Goal: Task Accomplishment & Management: Manage account settings

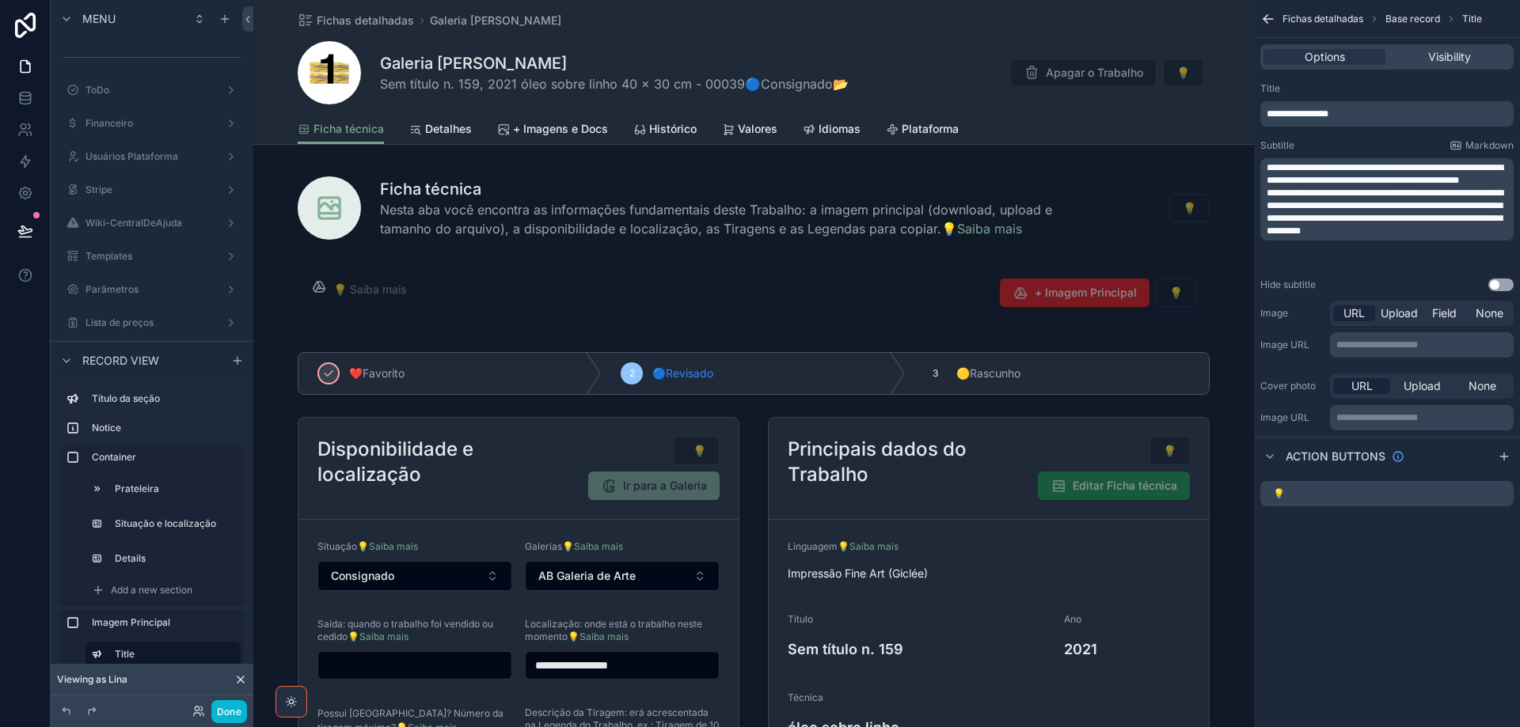
scroll to position [792, 0]
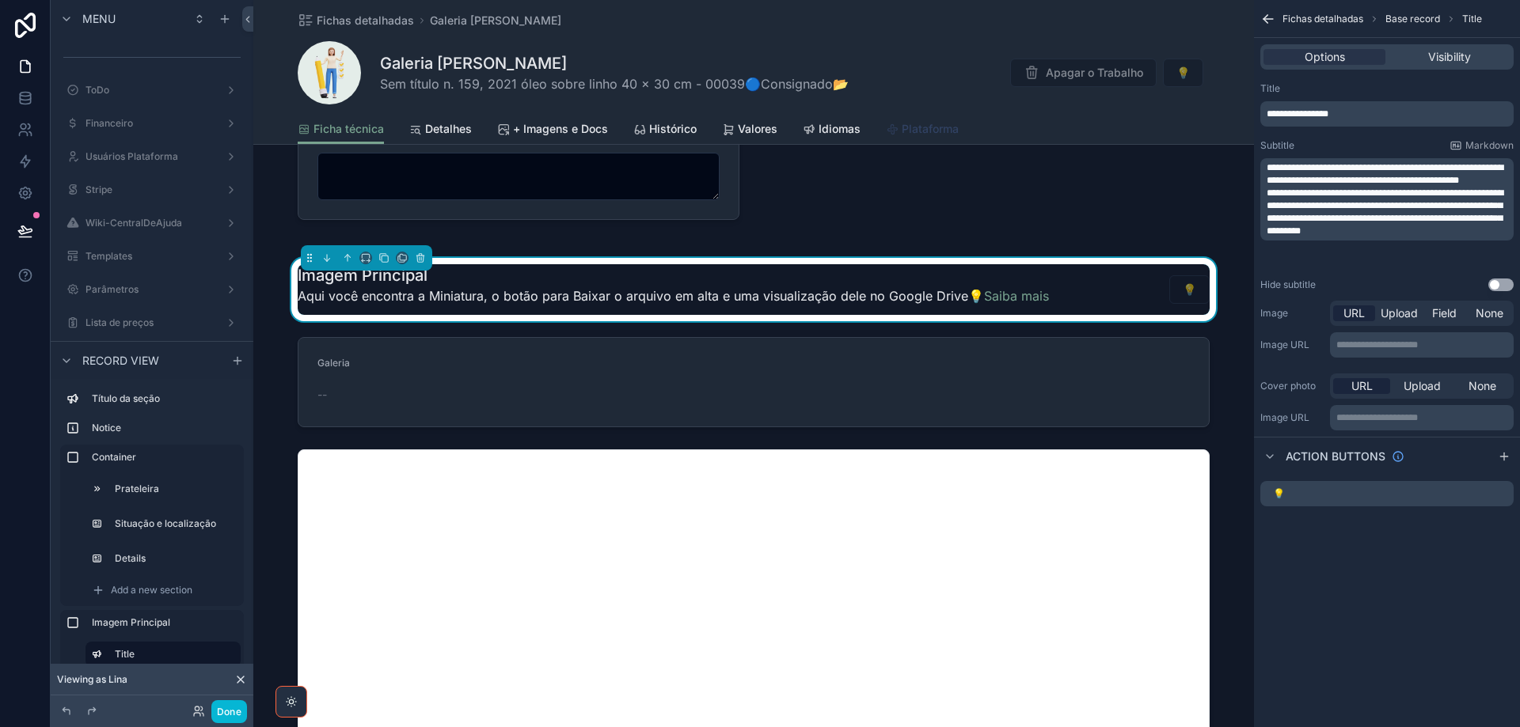
click at [910, 133] on span "Plataforma" at bounding box center [930, 129] width 57 height 16
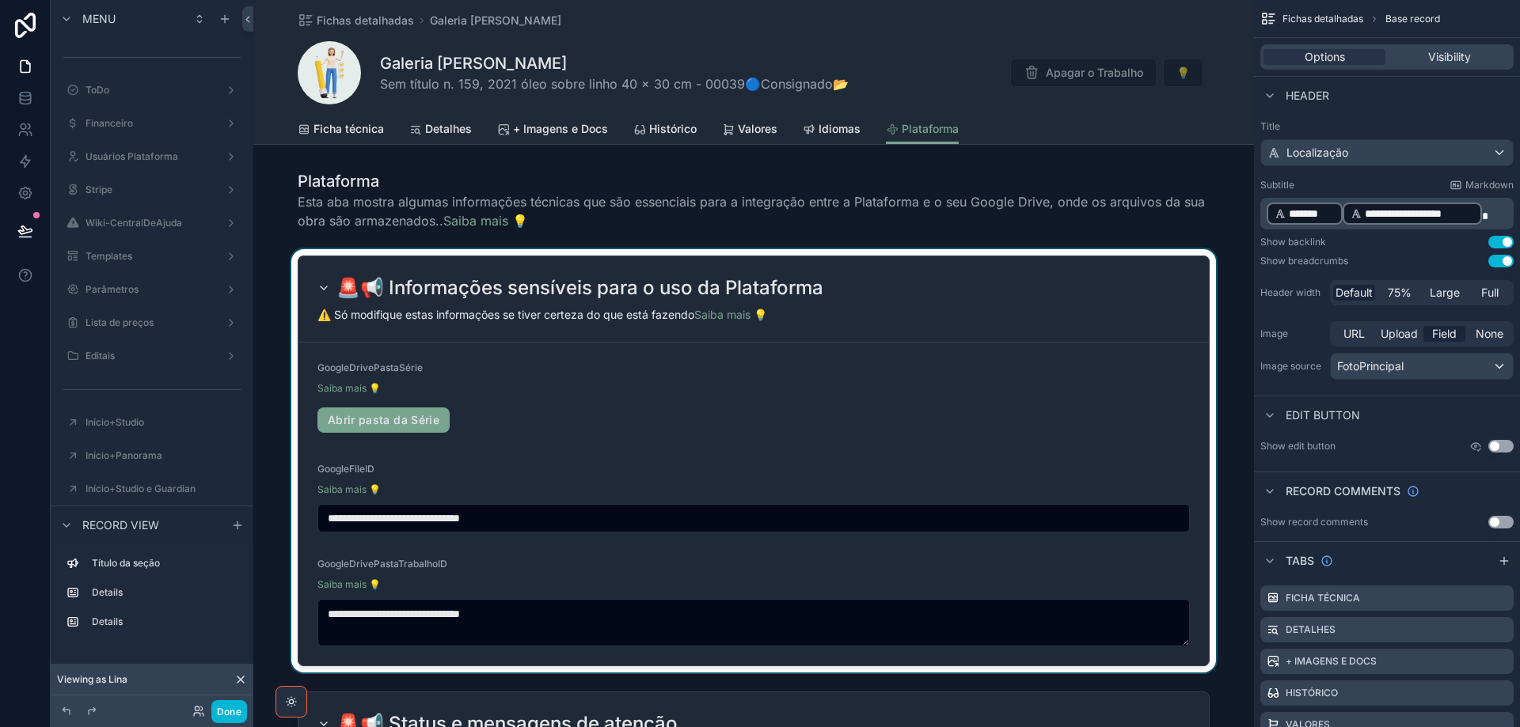
drag, startPoint x: 571, startPoint y: 614, endPoint x: 559, endPoint y: 610, distance: 12.5
click at [568, 613] on div "scrollable content" at bounding box center [753, 461] width 1001 height 424
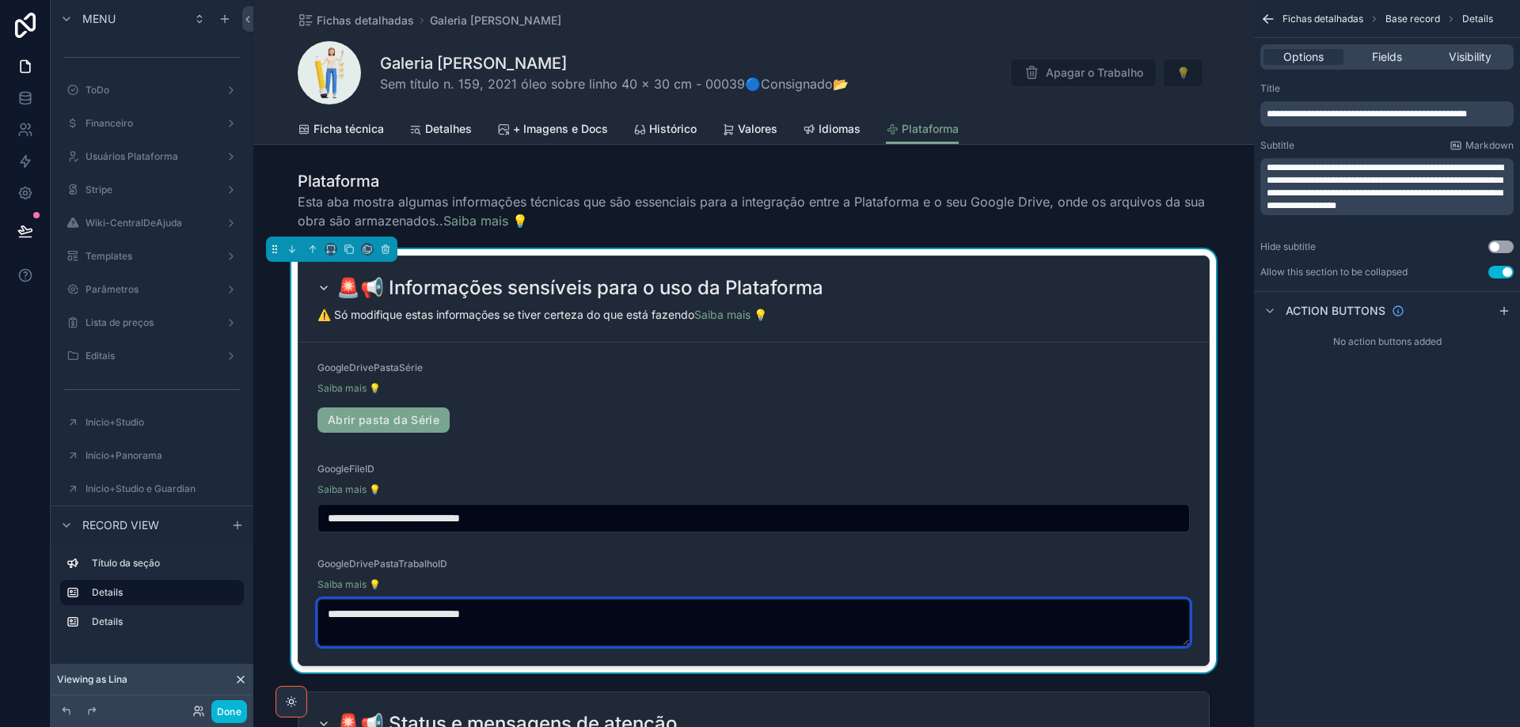
click at [564, 610] on textarea "**********" at bounding box center [753, 622] width 872 height 47
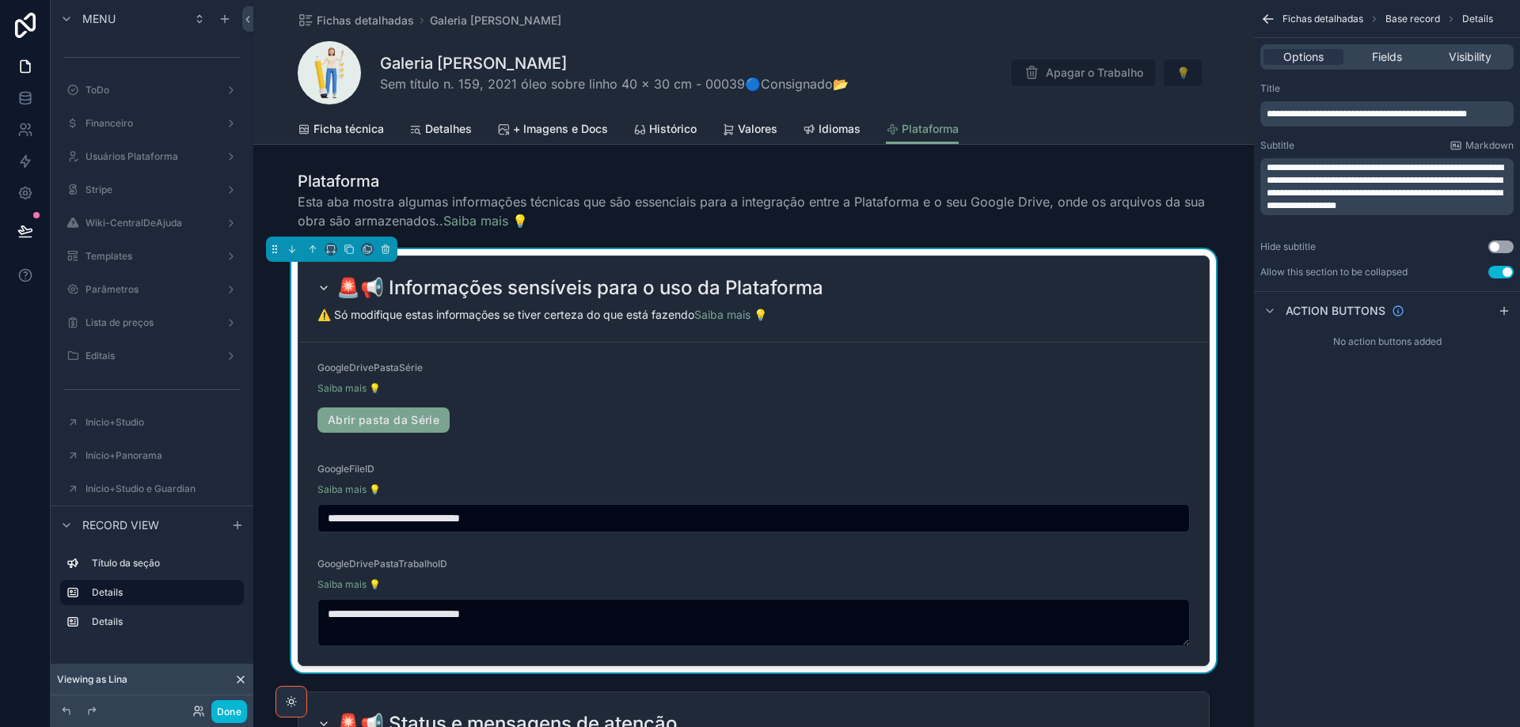
drag, startPoint x: 680, startPoint y: 519, endPoint x: 284, endPoint y: 546, distance: 396.7
click at [286, 532] on div "**********" at bounding box center [753, 461] width 1001 height 424
click at [547, 135] on span "+ Imagens e Docs" at bounding box center [560, 129] width 95 height 16
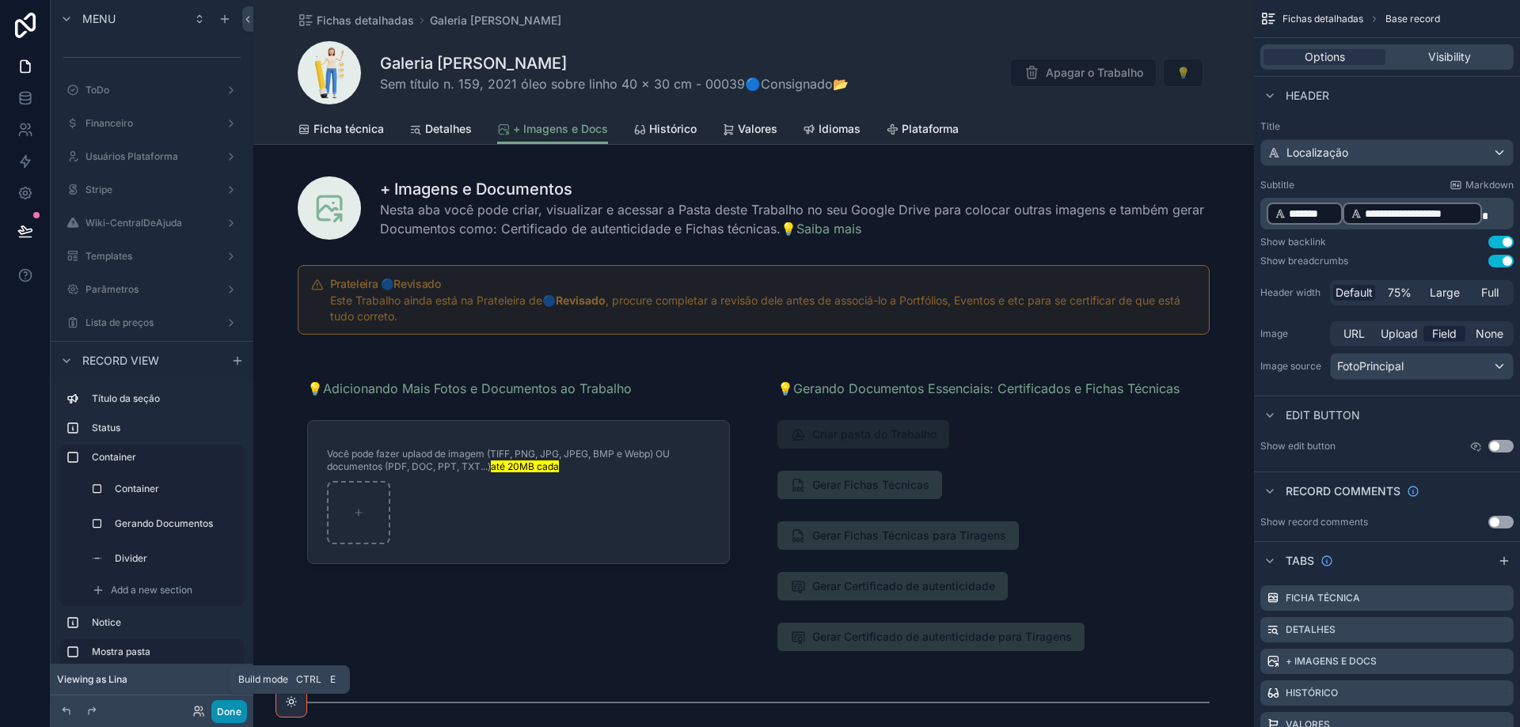
click at [226, 716] on button "Done" at bounding box center [229, 712] width 36 height 23
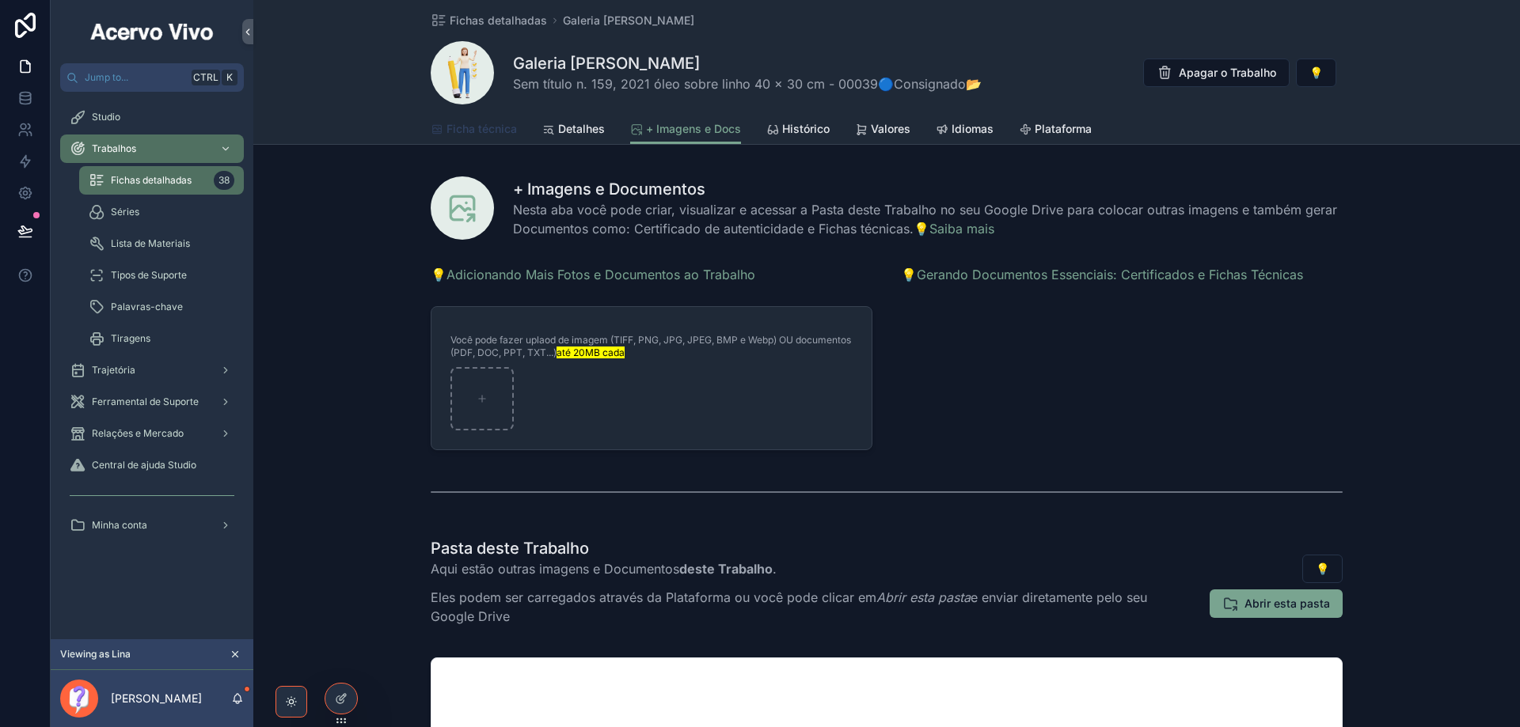
click at [498, 122] on span "Ficha técnica" at bounding box center [481, 129] width 70 height 16
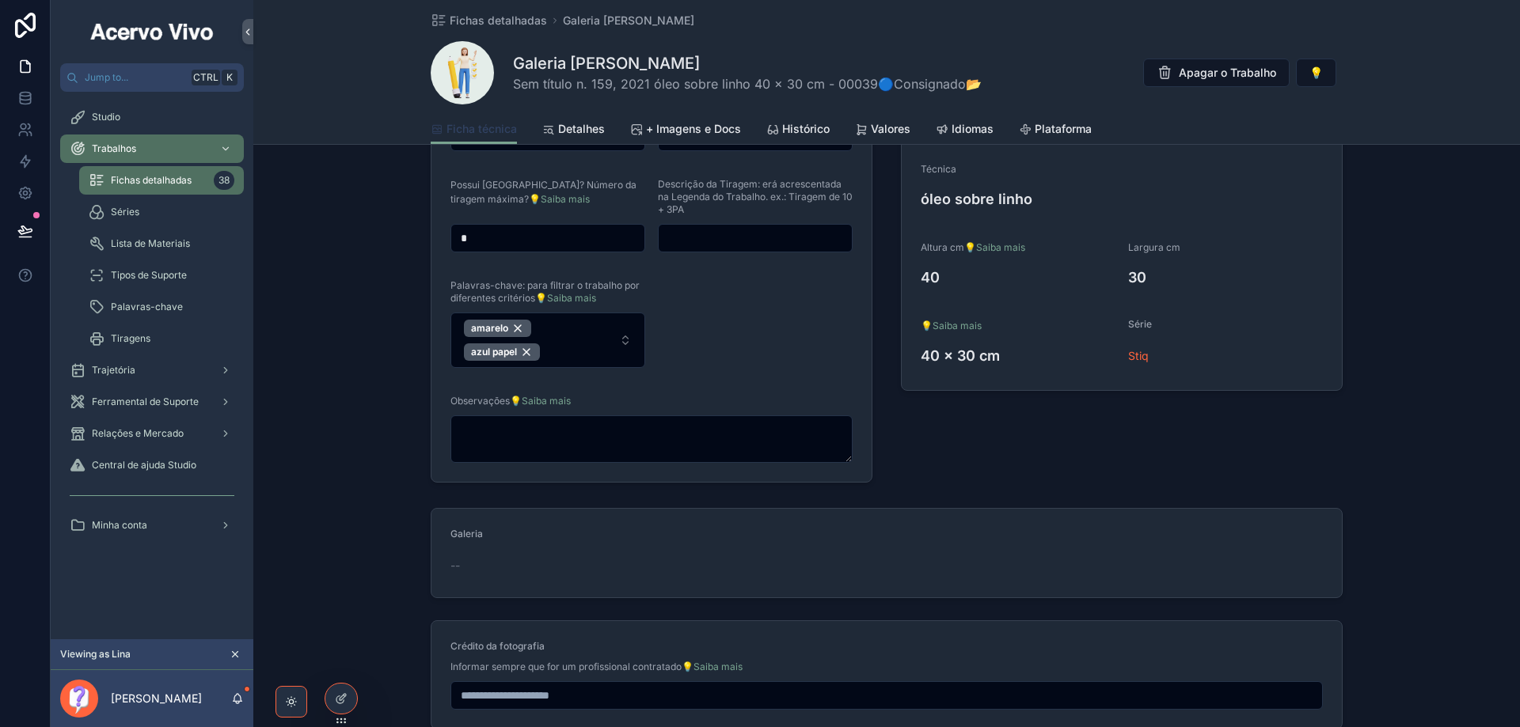
scroll to position [633, 0]
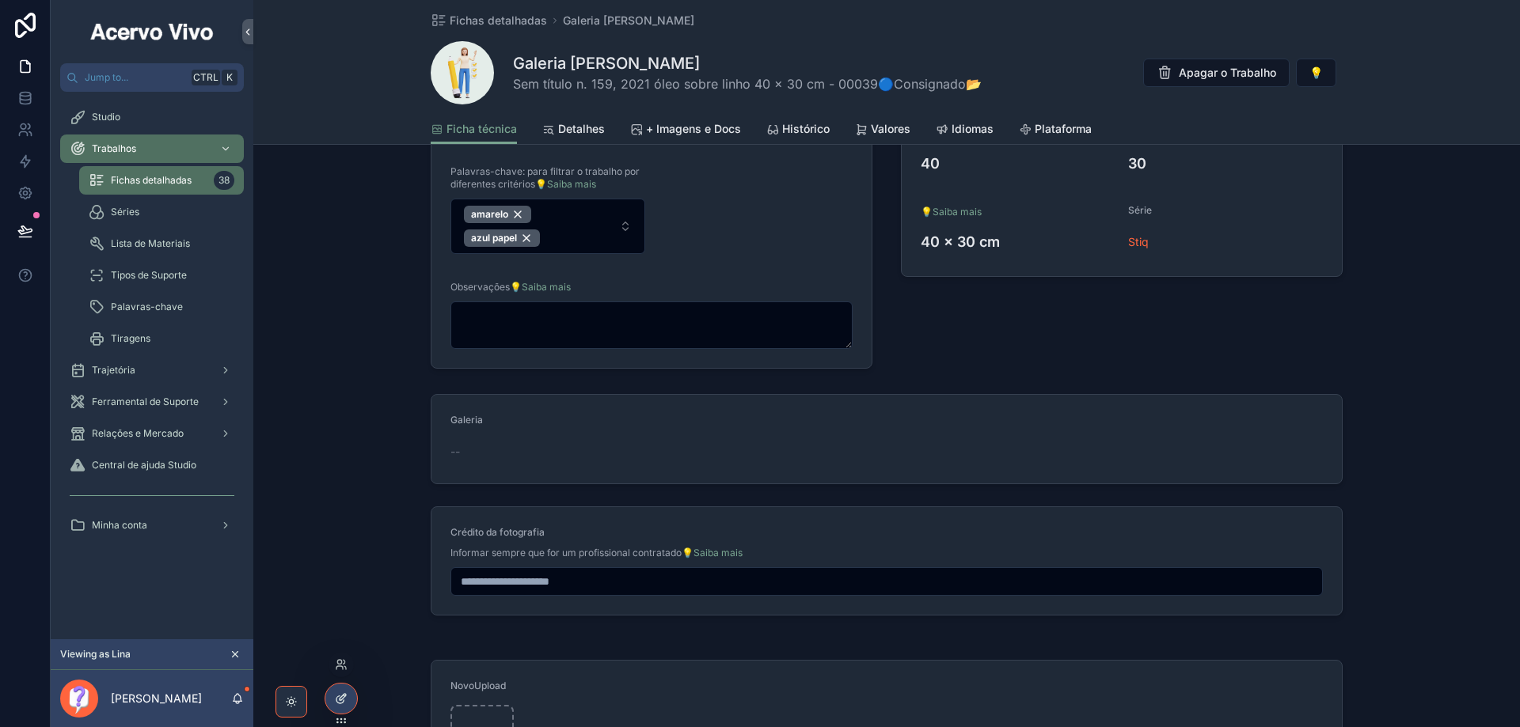
click at [344, 701] on icon at bounding box center [341, 699] width 13 height 13
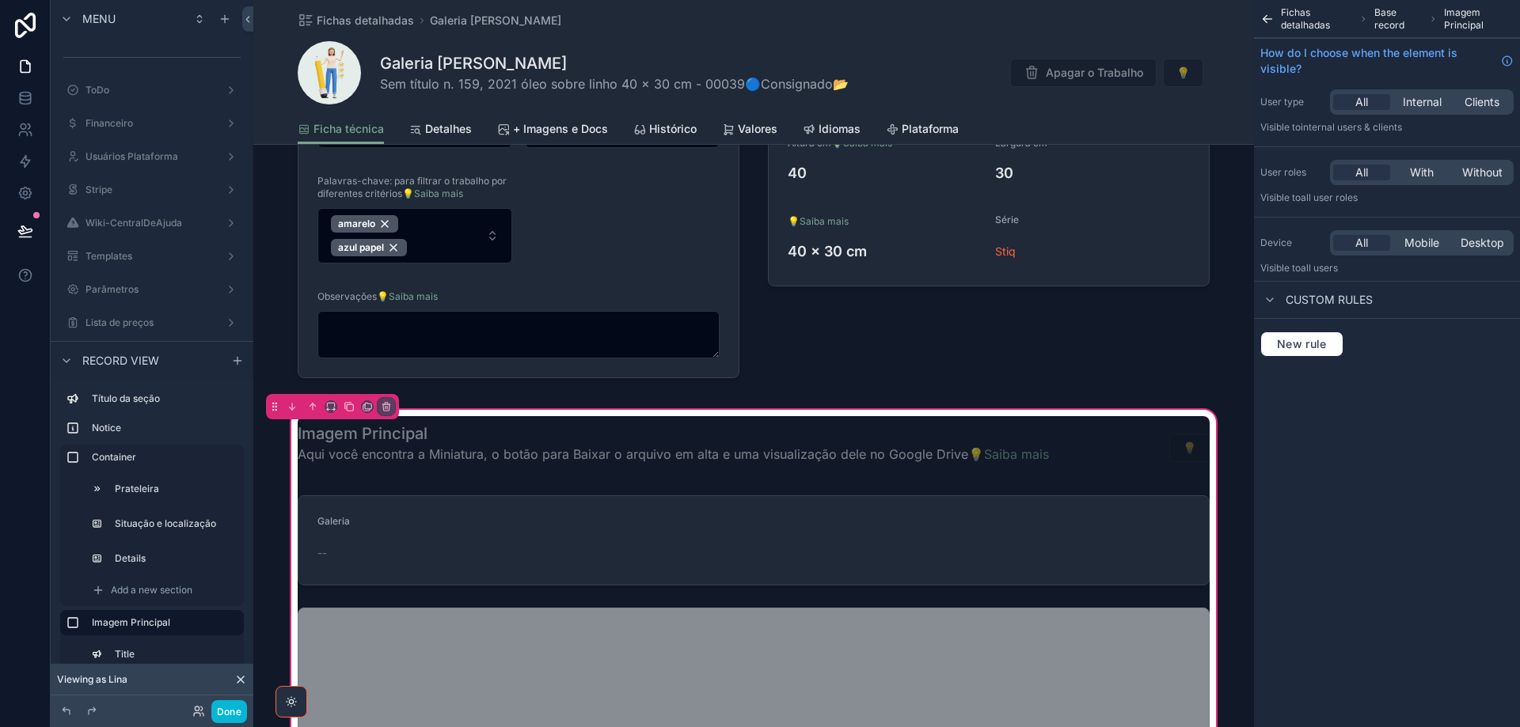
click at [646, 549] on div "scrollable content" at bounding box center [753, 540] width 931 height 103
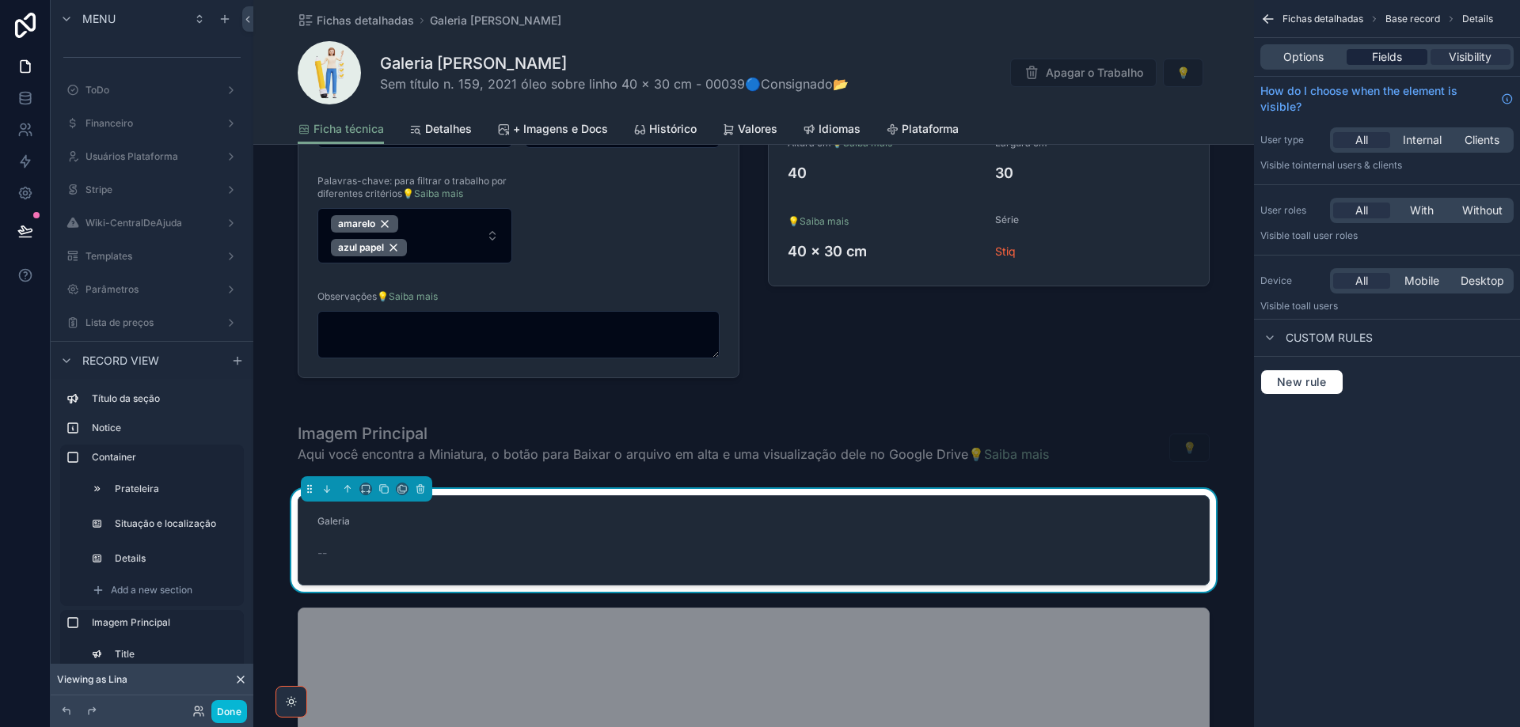
click at [1387, 59] on span "Fields" at bounding box center [1387, 57] width 30 height 16
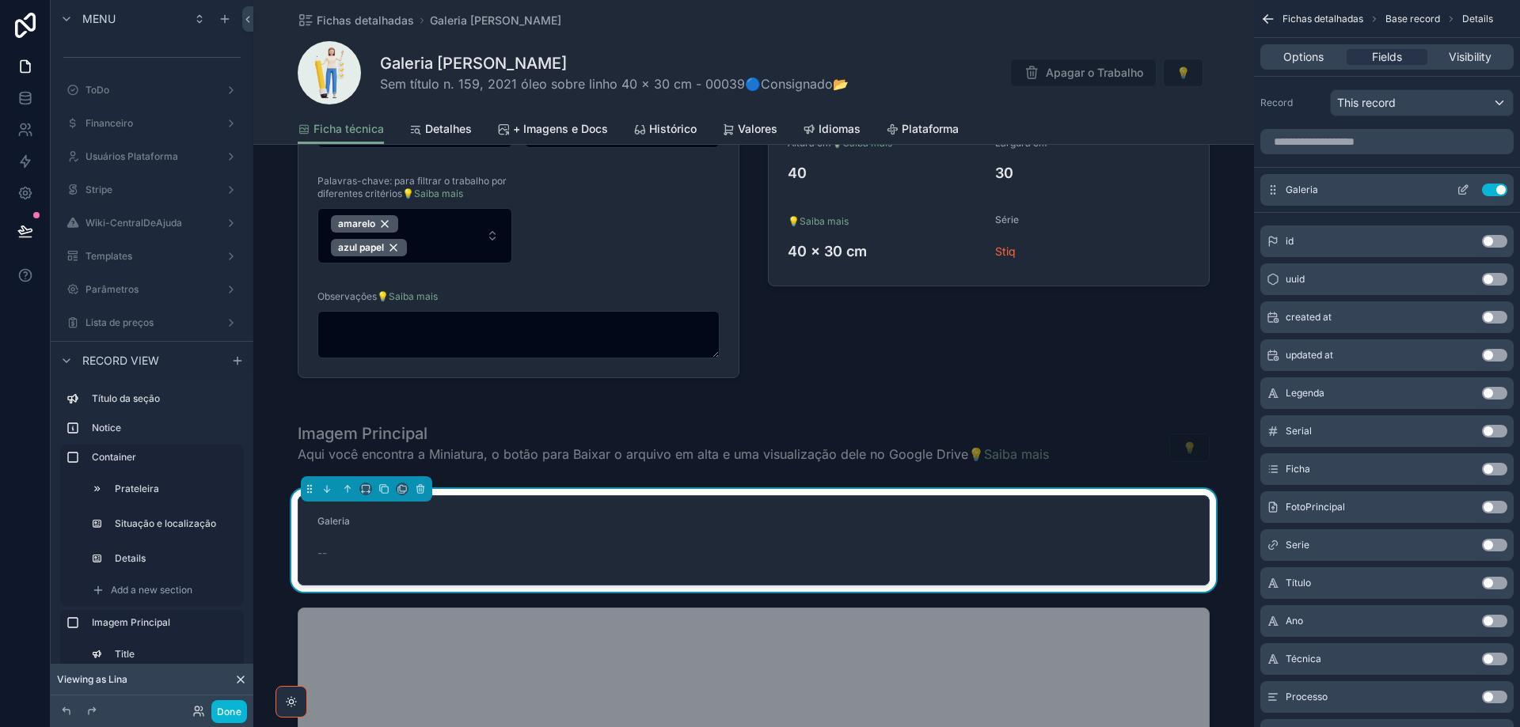
click at [1462, 183] on div "Galeria Use setting" at bounding box center [1386, 190] width 253 height 32
click at [1461, 190] on icon "scrollable content" at bounding box center [1463, 190] width 13 height 13
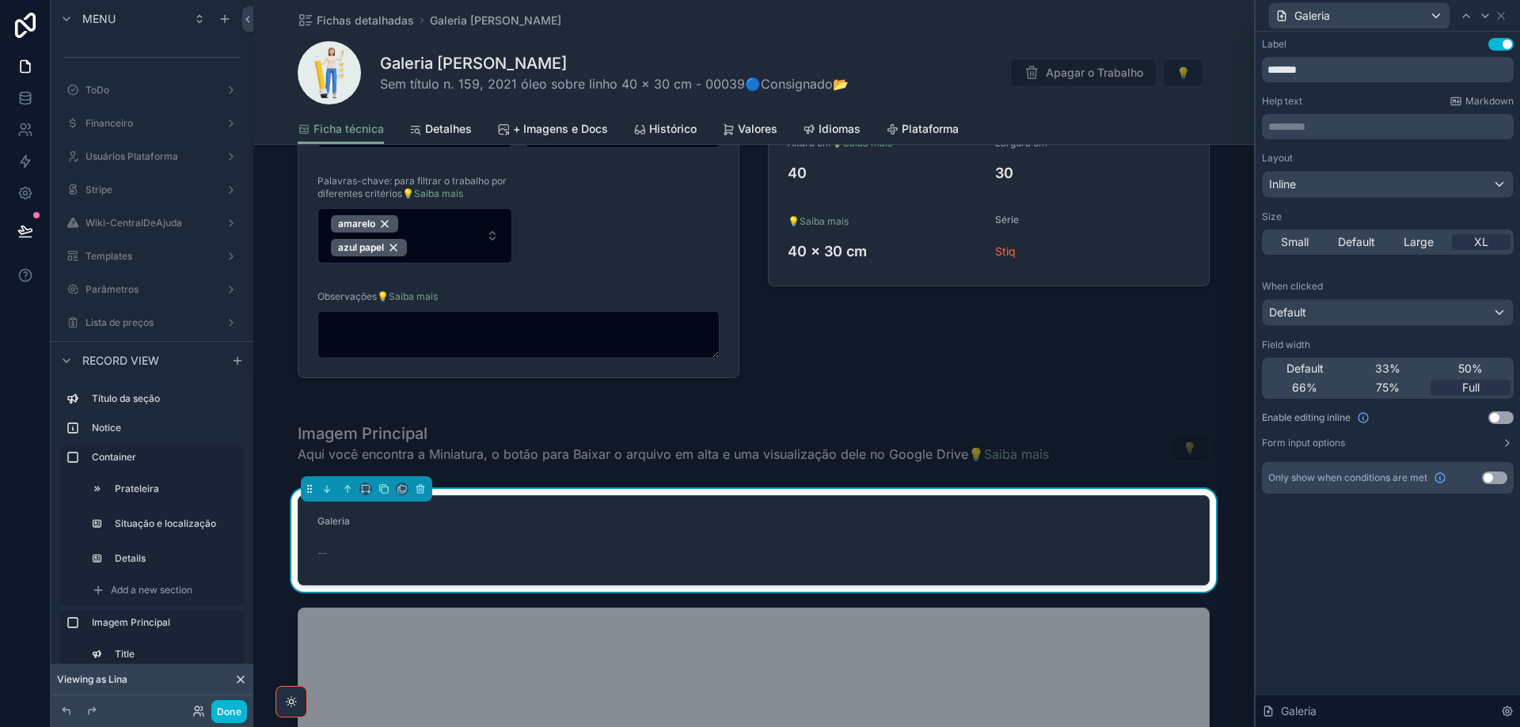
click at [1496, 43] on button "Use setting" at bounding box center [1500, 44] width 25 height 13
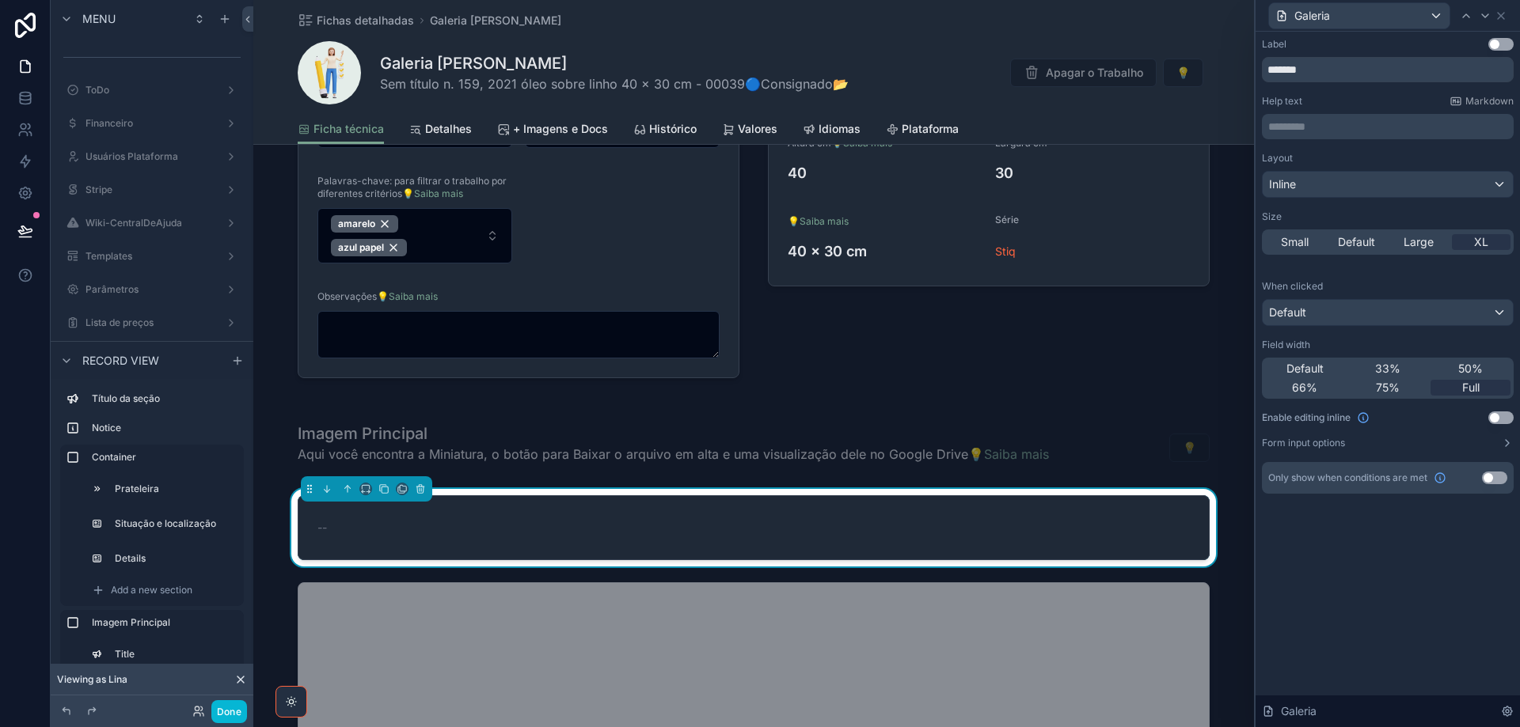
click at [1499, 482] on button "Use setting" at bounding box center [1494, 478] width 25 height 13
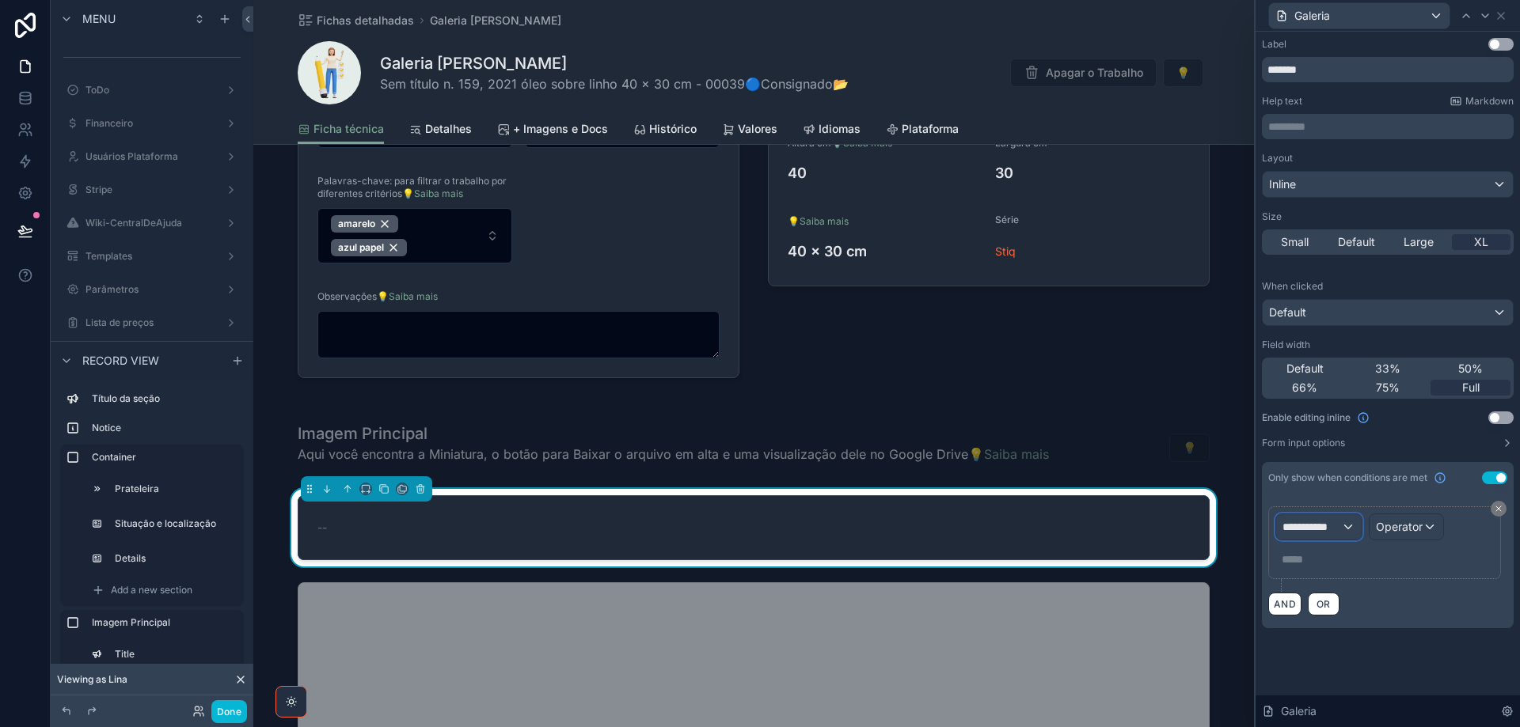
click at [1319, 527] on span "**********" at bounding box center [1311, 527] width 59 height 16
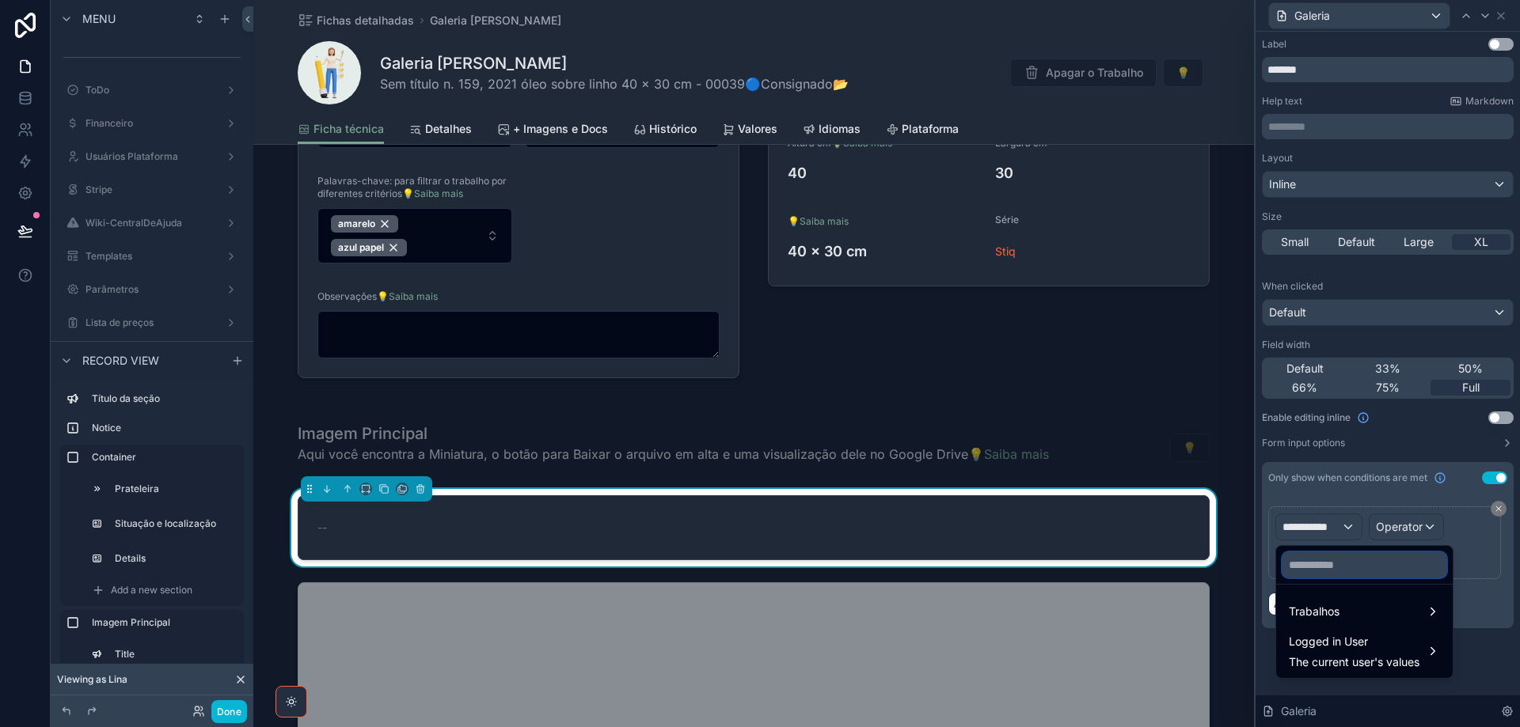
click at [1316, 557] on input "text" at bounding box center [1364, 565] width 164 height 25
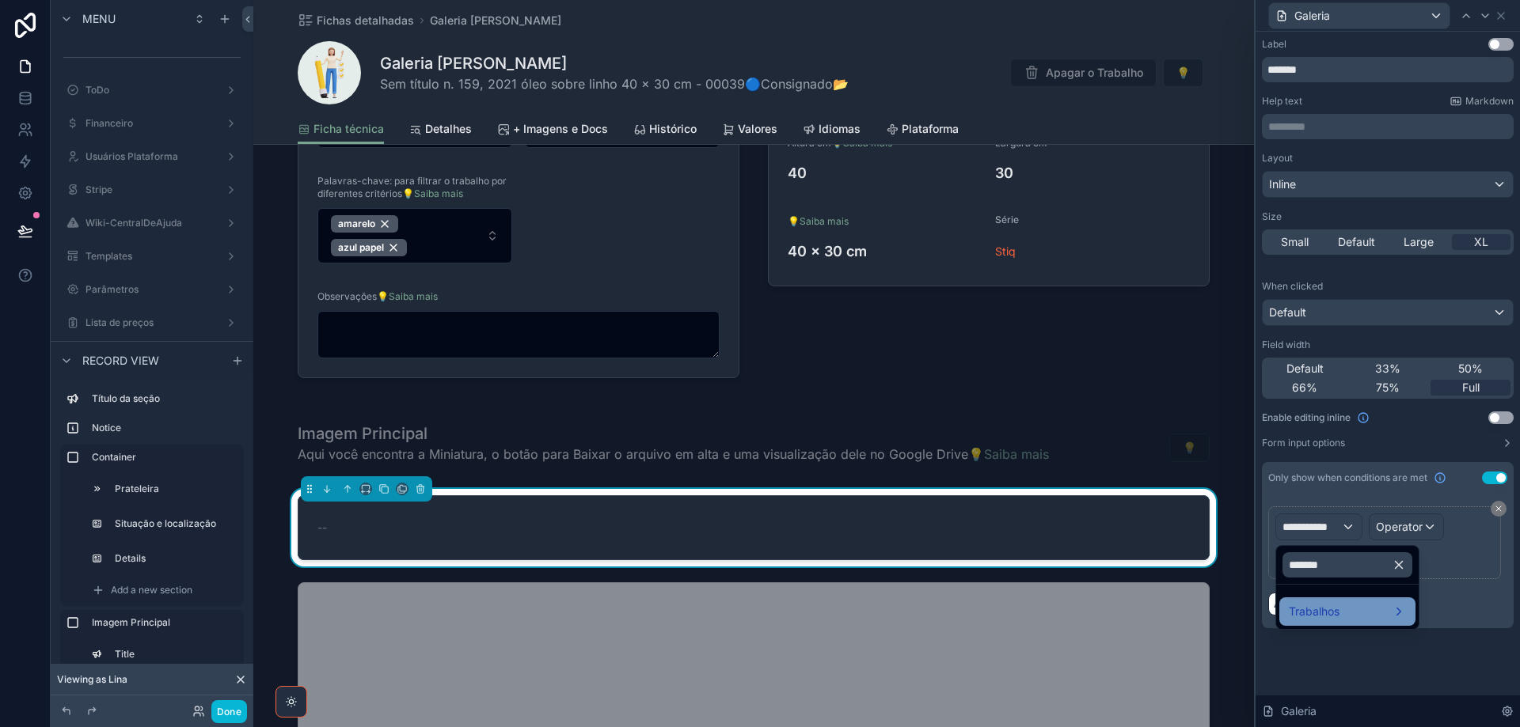
click at [1338, 605] on span "Trabalhos" at bounding box center [1314, 611] width 51 height 19
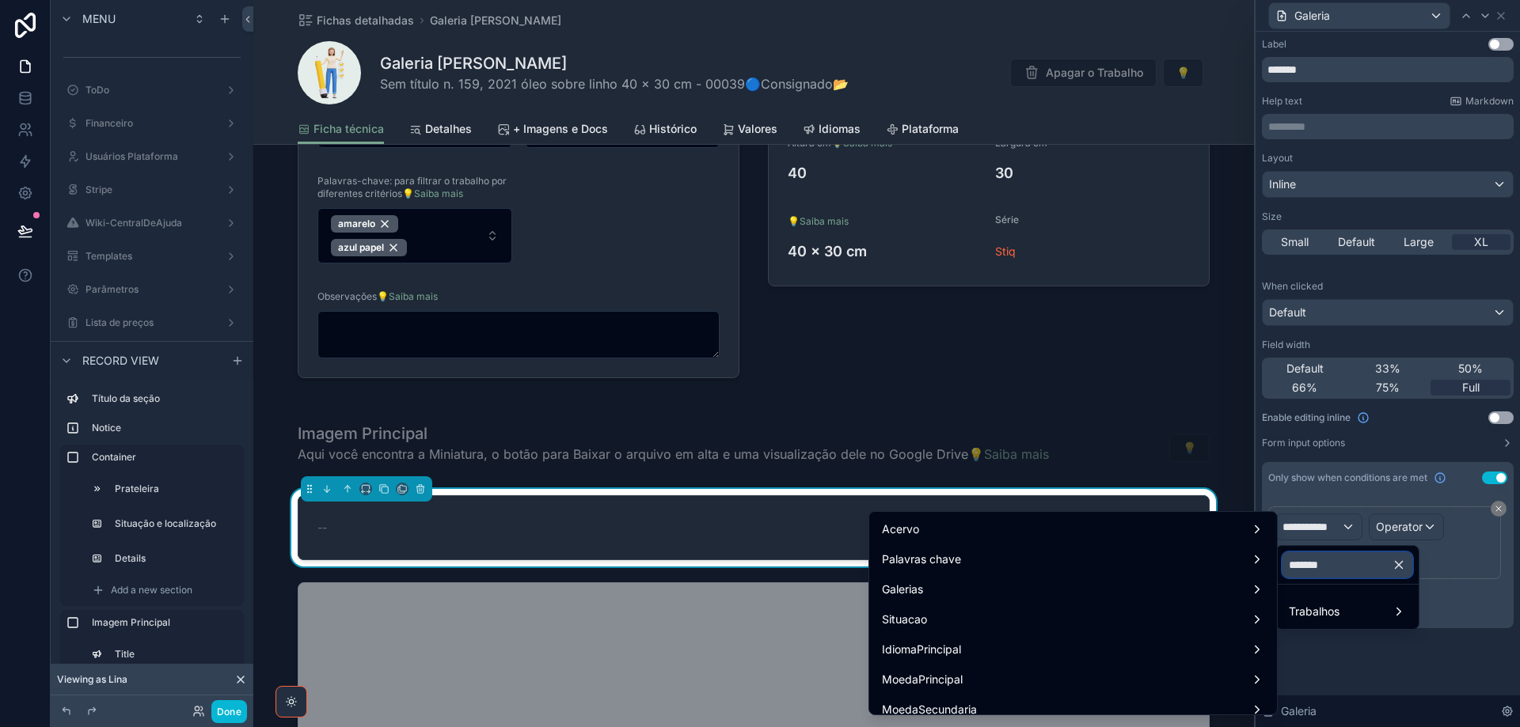
drag, startPoint x: 1358, startPoint y: 566, endPoint x: 1277, endPoint y: 568, distance: 81.6
click at [1277, 568] on div "**********" at bounding box center [760, 363] width 1520 height 727
type input "*"
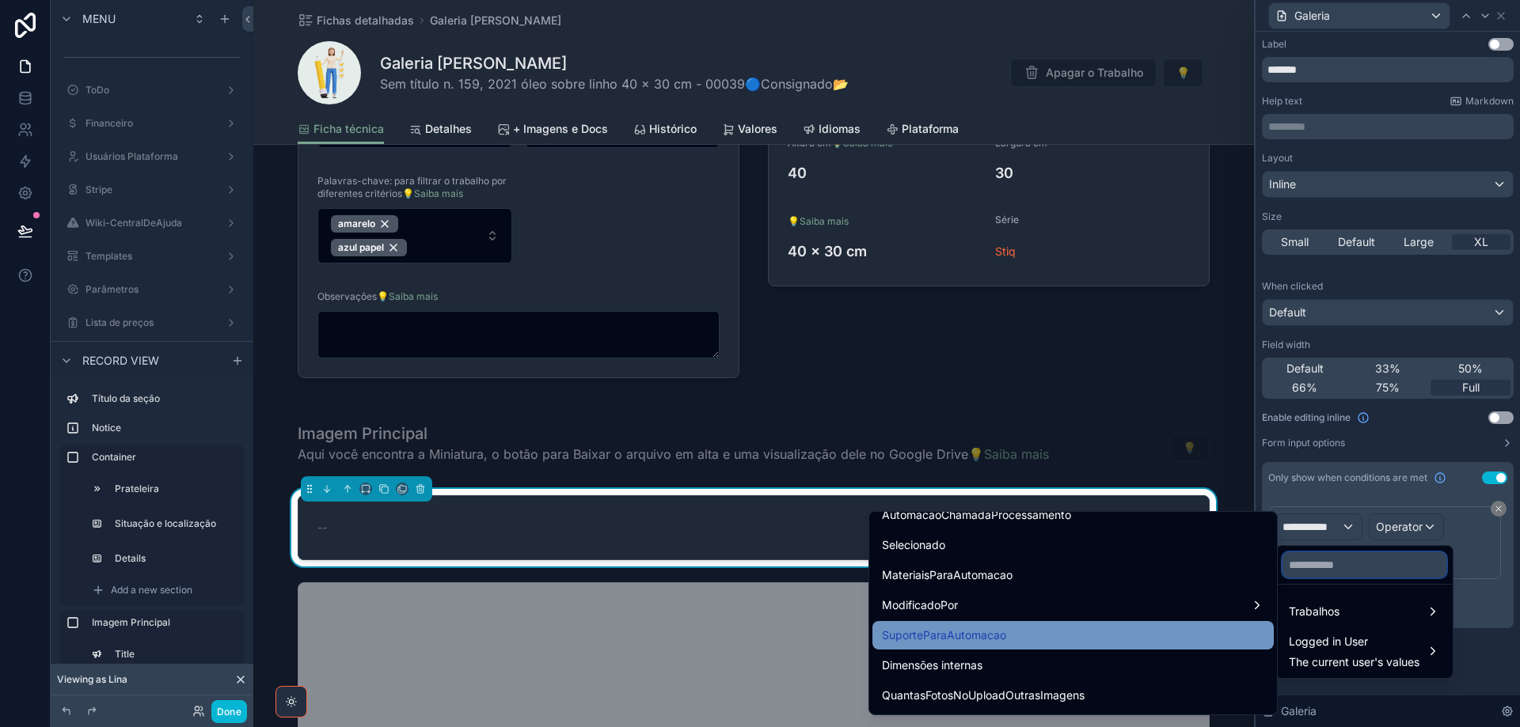
scroll to position [5937, 0]
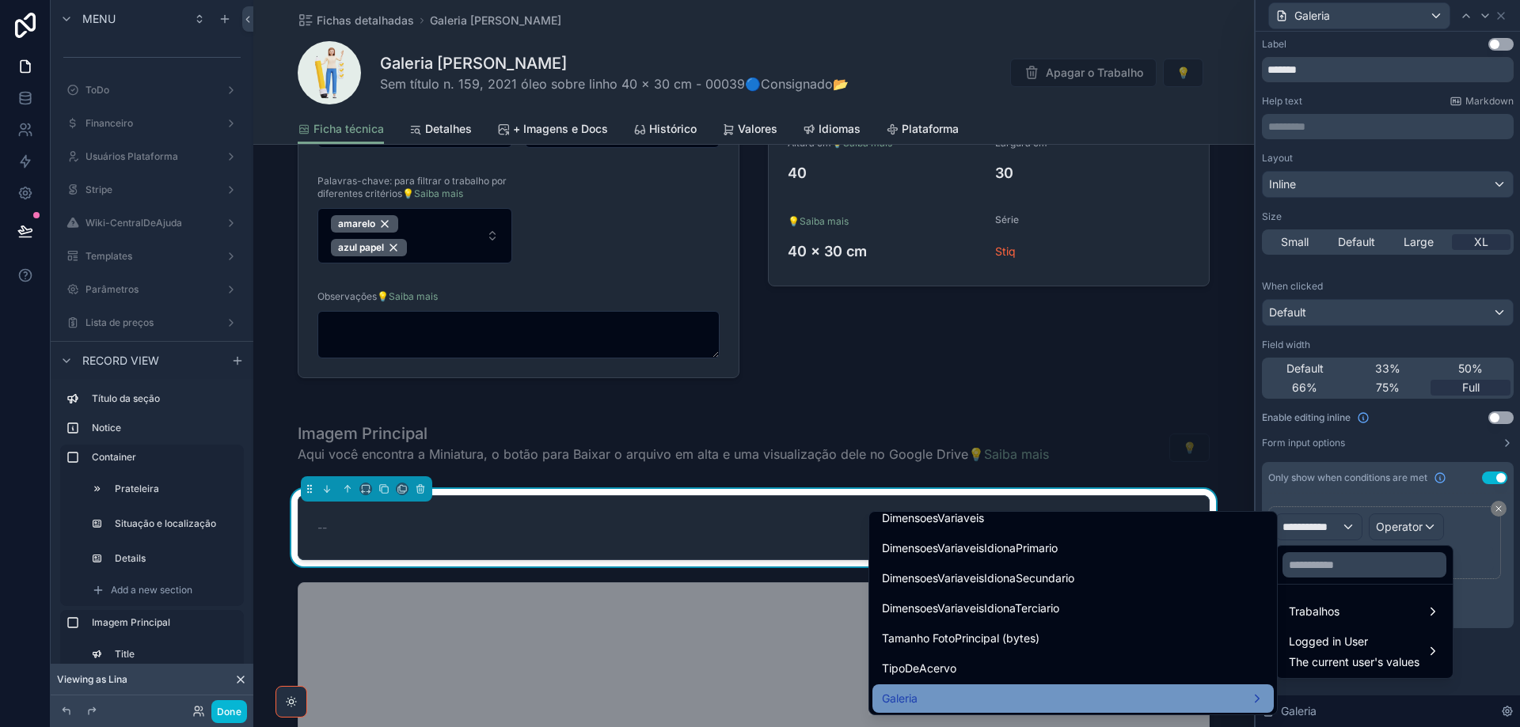
click at [1230, 708] on div "Galeria" at bounding box center [1073, 698] width 382 height 19
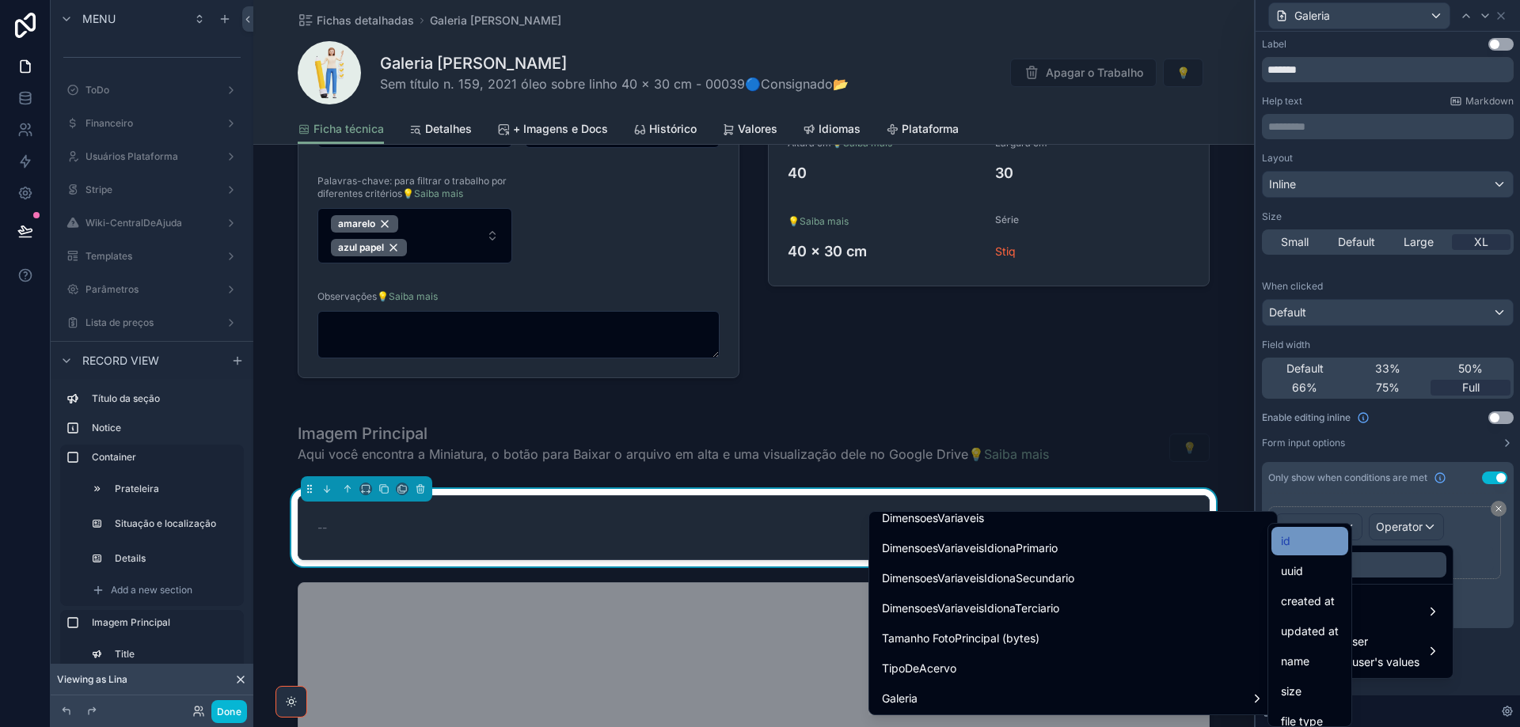
click at [1290, 551] on div "id" at bounding box center [1309, 541] width 77 height 28
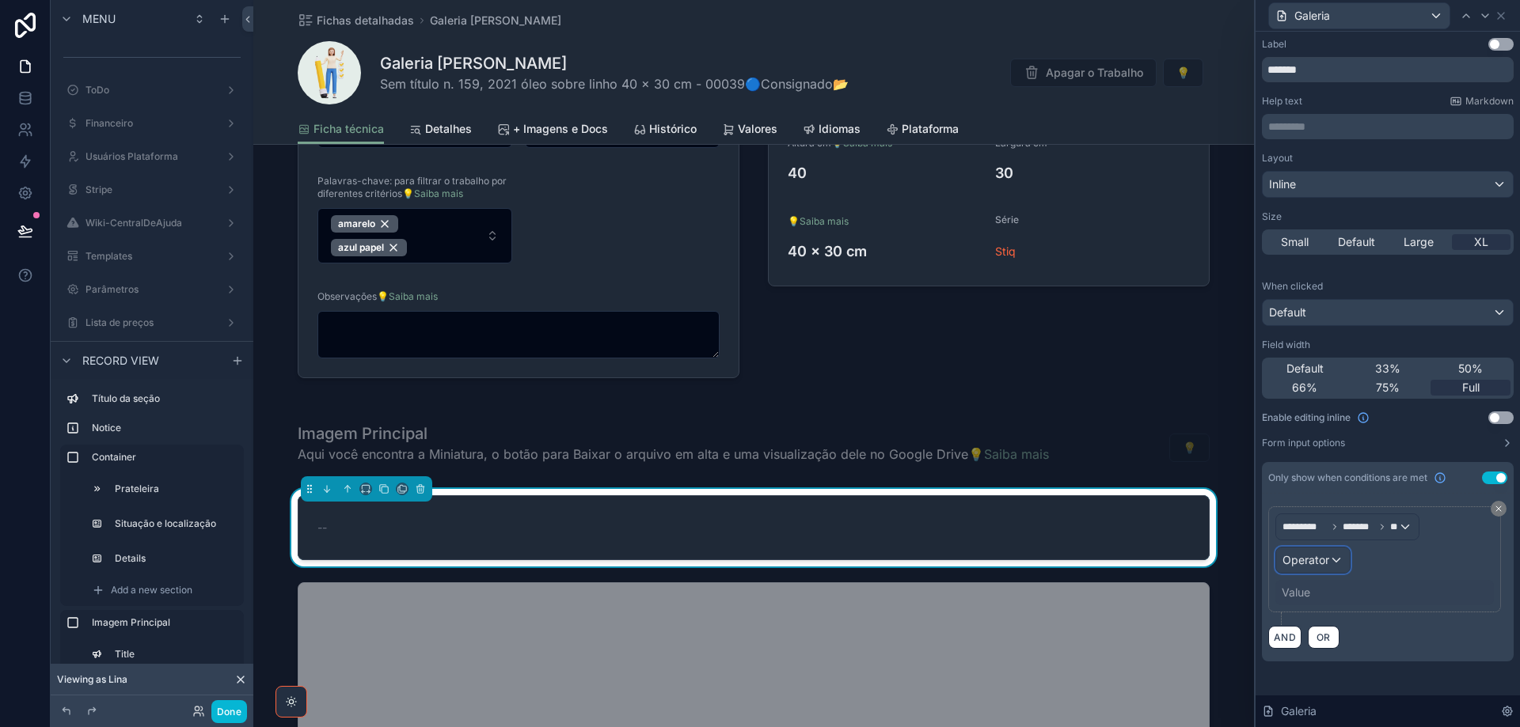
click at [1317, 557] on span "Operator" at bounding box center [1305, 559] width 47 height 13
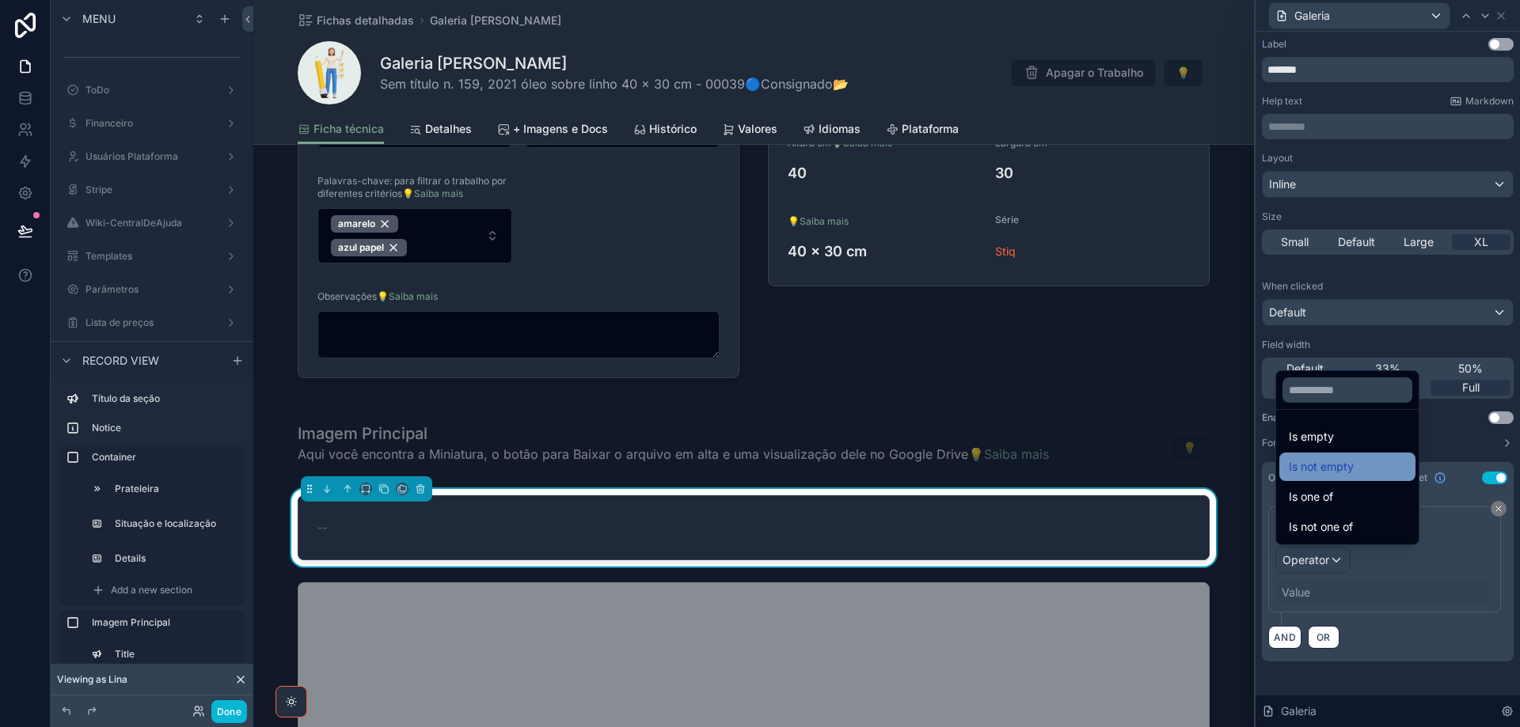
click at [1365, 472] on div "Is not empty" at bounding box center [1347, 467] width 117 height 19
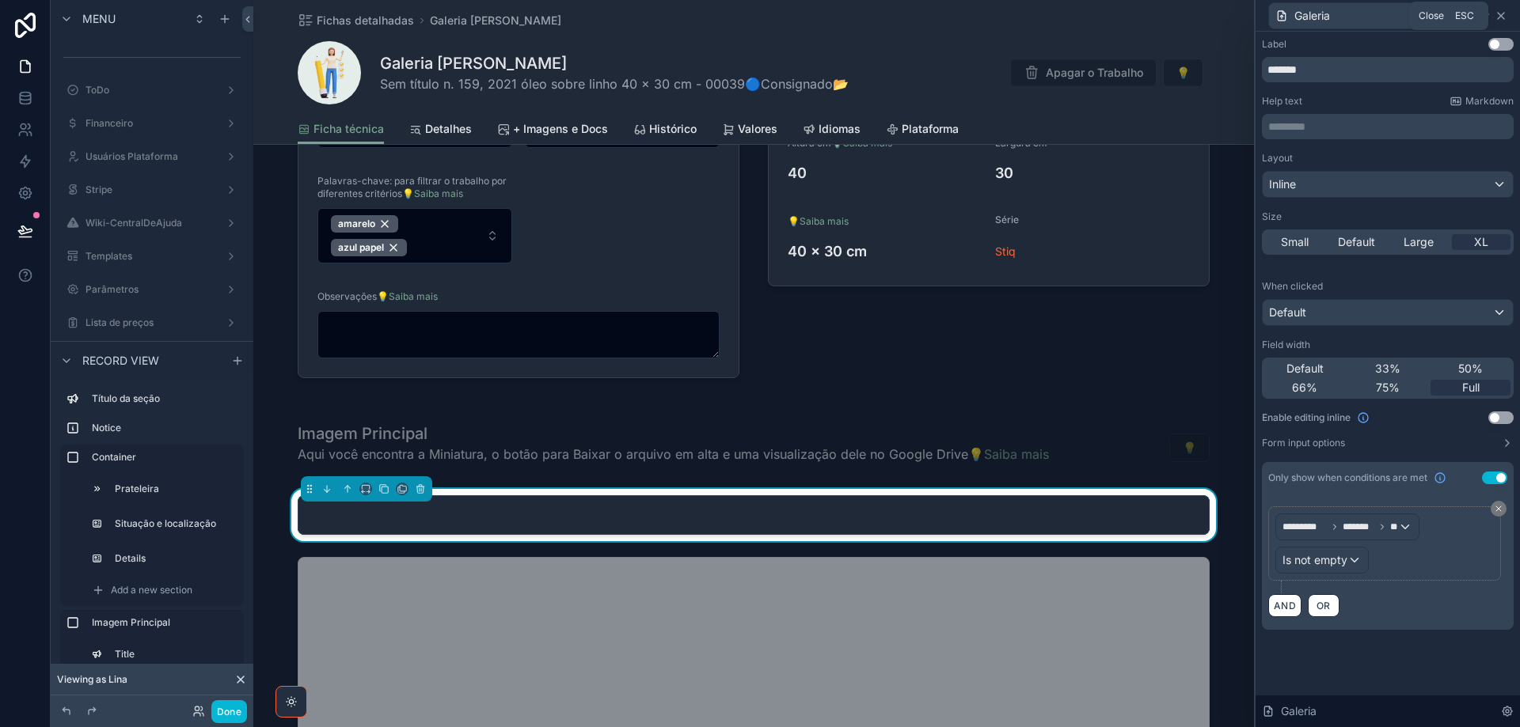
click at [1502, 21] on icon at bounding box center [1501, 15] width 13 height 13
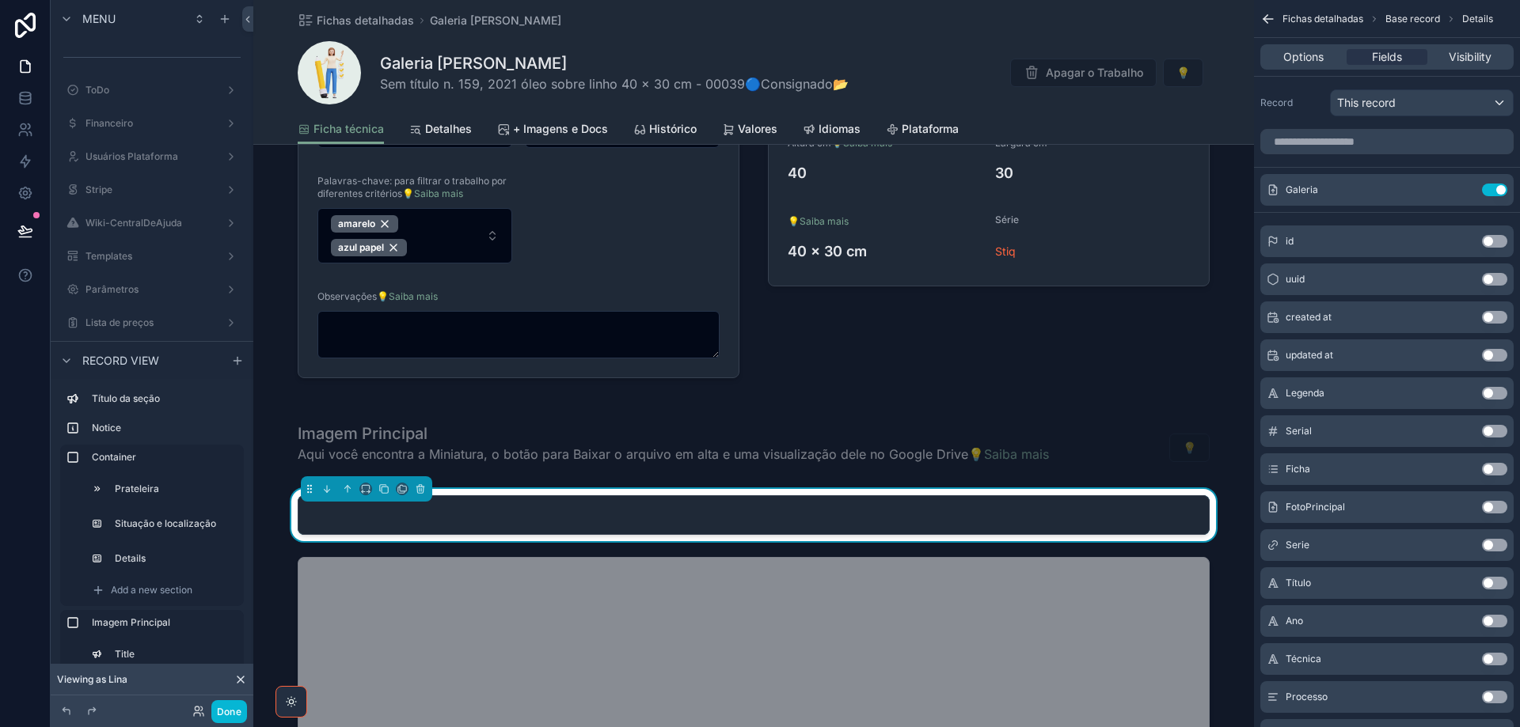
click at [1499, 507] on button "Use setting" at bounding box center [1494, 507] width 25 height 13
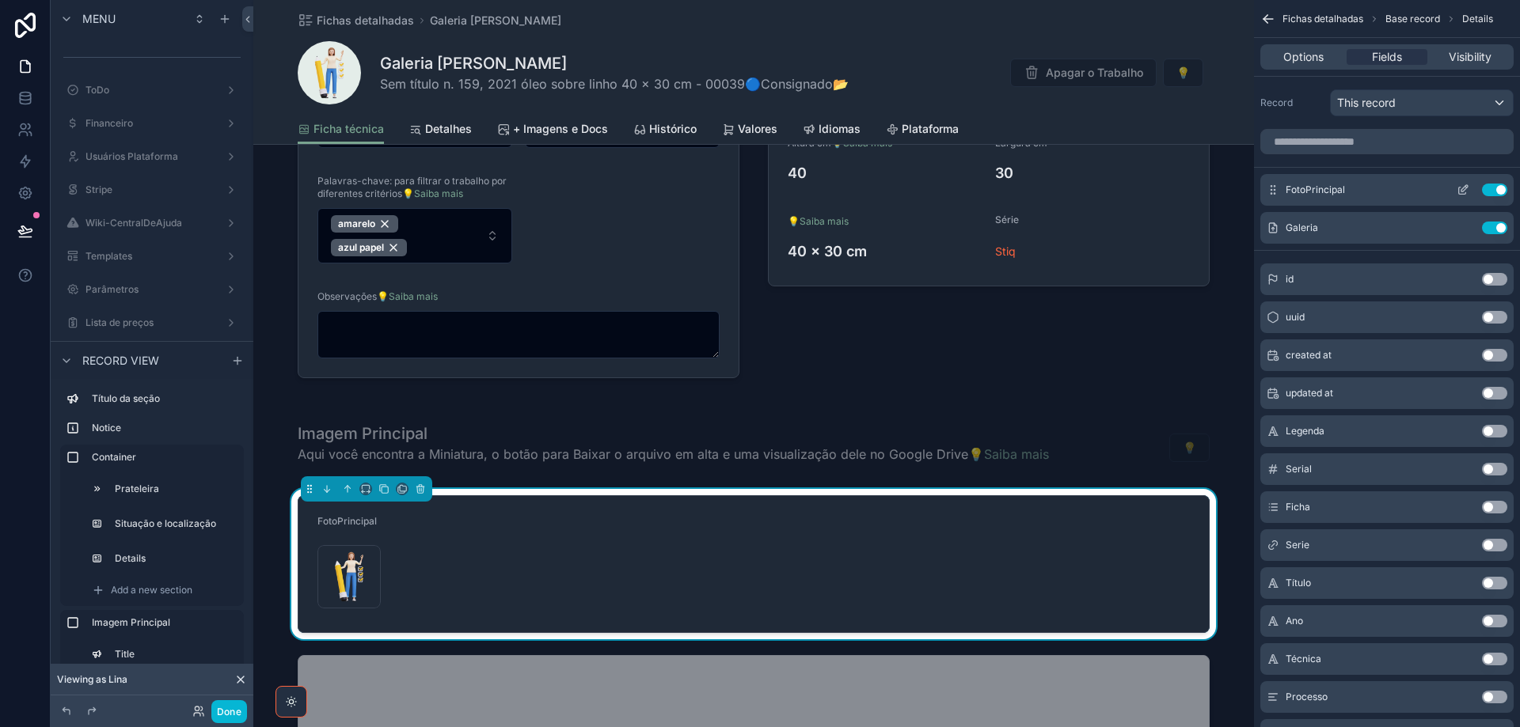
click at [1465, 188] on icon "scrollable content" at bounding box center [1463, 190] width 13 height 13
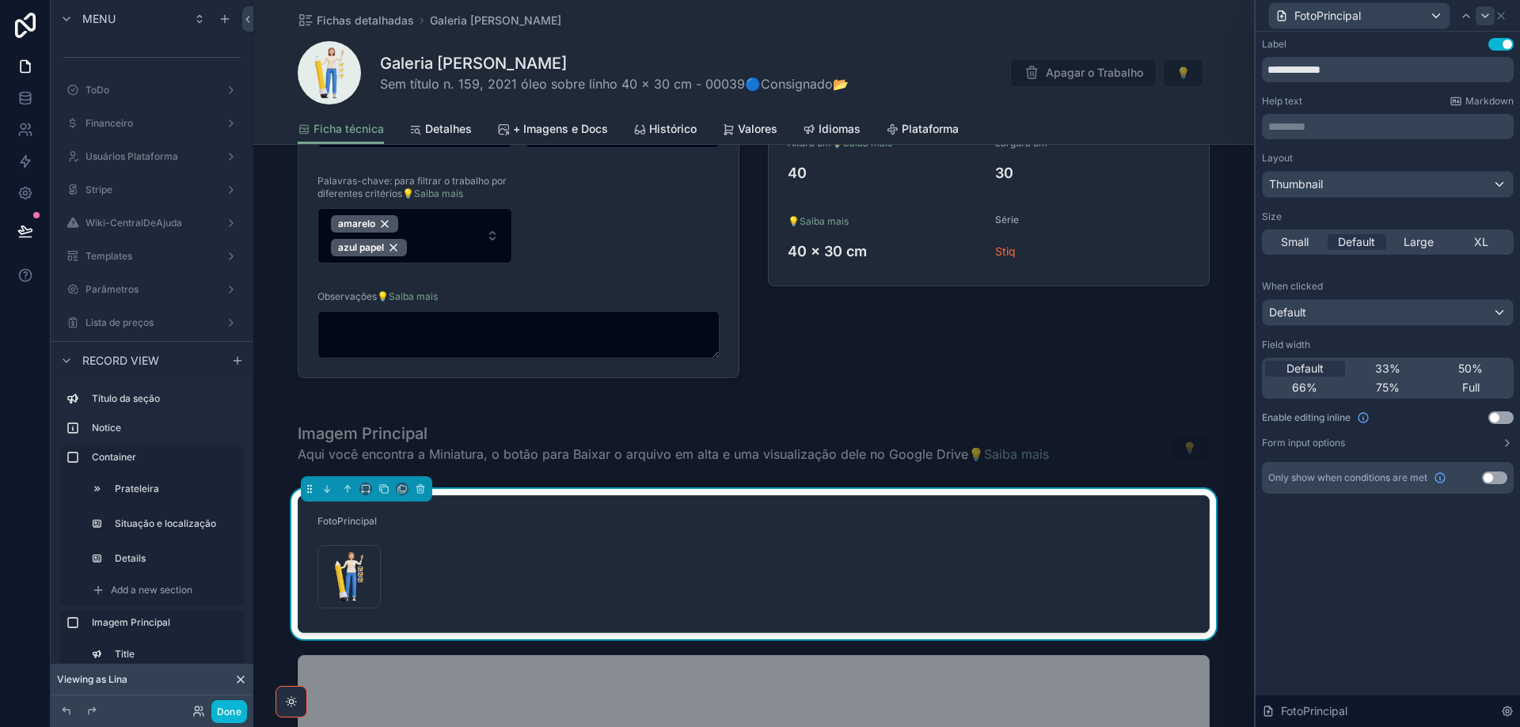
drag, startPoint x: 1490, startPoint y: 245, endPoint x: 1480, endPoint y: 22, distance: 222.6
click at [1487, 246] on div "XL" at bounding box center [1481, 242] width 59 height 16
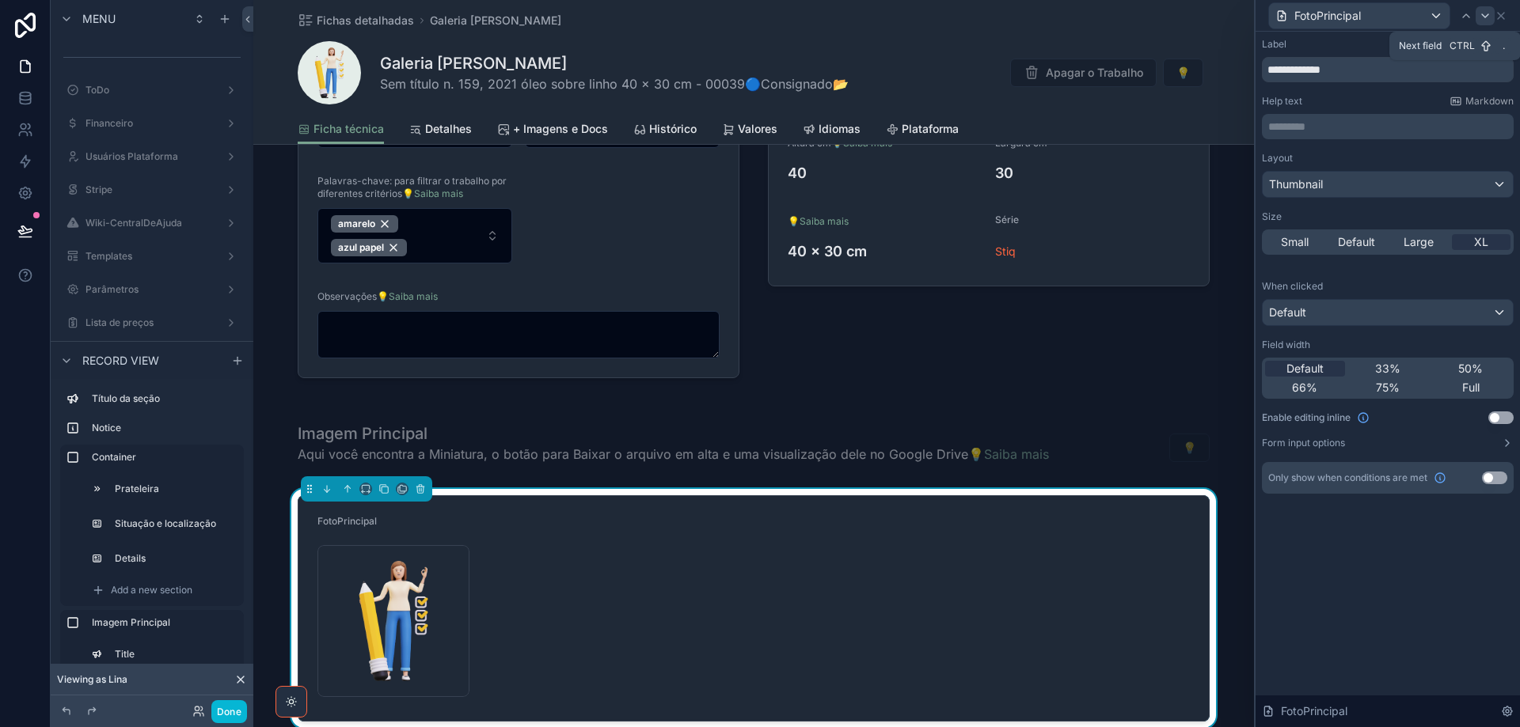
click at [1484, 17] on icon at bounding box center [1485, 15] width 13 height 13
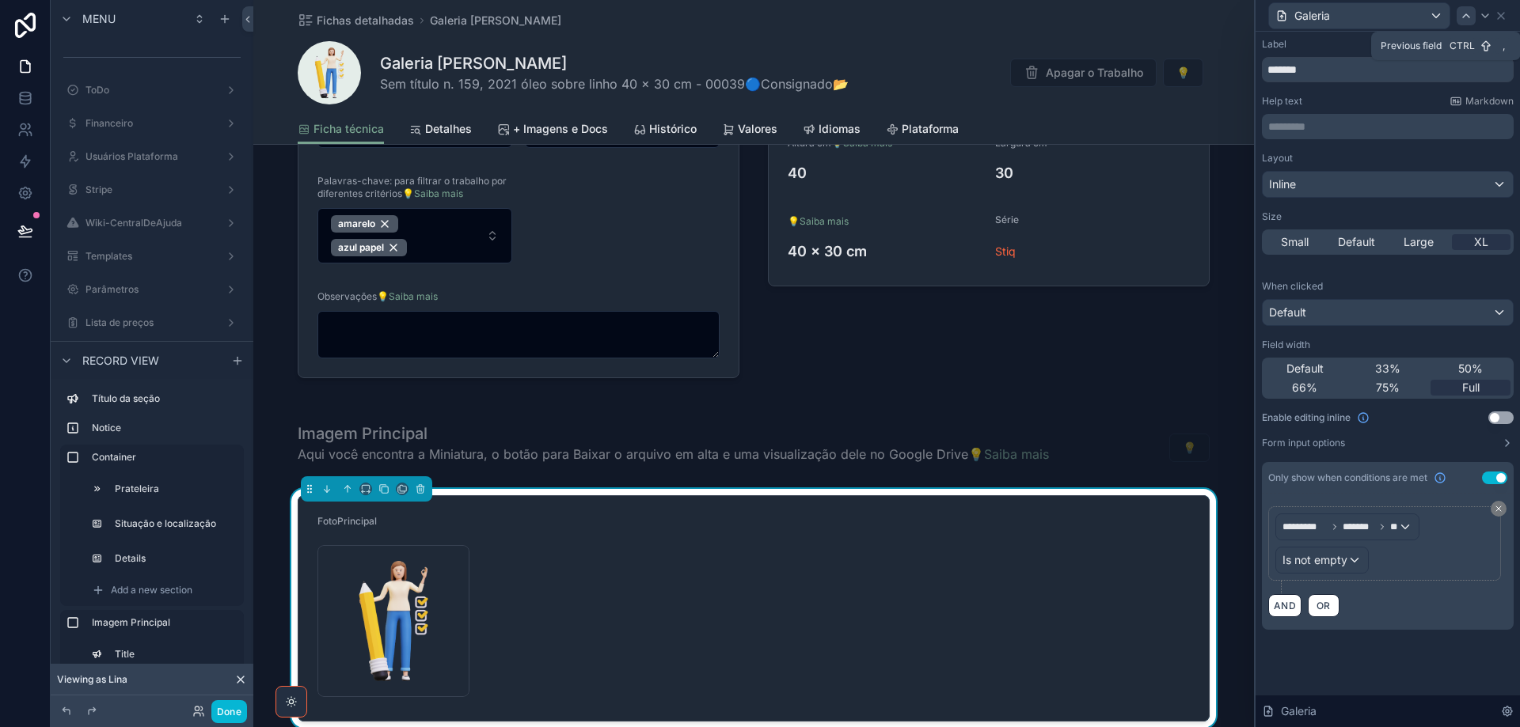
click at [1470, 10] on icon at bounding box center [1466, 15] width 13 height 13
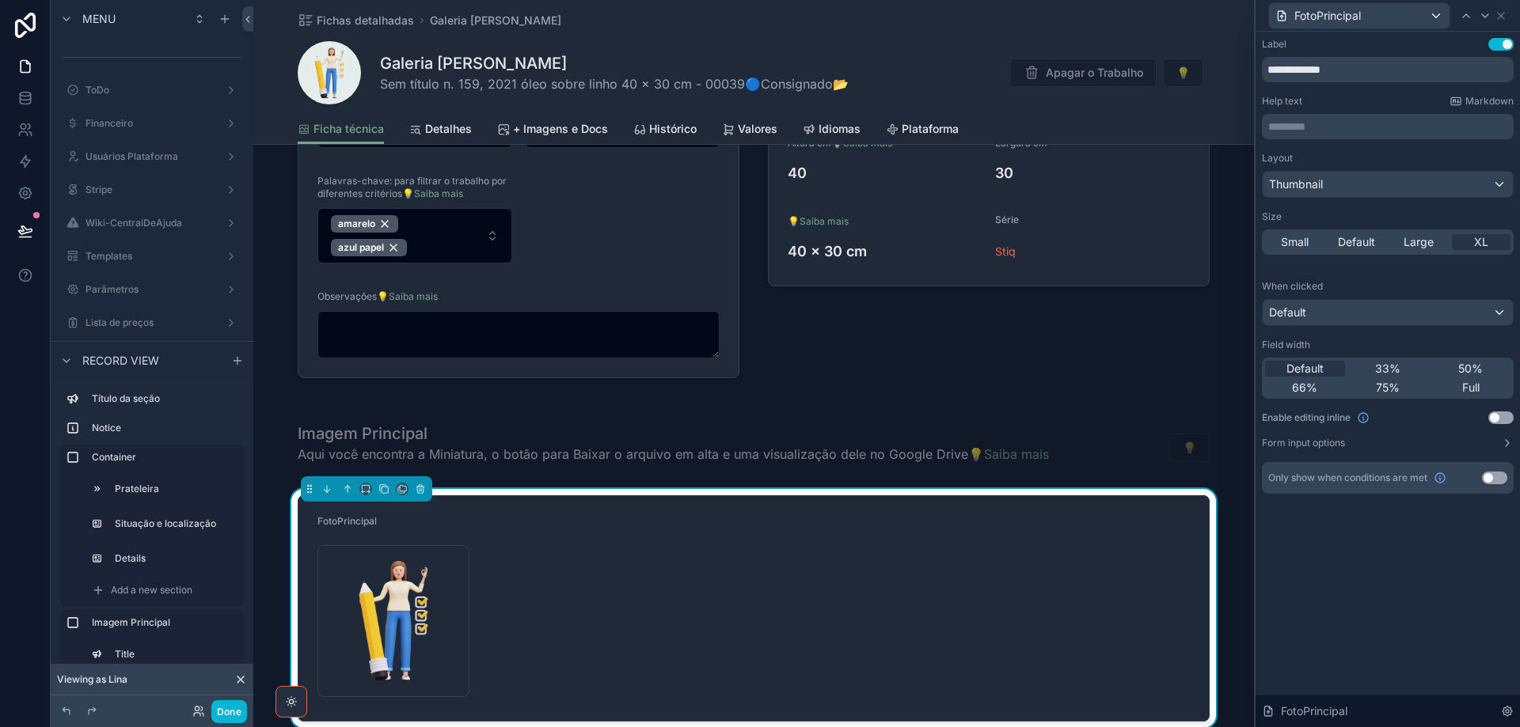
click at [1495, 43] on button "Use setting" at bounding box center [1500, 44] width 25 height 13
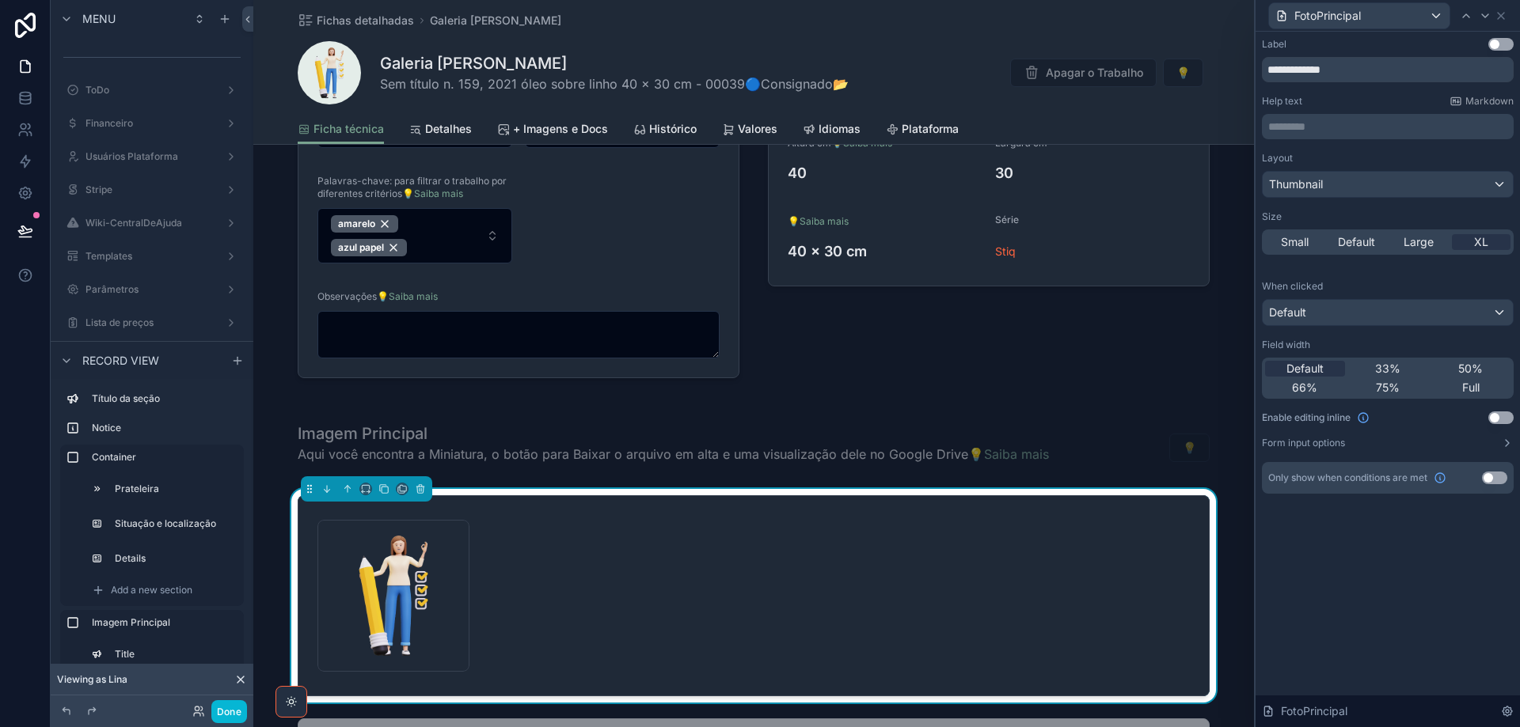
click at [1499, 481] on button "Use setting" at bounding box center [1494, 478] width 25 height 13
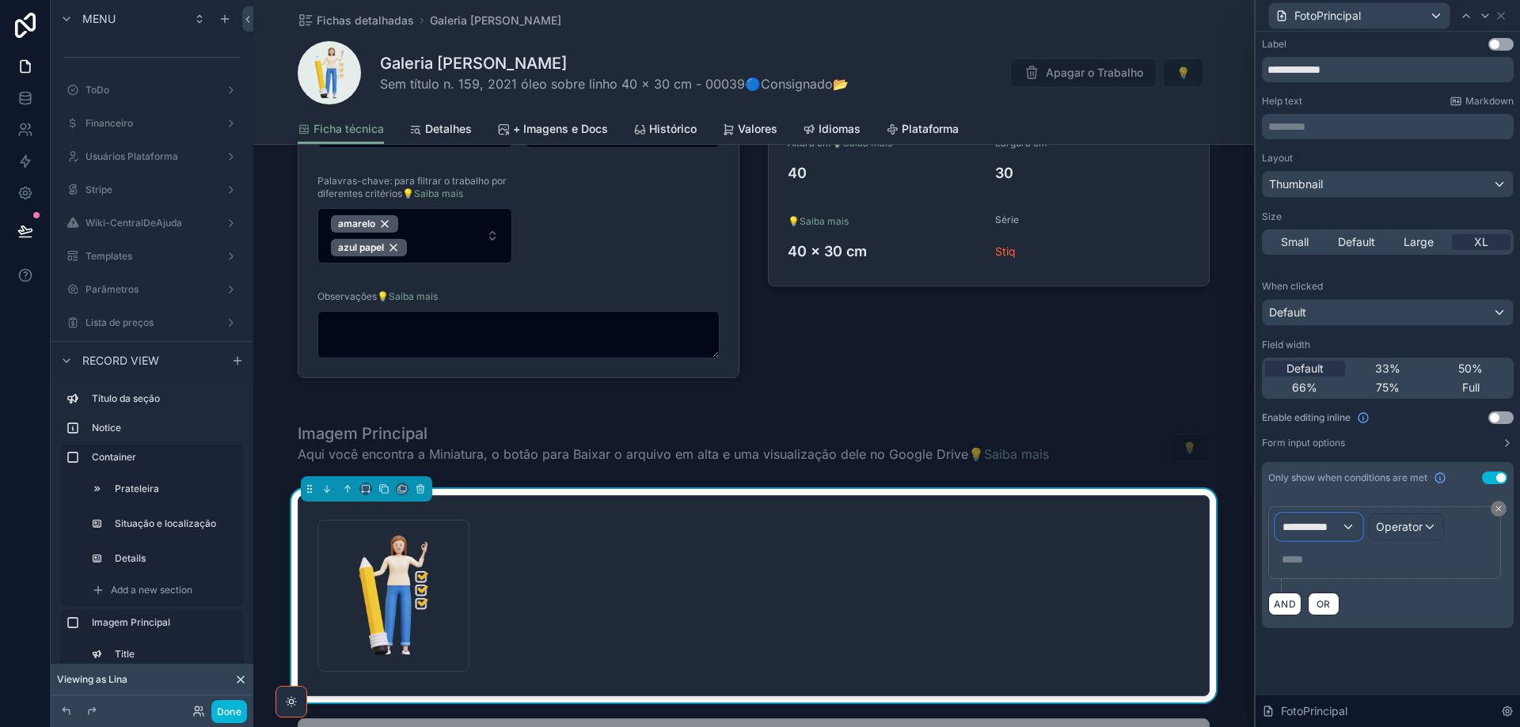
click at [1311, 522] on span "**********" at bounding box center [1311, 527] width 59 height 16
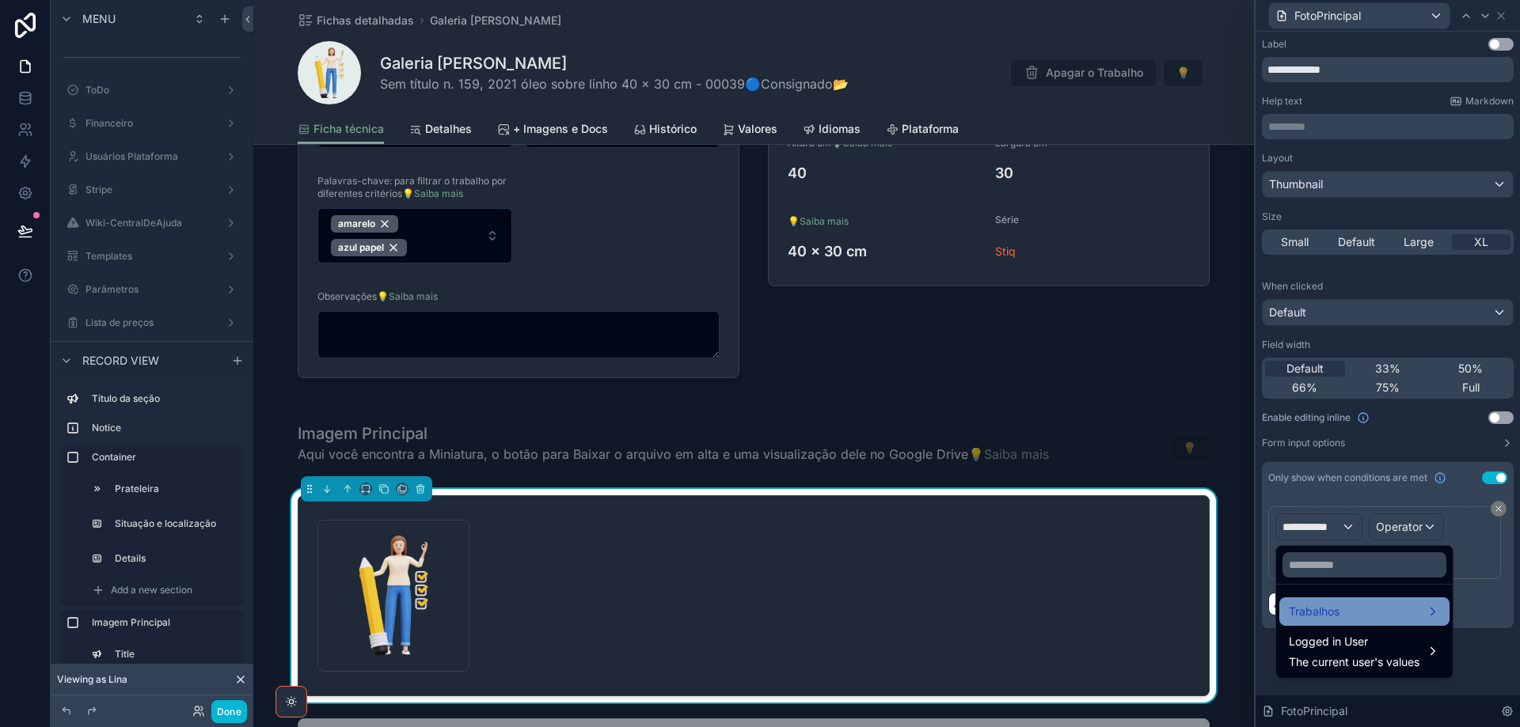
click at [1331, 612] on span "Trabalhos" at bounding box center [1314, 611] width 51 height 19
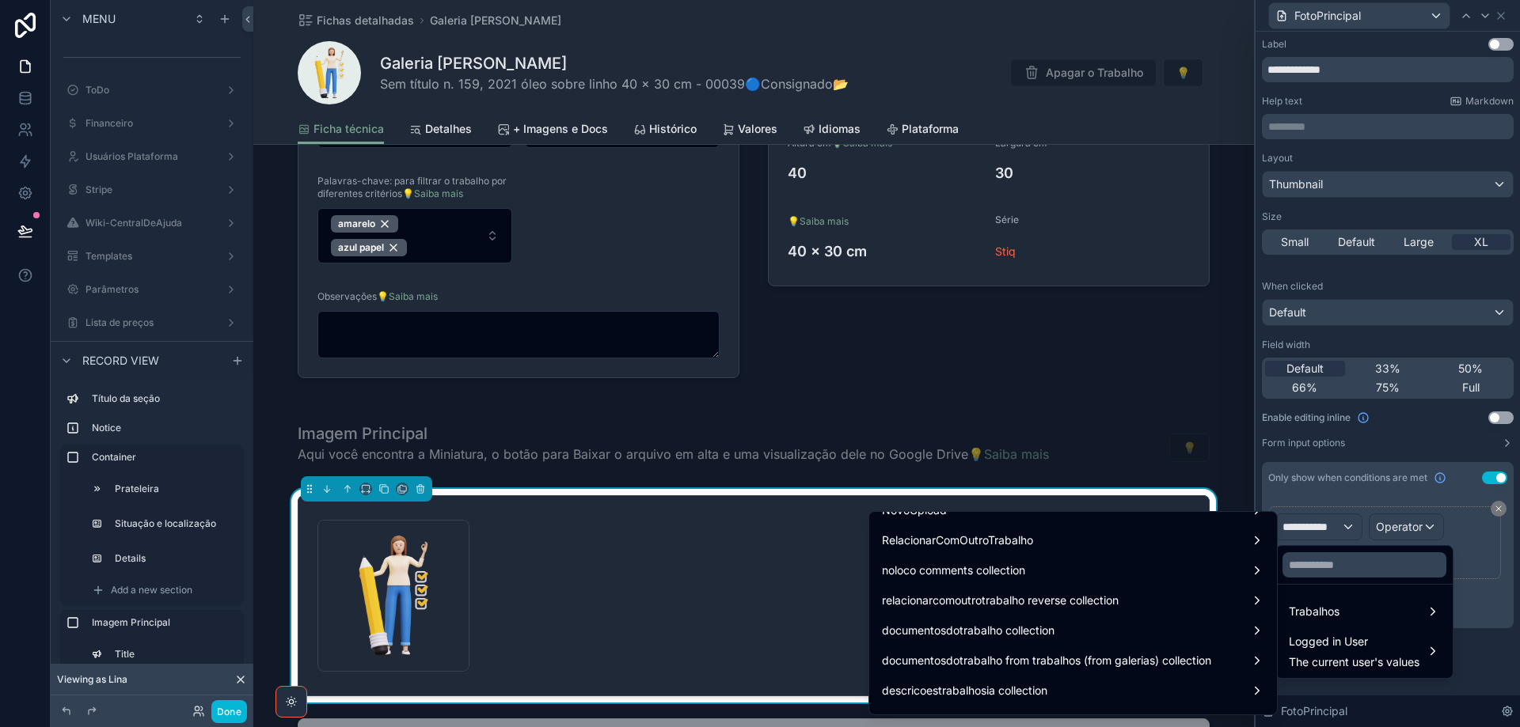
scroll to position [6048, 0]
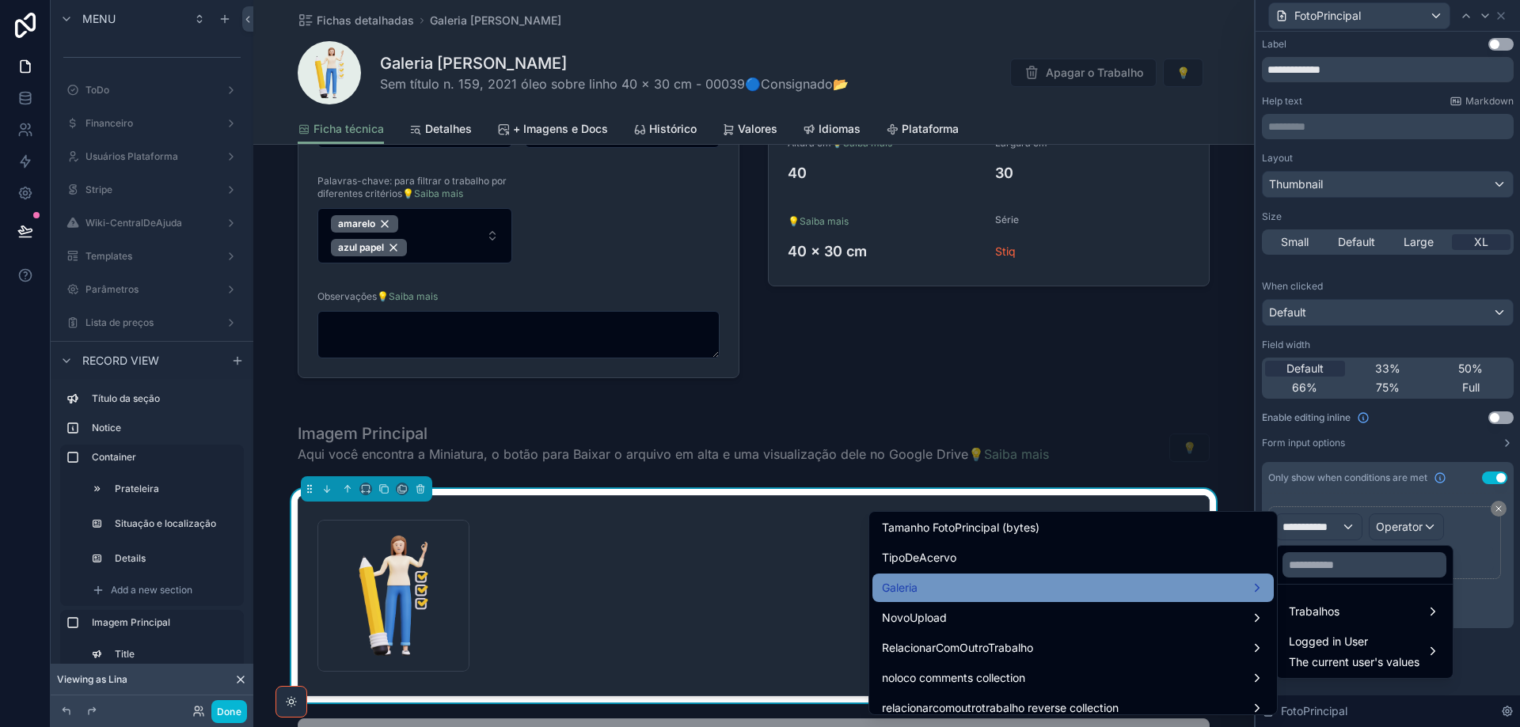
click at [1204, 589] on div "Galeria" at bounding box center [1073, 588] width 382 height 19
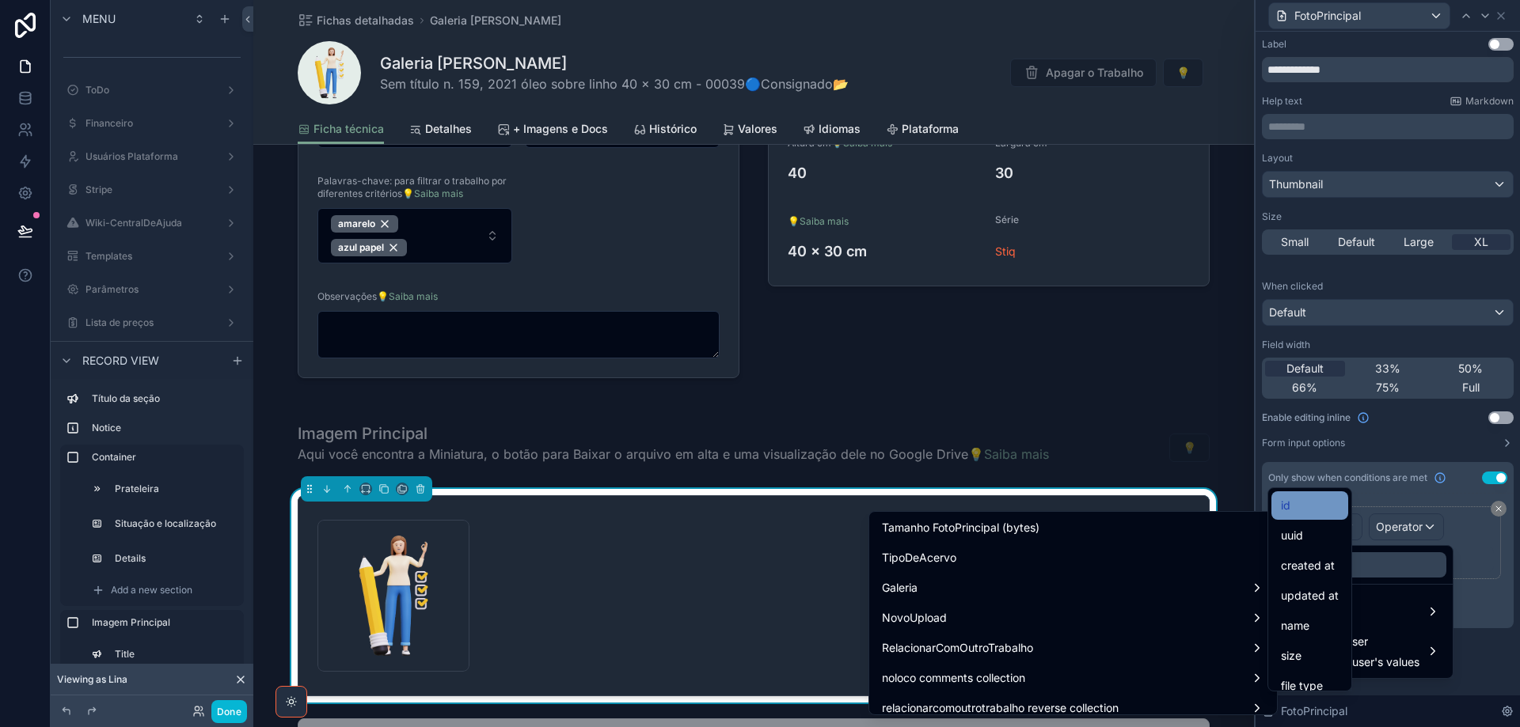
click at [1295, 507] on div "id" at bounding box center [1310, 505] width 58 height 19
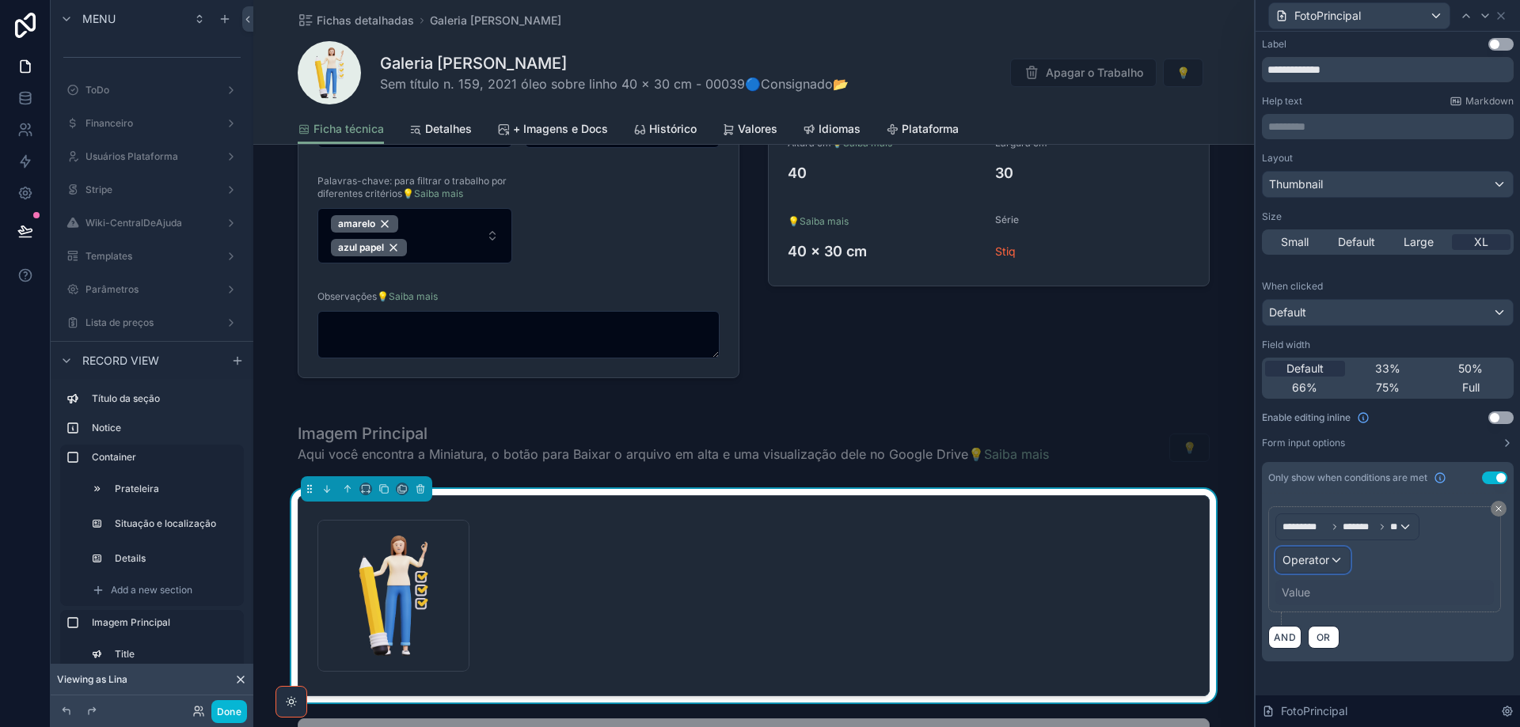
click at [1335, 559] on div "Operator" at bounding box center [1313, 560] width 74 height 25
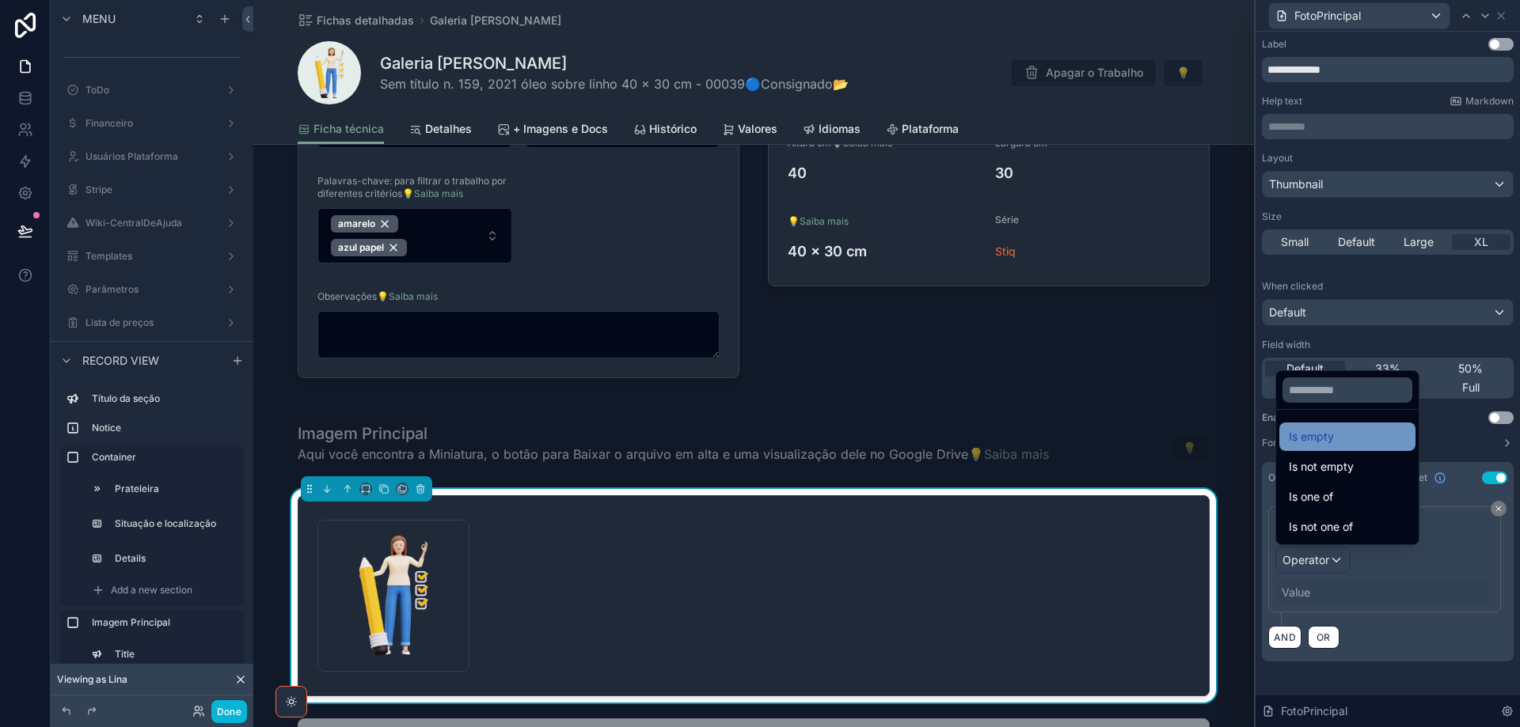
click at [1328, 439] on span "Is empty" at bounding box center [1311, 436] width 45 height 19
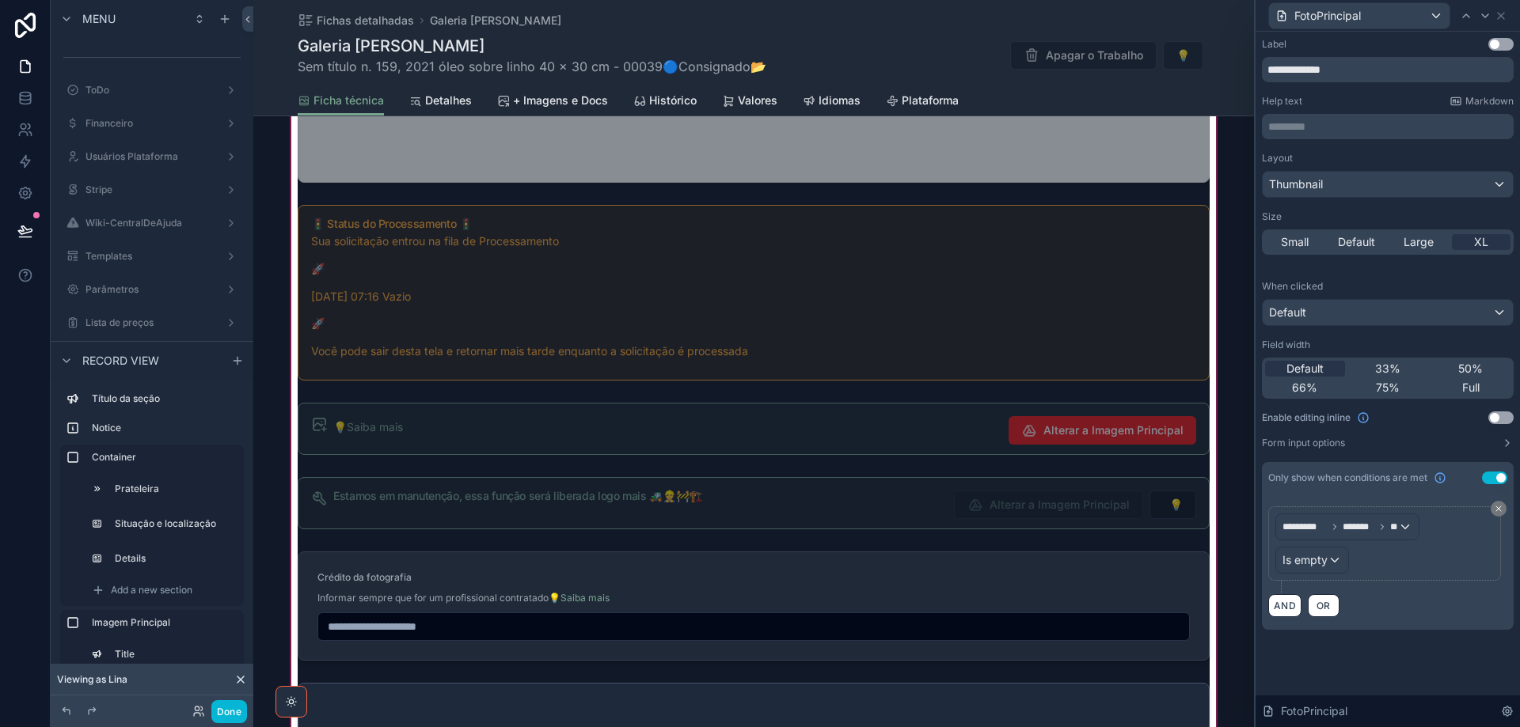
scroll to position [1735, 0]
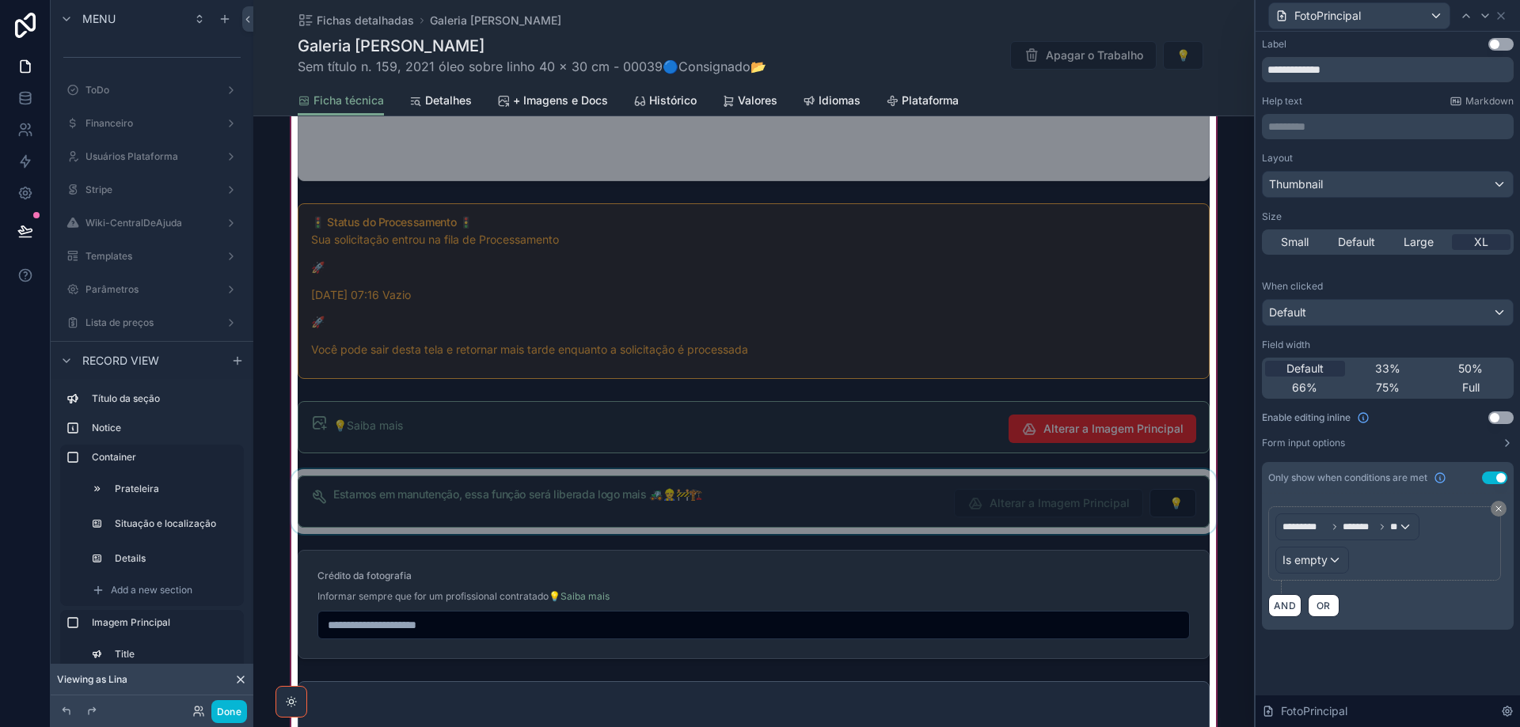
click at [805, 500] on div "scrollable content" at bounding box center [753, 501] width 931 height 65
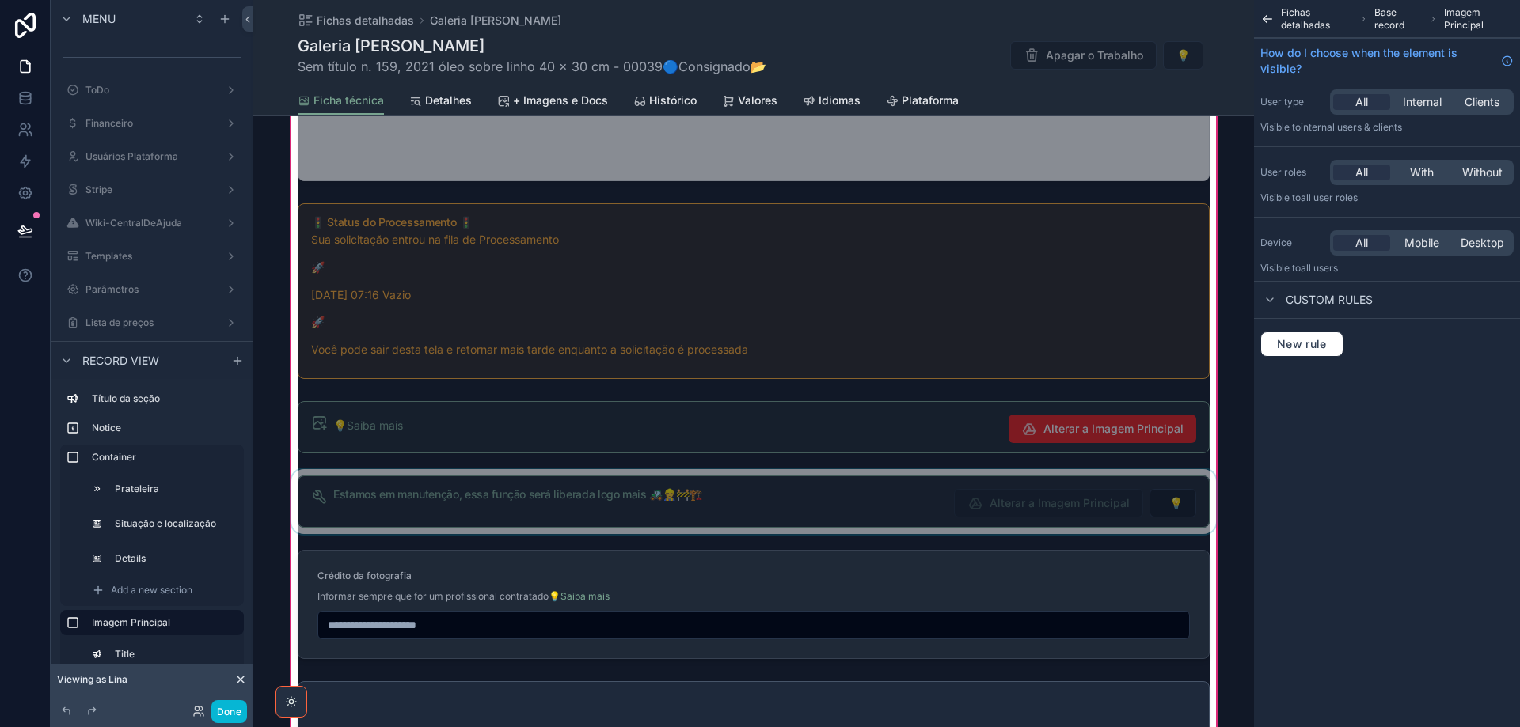
click at [805, 500] on div "scrollable content" at bounding box center [753, 501] width 931 height 65
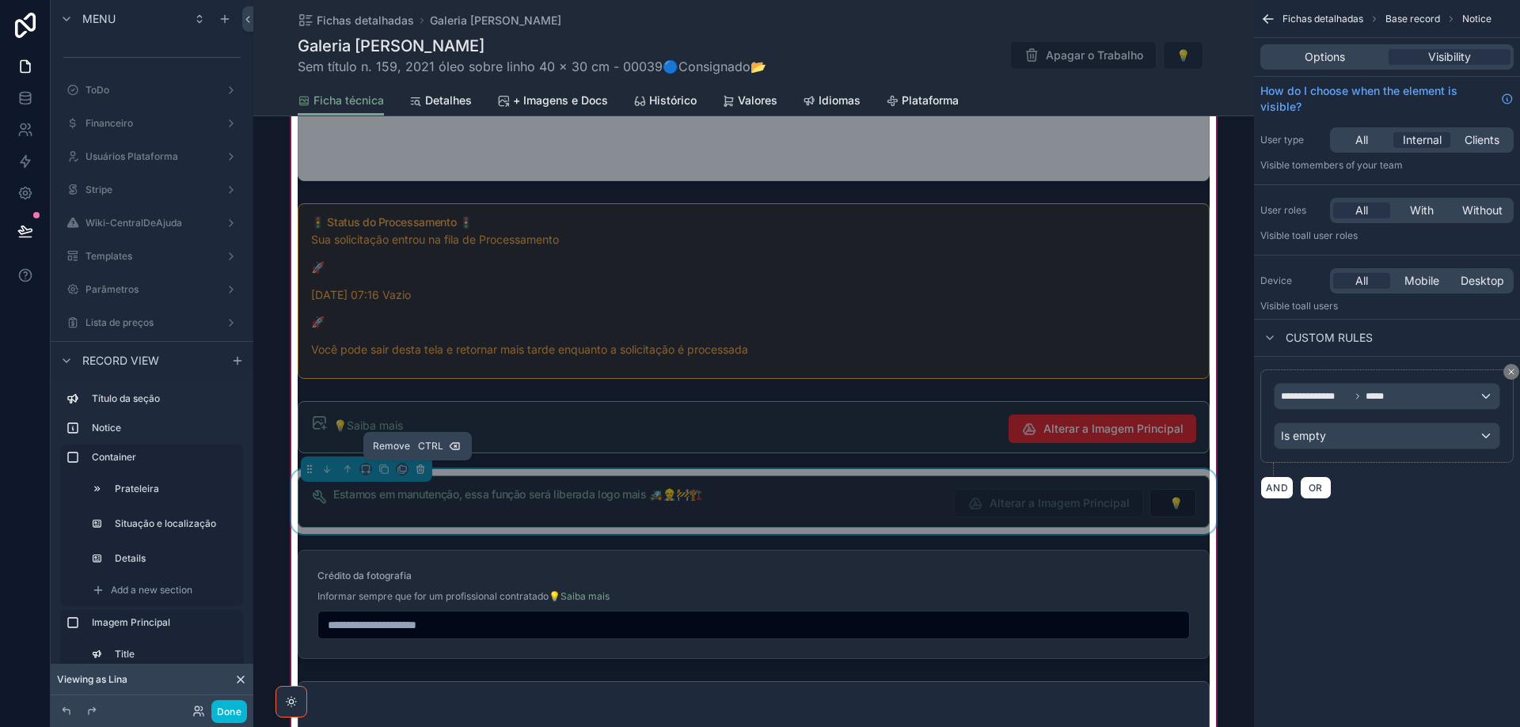
click at [419, 467] on icon "scrollable content" at bounding box center [419, 467] width 7 height 0
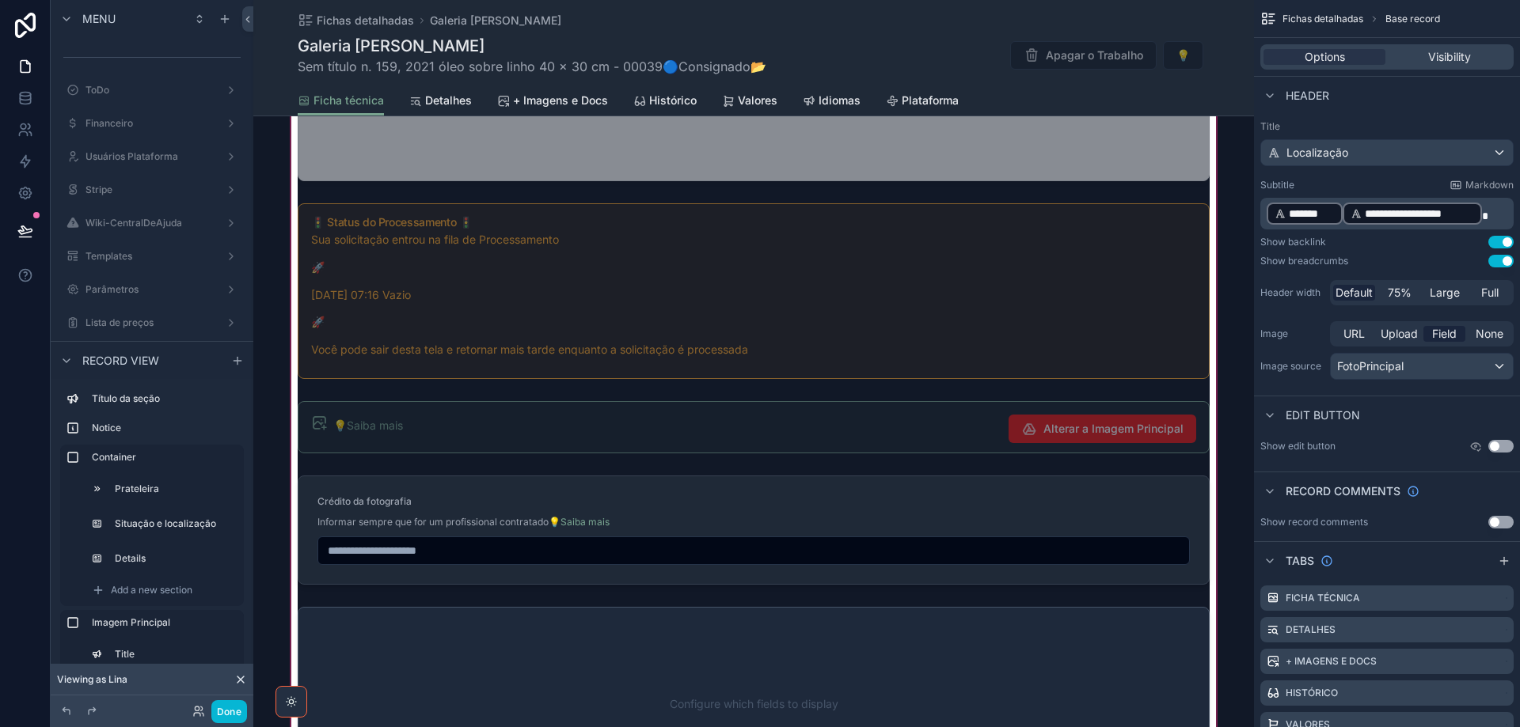
click at [777, 521] on div "scrollable content" at bounding box center [753, 122] width 1001 height 1692
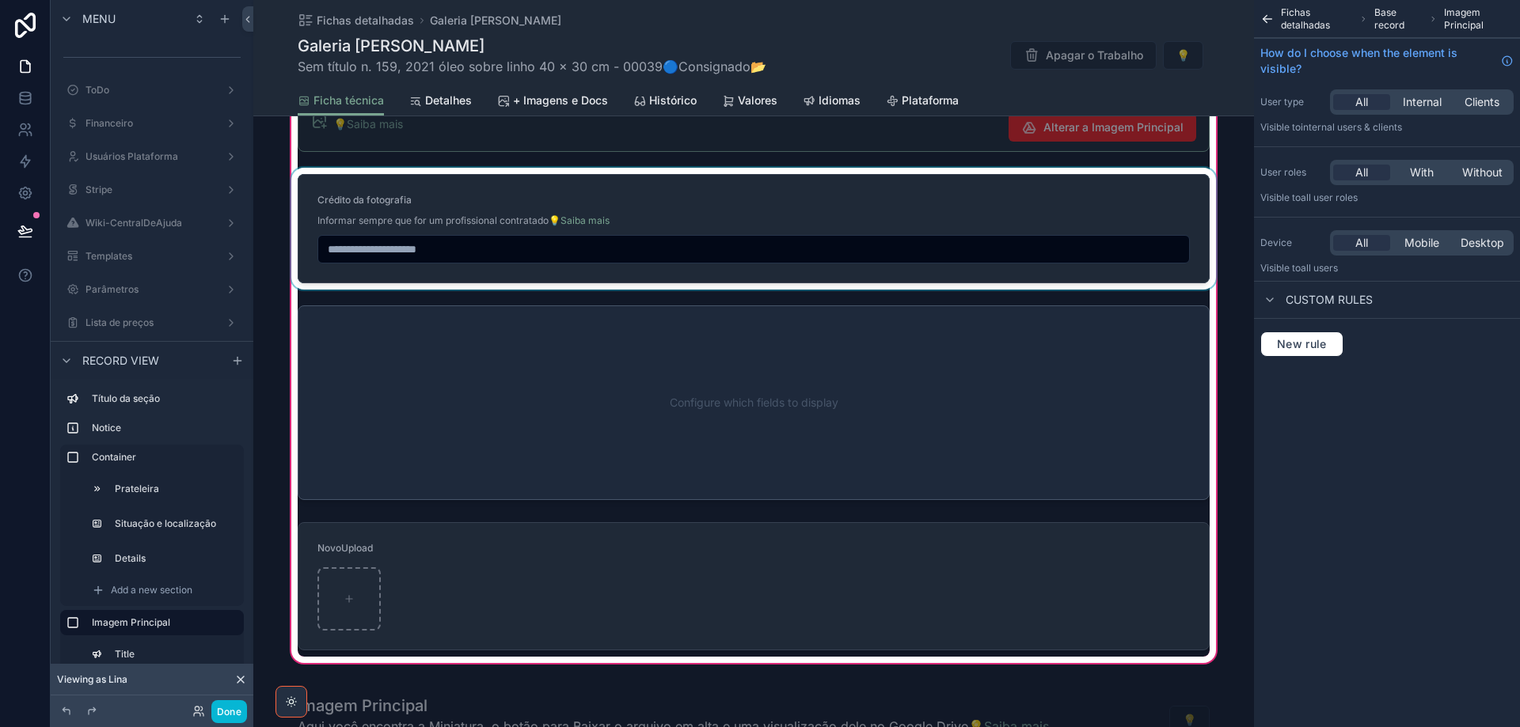
scroll to position [2052, 0]
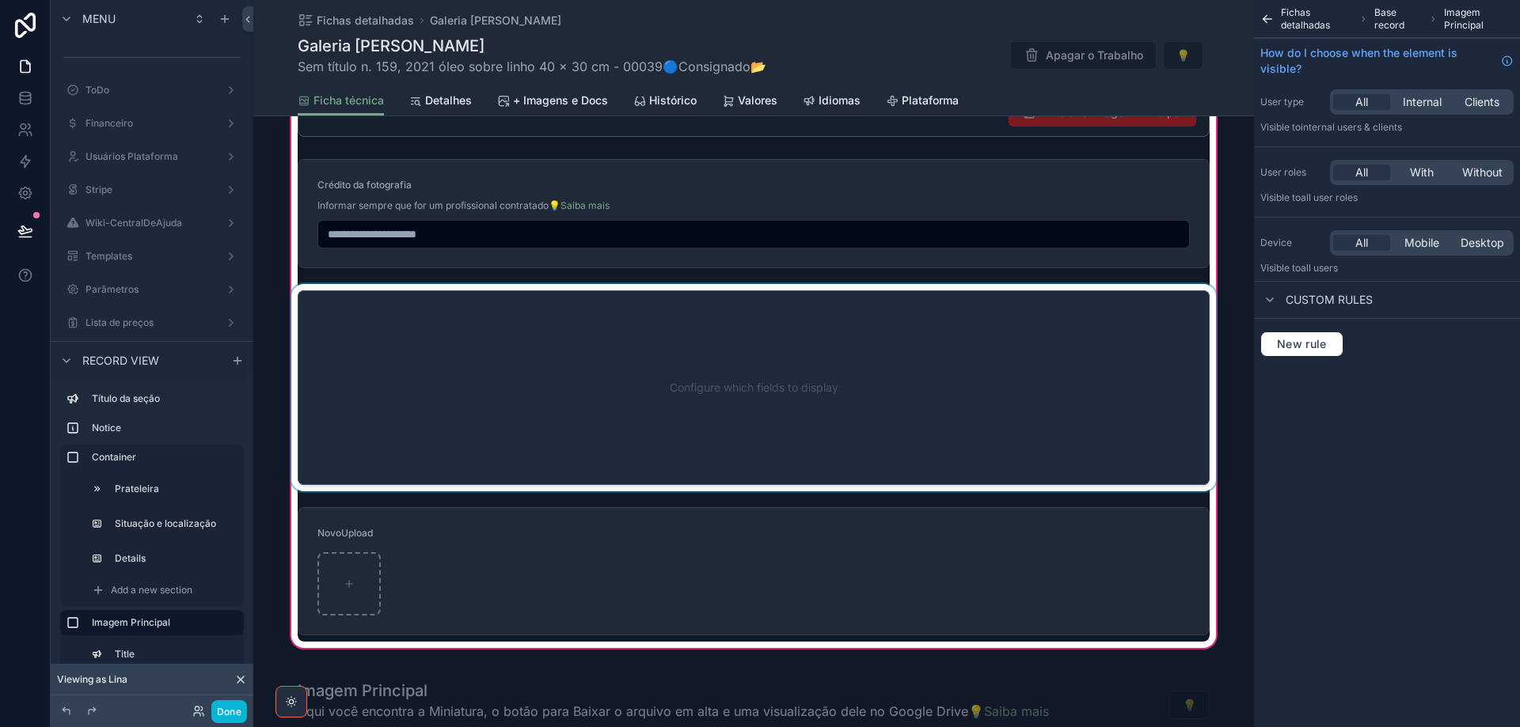
click at [767, 360] on div "scrollable content" at bounding box center [753, 387] width 931 height 207
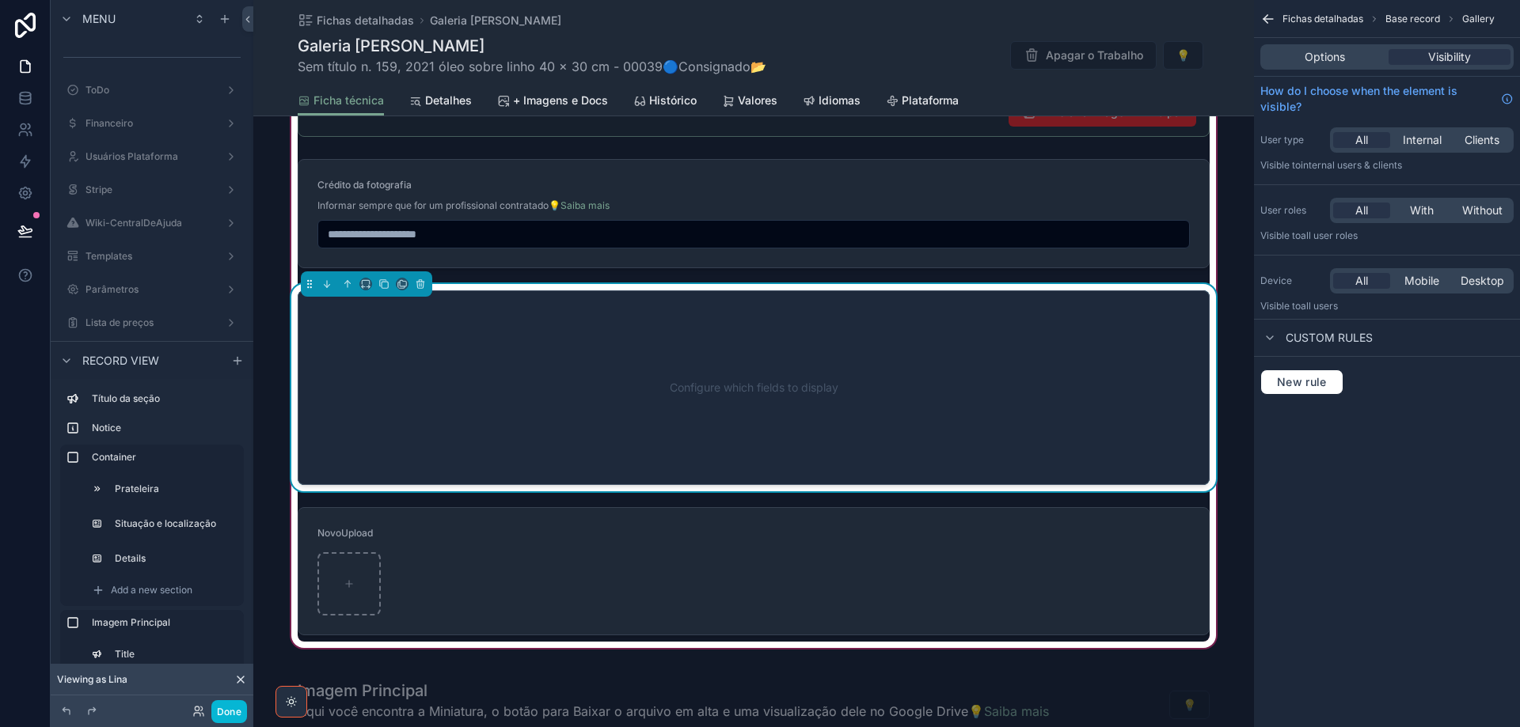
click at [998, 380] on div "Configure which fields to display" at bounding box center [754, 388] width 860 height 142
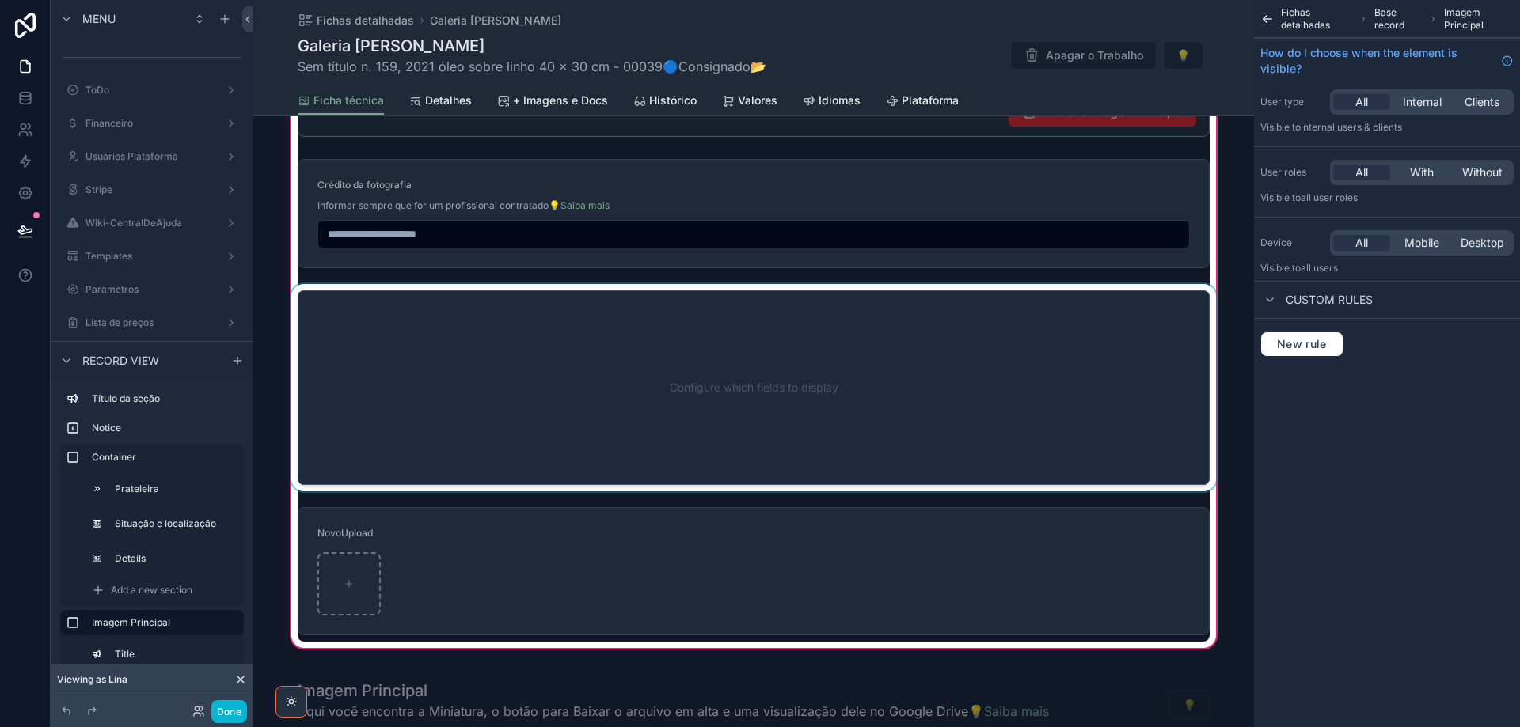
click at [1110, 341] on div "scrollable content" at bounding box center [753, 387] width 931 height 207
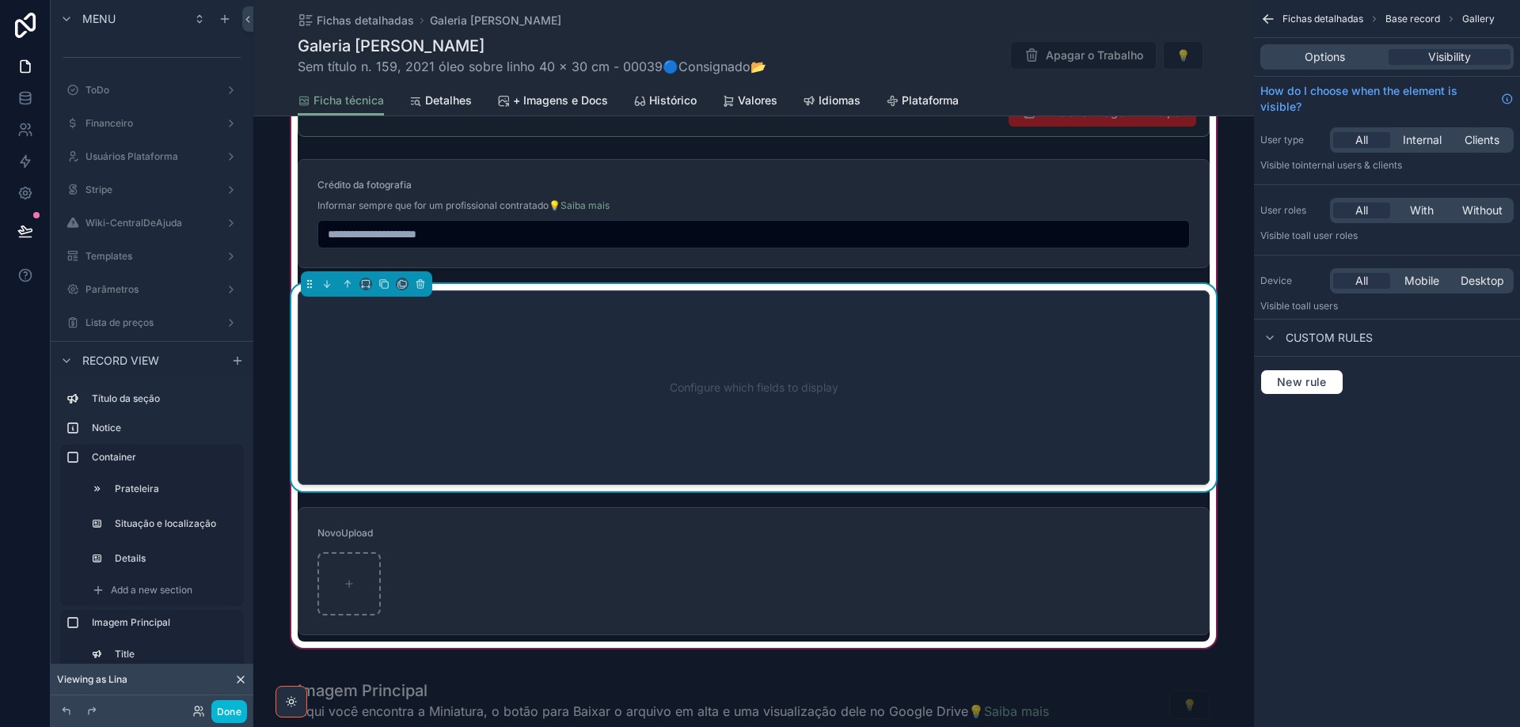
click at [1332, 47] on div "Options Visibility" at bounding box center [1386, 56] width 253 height 25
click at [1334, 51] on span "Options" at bounding box center [1325, 57] width 40 height 16
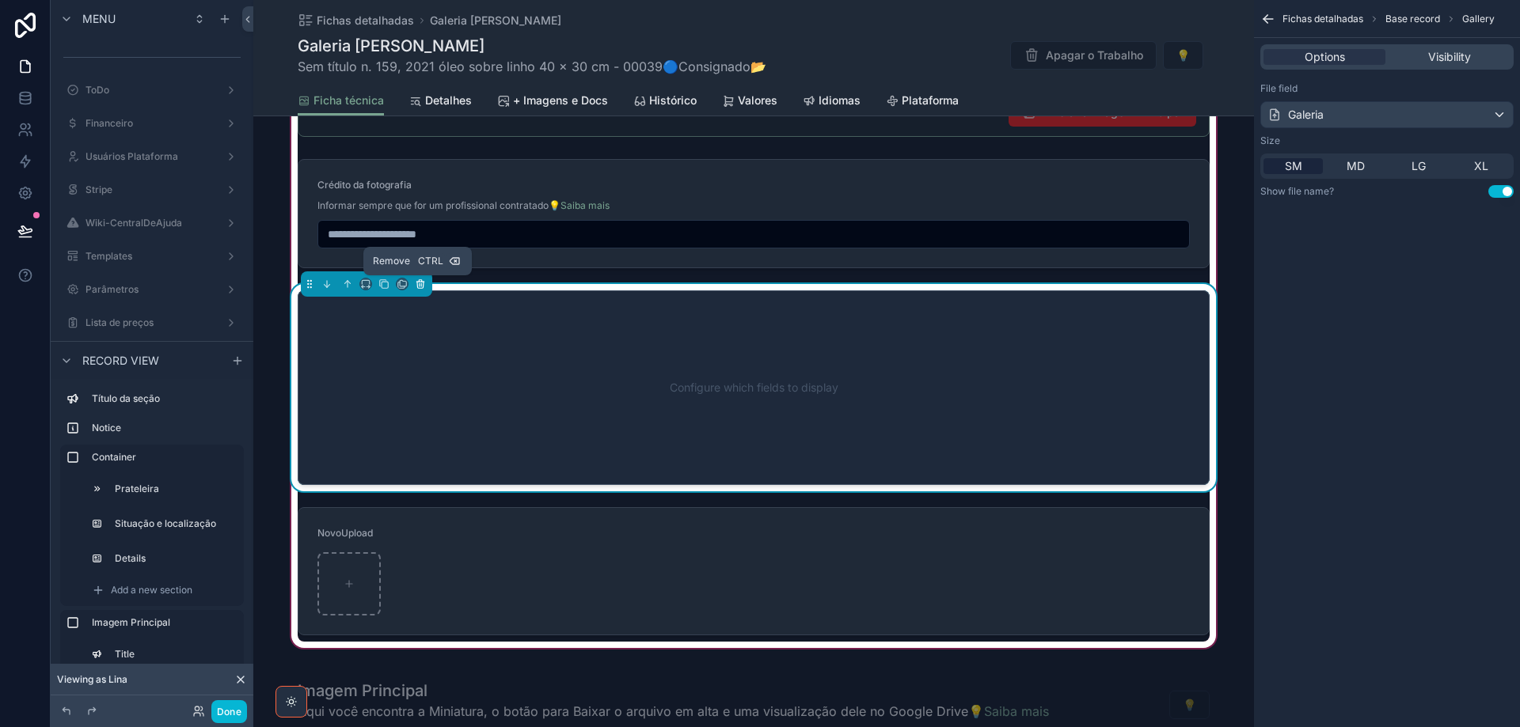
click at [415, 284] on icon "scrollable content" at bounding box center [420, 284] width 11 height 11
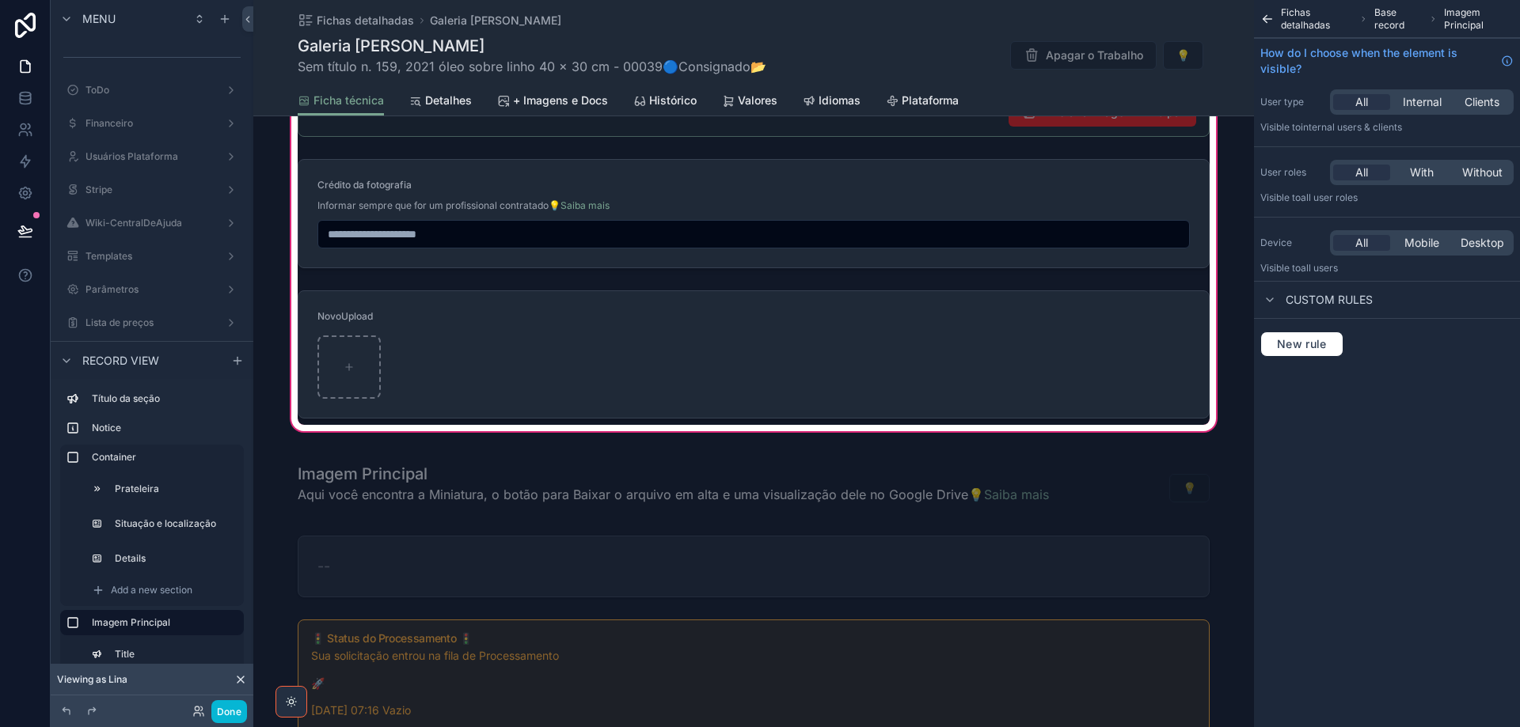
click at [461, 334] on div "scrollable content" at bounding box center [753, 354] width 931 height 141
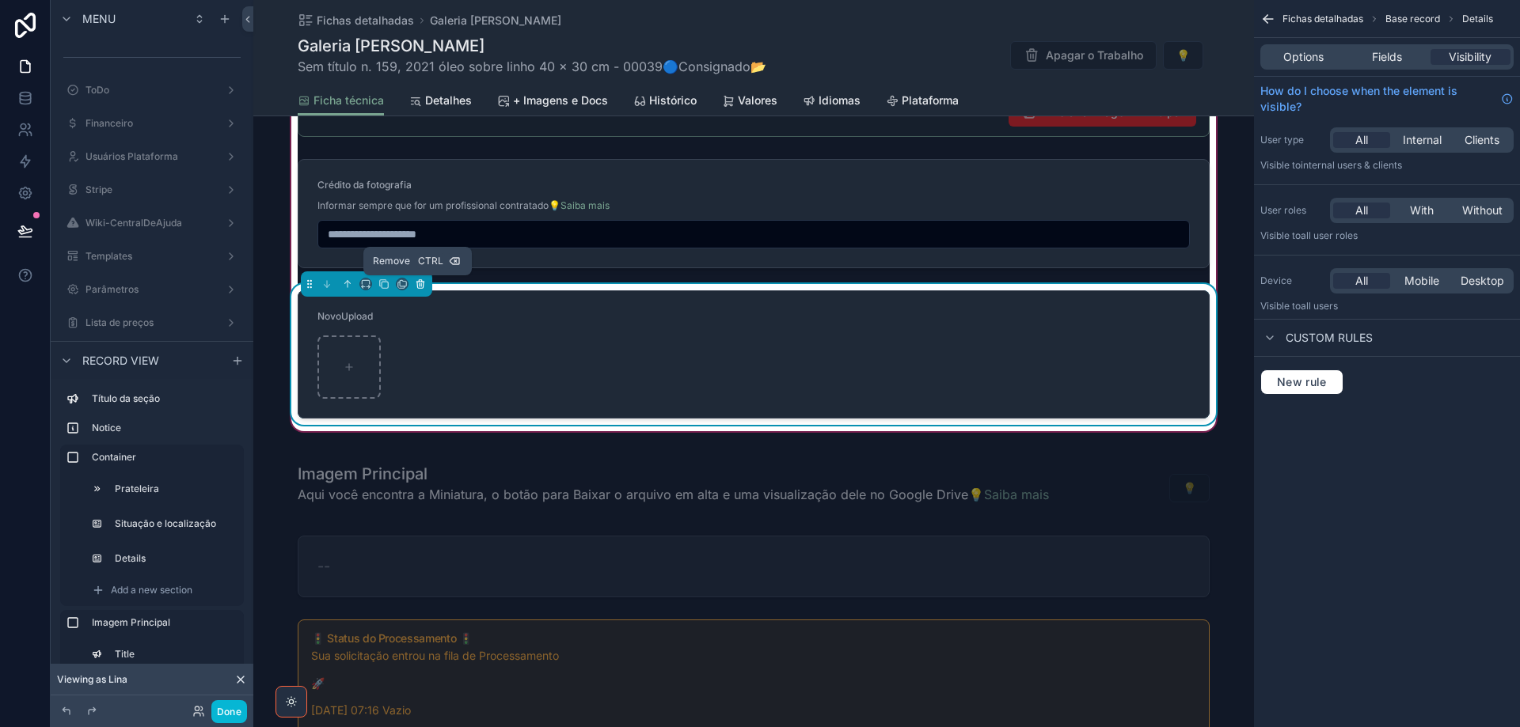
click at [415, 289] on icon "scrollable content" at bounding box center [420, 284] width 11 height 11
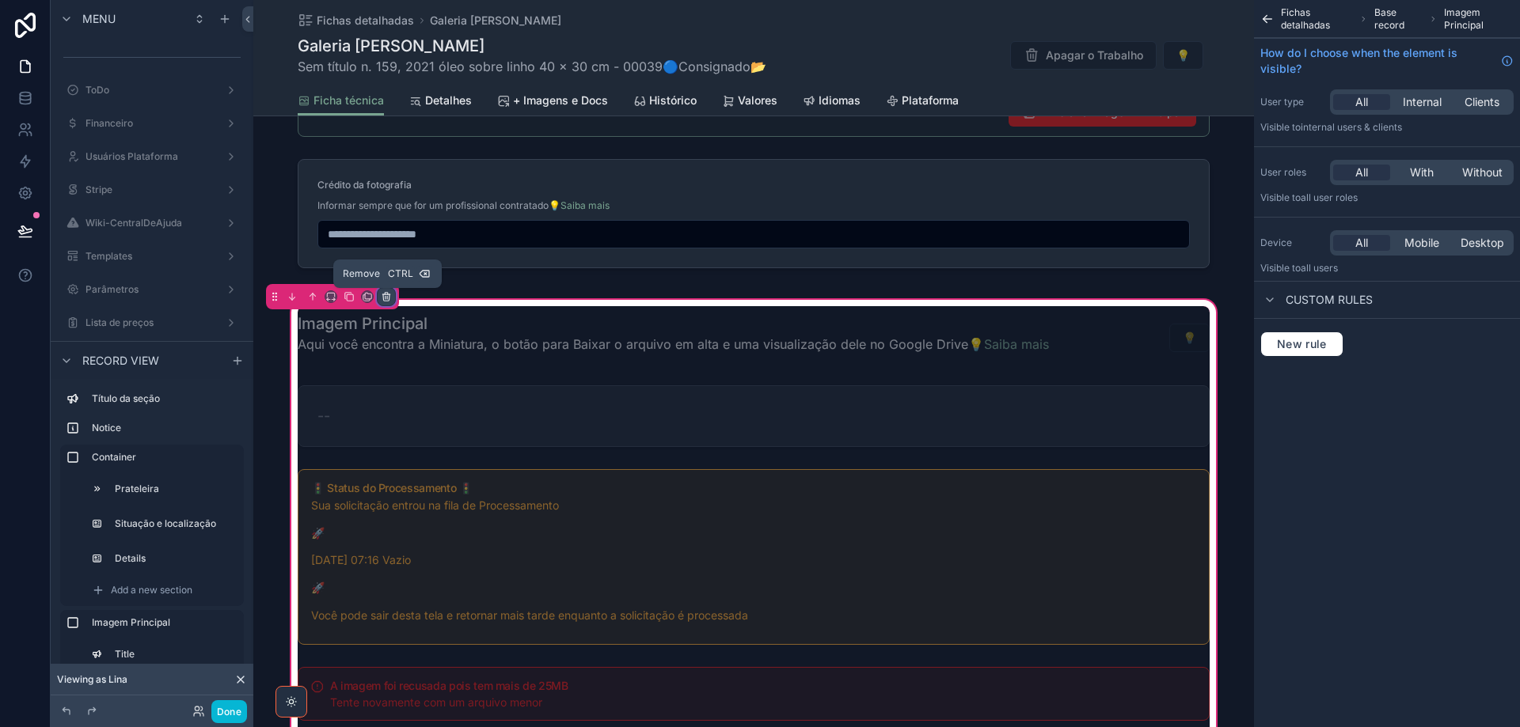
click at [385, 300] on icon "scrollable content" at bounding box center [386, 296] width 11 height 11
click at [429, 359] on span "Remove entire container" at bounding box center [453, 359] width 126 height 19
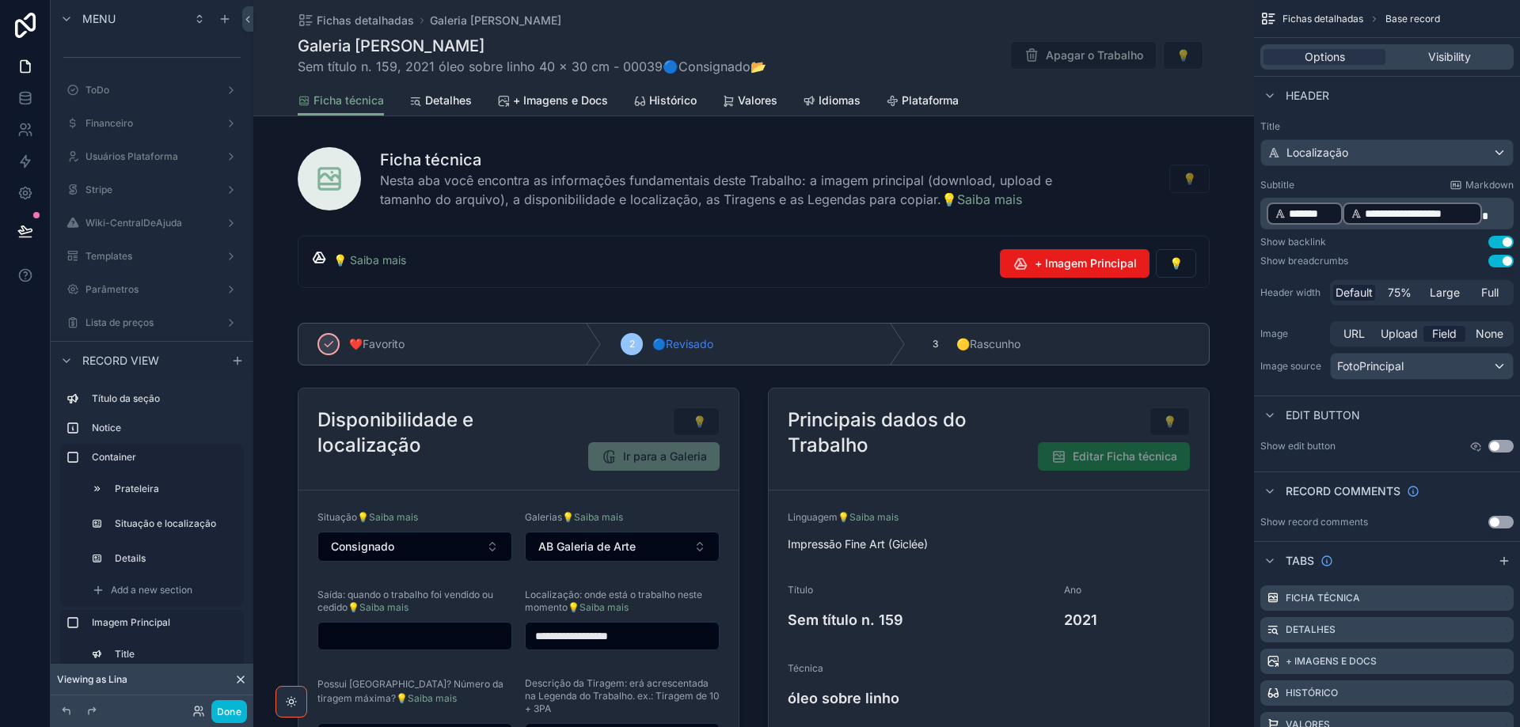
scroll to position [0, 0]
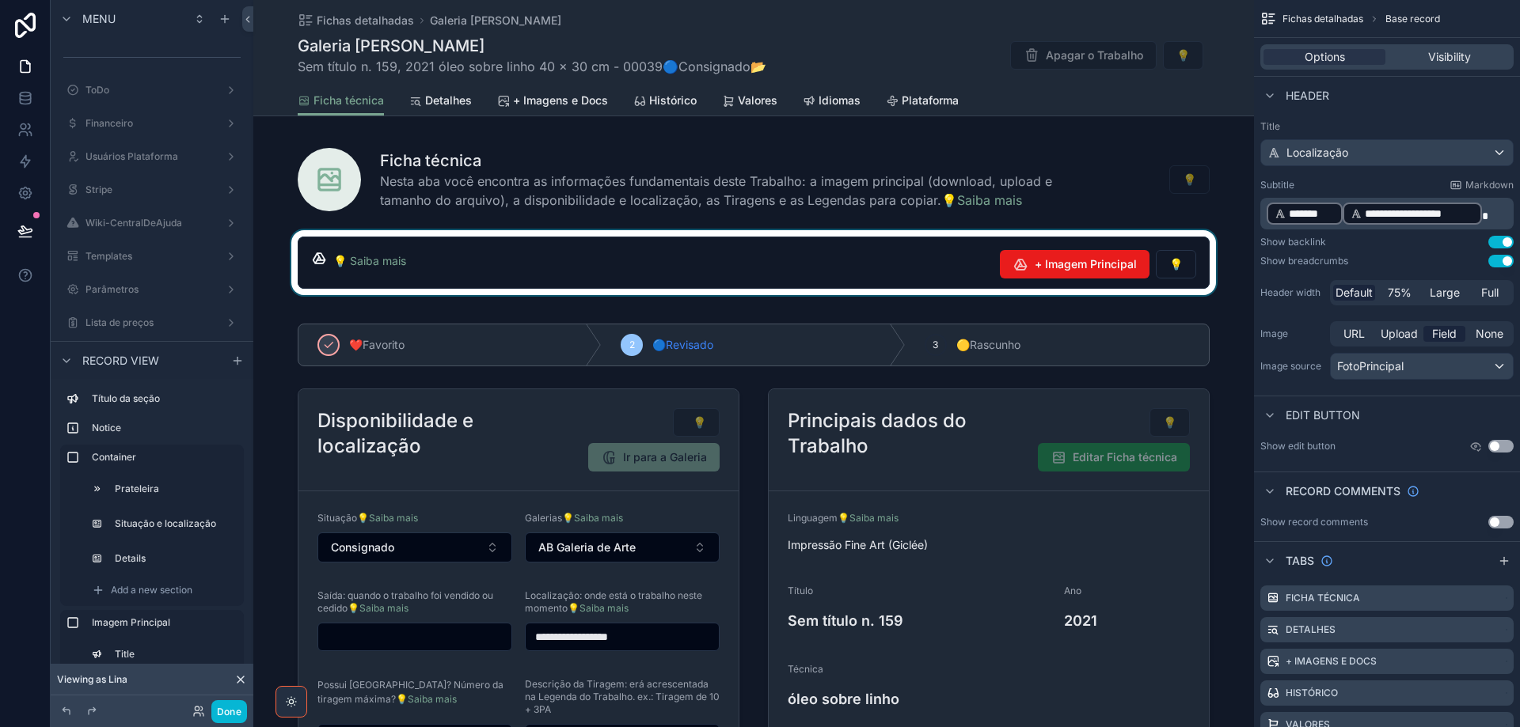
click at [932, 264] on div "scrollable content" at bounding box center [753, 262] width 1001 height 65
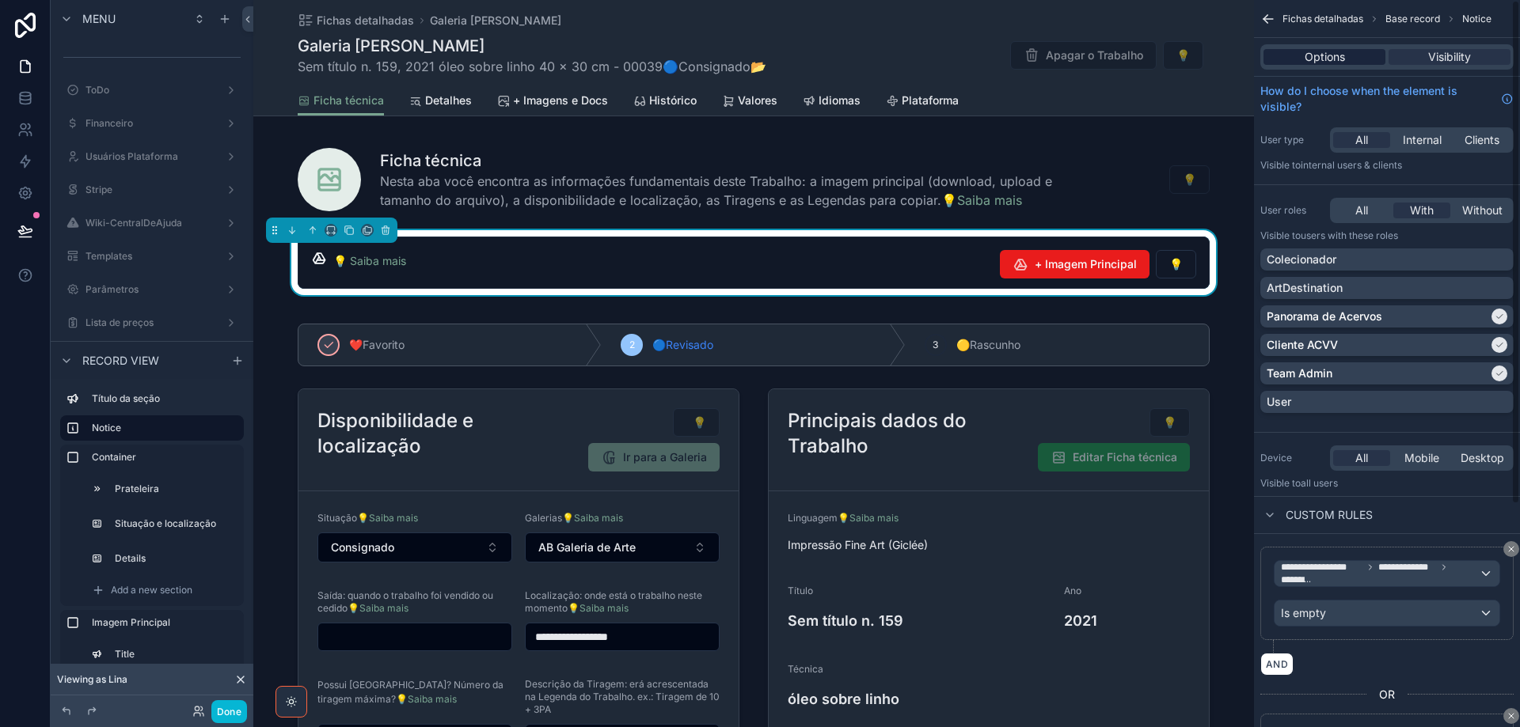
click at [1326, 61] on span "Options" at bounding box center [1325, 57] width 40 height 16
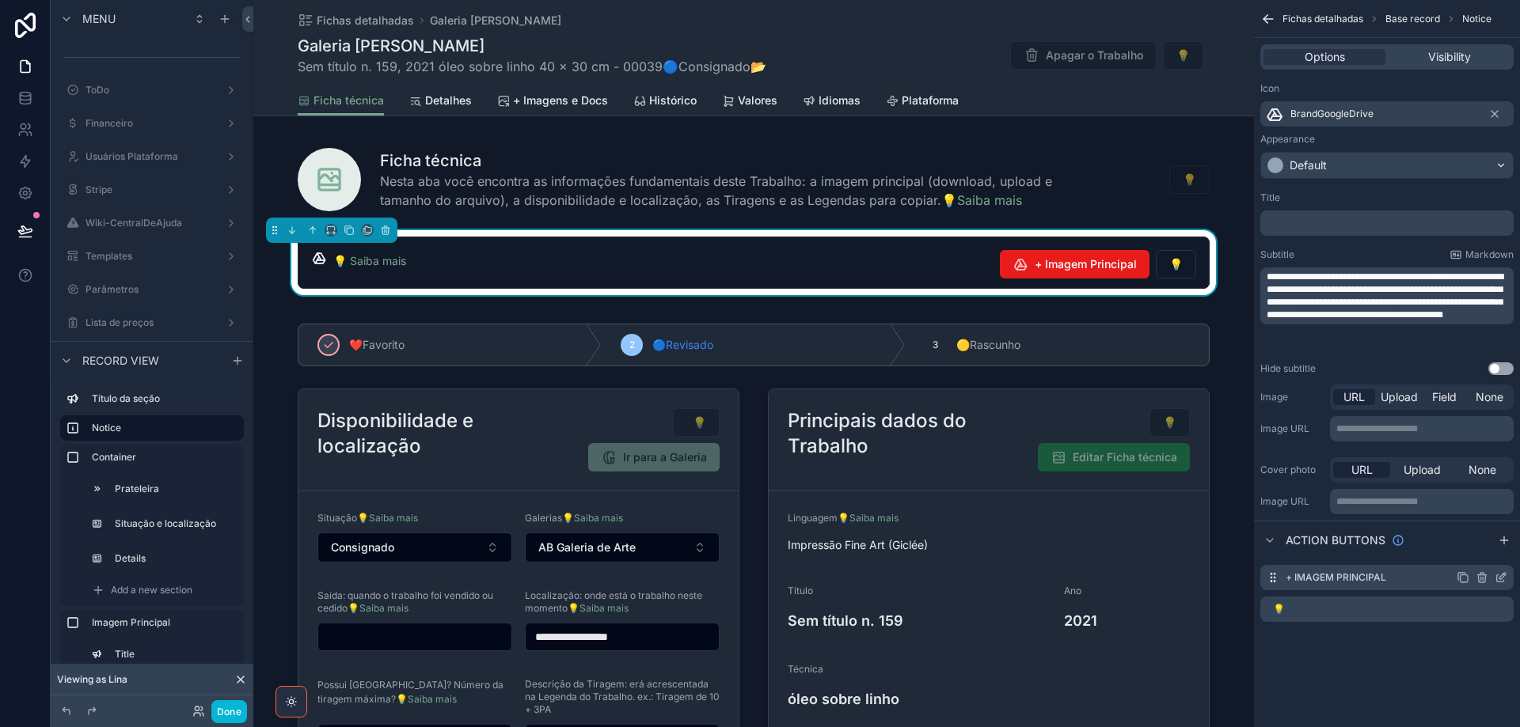
click at [1504, 576] on icon "scrollable content" at bounding box center [1502, 576] width 6 height 6
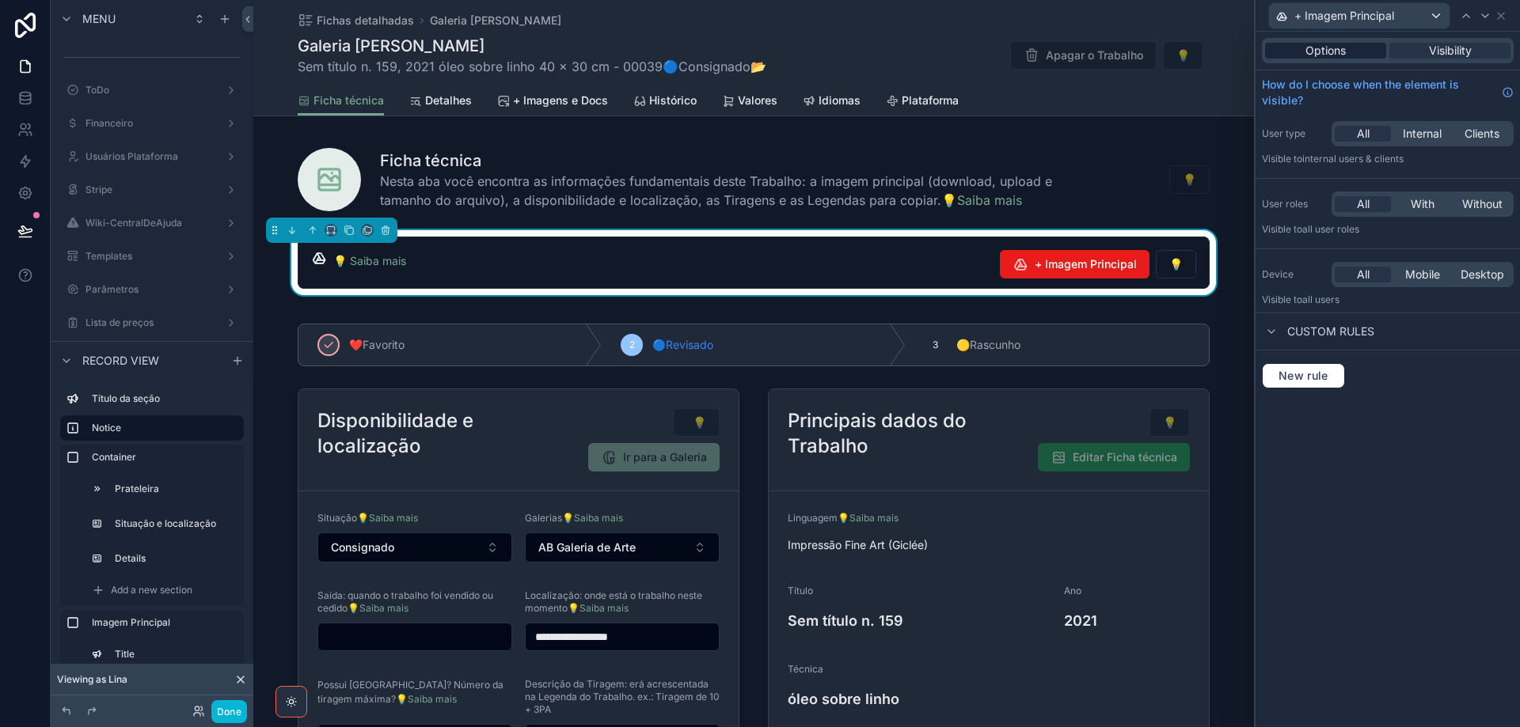
click at [1320, 46] on span "Options" at bounding box center [1325, 51] width 40 height 16
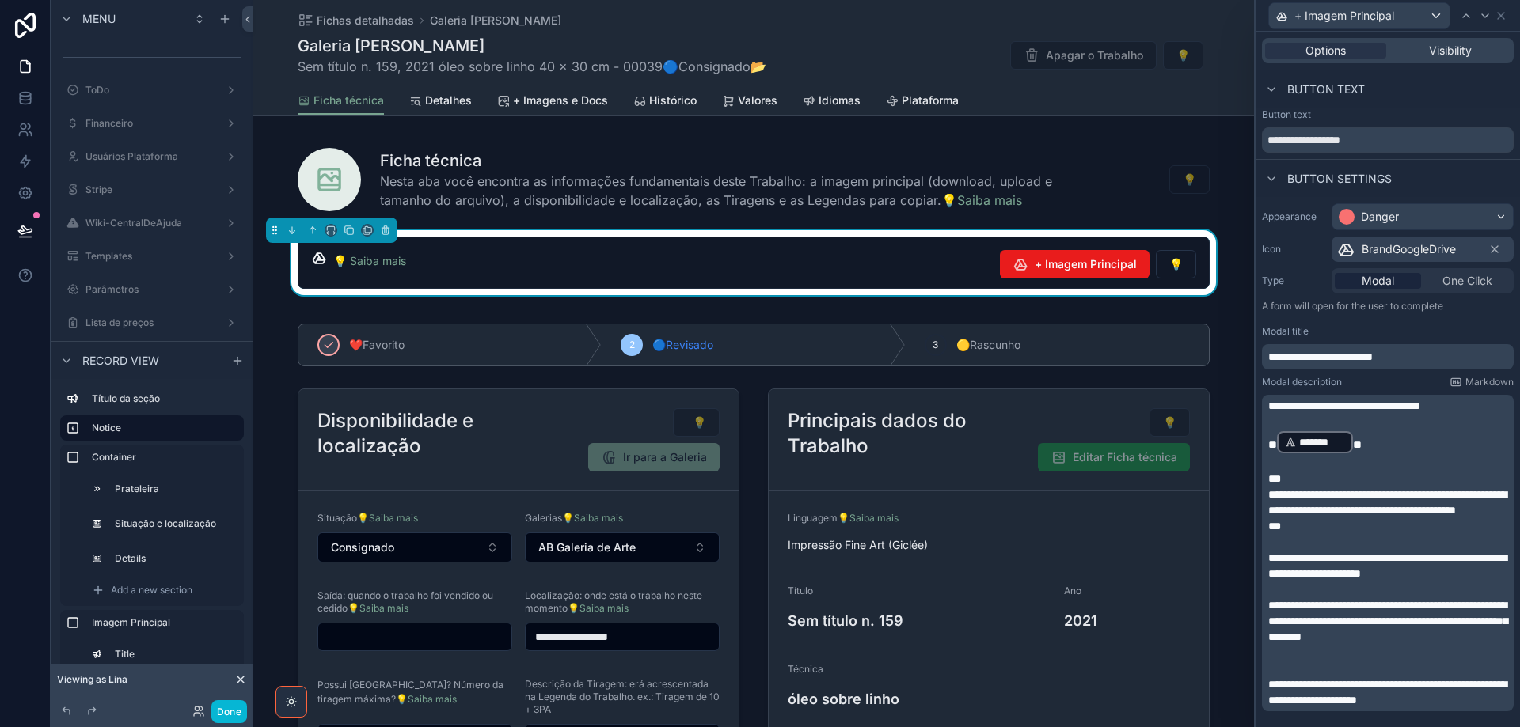
click at [1292, 408] on span "**********" at bounding box center [1344, 406] width 152 height 11
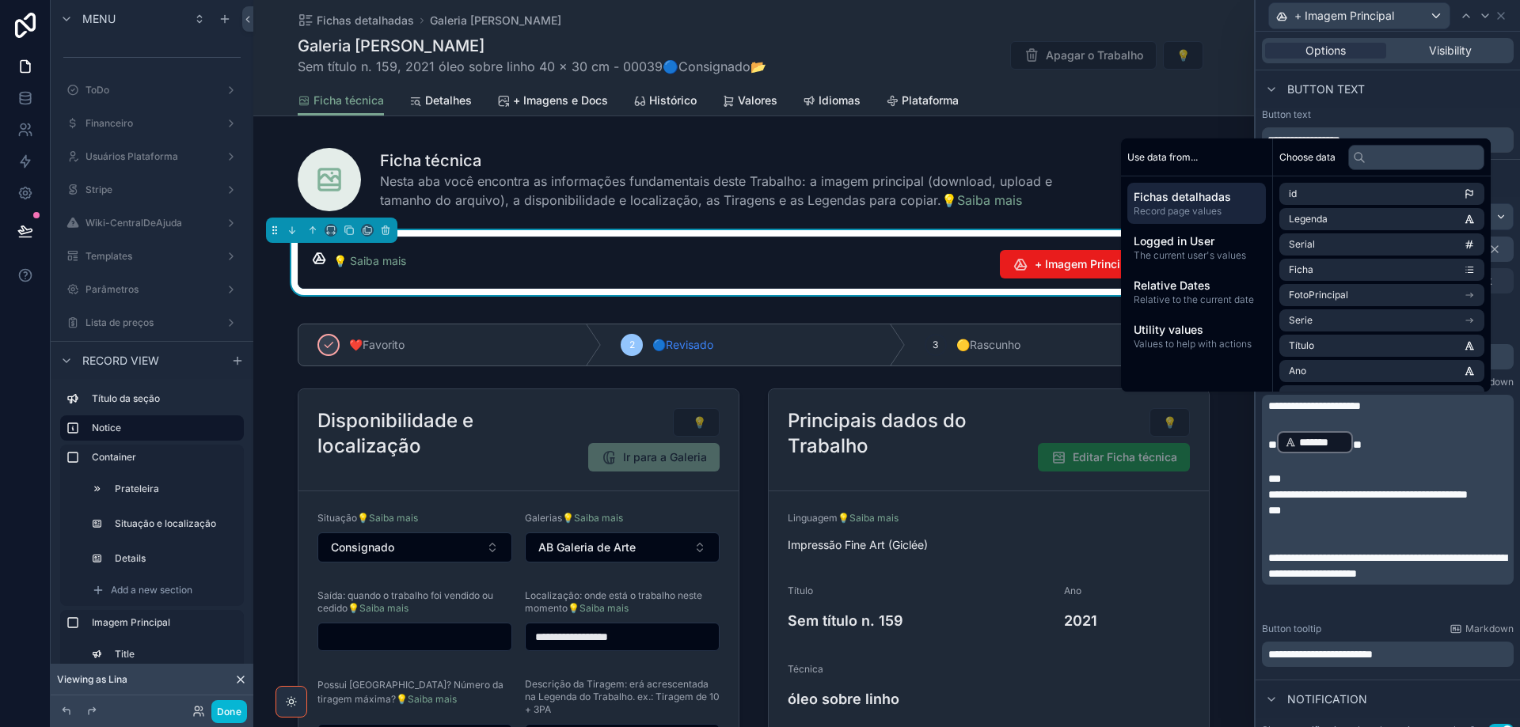
click at [1441, 573] on span "**********" at bounding box center [1387, 566] width 238 height 27
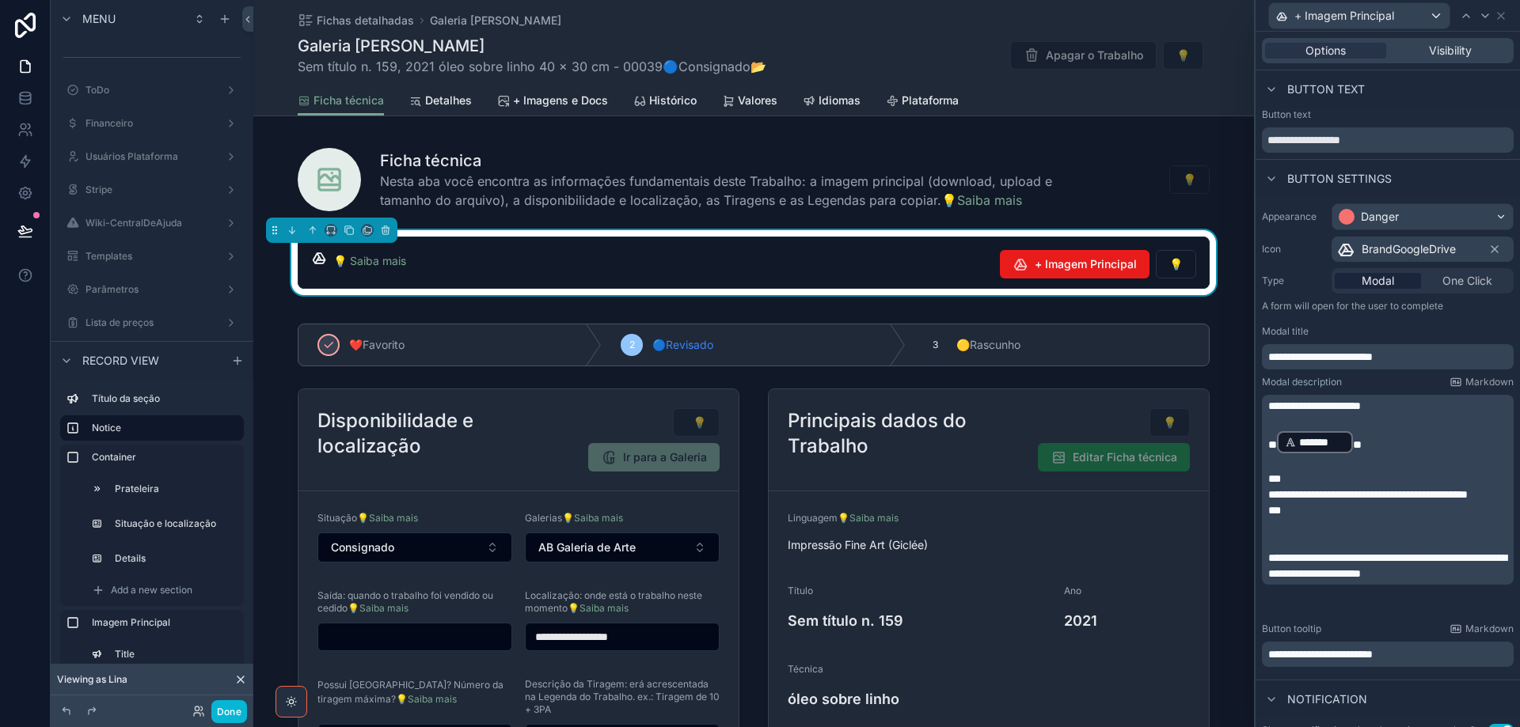
click at [1492, 574] on span "**********" at bounding box center [1387, 566] width 238 height 27
click at [1289, 579] on span "**********" at bounding box center [1387, 566] width 238 height 27
click at [1419, 579] on span "**********" at bounding box center [1387, 566] width 238 height 27
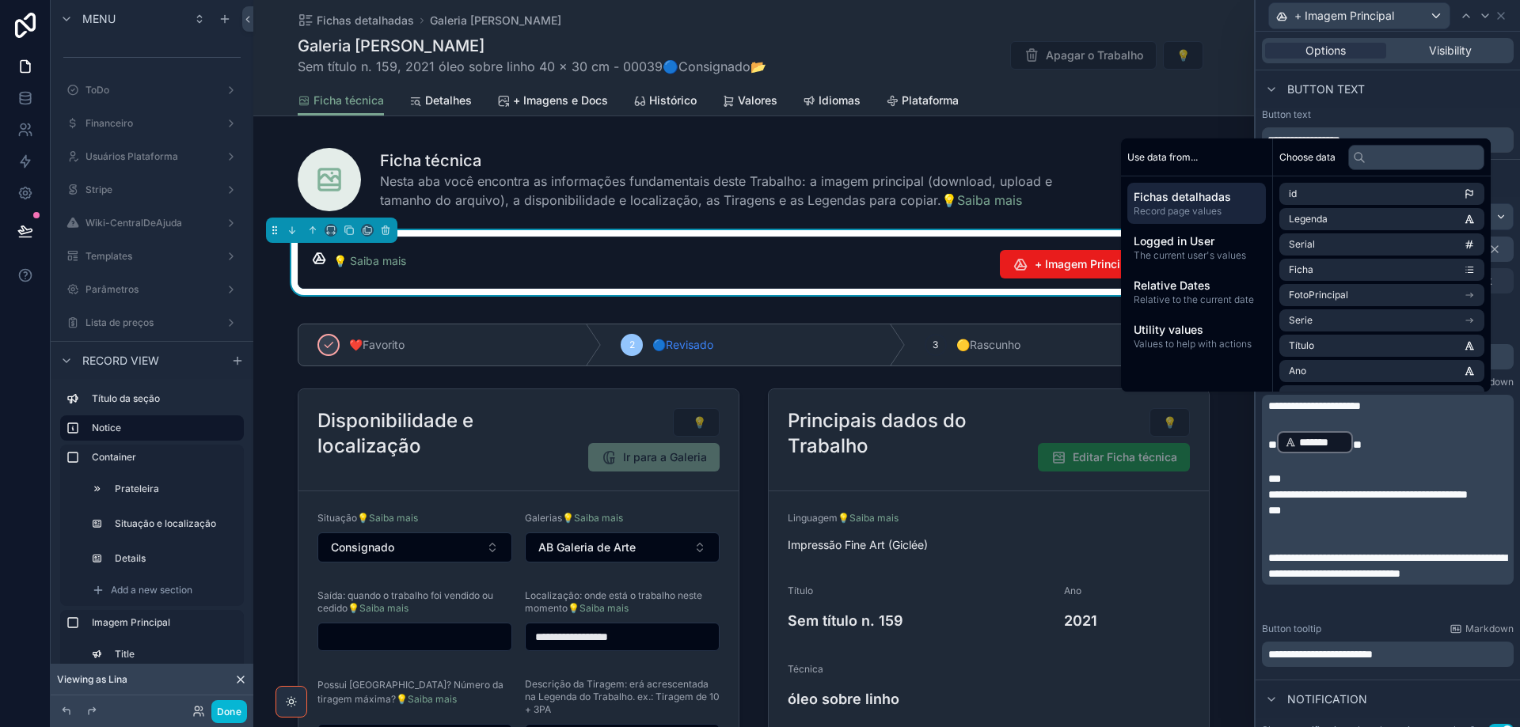
click at [1373, 656] on span "**********" at bounding box center [1320, 654] width 104 height 11
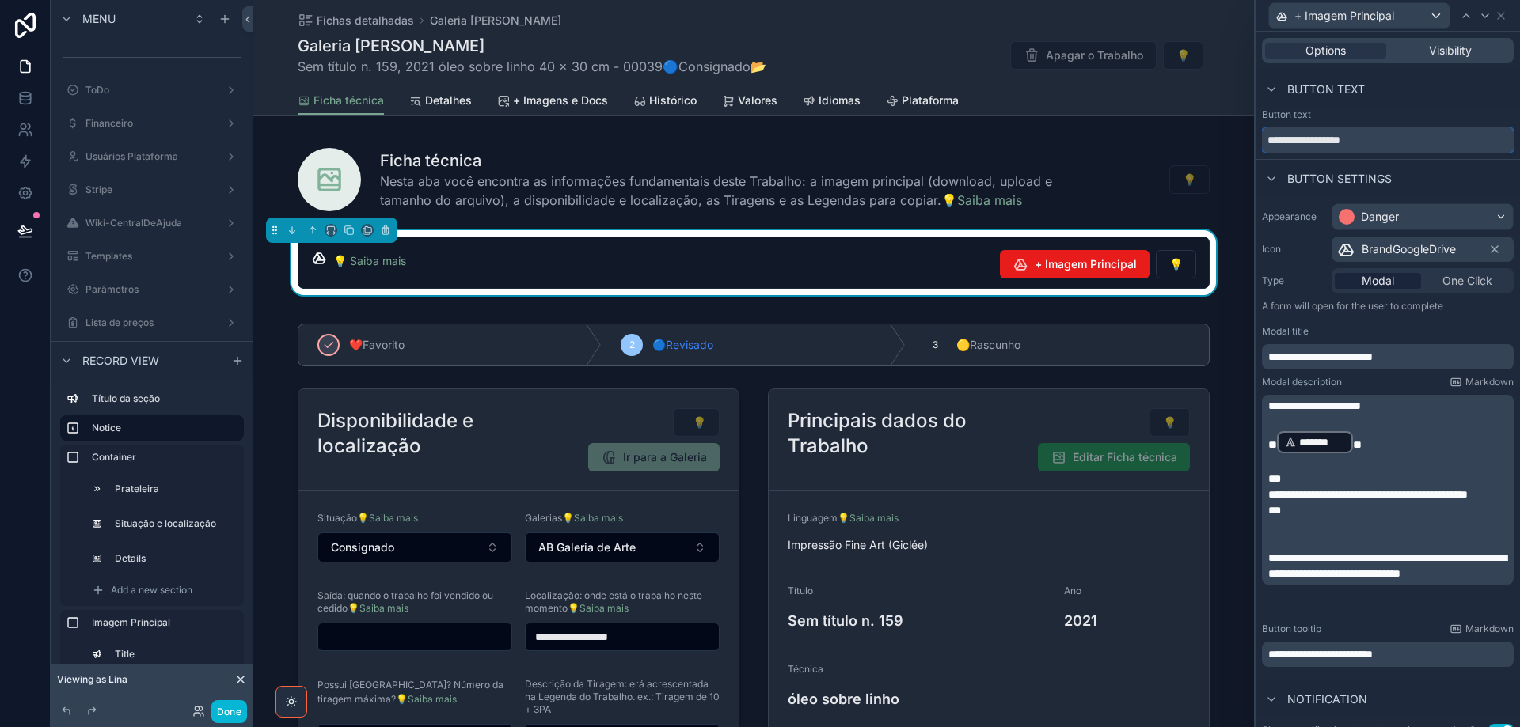
drag, startPoint x: 1278, startPoint y: 140, endPoint x: 1420, endPoint y: 141, distance: 142.5
click at [1420, 141] on input "**********" at bounding box center [1388, 139] width 252 height 25
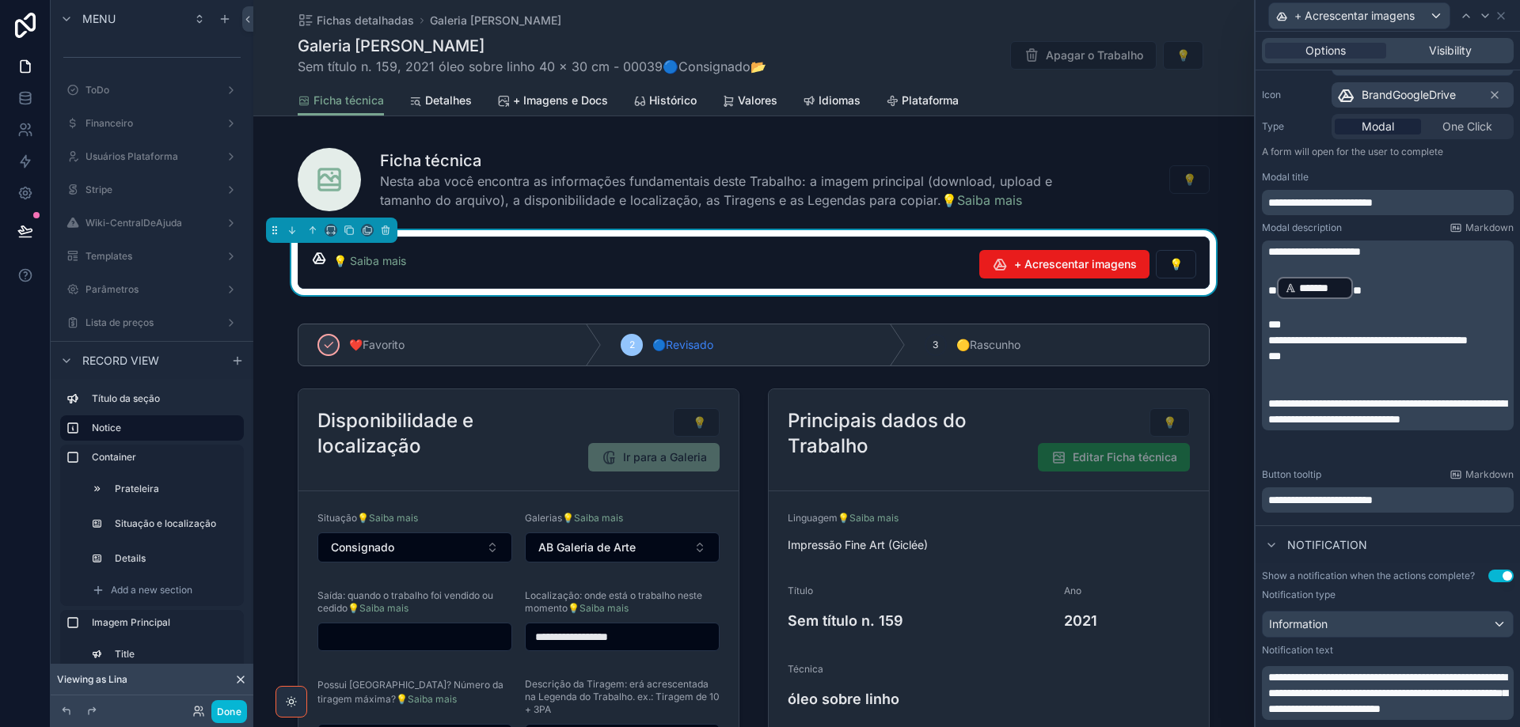
scroll to position [158, 0]
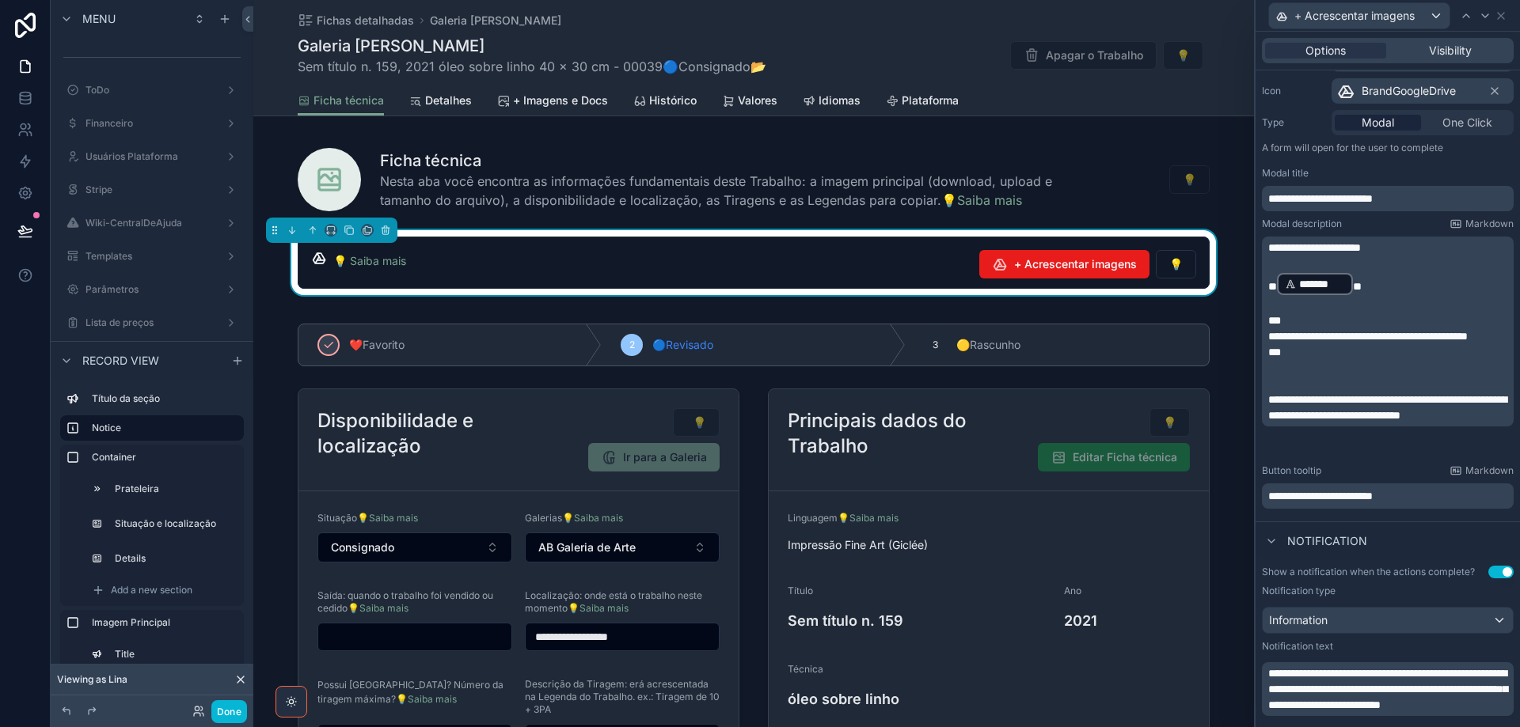
type input "**********"
click at [1320, 202] on span "**********" at bounding box center [1320, 198] width 104 height 11
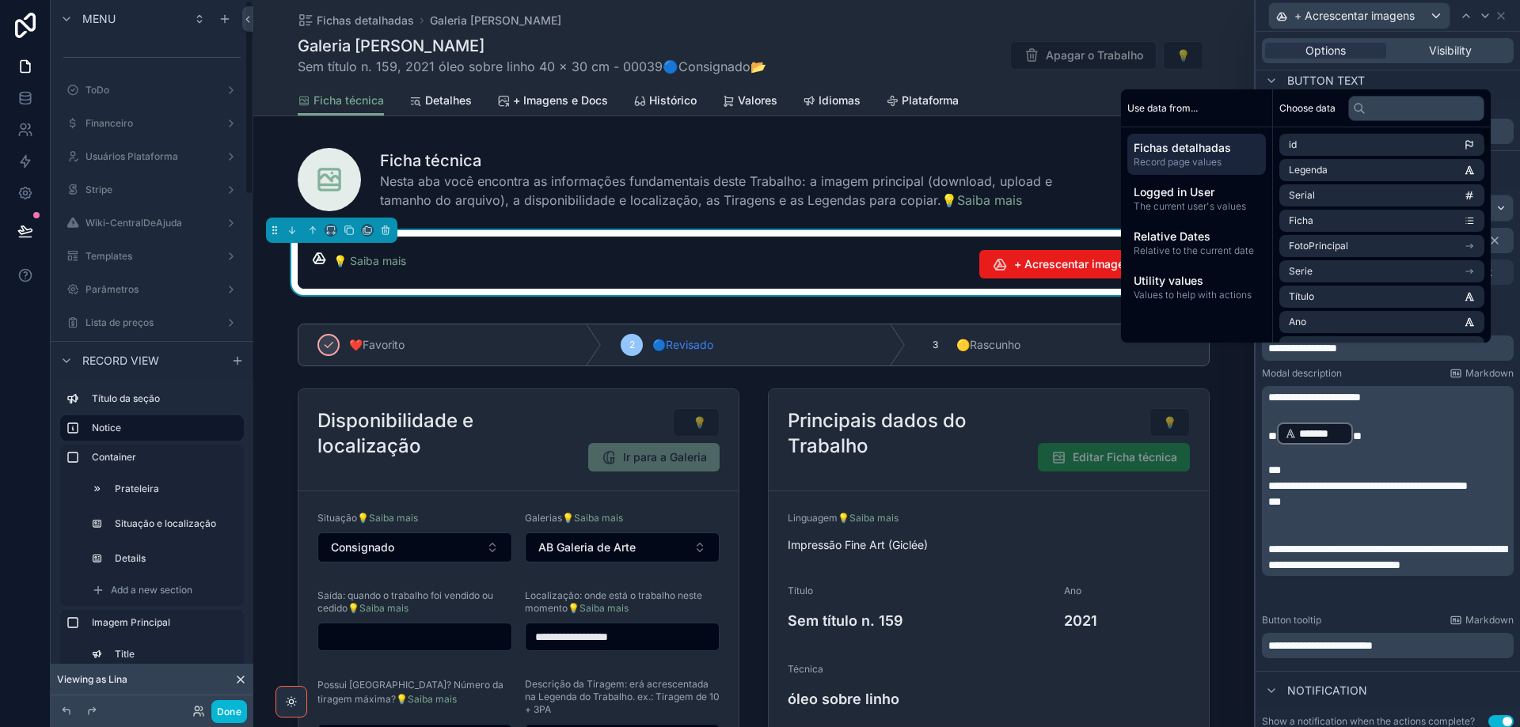
scroll to position [0, 0]
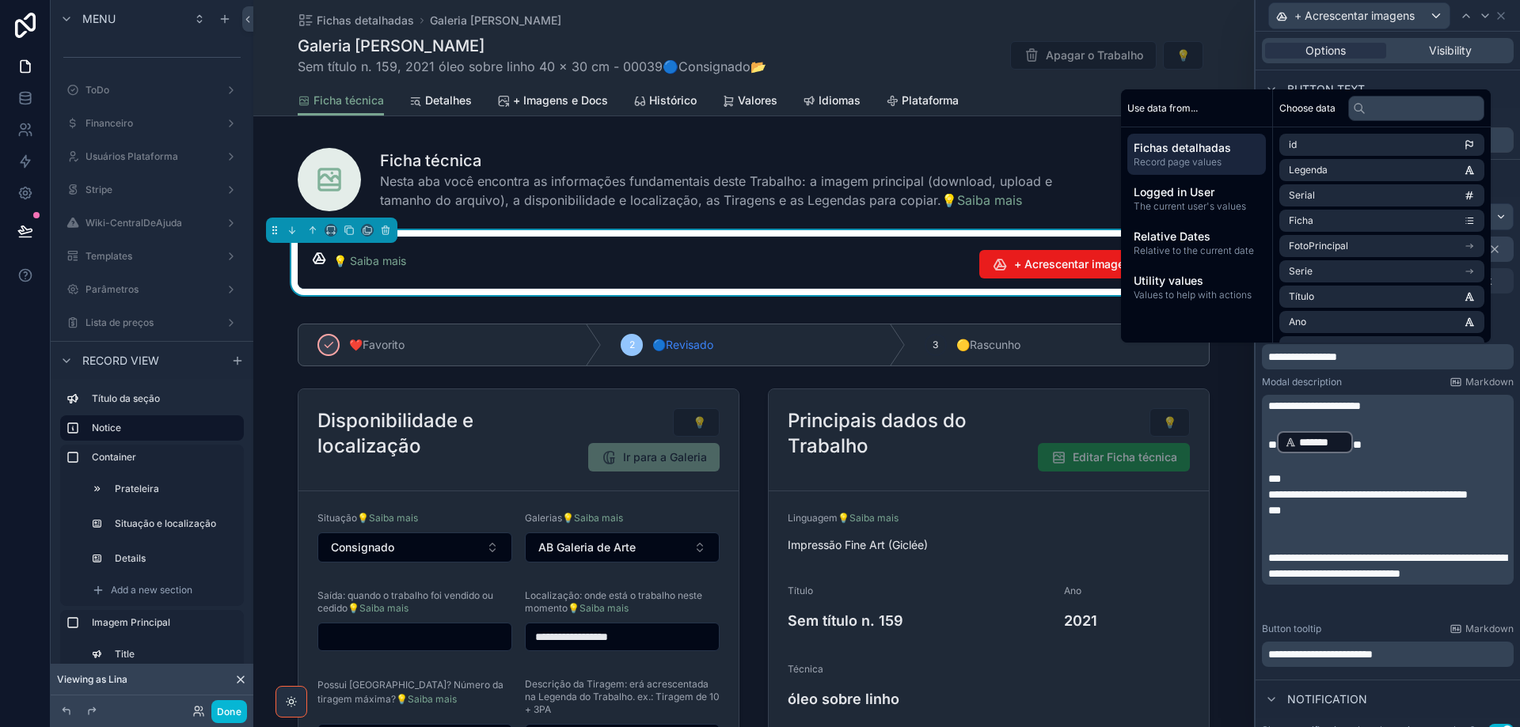
click at [1424, 81] on div "Button text" at bounding box center [1387, 89] width 264 height 38
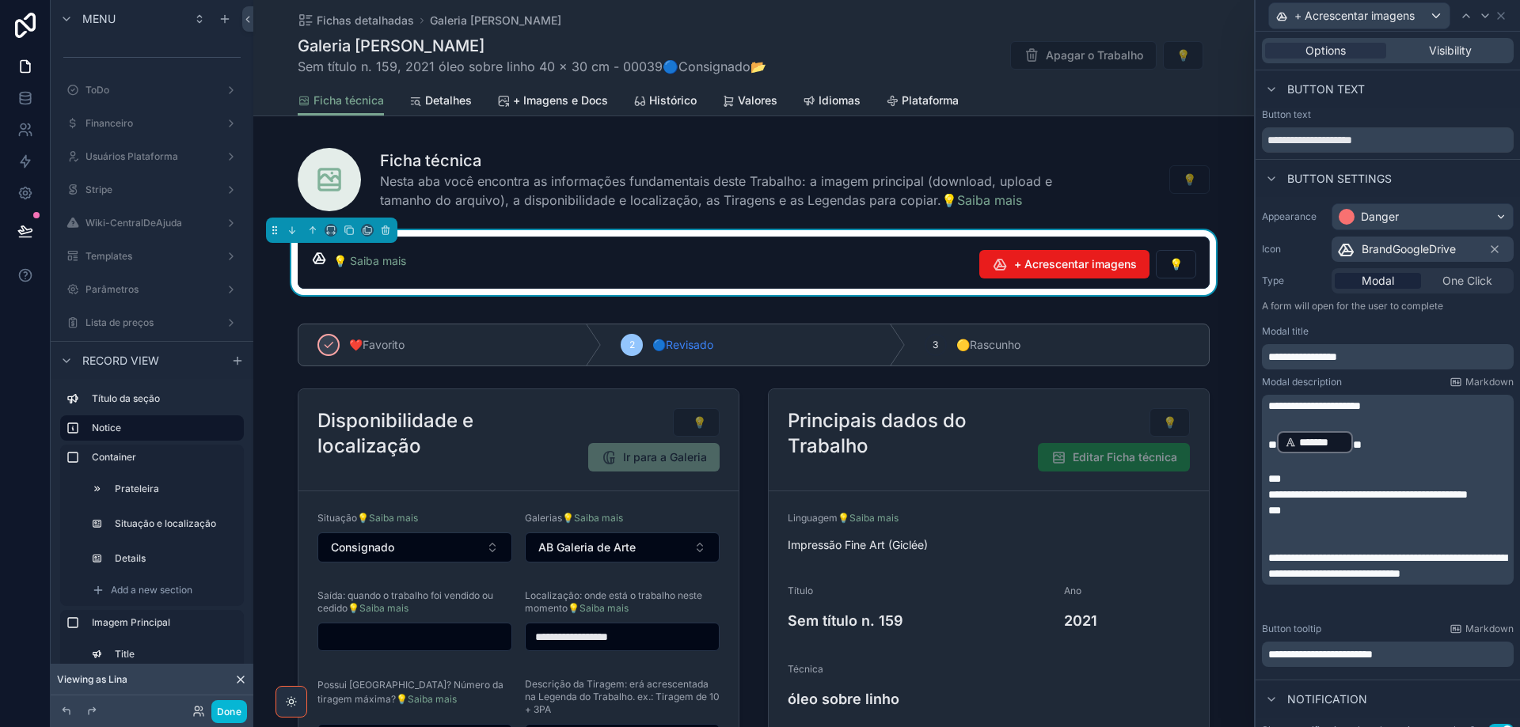
click at [1324, 503] on p "**********" at bounding box center [1389, 495] width 242 height 16
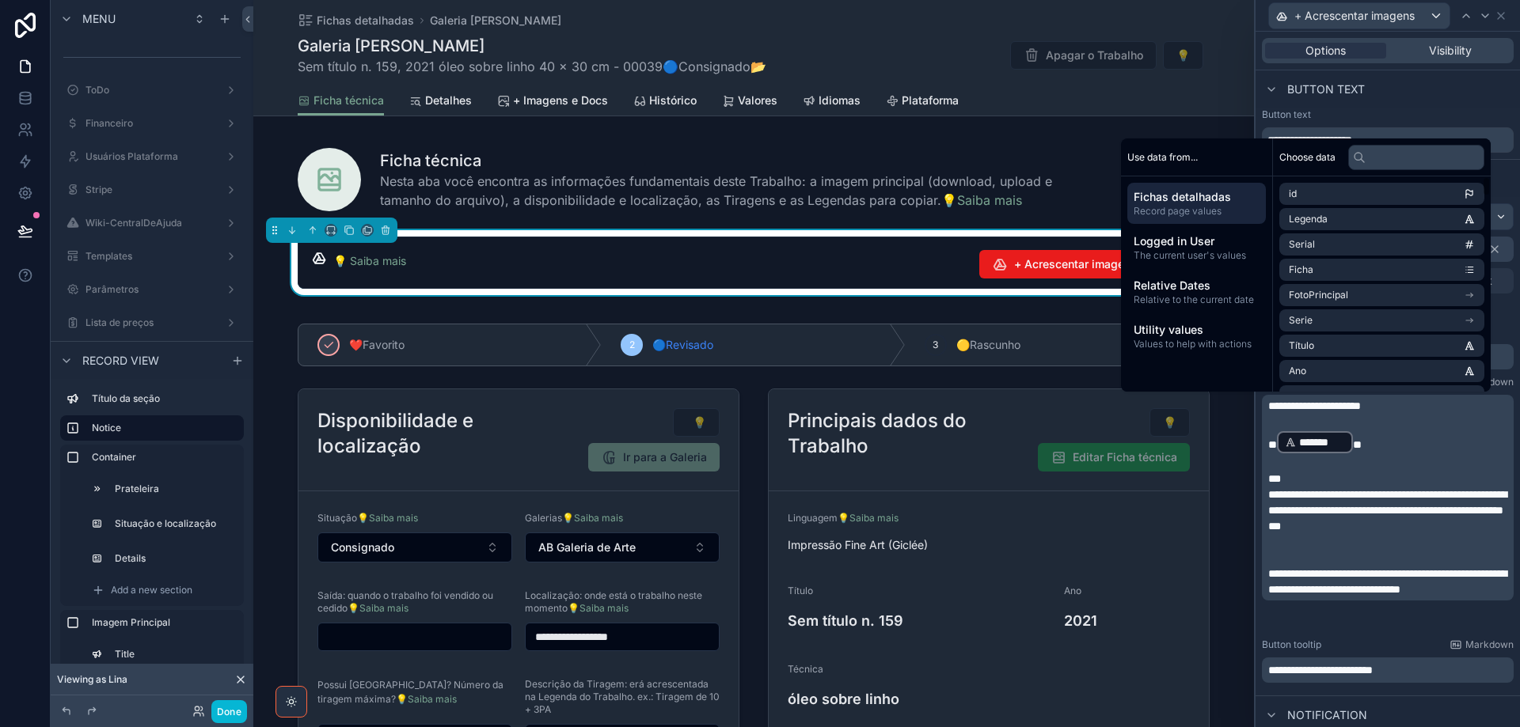
click at [1464, 97] on div "Button text" at bounding box center [1387, 89] width 264 height 38
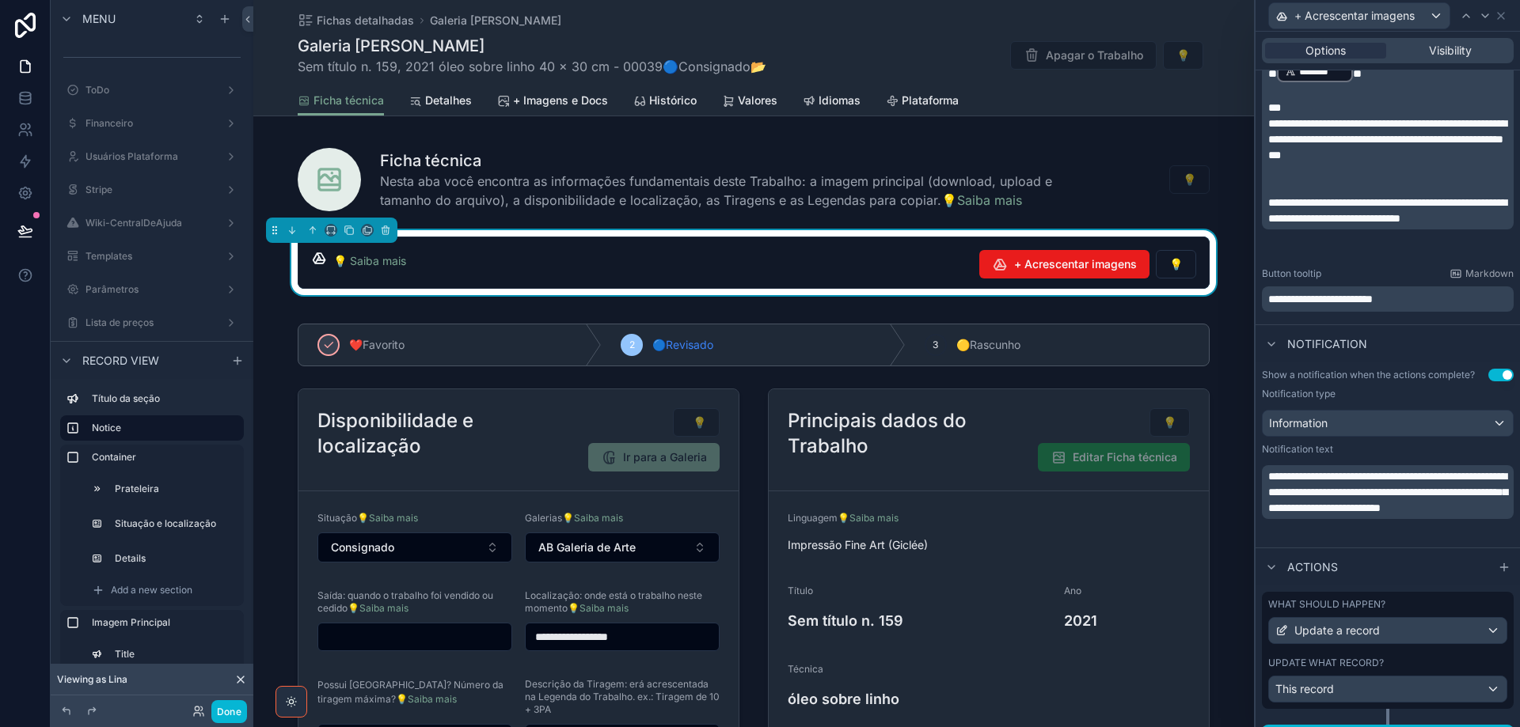
scroll to position [401, 0]
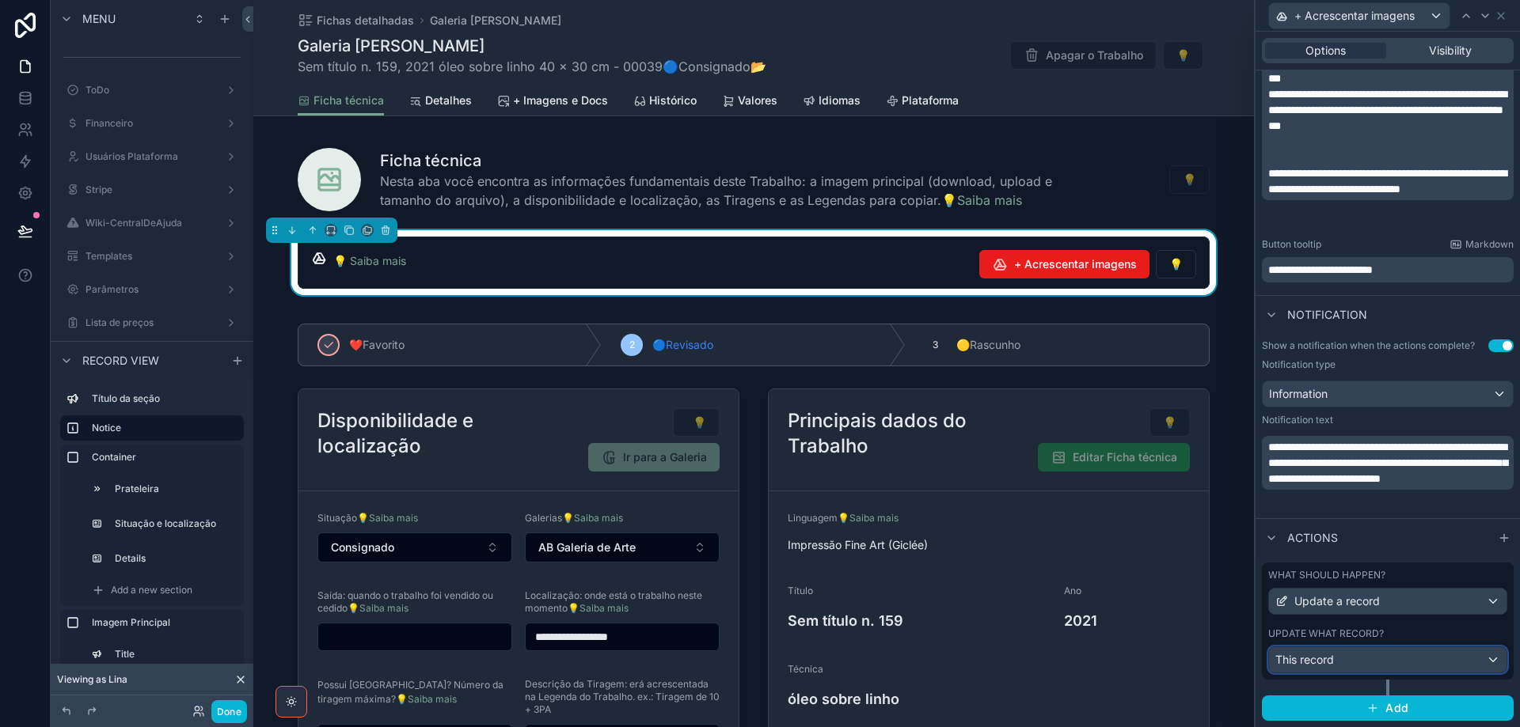
click at [1439, 662] on div "This record" at bounding box center [1387, 660] width 237 height 25
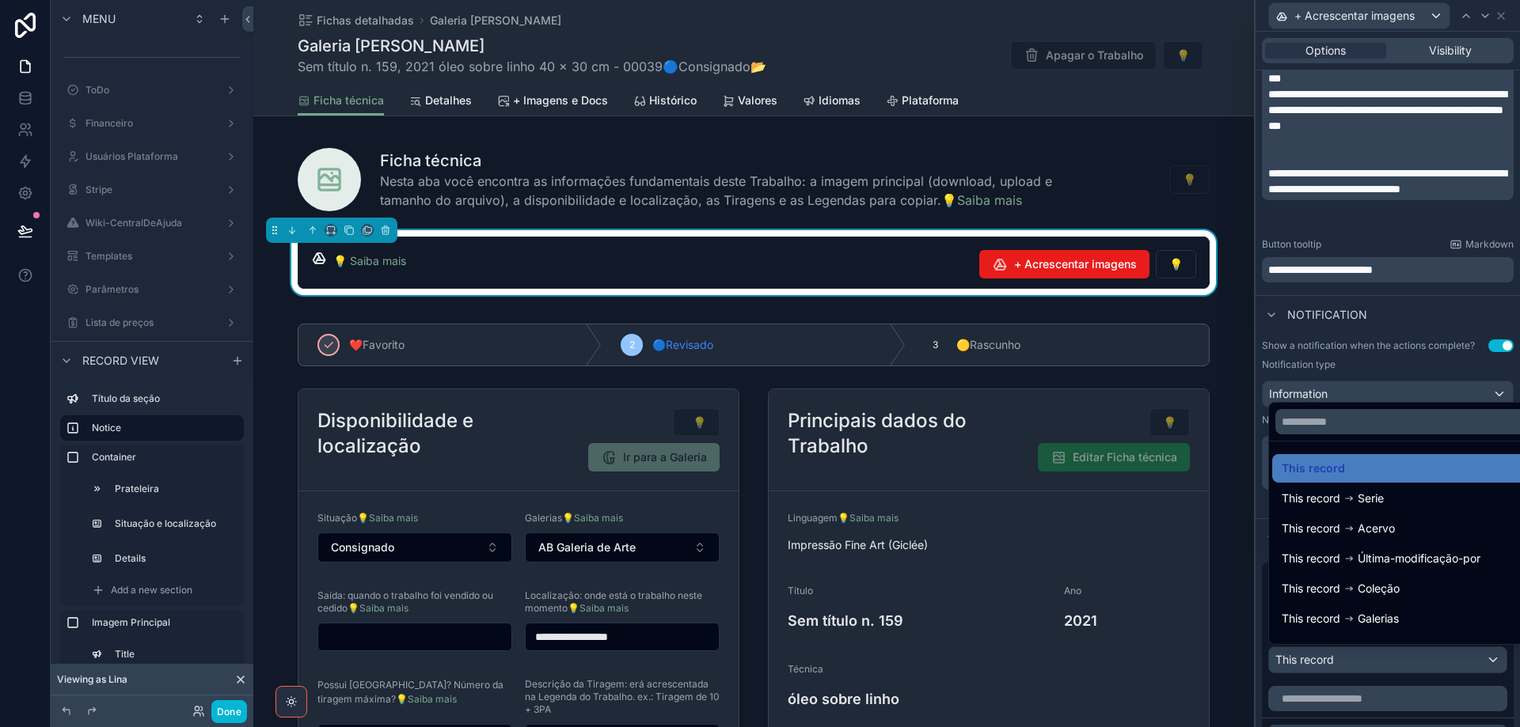
click at [1438, 663] on div at bounding box center [1387, 363] width 264 height 727
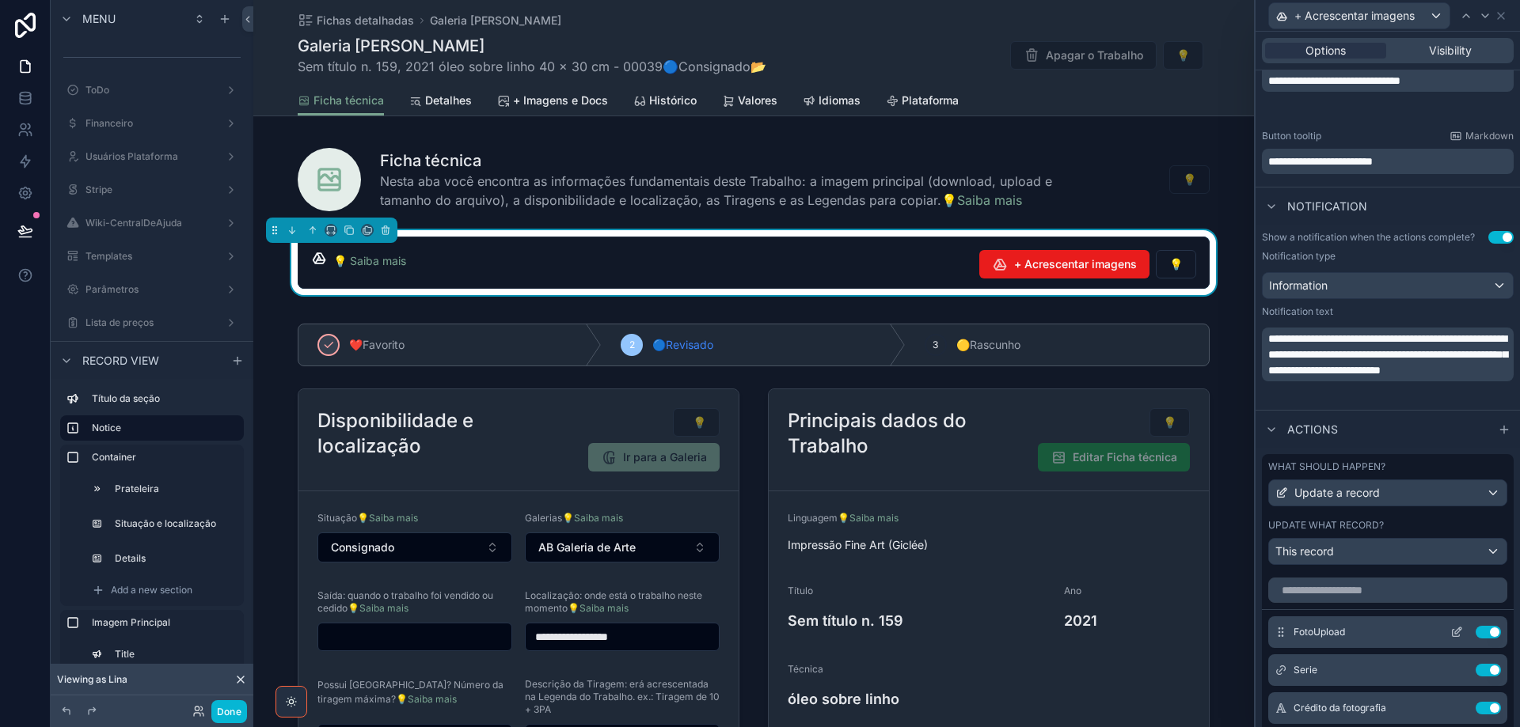
scroll to position [638, 0]
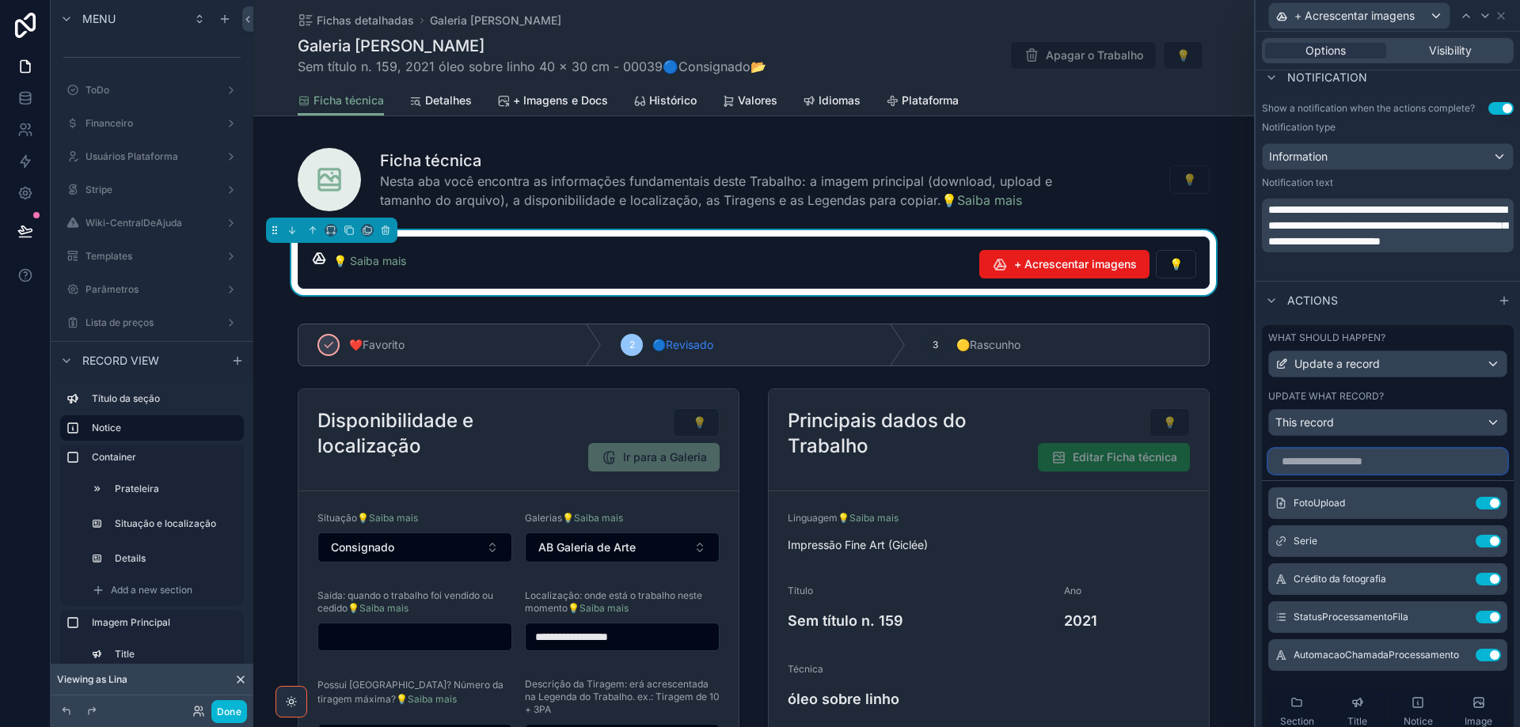
click at [1410, 462] on input "text" at bounding box center [1387, 461] width 239 height 25
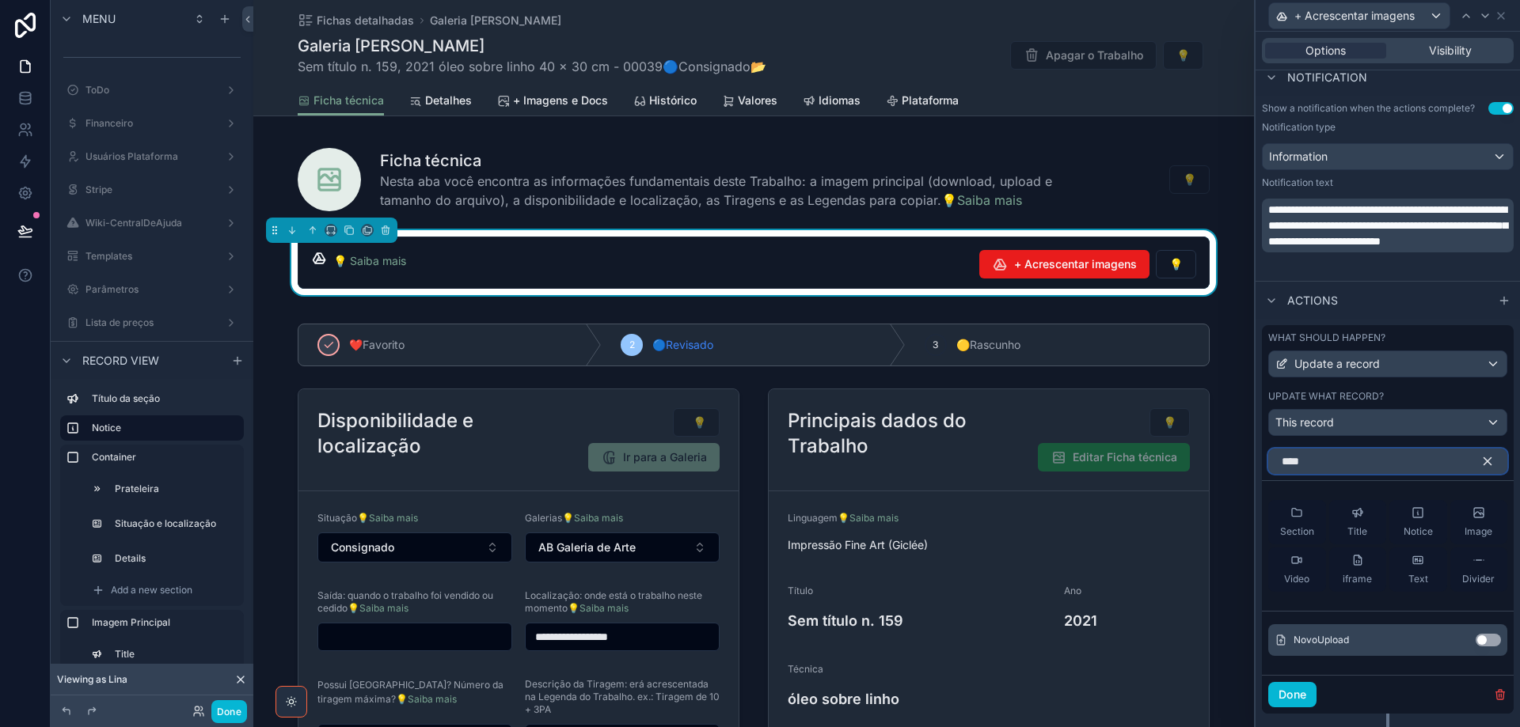
type input "****"
click at [1480, 642] on button "Use setting" at bounding box center [1488, 640] width 25 height 13
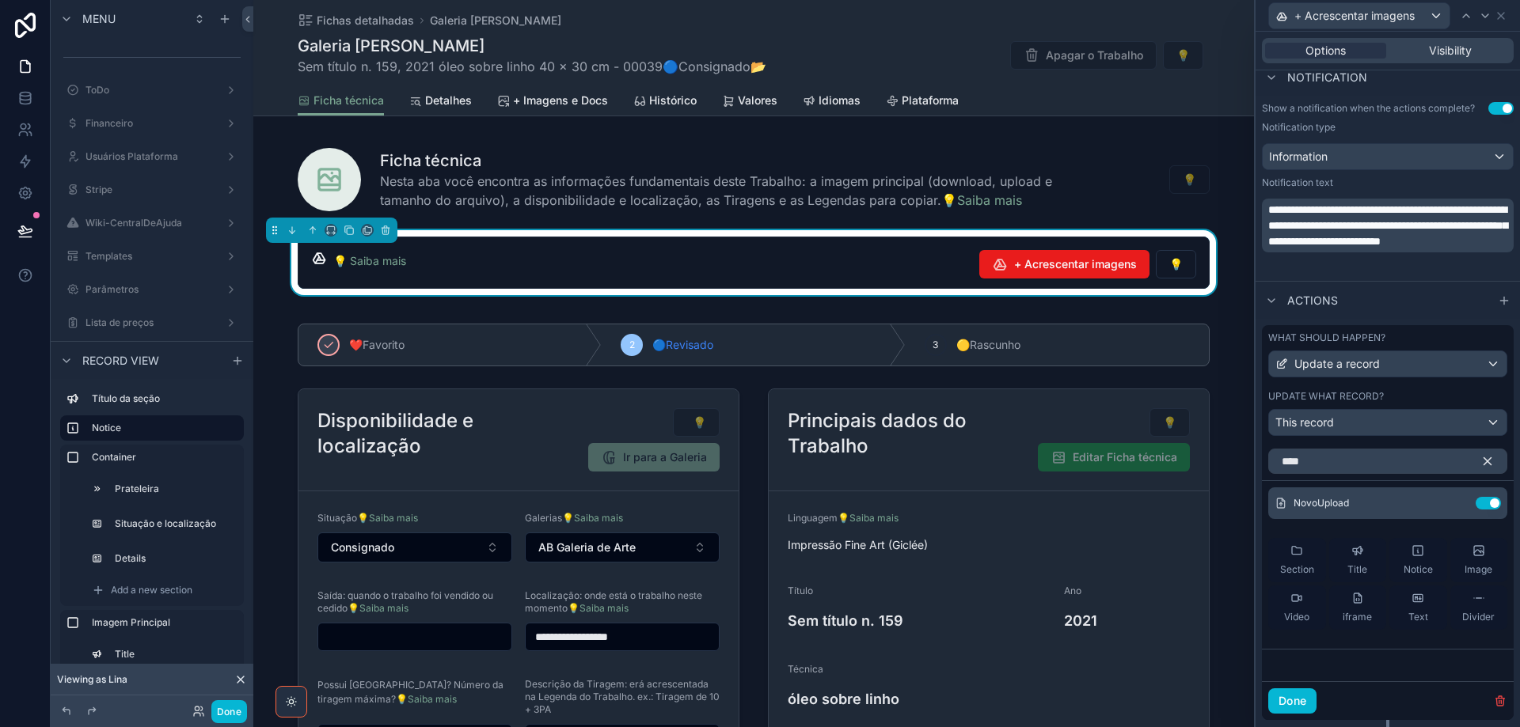
click at [1480, 462] on icon "button" at bounding box center [1487, 461] width 14 height 14
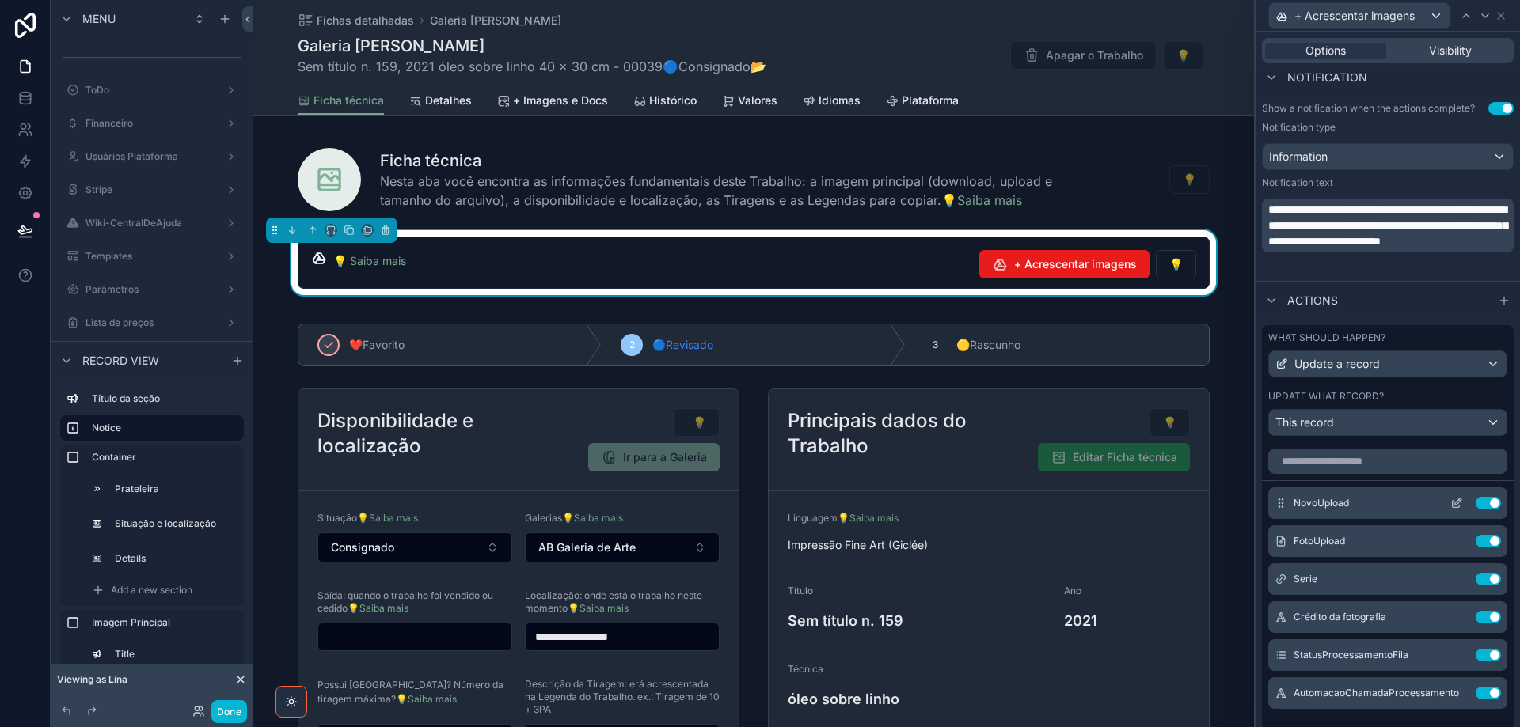
drag, startPoint x: 1461, startPoint y: 538, endPoint x: 1440, endPoint y: 507, distance: 37.1
click at [1476, 538] on button "Use setting" at bounding box center [1488, 541] width 25 height 13
click at [1450, 503] on icon at bounding box center [1456, 503] width 13 height 13
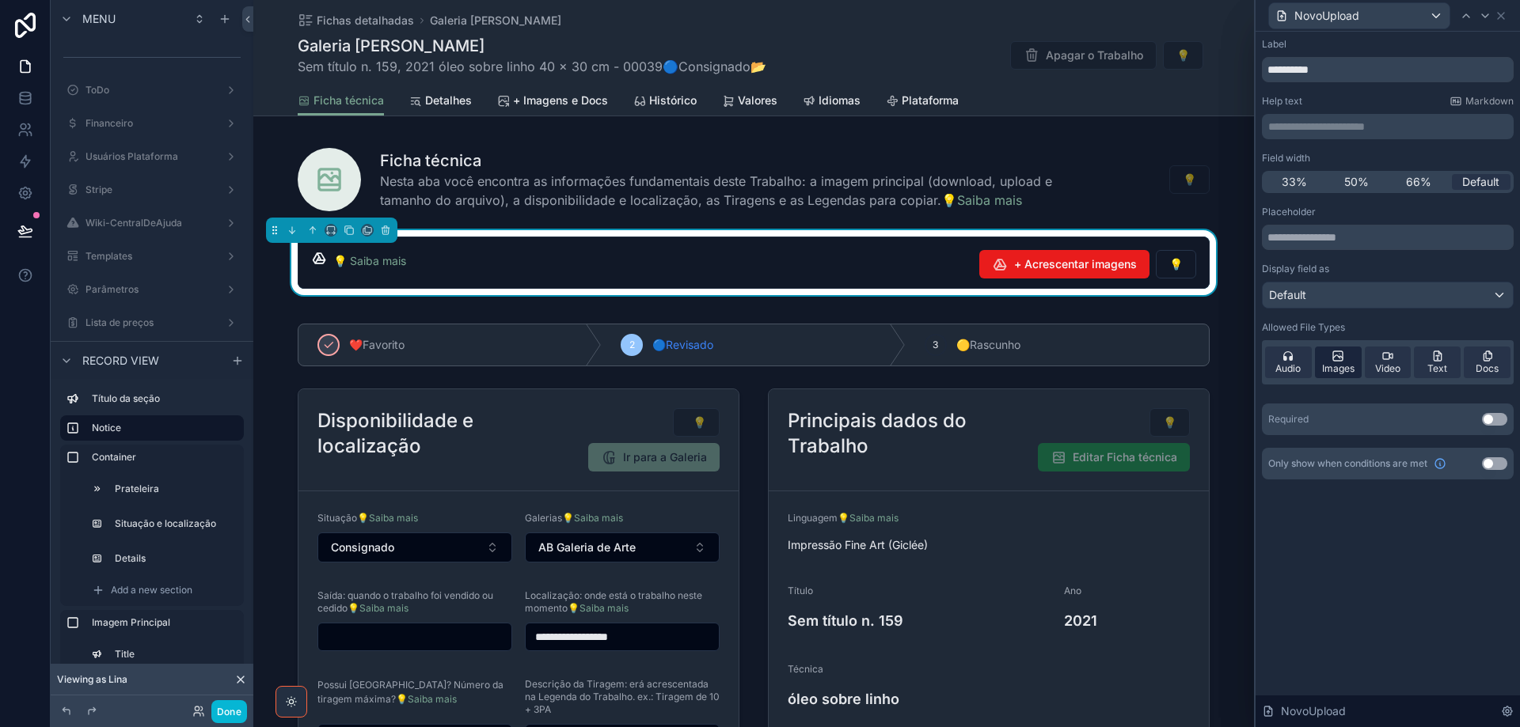
click at [1328, 367] on span "Images" at bounding box center [1338, 369] width 32 height 13
click at [1501, 418] on button "Use setting" at bounding box center [1494, 419] width 25 height 13
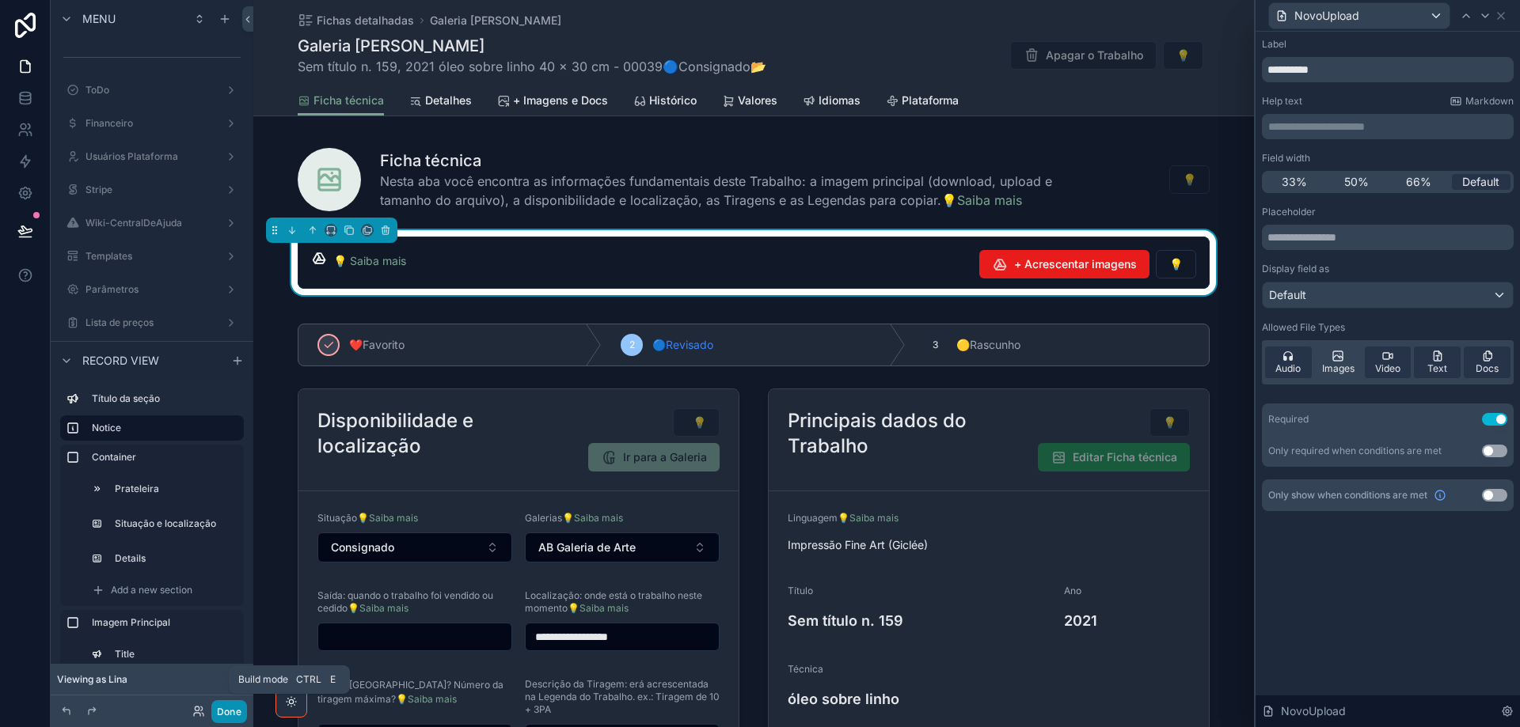
click at [237, 715] on button "Done" at bounding box center [229, 712] width 36 height 23
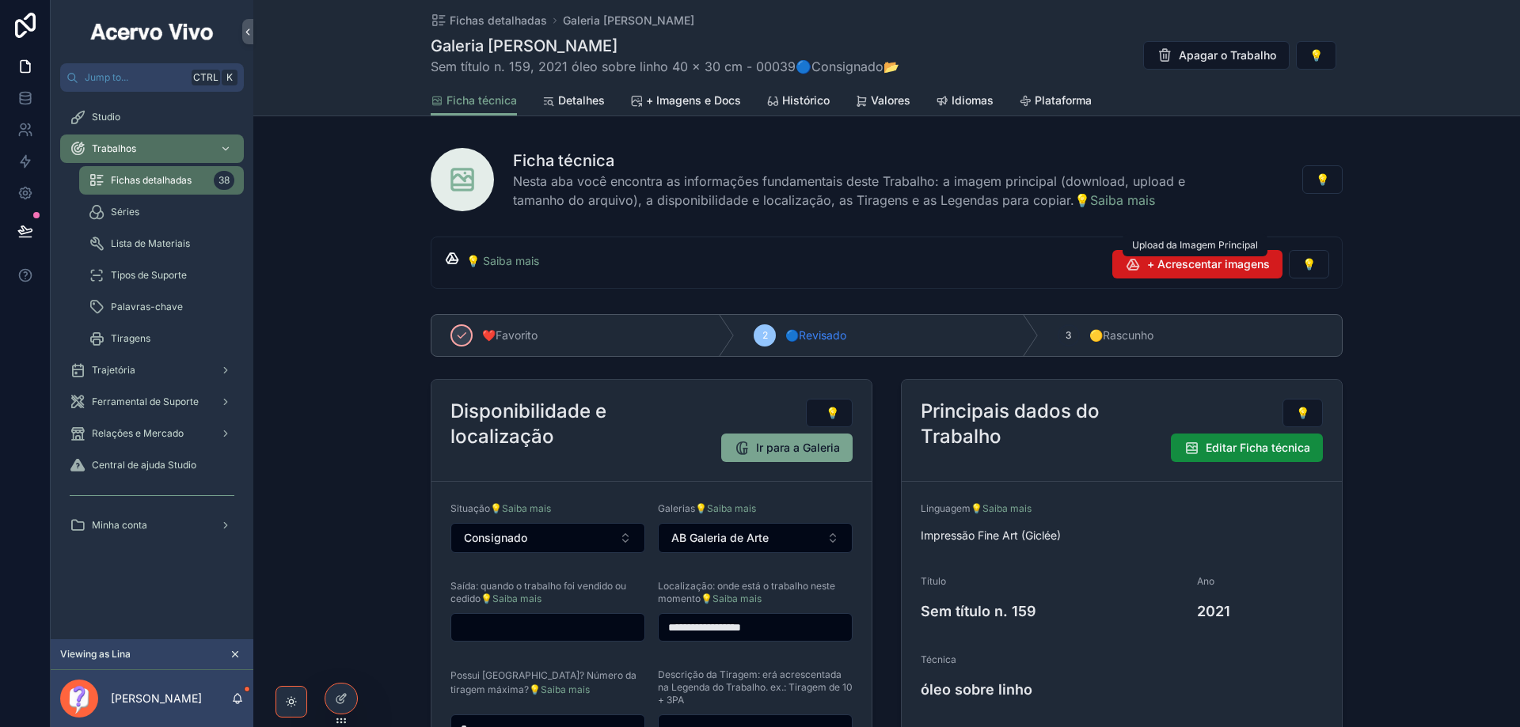
click at [1188, 266] on span "+ Acrescentar imagens" at bounding box center [1208, 264] width 123 height 16
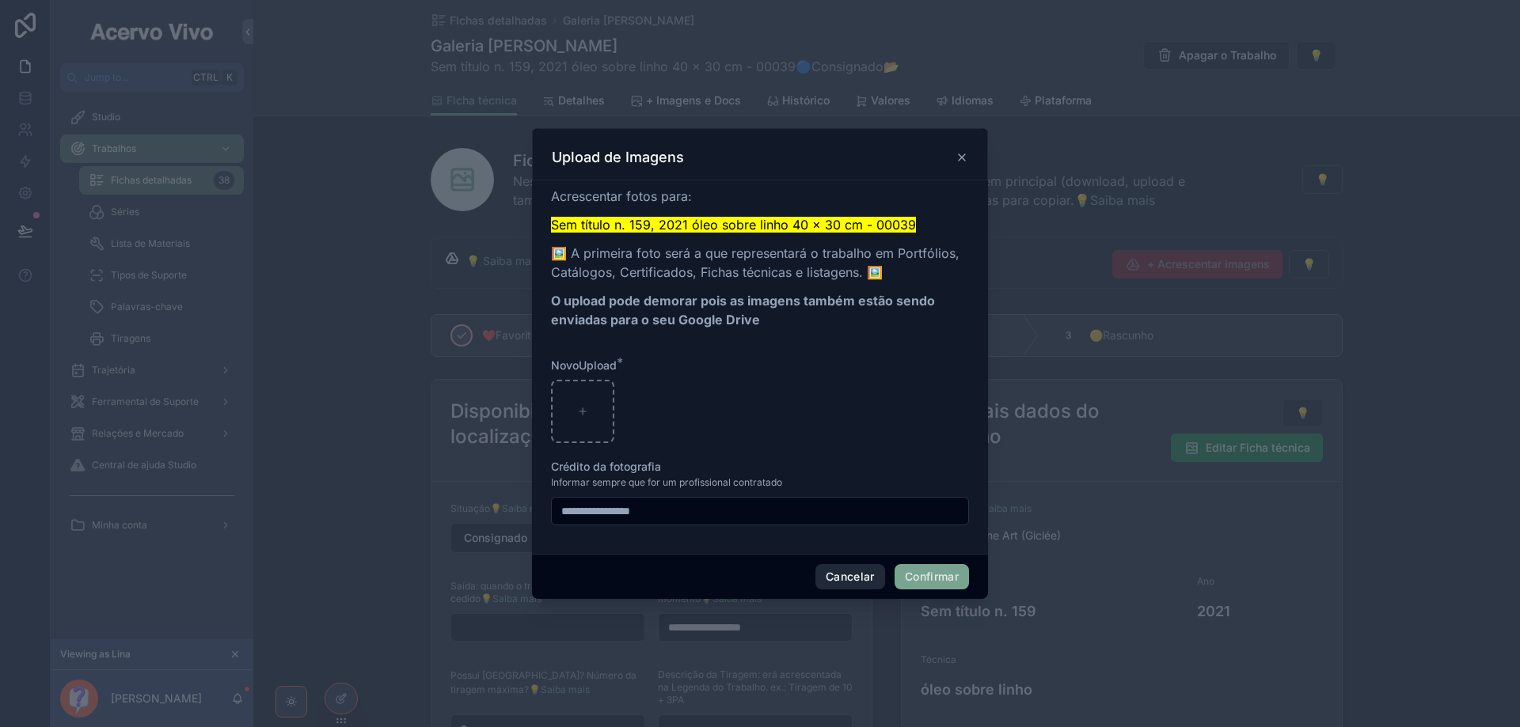
click at [860, 580] on button "Cancelar" at bounding box center [850, 576] width 70 height 25
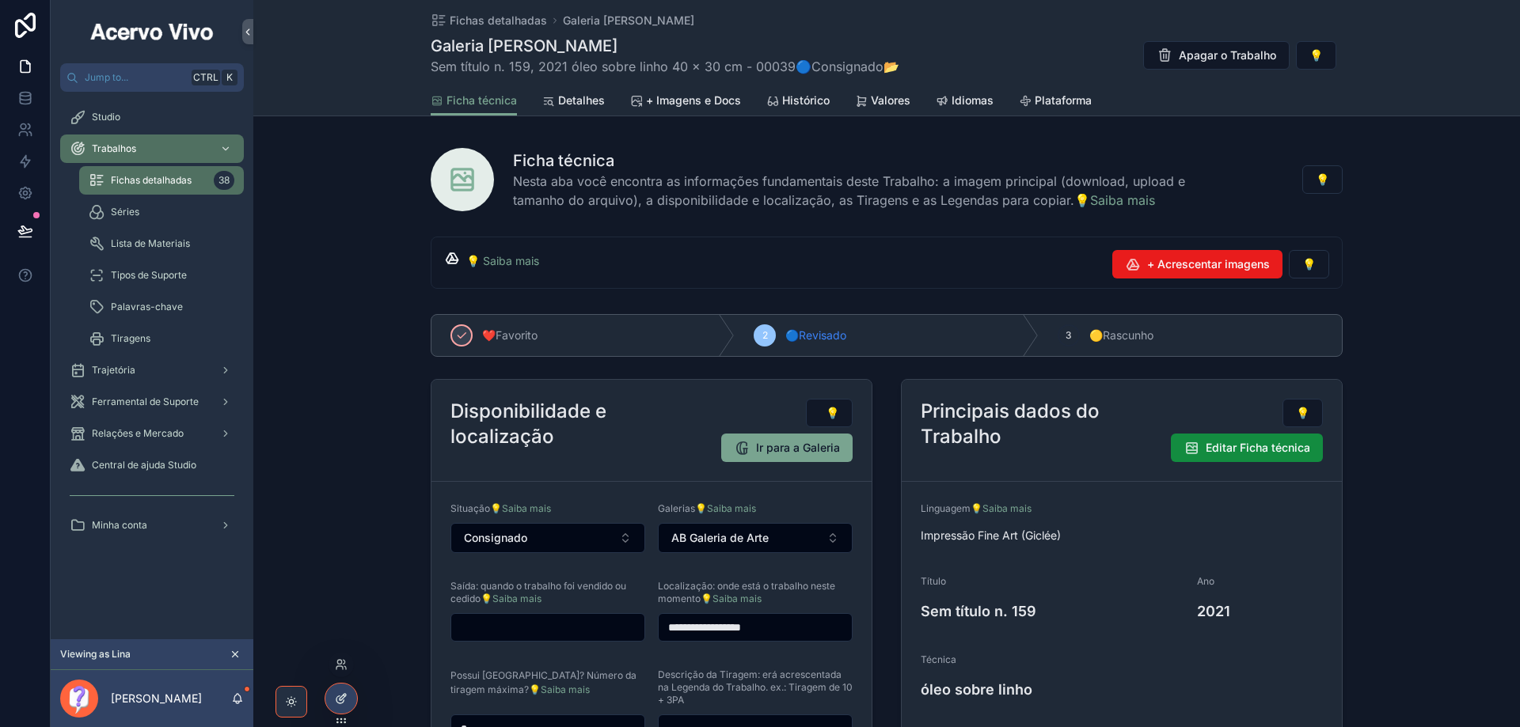
click at [340, 704] on icon at bounding box center [339, 700] width 7 height 7
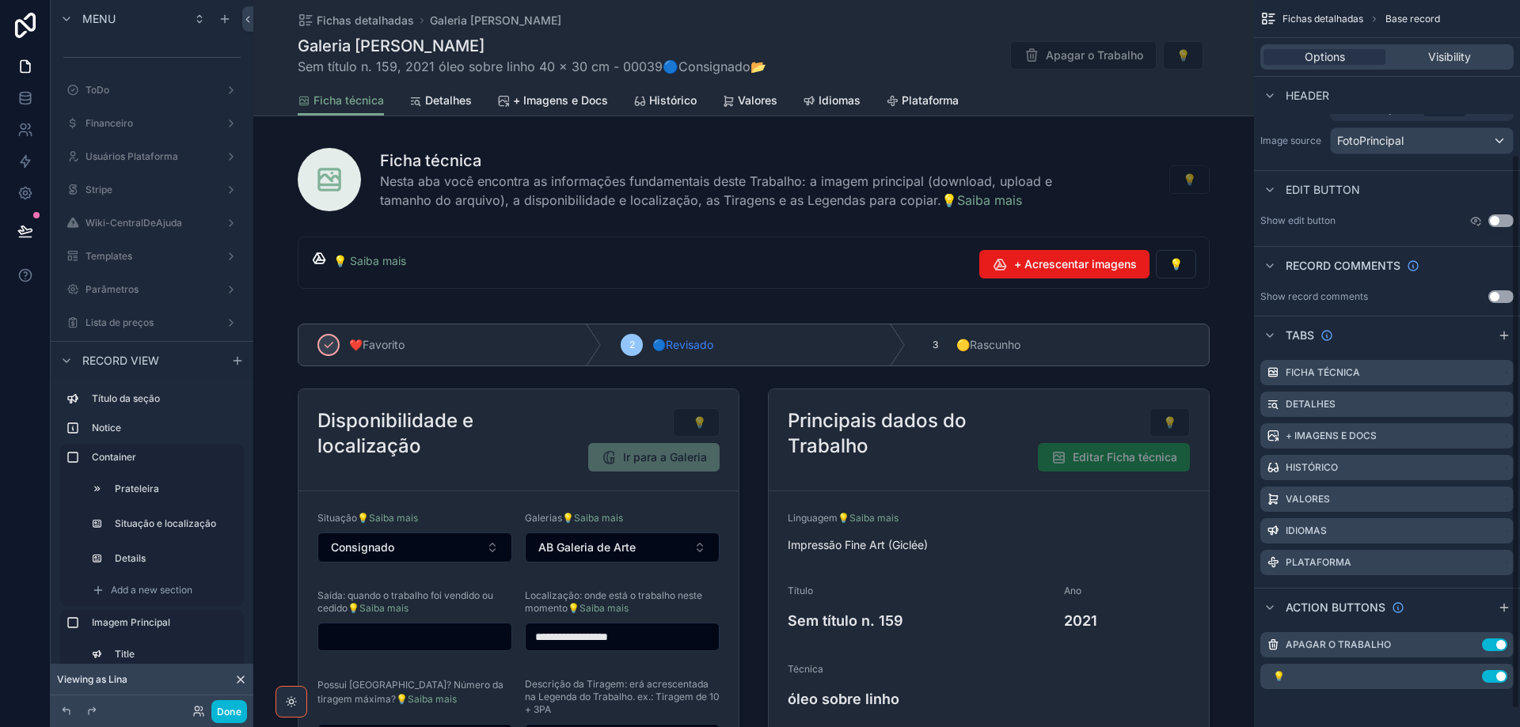
scroll to position [0, 0]
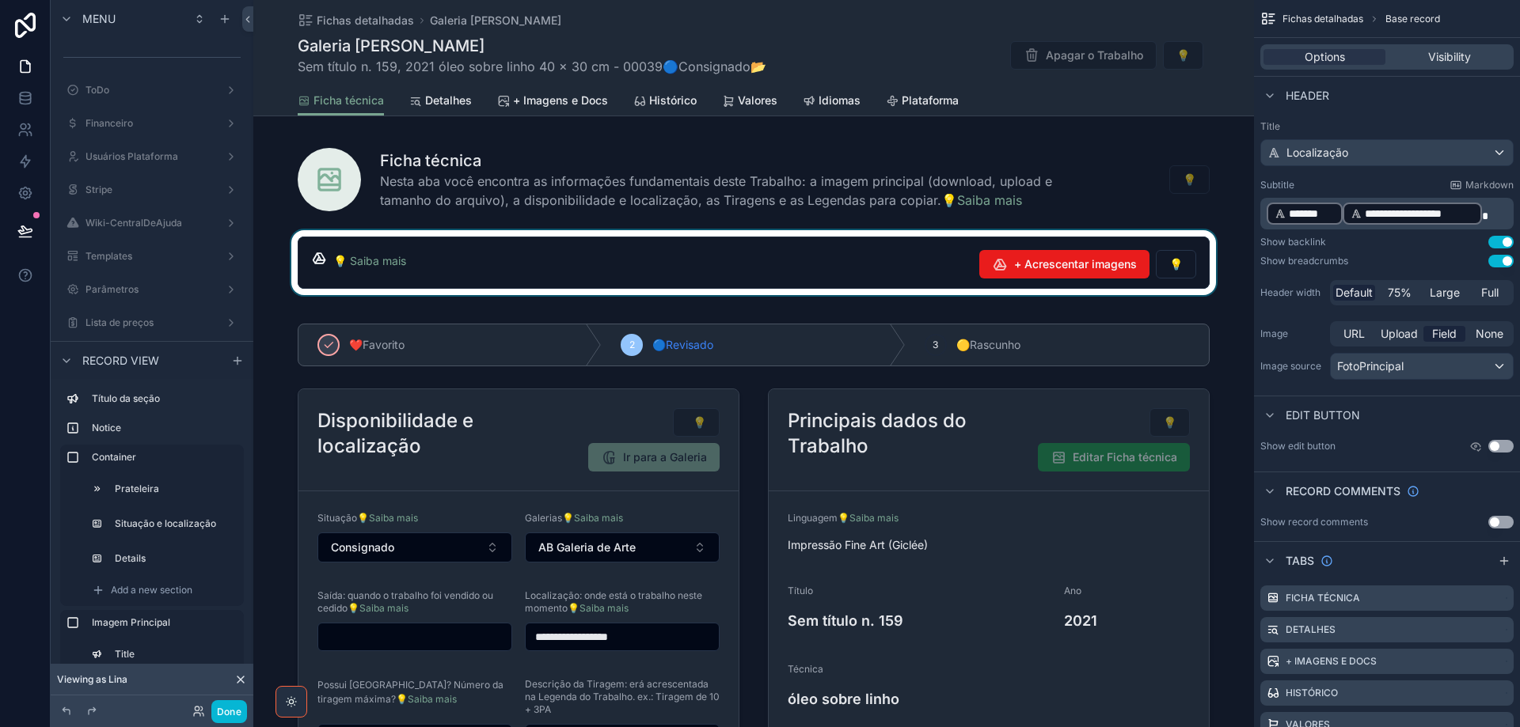
click at [846, 268] on div "scrollable content" at bounding box center [753, 262] width 1001 height 65
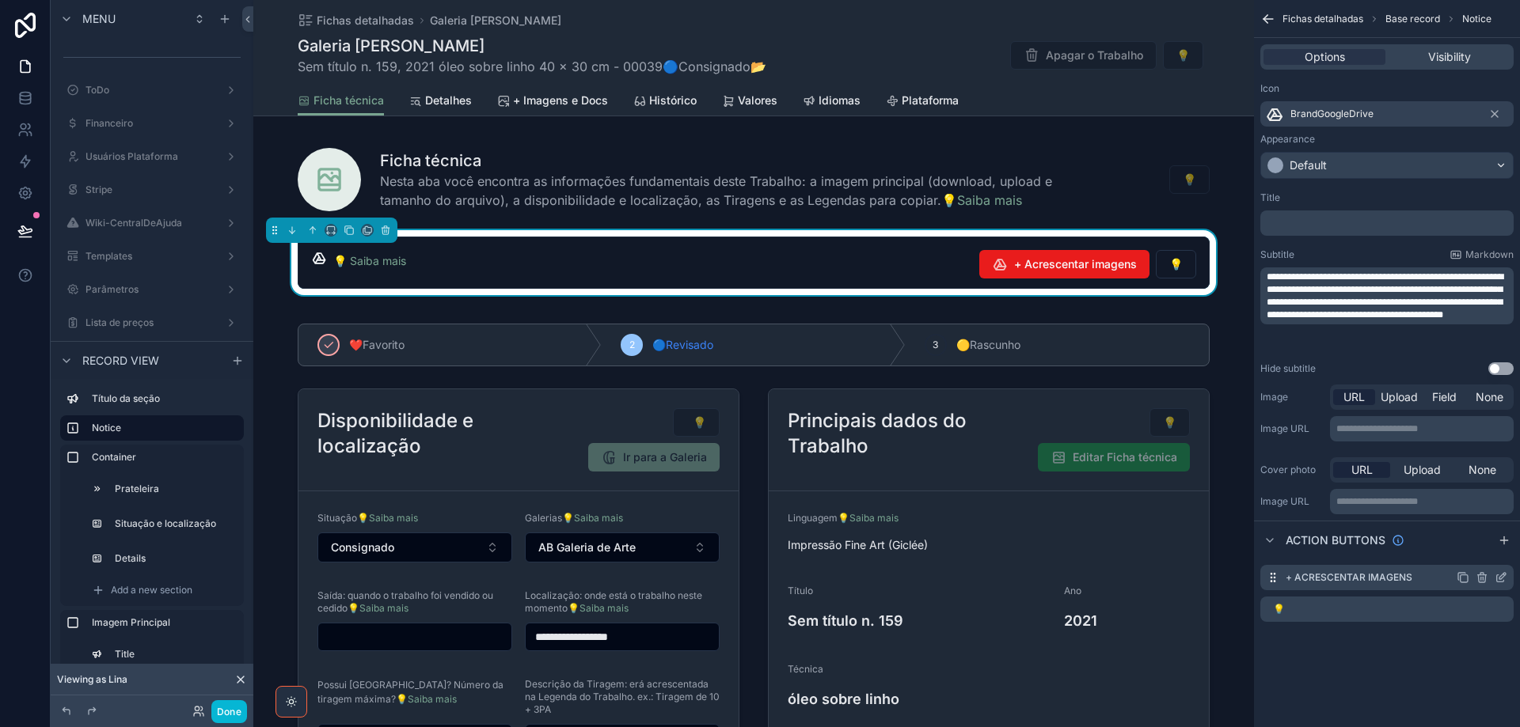
click at [1502, 576] on icon "scrollable content" at bounding box center [1501, 578] width 13 height 13
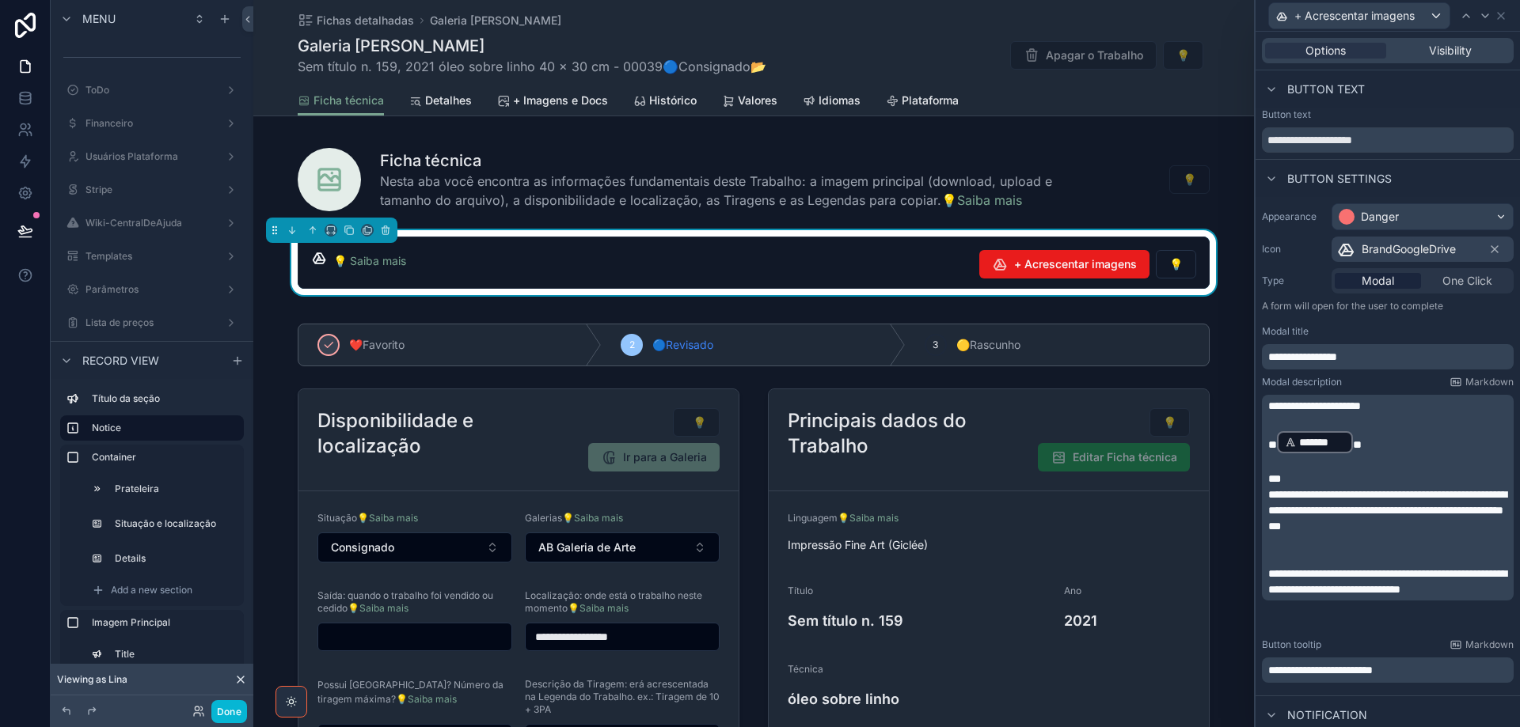
click at [1280, 494] on span "**********" at bounding box center [1387, 502] width 238 height 27
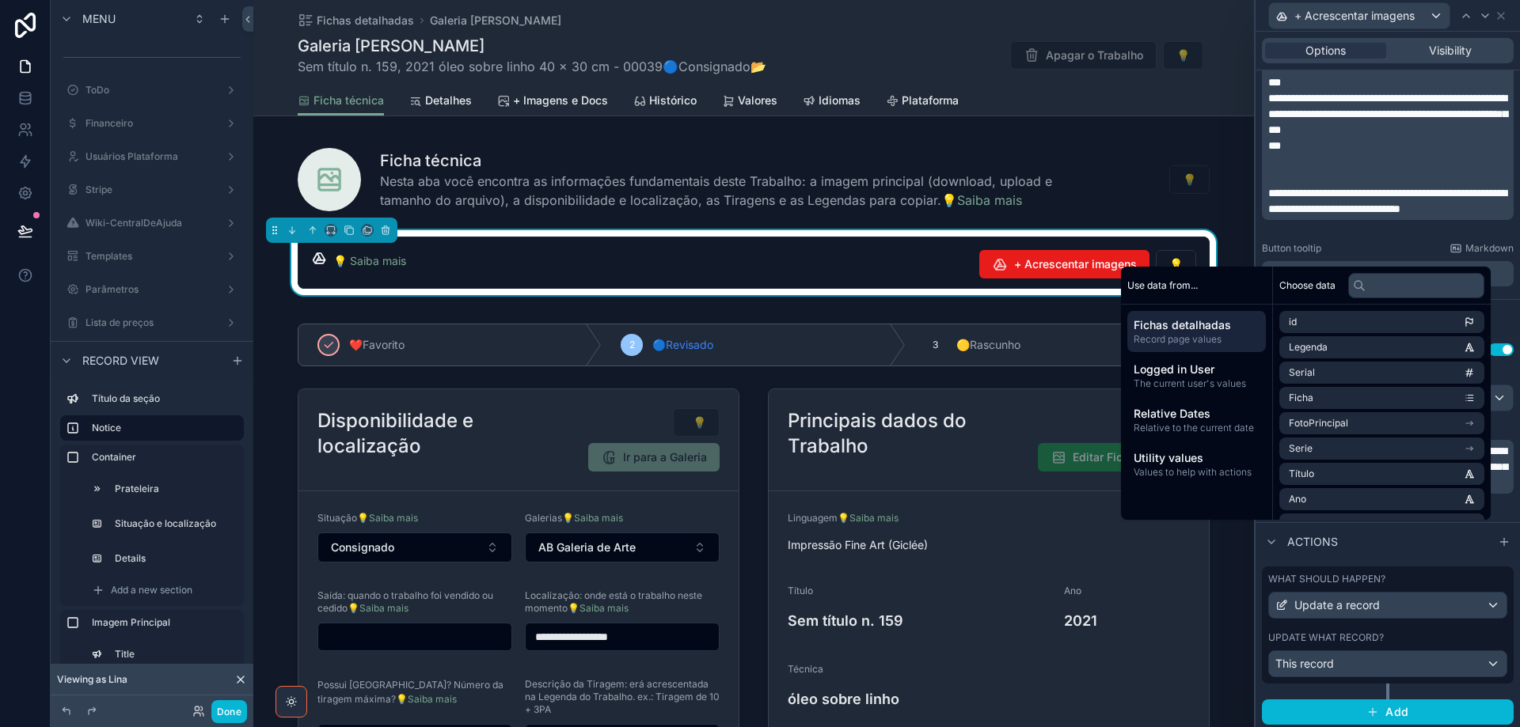
scroll to position [401, 0]
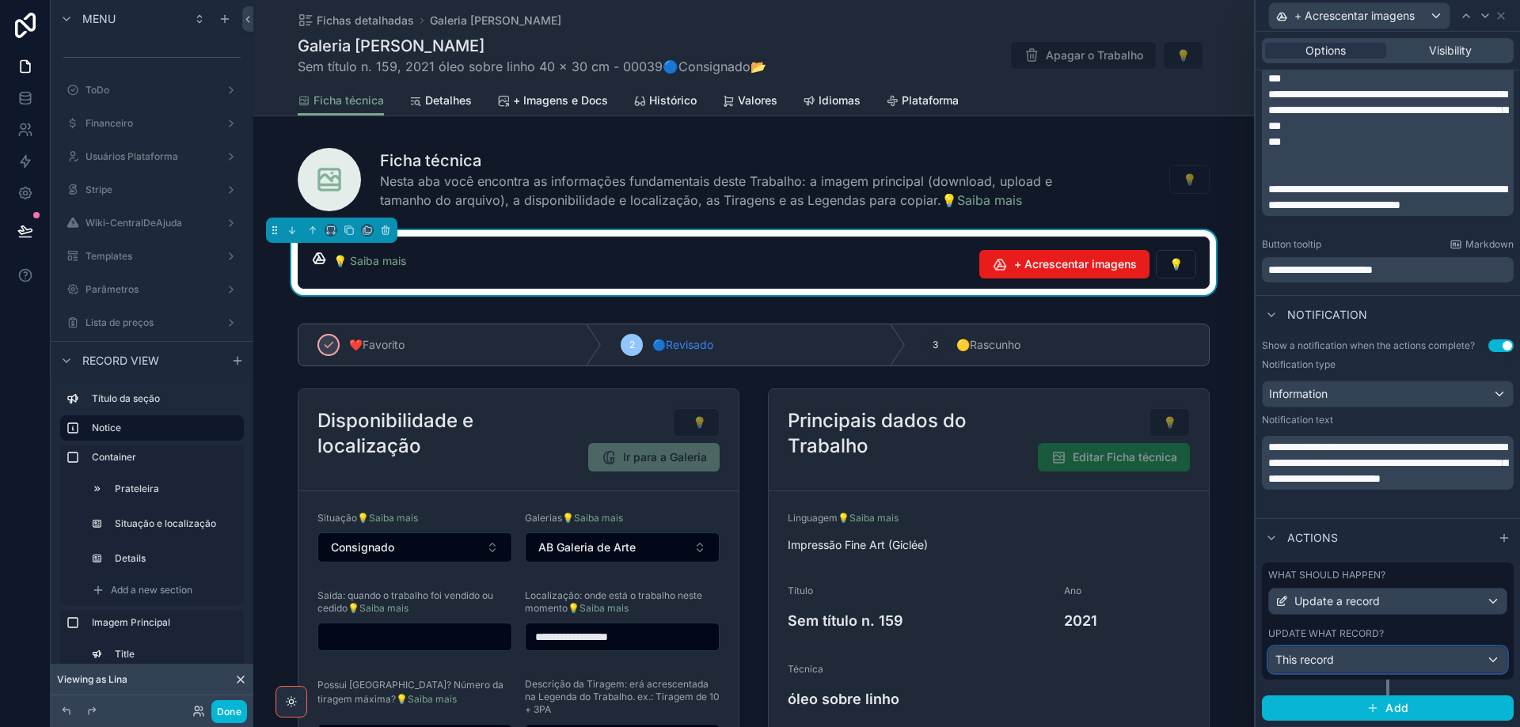
click at [1430, 660] on div "This record" at bounding box center [1387, 660] width 237 height 25
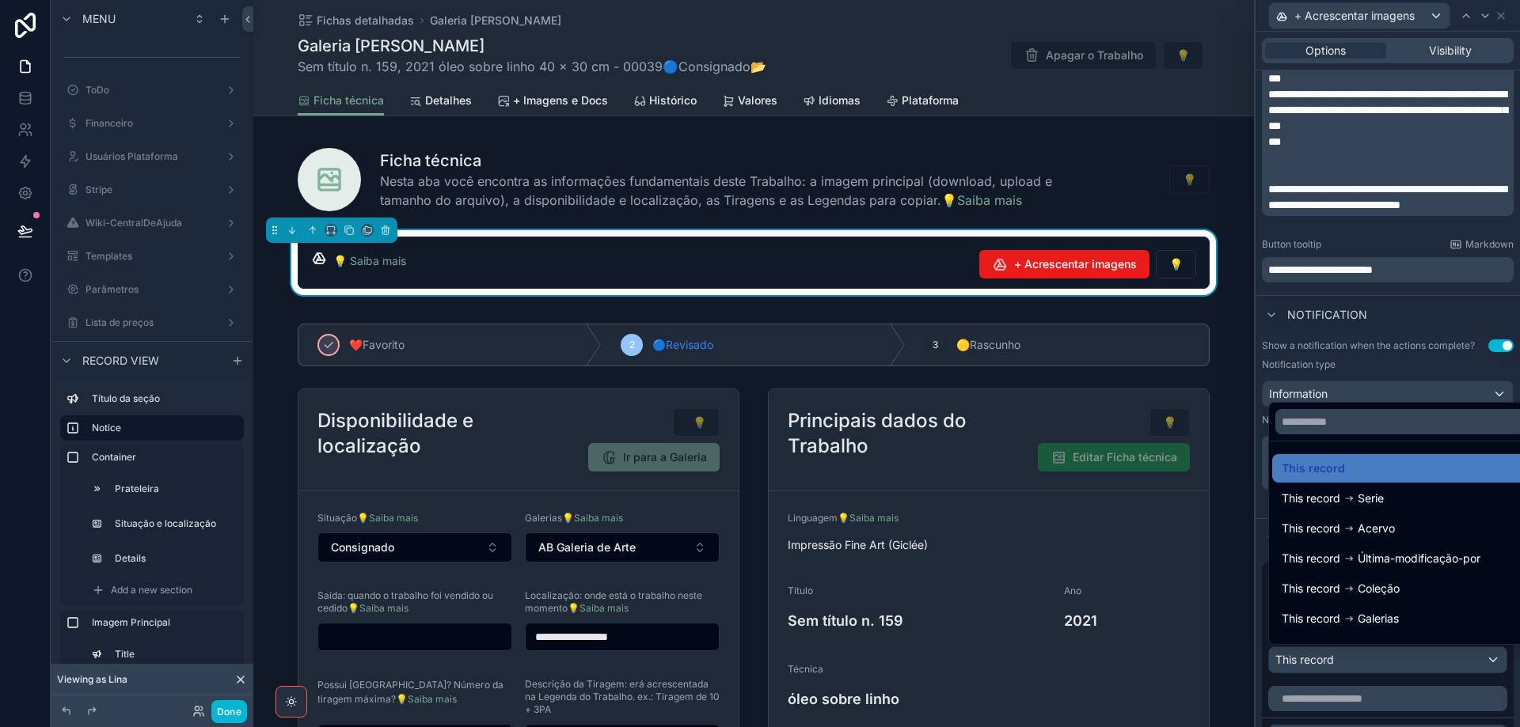
click at [1430, 660] on div at bounding box center [1387, 363] width 264 height 727
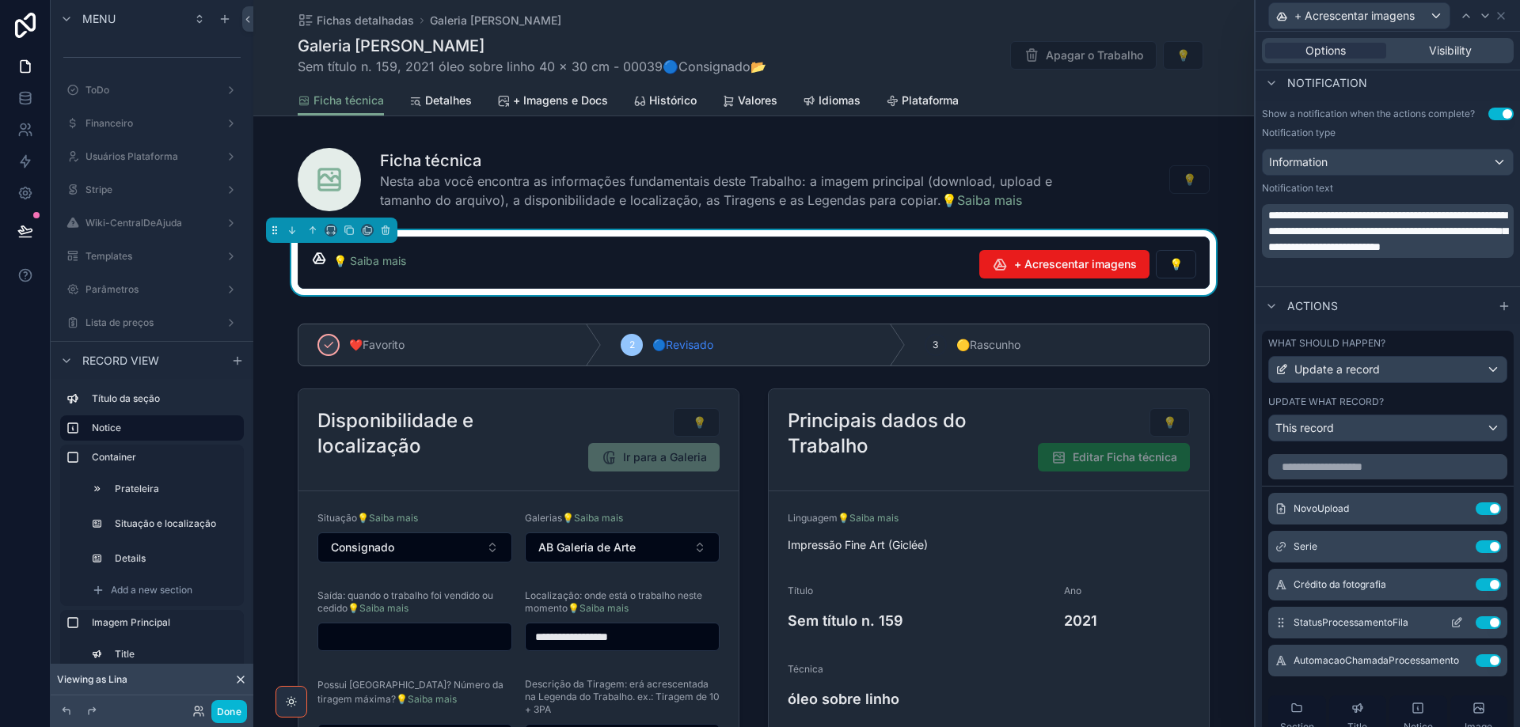
scroll to position [638, 0]
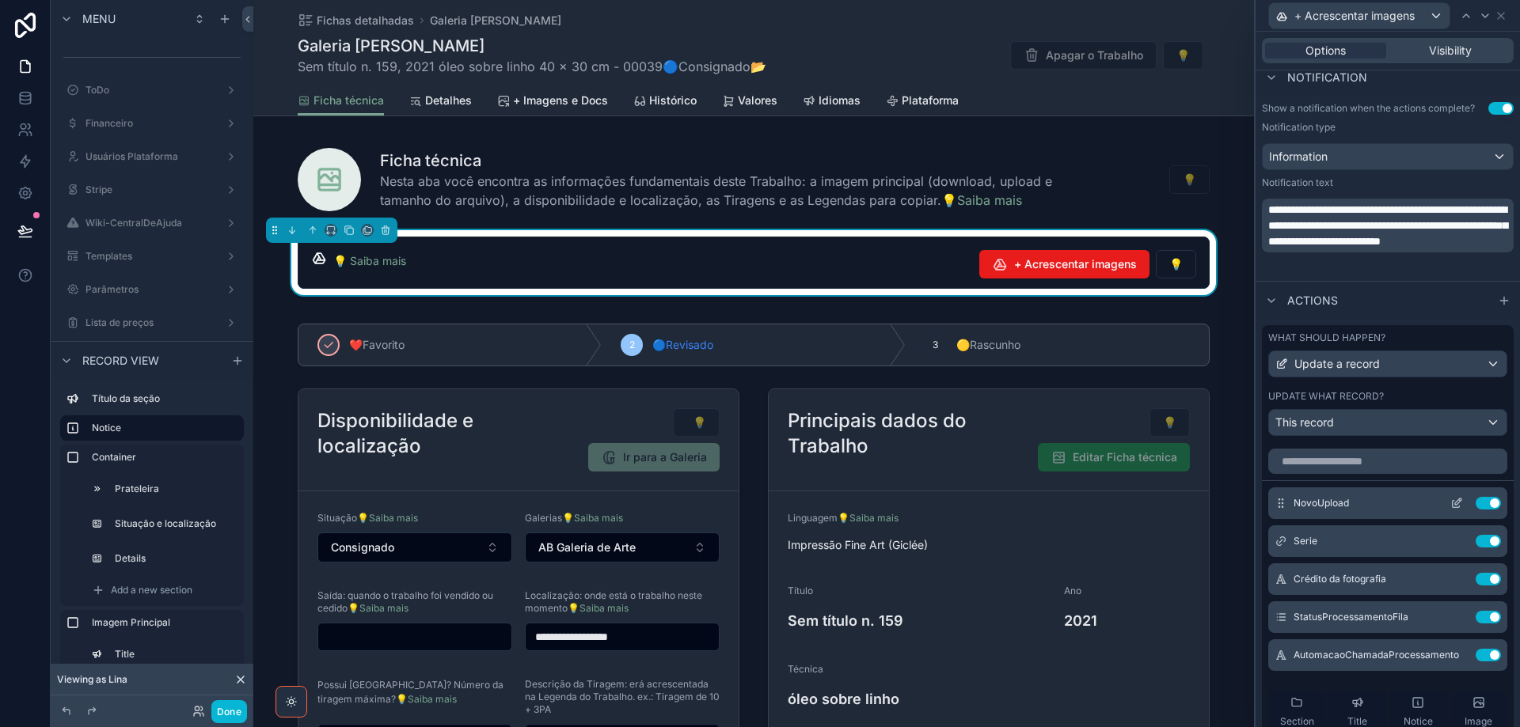
click at [1455, 502] on icon at bounding box center [1458, 502] width 6 height 6
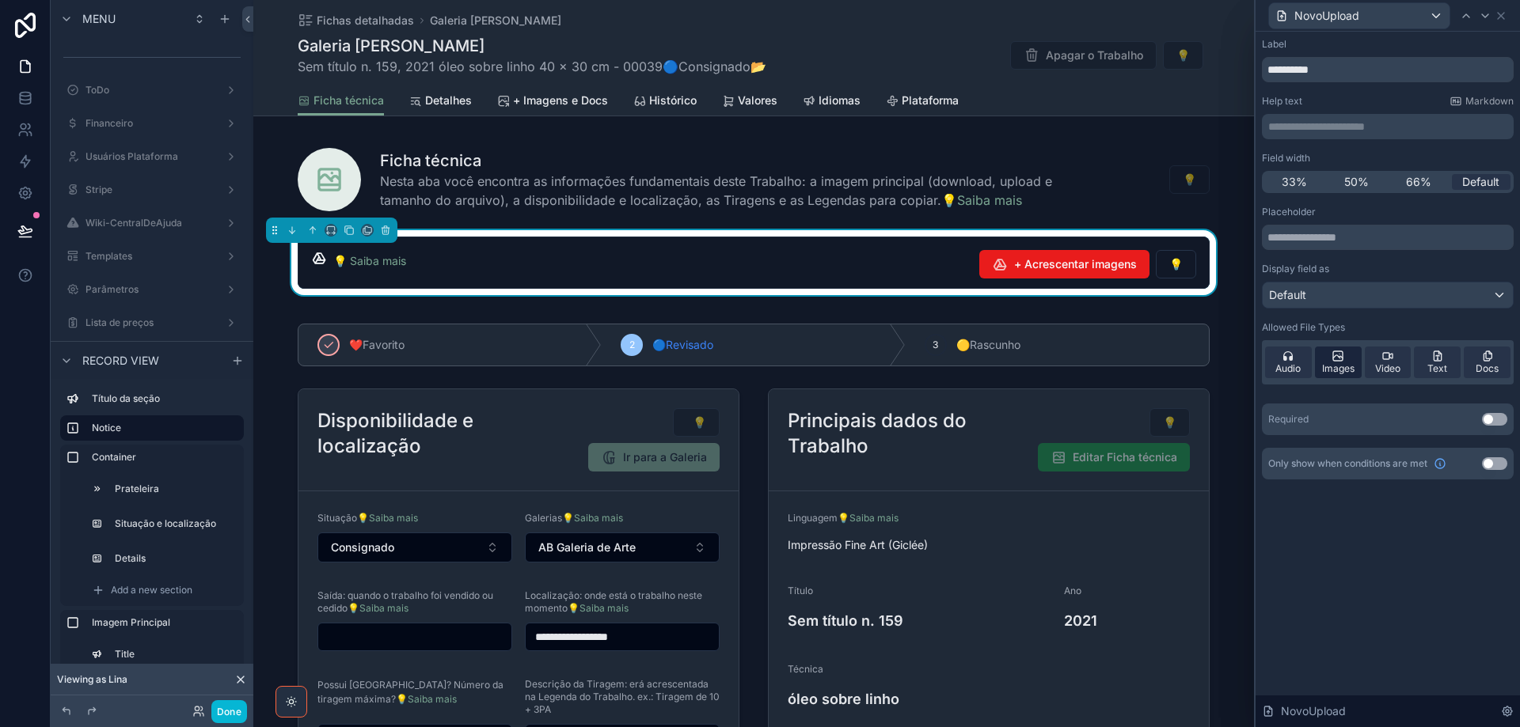
click at [1331, 364] on span "Images" at bounding box center [1338, 369] width 32 height 13
click at [1291, 366] on span "Audio" at bounding box center [1287, 369] width 25 height 13
click at [1384, 369] on span "Video" at bounding box center [1387, 369] width 25 height 13
drag, startPoint x: 1445, startPoint y: 370, endPoint x: 1426, endPoint y: 477, distance: 109.3
click at [1445, 370] on span "Text" at bounding box center [1437, 369] width 20 height 13
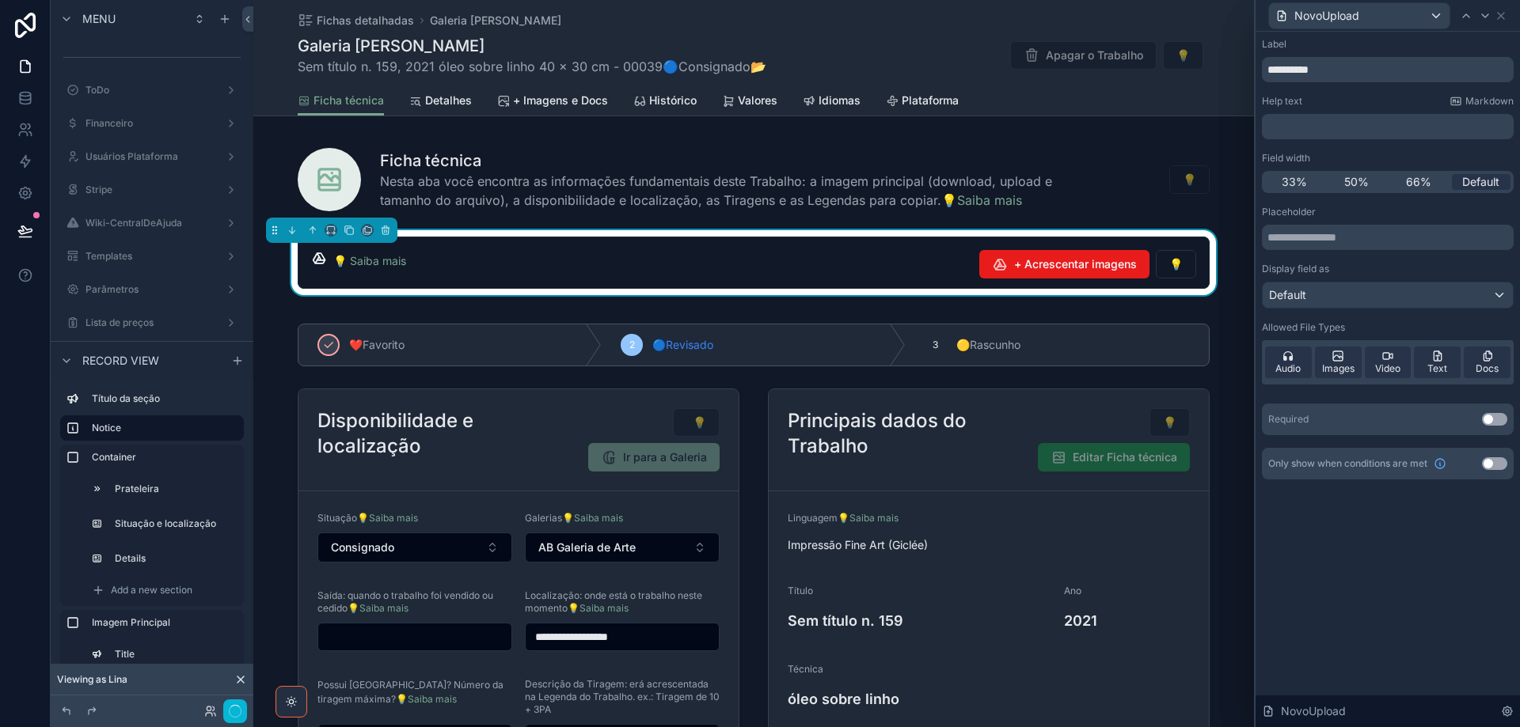
click at [1479, 366] on span "Docs" at bounding box center [1487, 369] width 23 height 13
click at [1502, 420] on button "Use setting" at bounding box center [1494, 419] width 25 height 13
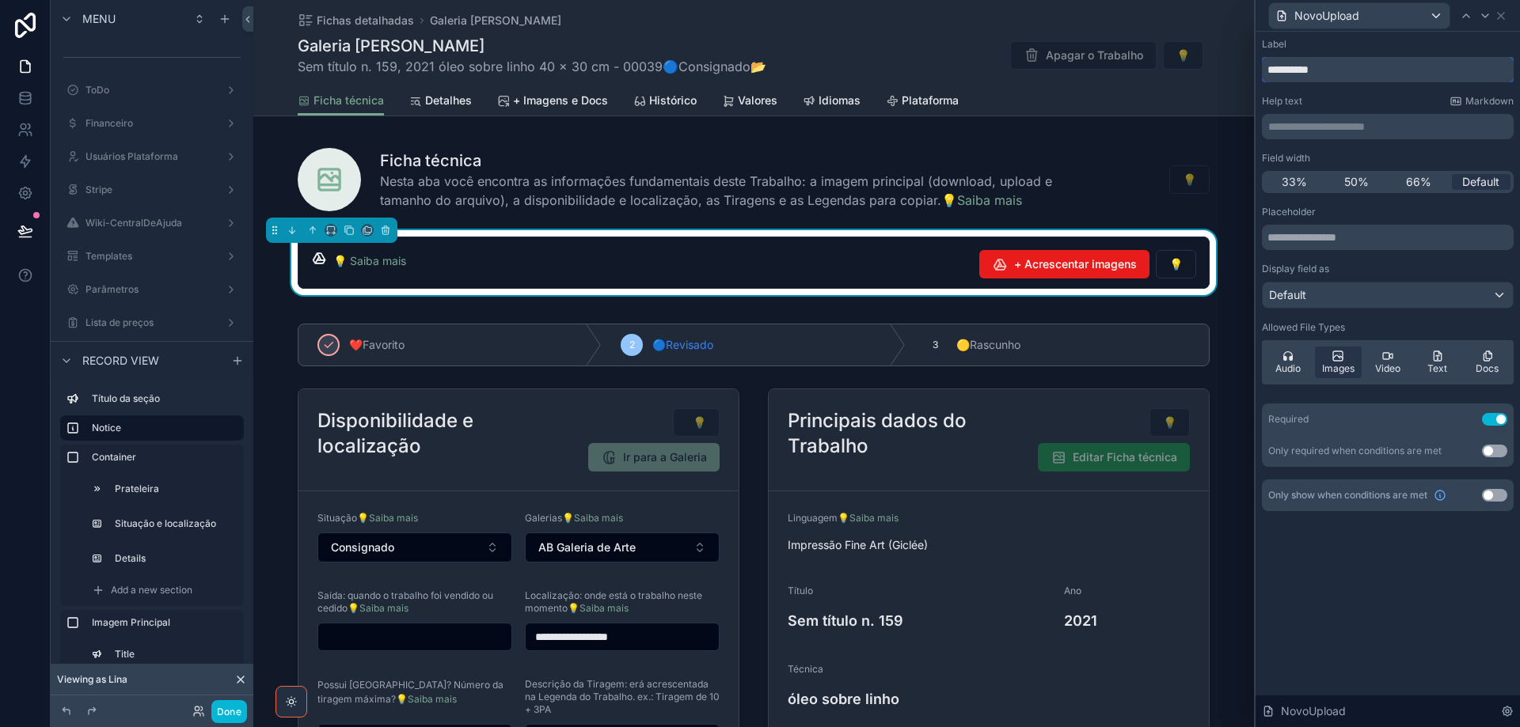
click at [1305, 71] on input "**********" at bounding box center [1388, 69] width 252 height 25
type input "**********"
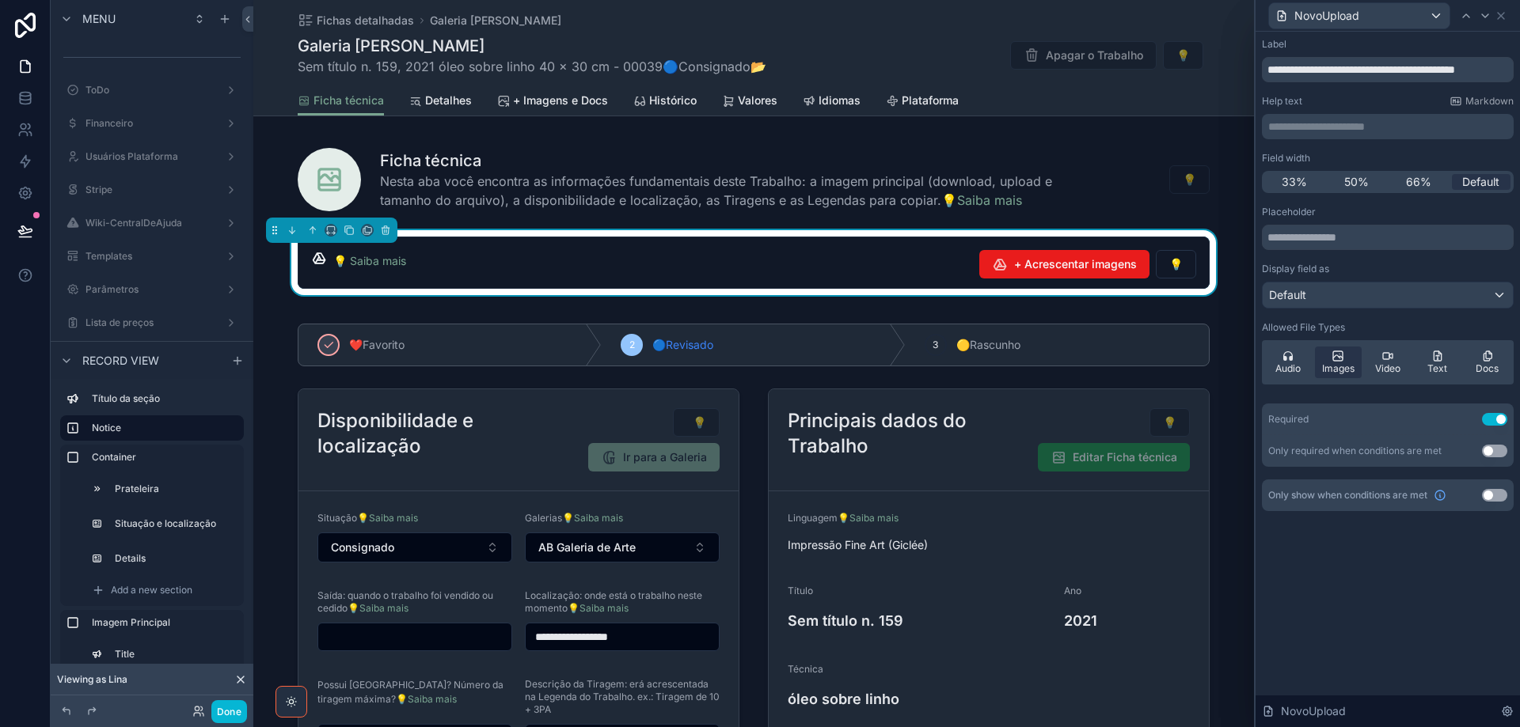
drag, startPoint x: 1304, startPoint y: 74, endPoint x: 1312, endPoint y: 127, distance: 53.6
click at [1312, 127] on p "**********" at bounding box center [1389, 127] width 242 height 16
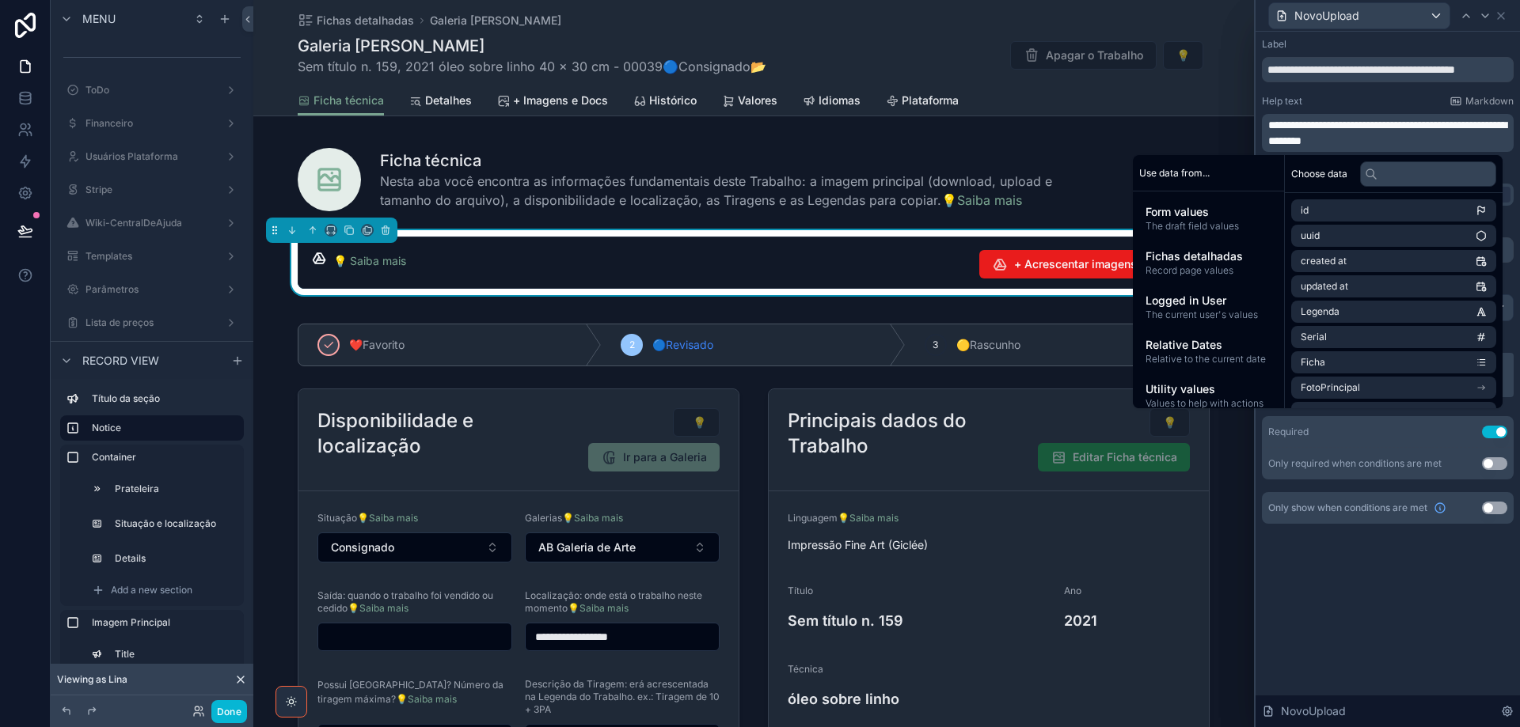
click at [1499, 42] on div "Label" at bounding box center [1388, 44] width 252 height 13
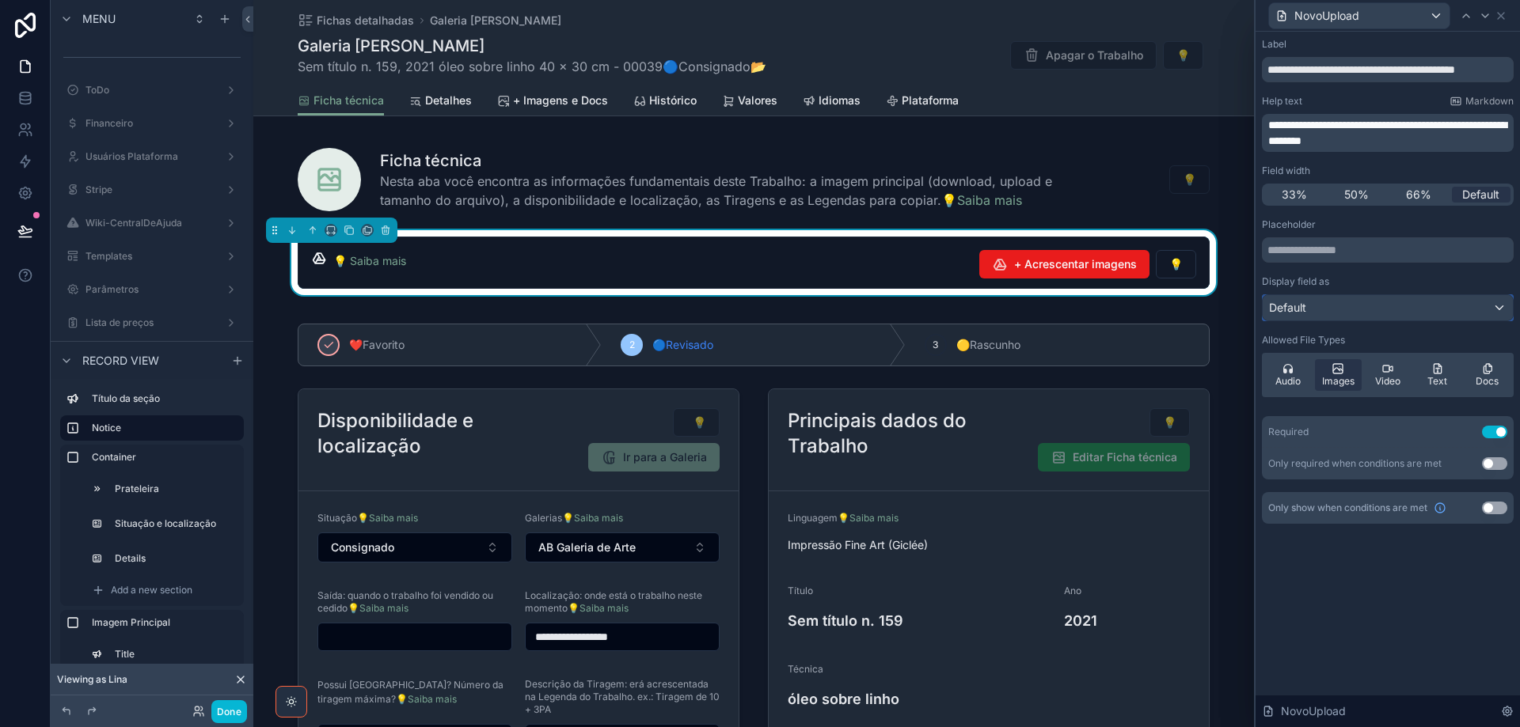
click at [1459, 315] on div "Default" at bounding box center [1388, 307] width 250 height 25
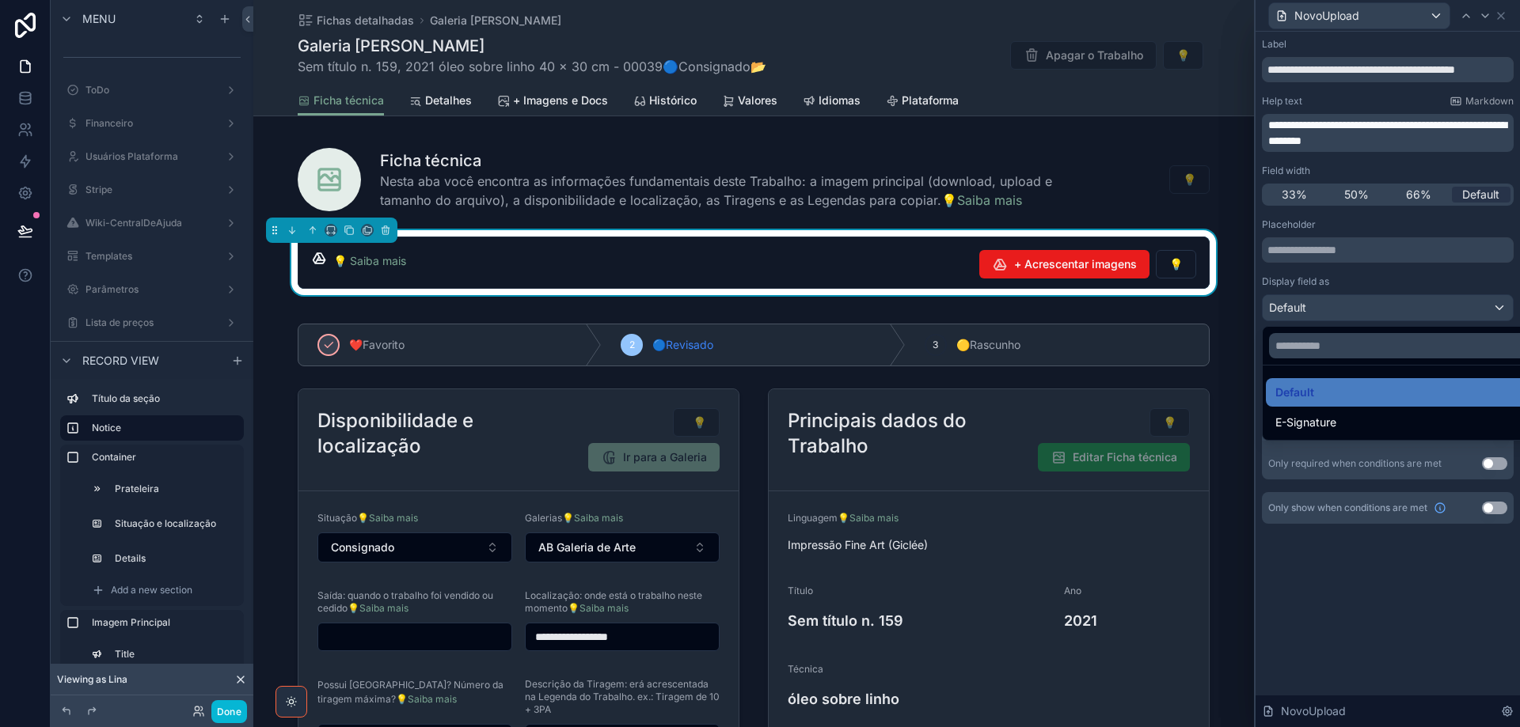
click at [1459, 314] on div at bounding box center [1387, 363] width 264 height 727
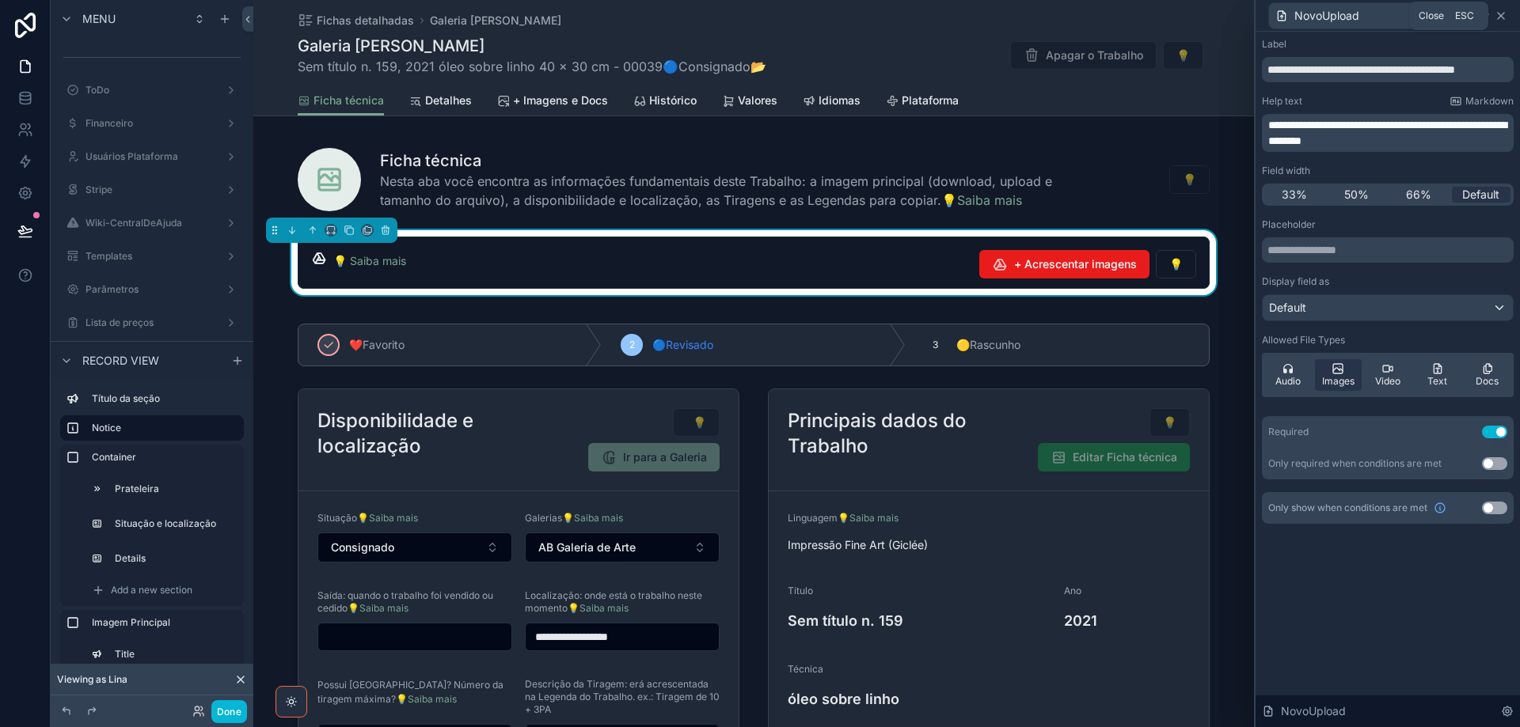
click at [1503, 17] on icon at bounding box center [1501, 15] width 13 height 13
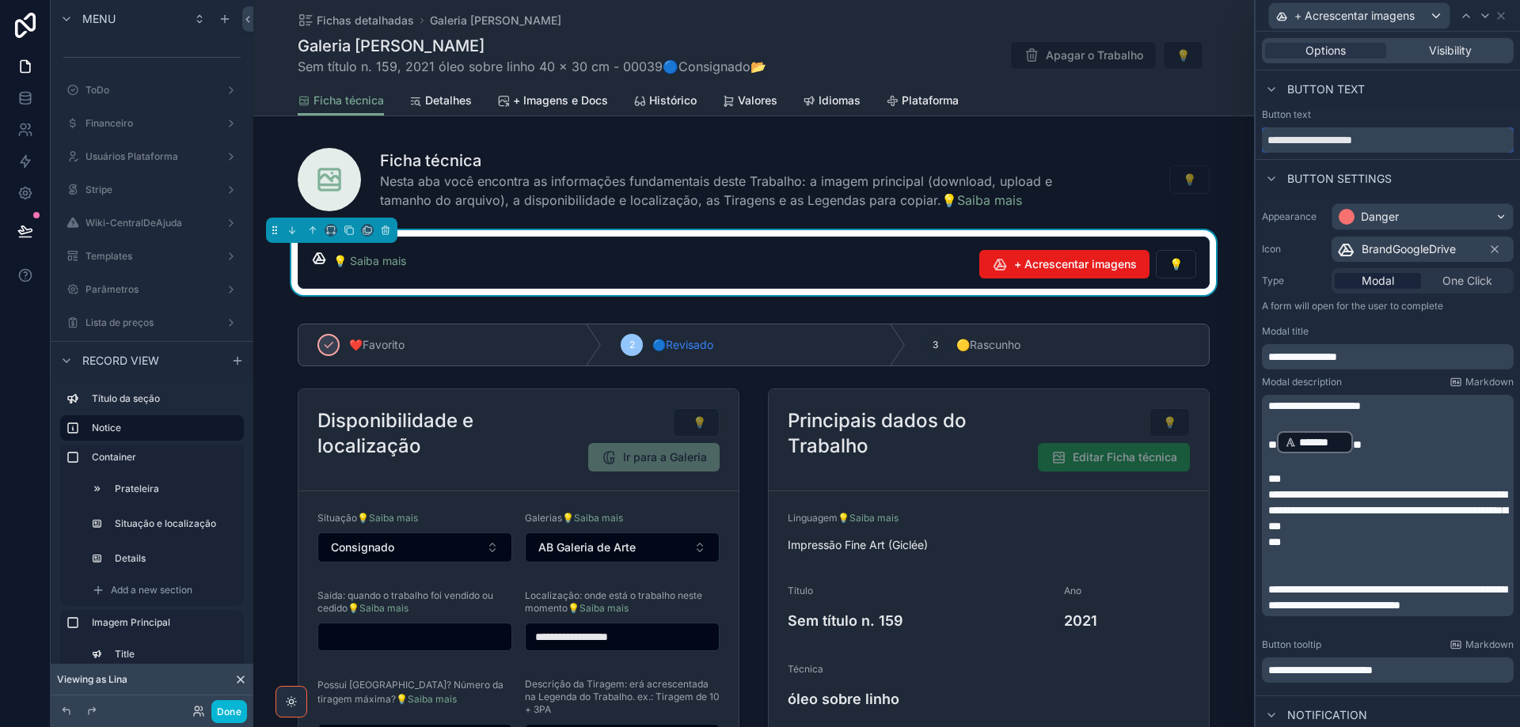
click at [1320, 137] on input "**********" at bounding box center [1388, 139] width 252 height 25
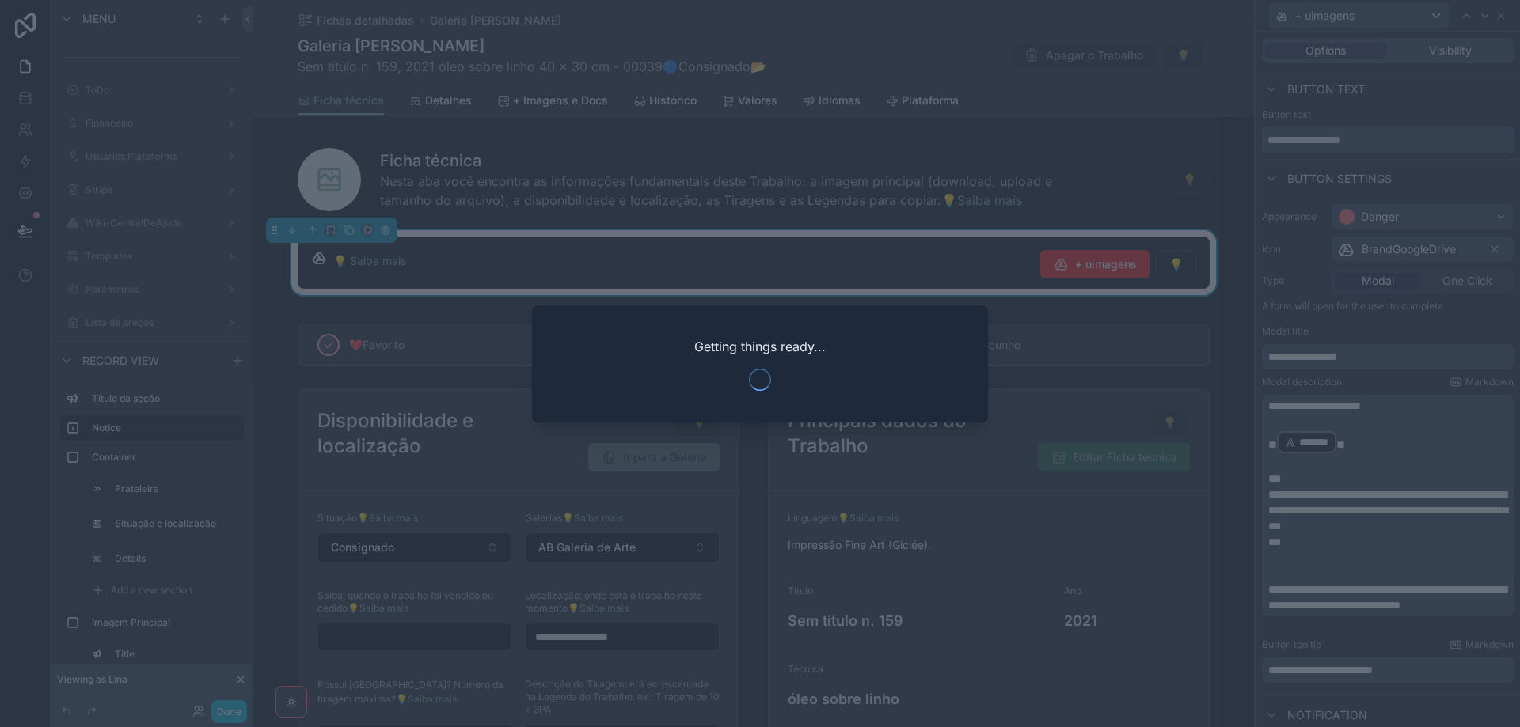
type input "**********"
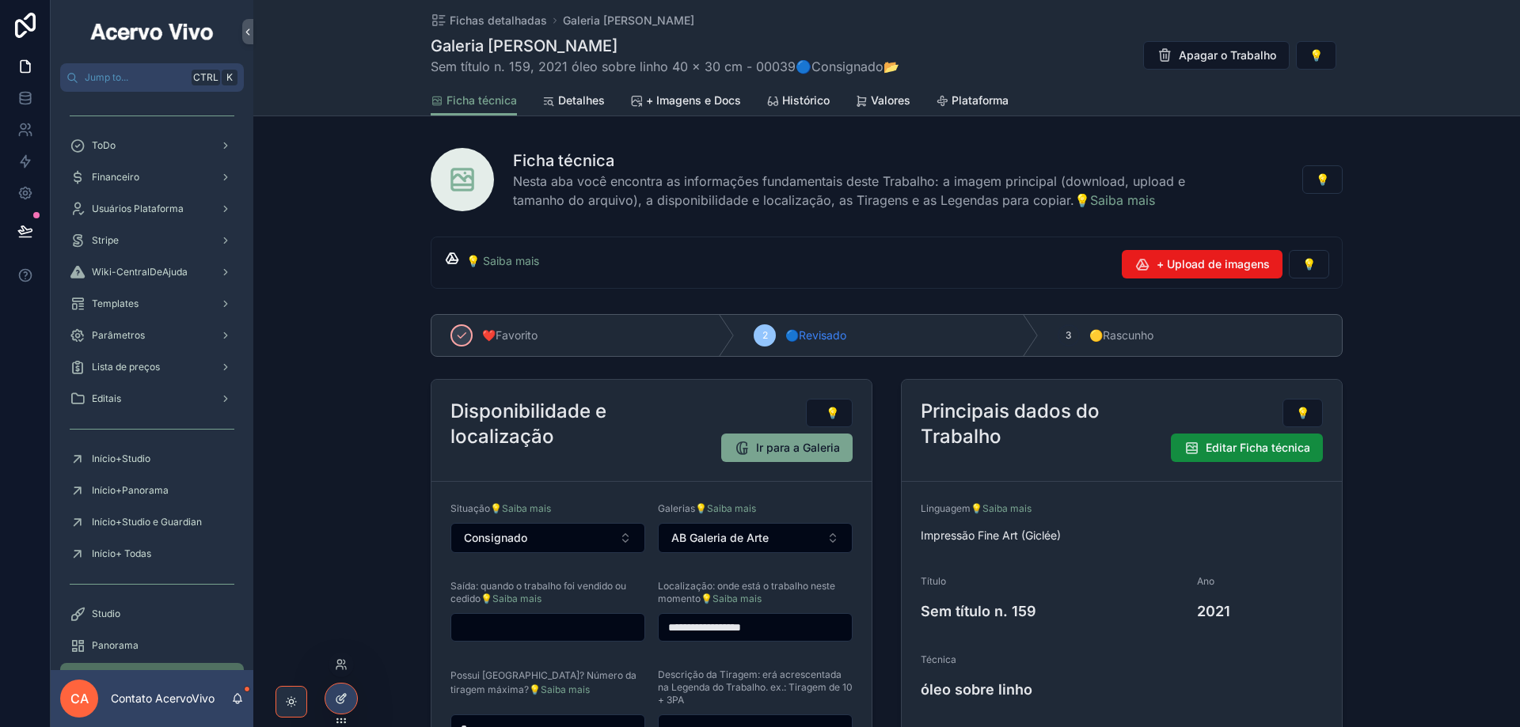
click at [348, 699] on div at bounding box center [341, 699] width 32 height 30
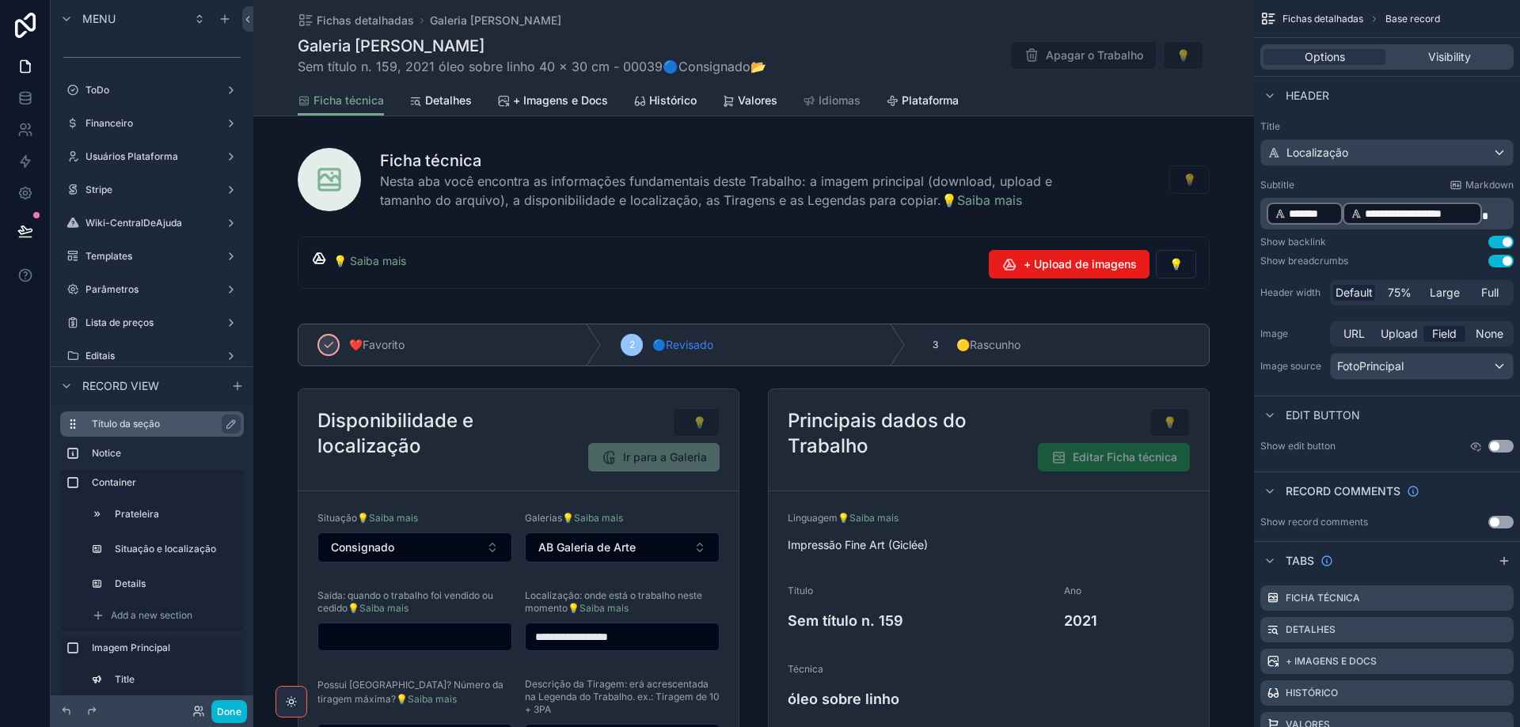
drag, startPoint x: 849, startPoint y: 211, endPoint x: 112, endPoint y: 428, distance: 767.7
click at [849, 211] on div "scrollable content" at bounding box center [753, 176] width 1001 height 82
click at [154, 422] on label "Título da seção" at bounding box center [161, 424] width 139 height 13
click at [150, 427] on label "Título da seção" at bounding box center [161, 424] width 139 height 13
click at [134, 460] on div "Notice" at bounding box center [165, 453] width 146 height 13
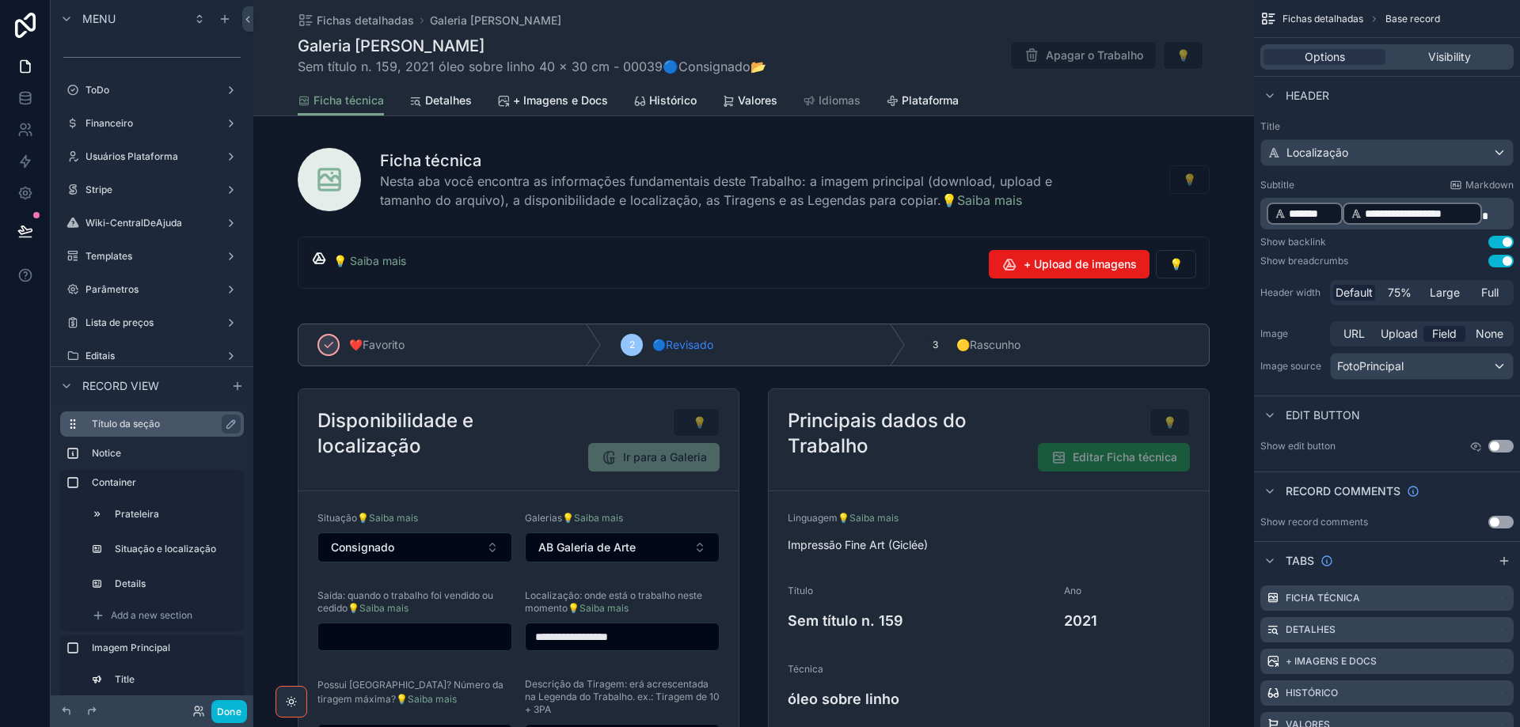
click at [116, 455] on label "Notice" at bounding box center [165, 453] width 146 height 13
click at [112, 428] on label "Título da seção" at bounding box center [161, 424] width 139 height 13
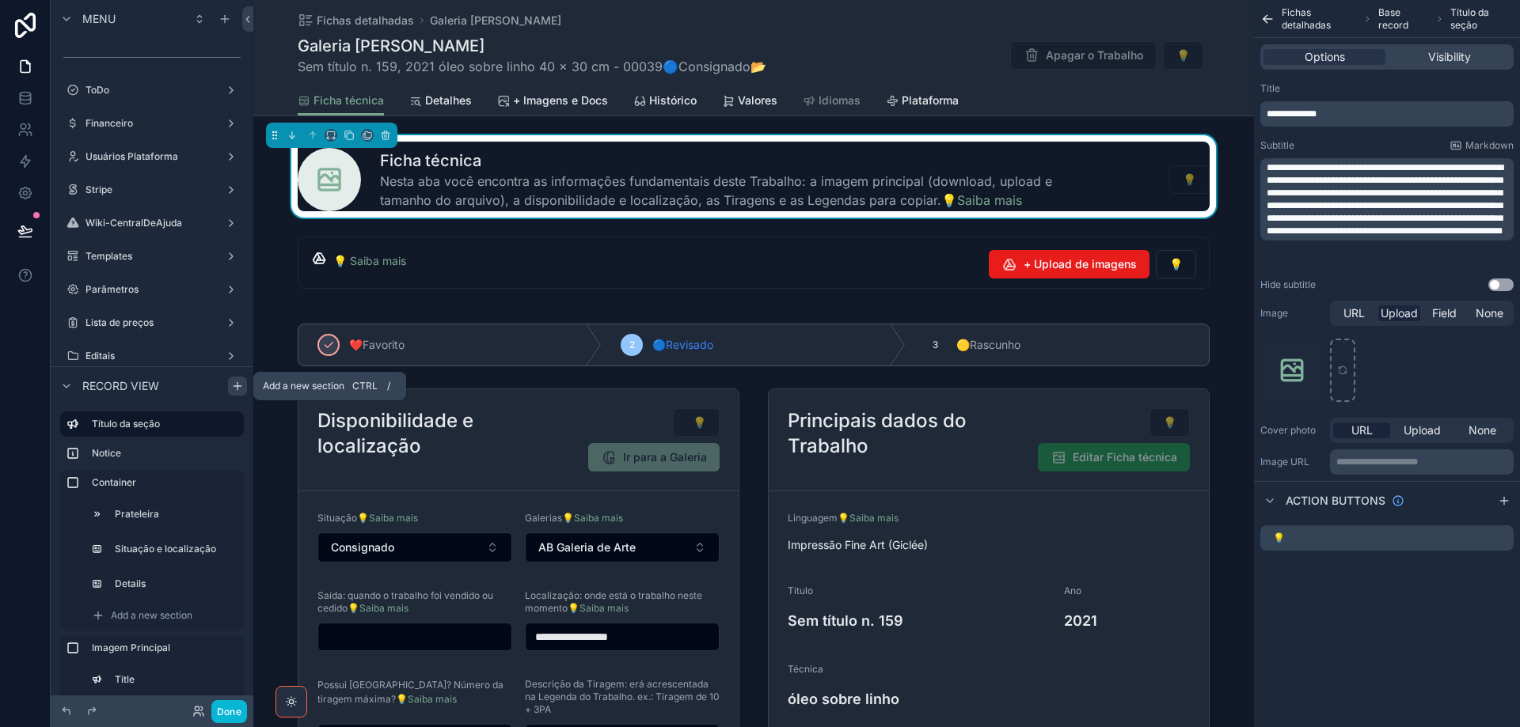
click at [234, 386] on icon "scrollable content" at bounding box center [237, 386] width 13 height 13
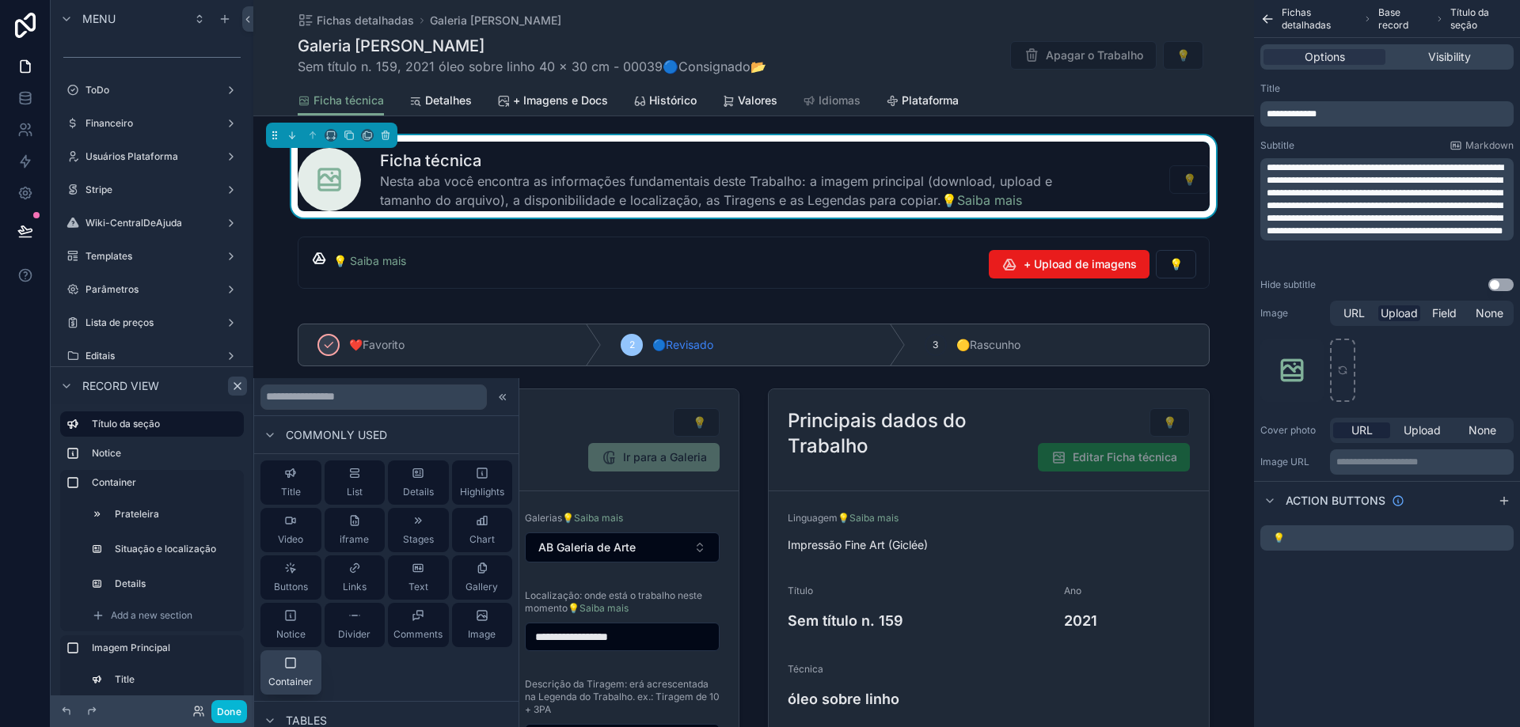
click at [295, 671] on div "Container" at bounding box center [290, 673] width 44 height 32
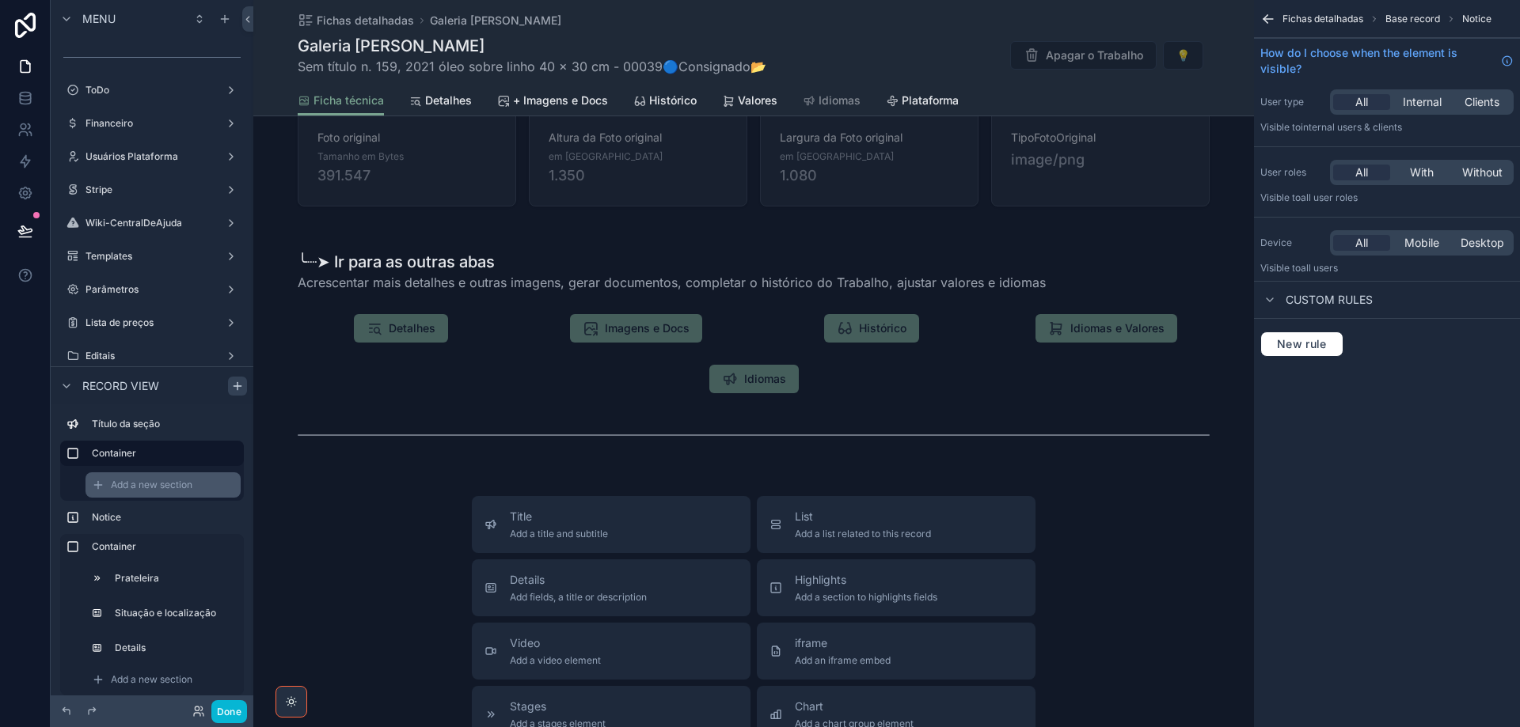
click at [142, 488] on span "Add a new section" at bounding box center [152, 485] width 82 height 13
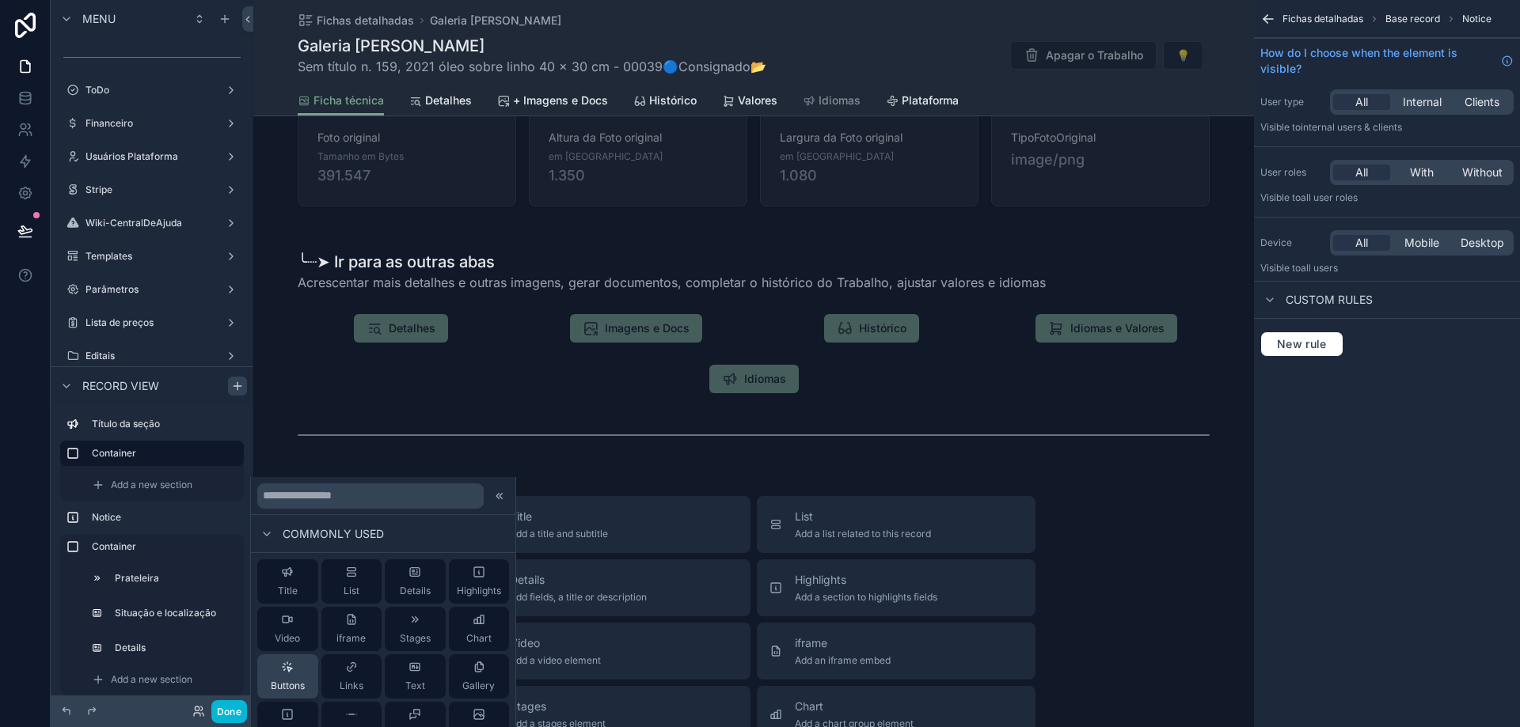
click at [298, 666] on div "Buttons" at bounding box center [288, 677] width 34 height 32
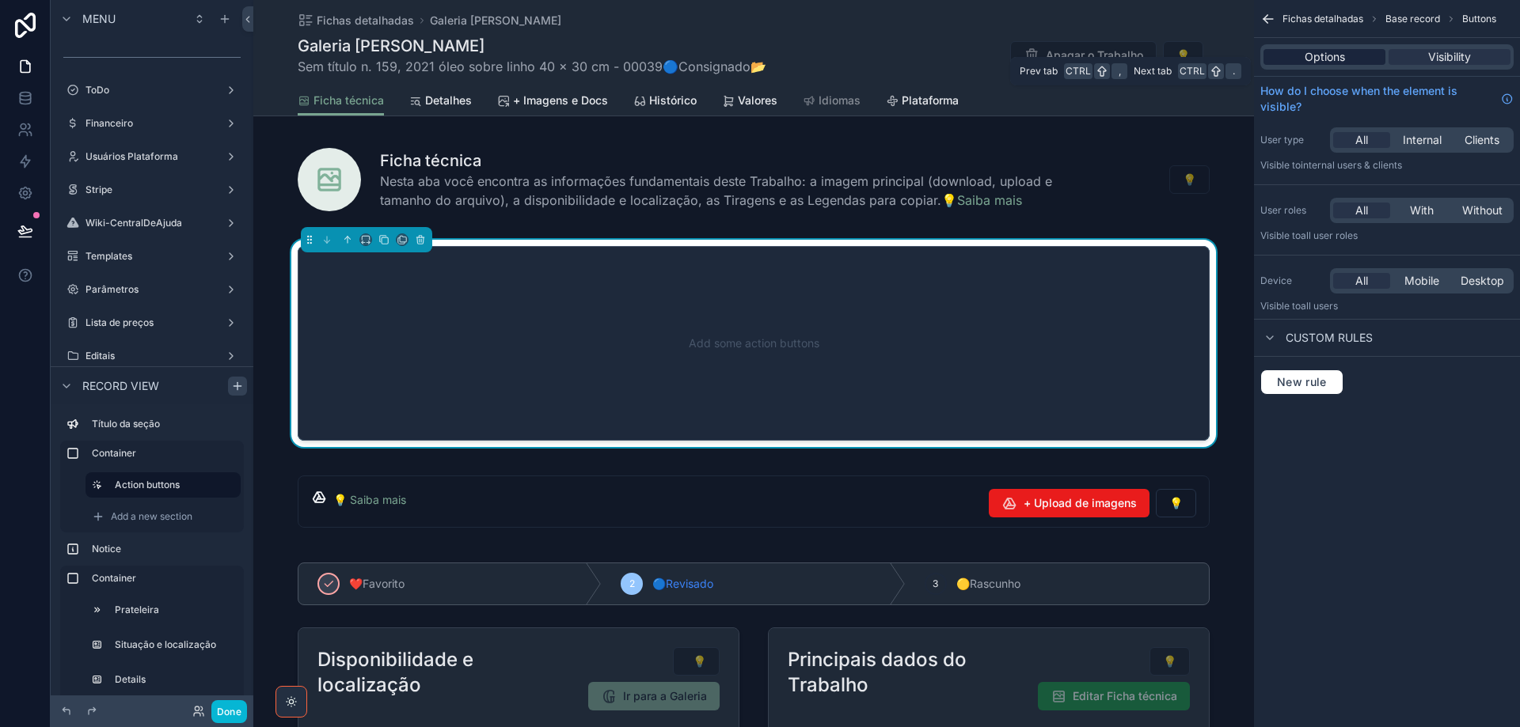
click at [1316, 54] on span "Options" at bounding box center [1325, 57] width 40 height 16
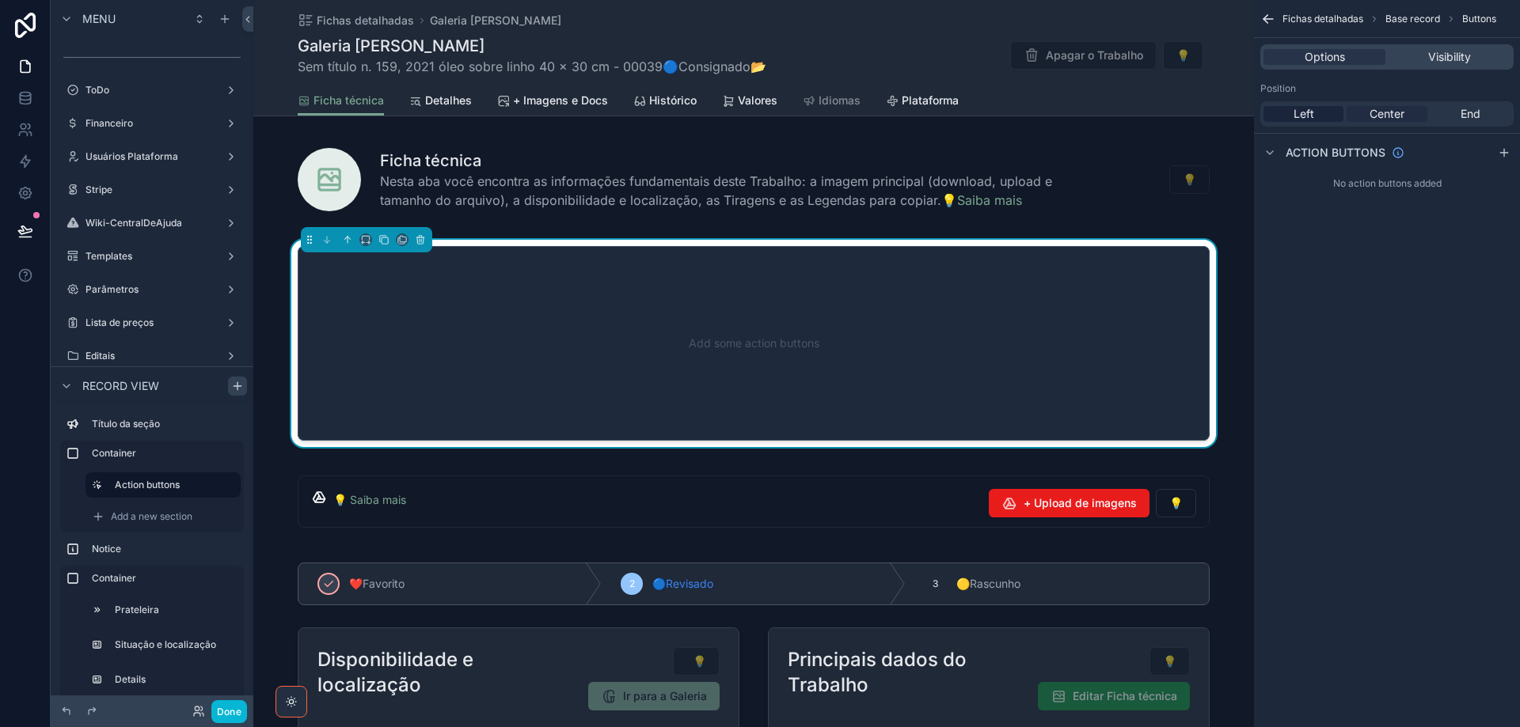
click at [1391, 112] on span "Center" at bounding box center [1386, 114] width 35 height 16
click at [1505, 151] on icon "scrollable content" at bounding box center [1504, 152] width 13 height 13
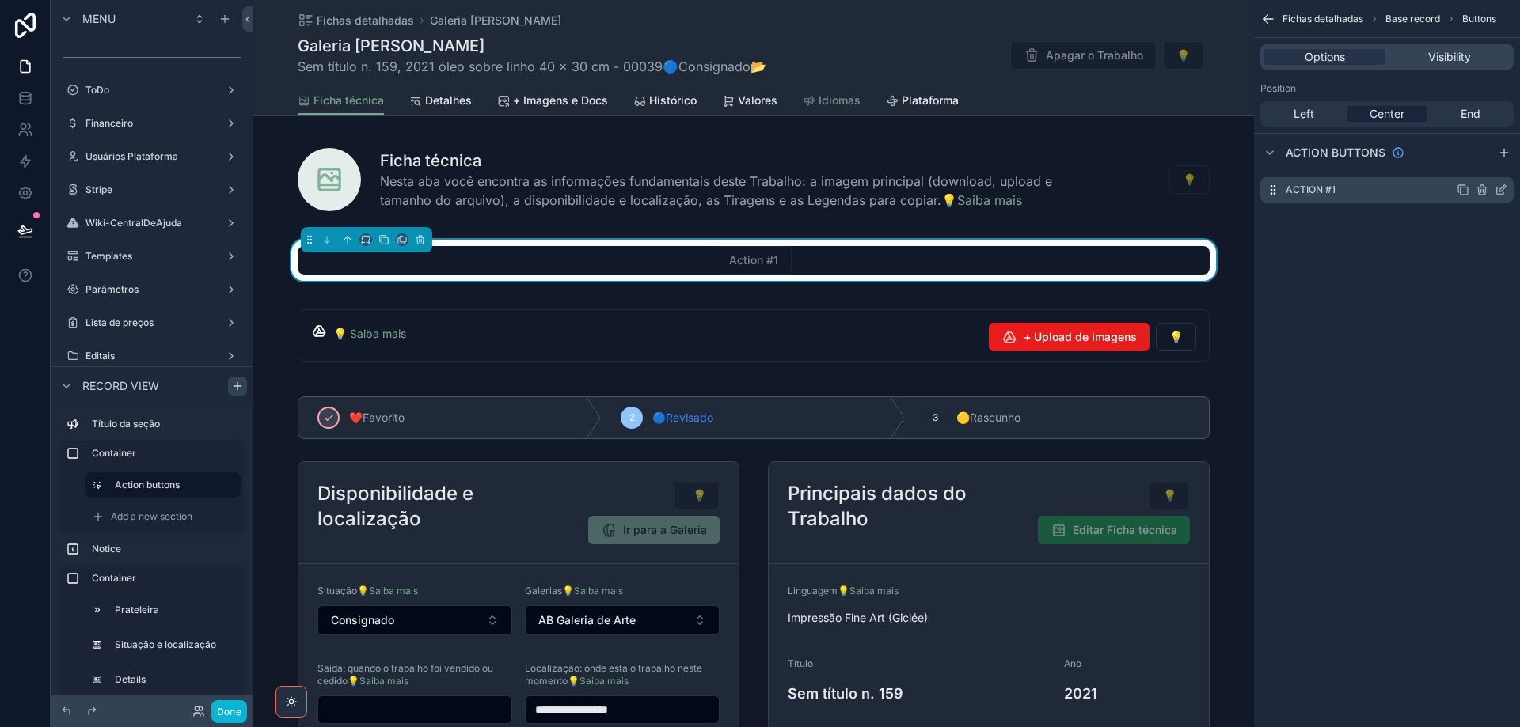
click at [1502, 190] on icon "scrollable content" at bounding box center [1501, 190] width 13 height 13
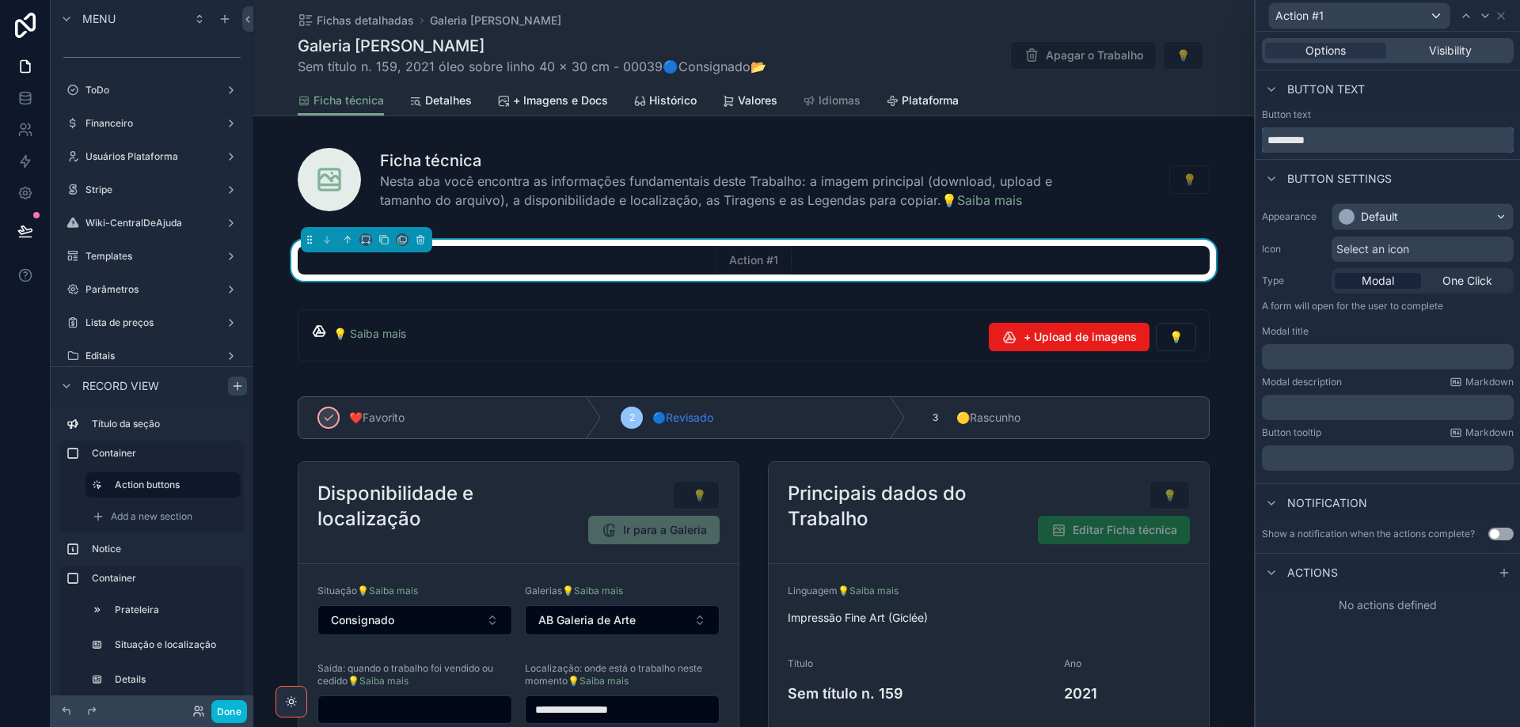
drag, startPoint x: 1324, startPoint y: 142, endPoint x: 1253, endPoint y: 136, distance: 71.5
click at [1254, 136] on div "Action #1 Options Visibility Button text Button text ********* Button settings …" at bounding box center [1387, 363] width 266 height 727
paste input "**********"
type input "**********"
click at [1431, 206] on div "Default" at bounding box center [1422, 216] width 180 height 25
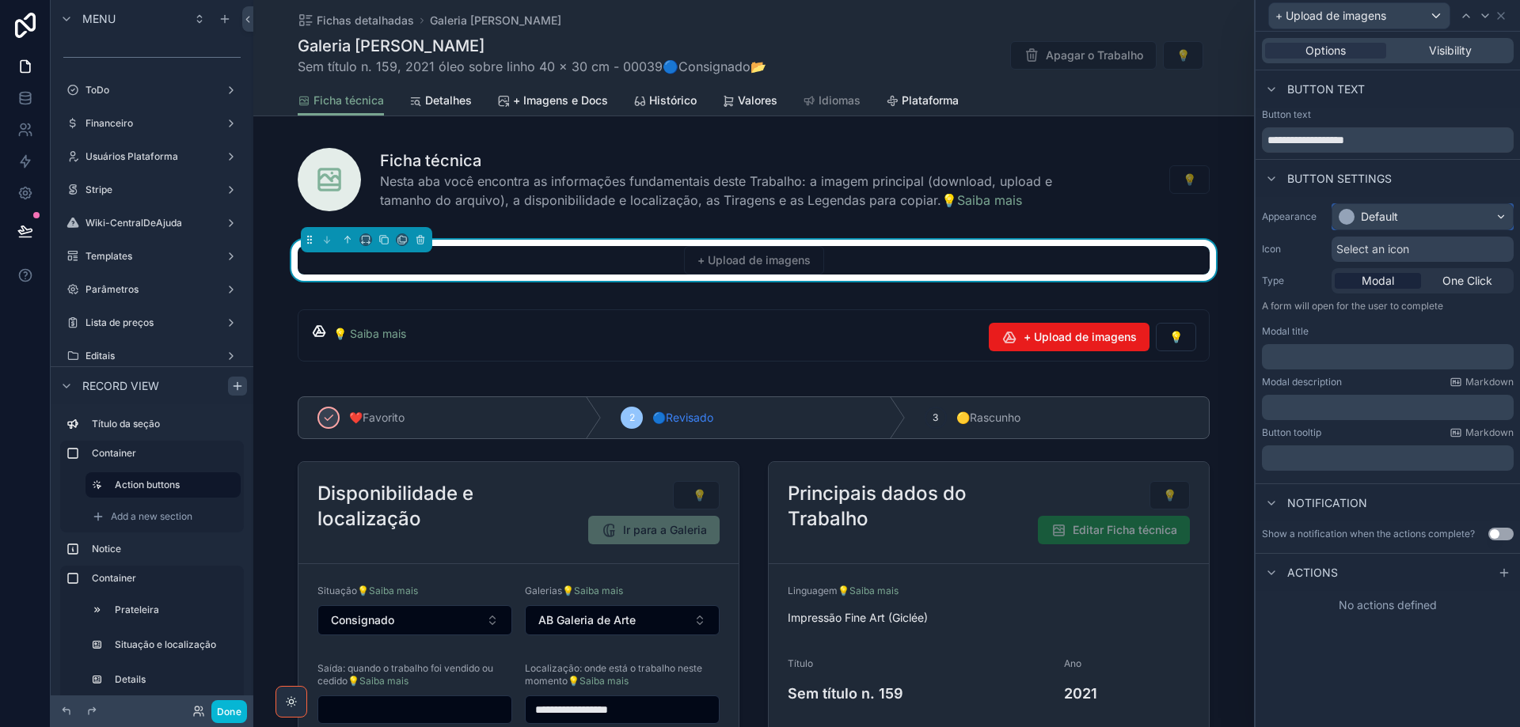
click at [1430, 215] on div "Default" at bounding box center [1422, 216] width 180 height 25
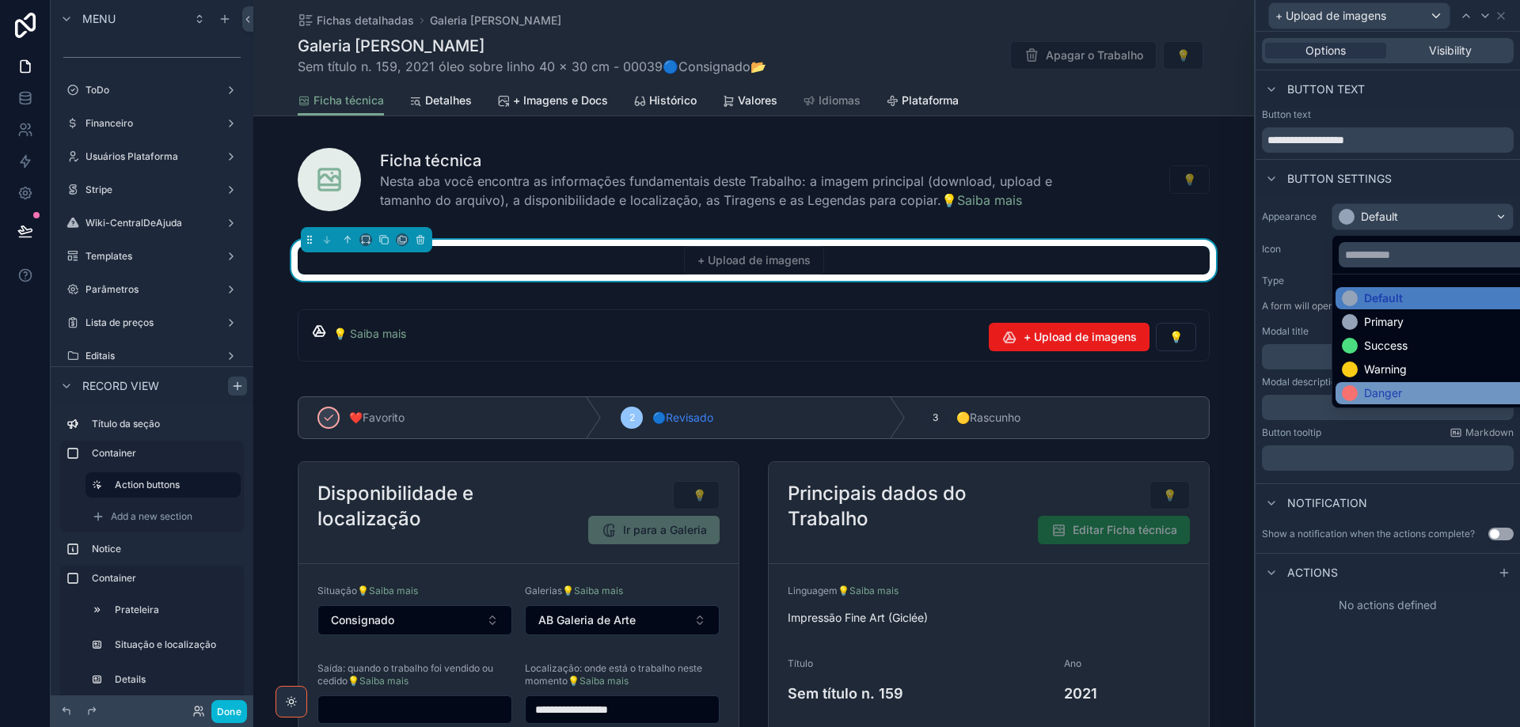
click at [1407, 386] on div "Danger" at bounding box center [1441, 394] width 198 height 16
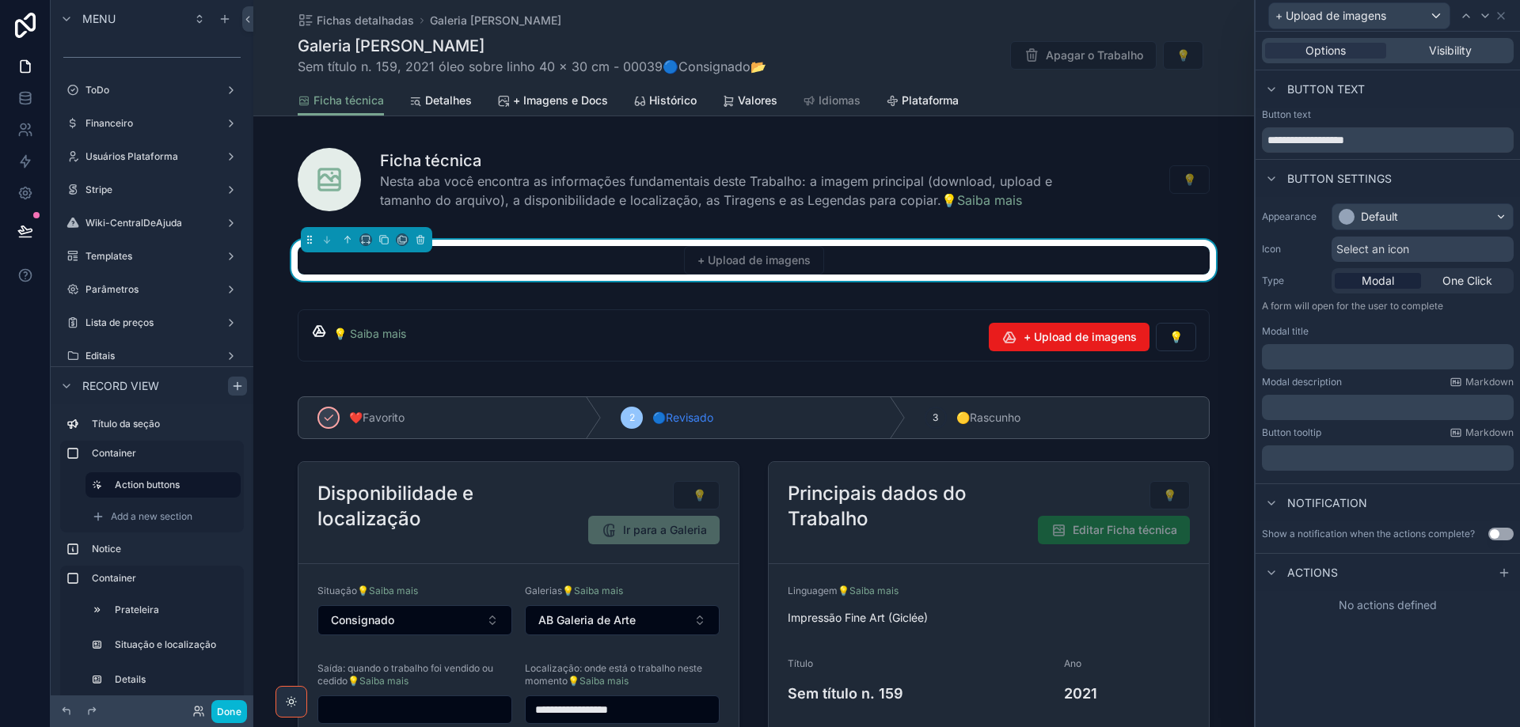
click at [1392, 250] on span "Select an icon" at bounding box center [1372, 249] width 73 height 16
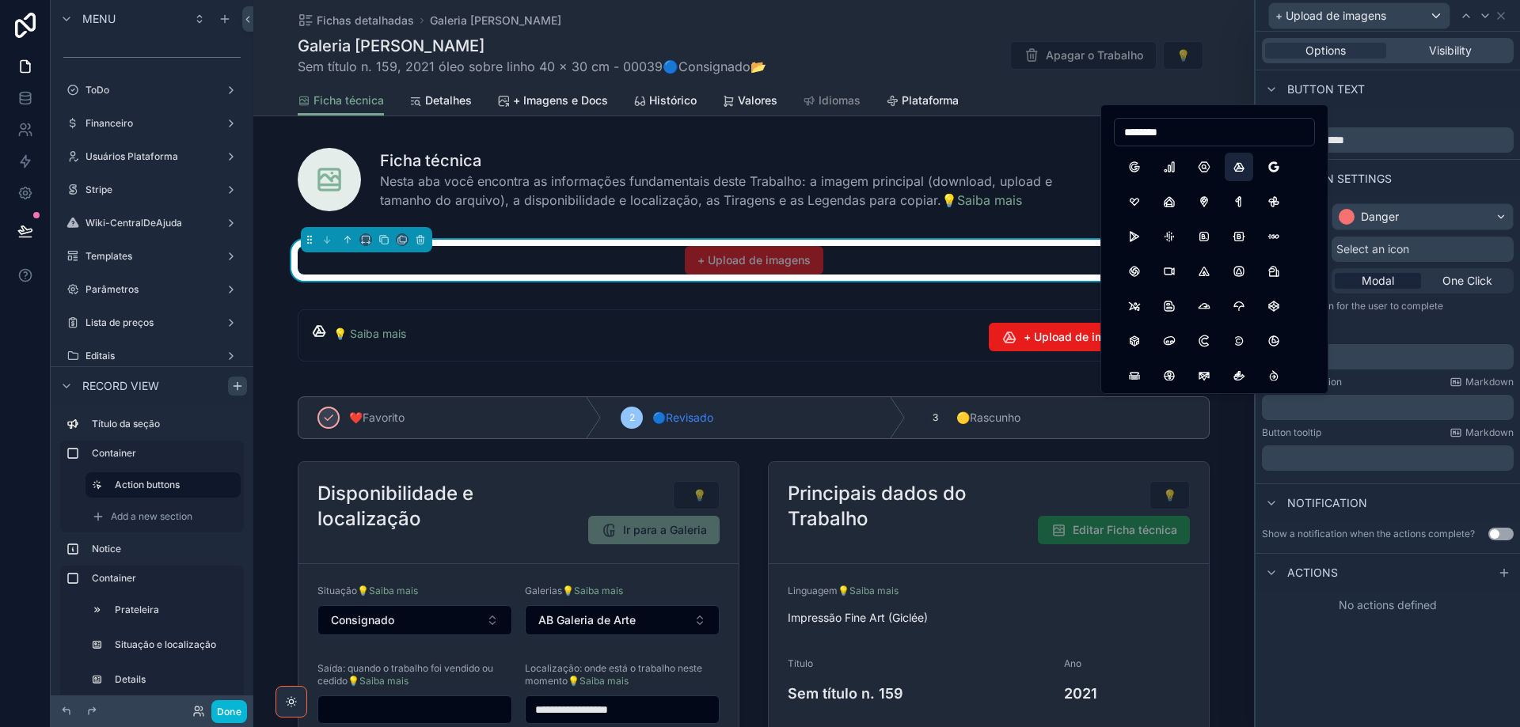
type input "********"
click at [1239, 166] on button "BrandGoogleDrive" at bounding box center [1239, 167] width 28 height 28
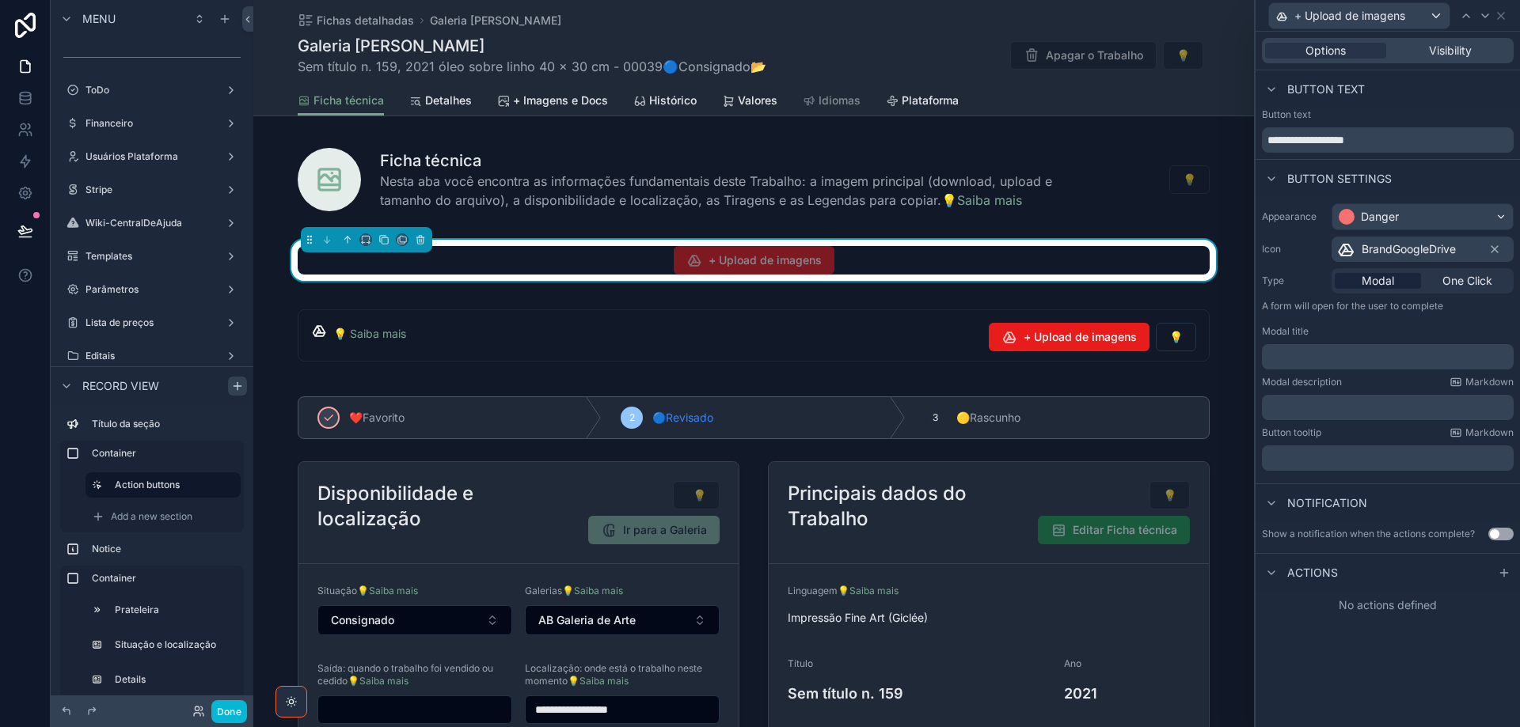
click at [1333, 340] on div "Modal title ﻿" at bounding box center [1388, 347] width 252 height 44
click at [1333, 351] on p "﻿" at bounding box center [1389, 357] width 242 height 16
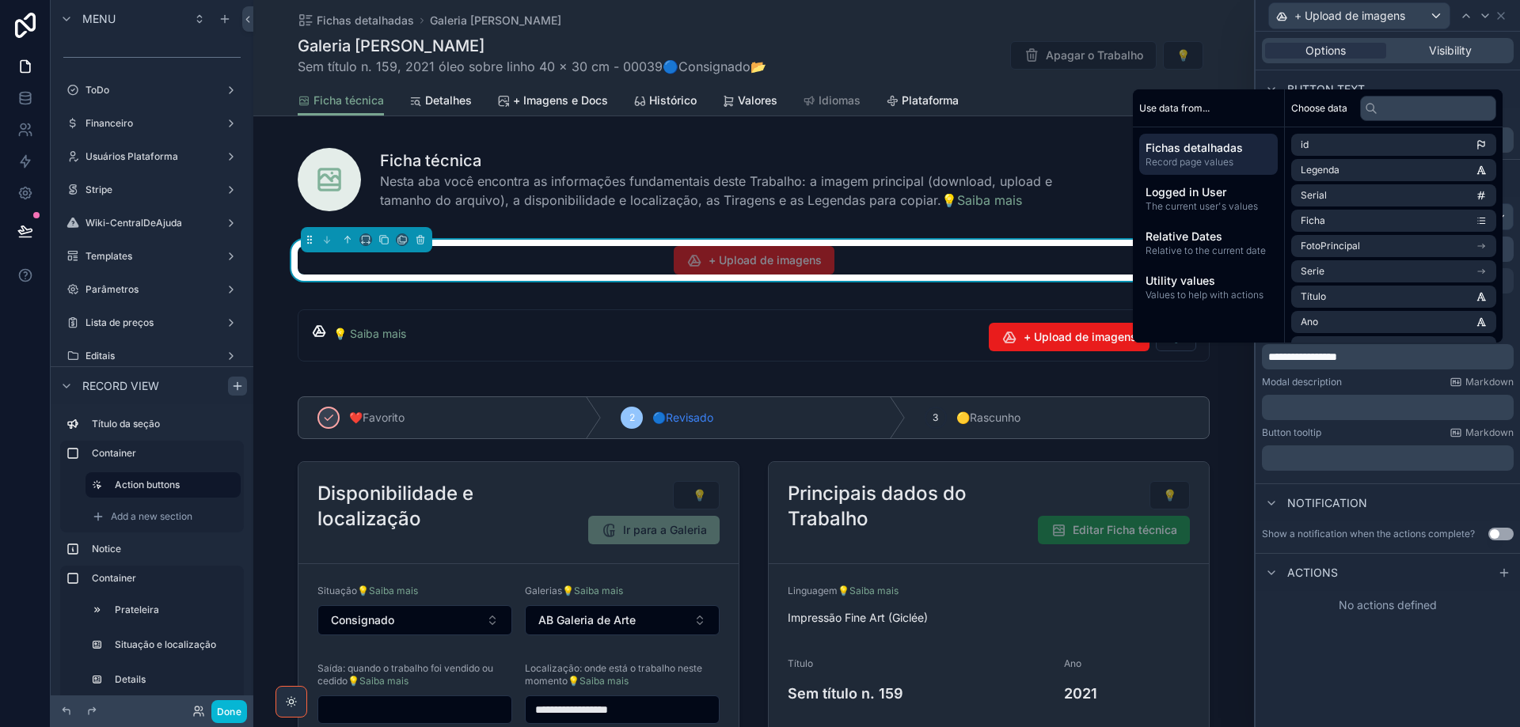
click at [1341, 405] on p "﻿" at bounding box center [1389, 408] width 242 height 16
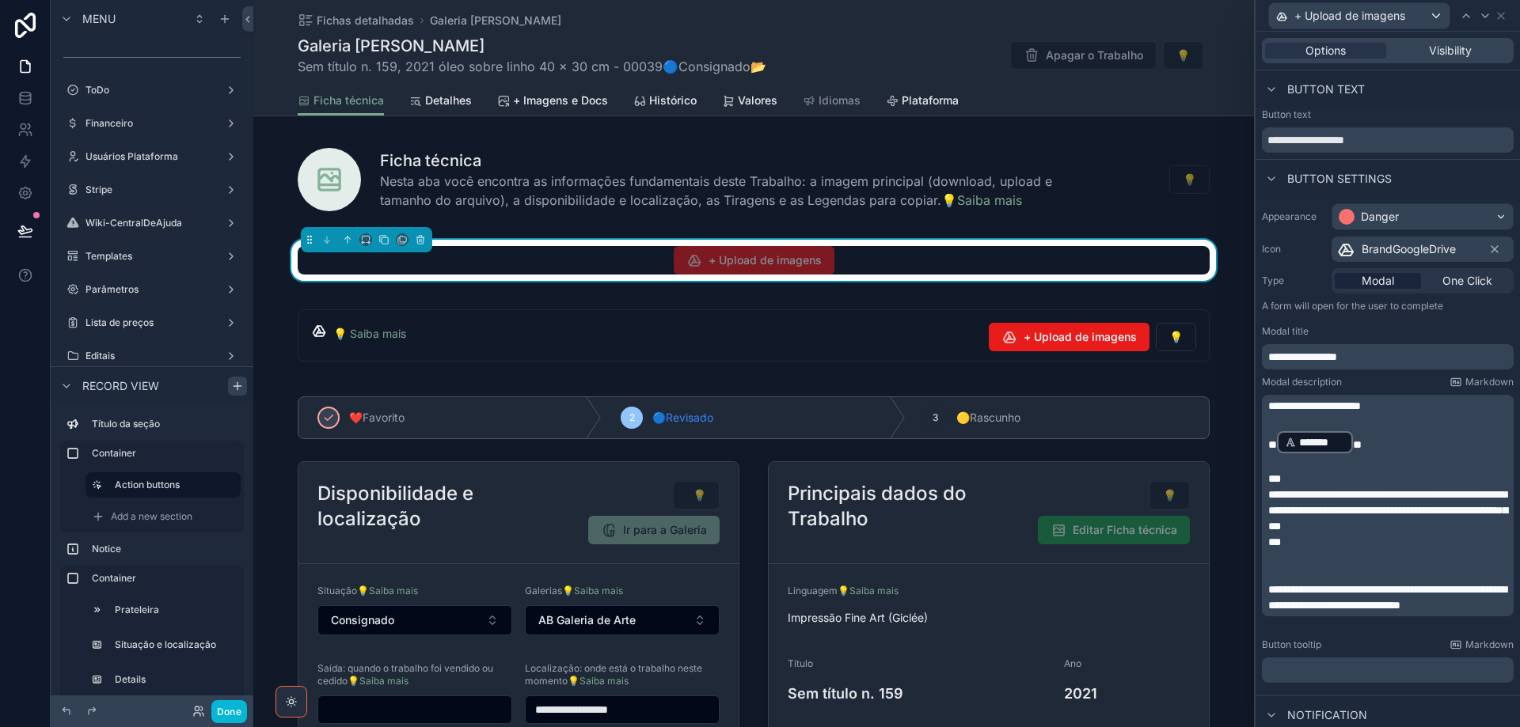
click at [1333, 495] on span "**********" at bounding box center [1387, 510] width 239 height 43
click at [1423, 526] on span "**********" at bounding box center [1387, 510] width 239 height 43
click at [1355, 668] on p "﻿" at bounding box center [1389, 671] width 242 height 16
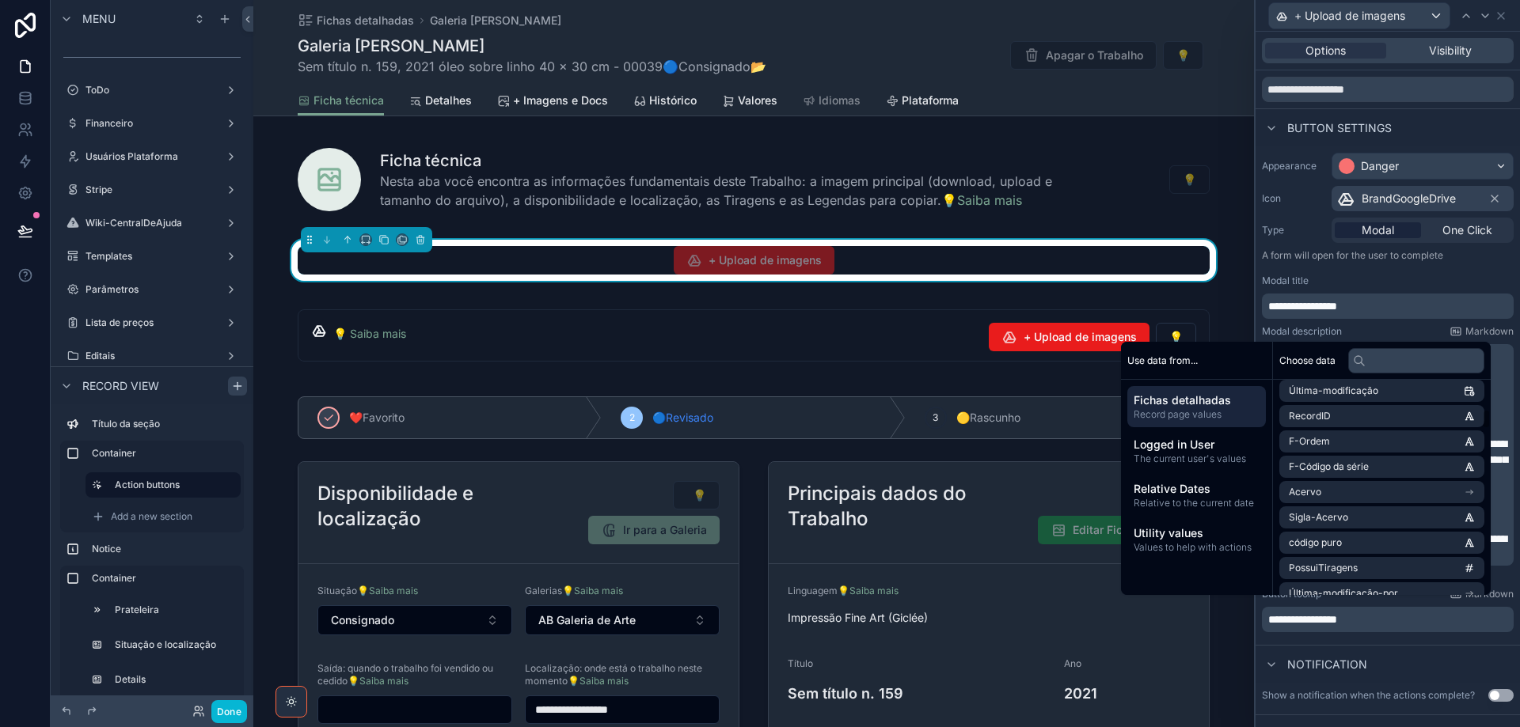
scroll to position [79, 0]
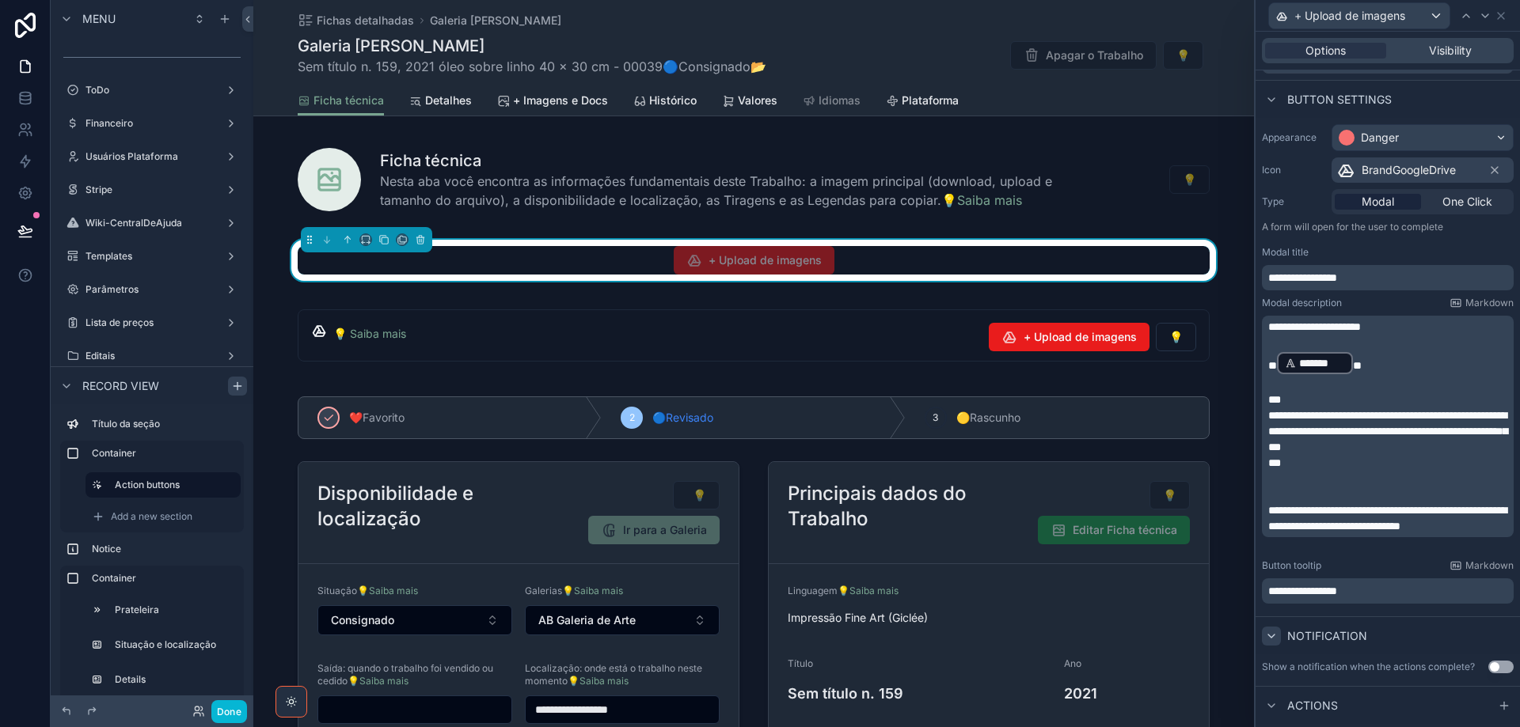
click at [1271, 636] on icon at bounding box center [1271, 636] width 13 height 13
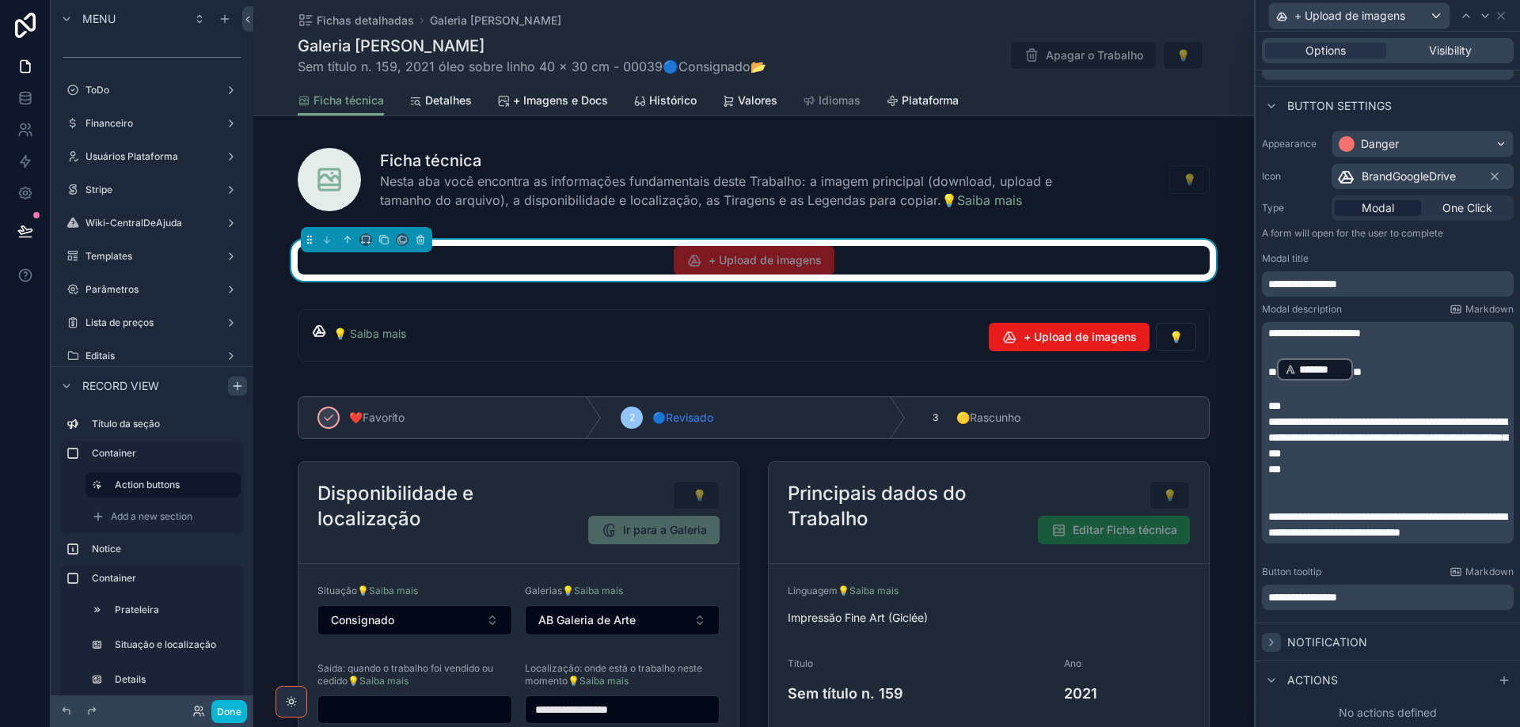
click at [1271, 636] on icon at bounding box center [1271, 642] width 13 height 13
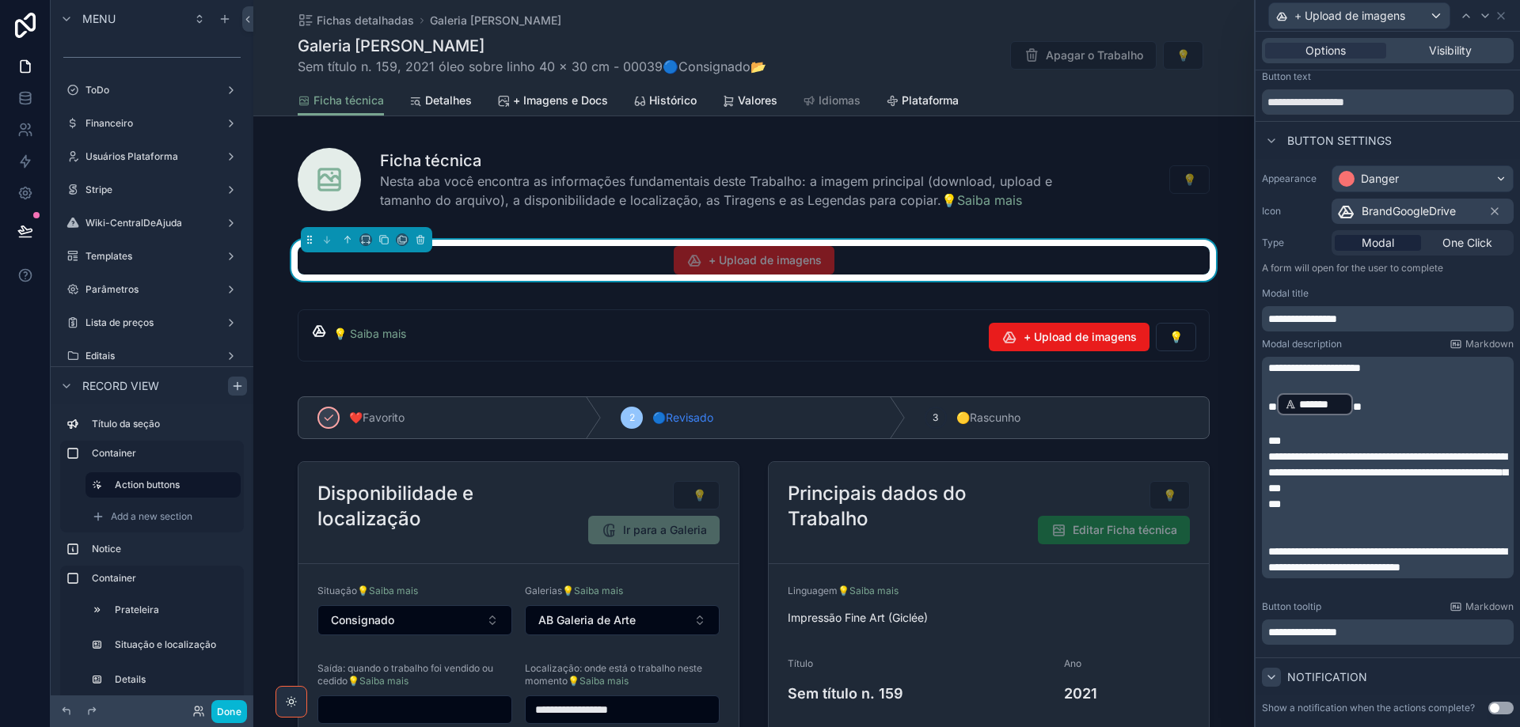
drag, startPoint x: 1495, startPoint y: 710, endPoint x: 1431, endPoint y: 648, distance: 89.0
click at [1493, 710] on button "Use setting" at bounding box center [1500, 708] width 25 height 13
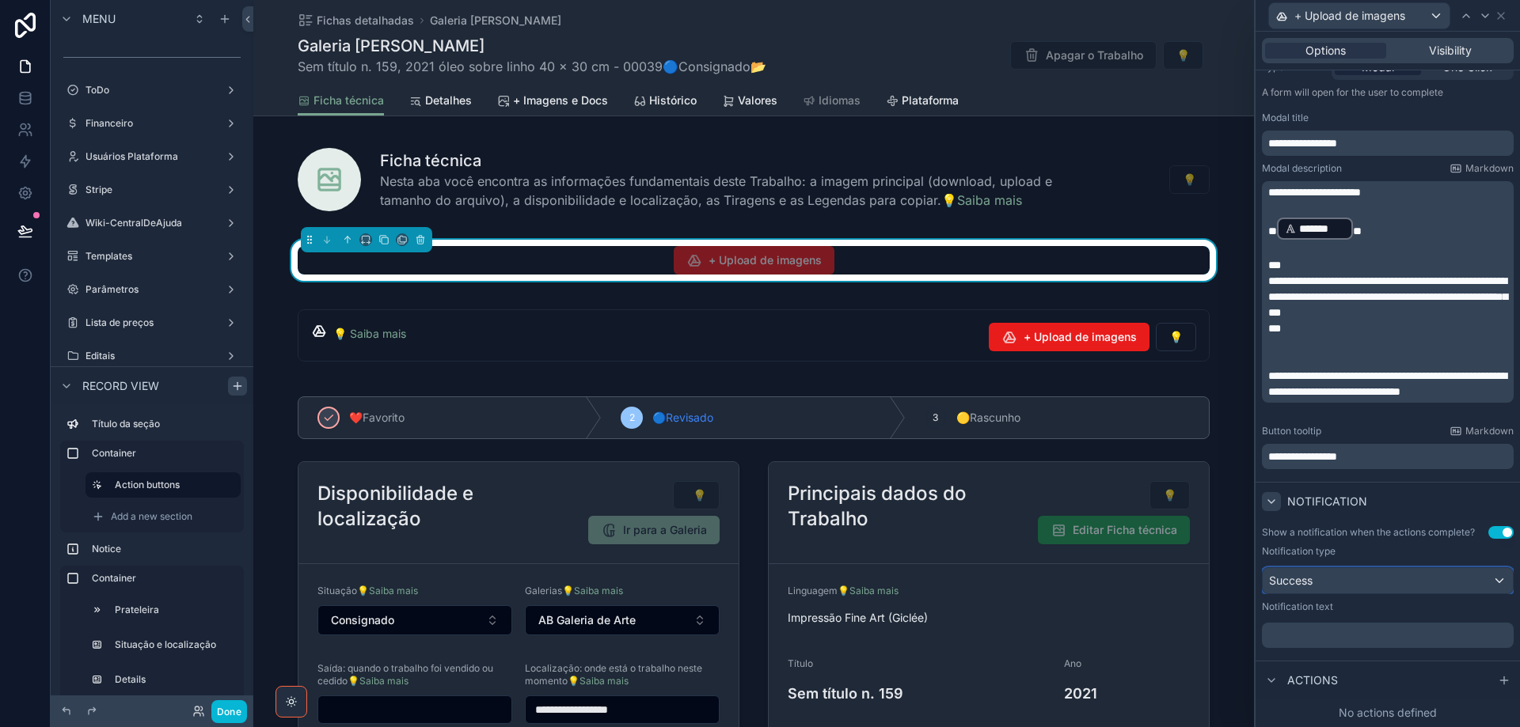
click at [1382, 577] on div "Success" at bounding box center [1388, 580] width 250 height 25
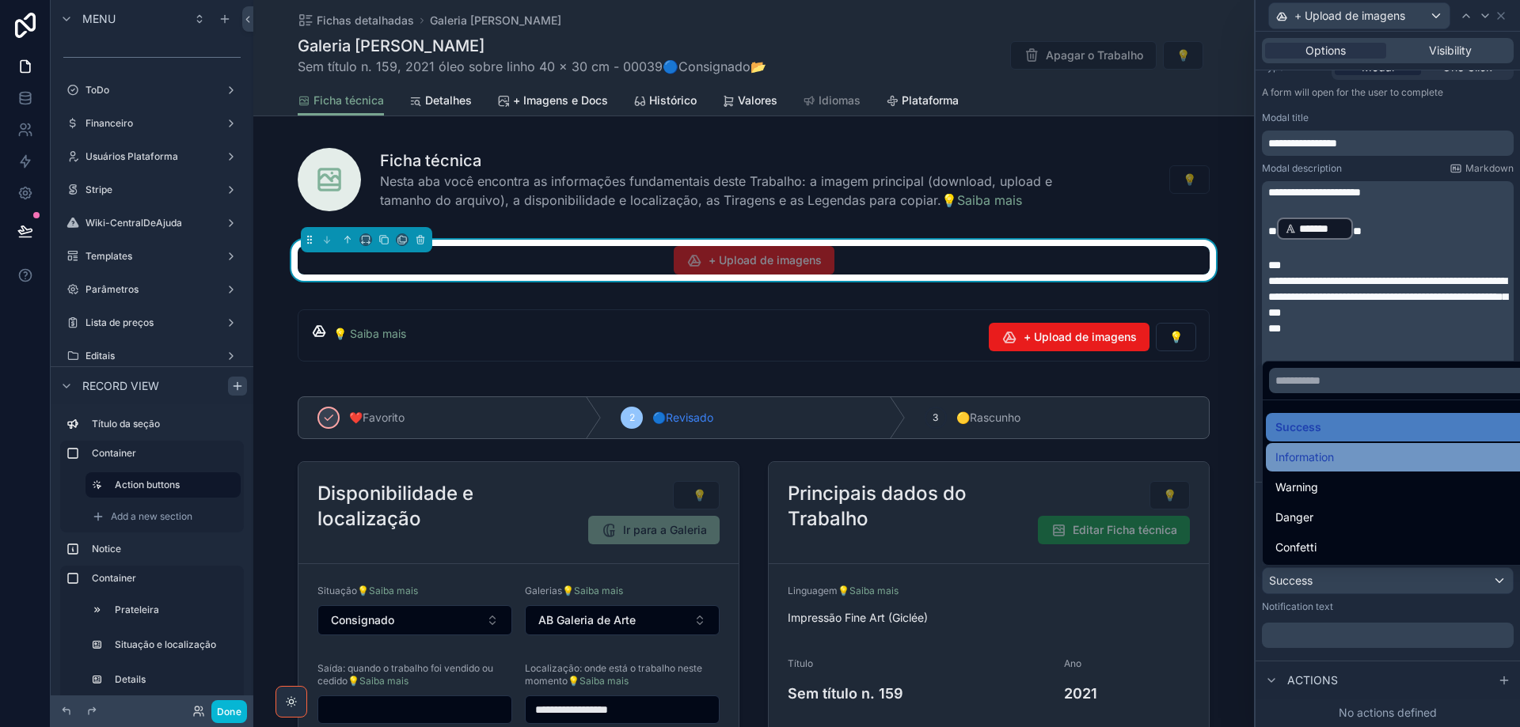
click at [1338, 464] on div "Information" at bounding box center [1399, 457] width 249 height 19
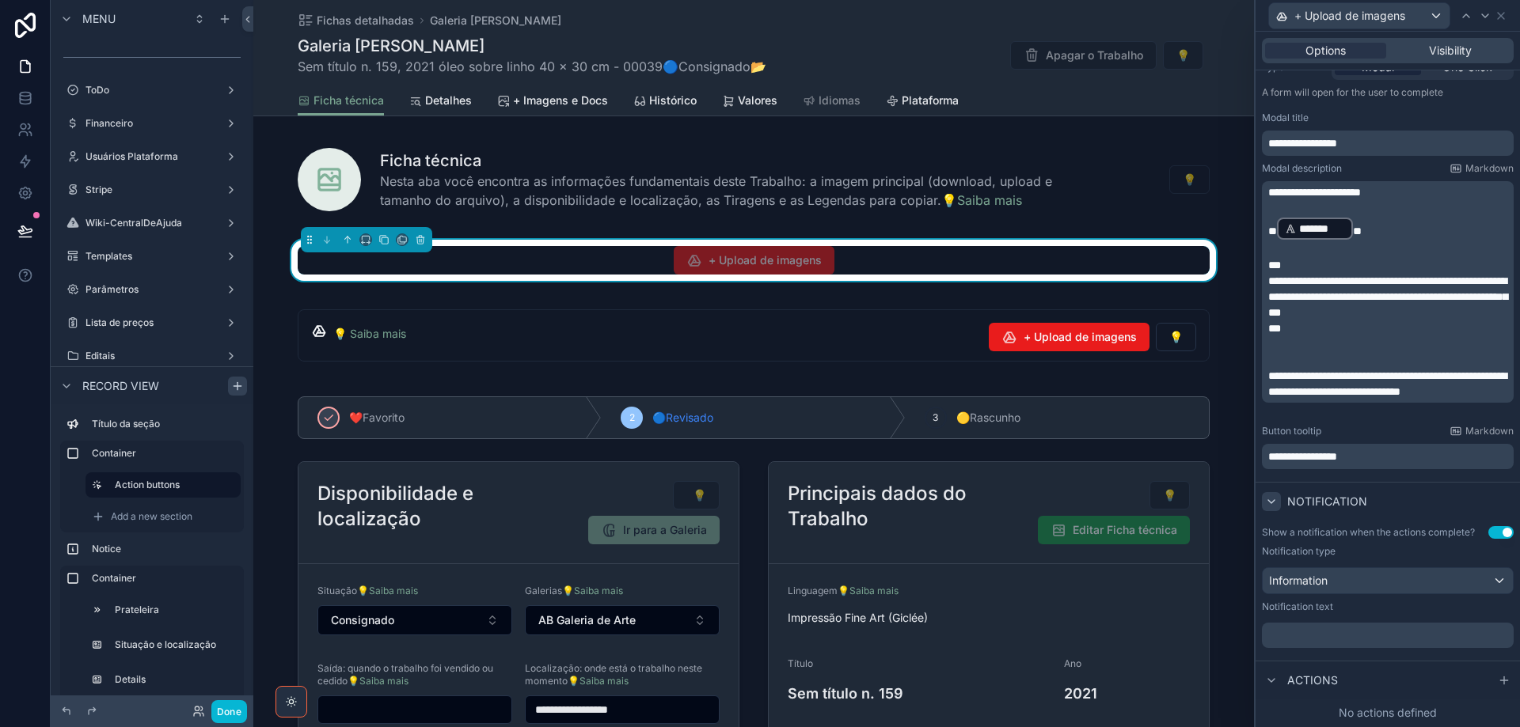
click at [1329, 636] on p "﻿" at bounding box center [1389, 636] width 242 height 16
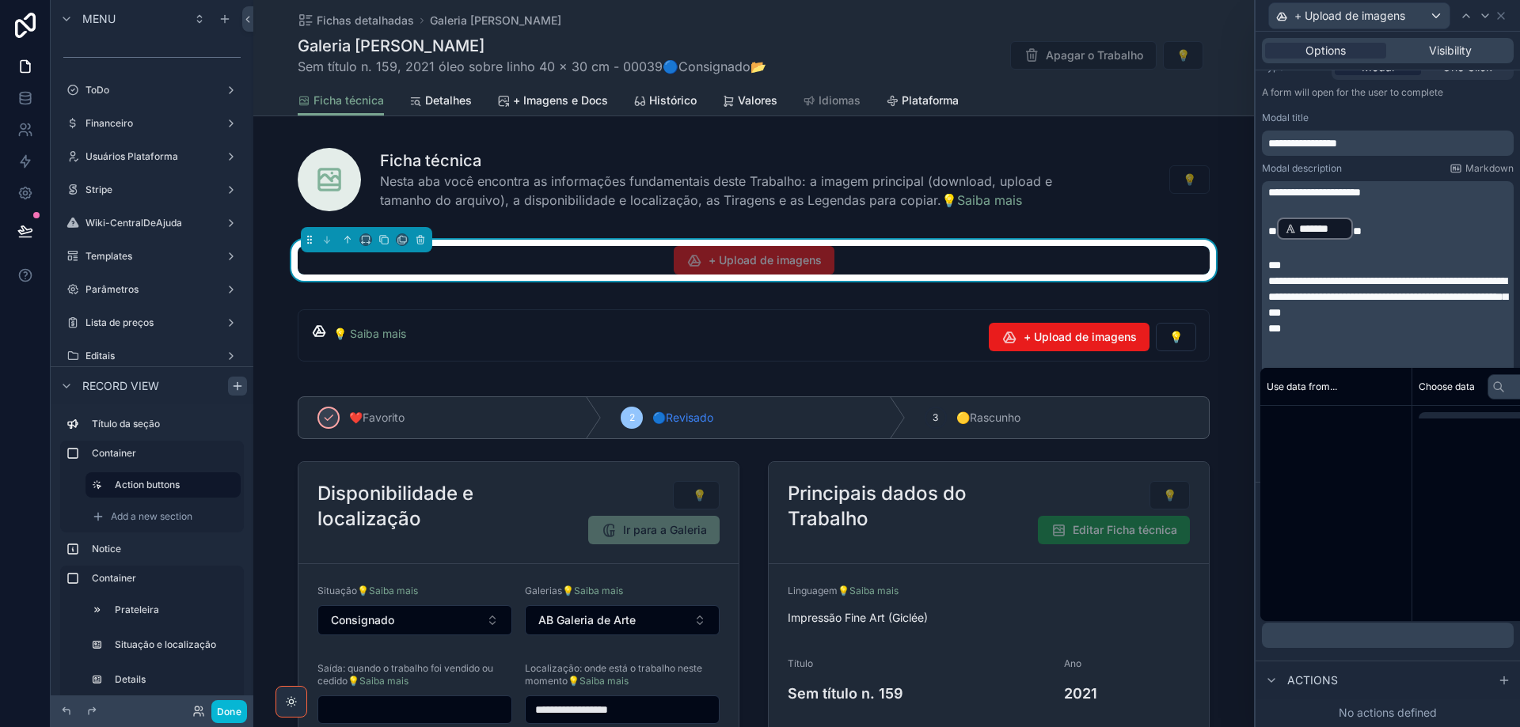
scroll to position [256, 0]
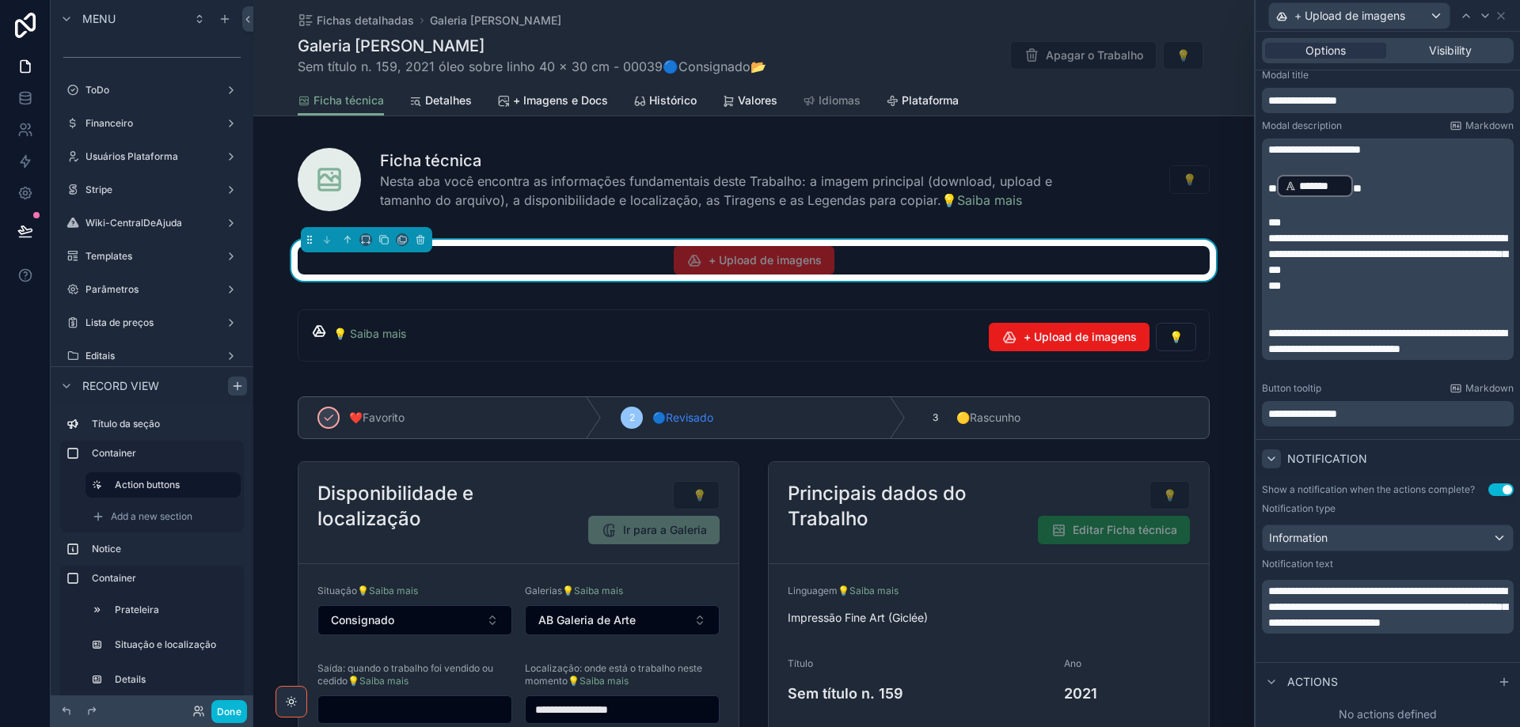
click at [1274, 591] on span "**********" at bounding box center [1387, 607] width 239 height 43
drag, startPoint x: 1491, startPoint y: 682, endPoint x: 1370, endPoint y: 506, distance: 214.1
click at [1498, 683] on icon at bounding box center [1504, 682] width 13 height 13
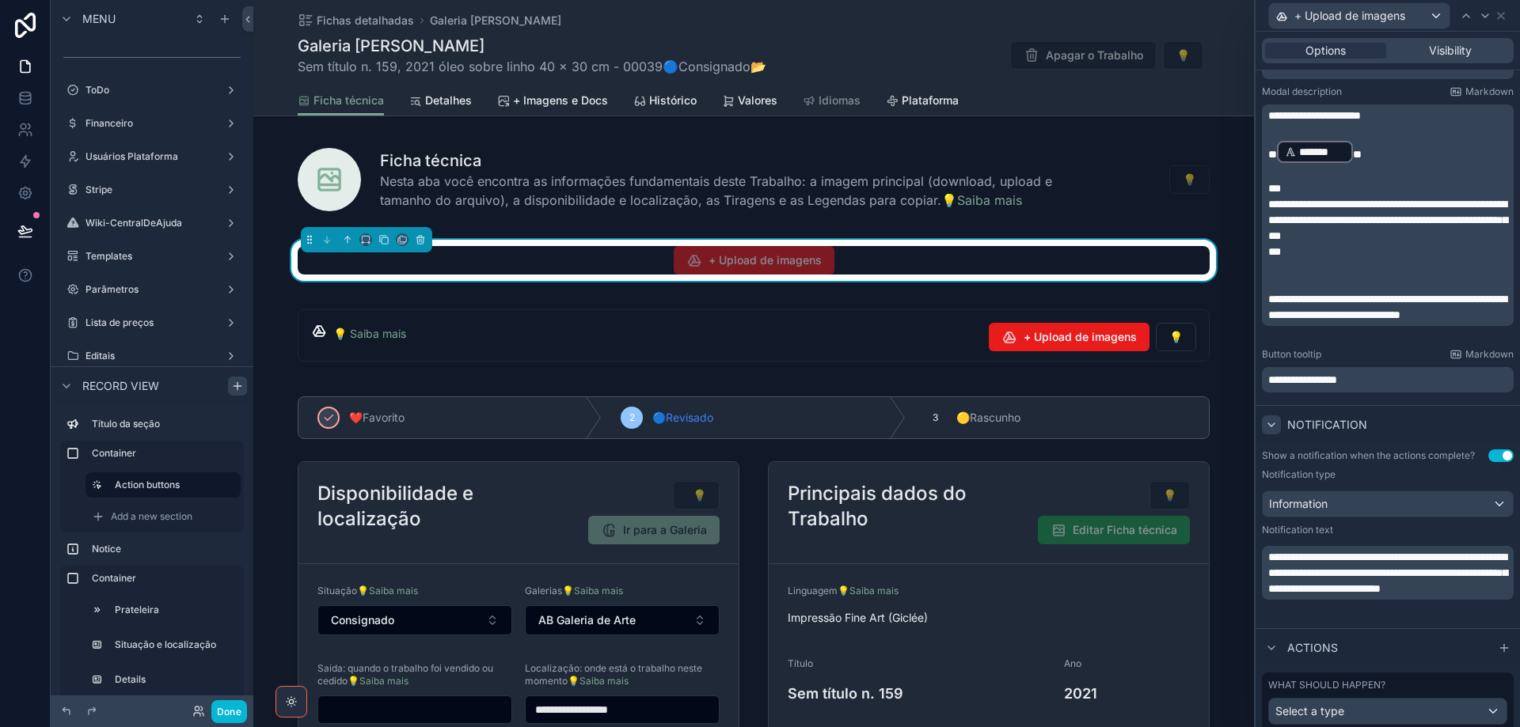
scroll to position [342, 0]
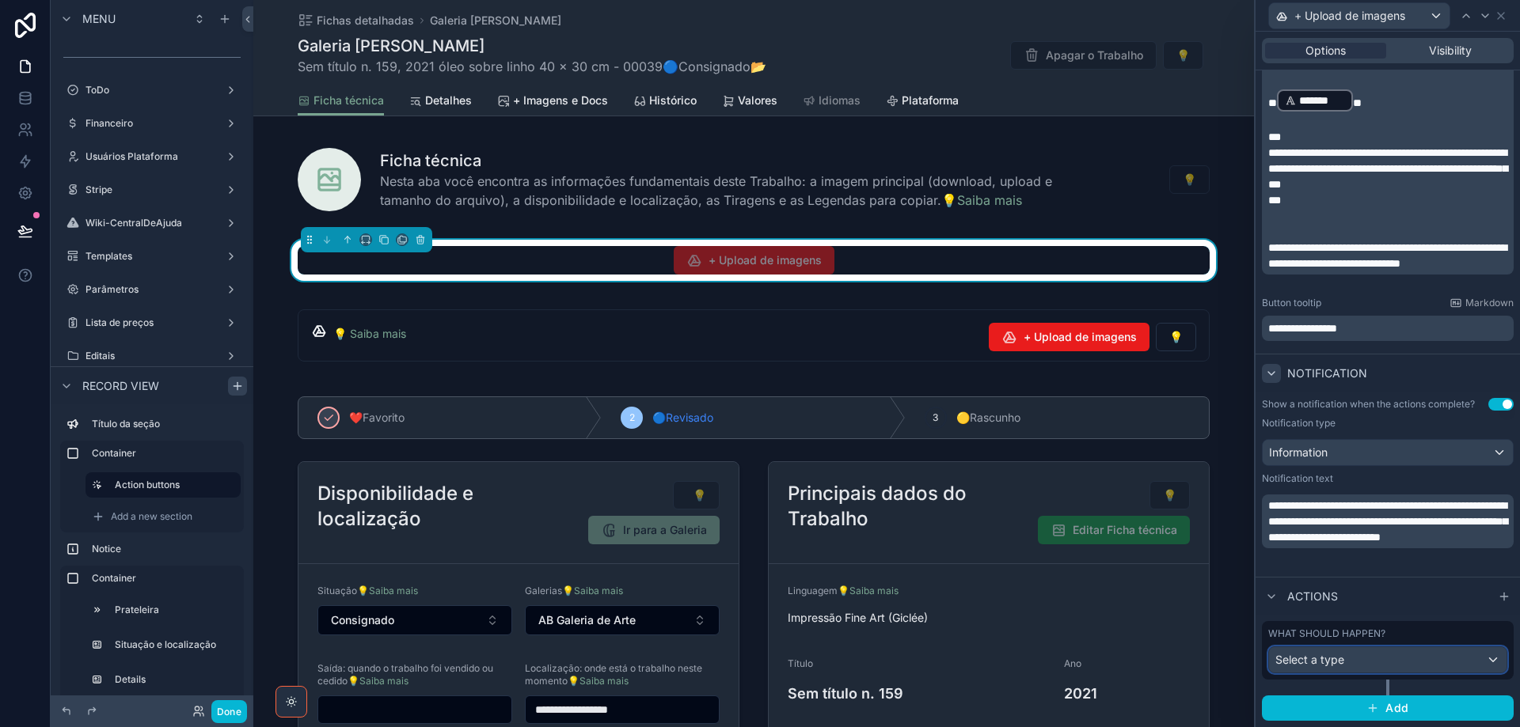
click at [1401, 653] on div "Select a type" at bounding box center [1387, 660] width 237 height 25
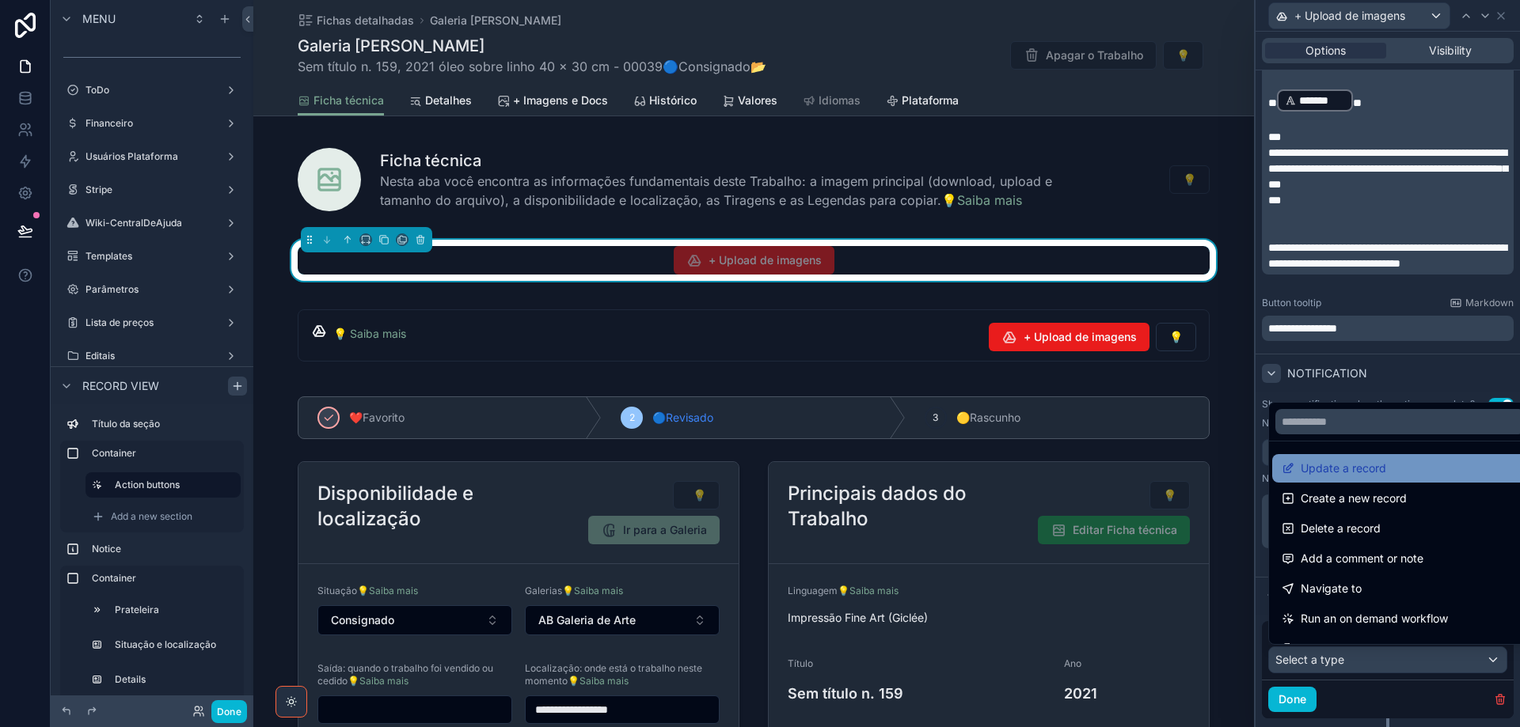
click at [1382, 465] on span "Update a record" at bounding box center [1343, 468] width 85 height 19
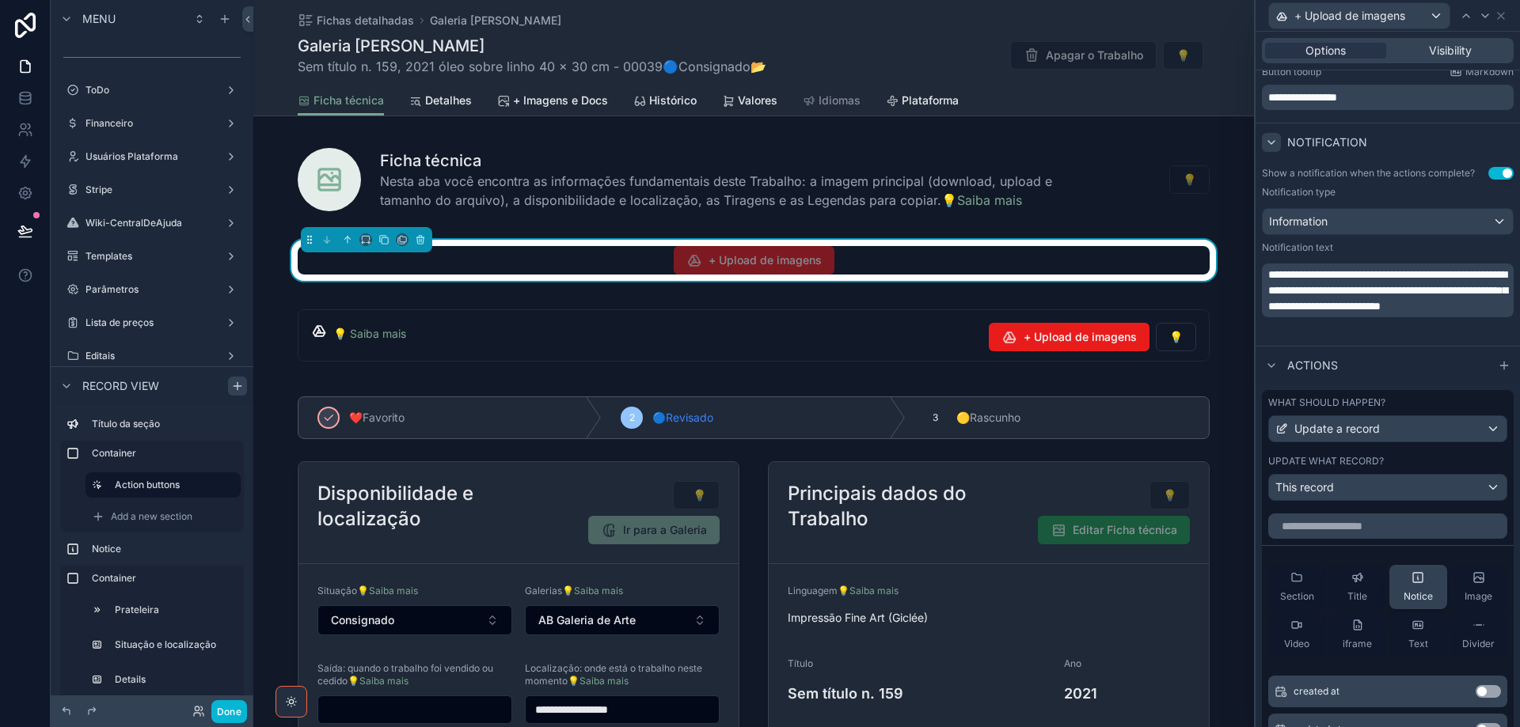
scroll to position [579, 0]
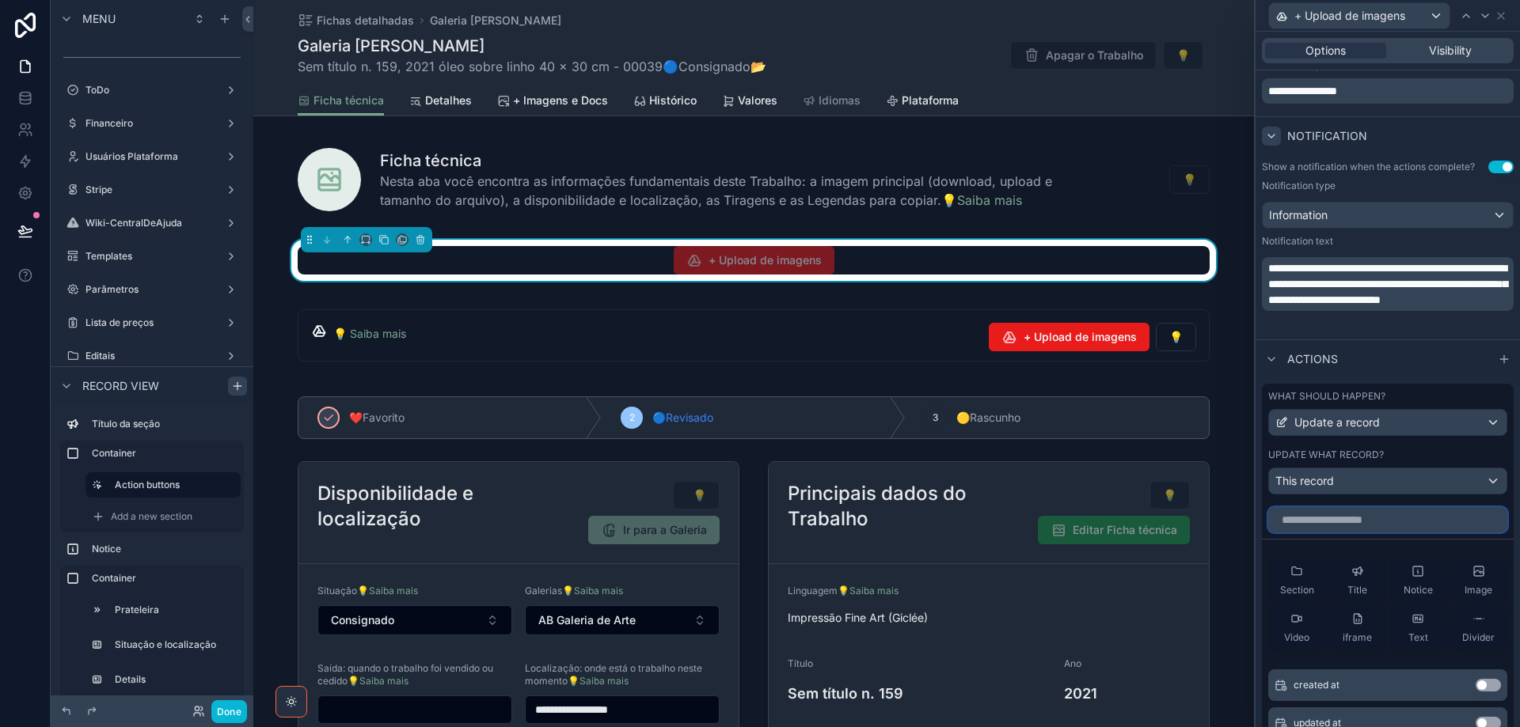
click at [1359, 523] on input "text" at bounding box center [1387, 519] width 239 height 25
click at [1480, 688] on button "Use setting" at bounding box center [1488, 685] width 25 height 13
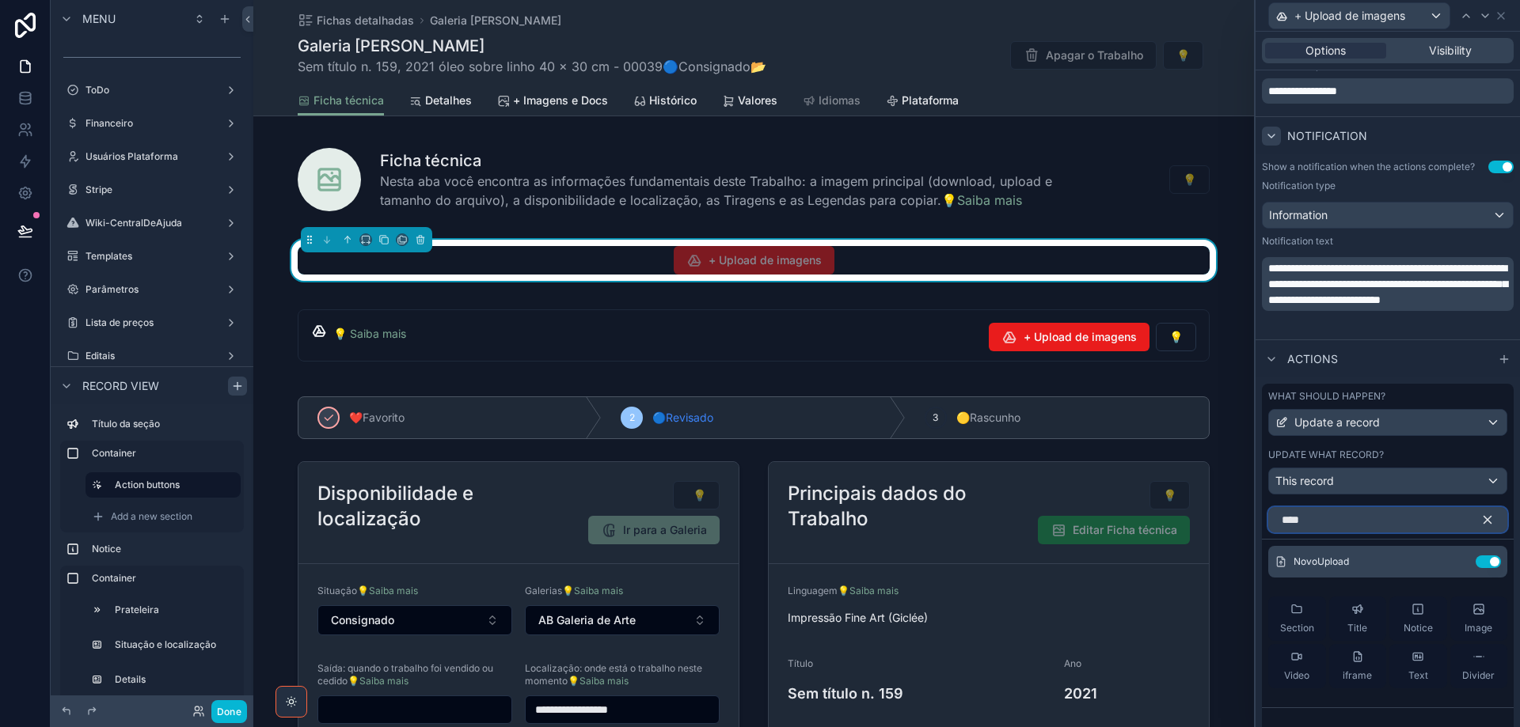
drag, startPoint x: 1405, startPoint y: 525, endPoint x: 1265, endPoint y: 526, distance: 140.1
click at [1265, 526] on div "****" at bounding box center [1388, 517] width 252 height 32
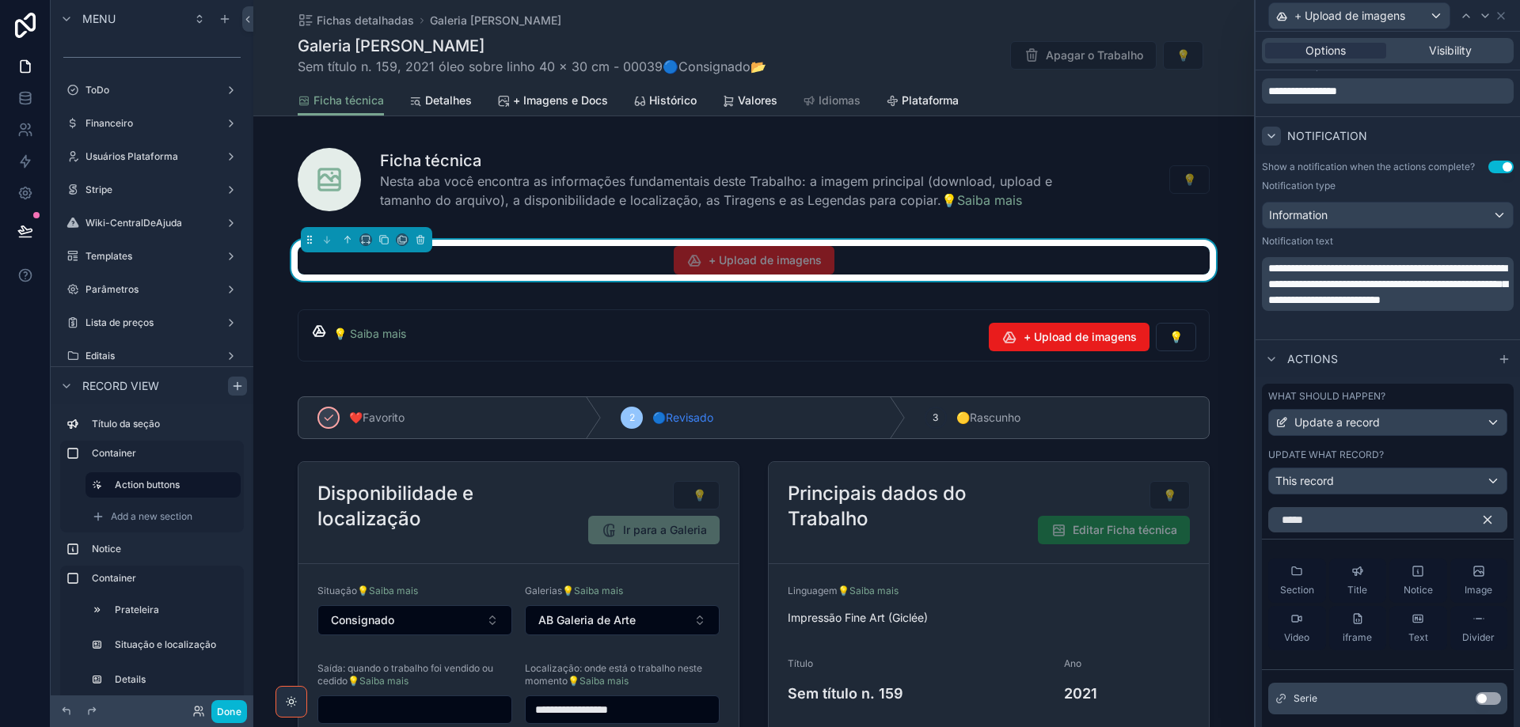
click at [1481, 698] on button "Use setting" at bounding box center [1488, 699] width 25 height 13
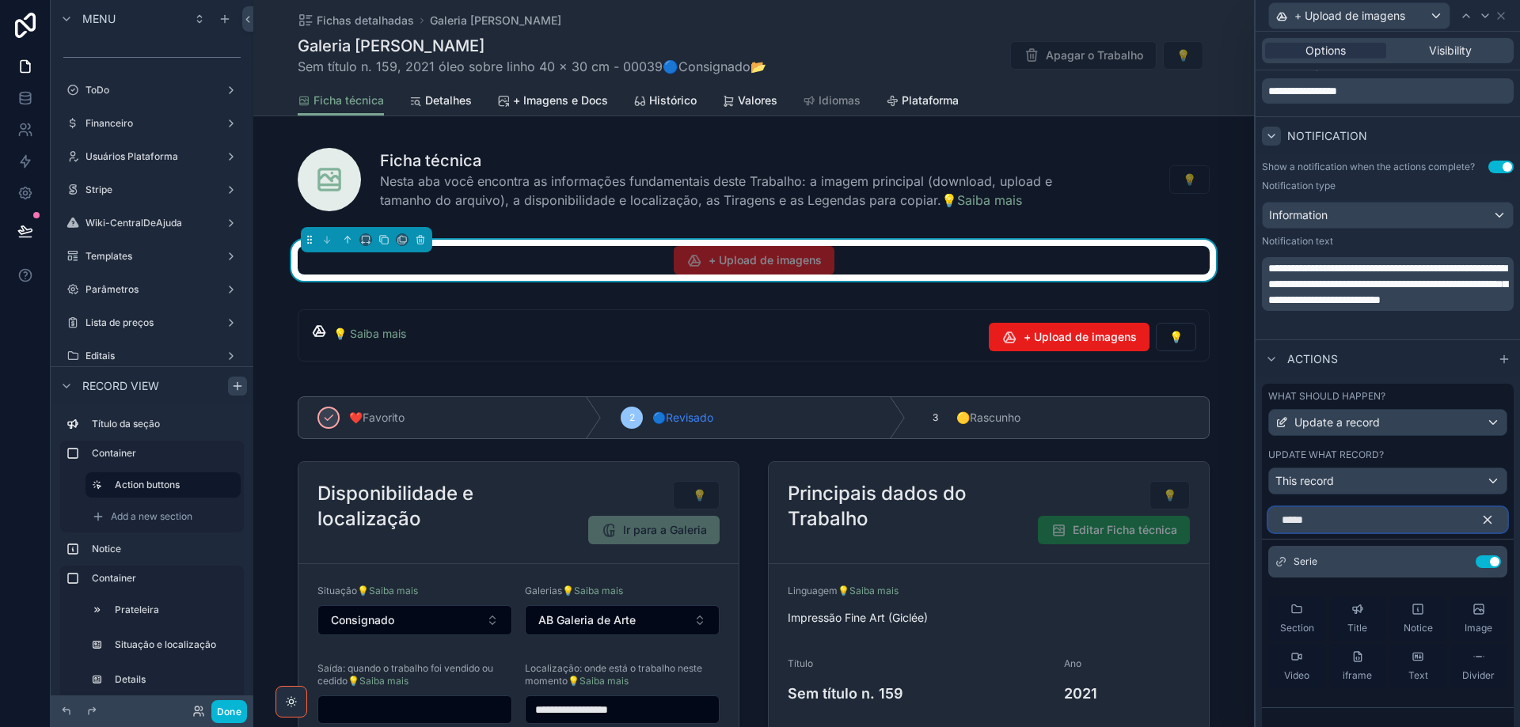
drag, startPoint x: 1335, startPoint y: 519, endPoint x: 1268, endPoint y: 534, distance: 68.8
click at [1264, 520] on div "*****" at bounding box center [1388, 517] width 252 height 32
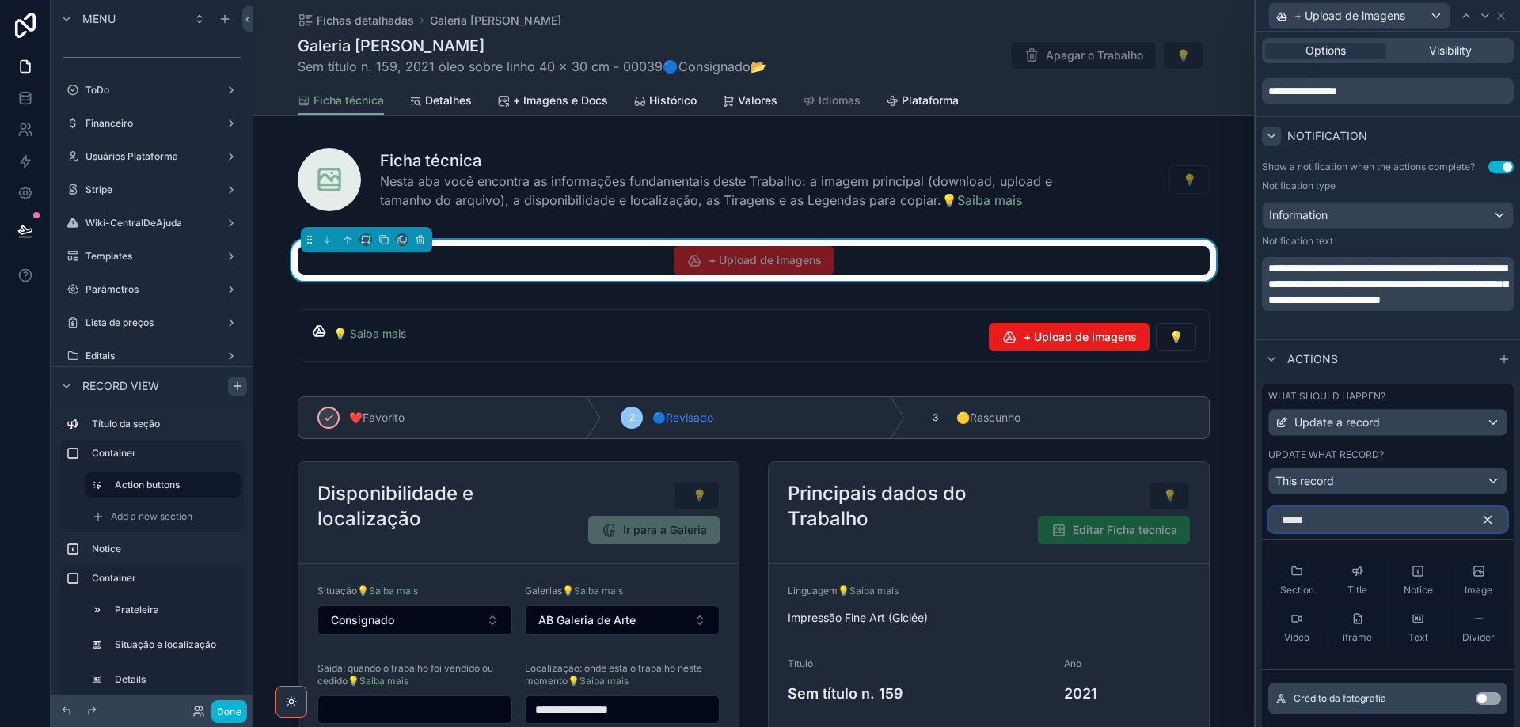
type input "*****"
drag, startPoint x: 1483, startPoint y: 698, endPoint x: 1472, endPoint y: 637, distance: 61.8
click at [1480, 698] on button "Use setting" at bounding box center [1488, 699] width 25 height 13
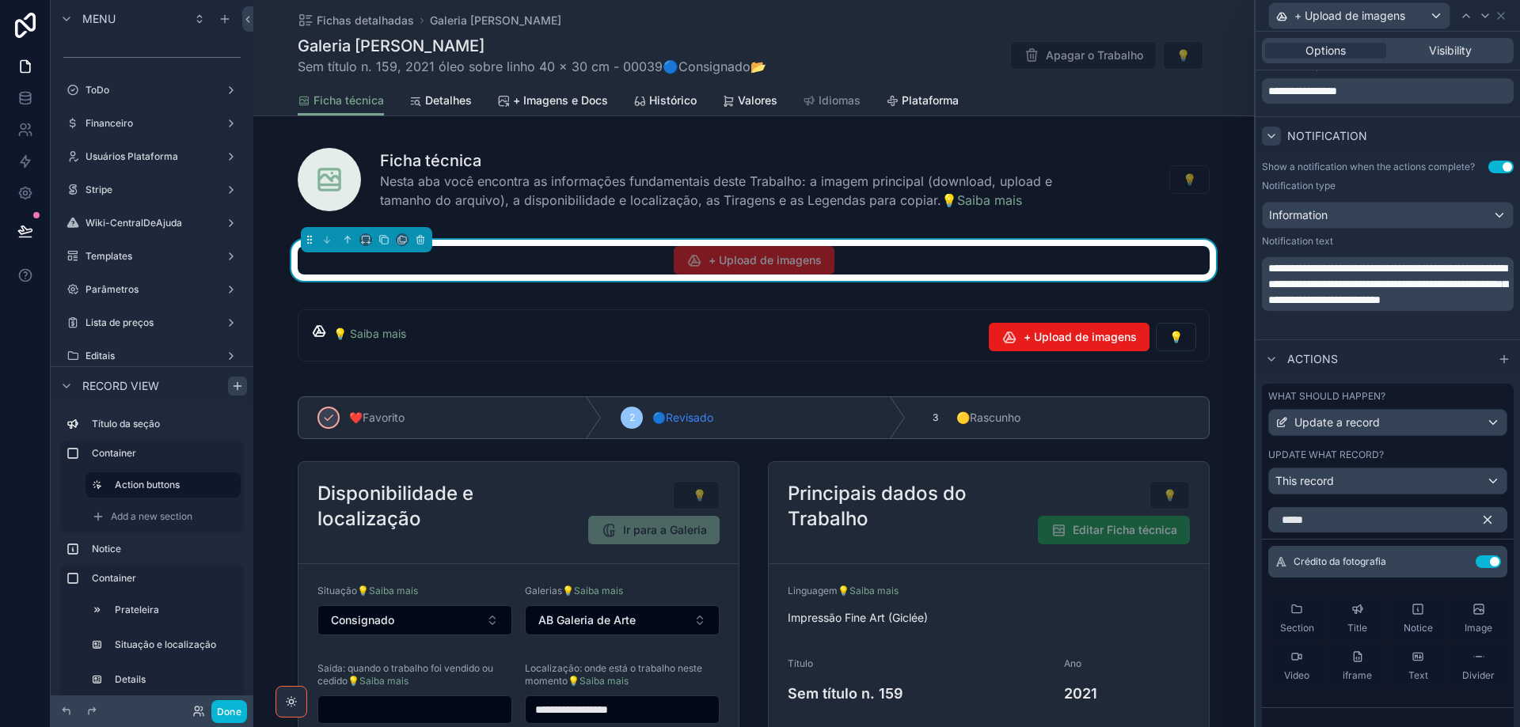
click at [1484, 522] on icon "button" at bounding box center [1487, 520] width 7 height 7
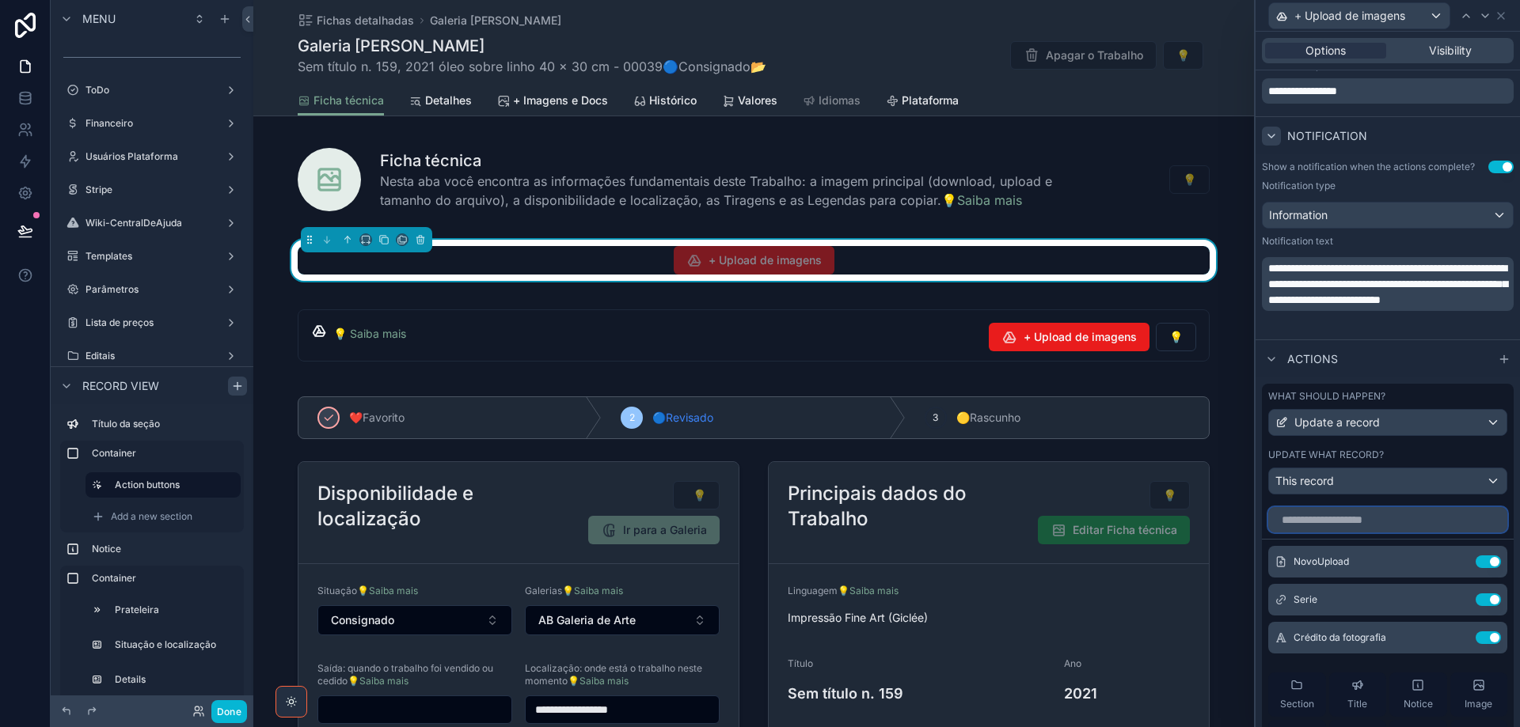
click at [1347, 523] on input "text" at bounding box center [1387, 519] width 239 height 25
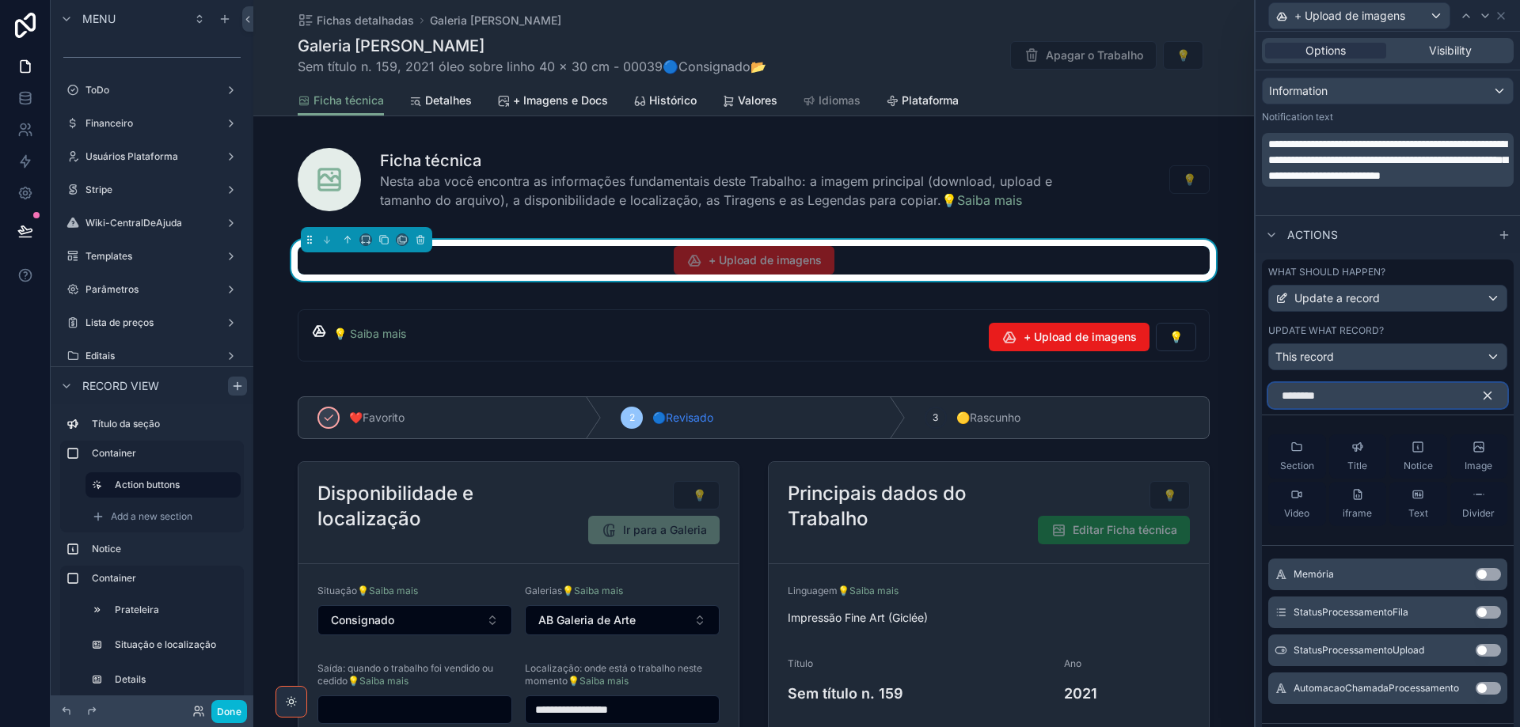
scroll to position [785, 0]
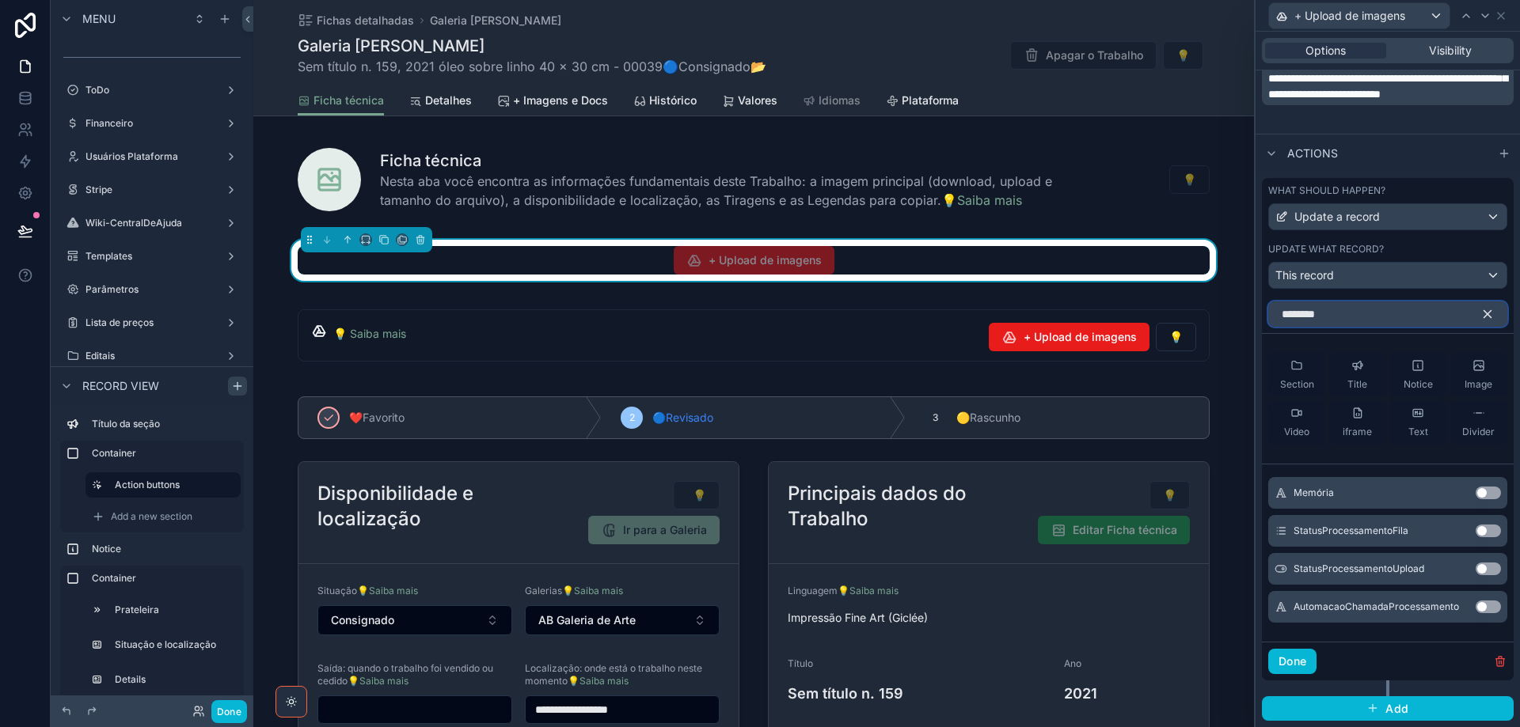
type input "********"
click at [1479, 533] on button "Use setting" at bounding box center [1488, 531] width 25 height 13
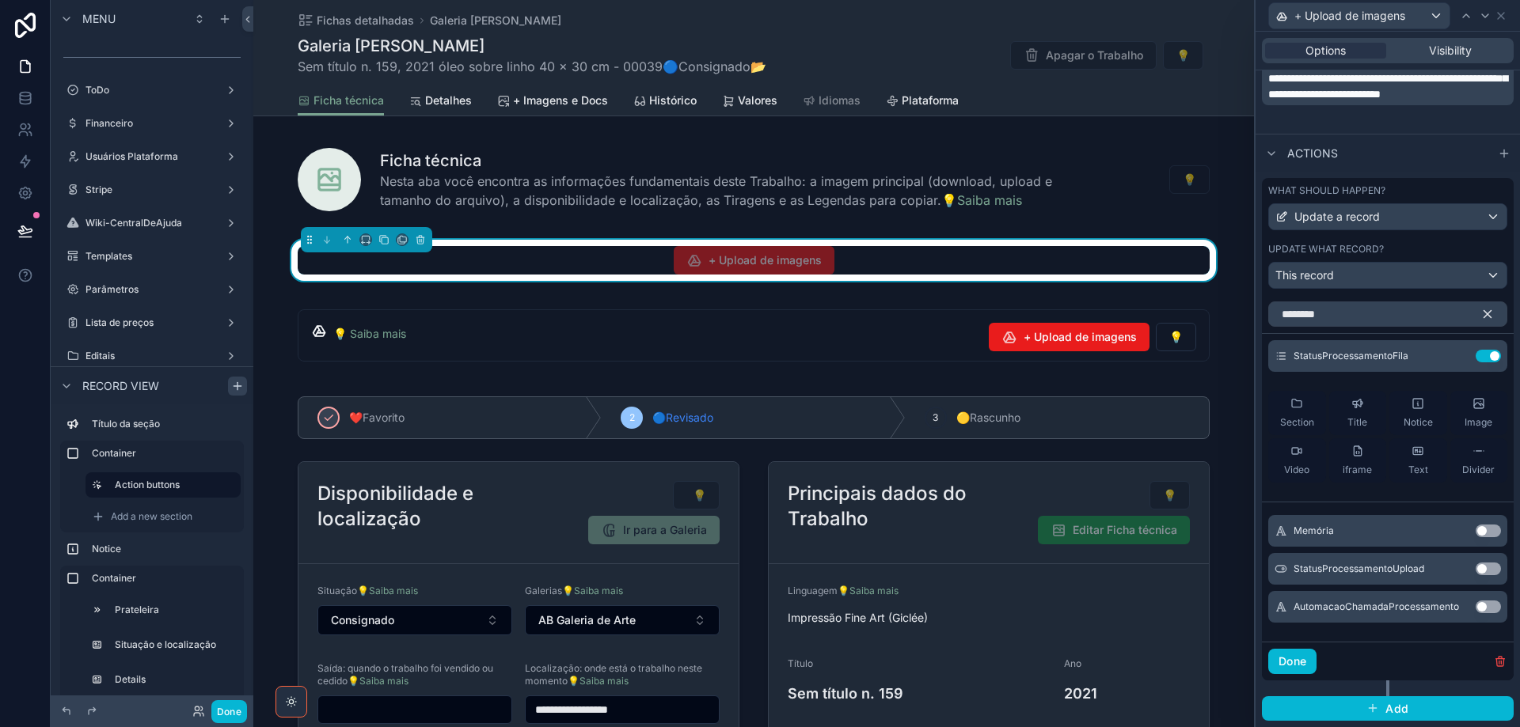
click at [1485, 606] on button "Use setting" at bounding box center [1488, 607] width 25 height 13
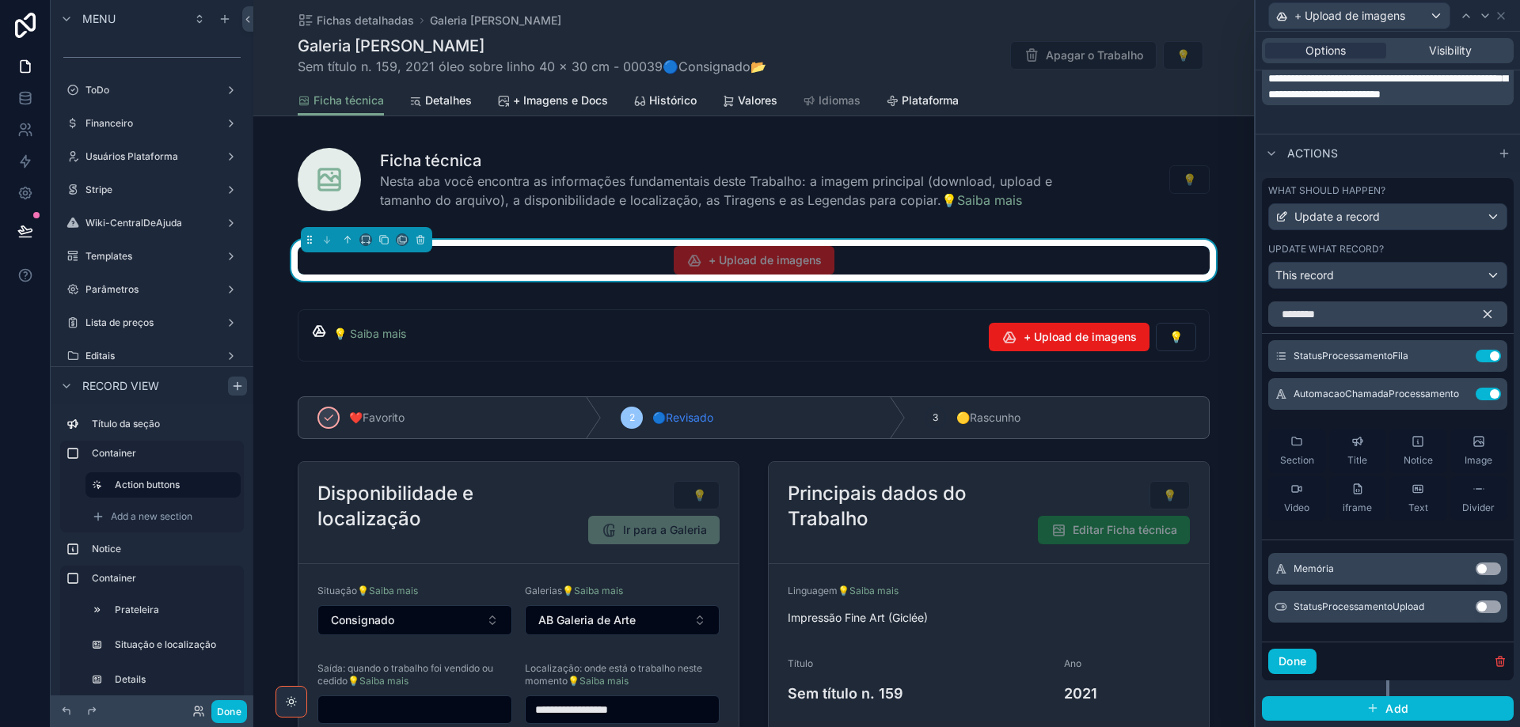
click at [1480, 317] on icon "button" at bounding box center [1487, 314] width 14 height 14
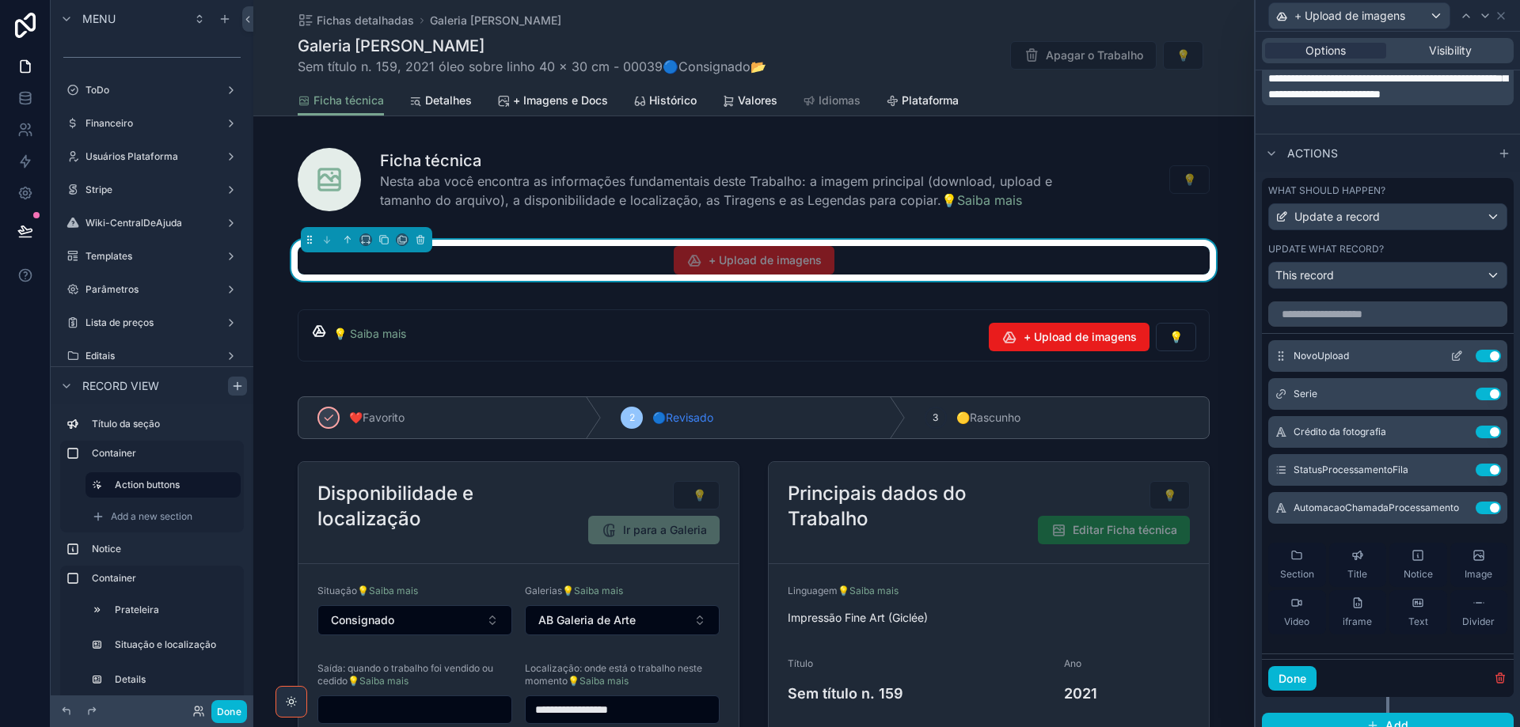
click at [1453, 355] on icon at bounding box center [1456, 357] width 7 height 7
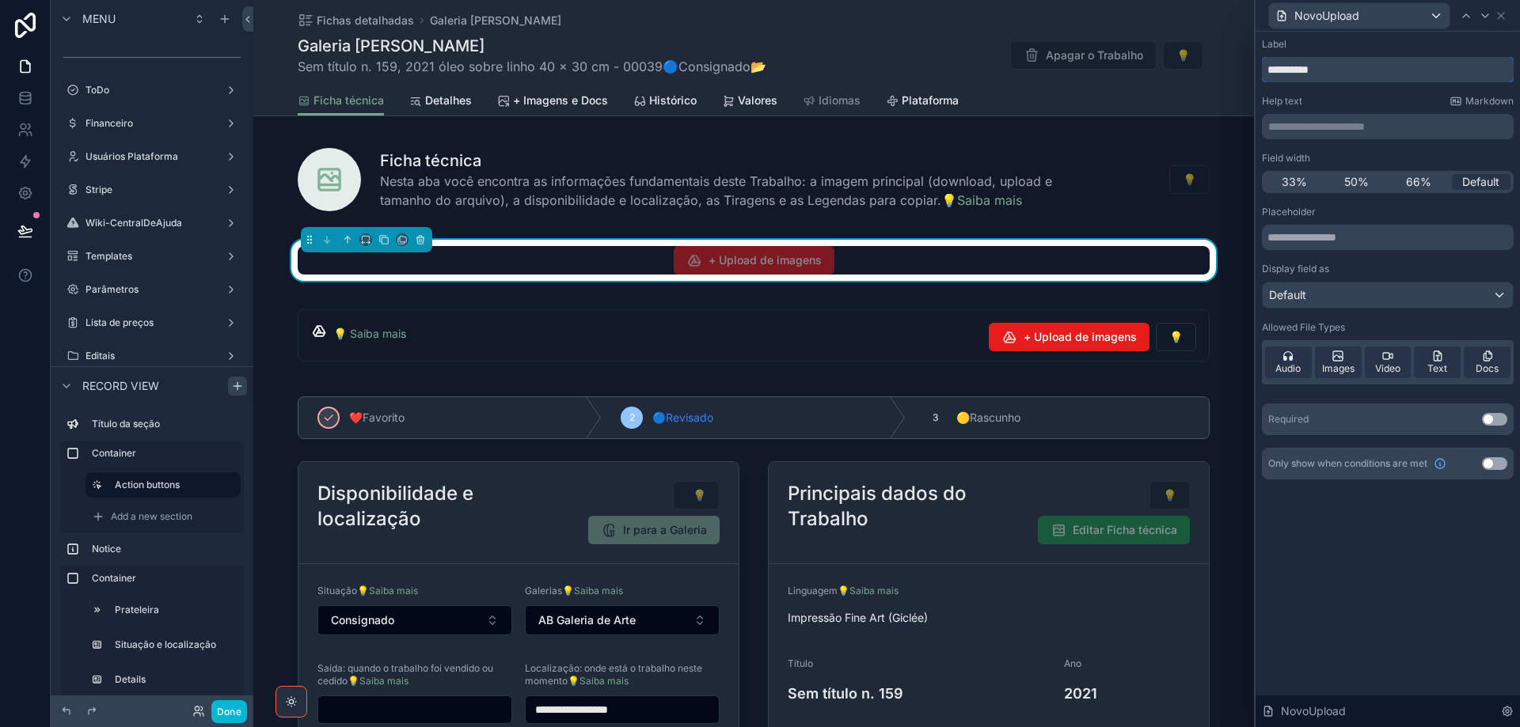
drag, startPoint x: 1362, startPoint y: 70, endPoint x: 1240, endPoint y: 69, distance: 121.9
click at [1240, 69] on div "**********" at bounding box center [760, 363] width 1520 height 727
paste input "**********"
type input "**********"
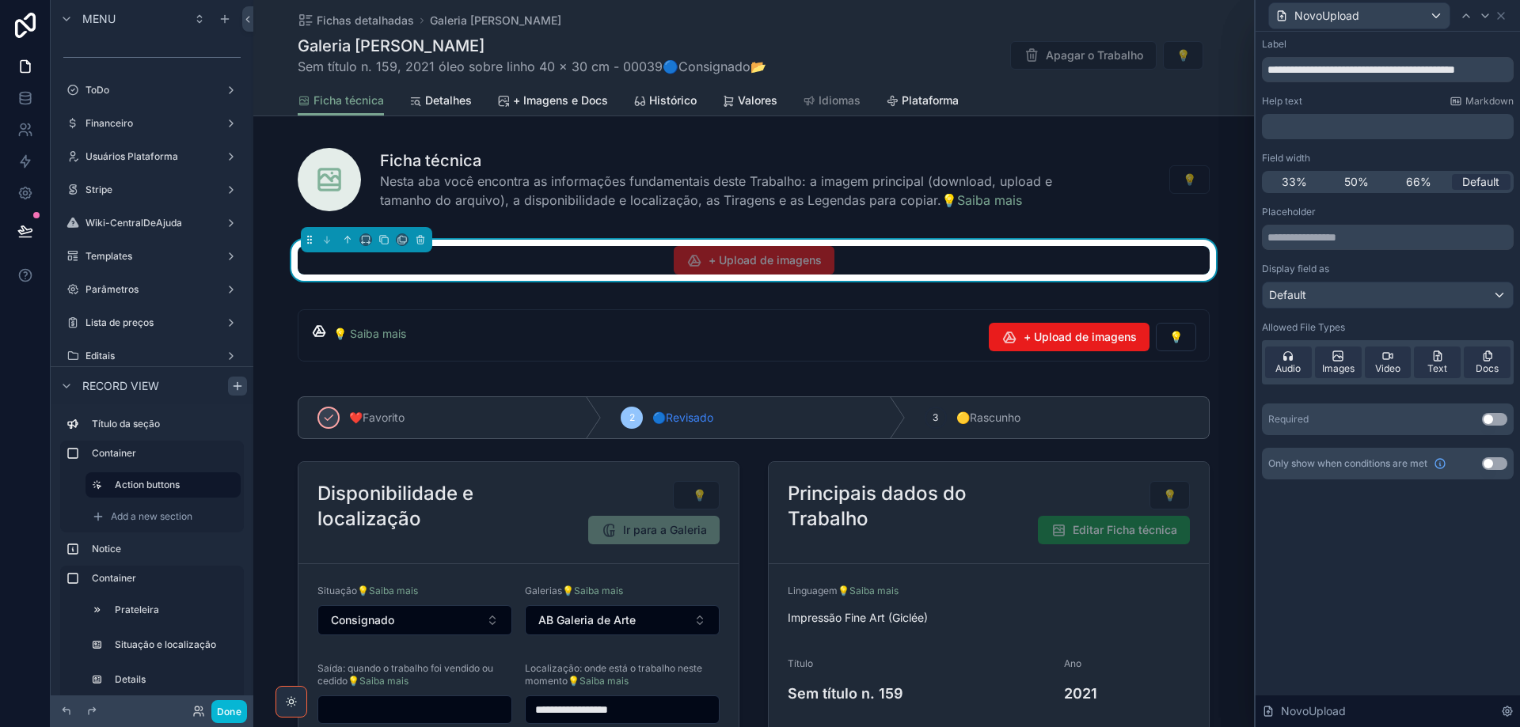
scroll to position [0, 0]
click at [1419, 127] on p "**********" at bounding box center [1389, 127] width 242 height 16
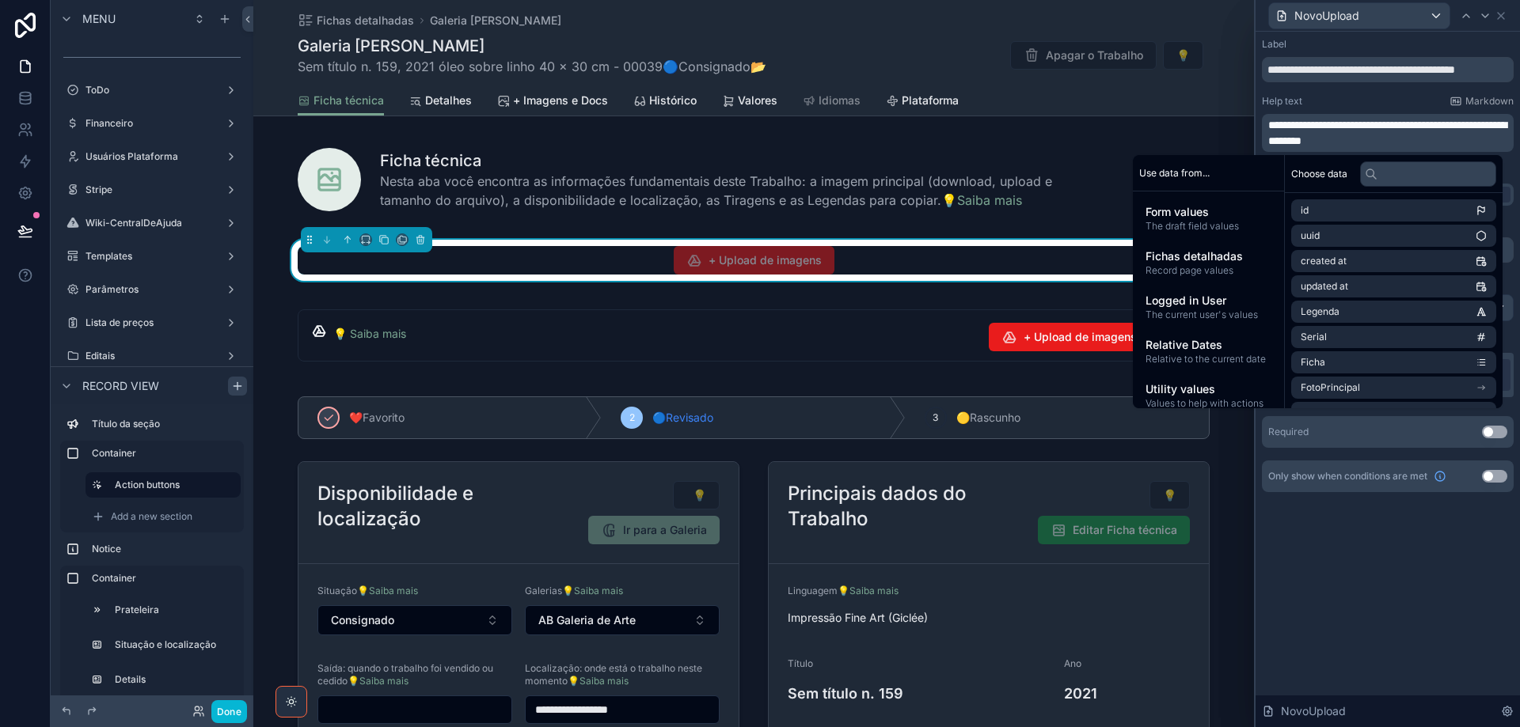
click at [1420, 545] on div "**********" at bounding box center [1387, 380] width 264 height 696
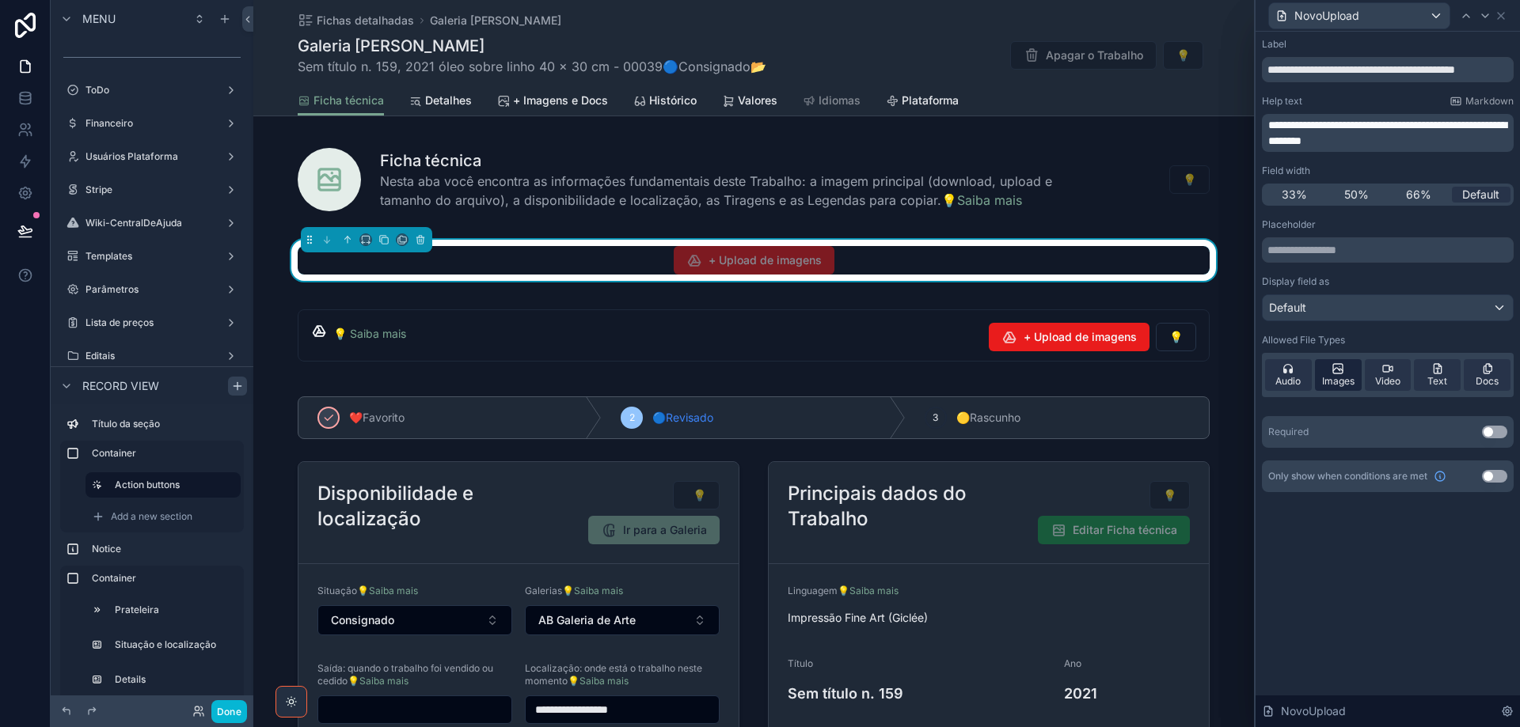
drag, startPoint x: 1332, startPoint y: 374, endPoint x: 1501, endPoint y: 433, distance: 178.8
click at [1331, 374] on icon at bounding box center [1337, 369] width 13 height 13
drag, startPoint x: 1501, startPoint y: 433, endPoint x: 1474, endPoint y: 320, distance: 116.4
click at [1501, 434] on button "Use setting" at bounding box center [1494, 432] width 25 height 13
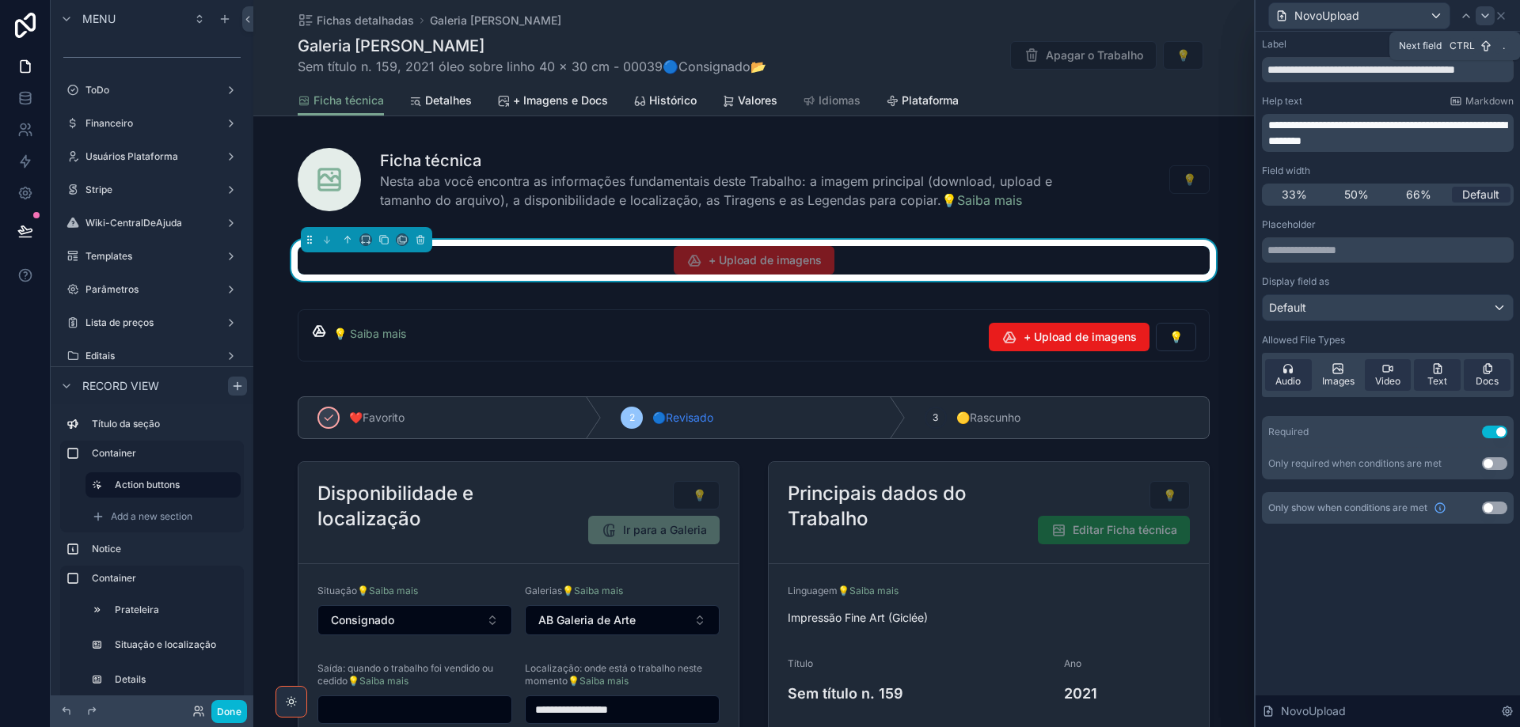
click at [1489, 18] on icon at bounding box center [1485, 15] width 13 height 13
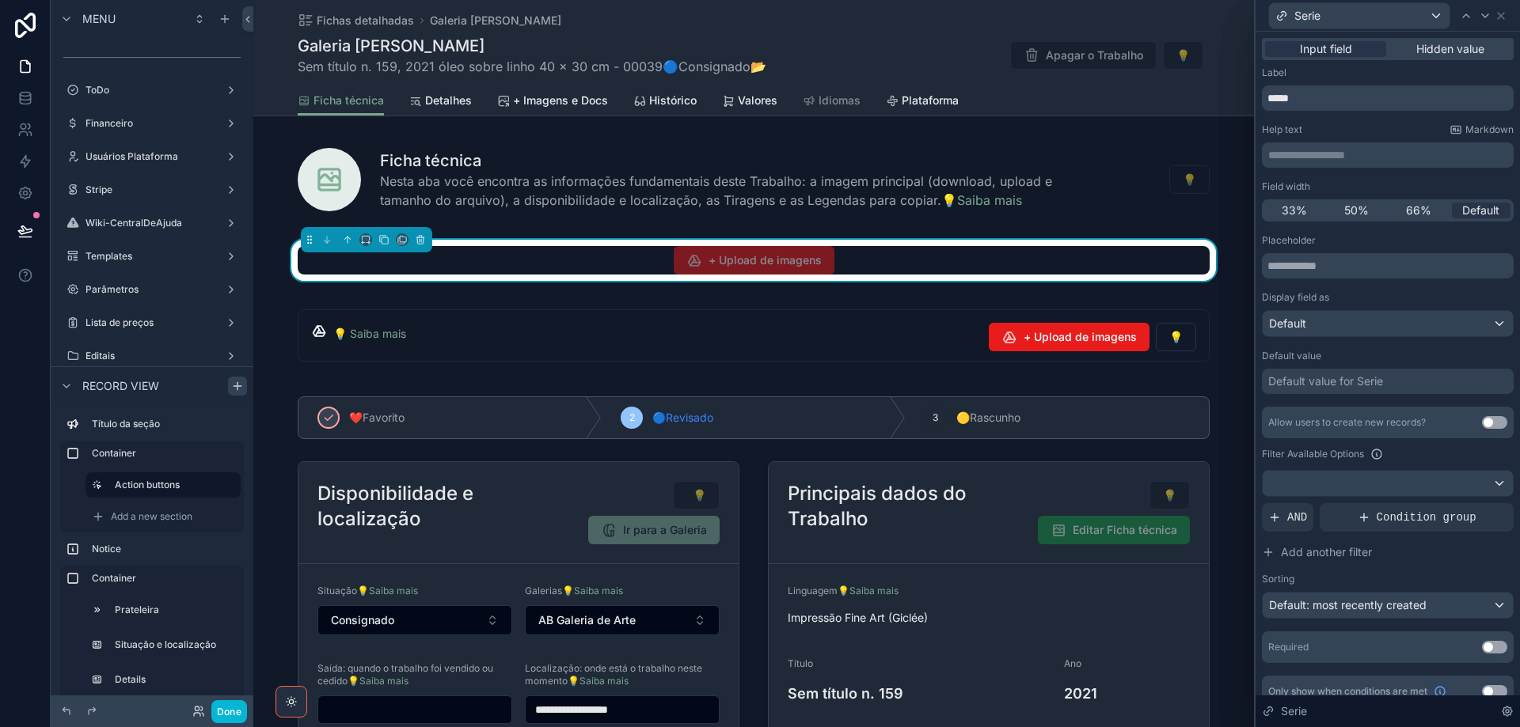
click at [1304, 150] on p "**********" at bounding box center [1389, 155] width 242 height 16
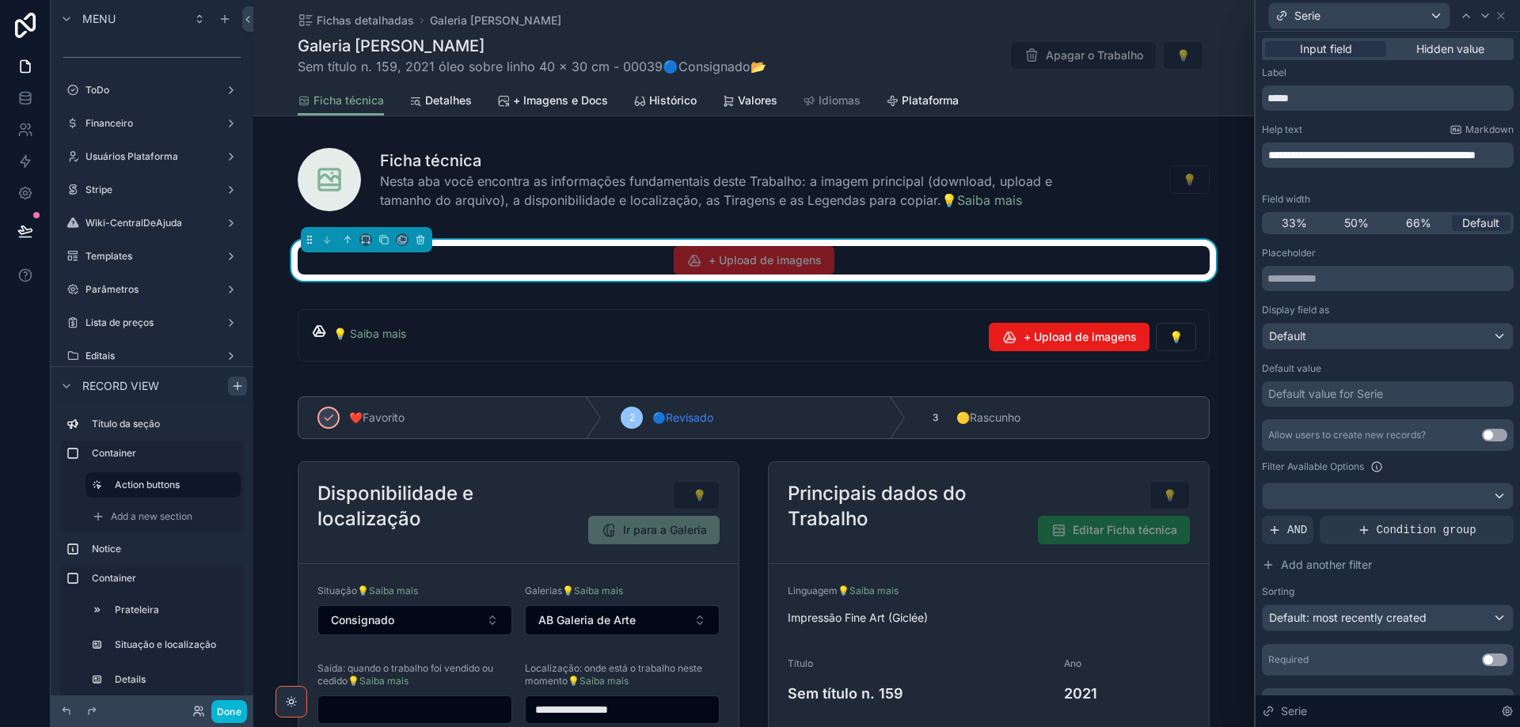
click at [1350, 122] on div "**********" at bounding box center [1388, 393] width 252 height 654
click at [1294, 534] on span "AND" at bounding box center [1297, 530] width 20 height 16
click at [1502, 17] on icon at bounding box center [1501, 16] width 6 height 6
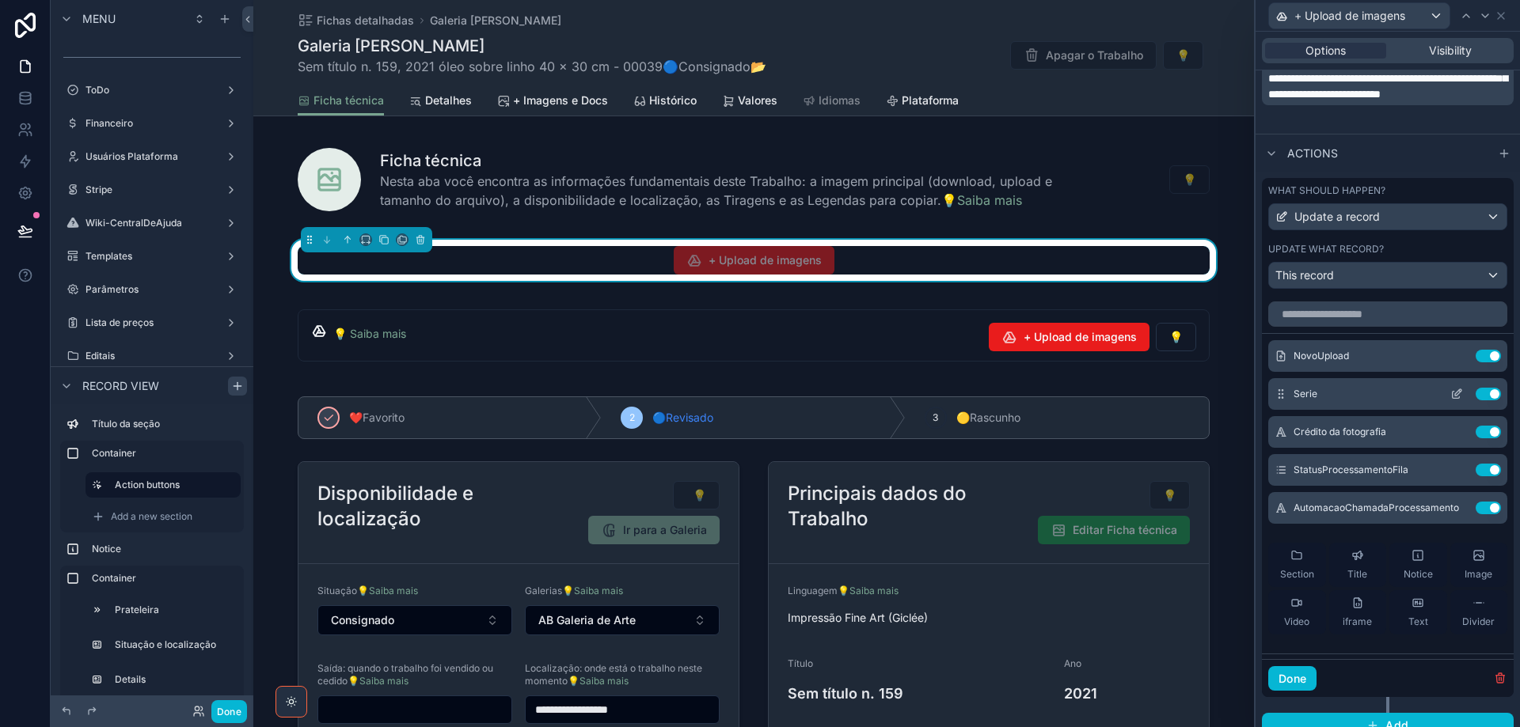
click at [1476, 390] on button "Use setting" at bounding box center [1488, 394] width 25 height 13
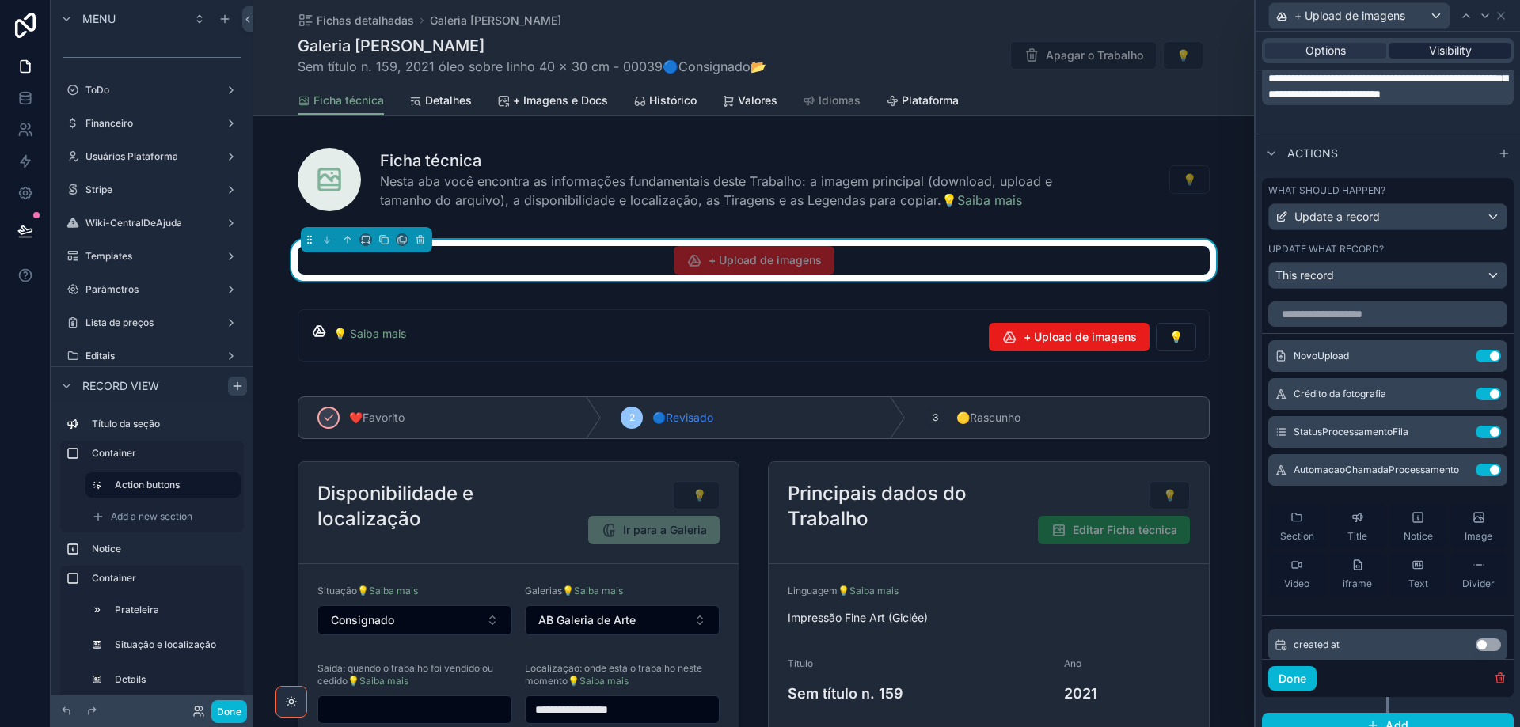
click at [1470, 43] on div "Visibility" at bounding box center [1449, 51] width 121 height 16
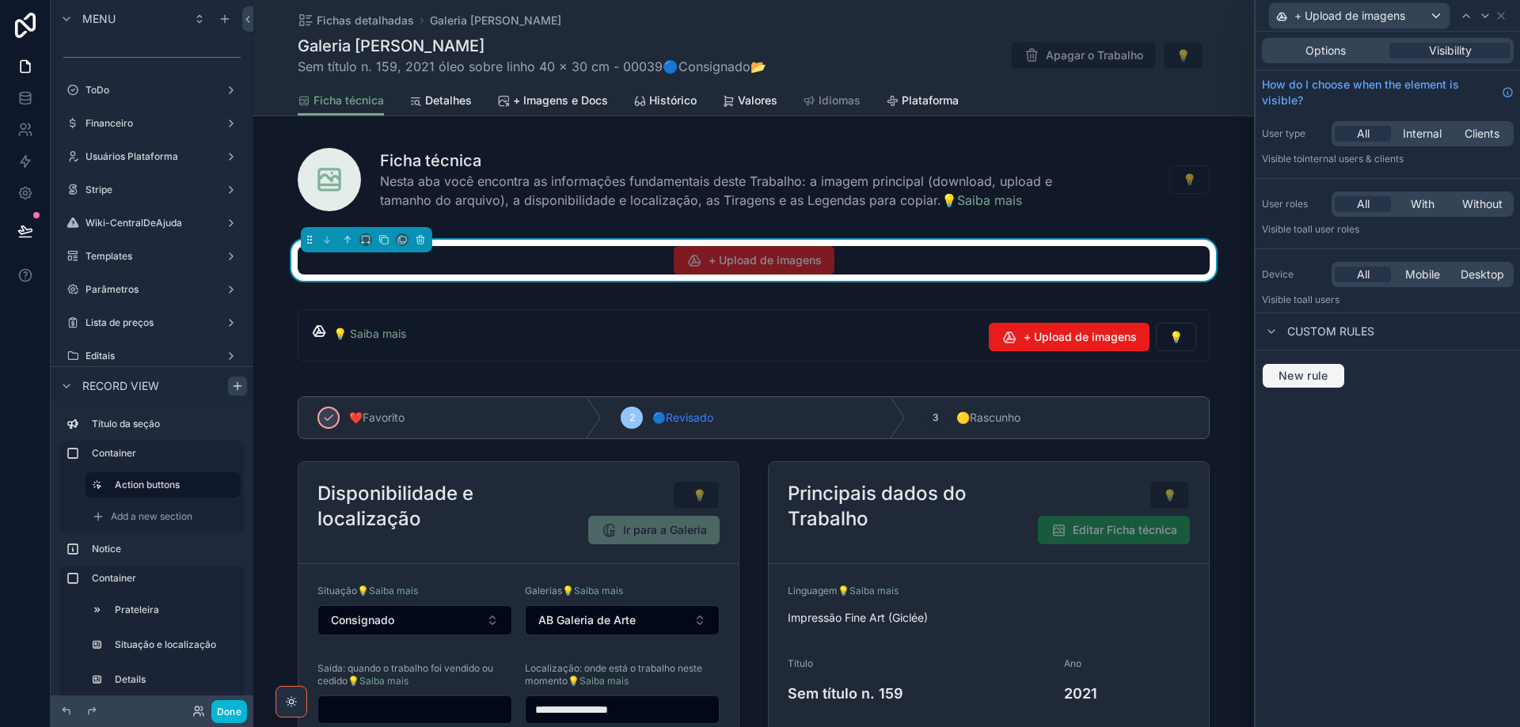
click at [1319, 384] on button "New rule" at bounding box center [1303, 375] width 83 height 25
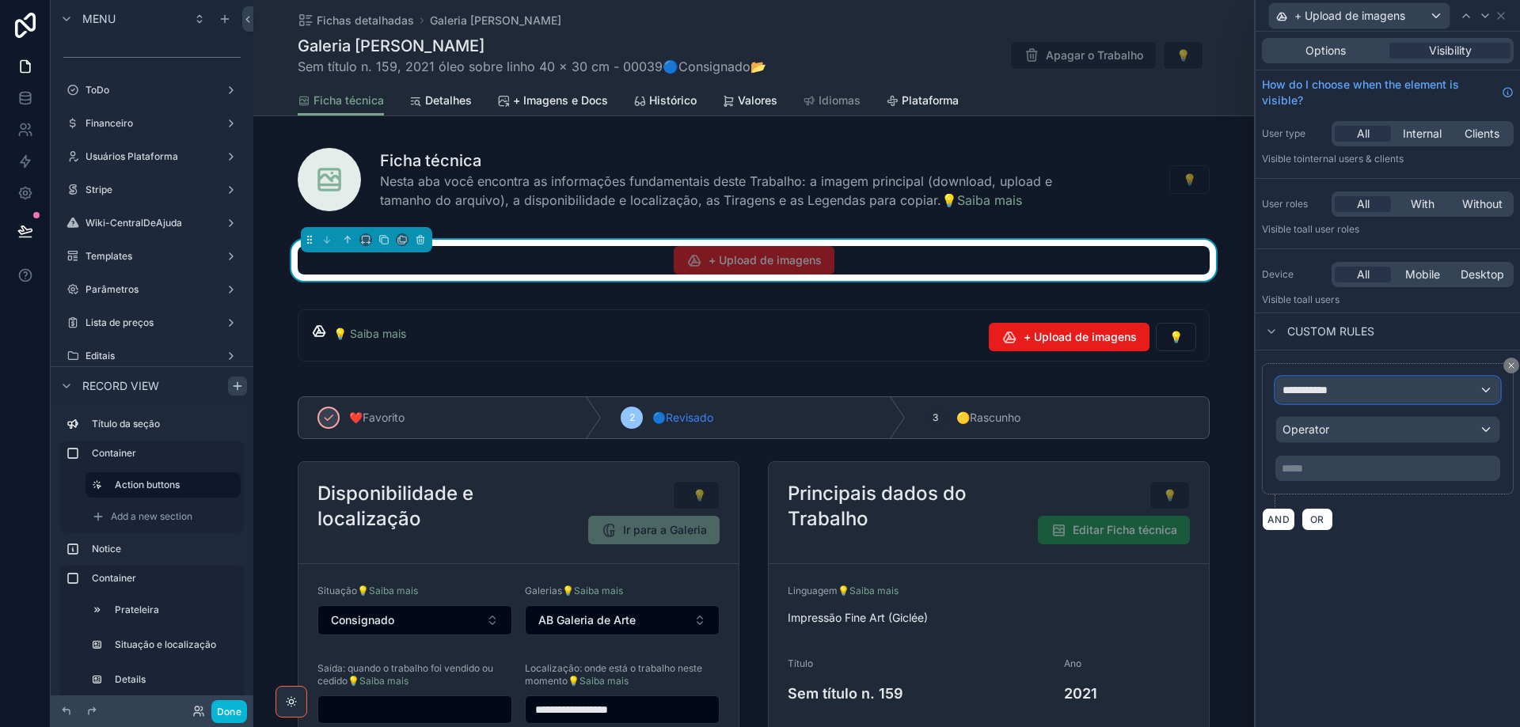
click at [1331, 395] on span "**********" at bounding box center [1311, 390] width 59 height 16
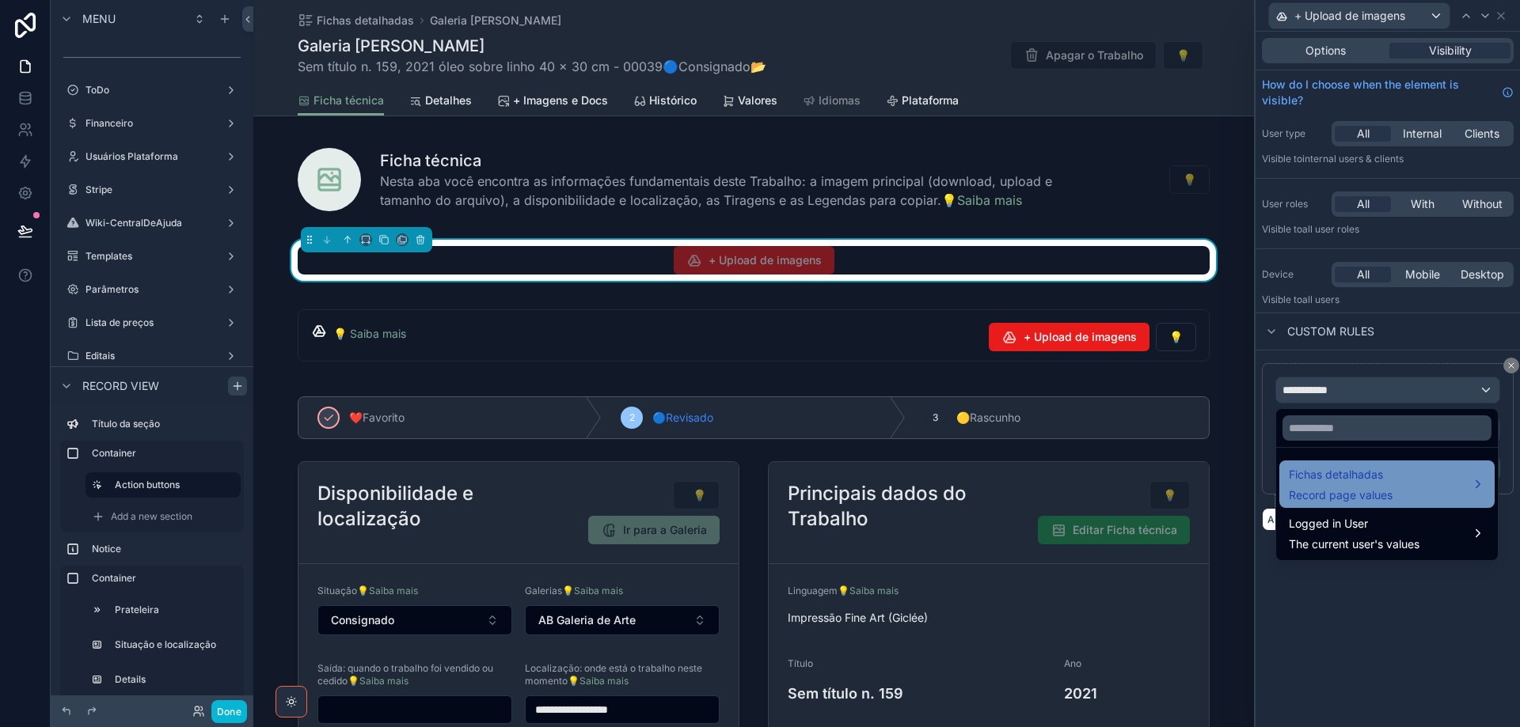
click at [1368, 477] on span "Fichas detalhadas" at bounding box center [1341, 474] width 104 height 19
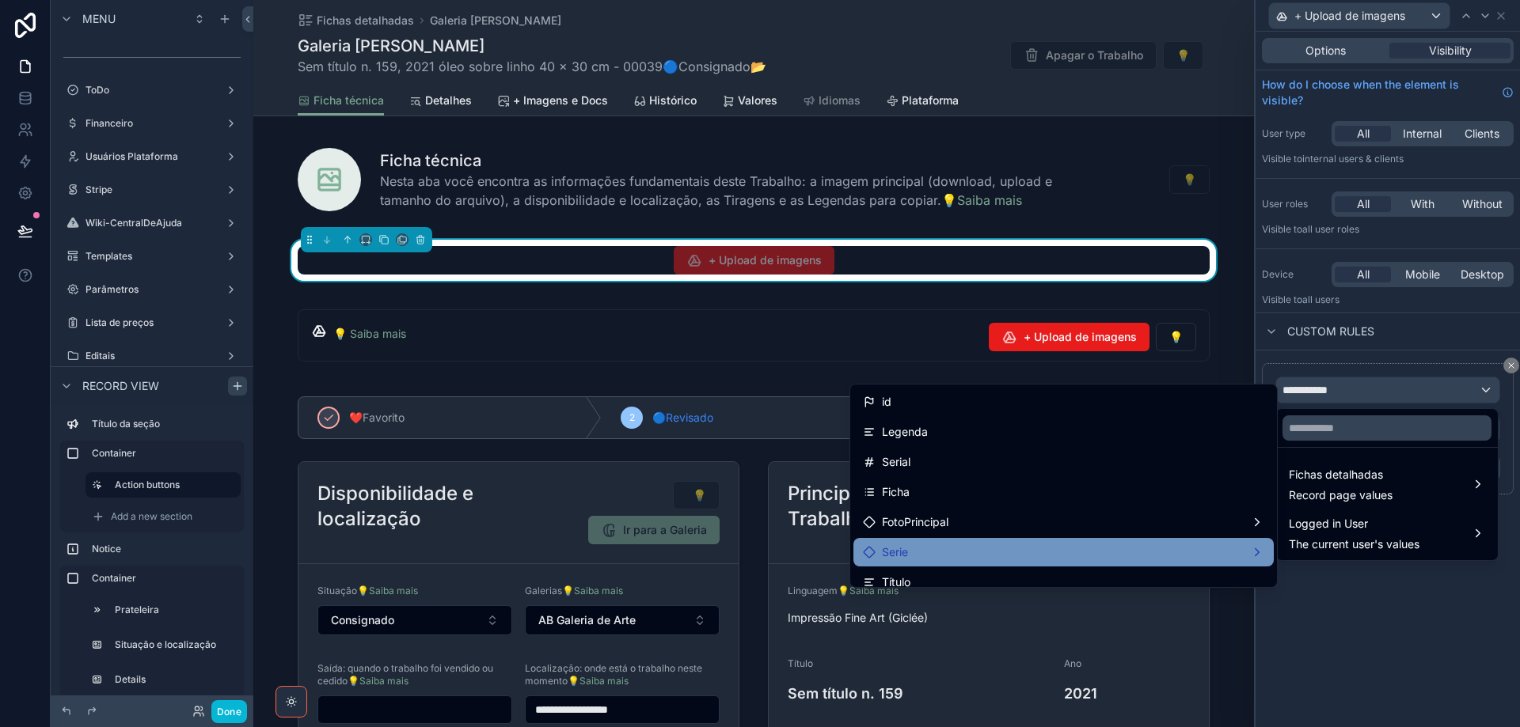
drag, startPoint x: 1191, startPoint y: 552, endPoint x: 1202, endPoint y: 549, distance: 10.6
click at [1192, 553] on div "Serie" at bounding box center [1063, 552] width 401 height 19
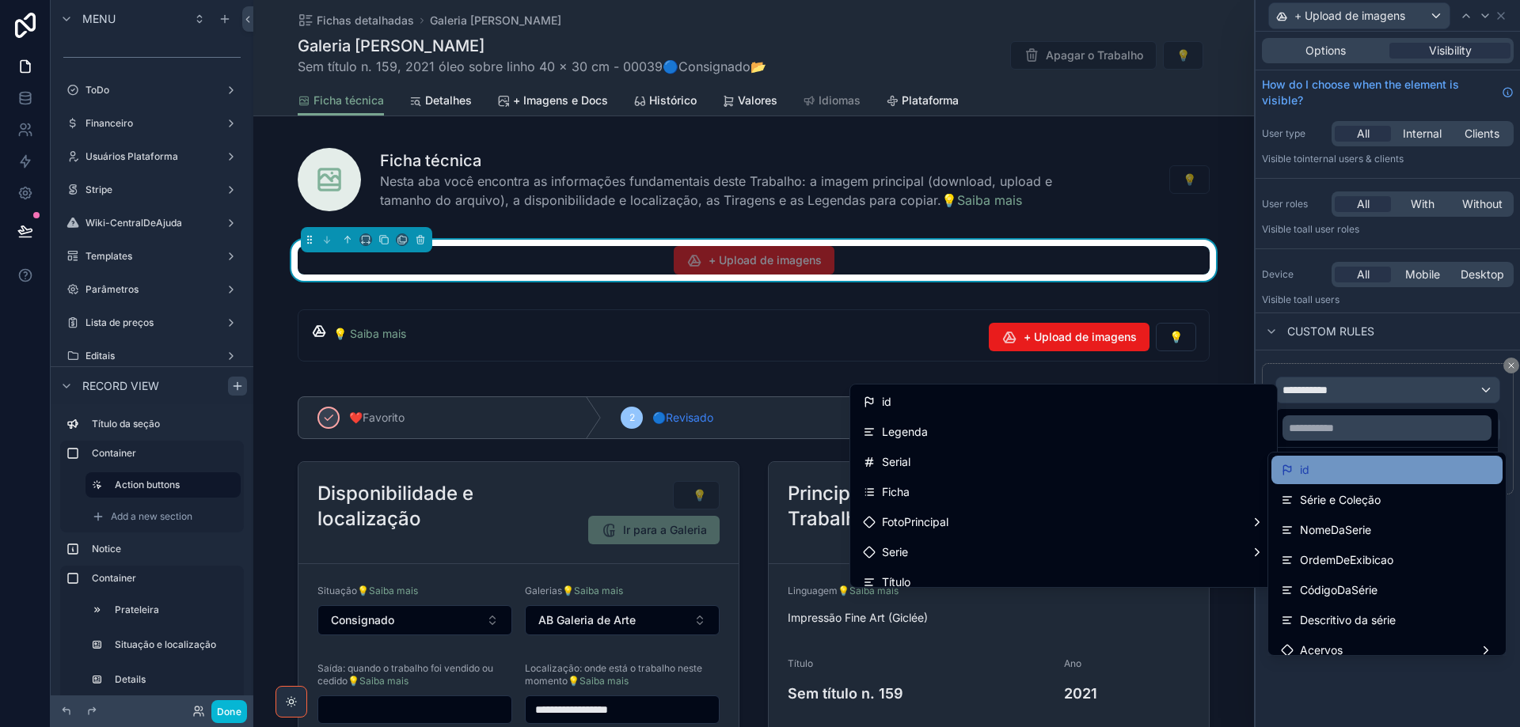
click at [1332, 473] on div "id" at bounding box center [1387, 470] width 212 height 19
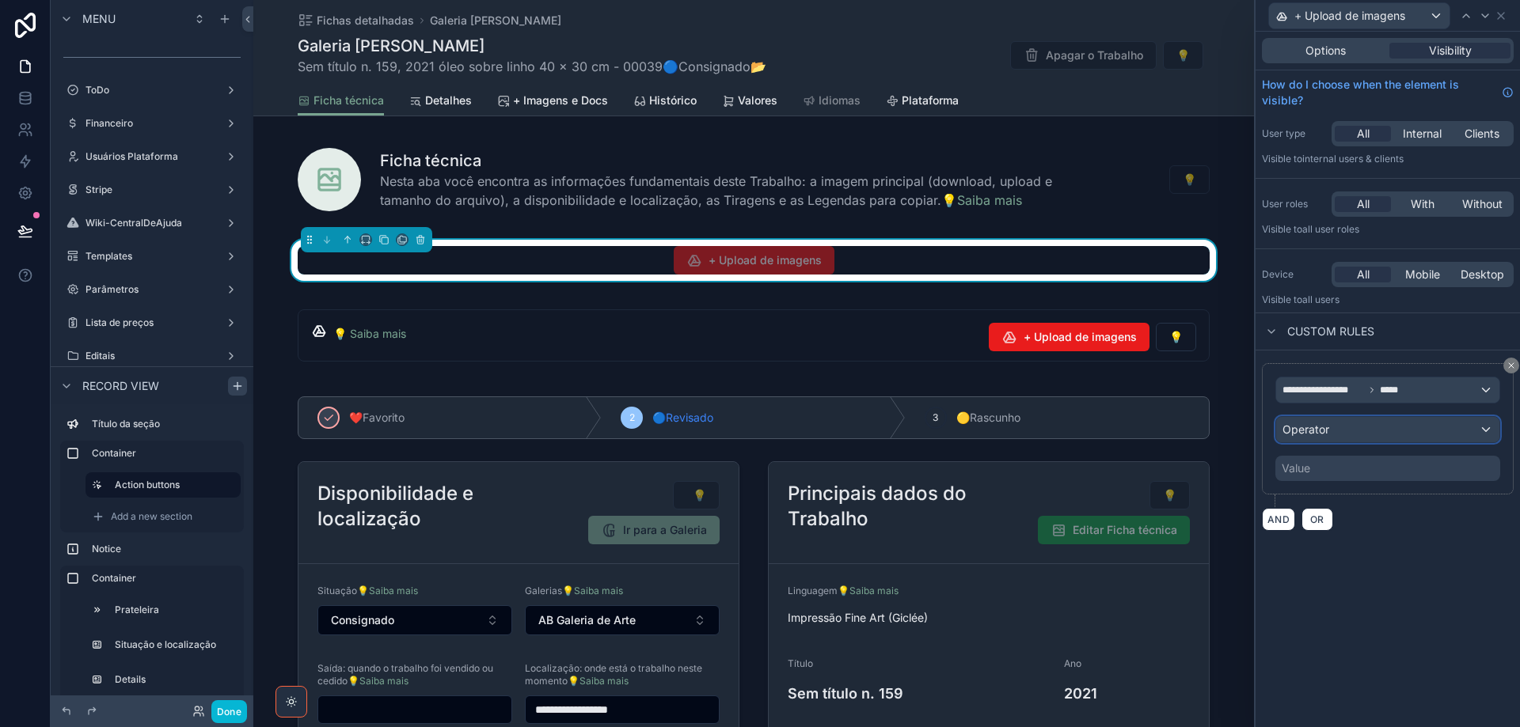
click at [1364, 431] on div "Operator" at bounding box center [1387, 429] width 223 height 25
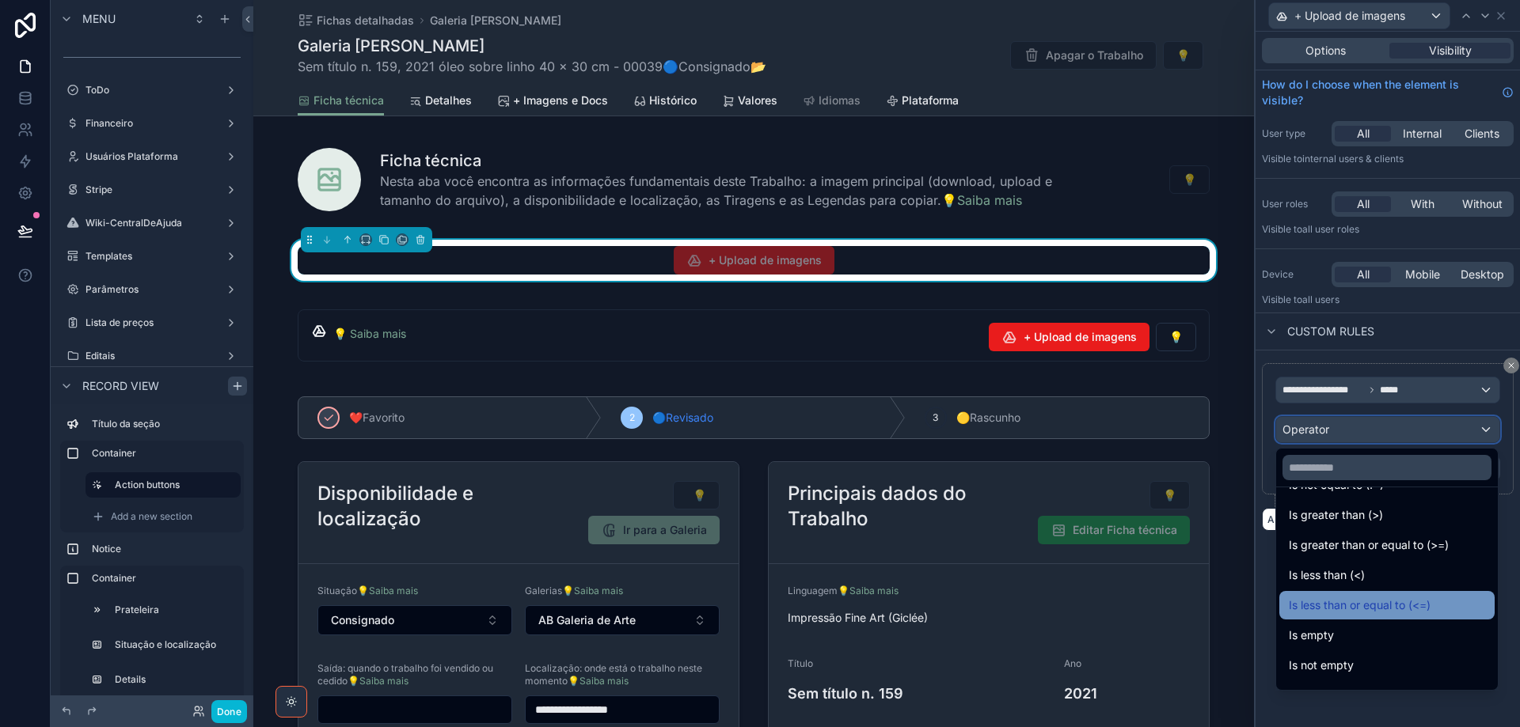
scroll to position [112, 0]
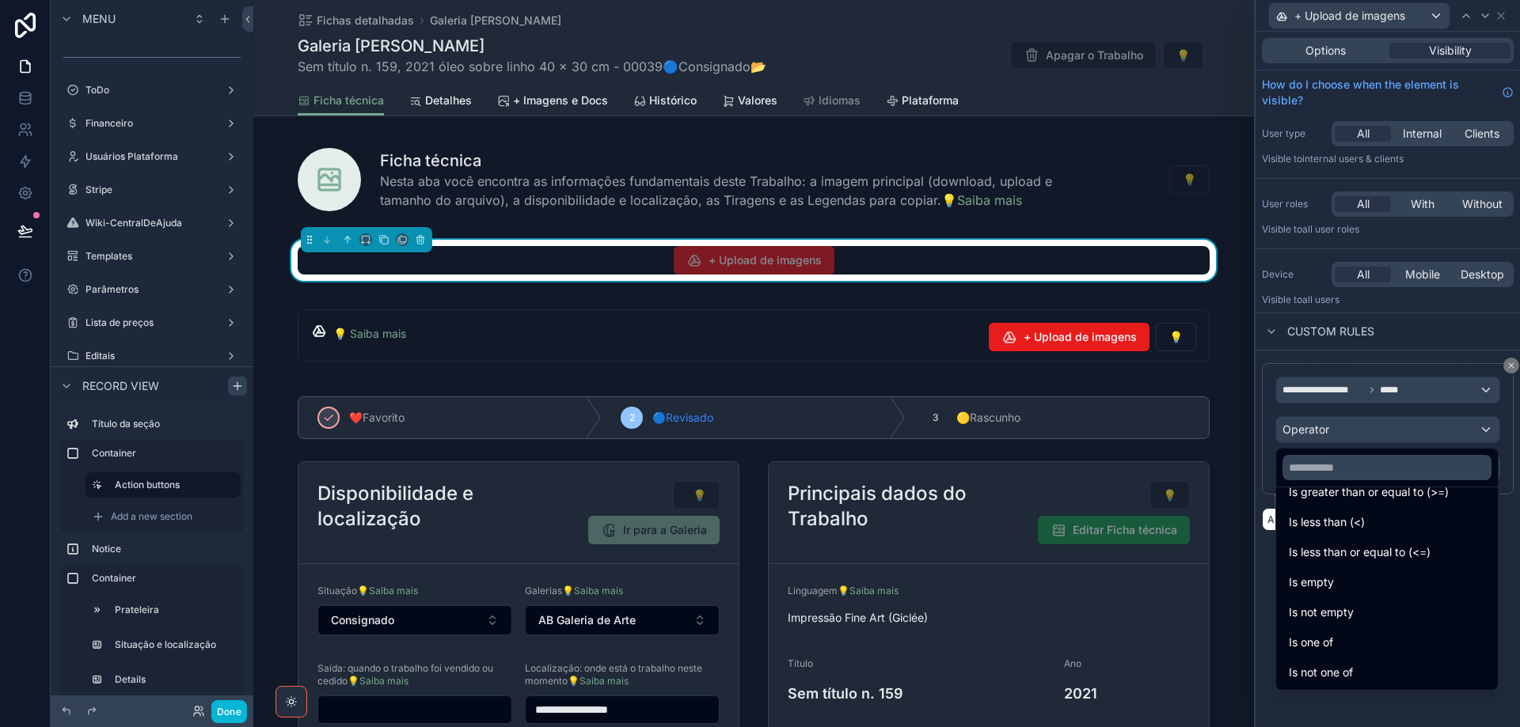
drag, startPoint x: 1369, startPoint y: 615, endPoint x: 1404, endPoint y: 262, distance: 354.9
click at [1369, 614] on div "Is not empty" at bounding box center [1387, 612] width 196 height 19
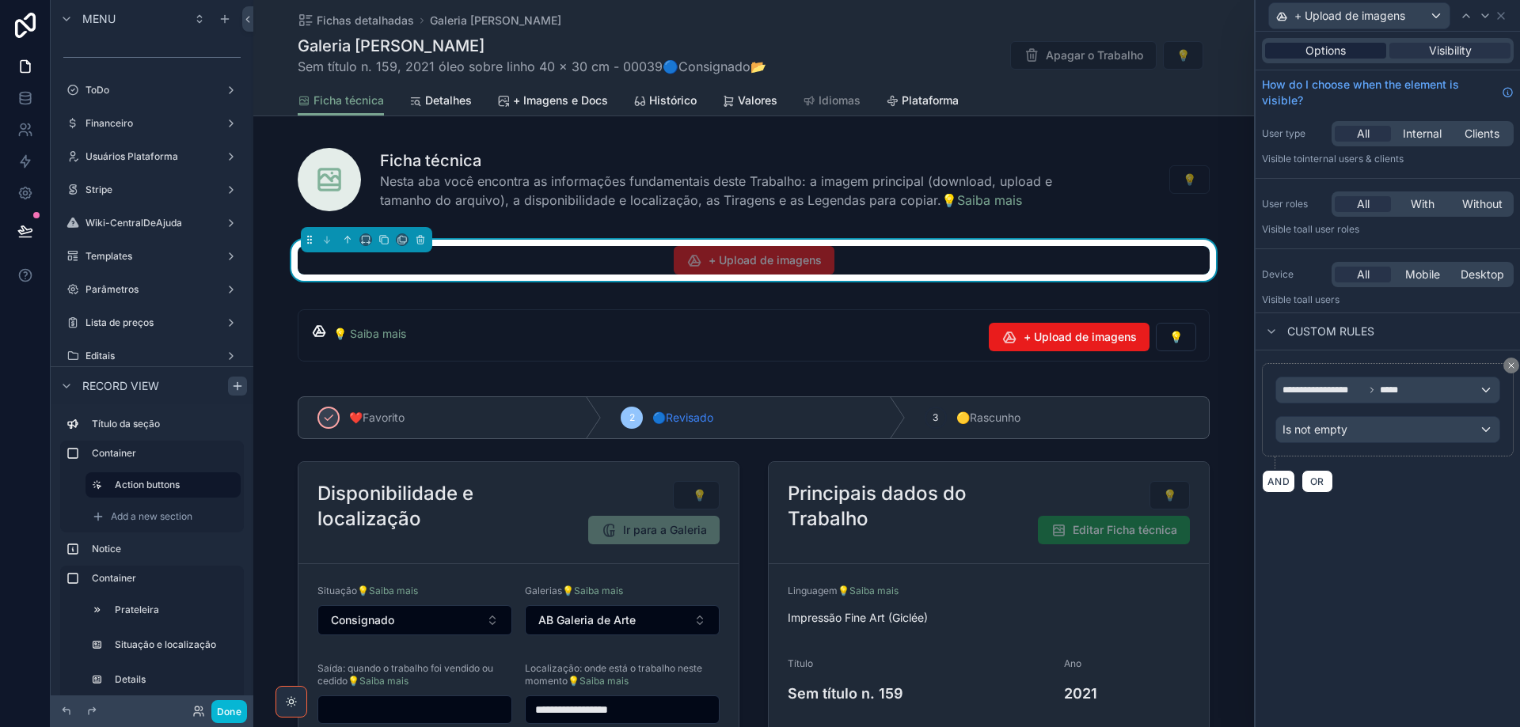
click at [1325, 55] on span "Options" at bounding box center [1325, 51] width 40 height 16
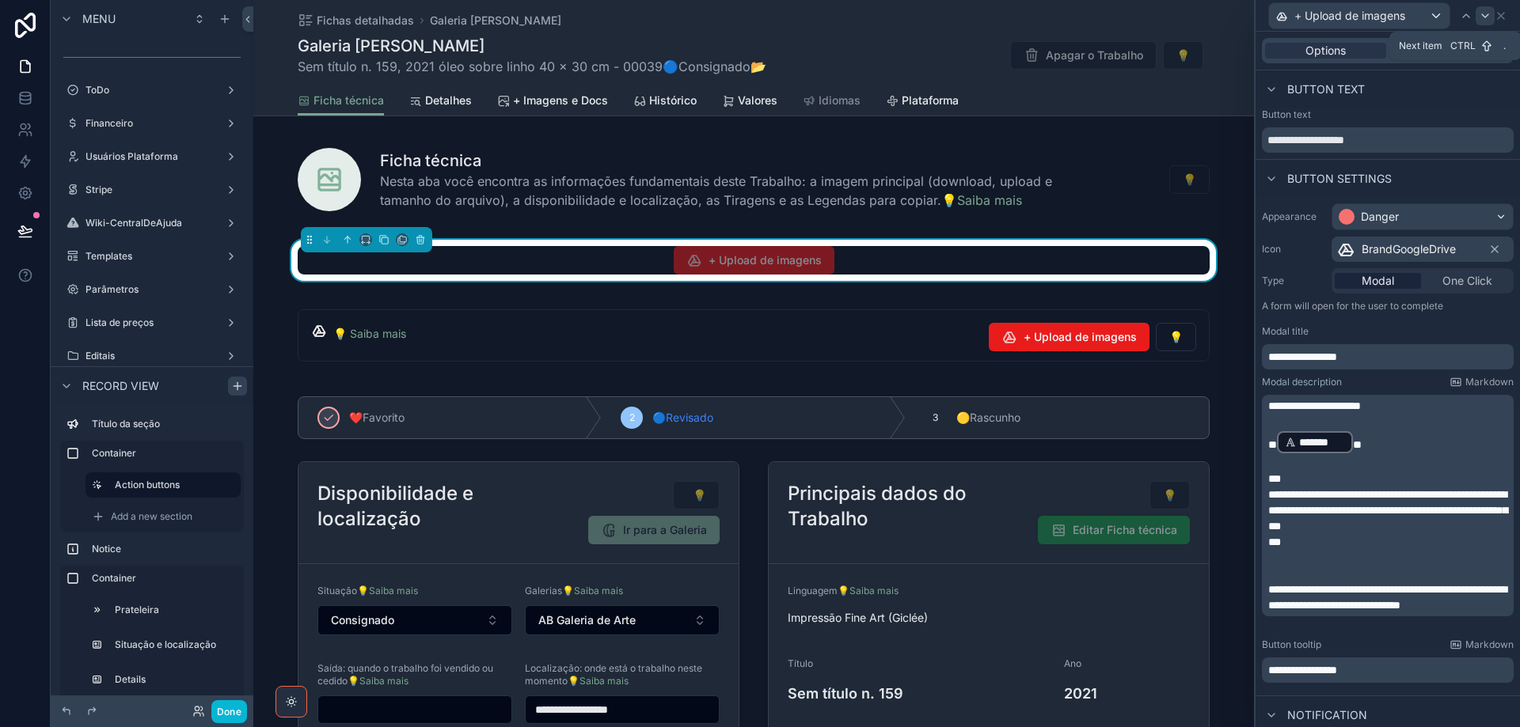
click at [1487, 14] on icon at bounding box center [1485, 15] width 13 height 13
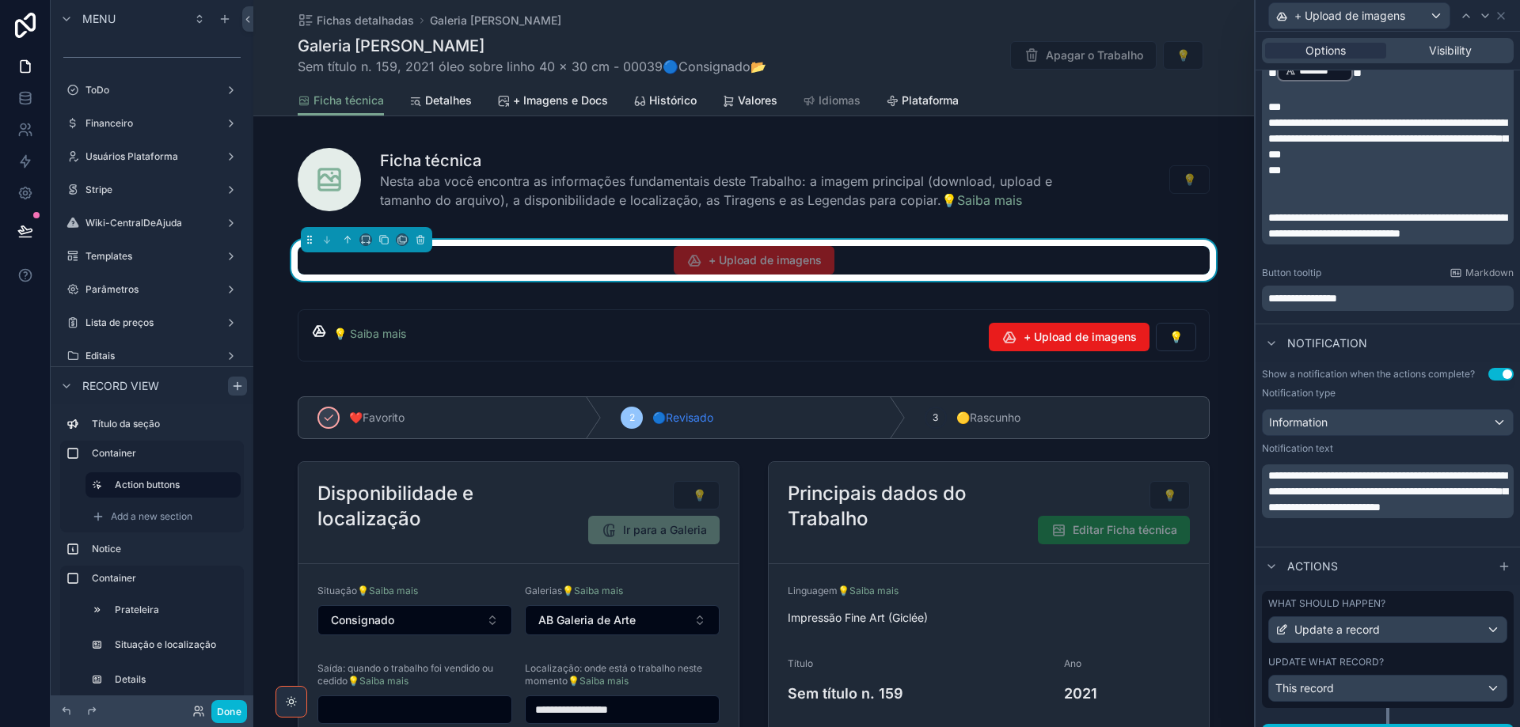
scroll to position [401, 0]
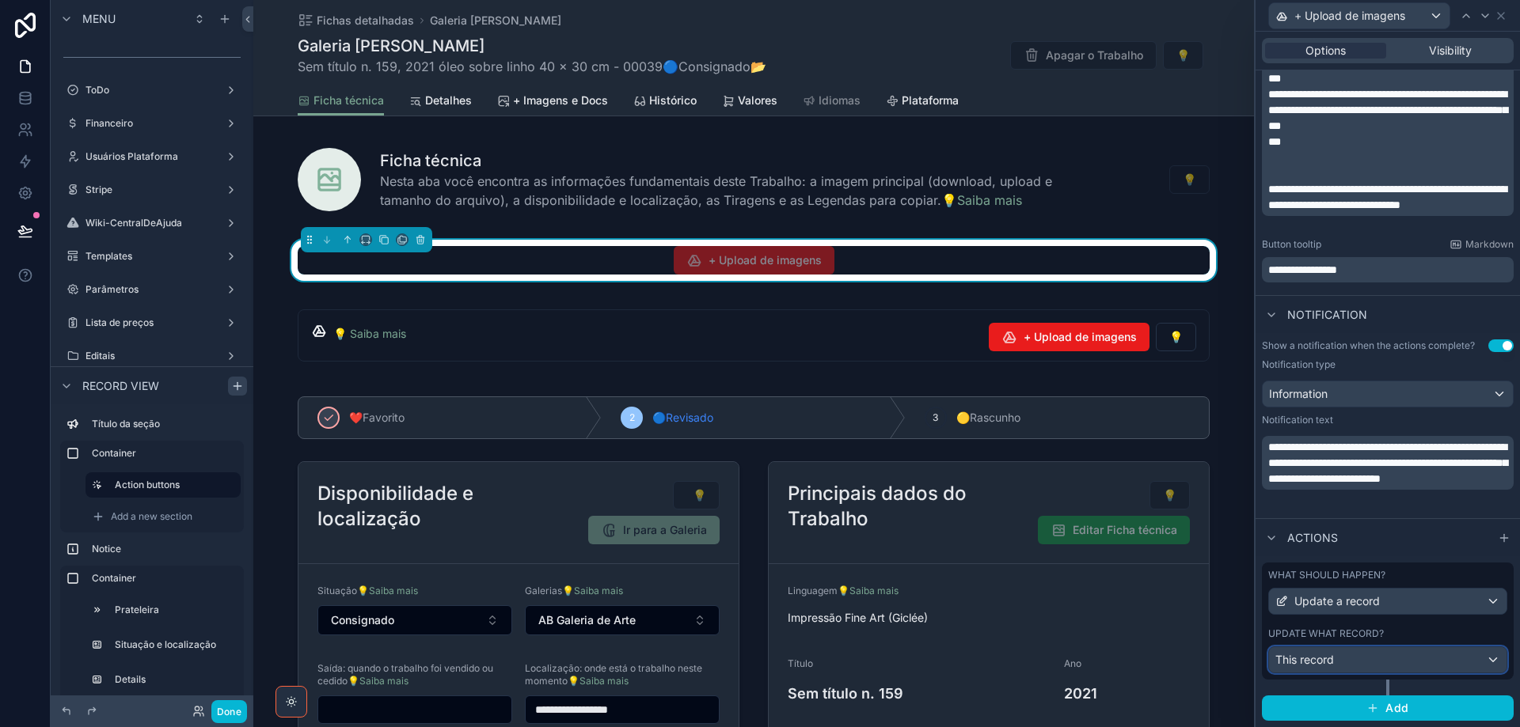
click at [1424, 656] on div "This record" at bounding box center [1387, 660] width 237 height 25
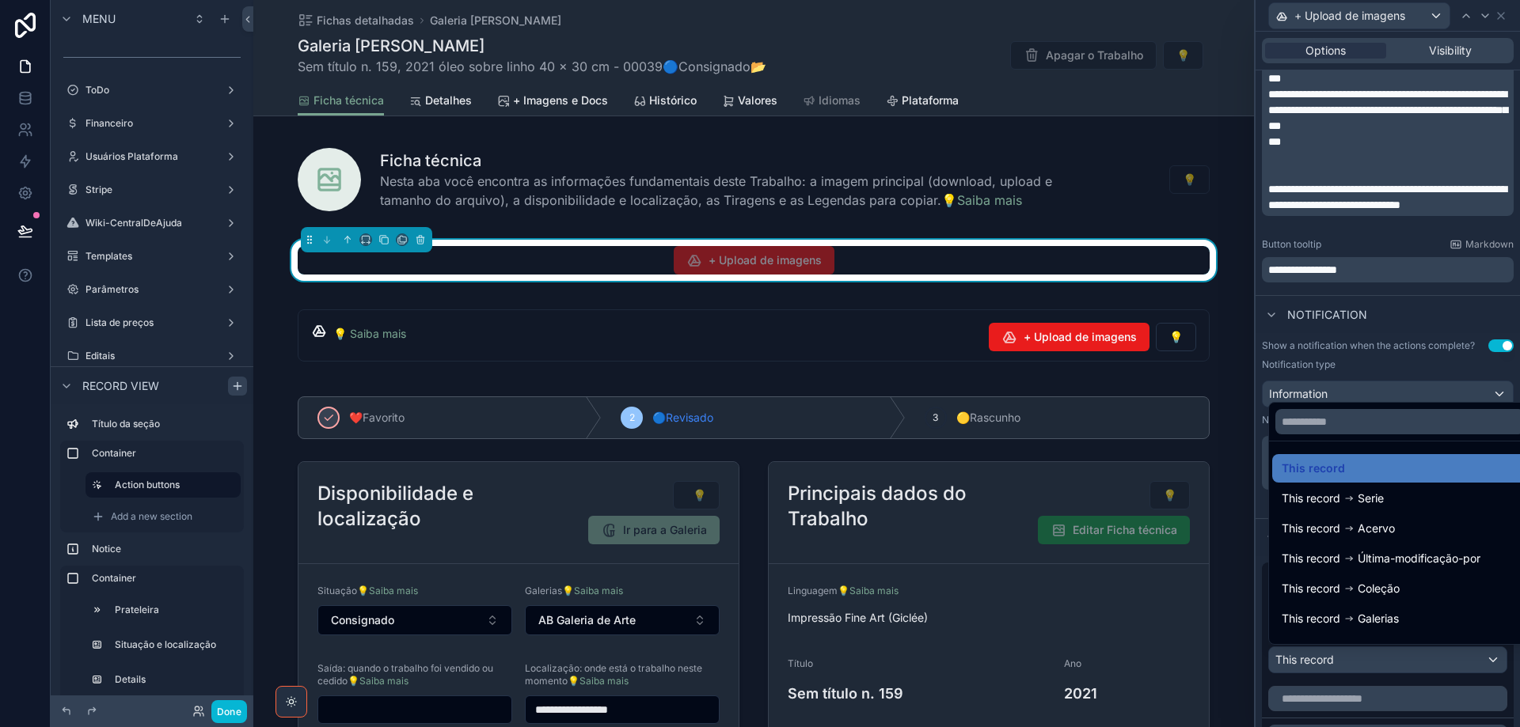
click at [1424, 656] on div at bounding box center [1387, 363] width 264 height 727
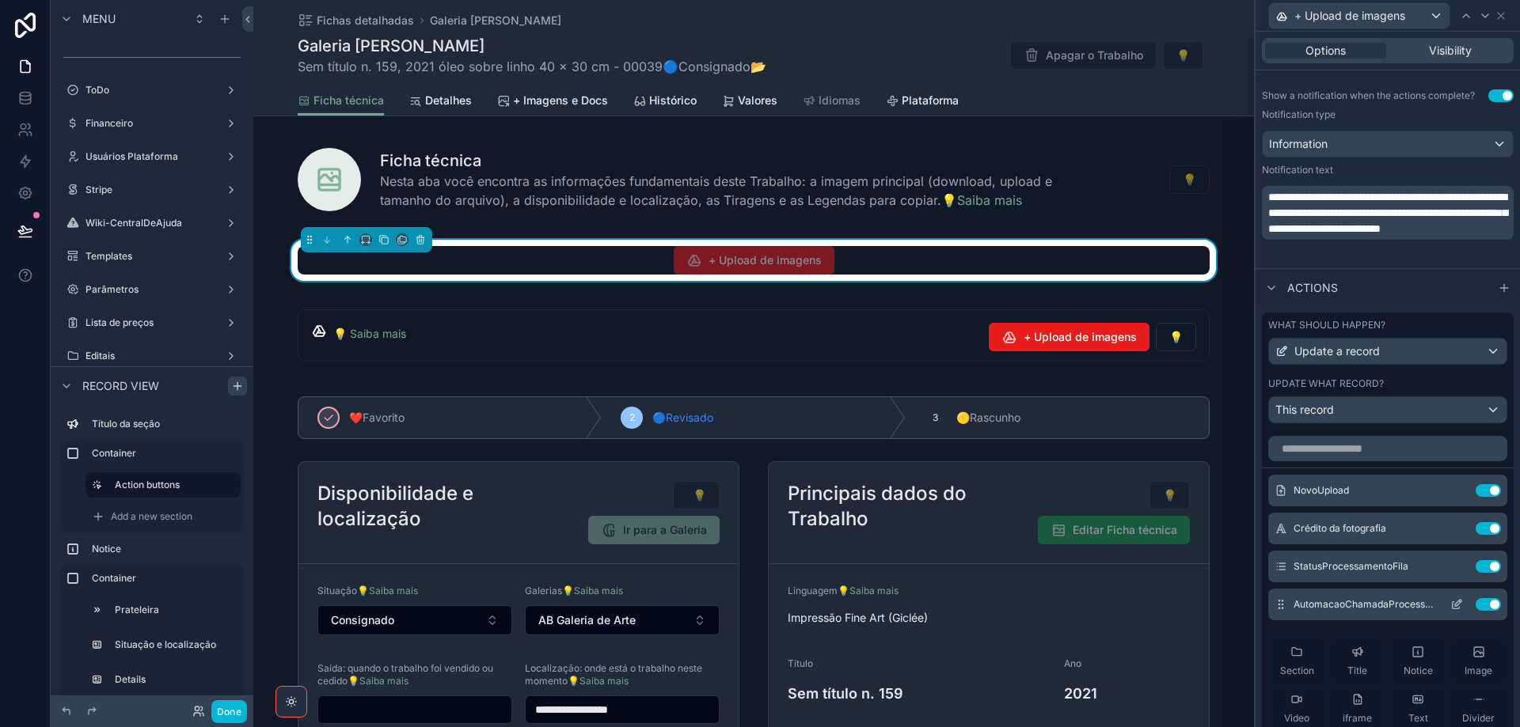
scroll to position [717, 0]
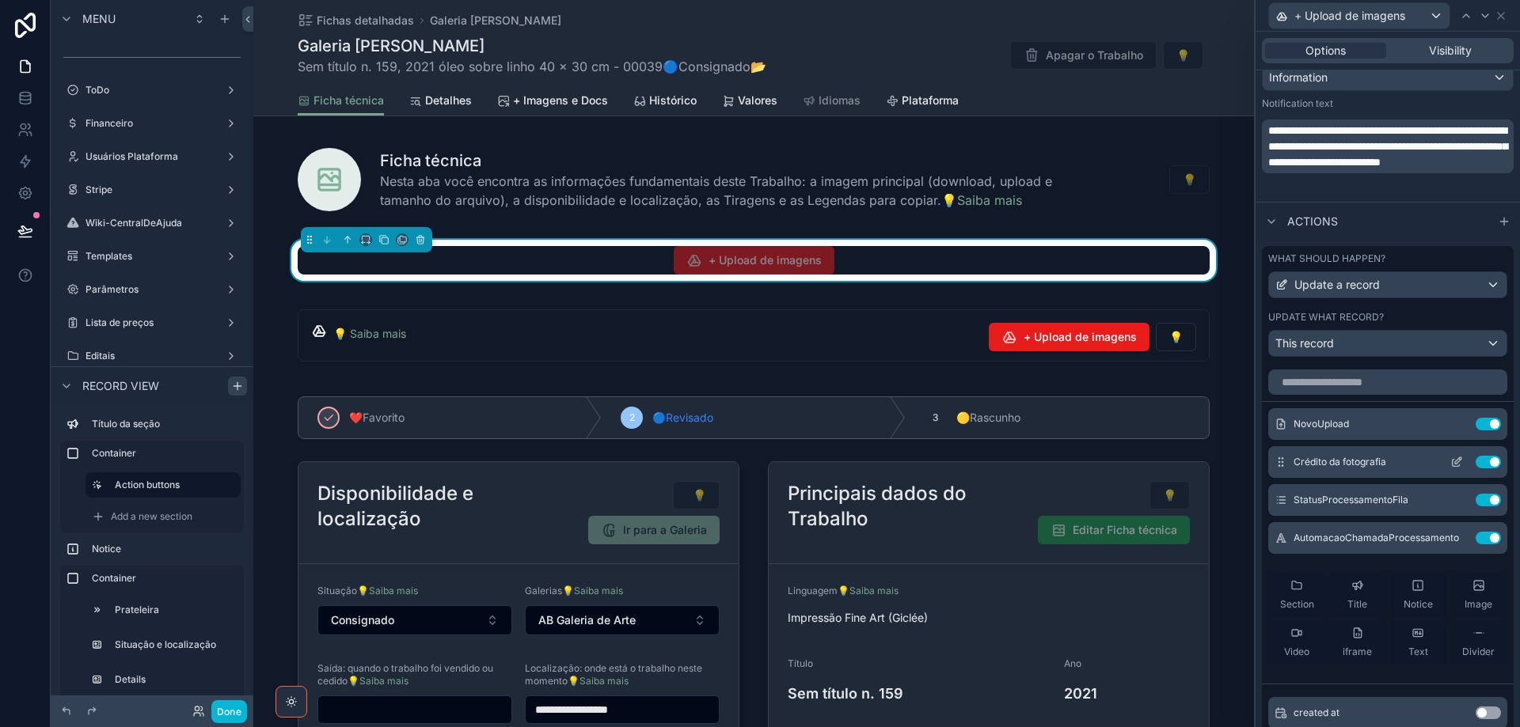
click at [1455, 459] on icon at bounding box center [1458, 461] width 6 height 6
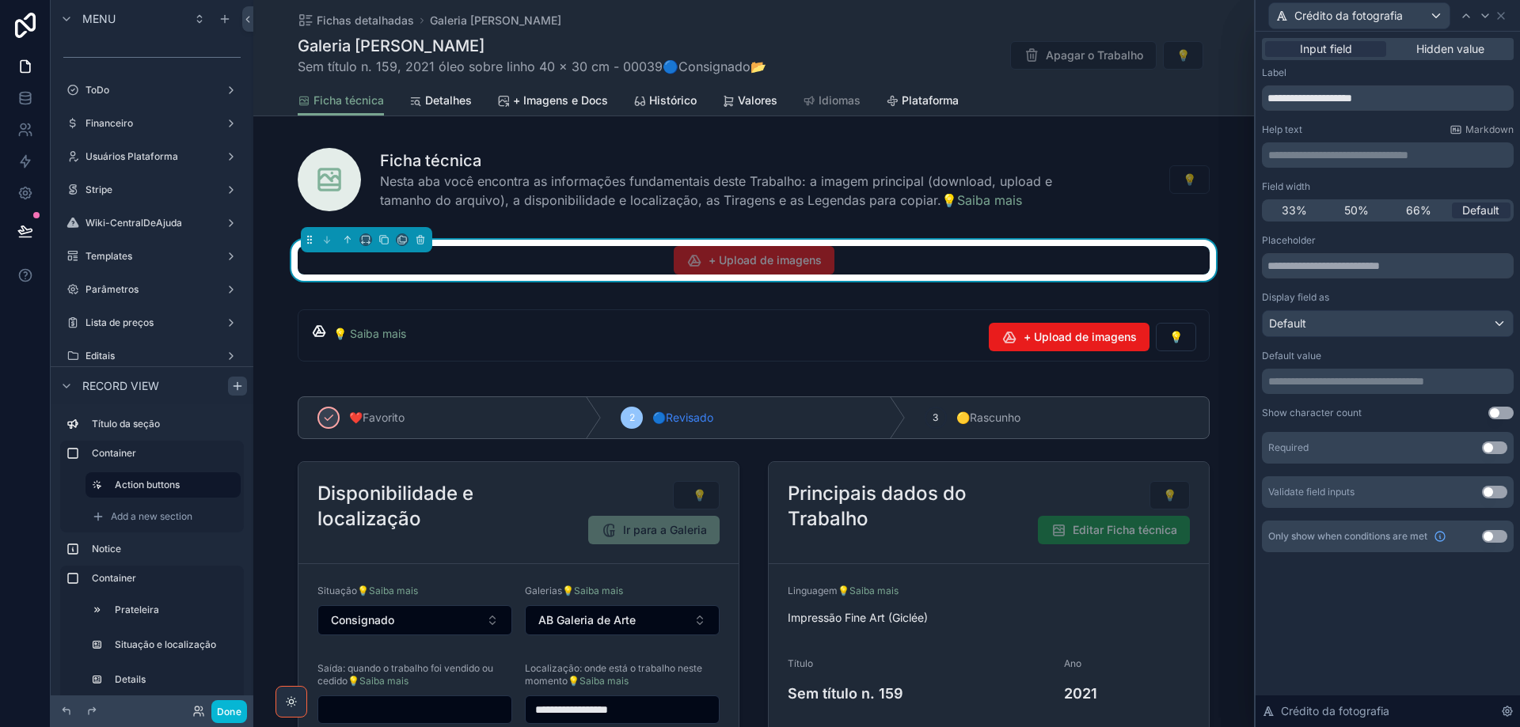
click at [1401, 153] on p "**********" at bounding box center [1389, 155] width 242 height 16
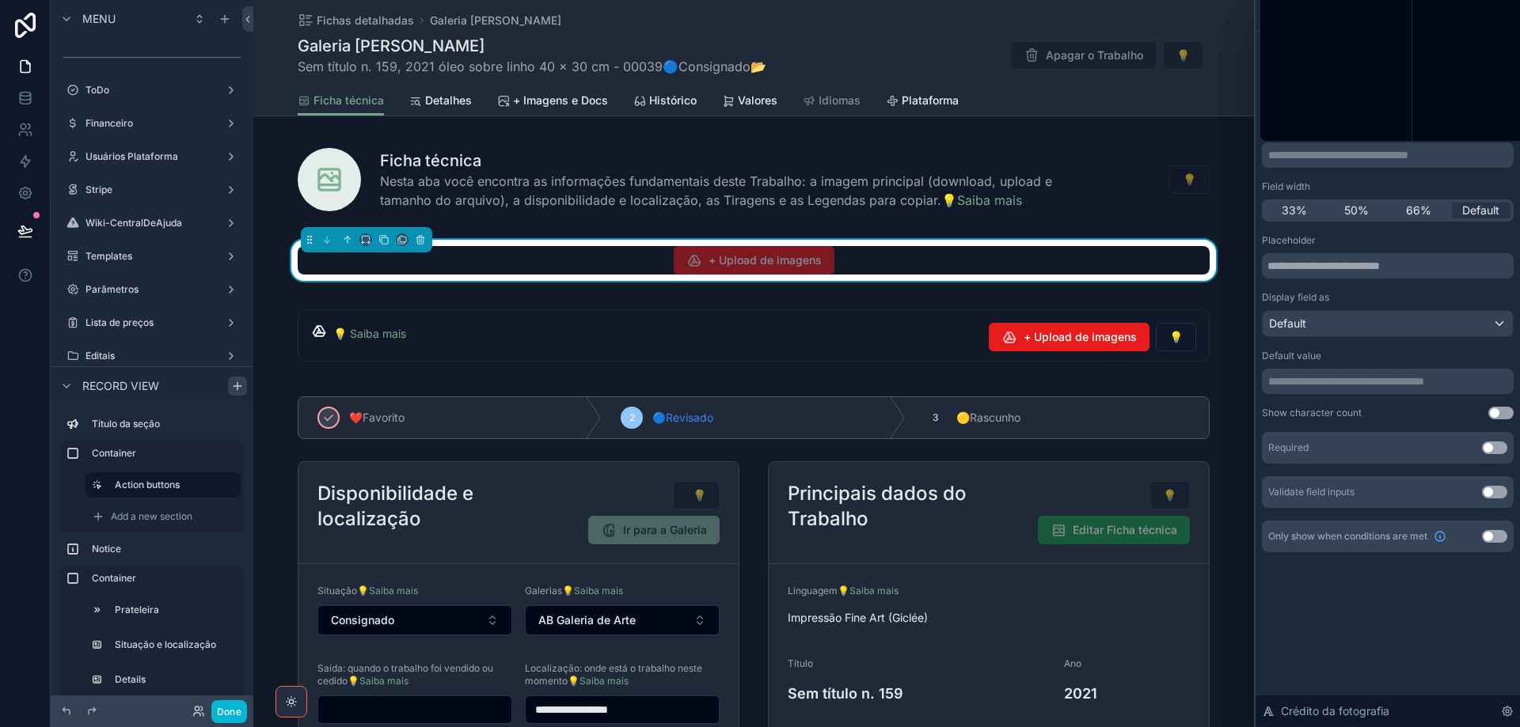
scroll to position [0, 0]
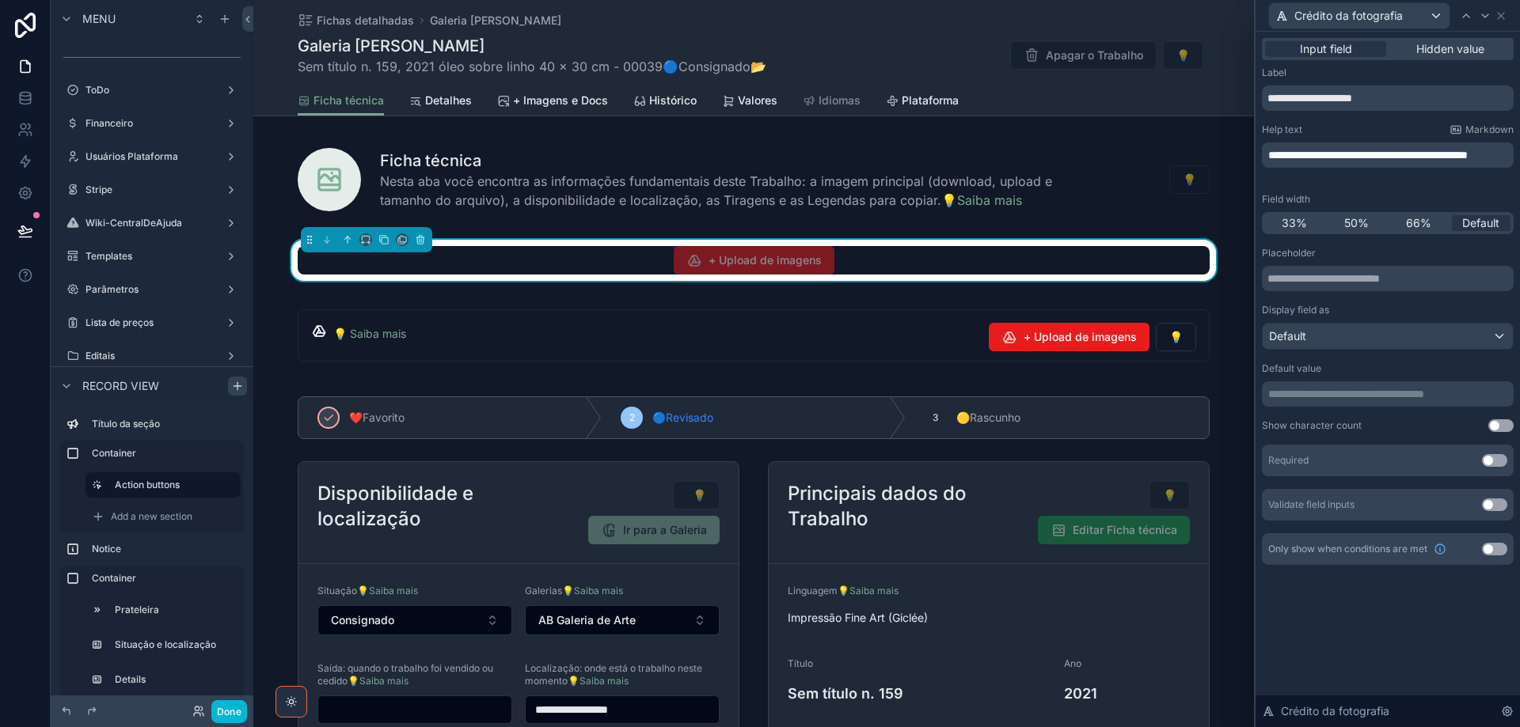
click at [1377, 156] on span "**********" at bounding box center [1367, 155] width 199 height 11
click at [1404, 154] on span "**********" at bounding box center [1387, 161] width 238 height 27
click at [1322, 101] on input "**********" at bounding box center [1388, 97] width 252 height 25
click at [1384, 97] on input "**********" at bounding box center [1388, 97] width 252 height 25
type input "**********"
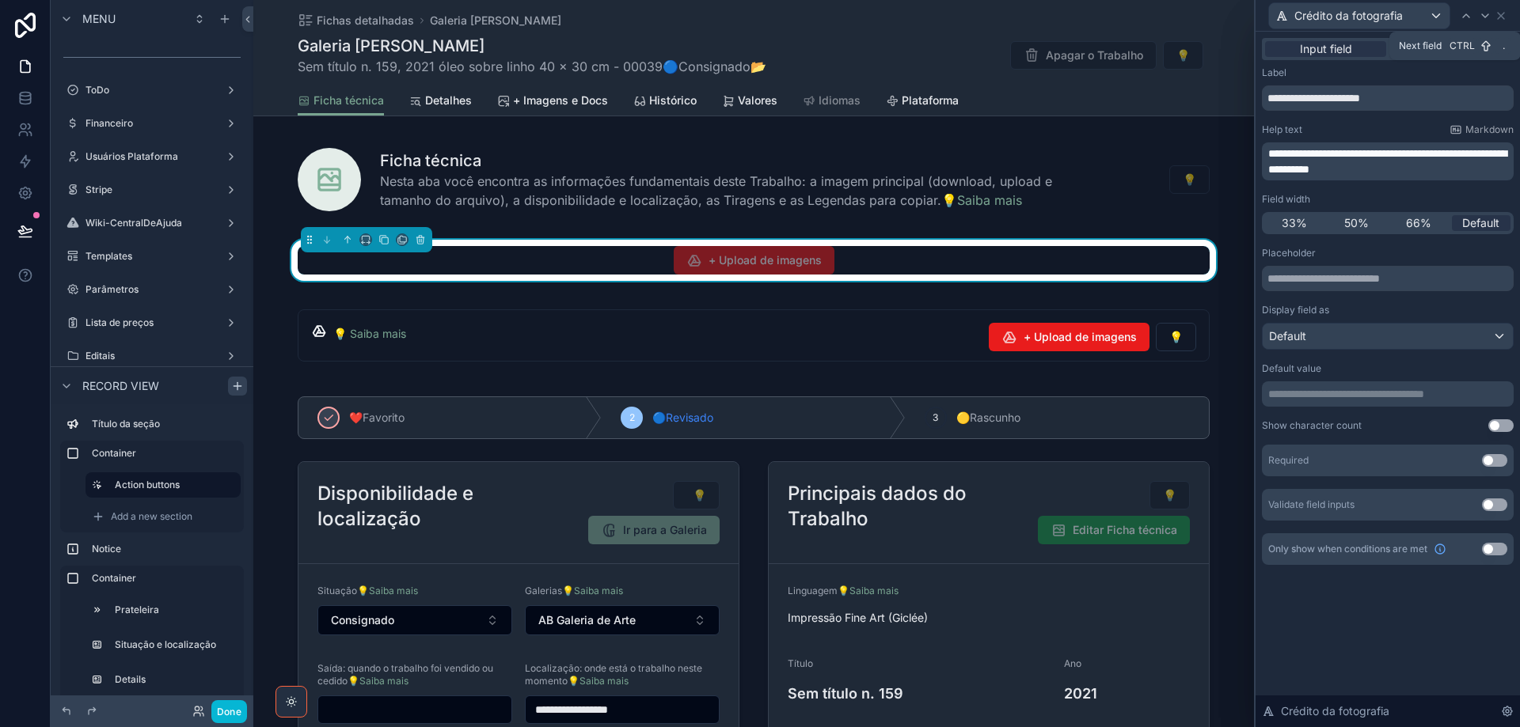
click at [1482, 19] on icon at bounding box center [1485, 15] width 13 height 13
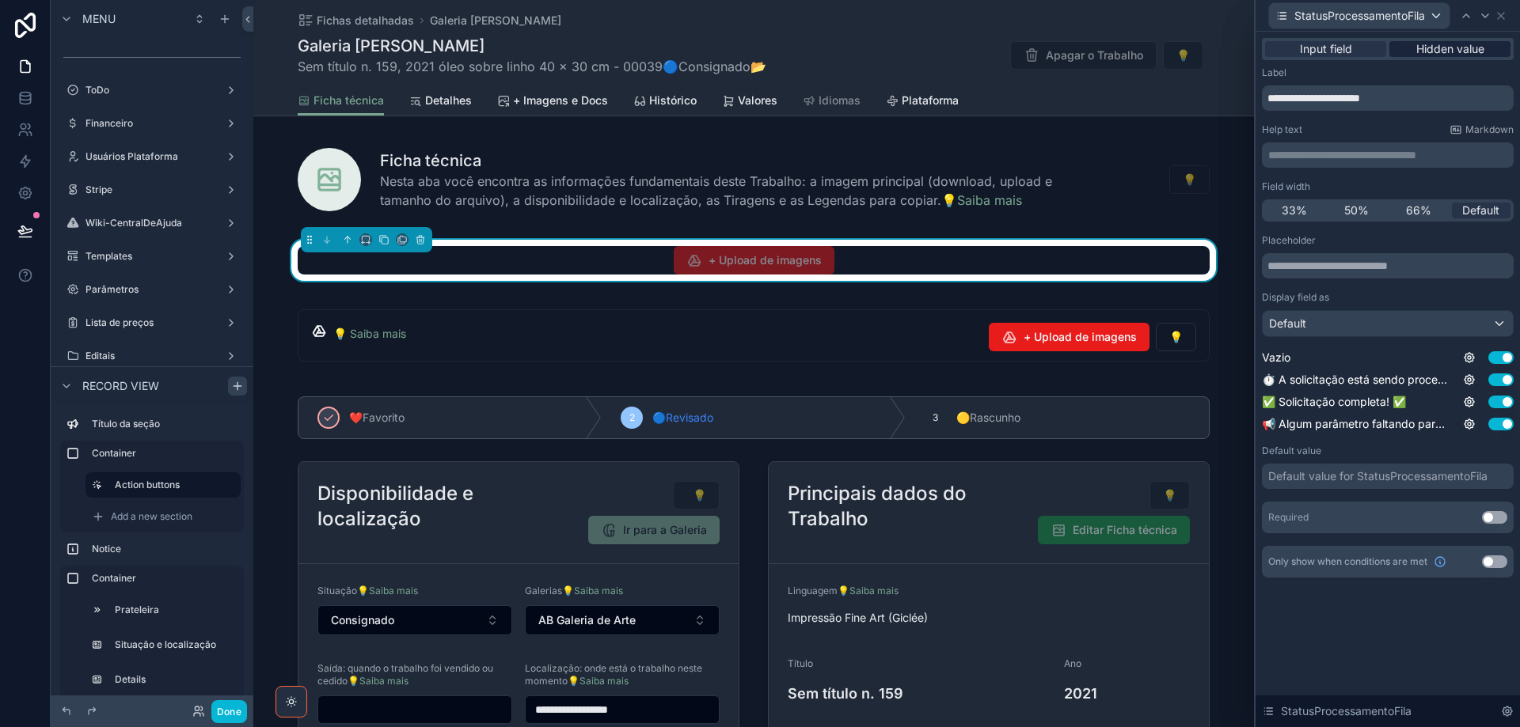
click at [1461, 48] on span "Hidden value" at bounding box center [1450, 49] width 68 height 16
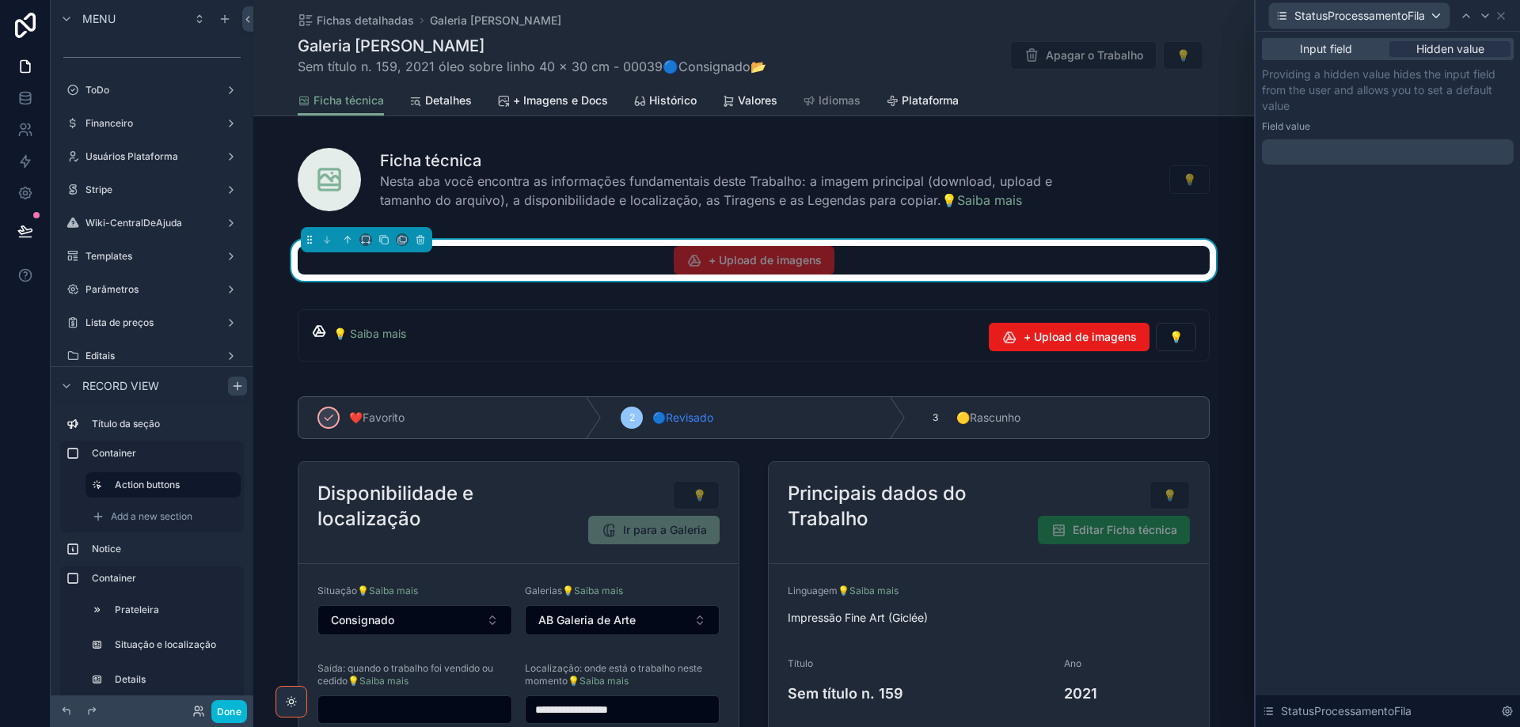
click at [1346, 149] on div at bounding box center [1388, 151] width 252 height 25
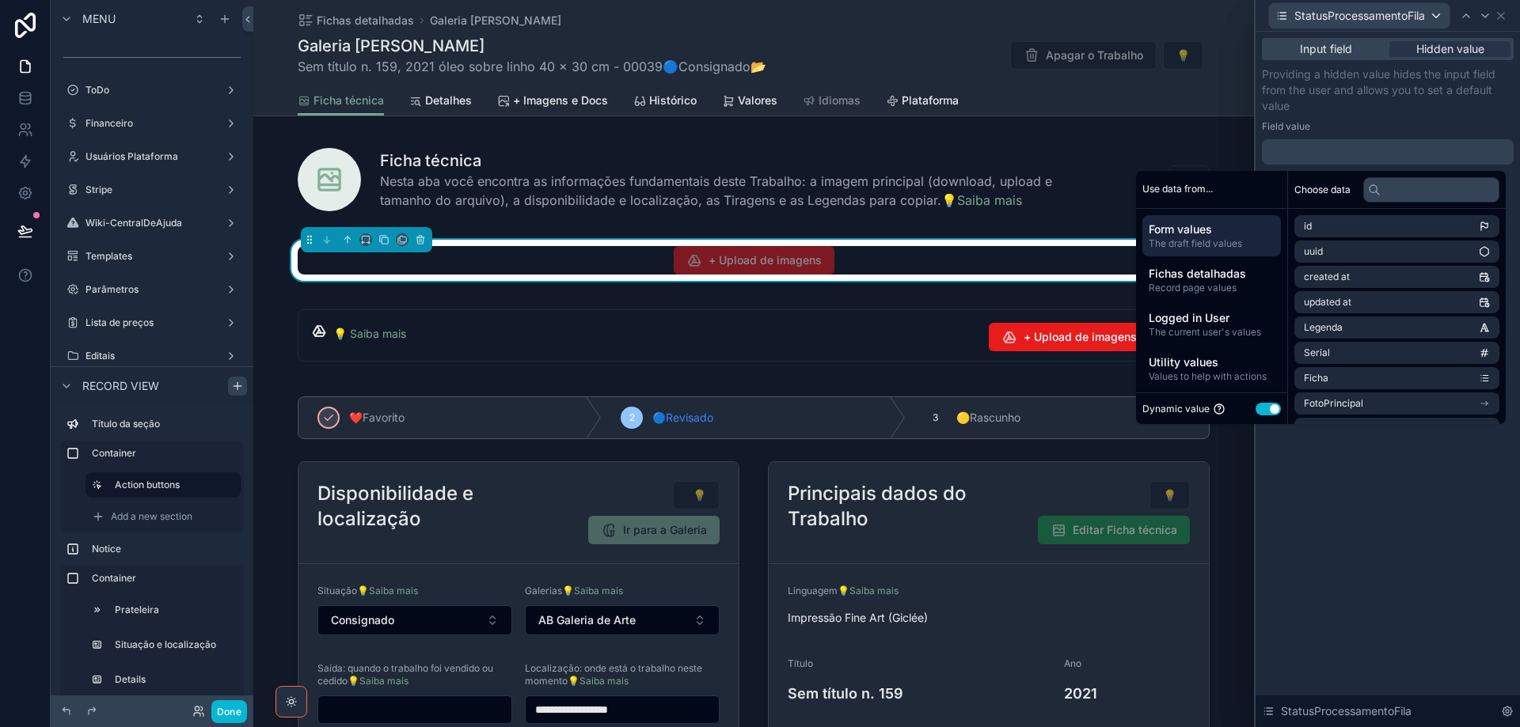
click at [1255, 409] on button "Use setting" at bounding box center [1267, 409] width 25 height 13
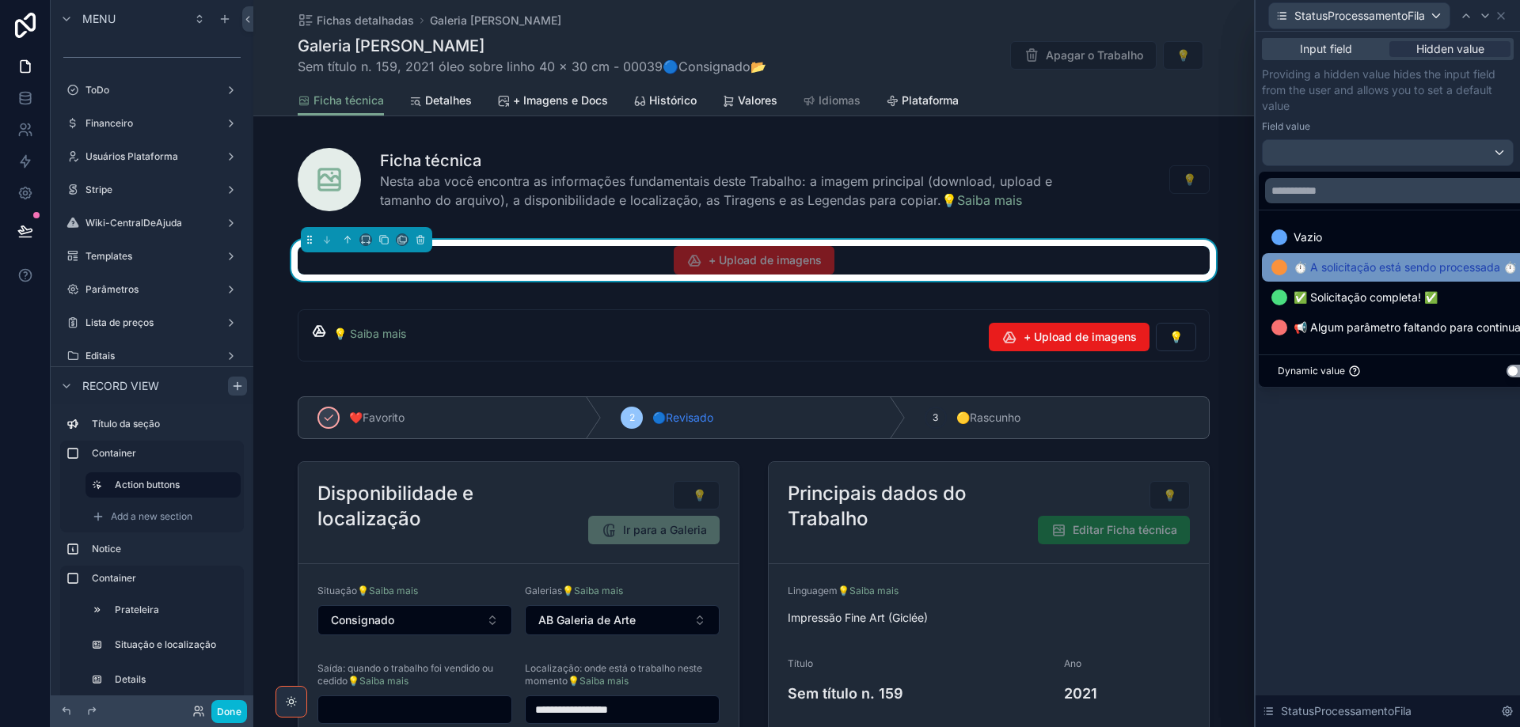
click at [1366, 259] on span "⏱️ A solicitação está sendo processada ⏱️" at bounding box center [1404, 267] width 223 height 19
click at [1487, 17] on icon at bounding box center [1485, 15] width 13 height 13
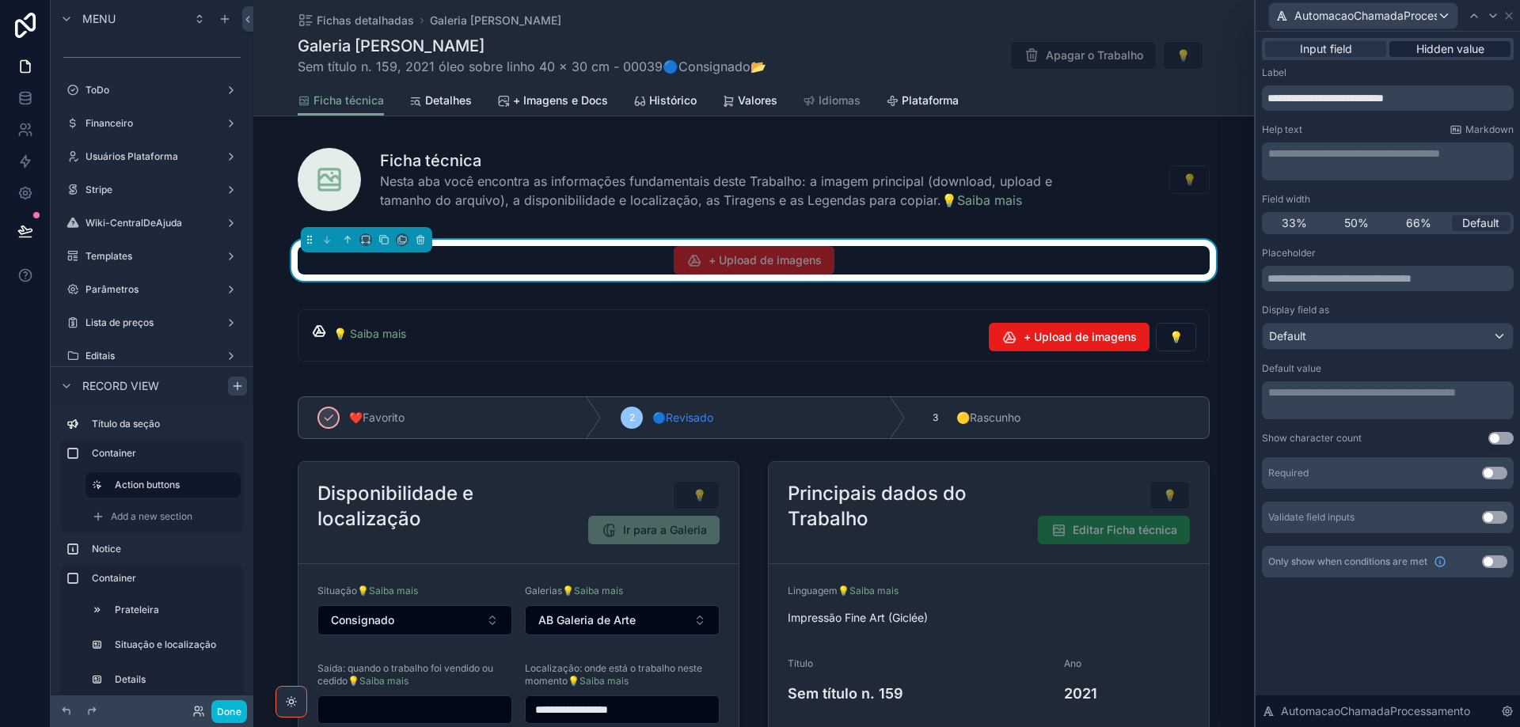
click at [1469, 54] on span "Hidden value" at bounding box center [1450, 49] width 68 height 16
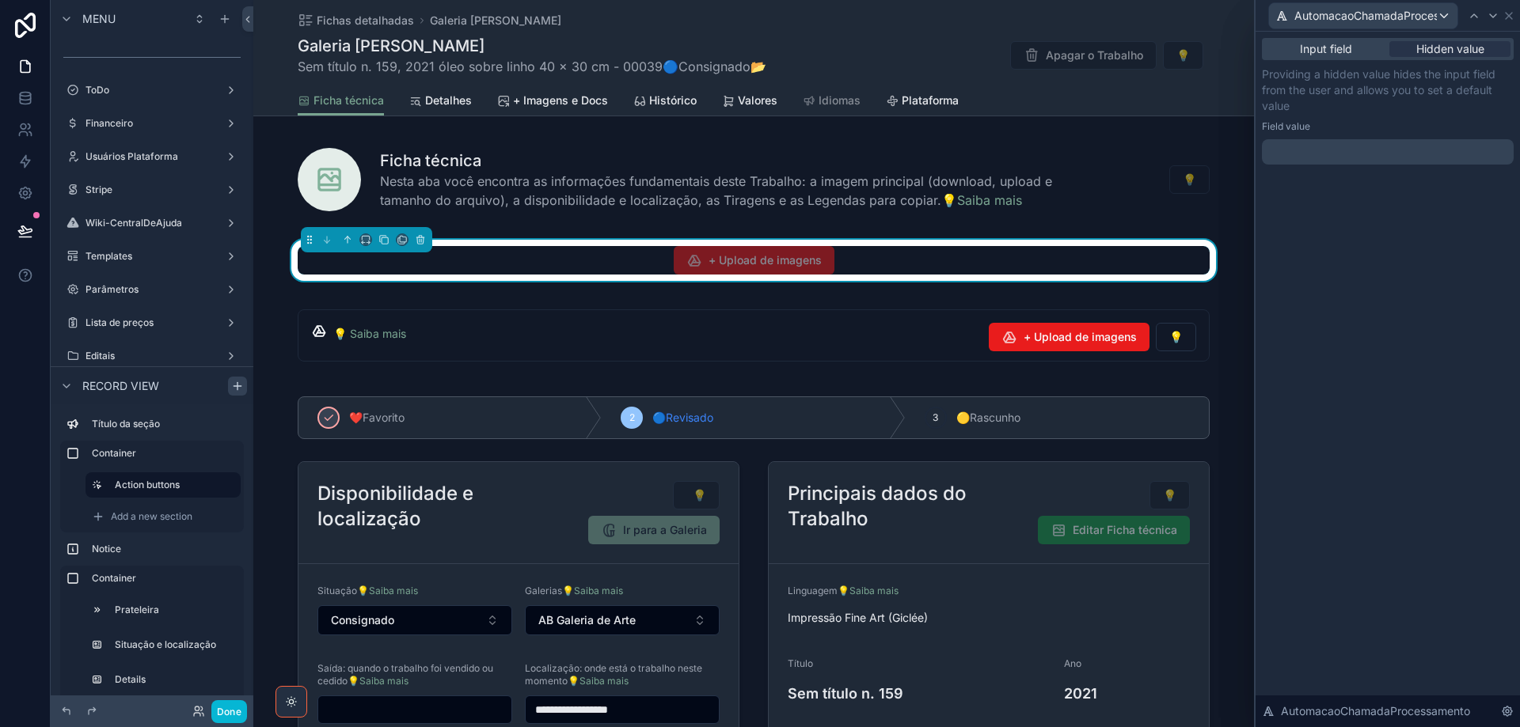
click at [1326, 147] on p "﻿" at bounding box center [1389, 152] width 242 height 16
click at [1453, 606] on div "**********" at bounding box center [1387, 380] width 264 height 696
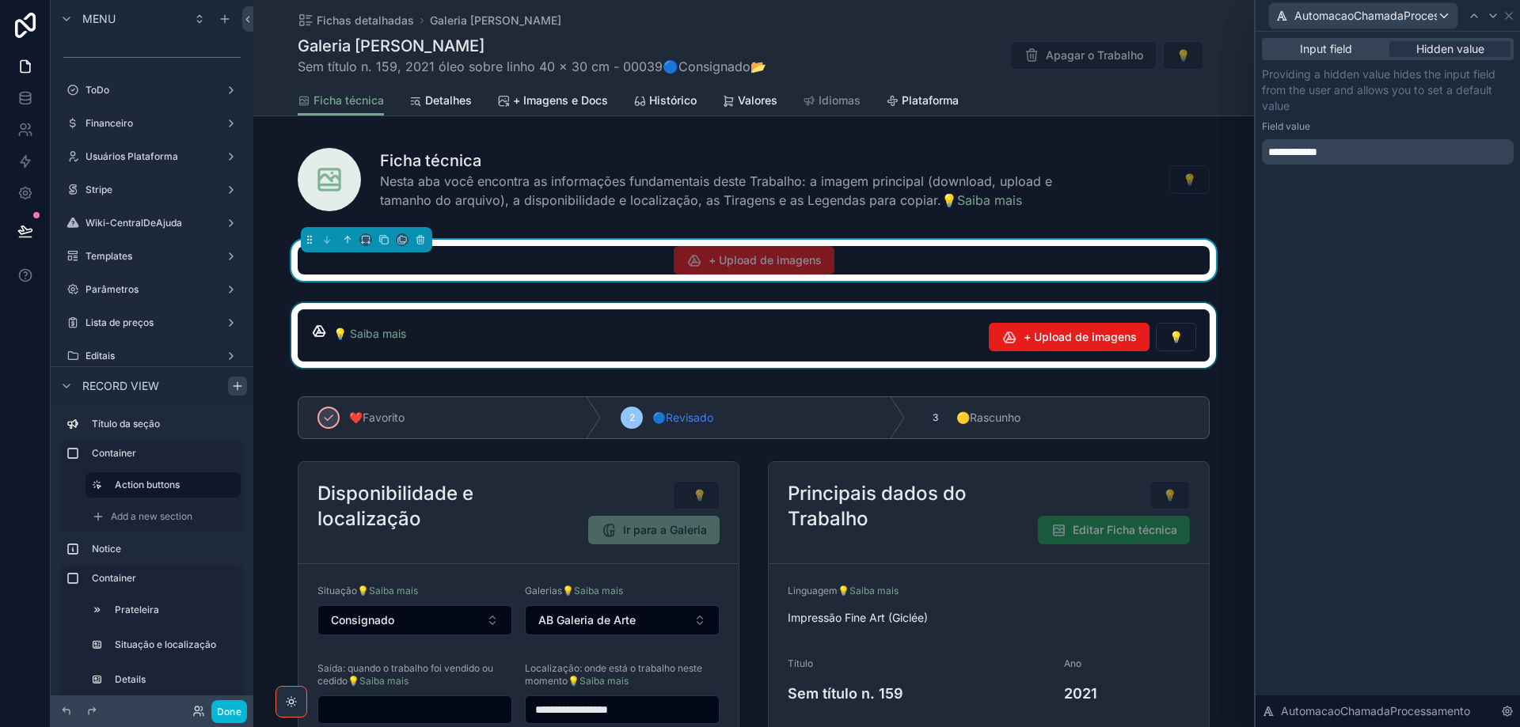
click at [855, 328] on div "scrollable content" at bounding box center [753, 335] width 1001 height 65
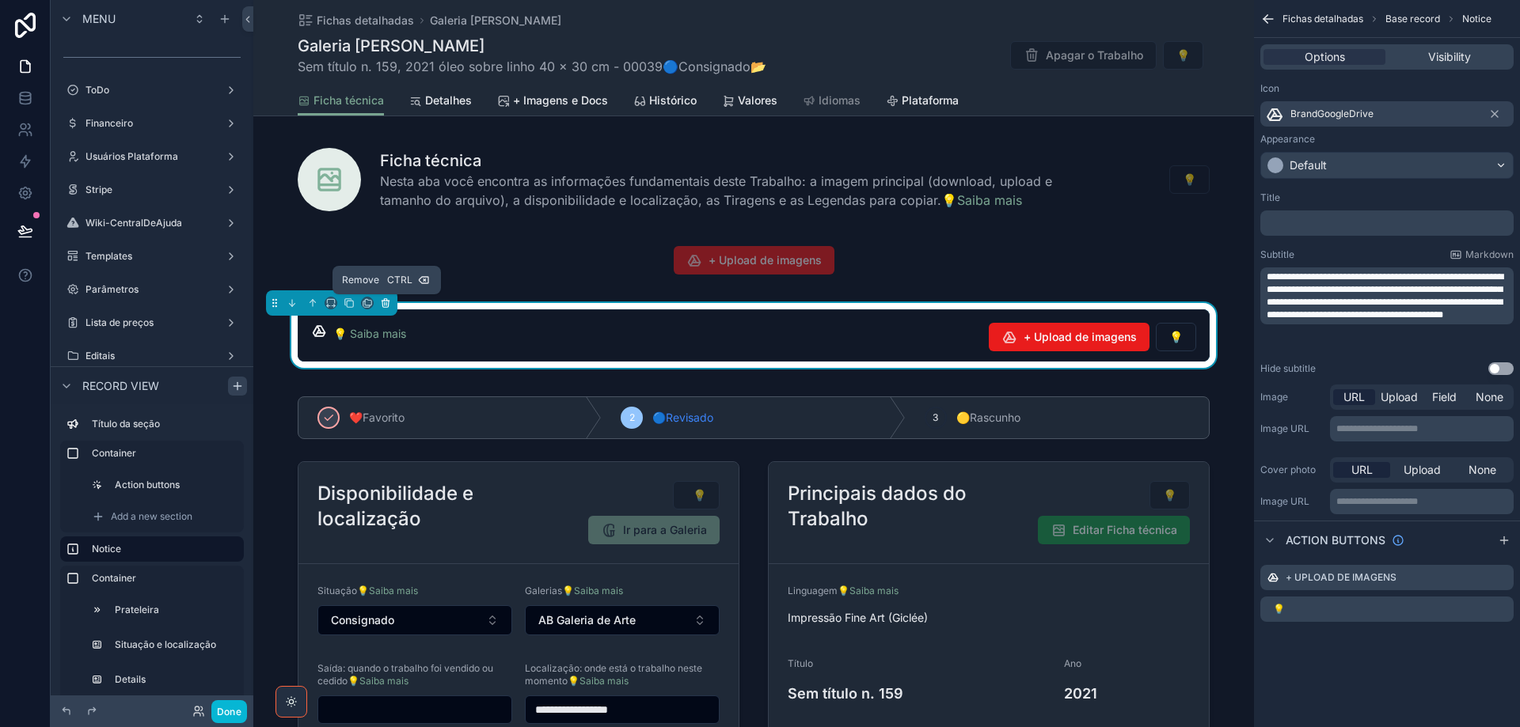
click at [388, 309] on button "scrollable content" at bounding box center [385, 302] width 17 height 17
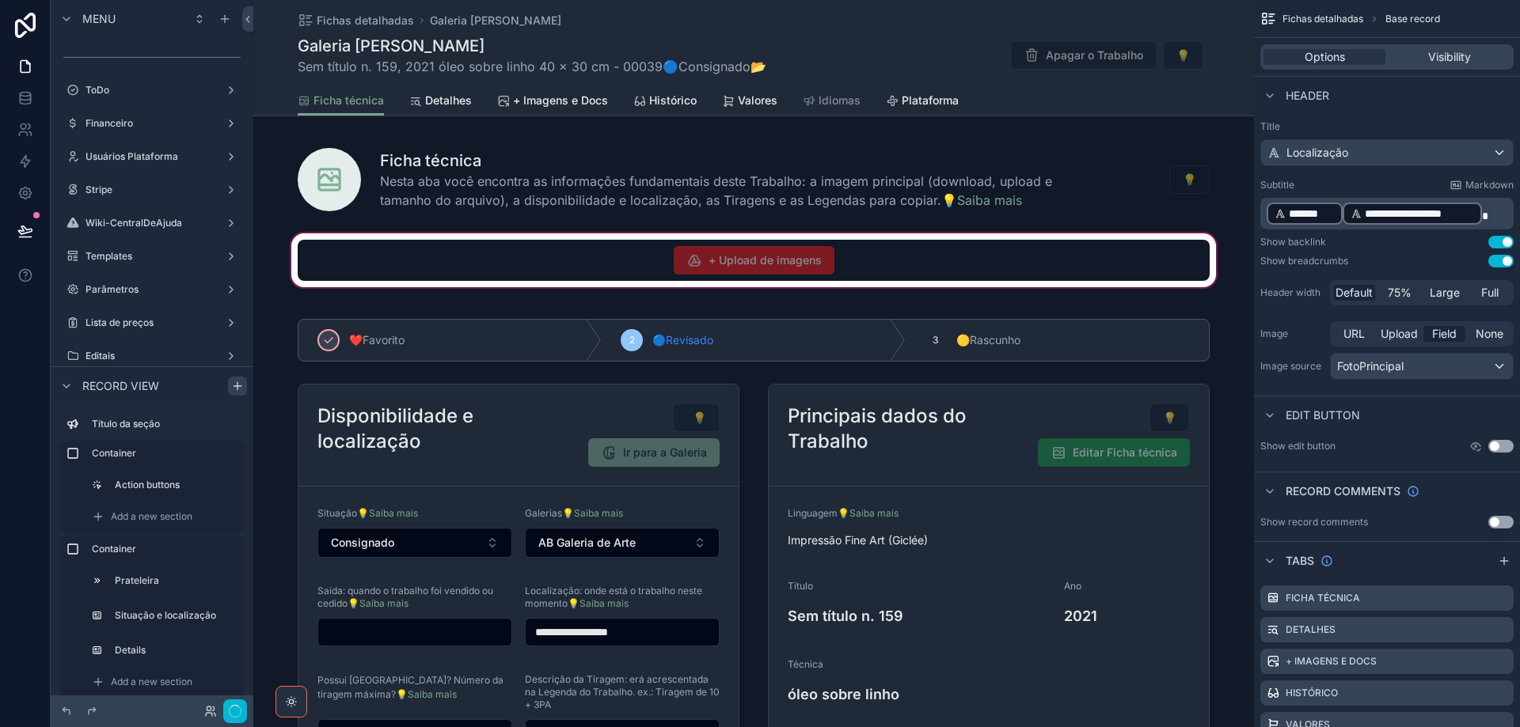
click at [546, 259] on div "scrollable content" at bounding box center [753, 260] width 1001 height 60
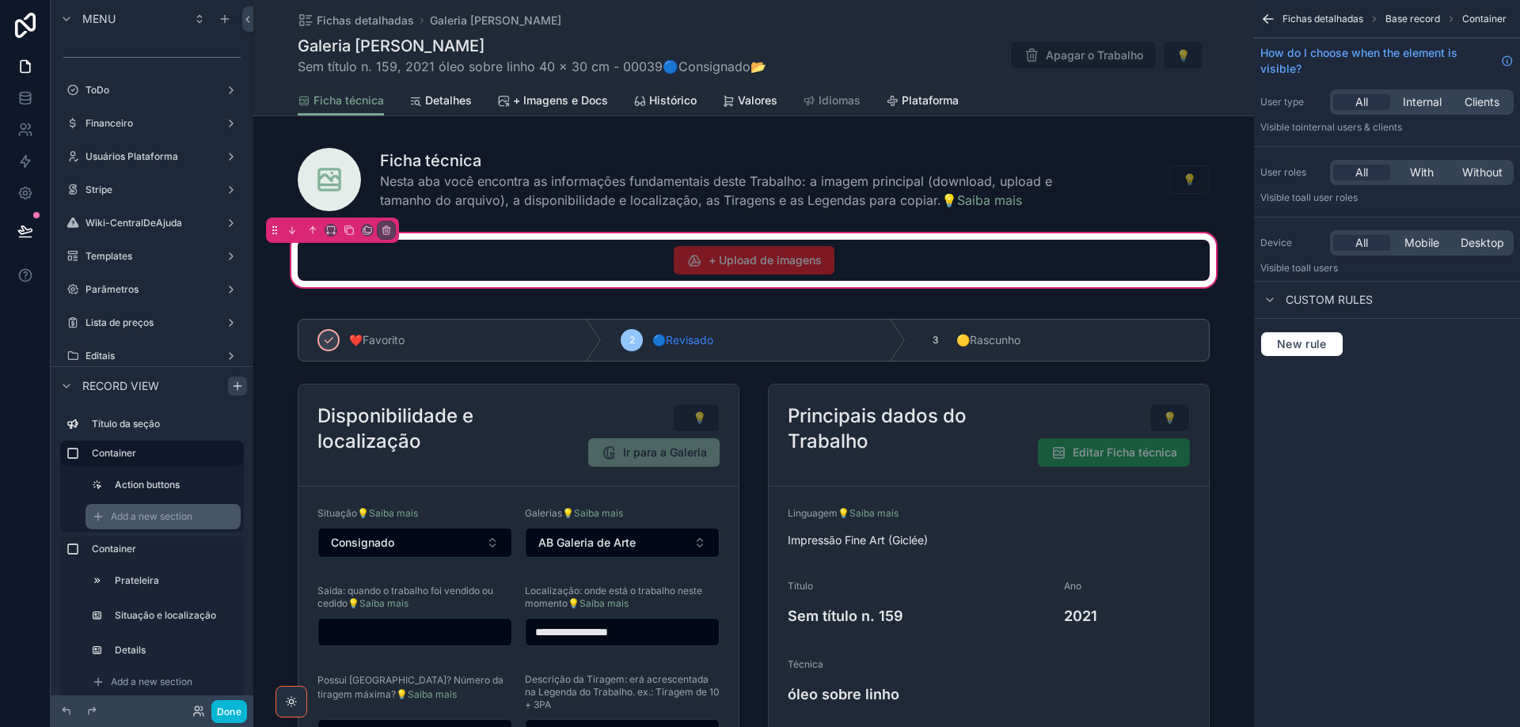
click at [138, 512] on span "Add a new section" at bounding box center [152, 517] width 82 height 13
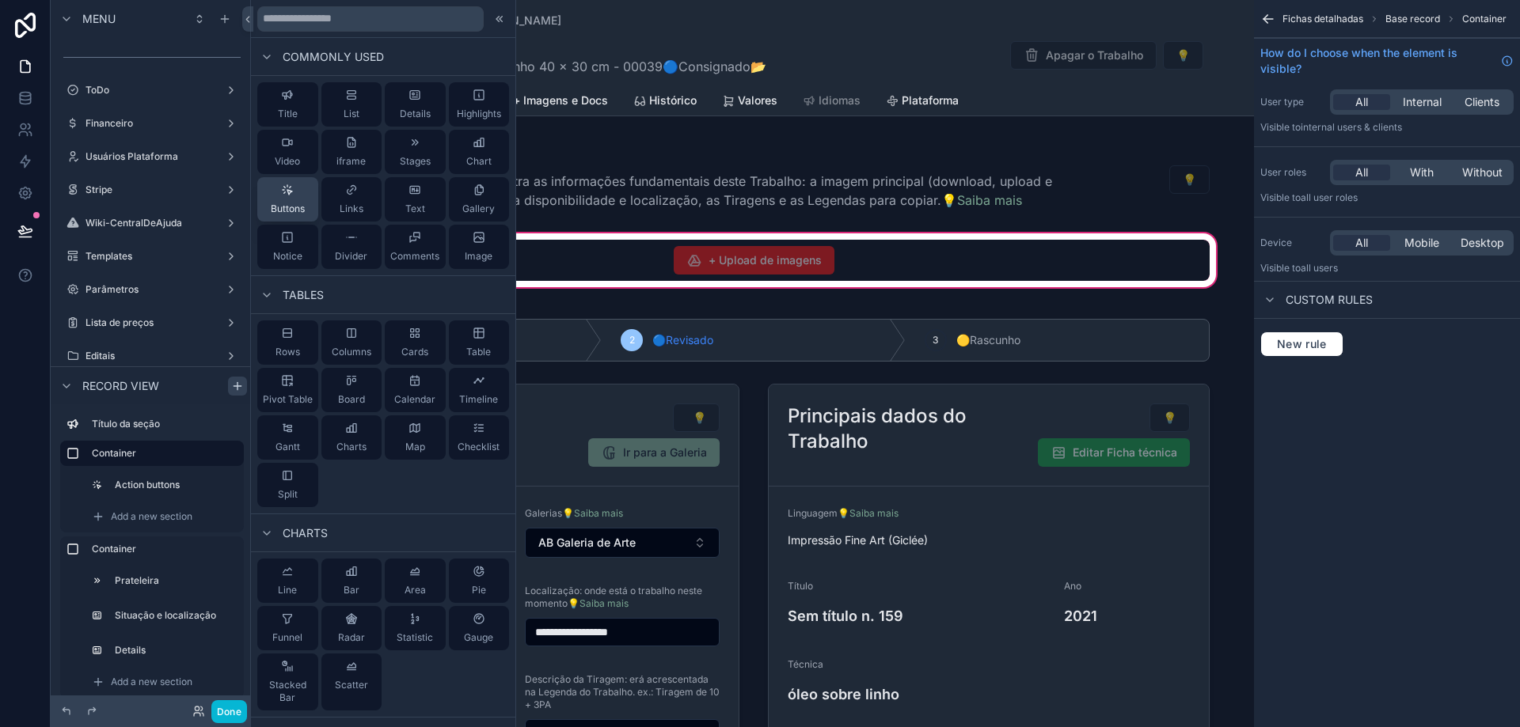
click at [287, 201] on div "Buttons" at bounding box center [288, 200] width 34 height 32
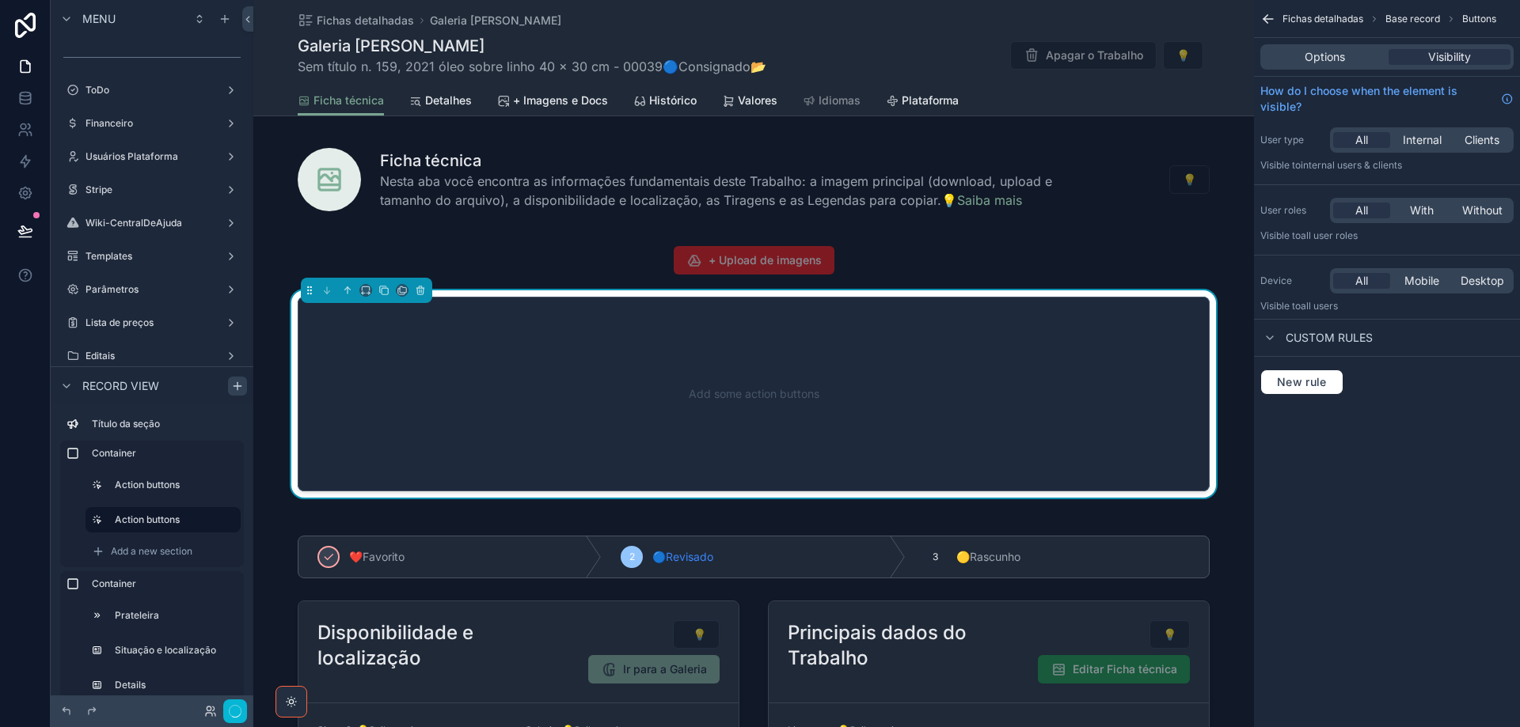
scroll to position [31, 0]
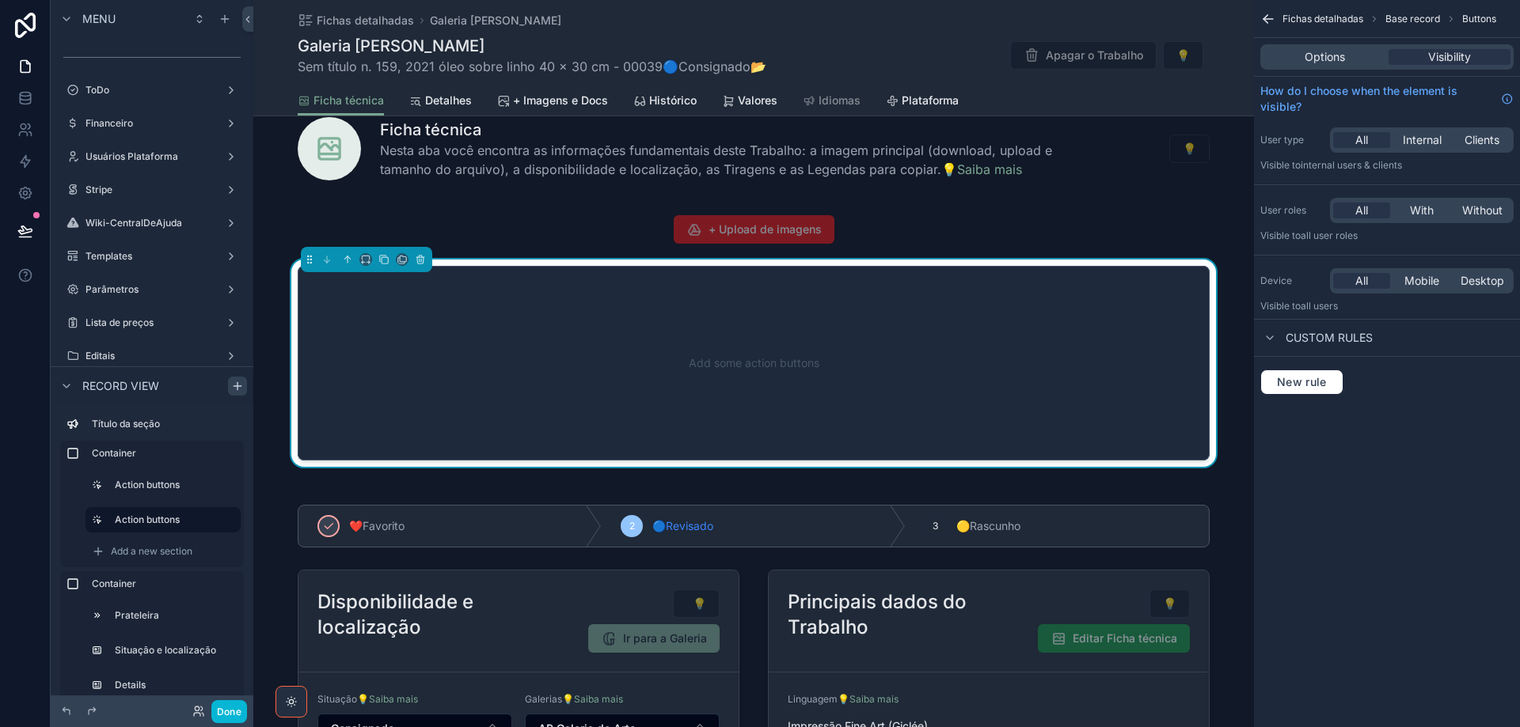
drag, startPoint x: 1106, startPoint y: 367, endPoint x: 1245, endPoint y: 204, distance: 213.9
click at [1107, 367] on div "Add some action buttons" at bounding box center [754, 363] width 860 height 142
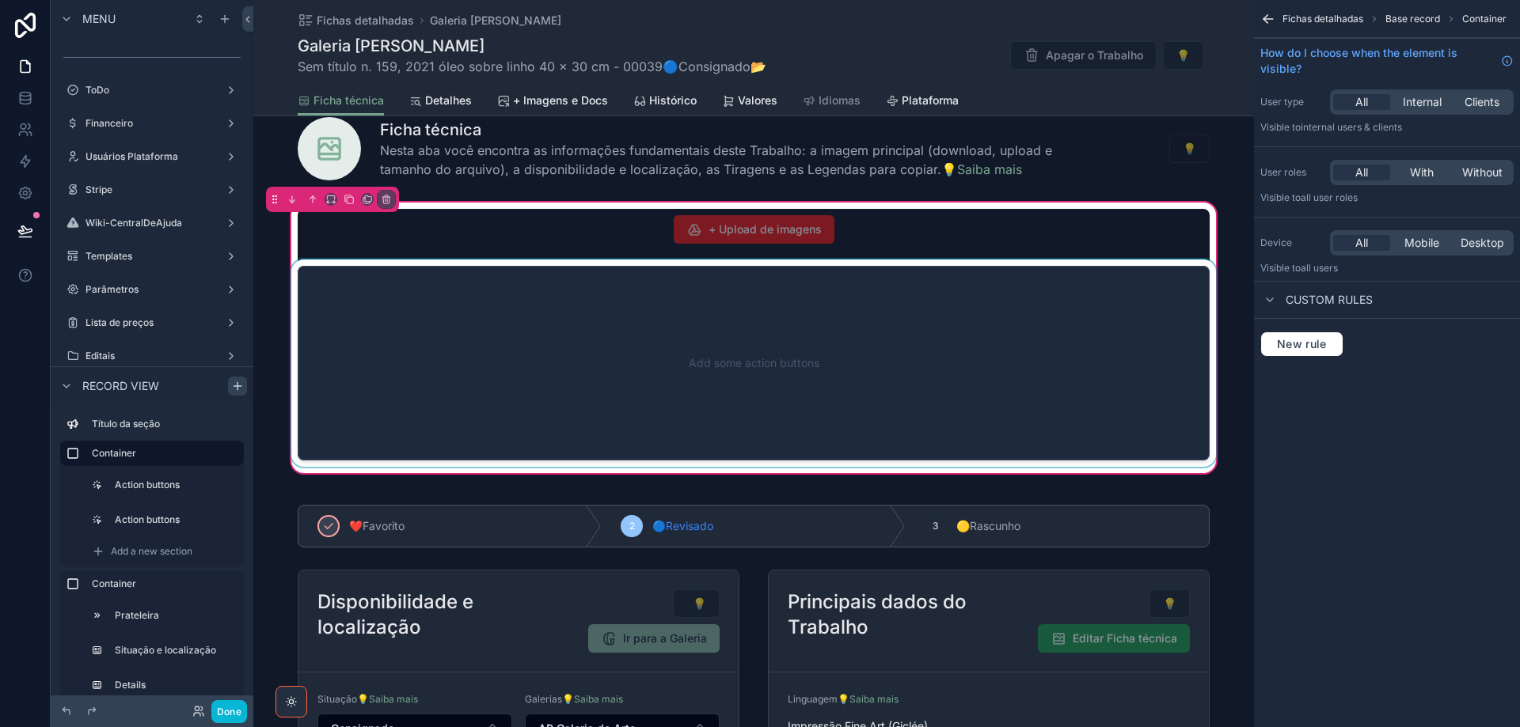
click at [1111, 363] on div "scrollable content" at bounding box center [753, 363] width 931 height 207
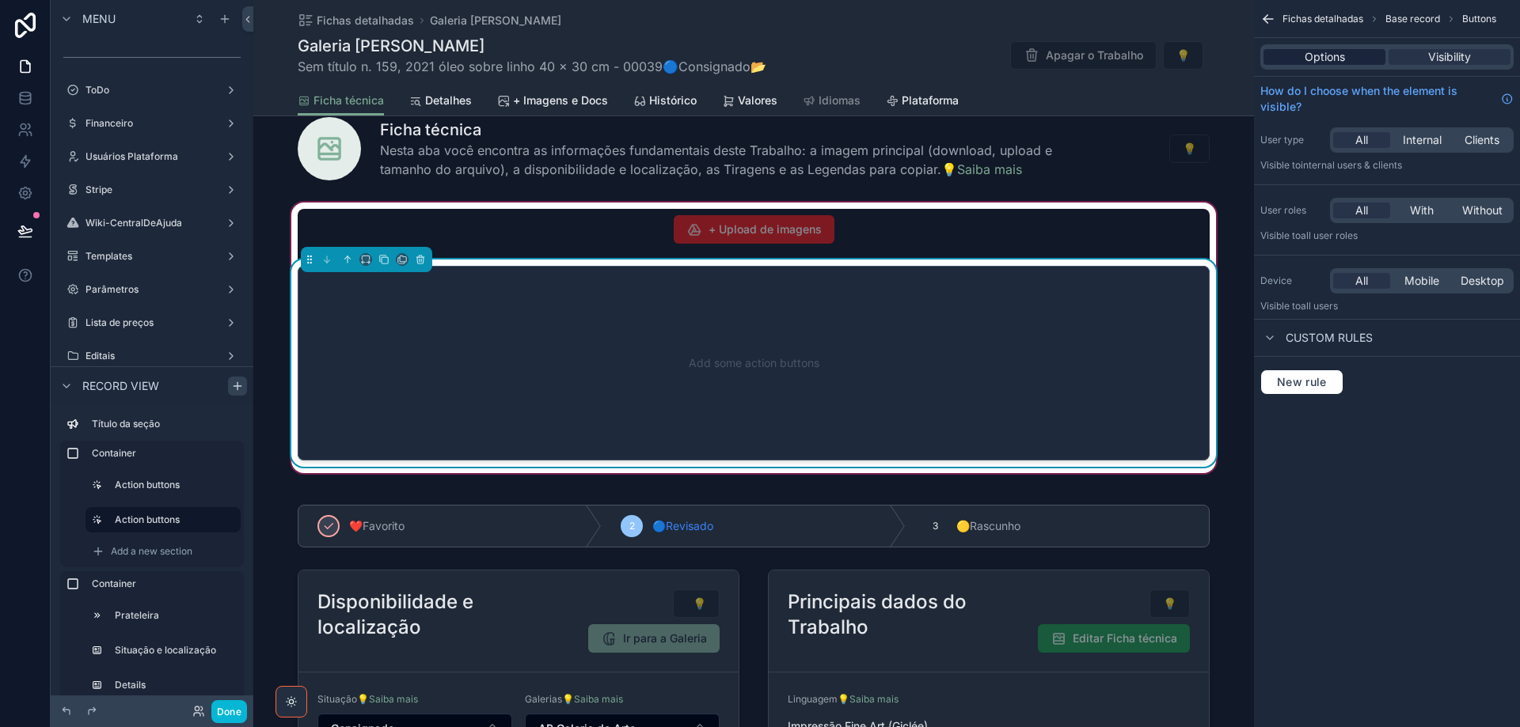
click at [1326, 55] on span "Options" at bounding box center [1325, 57] width 40 height 16
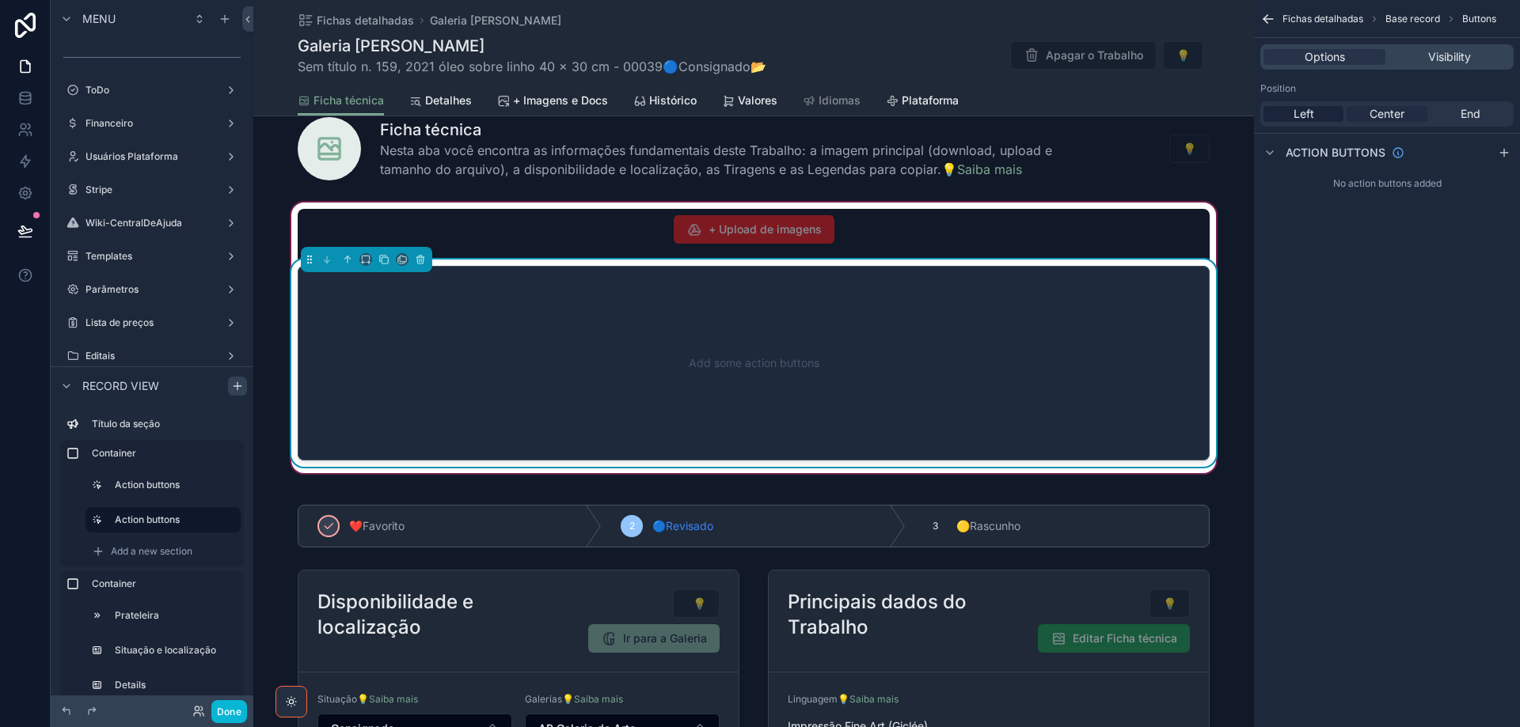
click at [1392, 118] on span "Center" at bounding box center [1386, 114] width 35 height 16
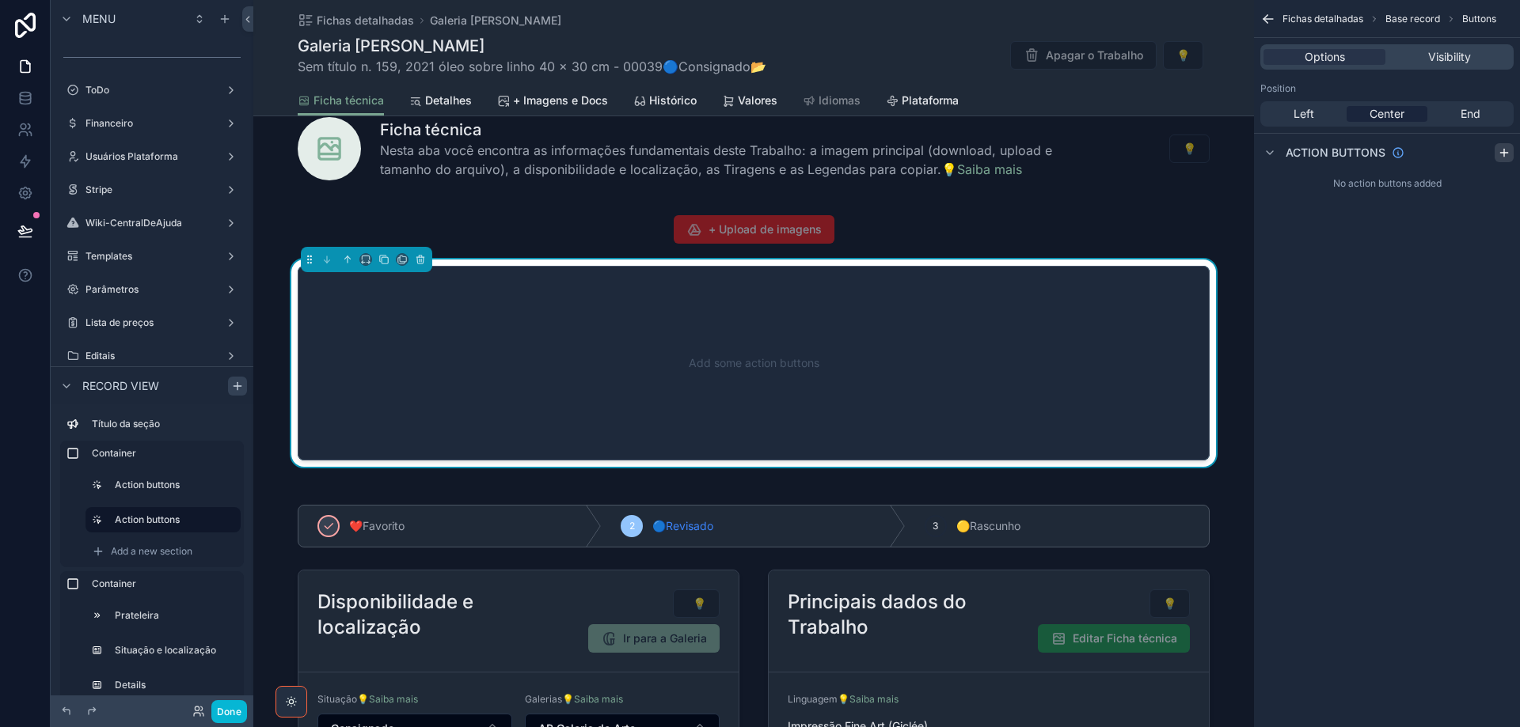
click at [1506, 150] on icon "scrollable content" at bounding box center [1504, 152] width 13 height 13
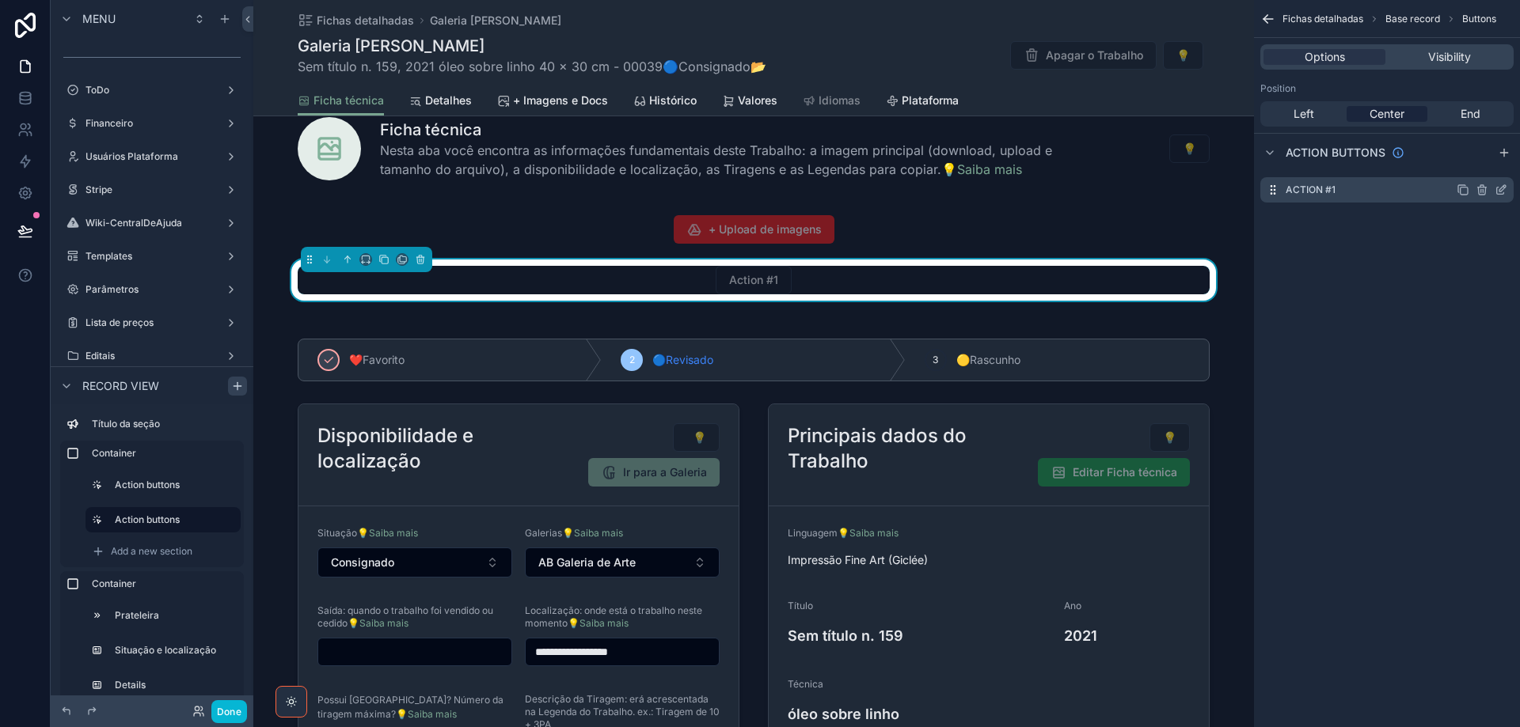
click at [1502, 190] on icon "scrollable content" at bounding box center [1501, 190] width 13 height 13
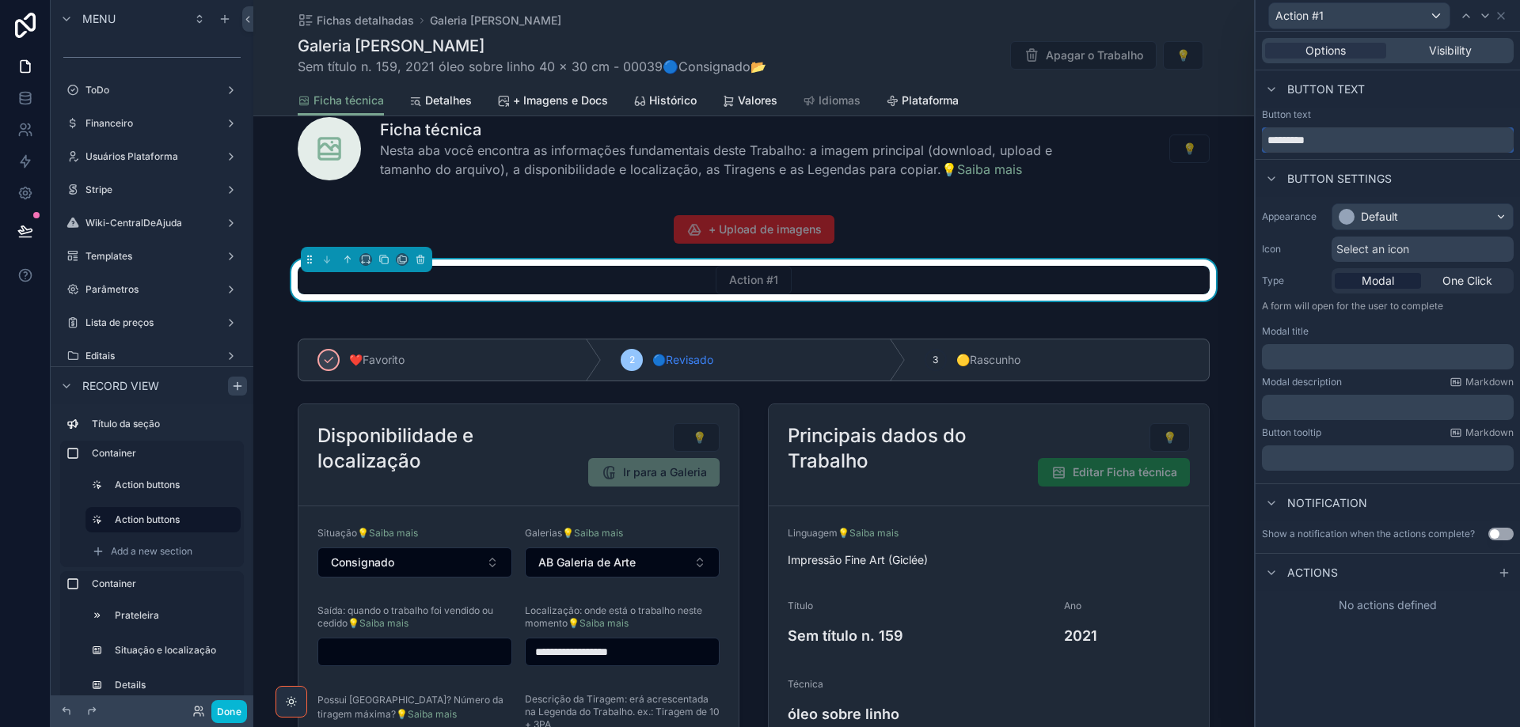
drag, startPoint x: 1369, startPoint y: 139, endPoint x: 1259, endPoint y: 142, distance: 110.9
click at [1259, 142] on div "Button text *********" at bounding box center [1387, 130] width 264 height 44
paste input "**********"
type input "**********"
click at [1426, 222] on div "Default" at bounding box center [1422, 216] width 180 height 25
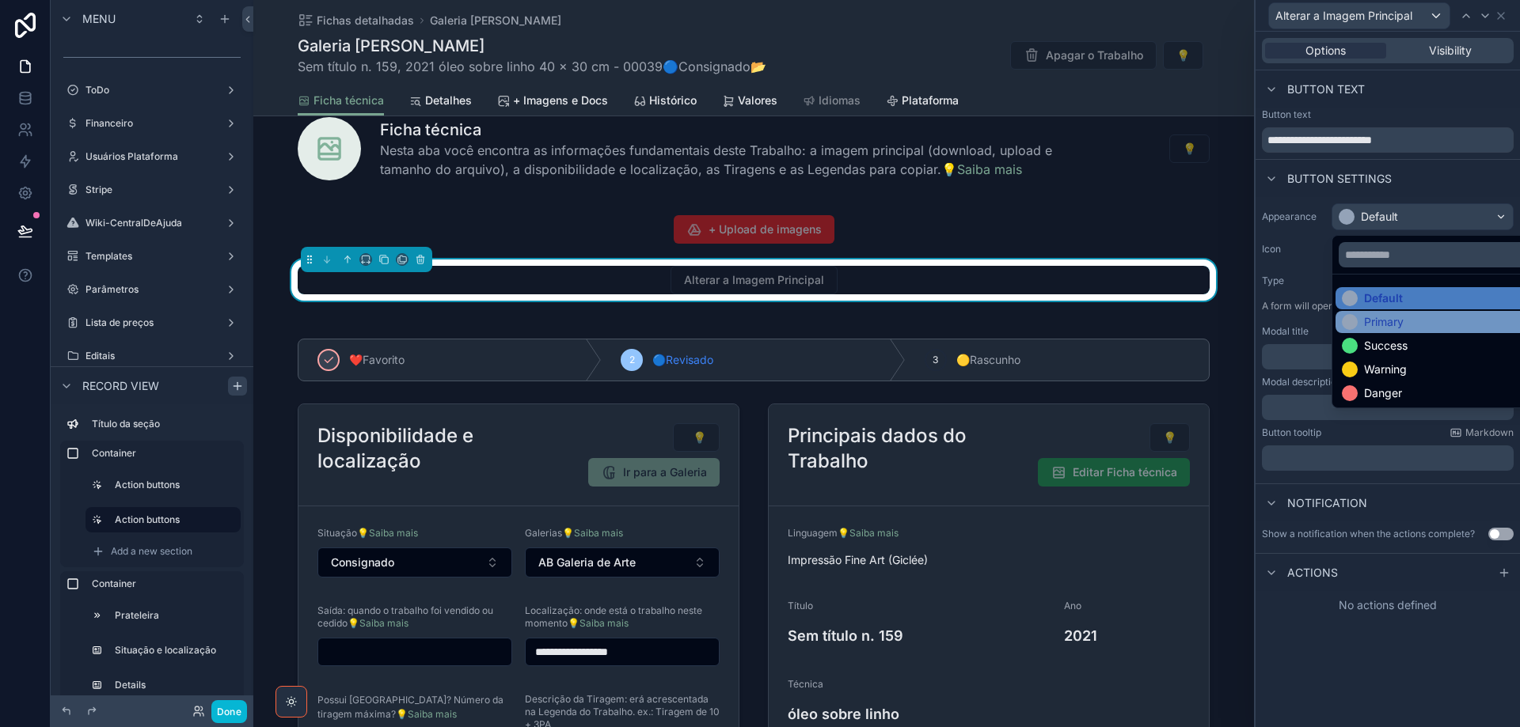
click at [1419, 323] on div "Primary" at bounding box center [1441, 322] width 198 height 16
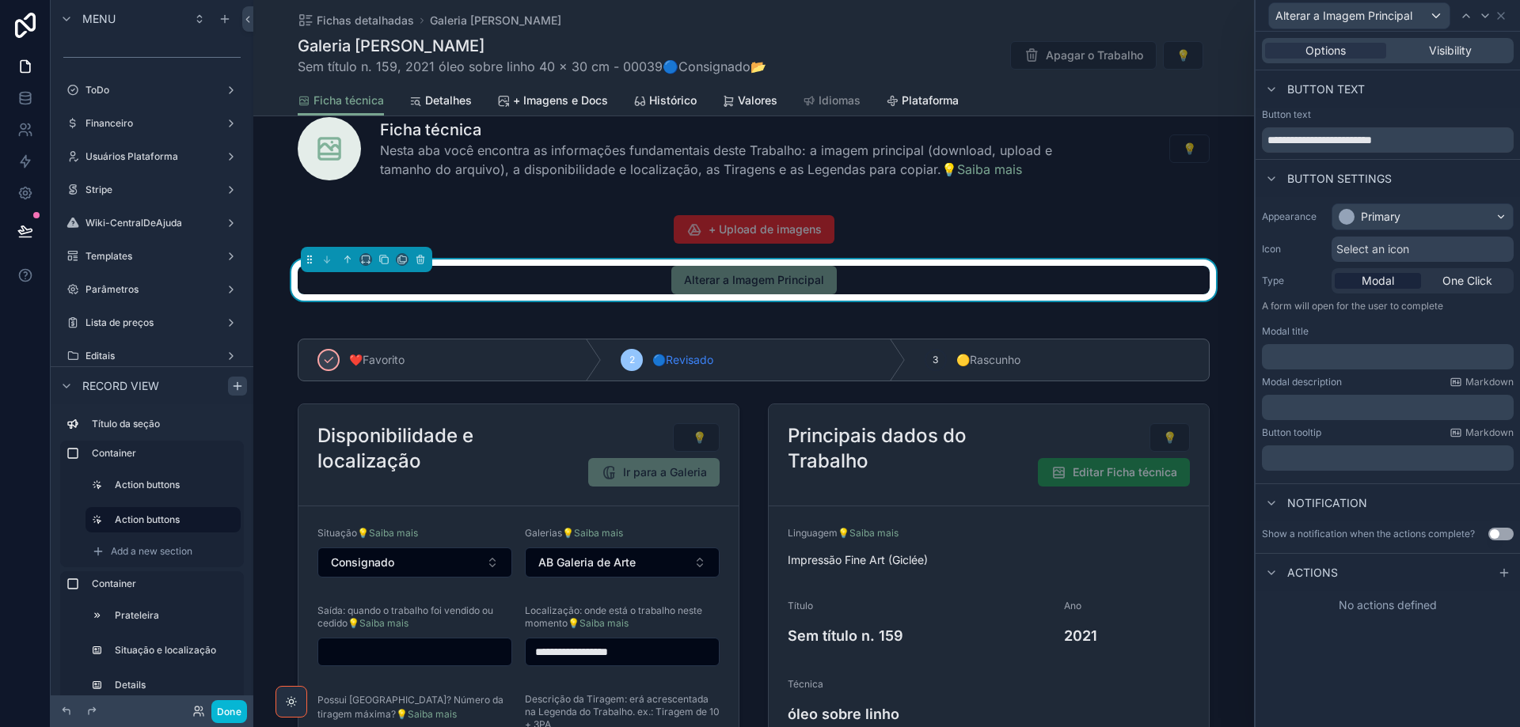
click at [1401, 253] on span "Select an icon" at bounding box center [1372, 249] width 73 height 16
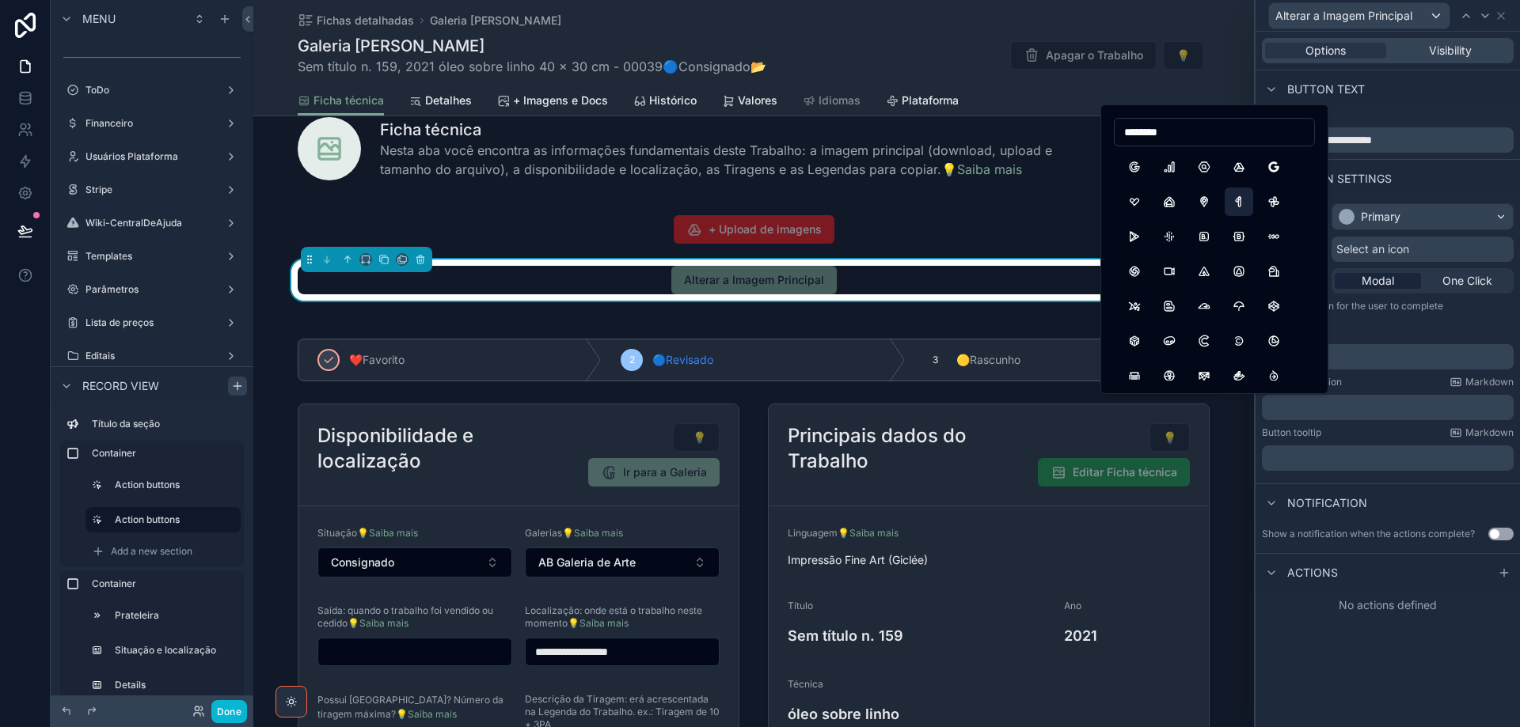
type input "********"
click at [1243, 199] on button "BrandGoogleOne" at bounding box center [1239, 202] width 28 height 28
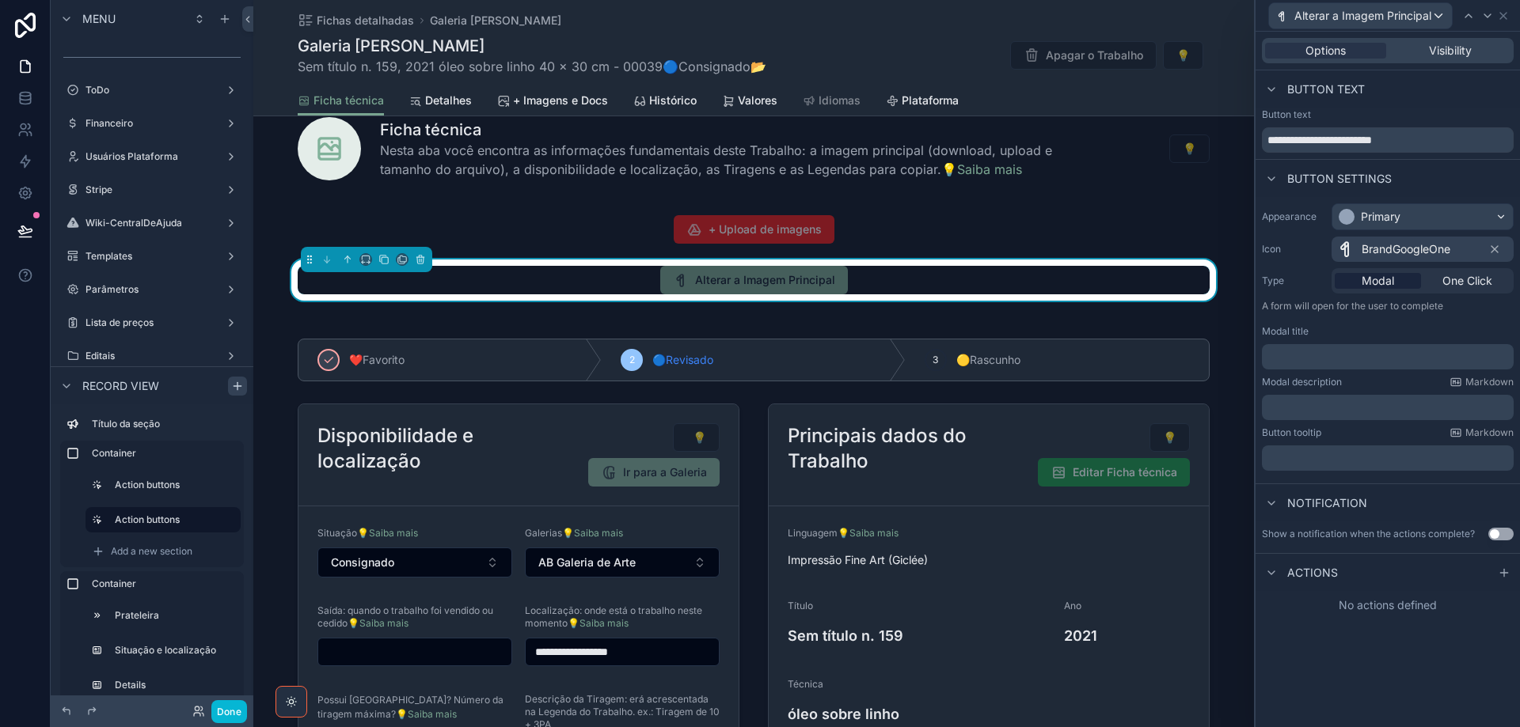
click at [1309, 356] on p "﻿" at bounding box center [1389, 357] width 242 height 16
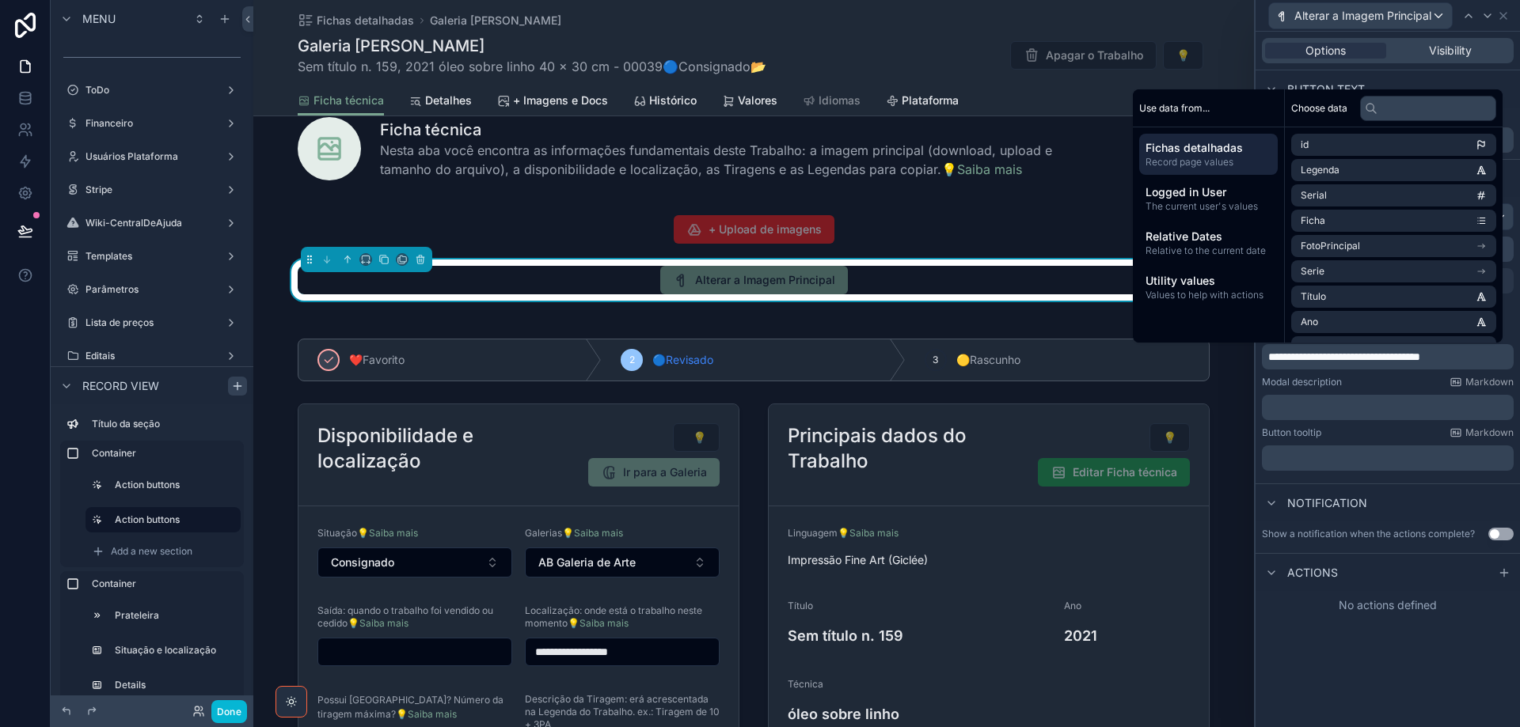
click at [1311, 409] on p "﻿" at bounding box center [1389, 408] width 242 height 16
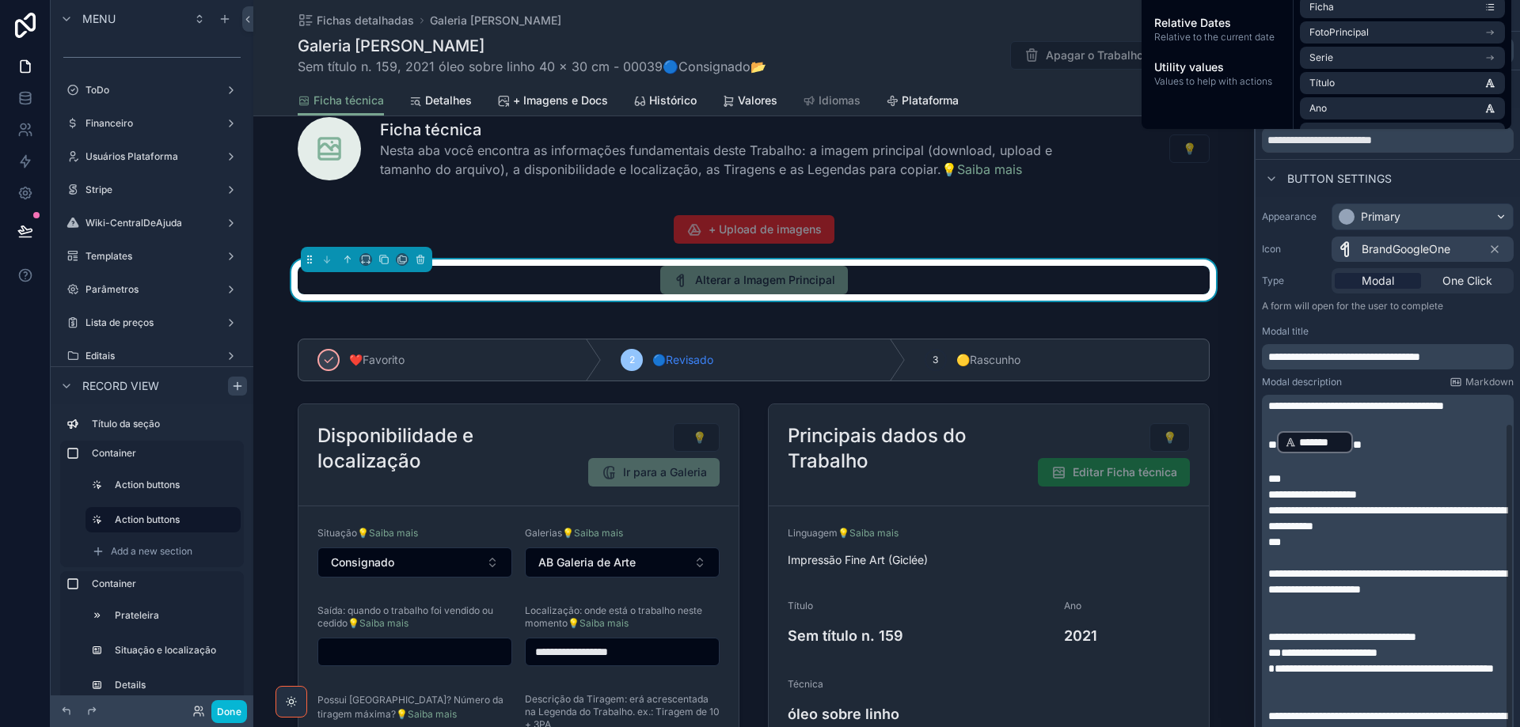
scroll to position [231, 0]
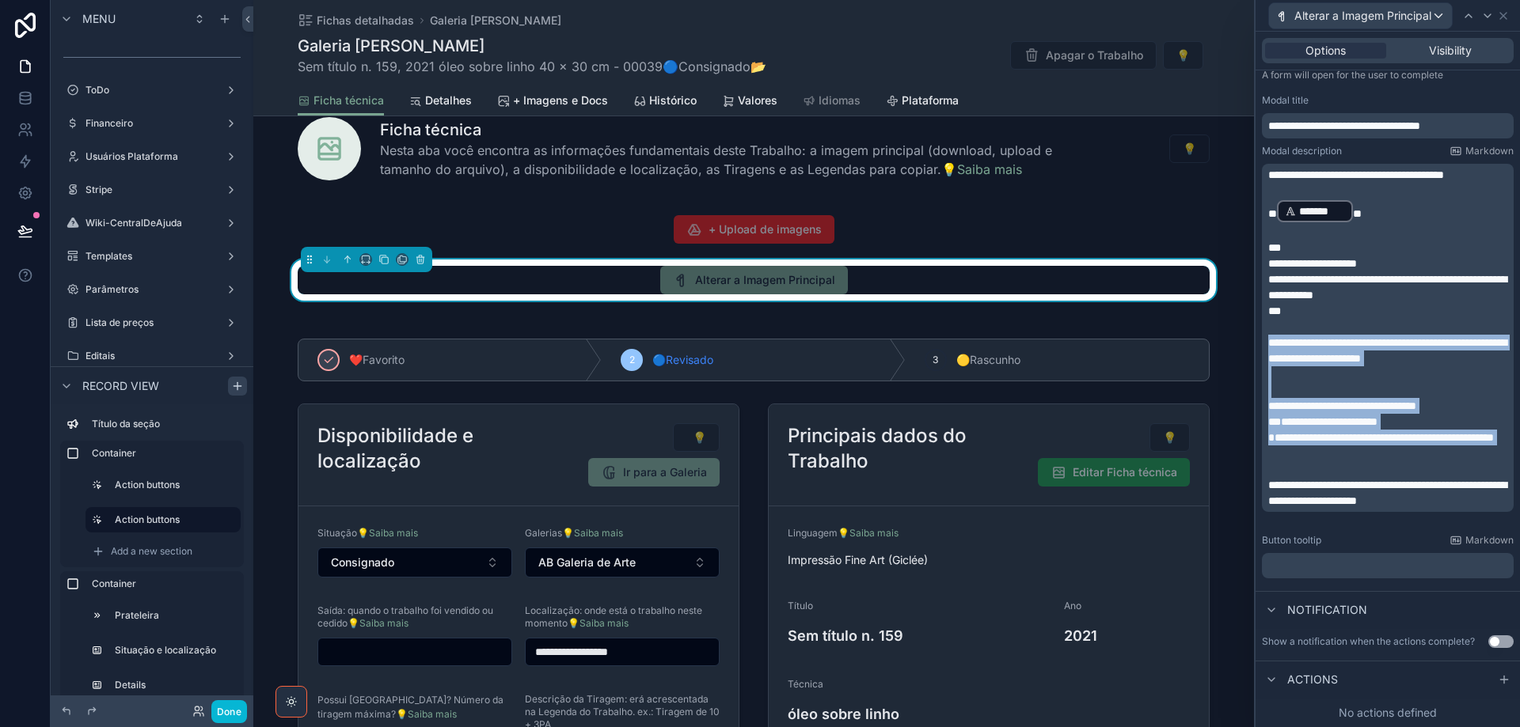
drag, startPoint x: 1269, startPoint y: 324, endPoint x: 1425, endPoint y: 457, distance: 205.0
click at [1425, 457] on div "**********" at bounding box center [1389, 338] width 242 height 342
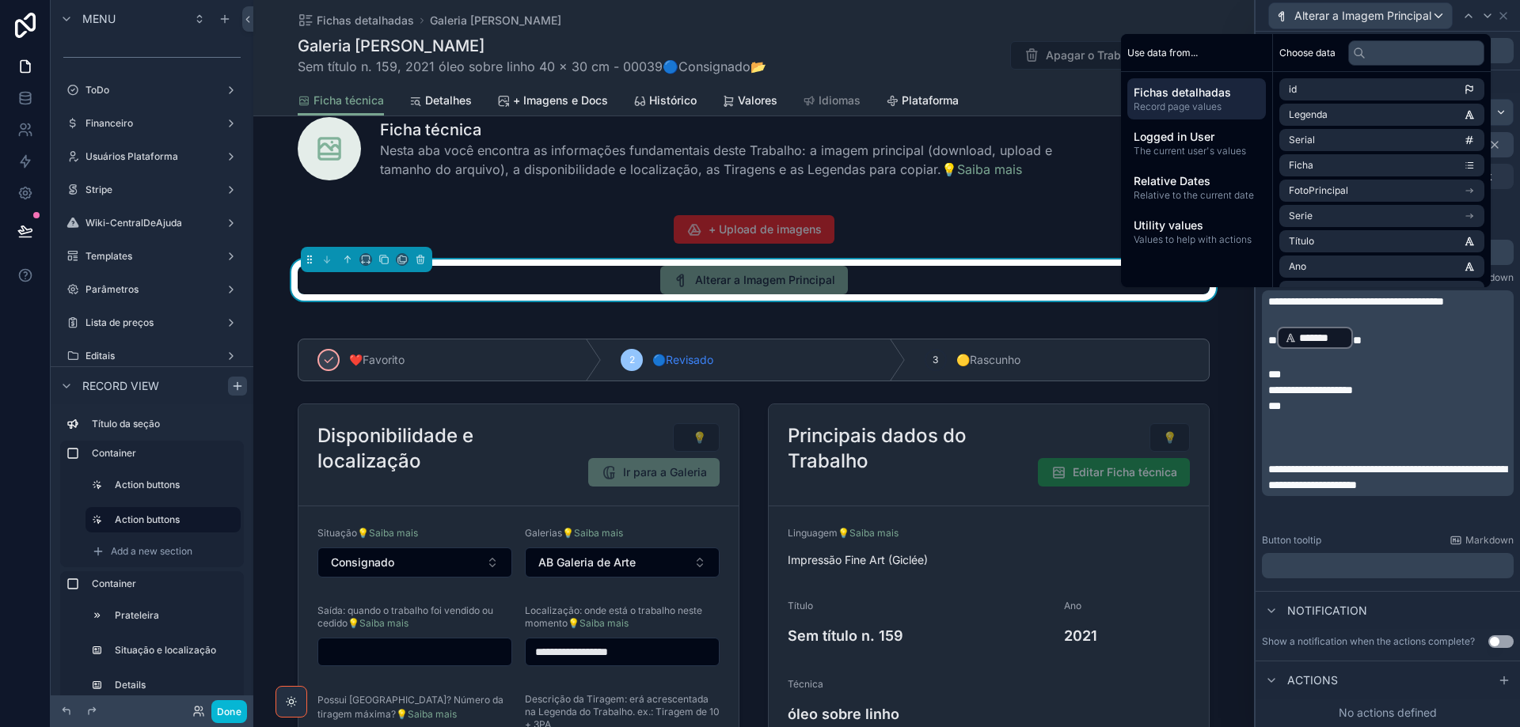
scroll to position [104, 0]
click at [1491, 644] on button "Use setting" at bounding box center [1500, 642] width 25 height 13
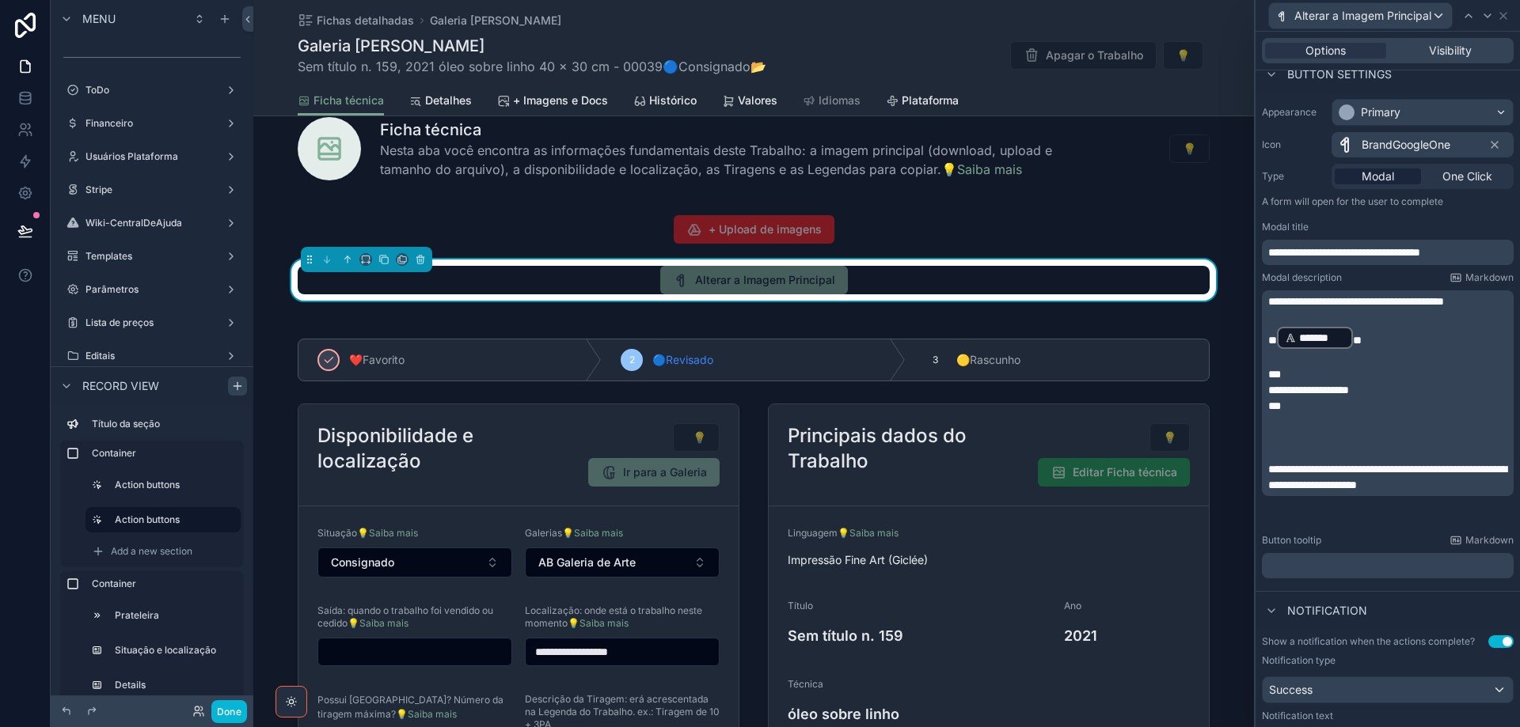
scroll to position [214, 0]
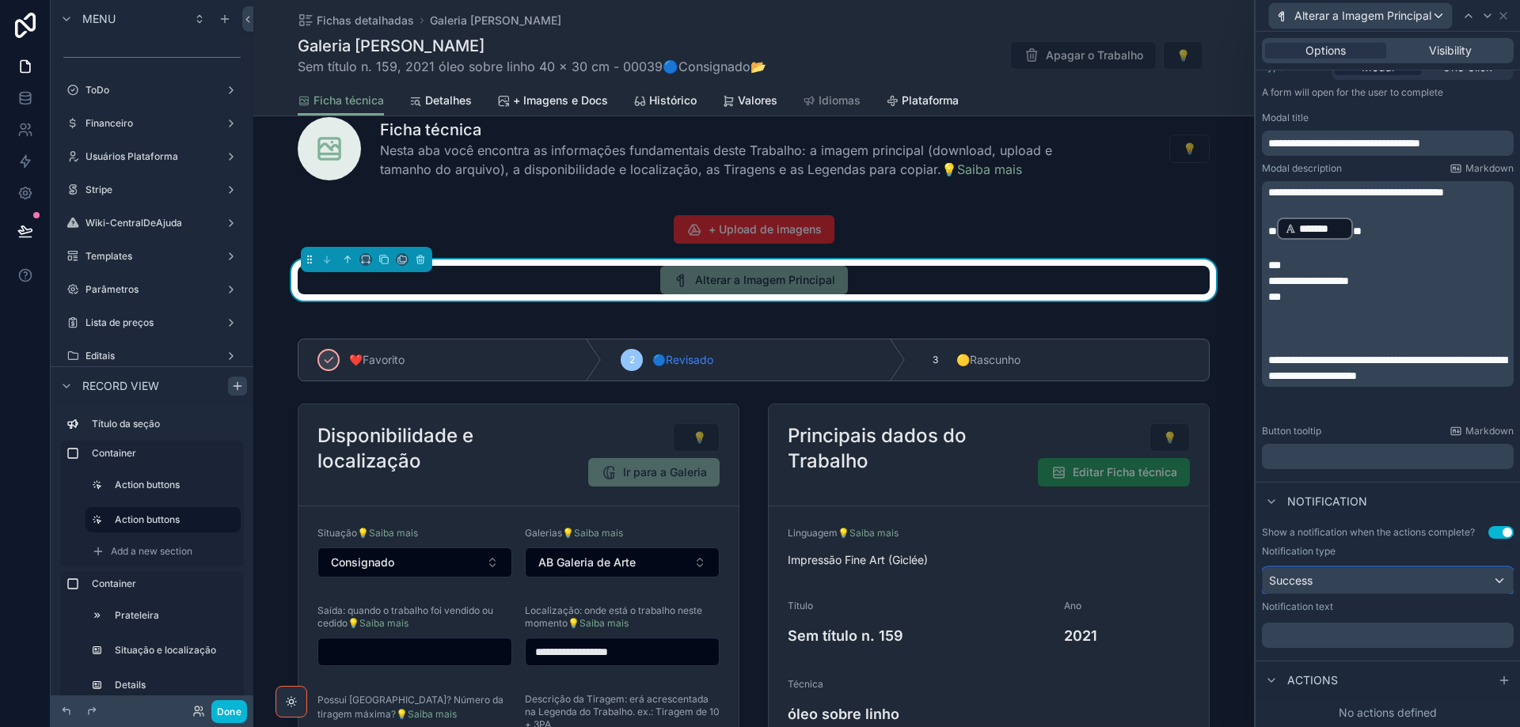
click at [1358, 578] on div "Success" at bounding box center [1388, 580] width 250 height 25
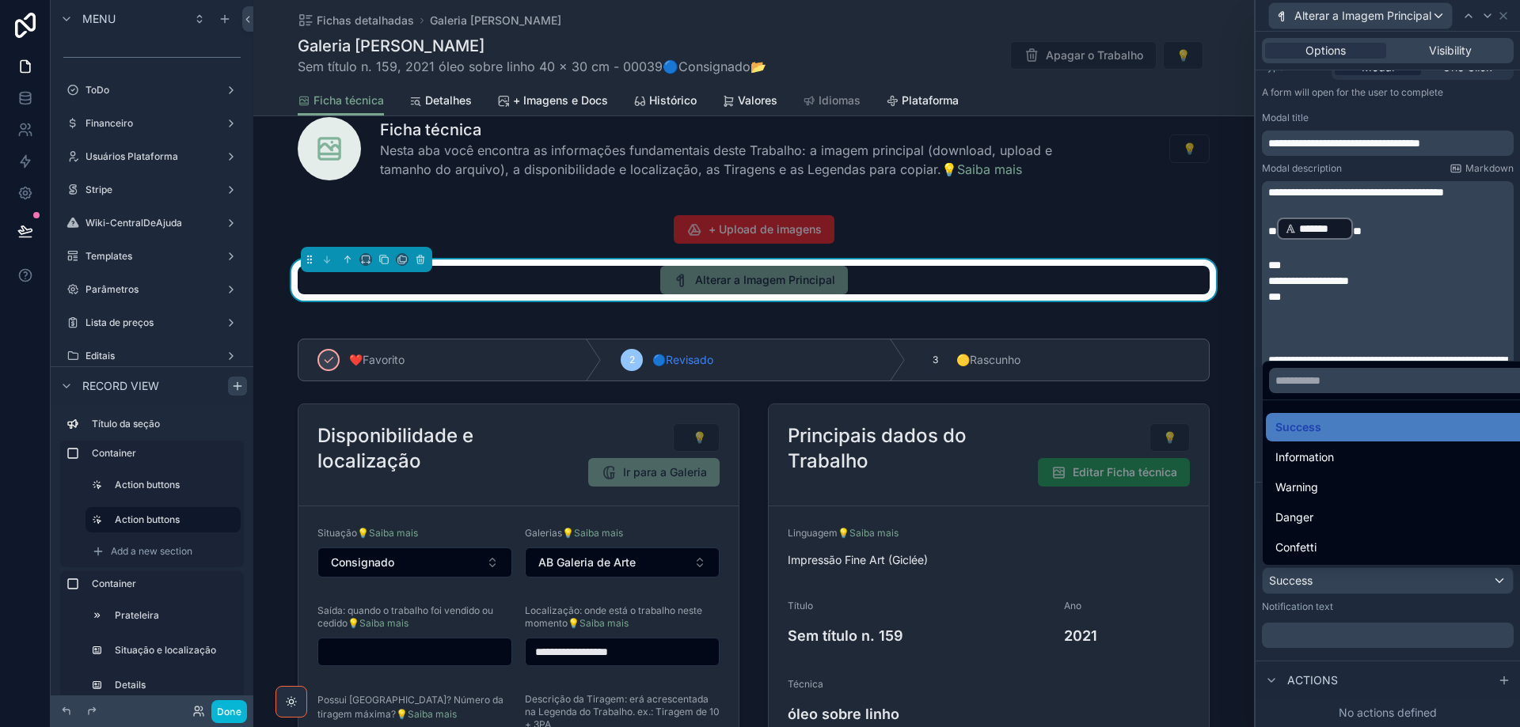
drag, startPoint x: 1354, startPoint y: 467, endPoint x: 1518, endPoint y: 447, distance: 164.3
click at [1354, 466] on div "Information" at bounding box center [1400, 457] width 268 height 28
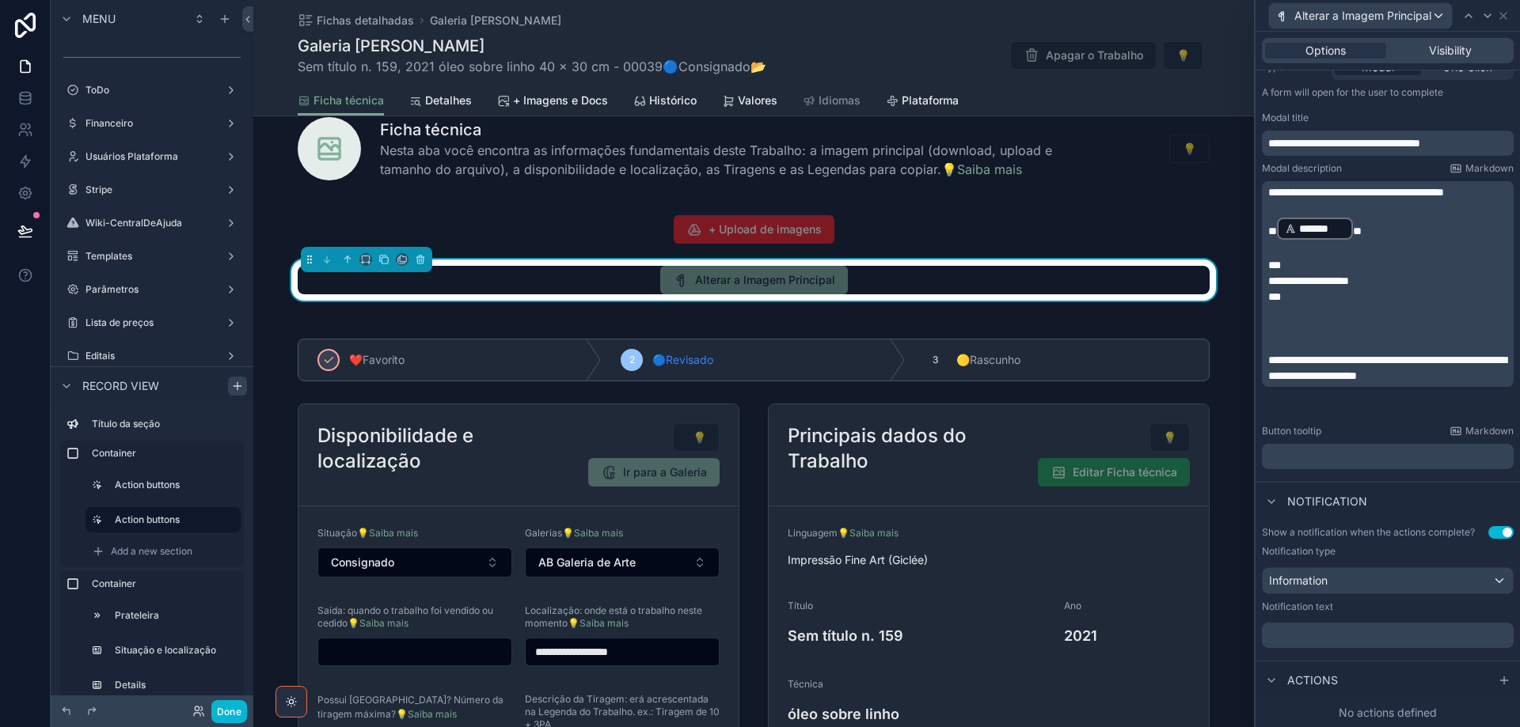
click at [1351, 635] on p "﻿" at bounding box center [1389, 636] width 242 height 16
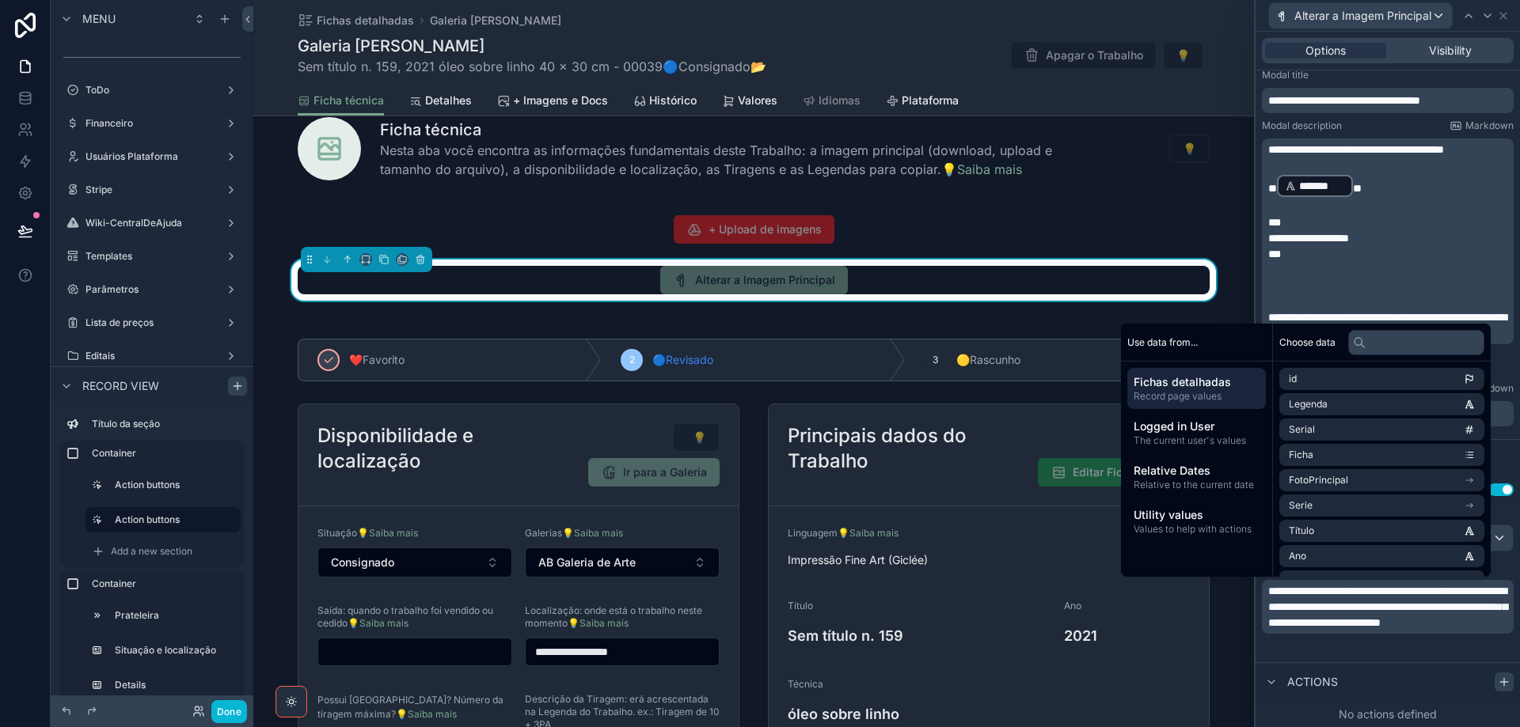
scroll to position [396, 0]
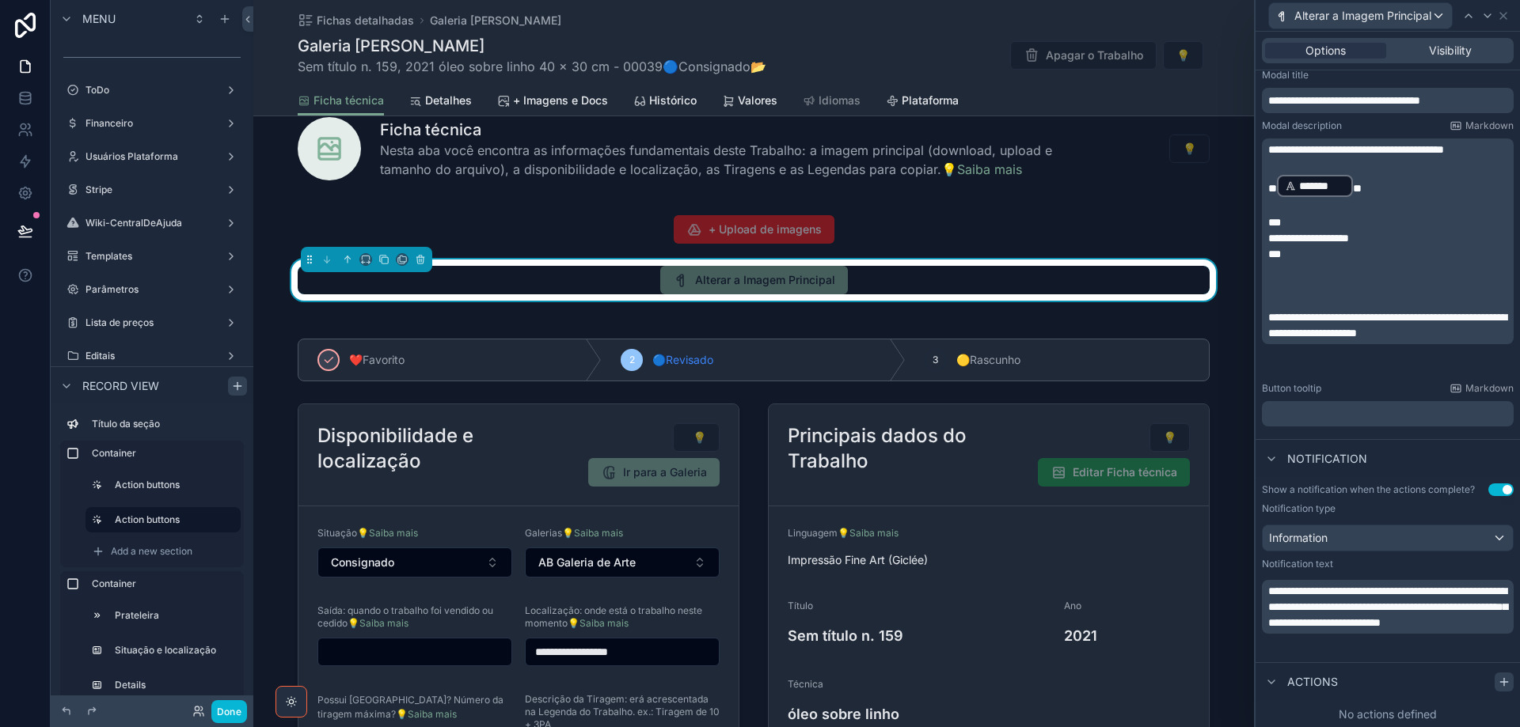
click at [1498, 680] on icon at bounding box center [1504, 682] width 13 height 13
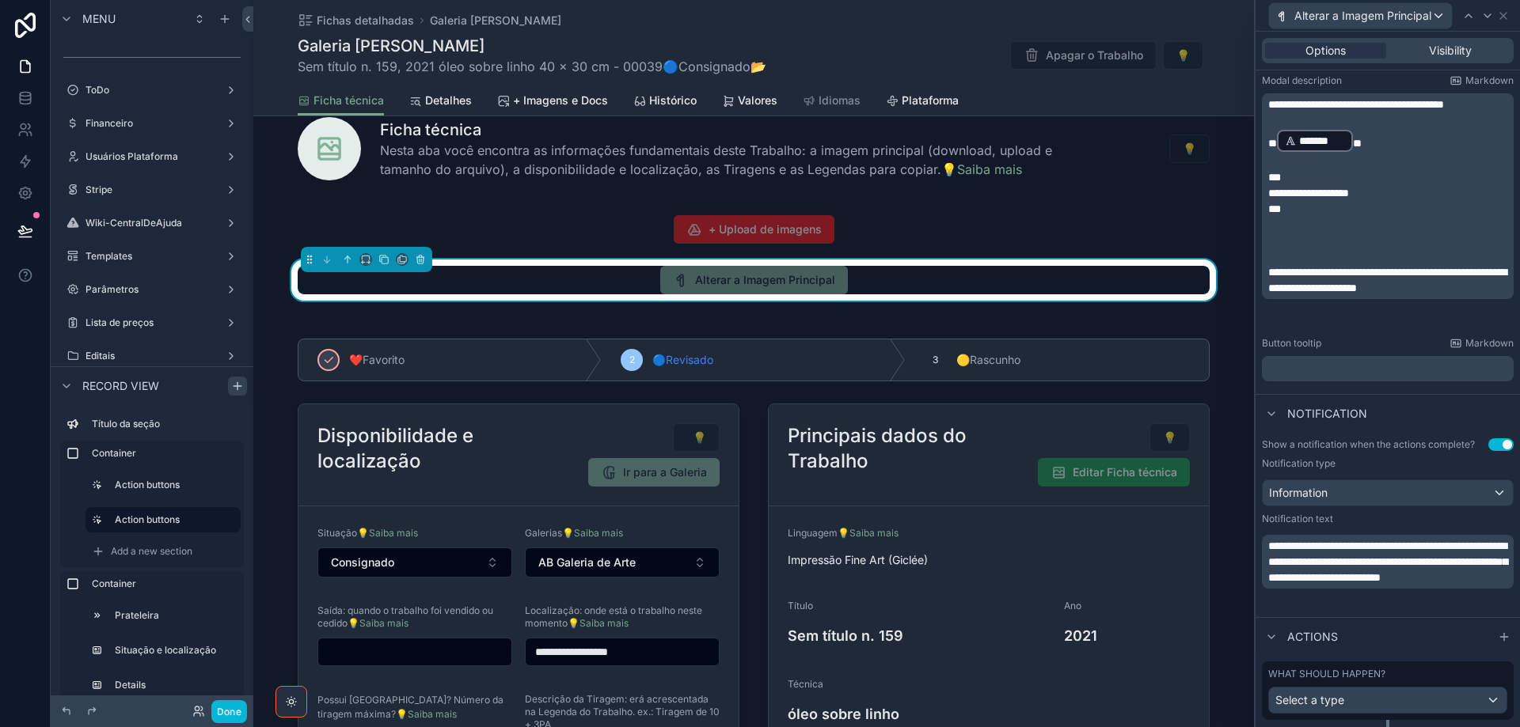
scroll to position [342, 0]
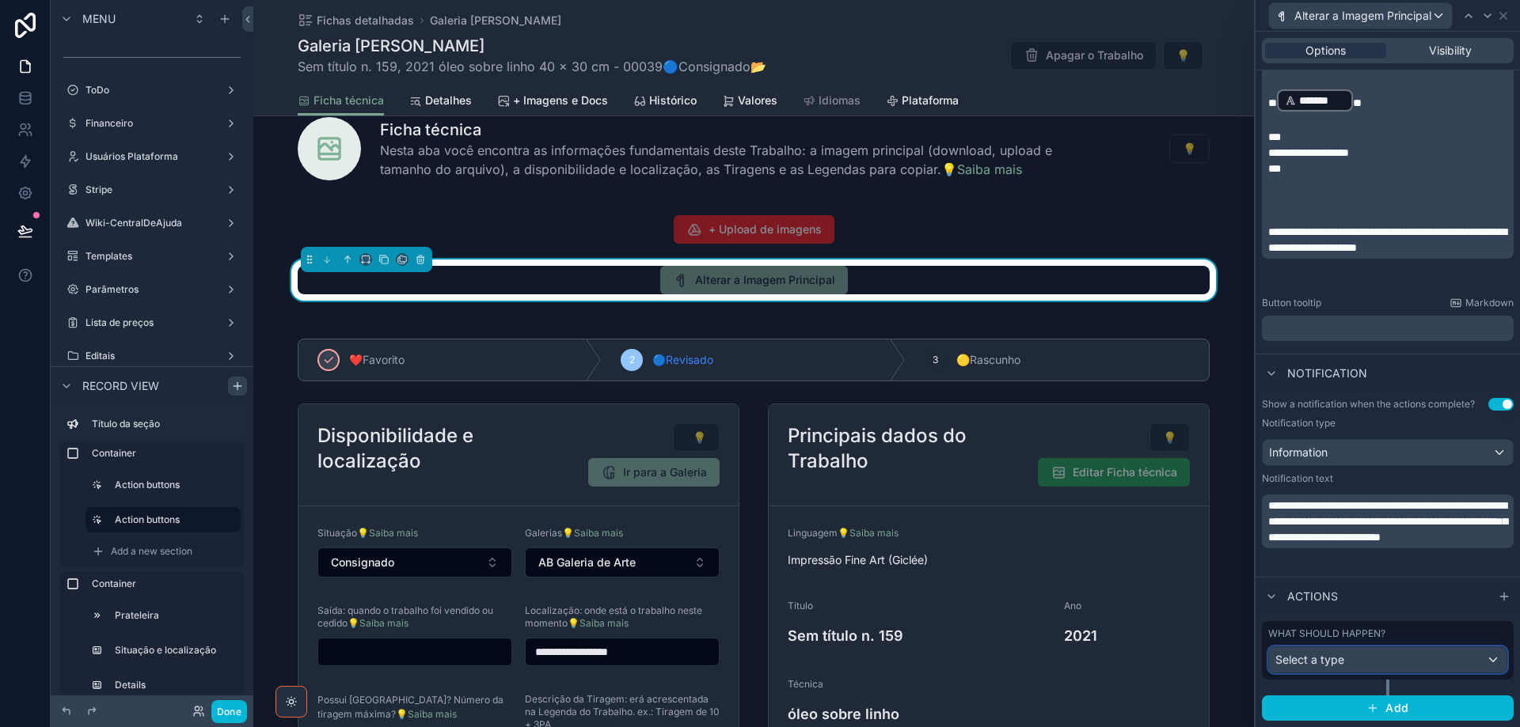
click at [1446, 667] on div "Select a type" at bounding box center [1387, 660] width 237 height 25
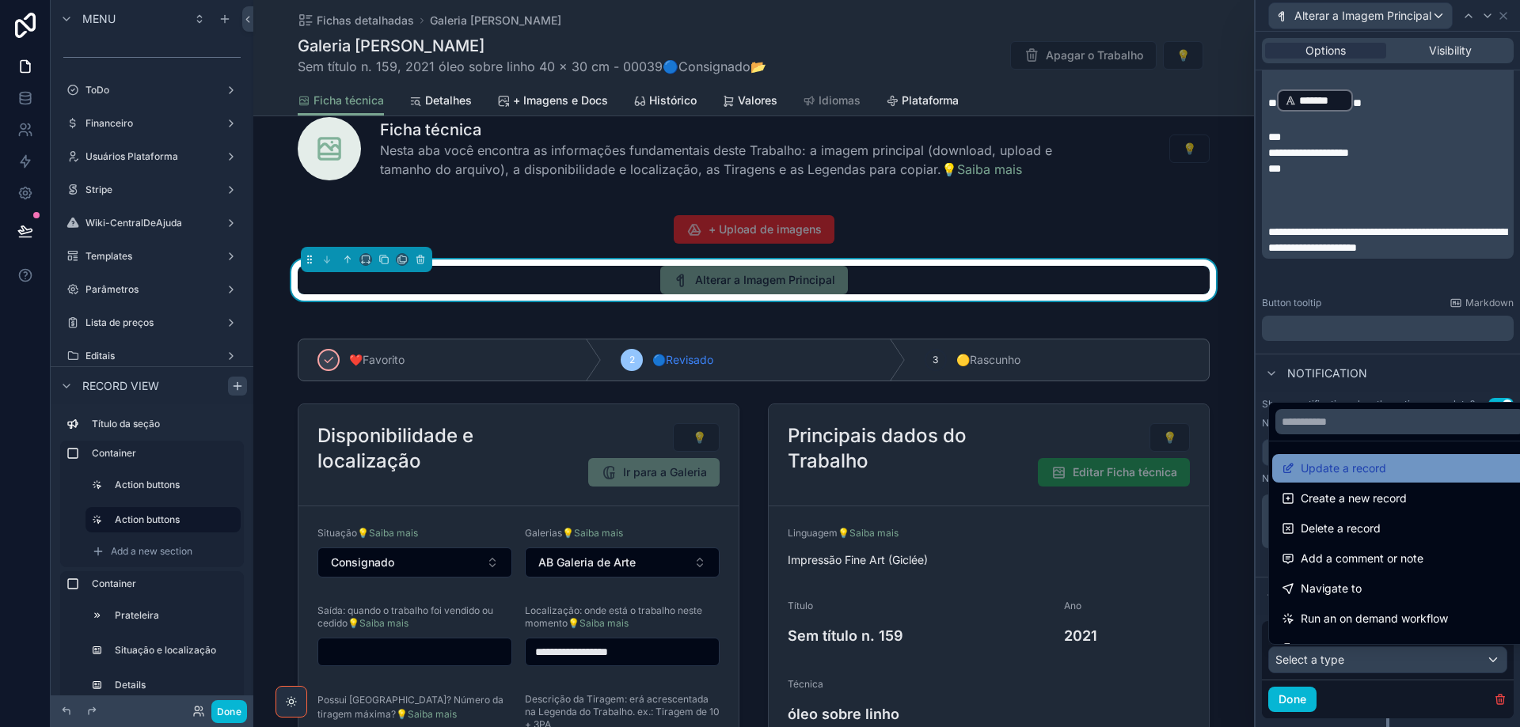
click at [1364, 465] on span "Update a record" at bounding box center [1343, 468] width 85 height 19
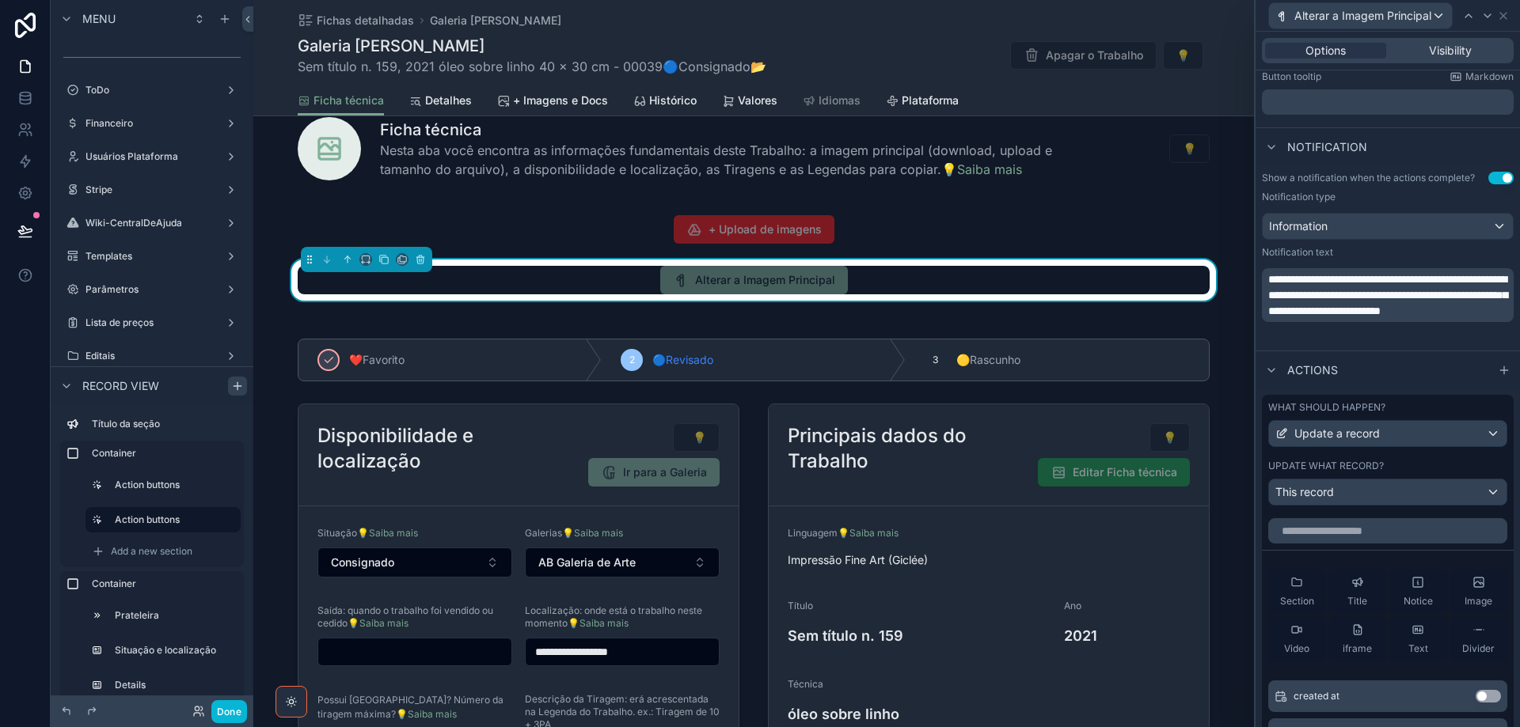
scroll to position [738, 0]
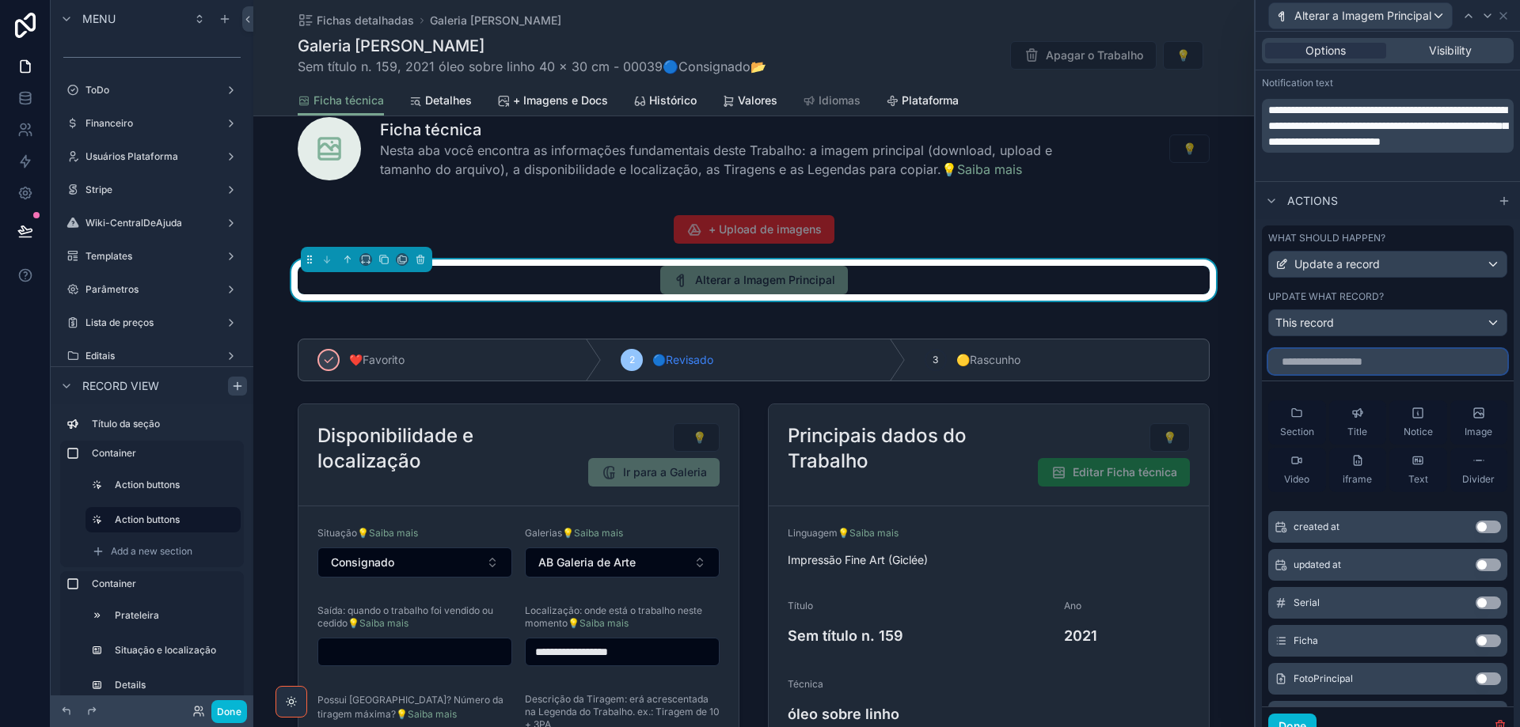
click at [1339, 363] on input "text" at bounding box center [1387, 361] width 239 height 25
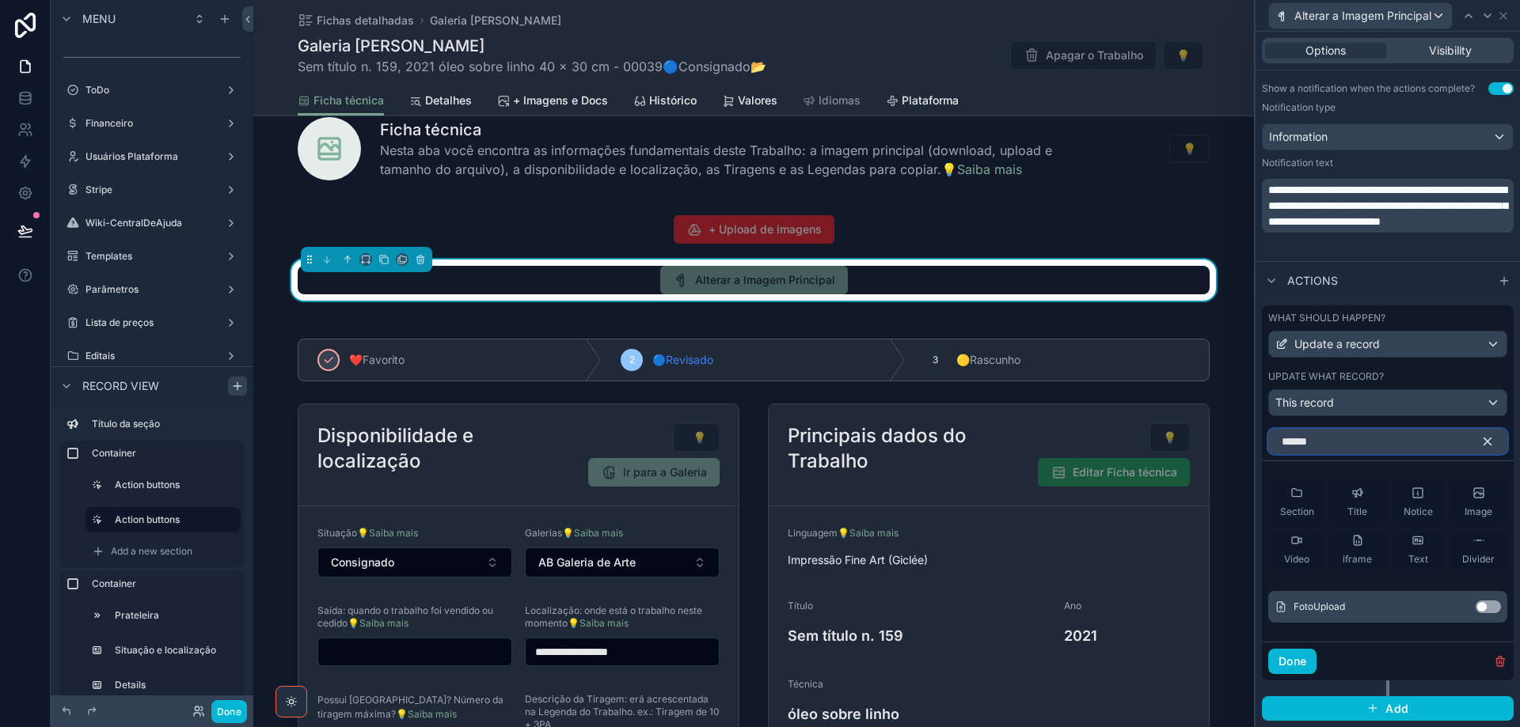
type input "******"
click at [1482, 610] on button "Use setting" at bounding box center [1488, 607] width 25 height 13
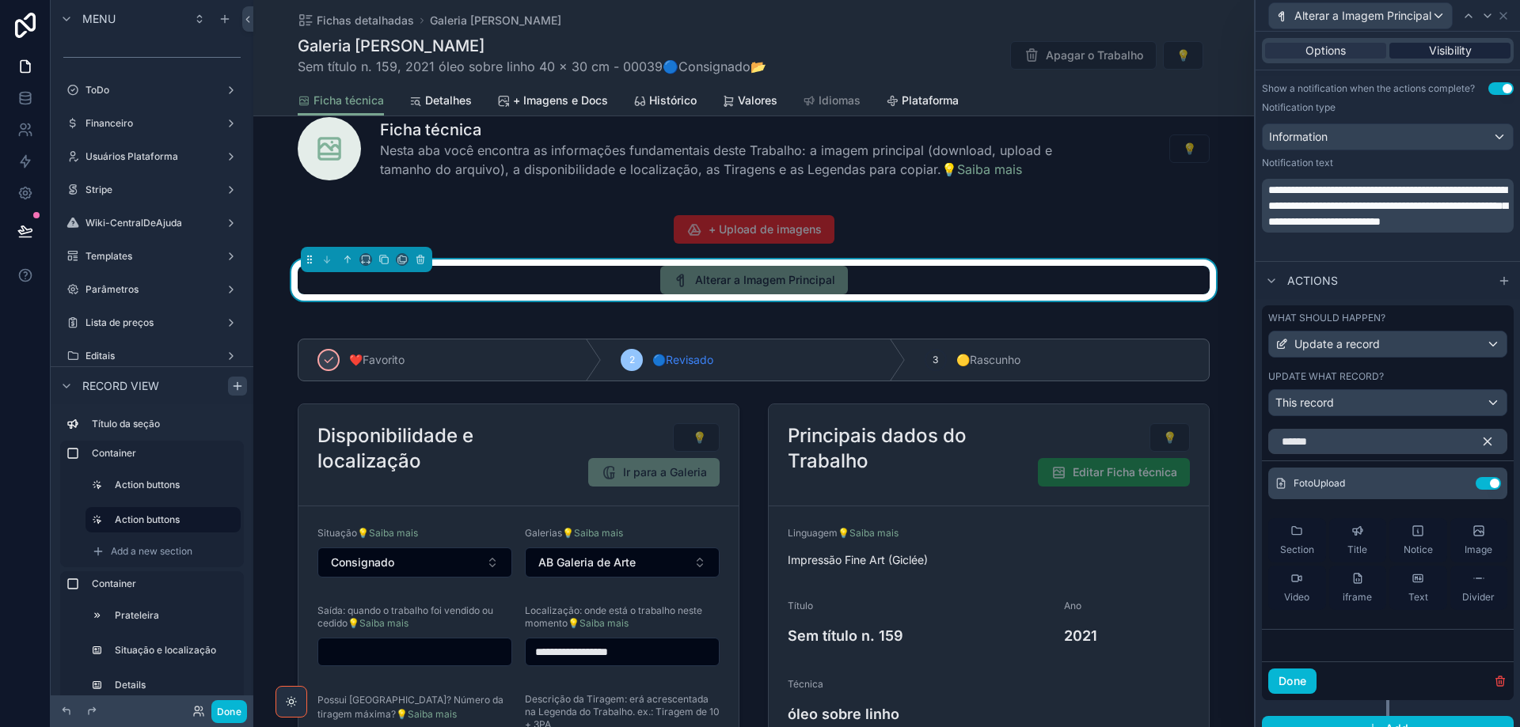
click at [1442, 47] on span "Visibility" at bounding box center [1450, 51] width 43 height 16
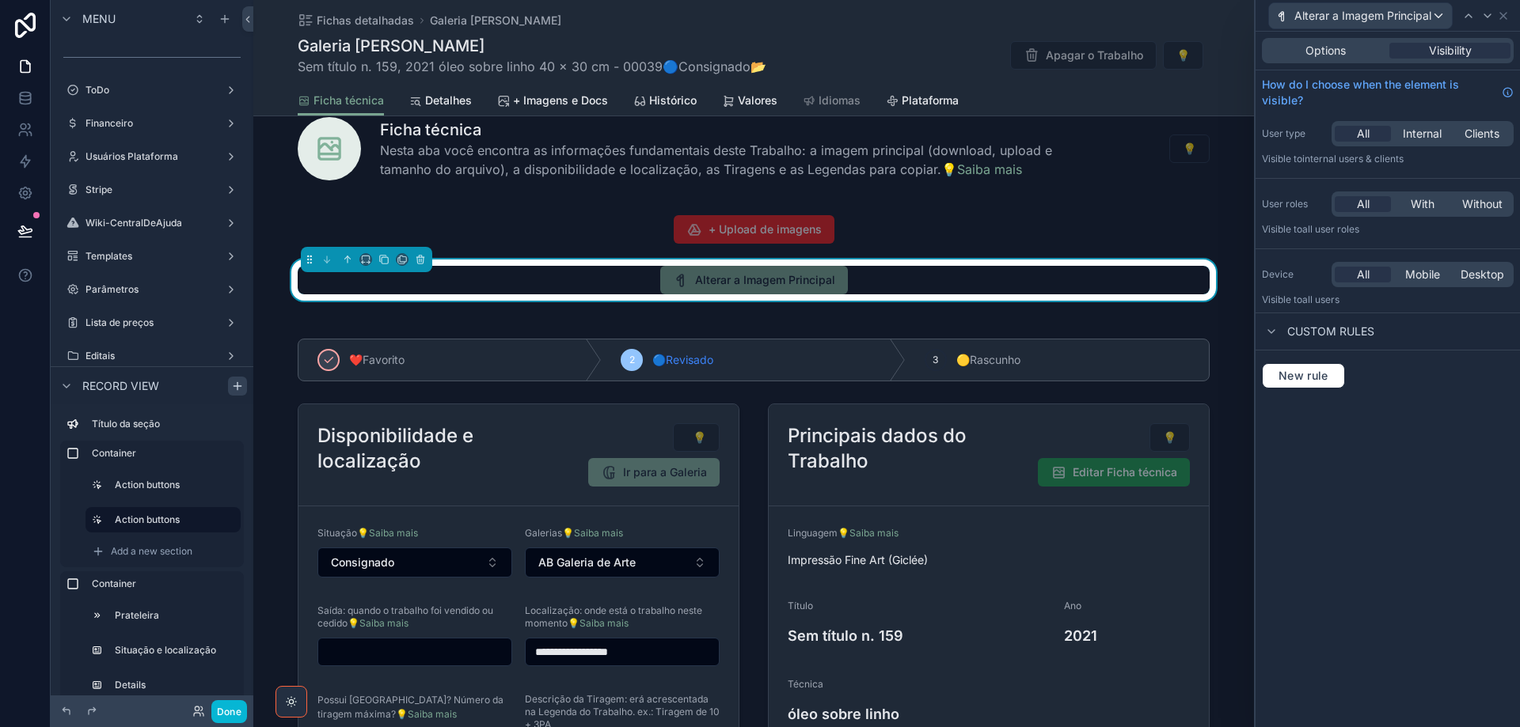
scroll to position [0, 0]
click at [1311, 382] on span "New rule" at bounding box center [1303, 376] width 63 height 14
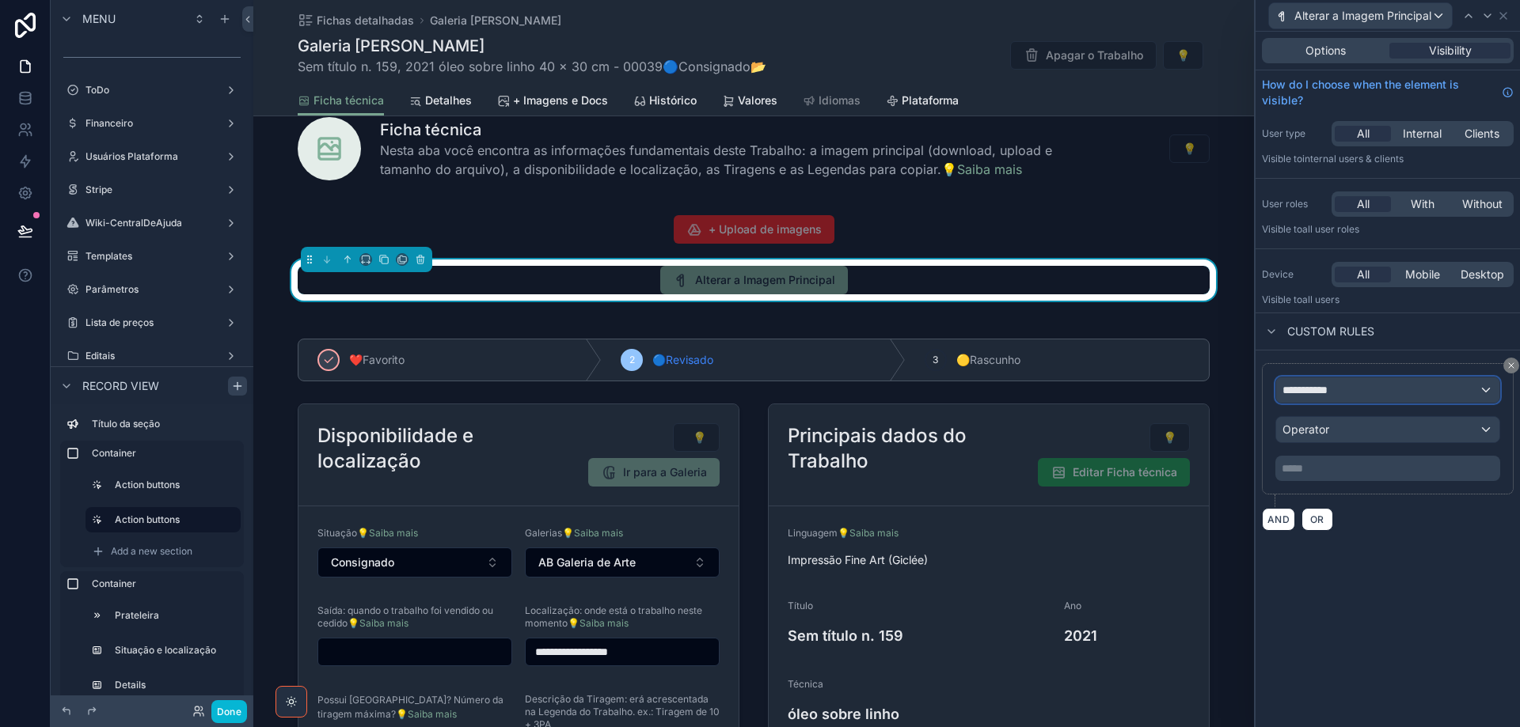
click at [1323, 387] on span "**********" at bounding box center [1311, 390] width 59 height 16
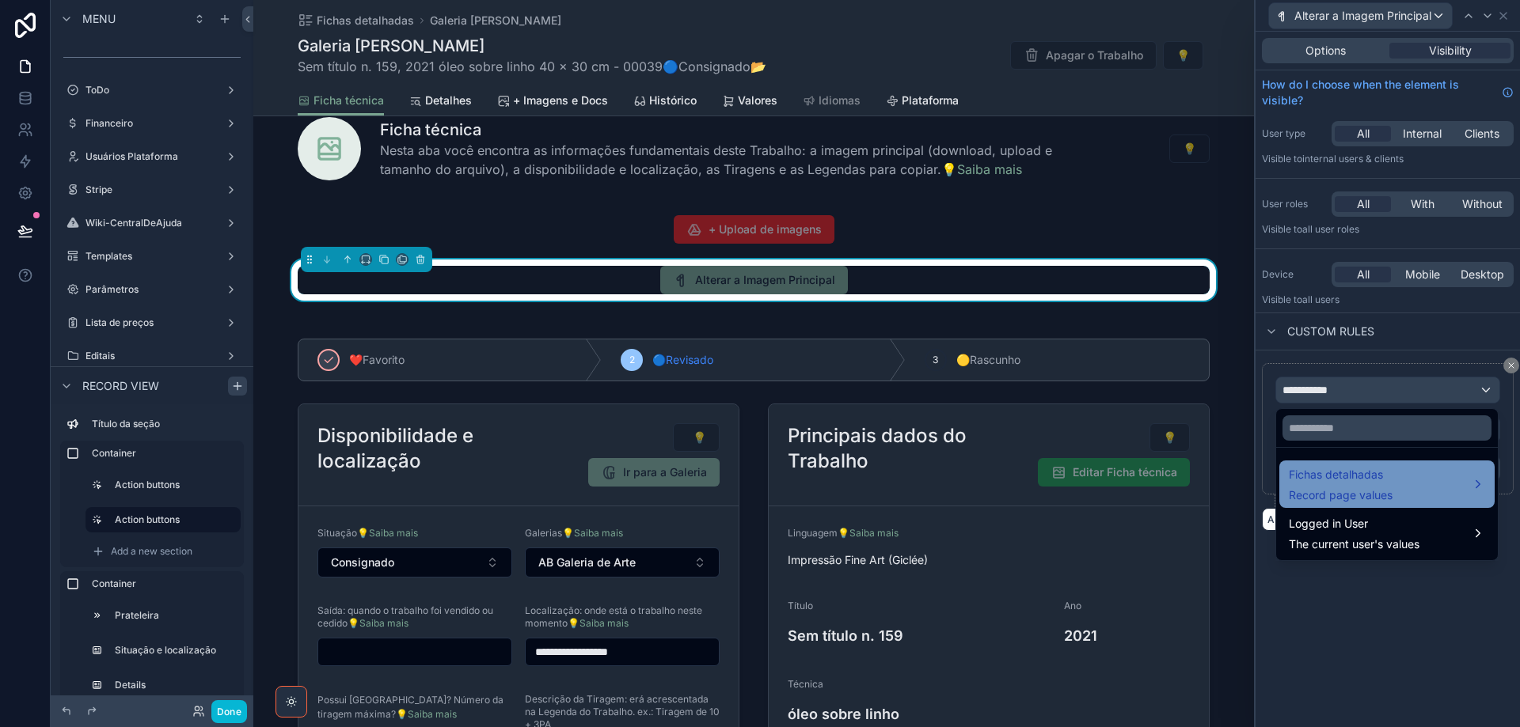
click at [1340, 476] on span "Fichas detalhadas" at bounding box center [1341, 474] width 104 height 19
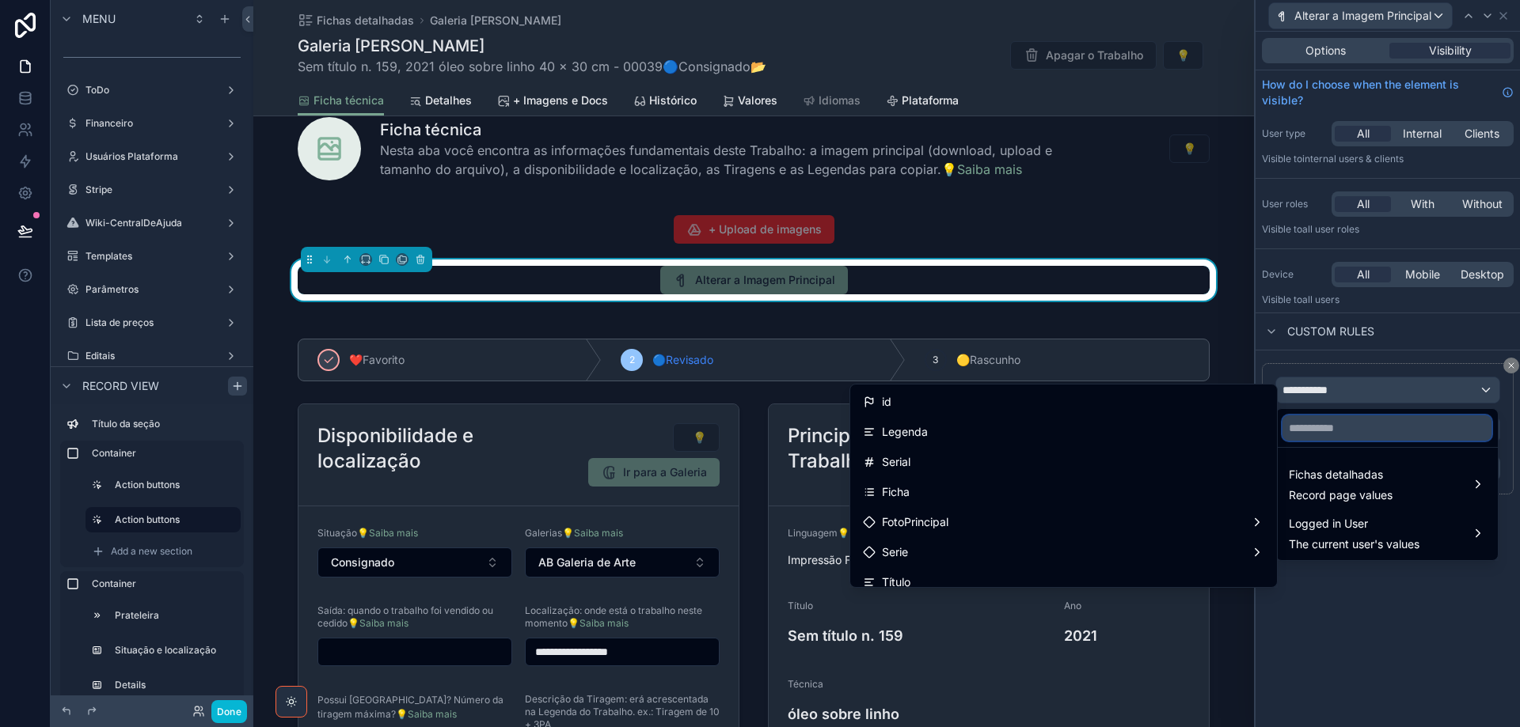
click at [1350, 424] on input "text" at bounding box center [1386, 428] width 209 height 25
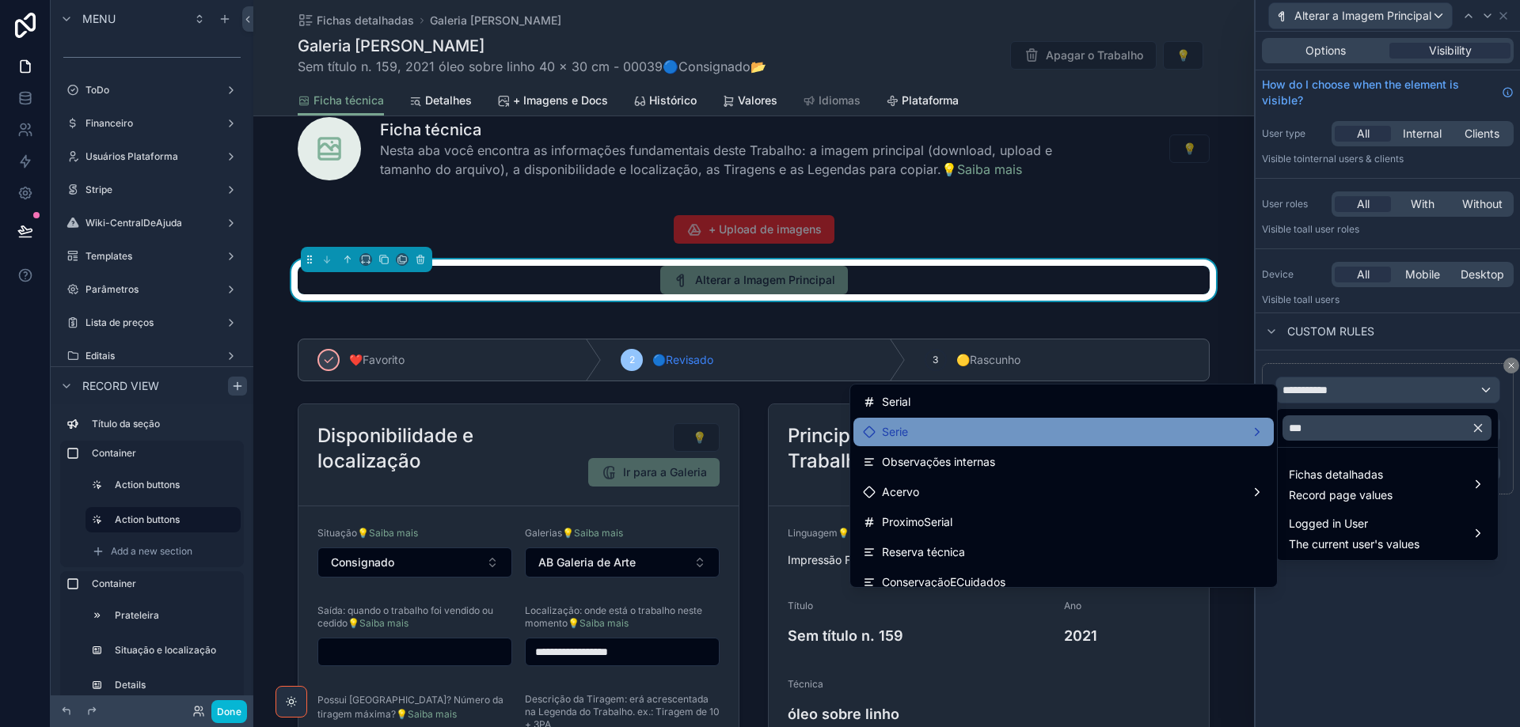
click at [1106, 429] on div "Serie" at bounding box center [1063, 432] width 401 height 19
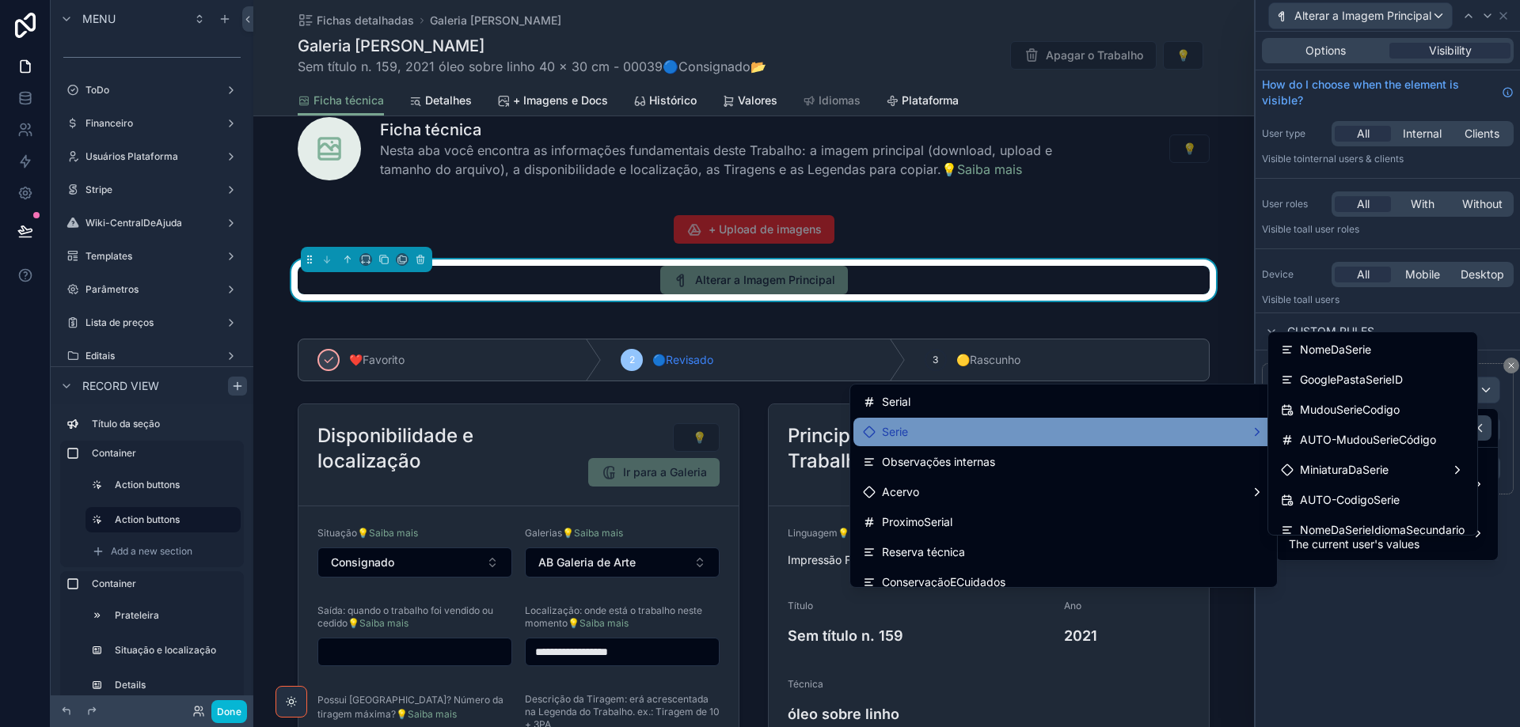
click at [1075, 432] on div "Serie" at bounding box center [1063, 432] width 401 height 19
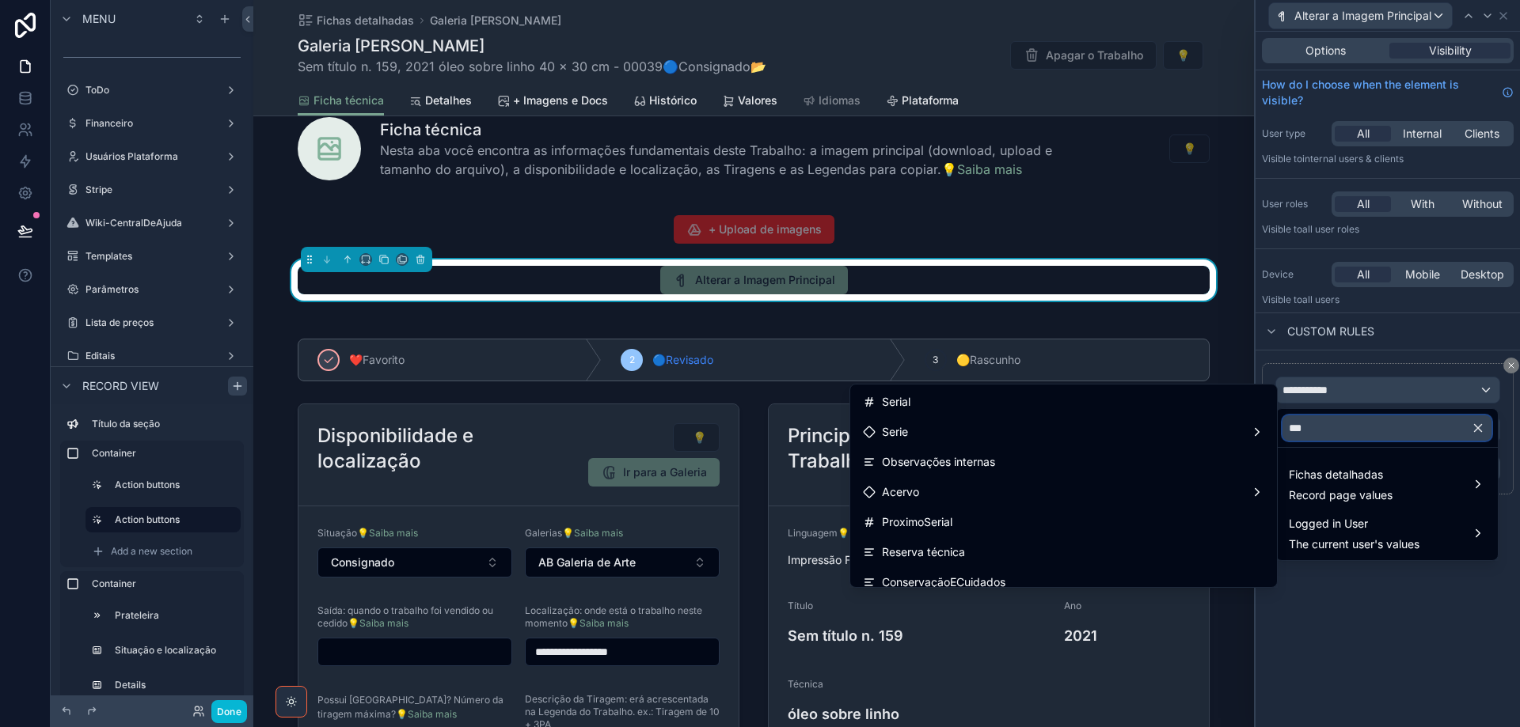
drag, startPoint x: 1286, startPoint y: 428, endPoint x: 1276, endPoint y: 428, distance: 10.3
click at [1276, 428] on div "**********" at bounding box center [760, 363] width 1520 height 727
type input "*"
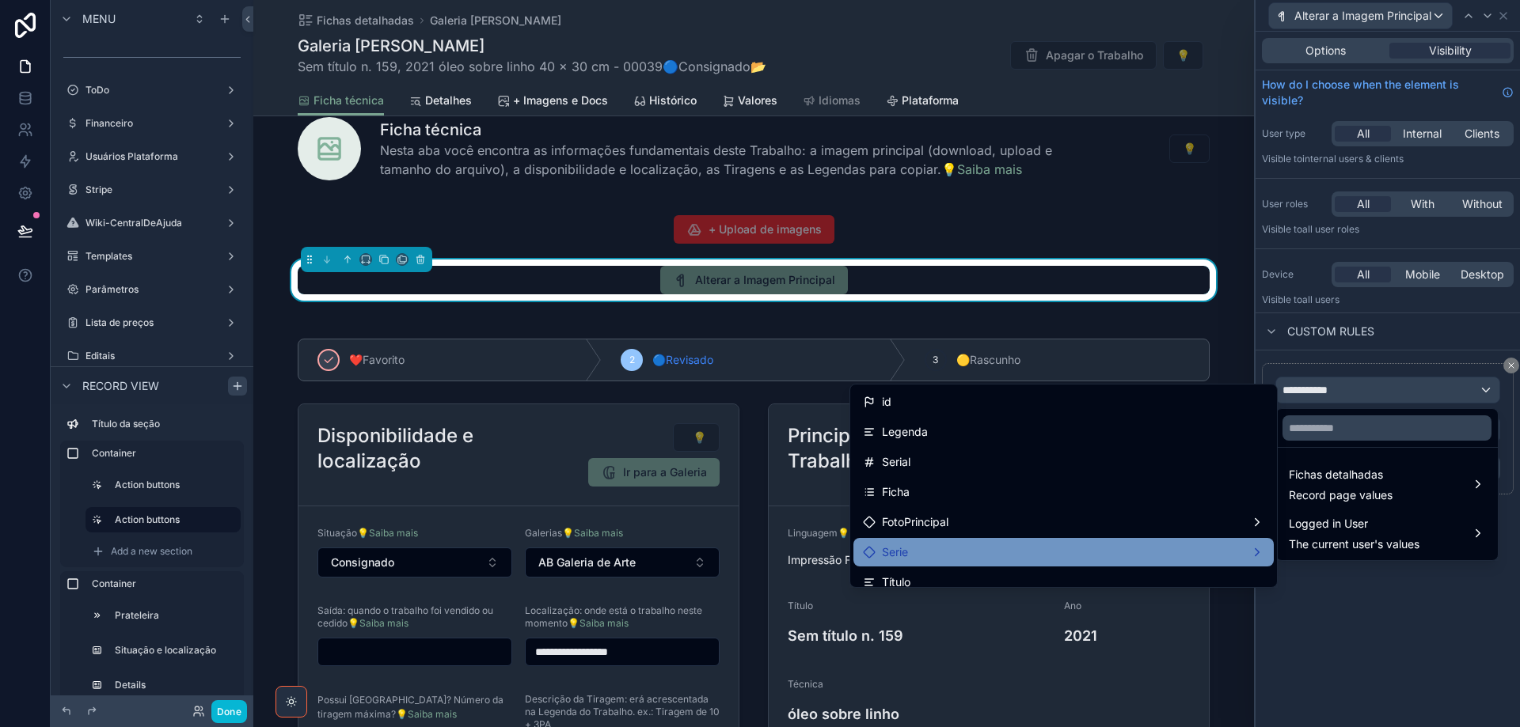
click at [1013, 540] on div "Serie" at bounding box center [1063, 552] width 420 height 28
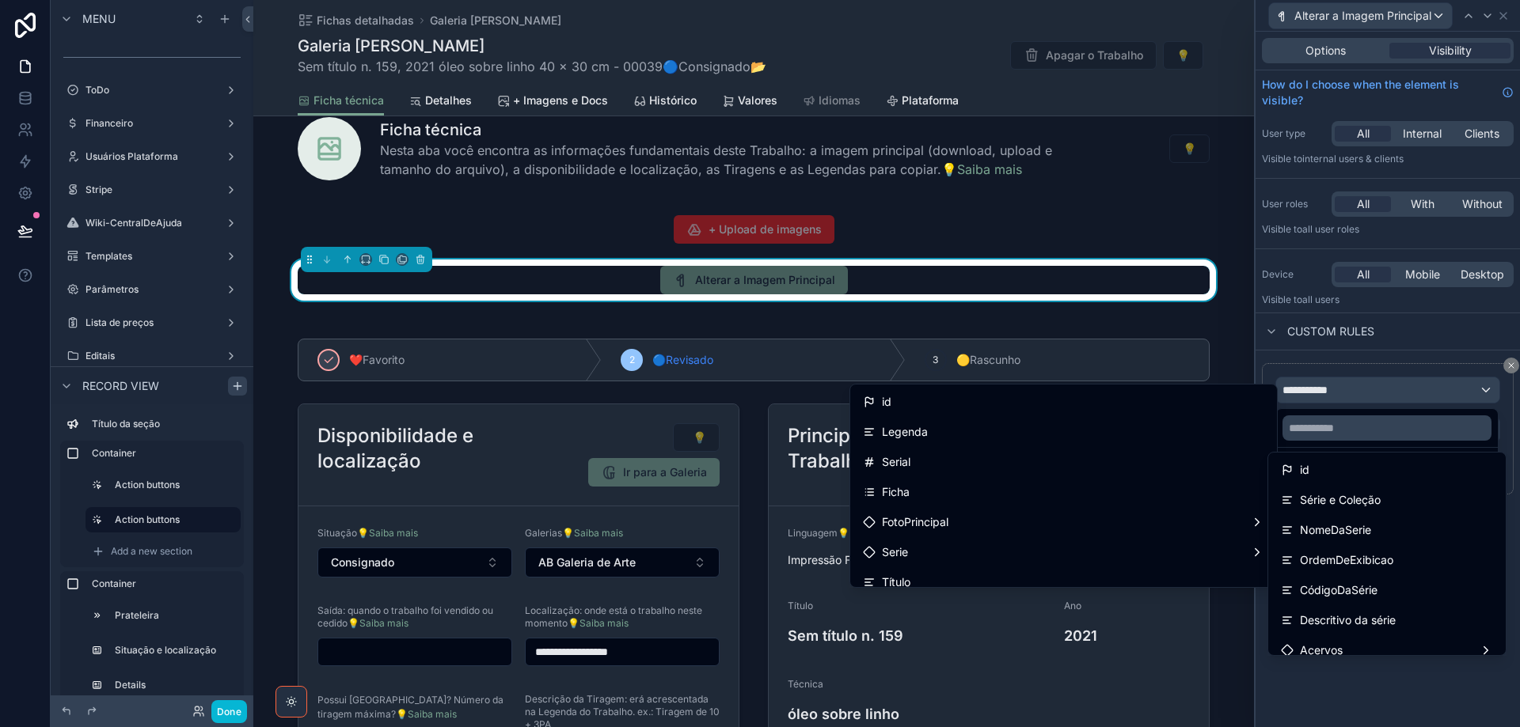
drag, startPoint x: 1297, startPoint y: 478, endPoint x: 1400, endPoint y: 484, distance: 102.3
click at [1298, 477] on div "id" at bounding box center [1295, 470] width 28 height 19
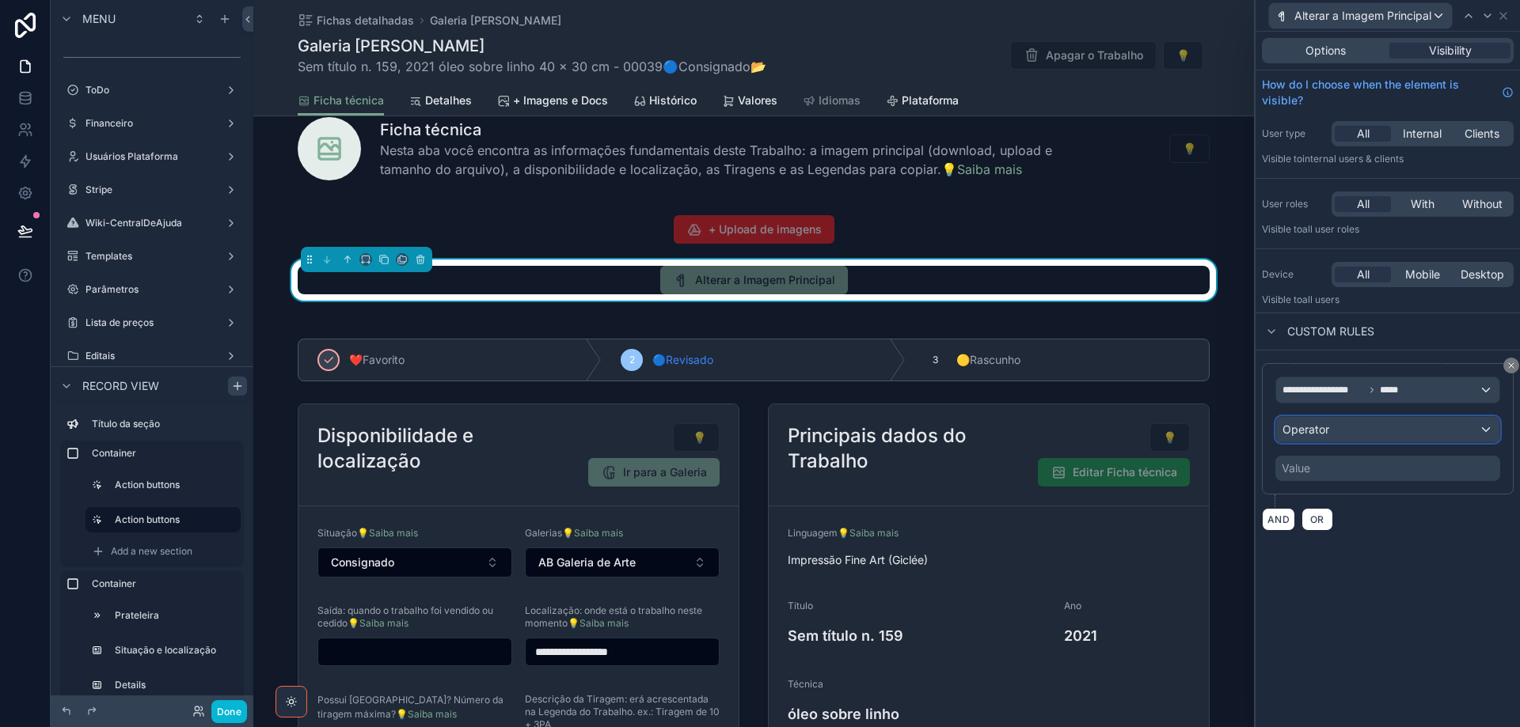
click at [1365, 428] on div "Operator" at bounding box center [1387, 429] width 223 height 25
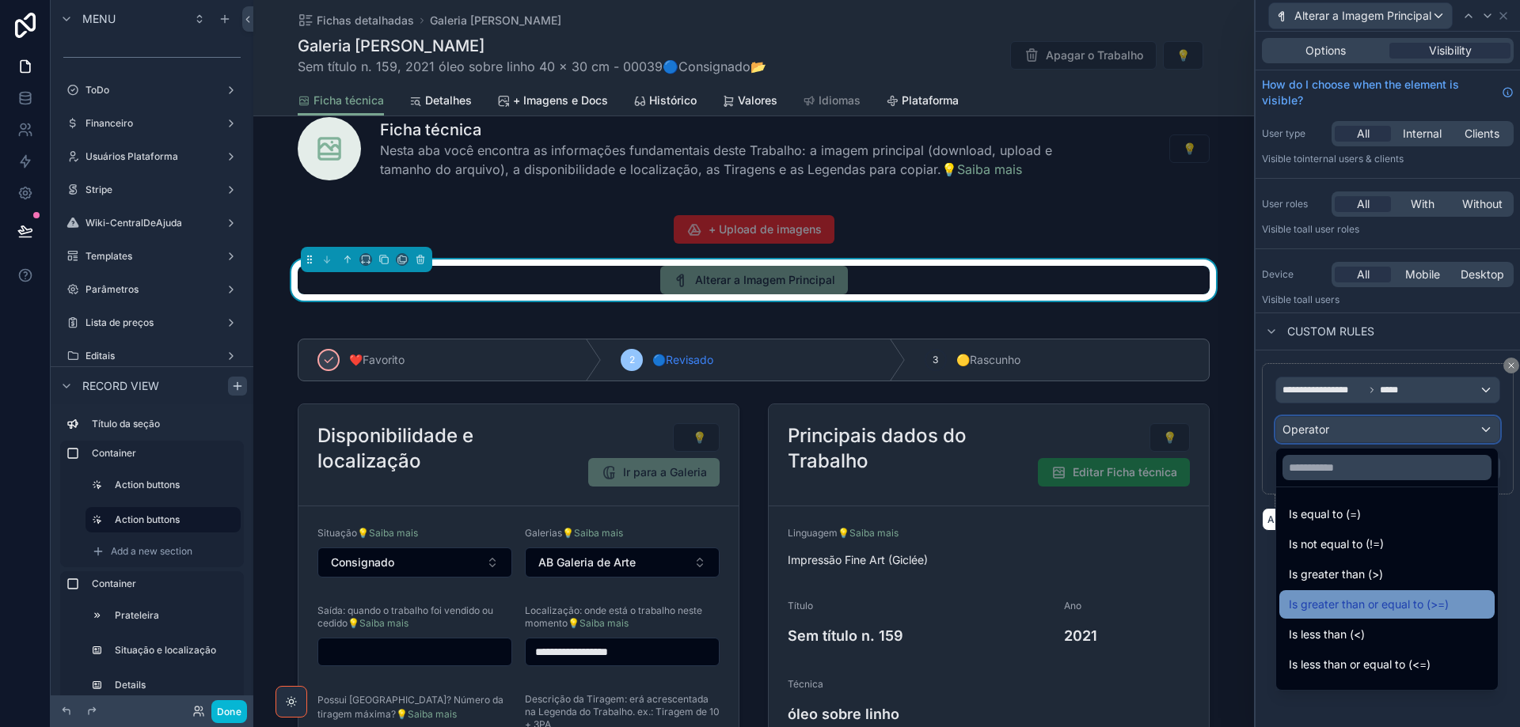
scroll to position [112, 0]
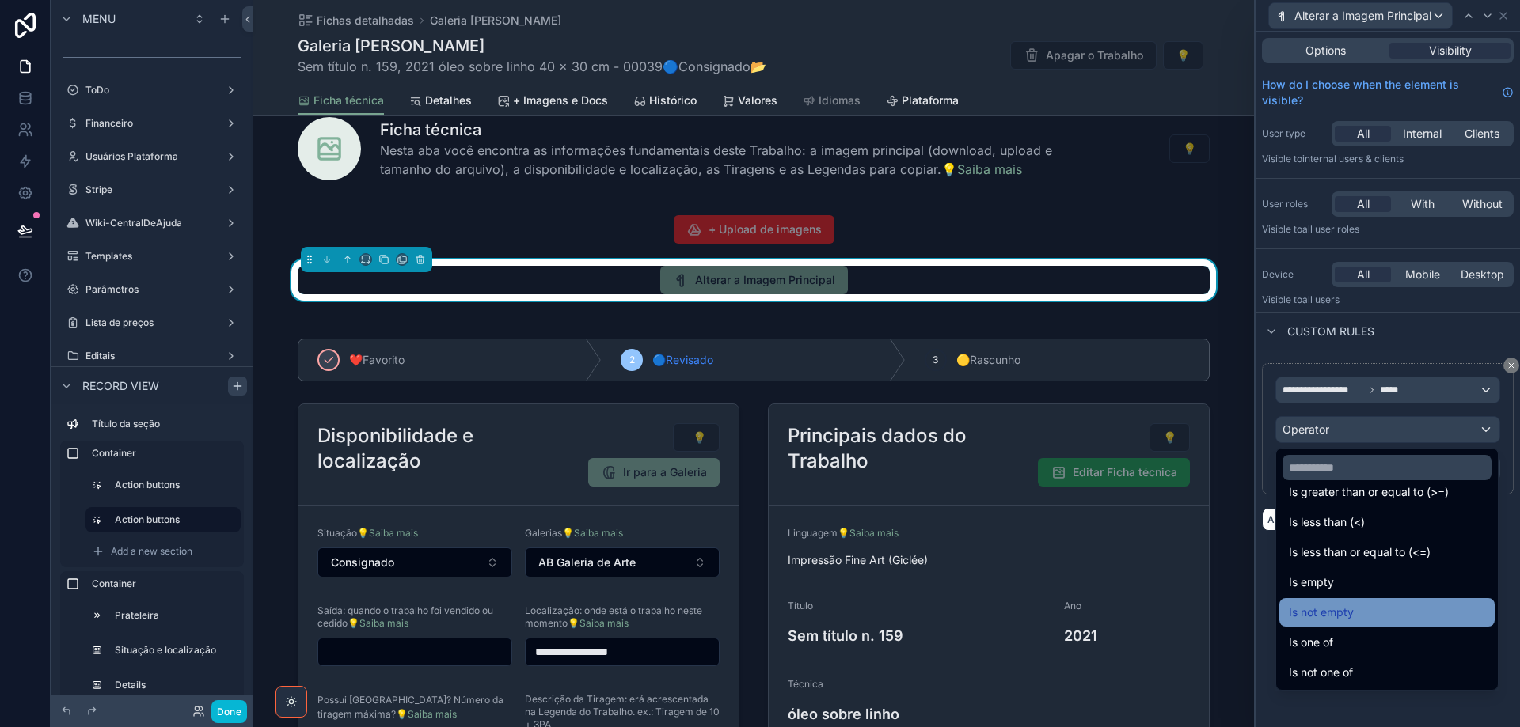
click at [1385, 623] on div "Is not empty" at bounding box center [1386, 612] width 215 height 28
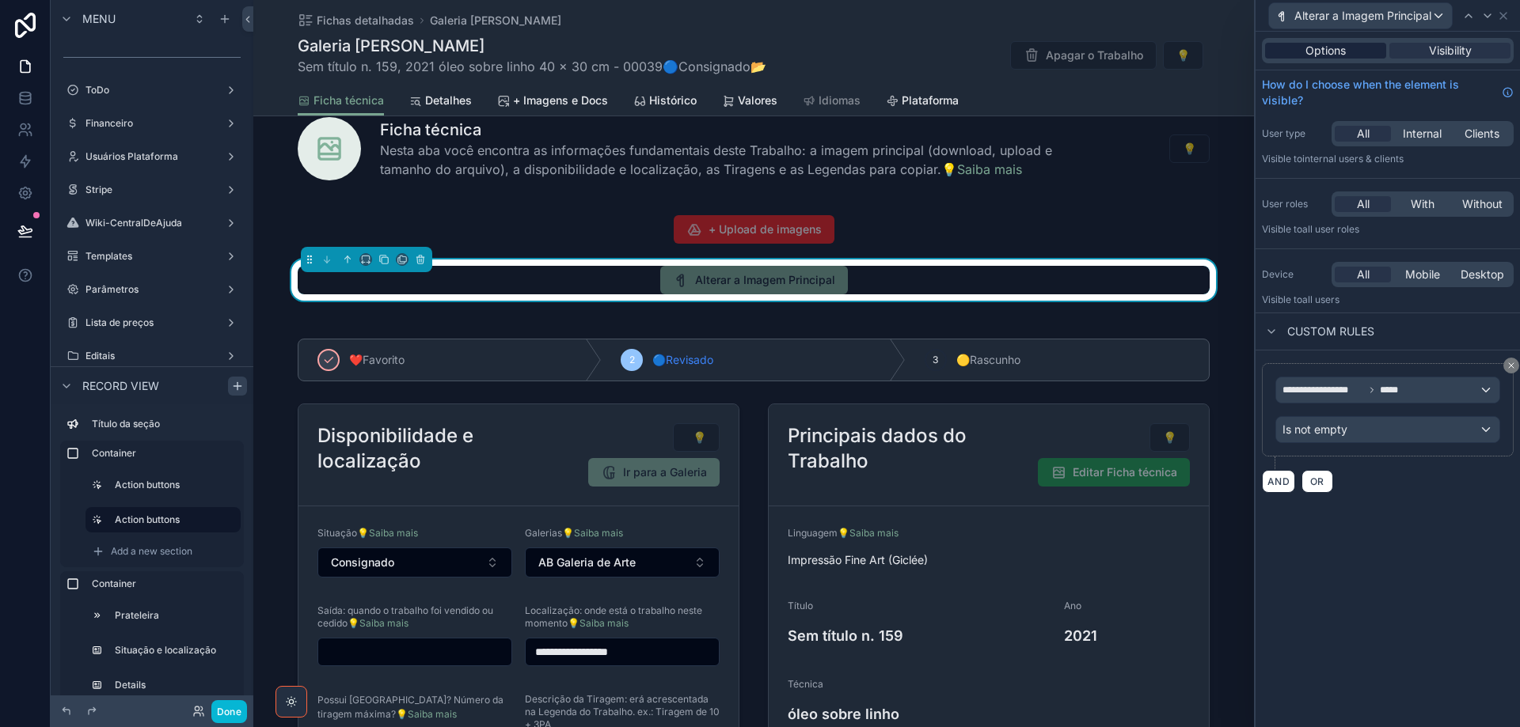
click at [1309, 49] on span "Options" at bounding box center [1325, 51] width 40 height 16
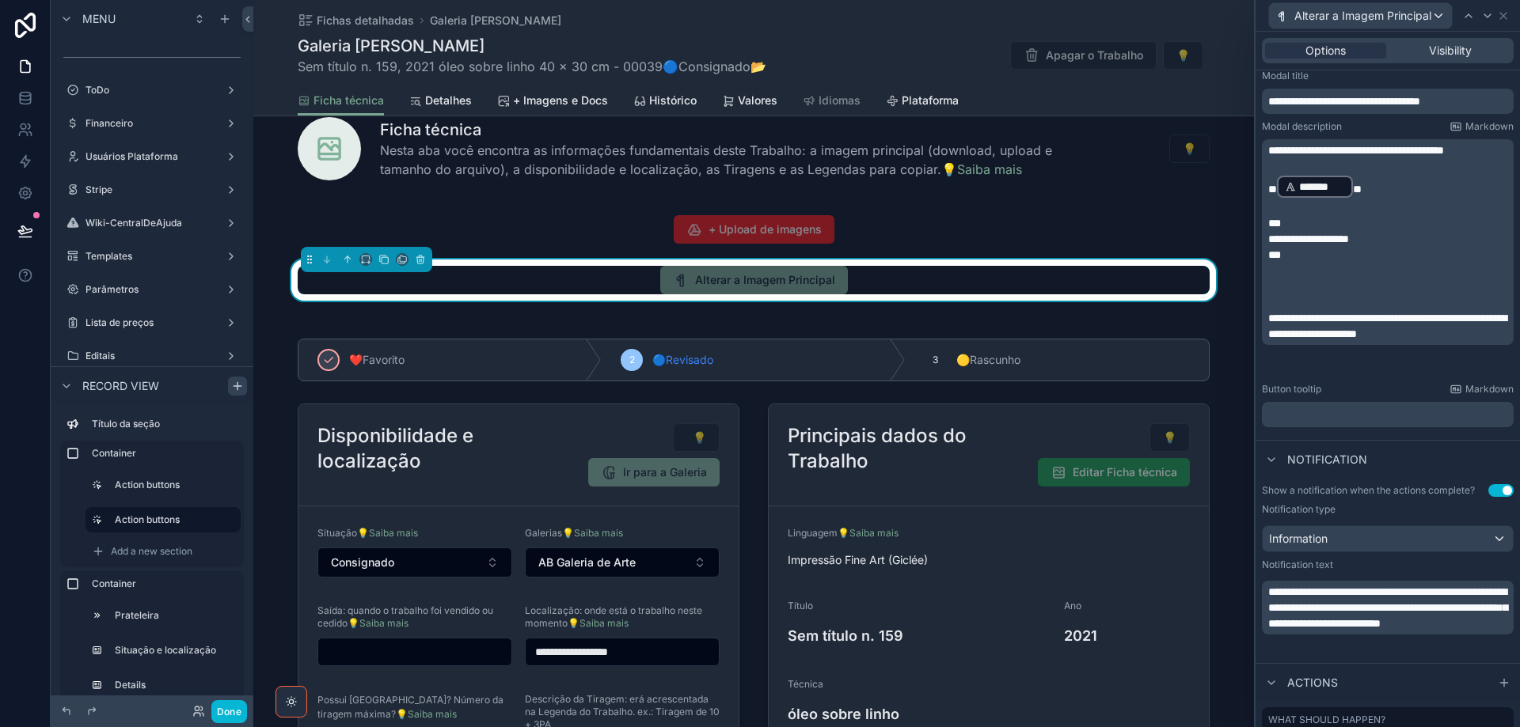
scroll to position [396, 0]
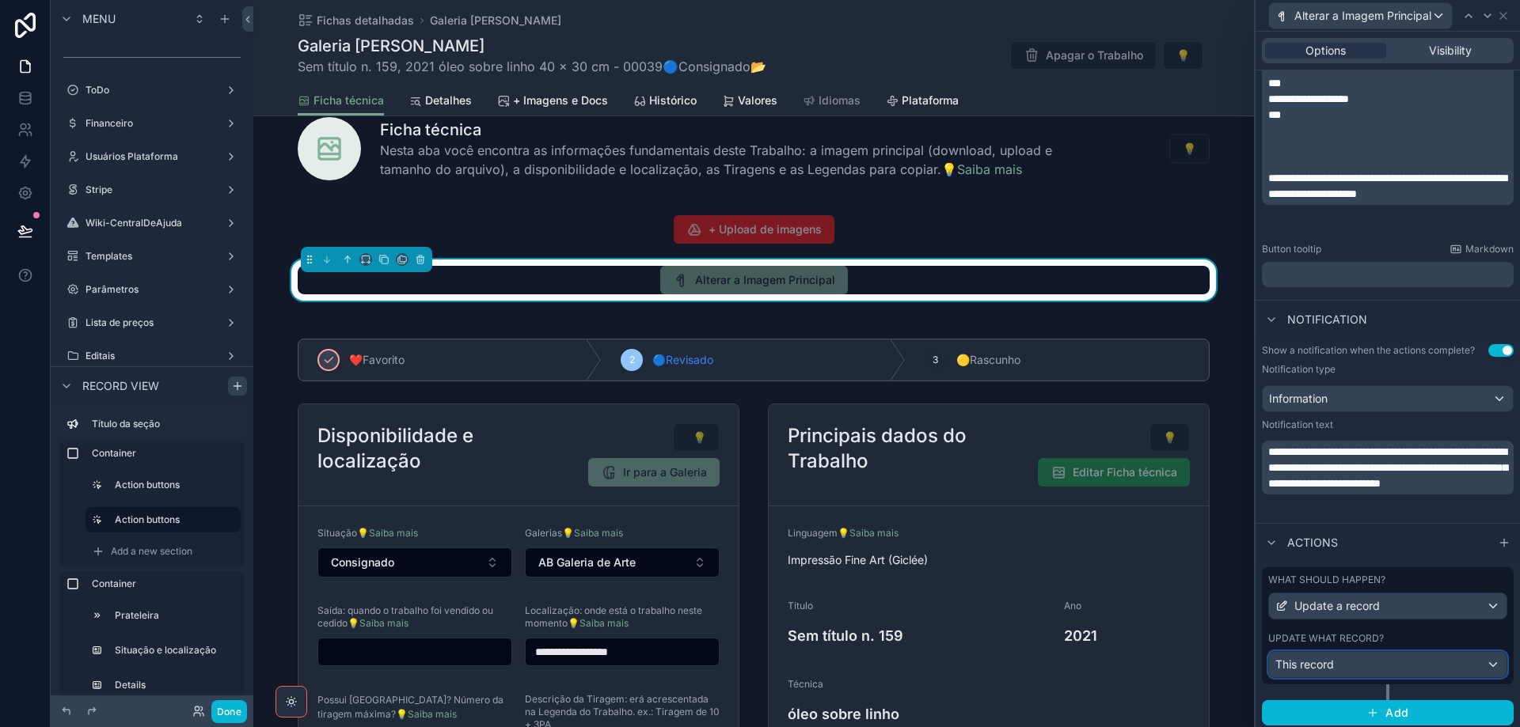
click at [1448, 665] on div "This record" at bounding box center [1387, 664] width 237 height 25
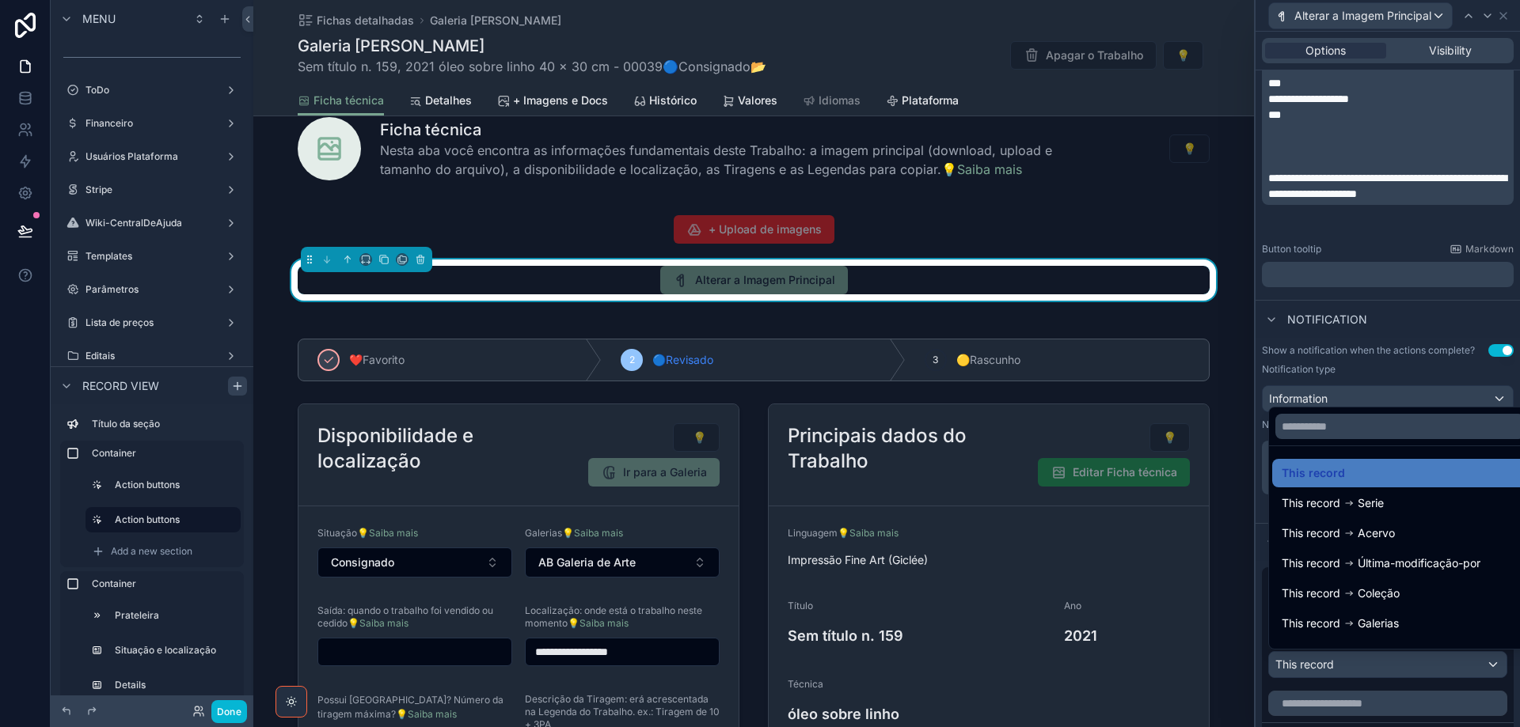
click at [1448, 665] on div at bounding box center [1387, 363] width 264 height 727
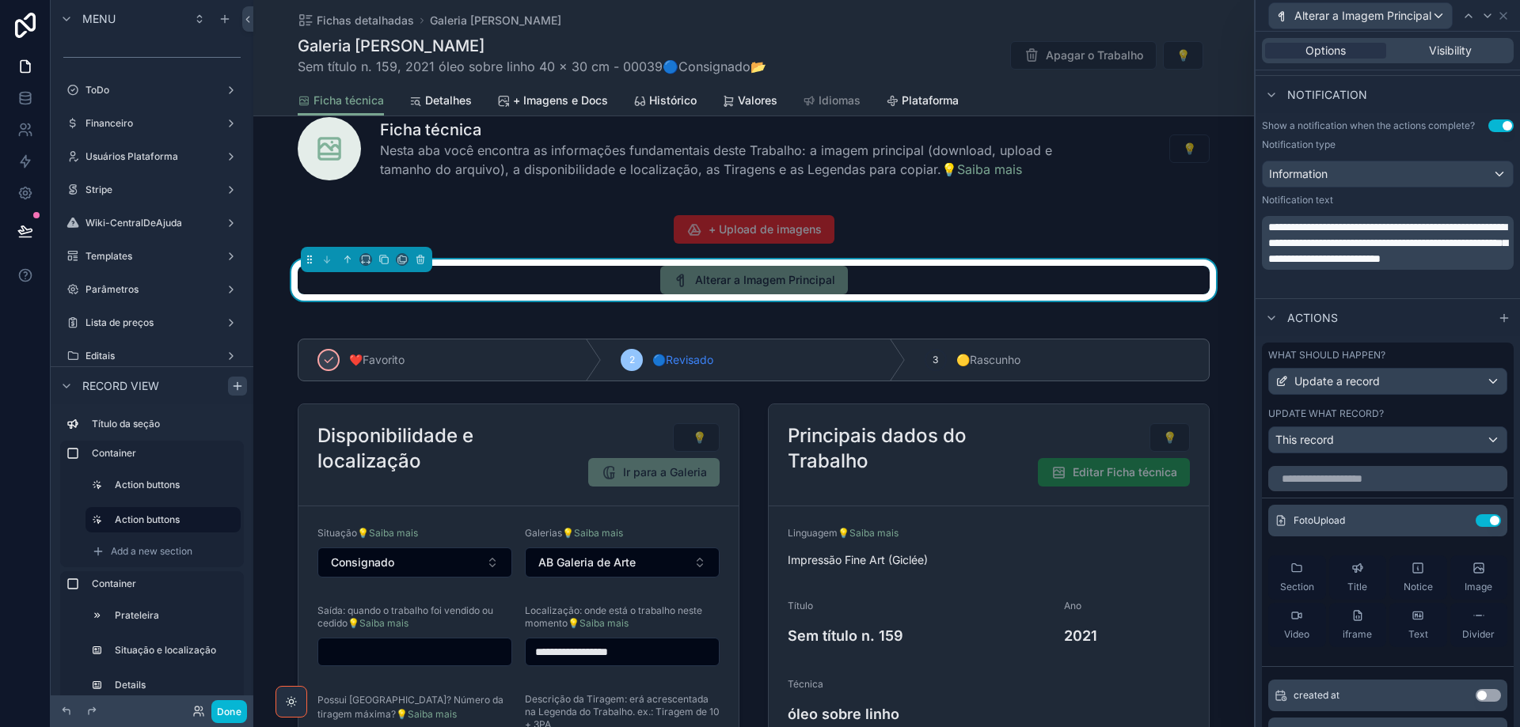
scroll to position [803, 0]
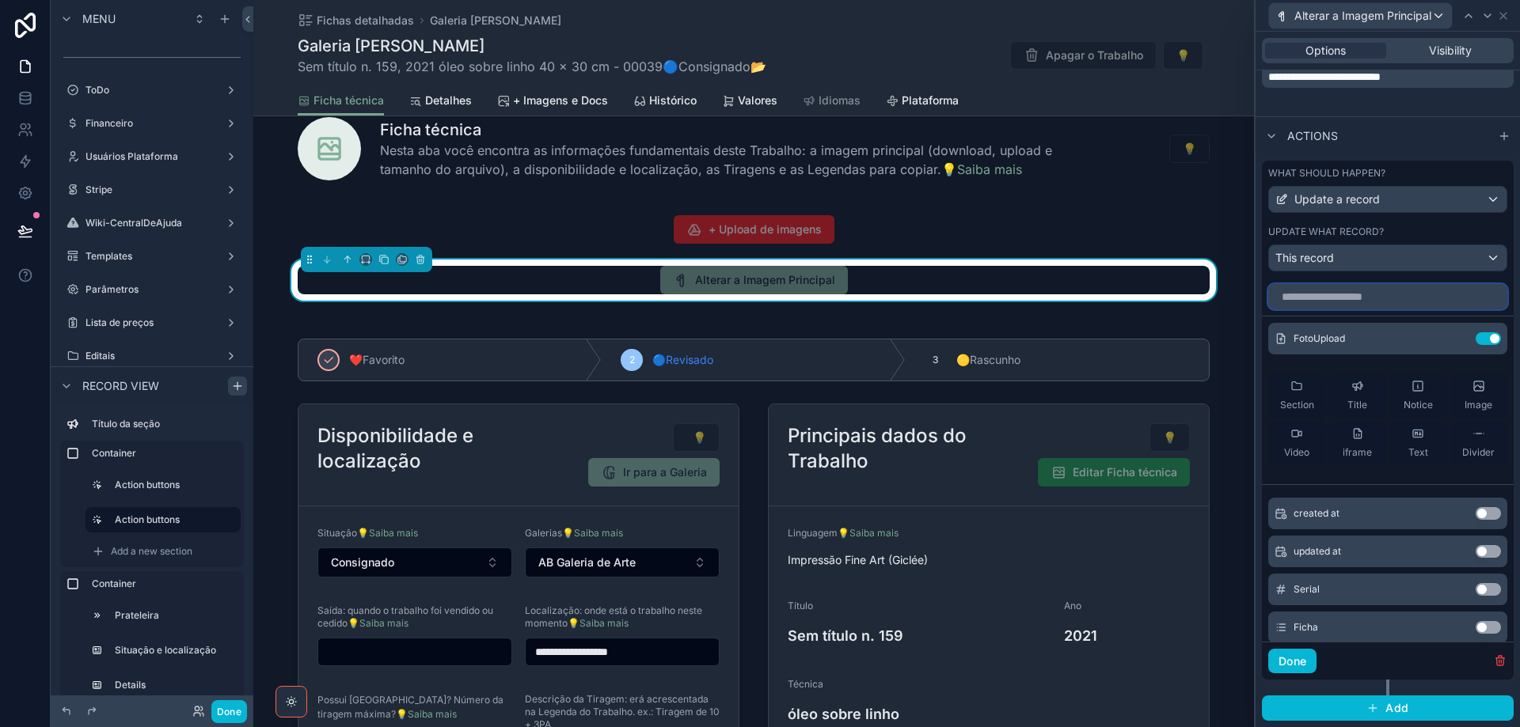
click at [1332, 297] on input "text" at bounding box center [1387, 296] width 239 height 25
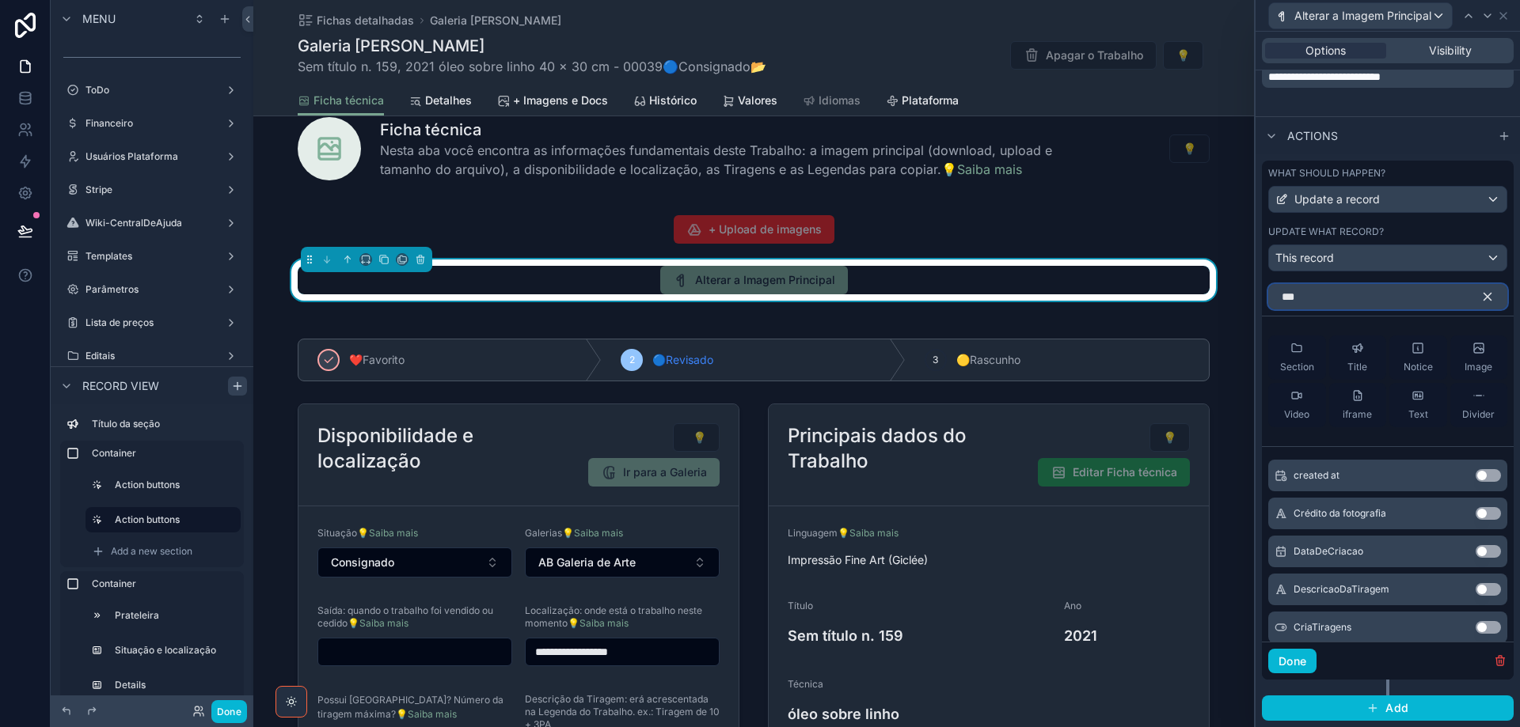
scroll to position [671, 0]
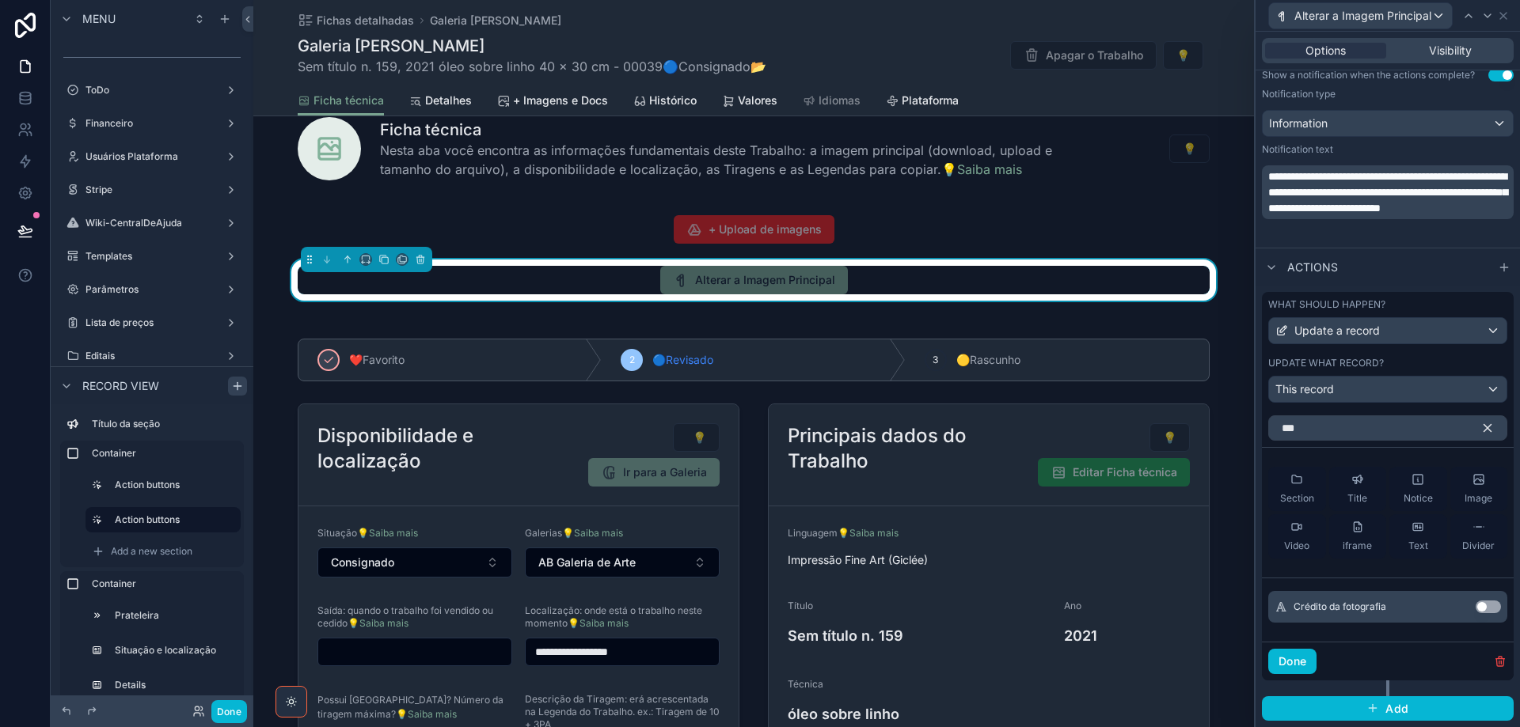
click at [1481, 613] on button "Use setting" at bounding box center [1488, 607] width 25 height 13
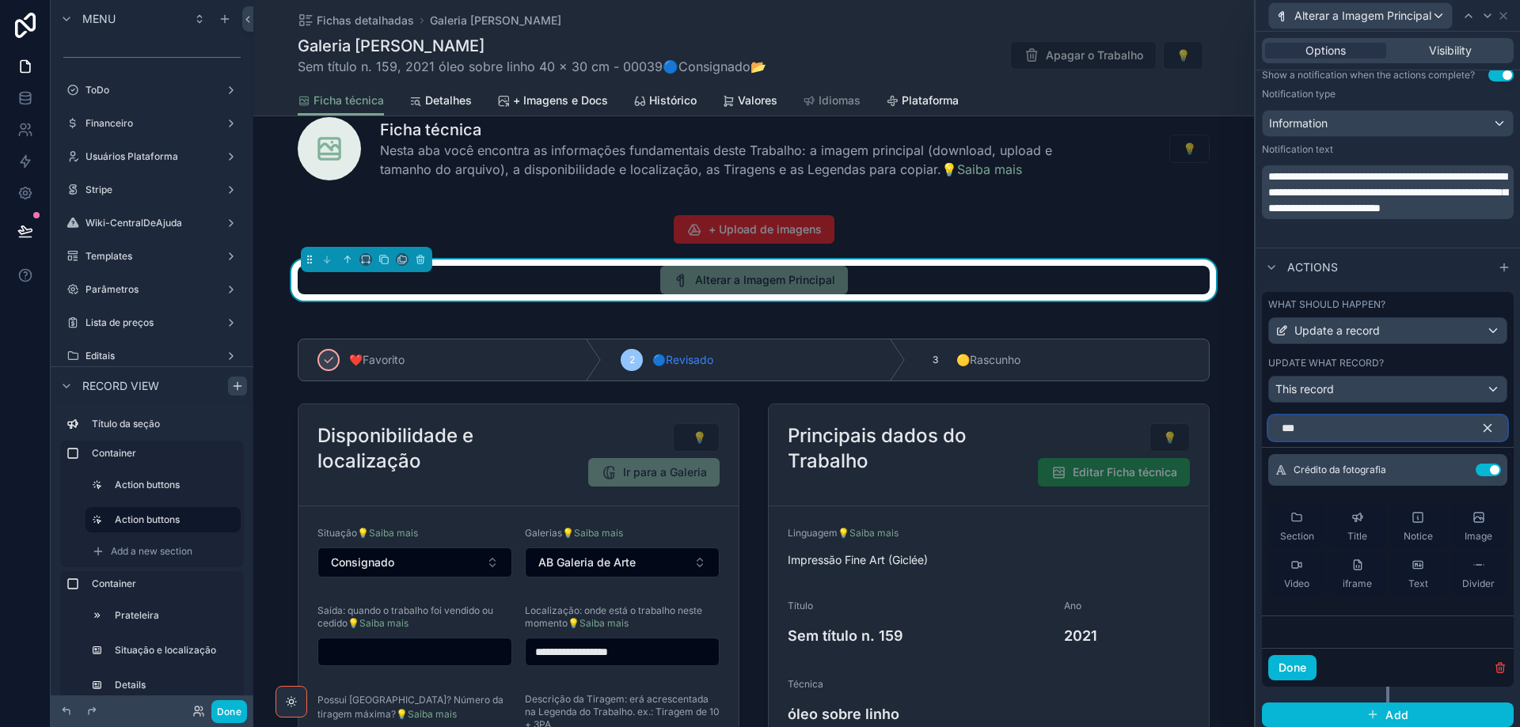
drag, startPoint x: 1311, startPoint y: 426, endPoint x: 1273, endPoint y: 431, distance: 38.3
click at [1272, 430] on input "***" at bounding box center [1387, 428] width 239 height 25
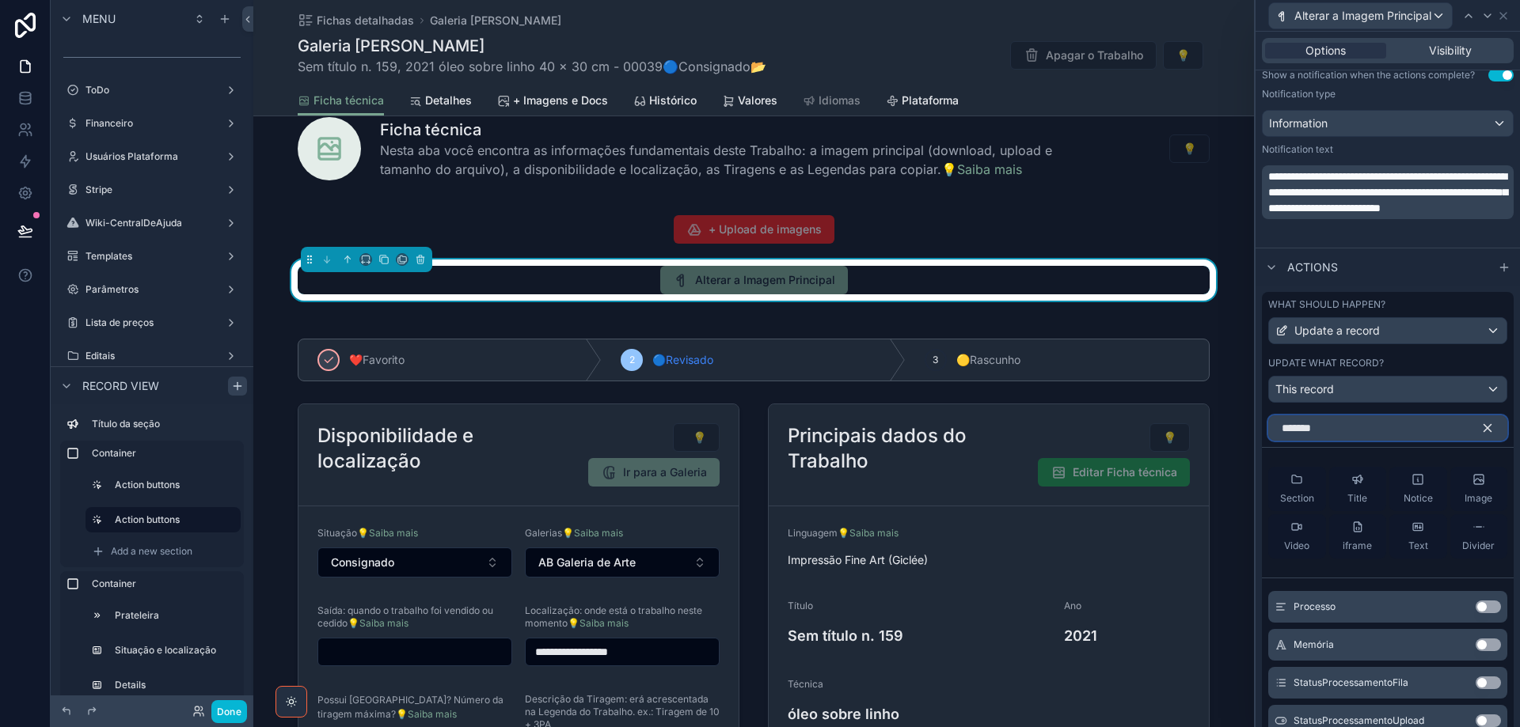
type input "*******"
click at [1476, 684] on button "Use setting" at bounding box center [1488, 683] width 25 height 13
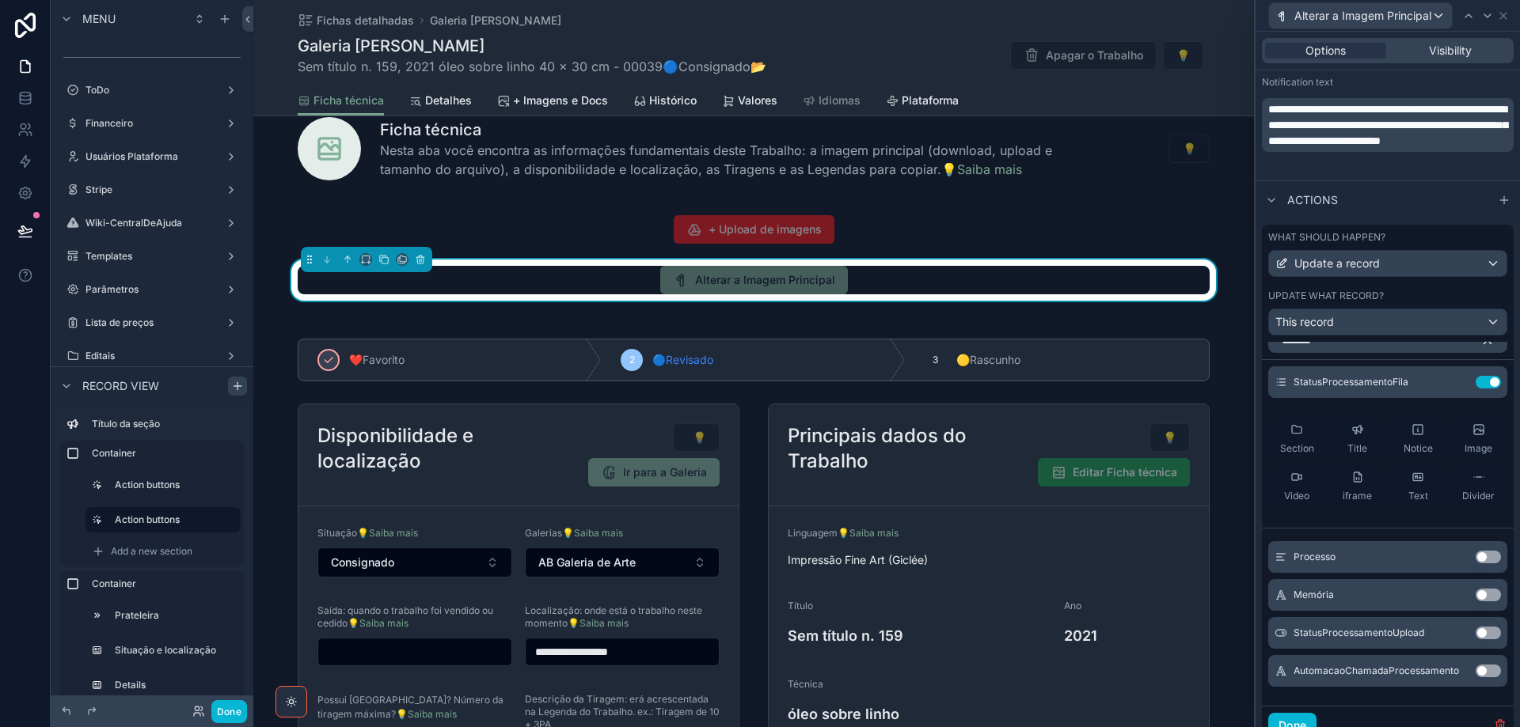
scroll to position [803, 0]
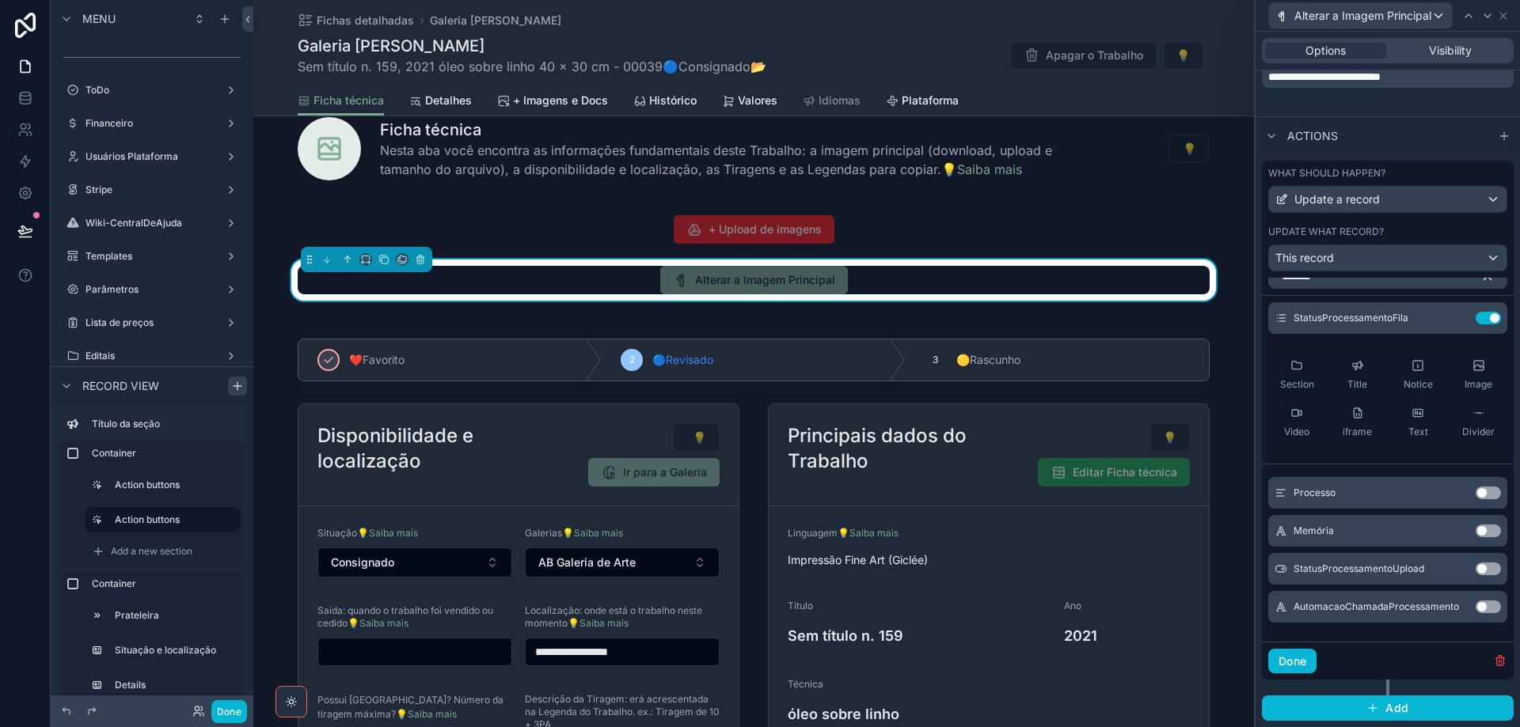
click at [1476, 604] on button "Use setting" at bounding box center [1488, 607] width 25 height 13
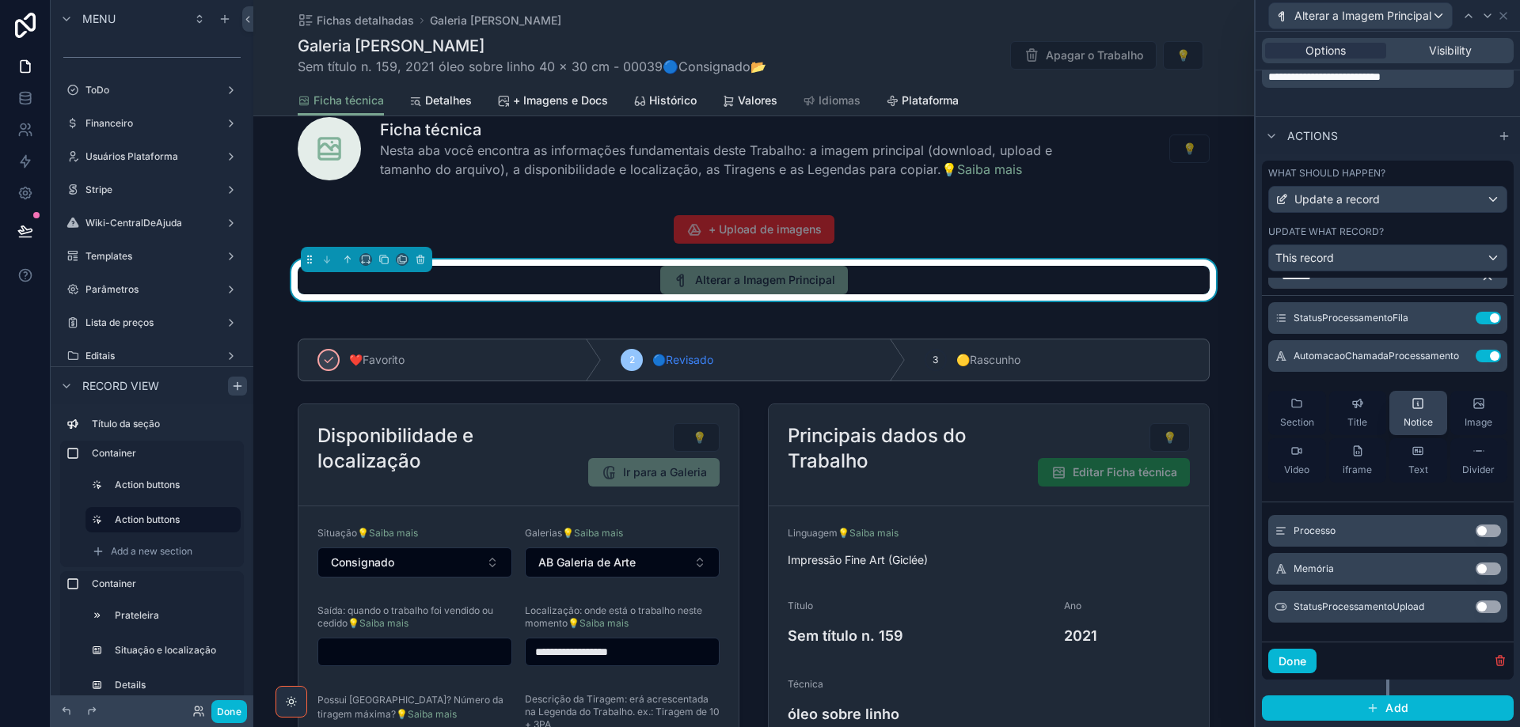
scroll to position [0, 0]
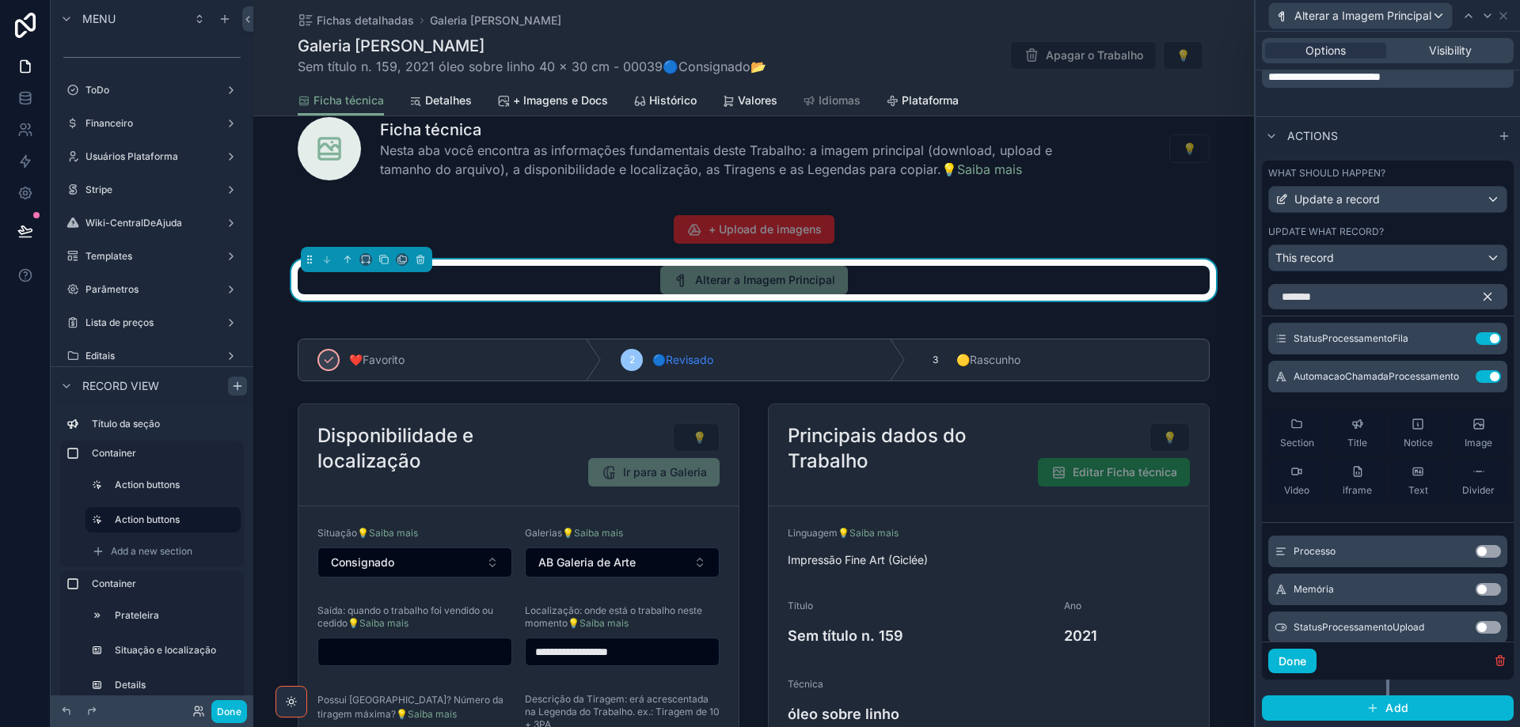
click at [1484, 298] on icon "button" at bounding box center [1487, 297] width 7 height 7
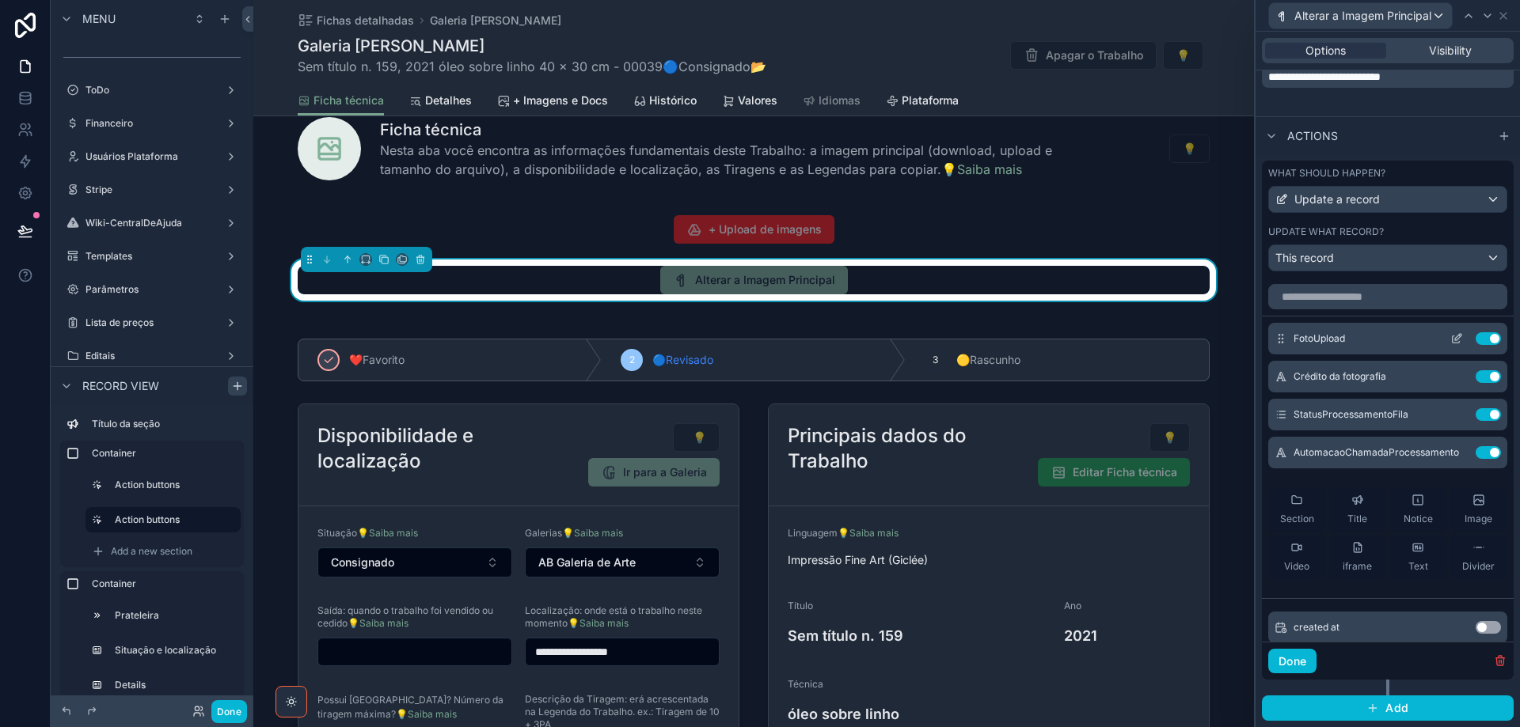
click at [1450, 337] on icon at bounding box center [1456, 338] width 13 height 13
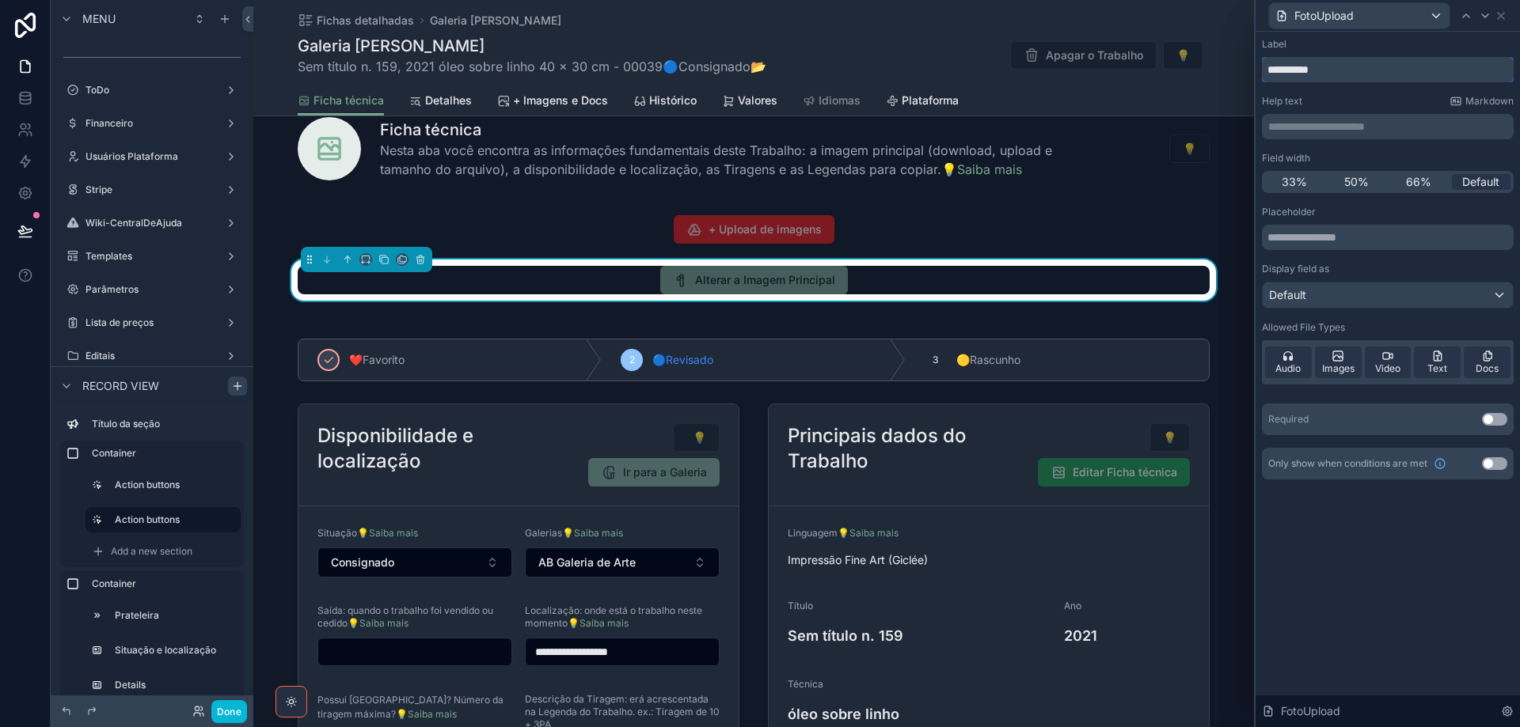
drag, startPoint x: 1361, startPoint y: 72, endPoint x: 1263, endPoint y: 74, distance: 98.2
click at [1263, 74] on input "**********" at bounding box center [1388, 69] width 252 height 25
type input "**********"
click at [1379, 125] on p "**********" at bounding box center [1389, 127] width 242 height 16
click at [1409, 101] on div "Help text Markdown" at bounding box center [1388, 101] width 252 height 13
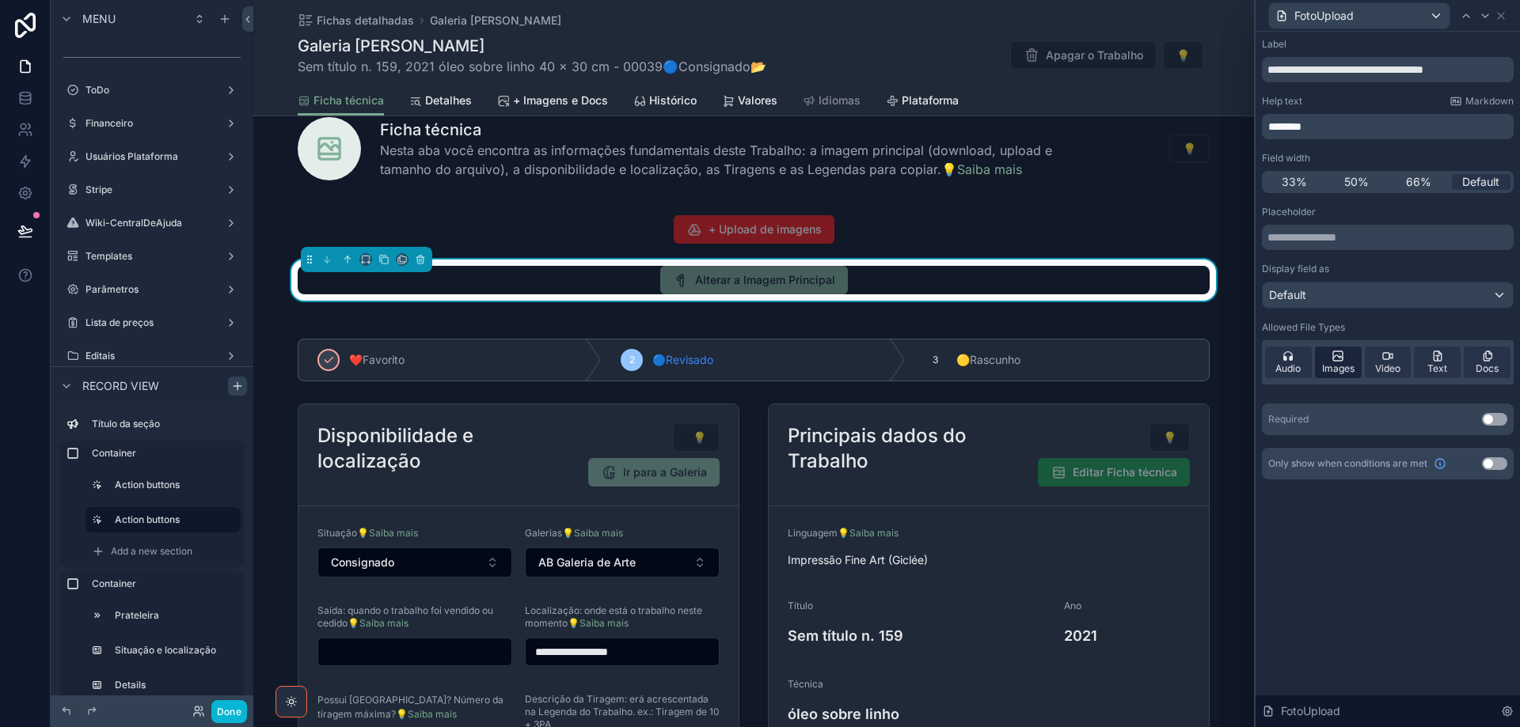
click at [1344, 359] on icon at bounding box center [1337, 356] width 13 height 13
click at [1502, 419] on button "Use setting" at bounding box center [1494, 419] width 25 height 13
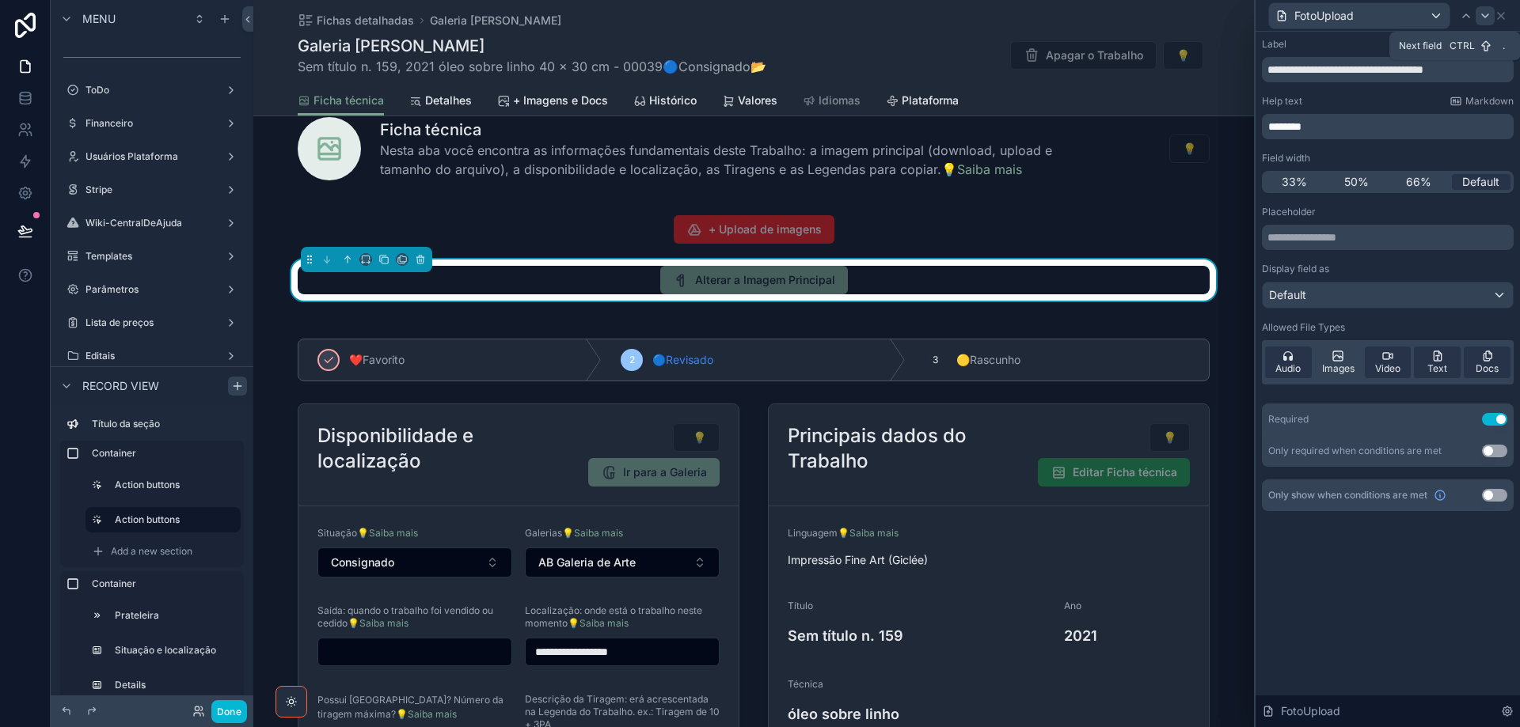
click at [1486, 13] on icon at bounding box center [1485, 15] width 13 height 13
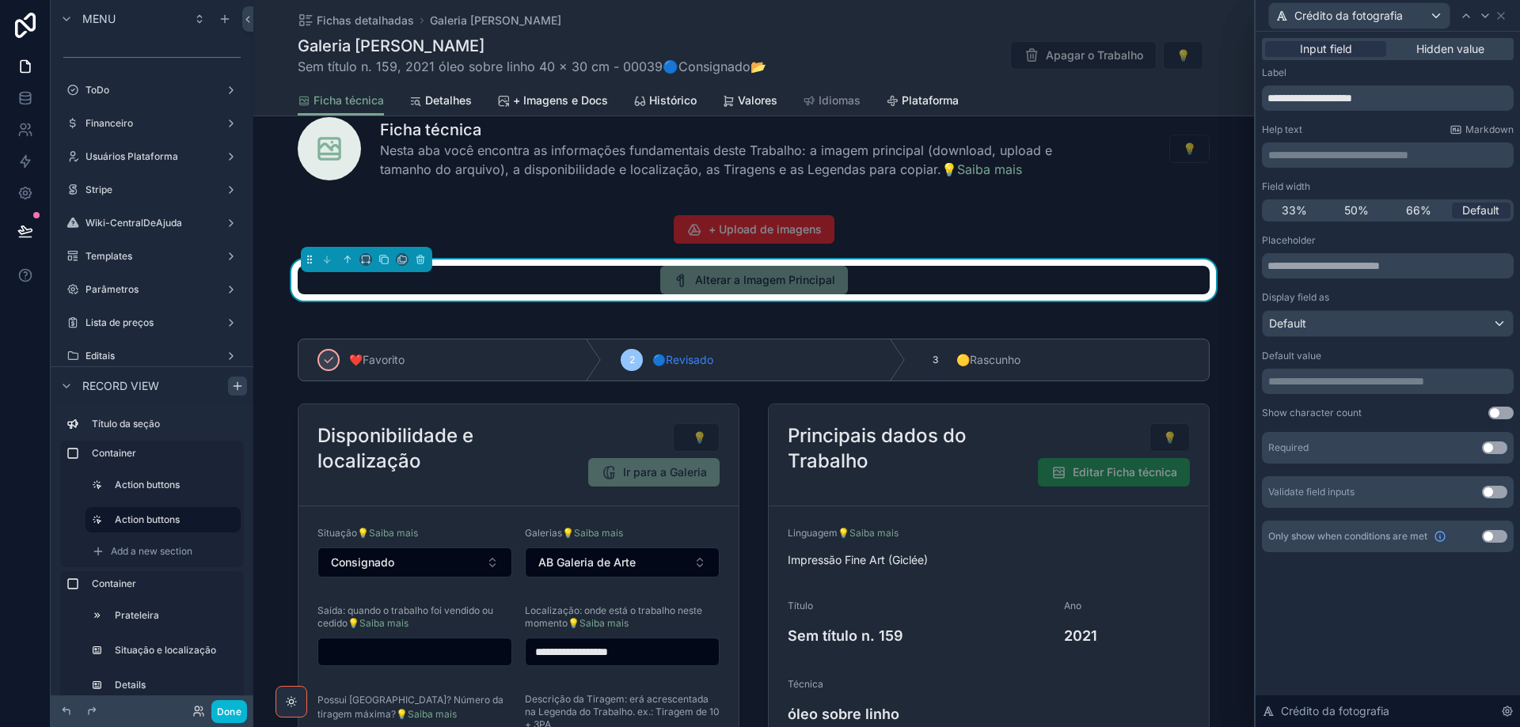
click at [1358, 148] on p "**********" at bounding box center [1389, 155] width 242 height 16
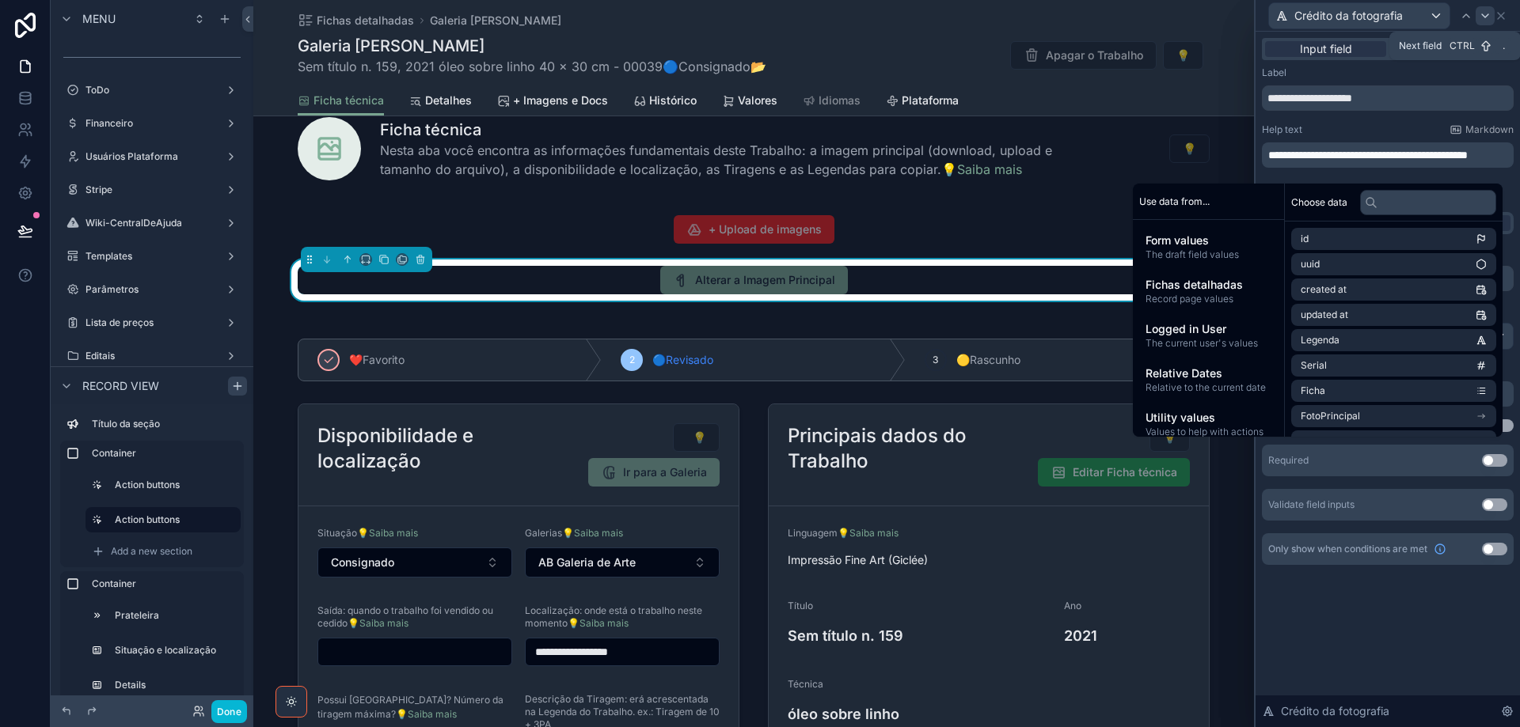
click at [1489, 14] on icon at bounding box center [1485, 15] width 13 height 13
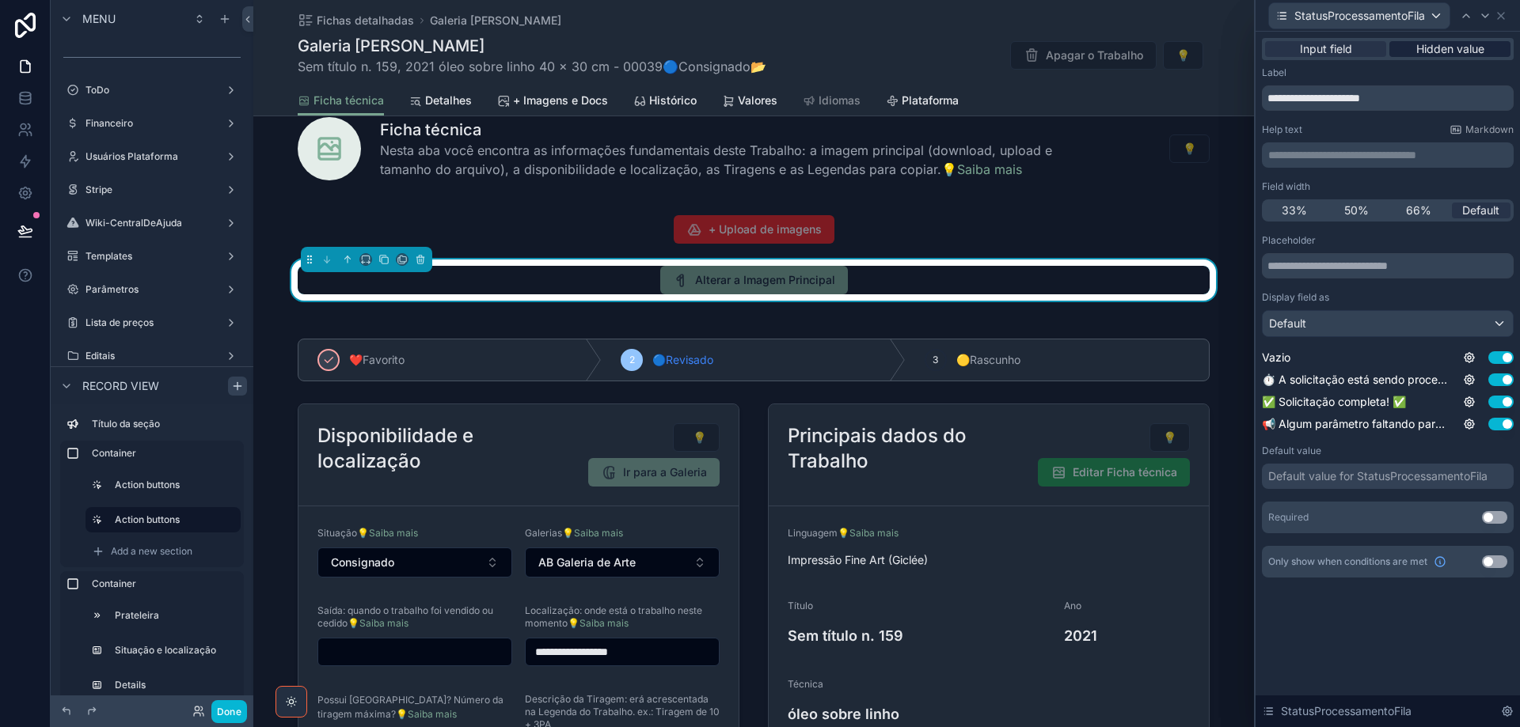
click at [1471, 47] on span "Hidden value" at bounding box center [1450, 49] width 68 height 16
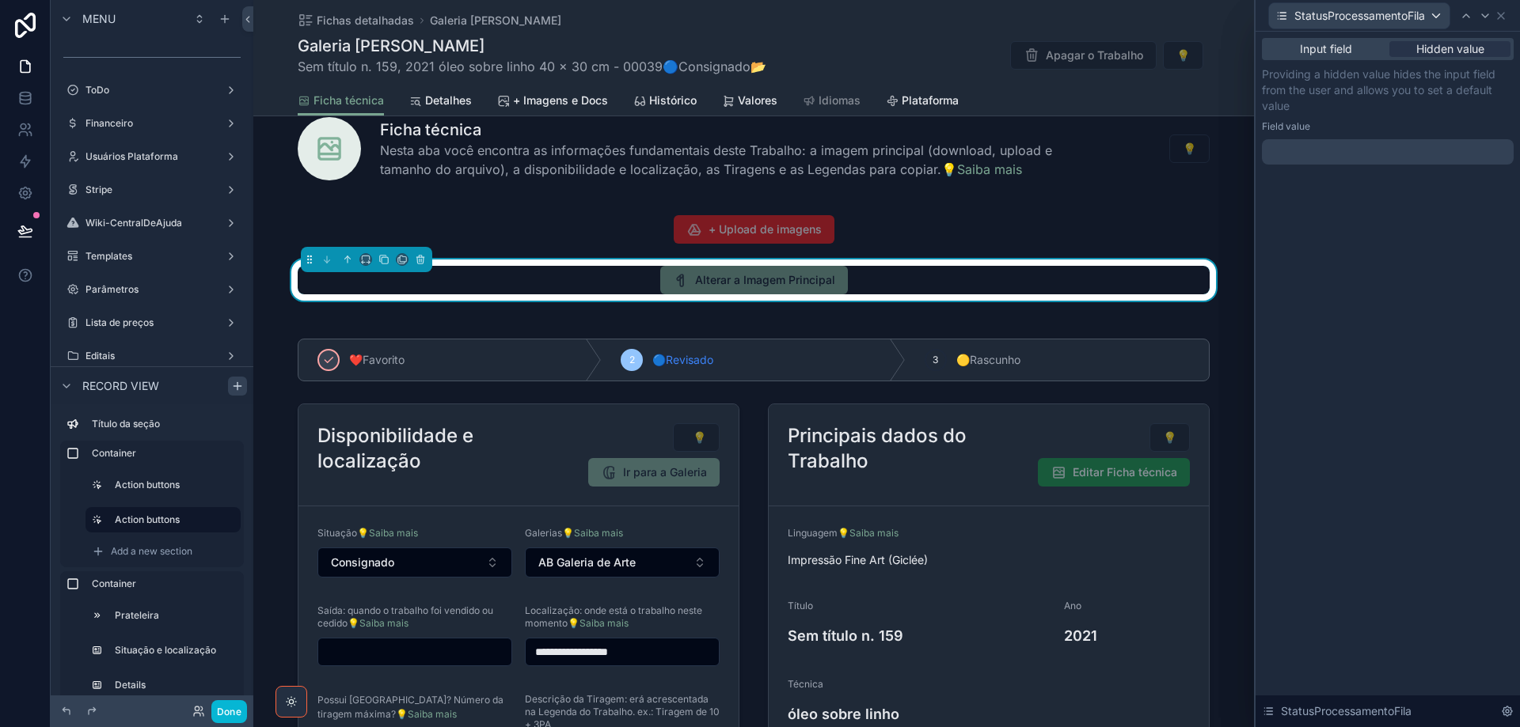
click at [1362, 153] on div at bounding box center [1388, 151] width 252 height 25
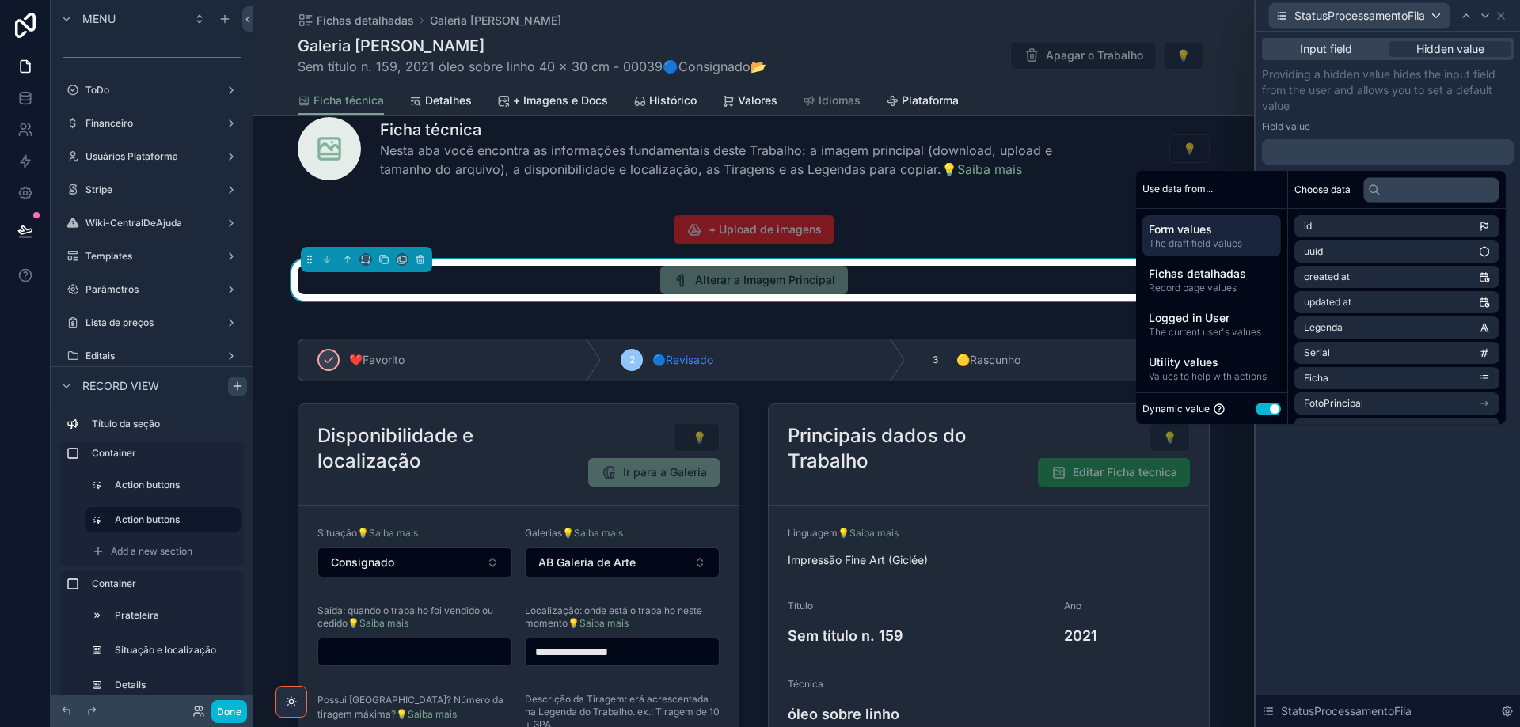
click at [1255, 409] on button "Use setting" at bounding box center [1267, 409] width 25 height 13
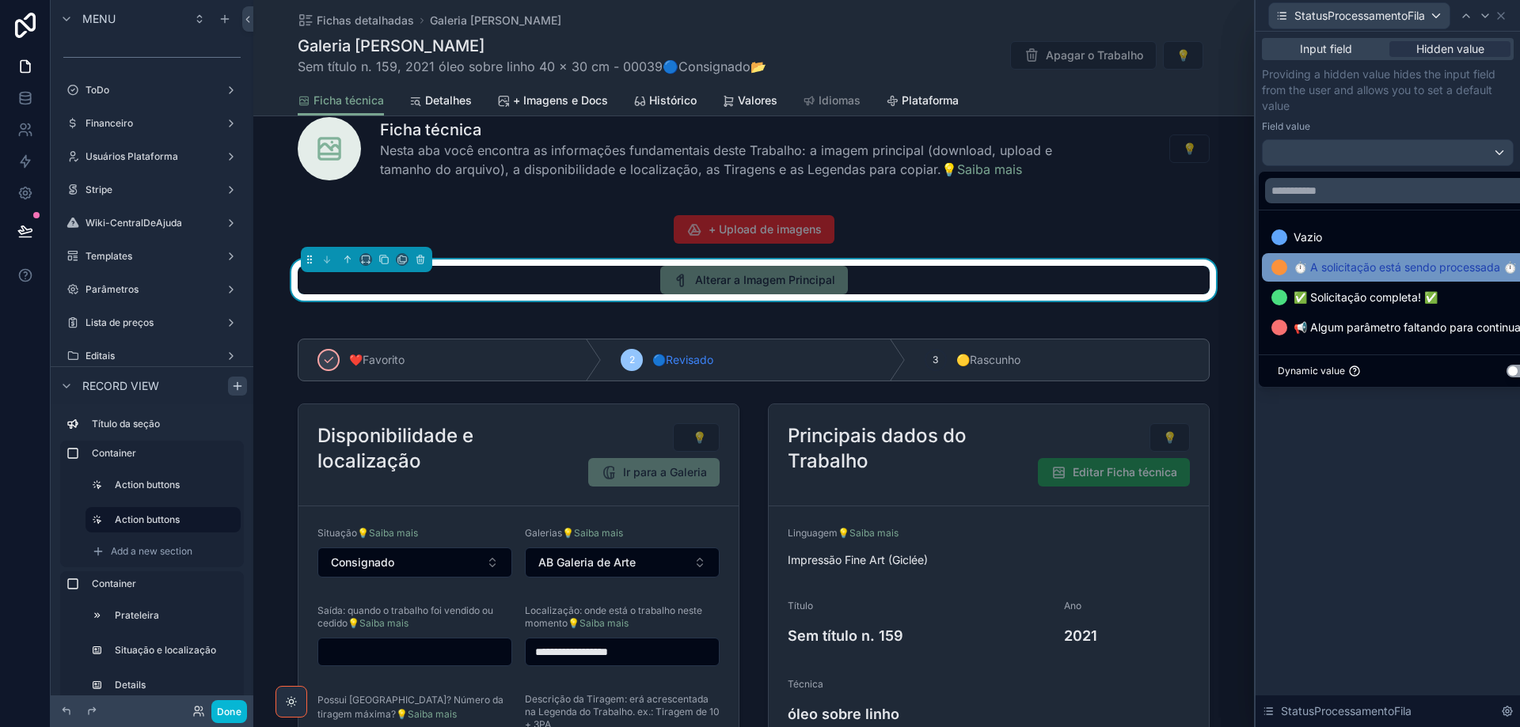
click at [1320, 273] on span "⏱️ A solicitação está sendo processada ⏱️" at bounding box center [1404, 267] width 223 height 19
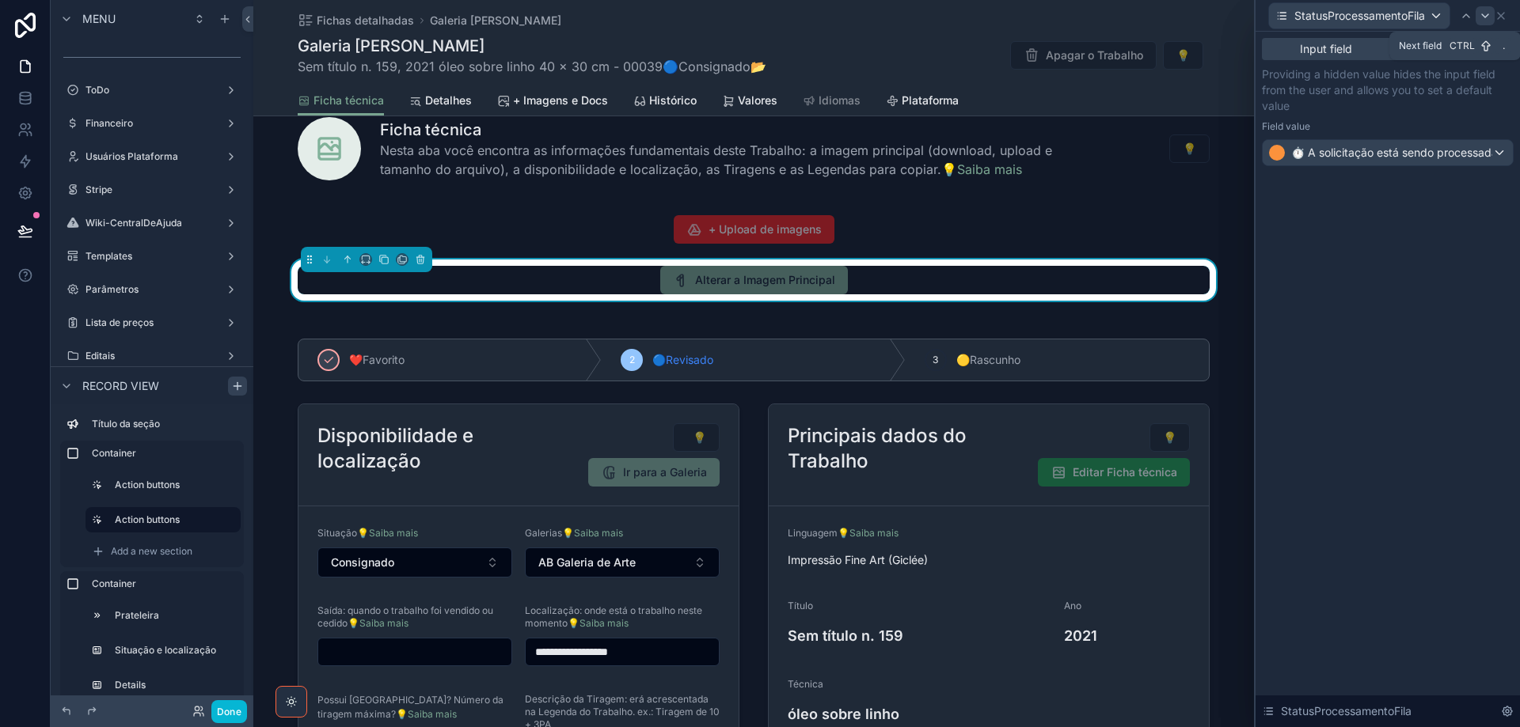
click at [1485, 17] on icon at bounding box center [1485, 15] width 6 height 3
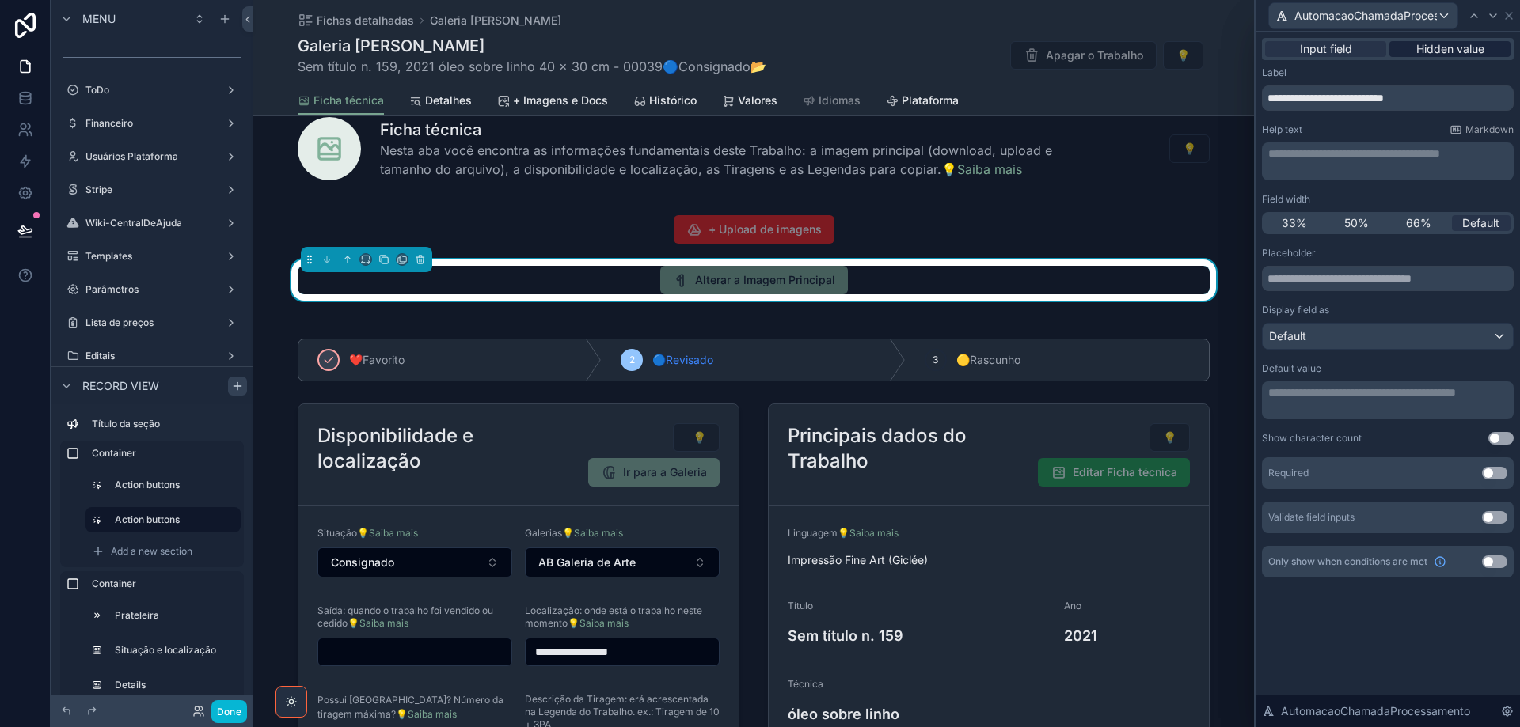
click at [1466, 48] on span "Hidden value" at bounding box center [1450, 49] width 68 height 16
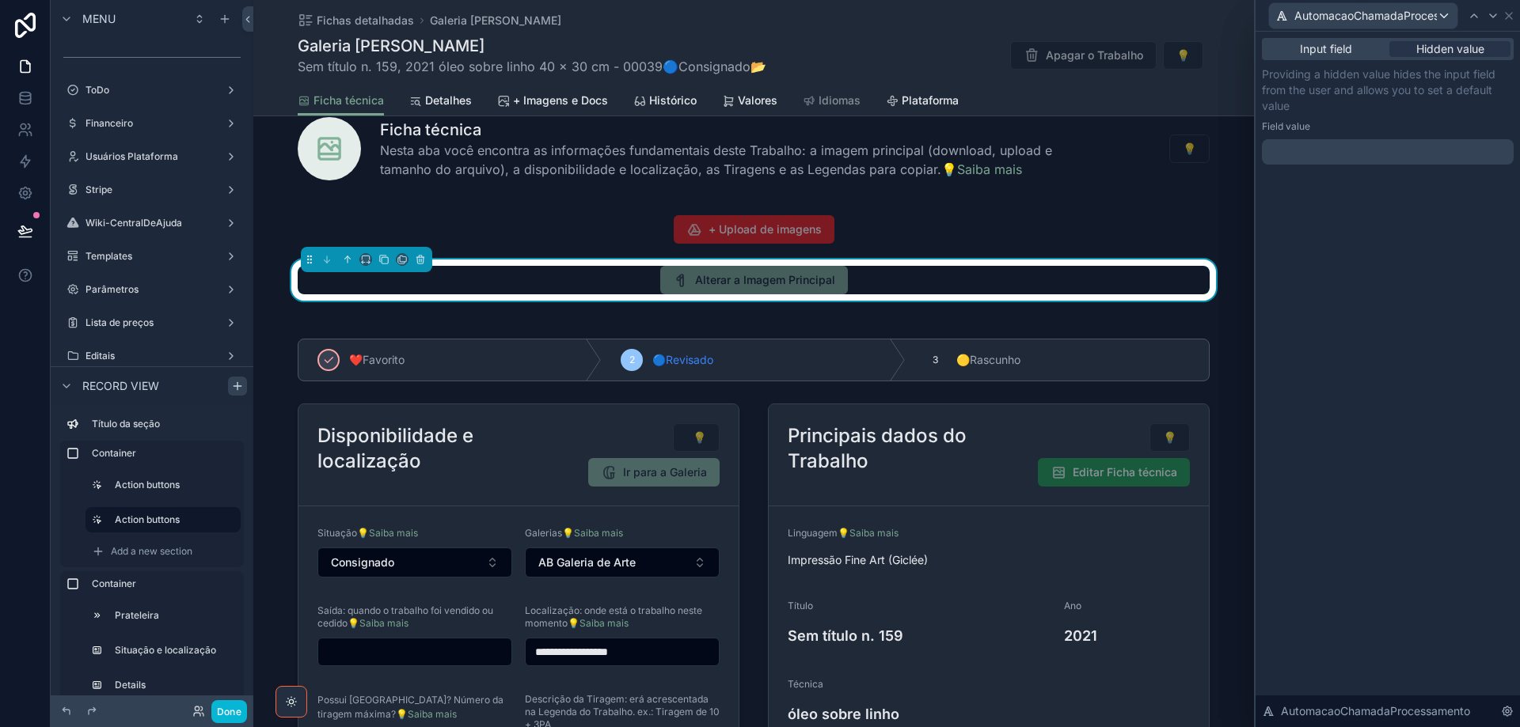
click at [1325, 147] on p "﻿" at bounding box center [1389, 152] width 242 height 16
click at [1497, 17] on icon at bounding box center [1493, 15] width 13 height 13
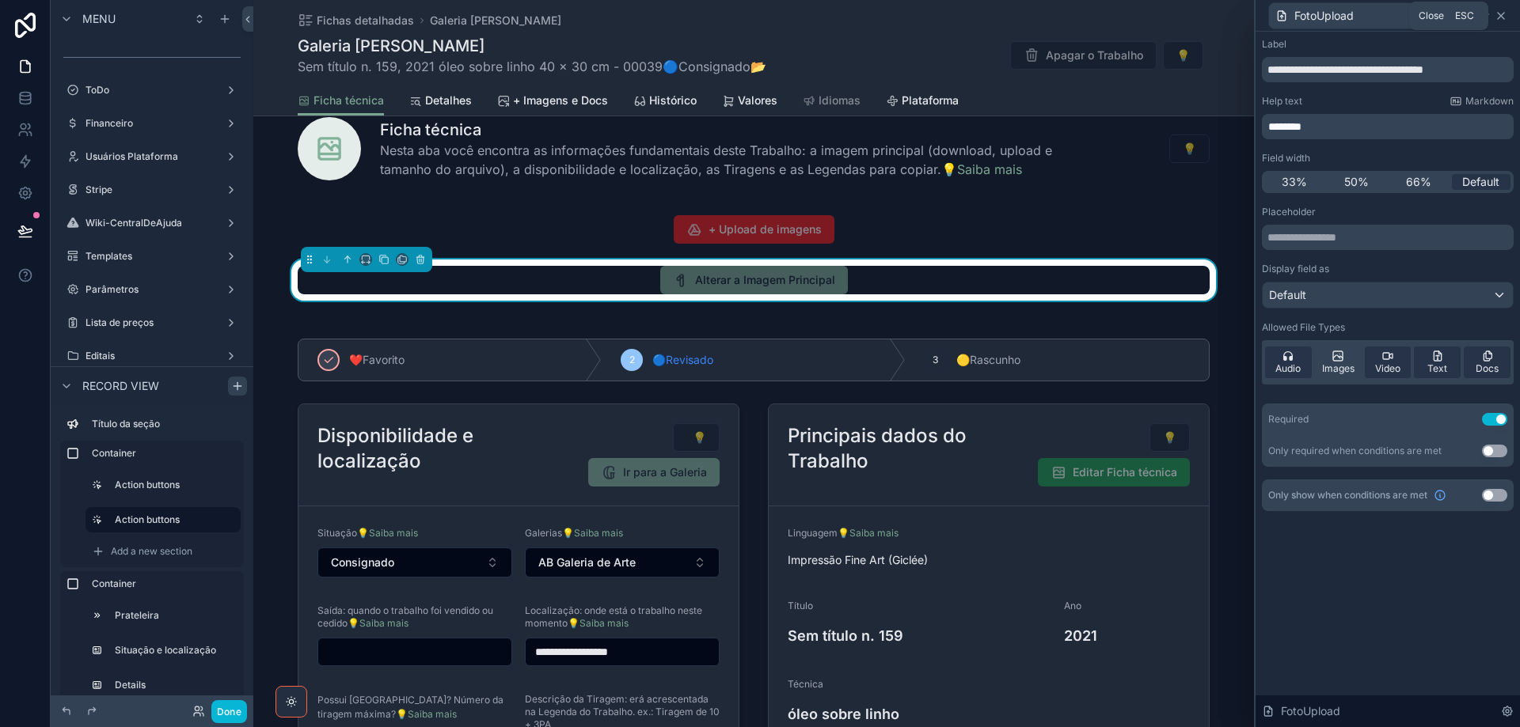
click at [1505, 17] on icon at bounding box center [1501, 15] width 13 height 13
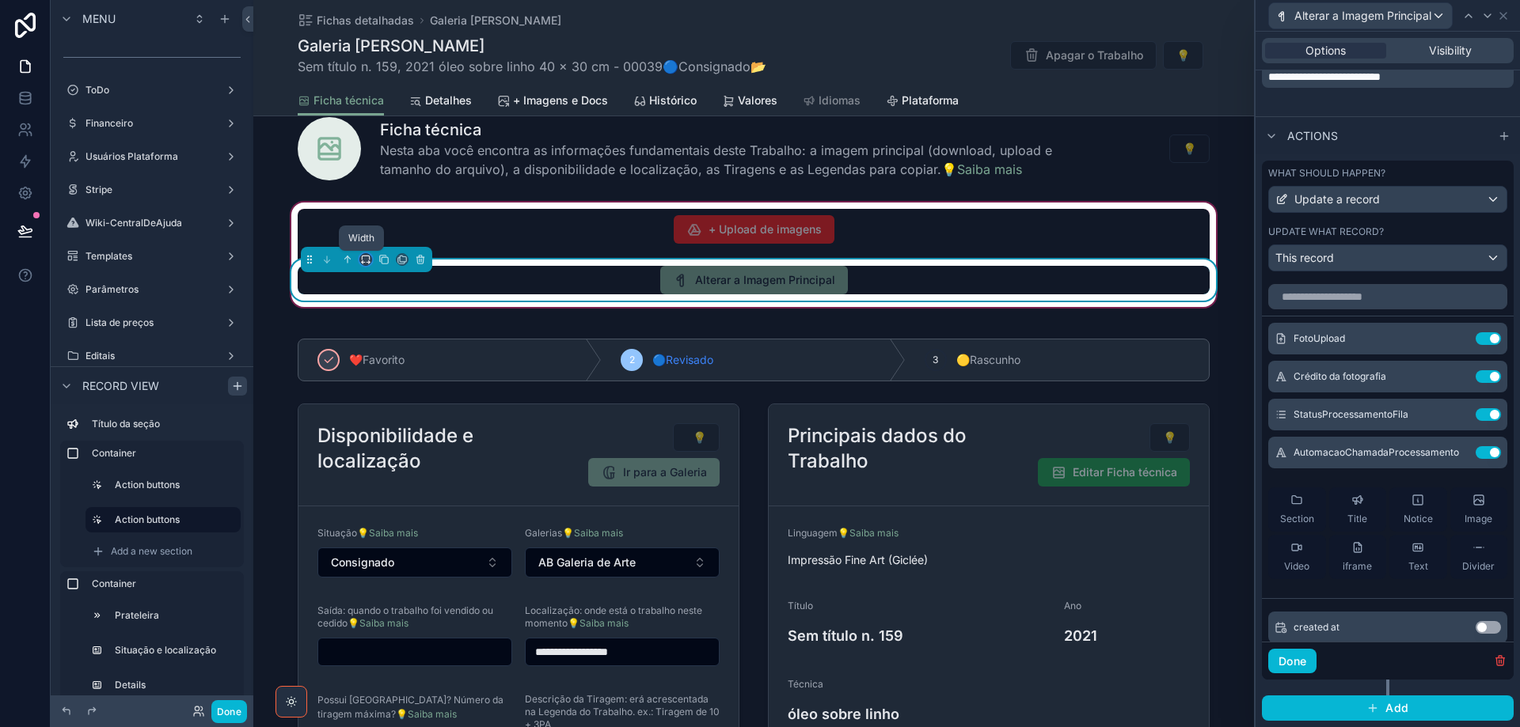
click at [362, 258] on icon "scrollable content" at bounding box center [365, 259] width 11 height 11
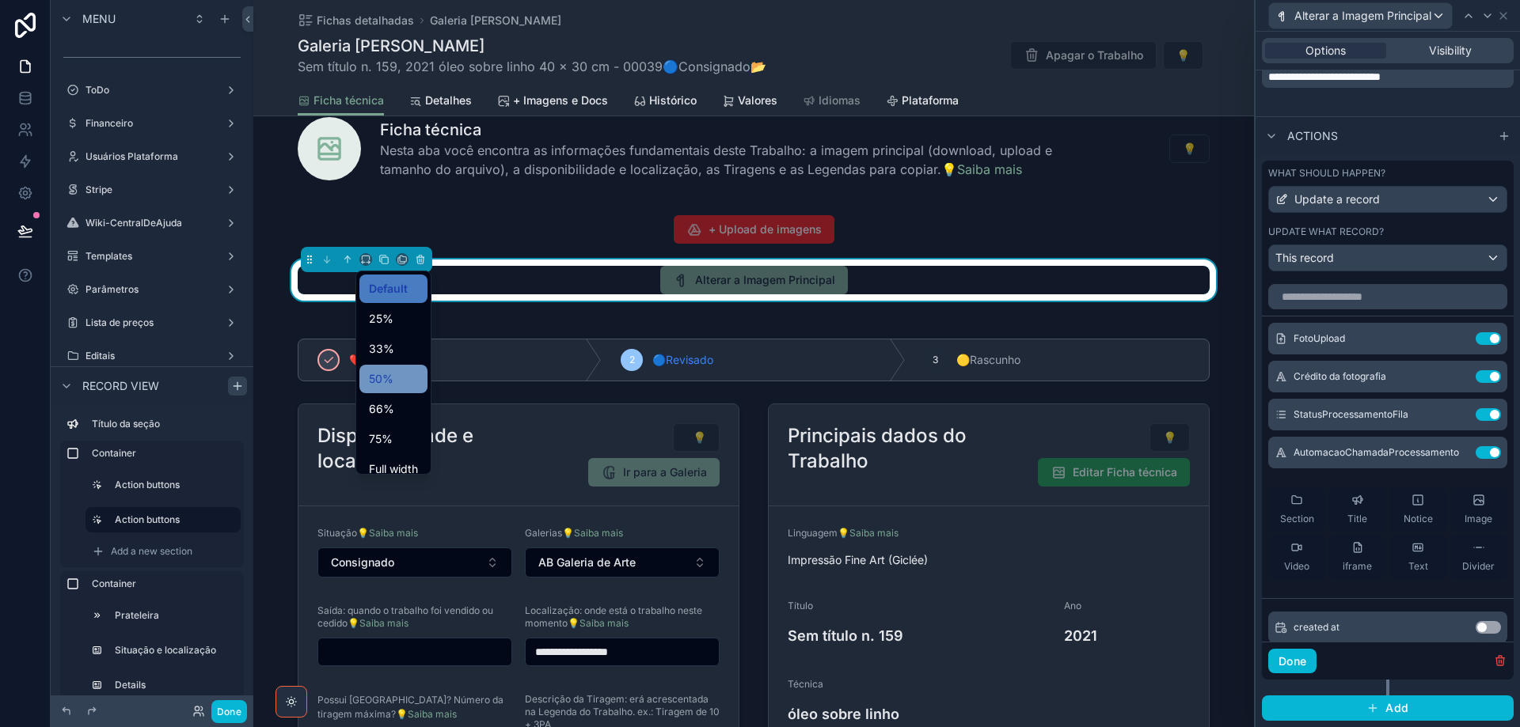
click at [393, 378] on span "50%" at bounding box center [381, 379] width 25 height 19
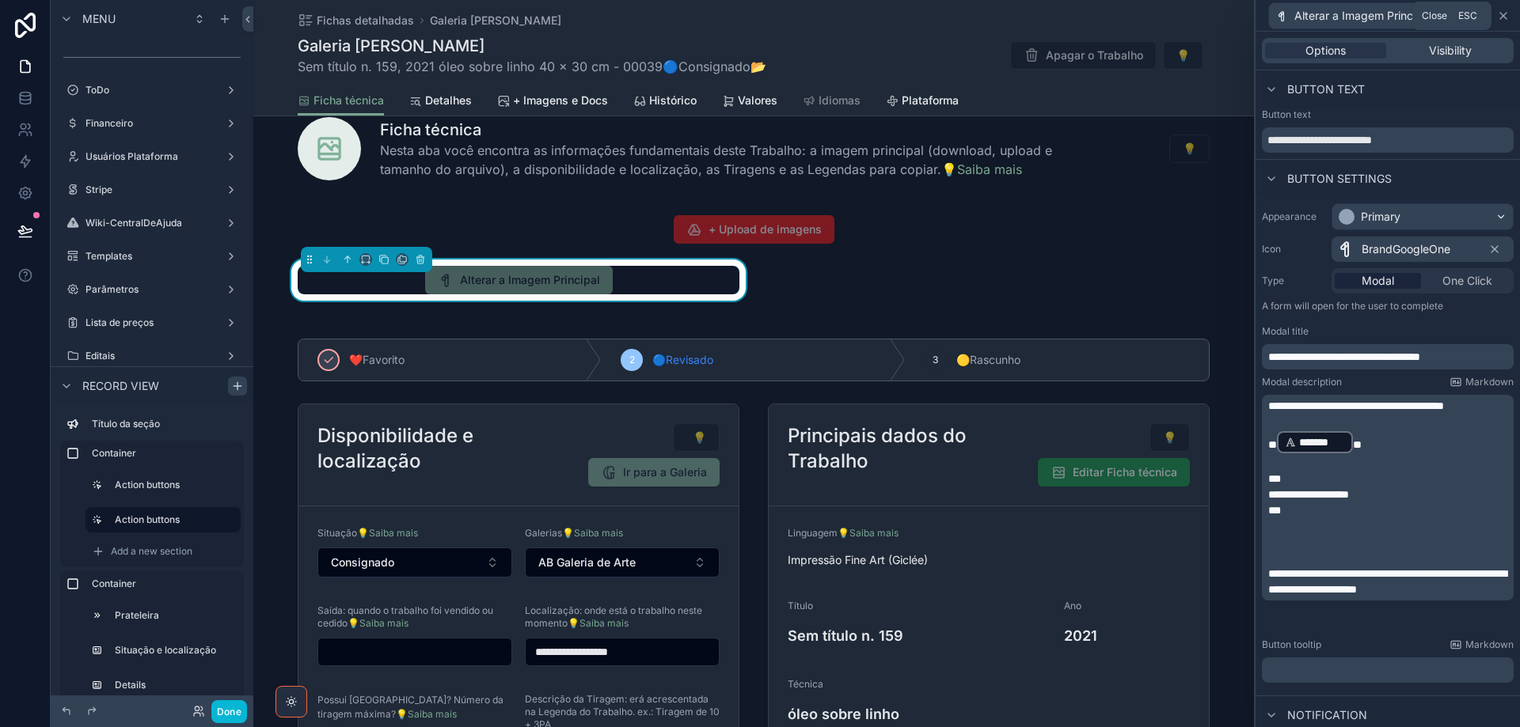
click at [1502, 18] on icon at bounding box center [1503, 16] width 6 height 6
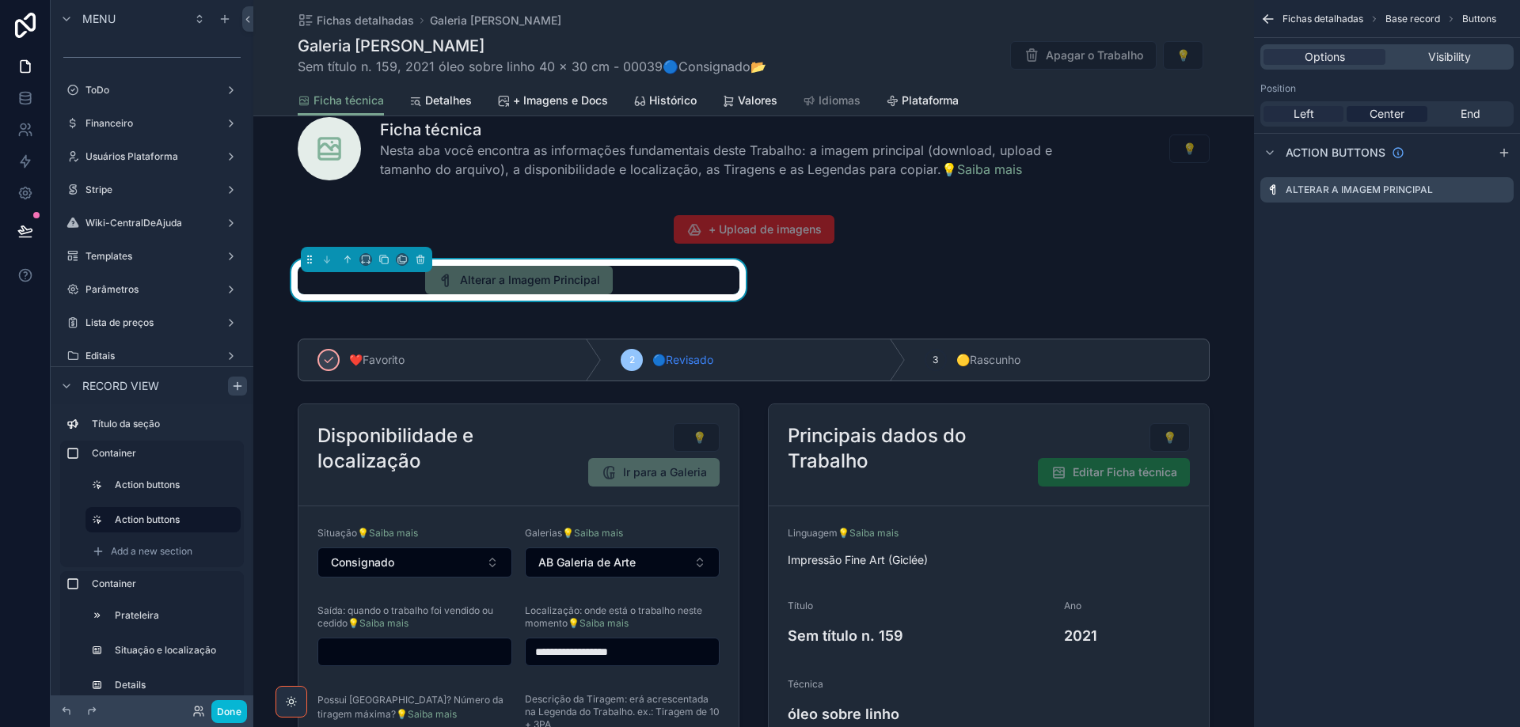
click at [1302, 115] on span "Left" at bounding box center [1303, 114] width 21 height 16
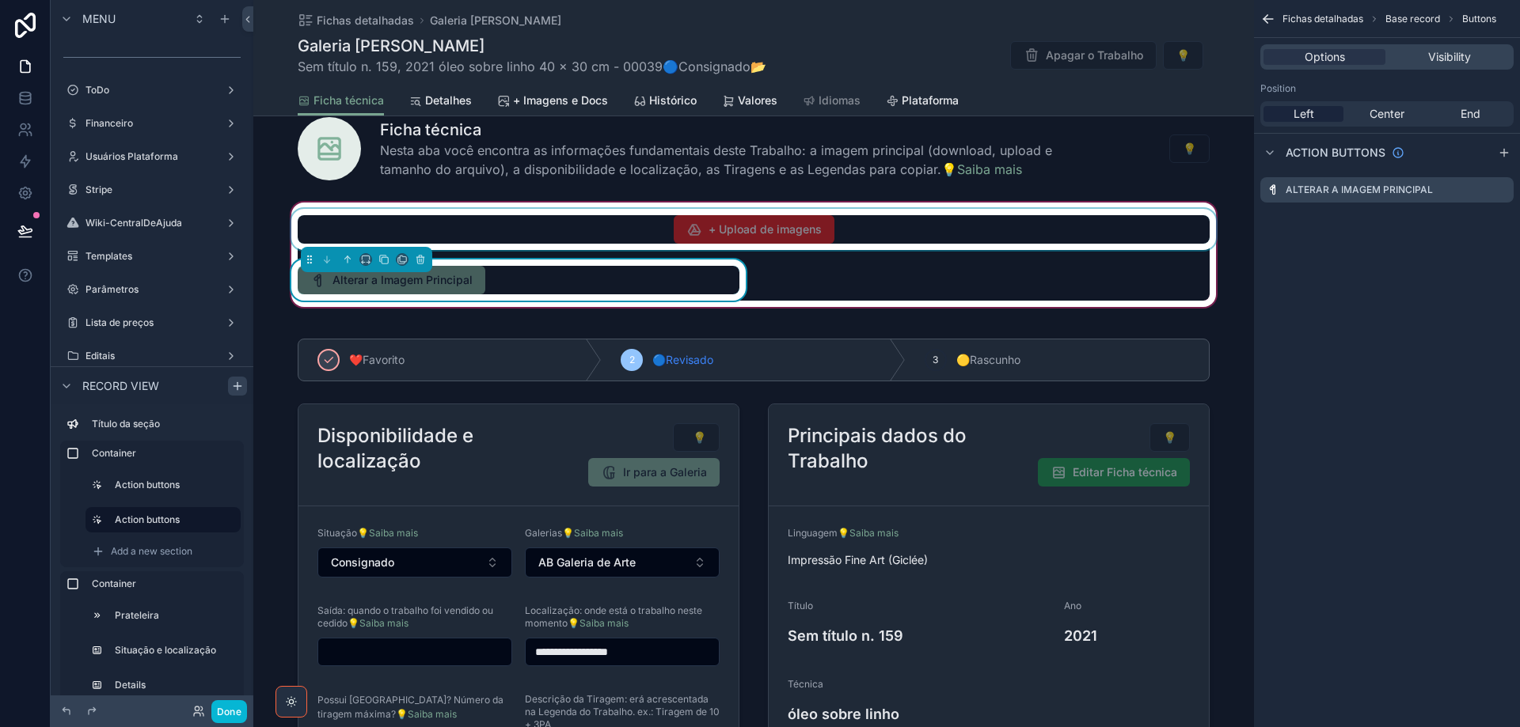
click at [864, 234] on div "scrollable content" at bounding box center [753, 229] width 931 height 41
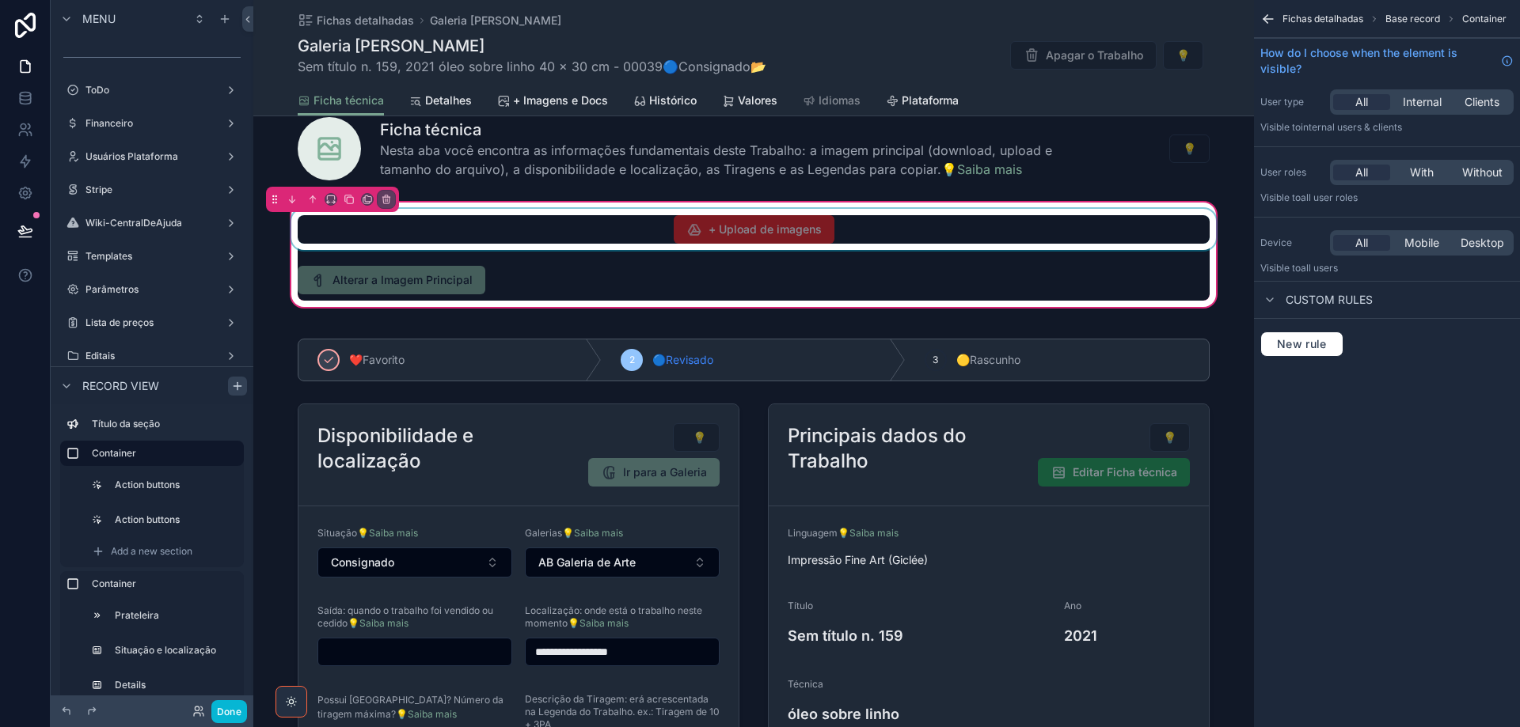
click at [355, 230] on div "scrollable content" at bounding box center [753, 229] width 931 height 41
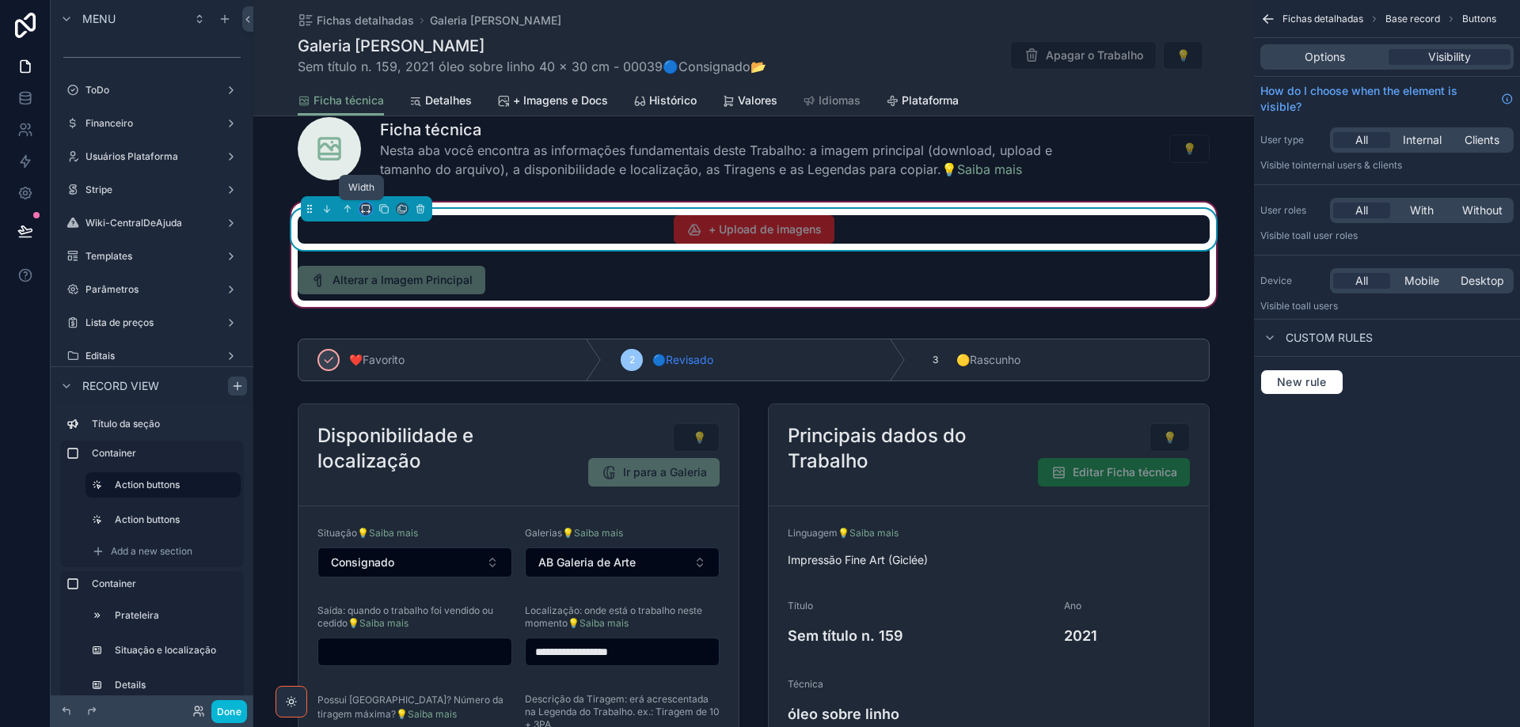
click at [363, 210] on icon "scrollable content" at bounding box center [365, 208] width 11 height 11
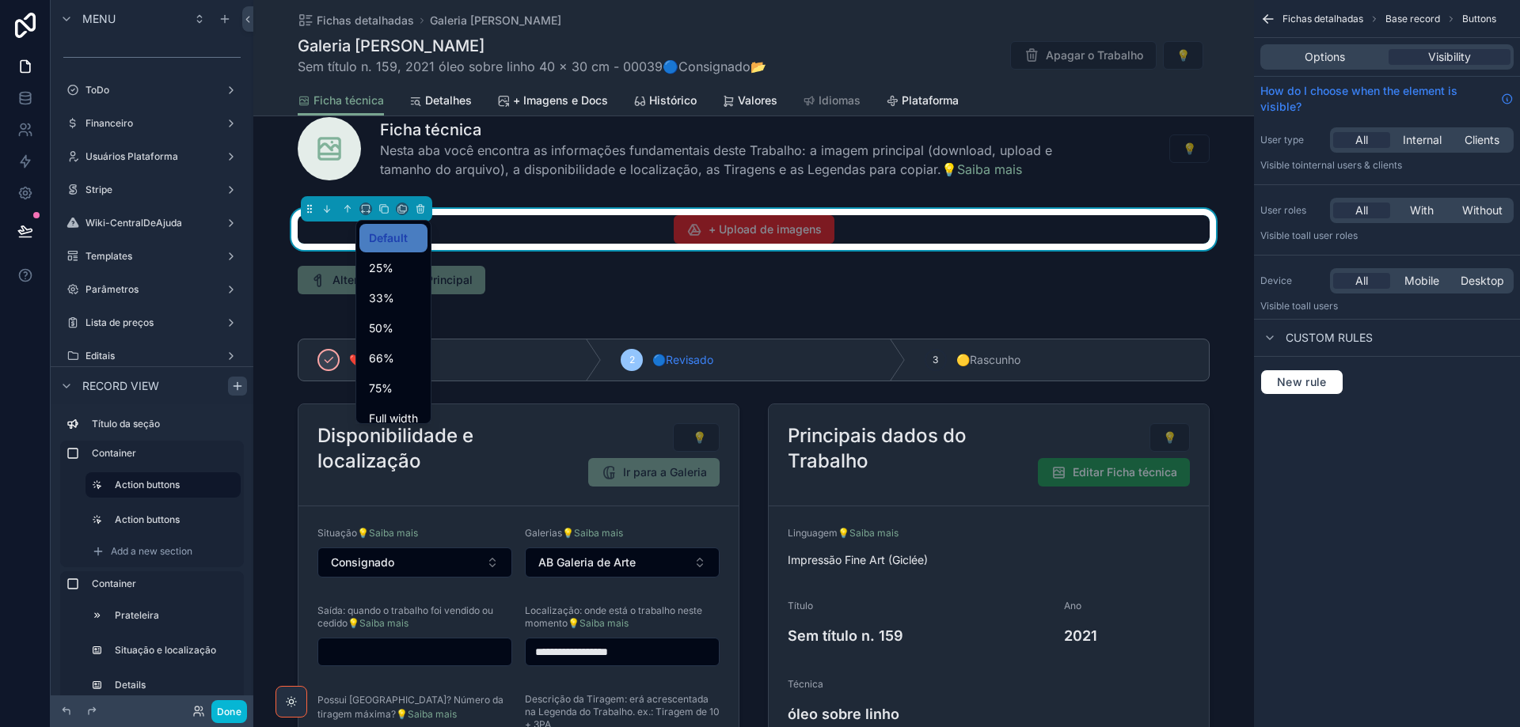
drag, startPoint x: 402, startPoint y: 336, endPoint x: 1444, endPoint y: 103, distance: 1067.4
click at [402, 335] on div "50%" at bounding box center [393, 328] width 49 height 19
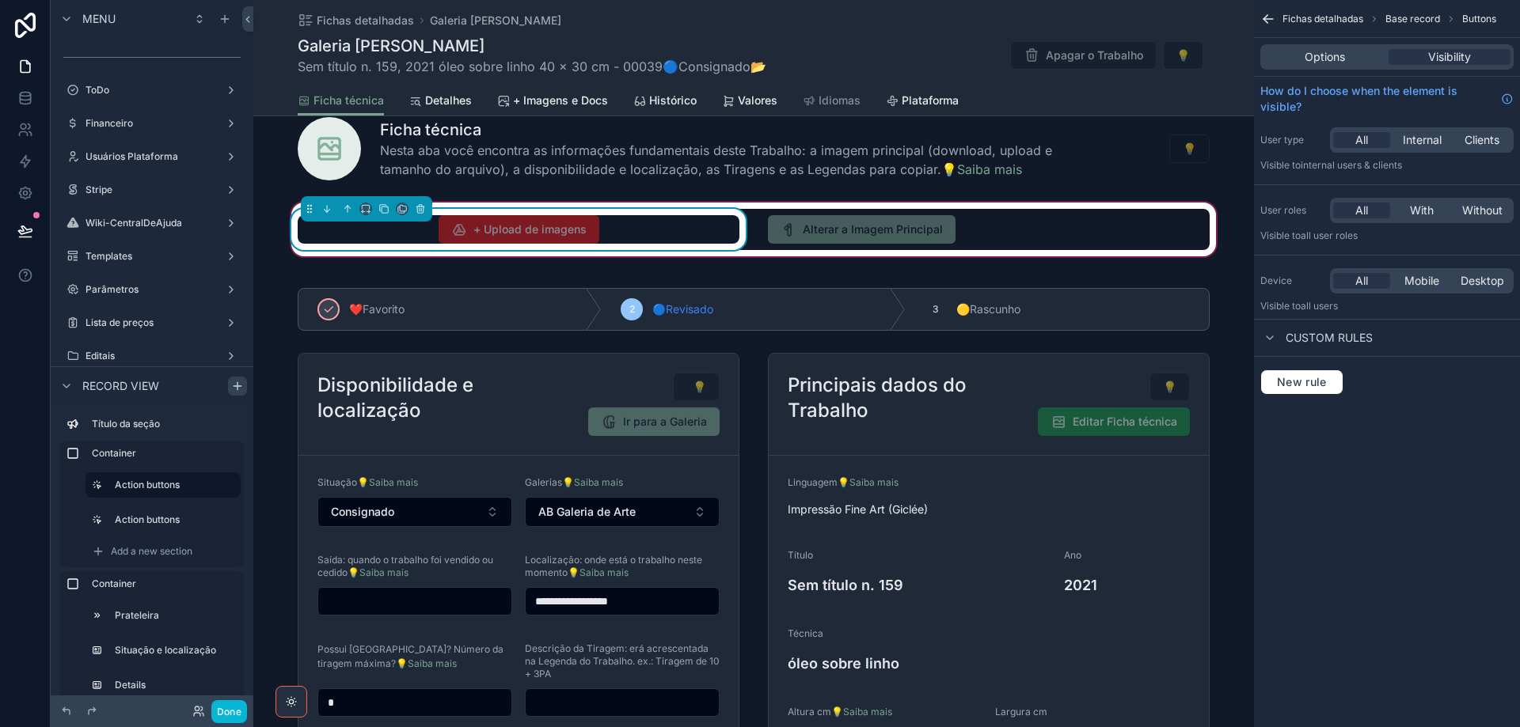
click at [646, 234] on div "+ Upload de imagens" at bounding box center [519, 229] width 442 height 28
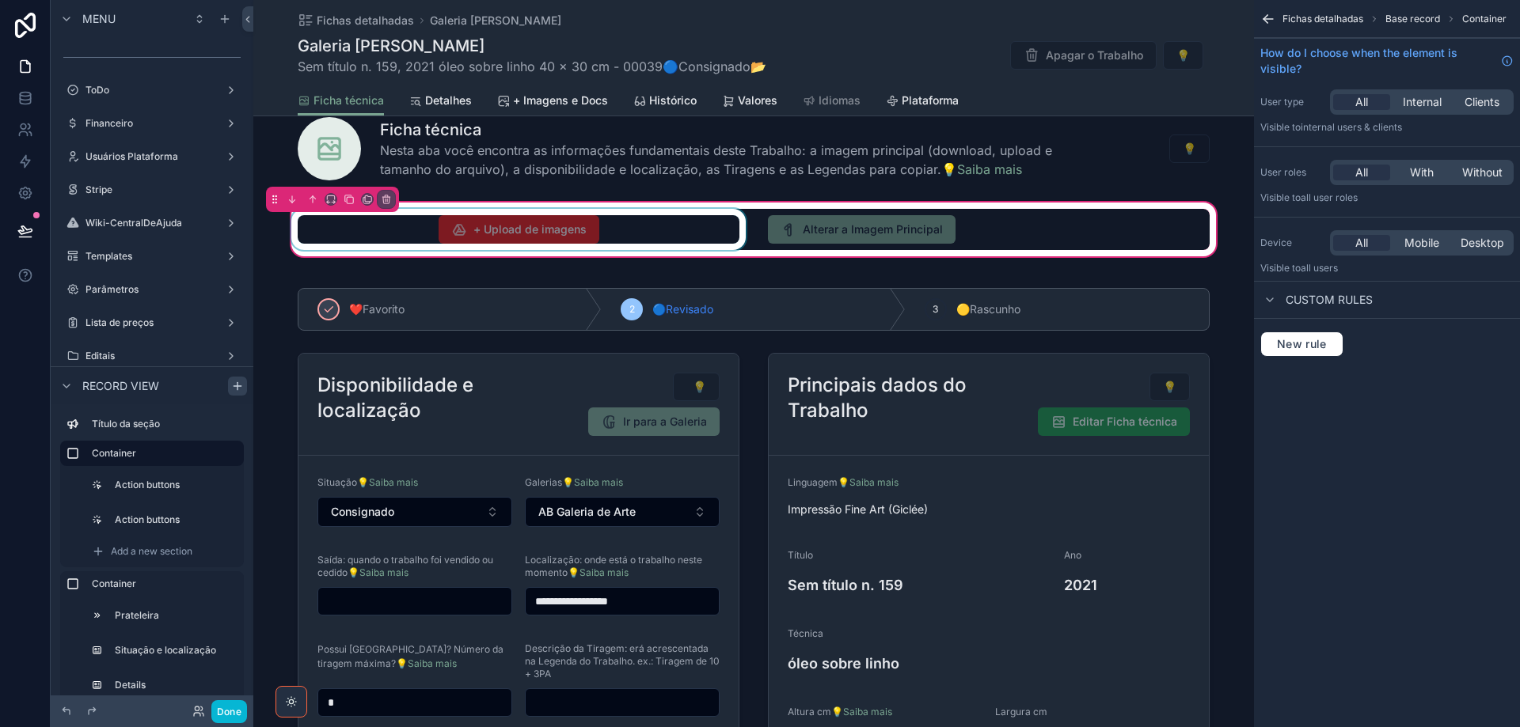
click at [642, 226] on div "scrollable content" at bounding box center [518, 229] width 461 height 41
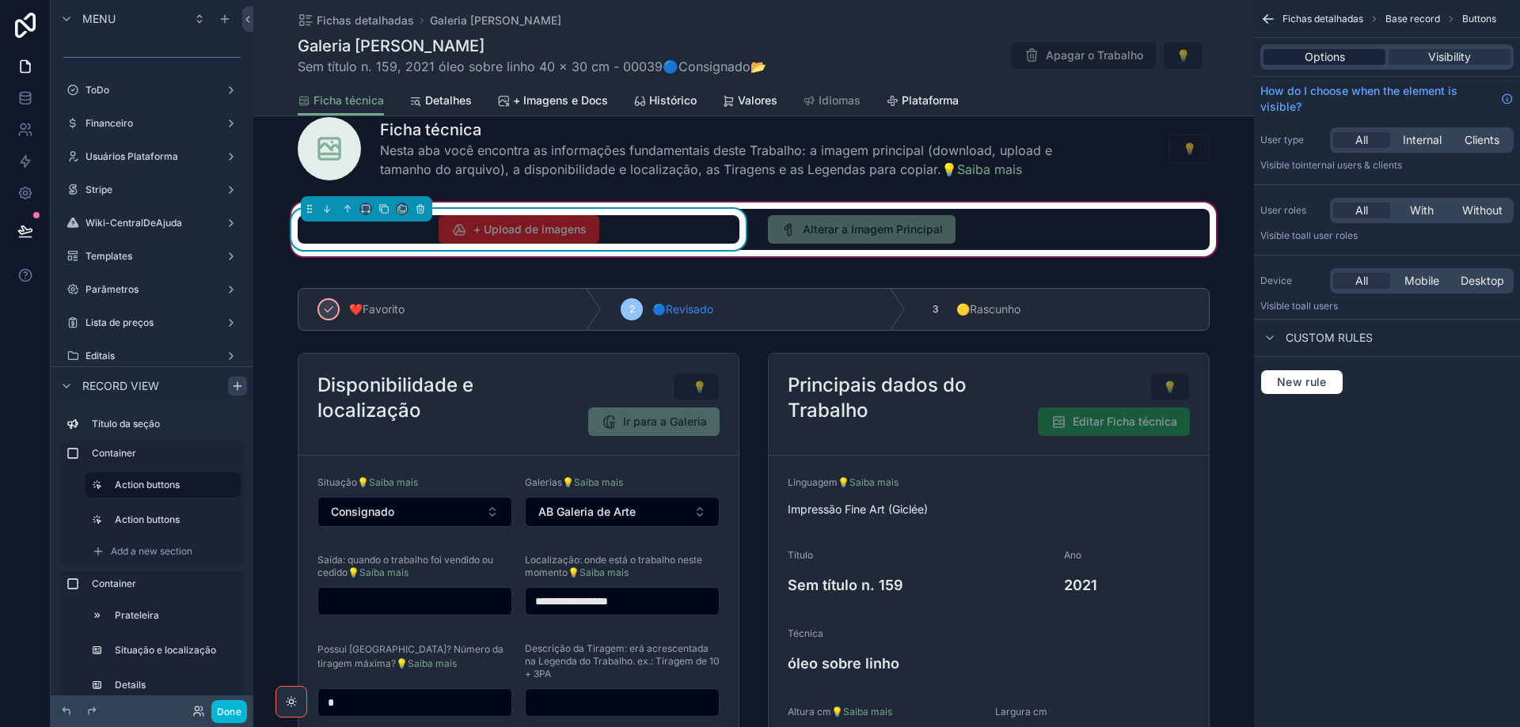
click at [1340, 57] on span "Options" at bounding box center [1325, 57] width 40 height 16
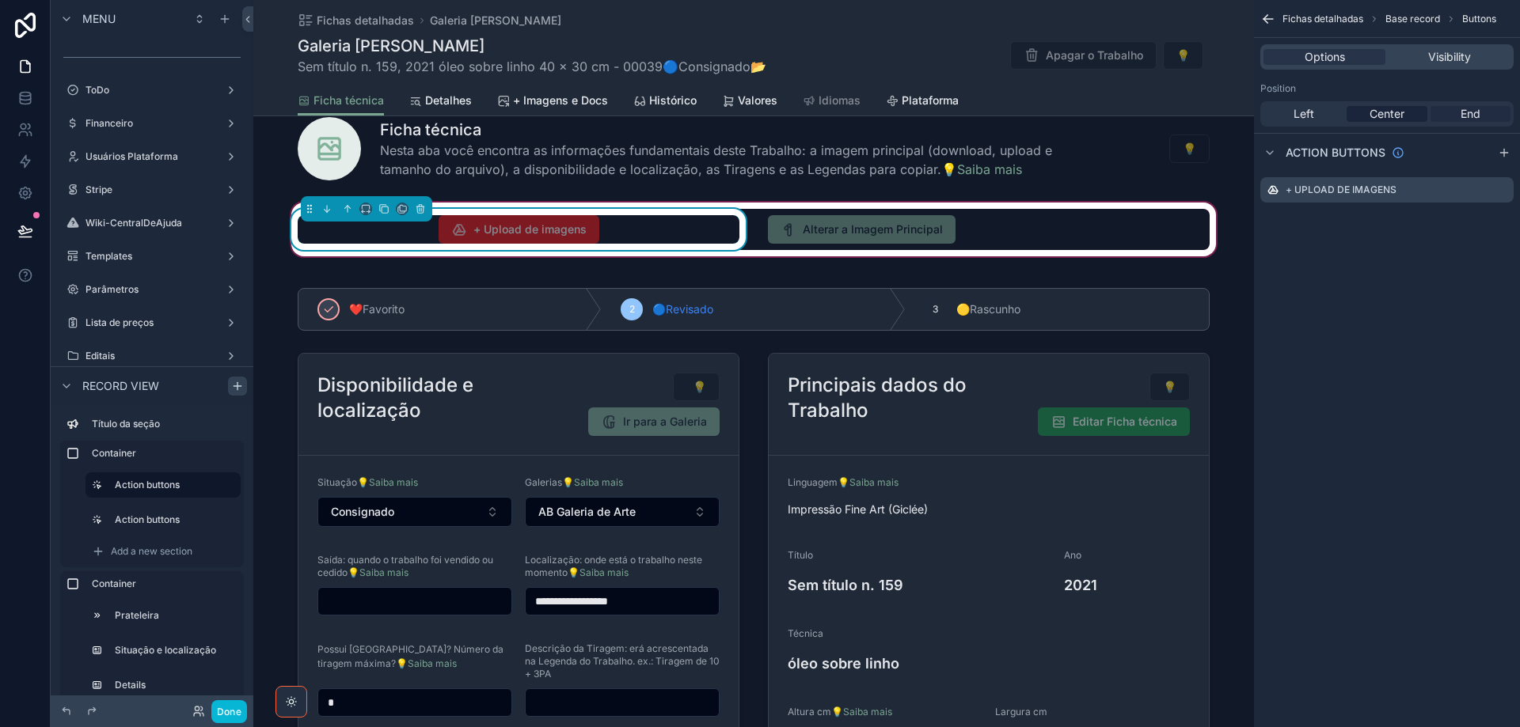
click at [1485, 117] on div "End" at bounding box center [1470, 114] width 80 height 16
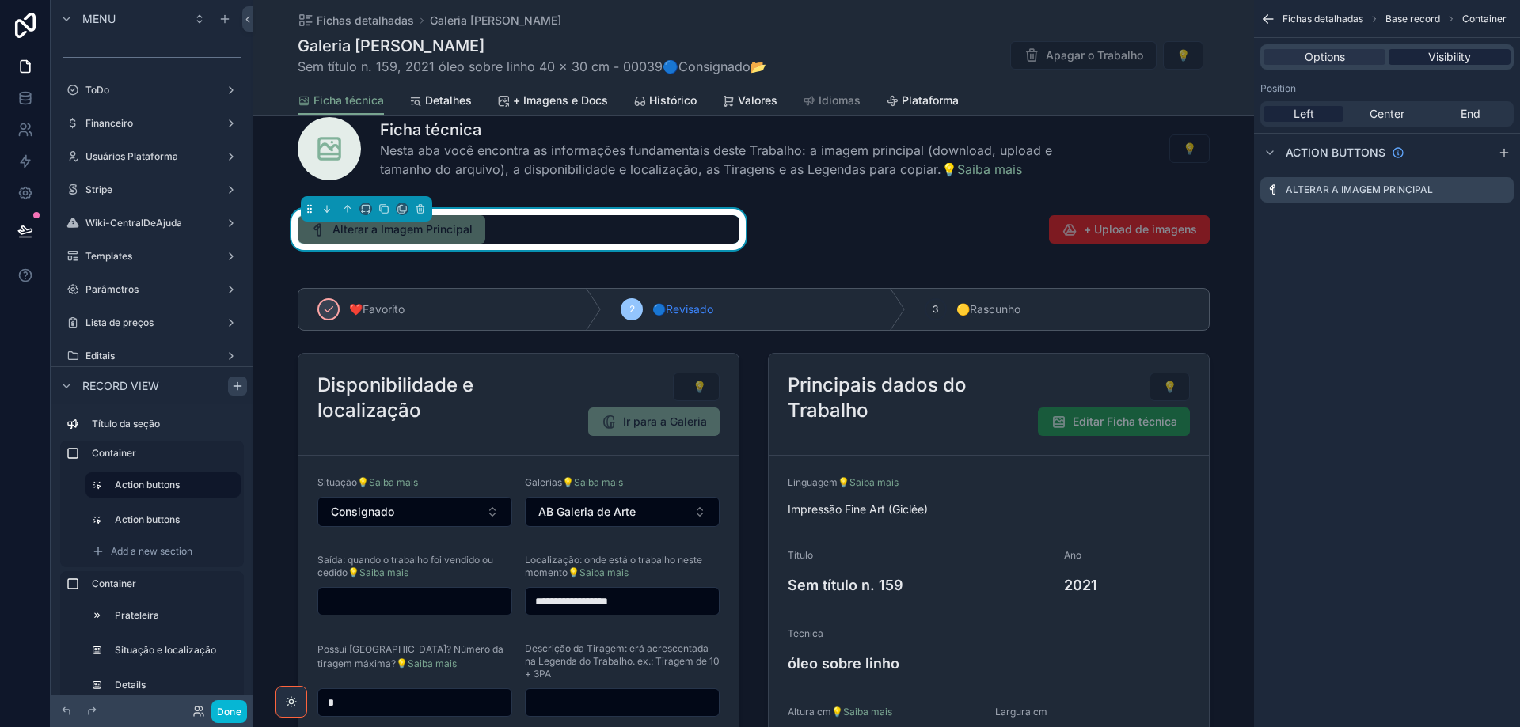
click at [1475, 59] on div "Visibility" at bounding box center [1449, 57] width 122 height 16
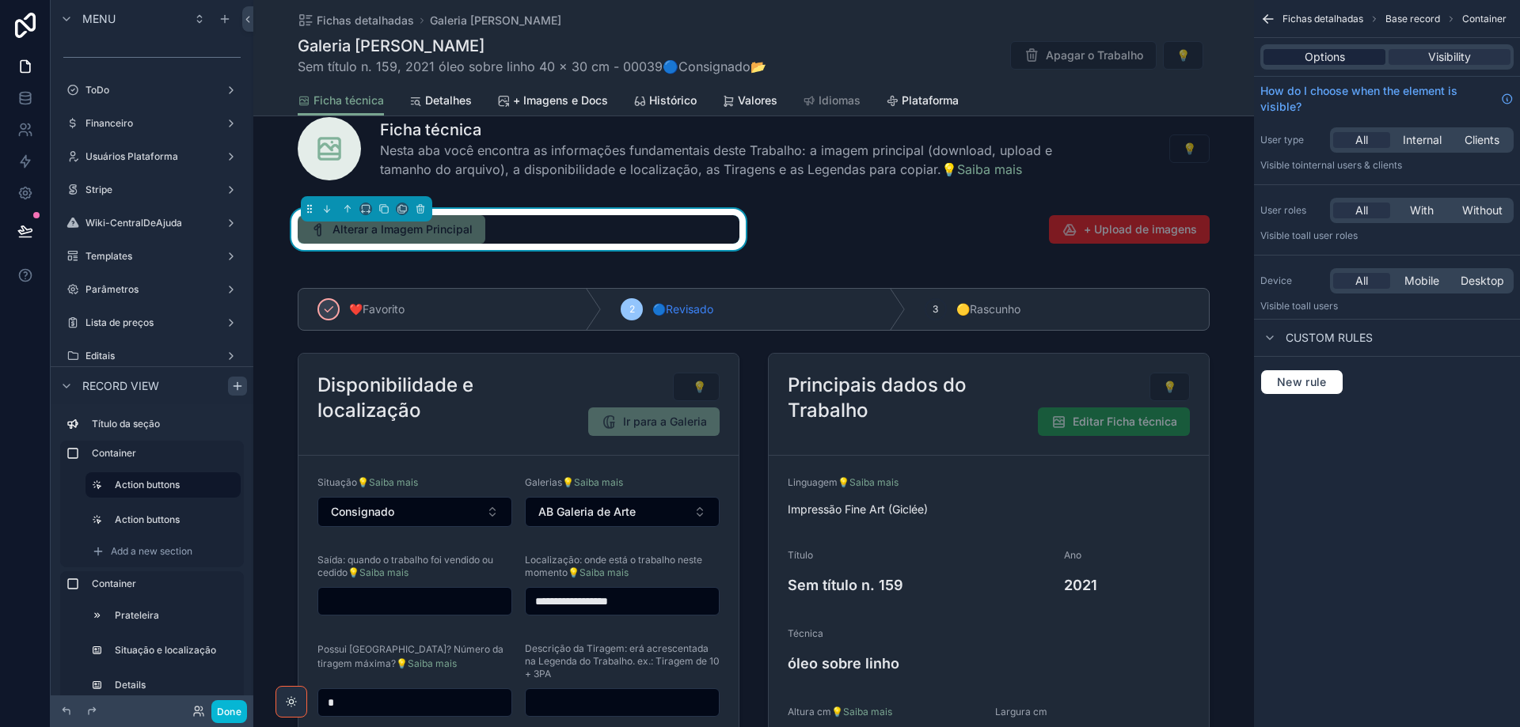
click at [1338, 61] on span "Options" at bounding box center [1325, 57] width 40 height 16
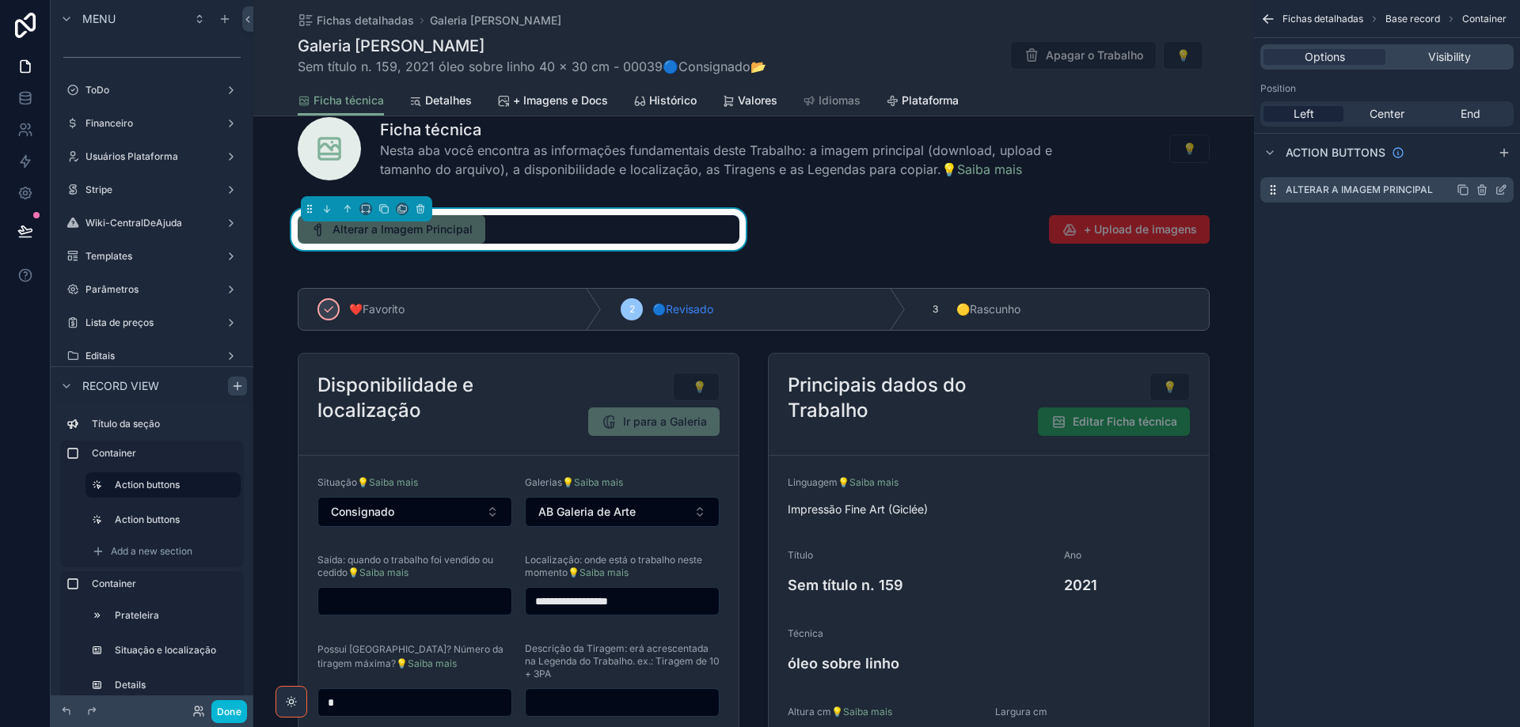
click at [1504, 189] on icon "scrollable content" at bounding box center [1501, 190] width 13 height 13
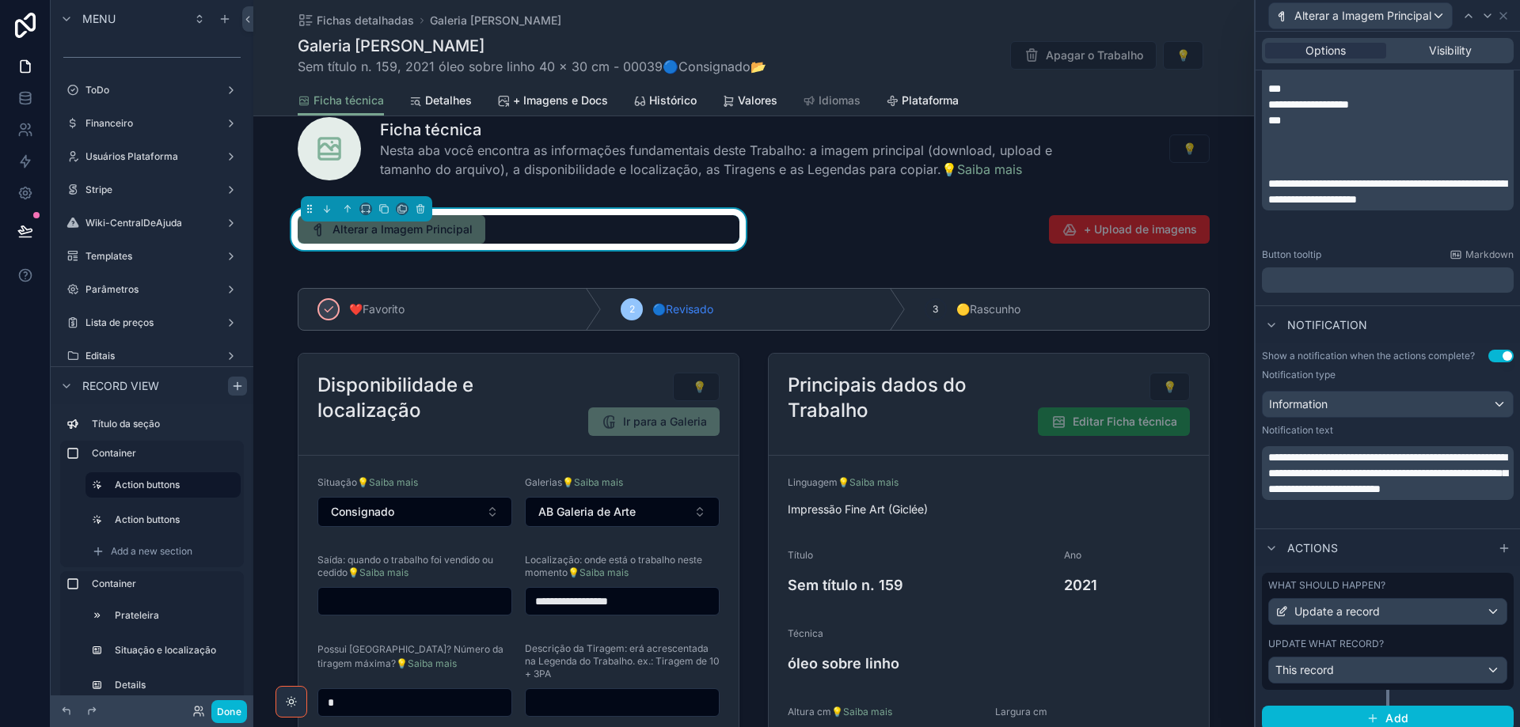
scroll to position [401, 0]
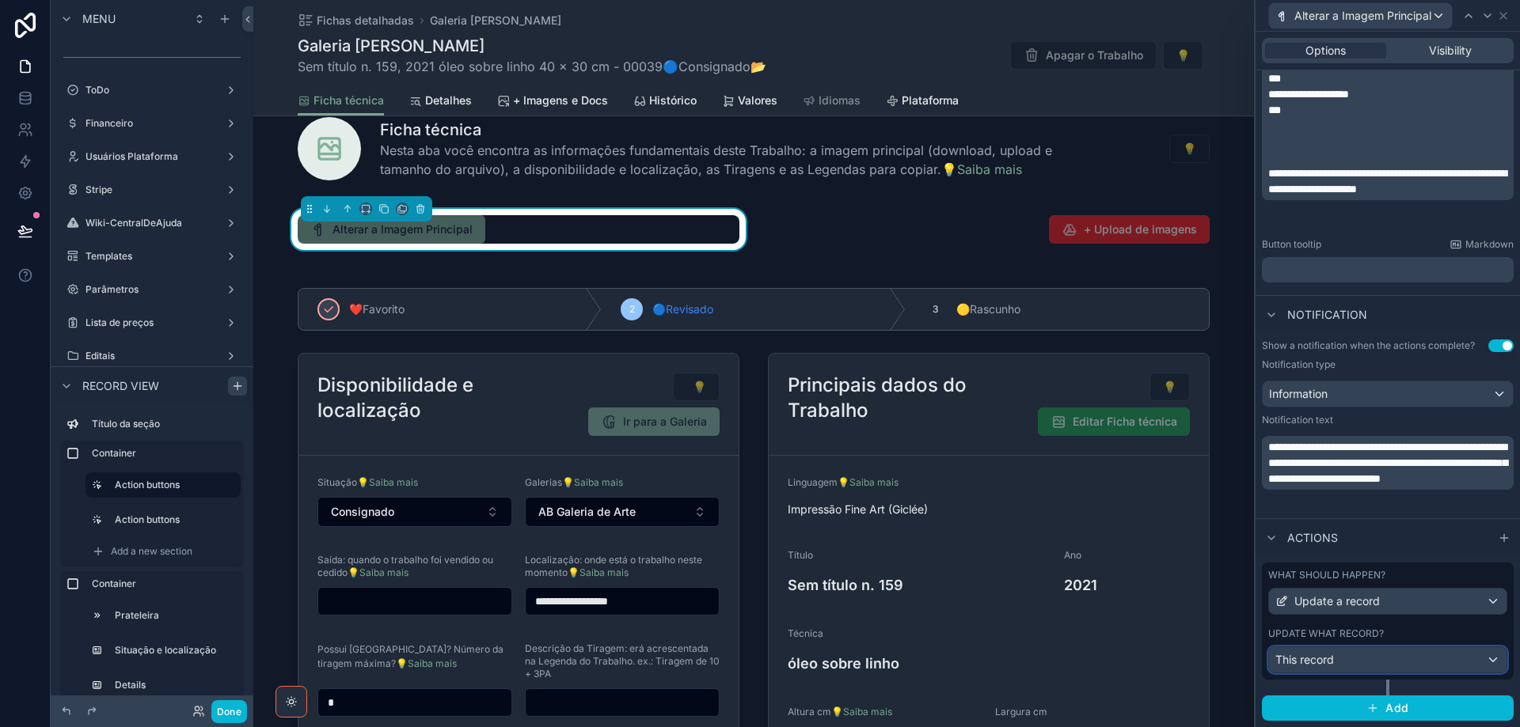
click at [1454, 657] on div "This record" at bounding box center [1387, 660] width 237 height 25
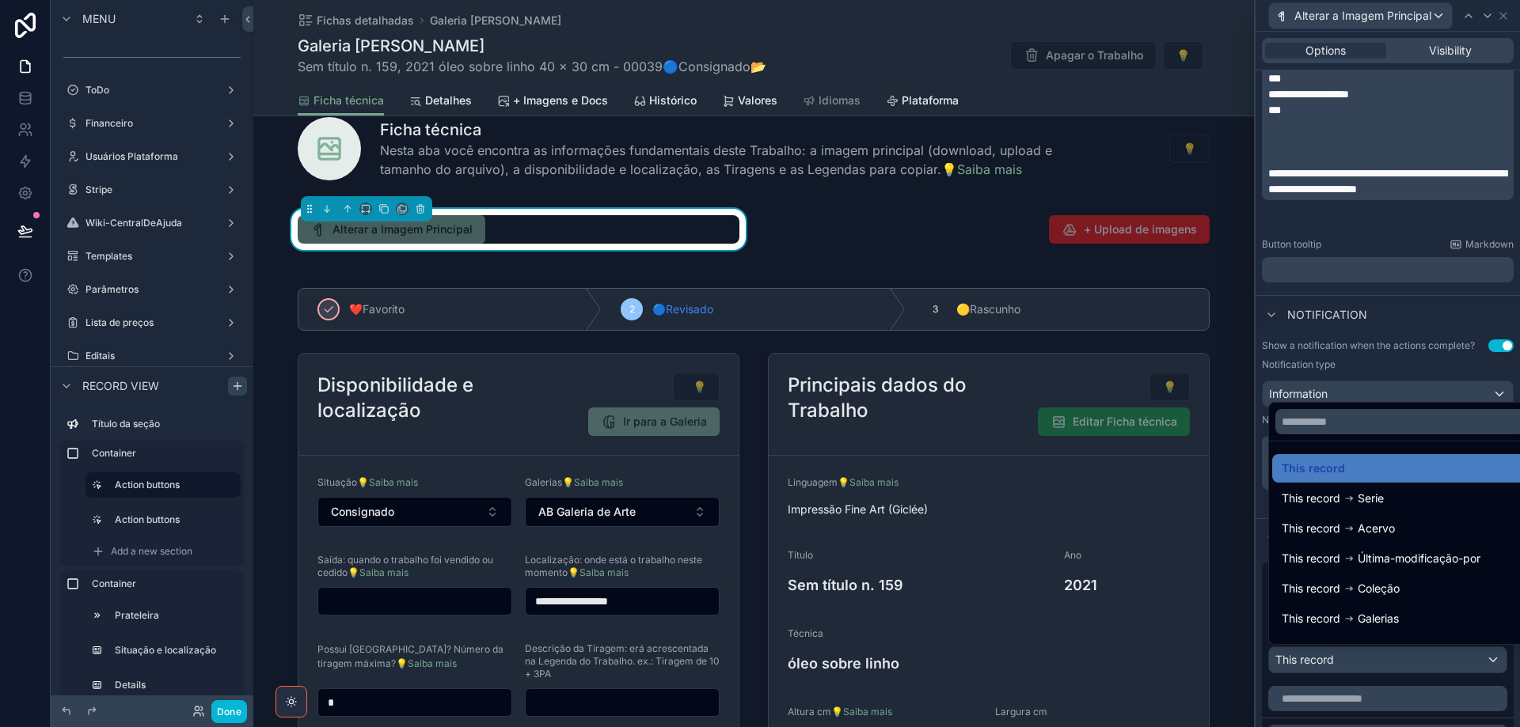
click at [1454, 657] on div at bounding box center [1387, 363] width 264 height 727
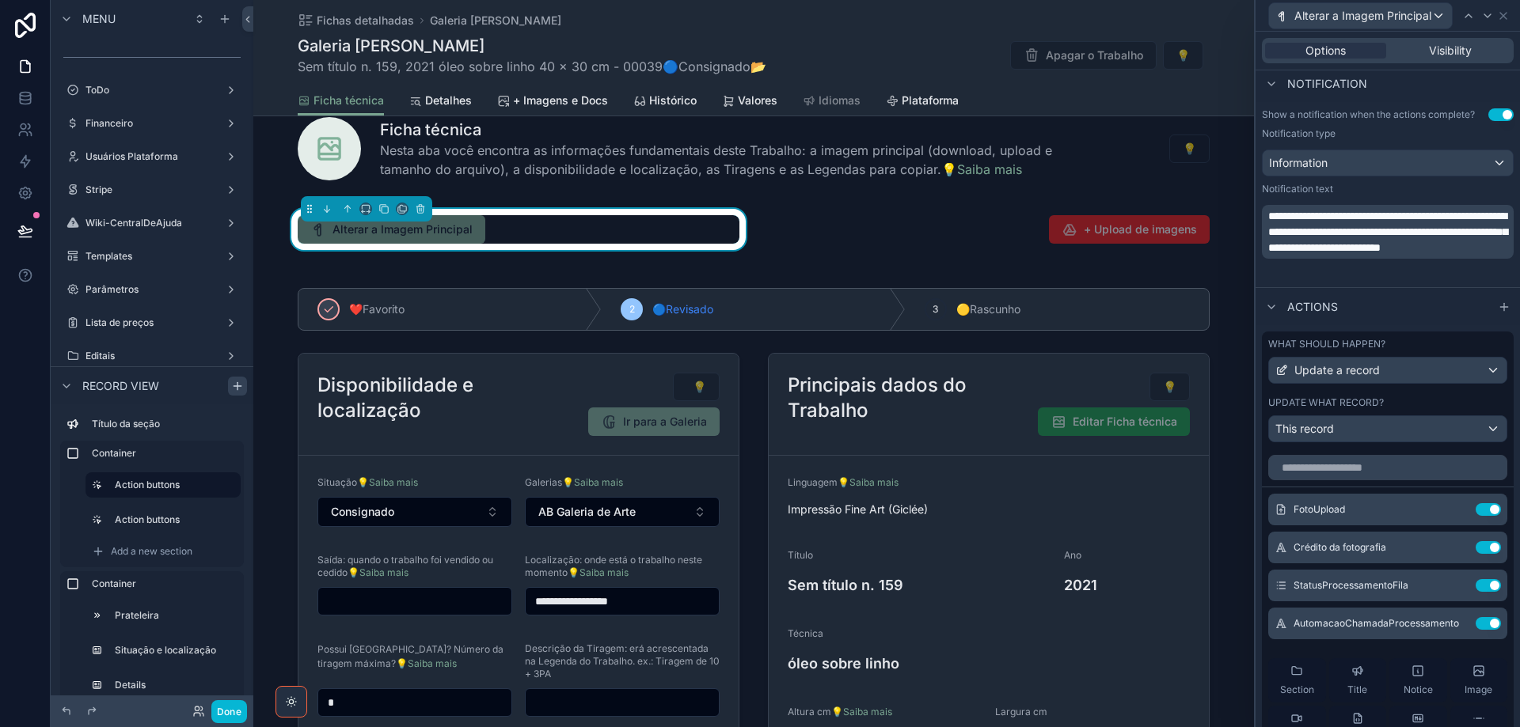
scroll to position [796, 0]
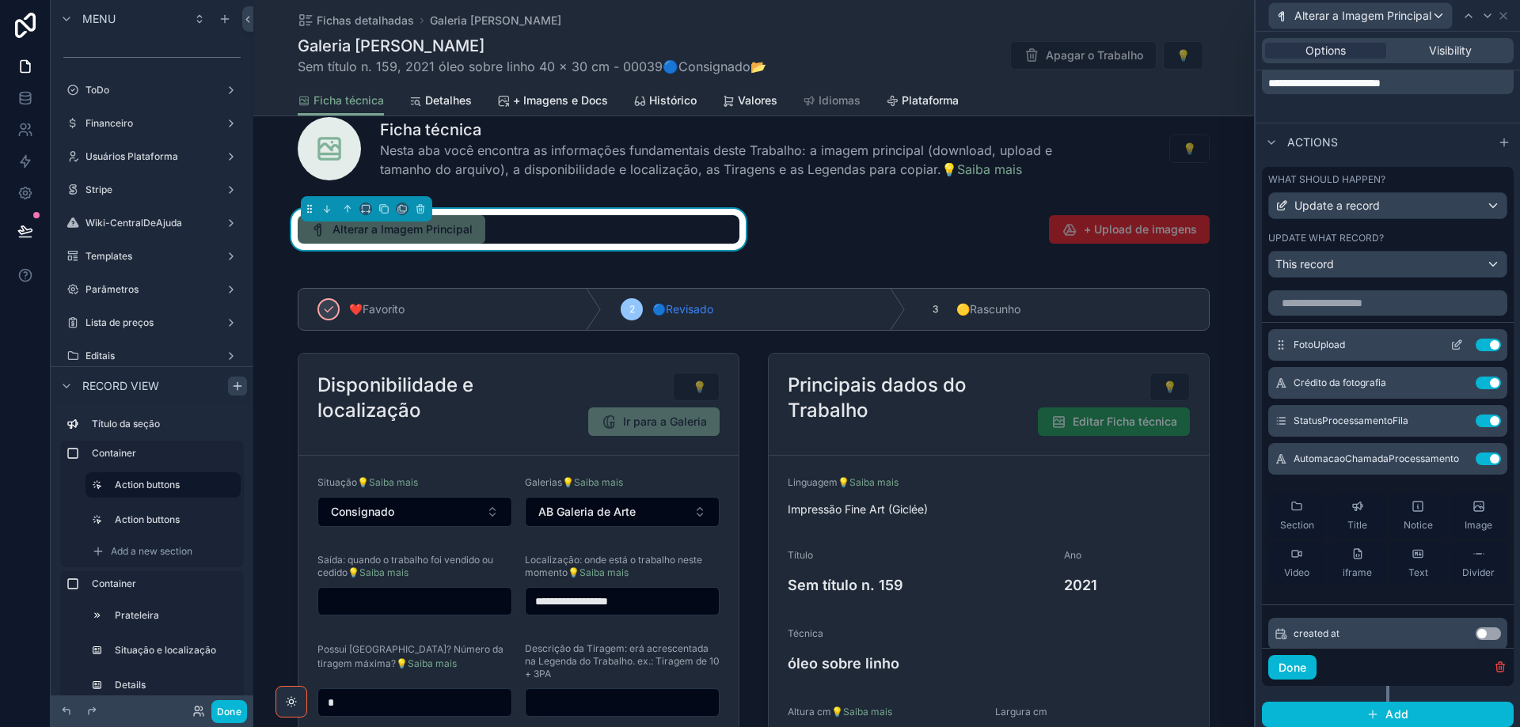
click at [1450, 341] on icon at bounding box center [1456, 345] width 13 height 13
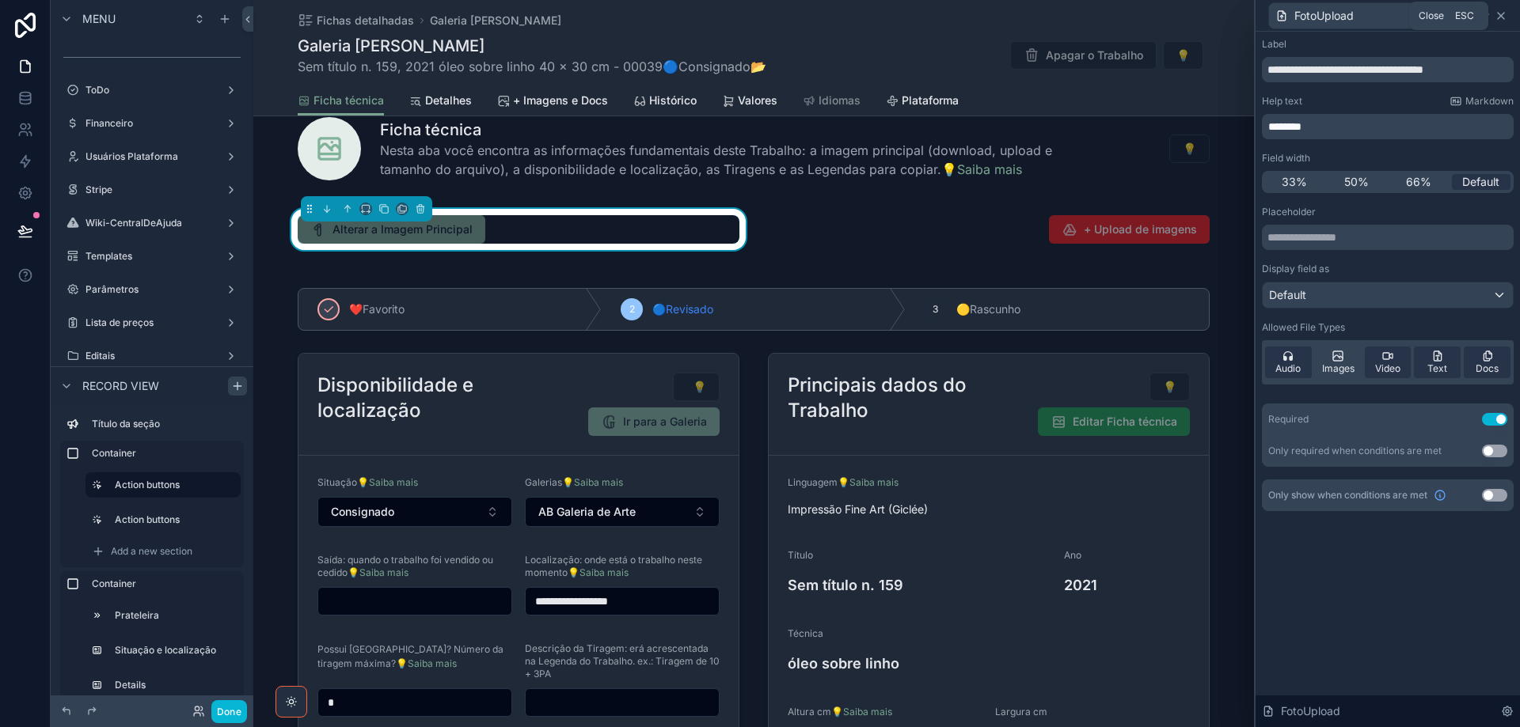
click at [1506, 17] on icon at bounding box center [1501, 15] width 13 height 13
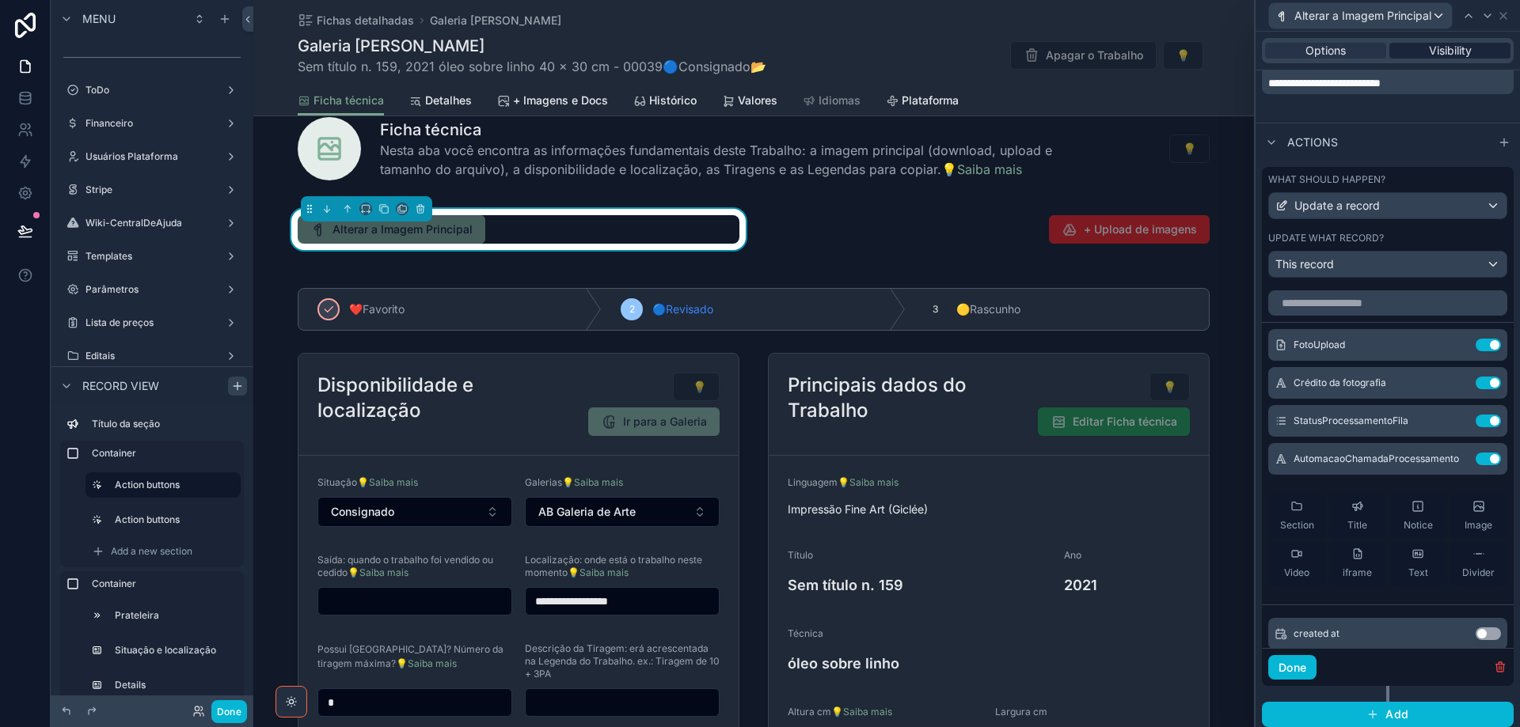
click at [1469, 44] on div "Visibility" at bounding box center [1449, 51] width 121 height 16
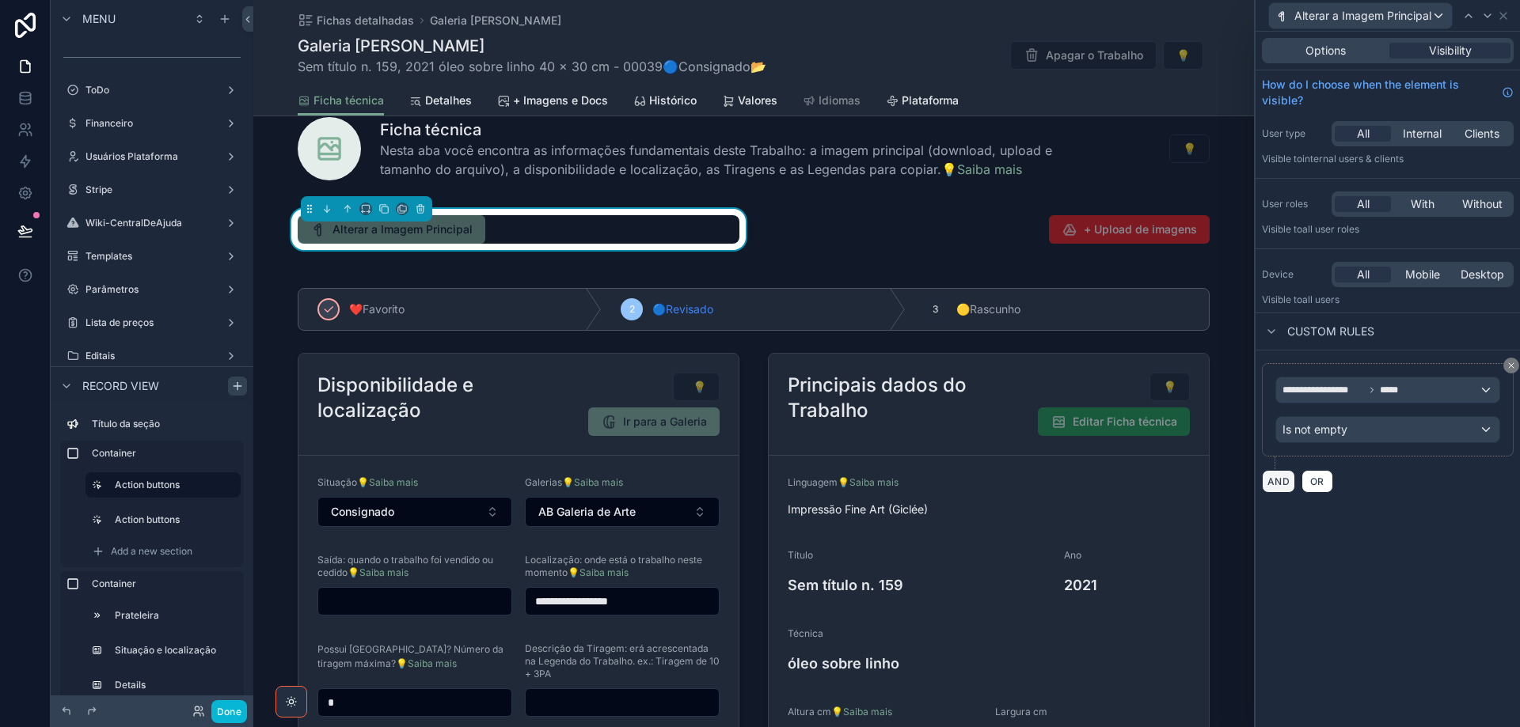
click at [1274, 473] on button "AND" at bounding box center [1278, 481] width 33 height 23
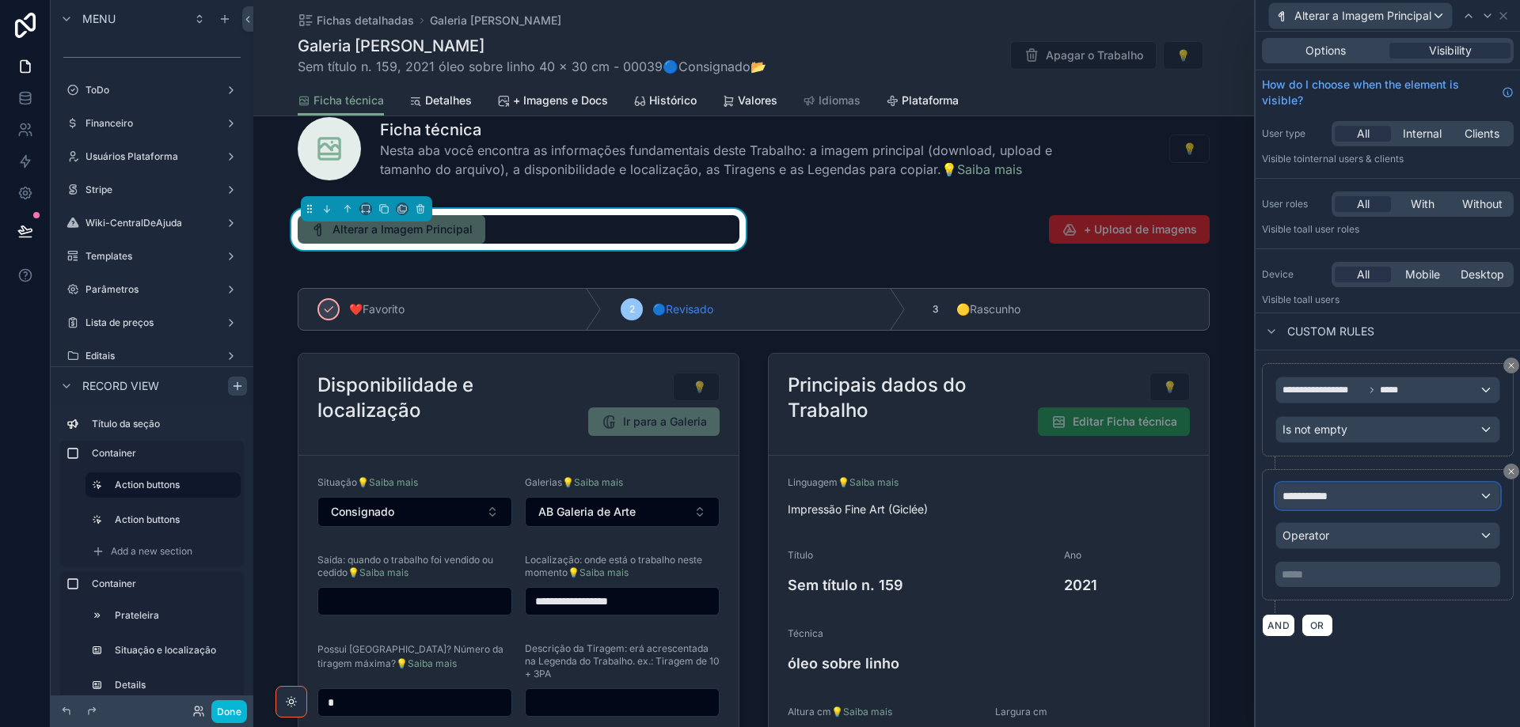
click at [1323, 503] on span "**********" at bounding box center [1311, 496] width 59 height 16
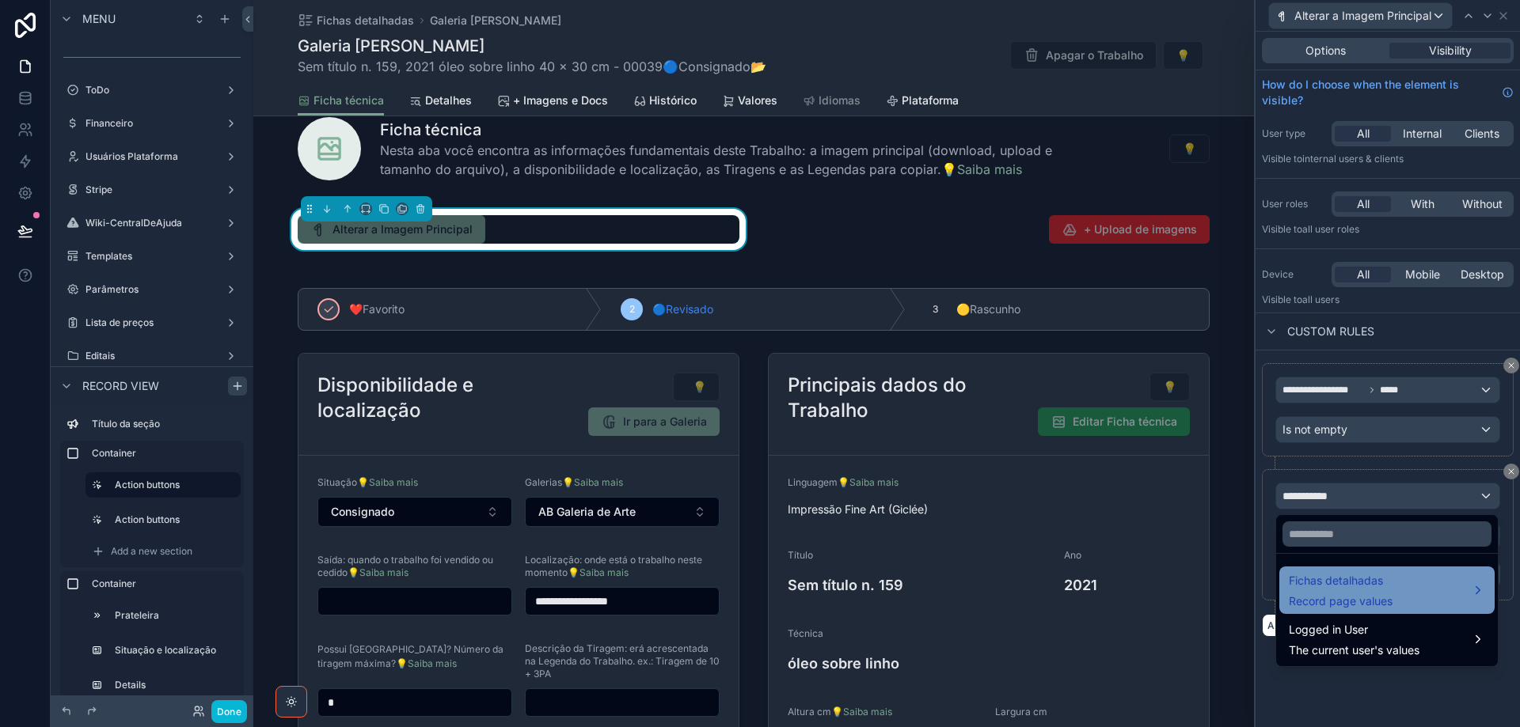
click at [1341, 587] on span "Fichas detalhadas" at bounding box center [1341, 581] width 104 height 19
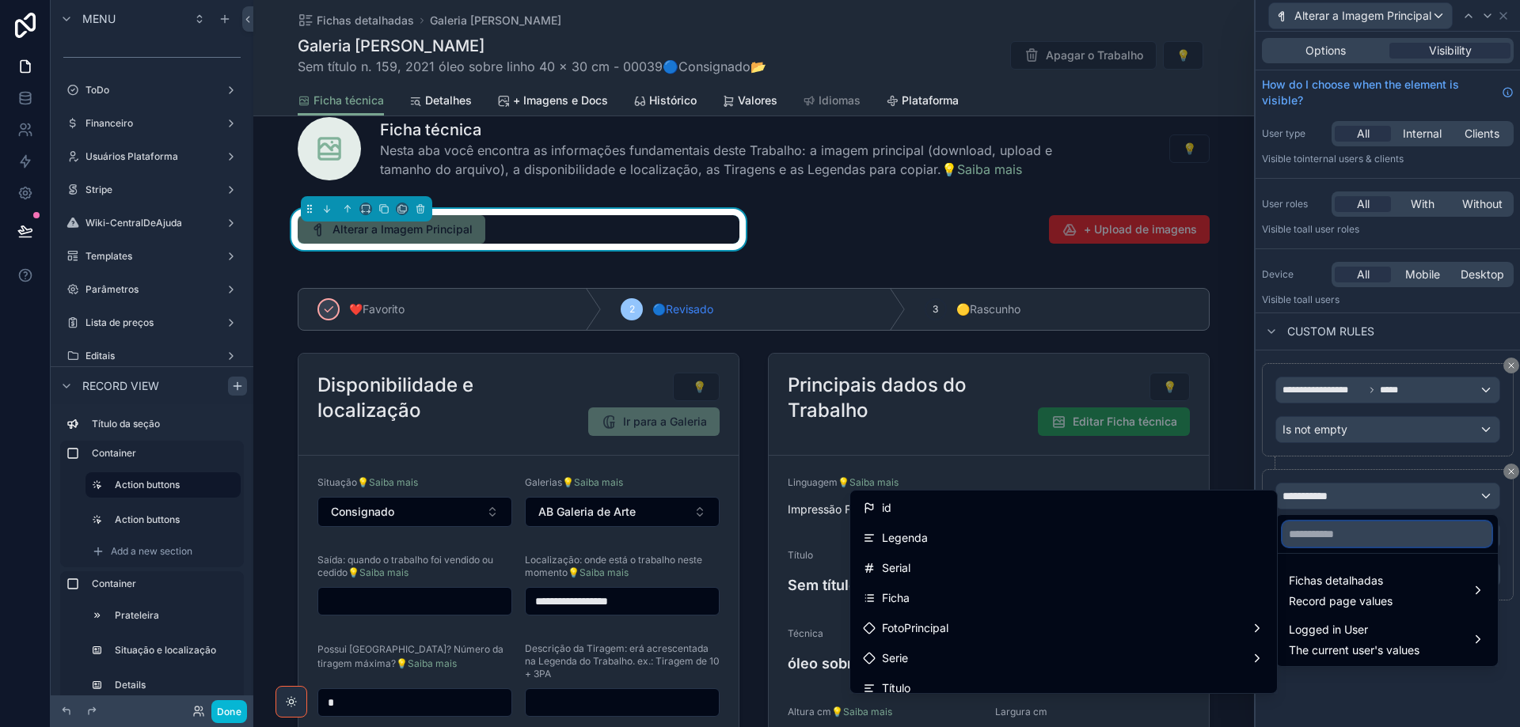
click at [1362, 530] on input "text" at bounding box center [1386, 534] width 209 height 25
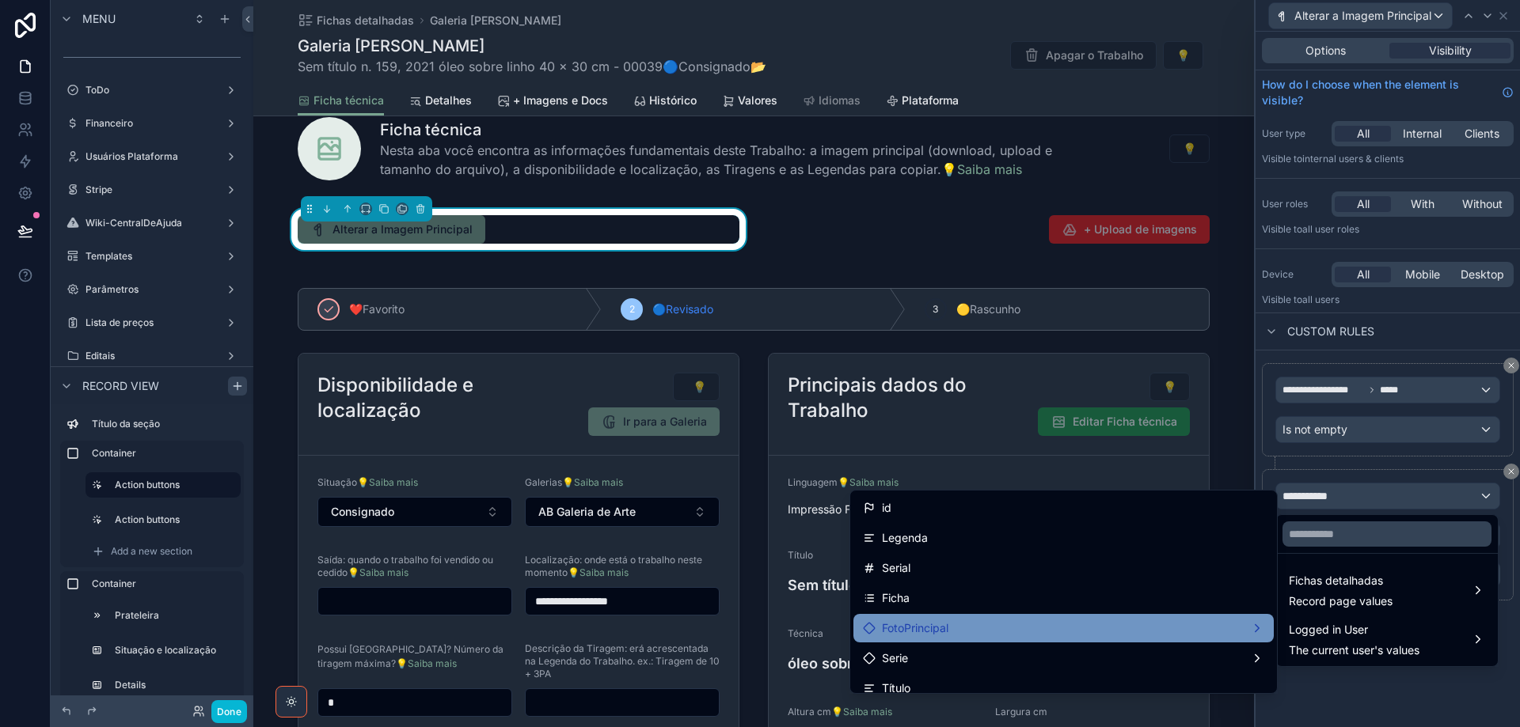
click at [1012, 619] on div "FotoPrincipal" at bounding box center [1063, 628] width 401 height 19
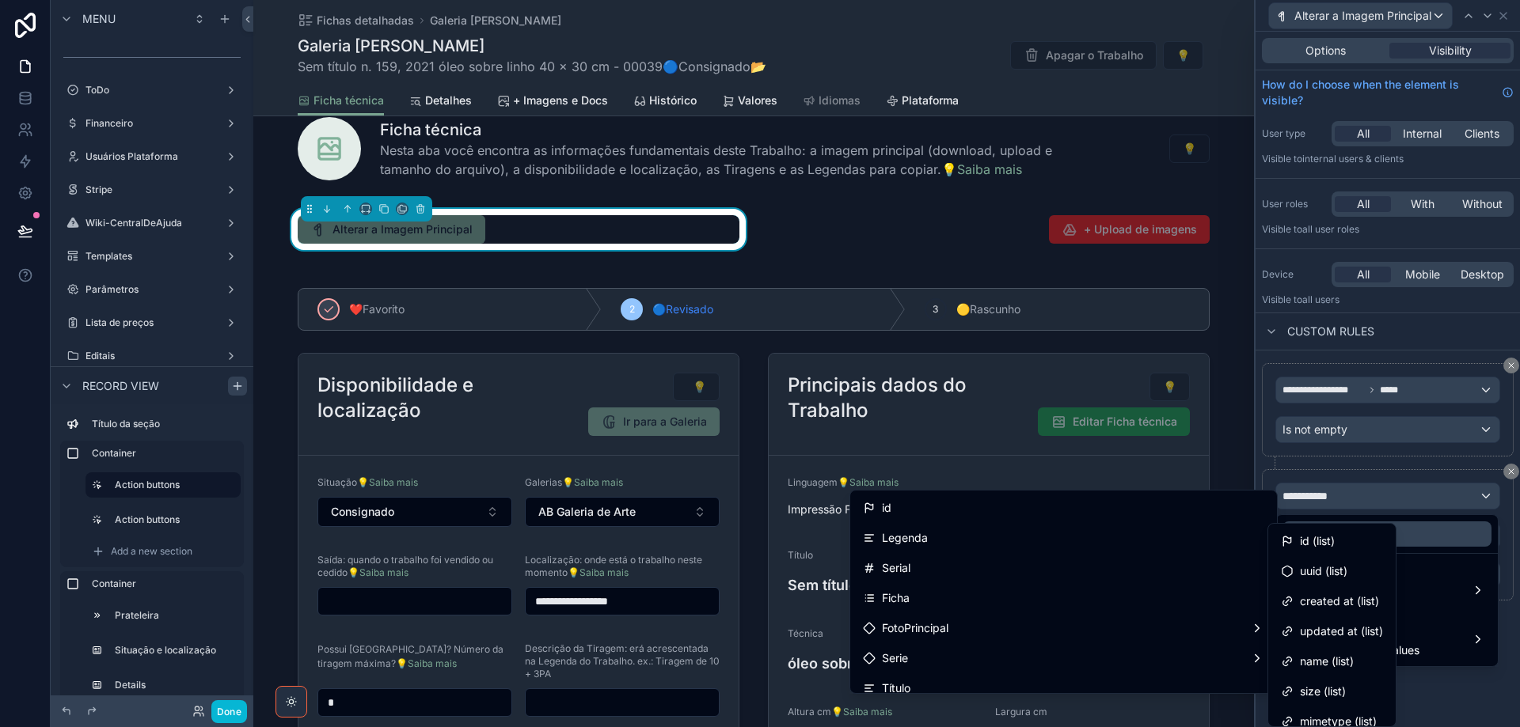
drag, startPoint x: 1314, startPoint y: 541, endPoint x: 1373, endPoint y: 616, distance: 95.8
click at [1314, 540] on span "id (list)" at bounding box center [1317, 541] width 35 height 19
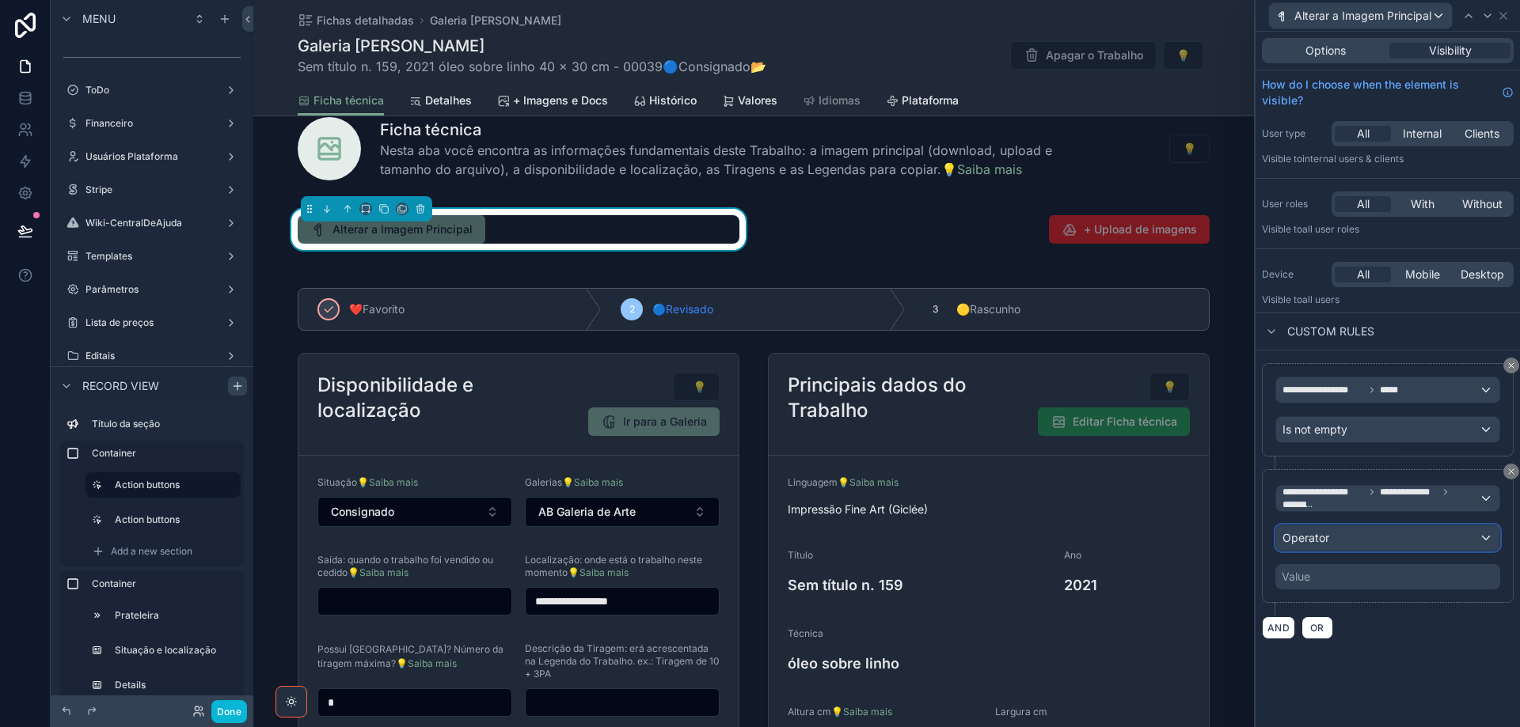
click at [1368, 537] on div "Operator" at bounding box center [1387, 538] width 223 height 25
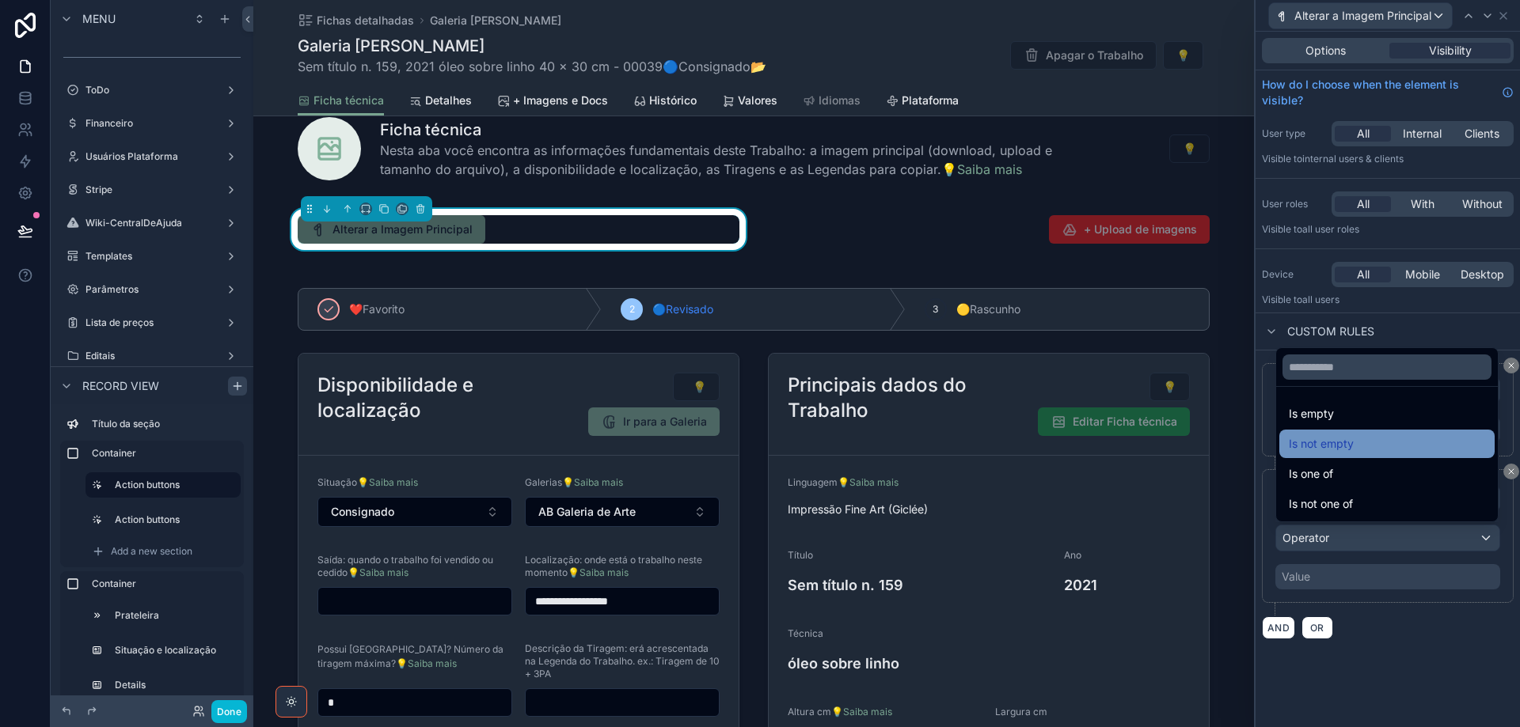
click at [1386, 450] on div "Is not empty" at bounding box center [1387, 444] width 196 height 19
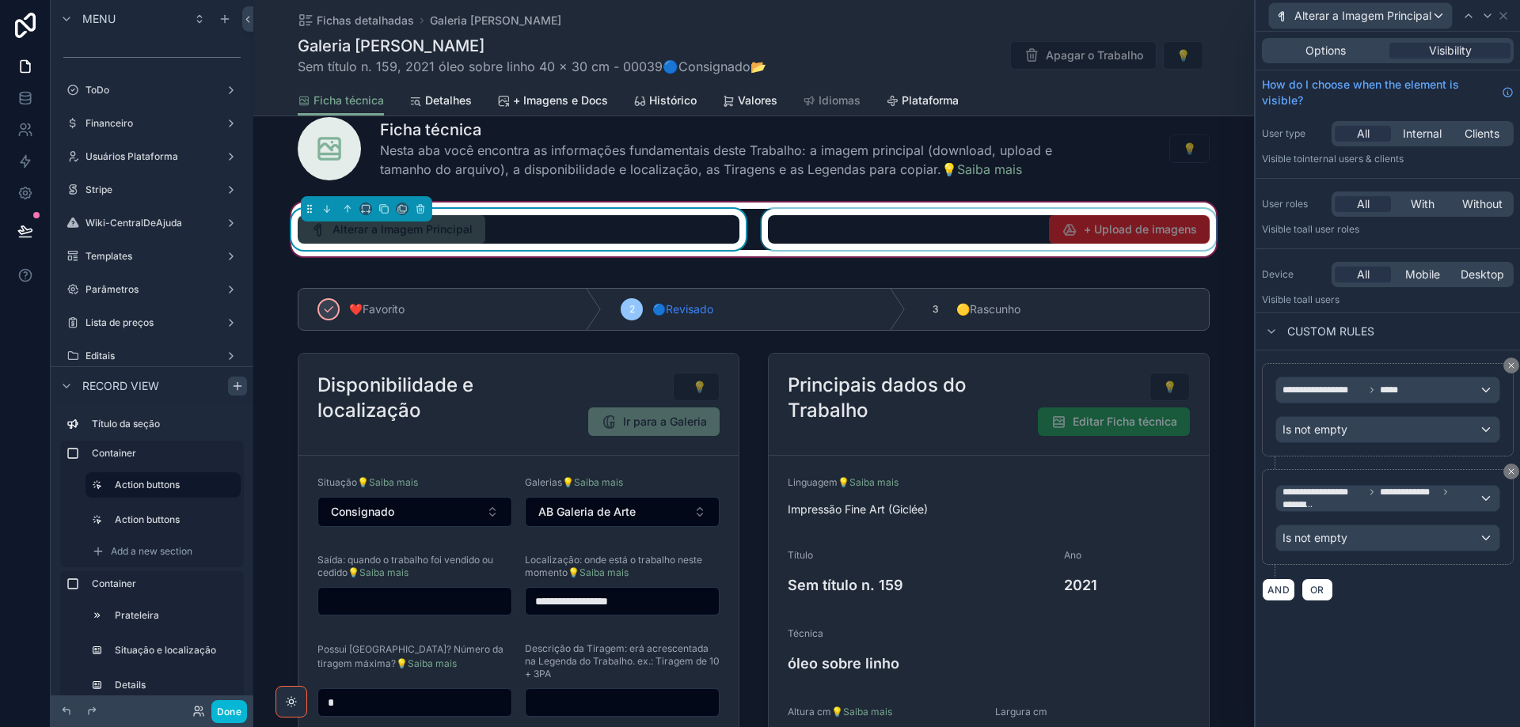
click at [1019, 232] on div "scrollable content" at bounding box center [988, 229] width 461 height 41
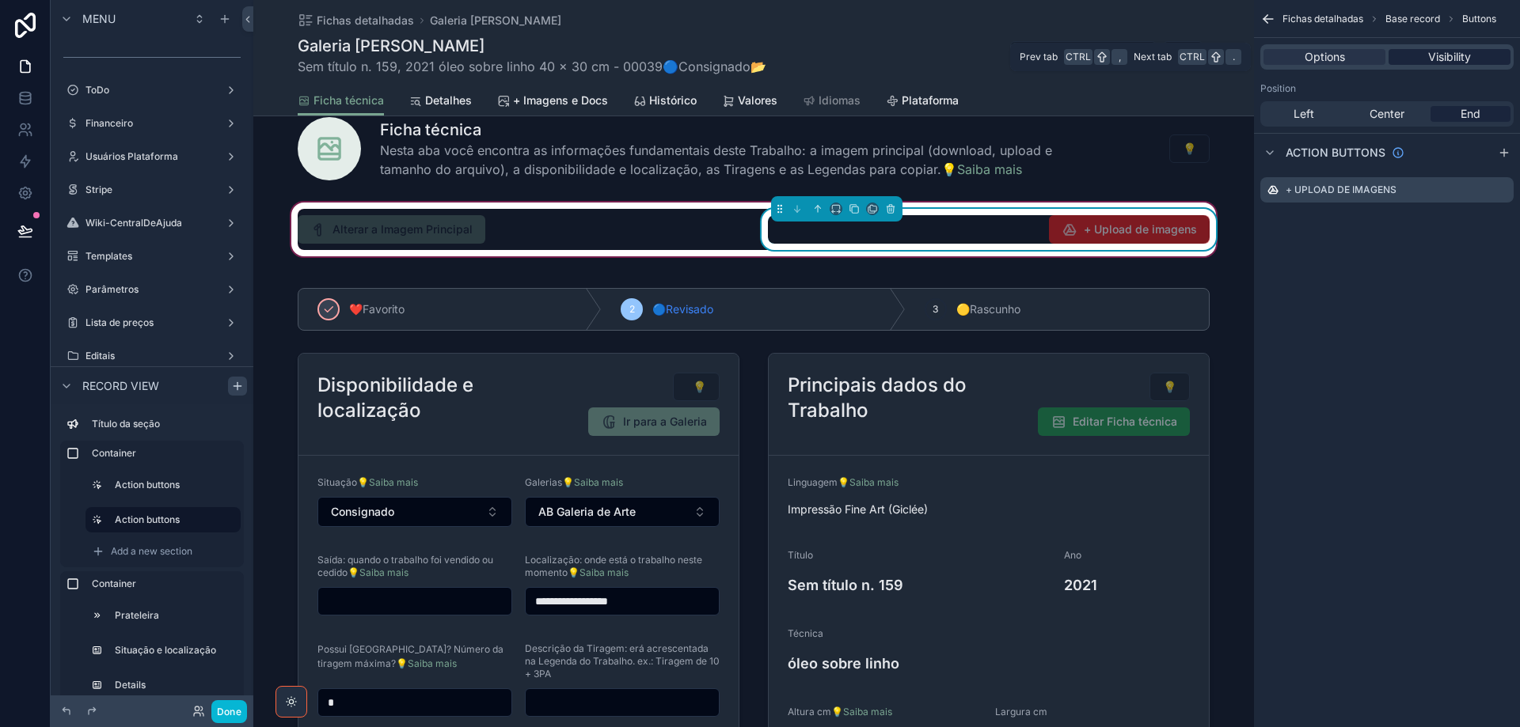
click at [1452, 50] on span "Visibility" at bounding box center [1449, 57] width 43 height 16
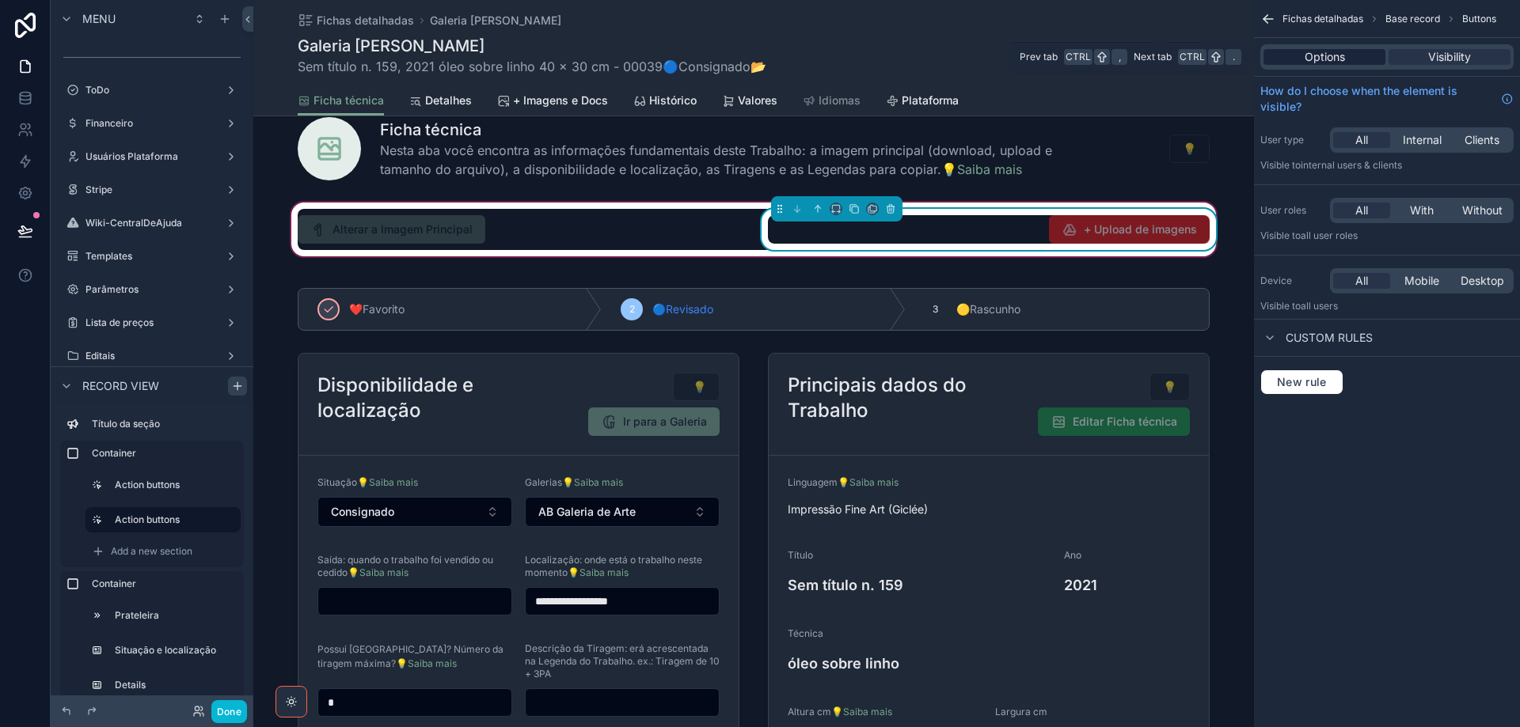
click at [1335, 58] on span "Options" at bounding box center [1325, 57] width 40 height 16
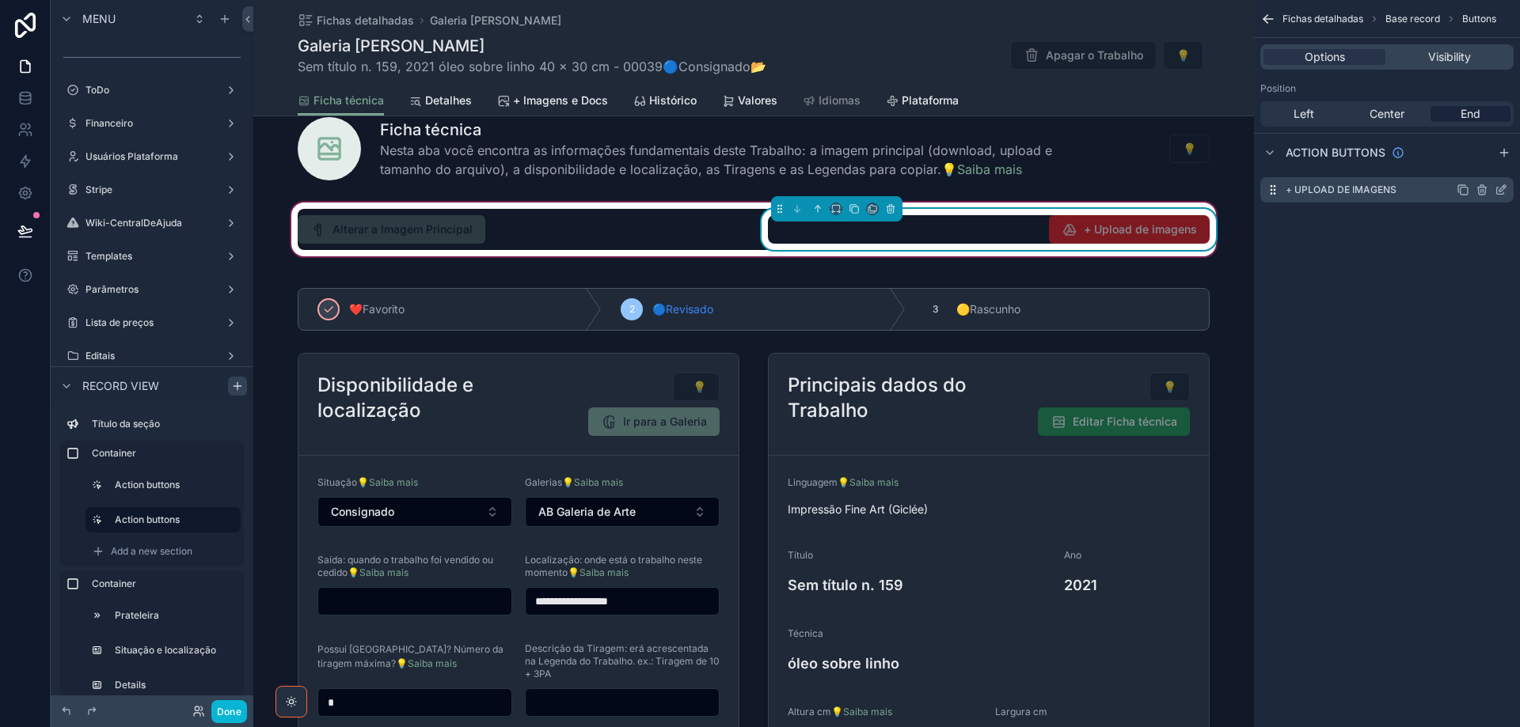
click at [1501, 188] on icon "scrollable content" at bounding box center [1501, 190] width 13 height 13
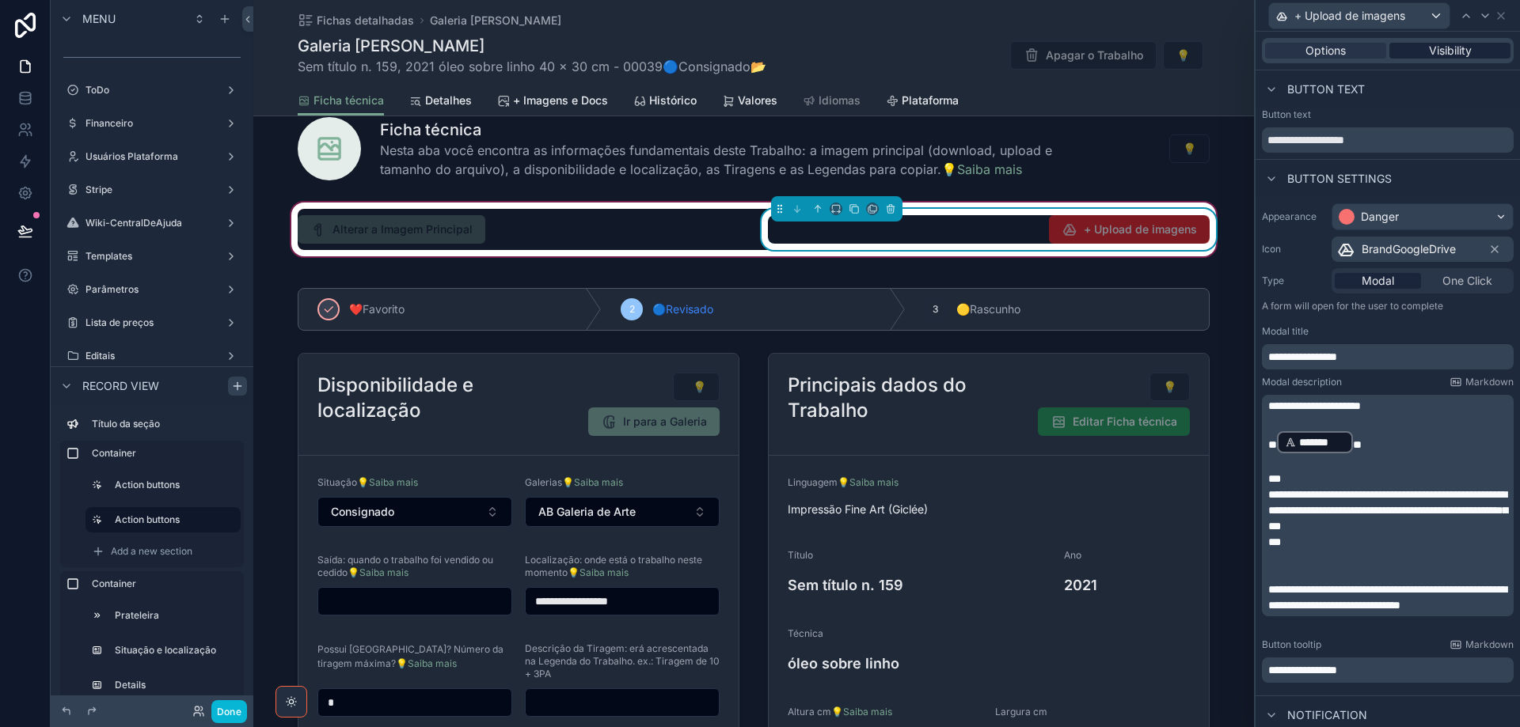
click at [1450, 51] on span "Visibility" at bounding box center [1450, 51] width 43 height 16
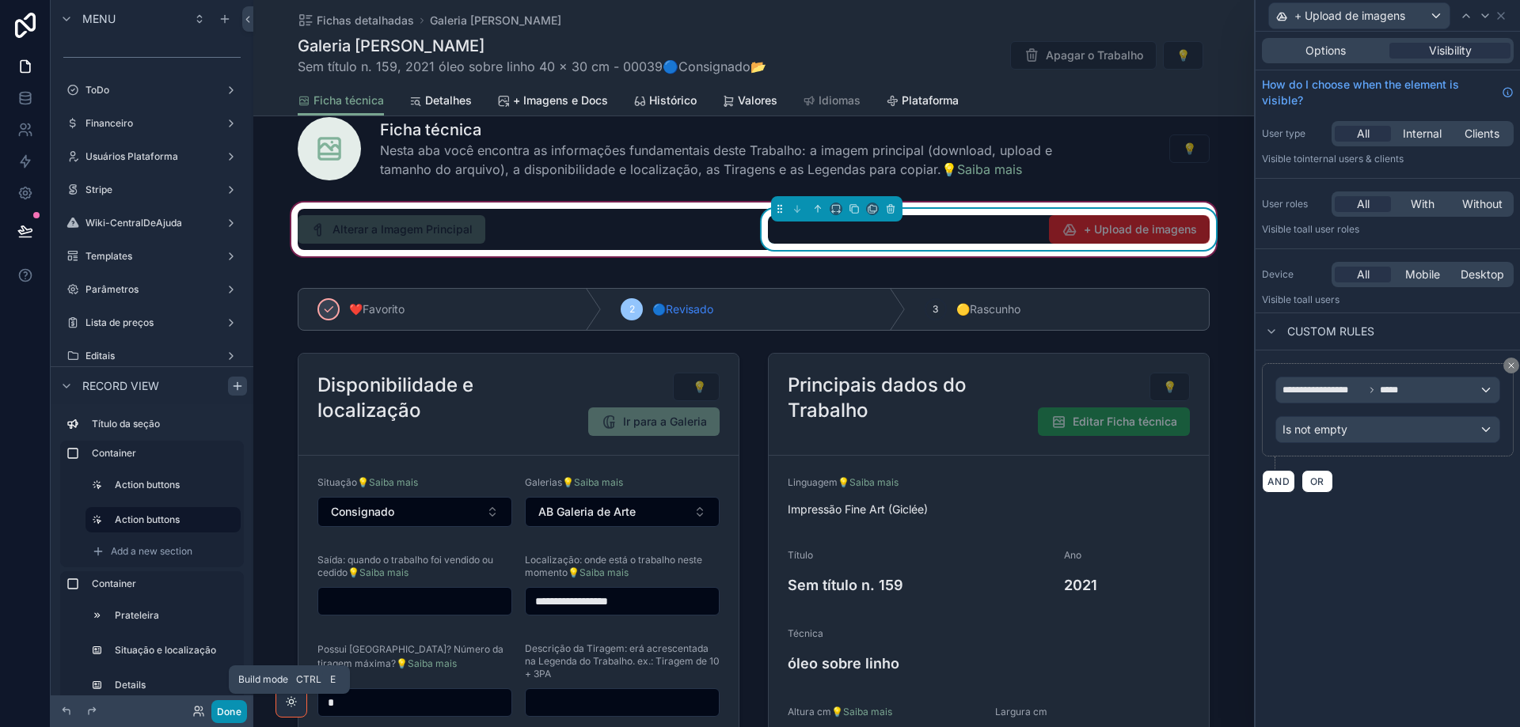
drag, startPoint x: 226, startPoint y: 716, endPoint x: 228, endPoint y: 725, distance: 9.8
click at [226, 716] on button "Done" at bounding box center [229, 712] width 36 height 23
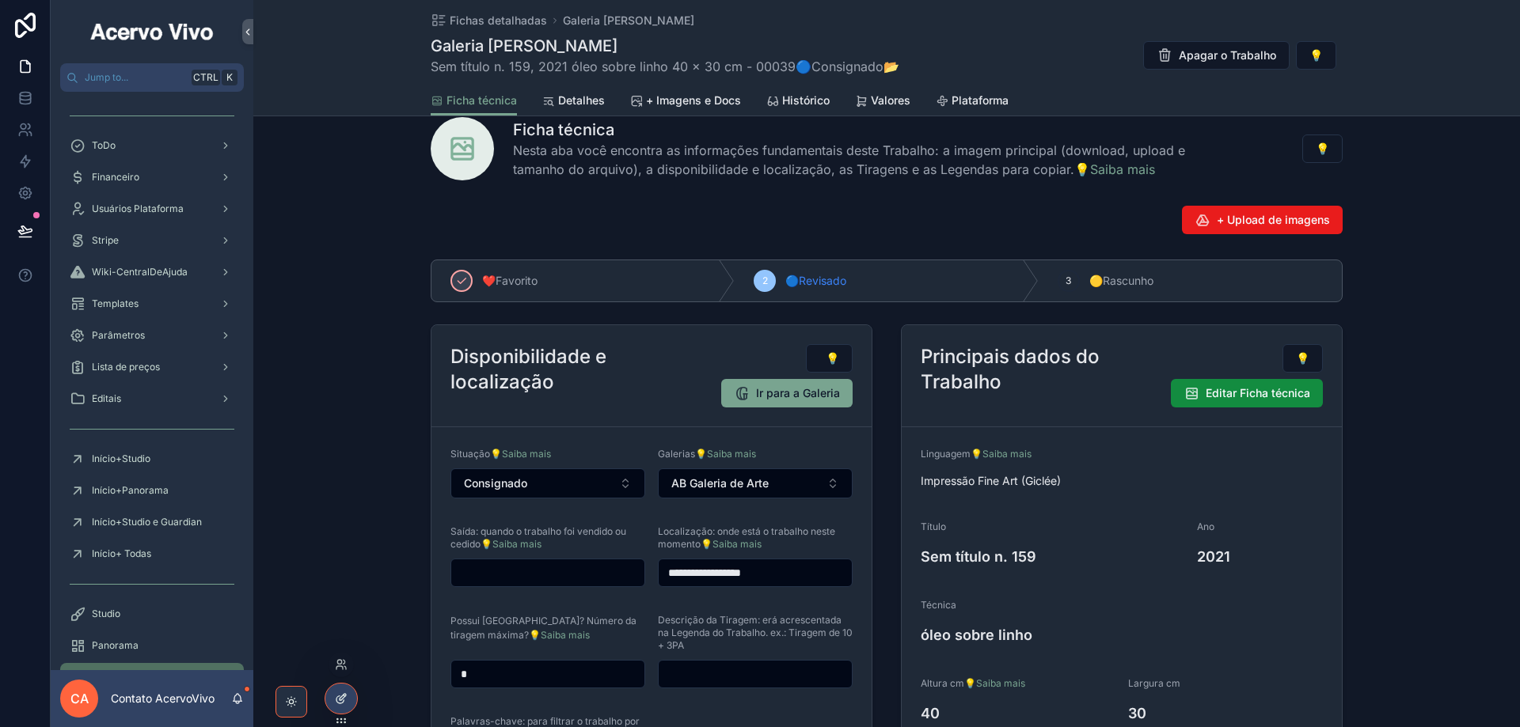
click at [347, 699] on icon at bounding box center [341, 699] width 13 height 13
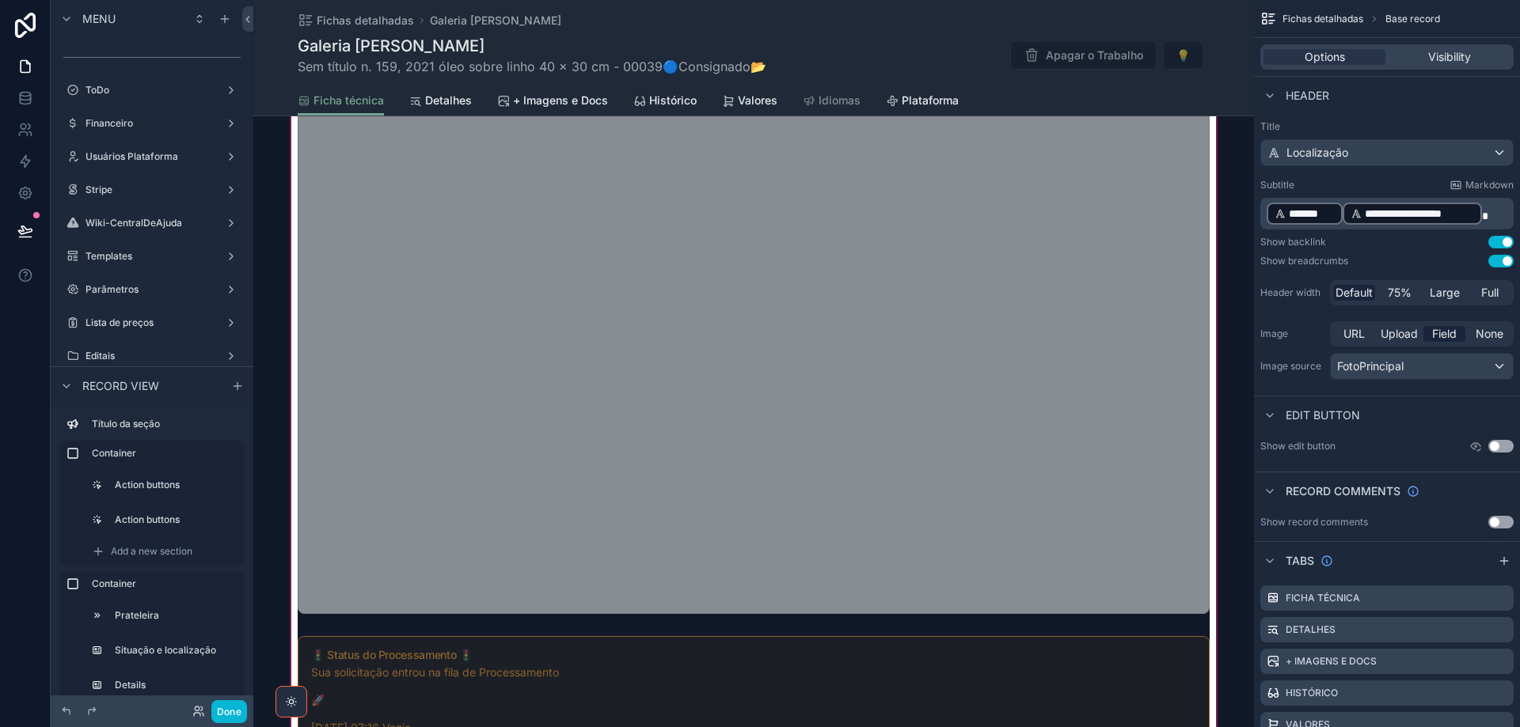
scroll to position [1693, 0]
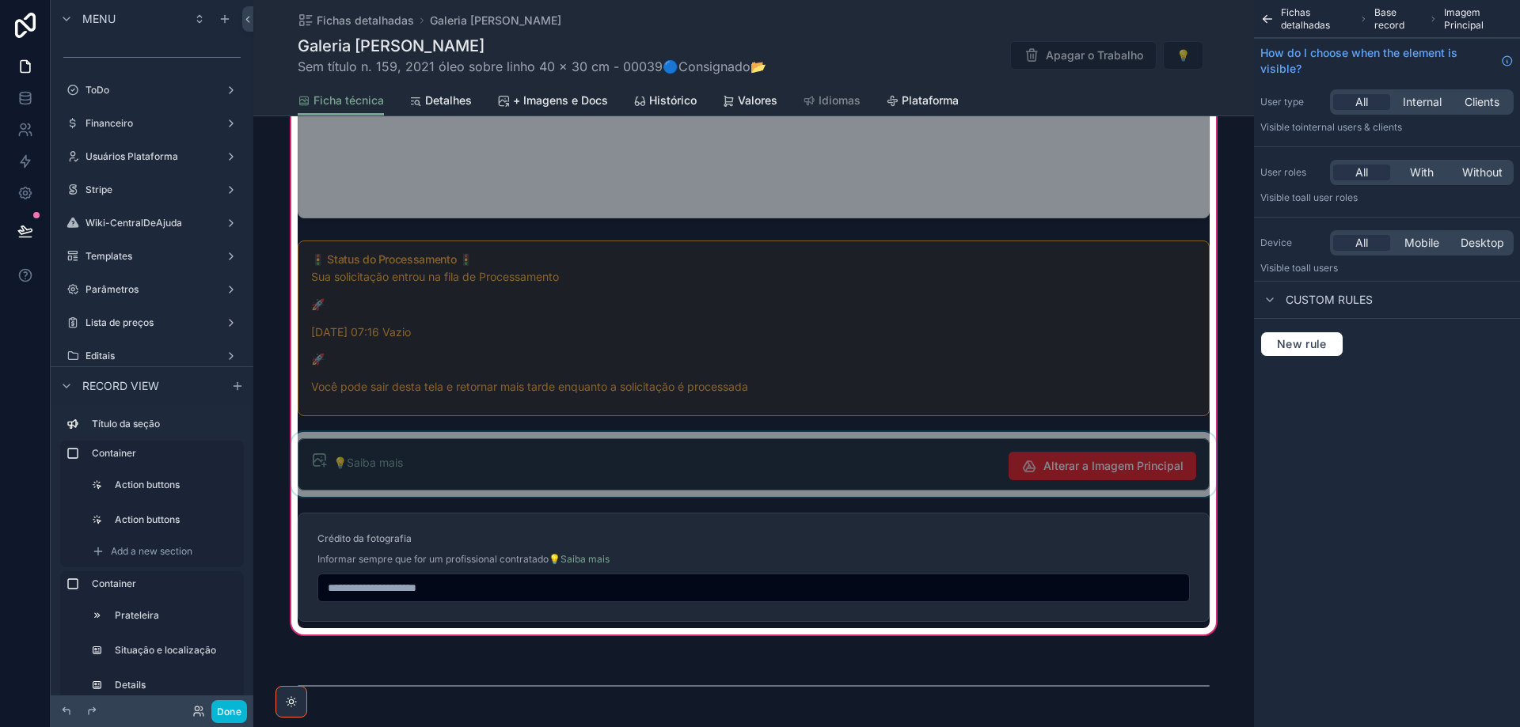
click at [779, 457] on div "scrollable content" at bounding box center [753, 464] width 931 height 65
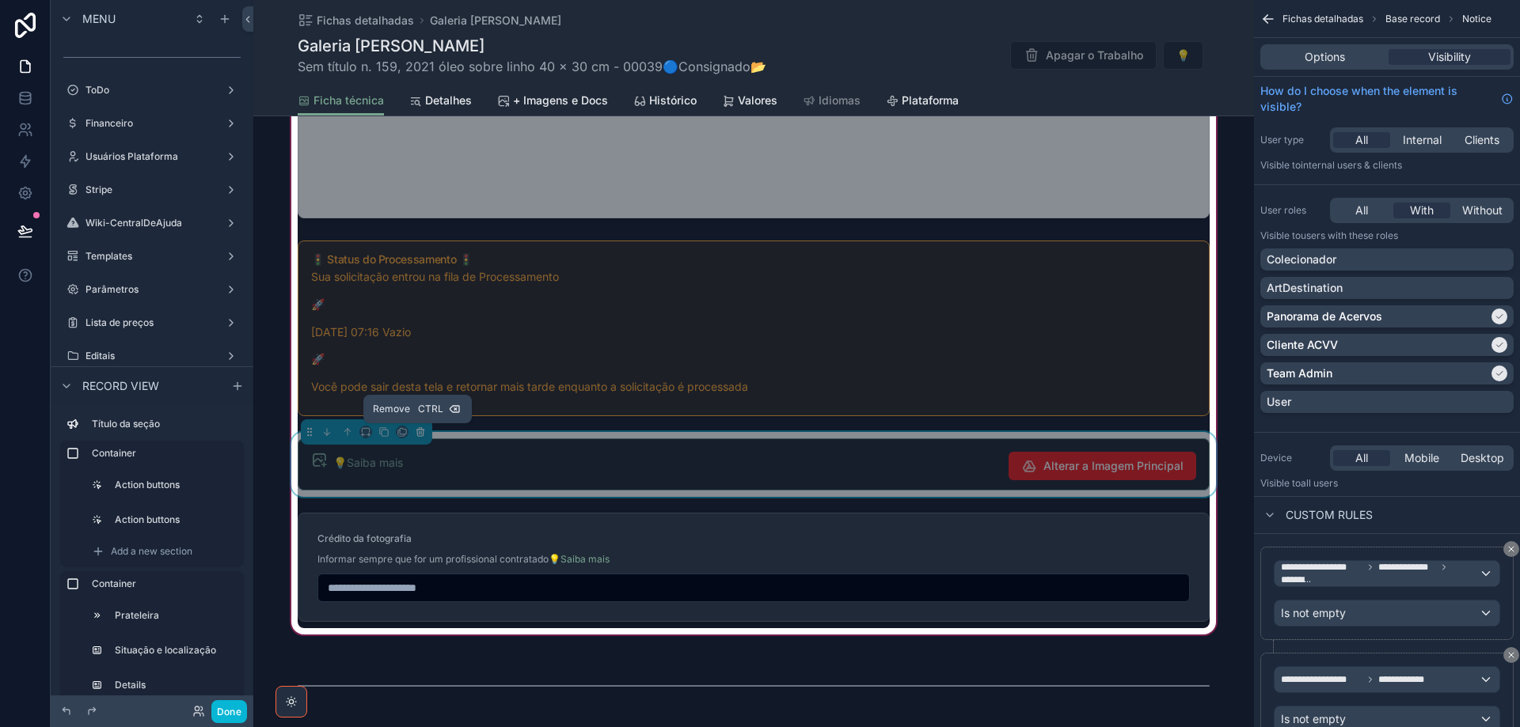
click at [421, 434] on icon "scrollable content" at bounding box center [421, 432] width 0 height 3
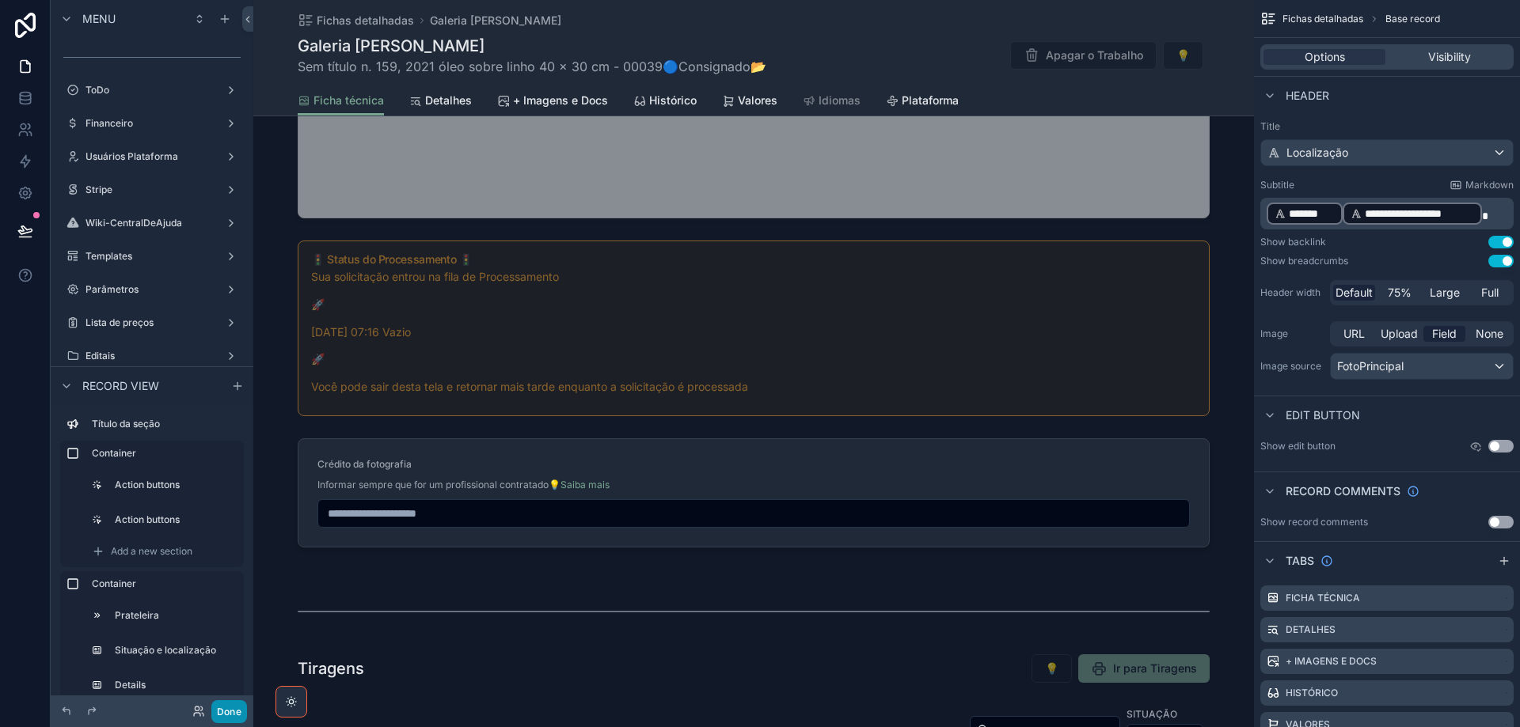
click at [223, 714] on button "Done" at bounding box center [229, 712] width 36 height 23
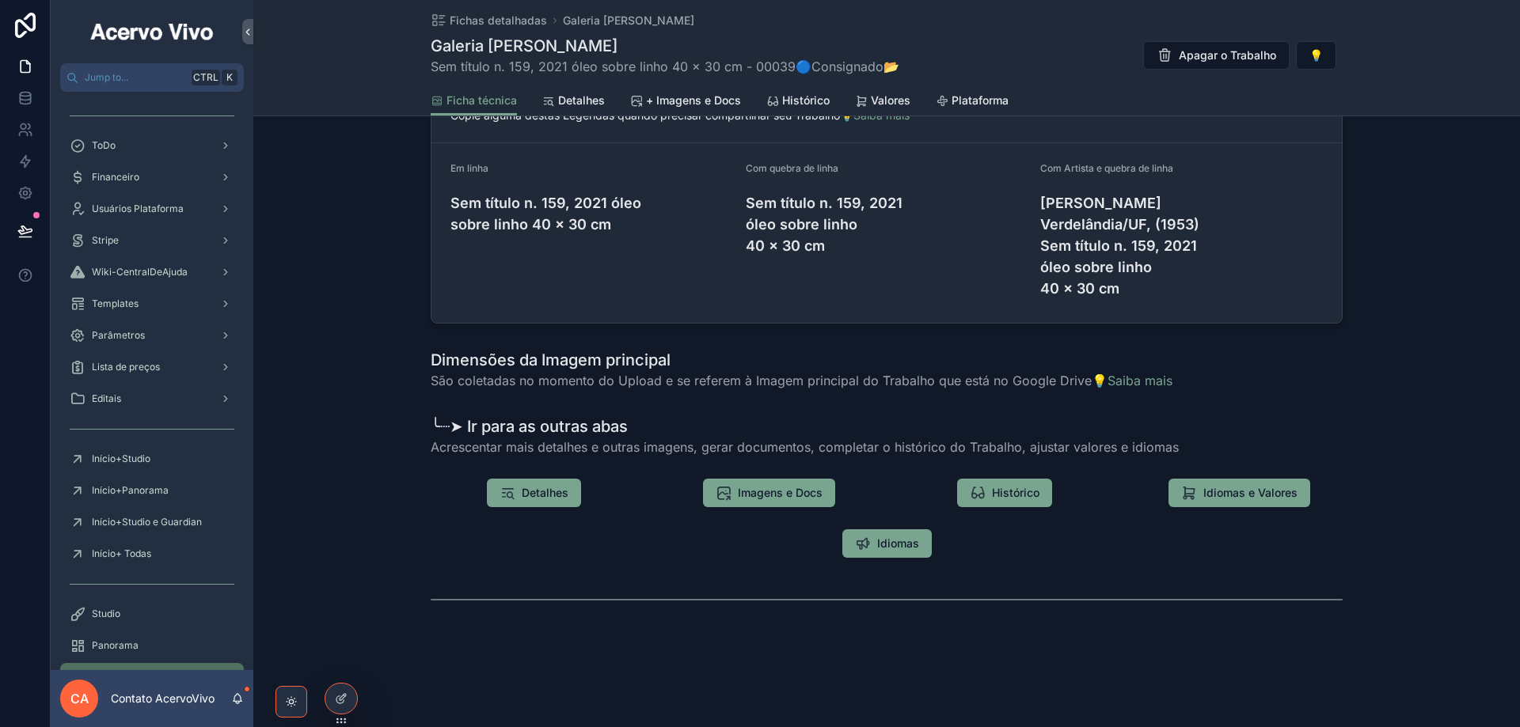
scroll to position [1613, 0]
click at [342, 702] on icon at bounding box center [341, 699] width 13 height 13
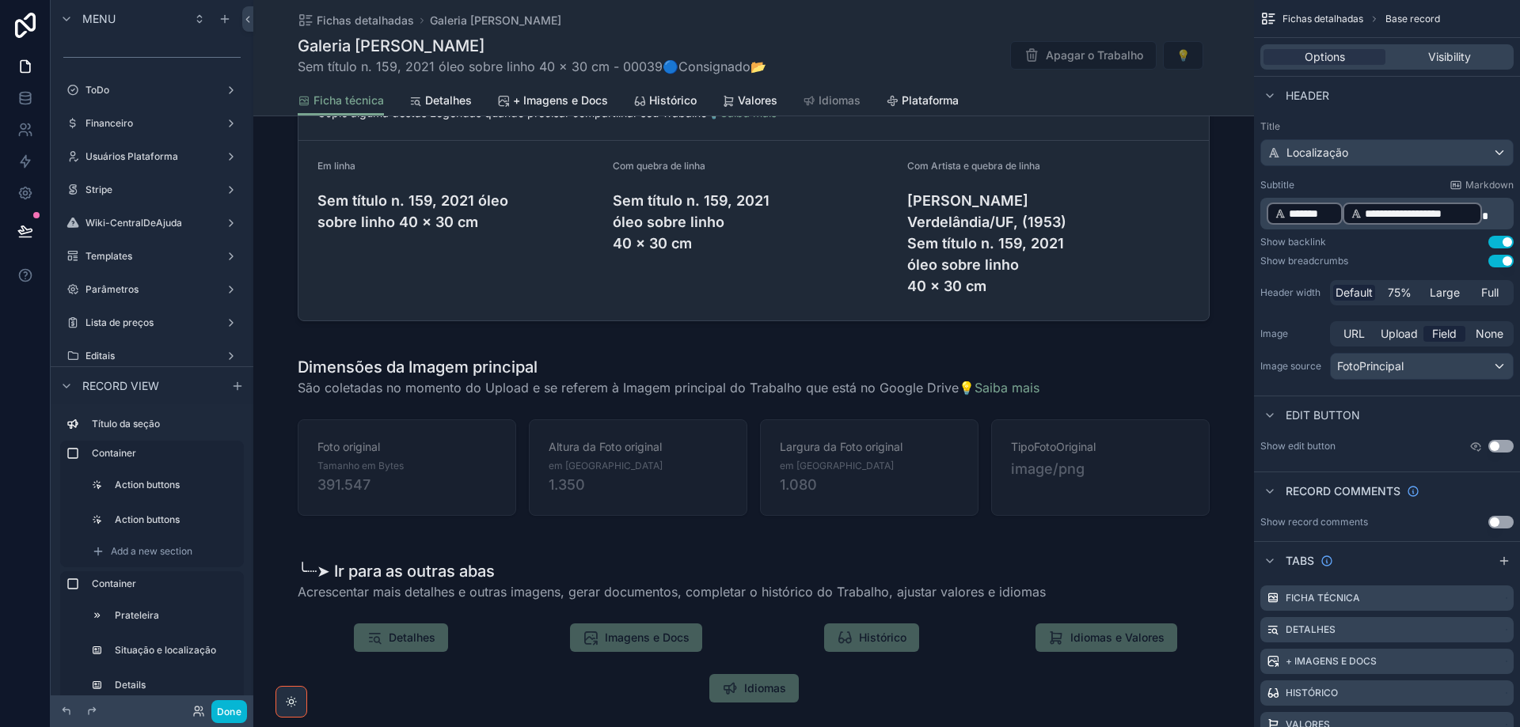
scroll to position [2722, 0]
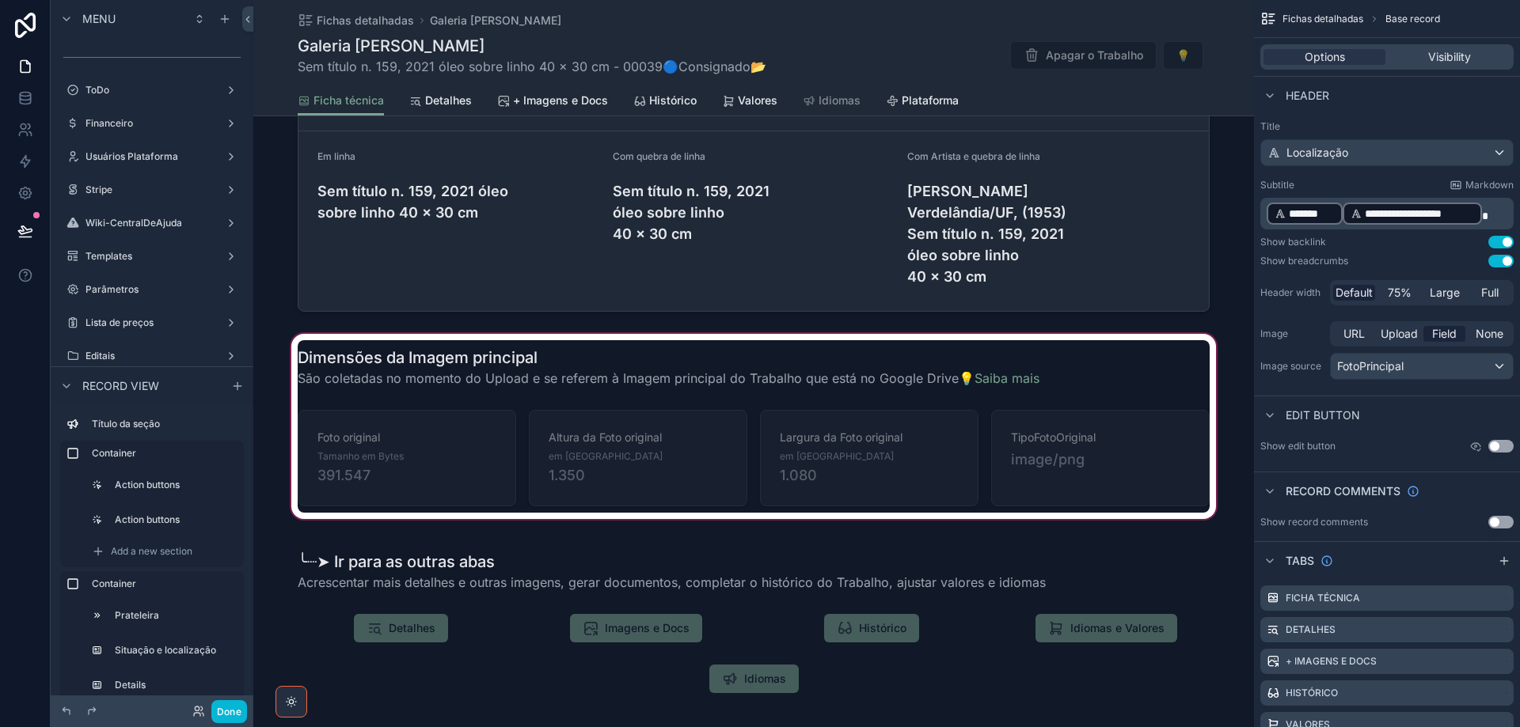
click at [789, 383] on div "scrollable content" at bounding box center [753, 427] width 1001 height 192
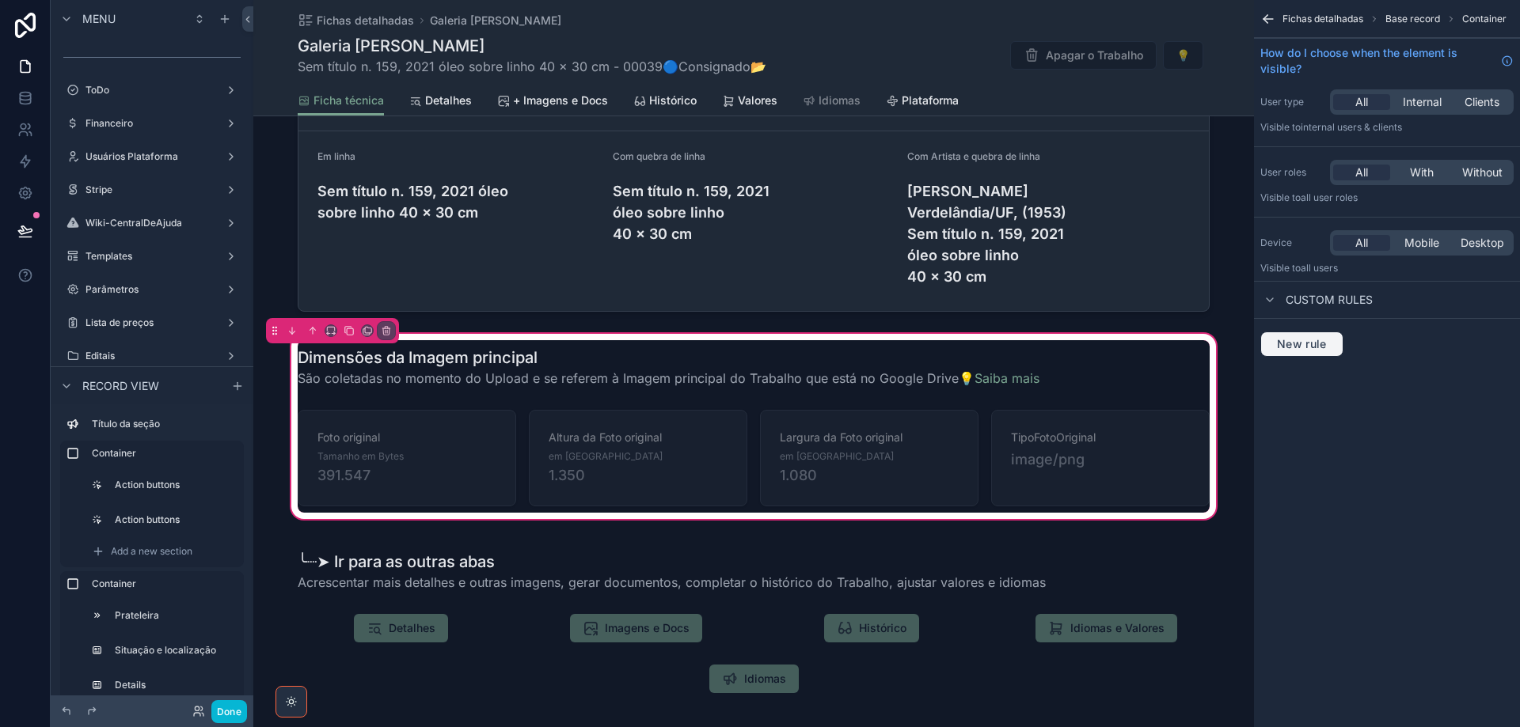
click at [1312, 342] on span "New rule" at bounding box center [1302, 344] width 63 height 14
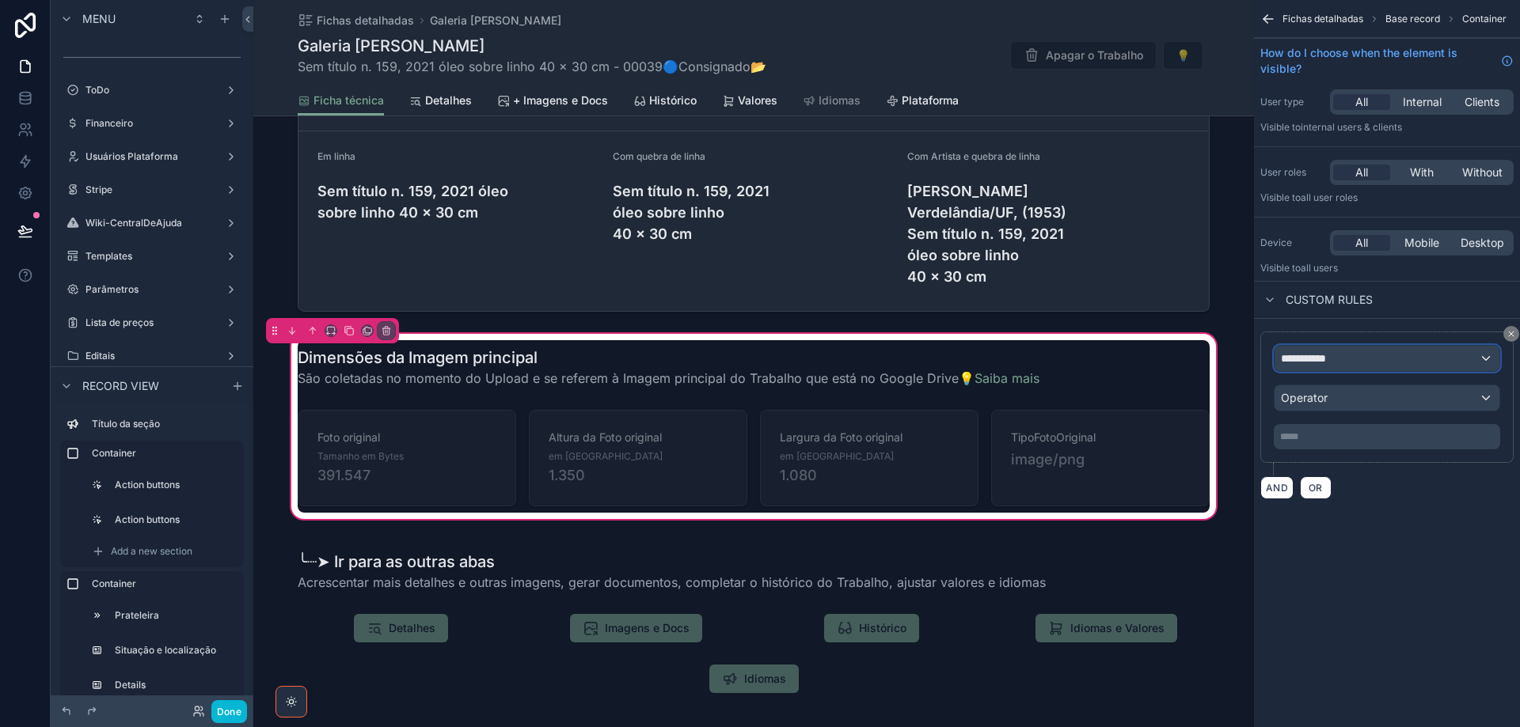
click at [1357, 355] on div "**********" at bounding box center [1386, 358] width 225 height 25
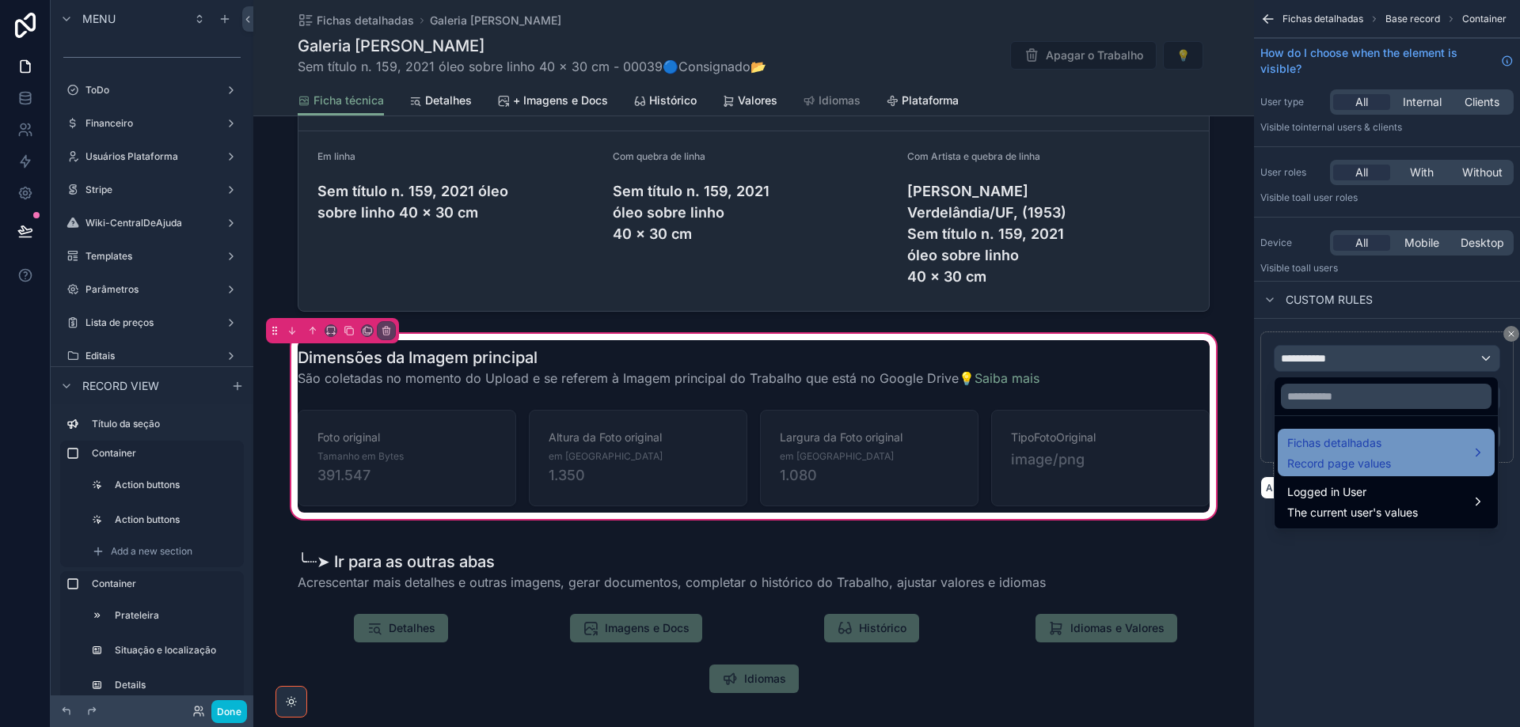
click at [1348, 446] on span "Fichas detalhadas" at bounding box center [1339, 443] width 104 height 19
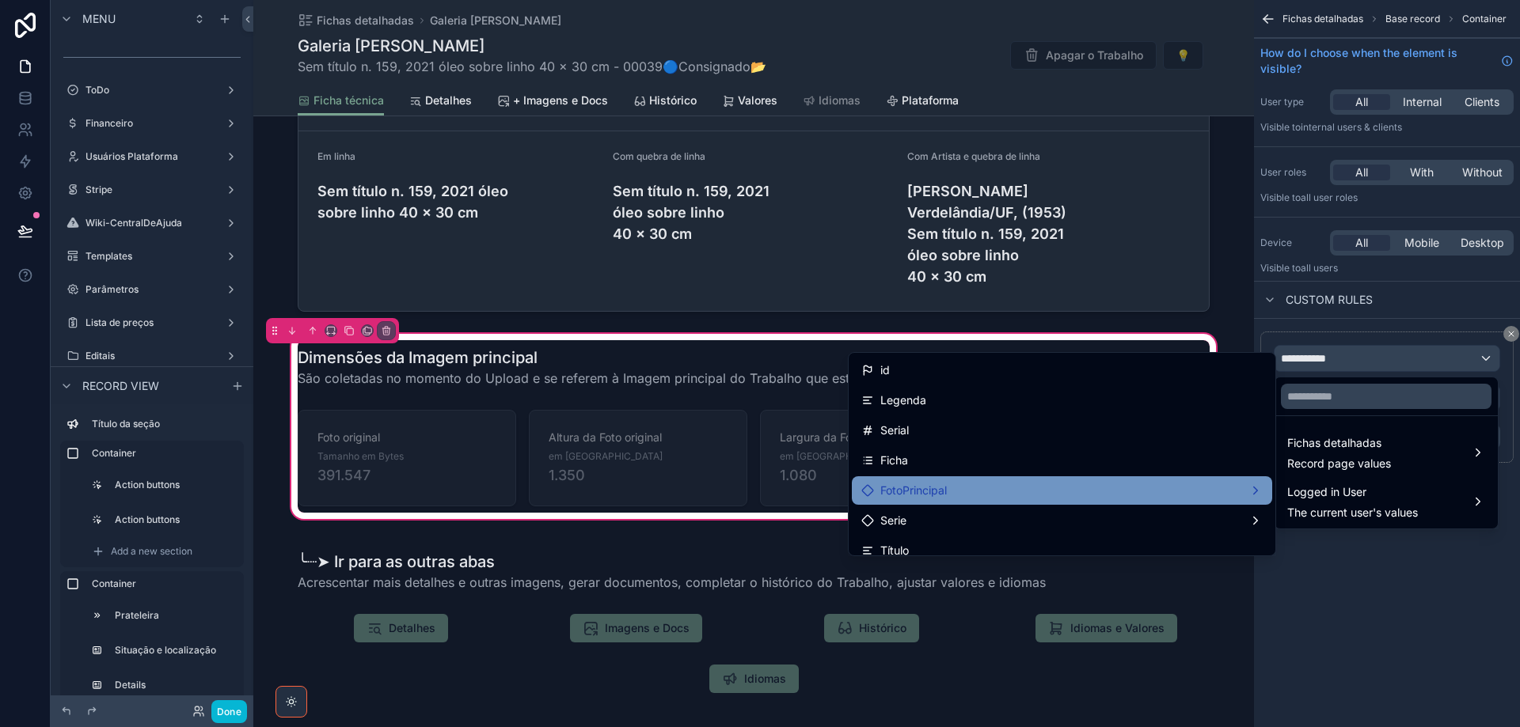
click at [1210, 487] on div "FotoPrincipal" at bounding box center [1061, 490] width 401 height 19
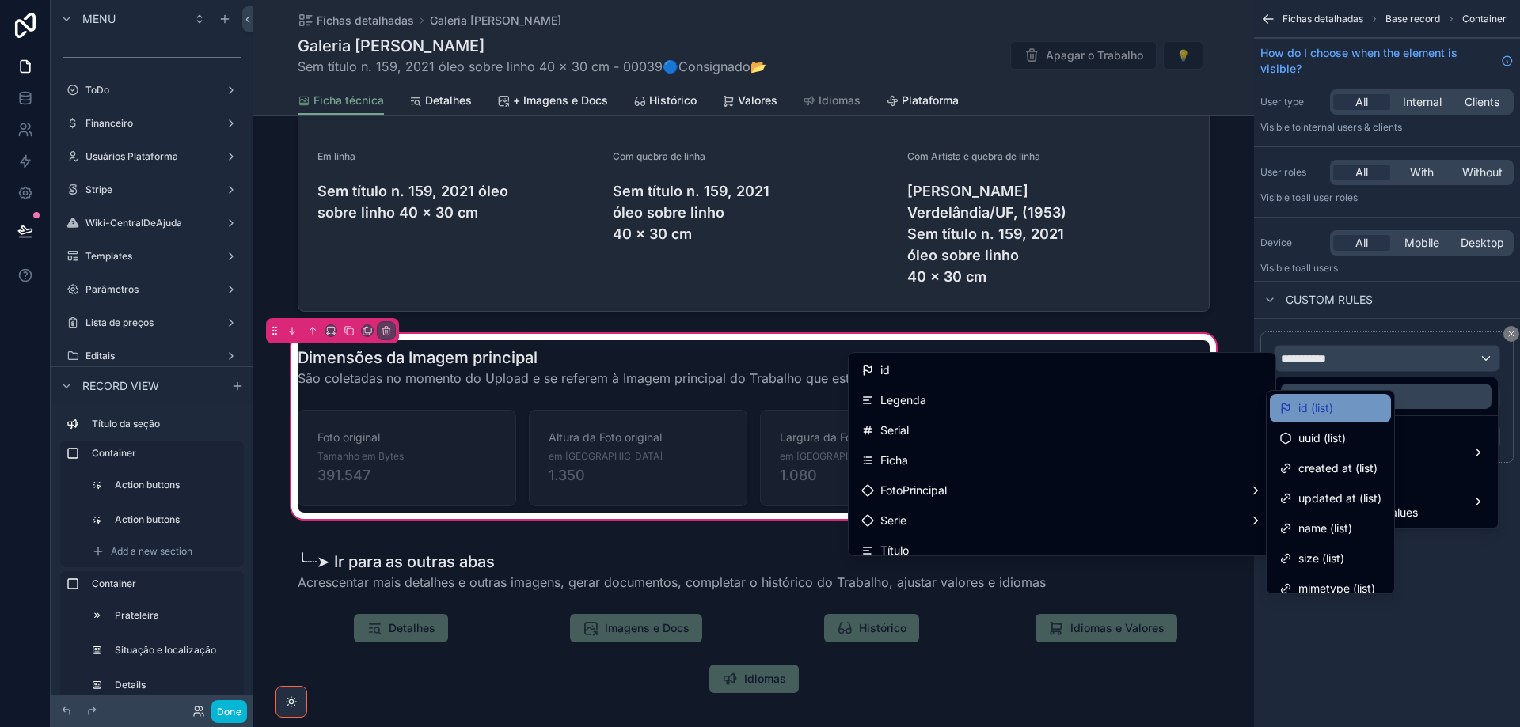
click at [1344, 417] on div "id (list)" at bounding box center [1330, 408] width 102 height 19
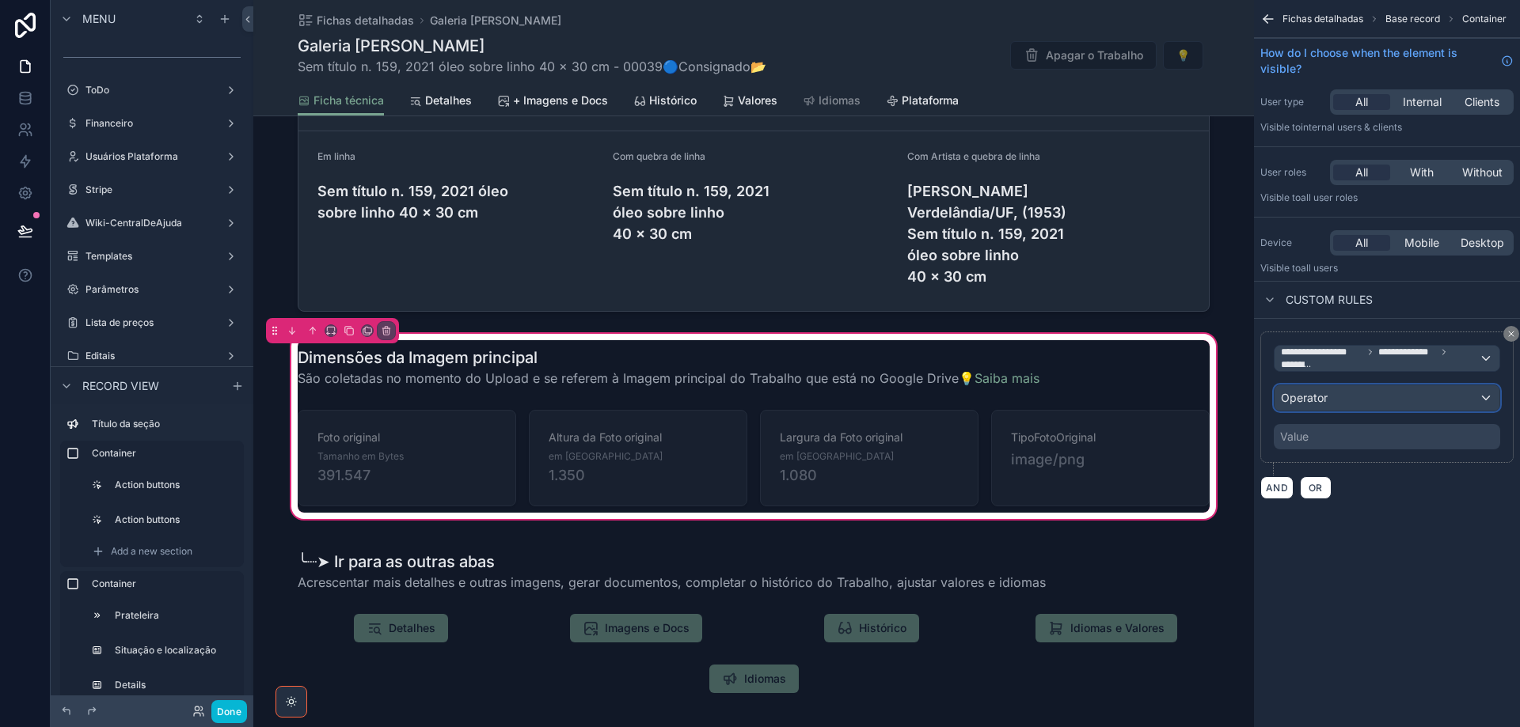
click at [1363, 397] on div "Operator" at bounding box center [1386, 398] width 225 height 25
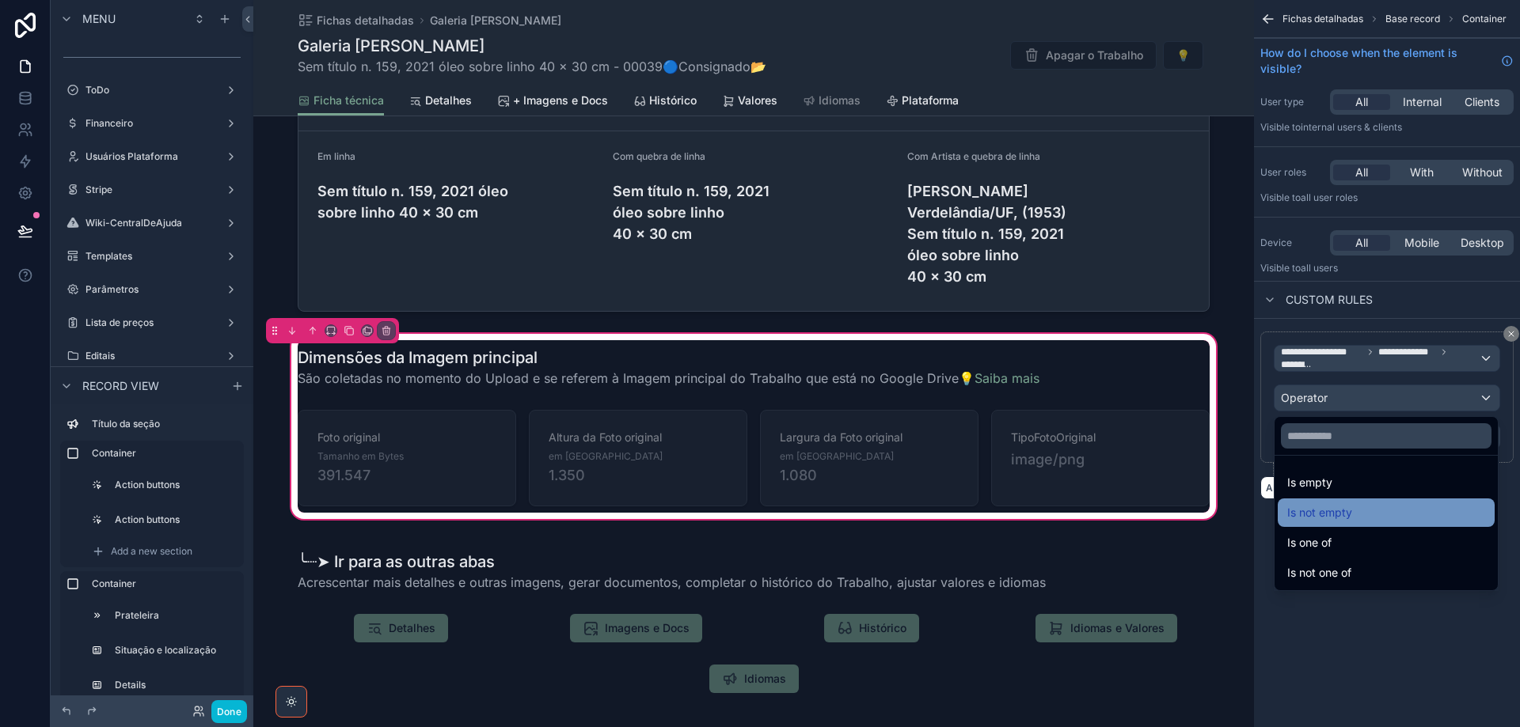
click at [1373, 515] on div "Is not empty" at bounding box center [1386, 512] width 198 height 19
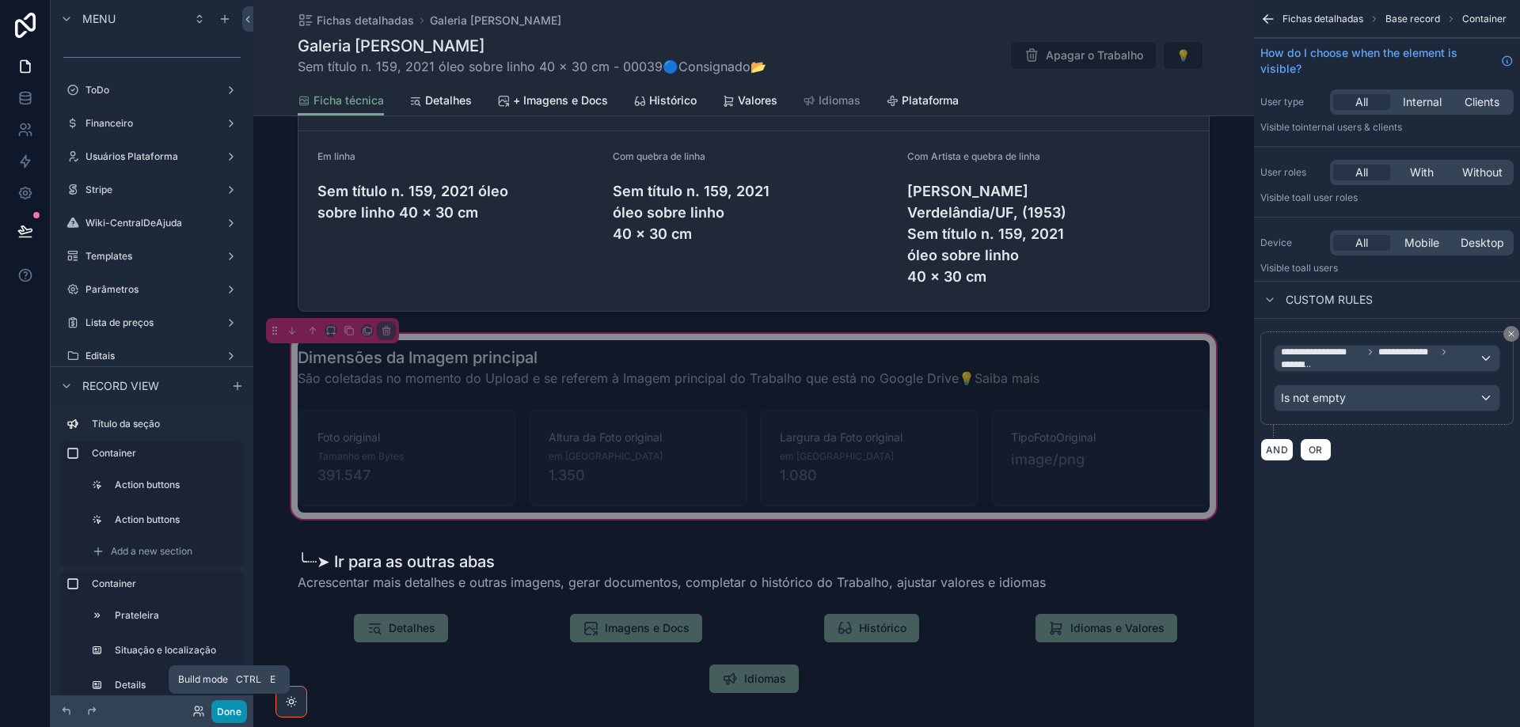
click at [230, 710] on button "Done" at bounding box center [229, 712] width 36 height 23
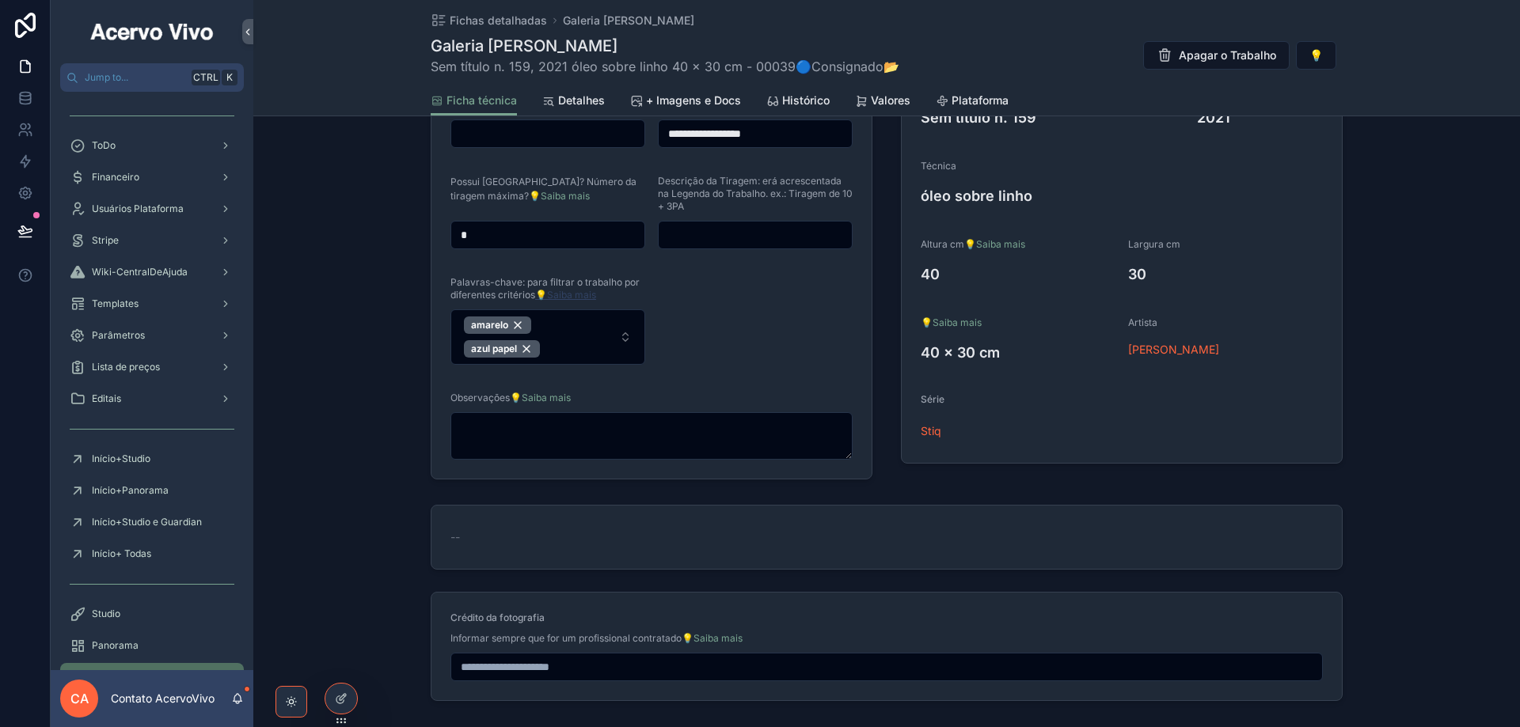
scroll to position [396, 0]
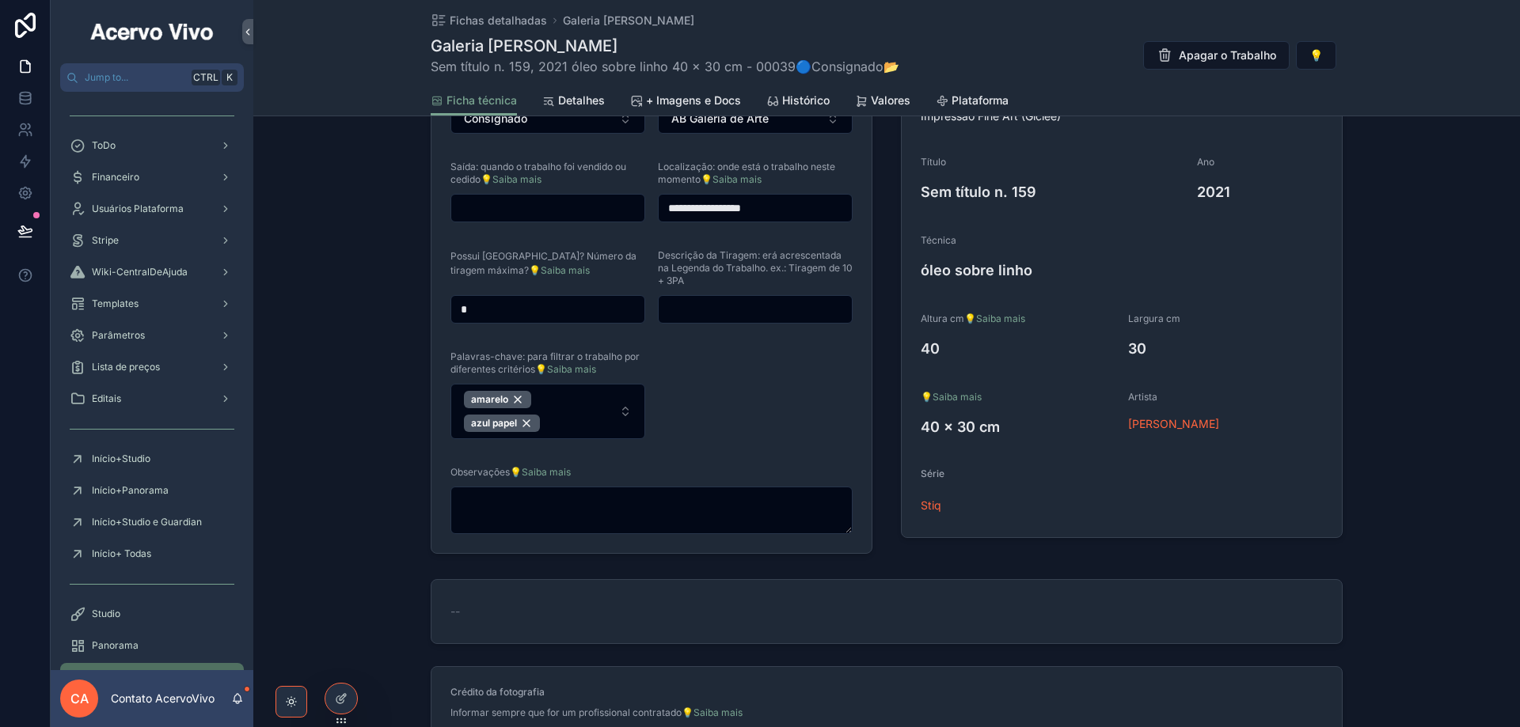
drag, startPoint x: 485, startPoint y: 313, endPoint x: 434, endPoint y: 319, distance: 51.8
click at [434, 319] on form "**********" at bounding box center [651, 308] width 440 height 491
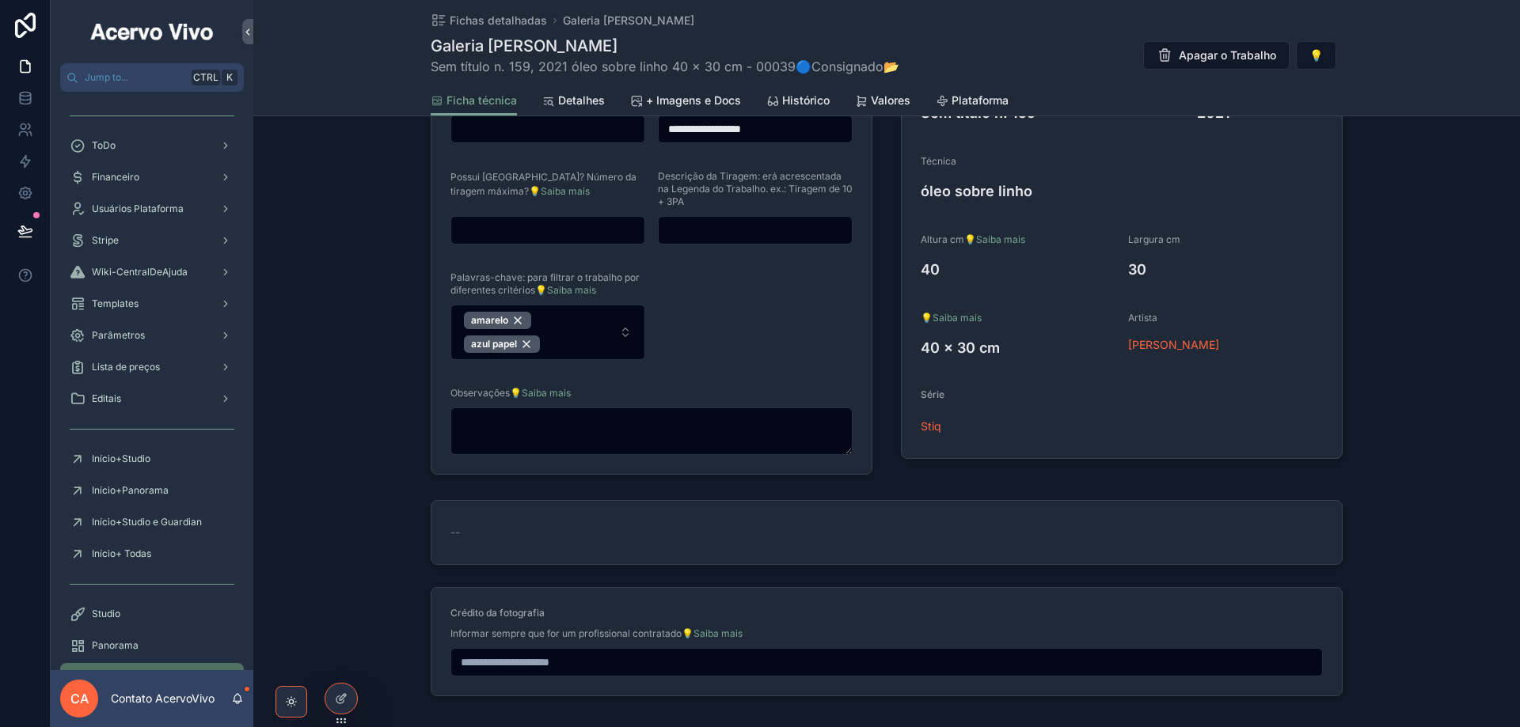
scroll to position [633, 0]
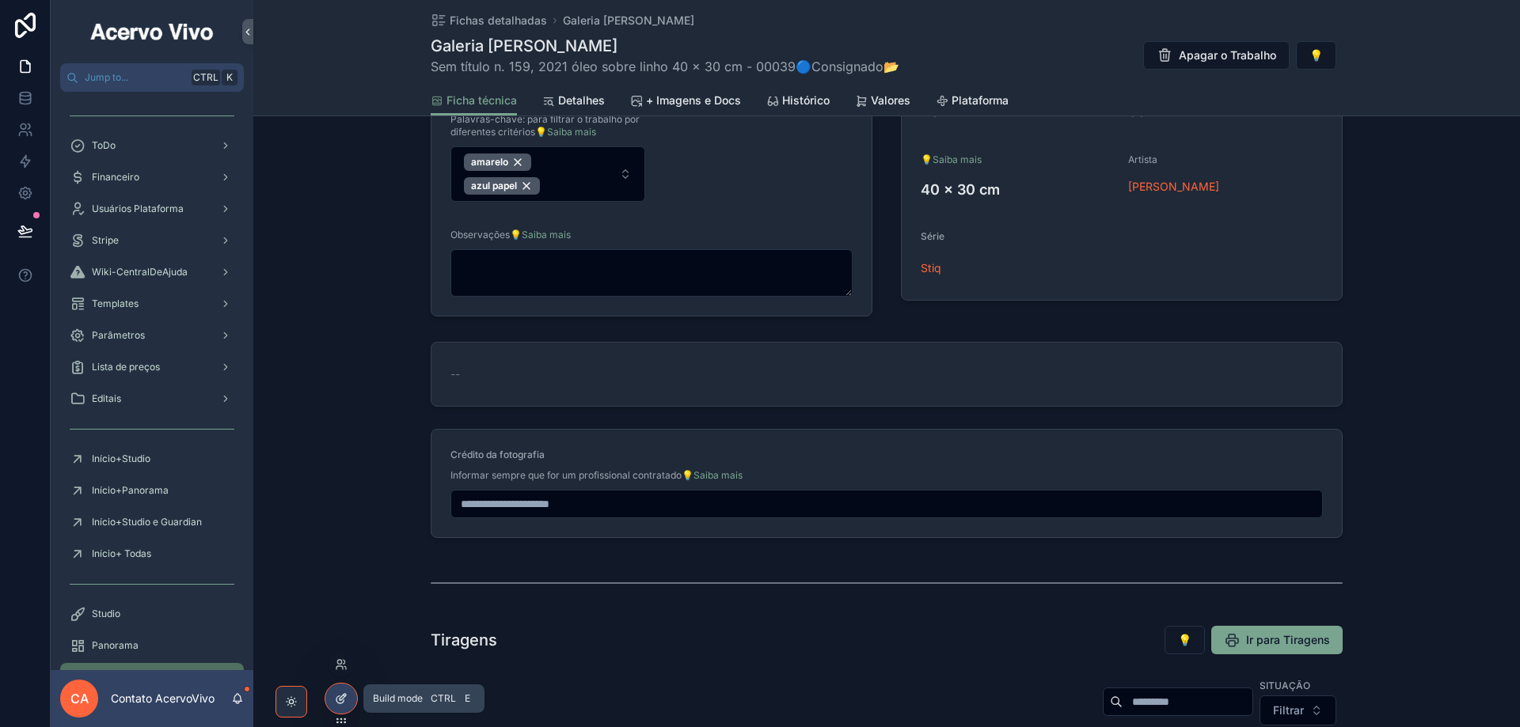
click at [347, 697] on icon at bounding box center [341, 699] width 13 height 13
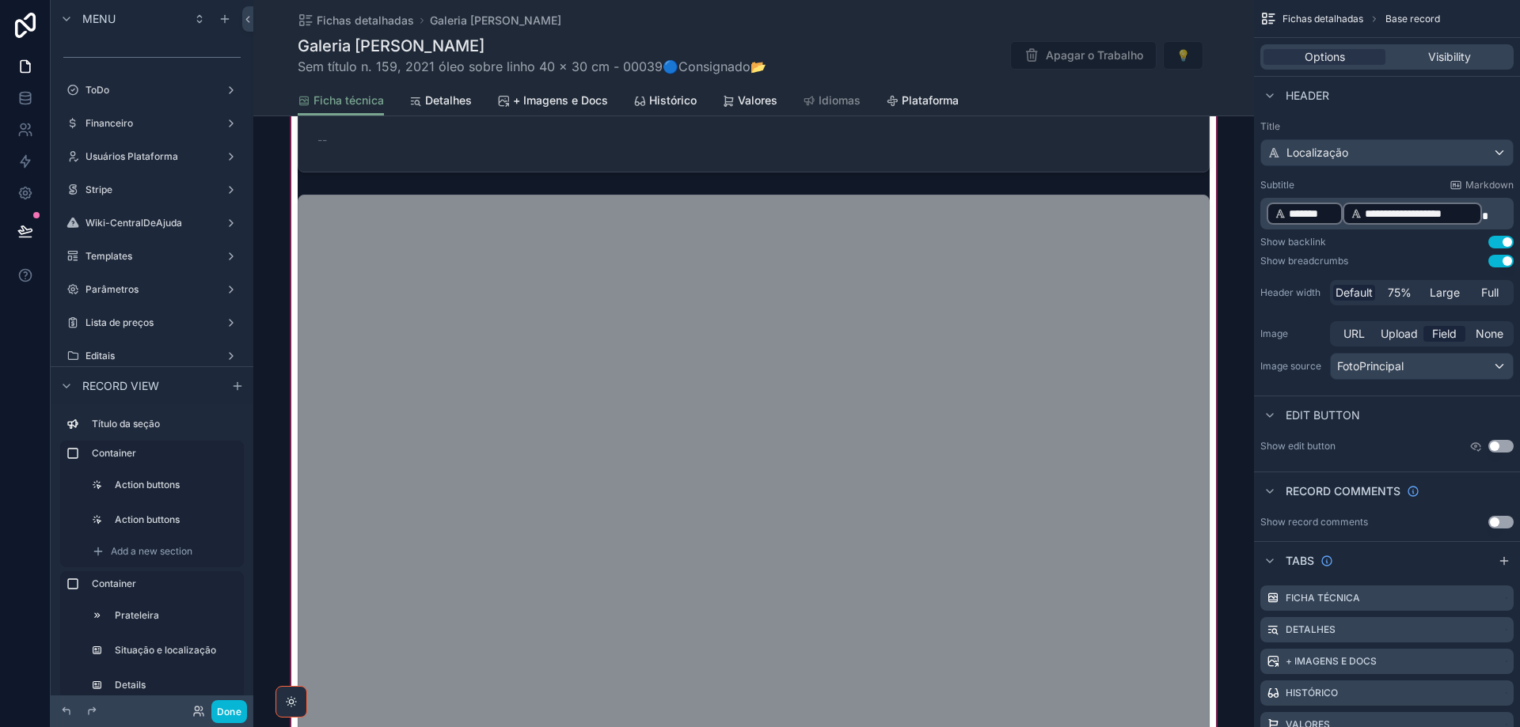
scroll to position [1108, 0]
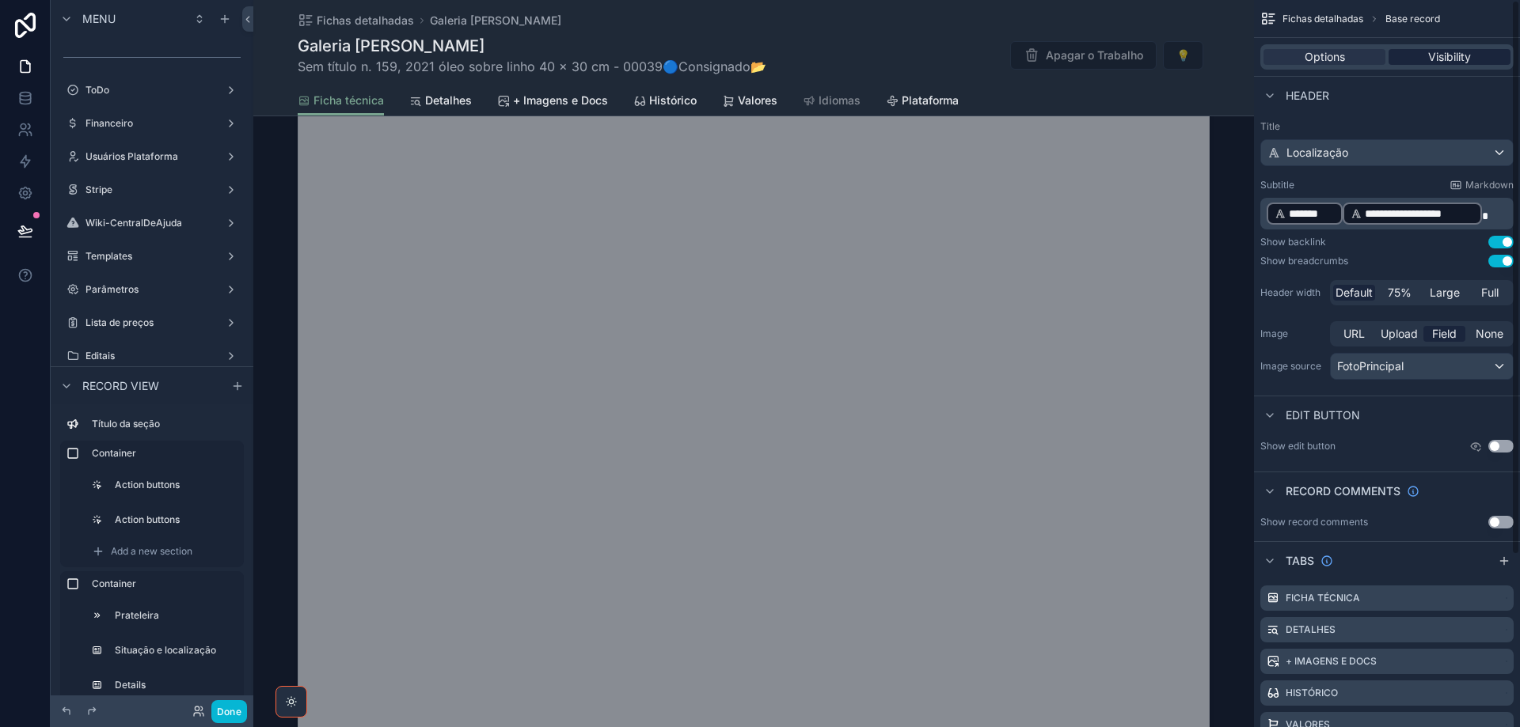
click at [1459, 55] on span "Visibility" at bounding box center [1449, 57] width 43 height 16
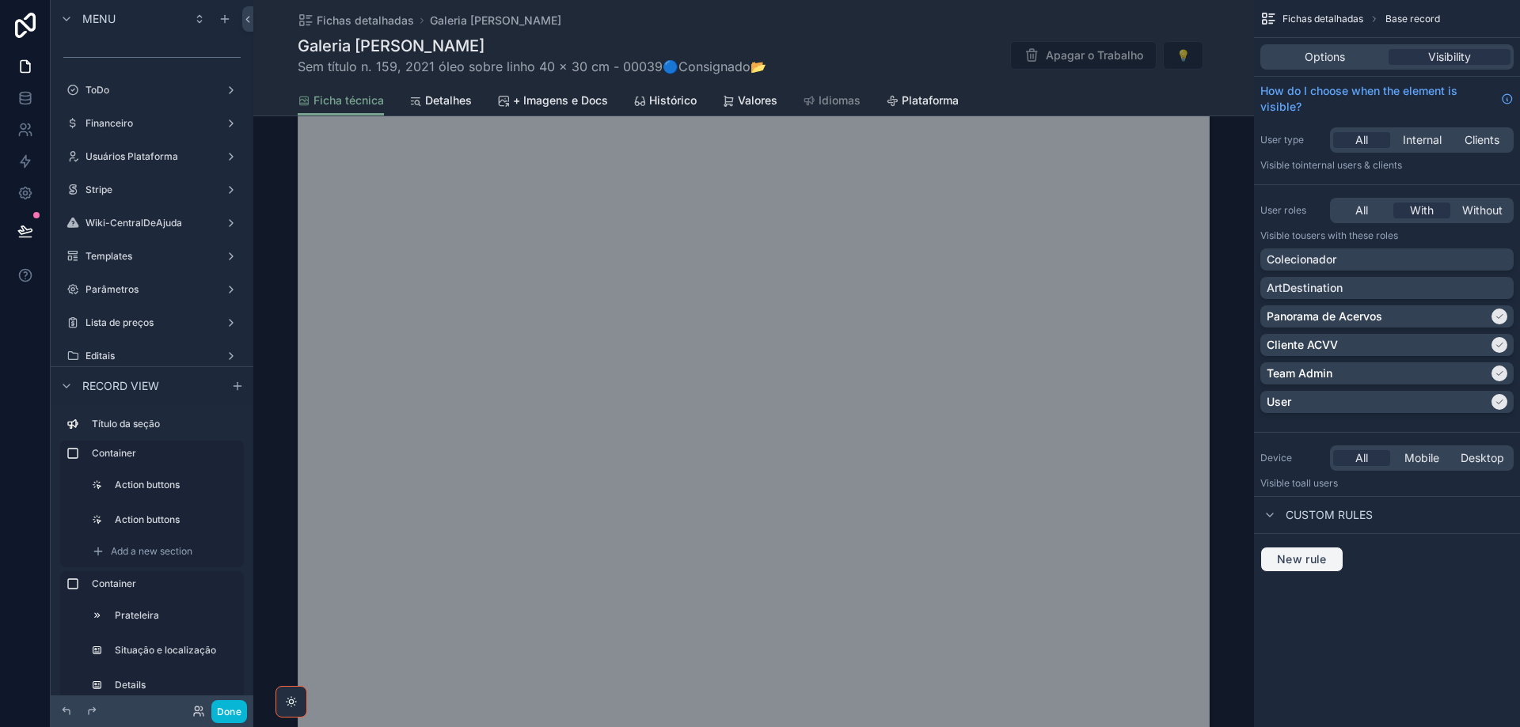
click at [1297, 561] on span "New rule" at bounding box center [1302, 560] width 63 height 14
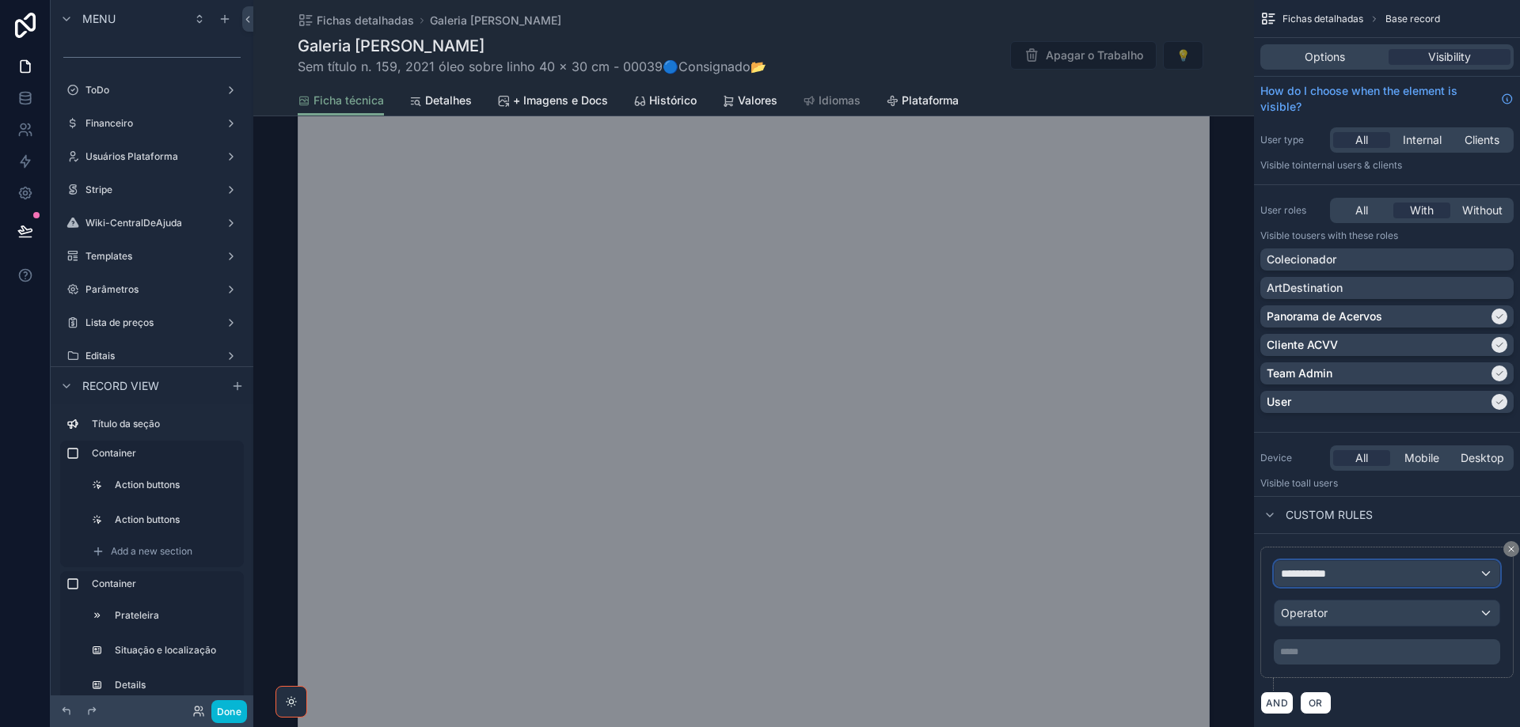
click at [1391, 574] on div "**********" at bounding box center [1386, 573] width 225 height 25
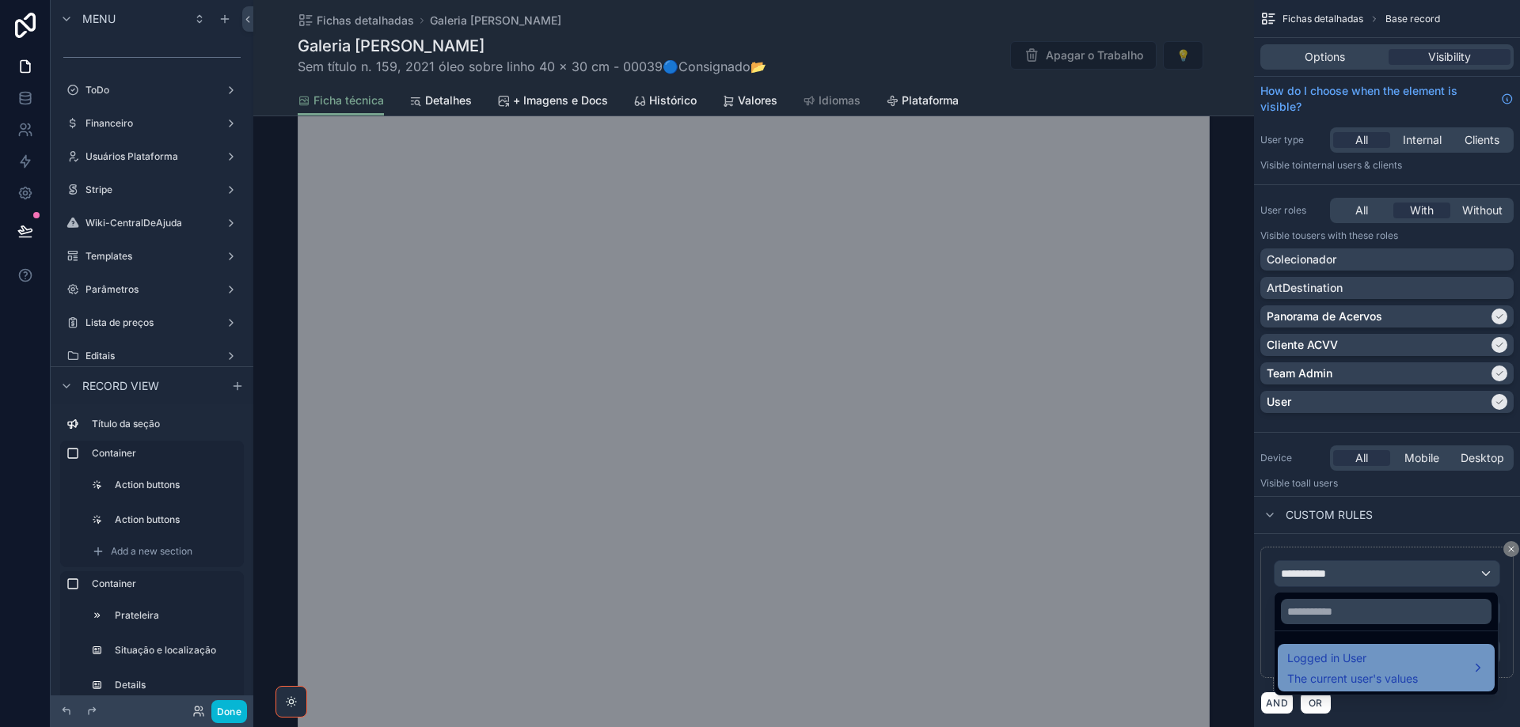
click at [1384, 664] on span "Logged in User" at bounding box center [1352, 658] width 131 height 19
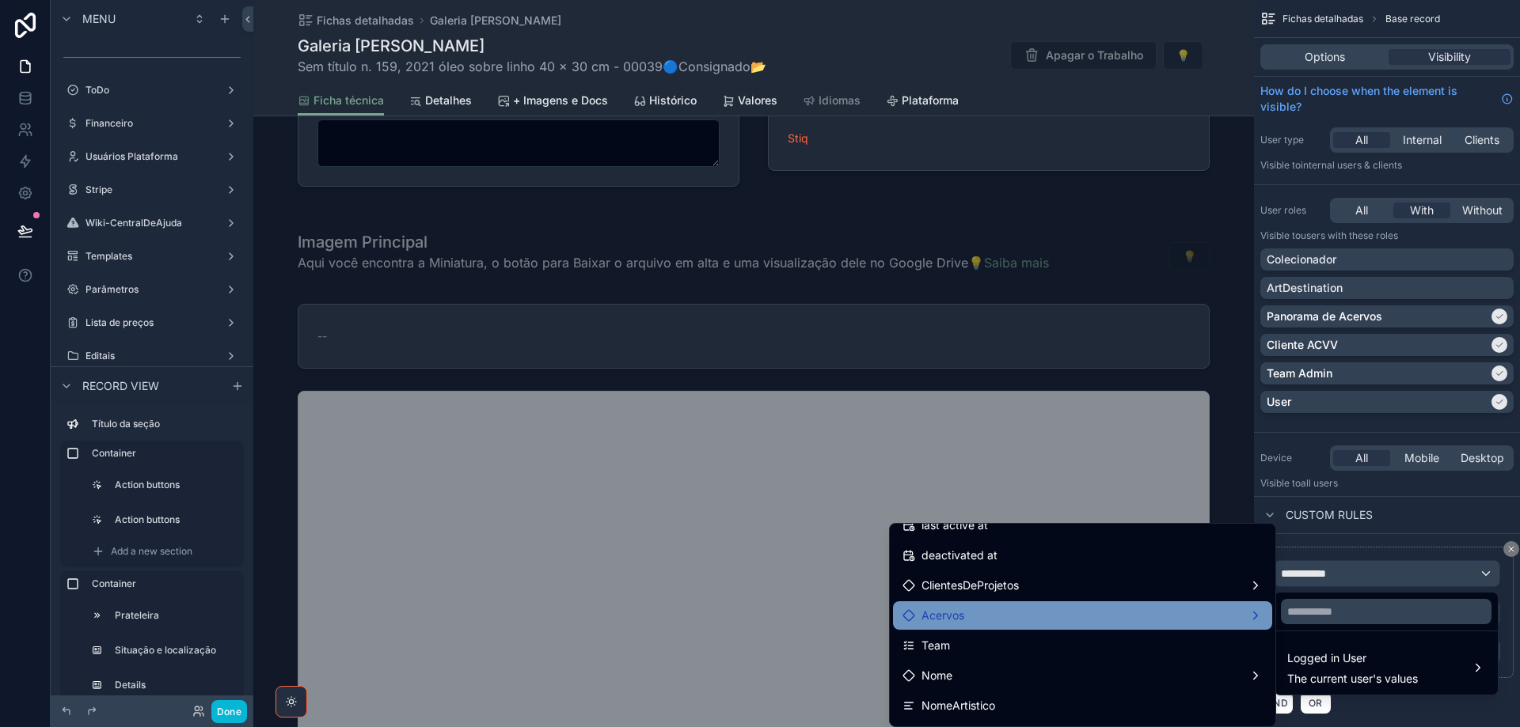
scroll to position [396, 0]
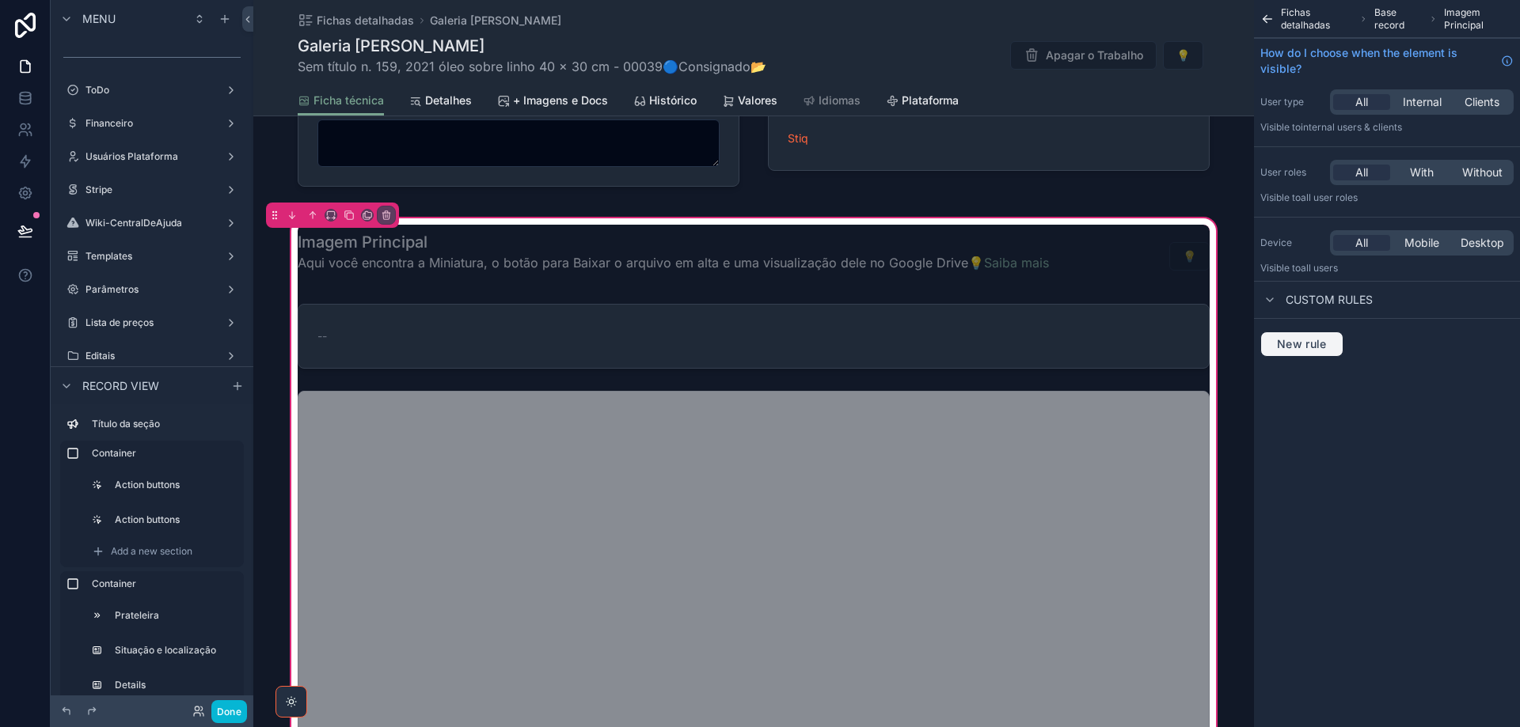
click at [1301, 344] on span "New rule" at bounding box center [1302, 344] width 63 height 14
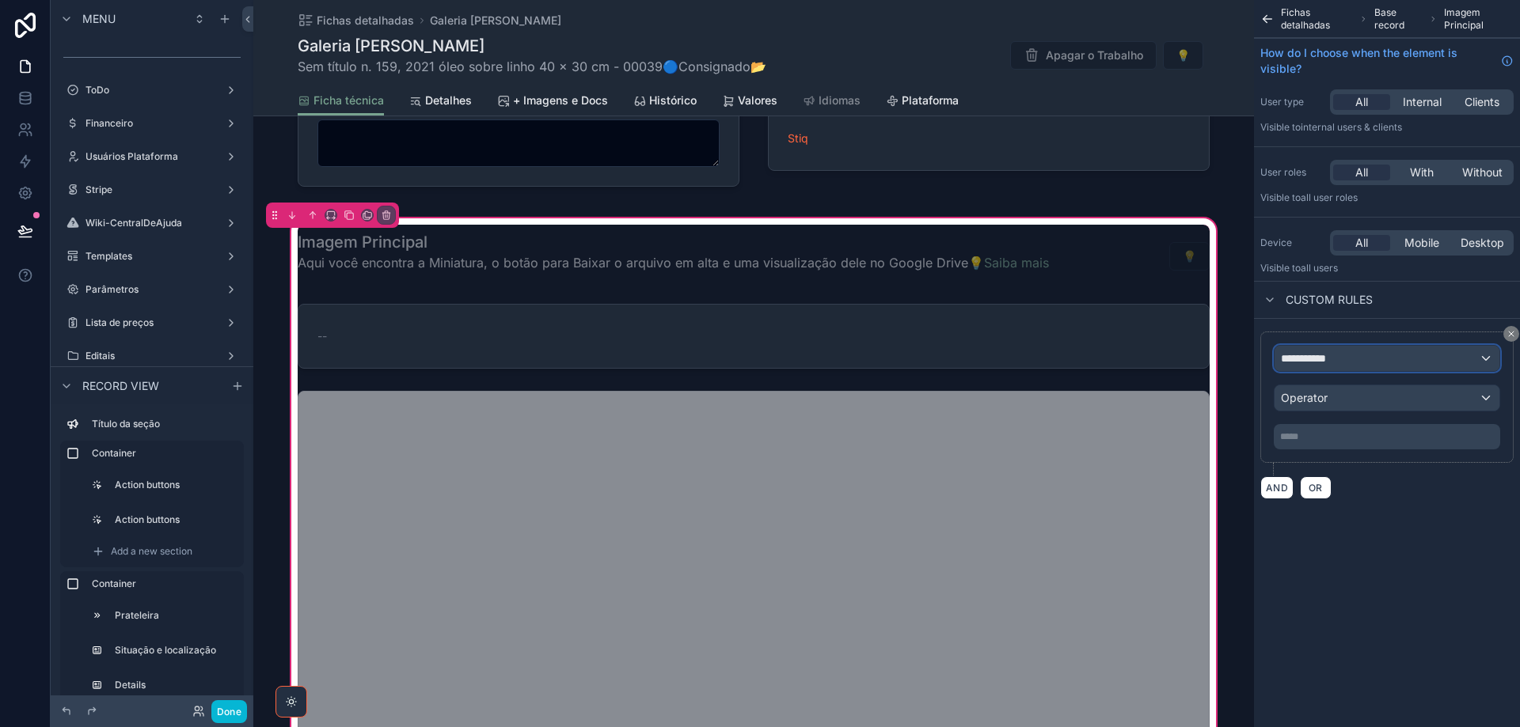
click at [1345, 358] on div "**********" at bounding box center [1386, 358] width 225 height 25
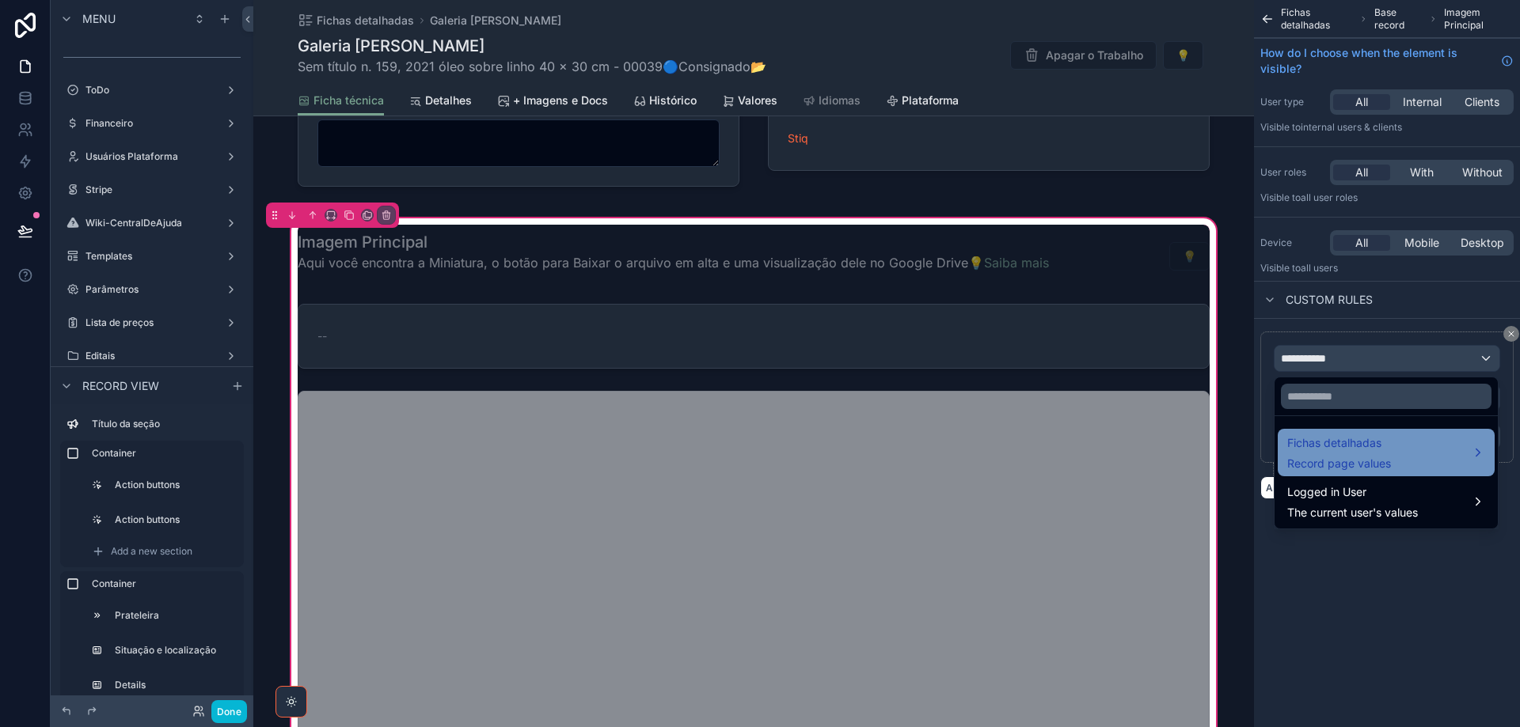
click at [1379, 447] on span "Fichas detalhadas" at bounding box center [1339, 443] width 104 height 19
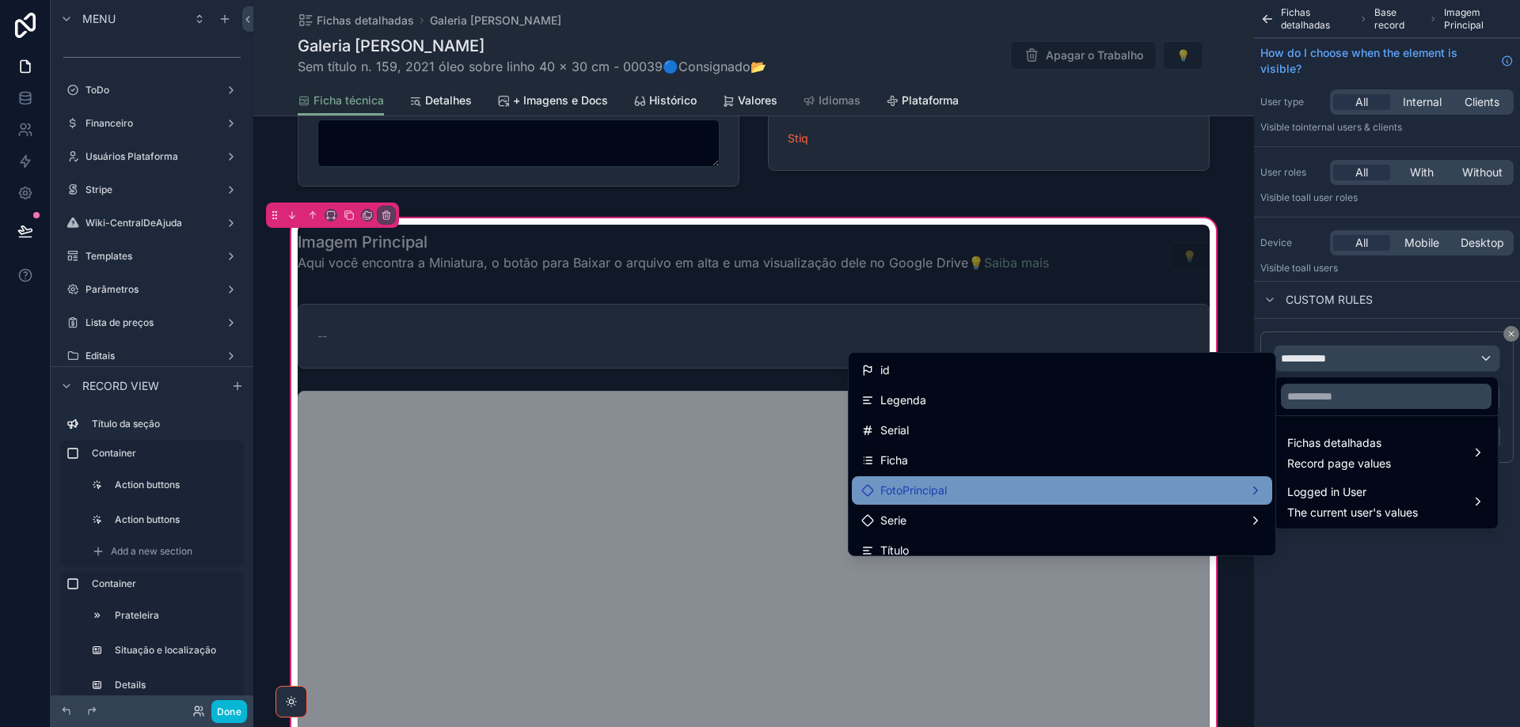
click at [1073, 482] on div "FotoPrincipal" at bounding box center [1061, 490] width 401 height 19
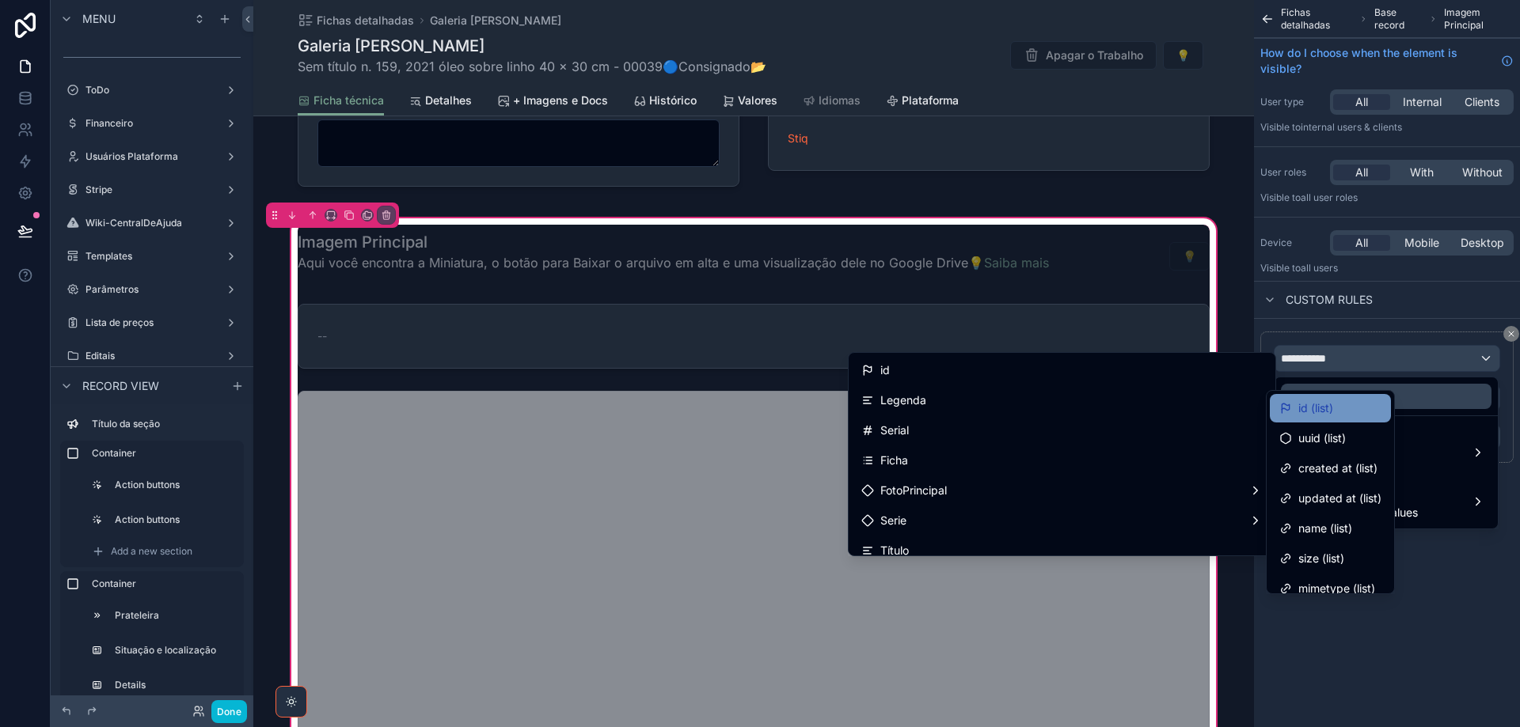
click at [1326, 405] on span "id (list)" at bounding box center [1315, 408] width 35 height 19
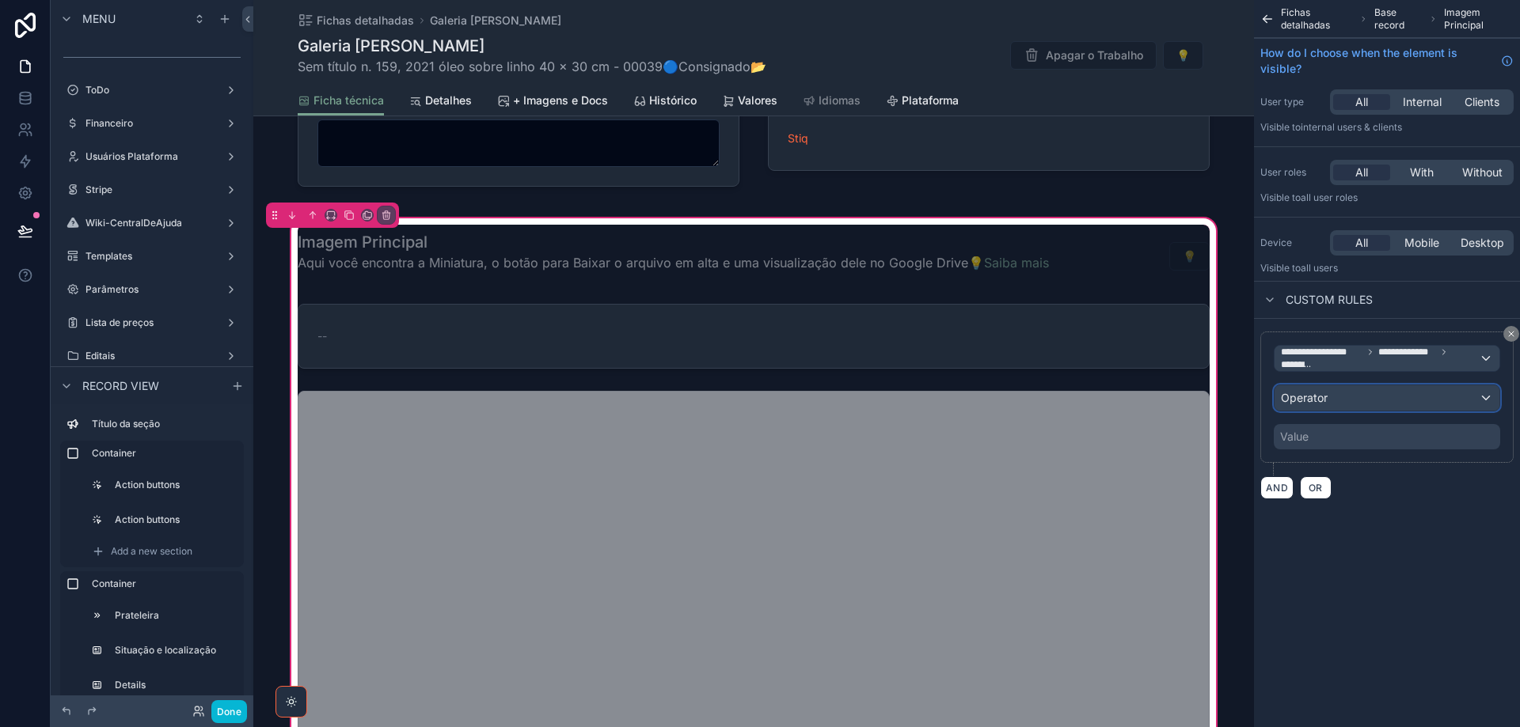
click at [1344, 399] on div "Operator" at bounding box center [1386, 398] width 225 height 25
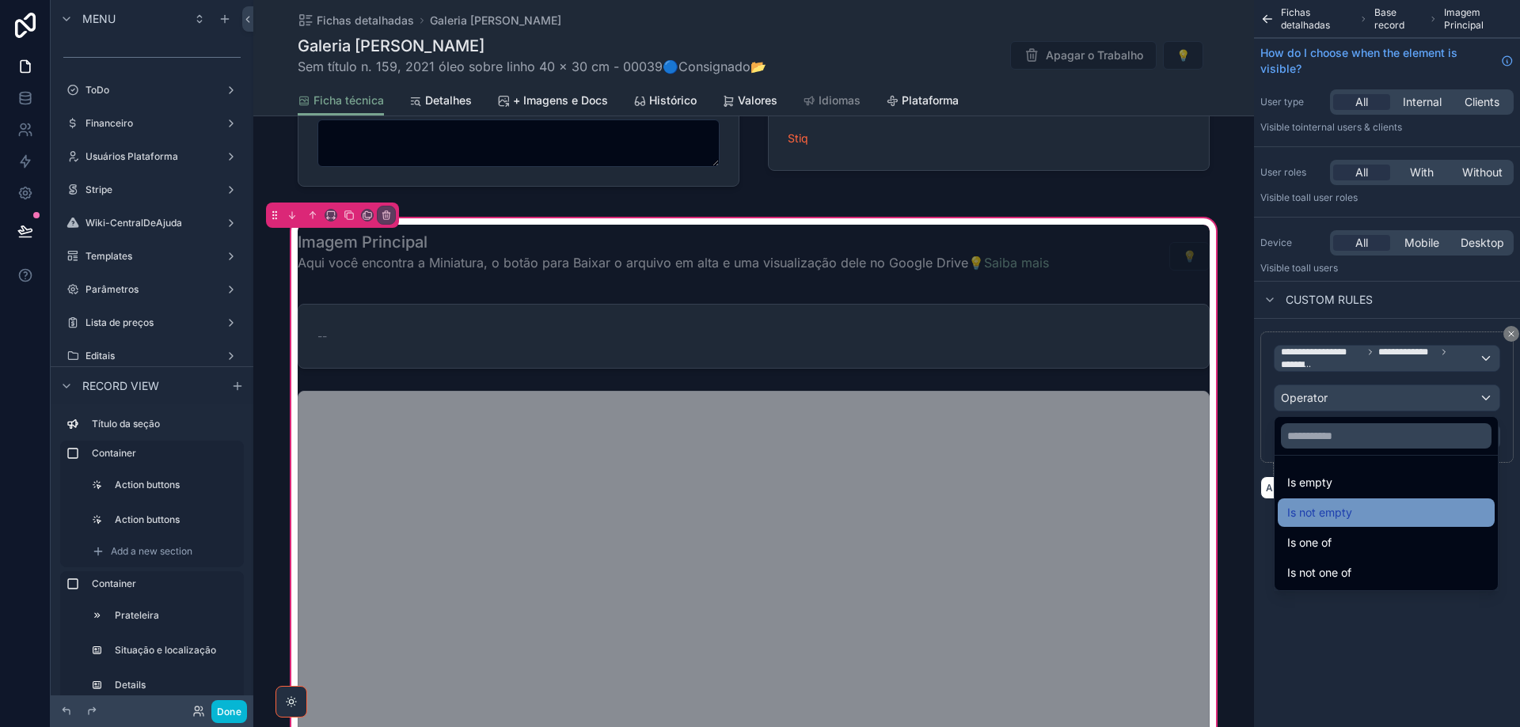
click at [1358, 516] on div "Is not empty" at bounding box center [1386, 512] width 198 height 19
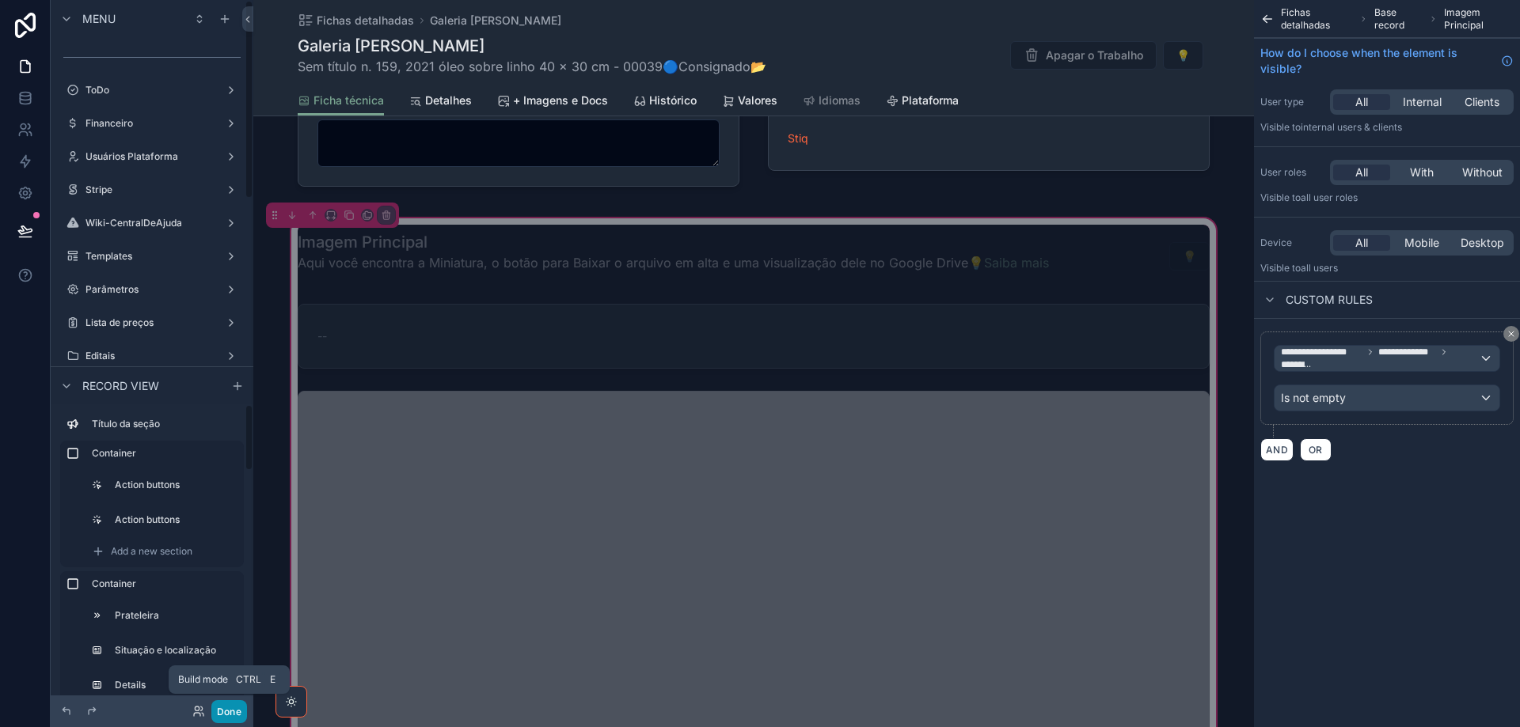
click at [241, 713] on button "Done" at bounding box center [229, 712] width 36 height 23
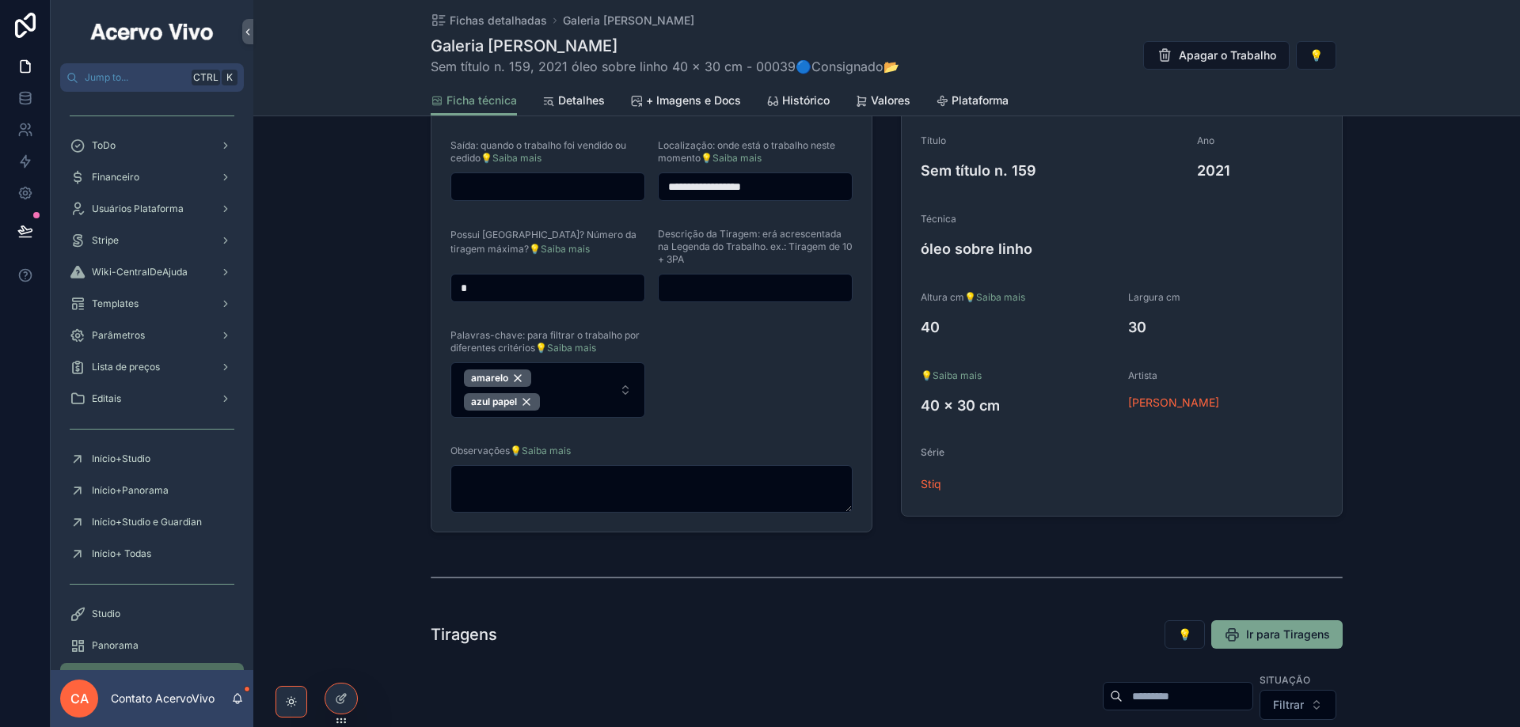
scroll to position [237, 0]
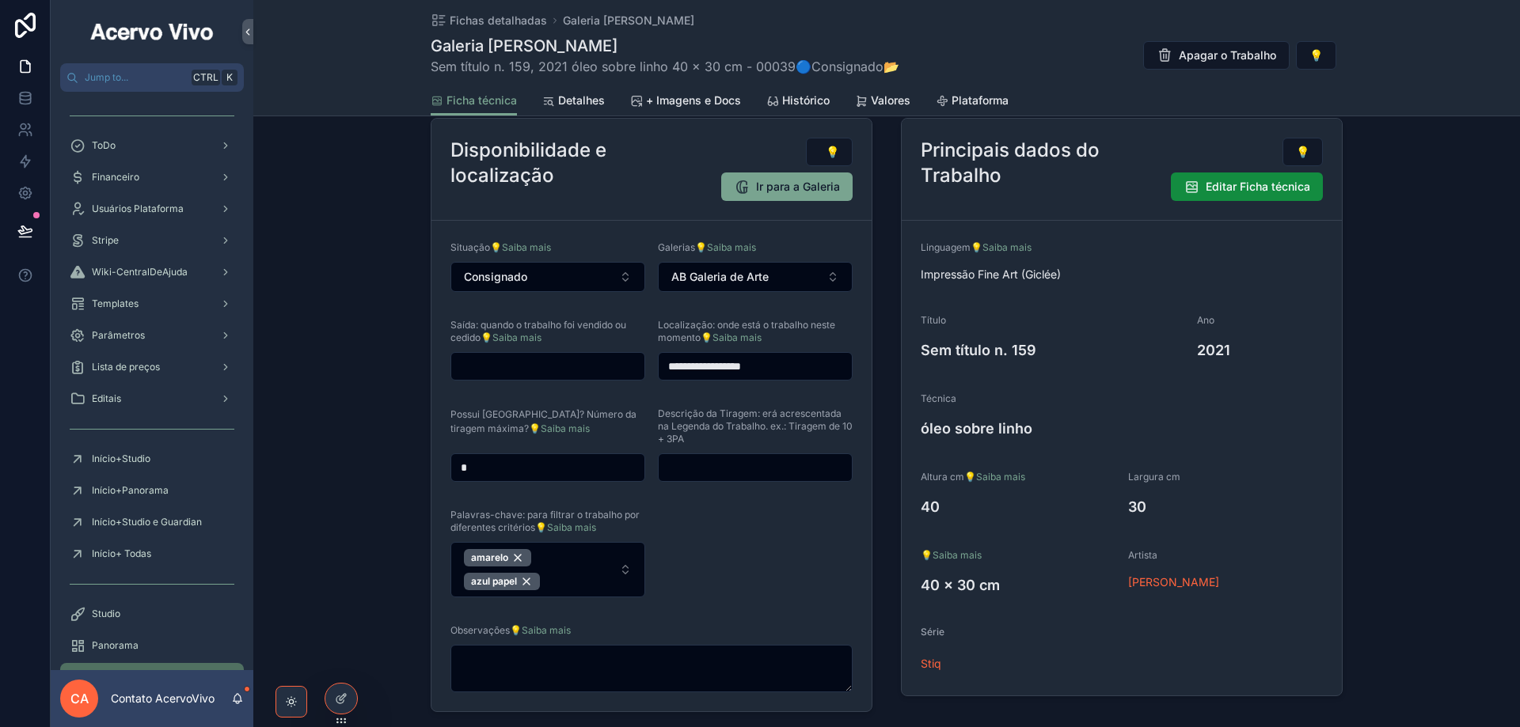
drag, startPoint x: 493, startPoint y: 465, endPoint x: 442, endPoint y: 474, distance: 52.2
click at [442, 474] on form "**********" at bounding box center [651, 466] width 440 height 491
drag, startPoint x: 803, startPoint y: 369, endPoint x: 648, endPoint y: 377, distance: 155.4
click at [648, 377] on form "**********" at bounding box center [651, 466] width 440 height 491
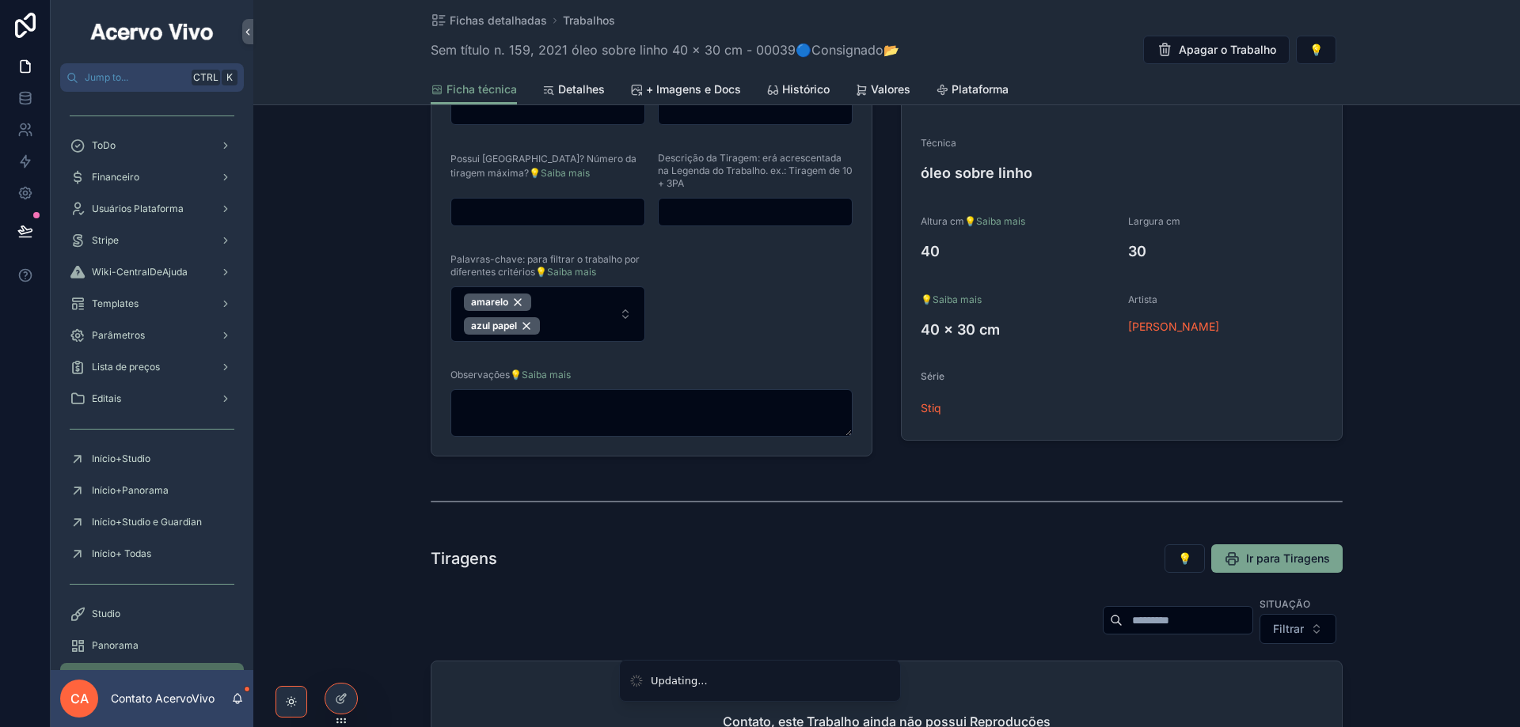
scroll to position [622, 0]
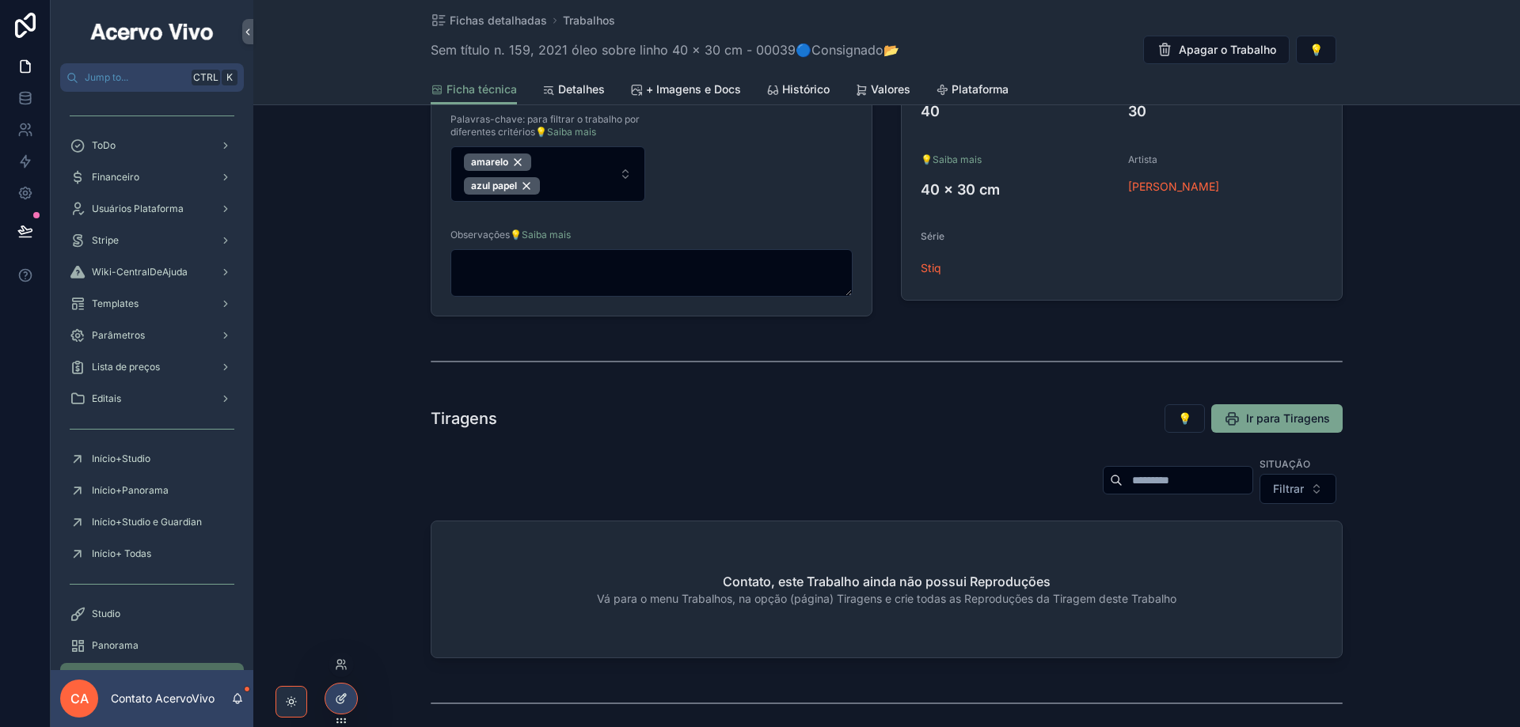
click at [348, 701] on div at bounding box center [341, 699] width 32 height 30
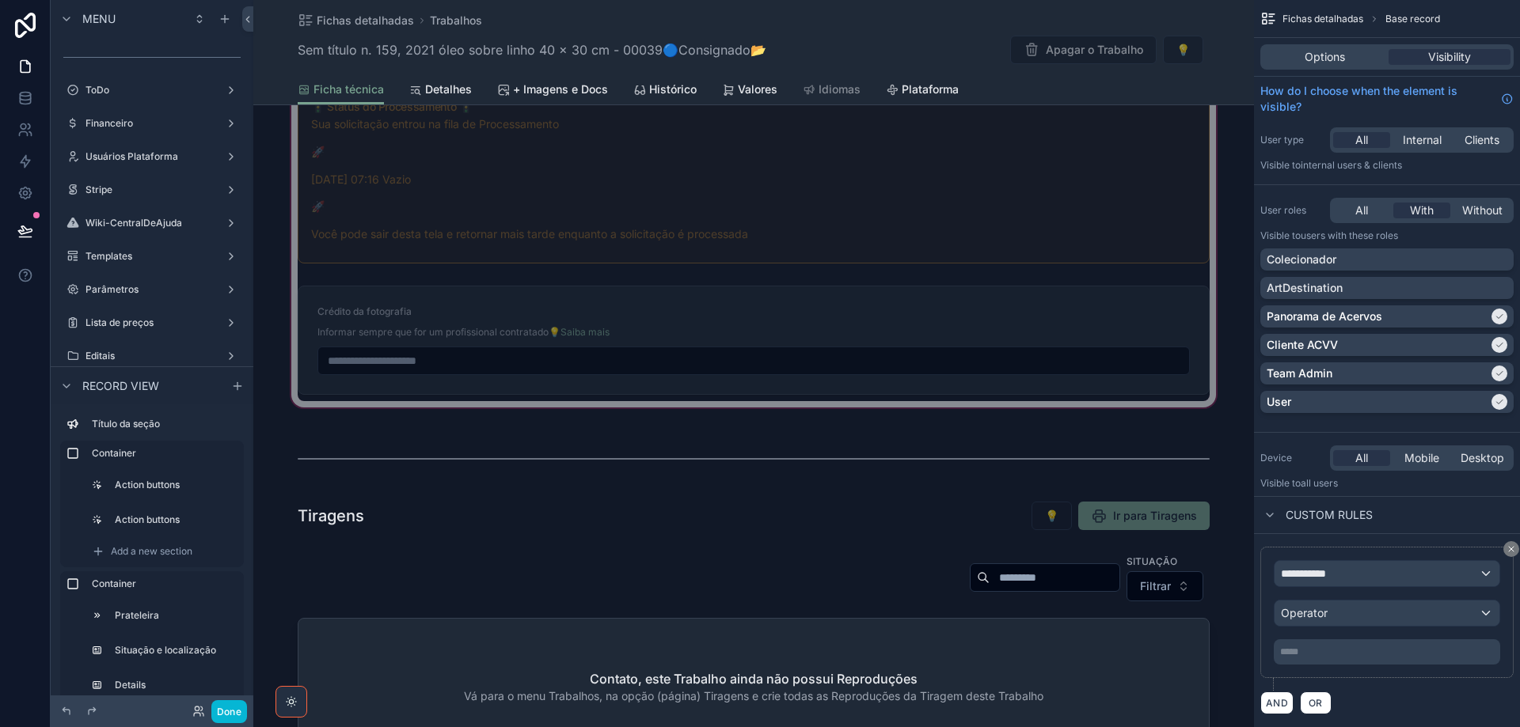
scroll to position [2047, 0]
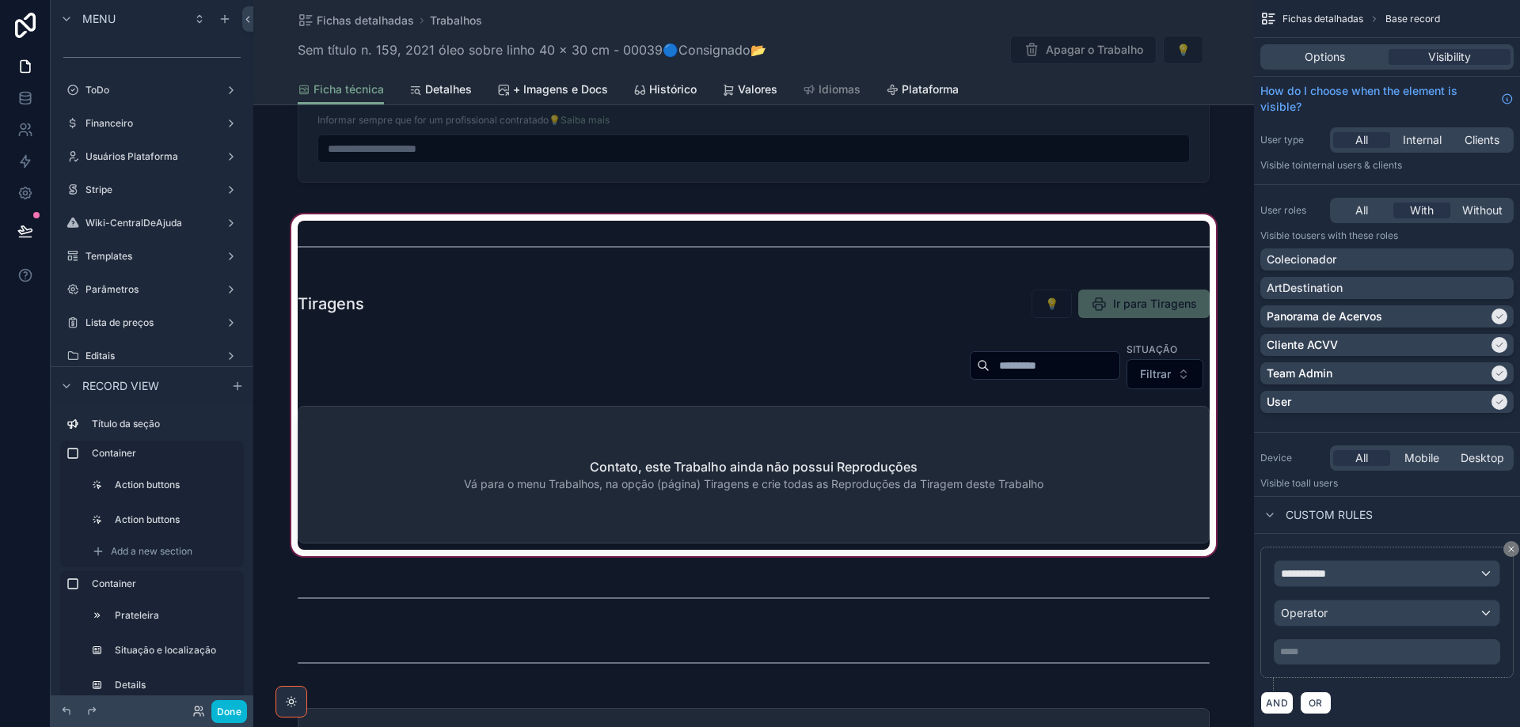
click at [759, 222] on div "scrollable content" at bounding box center [753, 385] width 1001 height 348
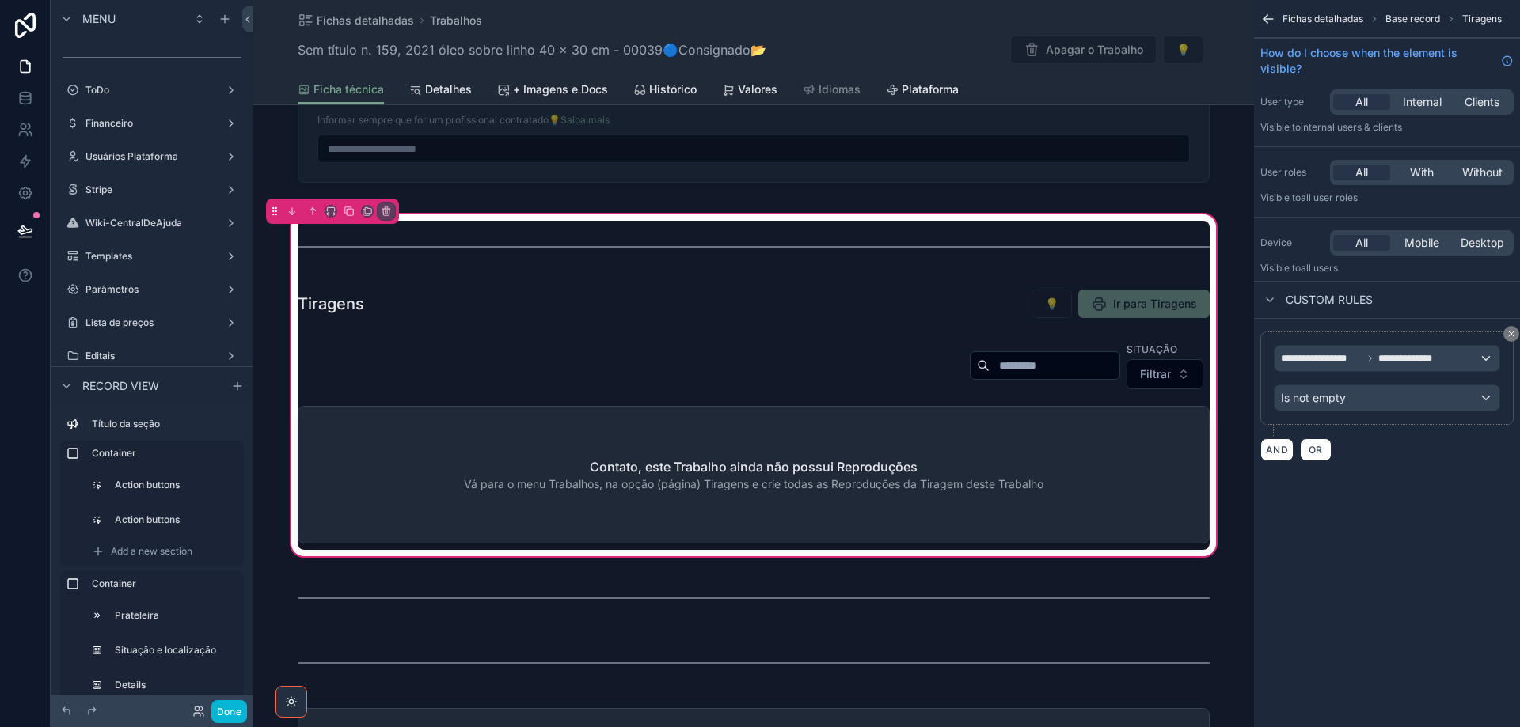
click at [1207, 218] on div "Tiragens 💡 Ir para Tiragens Situação Filtrar Contato, este Trabalho ainda não p…" at bounding box center [753, 385] width 1001 height 348
click at [1350, 397] on div "Is not empty" at bounding box center [1386, 398] width 225 height 25
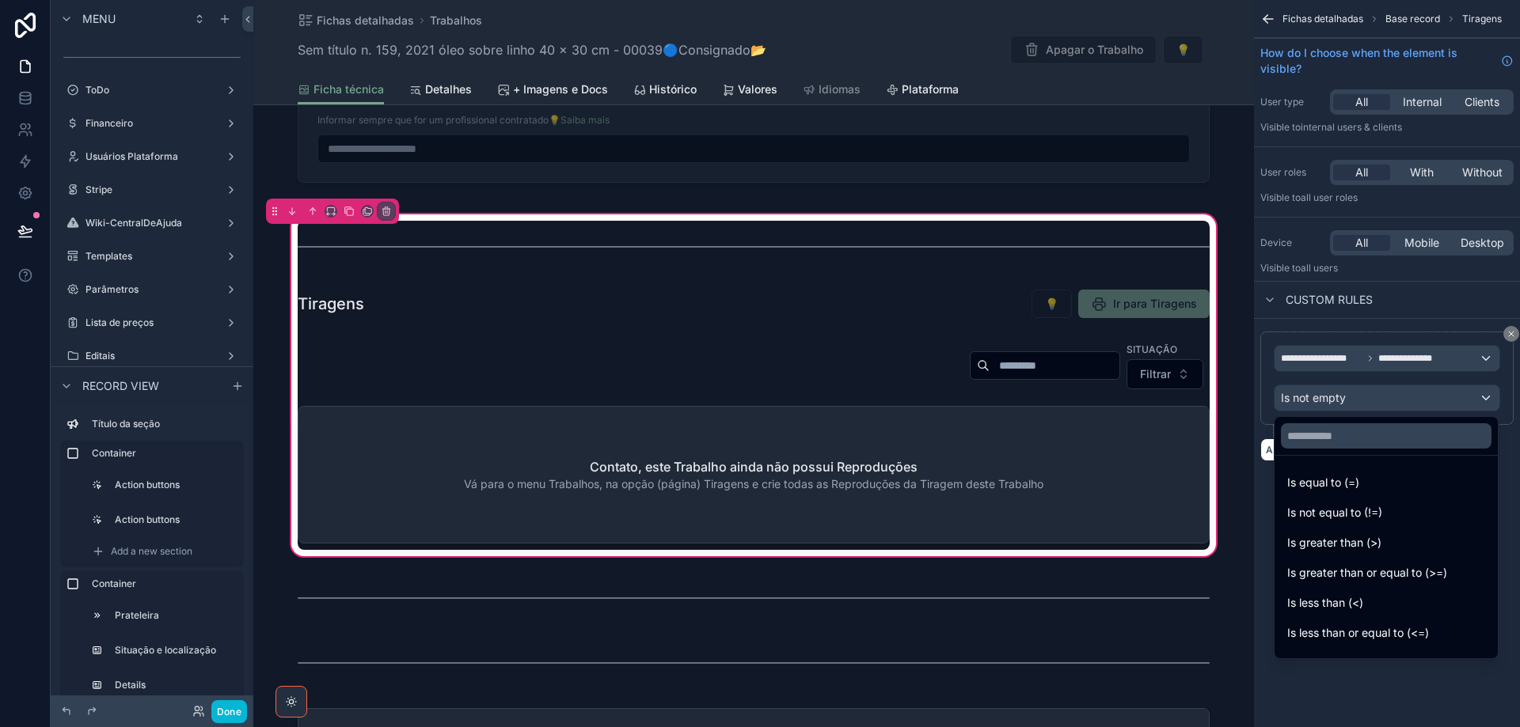
click at [1369, 397] on div "scrollable content" at bounding box center [760, 363] width 1520 height 727
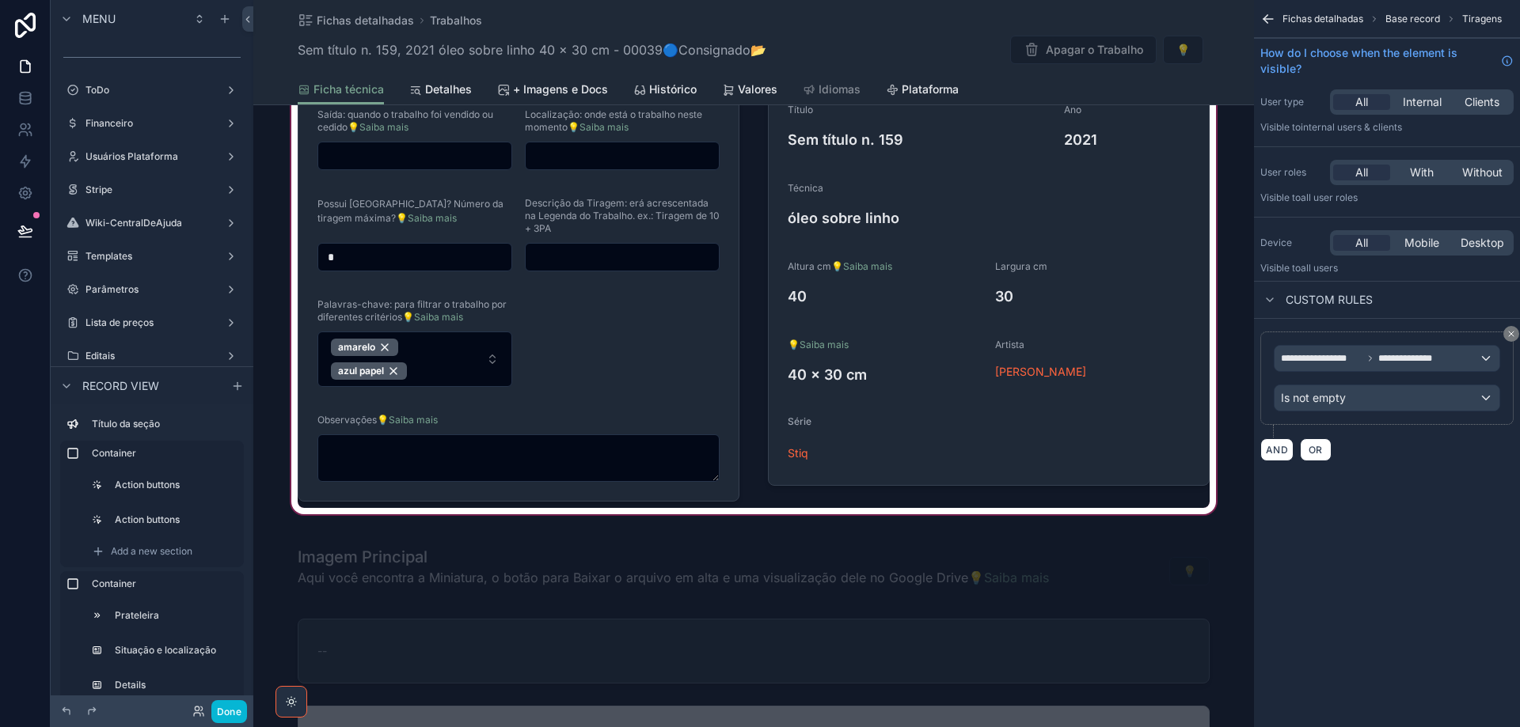
scroll to position [306, 0]
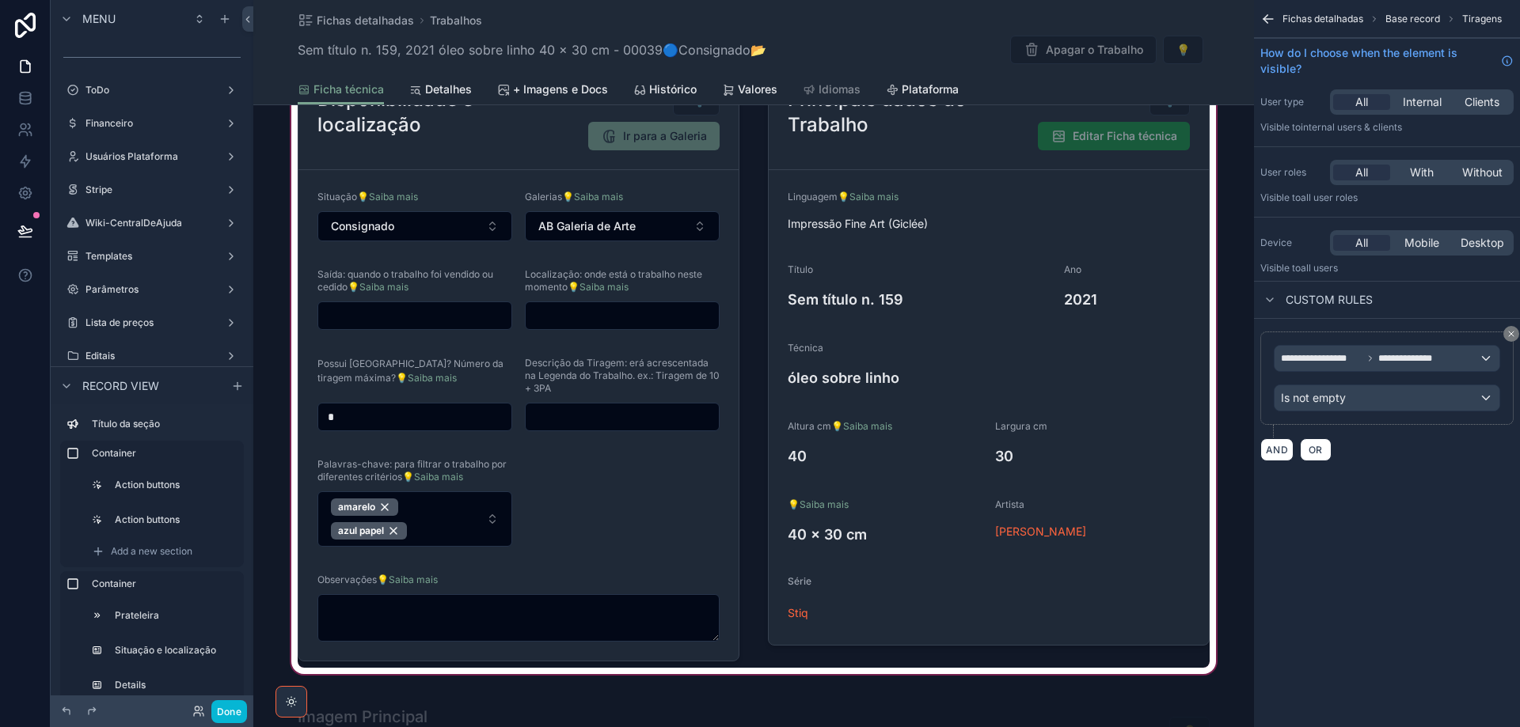
click at [405, 416] on div "scrollable content" at bounding box center [753, 332] width 1001 height 691
click at [343, 419] on div "scrollable content" at bounding box center [753, 332] width 1001 height 691
click at [334, 419] on div "scrollable content" at bounding box center [753, 332] width 1001 height 691
click at [400, 414] on div "scrollable content" at bounding box center [753, 332] width 1001 height 691
click at [399, 414] on div "scrollable content" at bounding box center [753, 332] width 1001 height 691
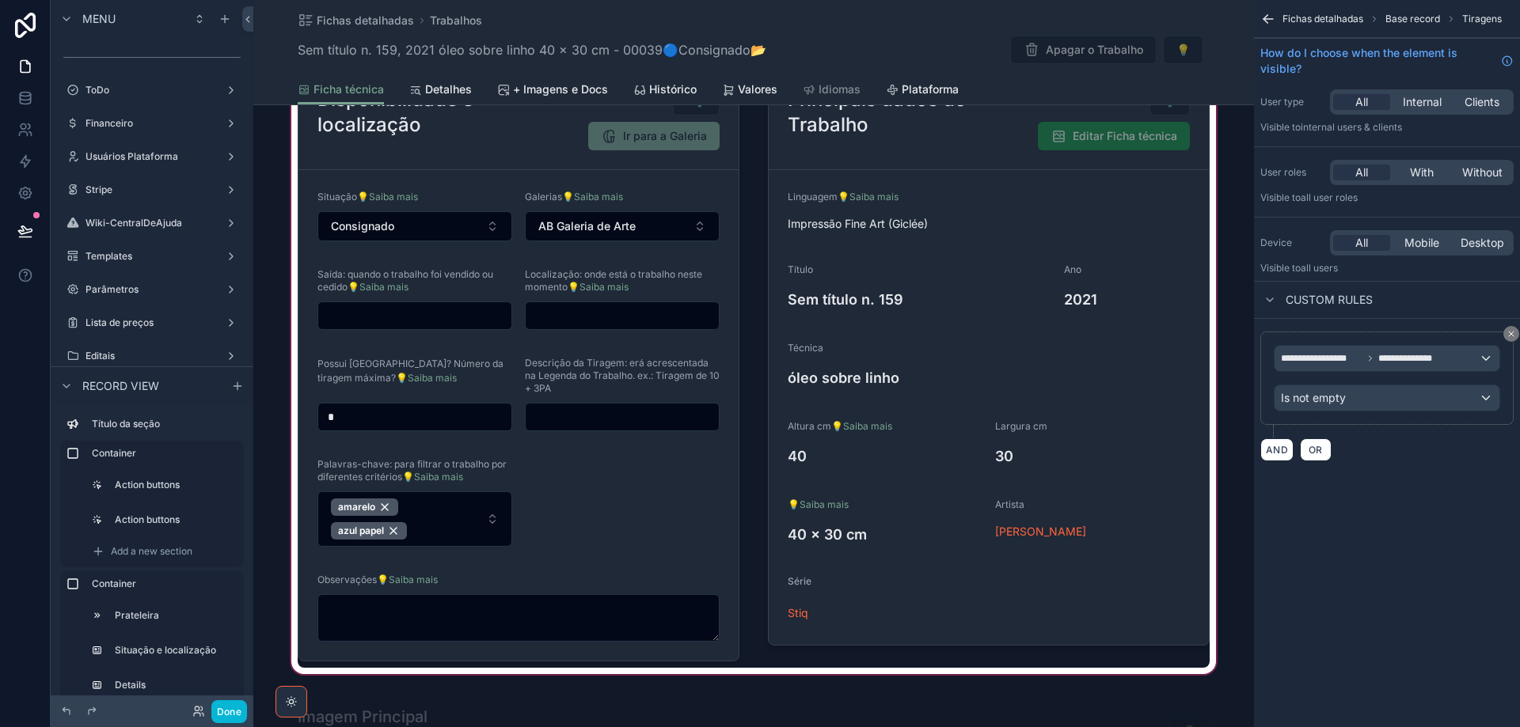
click at [357, 417] on div "scrollable content" at bounding box center [753, 332] width 1001 height 691
drag, startPoint x: 355, startPoint y: 417, endPoint x: 342, endPoint y: 417, distance: 13.5
click at [355, 417] on div "scrollable content" at bounding box center [753, 332] width 1001 height 691
click at [329, 417] on div "scrollable content" at bounding box center [753, 332] width 1001 height 691
click at [325, 417] on div "scrollable content" at bounding box center [753, 332] width 1001 height 691
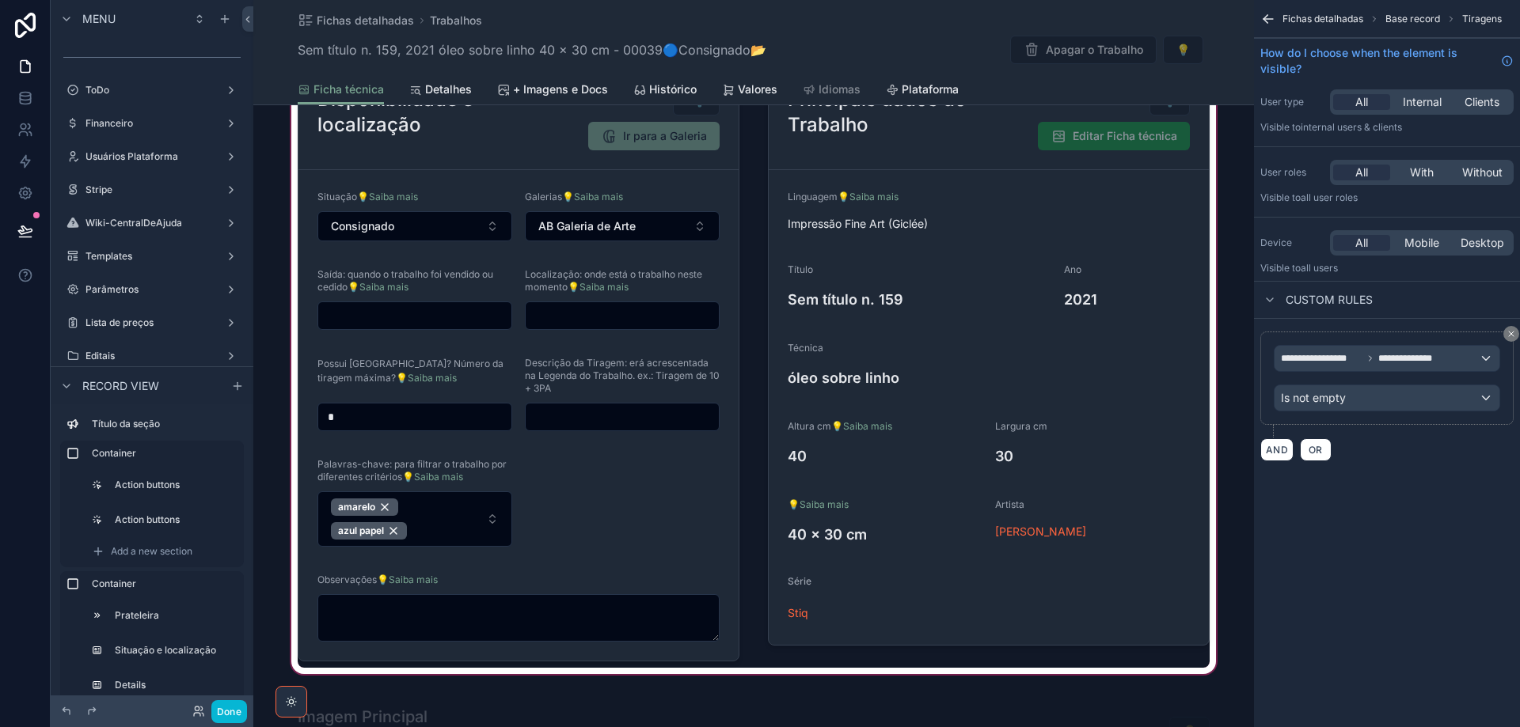
click at [325, 417] on div "scrollable content" at bounding box center [753, 332] width 1001 height 691
click at [325, 416] on div "scrollable content" at bounding box center [753, 332] width 1001 height 691
click at [326, 416] on div "scrollable content" at bounding box center [753, 332] width 1001 height 691
click at [330, 415] on div "scrollable content" at bounding box center [753, 332] width 1001 height 691
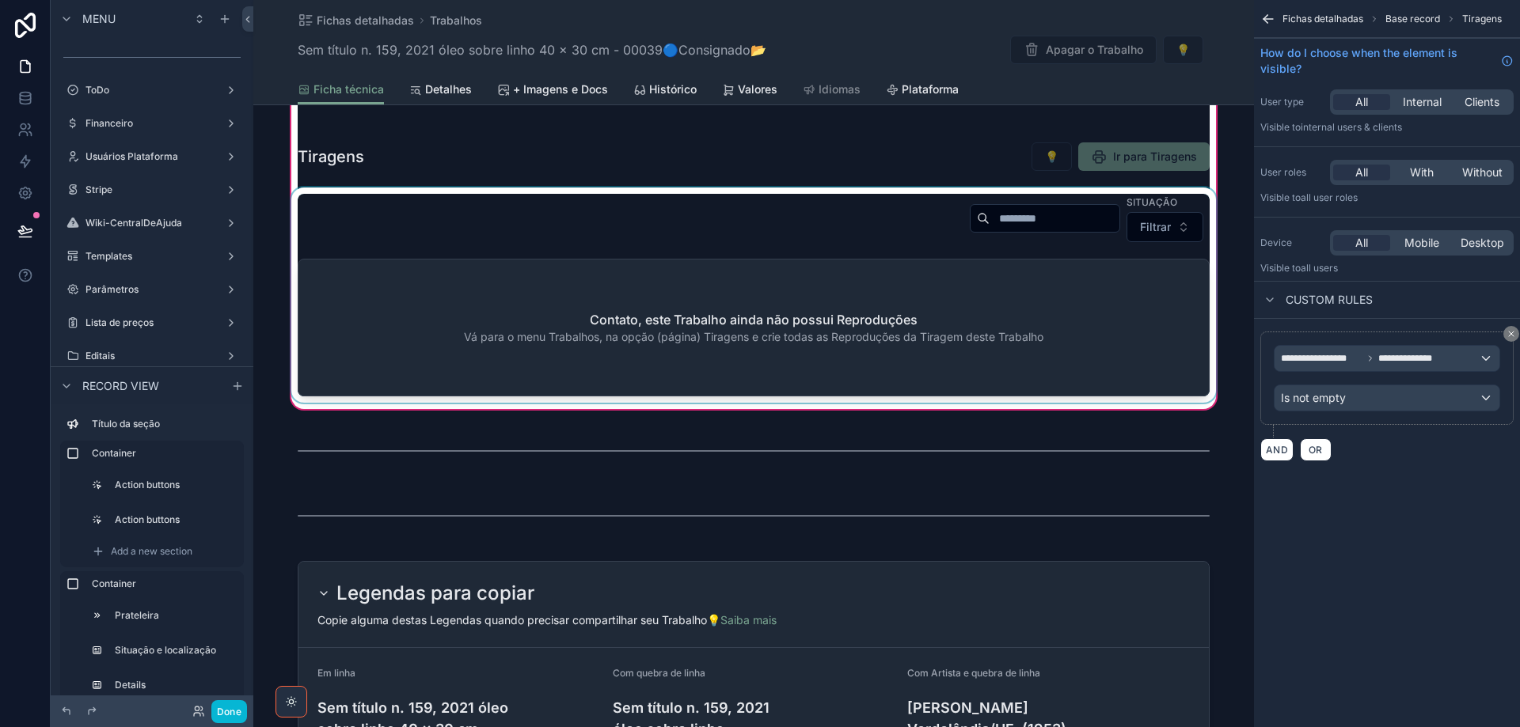
scroll to position [2364, 0]
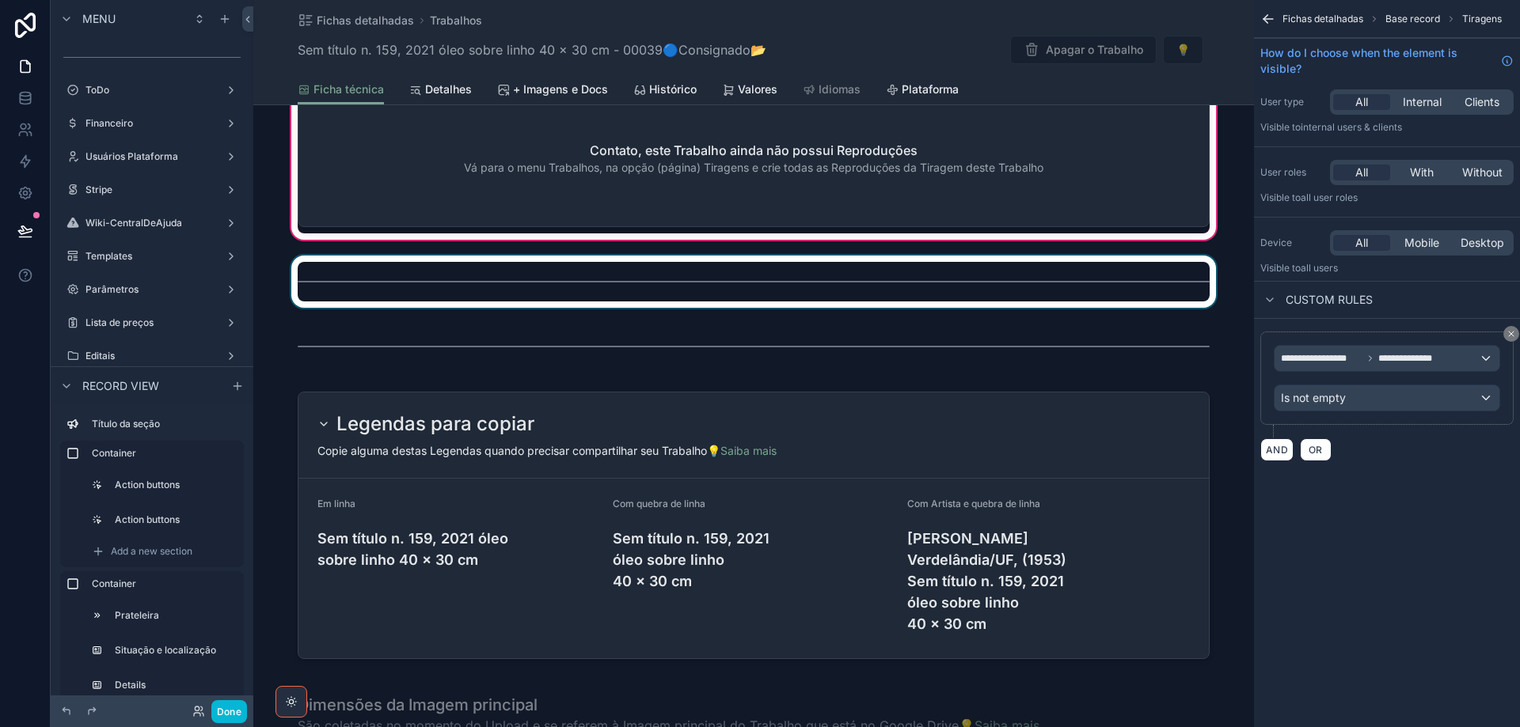
click at [637, 283] on div "scrollable content" at bounding box center [753, 282] width 1001 height 52
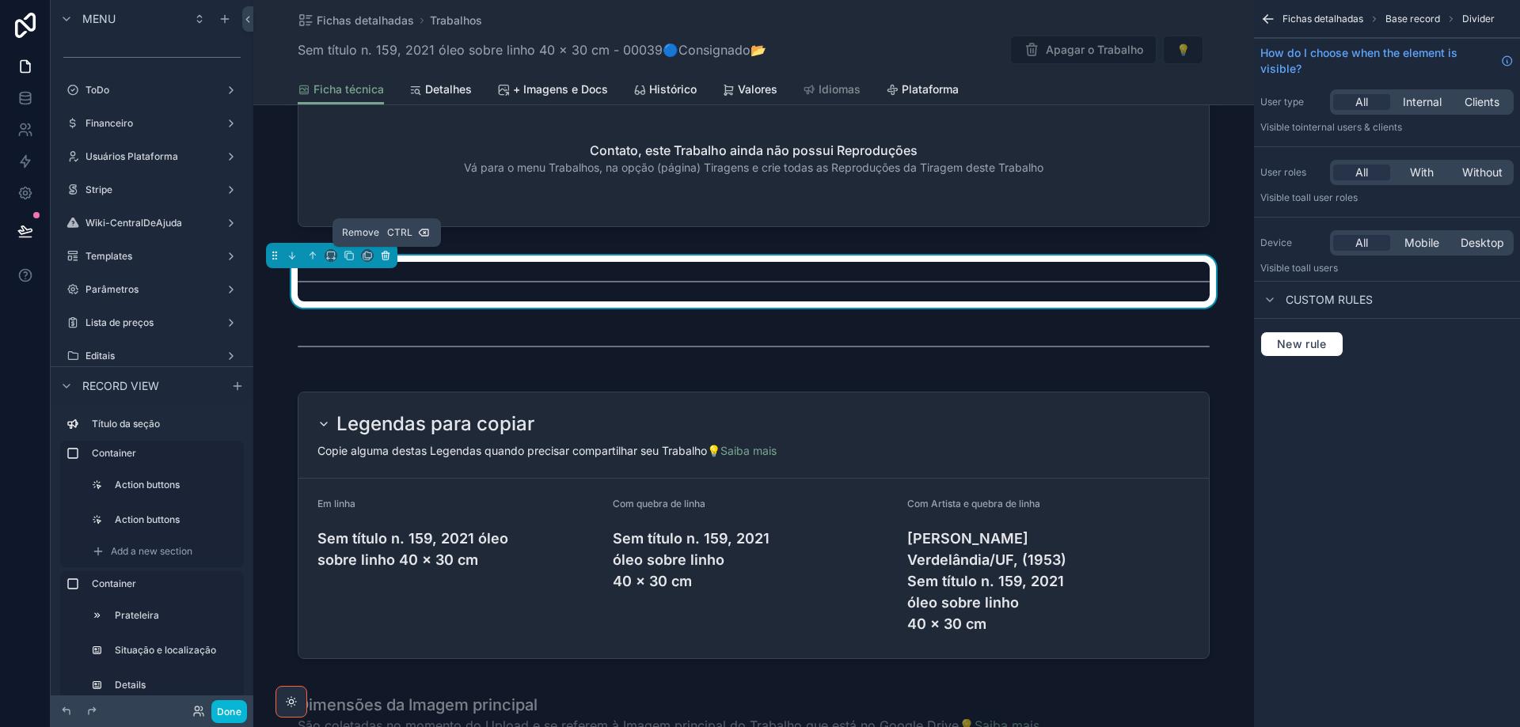
click at [386, 256] on icon "scrollable content" at bounding box center [386, 256] width 0 height 3
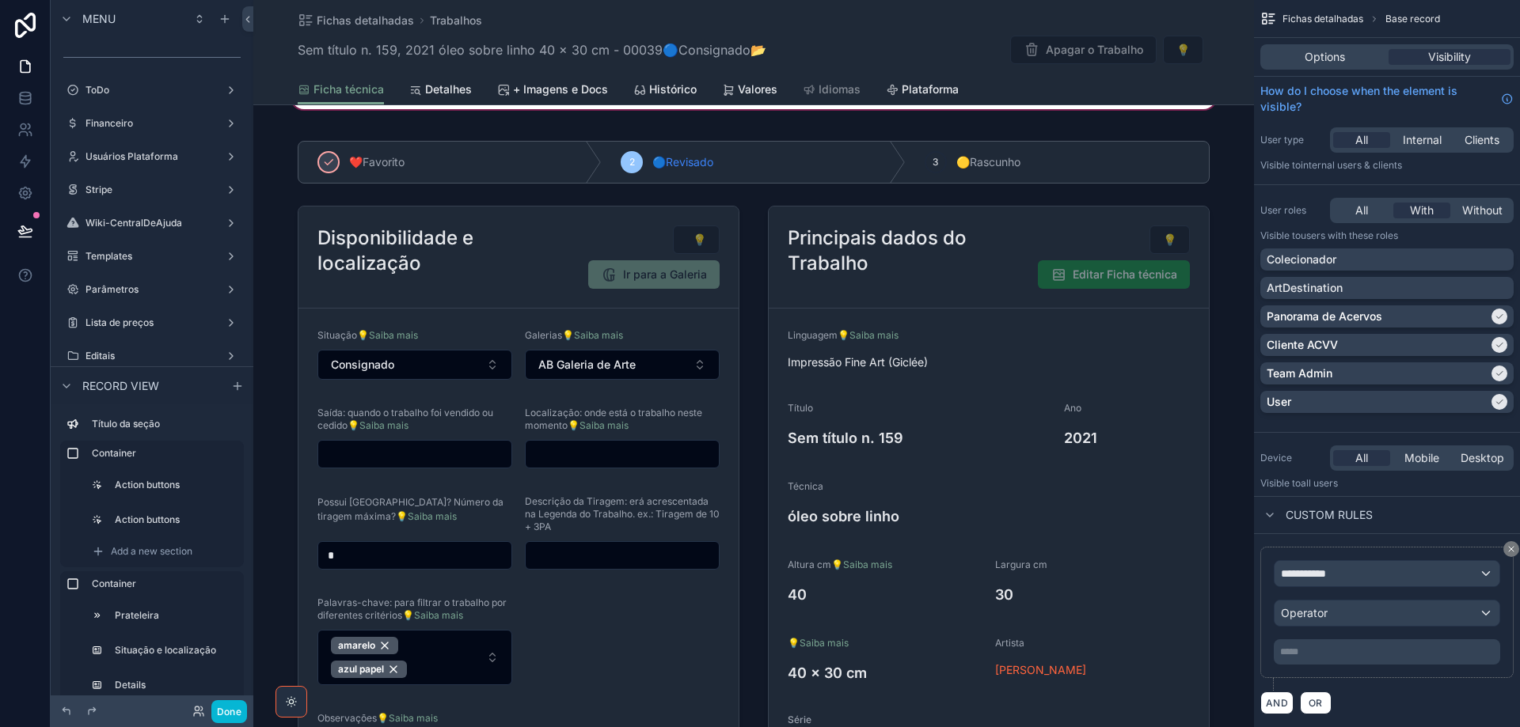
scroll to position [0, 0]
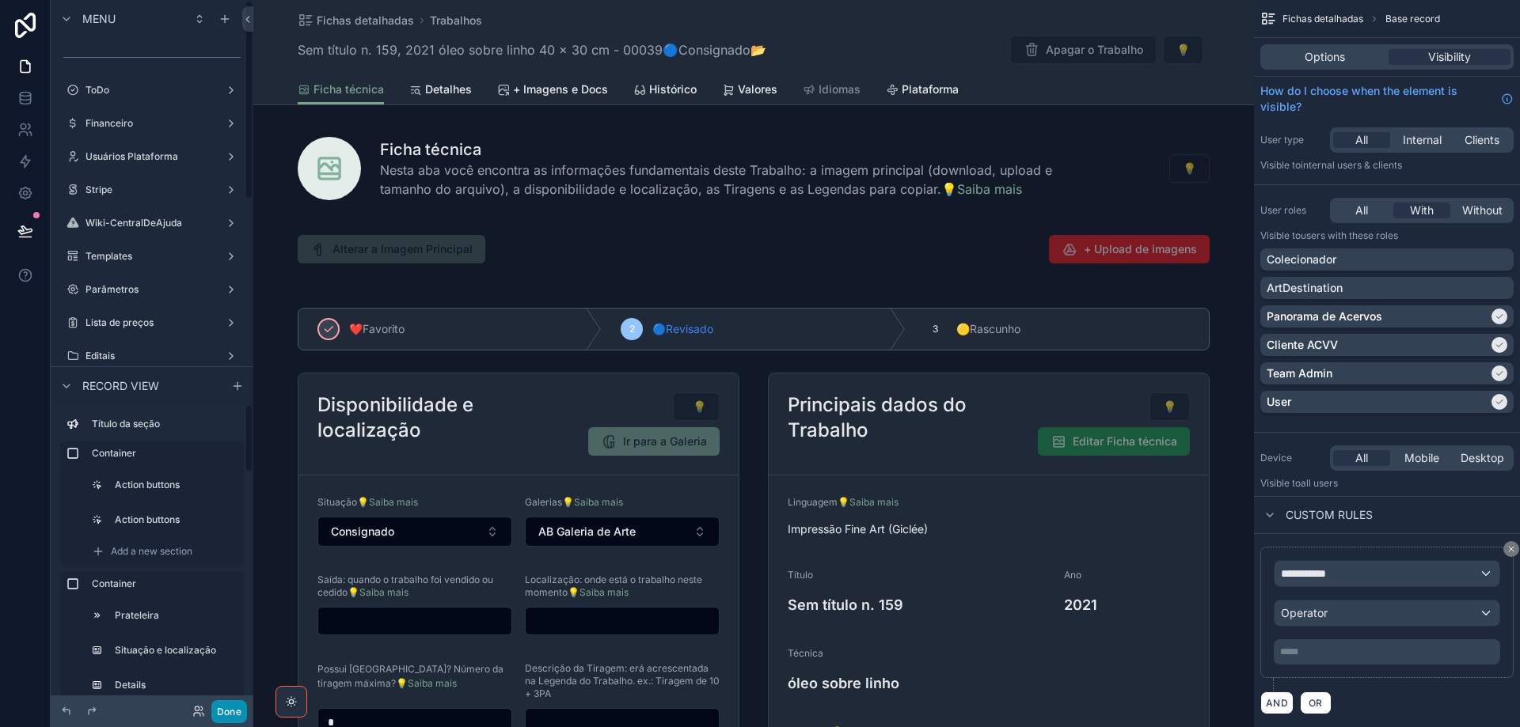
click at [225, 712] on button "Done" at bounding box center [229, 712] width 36 height 23
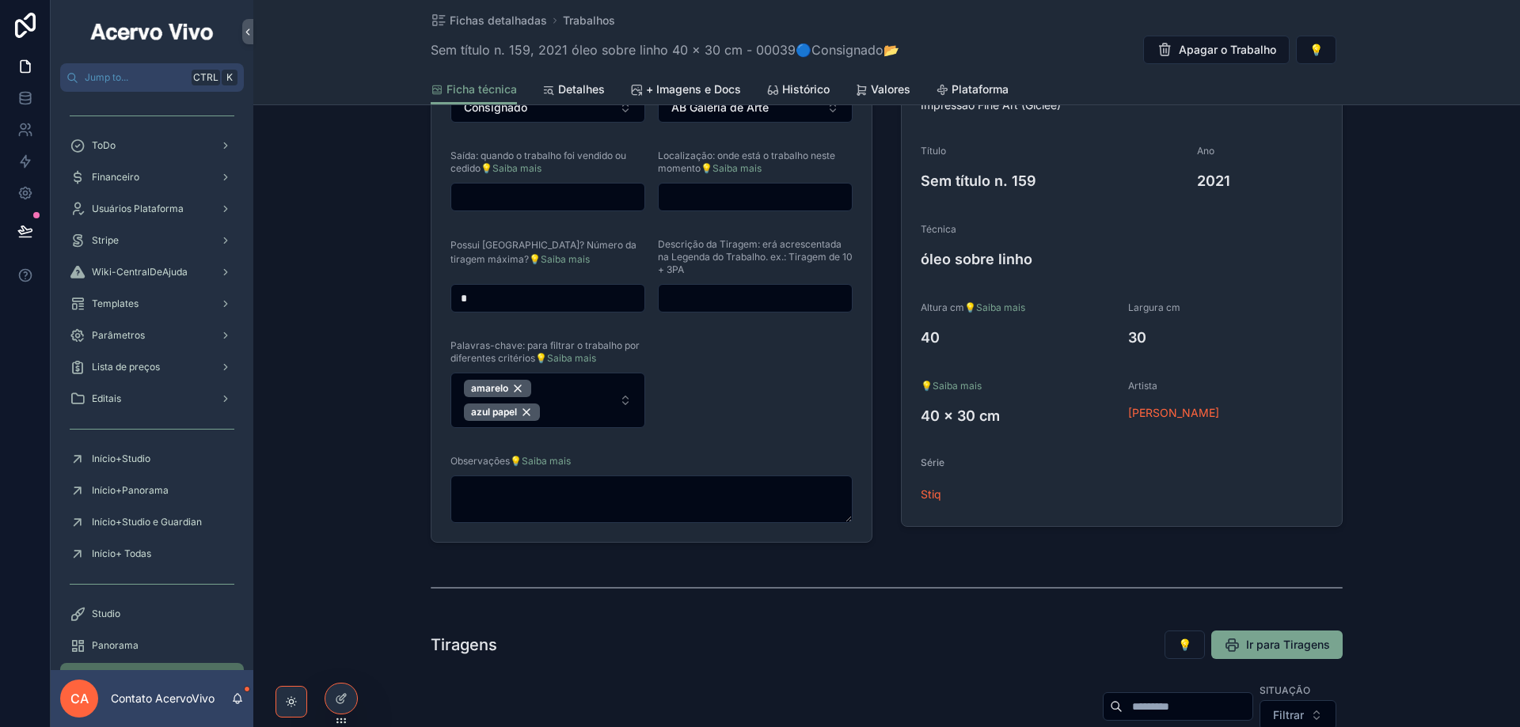
scroll to position [237, 0]
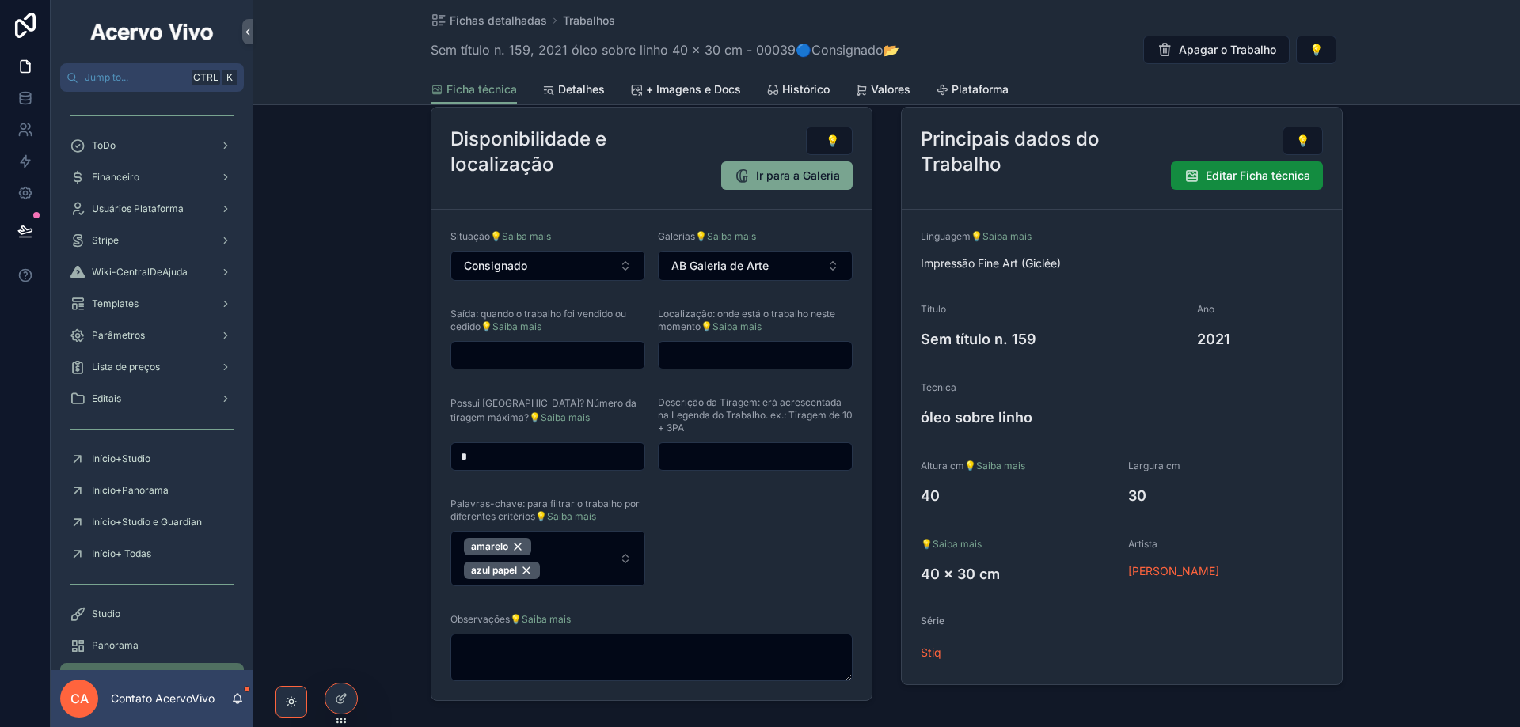
drag, startPoint x: 477, startPoint y: 461, endPoint x: 450, endPoint y: 459, distance: 27.8
click at [451, 459] on input "*" at bounding box center [547, 457] width 193 height 22
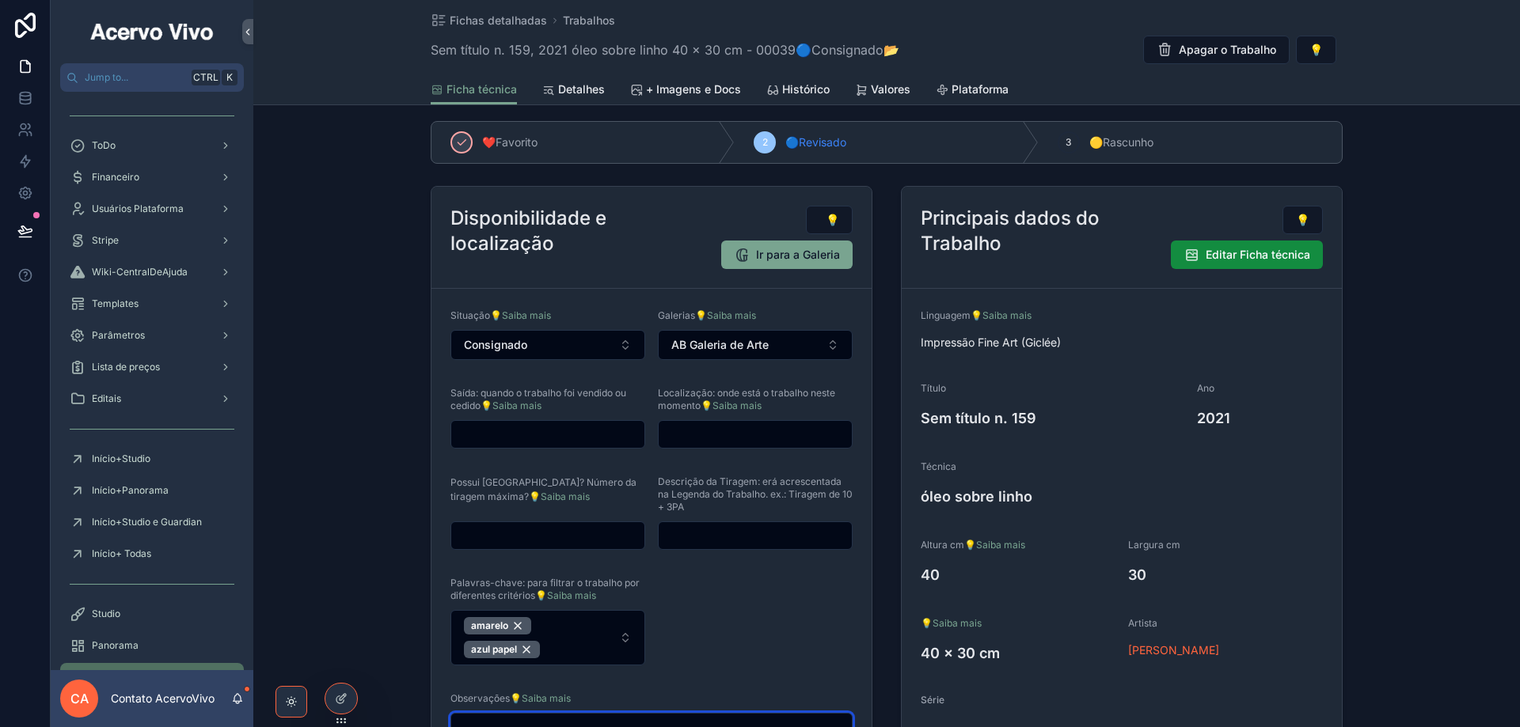
scroll to position [0, 0]
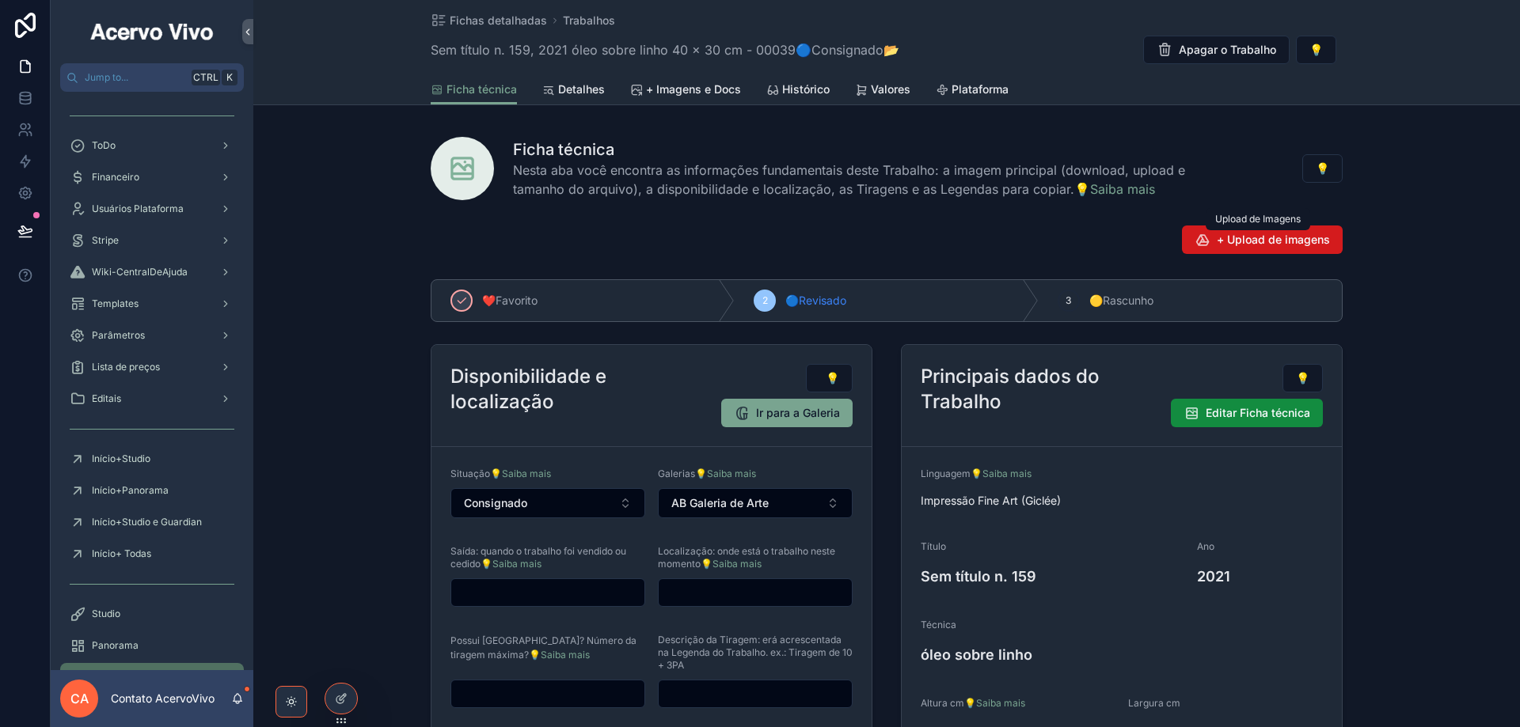
click at [1263, 238] on span "+ Upload de imagens" at bounding box center [1273, 240] width 113 height 16
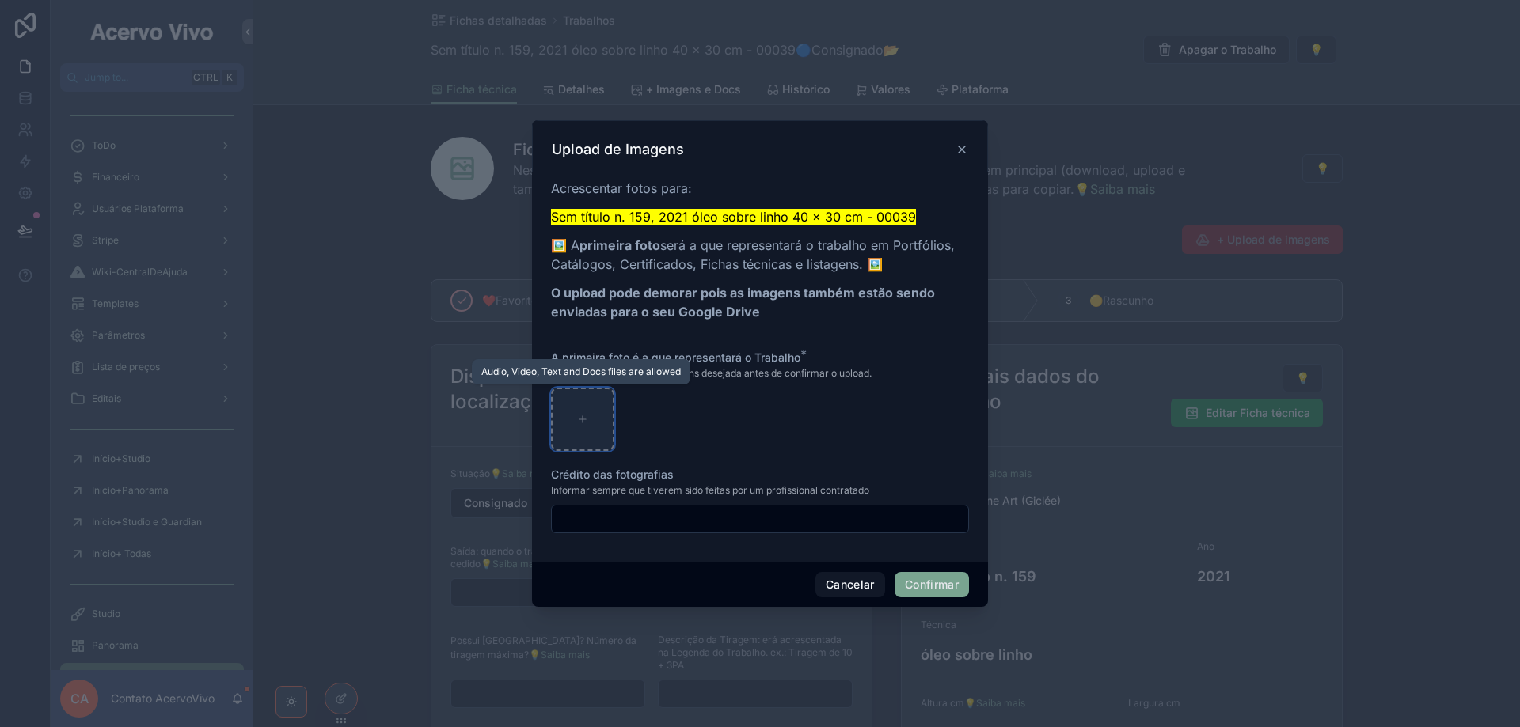
click at [581, 420] on icon at bounding box center [582, 420] width 6 height 0
click at [840, 587] on button "Cancelar" at bounding box center [850, 584] width 70 height 25
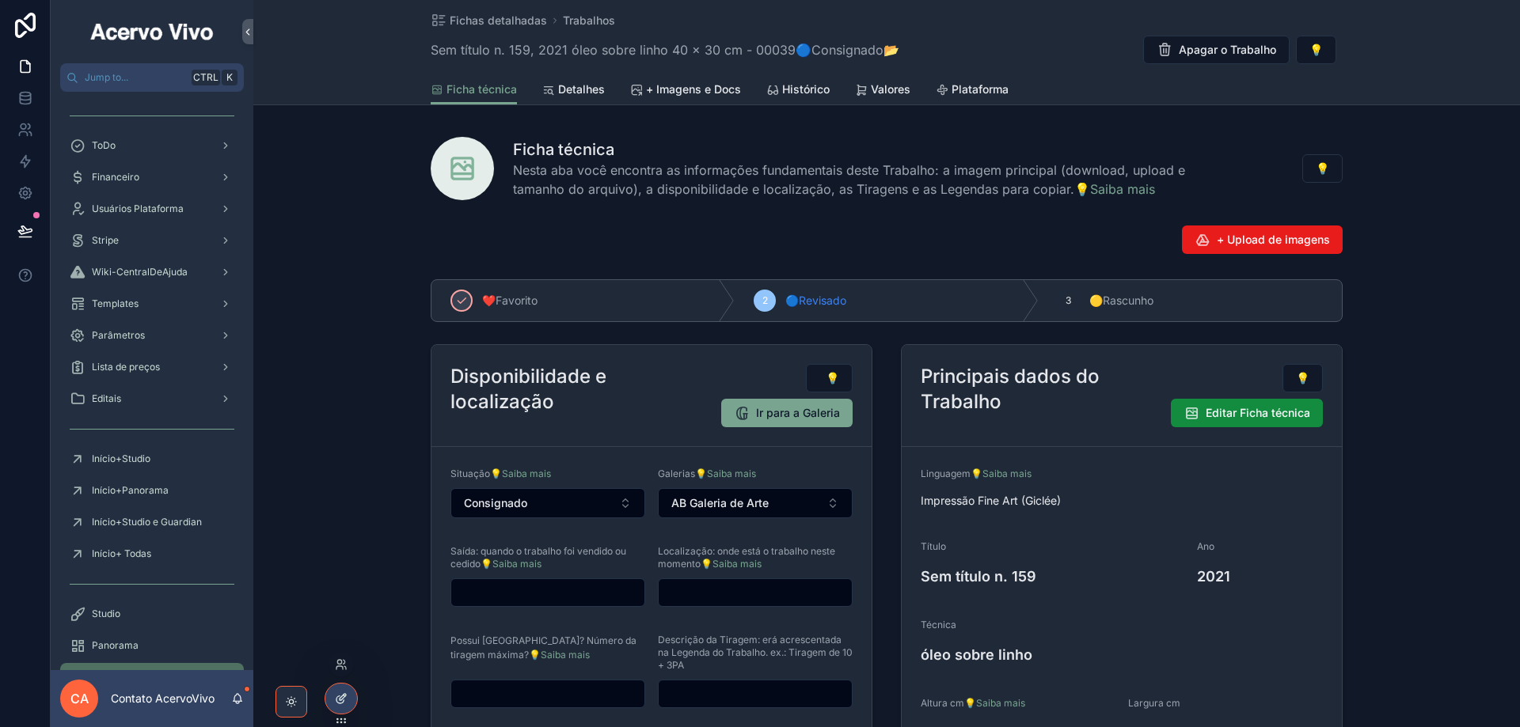
click at [346, 702] on icon at bounding box center [341, 699] width 13 height 13
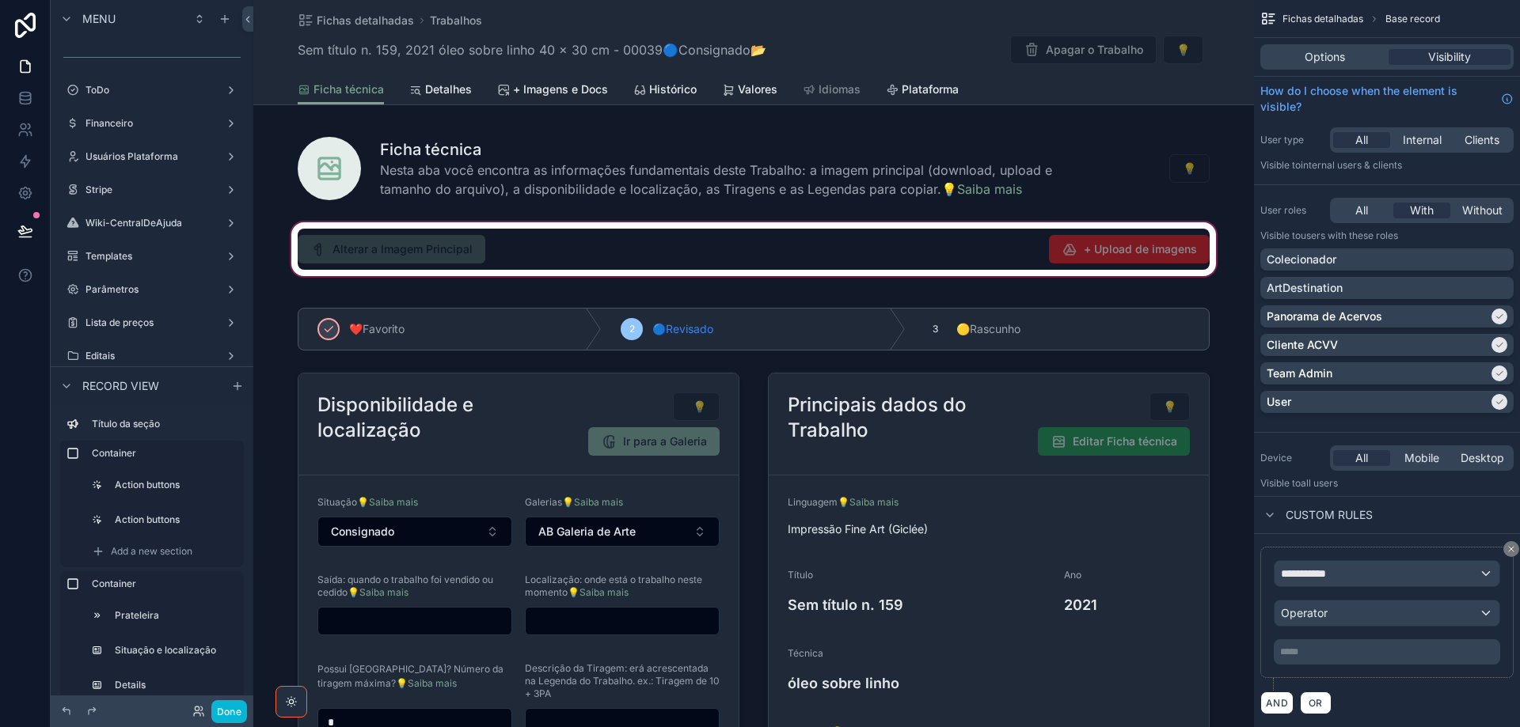
click at [1123, 253] on div "scrollable content" at bounding box center [753, 249] width 1001 height 60
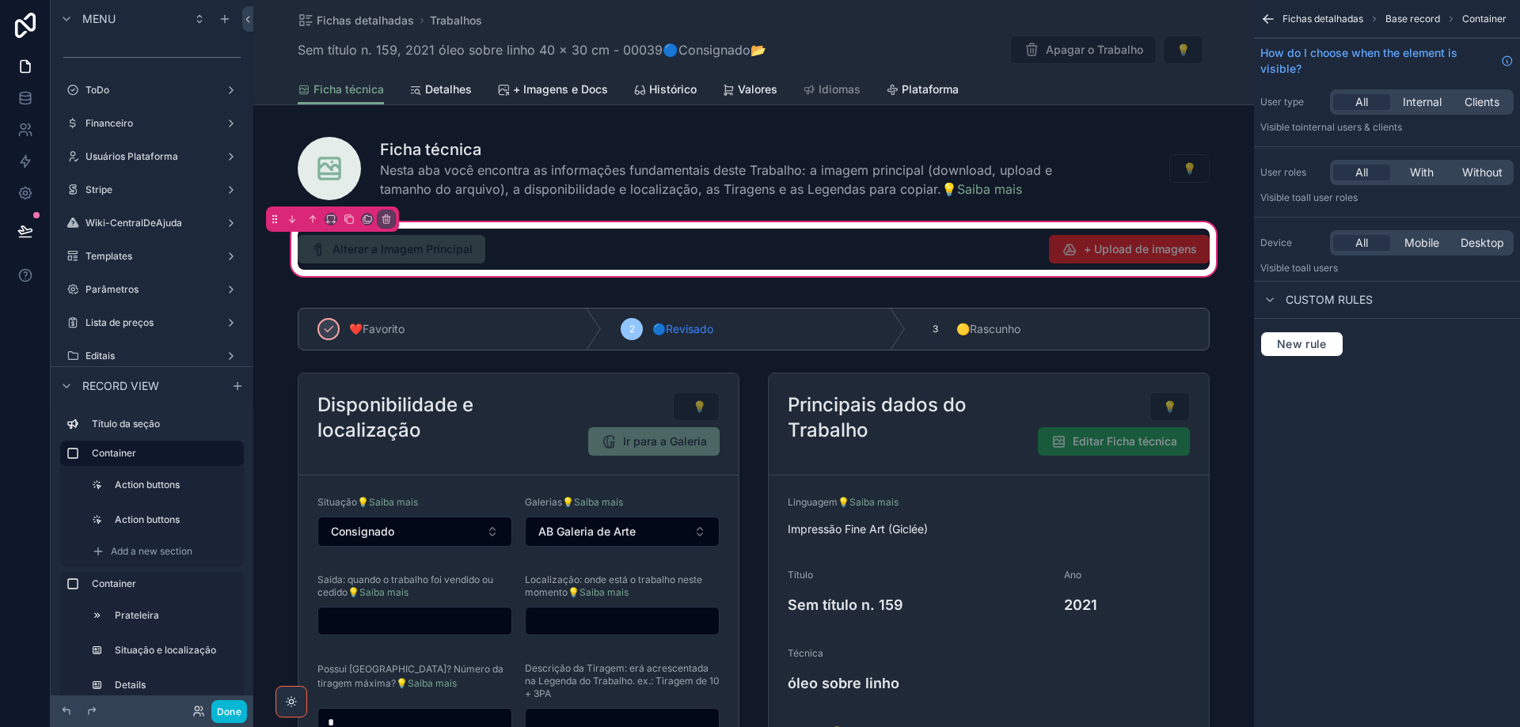
click at [1130, 253] on div "scrollable content" at bounding box center [988, 249] width 461 height 41
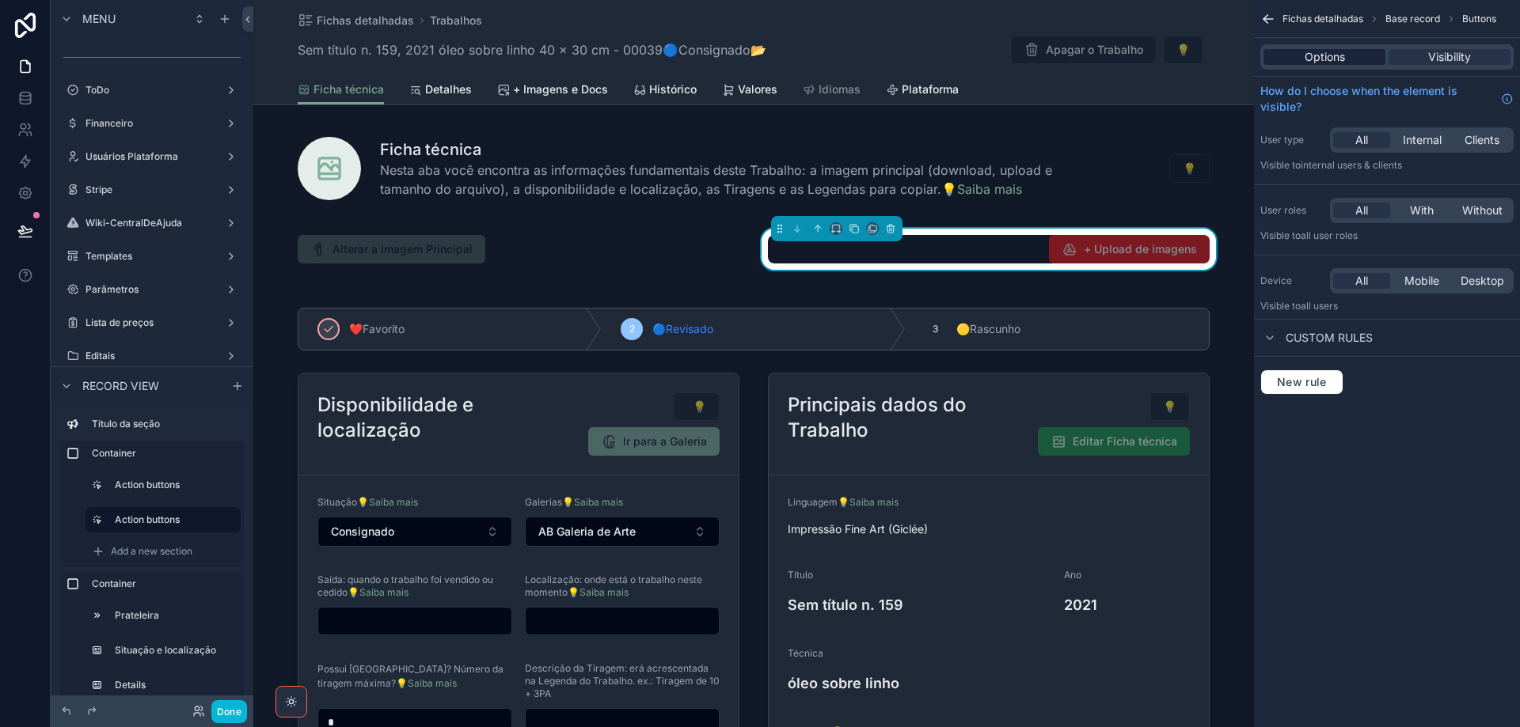
click at [1315, 52] on span "Options" at bounding box center [1325, 57] width 40 height 16
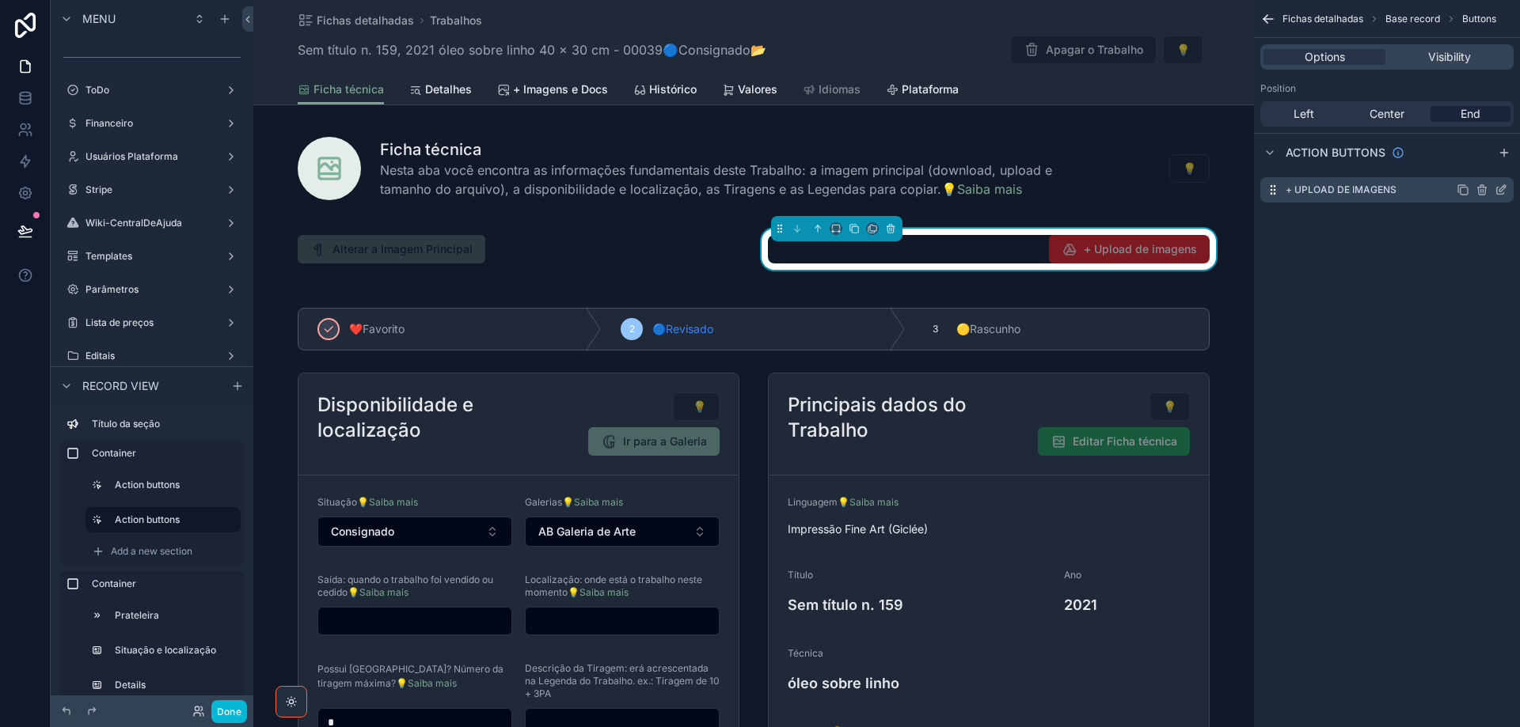
click at [1500, 188] on icon "scrollable content" at bounding box center [1501, 190] width 13 height 13
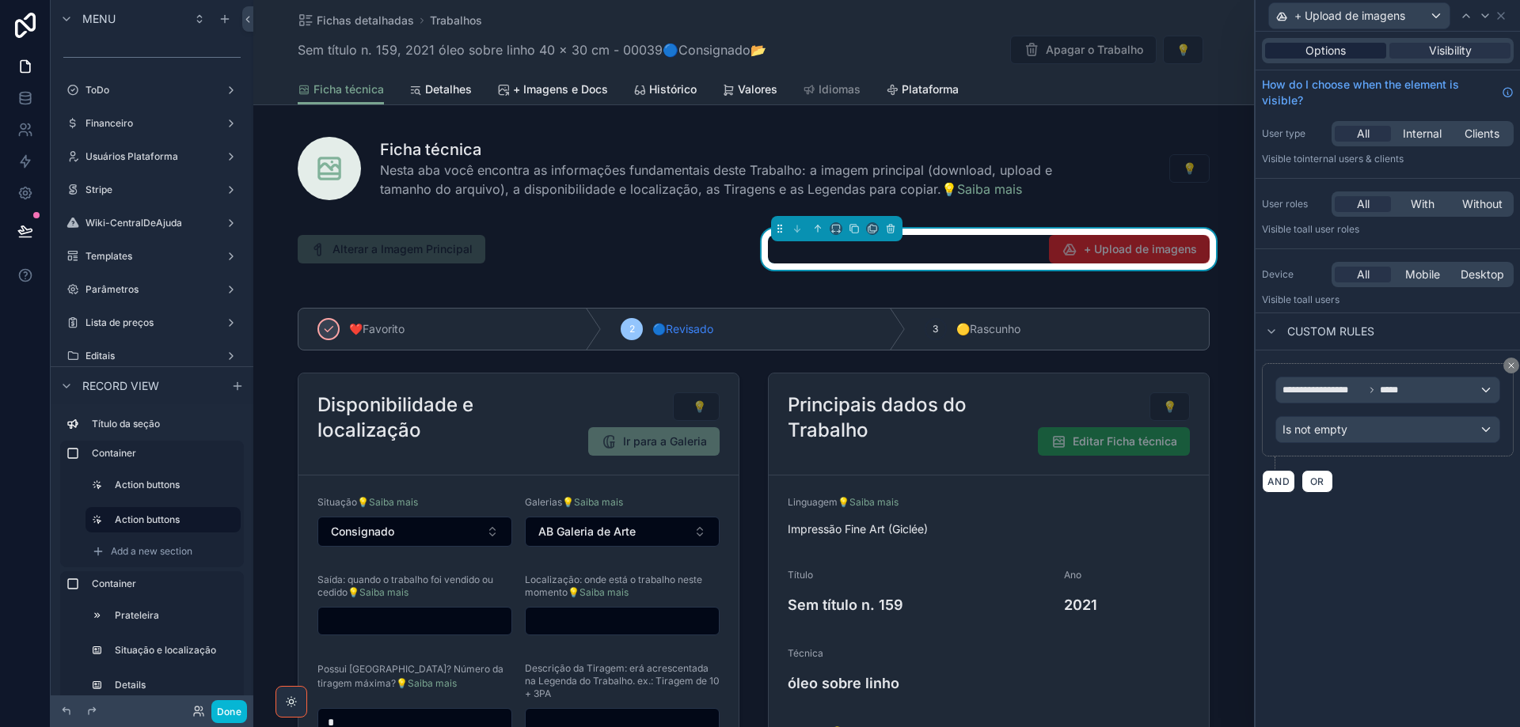
click at [1322, 49] on span "Options" at bounding box center [1325, 51] width 40 height 16
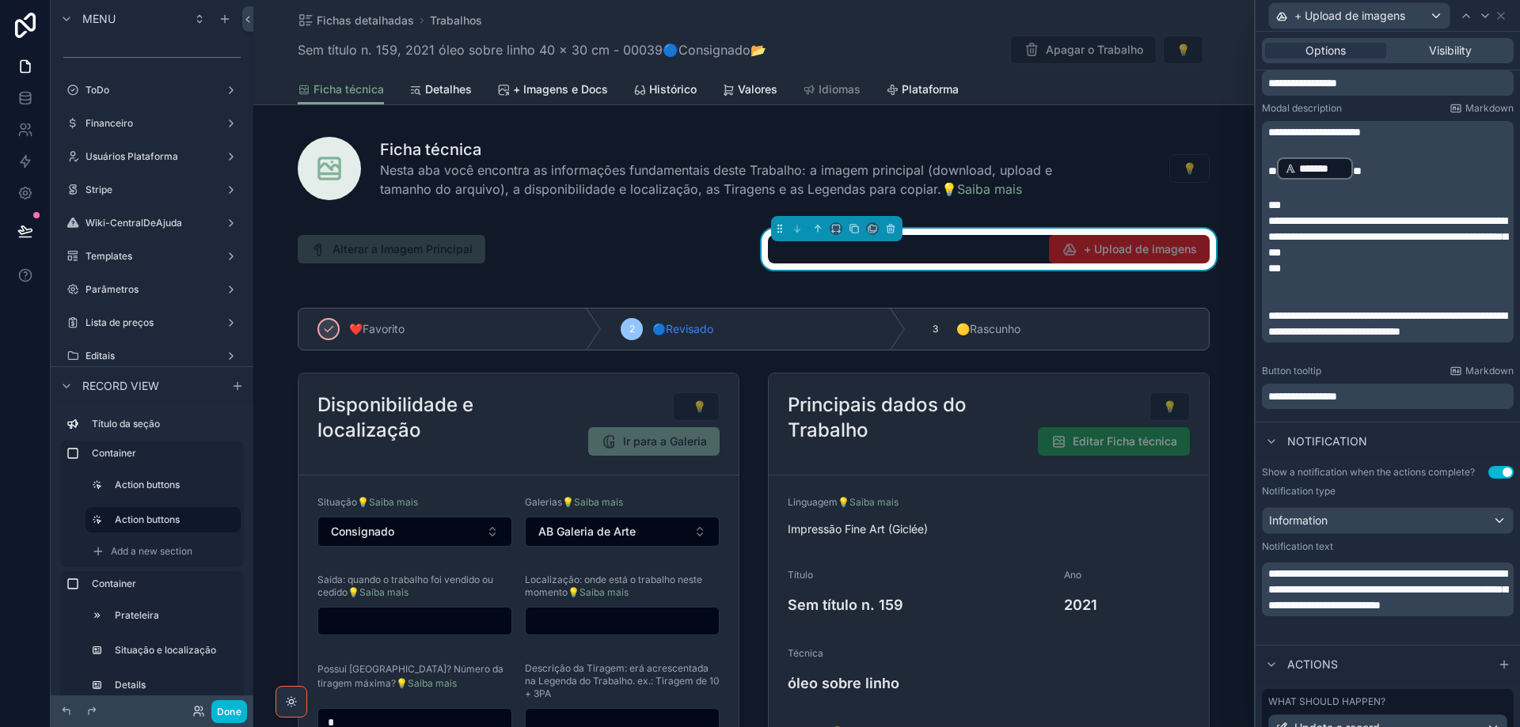
scroll to position [396, 0]
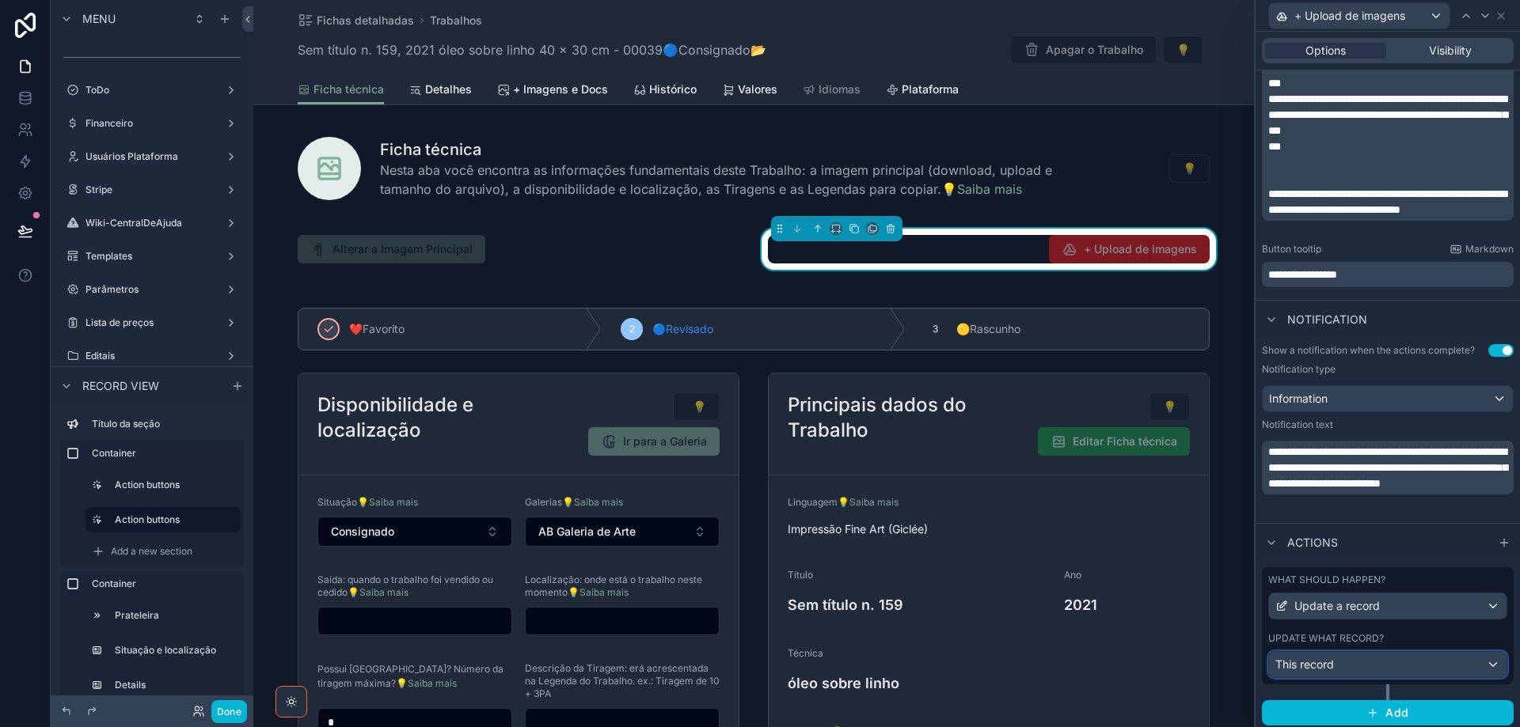
click at [1395, 670] on div "This record" at bounding box center [1387, 664] width 237 height 25
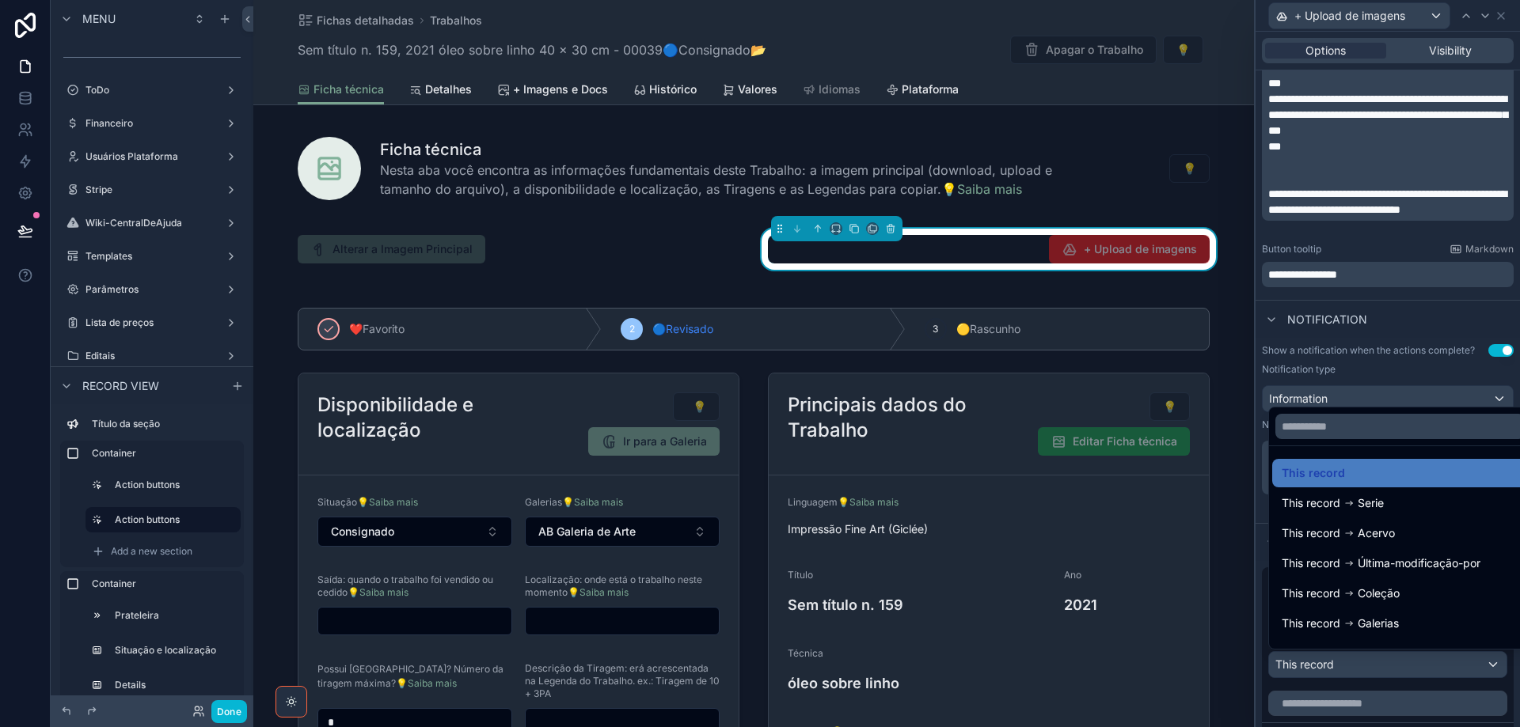
click at [1395, 670] on div at bounding box center [1387, 363] width 264 height 727
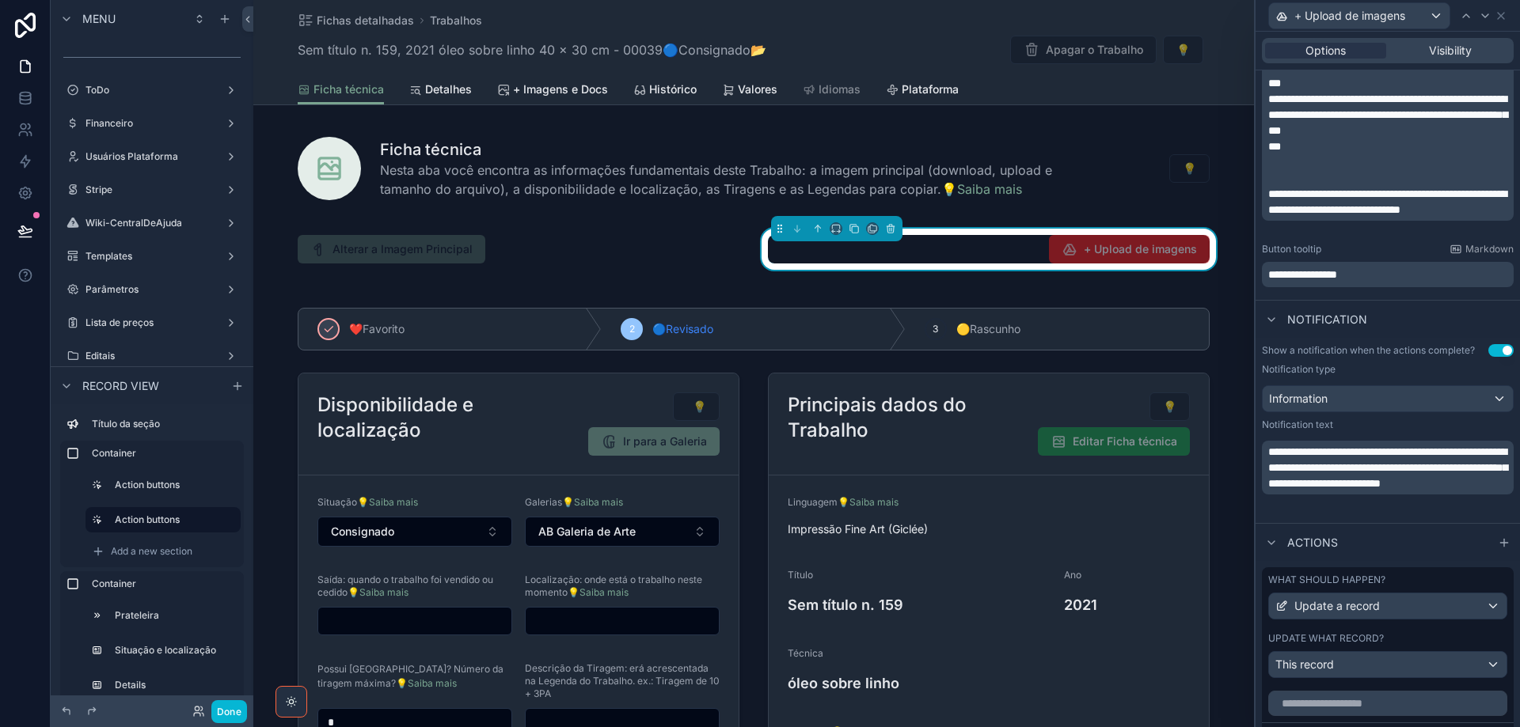
scroll to position [792, 0]
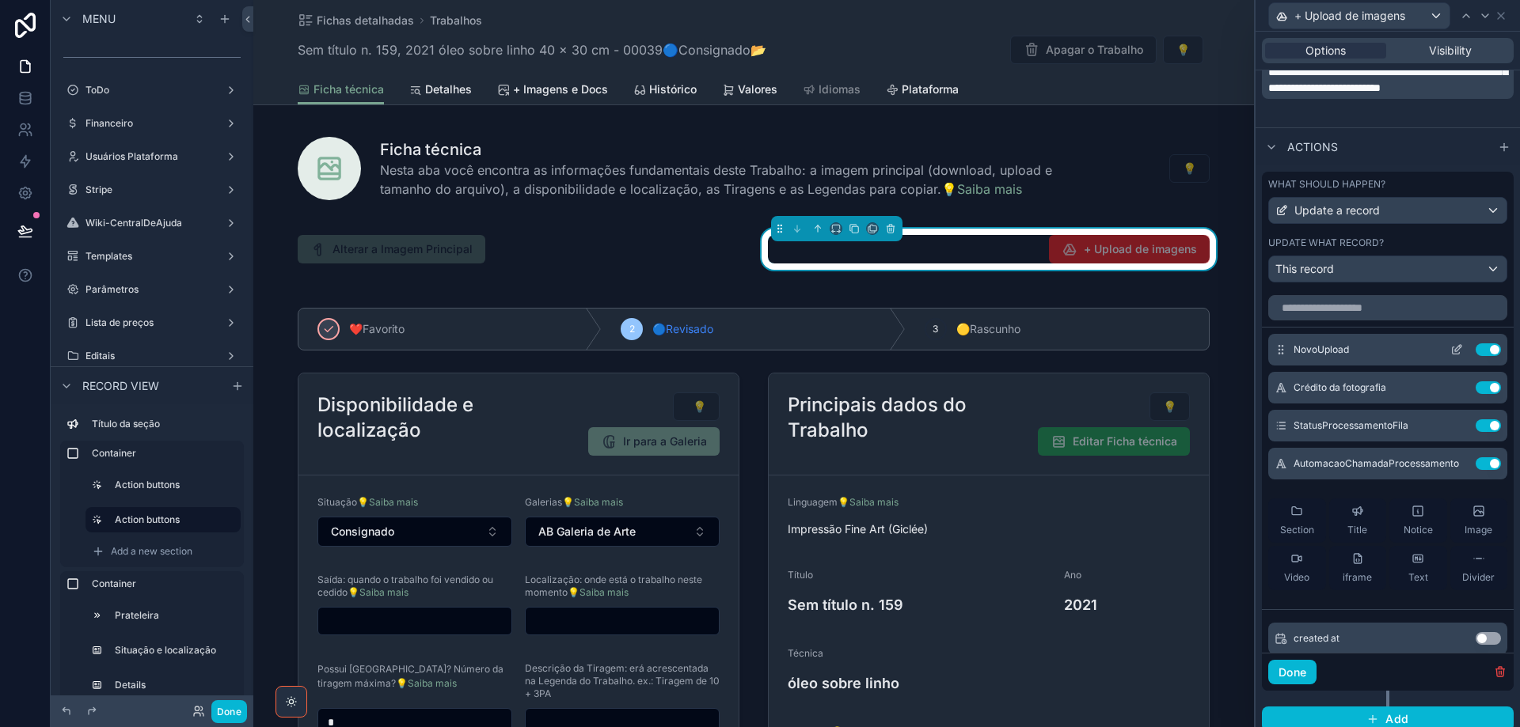
click at [1450, 349] on icon at bounding box center [1456, 350] width 13 height 13
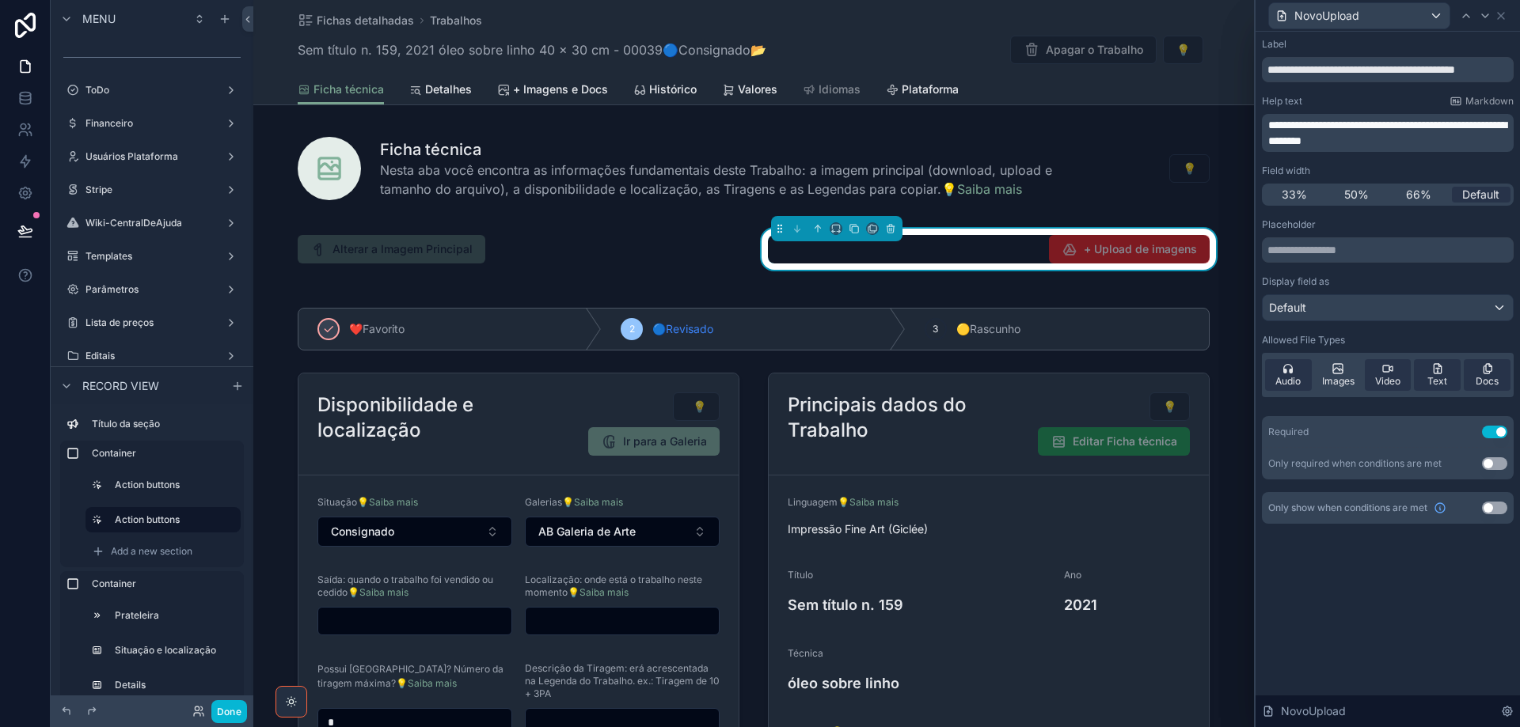
scroll to position [792, 0]
click at [1336, 372] on icon at bounding box center [1337, 369] width 13 height 13
click at [1293, 376] on span "Audio" at bounding box center [1287, 381] width 25 height 13
click at [1392, 378] on span "Video" at bounding box center [1387, 381] width 25 height 13
click at [1445, 374] on div "Text" at bounding box center [1437, 375] width 47 height 32
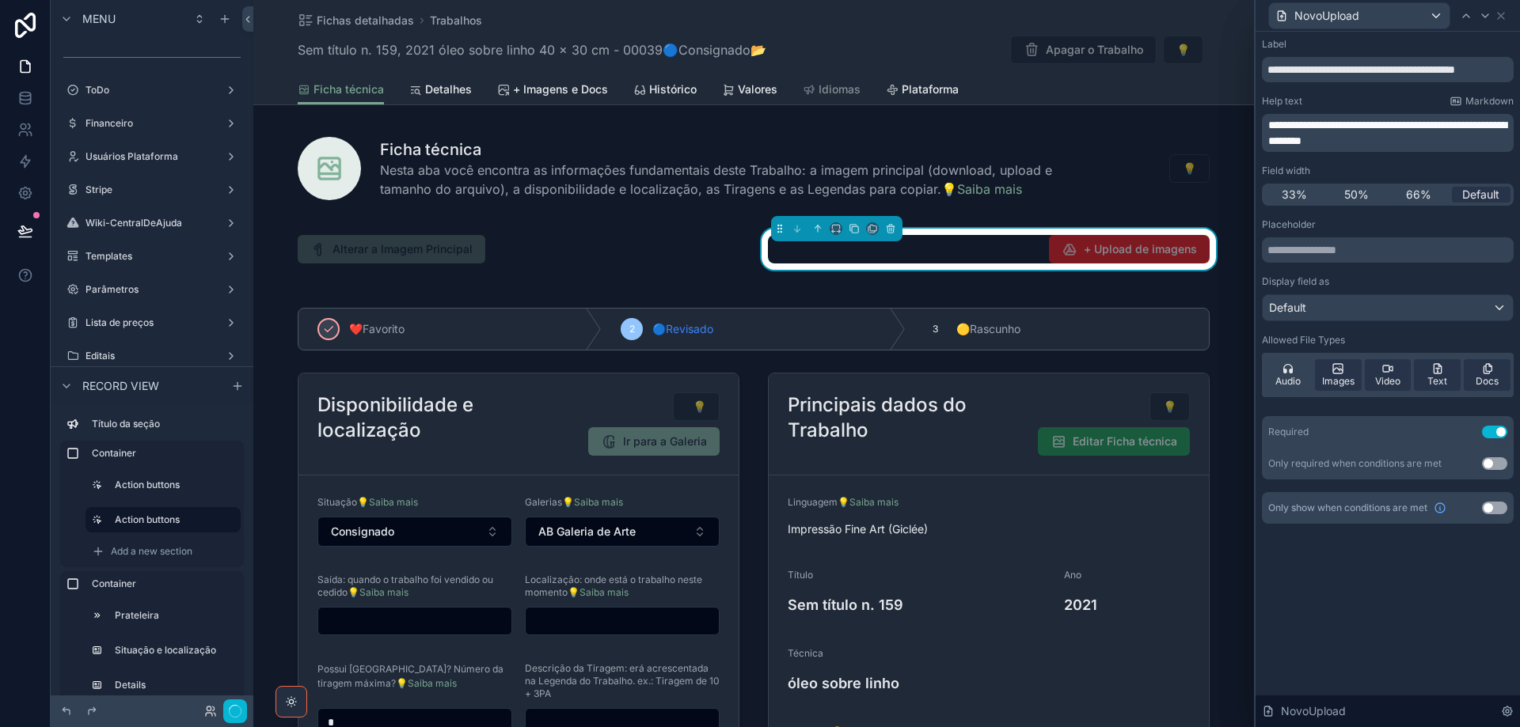
click at [1500, 377] on div "Docs" at bounding box center [1487, 375] width 47 height 32
click at [230, 712] on button "Done" at bounding box center [229, 712] width 36 height 23
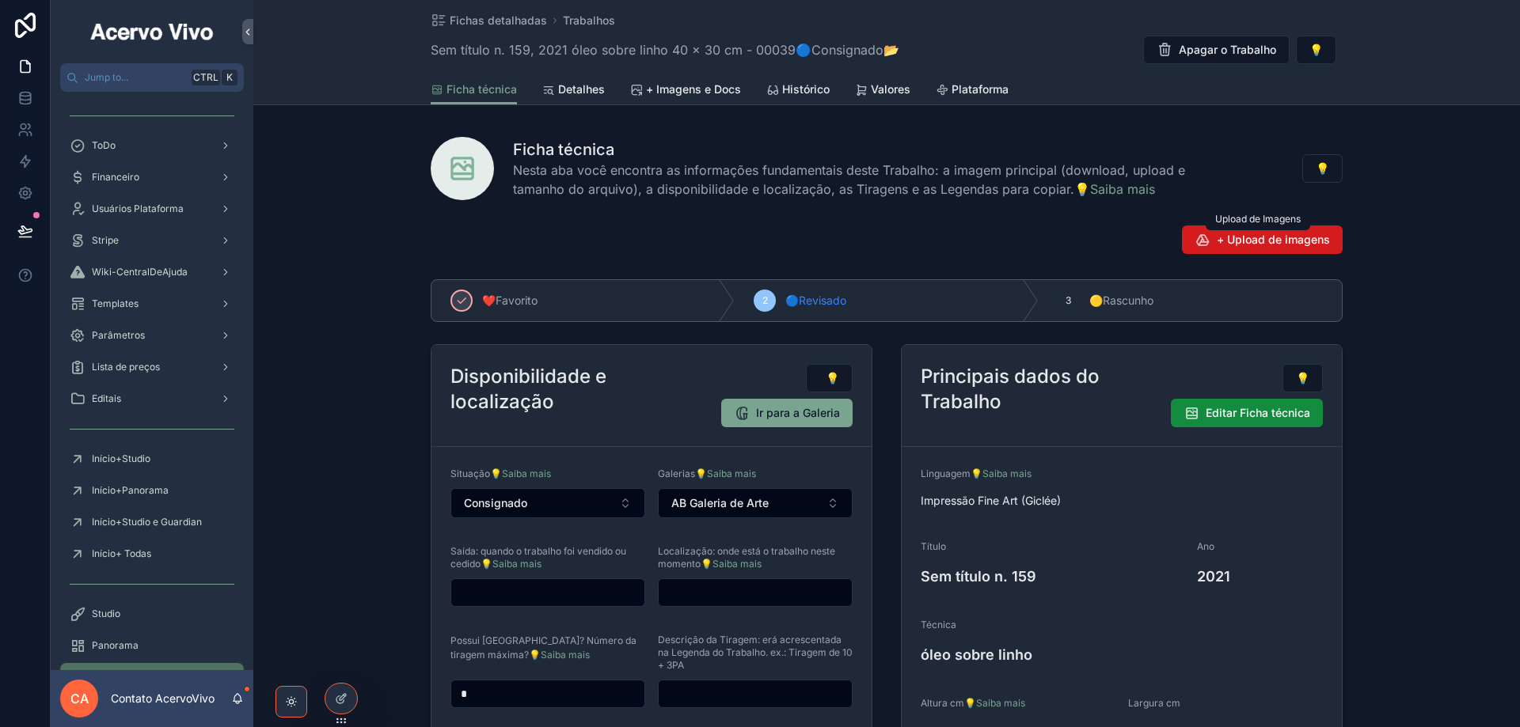
click at [1255, 240] on span "+ Upload de imagens" at bounding box center [1273, 240] width 113 height 16
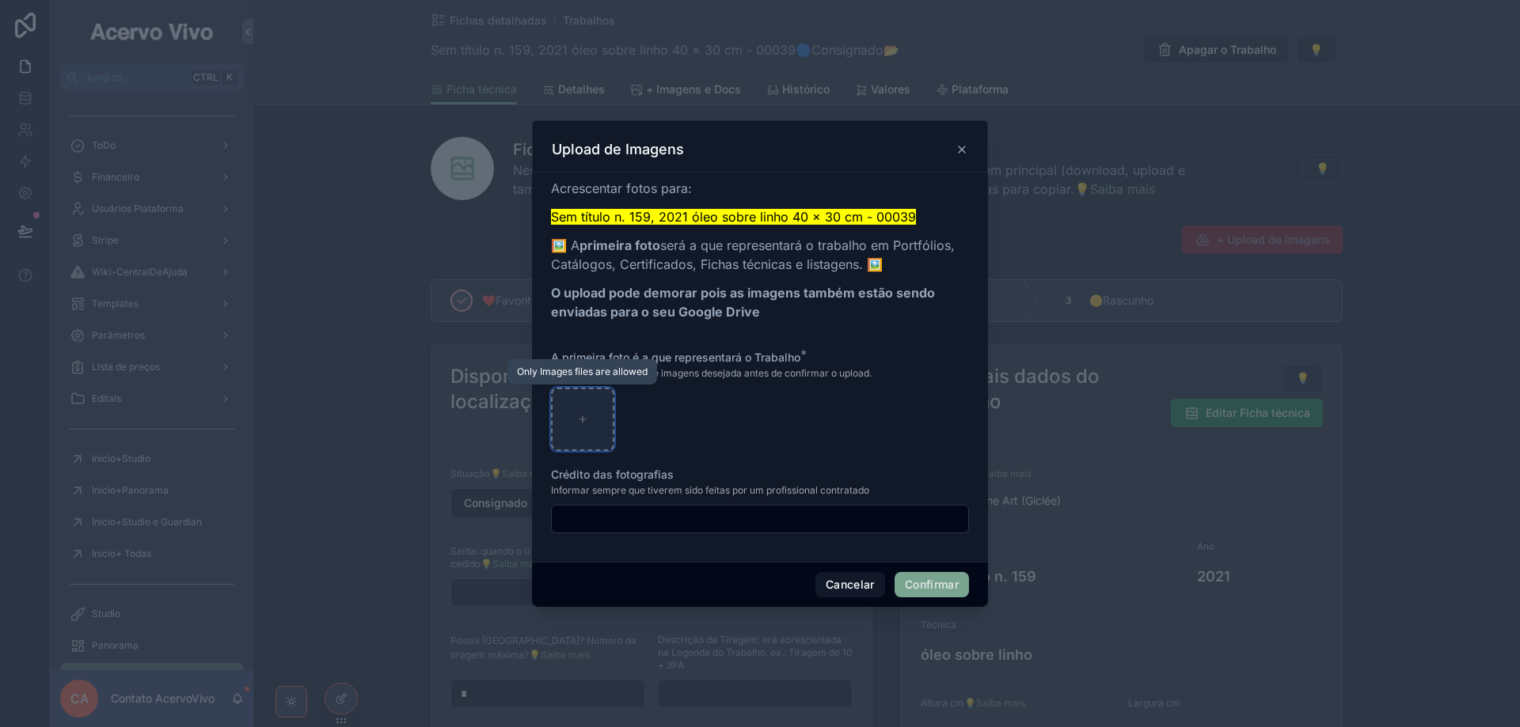
click at [582, 418] on icon at bounding box center [582, 419] width 11 height 11
type input "**********"
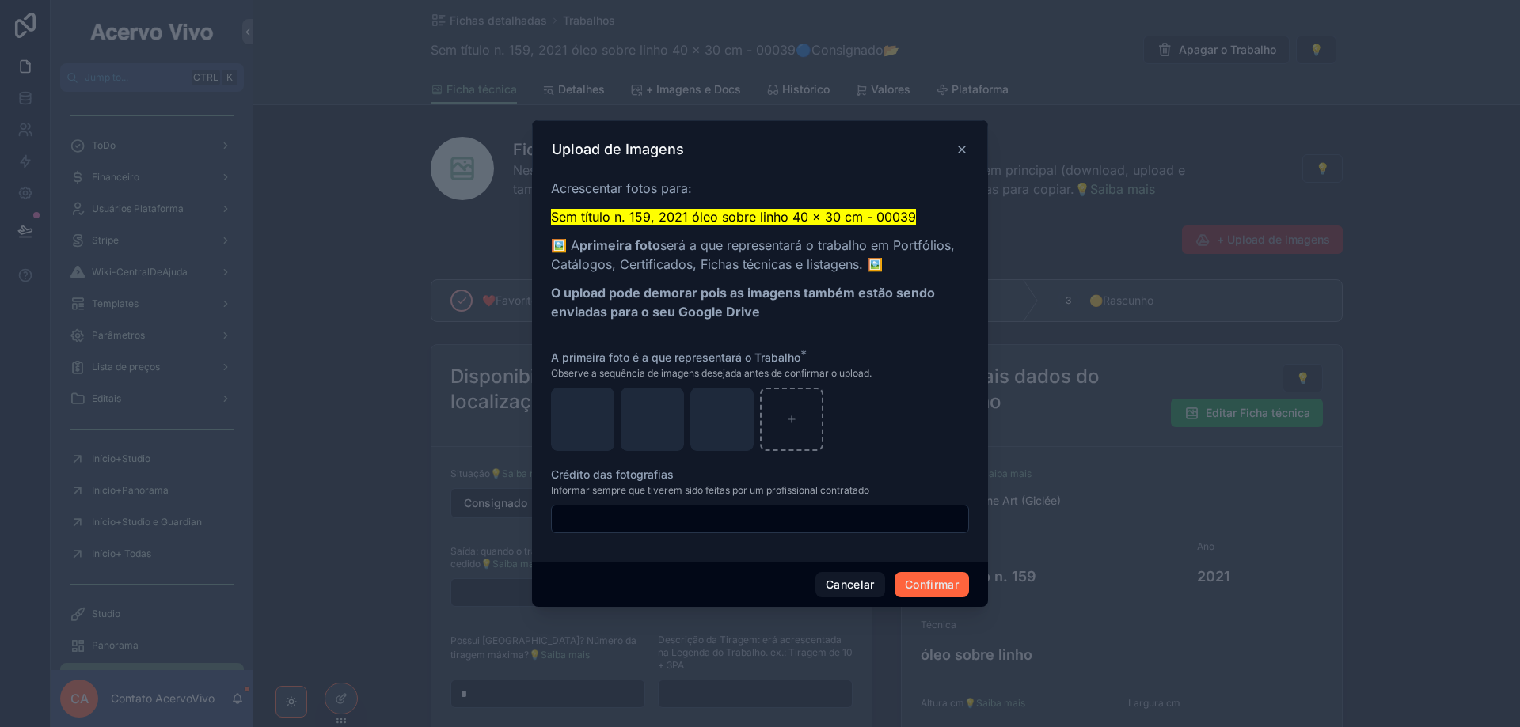
click at [926, 587] on button "Confirmar" at bounding box center [932, 584] width 74 height 25
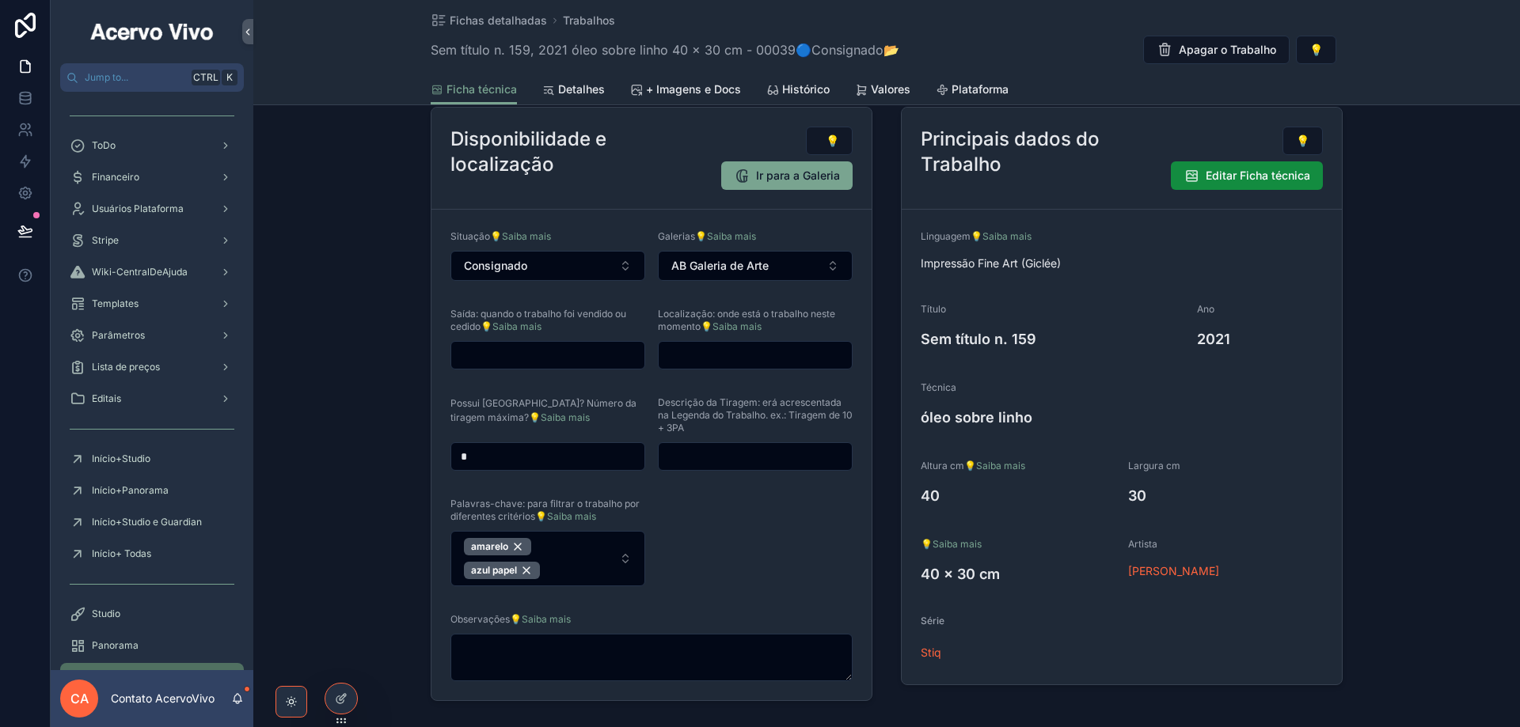
scroll to position [0, 0]
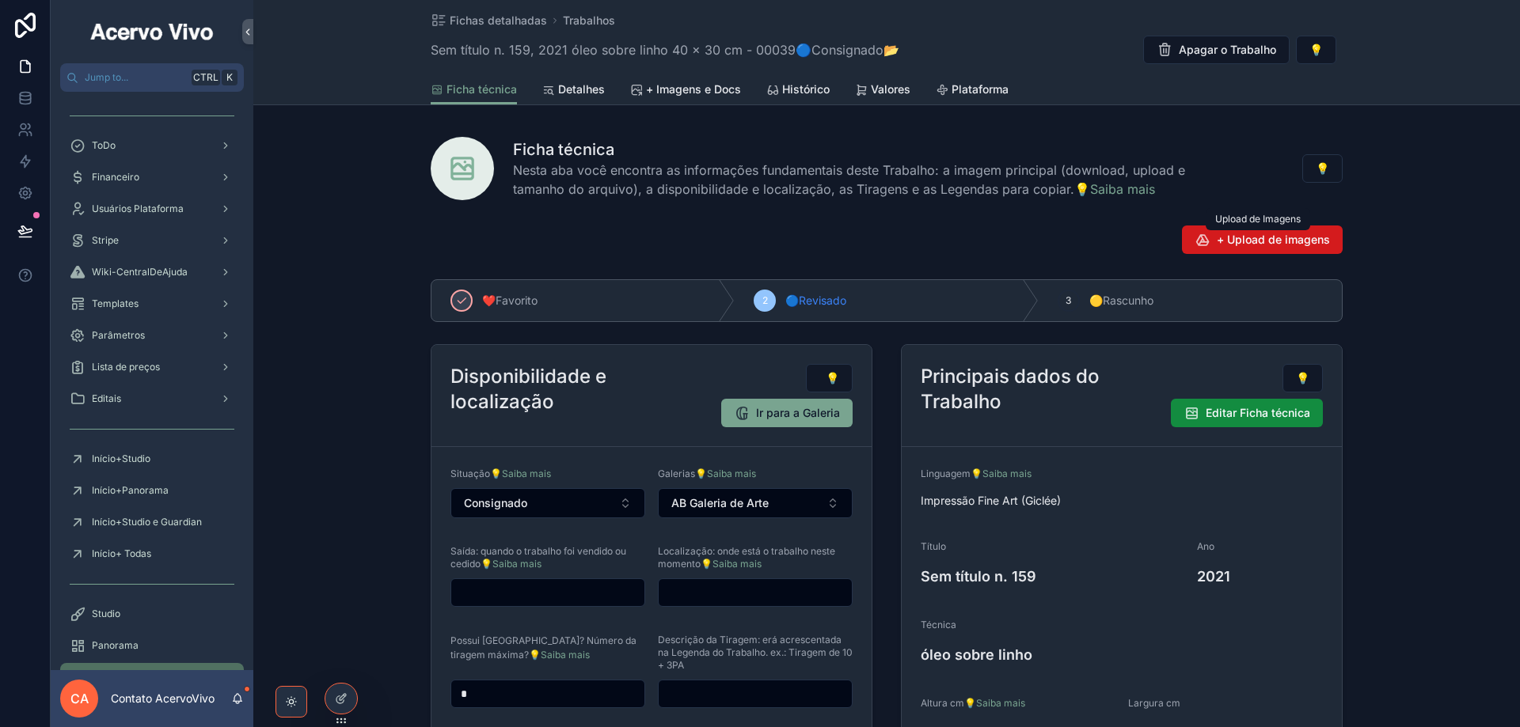
click at [1263, 237] on span "+ Upload de imagens" at bounding box center [1273, 240] width 113 height 16
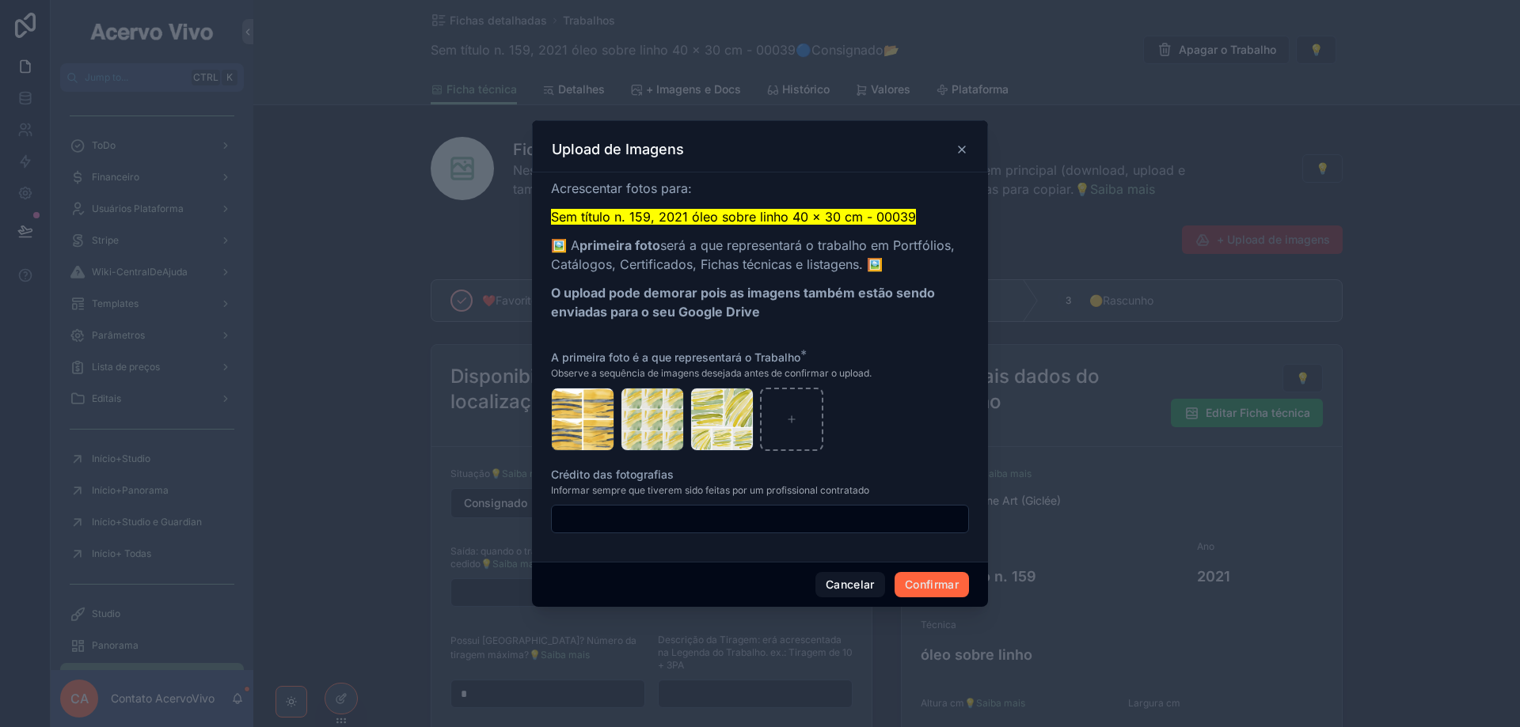
click at [948, 585] on button "Confirmar" at bounding box center [932, 584] width 74 height 25
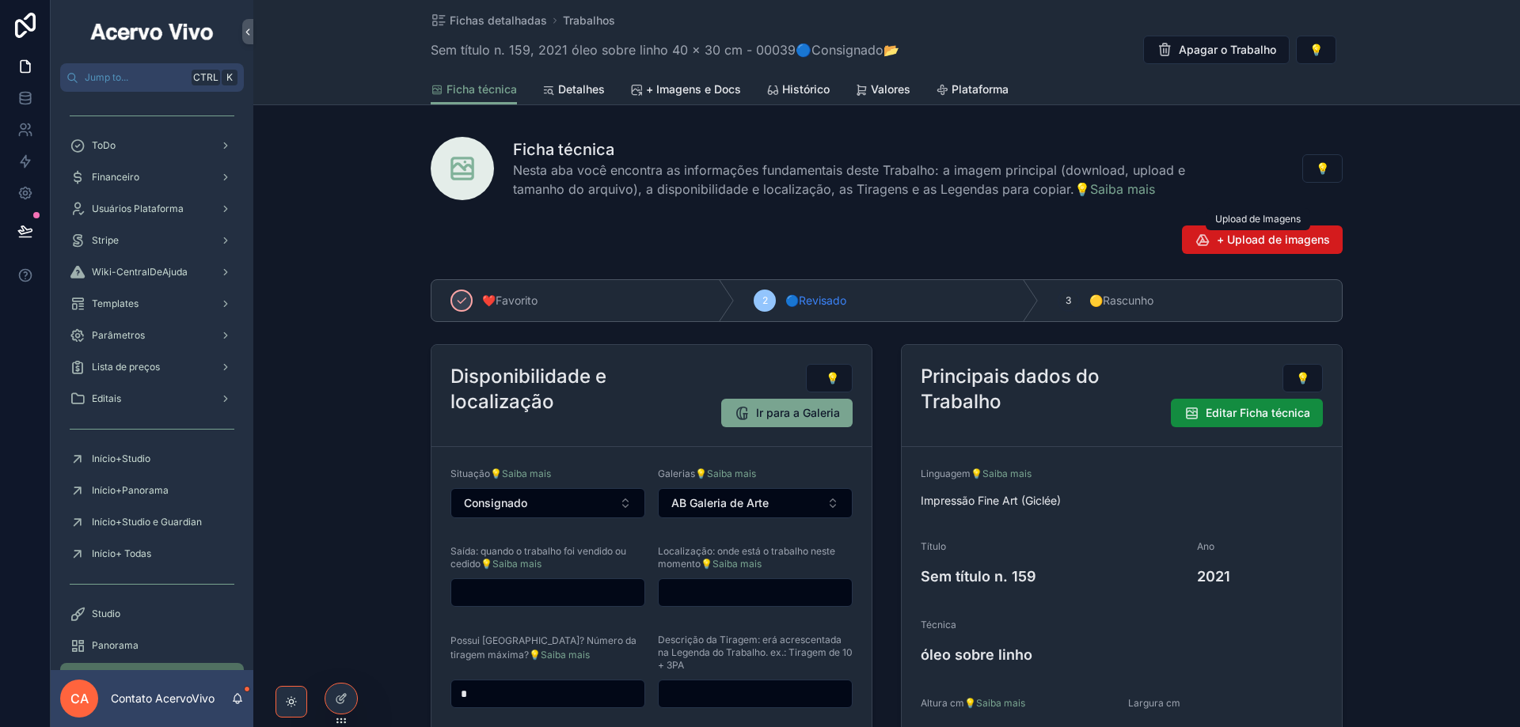
click at [1270, 241] on span "+ Upload de imagens" at bounding box center [1273, 240] width 113 height 16
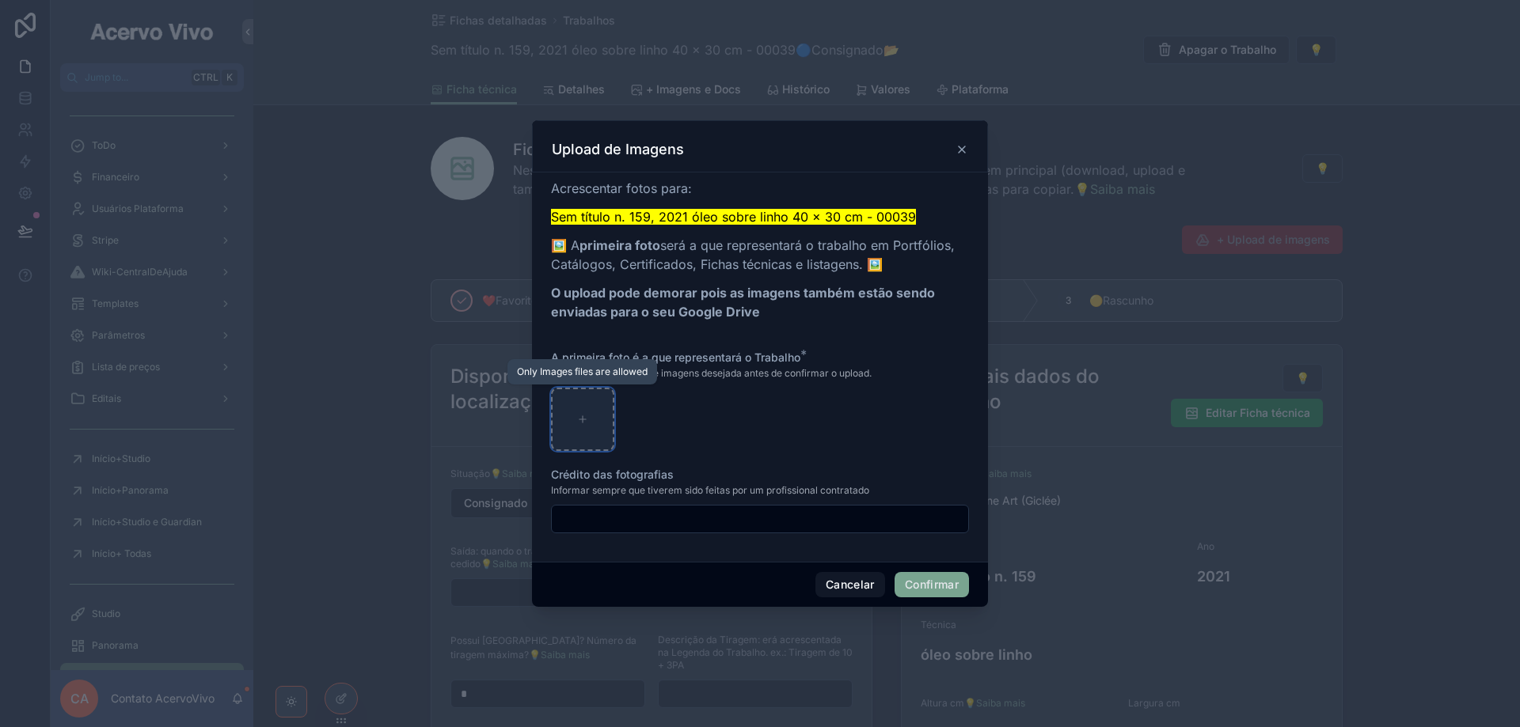
click at [588, 424] on div at bounding box center [582, 419] width 63 height 63
type input "**********"
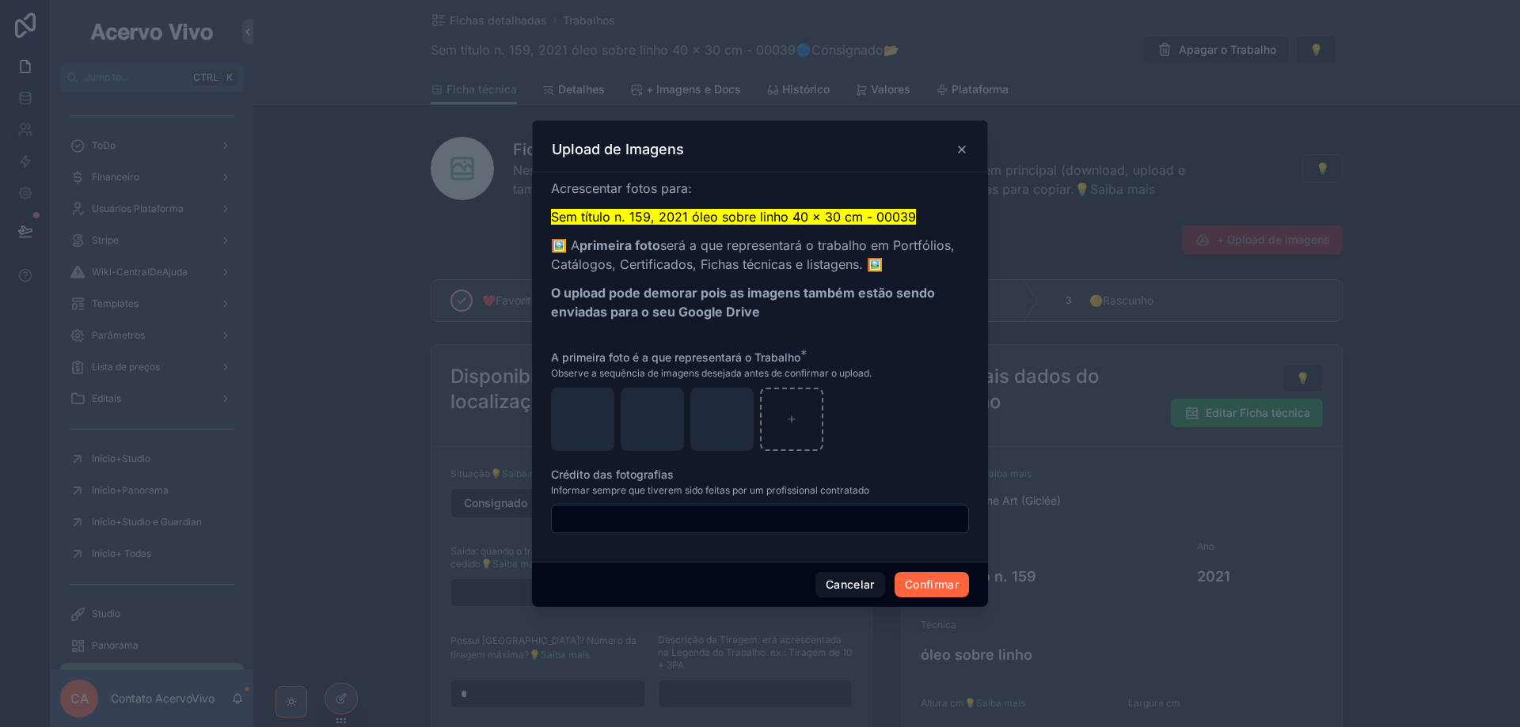
click at [960, 588] on button "Confirmar" at bounding box center [932, 584] width 74 height 25
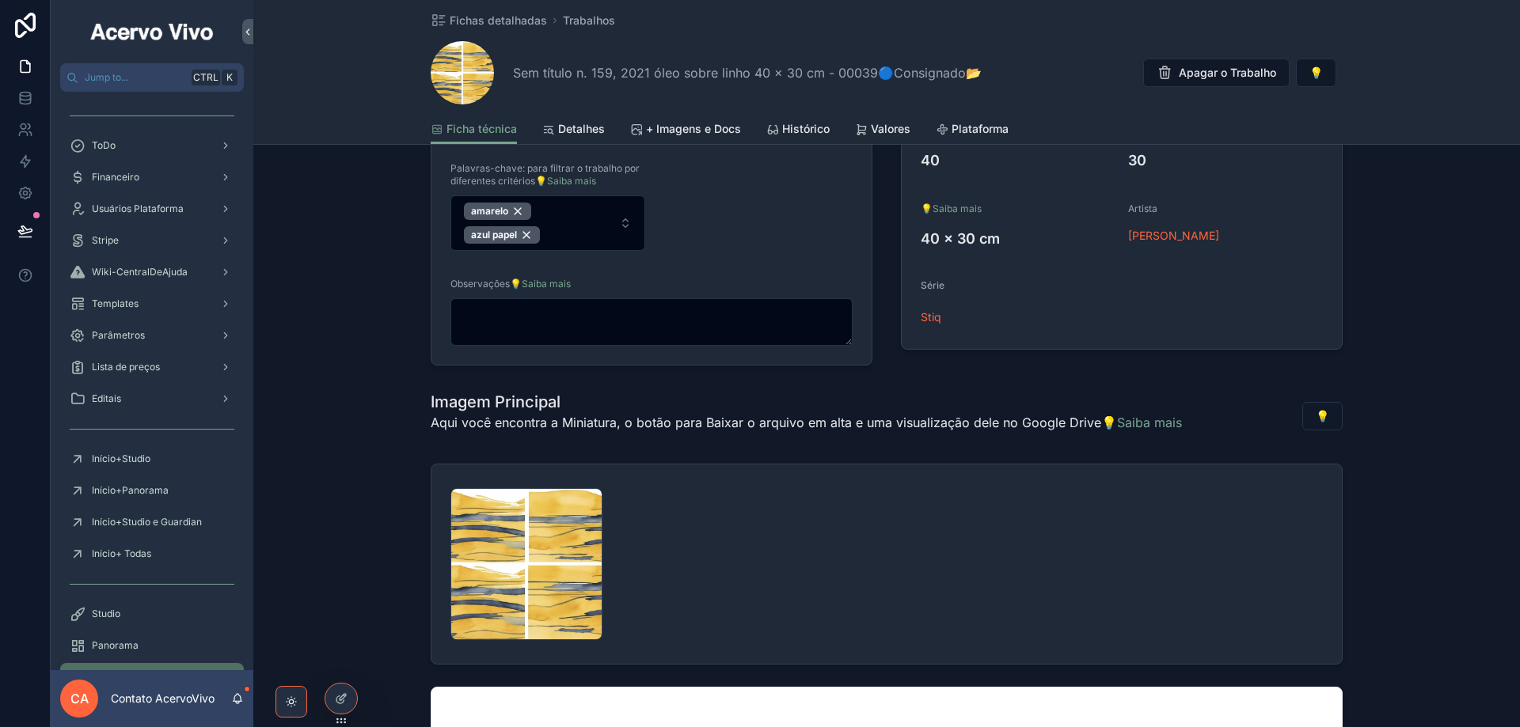
scroll to position [712, 0]
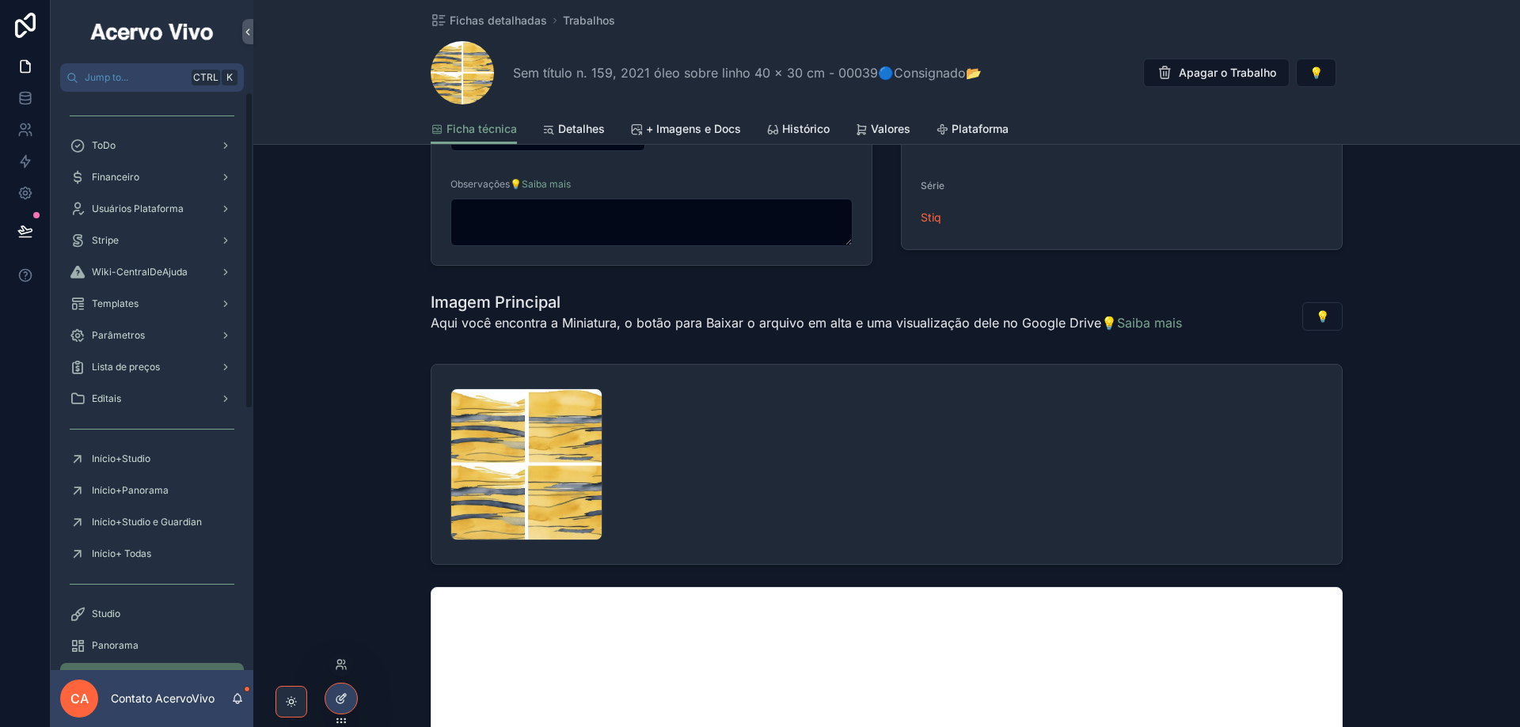
click at [342, 702] on icon at bounding box center [341, 699] width 13 height 13
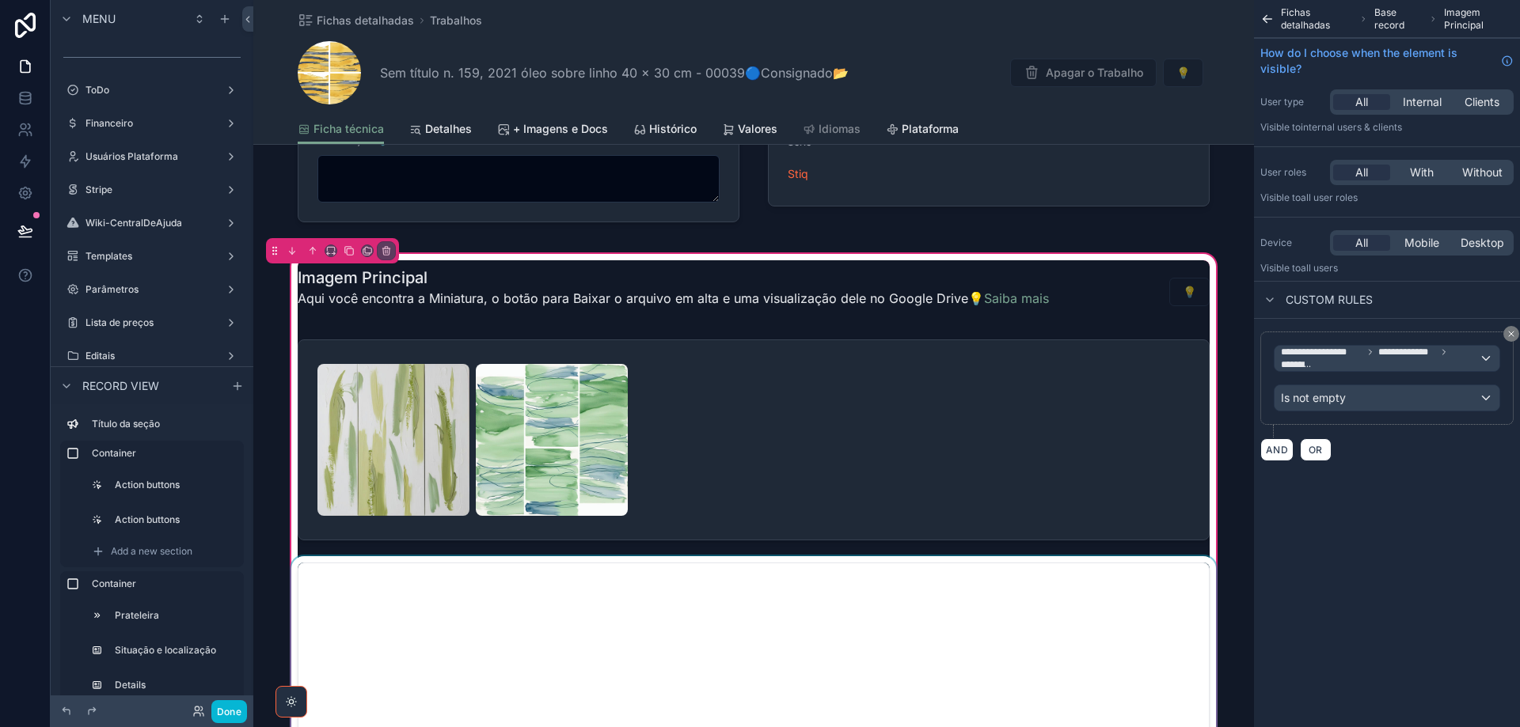
scroll to position [633, 0]
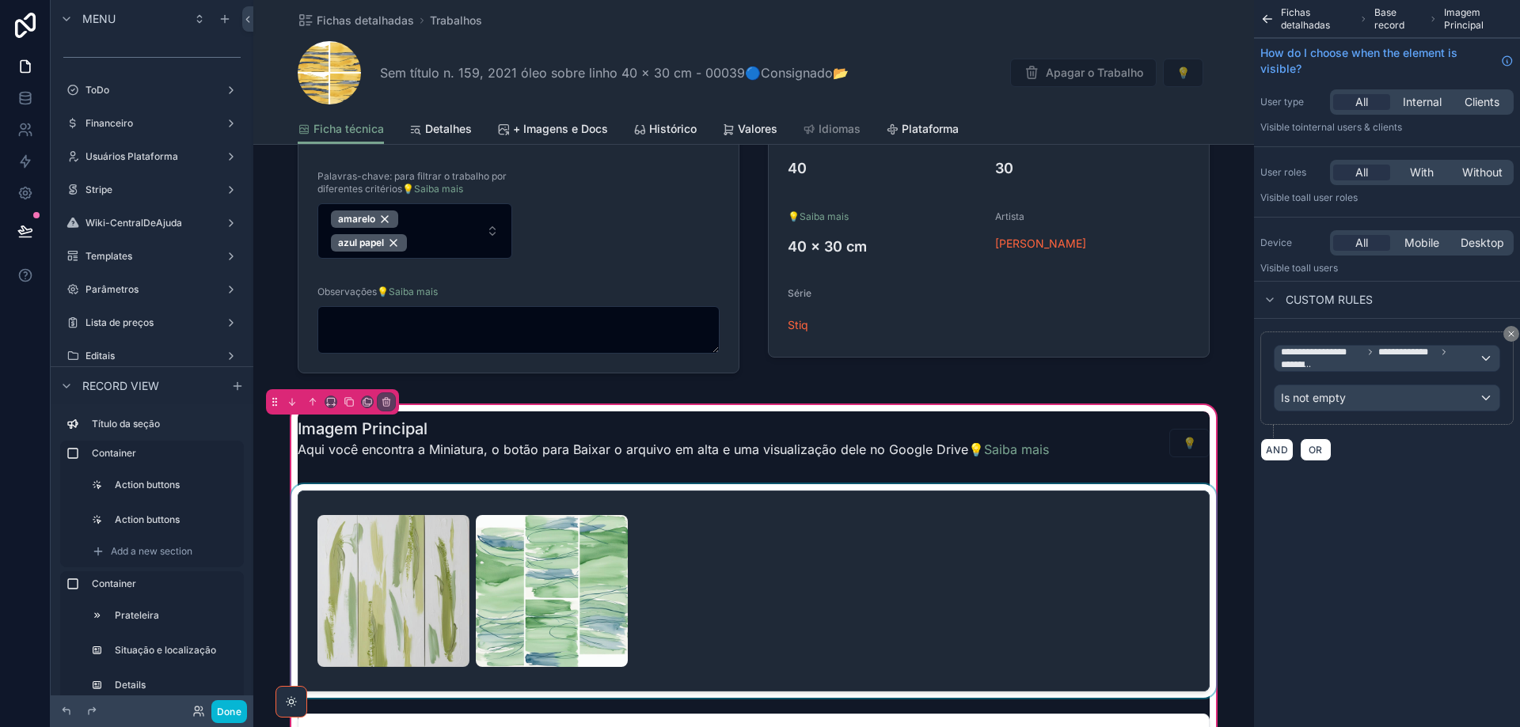
click at [788, 608] on div "scrollable content" at bounding box center [753, 591] width 931 height 214
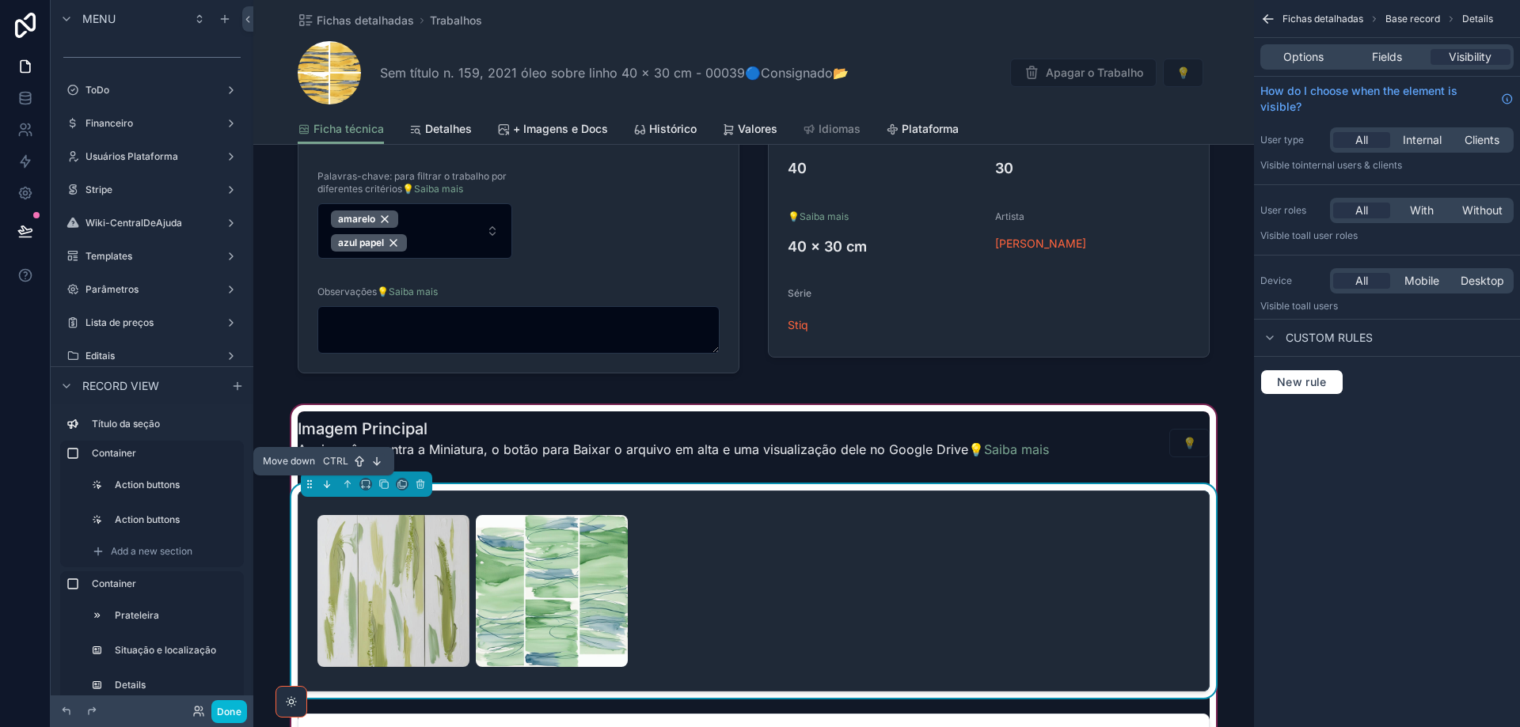
click at [325, 489] on icon "scrollable content" at bounding box center [326, 484] width 11 height 11
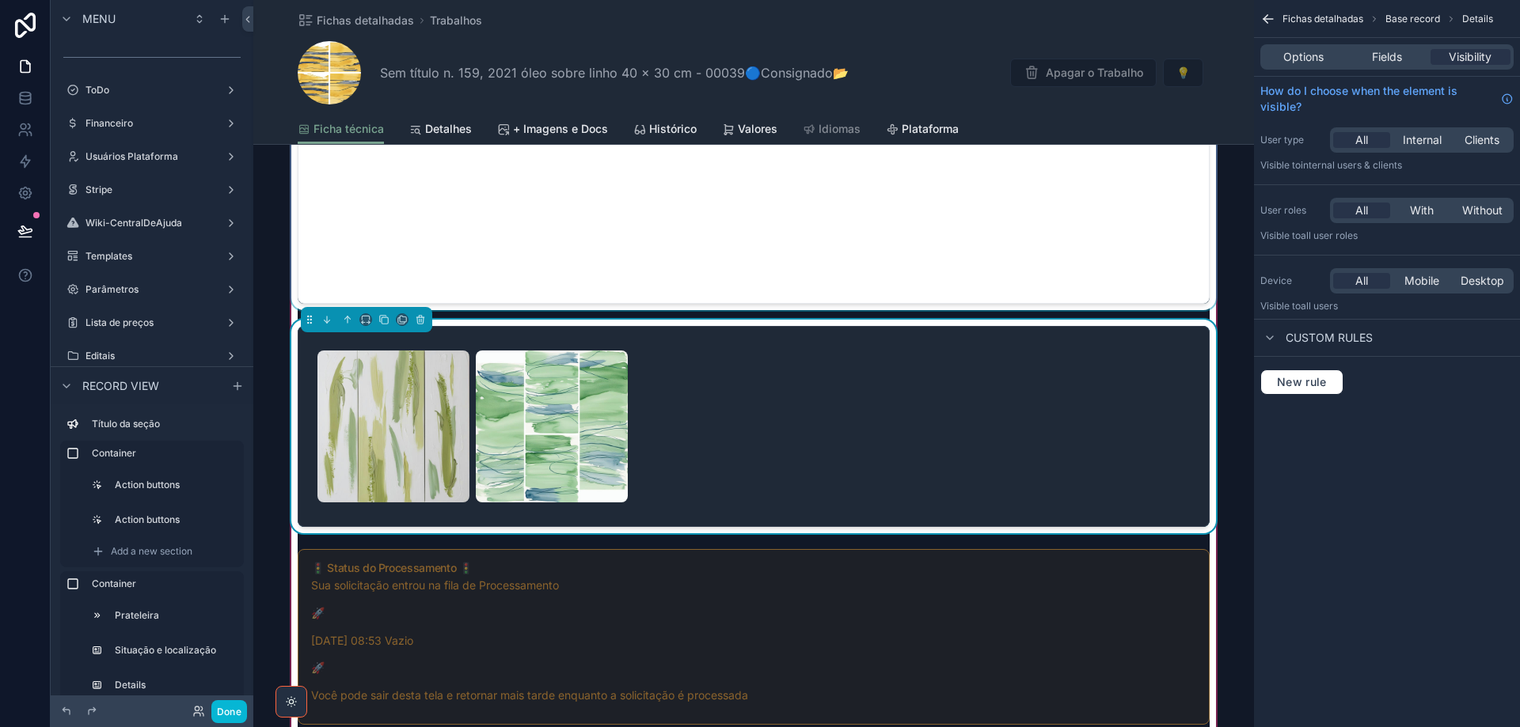
scroll to position [1662, 0]
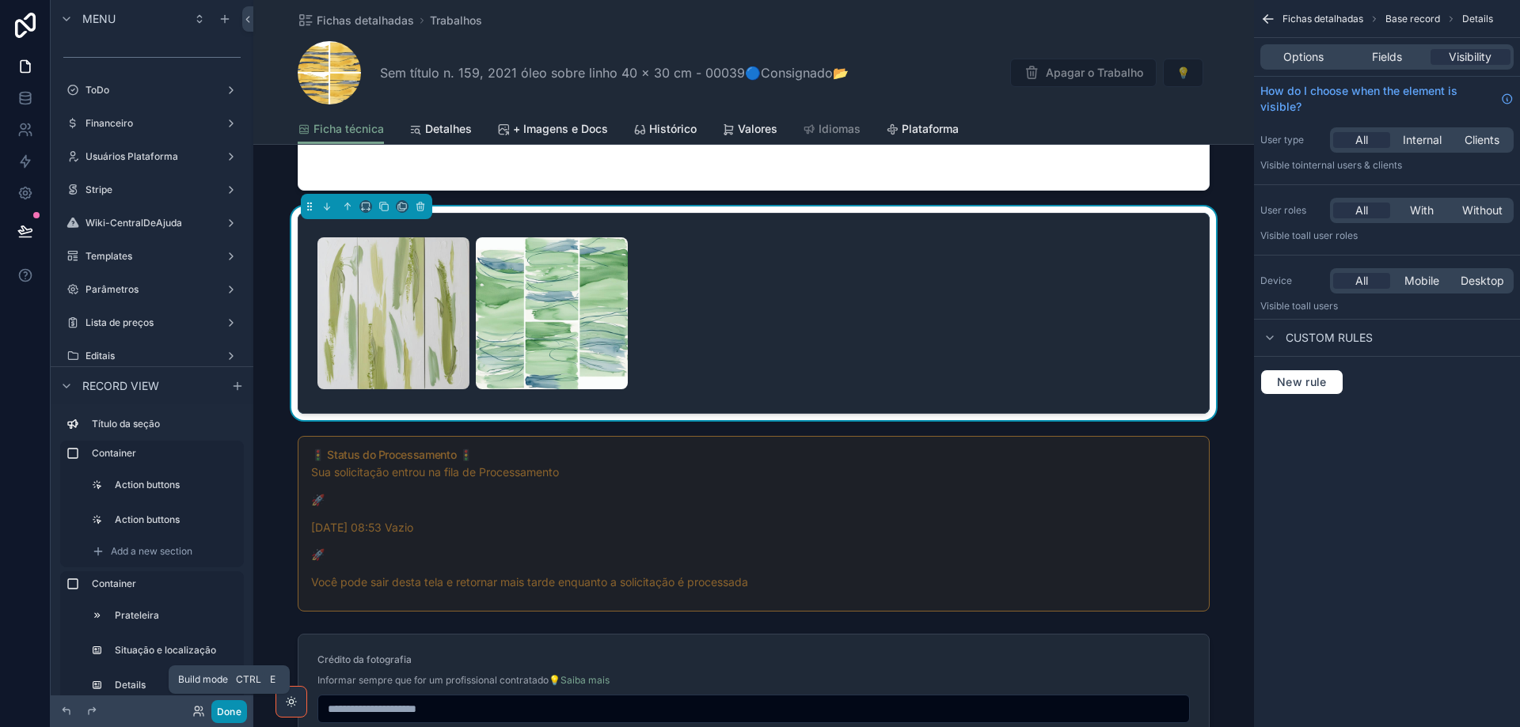
click at [231, 709] on button "Done" at bounding box center [229, 712] width 36 height 23
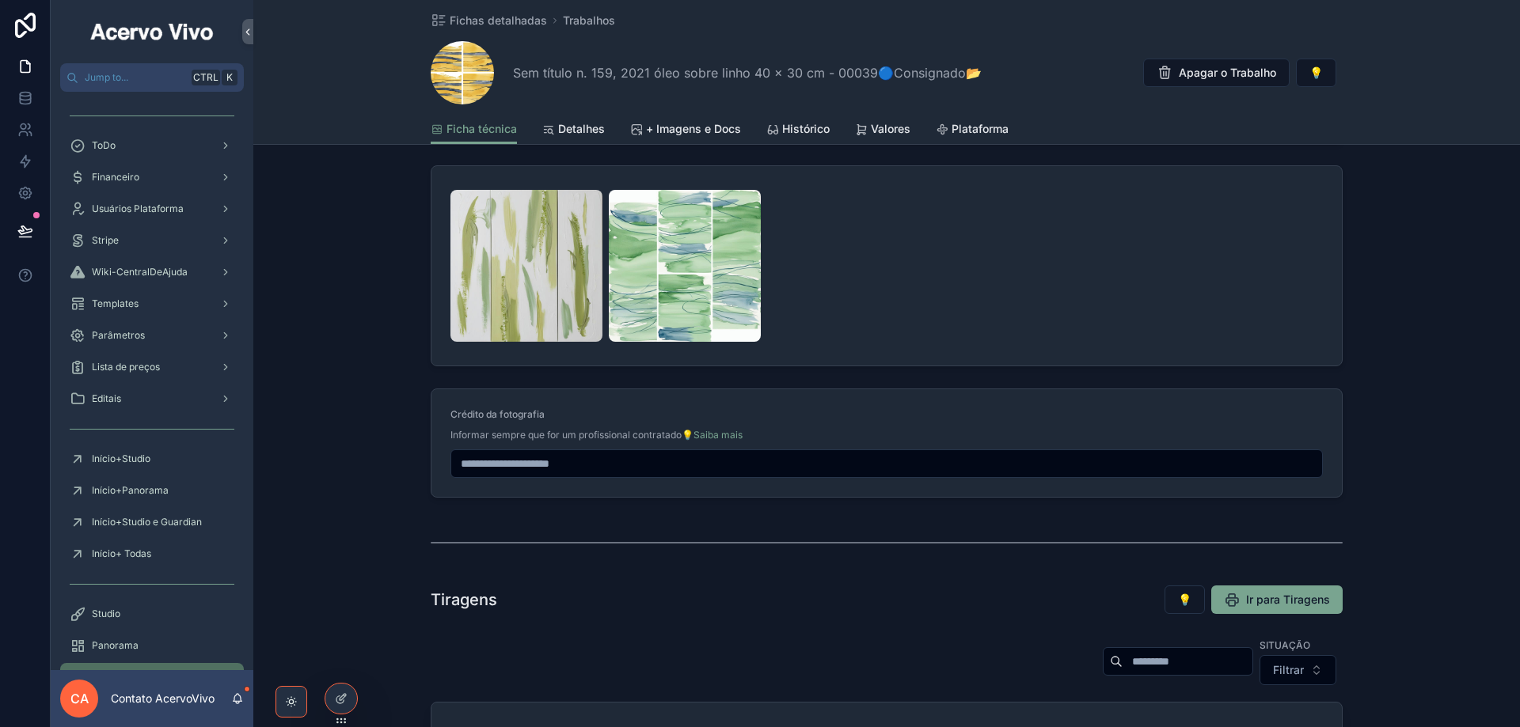
scroll to position [1504, 0]
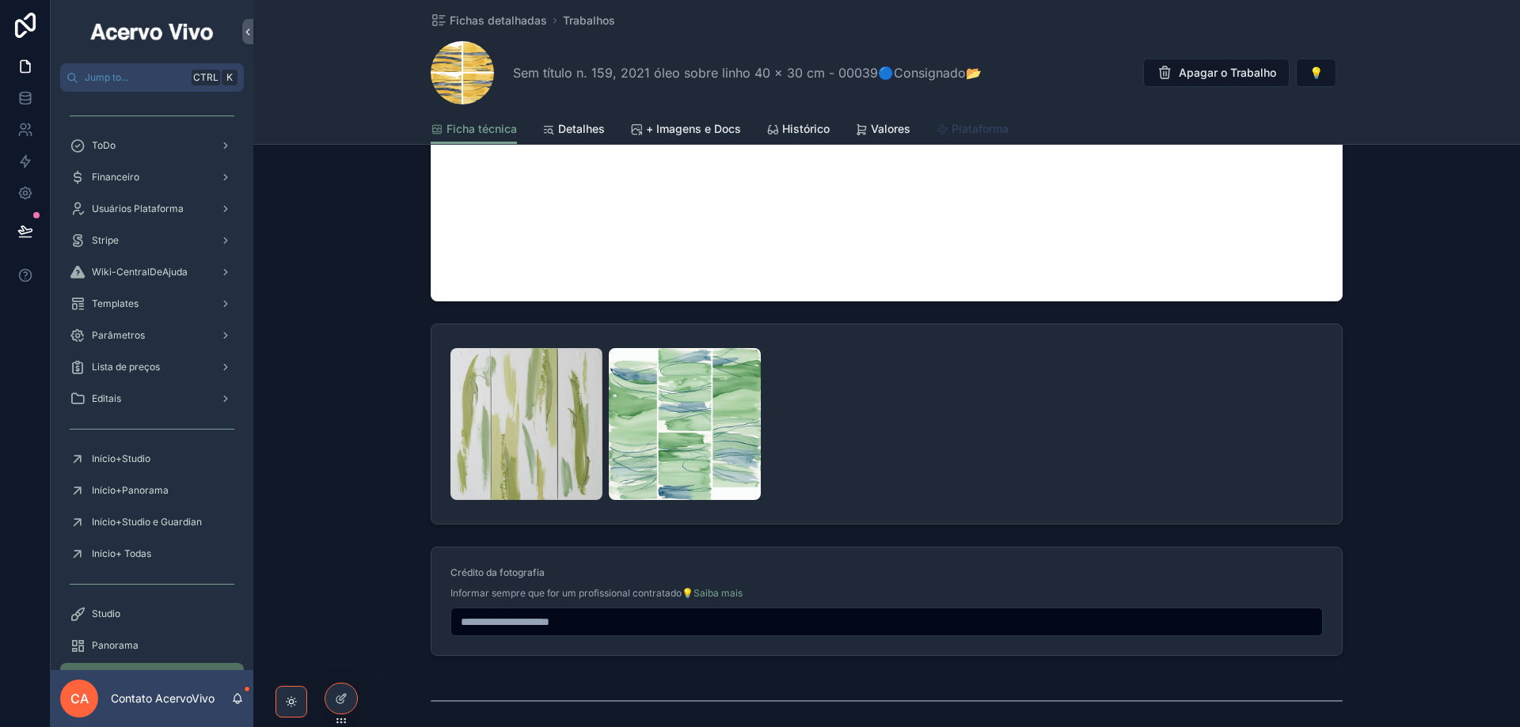
click at [968, 123] on span "Plataforma" at bounding box center [980, 129] width 57 height 16
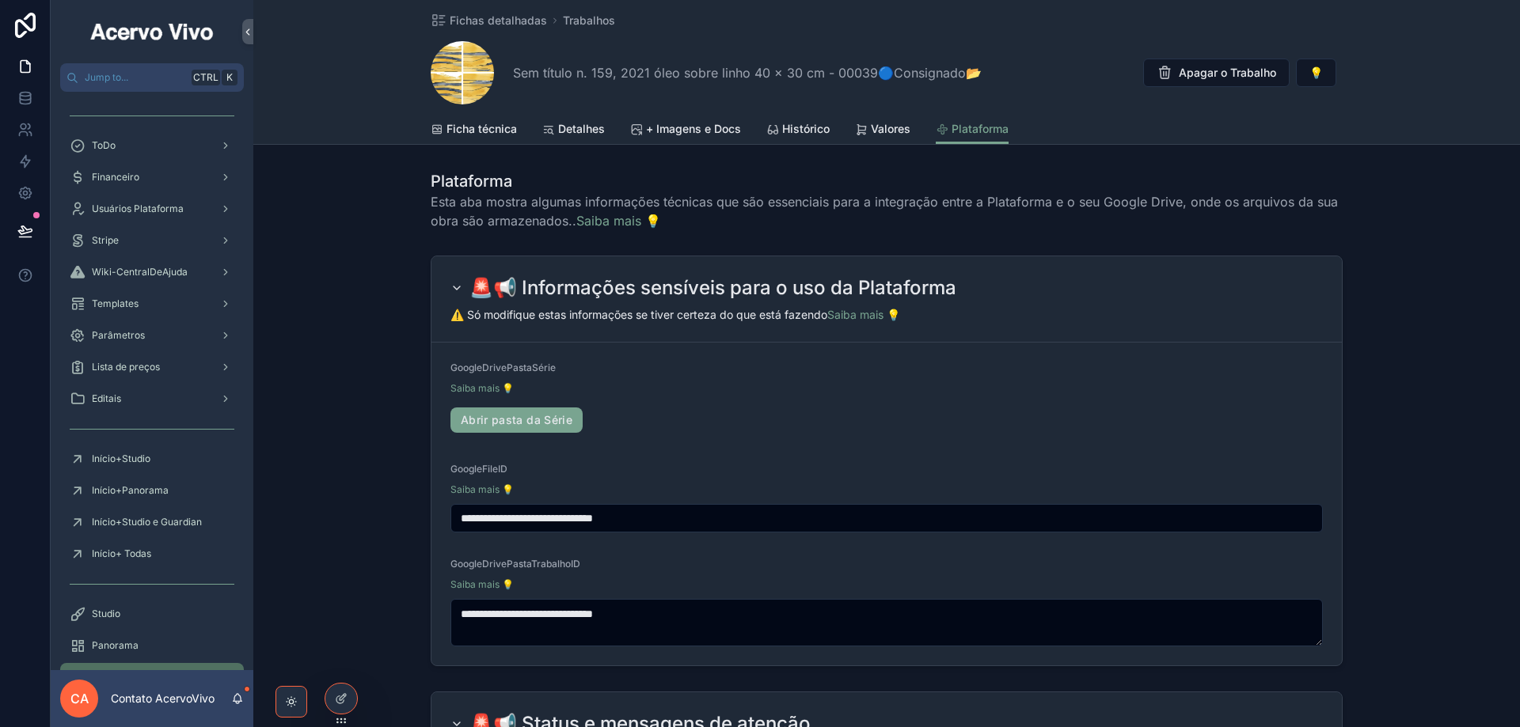
drag, startPoint x: 701, startPoint y: 520, endPoint x: 408, endPoint y: 512, distance: 292.2
click at [408, 512] on div "**********" at bounding box center [886, 461] width 1267 height 424
click at [1202, 406] on div "Abrir pasta da Série" at bounding box center [886, 420] width 872 height 35
click at [488, 132] on span "Ficha técnica" at bounding box center [481, 129] width 70 height 16
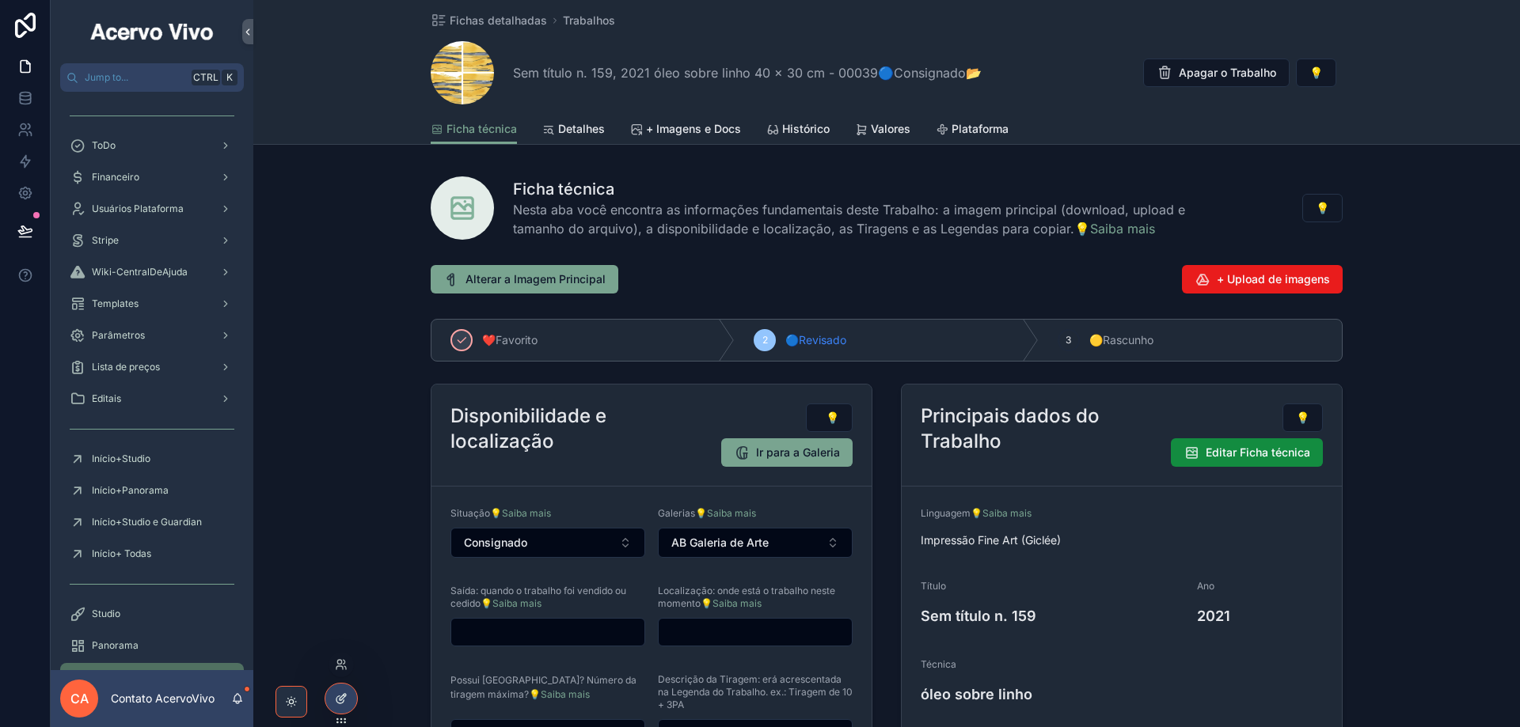
click at [340, 696] on icon at bounding box center [341, 699] width 13 height 13
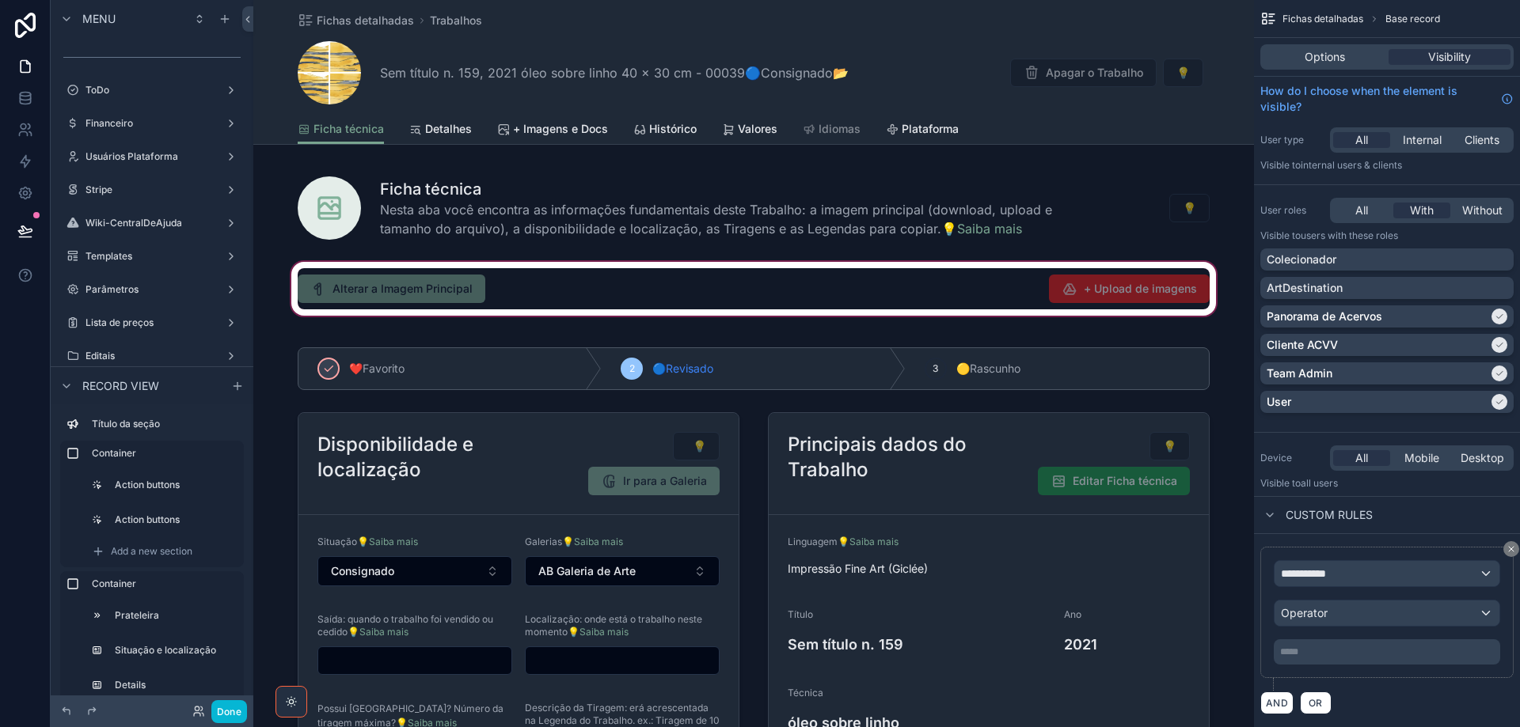
click at [488, 286] on div "scrollable content" at bounding box center [753, 289] width 1001 height 60
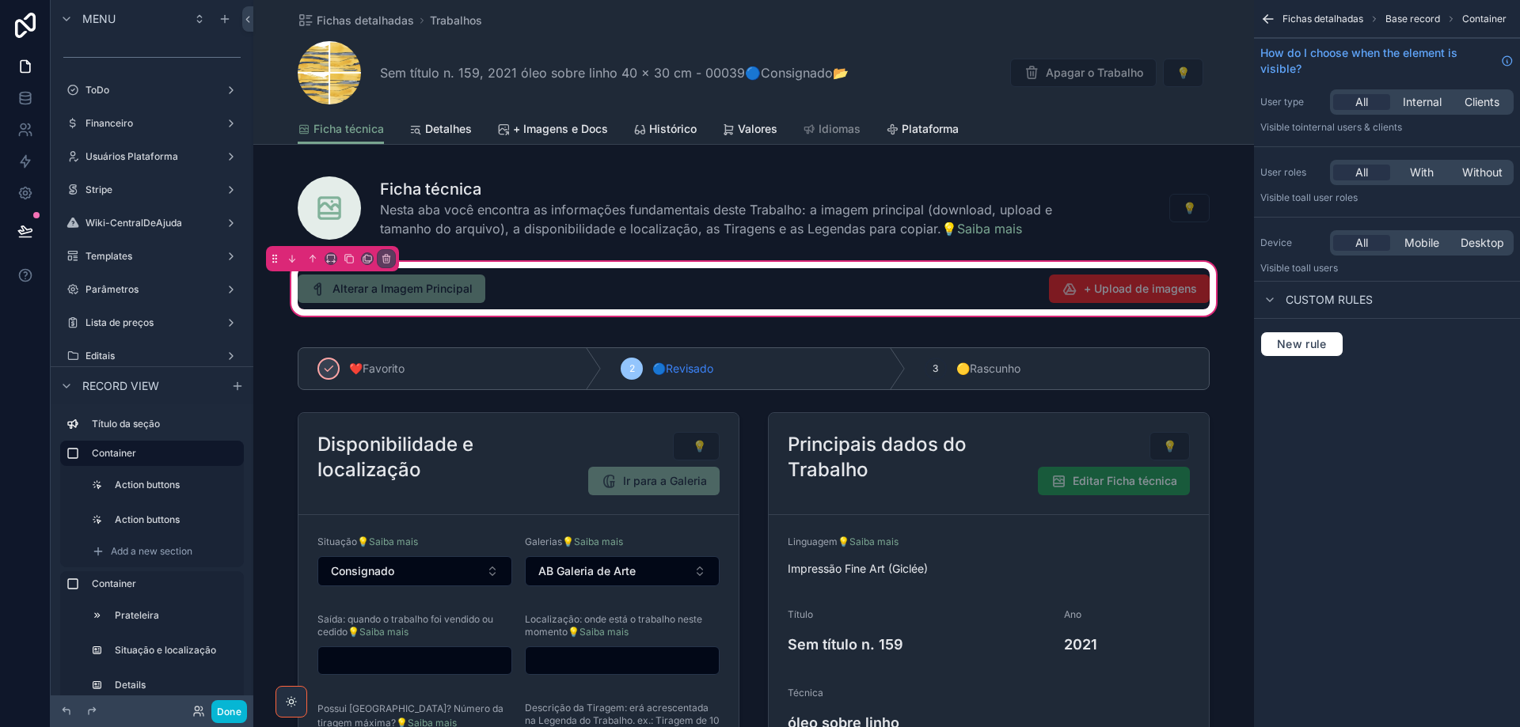
click at [494, 286] on div "scrollable content" at bounding box center [518, 288] width 461 height 41
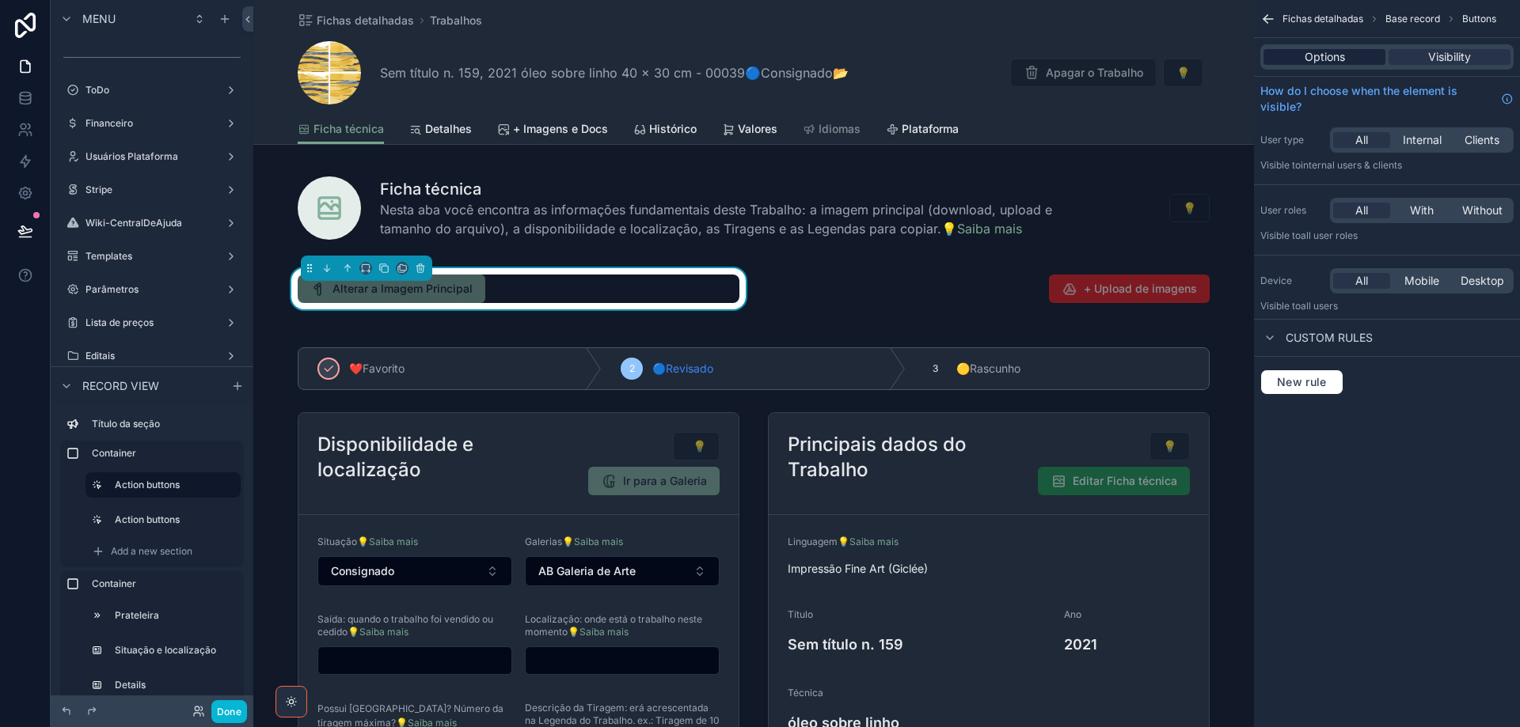
click at [1341, 57] on span "Options" at bounding box center [1325, 57] width 40 height 16
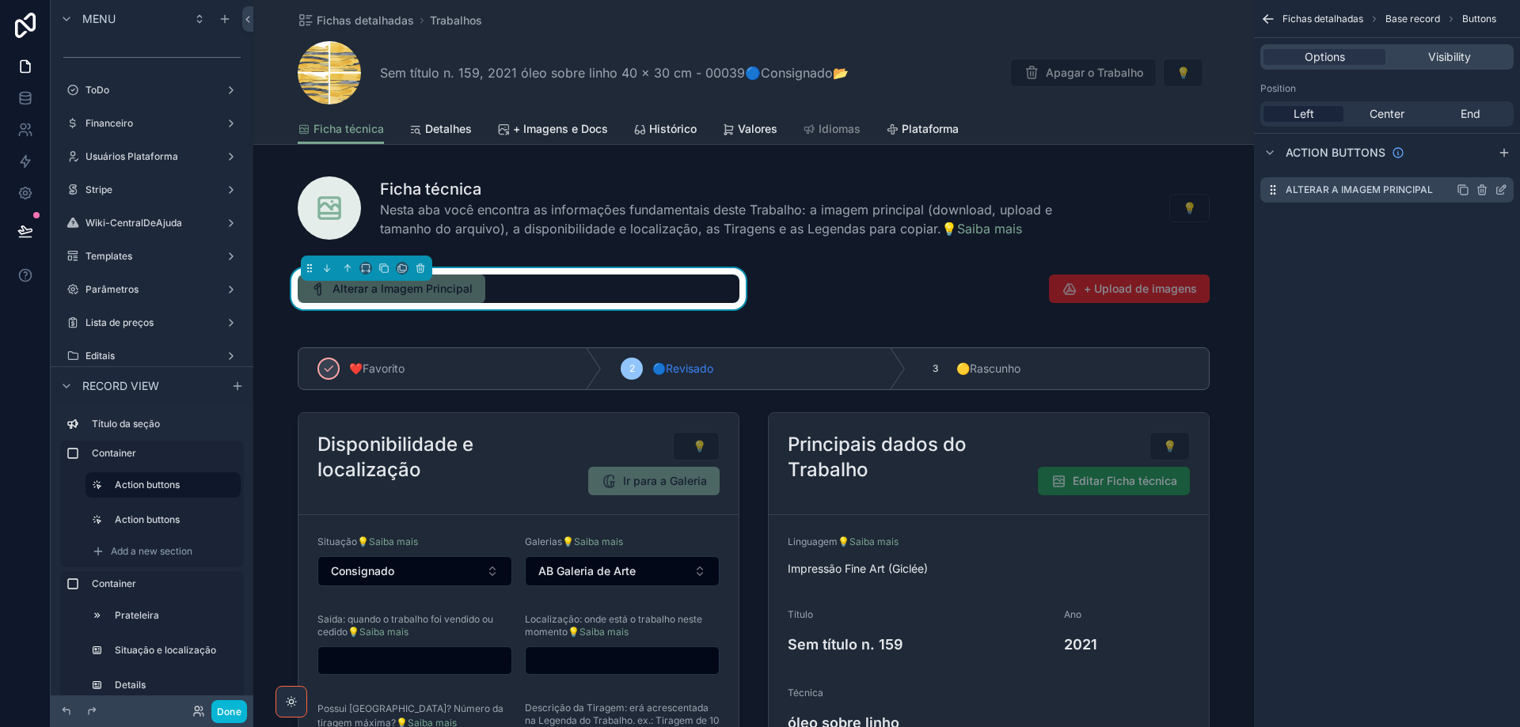
click at [1503, 189] on icon "scrollable content" at bounding box center [1502, 188] width 6 height 6
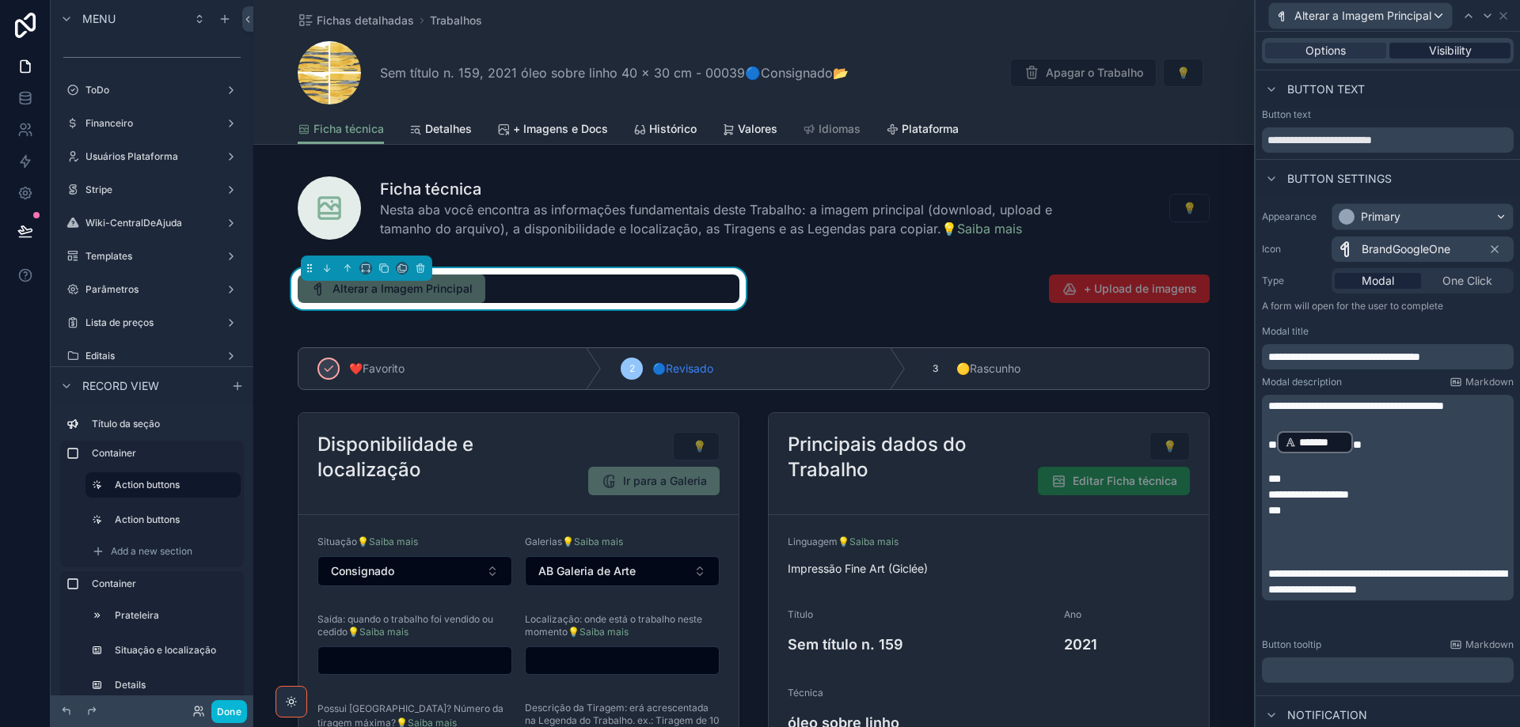
click at [1453, 55] on span "Visibility" at bounding box center [1450, 51] width 43 height 16
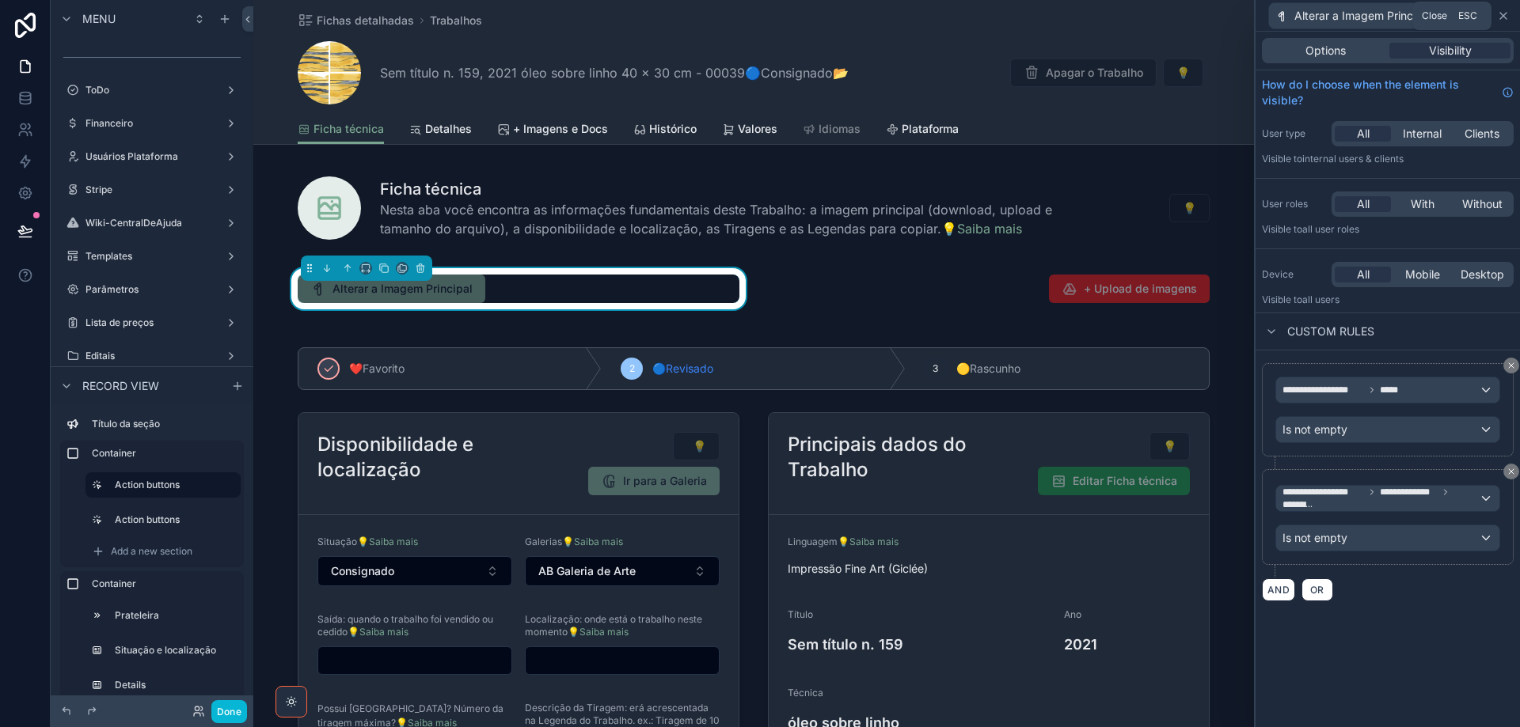
click at [1503, 18] on icon at bounding box center [1503, 15] width 13 height 13
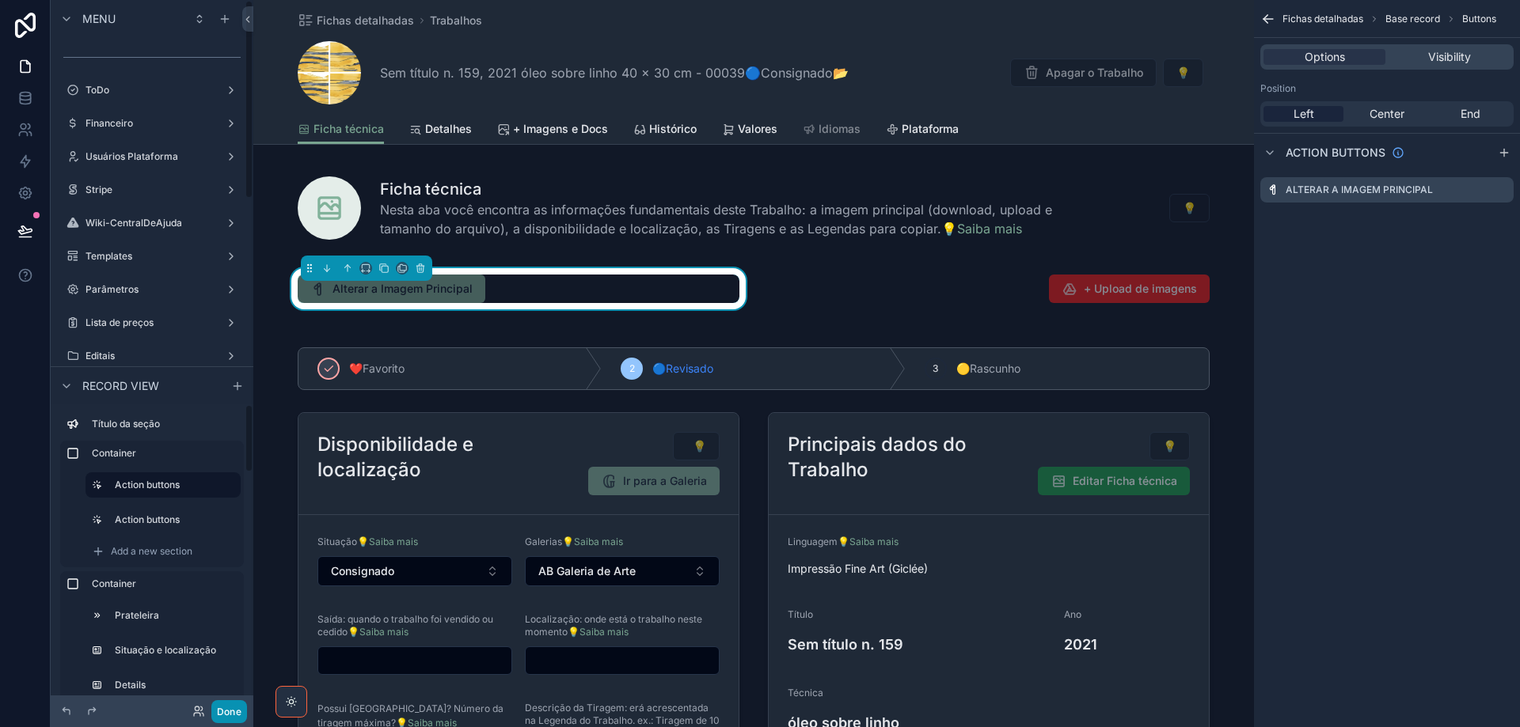
click at [232, 711] on button "Done" at bounding box center [229, 712] width 36 height 23
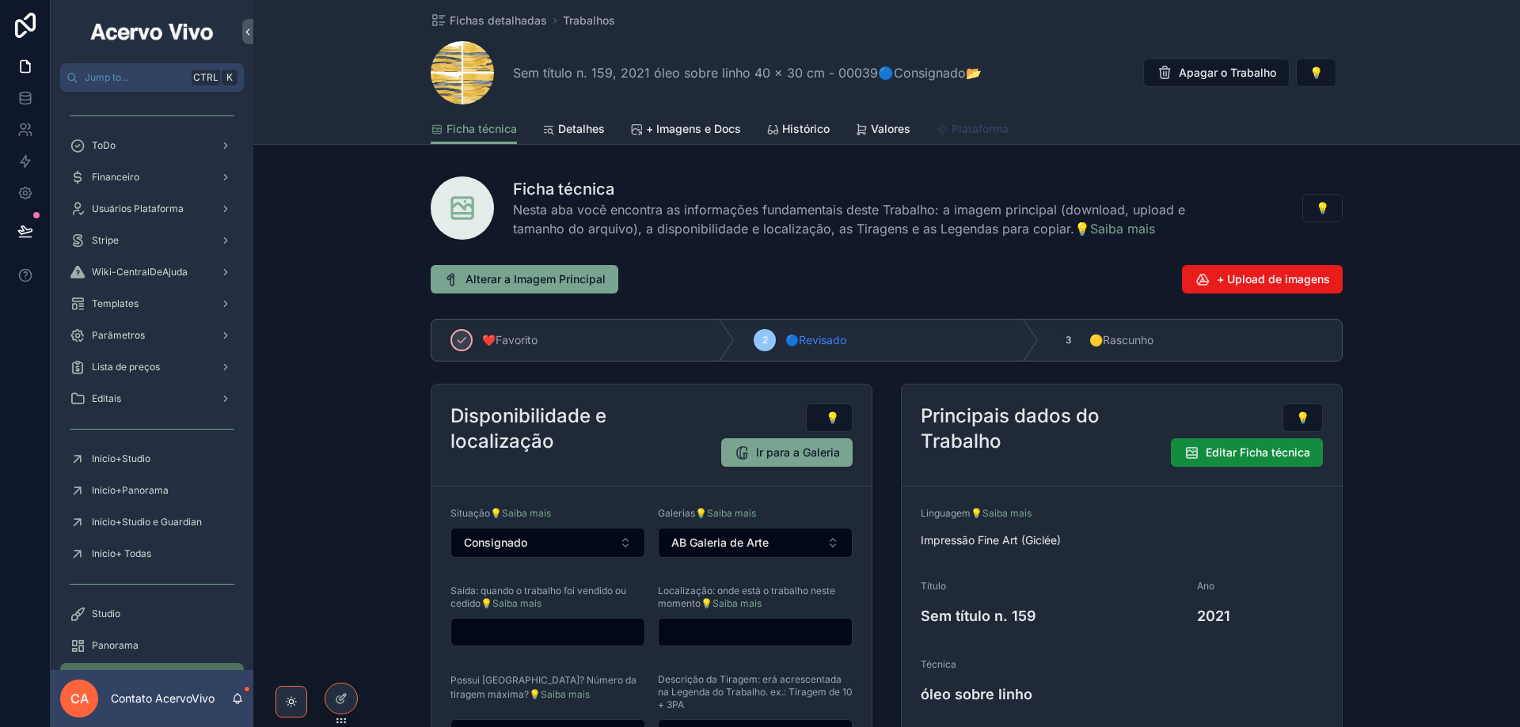
click at [990, 131] on span "Plataforma" at bounding box center [980, 129] width 57 height 16
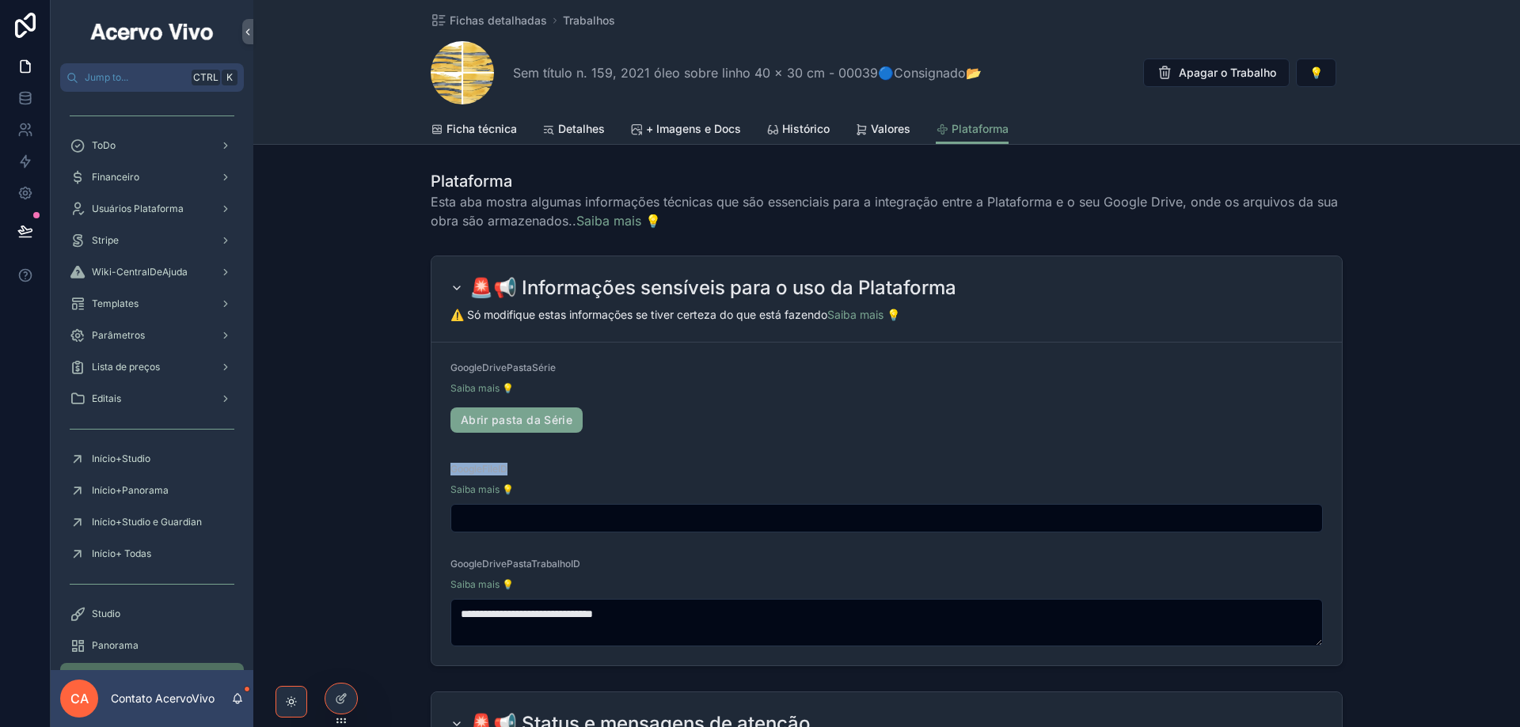
drag, startPoint x: 510, startPoint y: 466, endPoint x: 447, endPoint y: 468, distance: 62.6
click at [450, 468] on div "GoogleFileID" at bounding box center [886, 472] width 872 height 19
copy span "GoogleFileID"
click at [497, 132] on span "Ficha técnica" at bounding box center [481, 129] width 70 height 16
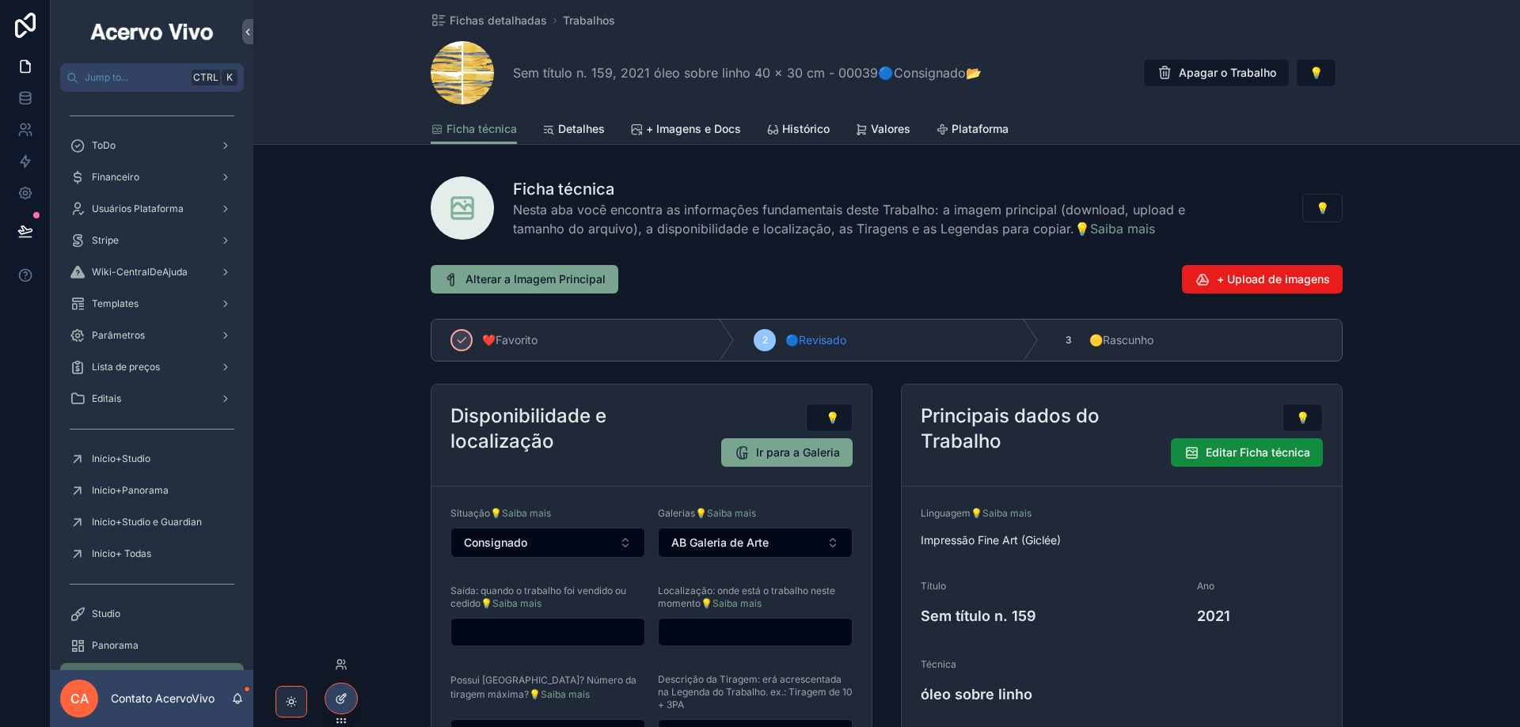
click at [336, 701] on icon at bounding box center [339, 700] width 7 height 7
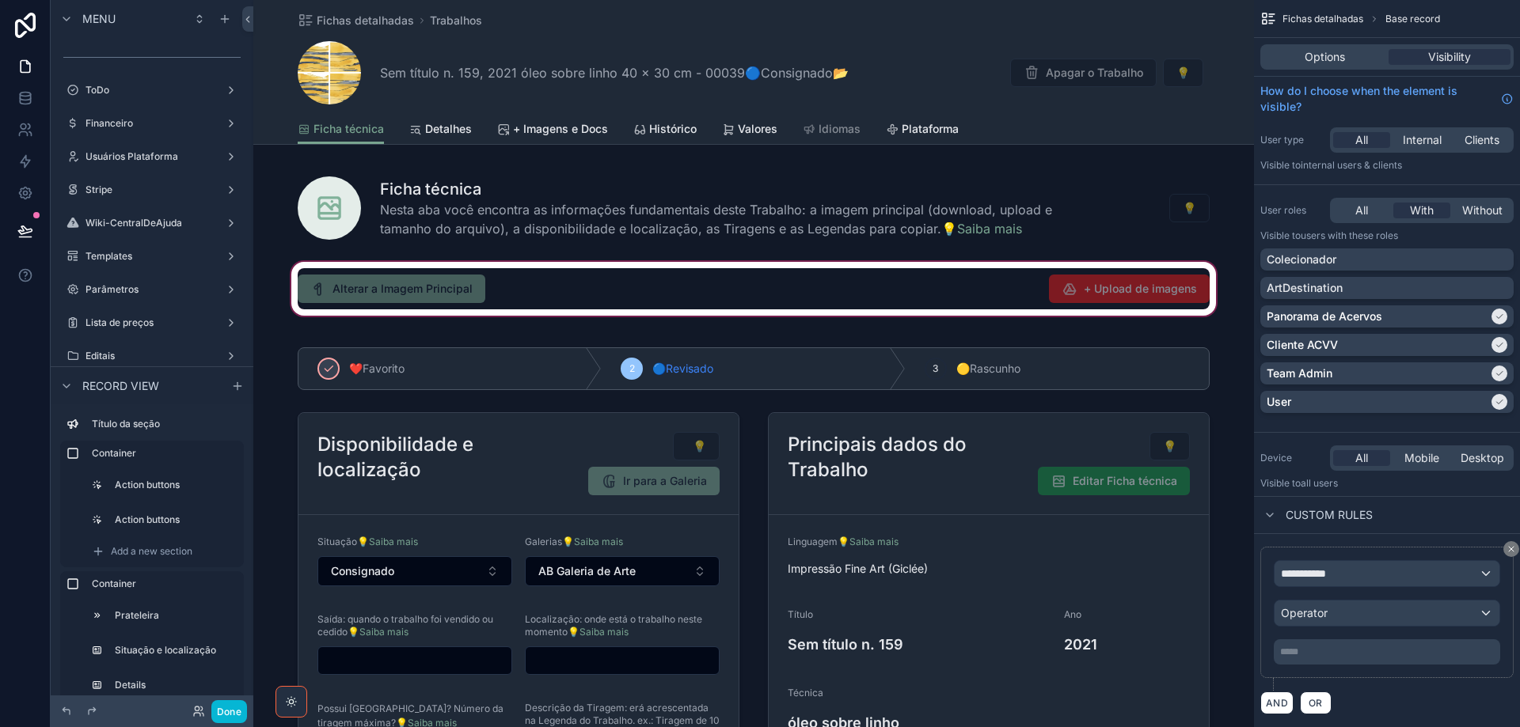
click at [544, 305] on div "scrollable content" at bounding box center [753, 289] width 1001 height 60
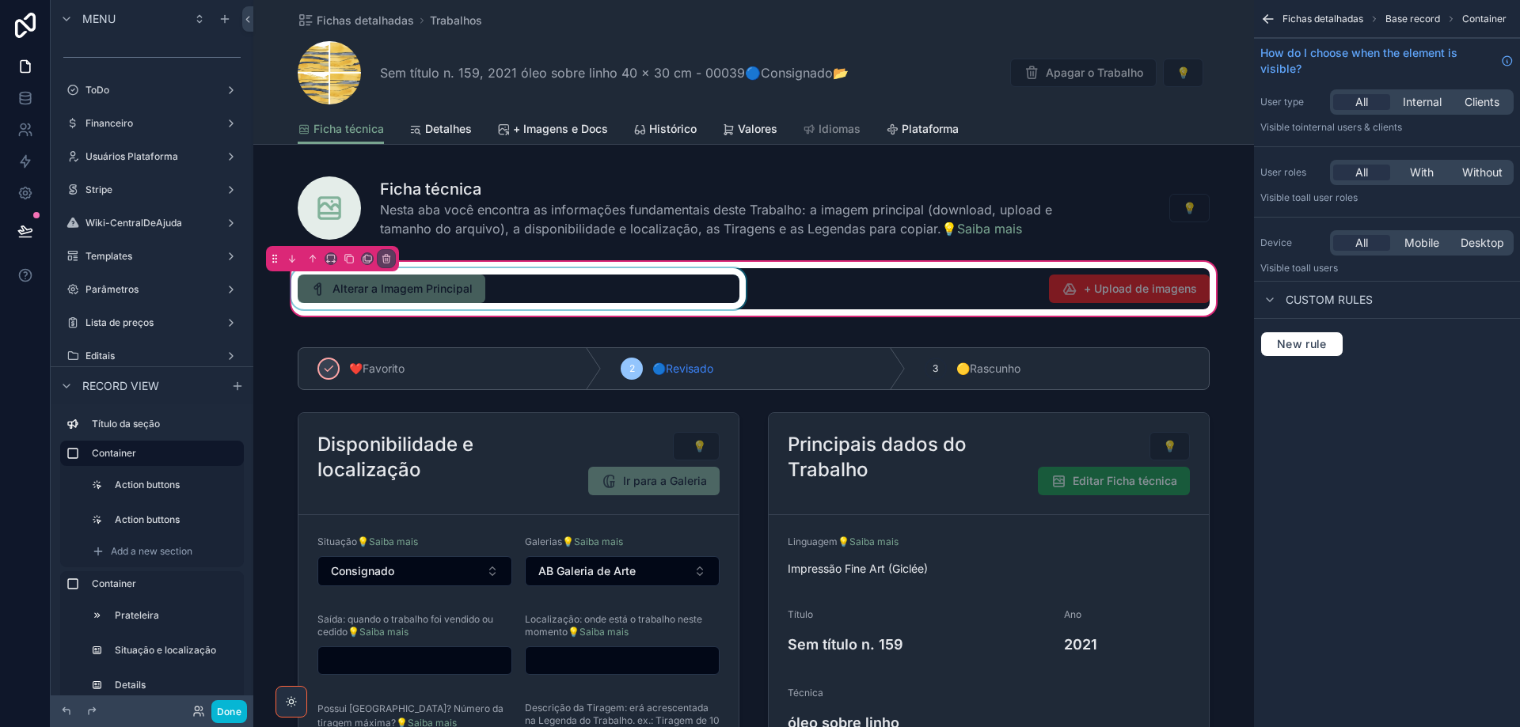
click at [507, 289] on div "scrollable content" at bounding box center [518, 288] width 461 height 41
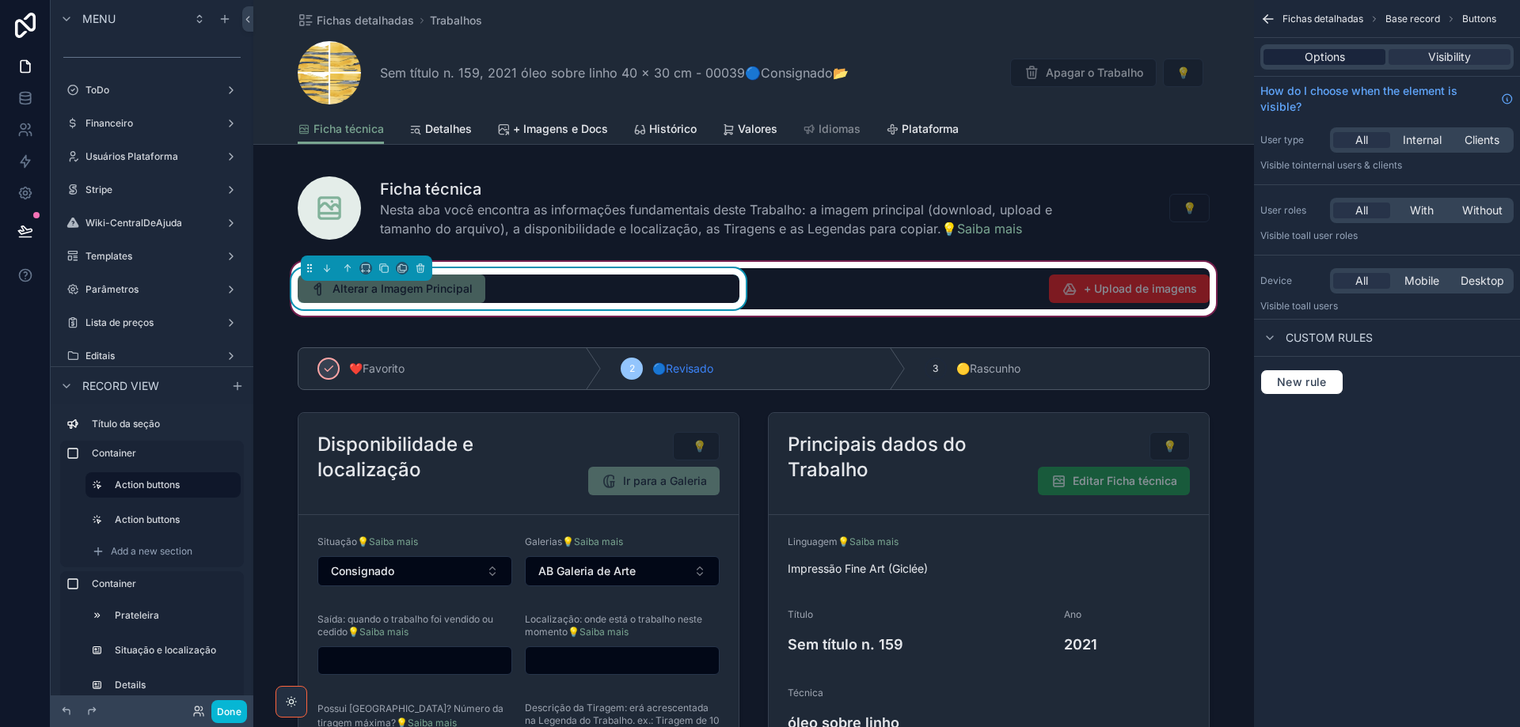
click at [1331, 57] on span "Options" at bounding box center [1325, 57] width 40 height 16
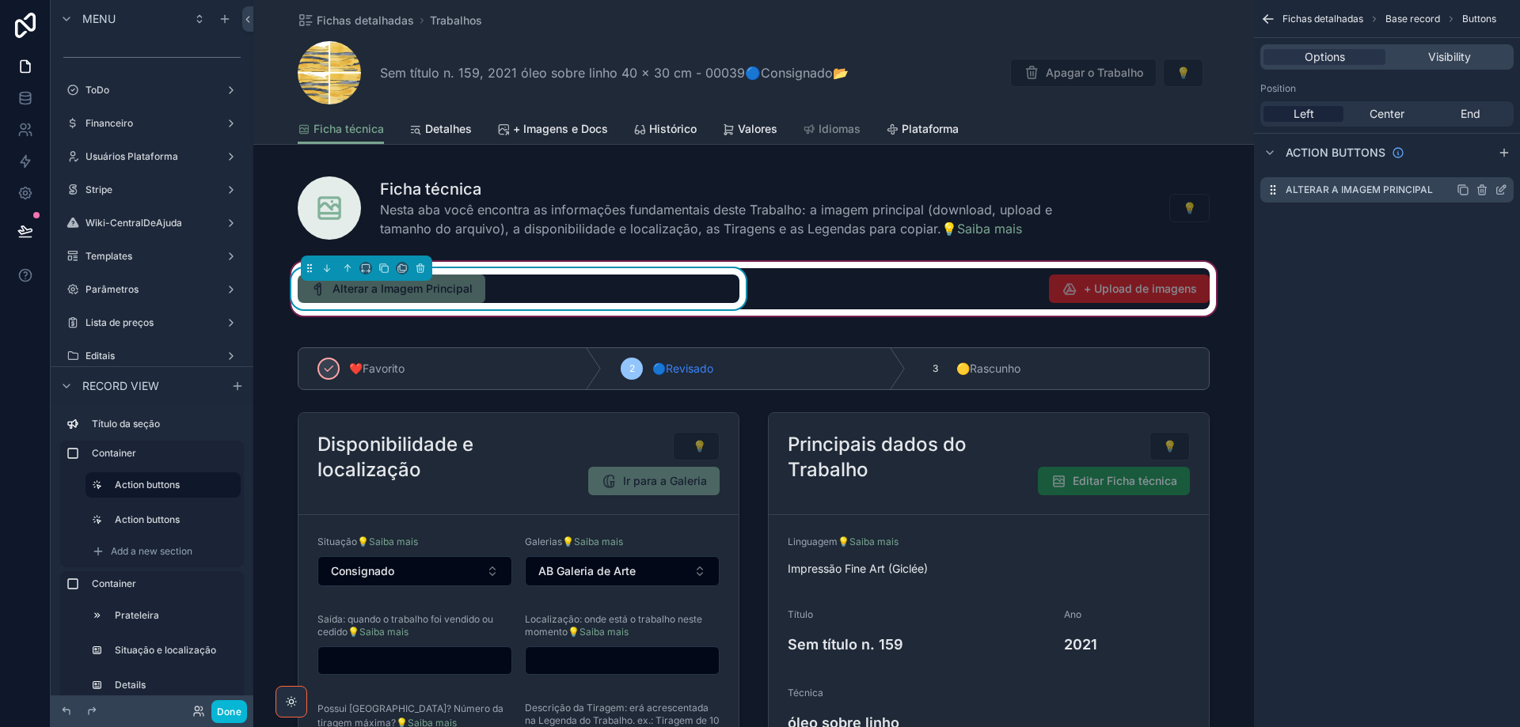
click at [1502, 191] on icon "scrollable content" at bounding box center [1501, 190] width 13 height 13
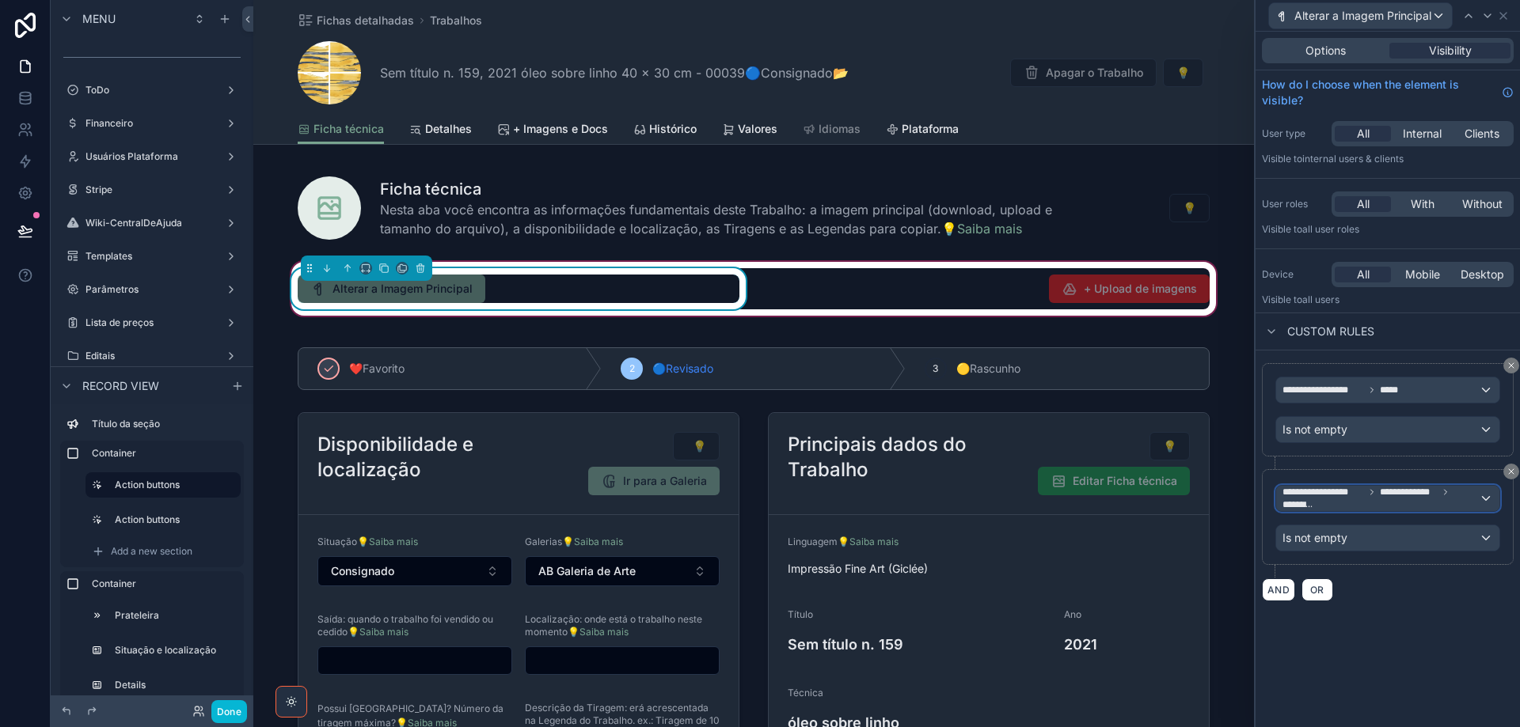
click at [1474, 499] on span "**********" at bounding box center [1380, 498] width 196 height 25
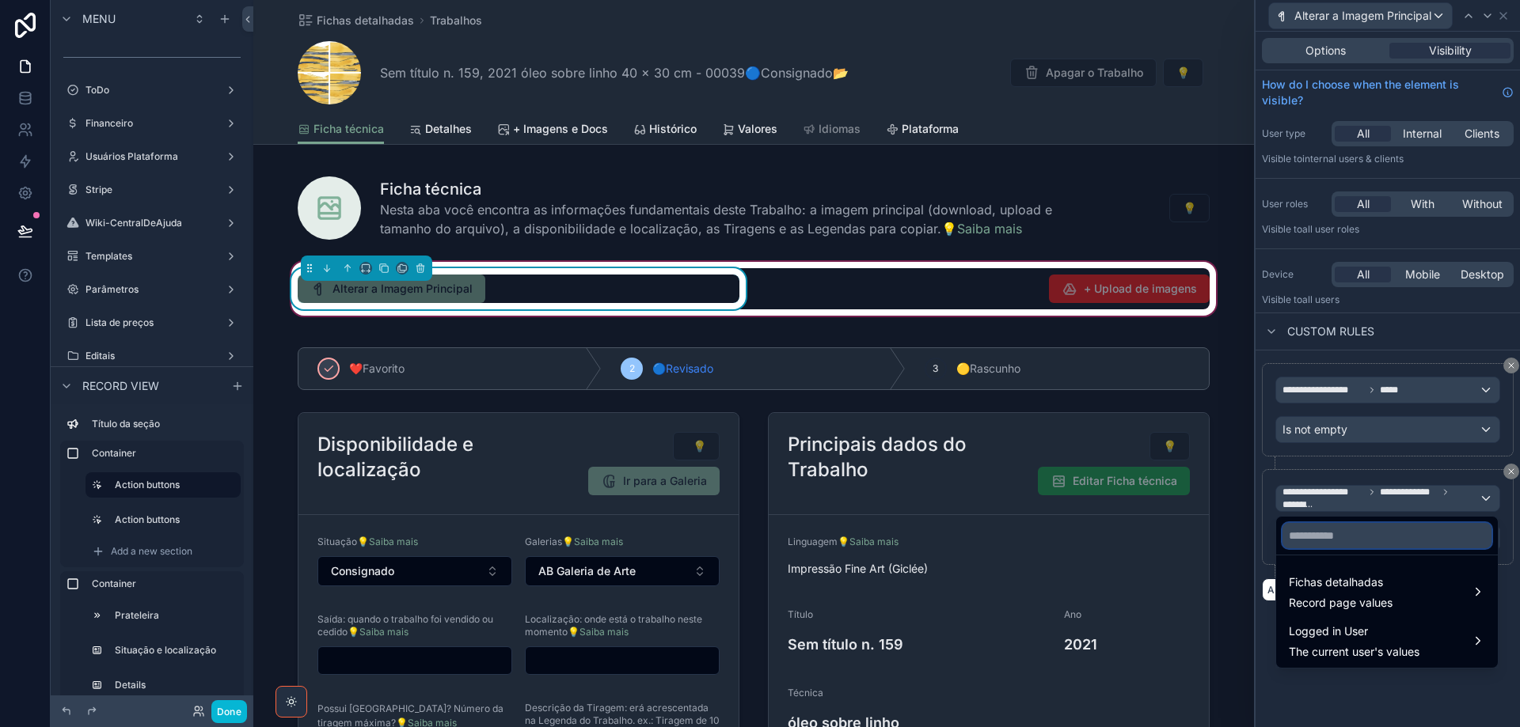
click at [1419, 537] on input "text" at bounding box center [1386, 535] width 209 height 25
paste input "**********"
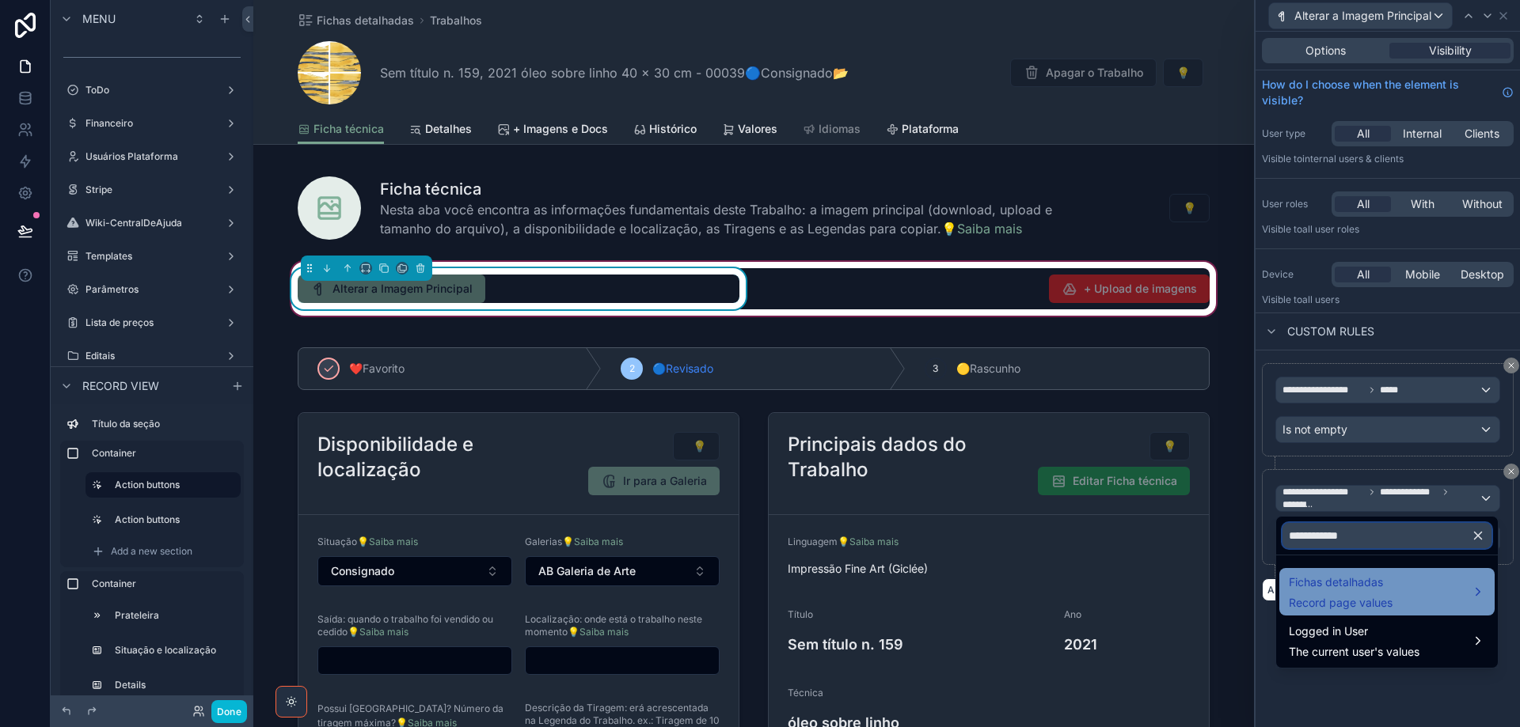
type input "**********"
click at [1397, 591] on div "Fichas detalhadas Record page values" at bounding box center [1387, 592] width 196 height 38
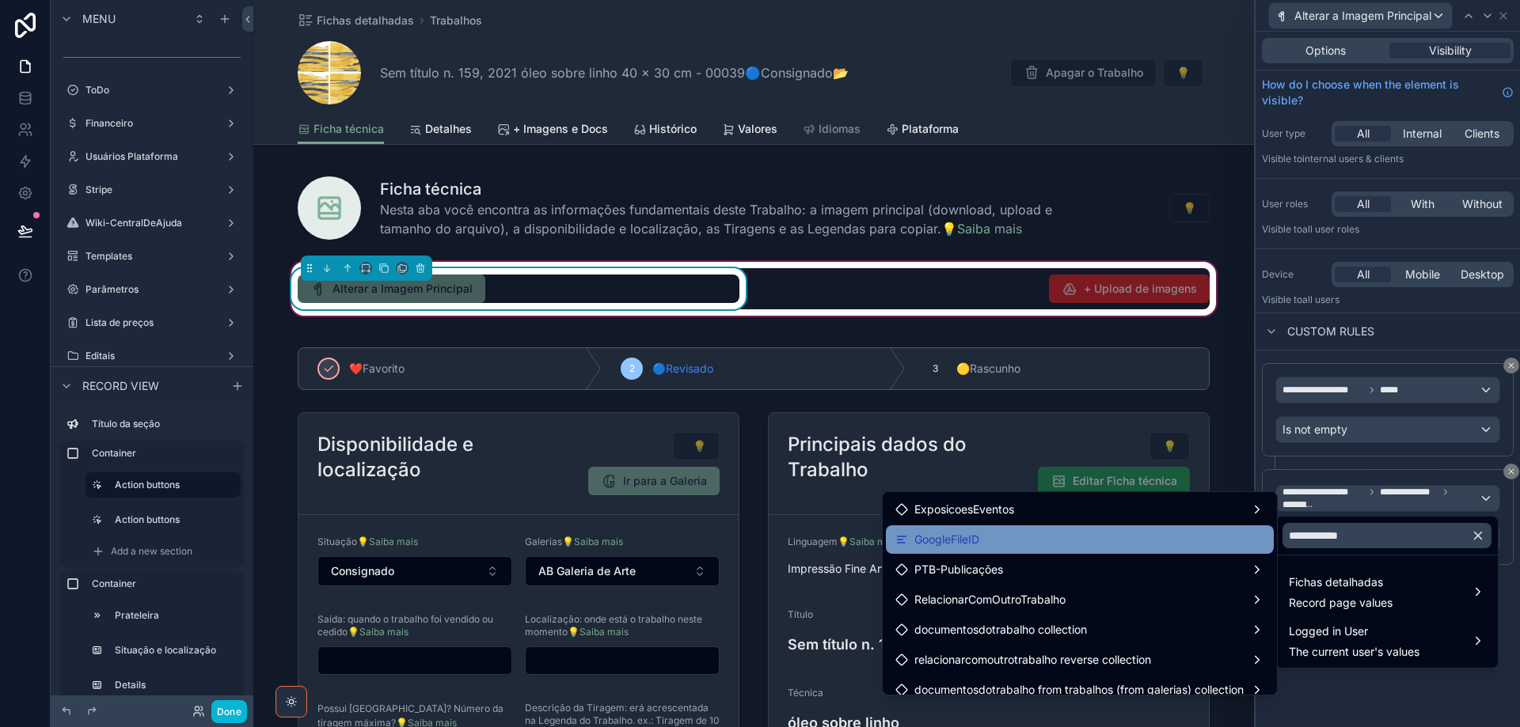
click at [1233, 530] on div "GoogleFileID" at bounding box center [1079, 539] width 369 height 19
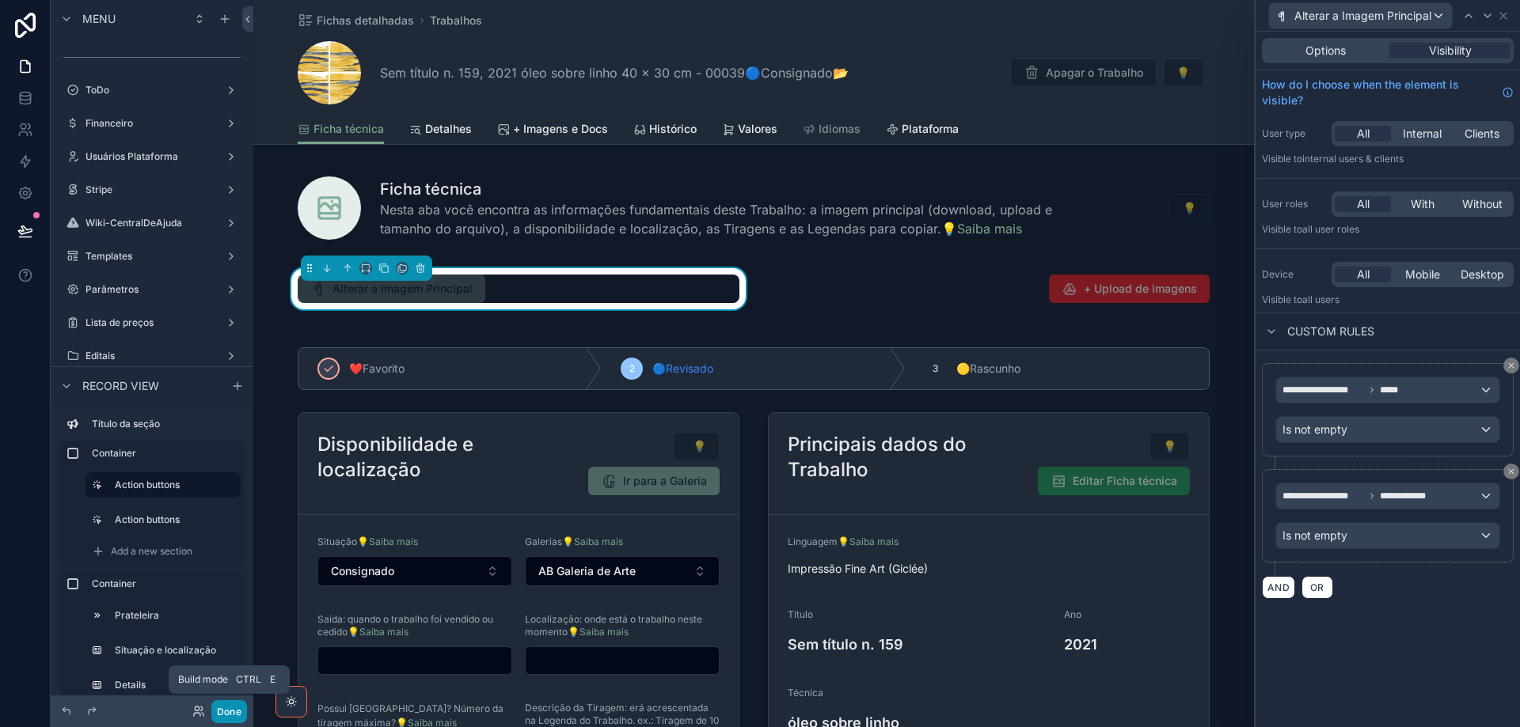
click at [226, 712] on button "Done" at bounding box center [229, 712] width 36 height 23
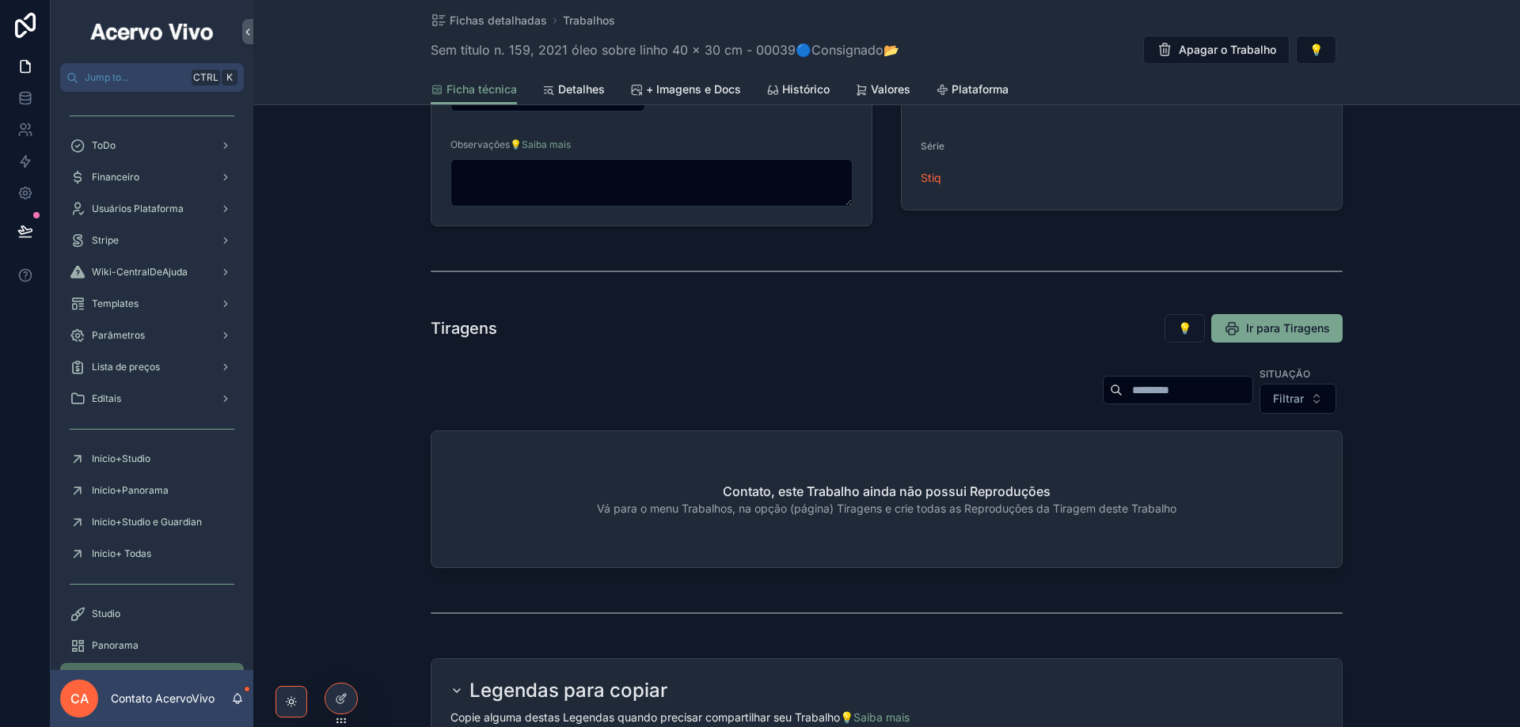
scroll to position [396, 0]
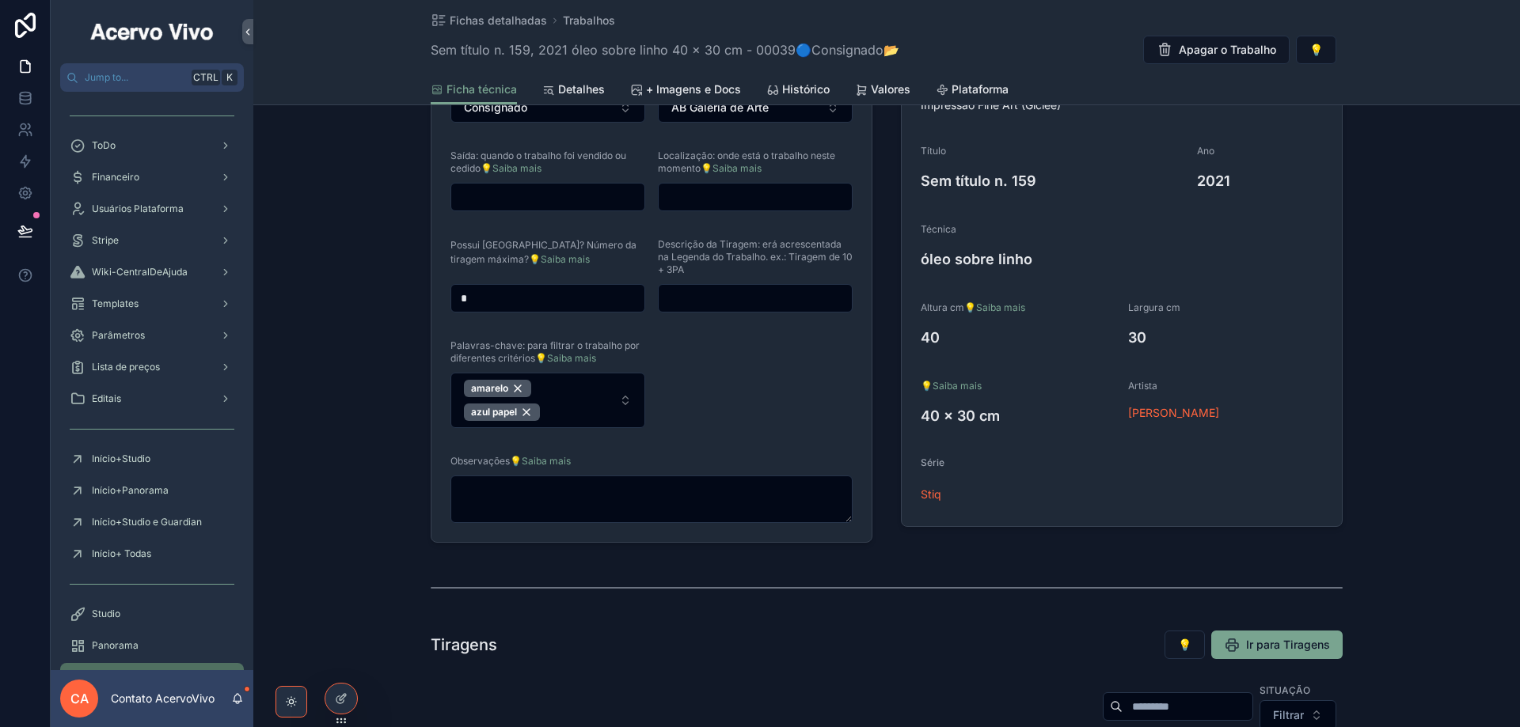
drag, startPoint x: 473, startPoint y: 298, endPoint x: 448, endPoint y: 296, distance: 24.6
click at [451, 297] on input "*" at bounding box center [547, 298] width 193 height 22
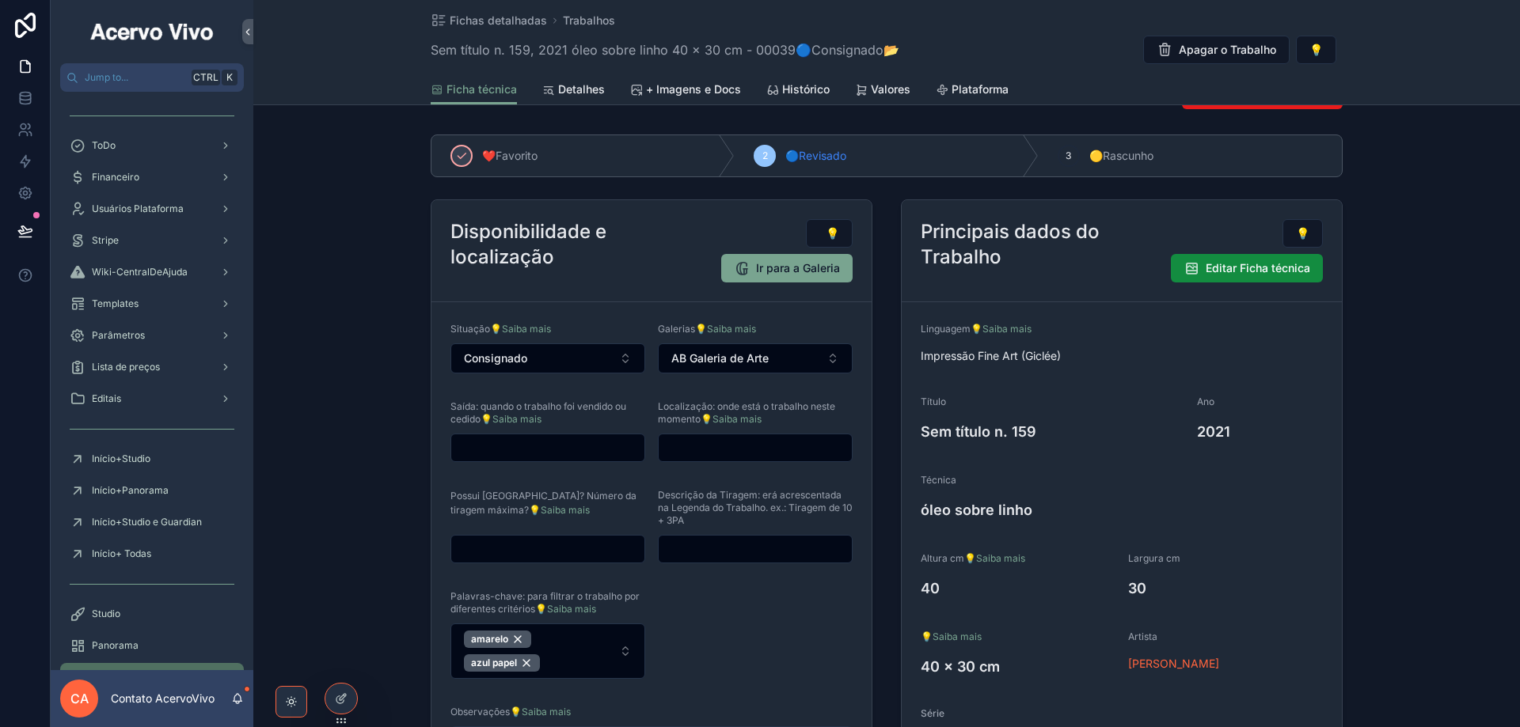
scroll to position [0, 0]
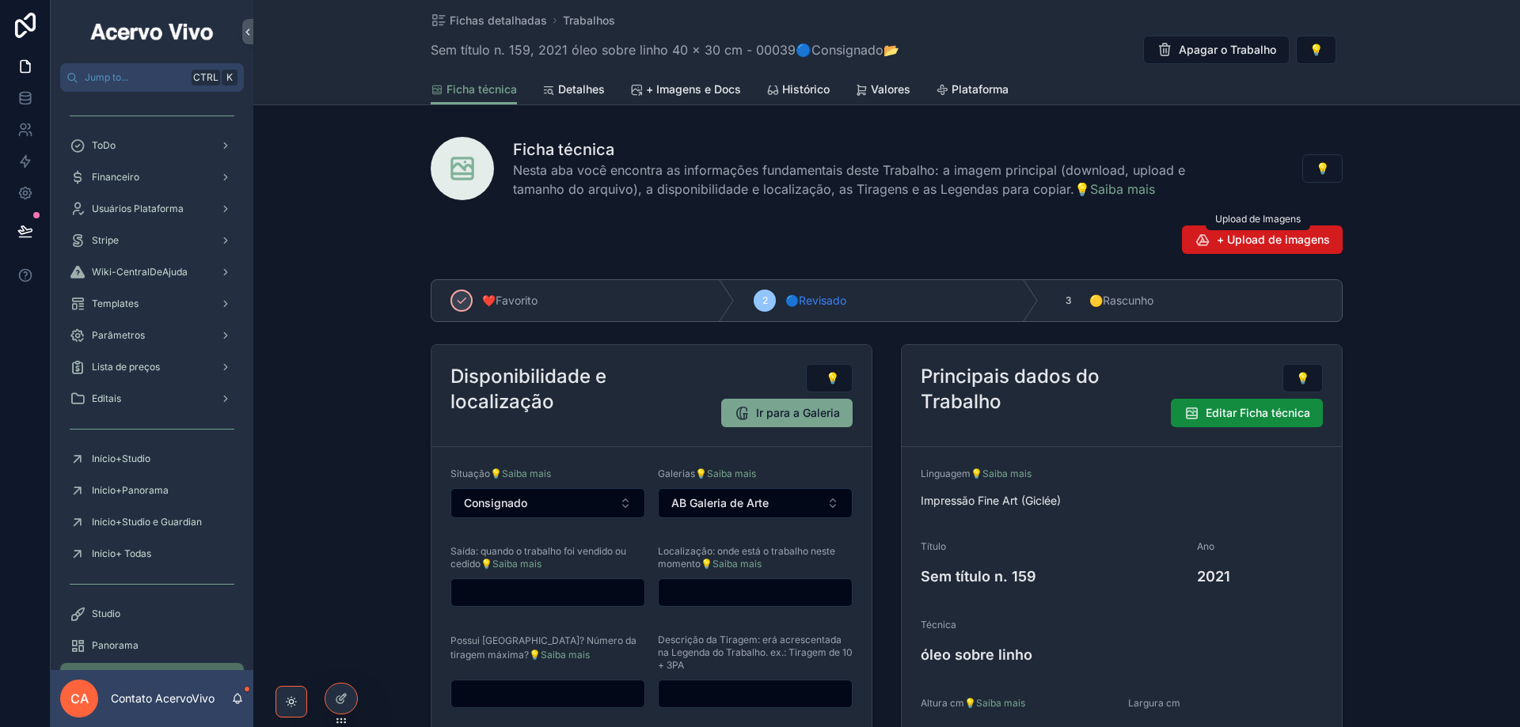
click at [1265, 238] on span "+ Upload de imagens" at bounding box center [1273, 240] width 113 height 16
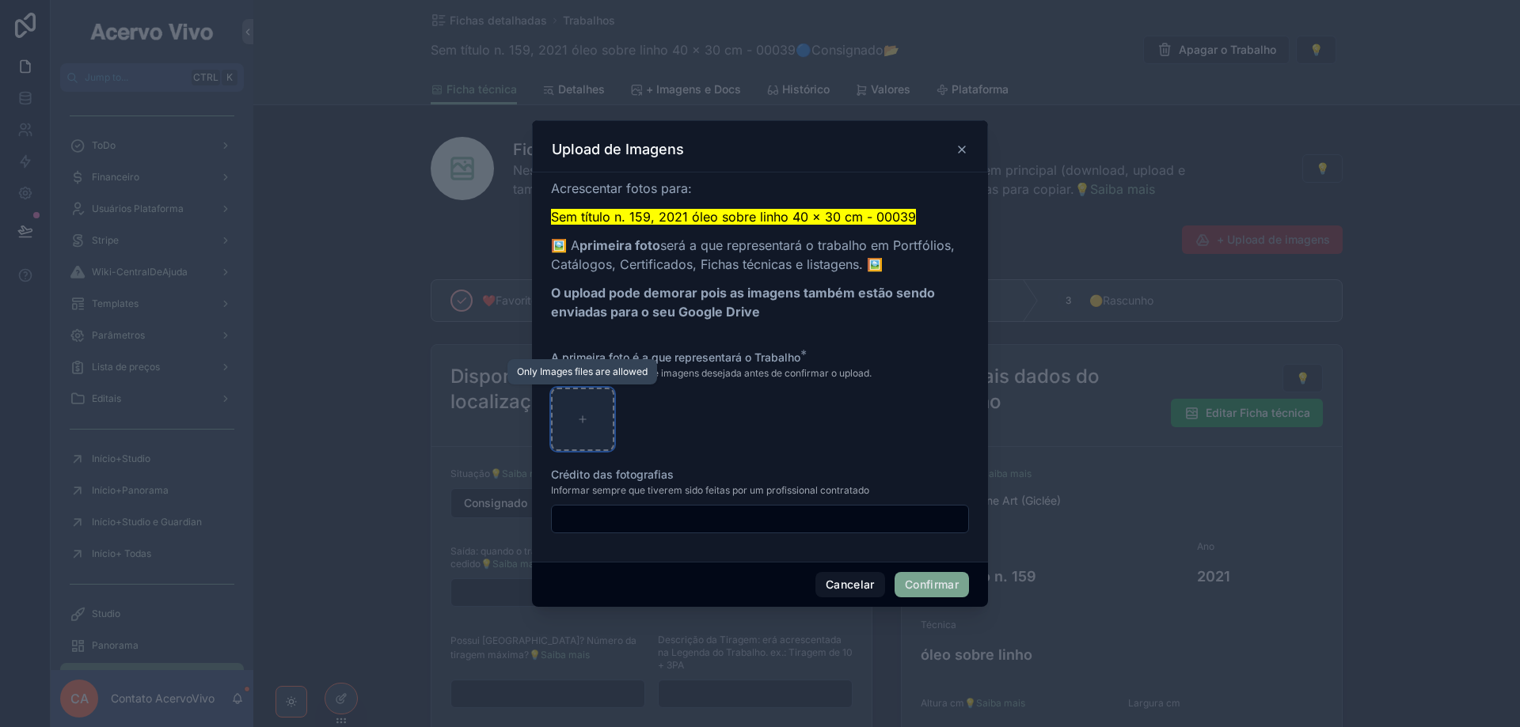
click at [585, 421] on icon at bounding box center [582, 419] width 11 height 11
type input "**********"
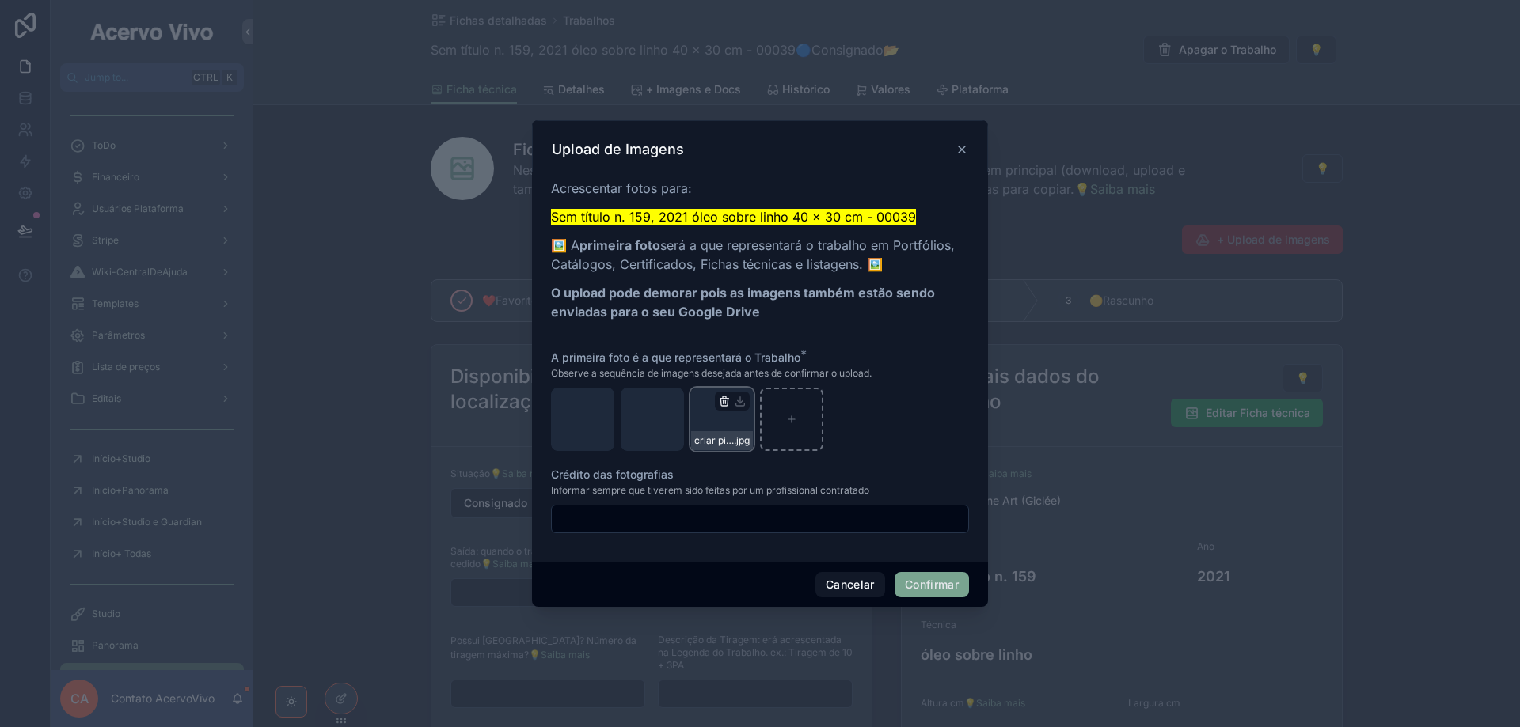
click at [724, 401] on icon "button" at bounding box center [724, 401] width 13 height 13
click at [758, 370] on icon "button" at bounding box center [758, 370] width 9 height 0
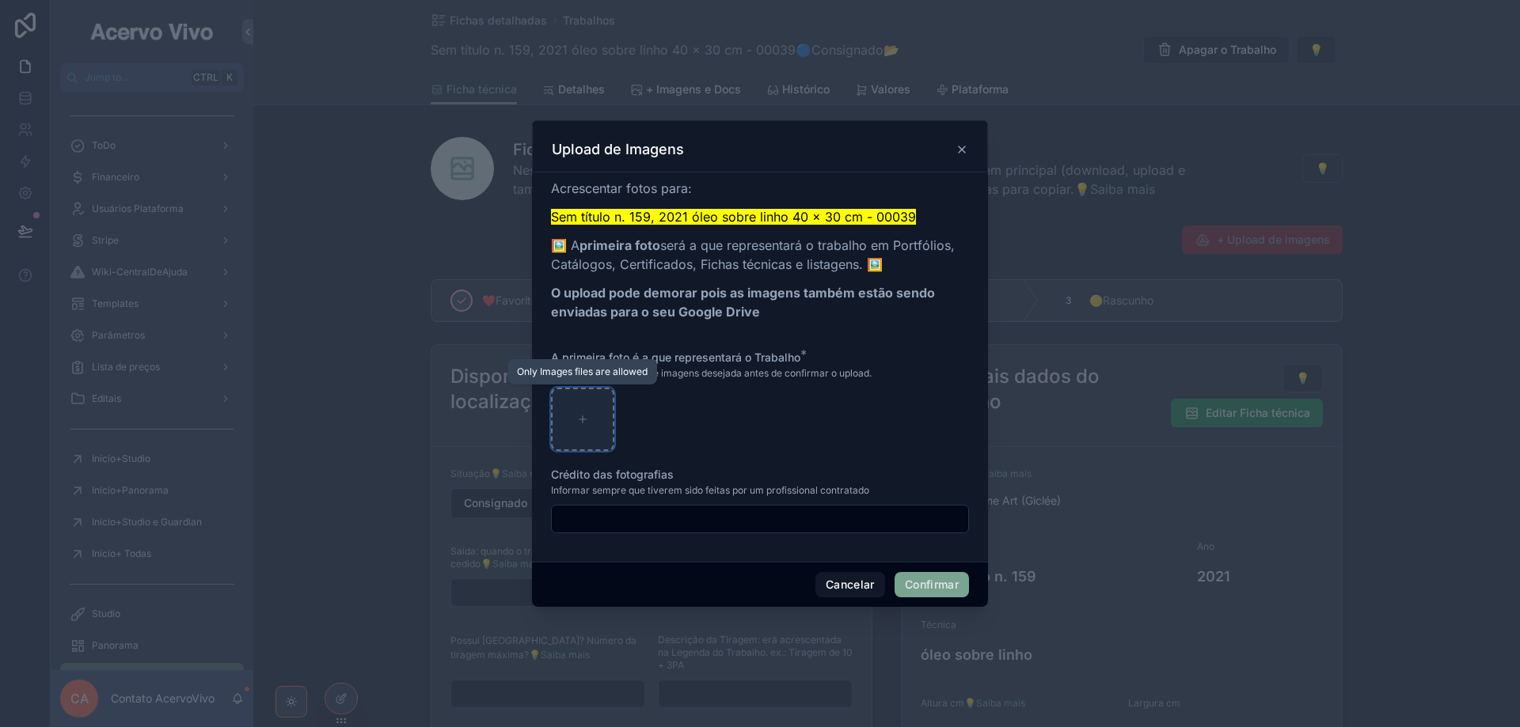
click at [583, 419] on icon at bounding box center [582, 419] width 11 height 11
type input "**********"
click at [659, 416] on div at bounding box center [652, 419] width 63 height 63
type input "**********"
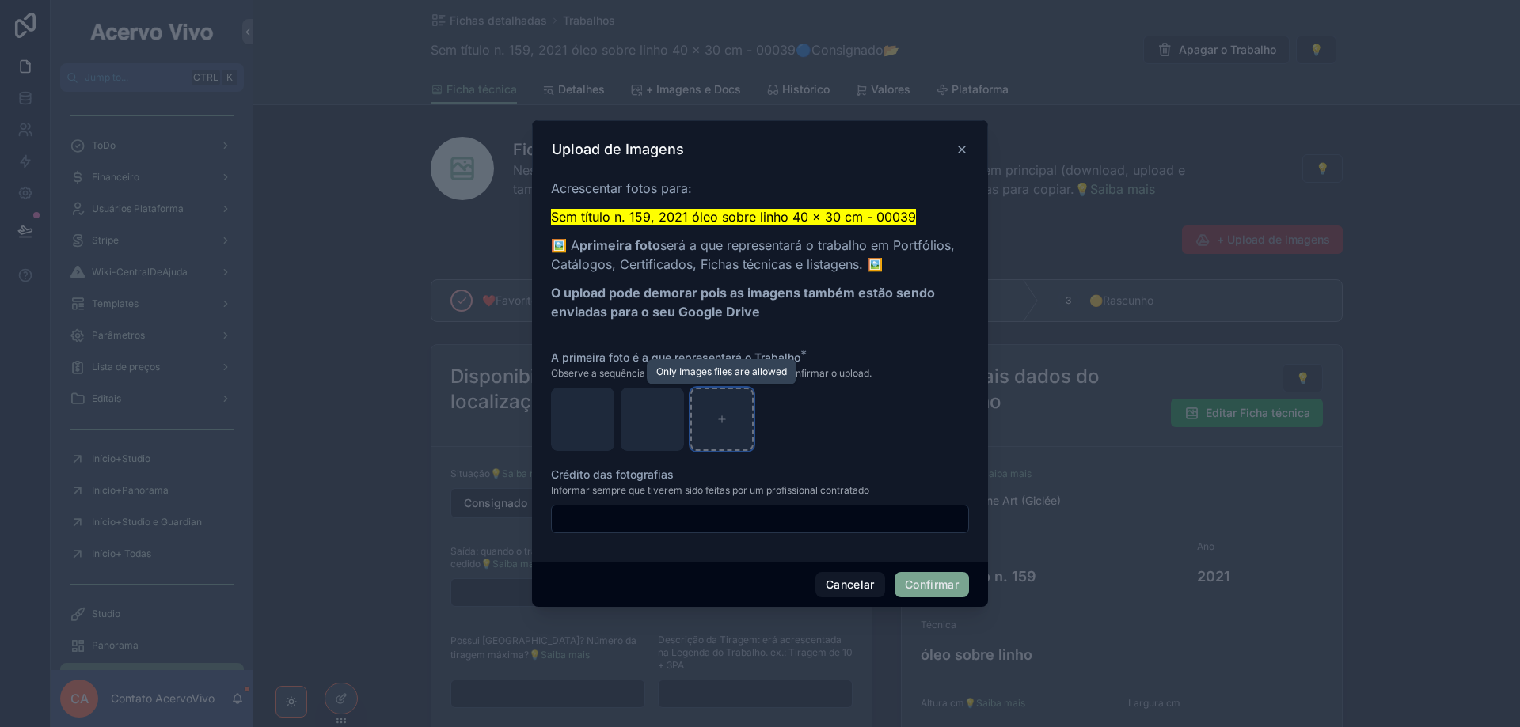
click at [729, 418] on div at bounding box center [721, 419] width 63 height 63
type input "**********"
click at [923, 591] on button "Confirmar" at bounding box center [932, 584] width 74 height 25
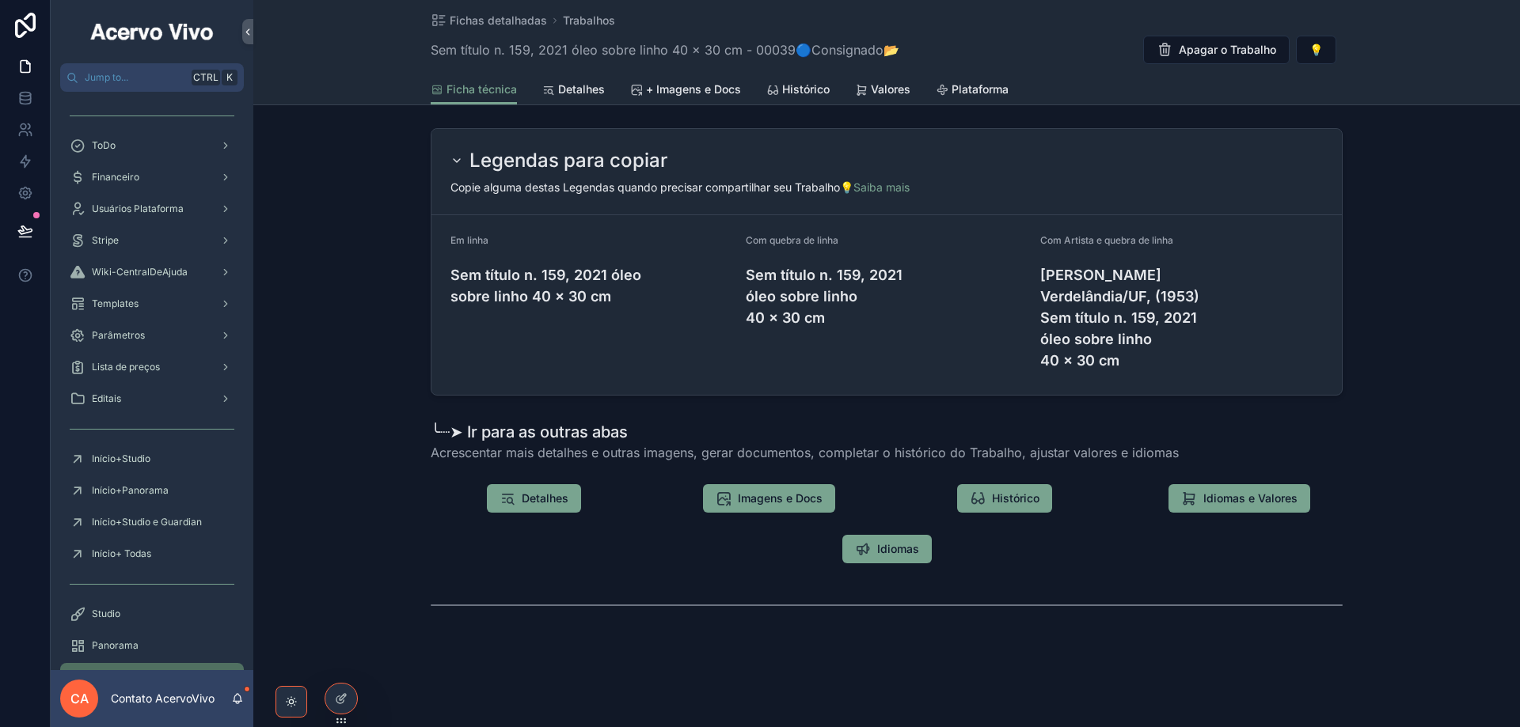
scroll to position [1248, 0]
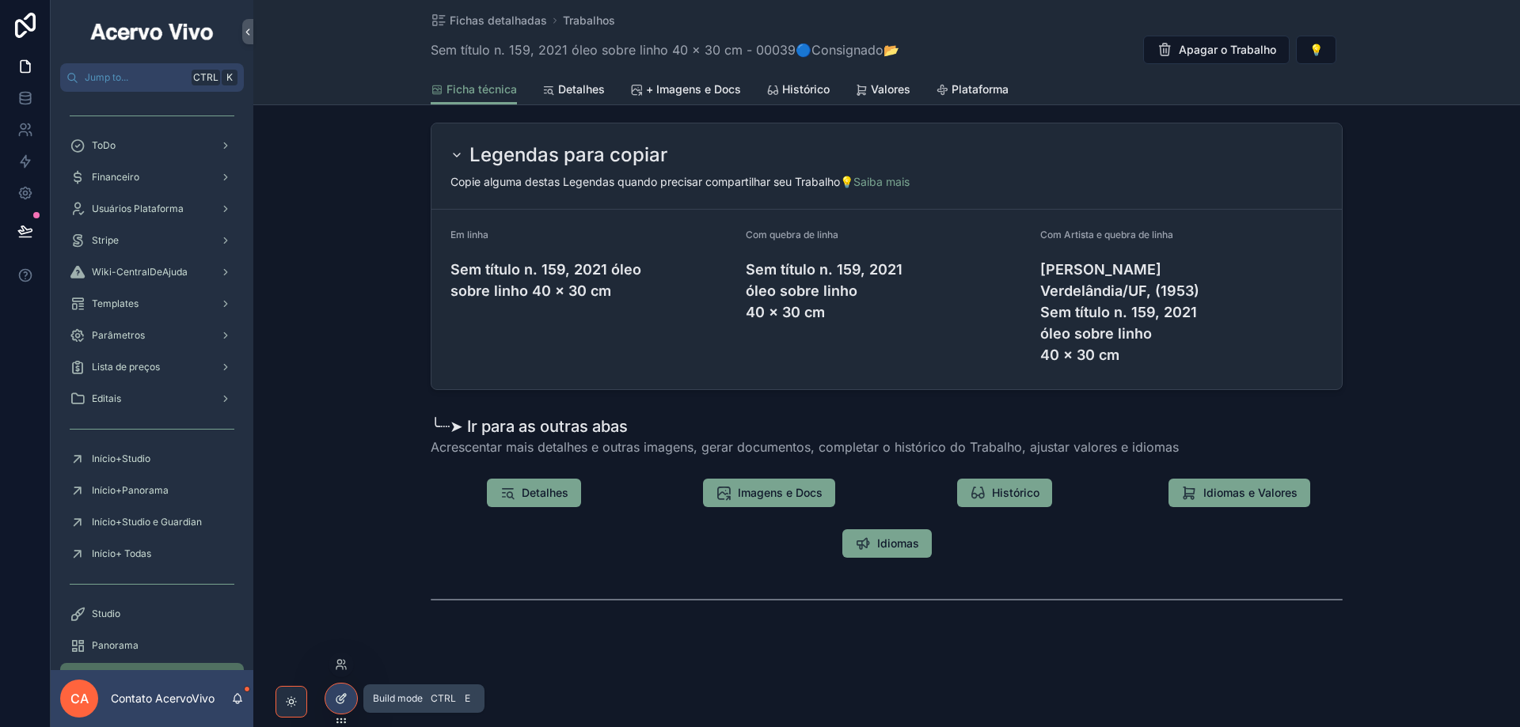
click at [341, 704] on icon at bounding box center [339, 700] width 7 height 7
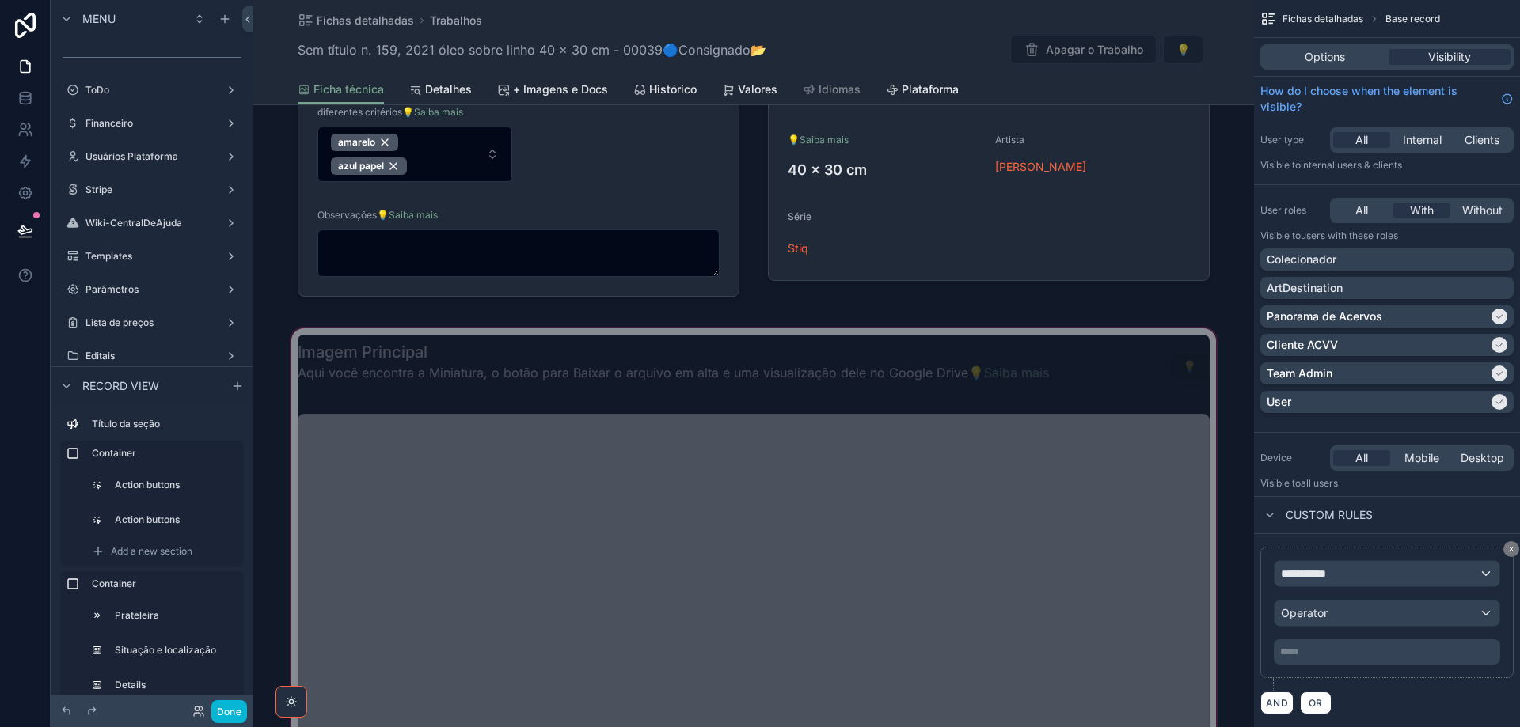
scroll to position [615, 0]
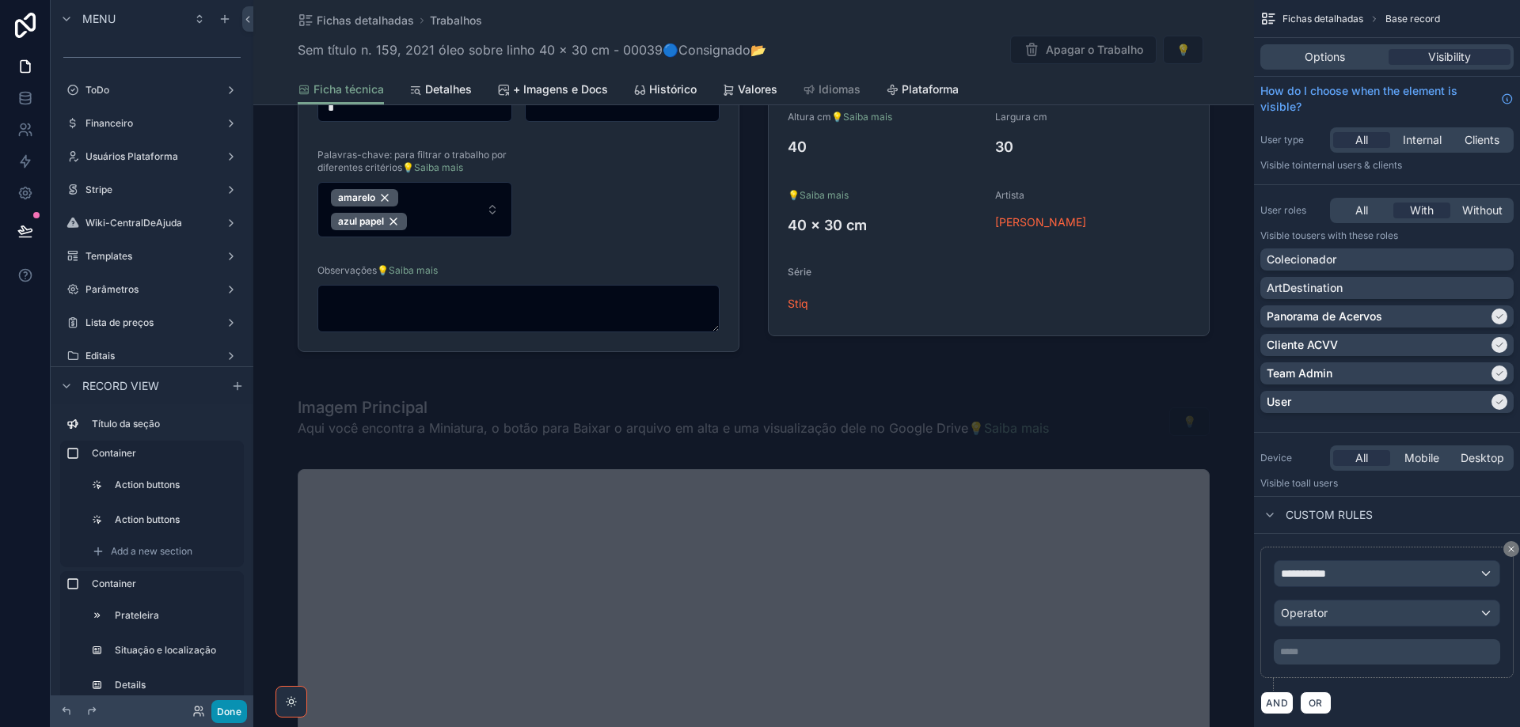
click at [219, 716] on button "Done" at bounding box center [229, 712] width 36 height 23
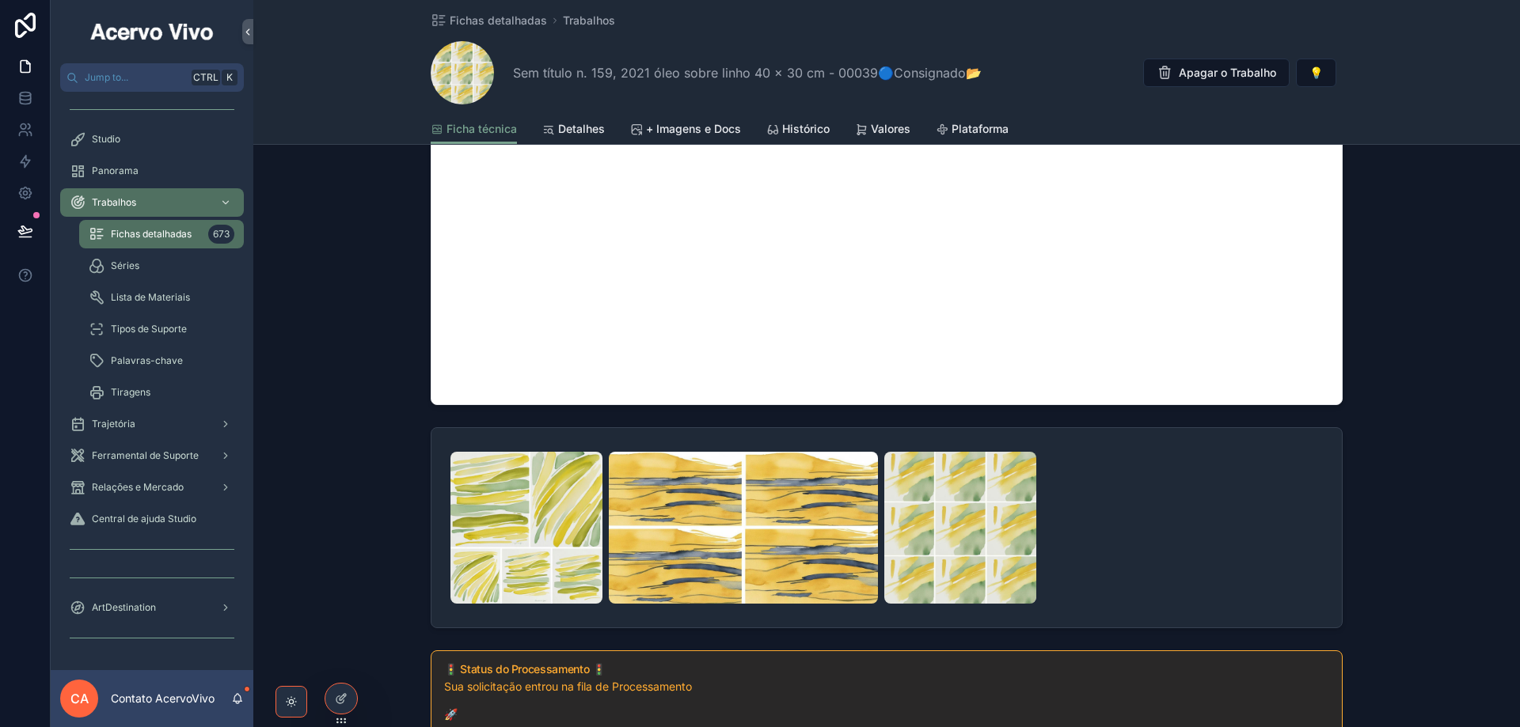
scroll to position [1446, 0]
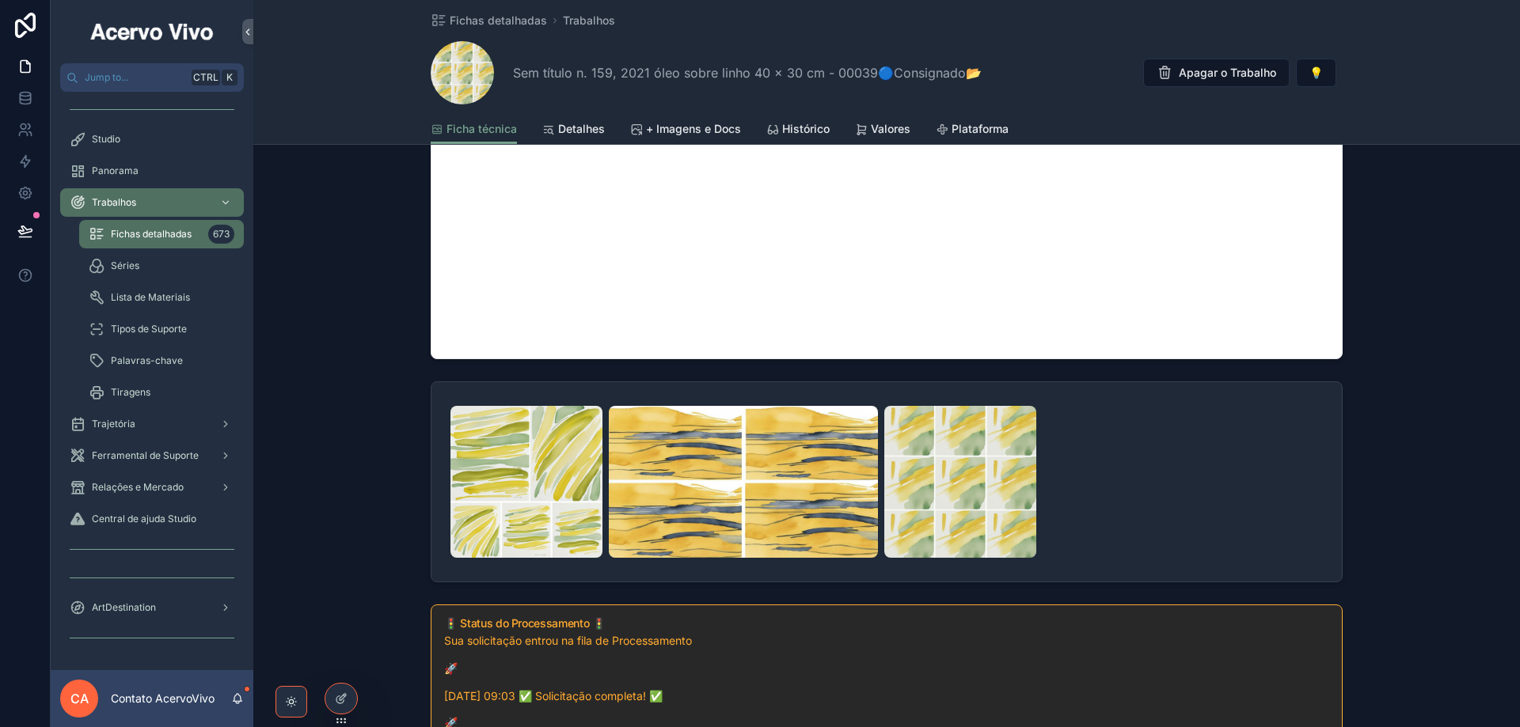
click at [1176, 517] on div "scrollable content" at bounding box center [886, 482] width 872 height 152
click at [347, 701] on icon at bounding box center [341, 699] width 13 height 13
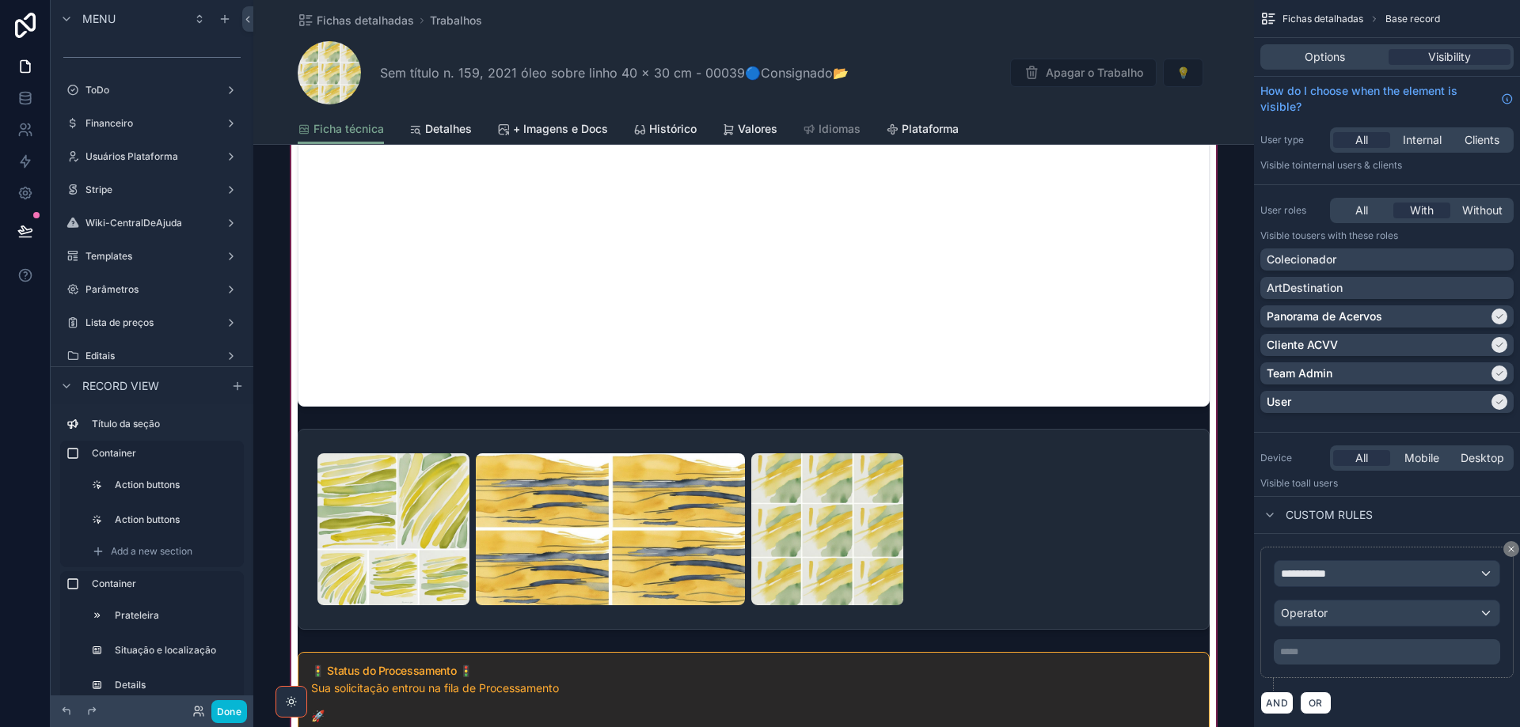
click at [1163, 477] on div "scrollable content" at bounding box center [753, 282] width 1001 height 1386
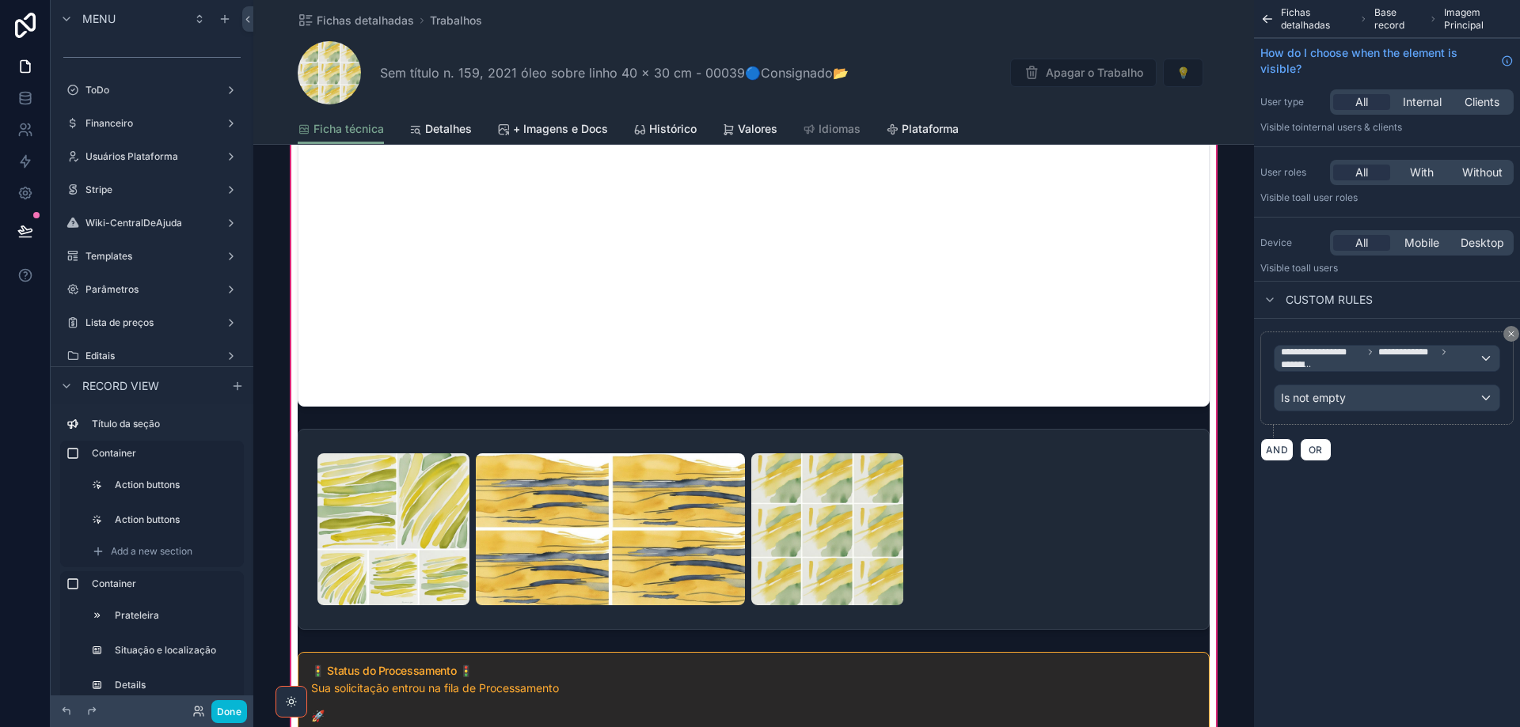
click at [1050, 482] on div "scrollable content" at bounding box center [753, 530] width 931 height 214
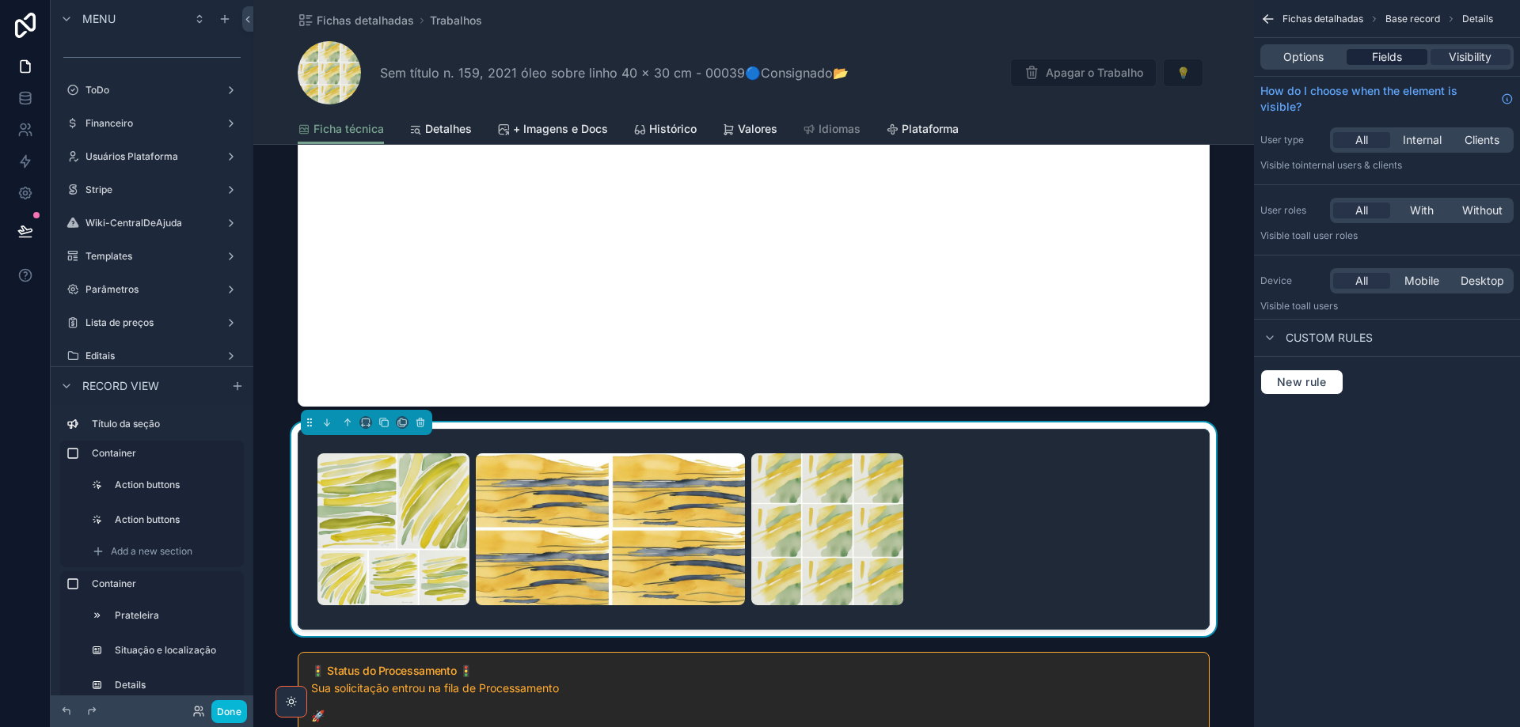
click at [1398, 57] on span "Fields" at bounding box center [1387, 57] width 30 height 16
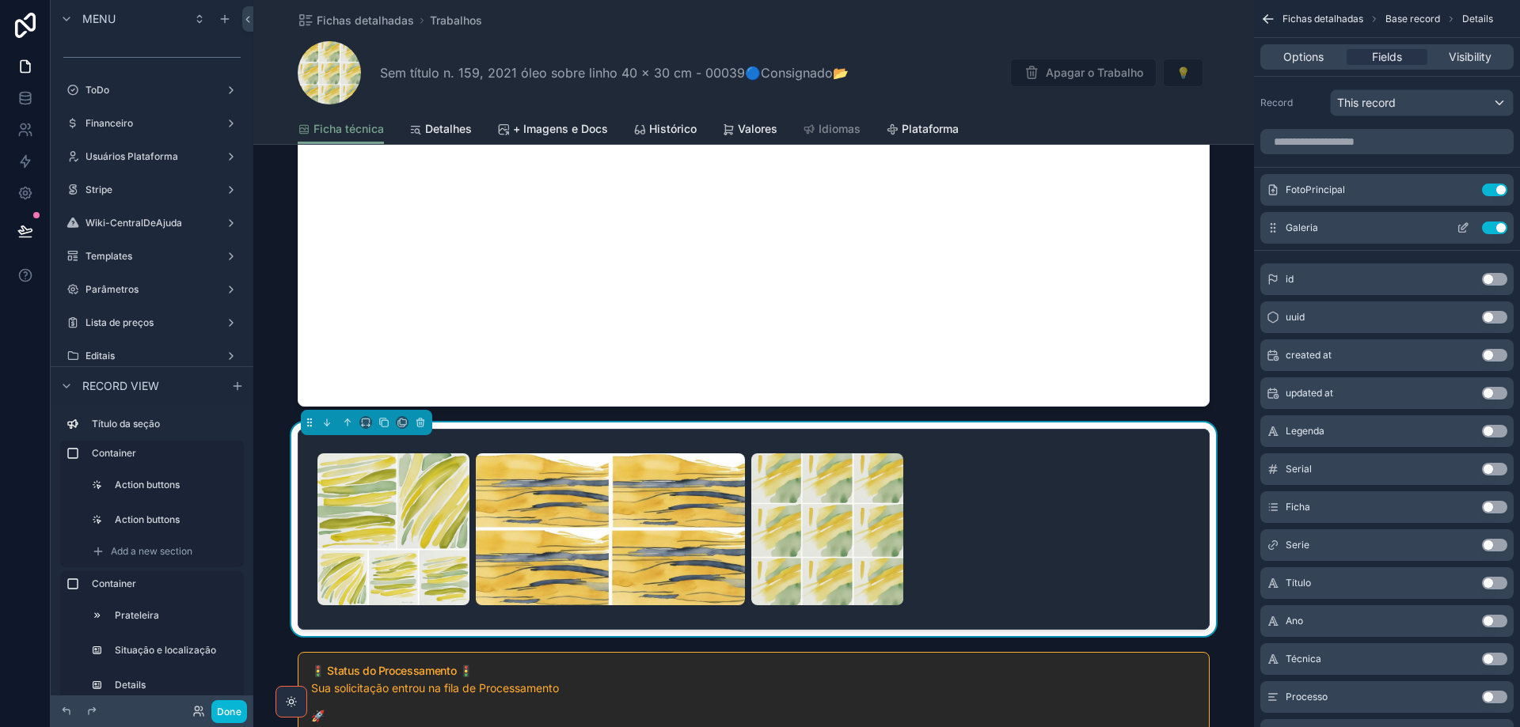
click at [1462, 233] on icon "scrollable content" at bounding box center [1462, 229] width 7 height 7
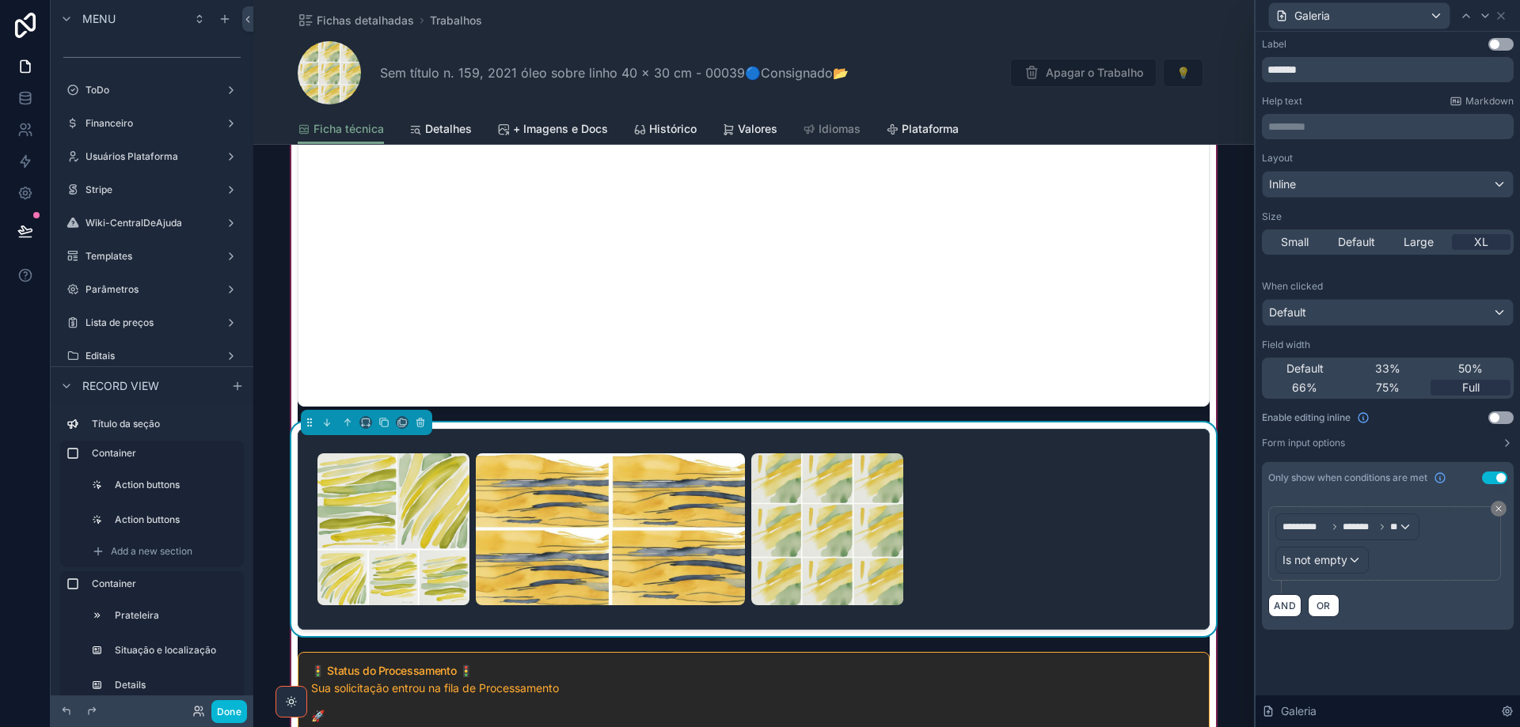
click at [1082, 505] on div "scrollable content" at bounding box center [753, 530] width 872 height 152
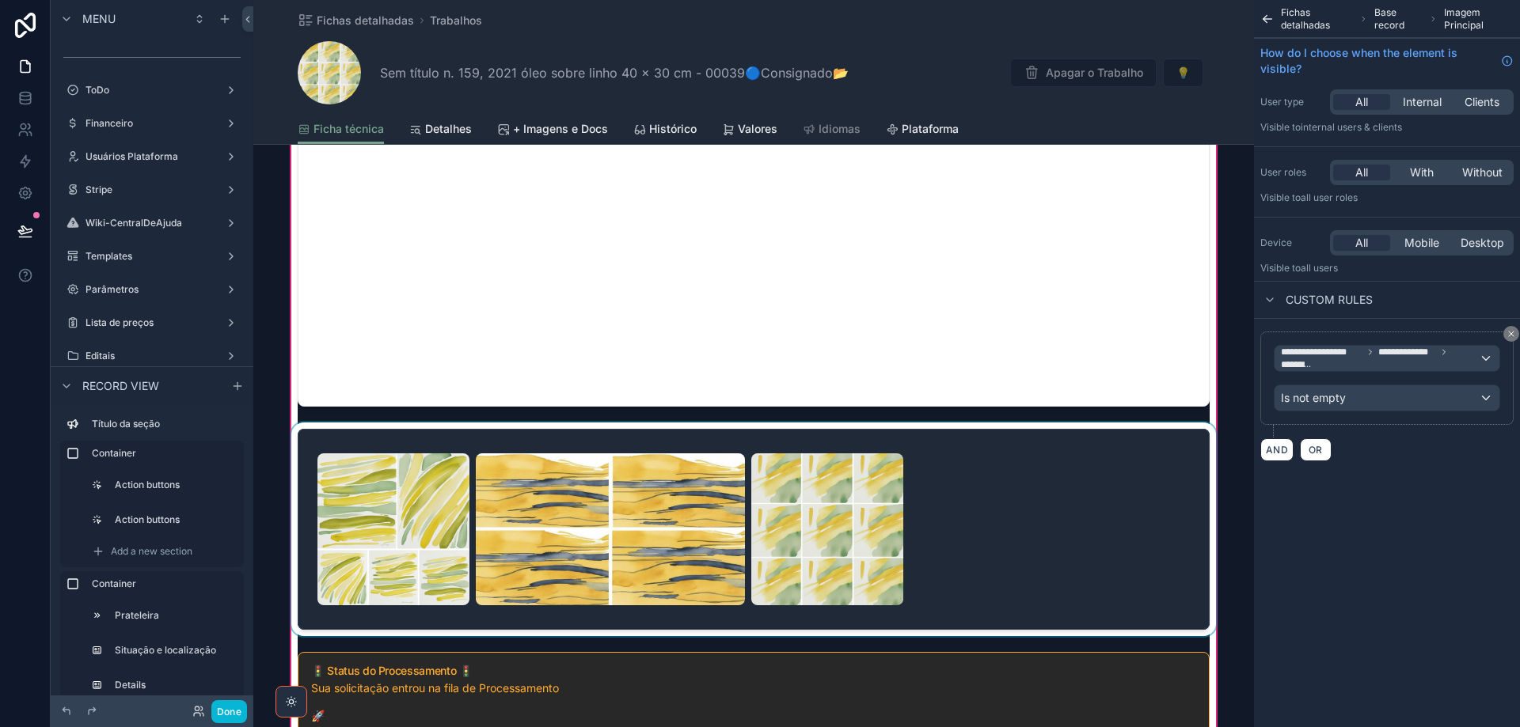
click at [1014, 511] on div "scrollable content" at bounding box center [753, 530] width 931 height 214
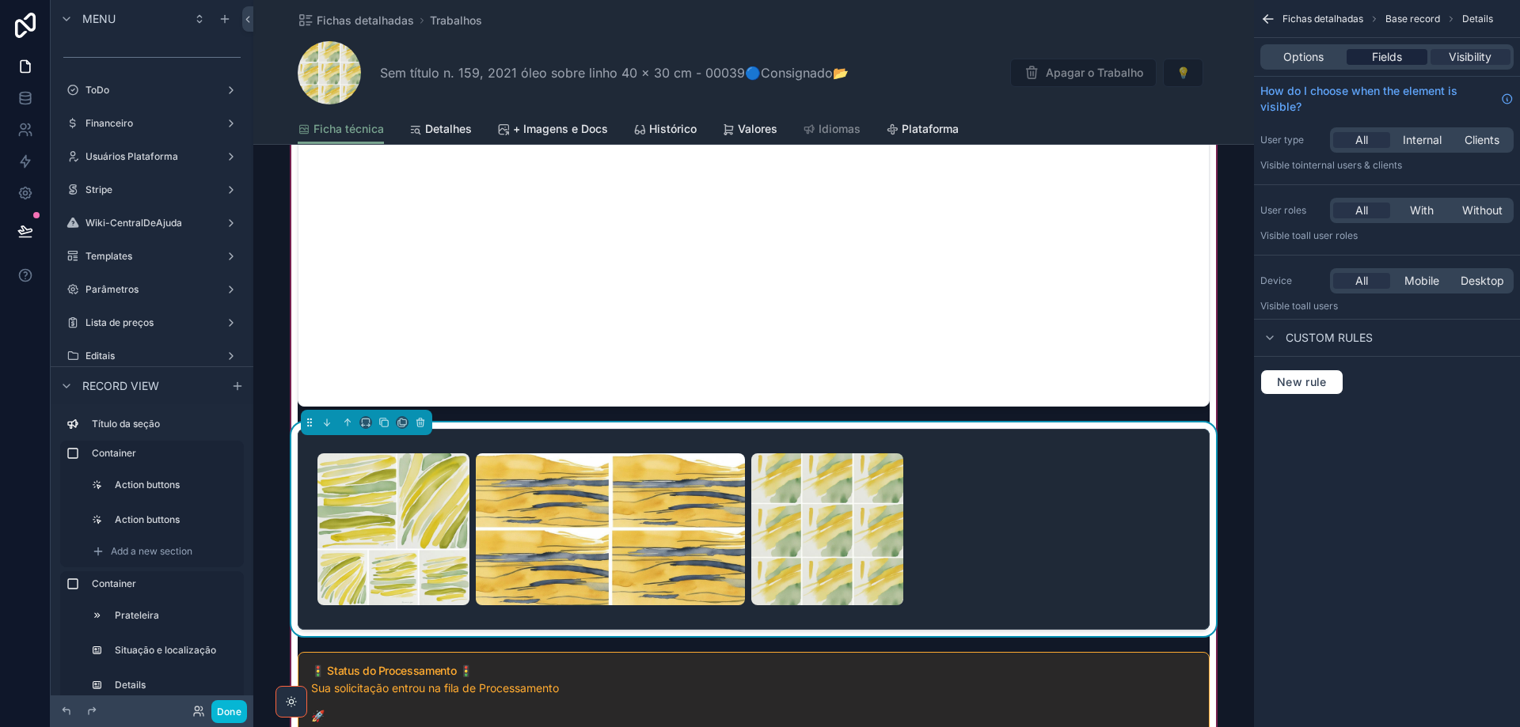
click at [1394, 55] on span "Fields" at bounding box center [1387, 57] width 30 height 16
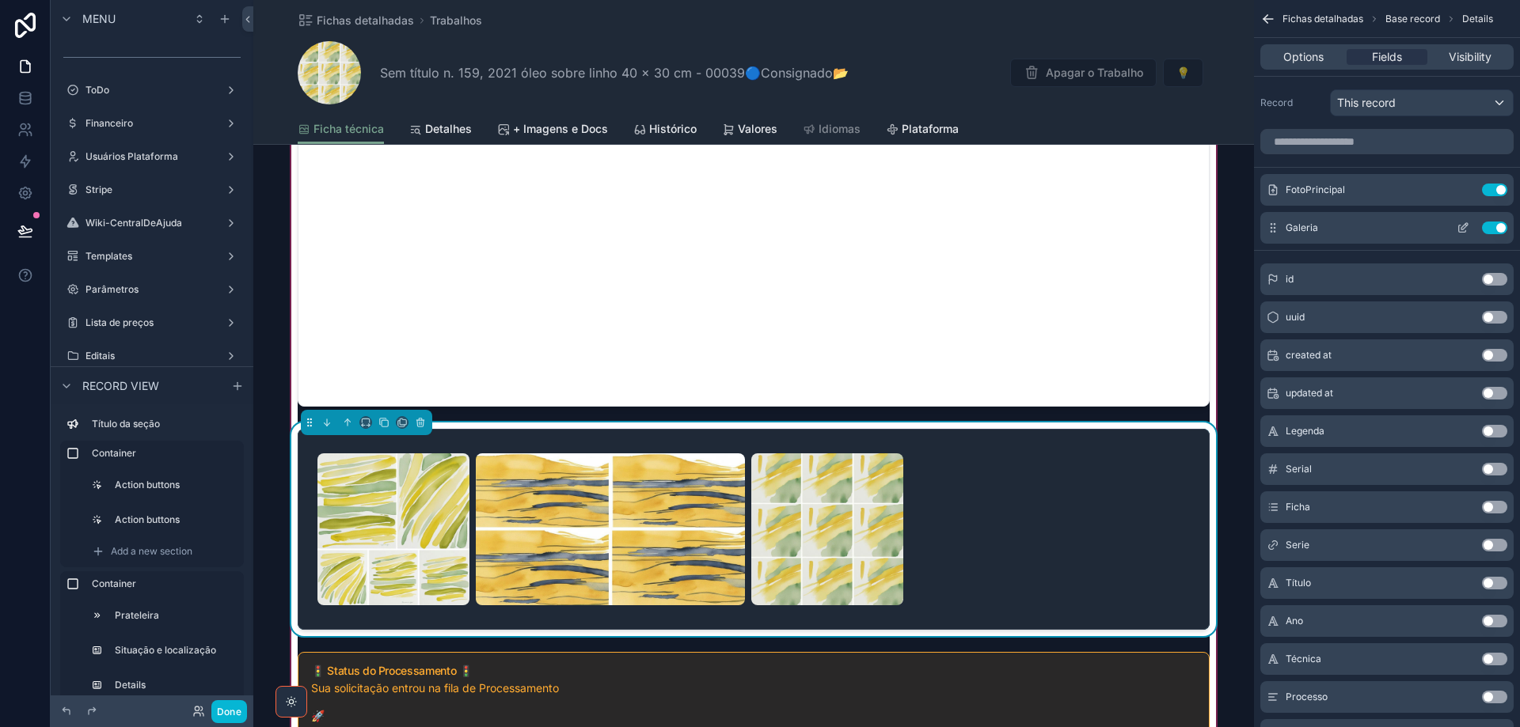
click at [1468, 226] on icon "scrollable content" at bounding box center [1463, 228] width 13 height 13
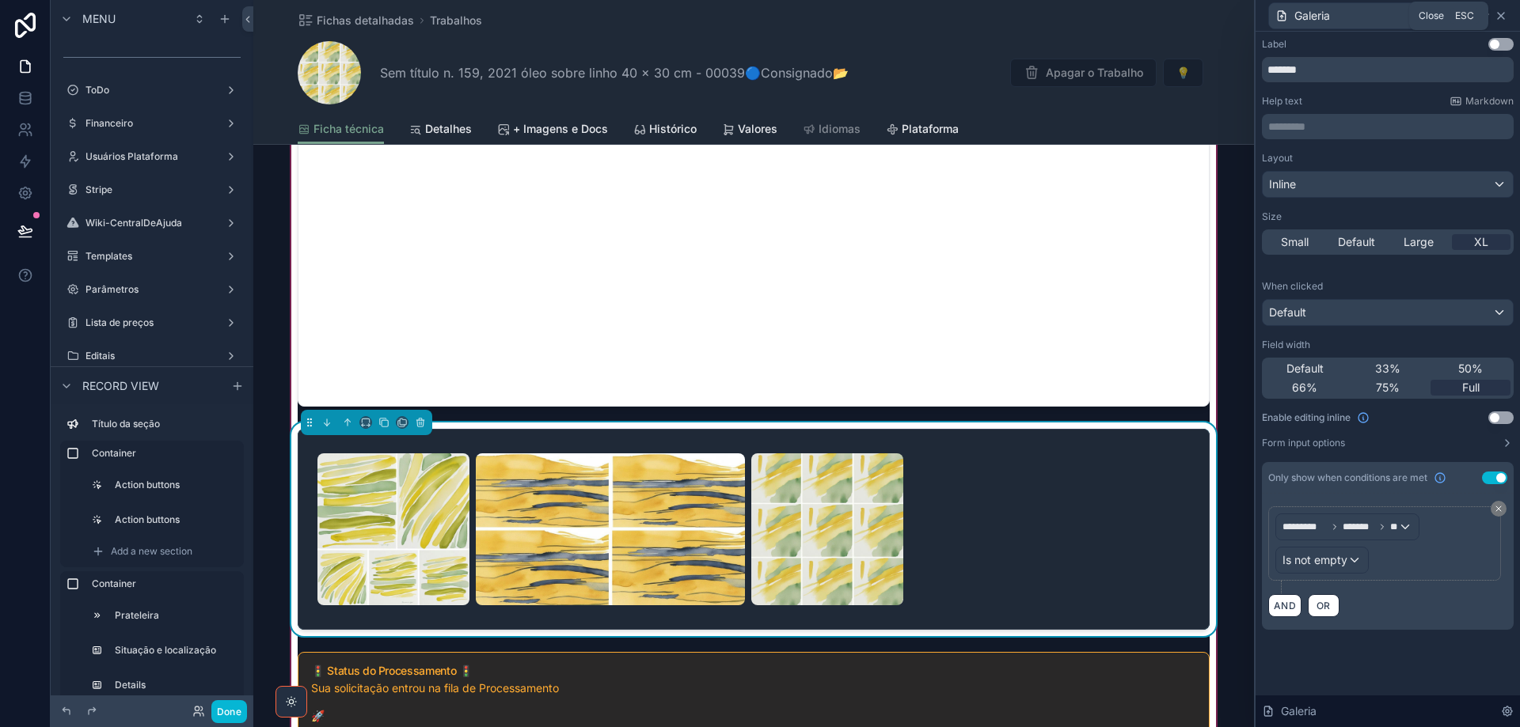
click at [1501, 17] on icon at bounding box center [1501, 15] width 13 height 13
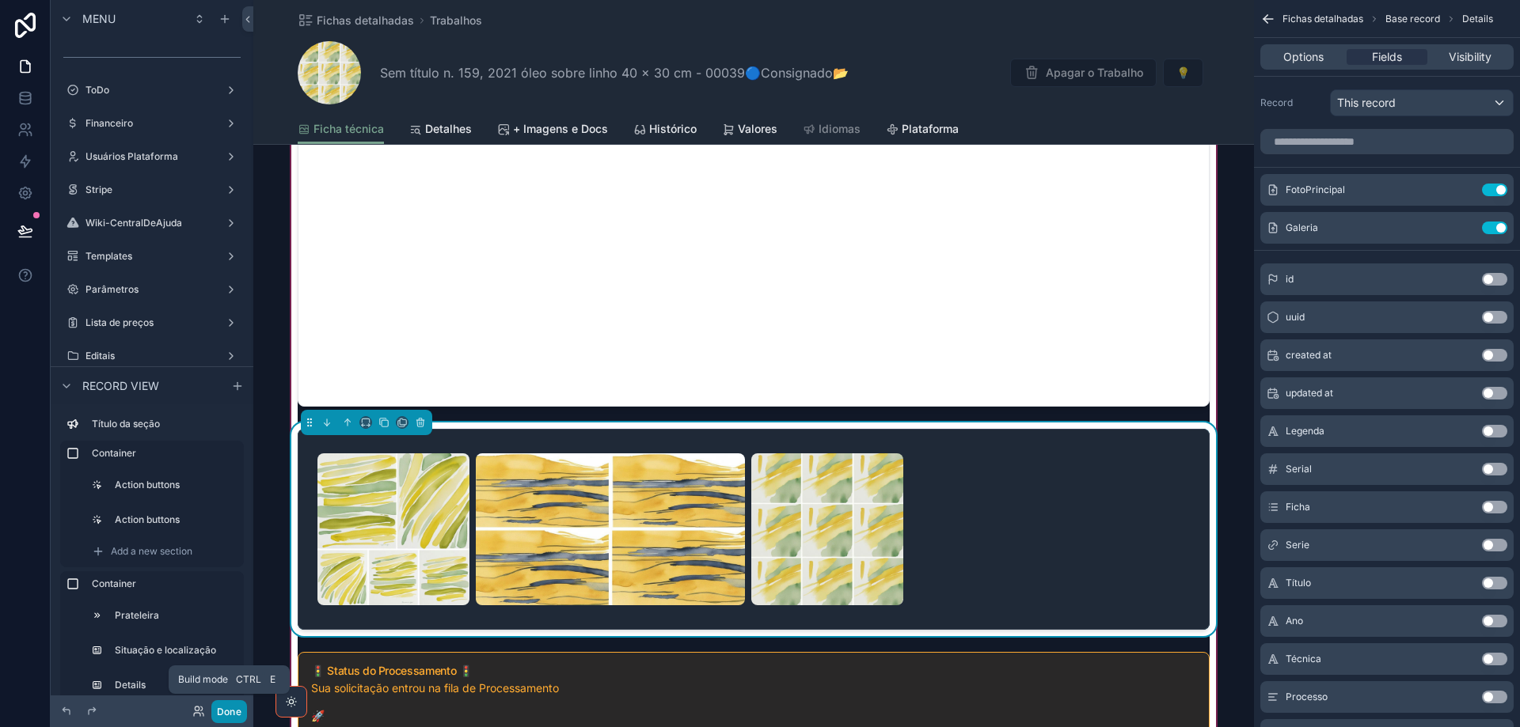
click at [228, 716] on button "Done" at bounding box center [229, 712] width 36 height 23
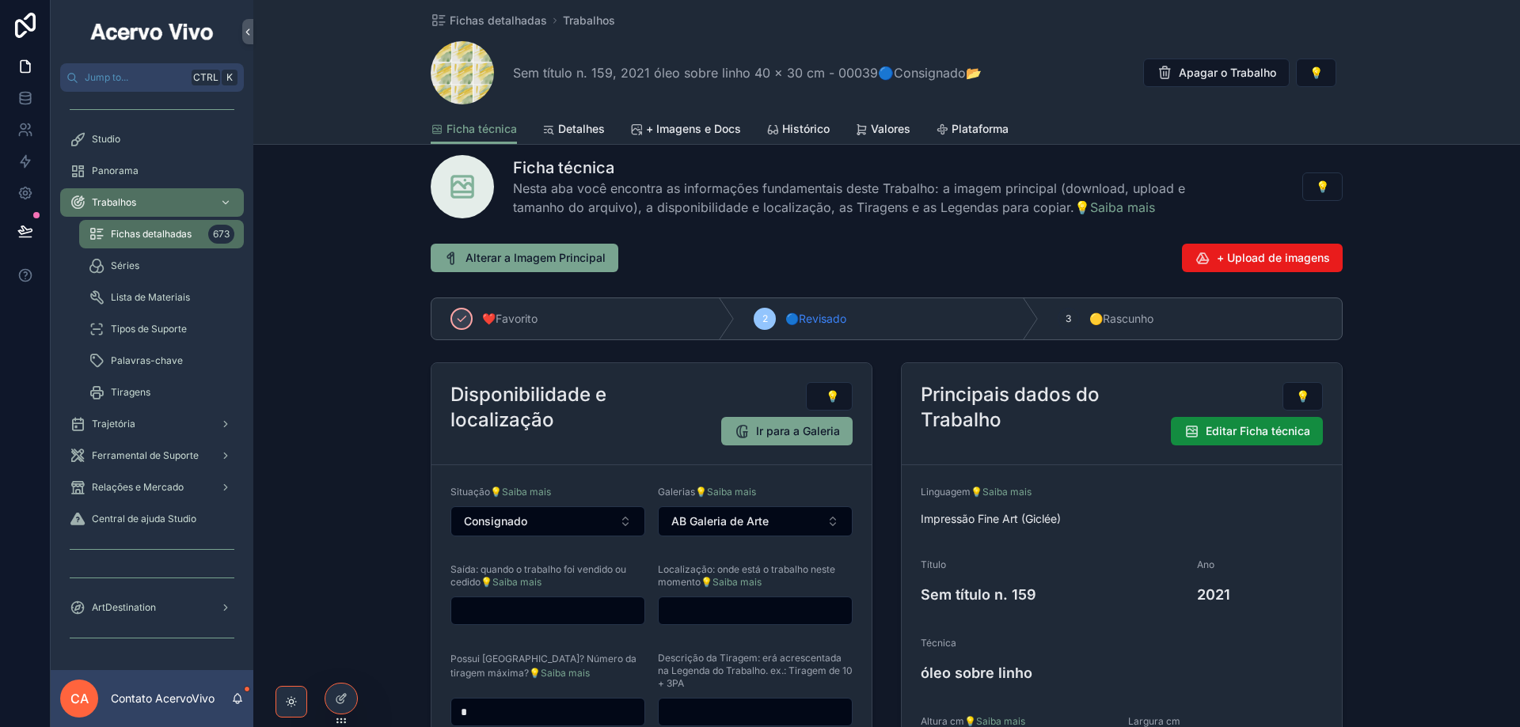
scroll to position [0, 0]
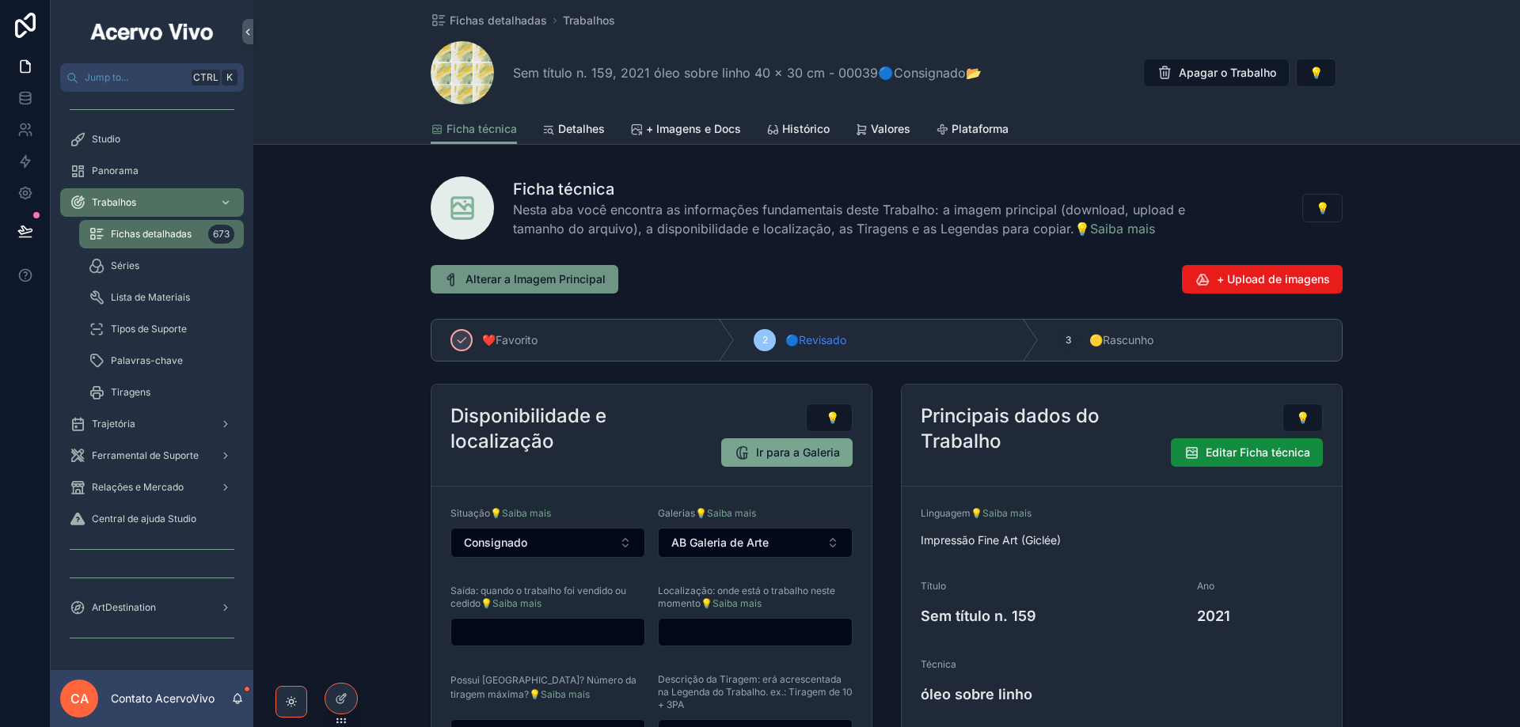
click at [541, 279] on span "Alterar a Imagem Principal" at bounding box center [535, 280] width 140 height 16
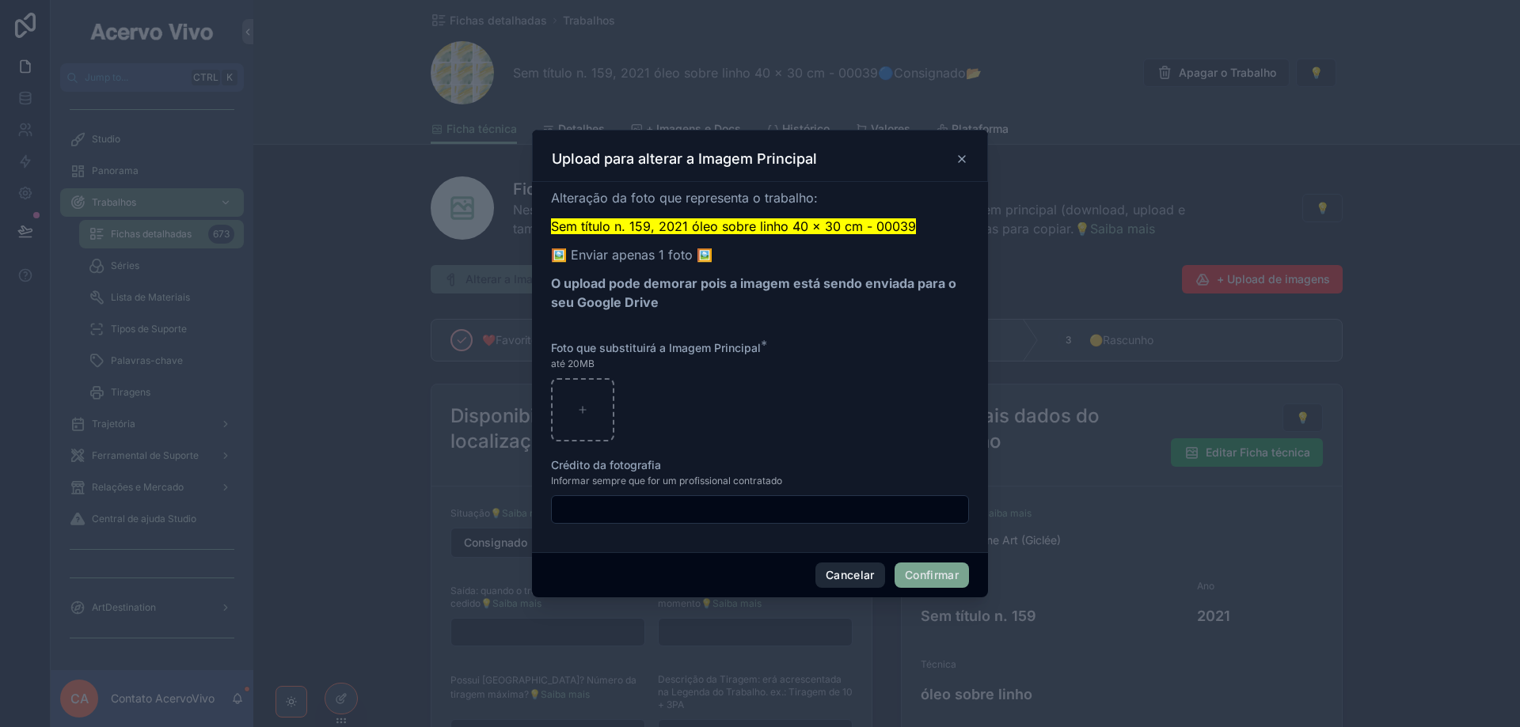
click at [841, 578] on button "Cancelar" at bounding box center [850, 575] width 70 height 25
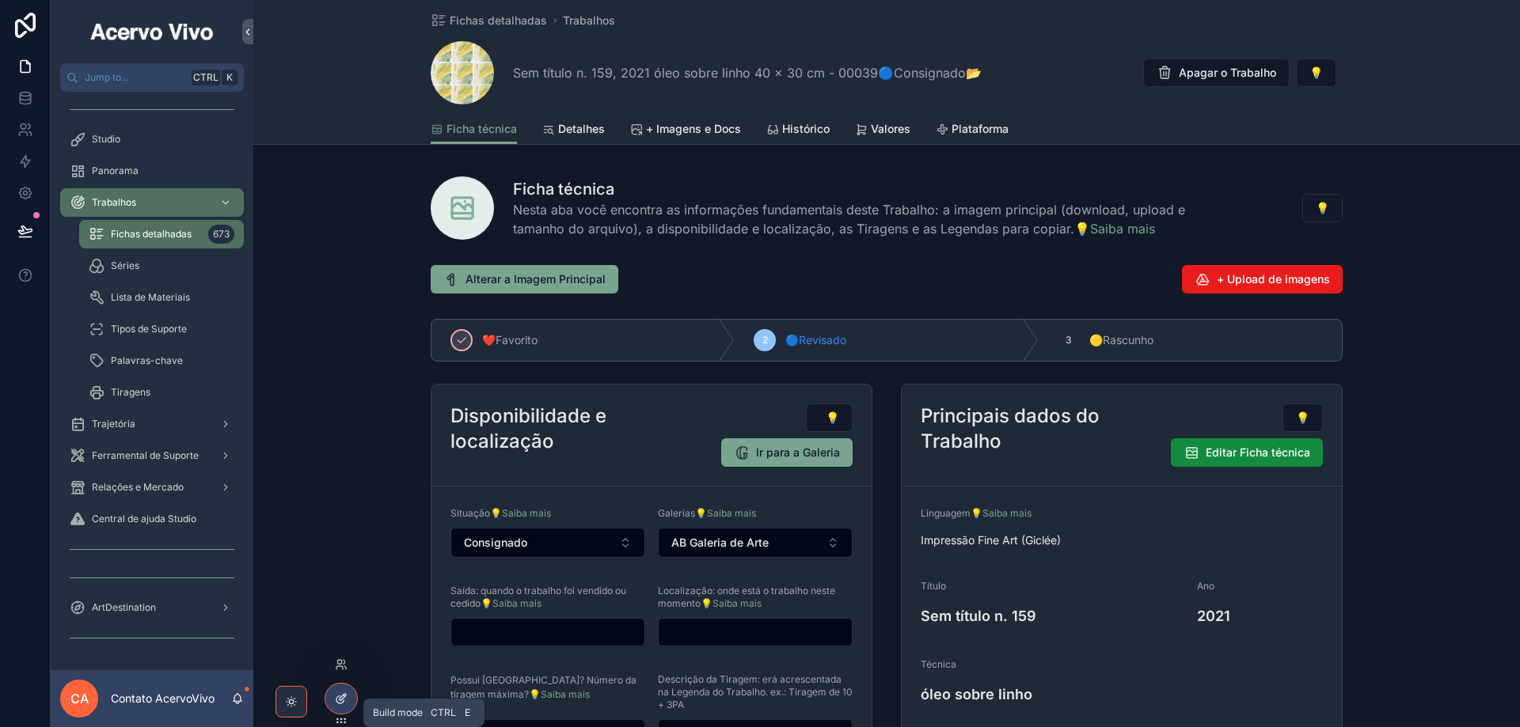
click at [344, 702] on icon at bounding box center [341, 699] width 13 height 13
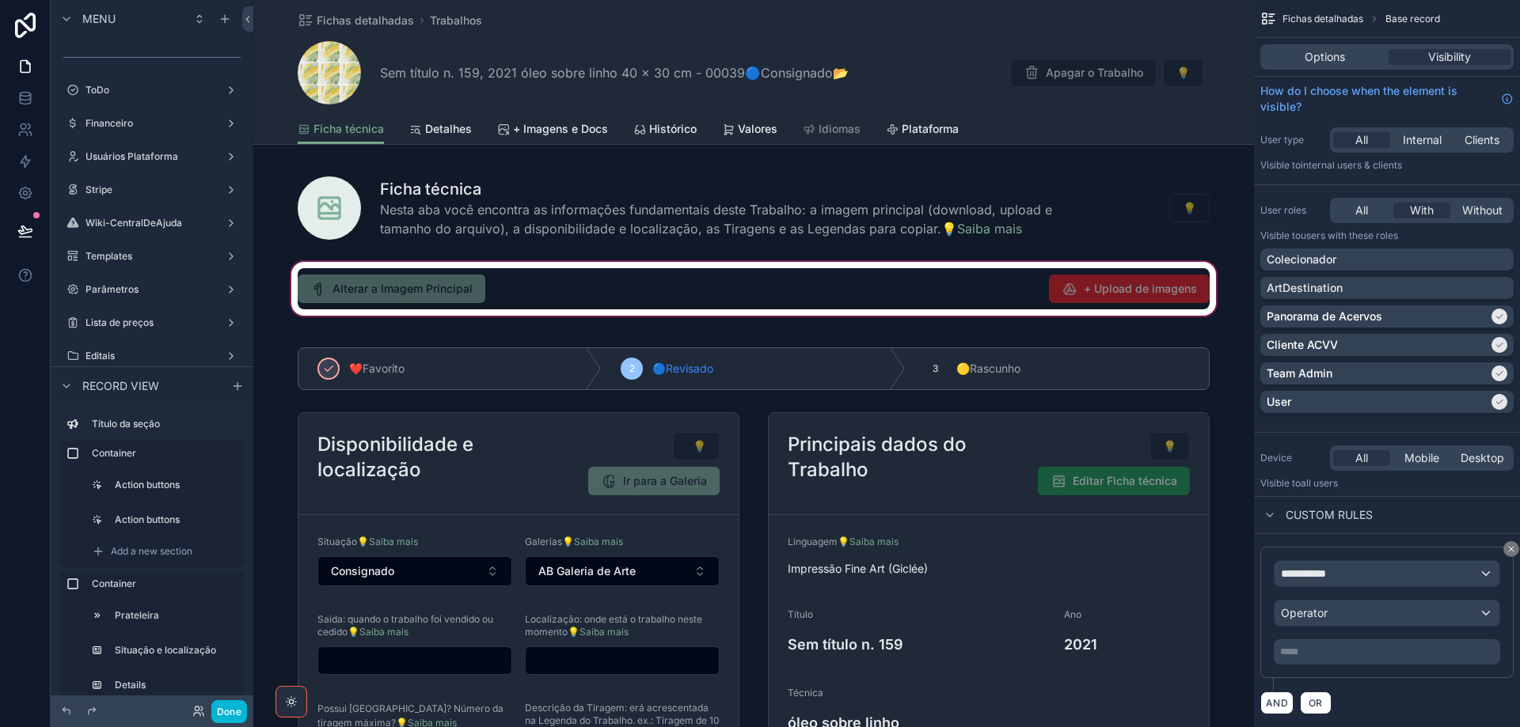
click at [528, 287] on div "scrollable content" at bounding box center [753, 289] width 1001 height 60
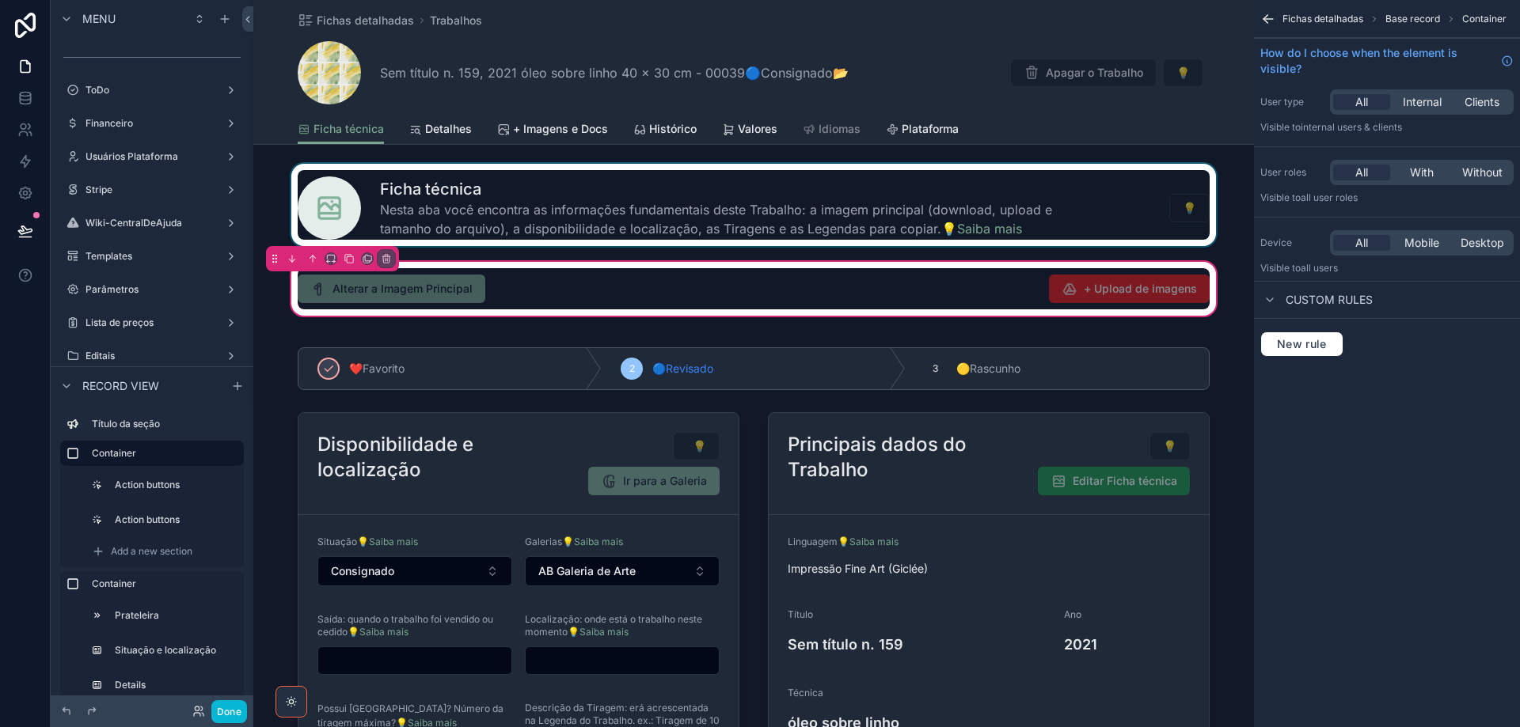
drag, startPoint x: 523, startPoint y: 287, endPoint x: 945, endPoint y: 192, distance: 432.5
click at [522, 287] on div "scrollable content" at bounding box center [518, 288] width 461 height 41
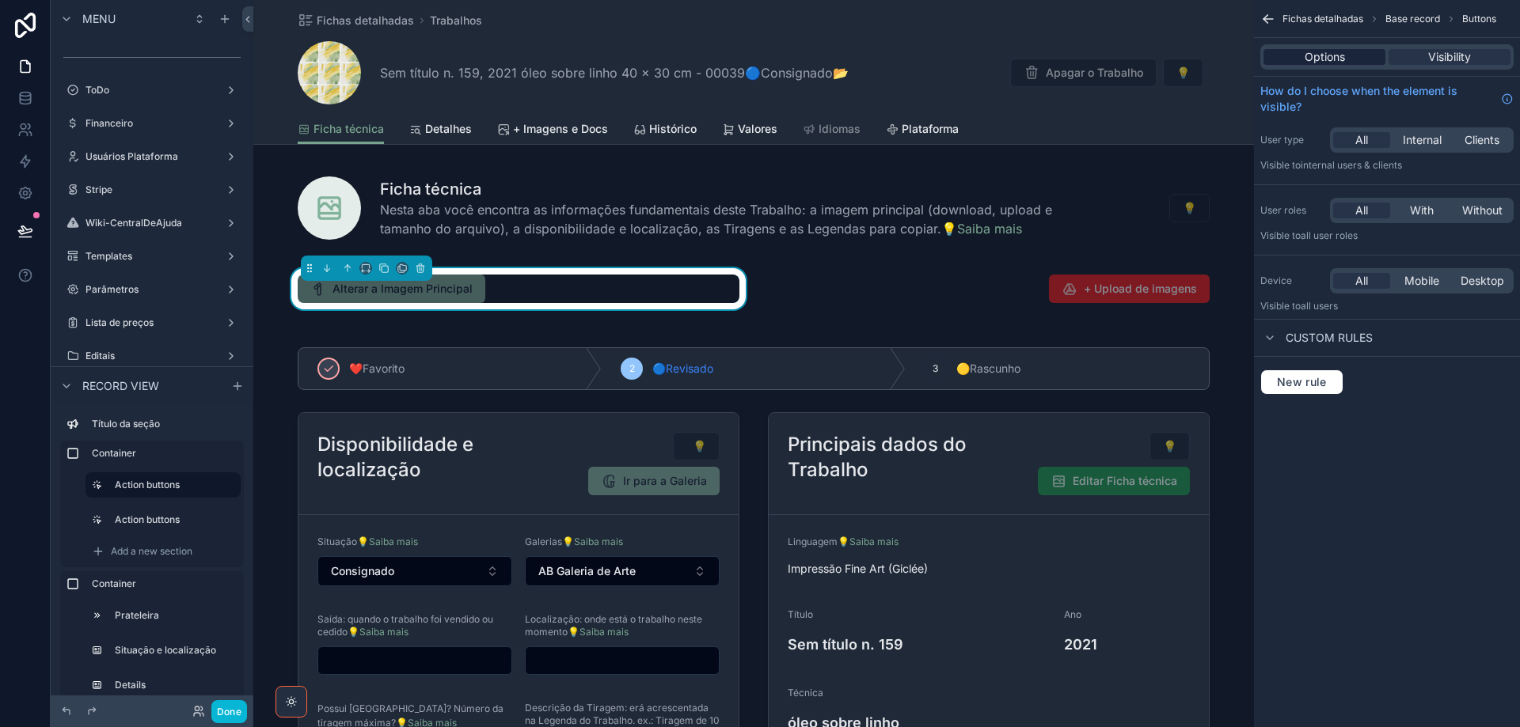
click at [1348, 56] on div "Options" at bounding box center [1324, 57] width 122 height 16
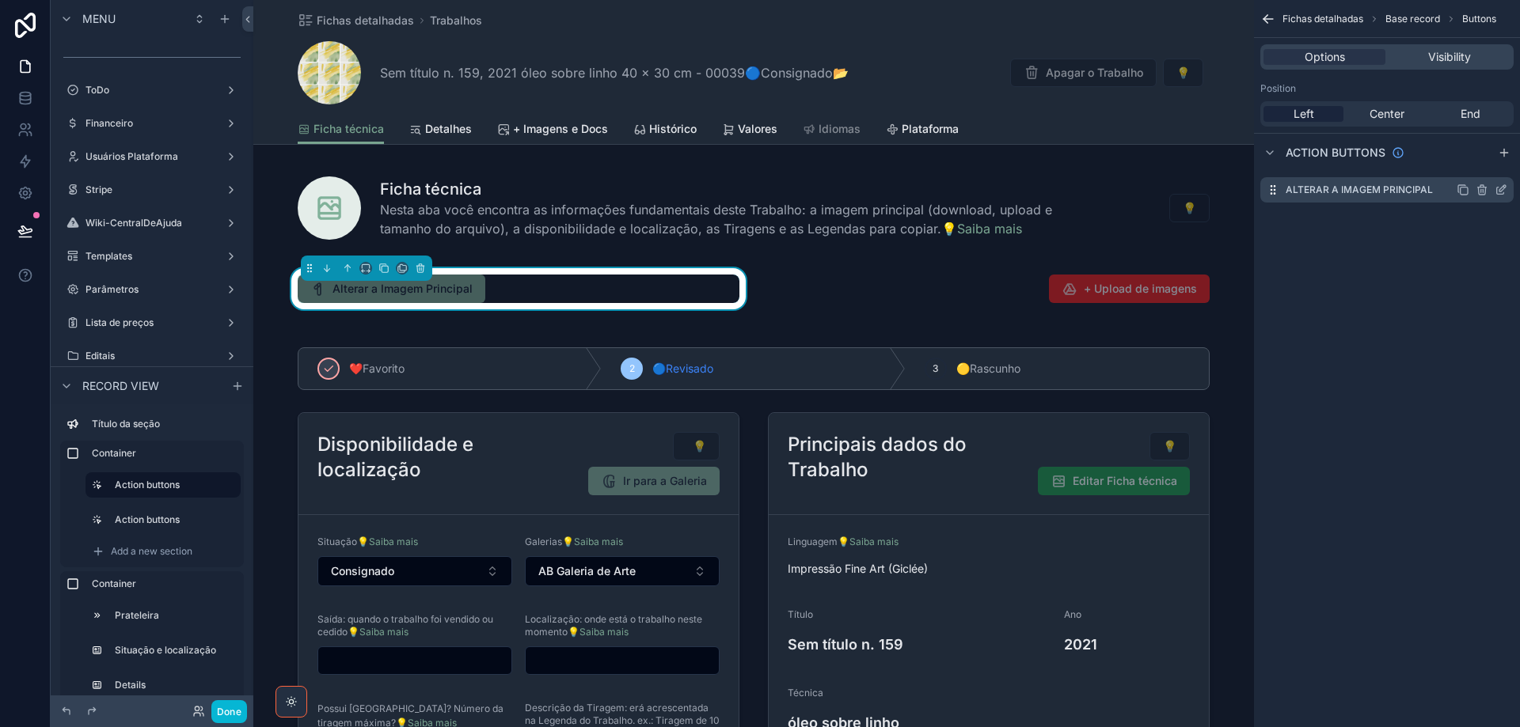
click at [1499, 191] on icon "scrollable content" at bounding box center [1501, 190] width 13 height 13
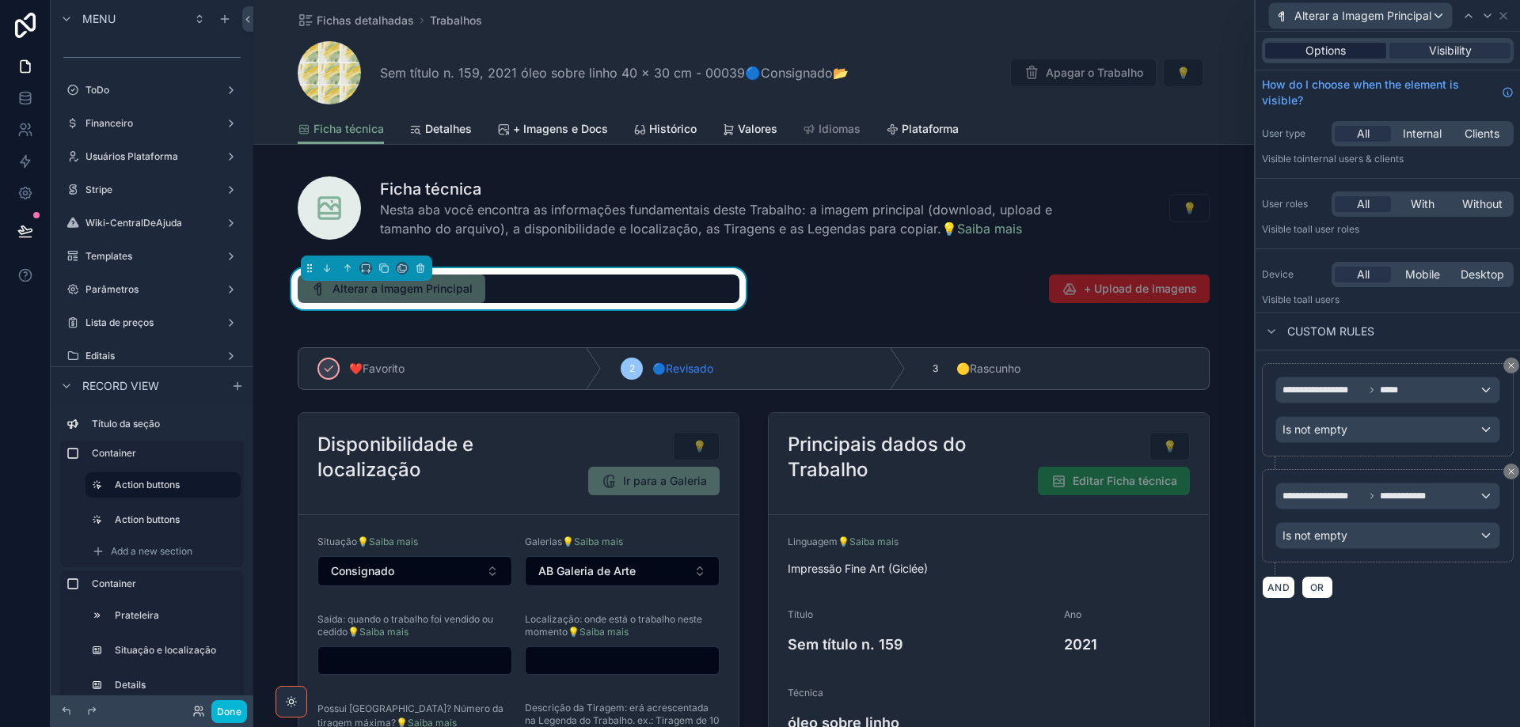
click at [1338, 47] on span "Options" at bounding box center [1325, 51] width 40 height 16
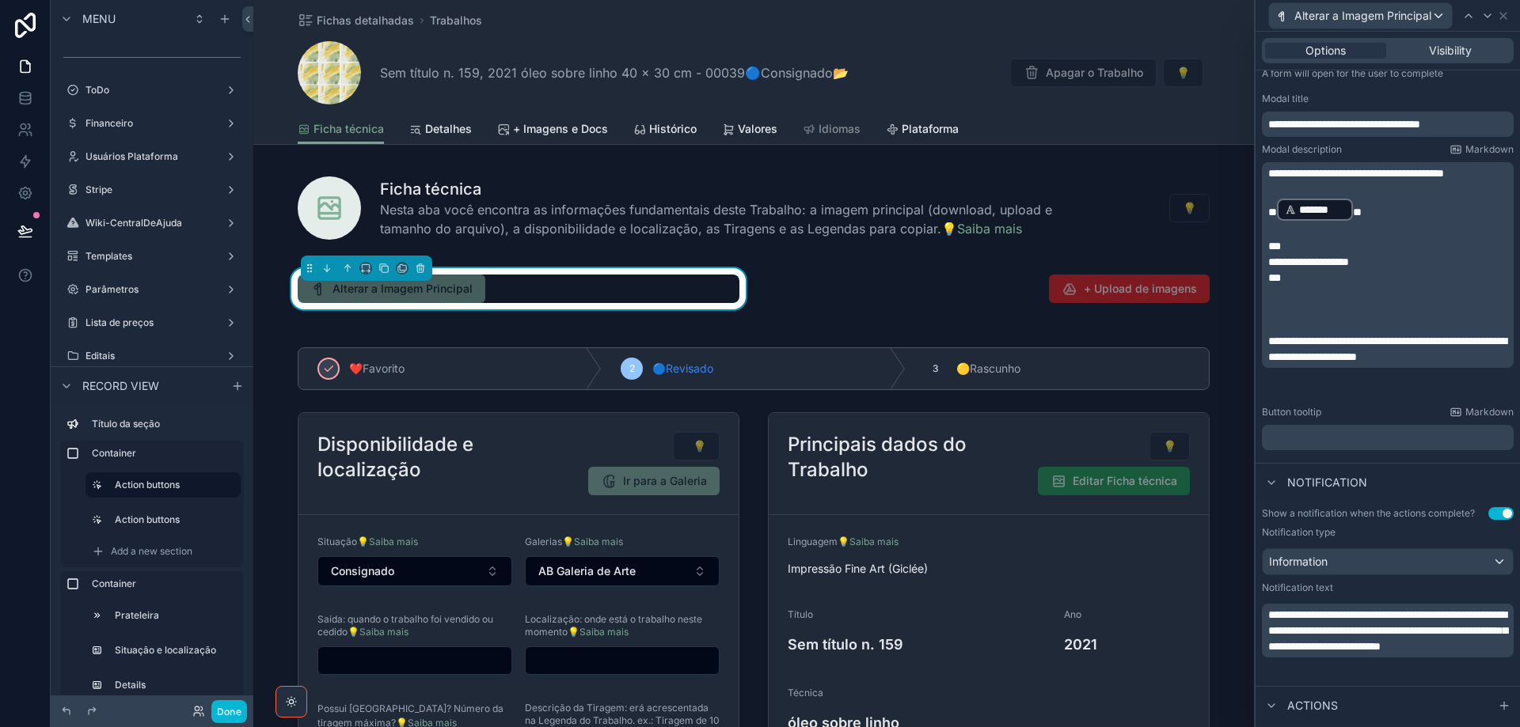
scroll to position [79, 0]
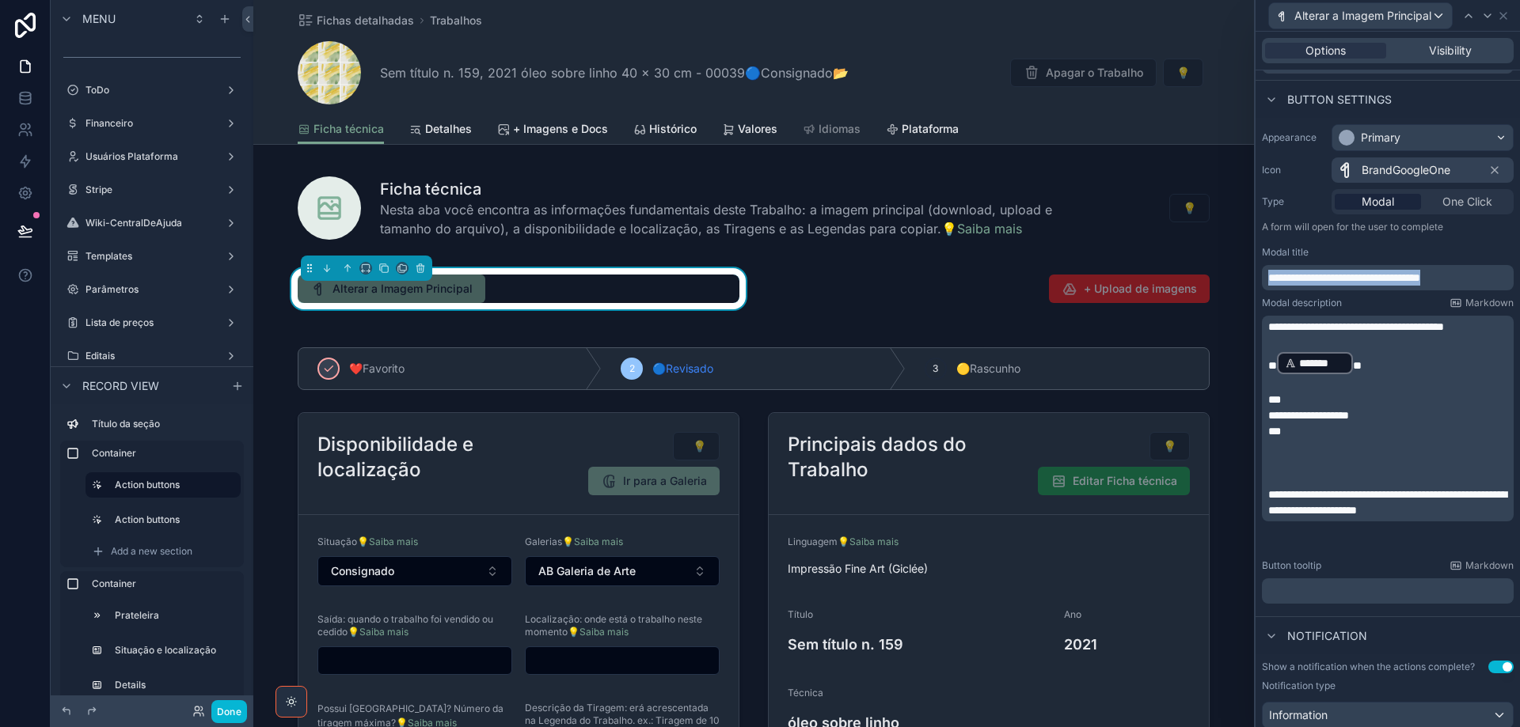
drag, startPoint x: 1486, startPoint y: 271, endPoint x: 1260, endPoint y: 278, distance: 225.7
click at [1260, 278] on div "**********" at bounding box center [1387, 364] width 264 height 492
copy span "**********"
click at [1309, 595] on p "﻿" at bounding box center [1389, 591] width 242 height 16
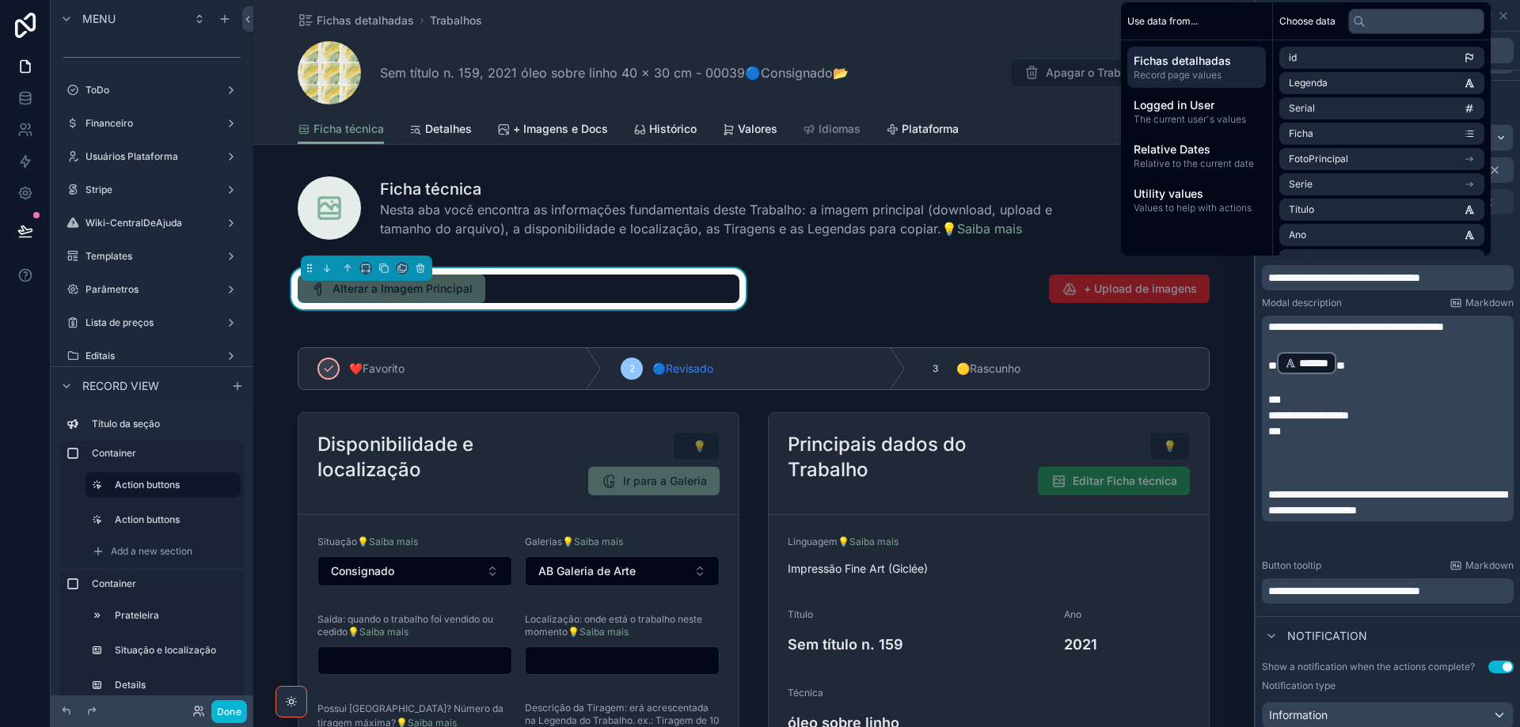
scroll to position [401, 0]
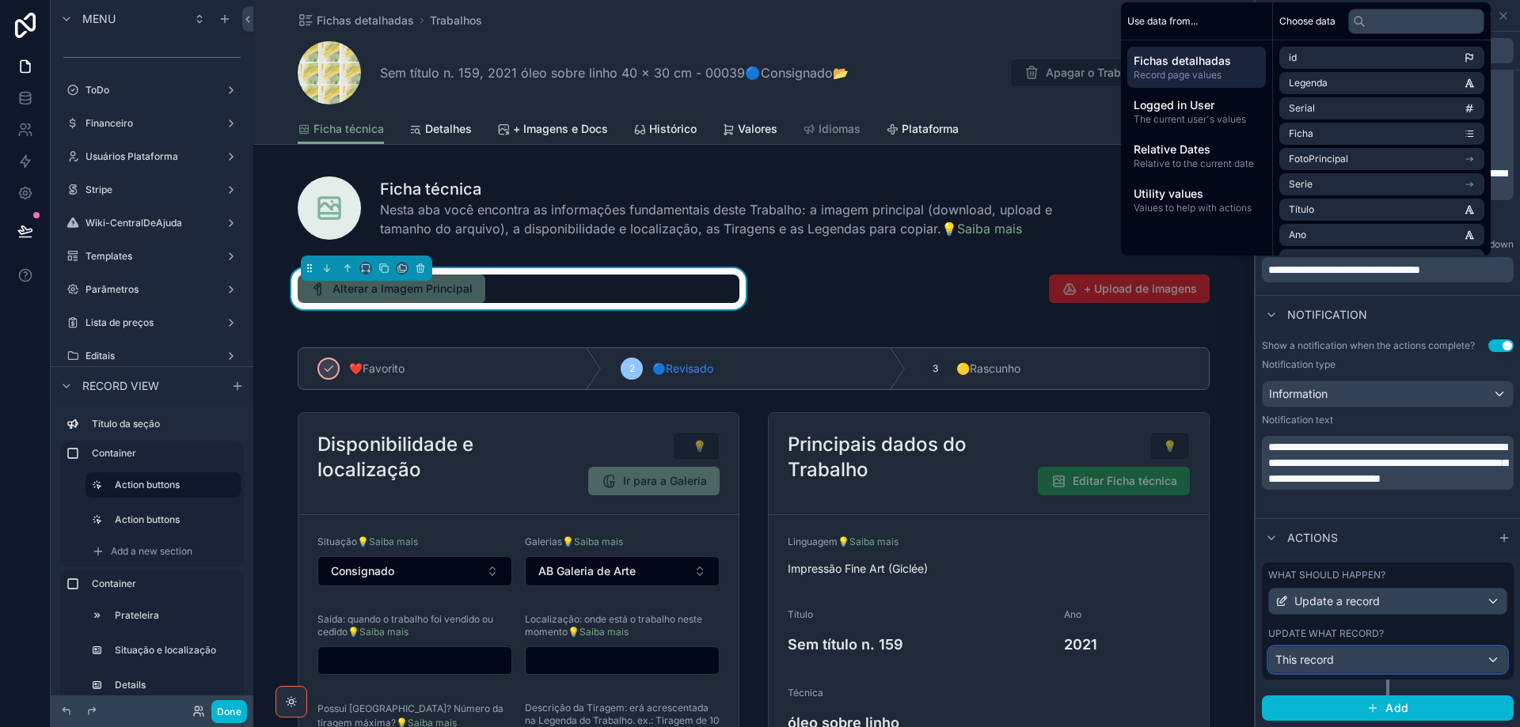
click at [1423, 663] on div "This record" at bounding box center [1387, 660] width 237 height 25
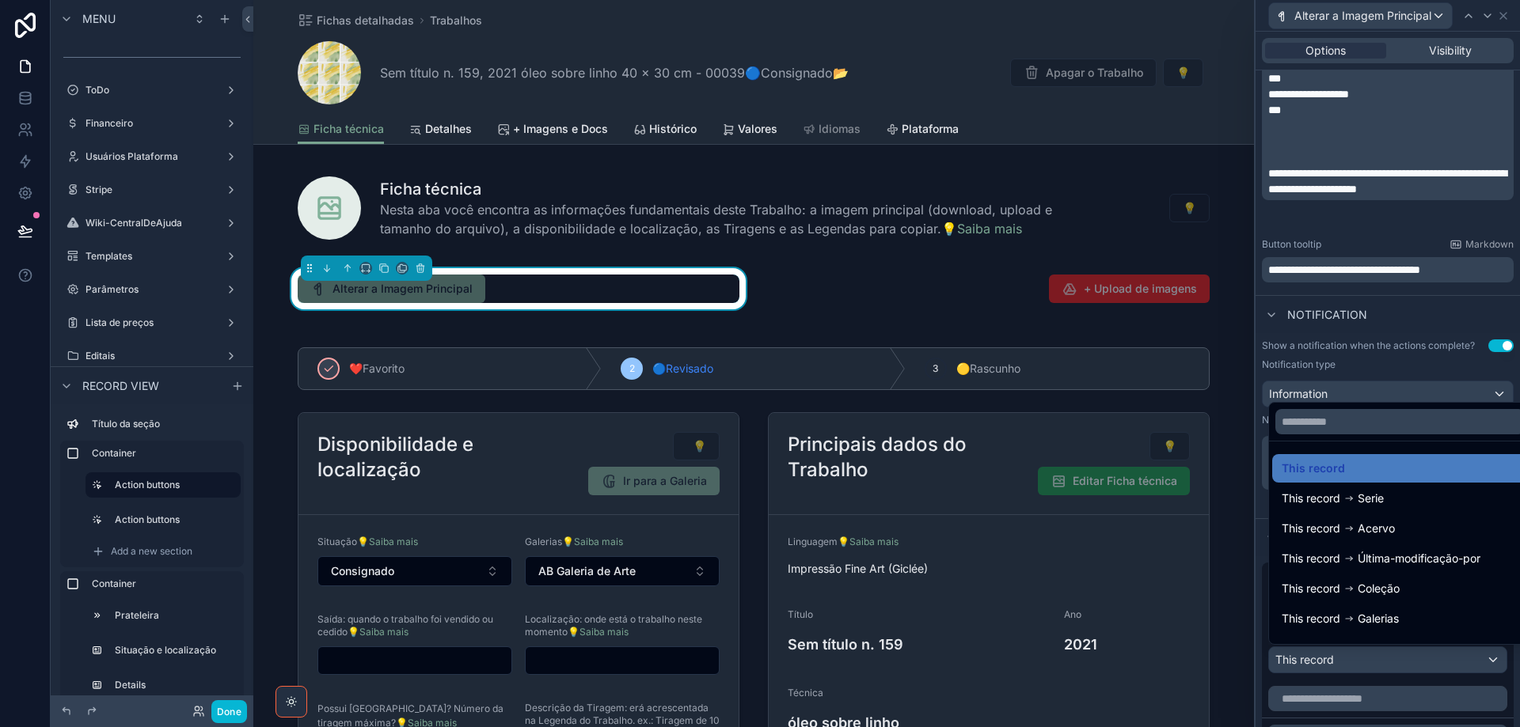
click at [1423, 663] on div at bounding box center [1387, 363] width 264 height 727
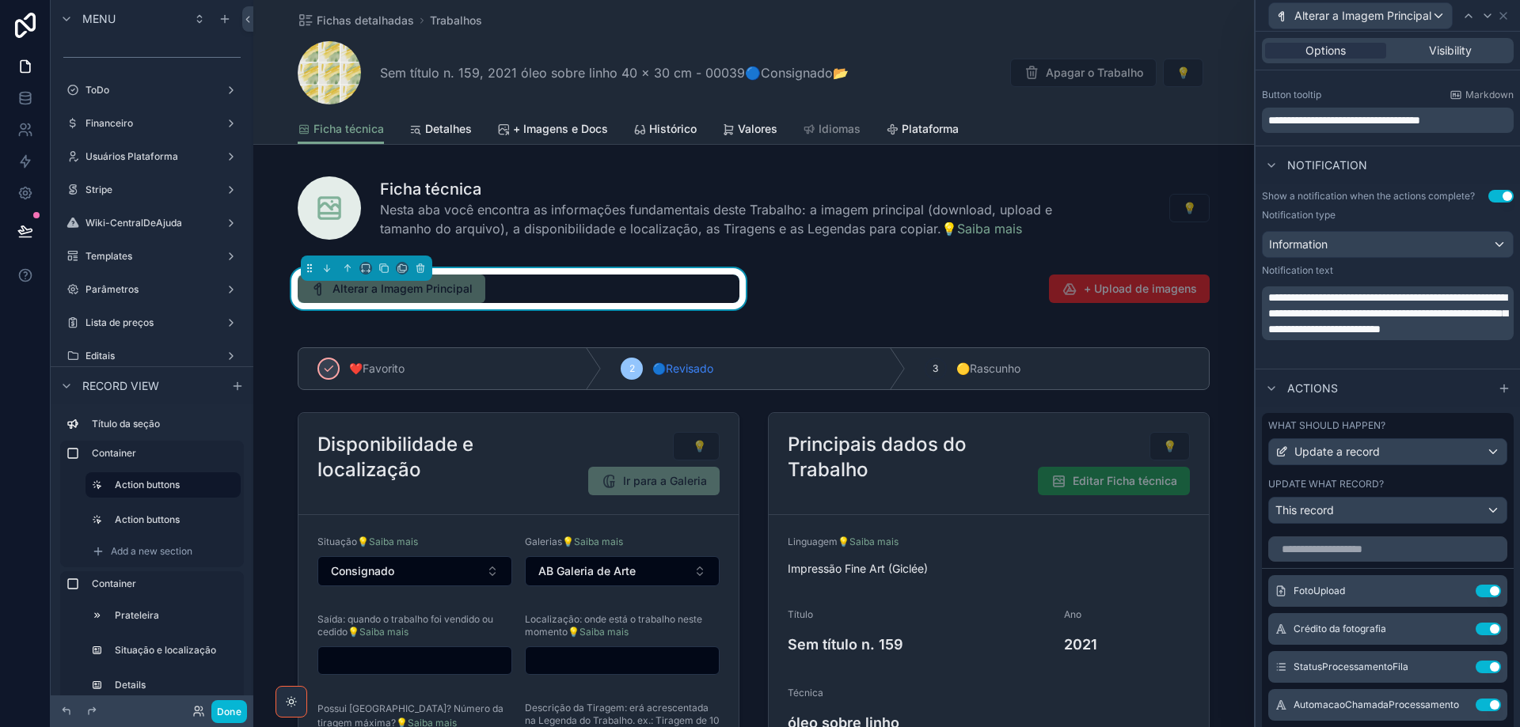
scroll to position [717, 0]
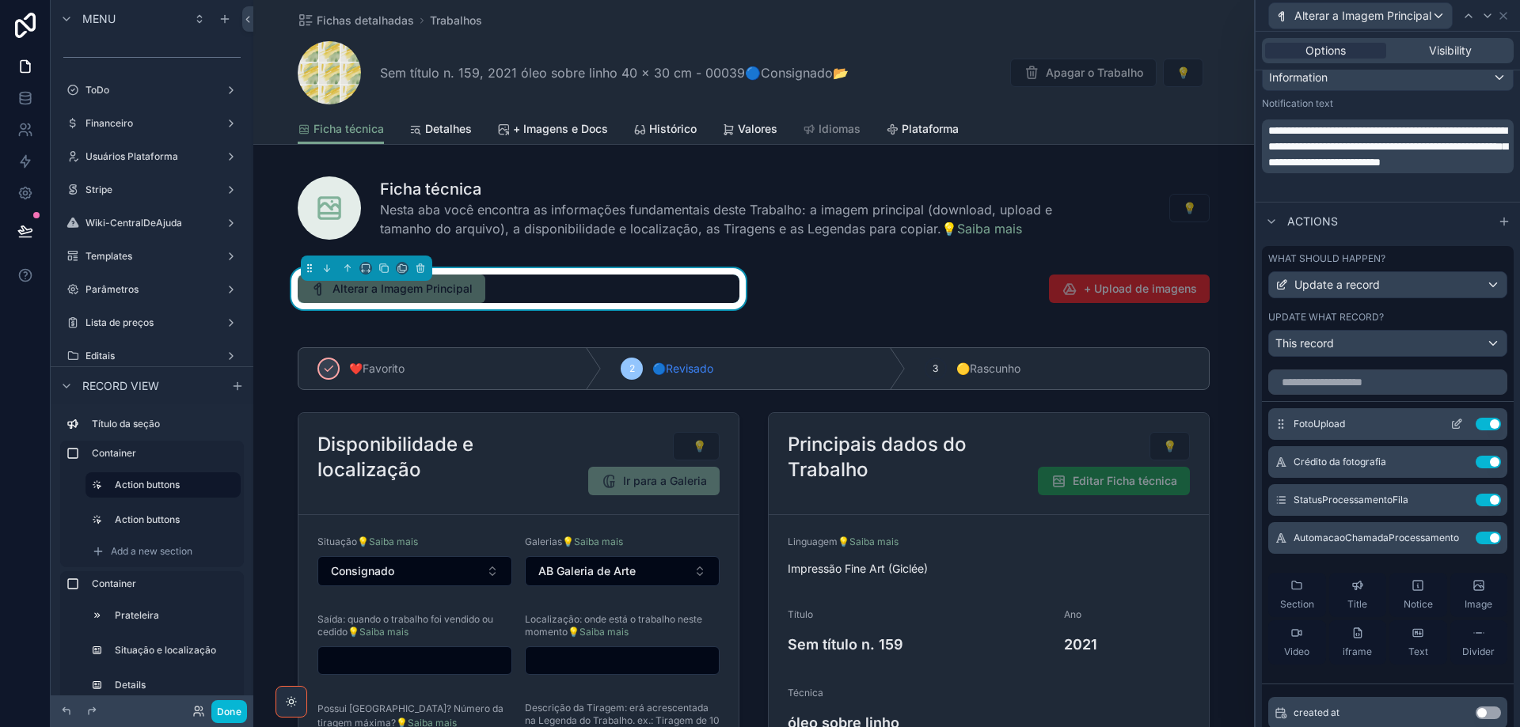
click at [1450, 421] on icon at bounding box center [1456, 424] width 13 height 13
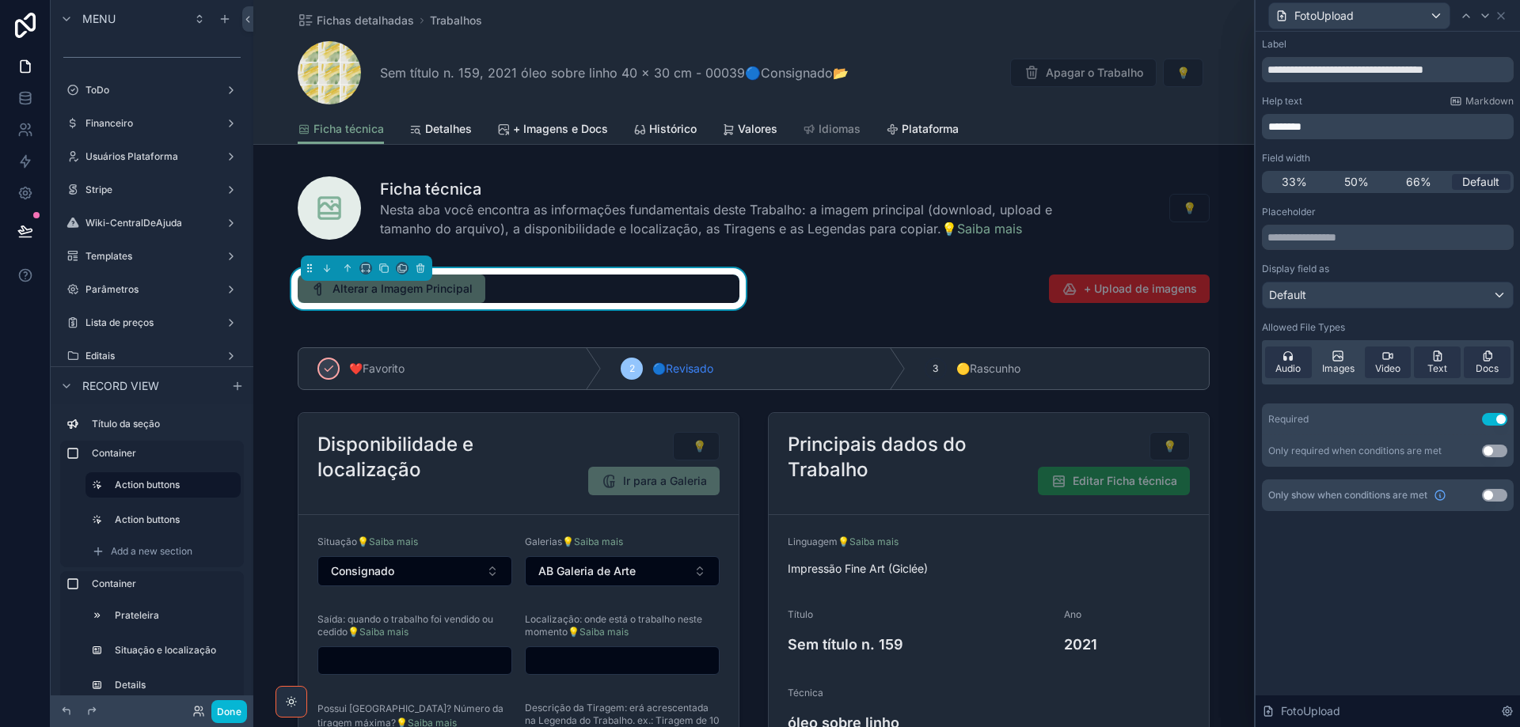
drag, startPoint x: 1343, startPoint y: 363, endPoint x: 1487, endPoint y: 395, distance: 146.9
click at [1343, 362] on div "Images" at bounding box center [1338, 363] width 47 height 32
click at [1289, 359] on icon at bounding box center [1288, 356] width 13 height 13
click at [1385, 363] on span "Video" at bounding box center [1387, 369] width 25 height 13
click at [1436, 366] on span "Text" at bounding box center [1437, 369] width 20 height 13
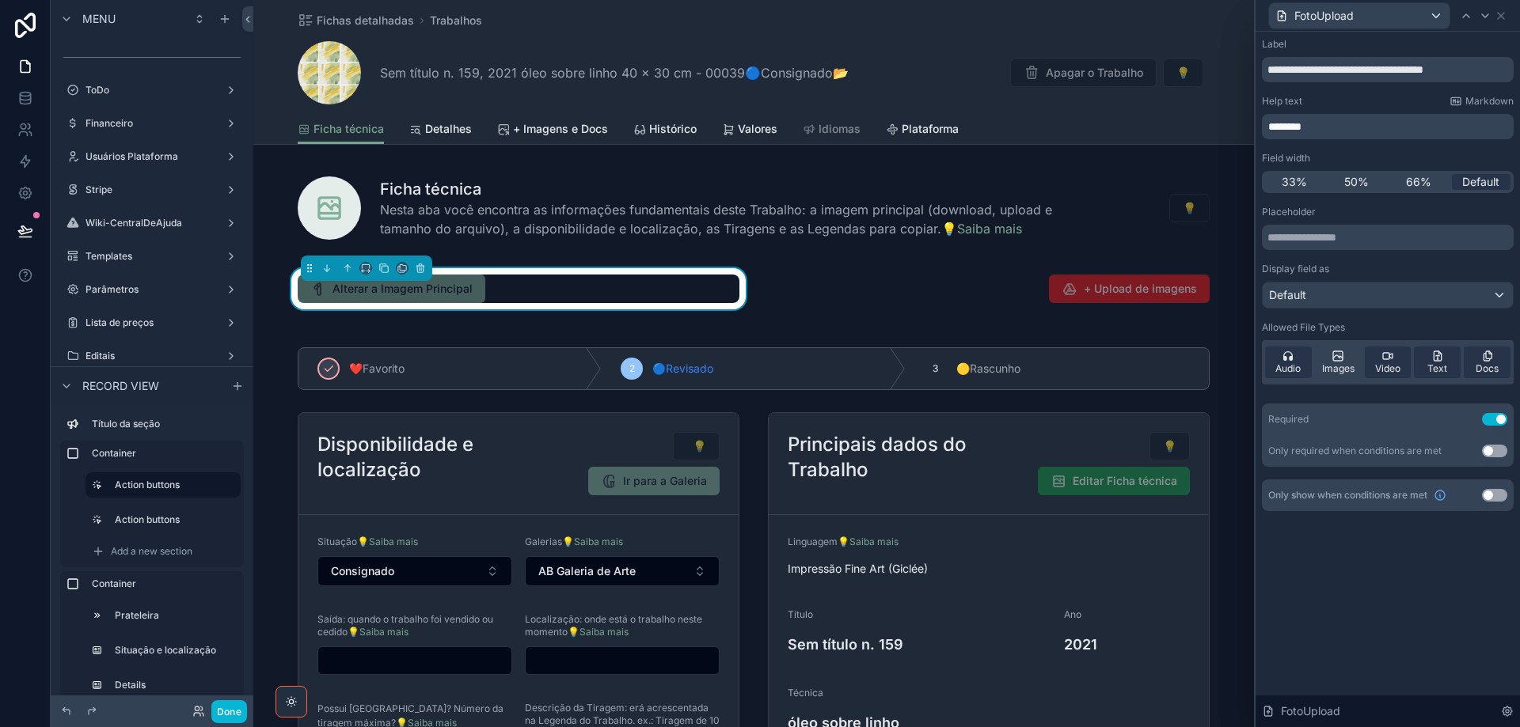
click at [1480, 362] on div "Docs" at bounding box center [1487, 363] width 47 height 32
click at [1502, 17] on icon at bounding box center [1501, 15] width 13 height 13
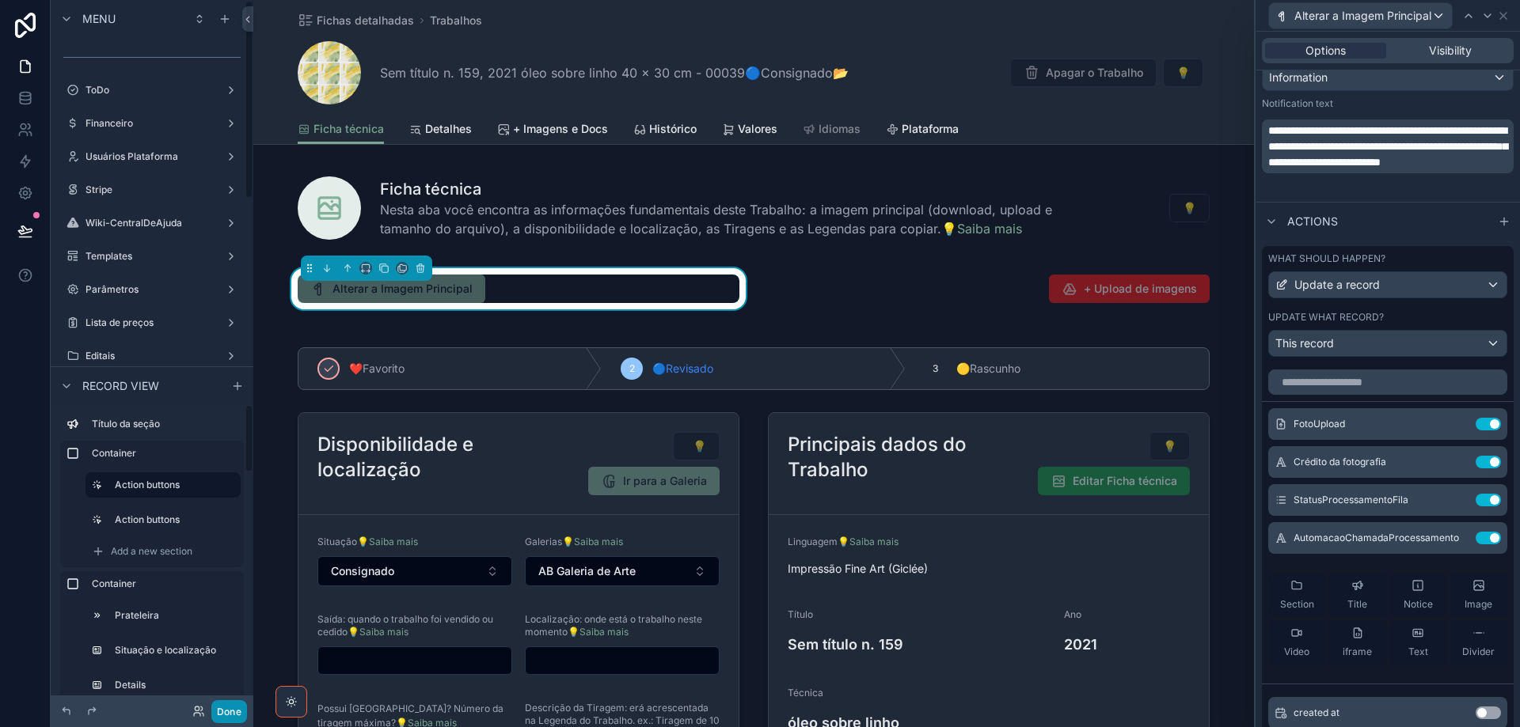
click at [226, 715] on button "Done" at bounding box center [229, 712] width 36 height 23
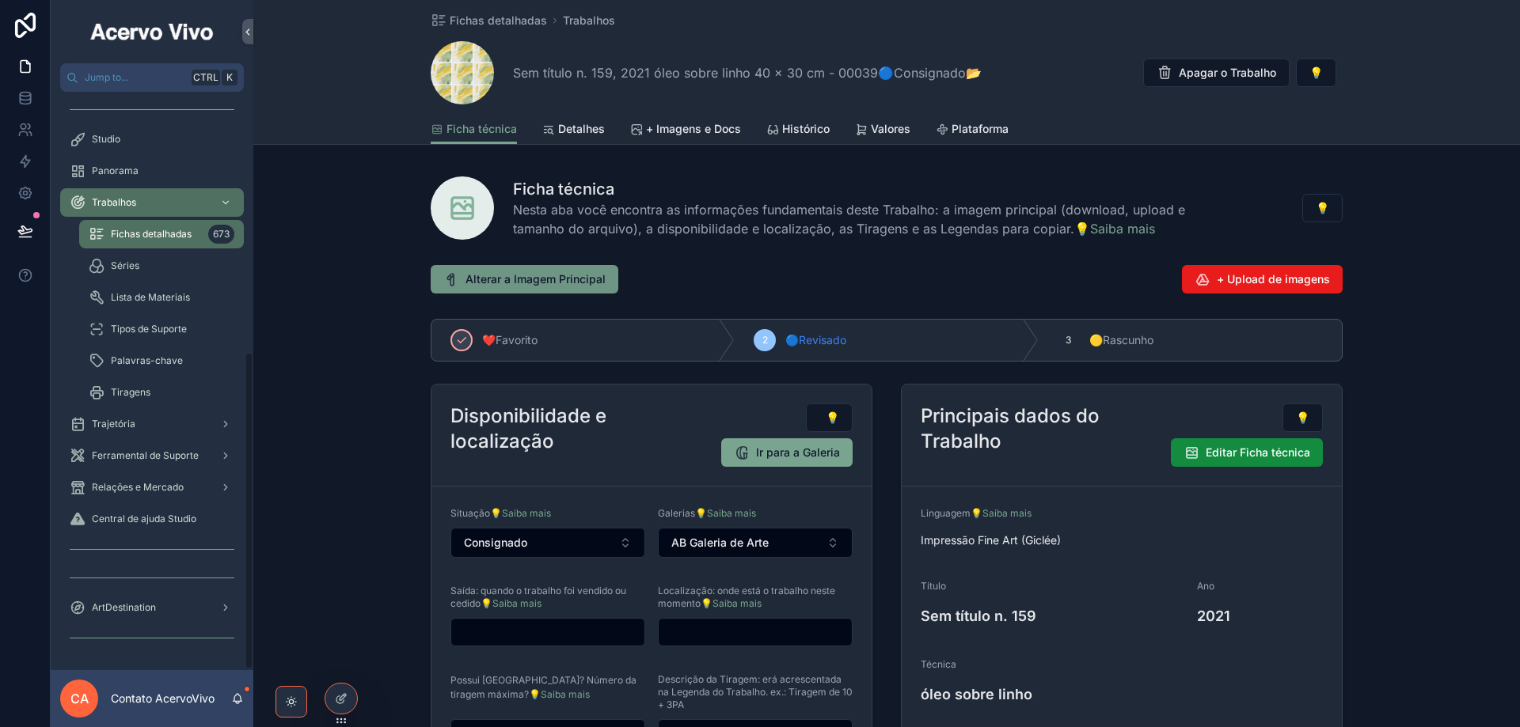
click at [523, 273] on span "Alterar a Imagem Principal" at bounding box center [535, 280] width 140 height 16
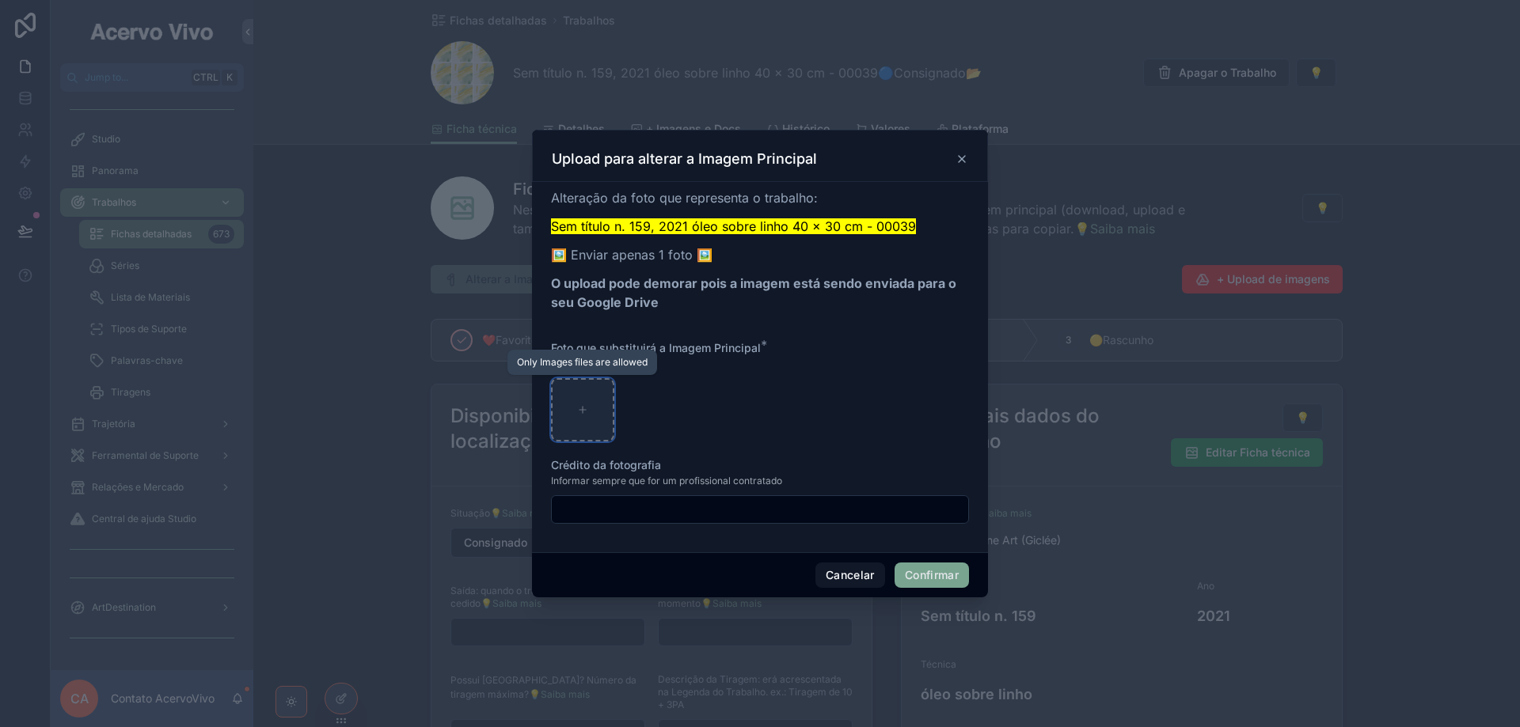
click at [583, 412] on icon at bounding box center [582, 410] width 11 height 11
type input "**********"
click at [918, 571] on button "Confirmar" at bounding box center [932, 575] width 74 height 25
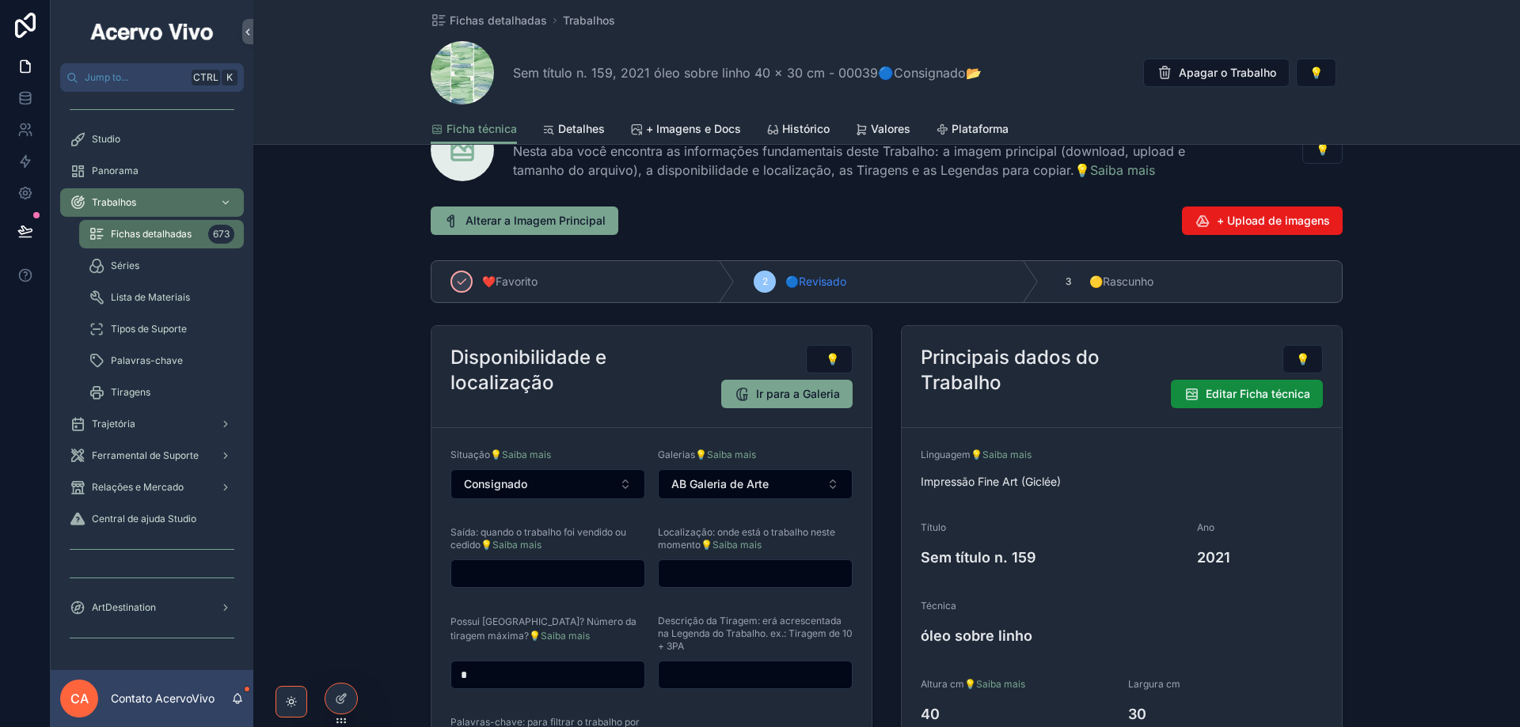
scroll to position [0, 0]
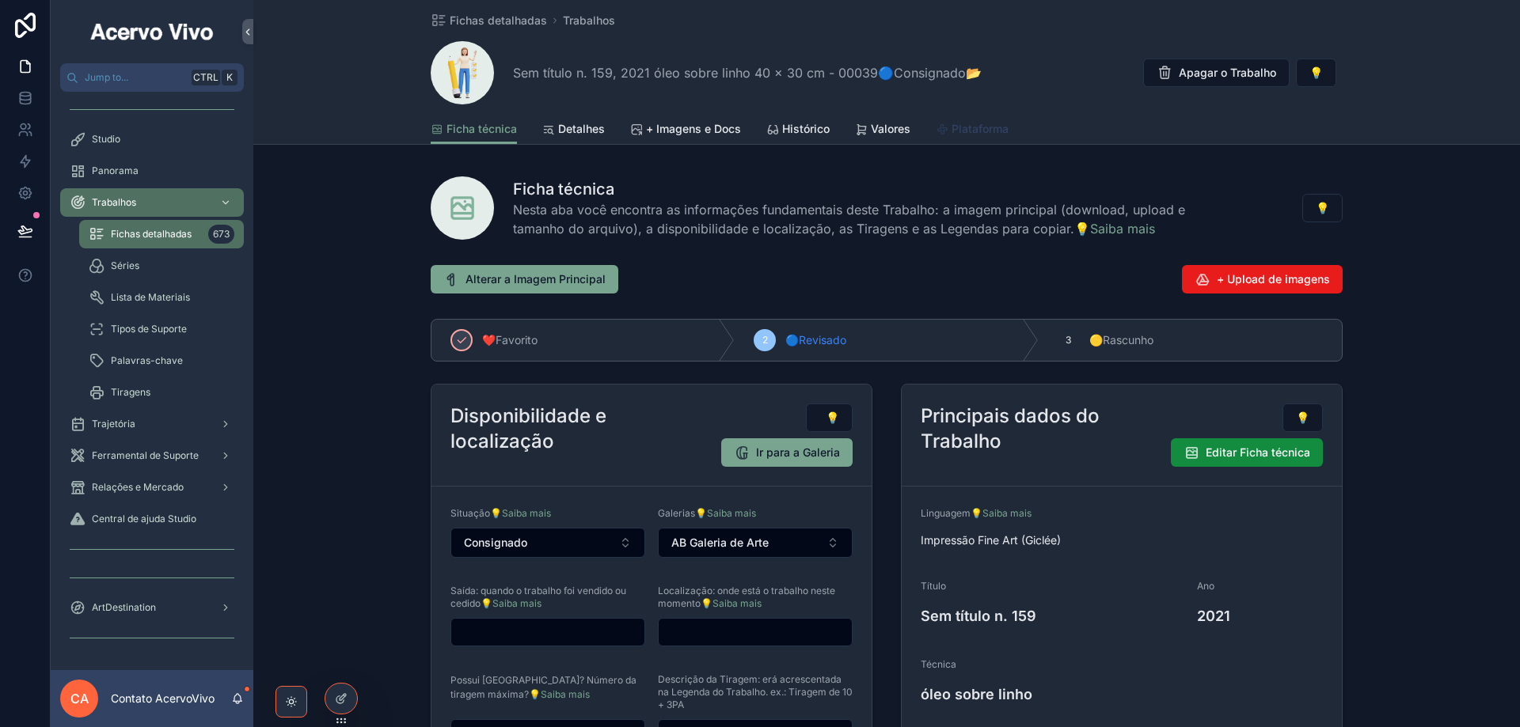
drag, startPoint x: 974, startPoint y: 131, endPoint x: 973, endPoint y: 151, distance: 20.6
click at [974, 131] on span "Plataforma" at bounding box center [980, 129] width 57 height 16
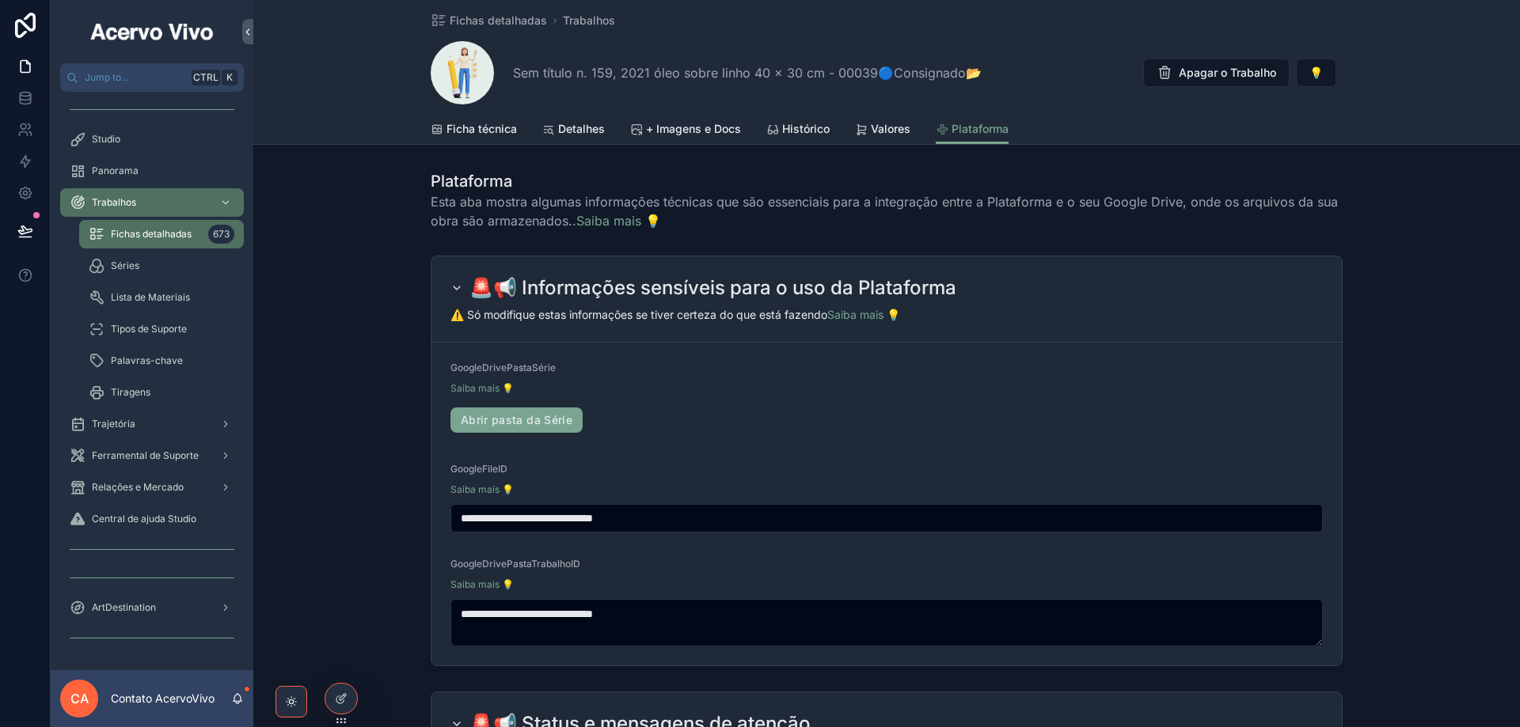
drag, startPoint x: 697, startPoint y: 519, endPoint x: 395, endPoint y: 495, distance: 302.5
click at [395, 495] on div "**********" at bounding box center [886, 461] width 1267 height 424
click at [450, 134] on span "Ficha técnica" at bounding box center [481, 129] width 70 height 16
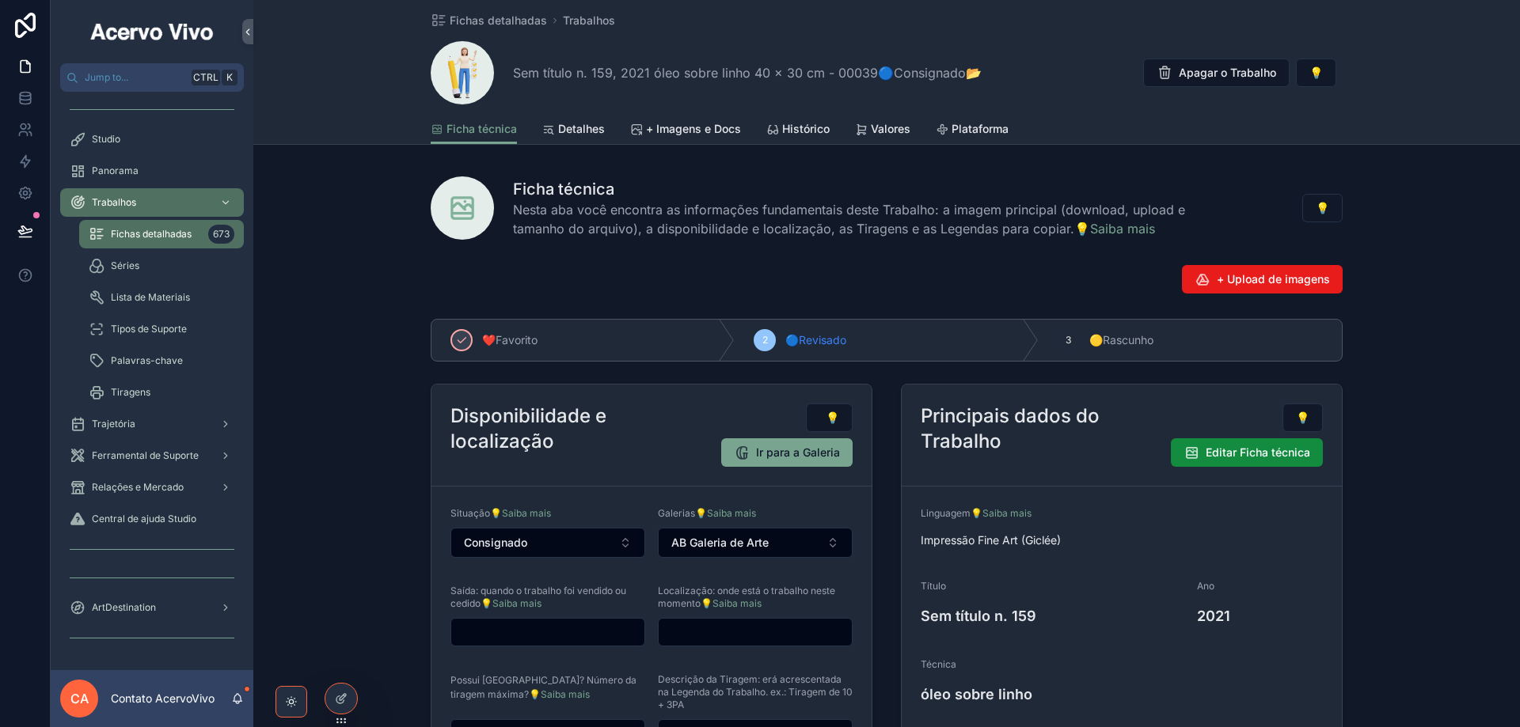
click at [943, 275] on div "+ Upload de imagens" at bounding box center [1122, 279] width 442 height 28
click at [341, 708] on div at bounding box center [341, 699] width 32 height 30
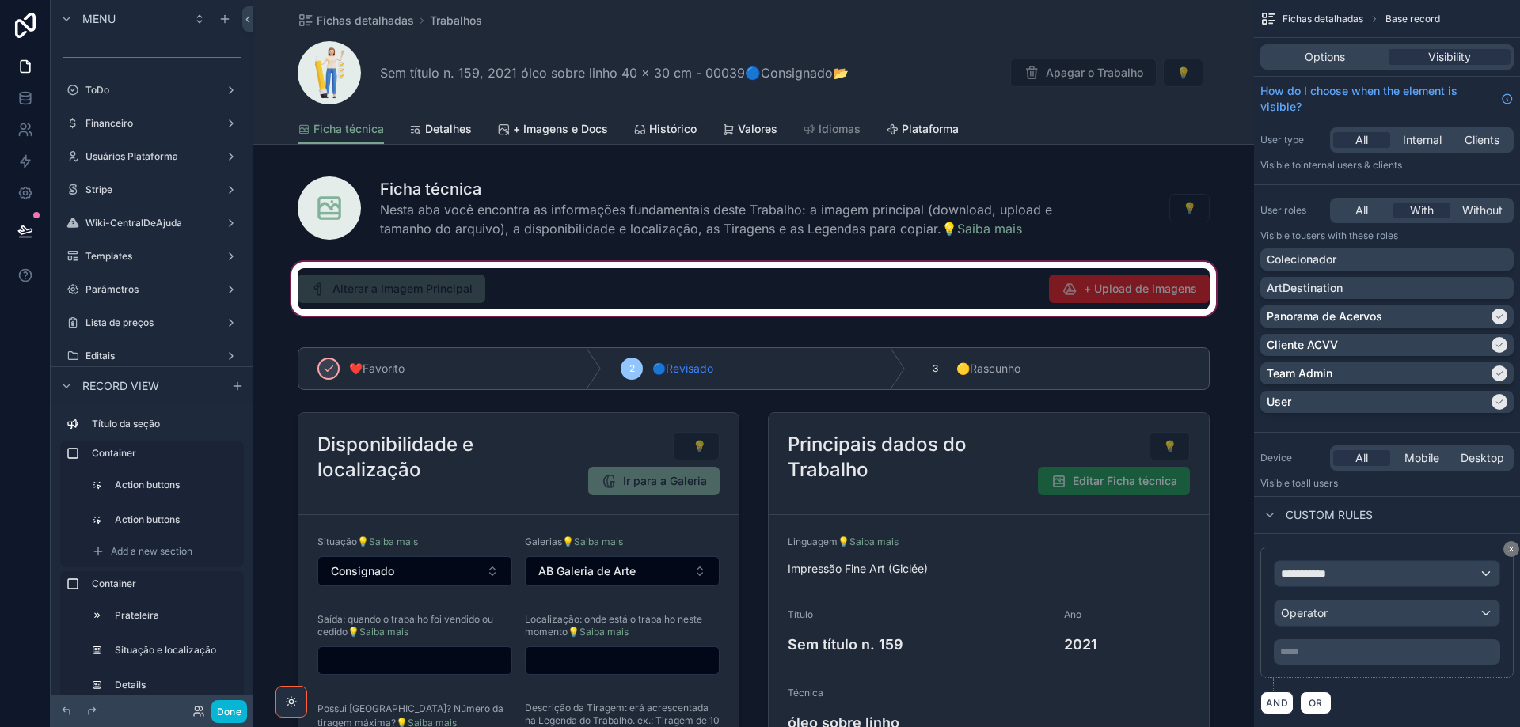
click at [739, 277] on div "scrollable content" at bounding box center [753, 289] width 1001 height 60
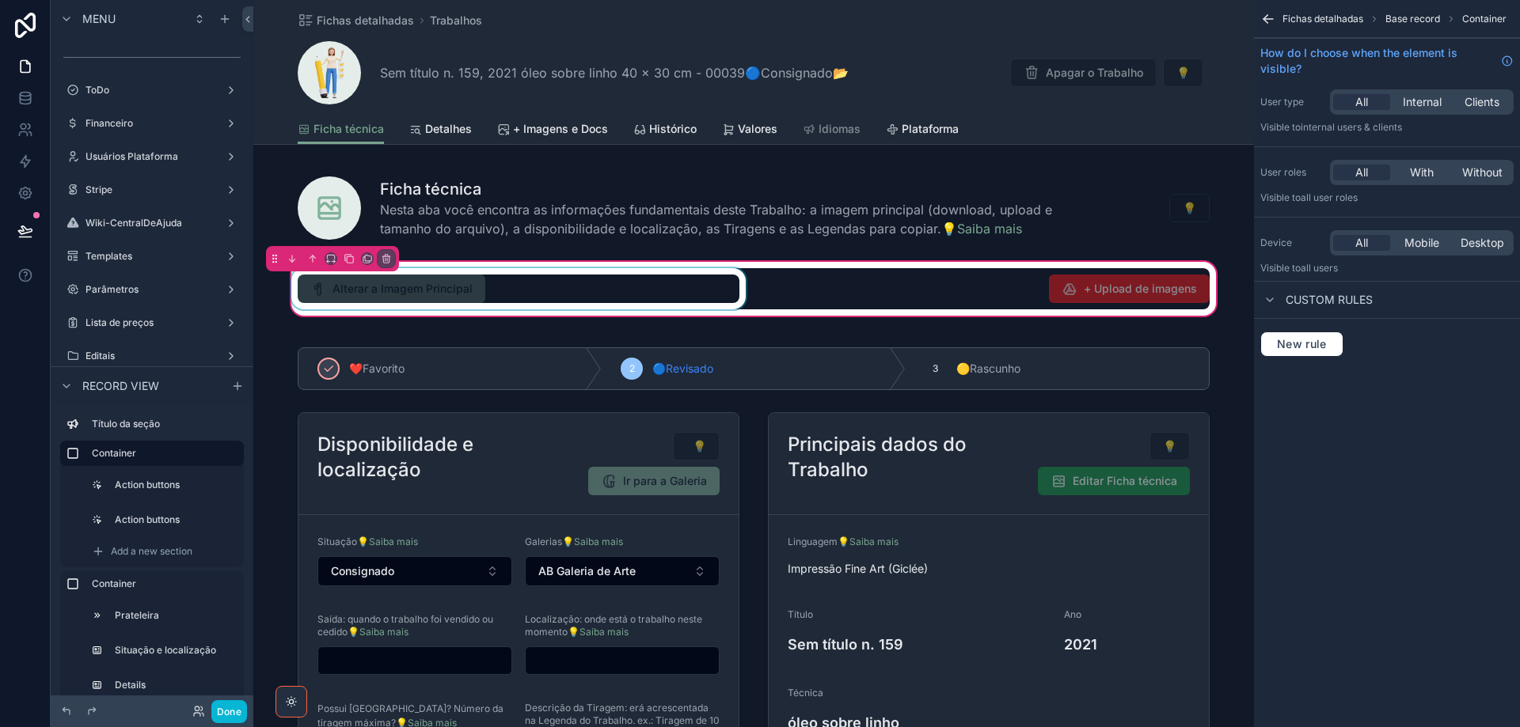
click at [517, 292] on div "scrollable content" at bounding box center [518, 288] width 461 height 41
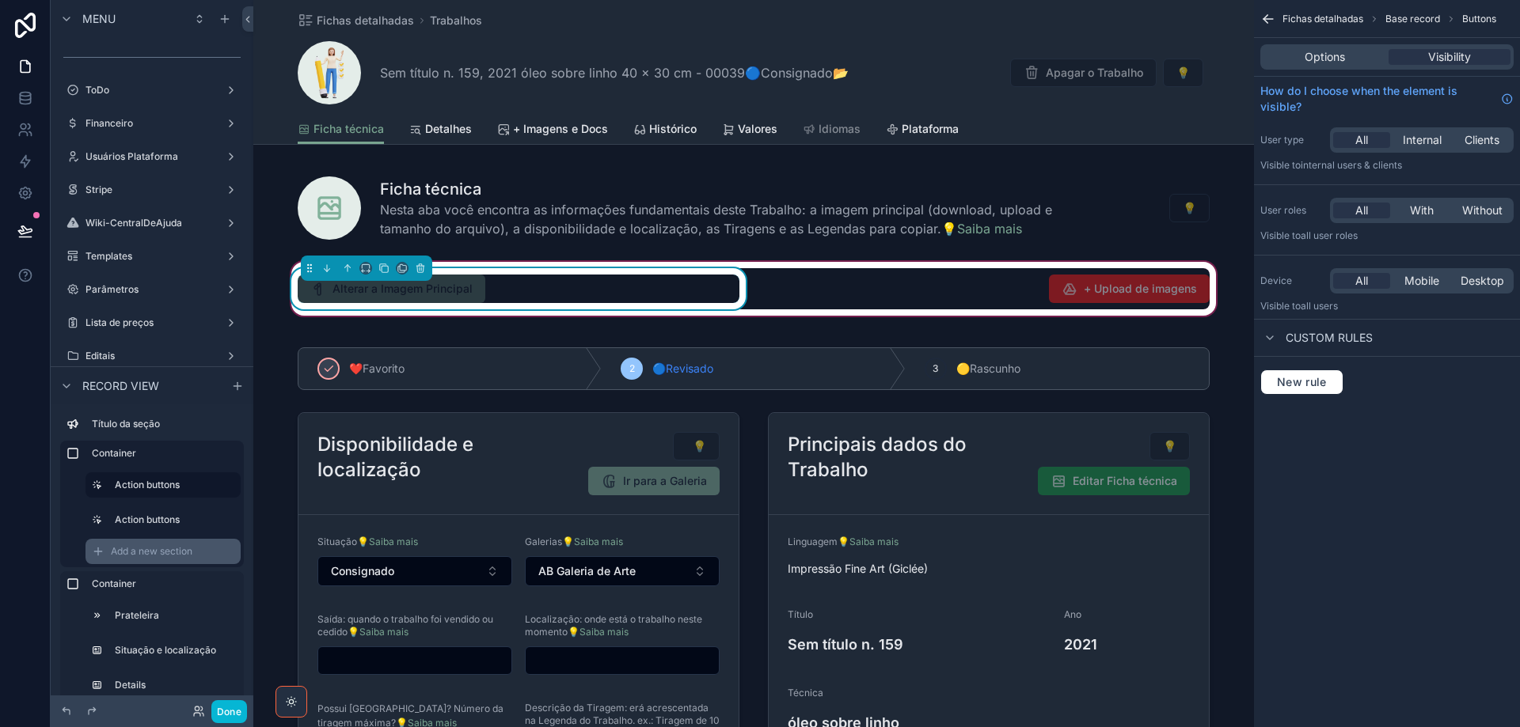
click at [172, 553] on span "Add a new section" at bounding box center [152, 551] width 82 height 13
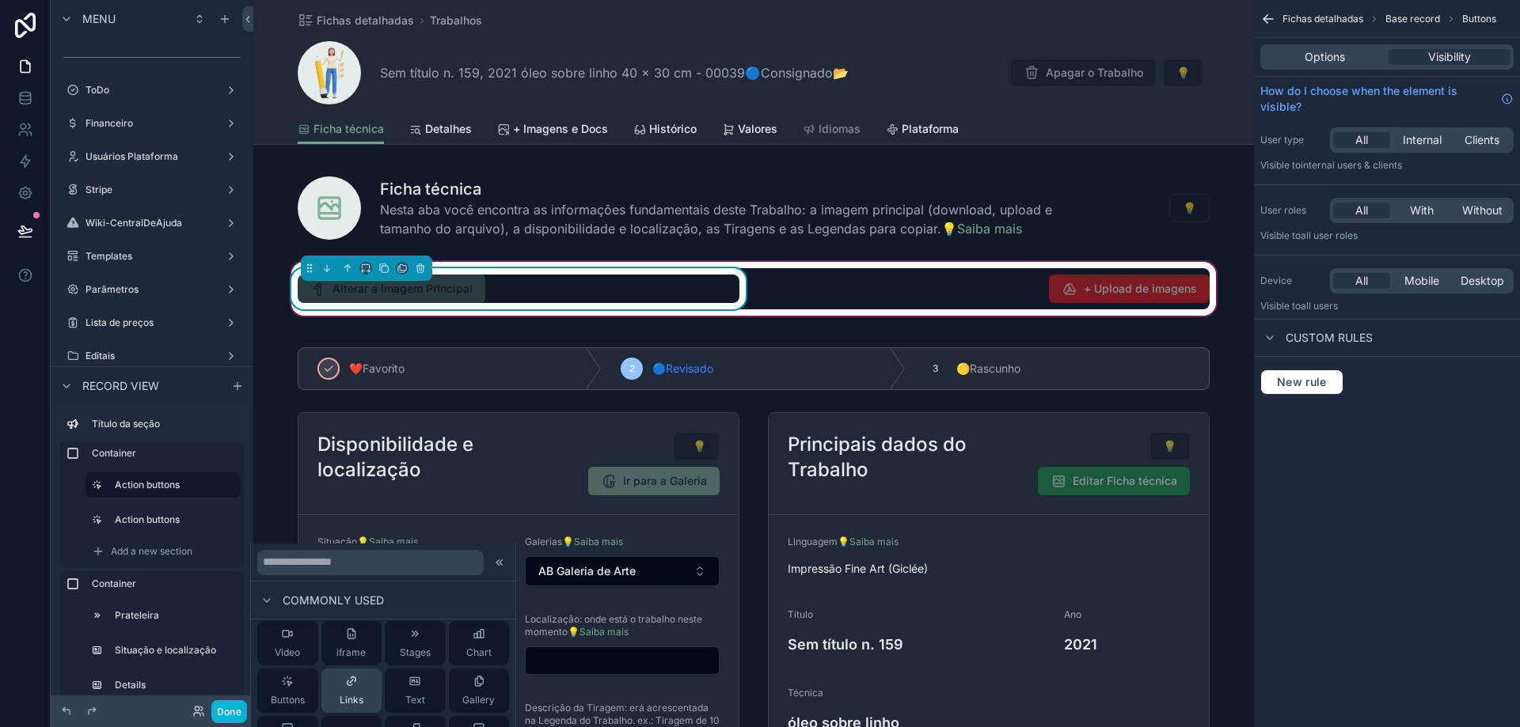
scroll to position [79, 0]
click at [292, 663] on div "Buttons" at bounding box center [288, 664] width 34 height 32
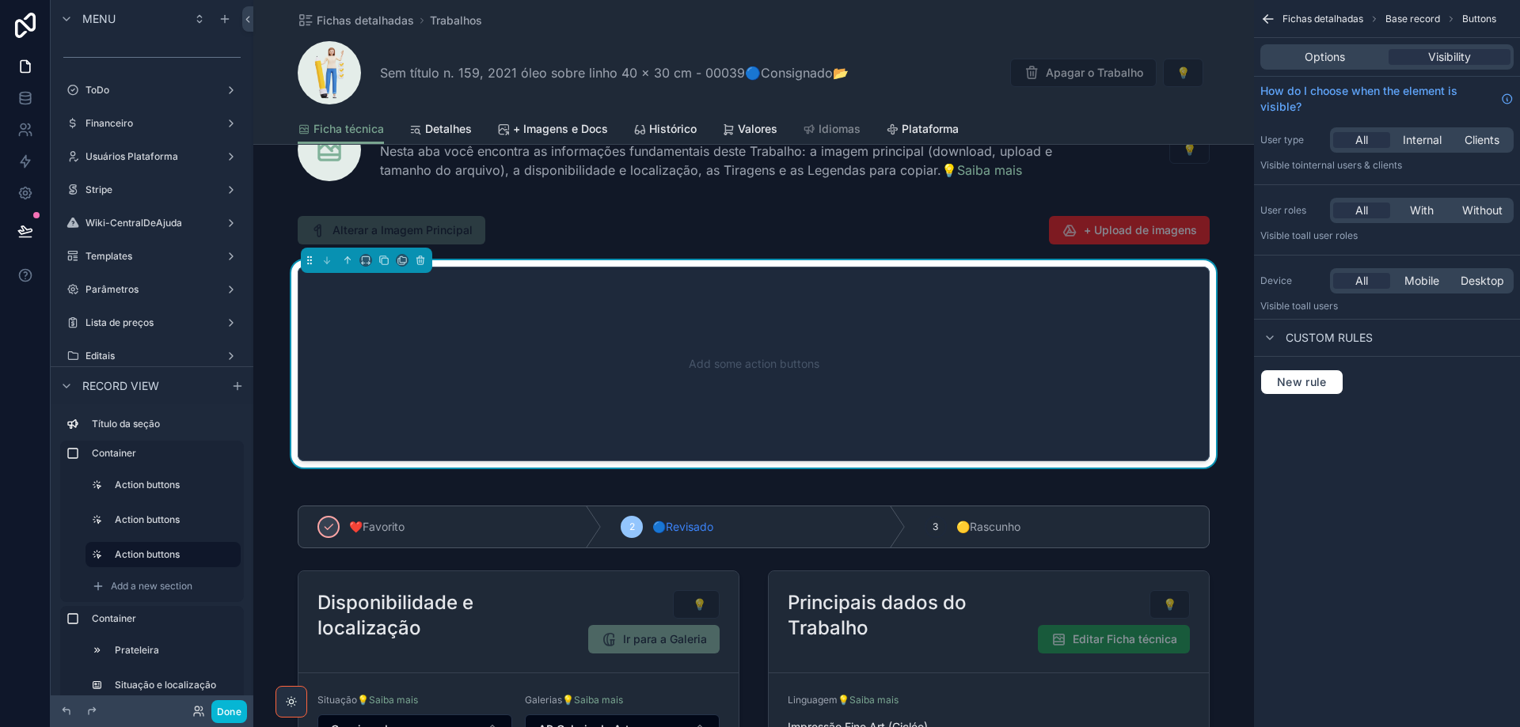
scroll to position [59, 0]
click at [1316, 58] on span "Options" at bounding box center [1325, 57] width 40 height 16
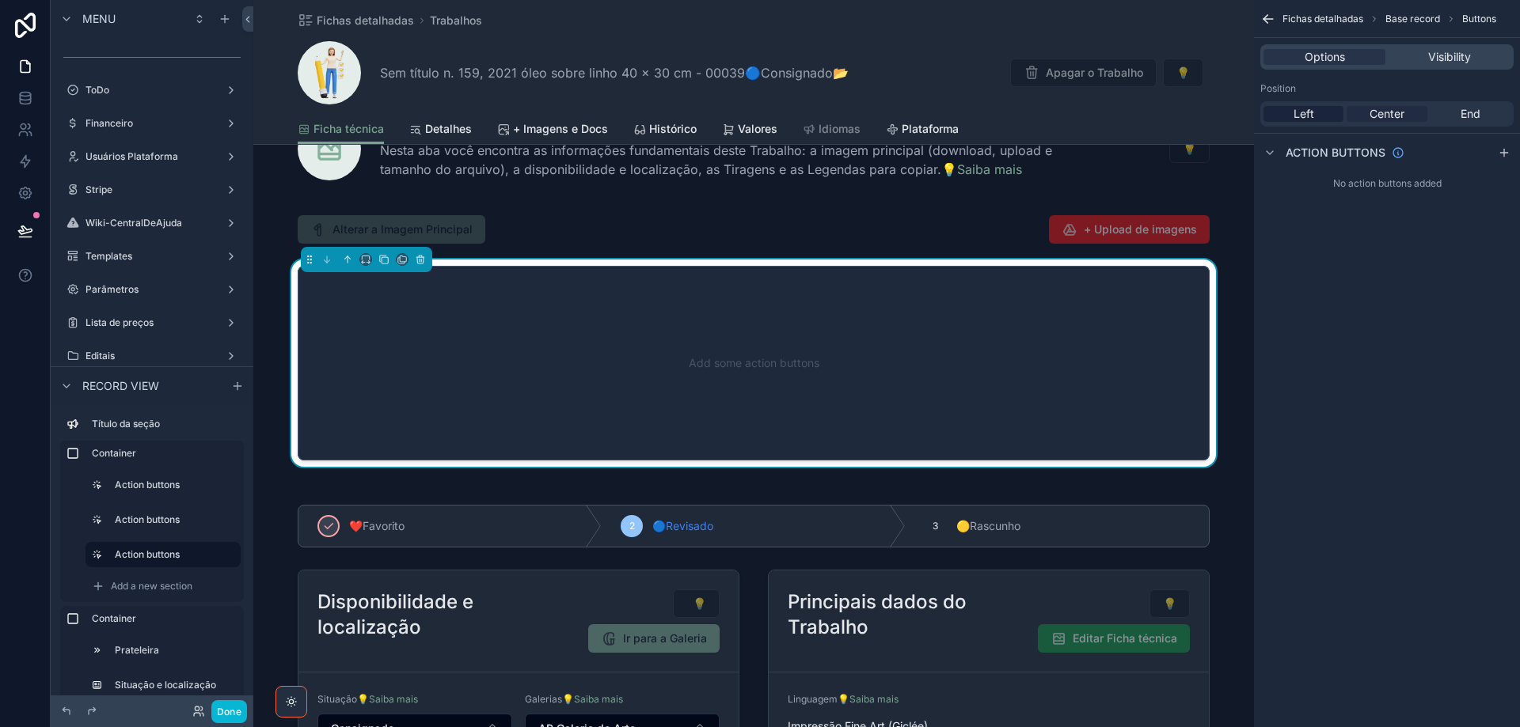
click at [1403, 116] on span "Center" at bounding box center [1386, 114] width 35 height 16
click at [1508, 154] on icon "scrollable content" at bounding box center [1504, 152] width 13 height 13
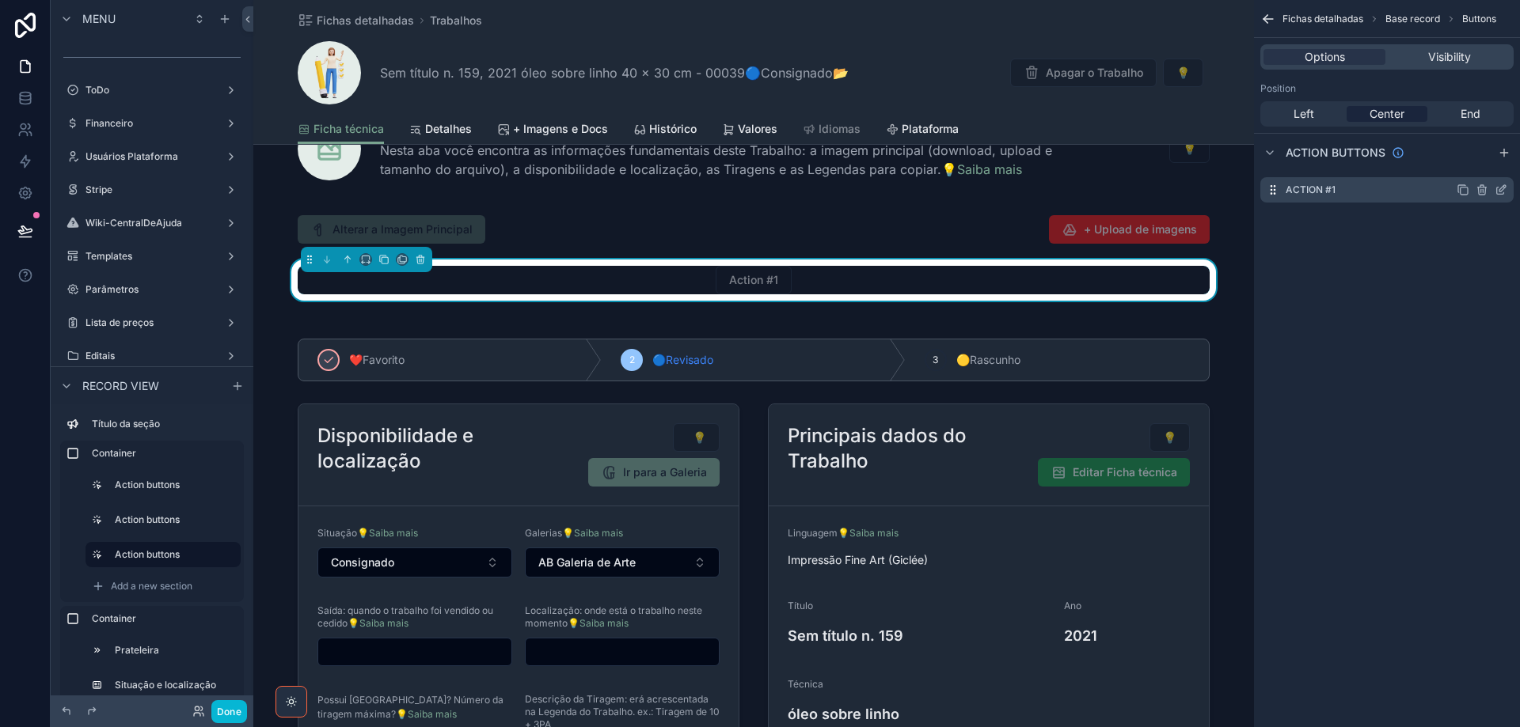
click at [1503, 191] on icon "scrollable content" at bounding box center [1501, 190] width 13 height 13
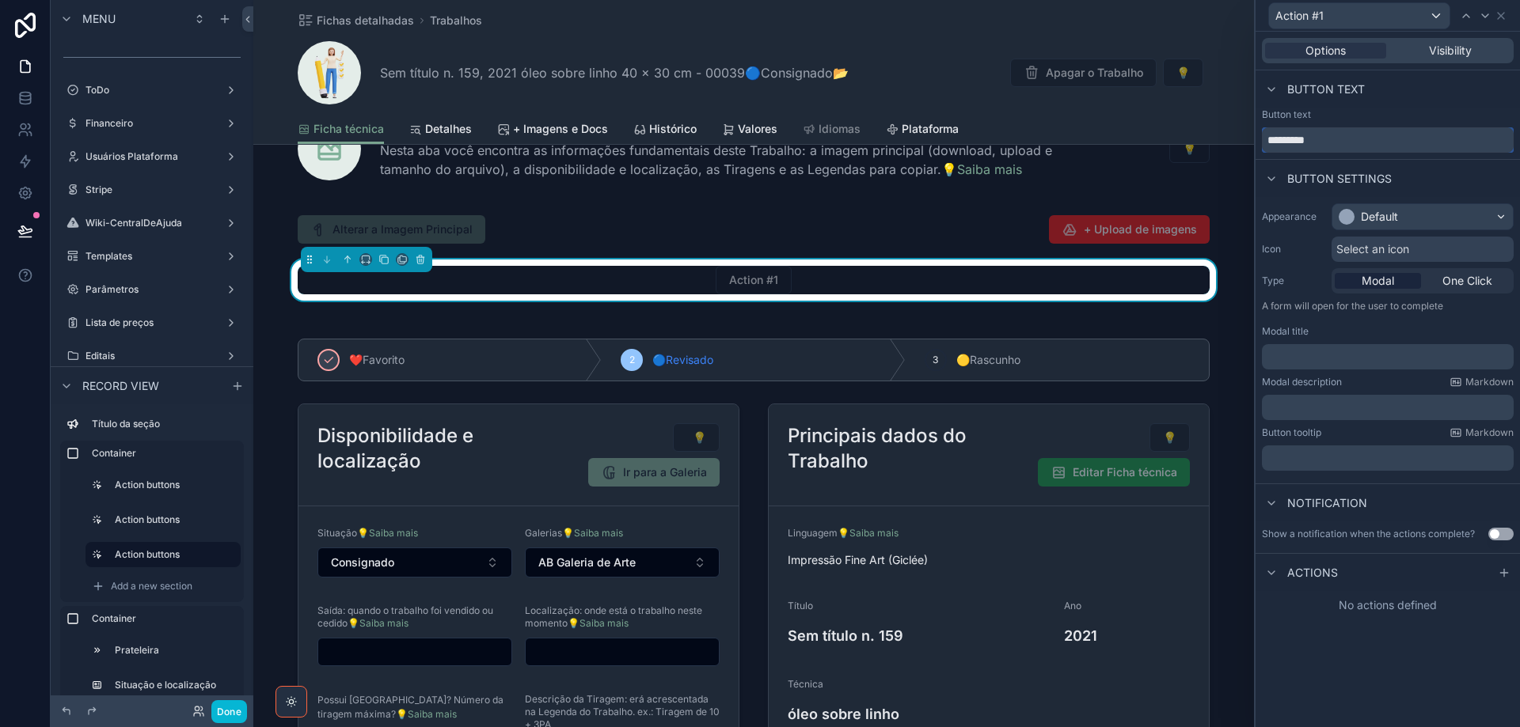
drag, startPoint x: 1363, startPoint y: 139, endPoint x: 1268, endPoint y: 138, distance: 95.0
click at [1268, 138] on input "*********" at bounding box center [1388, 139] width 252 height 25
click at [1287, 139] on input "**********" at bounding box center [1388, 139] width 252 height 25
click at [1288, 139] on input "**********" at bounding box center [1388, 139] width 252 height 25
type input "**********"
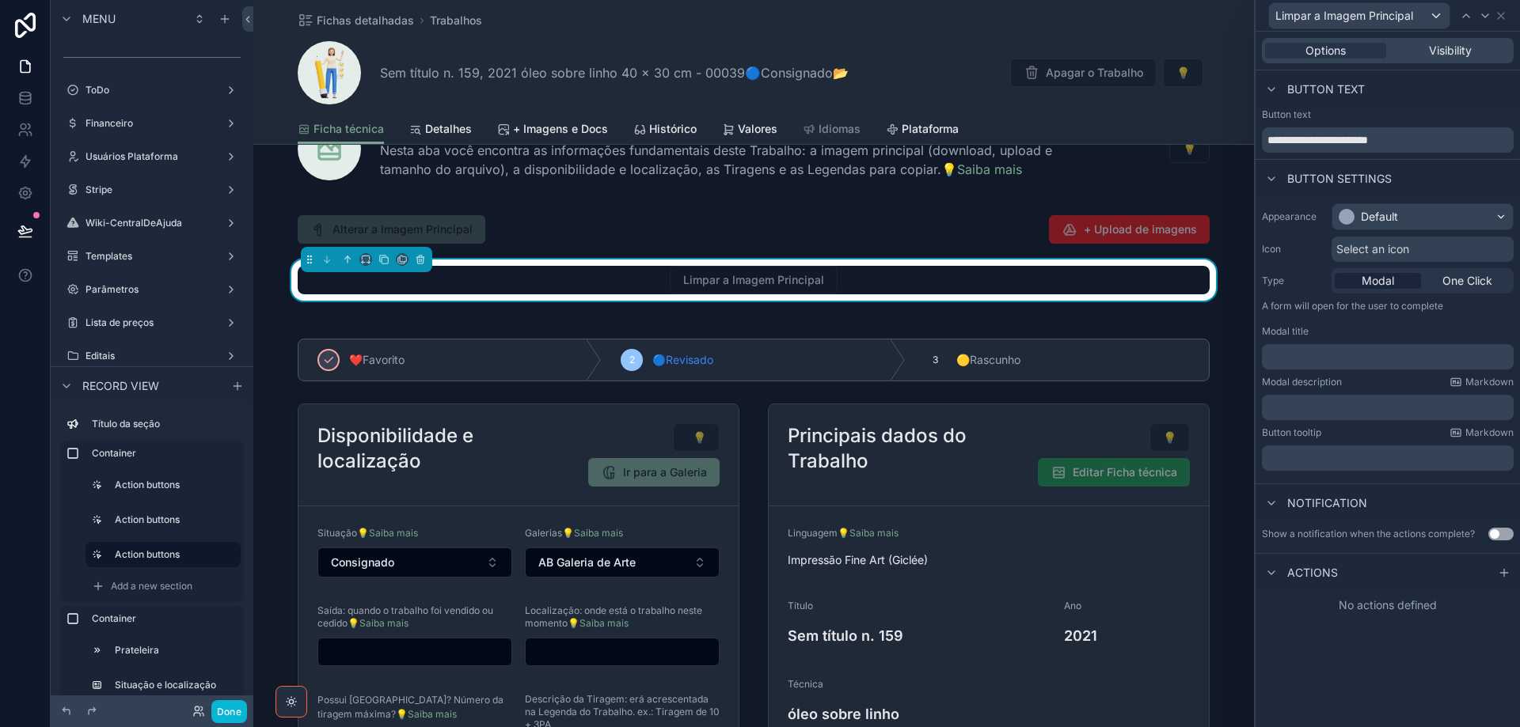
click at [1442, 160] on div "Button settings" at bounding box center [1387, 178] width 264 height 38
click at [1400, 246] on span "Select an icon" at bounding box center [1372, 249] width 73 height 16
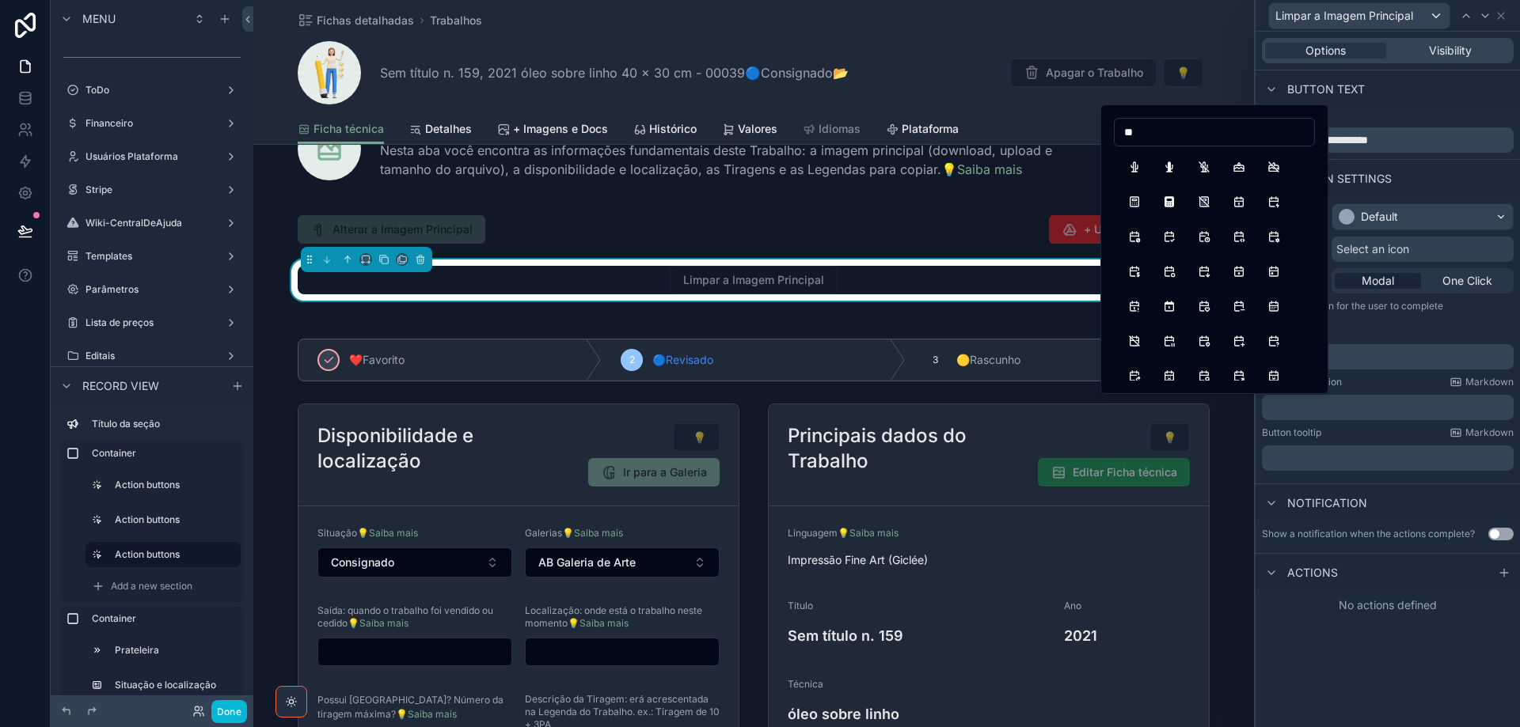
type input "*"
drag, startPoint x: 1204, startPoint y: 125, endPoint x: 1079, endPoint y: 133, distance: 125.3
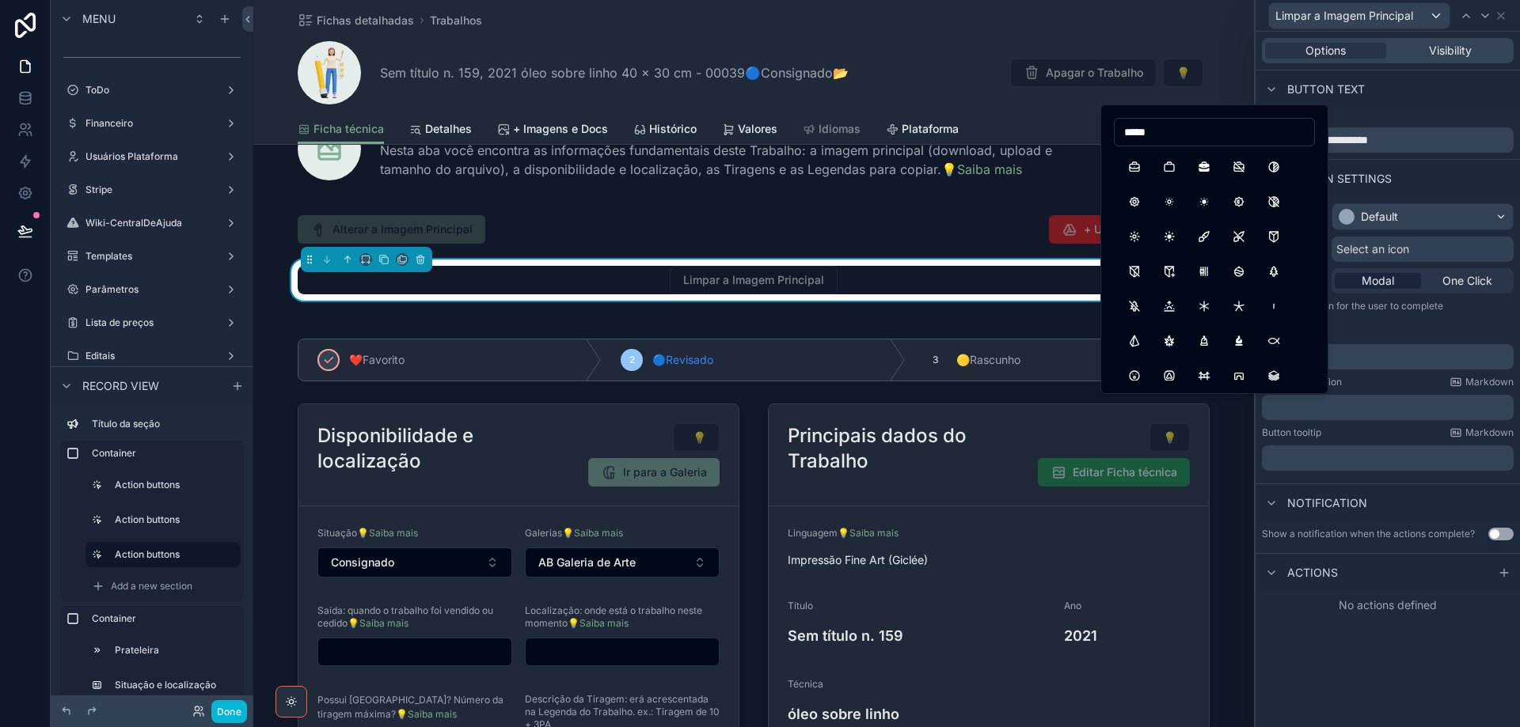
click at [1079, 133] on div "**********" at bounding box center [760, 363] width 1520 height 727
type input "*"
type input "********"
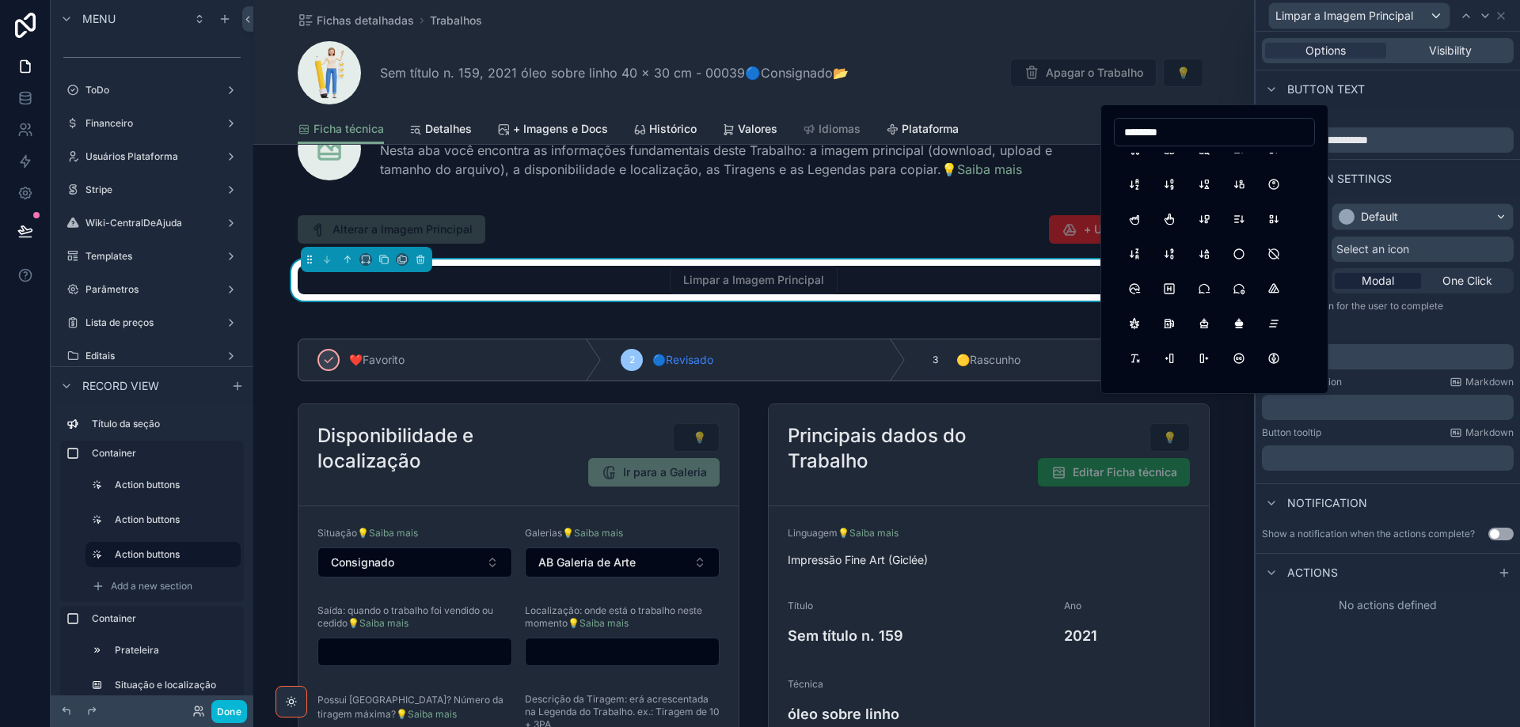
scroll to position [63, 0]
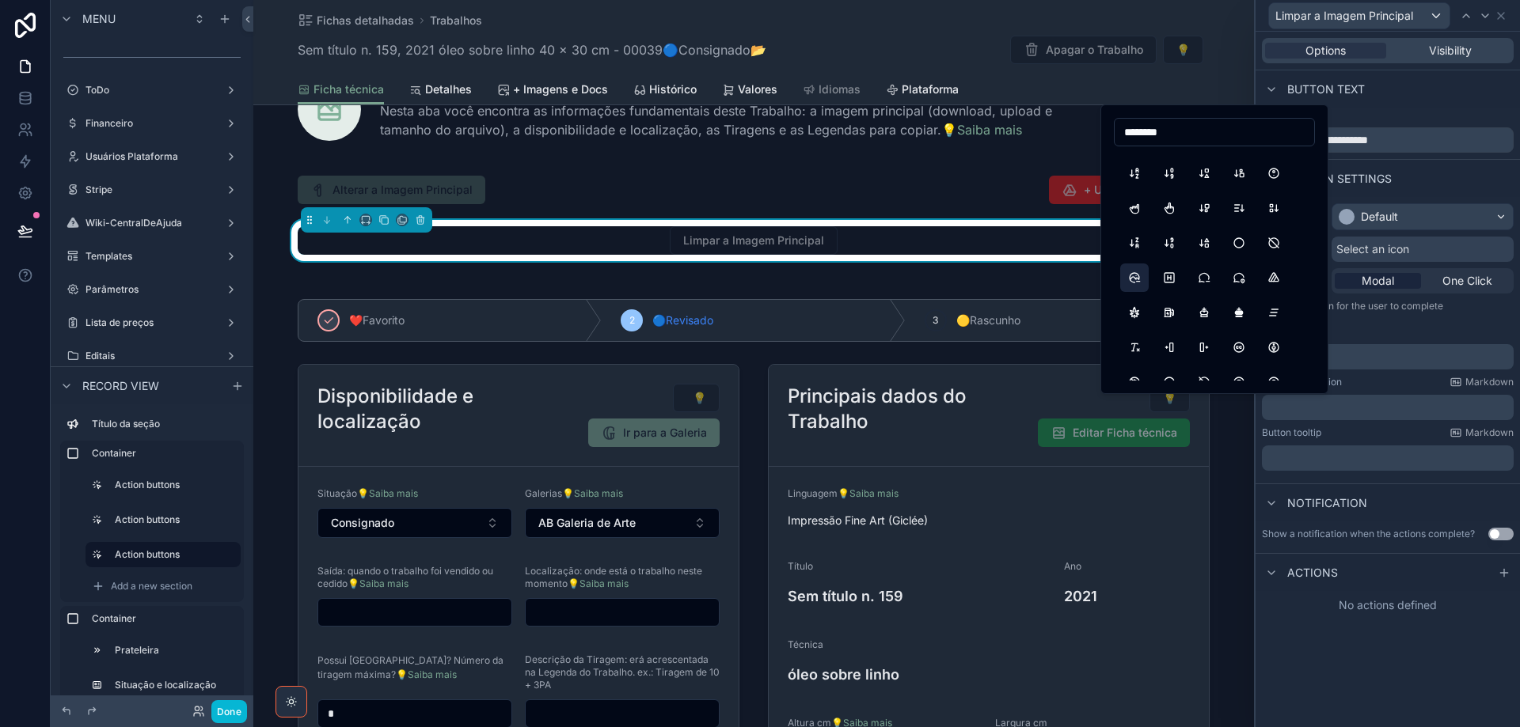
click at [1143, 283] on button "PhotoCircleMinus" at bounding box center [1134, 278] width 28 height 28
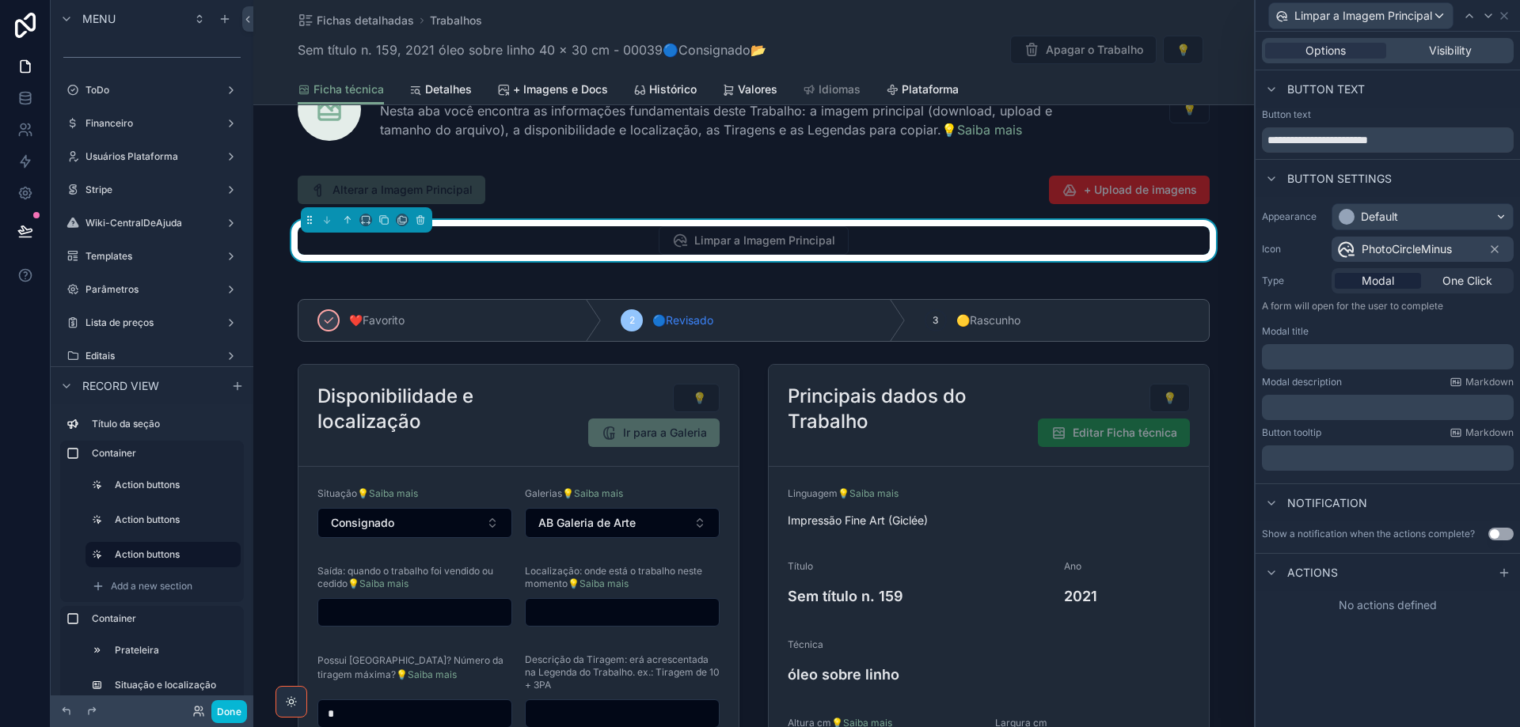
click at [977, 37] on div "Sem título n. 159, 2021 óleo sobre linho 40 x 30 cm - 00039🔵Consignado📂 Apagar …" at bounding box center [754, 50] width 912 height 30
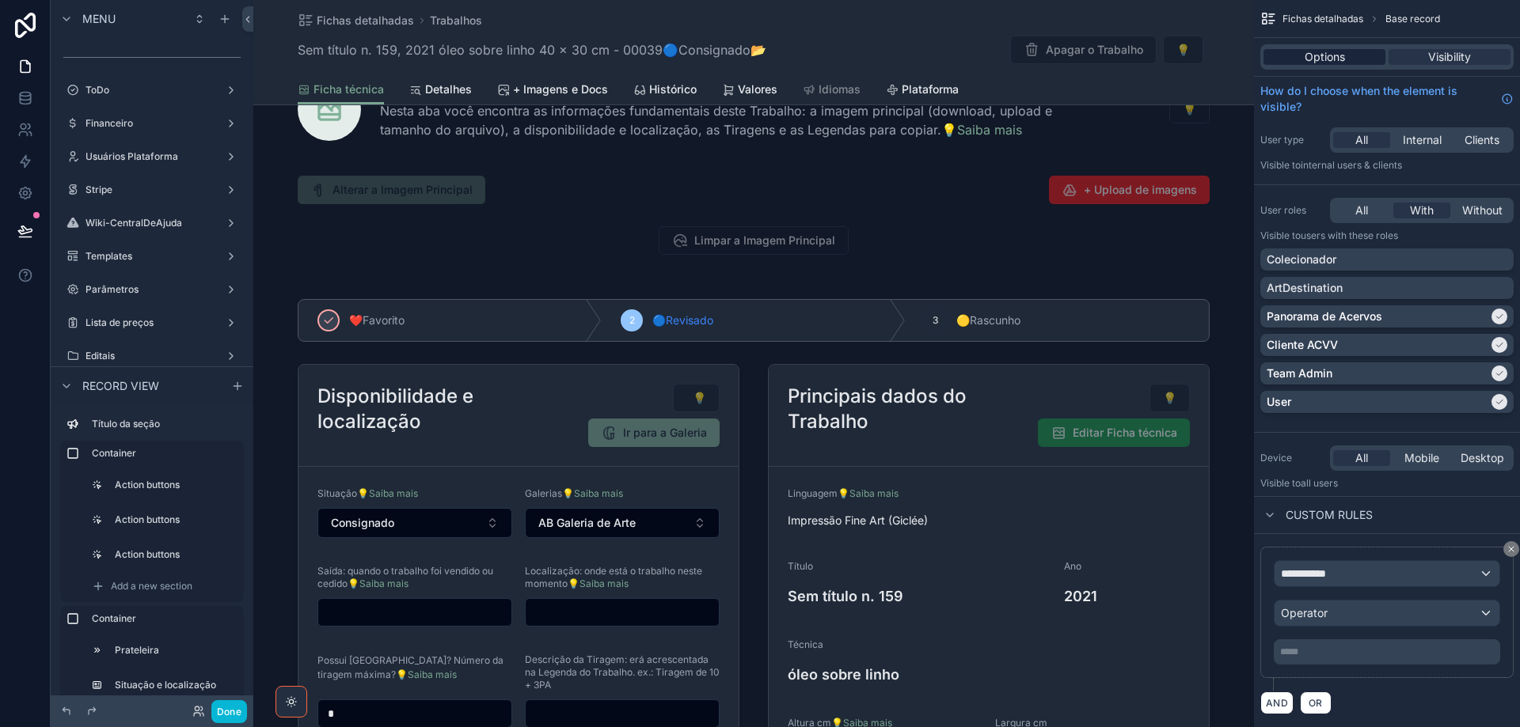
click at [1308, 63] on span "Options" at bounding box center [1325, 57] width 40 height 16
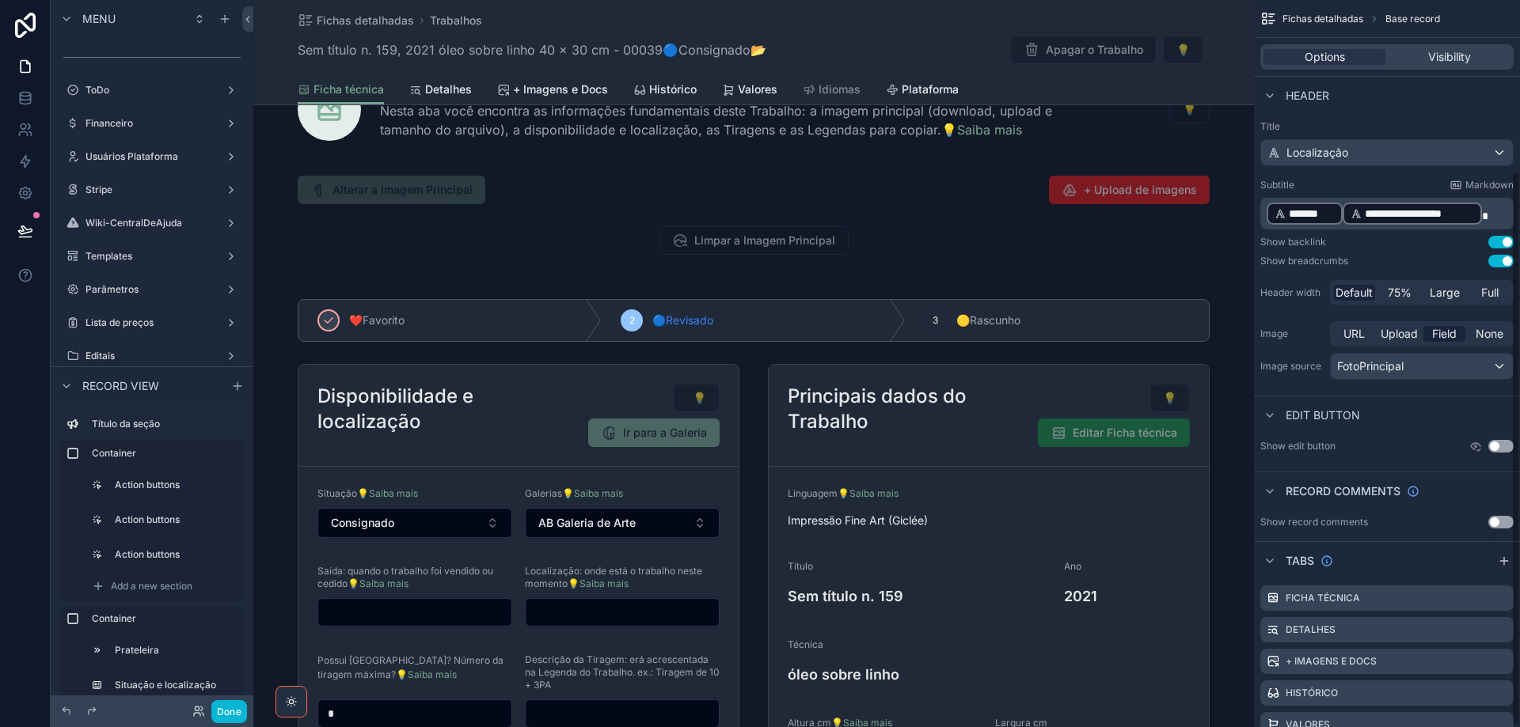
scroll to position [226, 0]
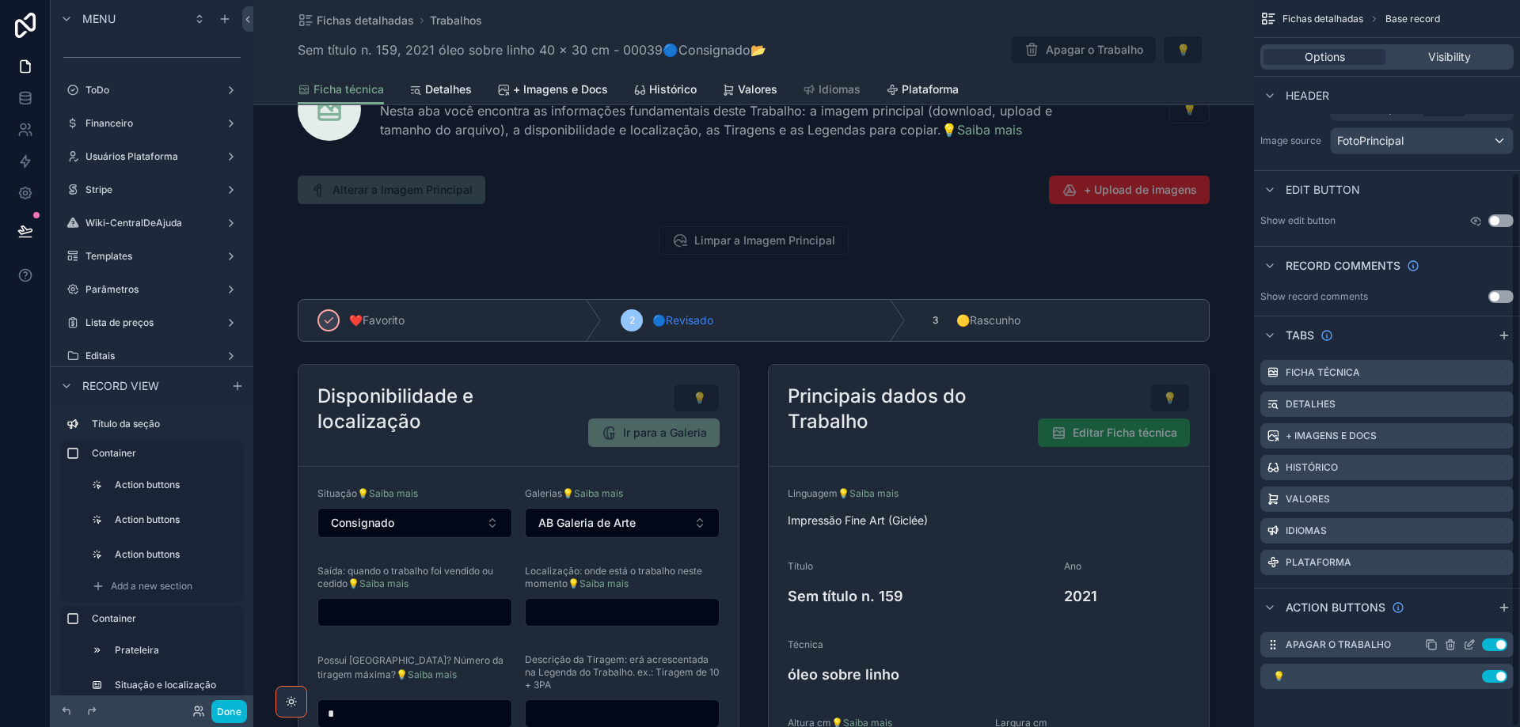
click at [1468, 647] on icon "scrollable content" at bounding box center [1471, 643] width 6 height 6
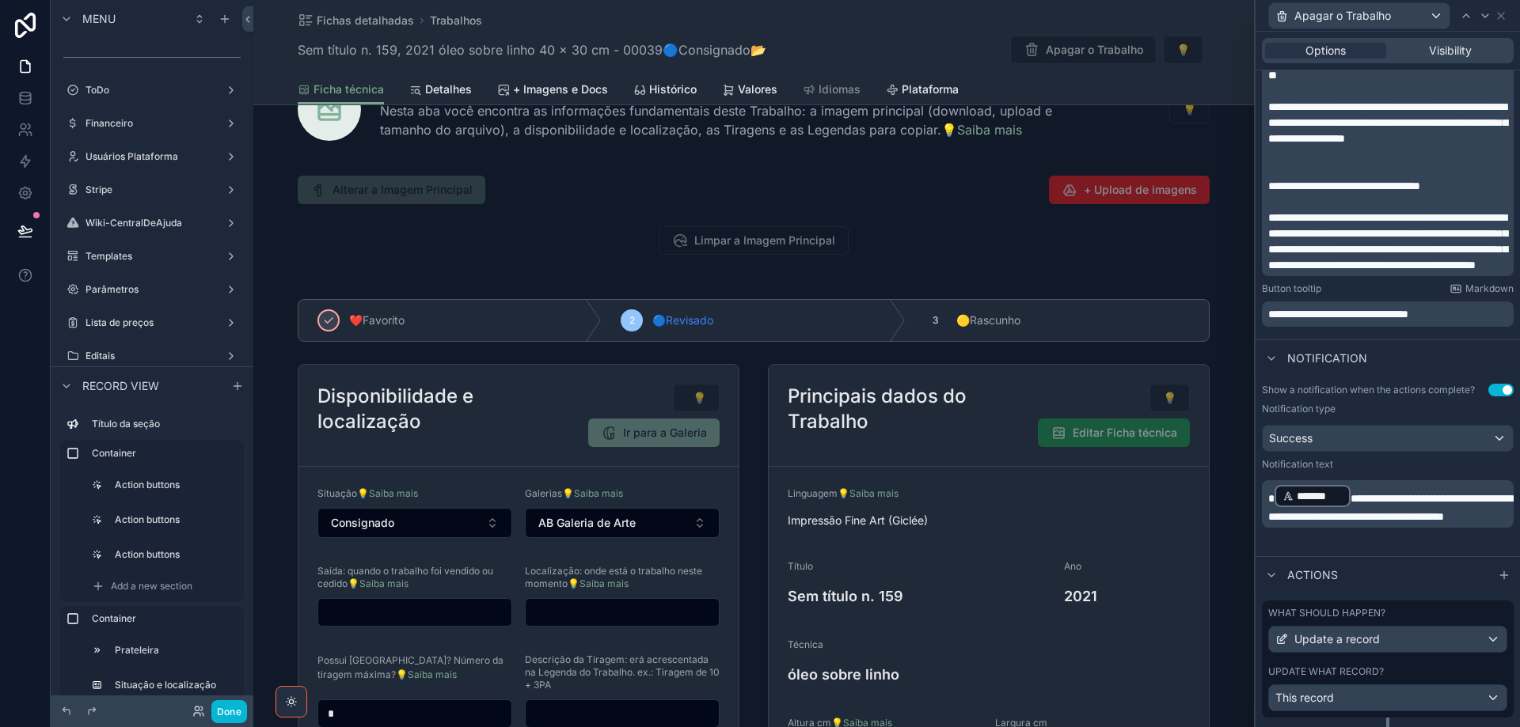
scroll to position [653, 0]
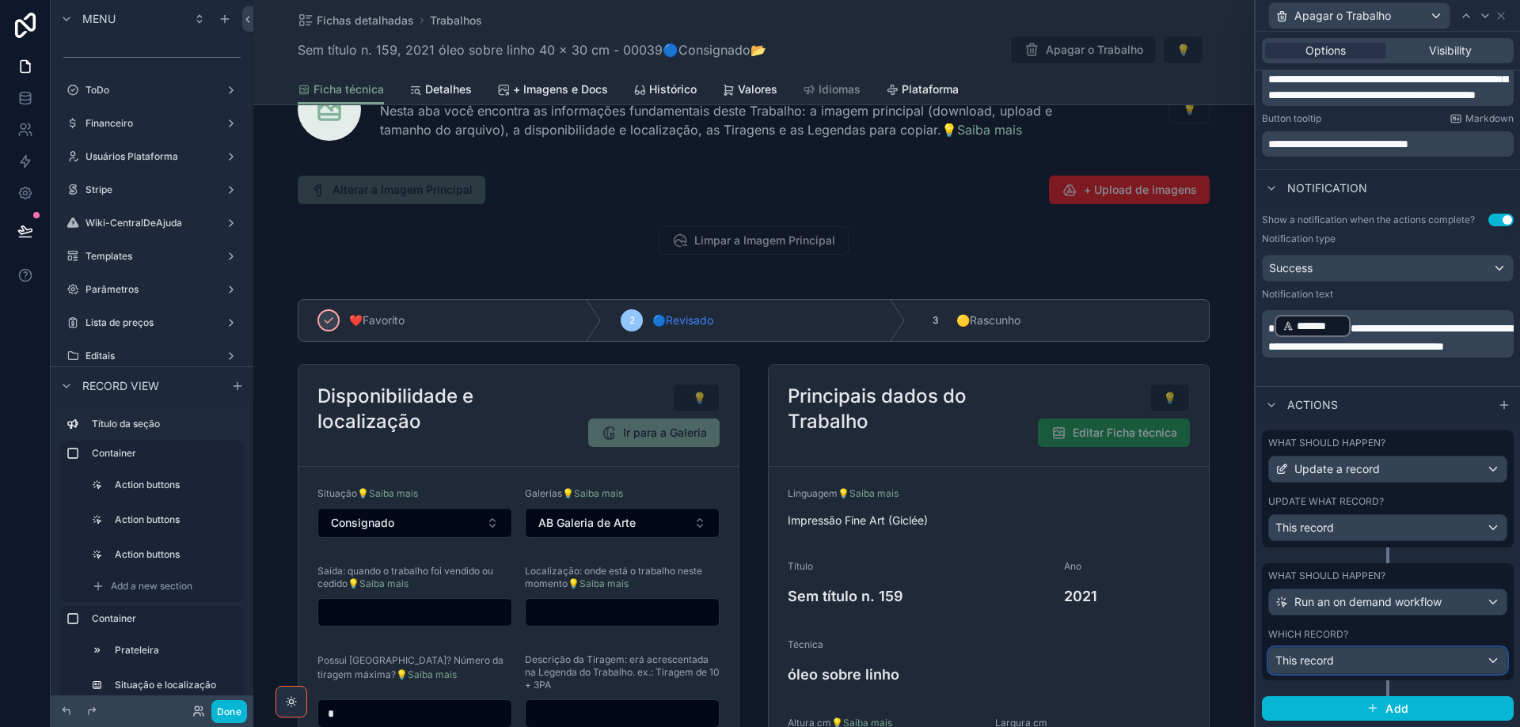
click at [1448, 663] on div "This record" at bounding box center [1387, 660] width 237 height 25
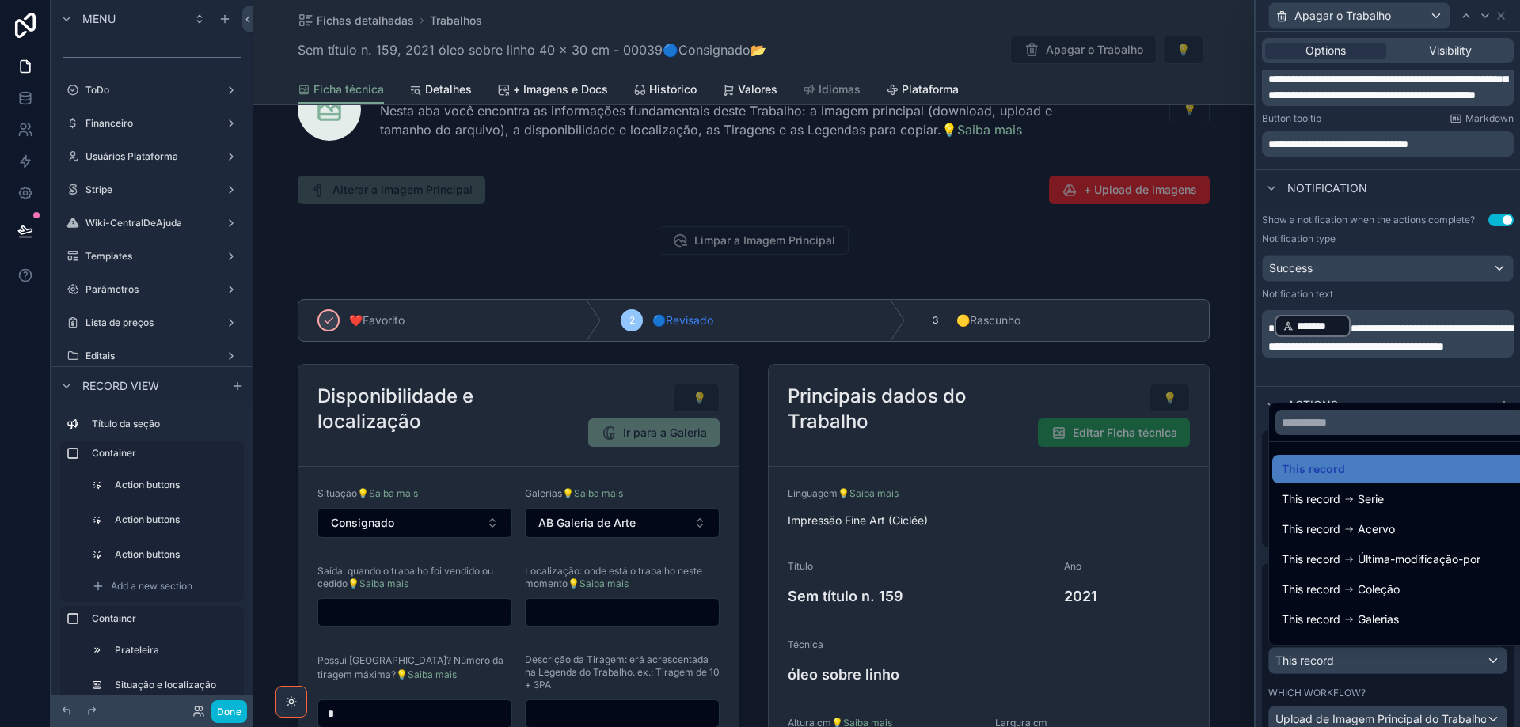
click at [1448, 663] on div at bounding box center [1387, 363] width 264 height 727
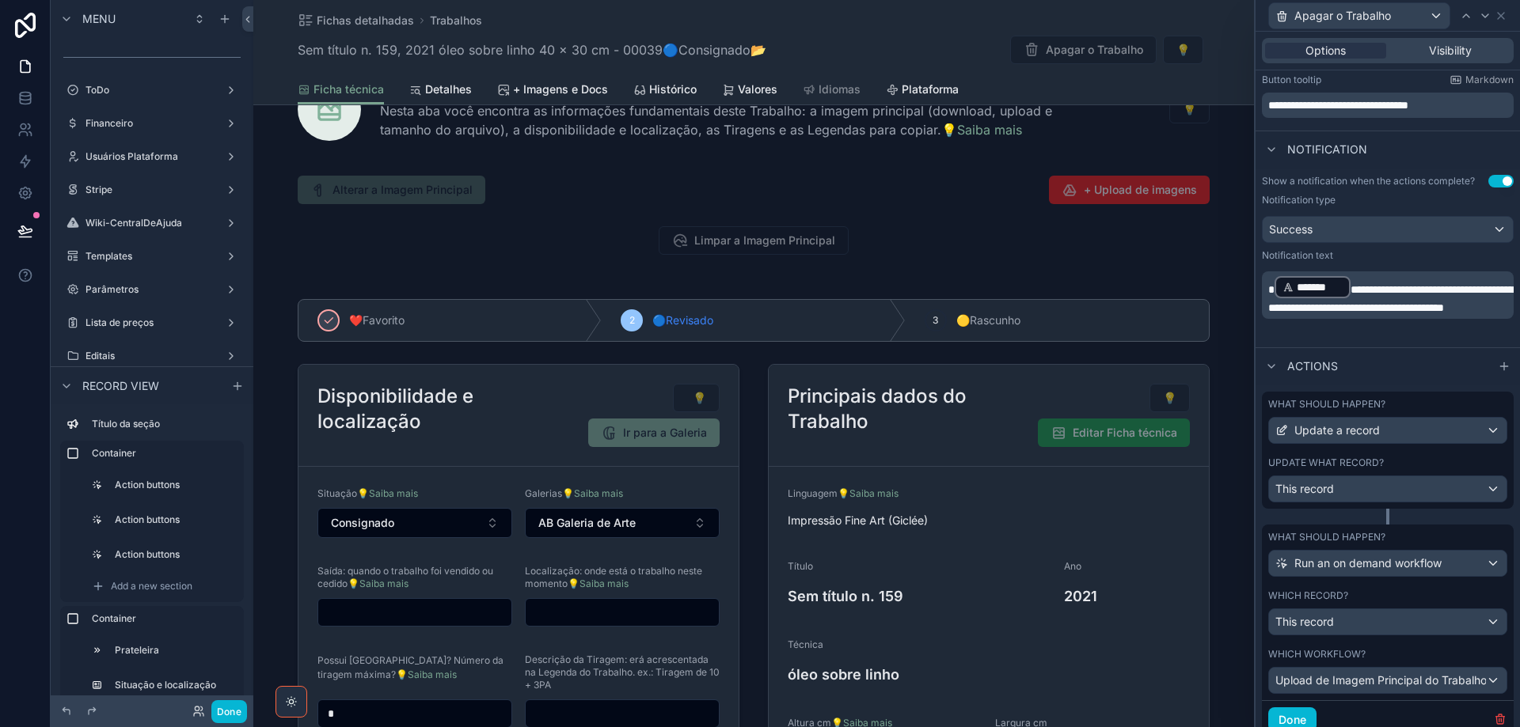
scroll to position [750, 0]
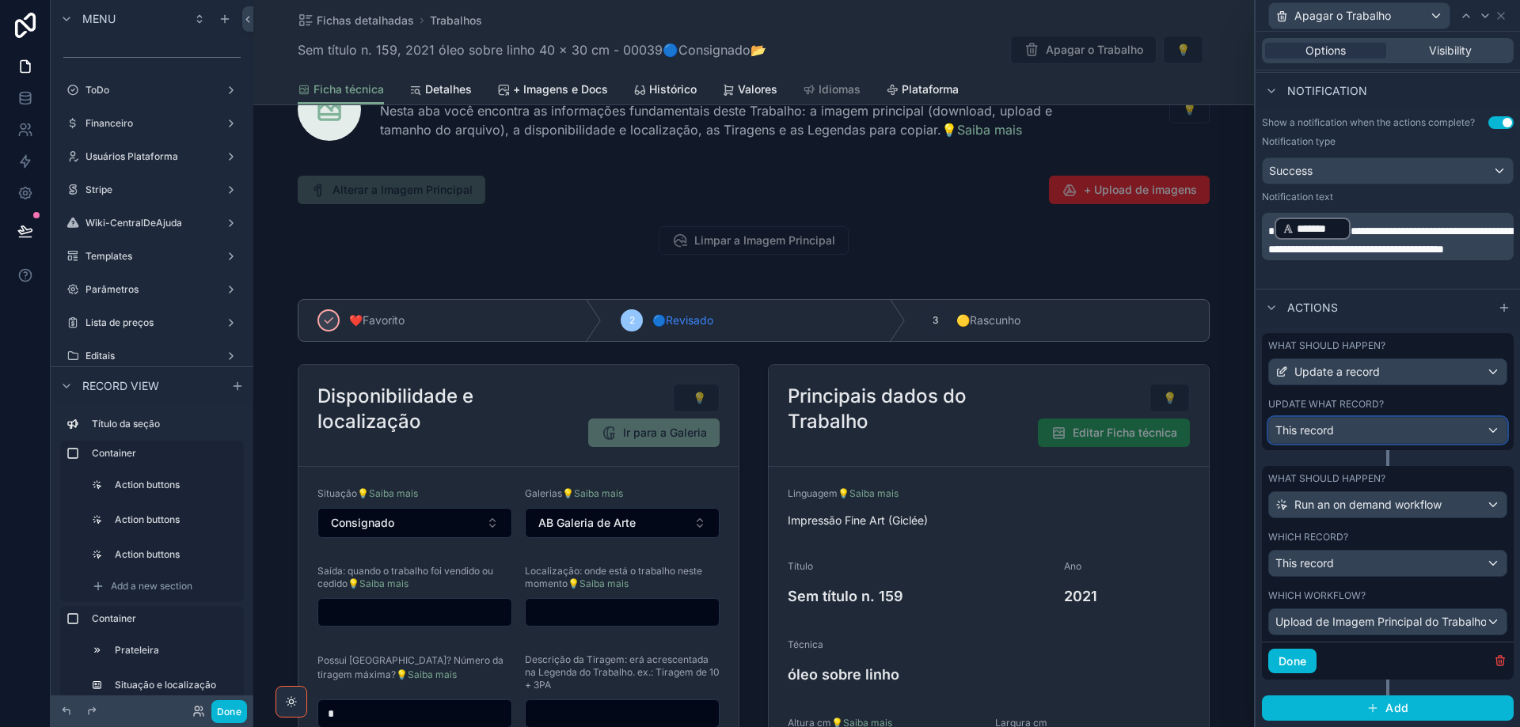
click at [1412, 432] on div "This record" at bounding box center [1387, 430] width 237 height 25
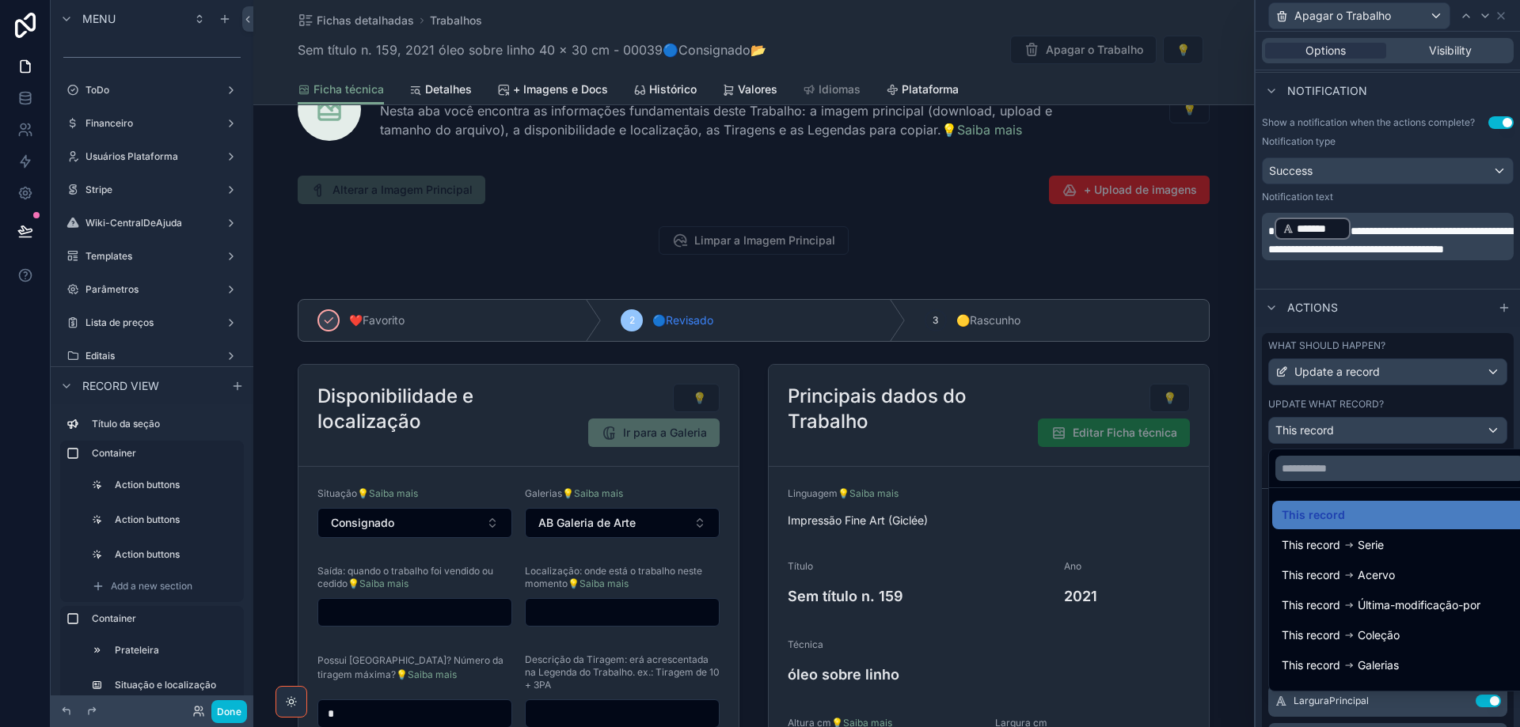
click at [1412, 432] on div at bounding box center [1387, 363] width 264 height 727
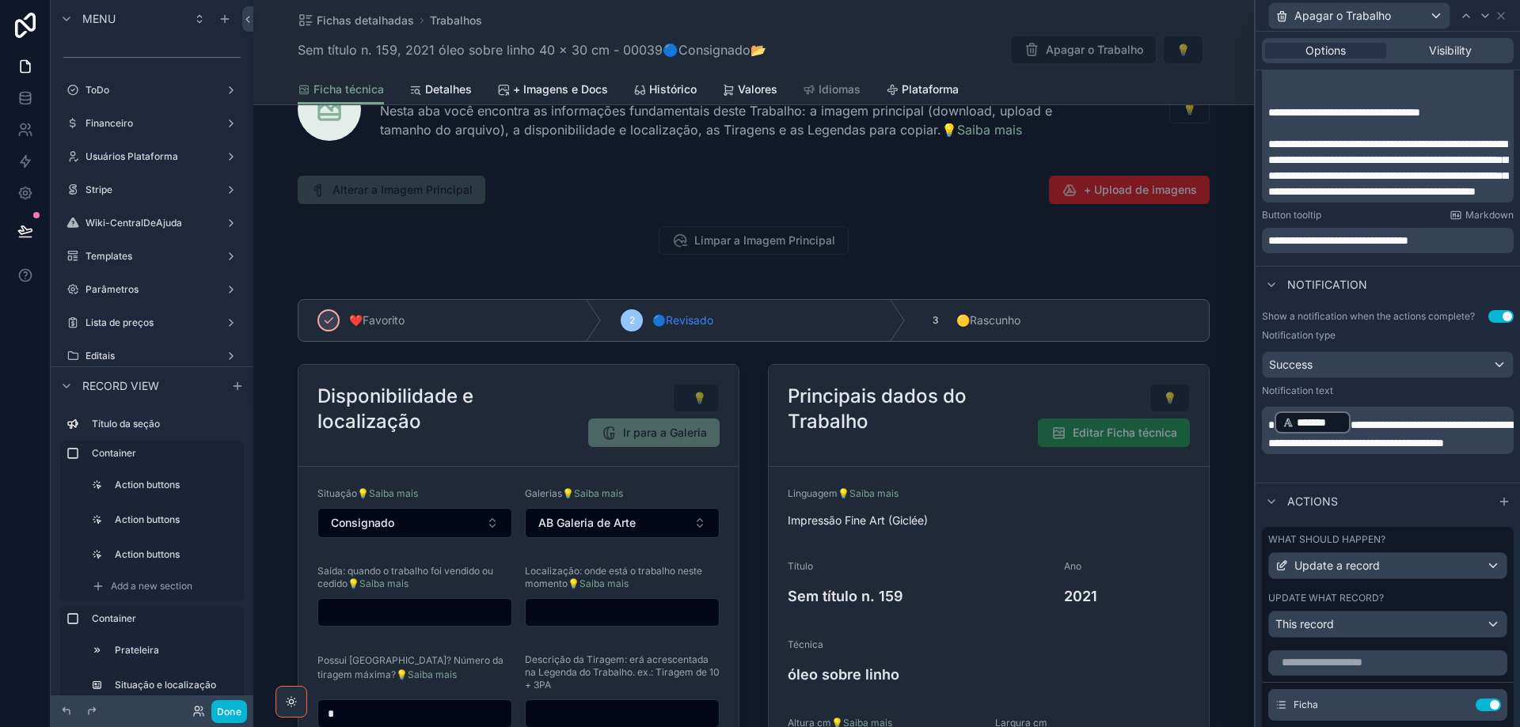
scroll to position [671, 0]
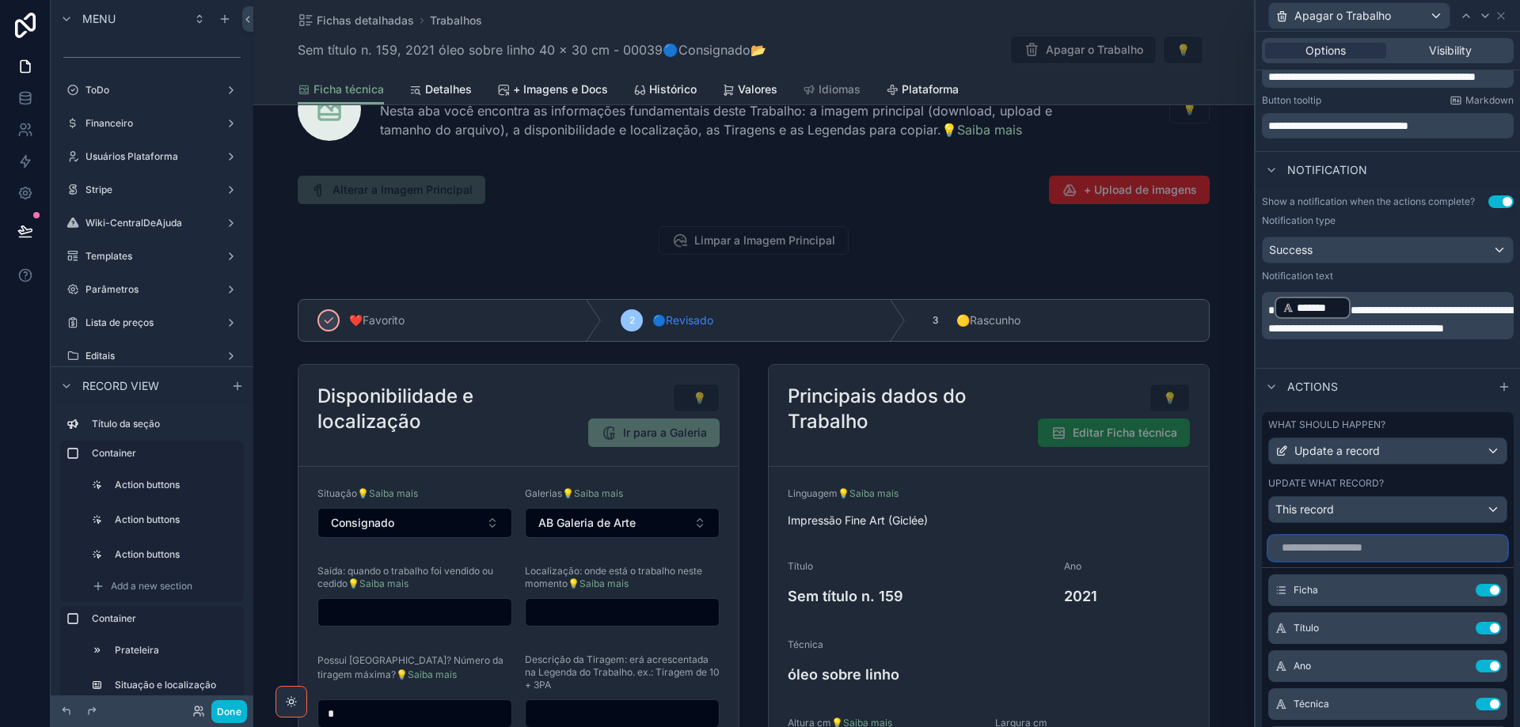
click at [1374, 554] on input "text" at bounding box center [1387, 548] width 239 height 25
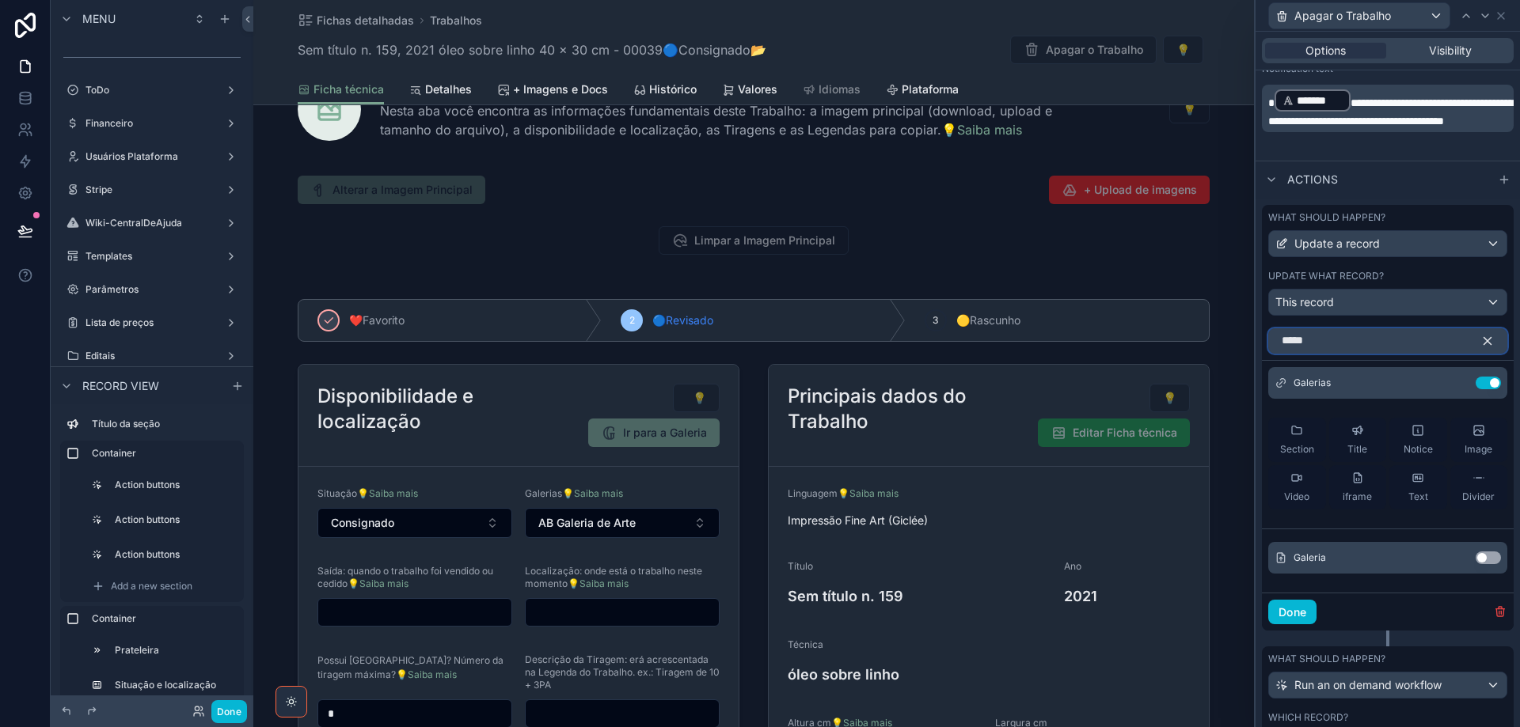
scroll to position [988, 0]
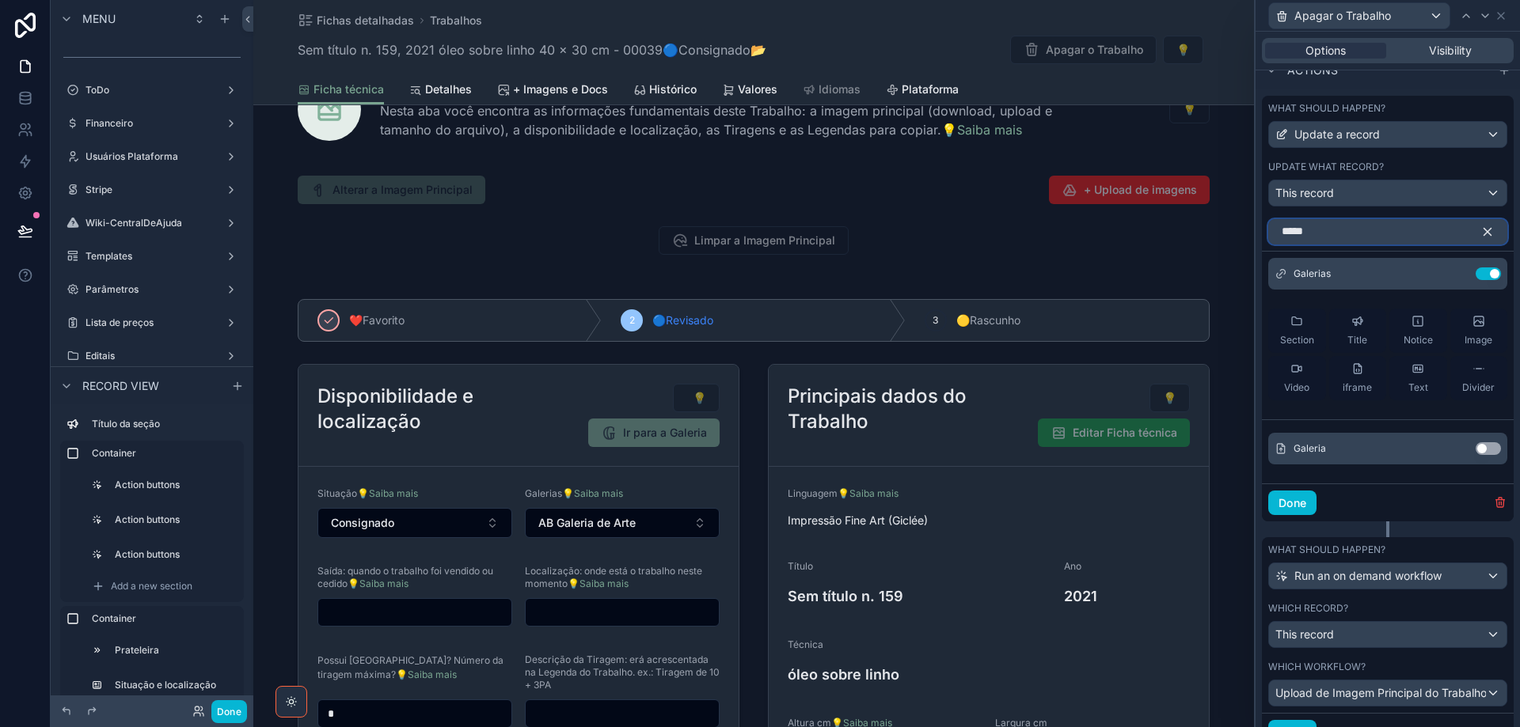
type input "*****"
click at [1485, 447] on button "Use setting" at bounding box center [1488, 449] width 25 height 13
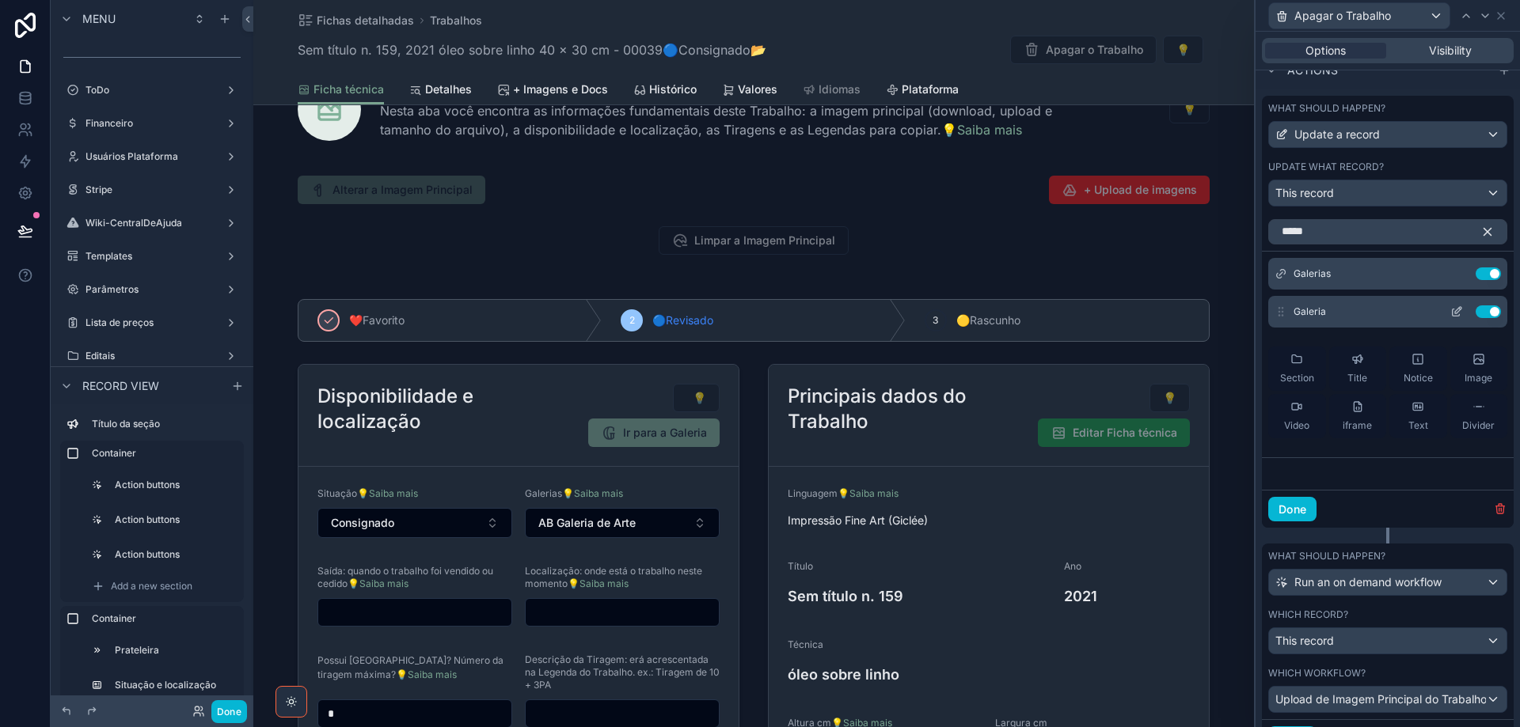
click at [1455, 311] on icon at bounding box center [1458, 309] width 6 height 6
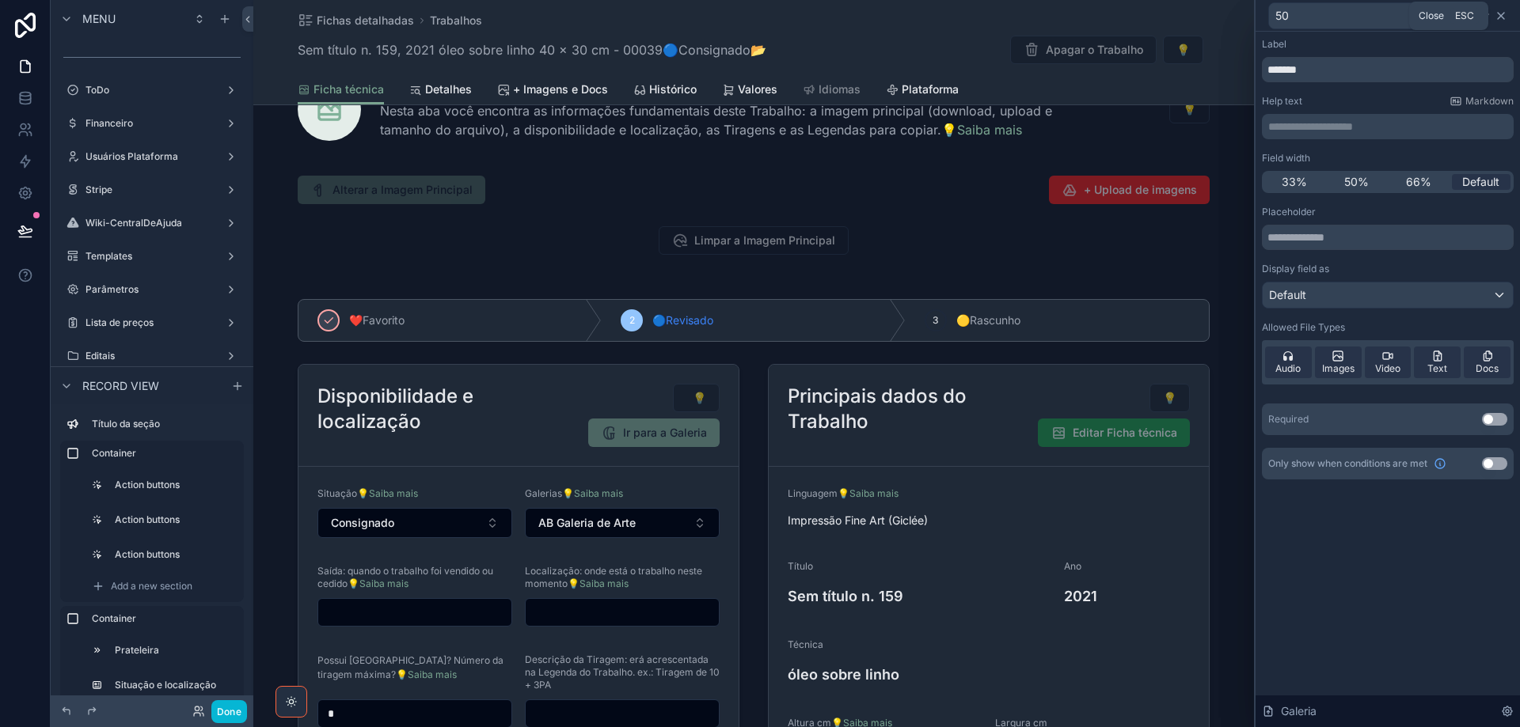
click at [1500, 11] on icon at bounding box center [1501, 15] width 13 height 13
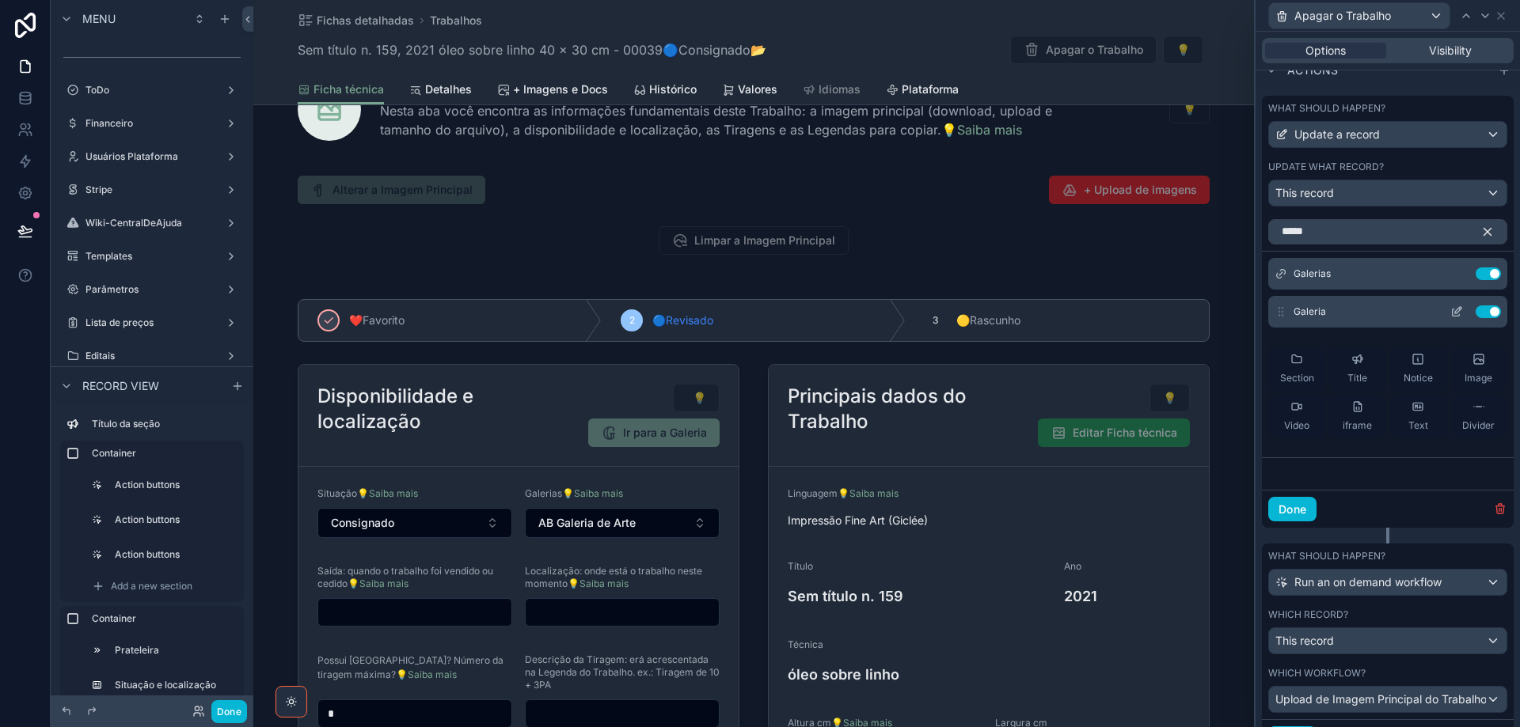
click at [1476, 306] on button "Use setting" at bounding box center [1488, 312] width 25 height 13
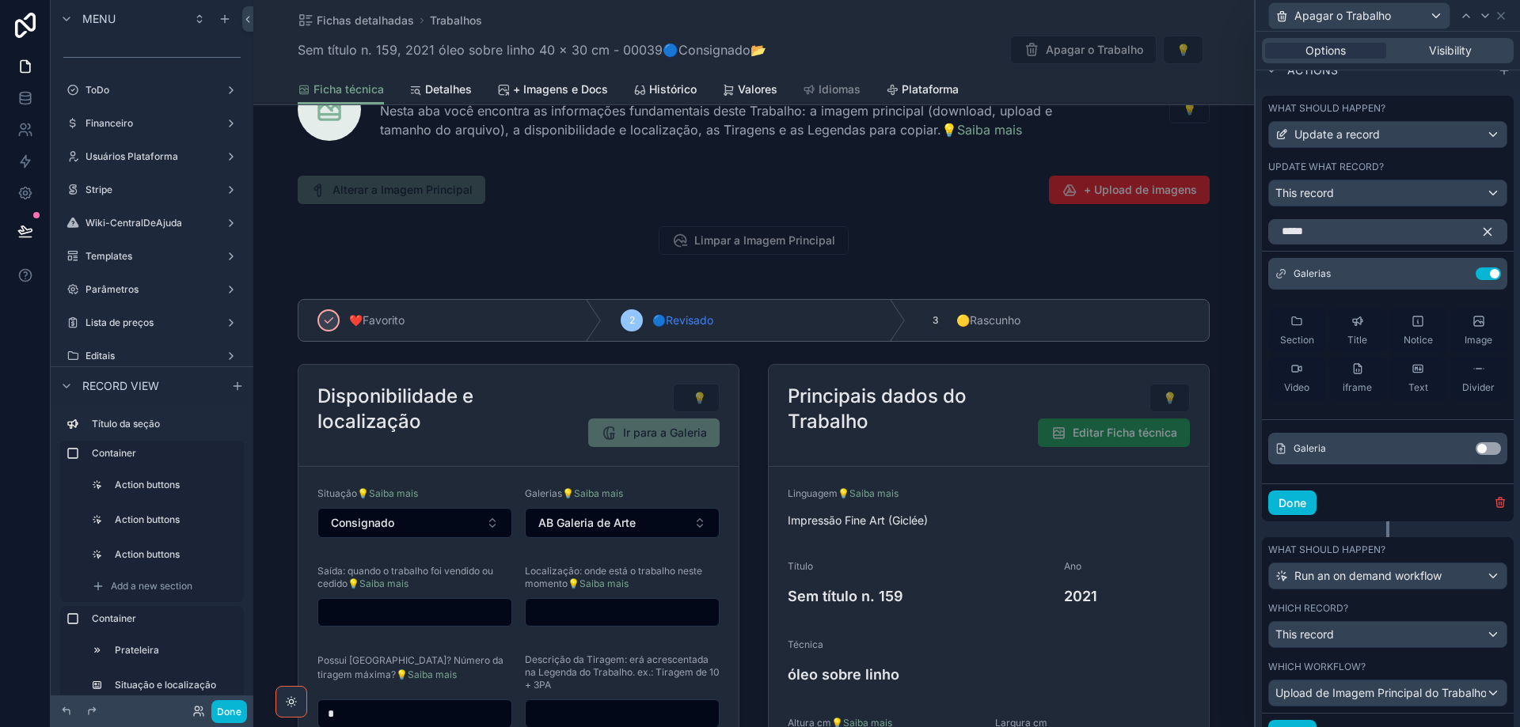
scroll to position [1059, 0]
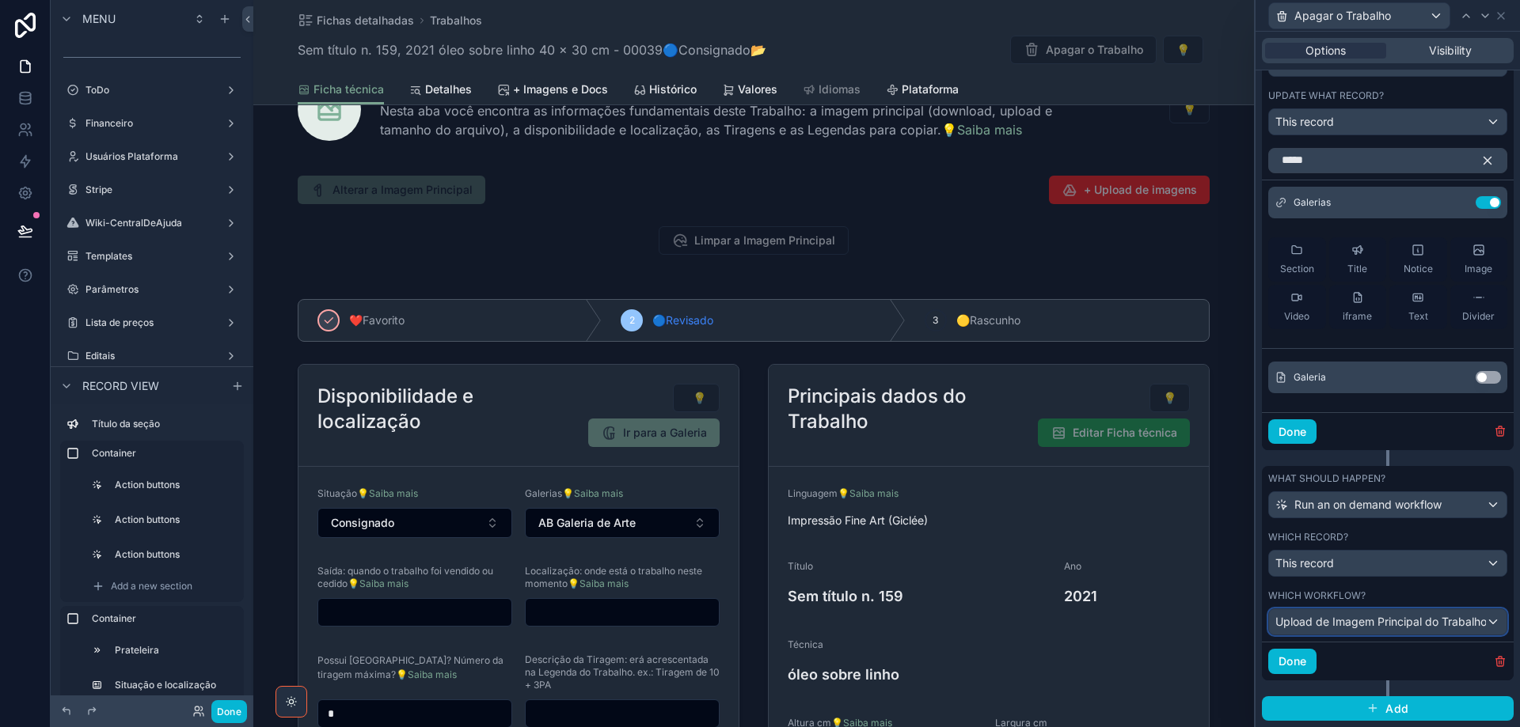
click at [1434, 627] on span "Upload de Imagem Principal do Trabalho" at bounding box center [1380, 622] width 211 height 16
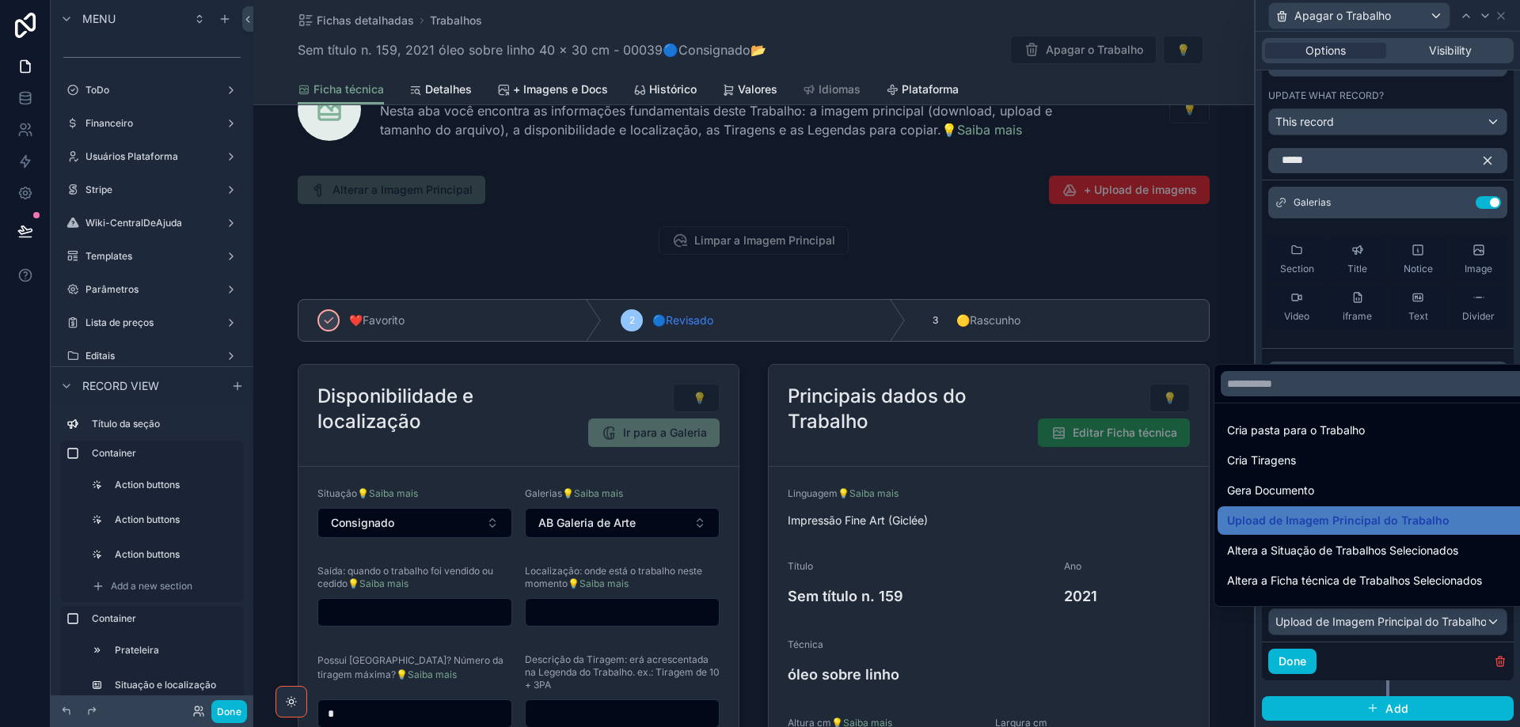
click at [1434, 627] on div at bounding box center [1387, 363] width 264 height 727
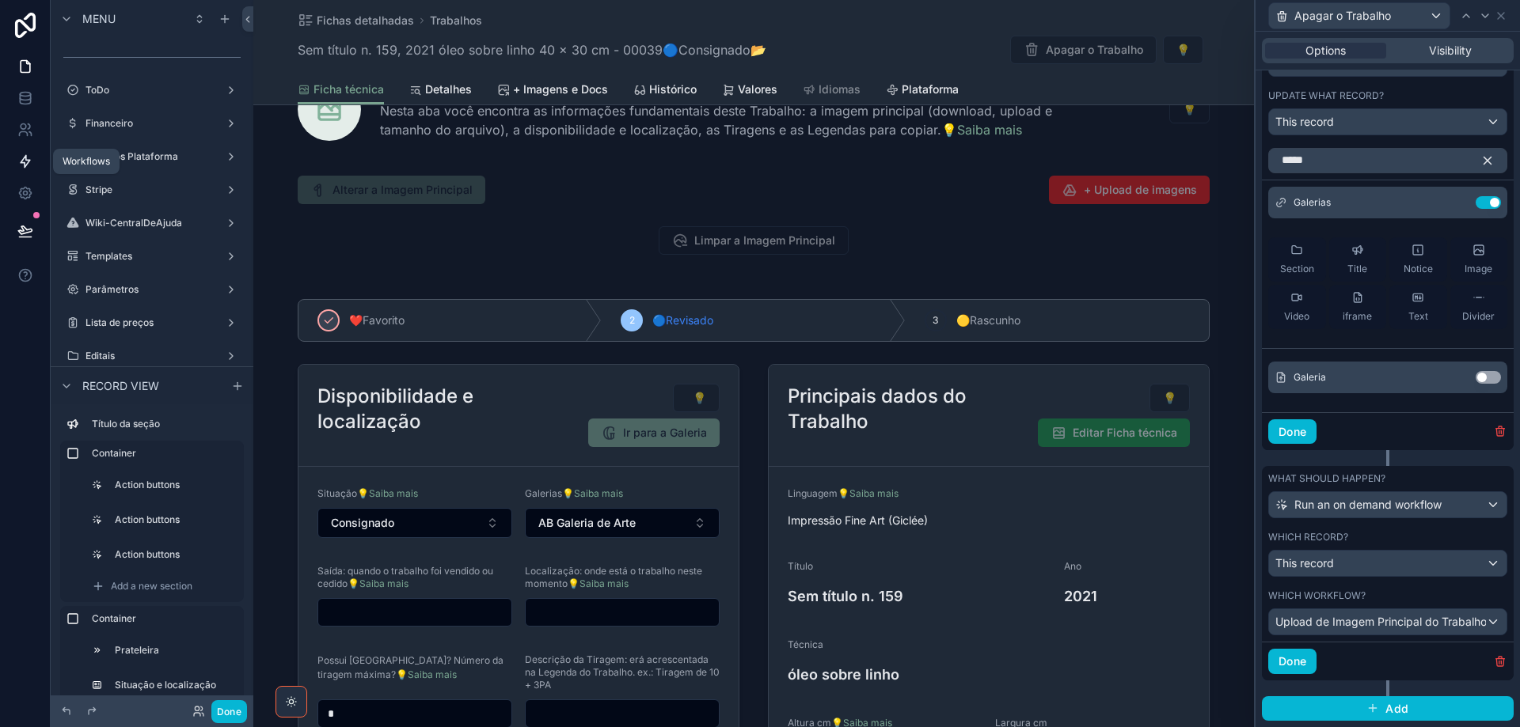
click at [27, 161] on icon at bounding box center [25, 162] width 16 height 16
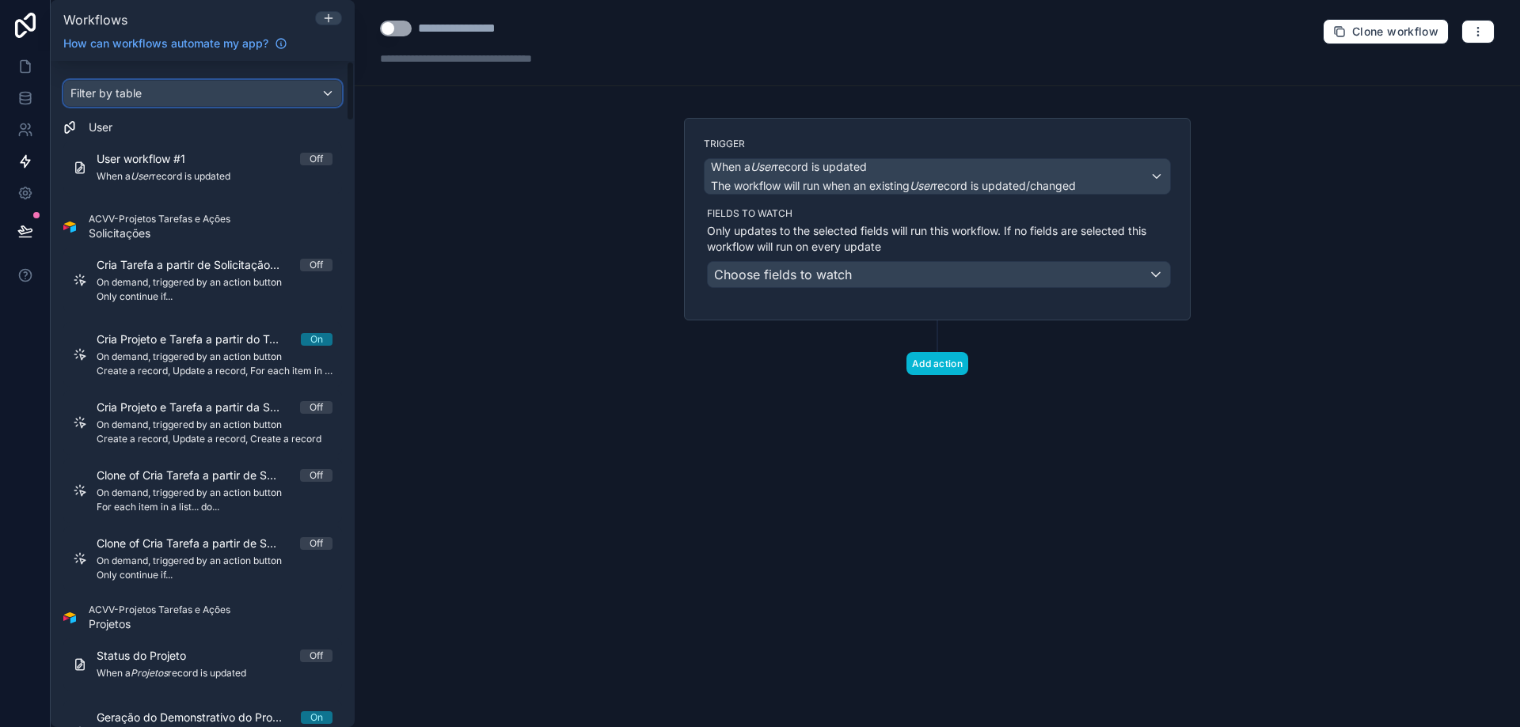
click at [169, 93] on div "Filter by table" at bounding box center [202, 93] width 277 height 25
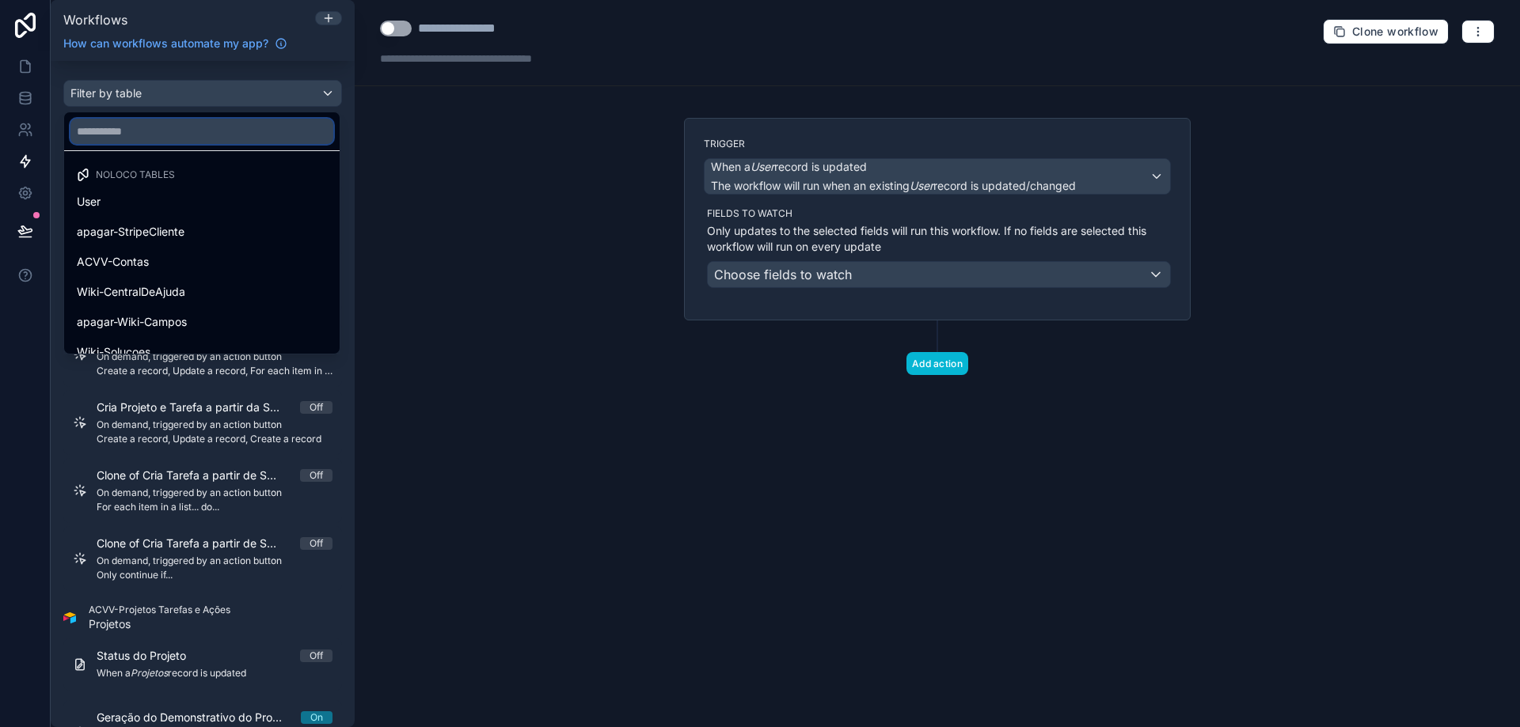
click at [163, 124] on input "text" at bounding box center [201, 131] width 263 height 25
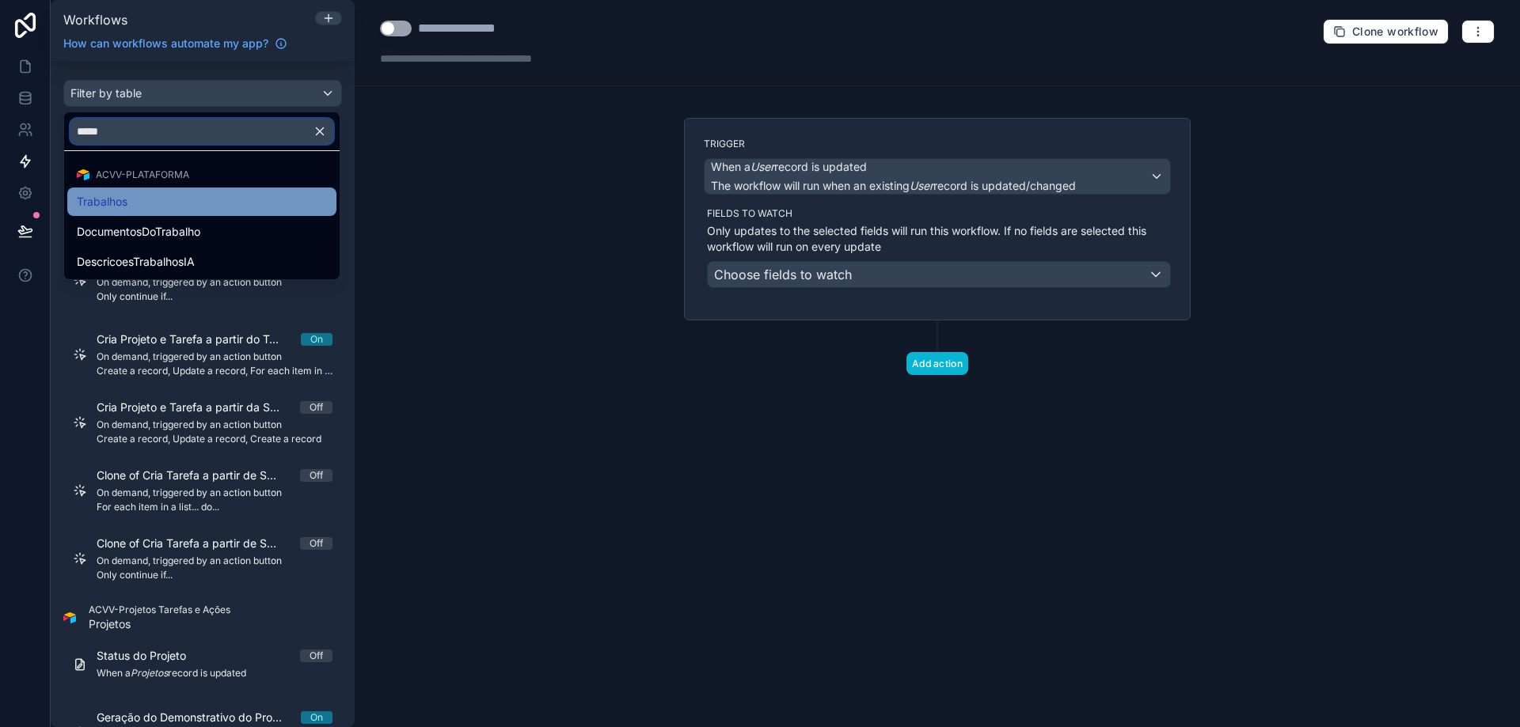
type input "*****"
click at [160, 194] on div "Trabalhos" at bounding box center [202, 201] width 250 height 19
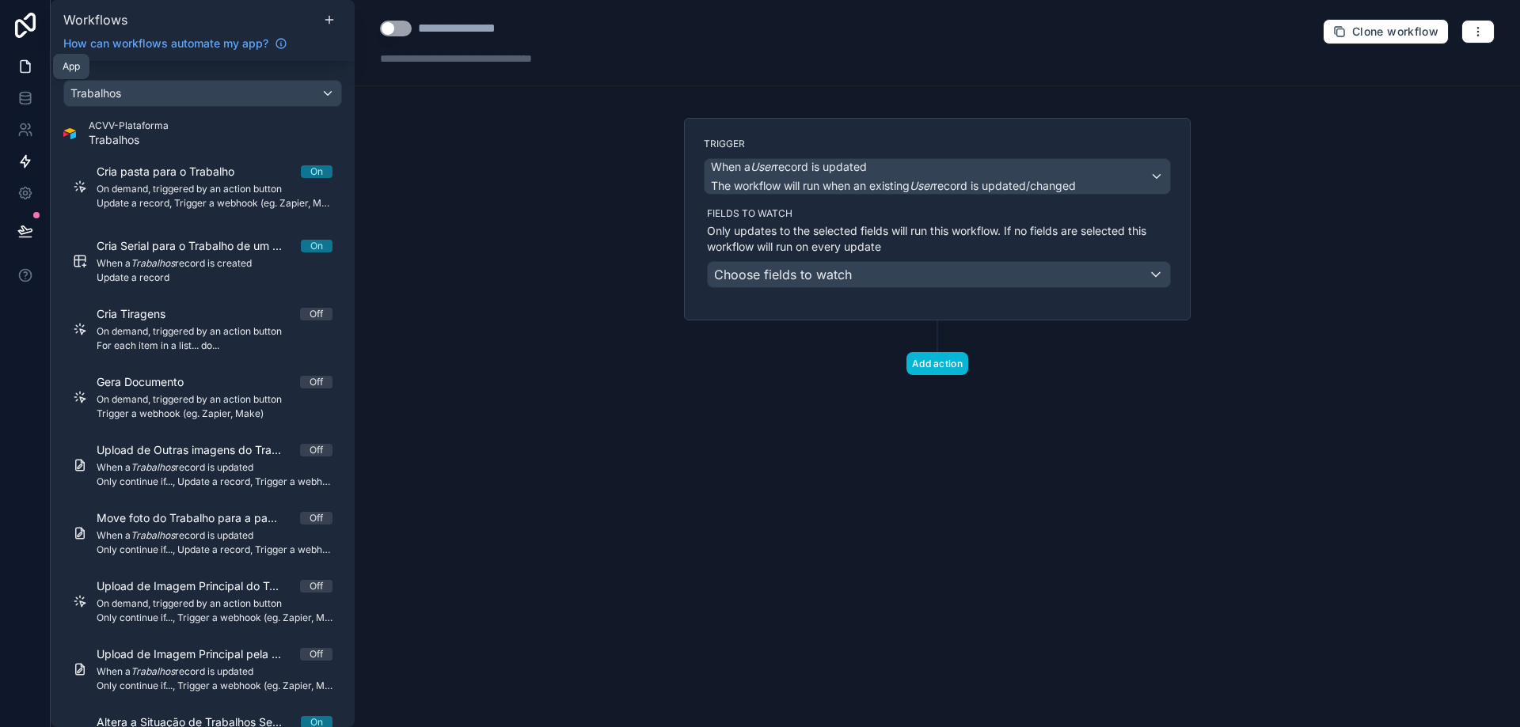
click at [31, 68] on icon at bounding box center [25, 67] width 16 height 16
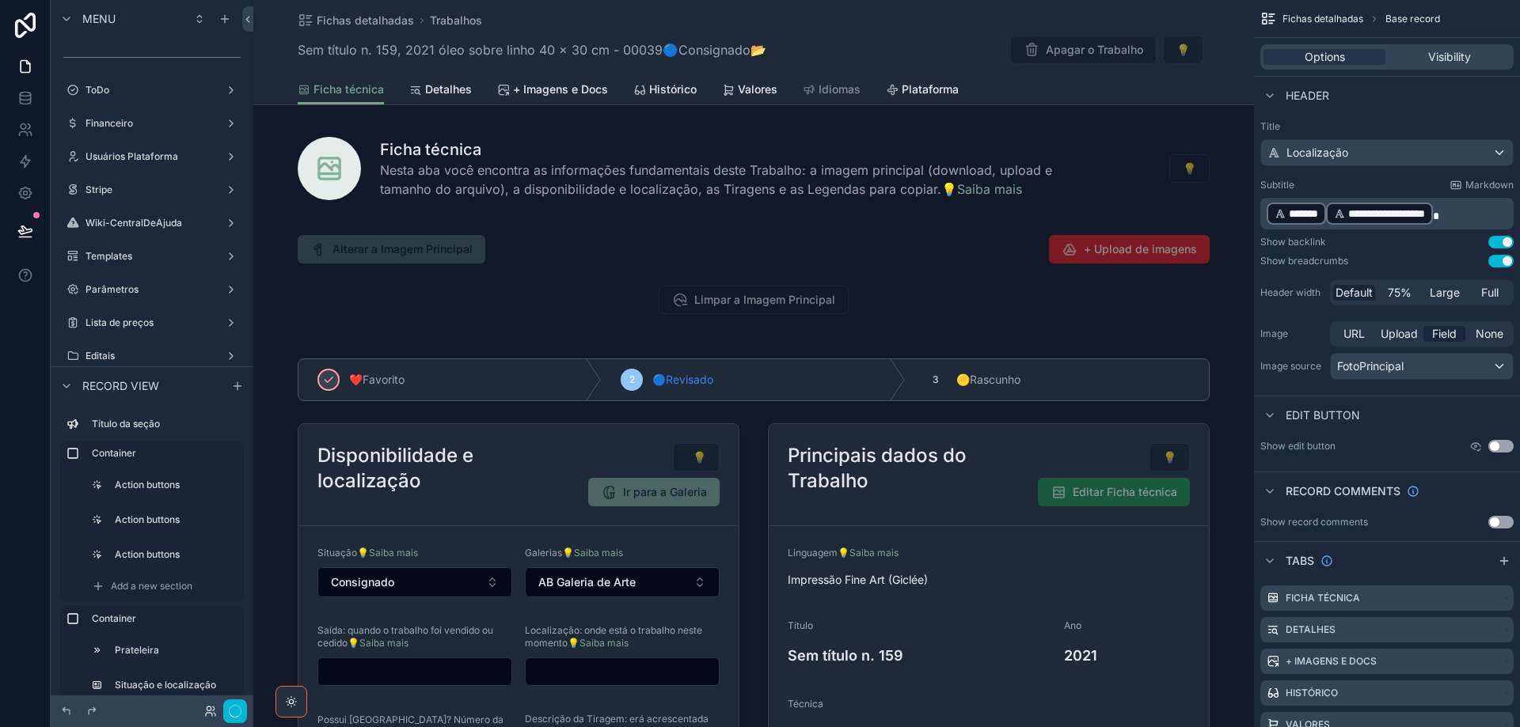
click at [1059, 86] on div "Ficha técnica Detalhes + Imagens e Docs Histórico Valores Idiomas Plataforma" at bounding box center [754, 89] width 912 height 30
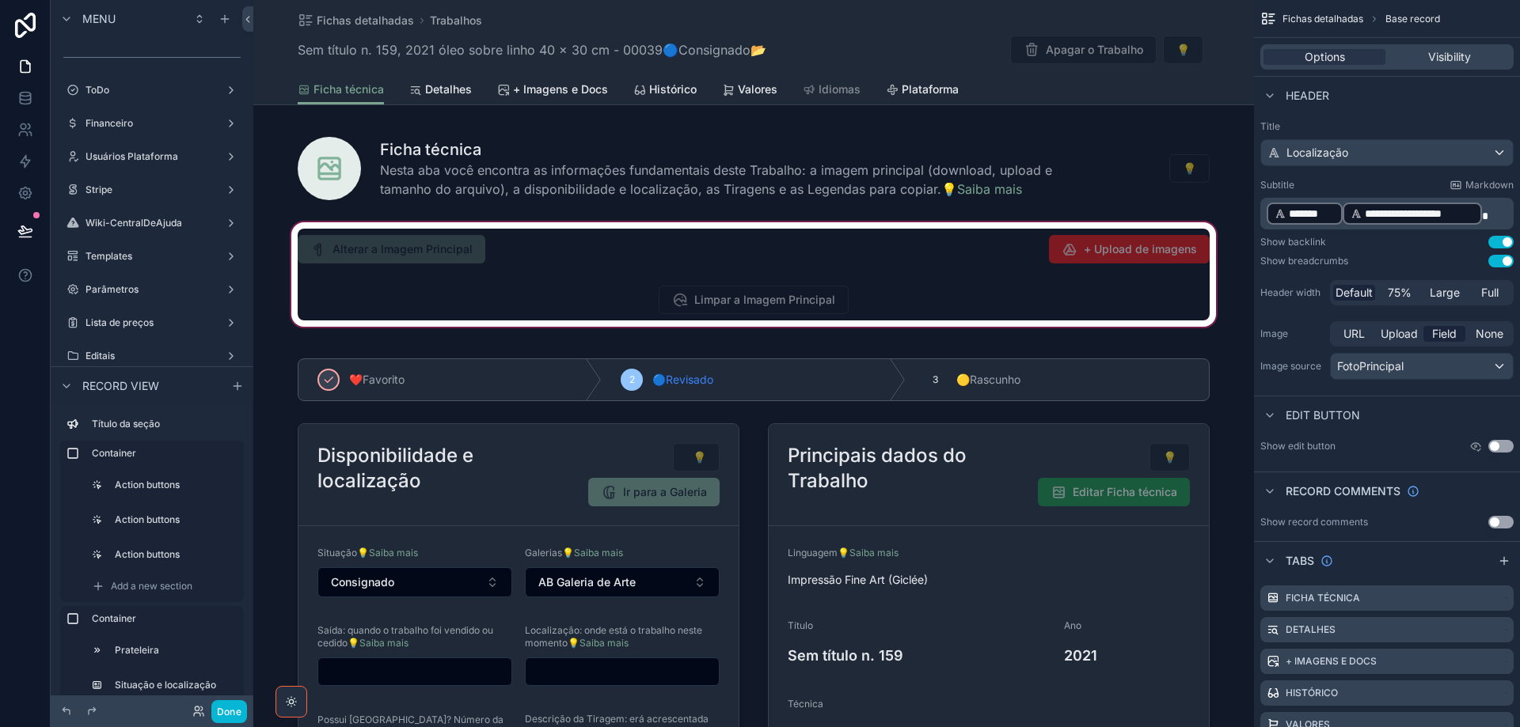
click at [851, 310] on div "scrollable content" at bounding box center [753, 274] width 1001 height 111
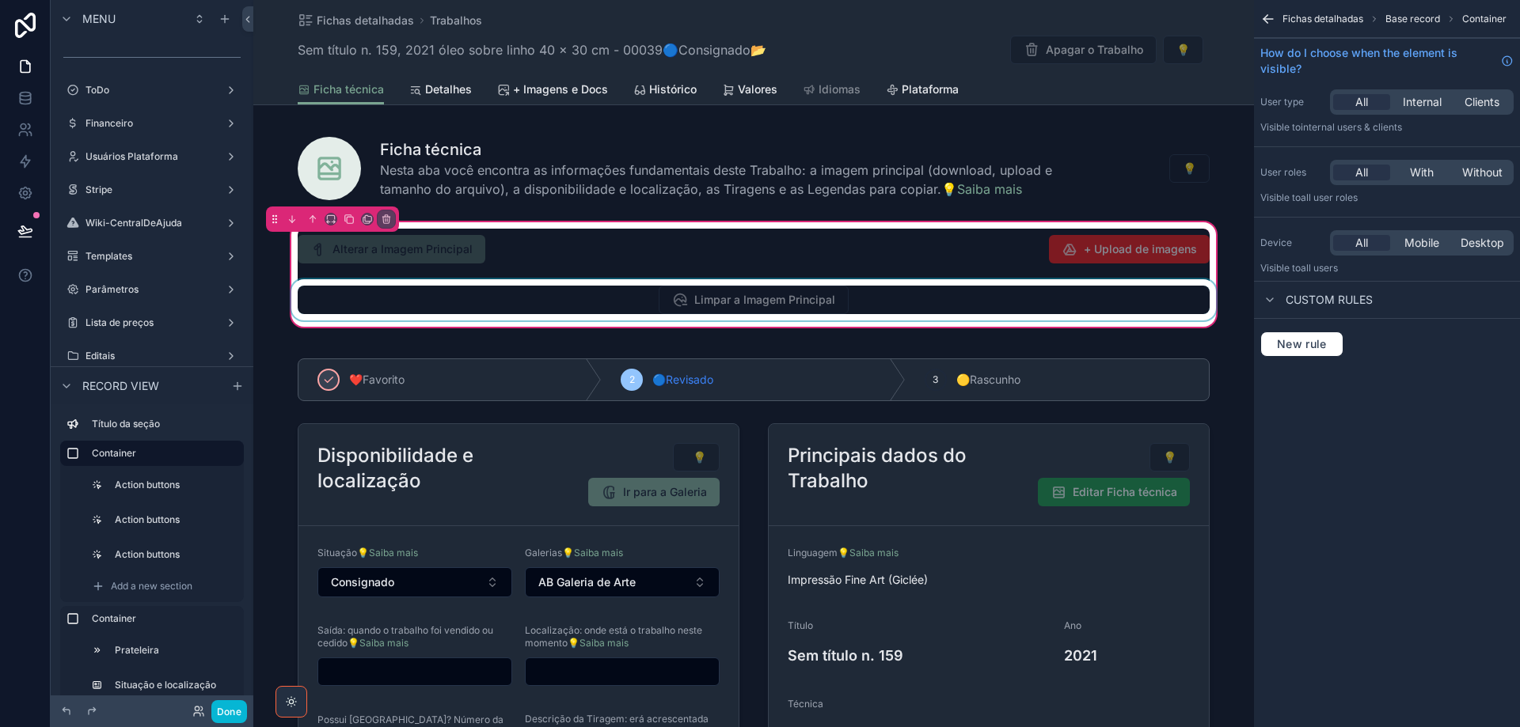
click at [851, 298] on div "scrollable content" at bounding box center [753, 299] width 931 height 41
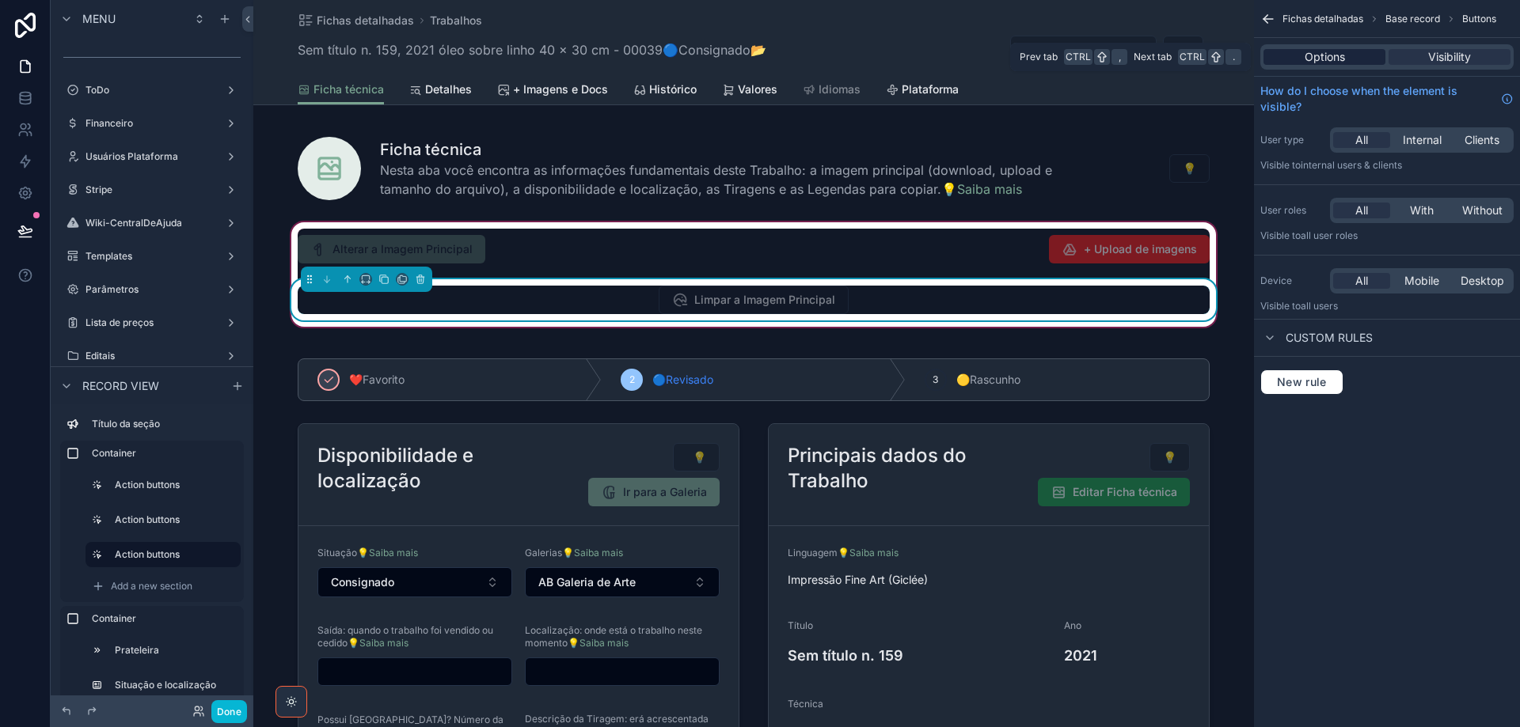
click at [1325, 59] on span "Options" at bounding box center [1325, 57] width 40 height 16
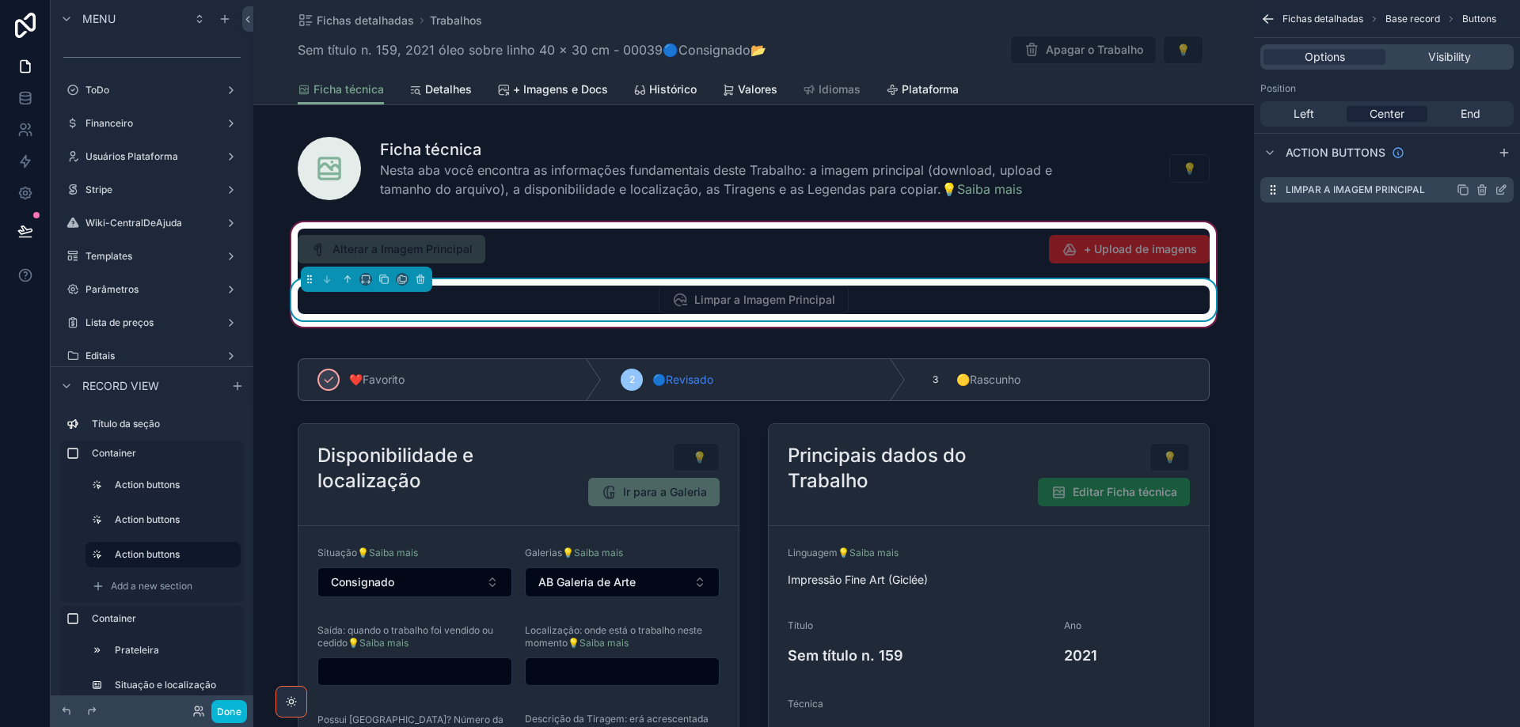
click at [1500, 192] on icon "scrollable content" at bounding box center [1502, 188] width 6 height 6
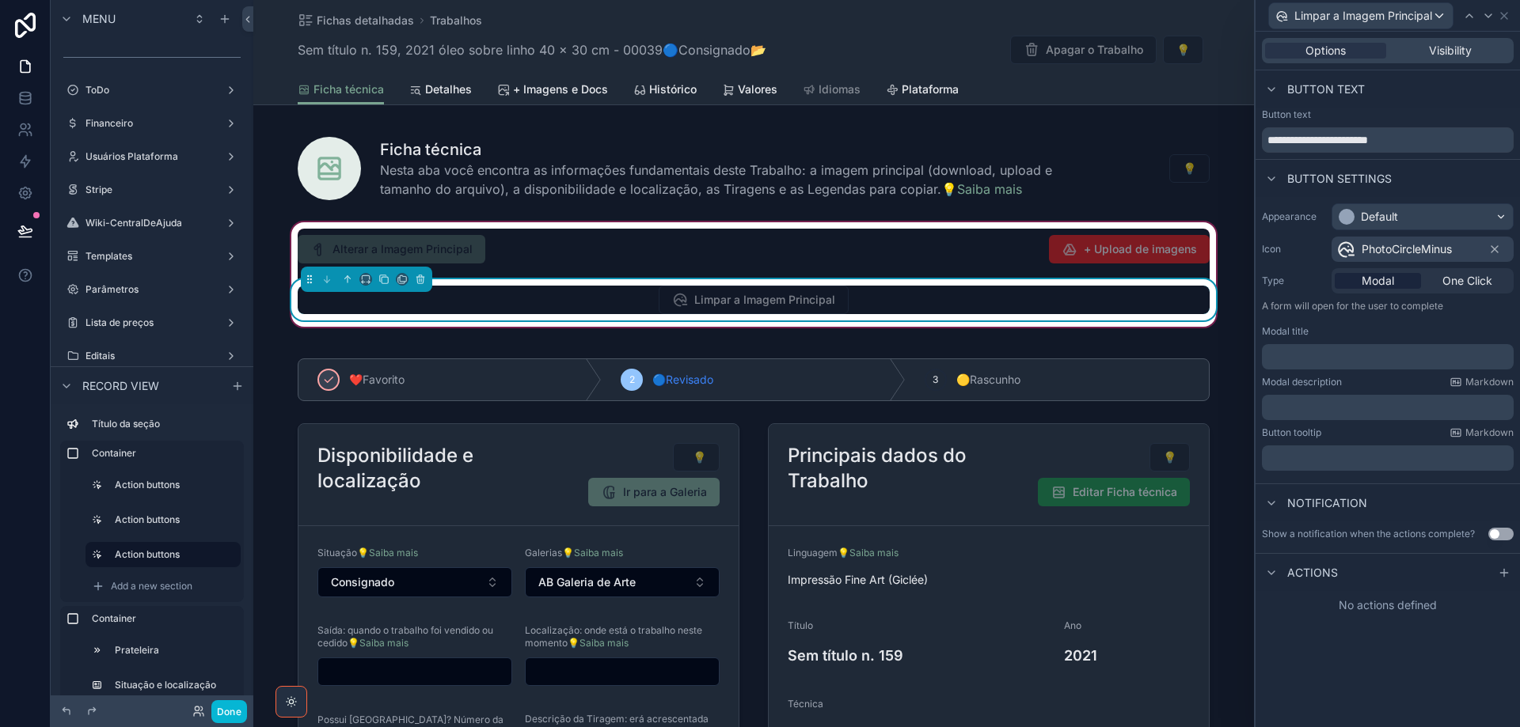
click at [1453, 281] on span "One Click" at bounding box center [1467, 281] width 50 height 16
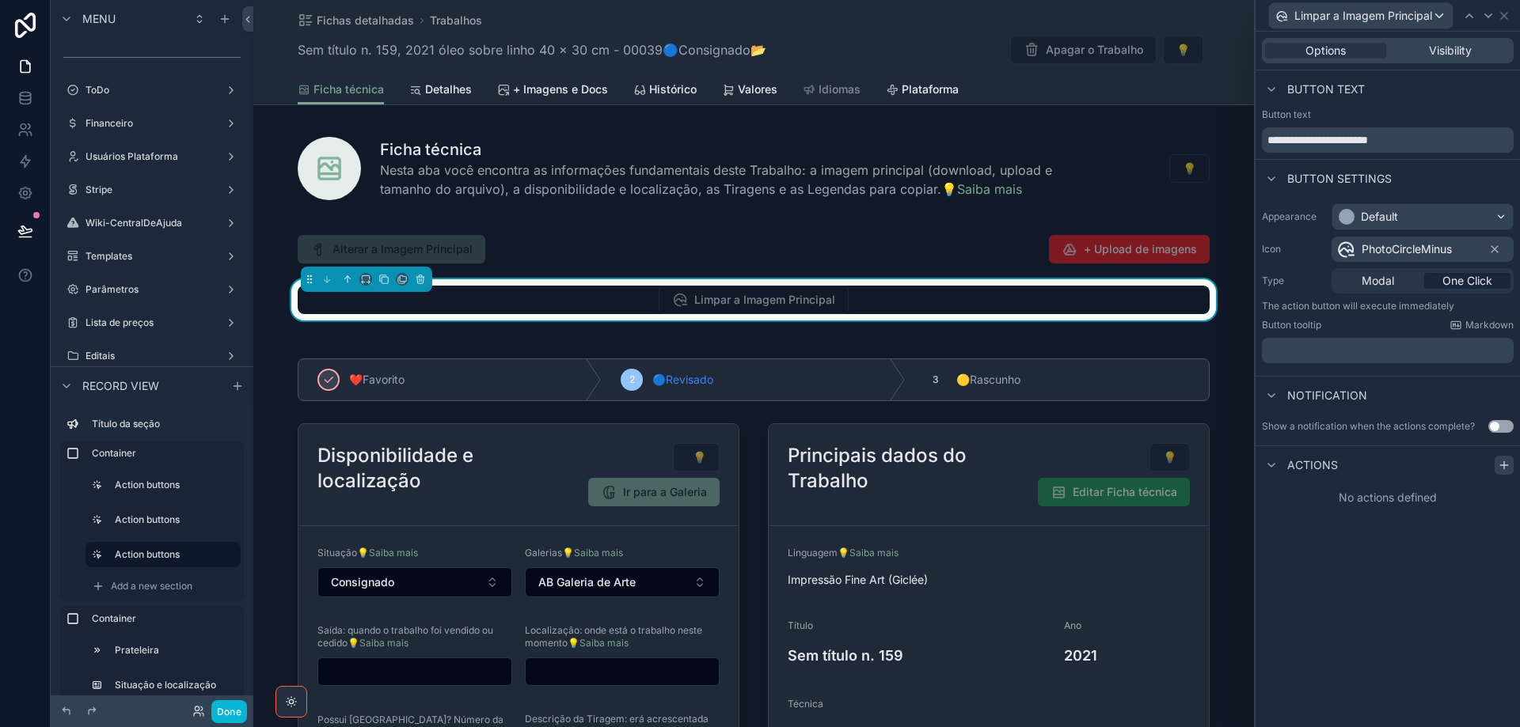
click at [1506, 468] on icon at bounding box center [1504, 465] width 13 height 13
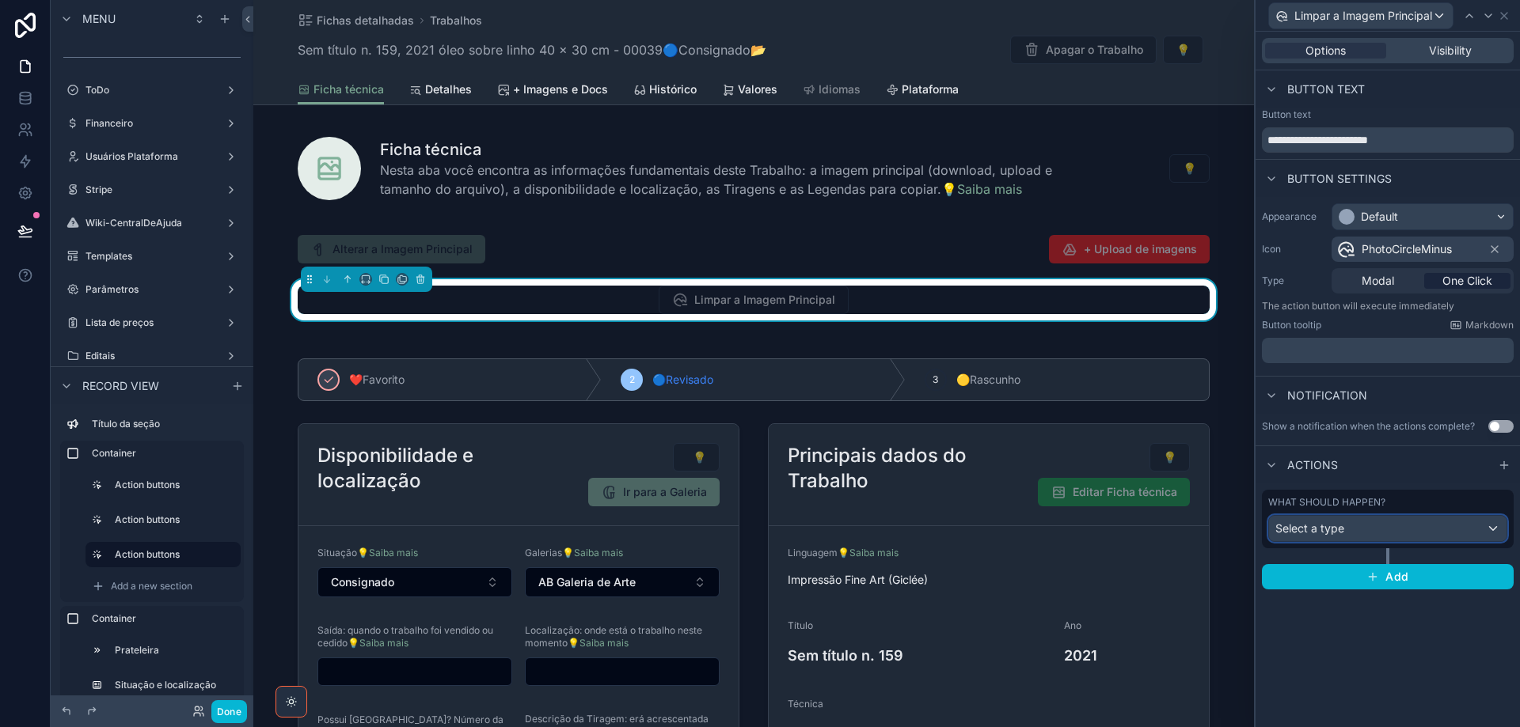
click at [1408, 525] on div "Select a type" at bounding box center [1387, 528] width 237 height 25
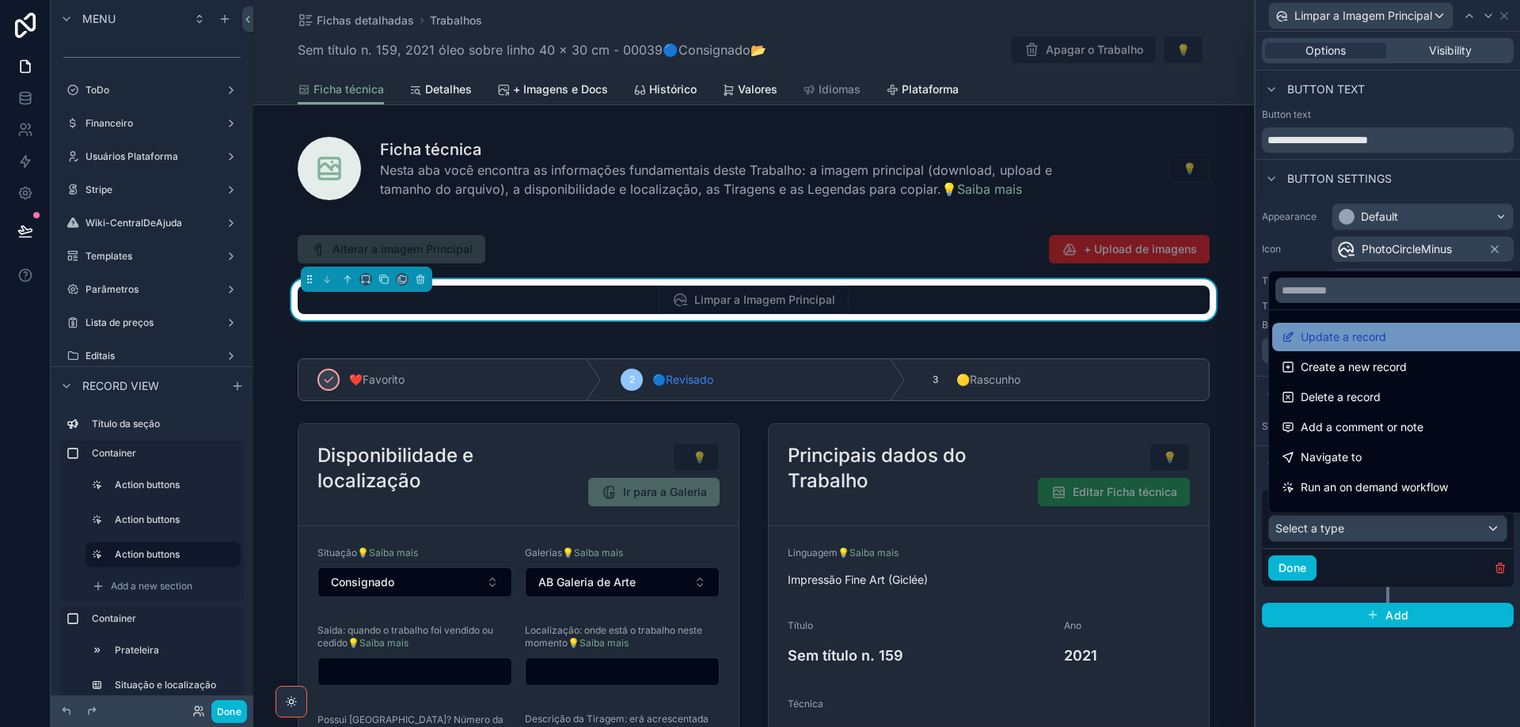
click at [1380, 348] on div "Update a record" at bounding box center [1406, 337] width 268 height 28
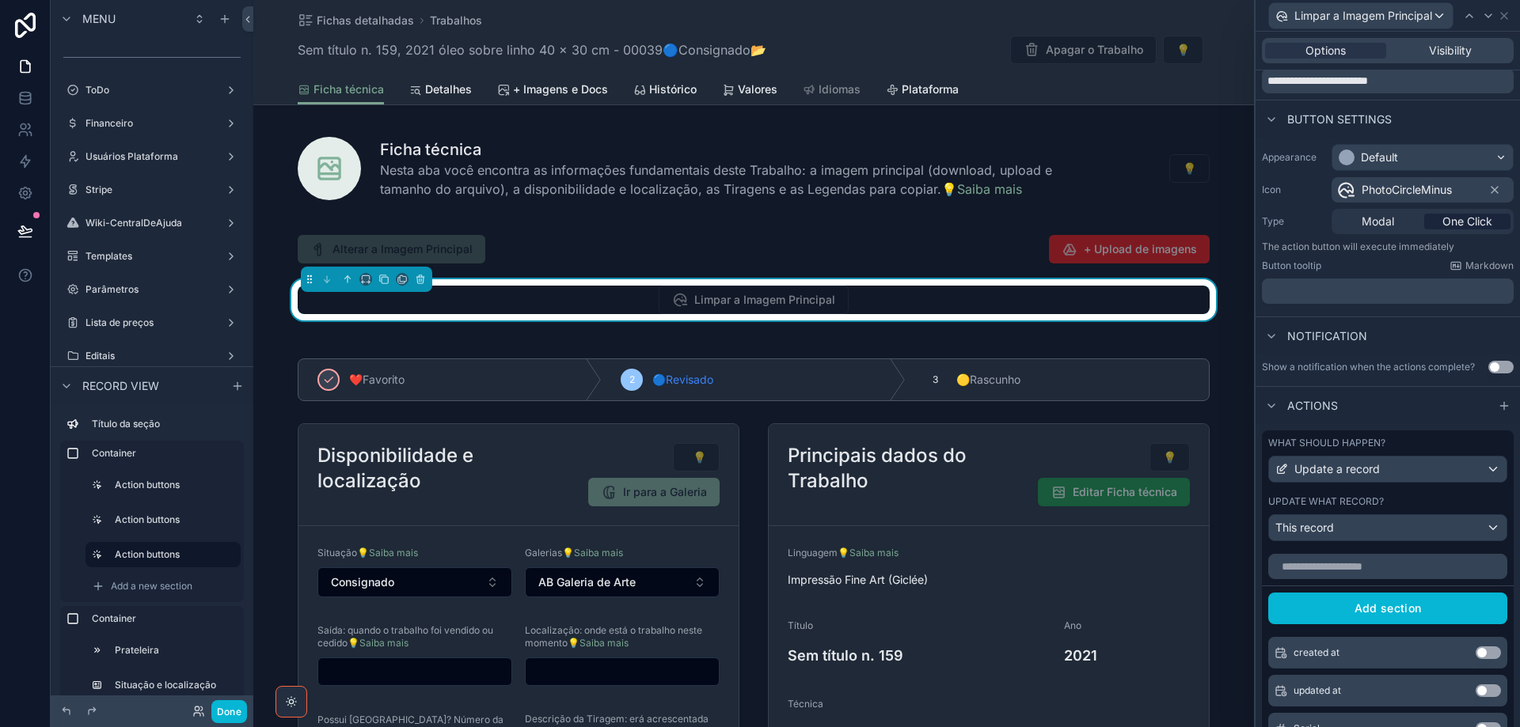
scroll to position [237, 0]
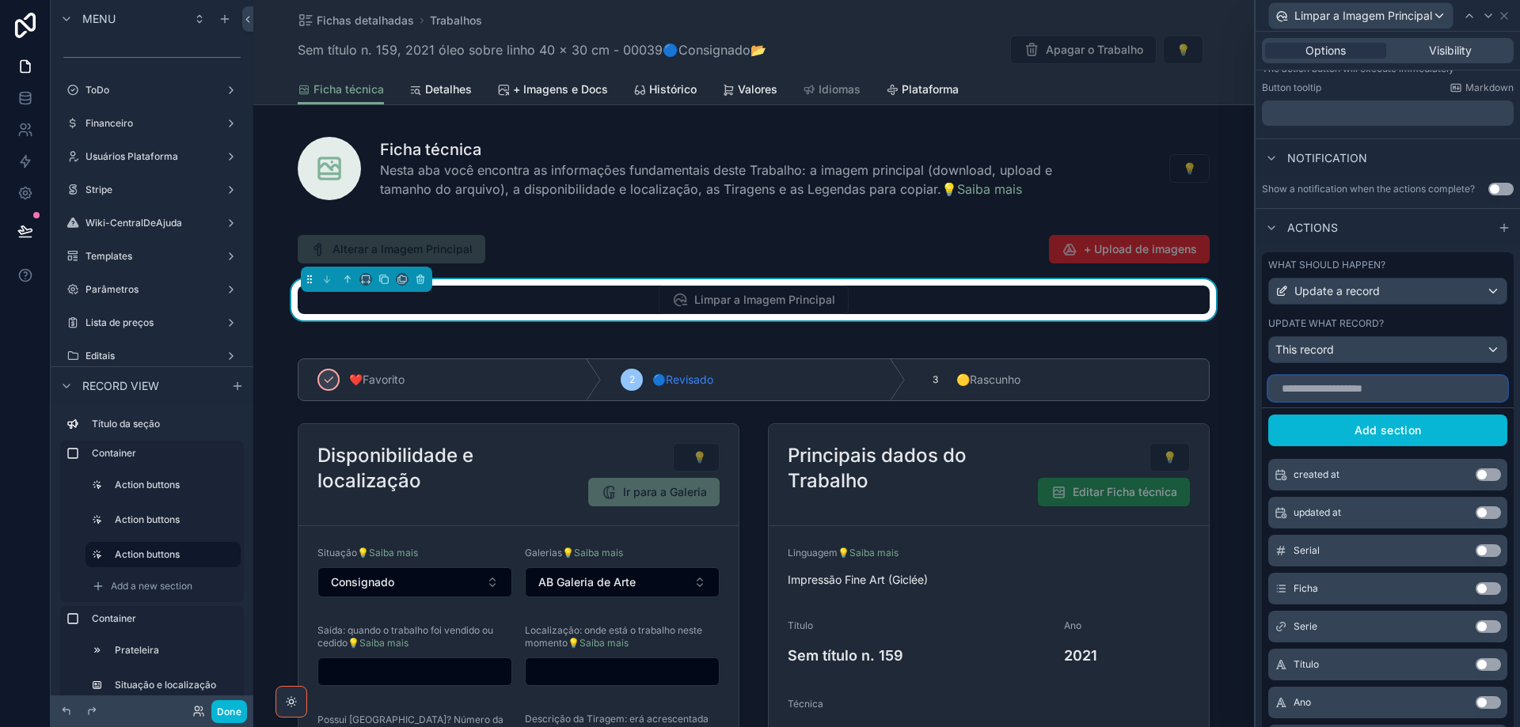
click at [1373, 392] on input "text" at bounding box center [1387, 388] width 239 height 25
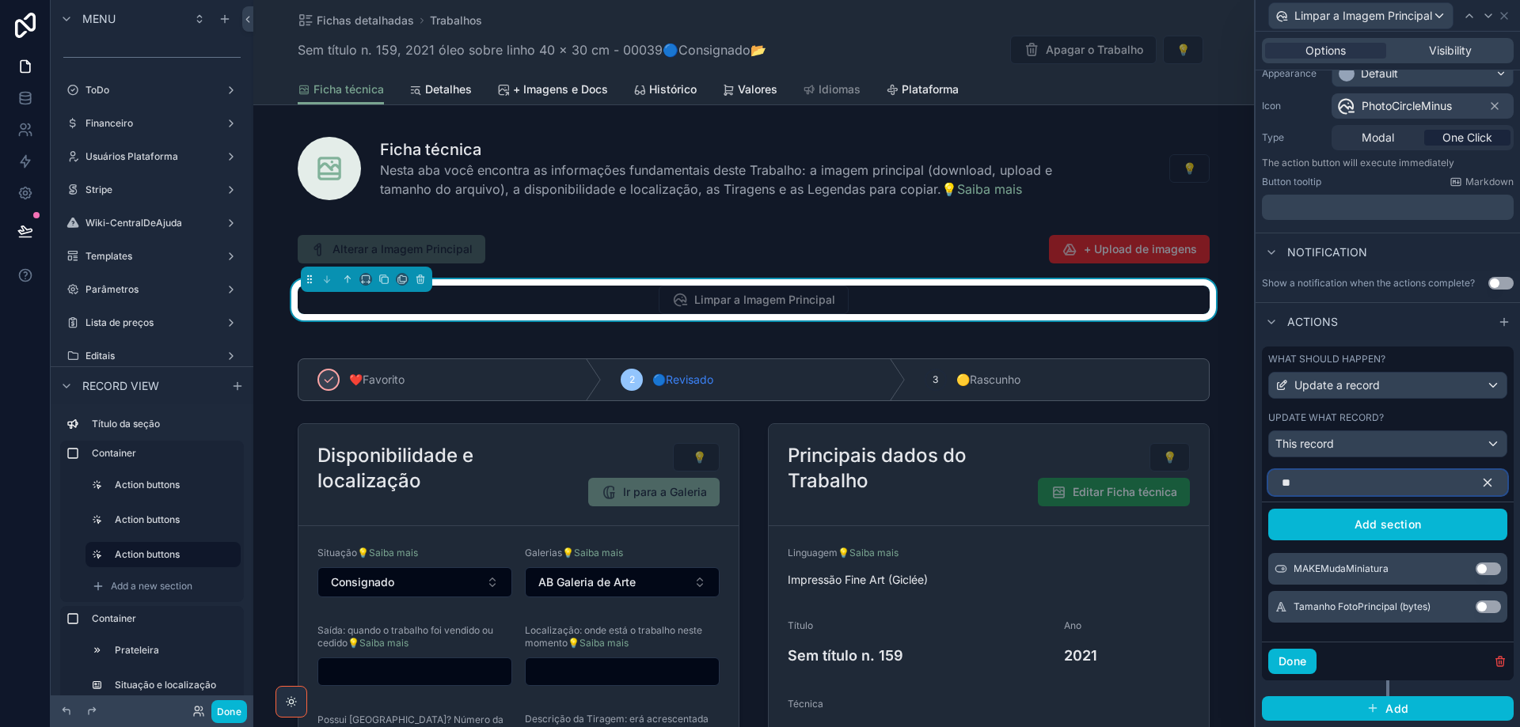
type input "*"
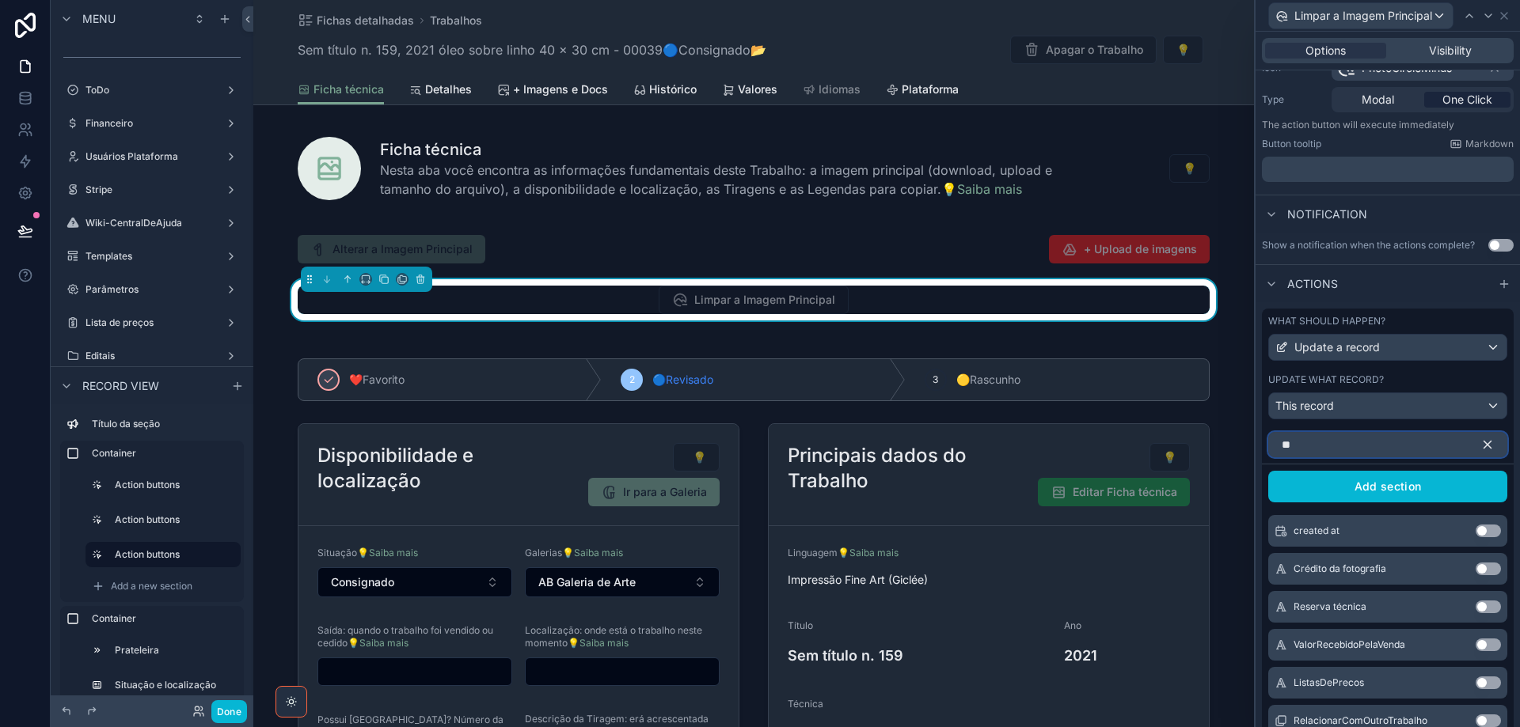
scroll to position [237, 0]
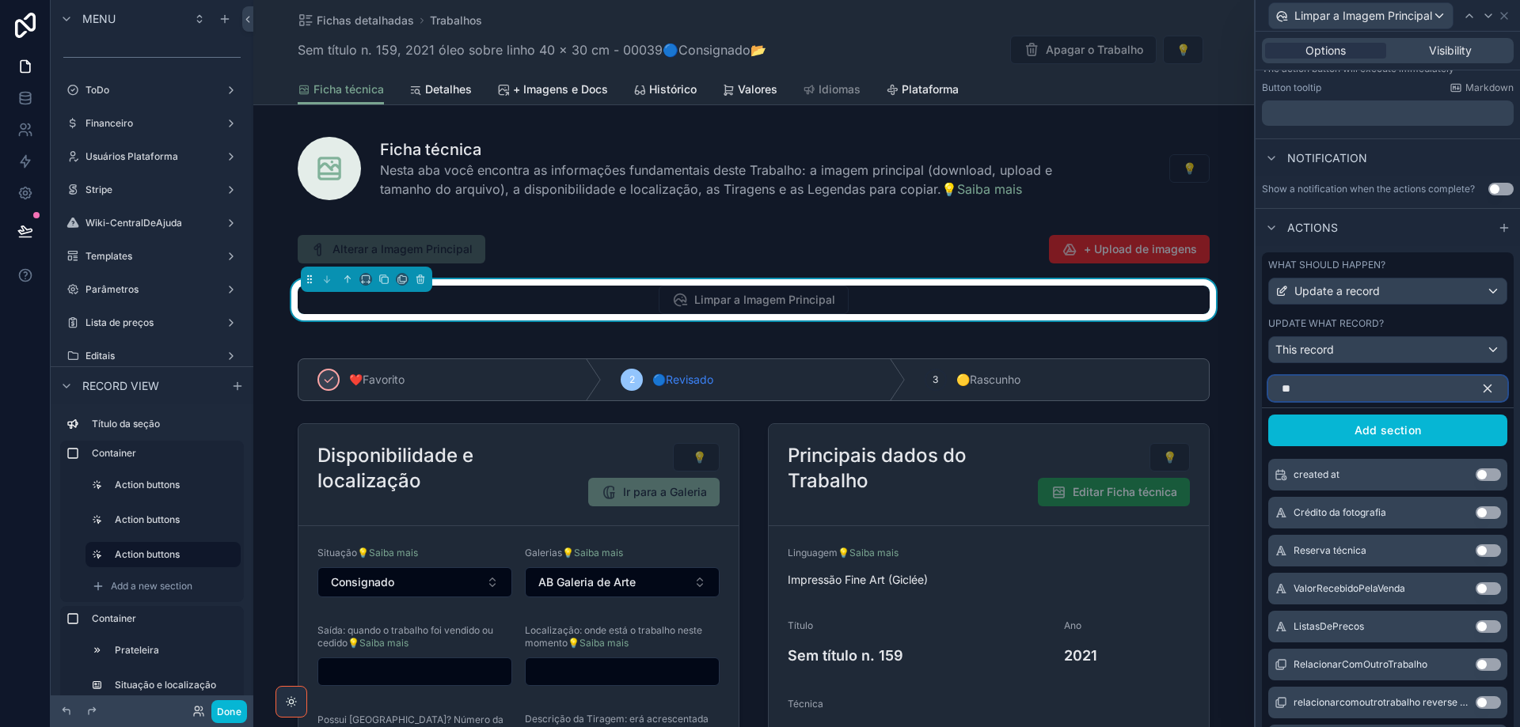
type input "*"
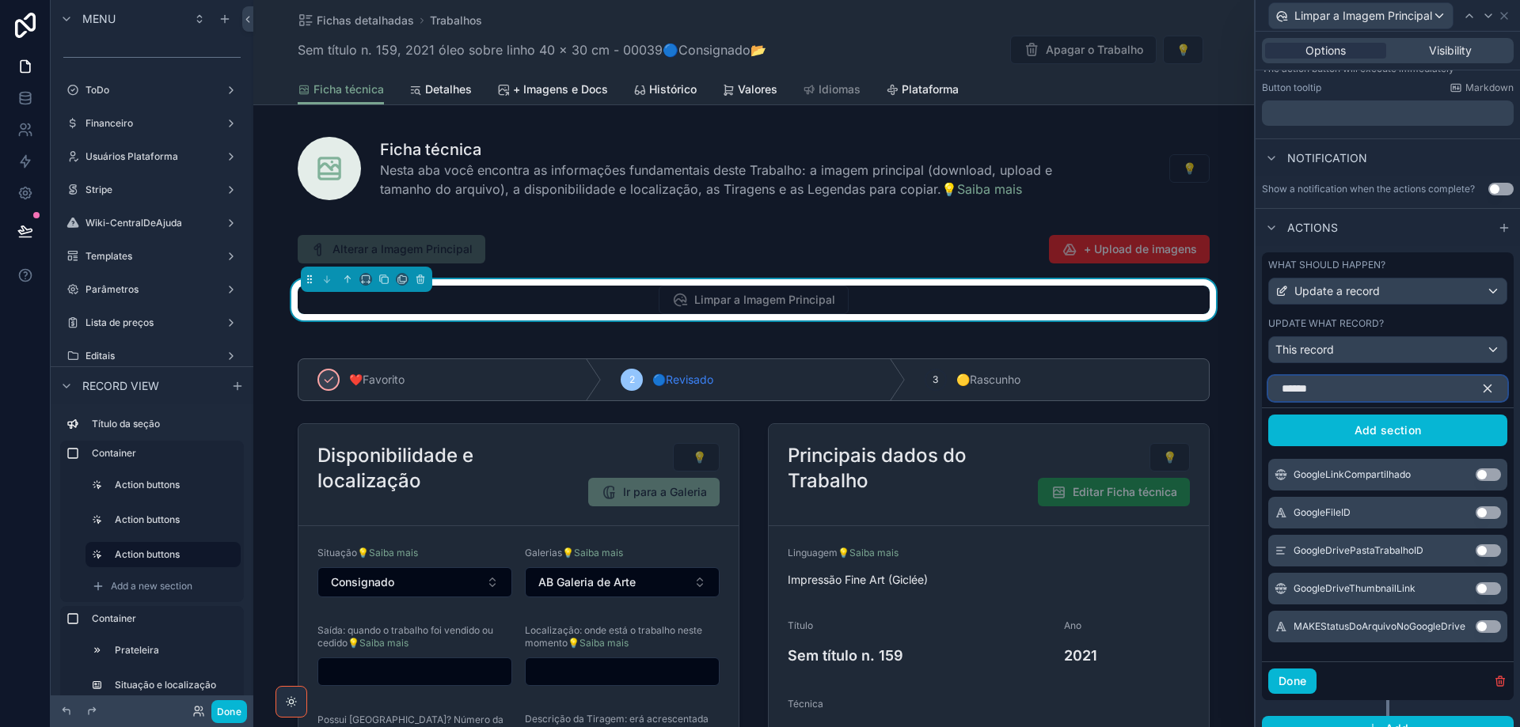
type input "******"
click at [1484, 511] on button "Use setting" at bounding box center [1488, 513] width 25 height 13
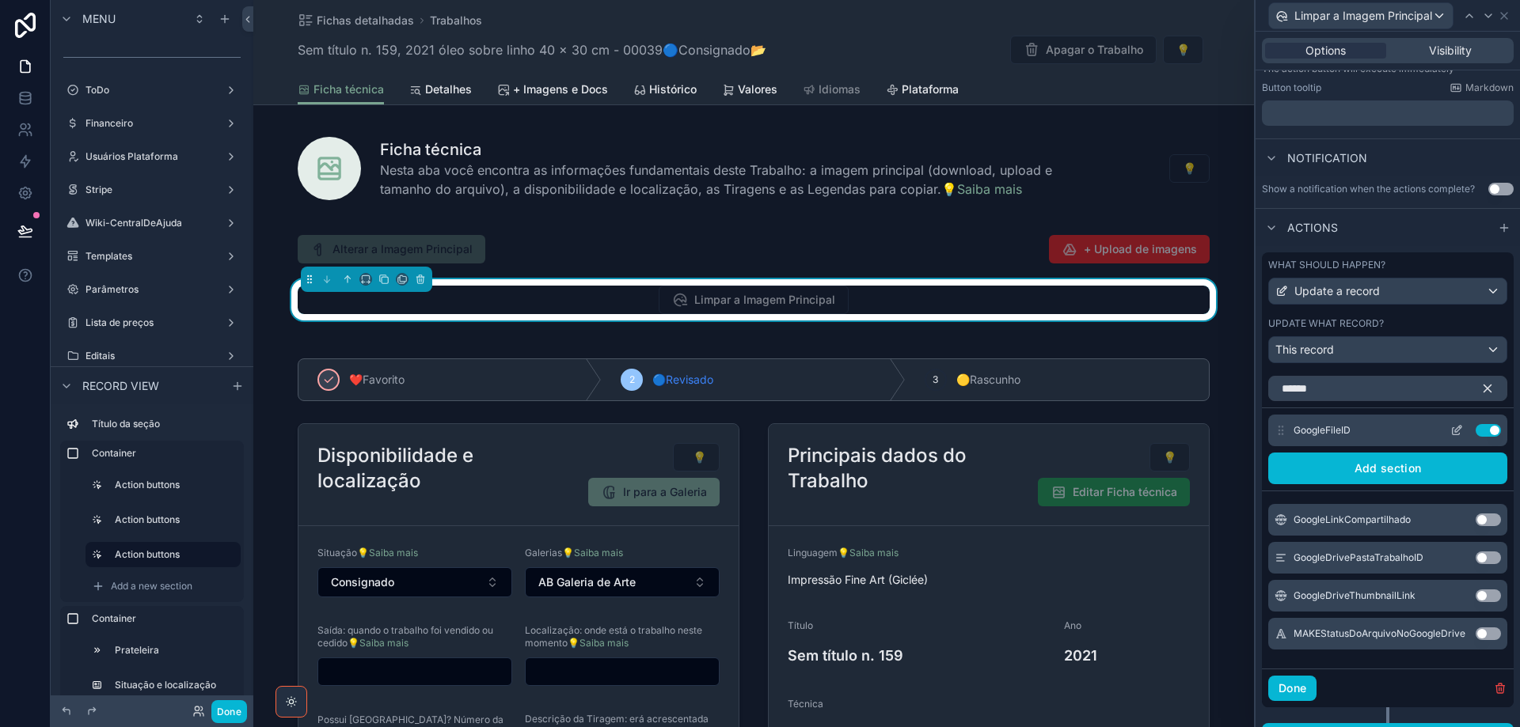
click at [1476, 430] on button "Use setting" at bounding box center [1488, 430] width 25 height 13
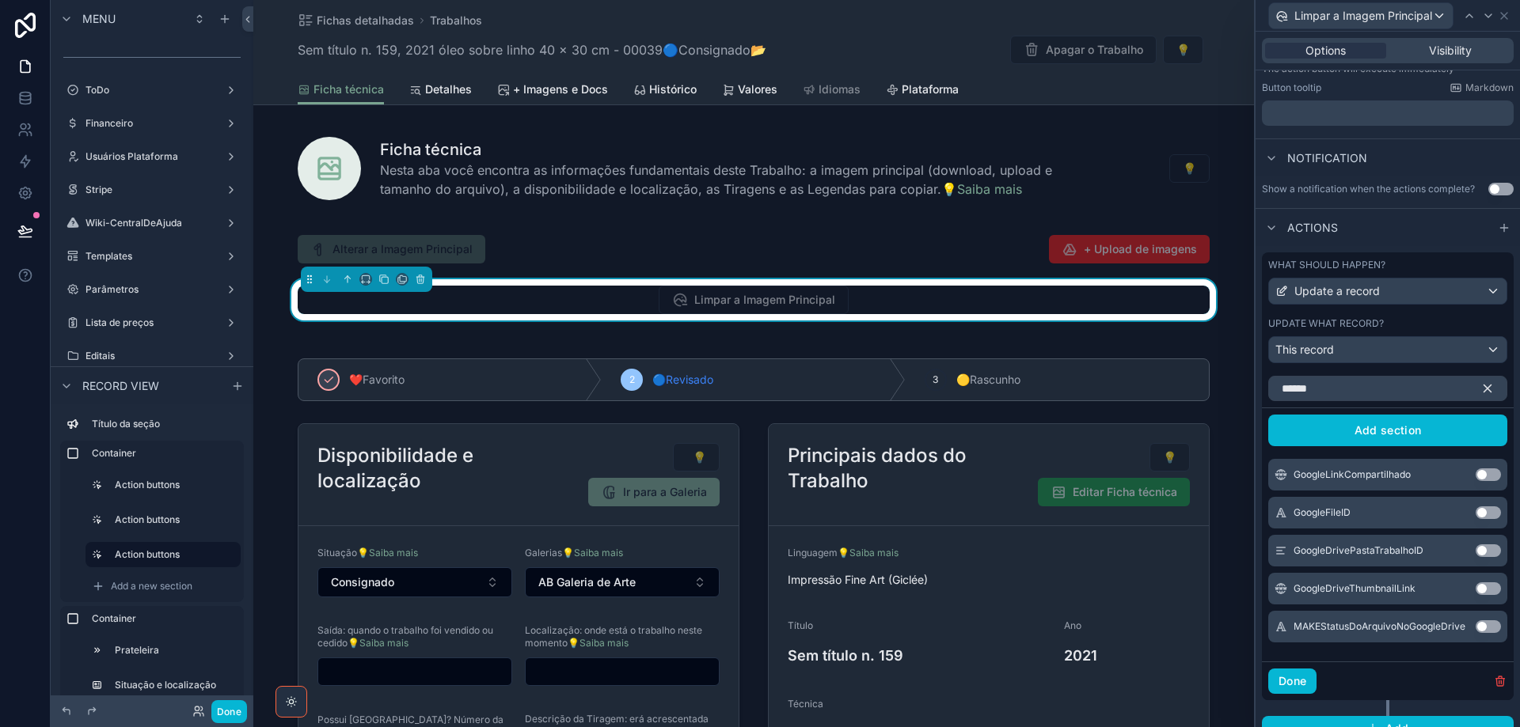
click at [1484, 391] on icon "button" at bounding box center [1487, 389] width 7 height 7
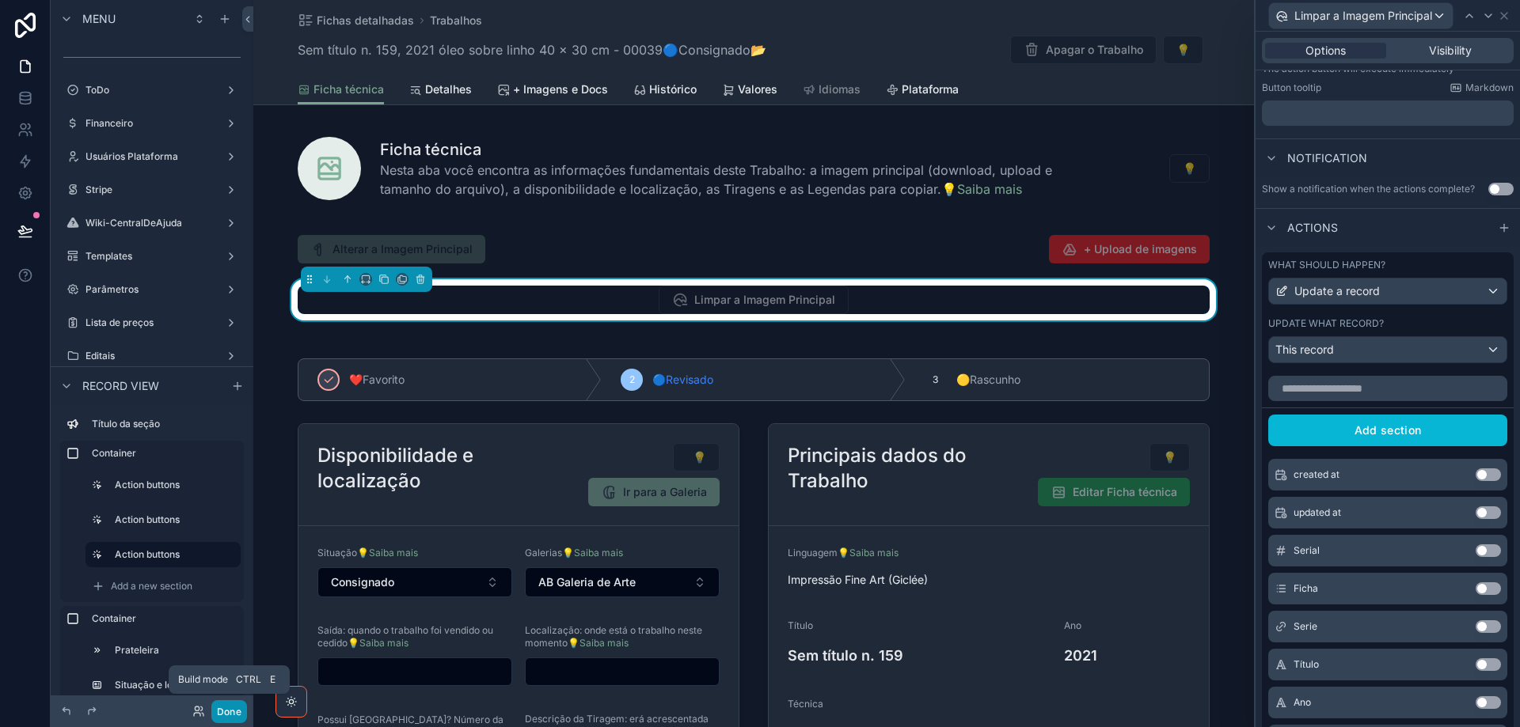
click at [226, 716] on button "Done" at bounding box center [229, 712] width 36 height 23
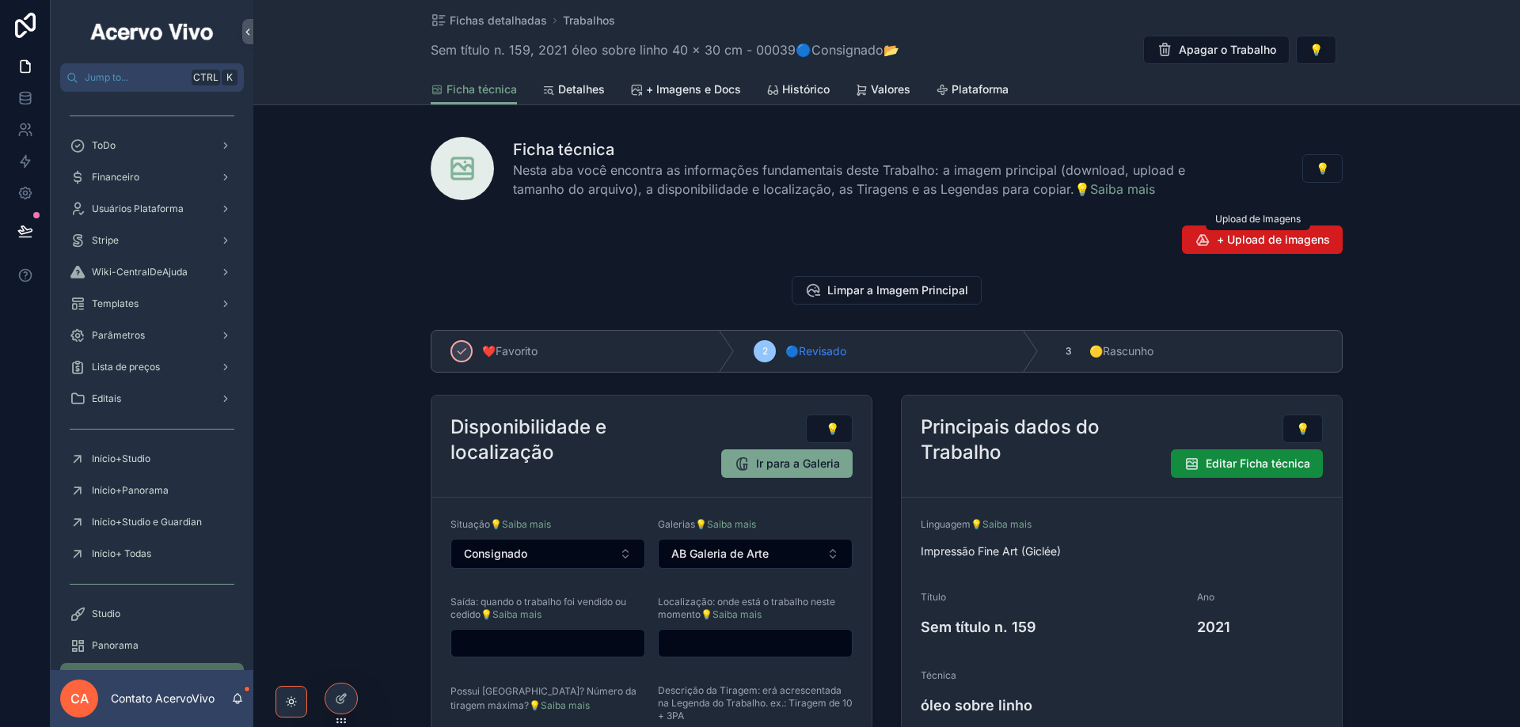
click at [1282, 237] on span "+ Upload de imagens" at bounding box center [1273, 240] width 113 height 16
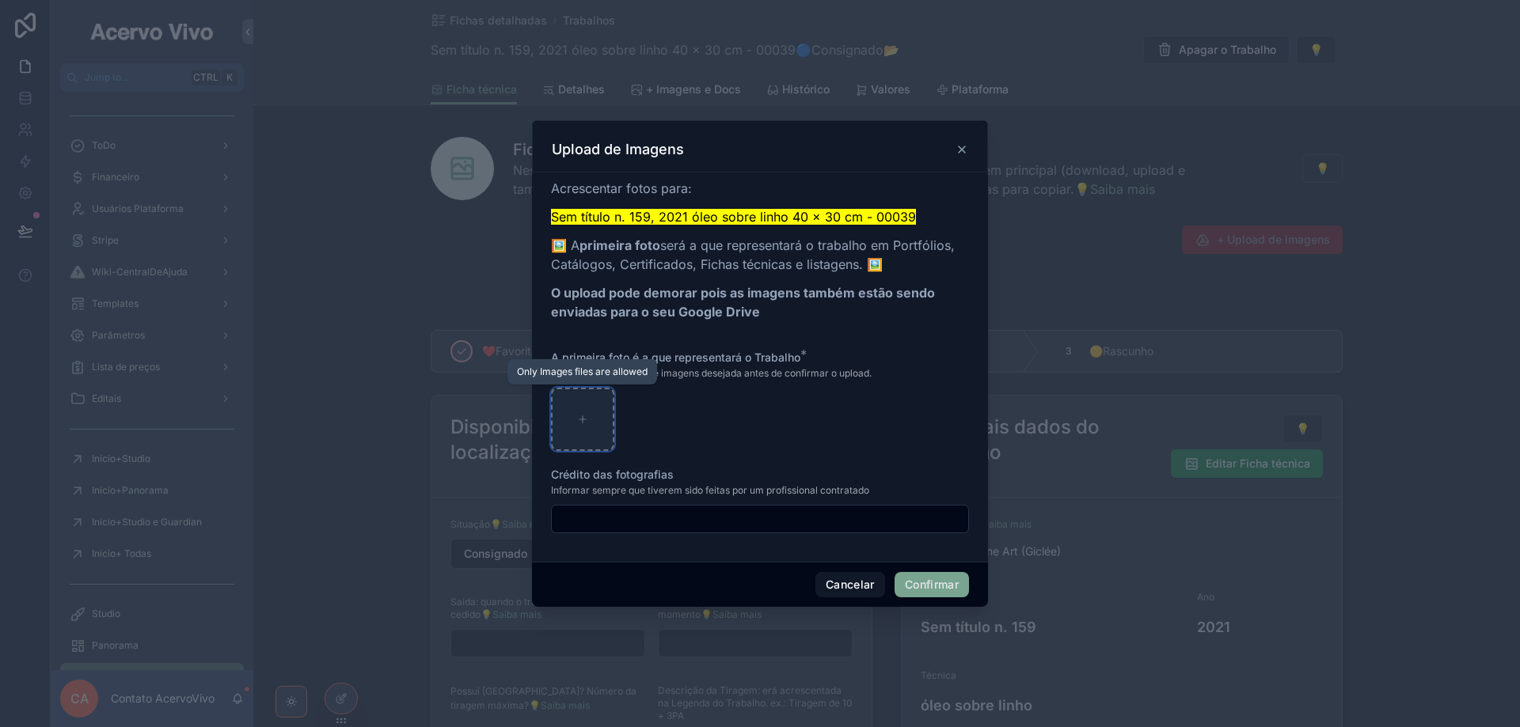
click at [587, 420] on icon at bounding box center [582, 419] width 11 height 11
type input "**********"
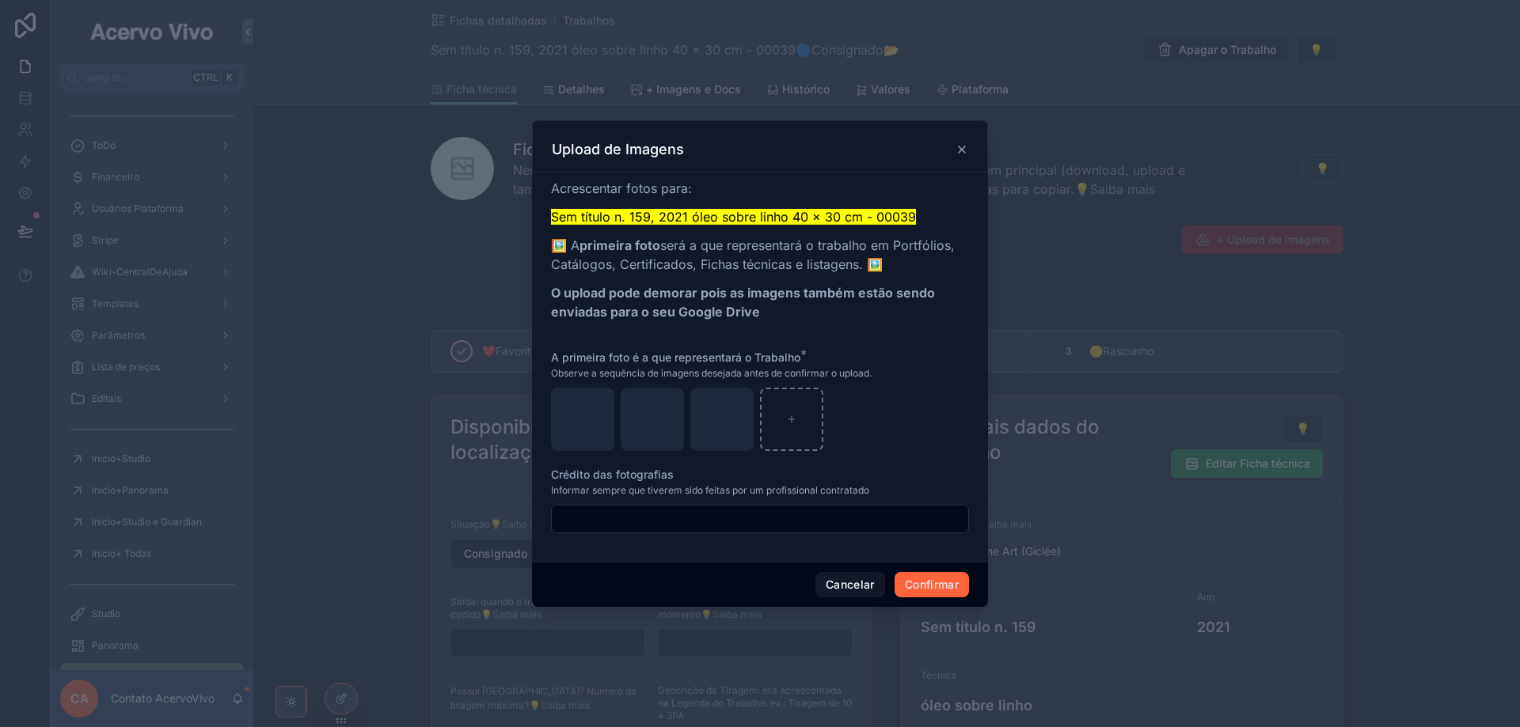
click at [947, 587] on button "Confirmar" at bounding box center [932, 584] width 74 height 25
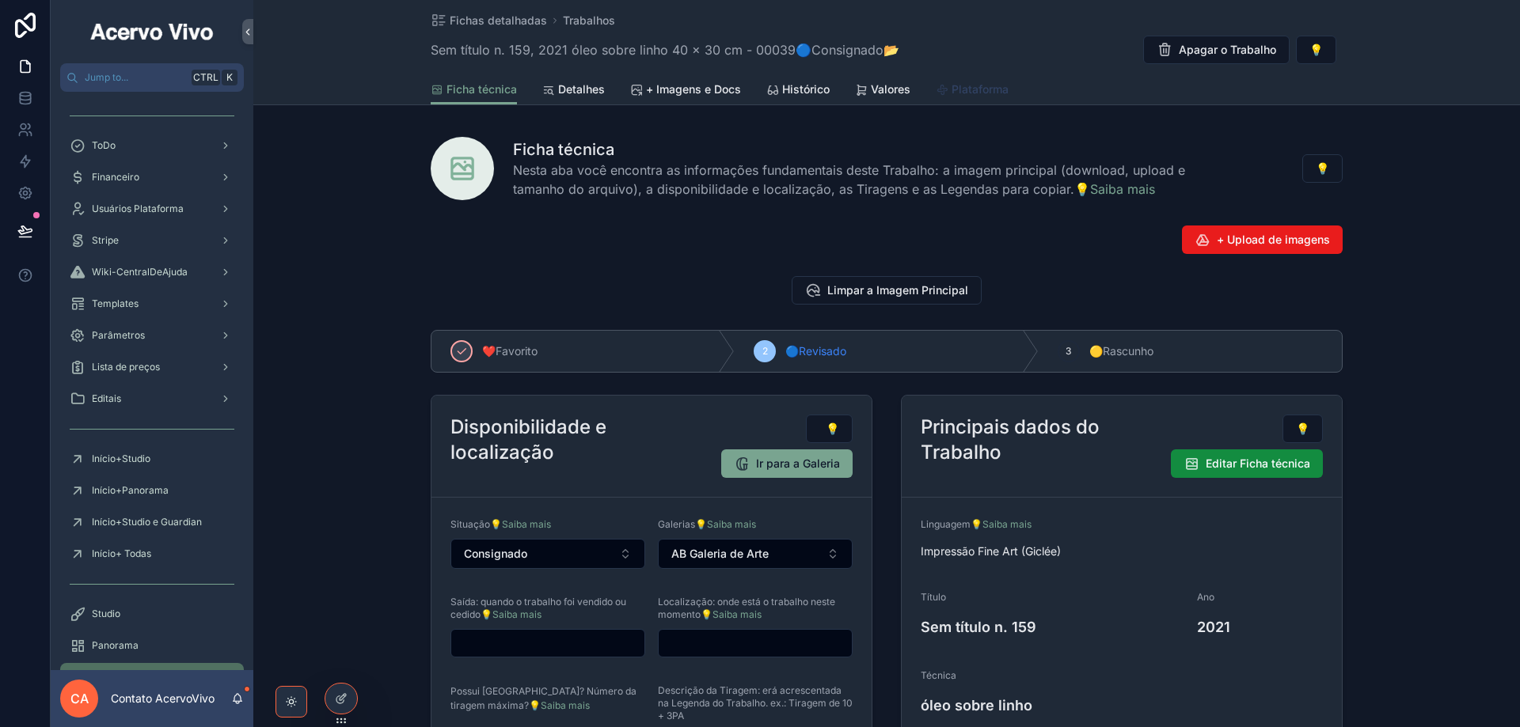
click at [977, 87] on span "Plataforma" at bounding box center [980, 90] width 57 height 16
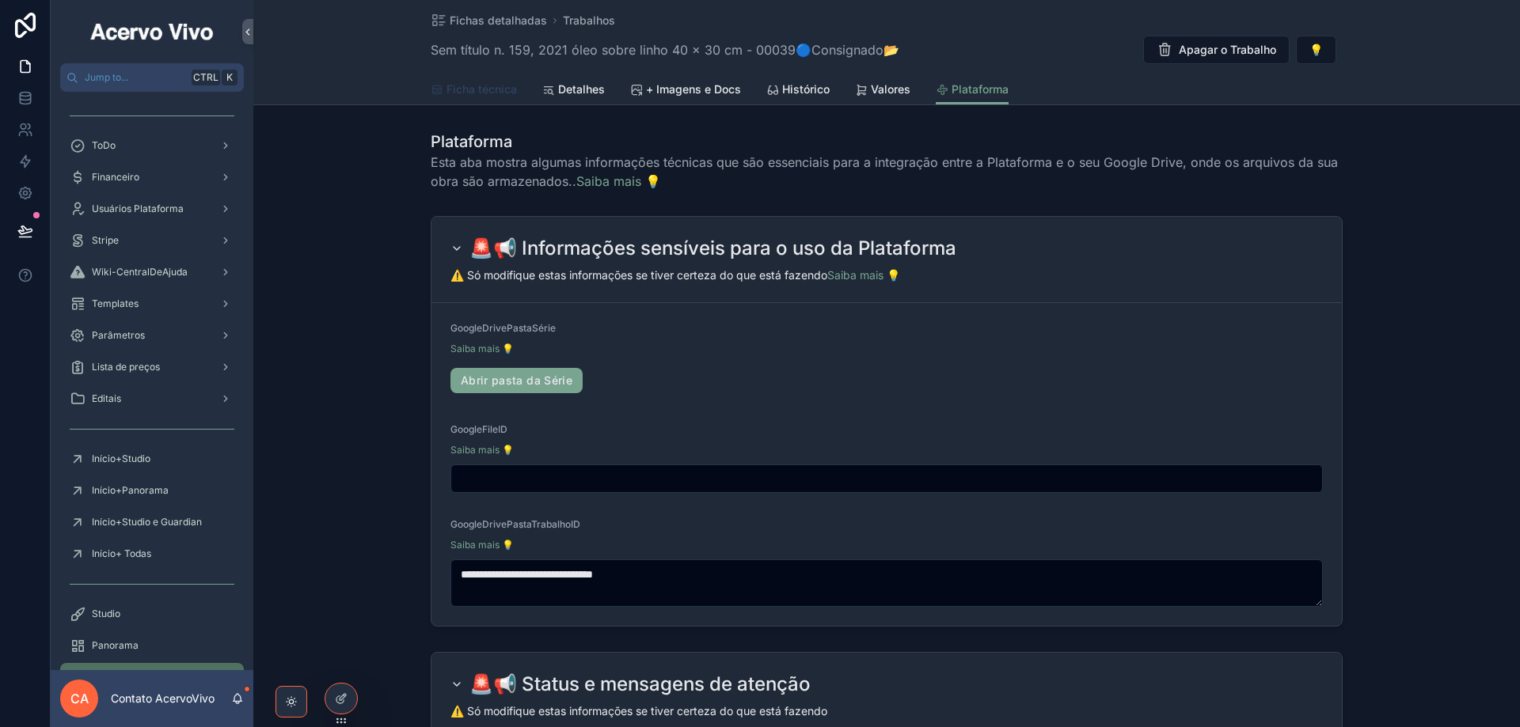
click at [457, 96] on span "Ficha técnica" at bounding box center [481, 90] width 70 height 16
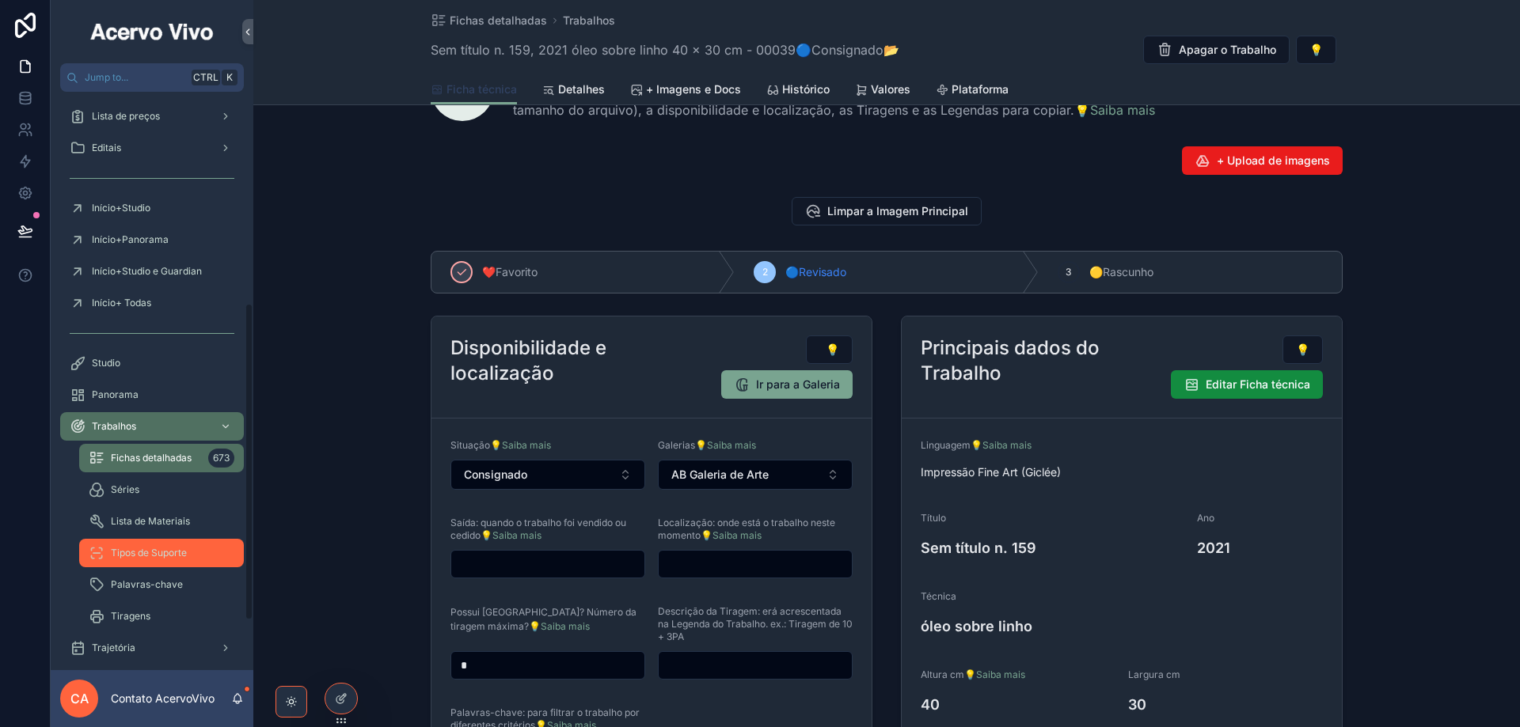
scroll to position [396, 0]
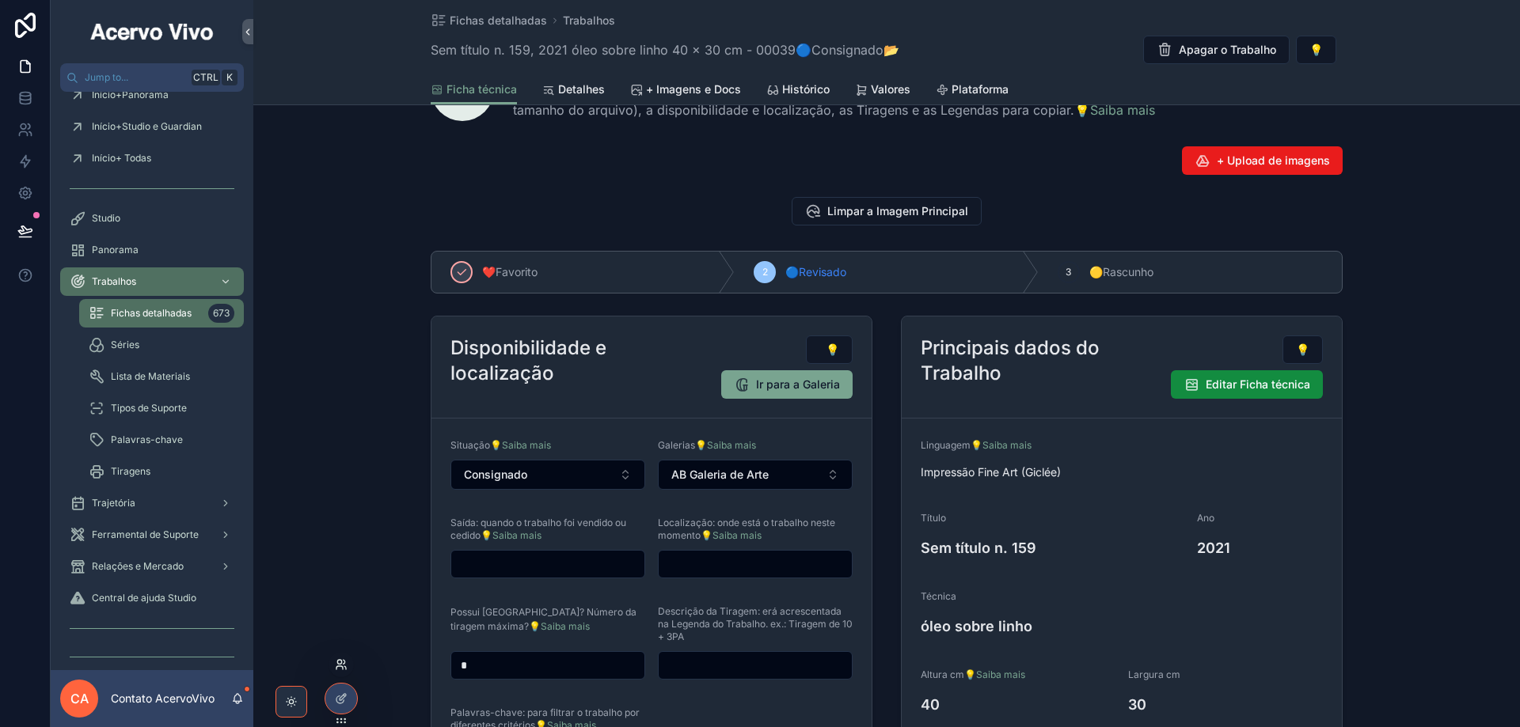
click at [340, 667] on icon at bounding box center [339, 668] width 6 height 3
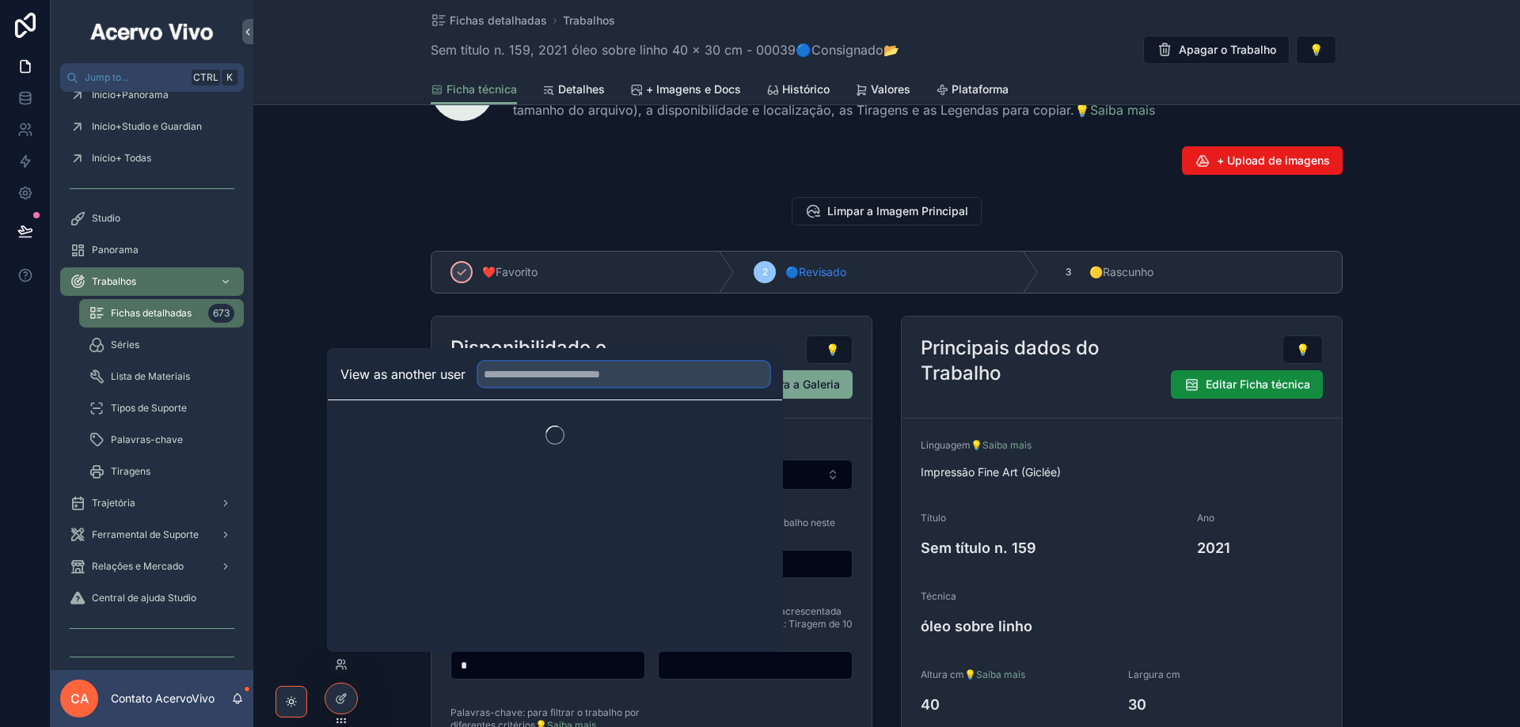
click at [544, 380] on input "text" at bounding box center [623, 374] width 291 height 25
type input "****"
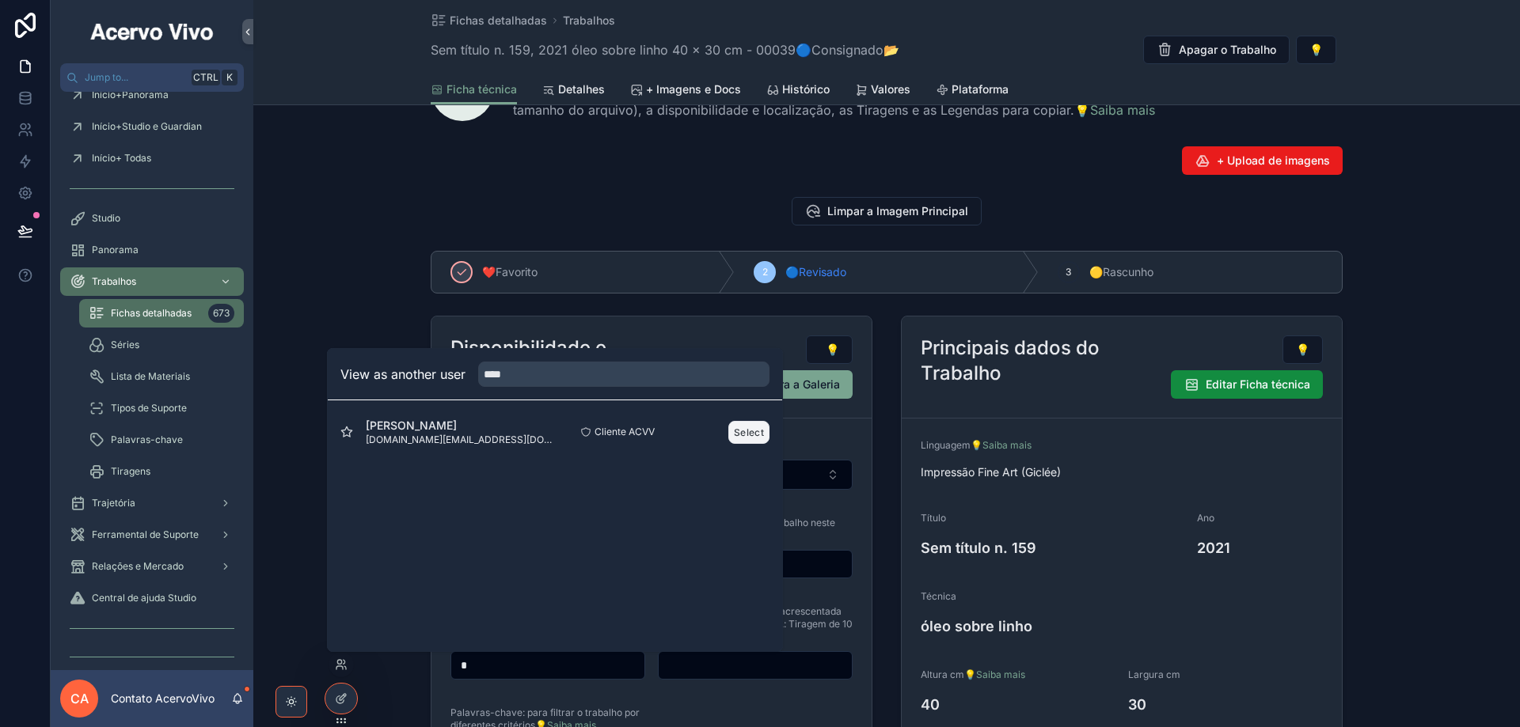
click at [737, 433] on button "Select" at bounding box center [748, 432] width 41 height 23
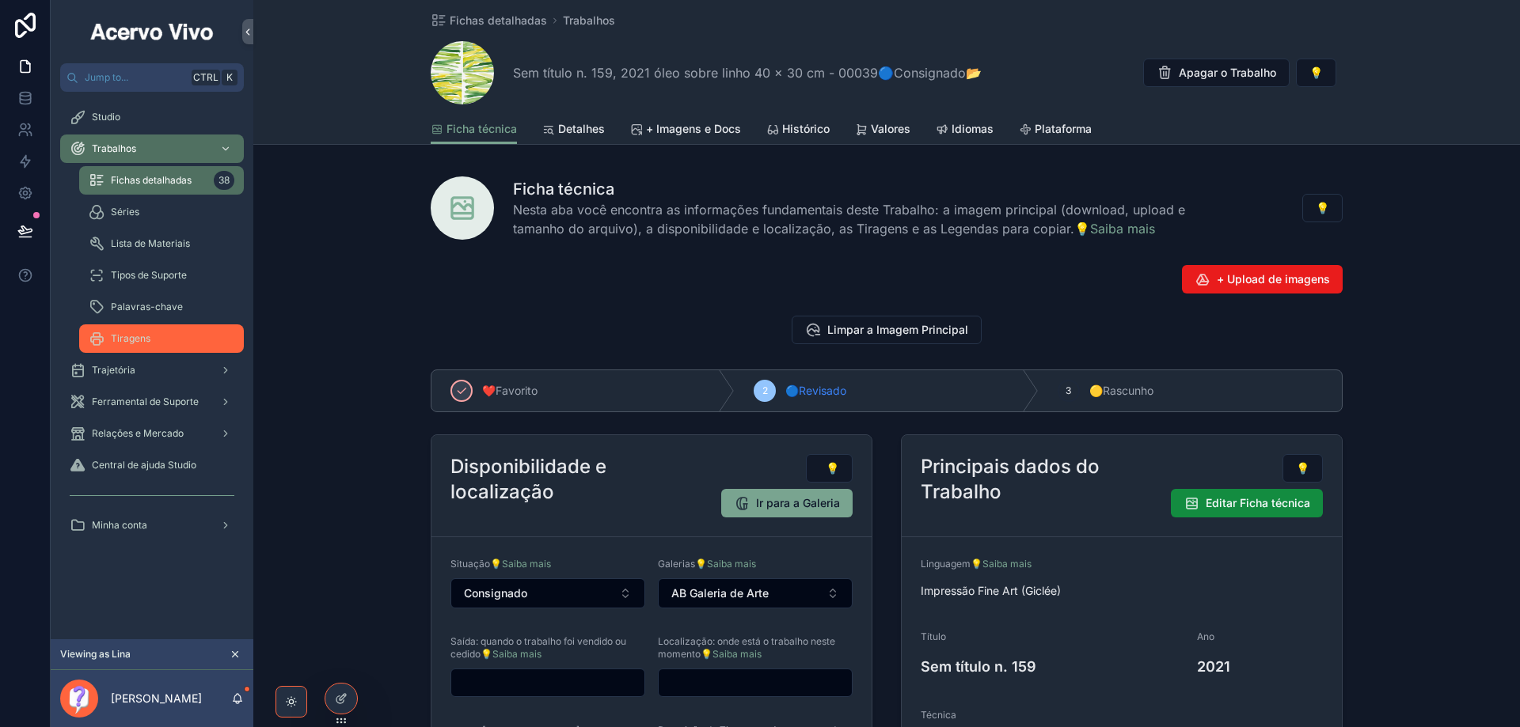
click at [150, 343] on div "Tiragens" at bounding box center [162, 338] width 146 height 25
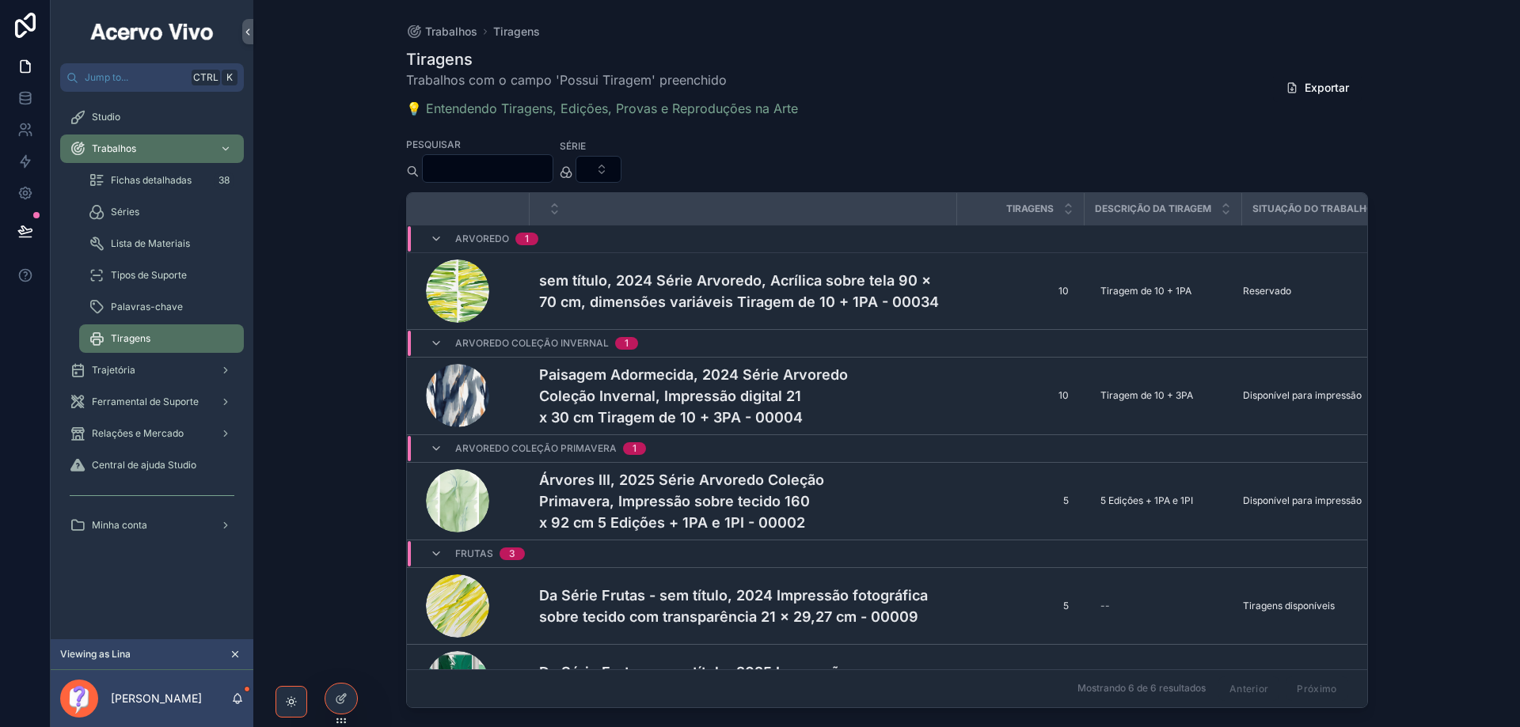
click at [510, 161] on input "scrollable content" at bounding box center [488, 169] width 130 height 22
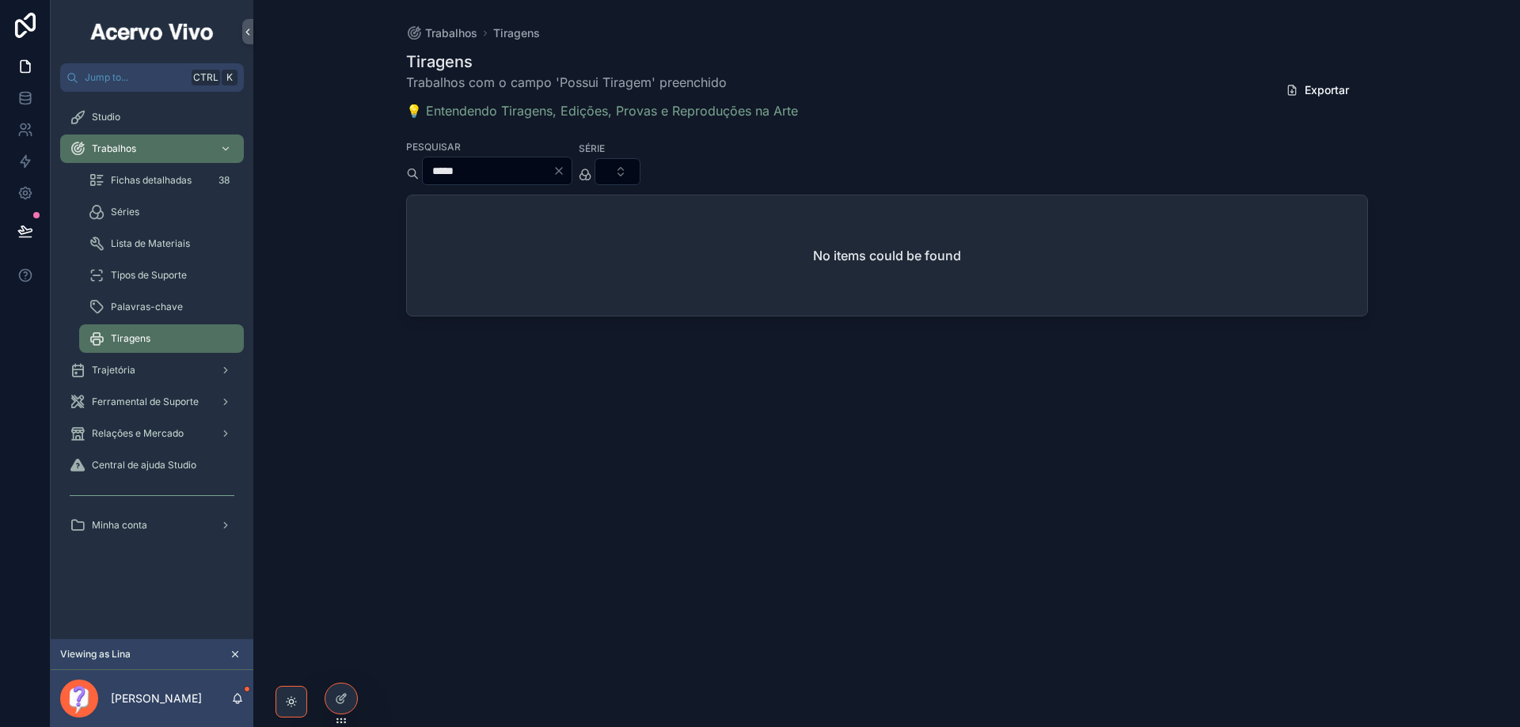
type input "*****"
click at [565, 170] on icon "Clear" at bounding box center [559, 171] width 13 height 13
click at [450, 38] on span "Trabalhos" at bounding box center [451, 33] width 52 height 16
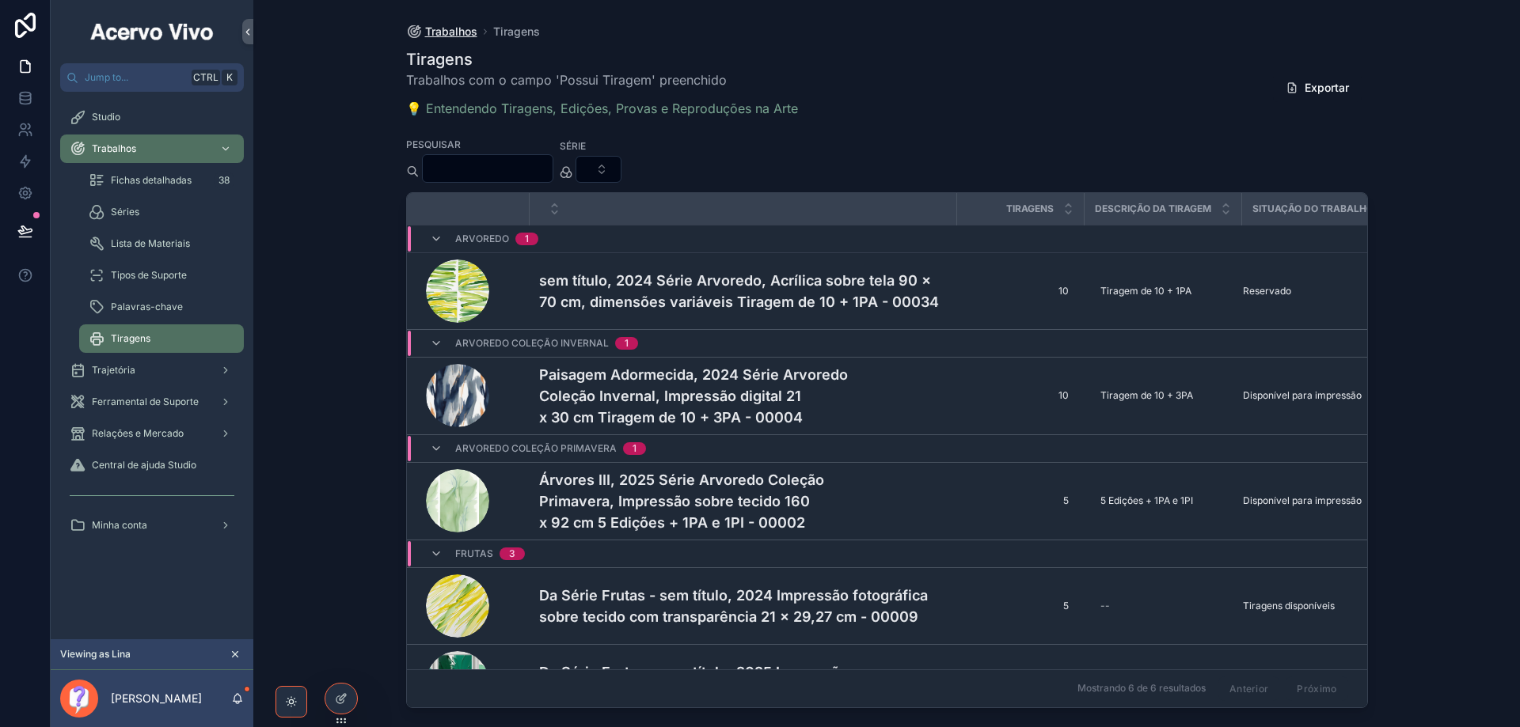
click at [449, 36] on span "Trabalhos" at bounding box center [451, 32] width 52 height 16
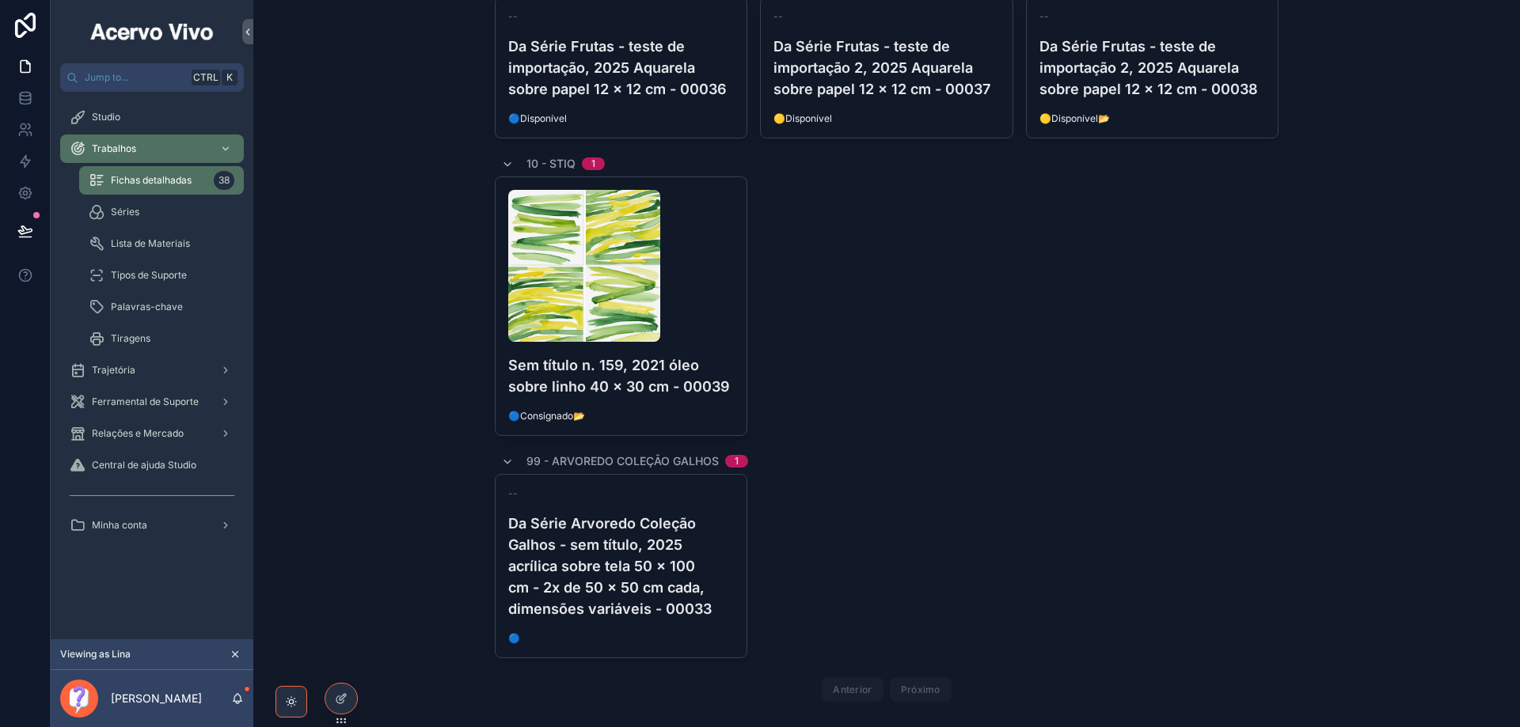
scroll to position [3521, 0]
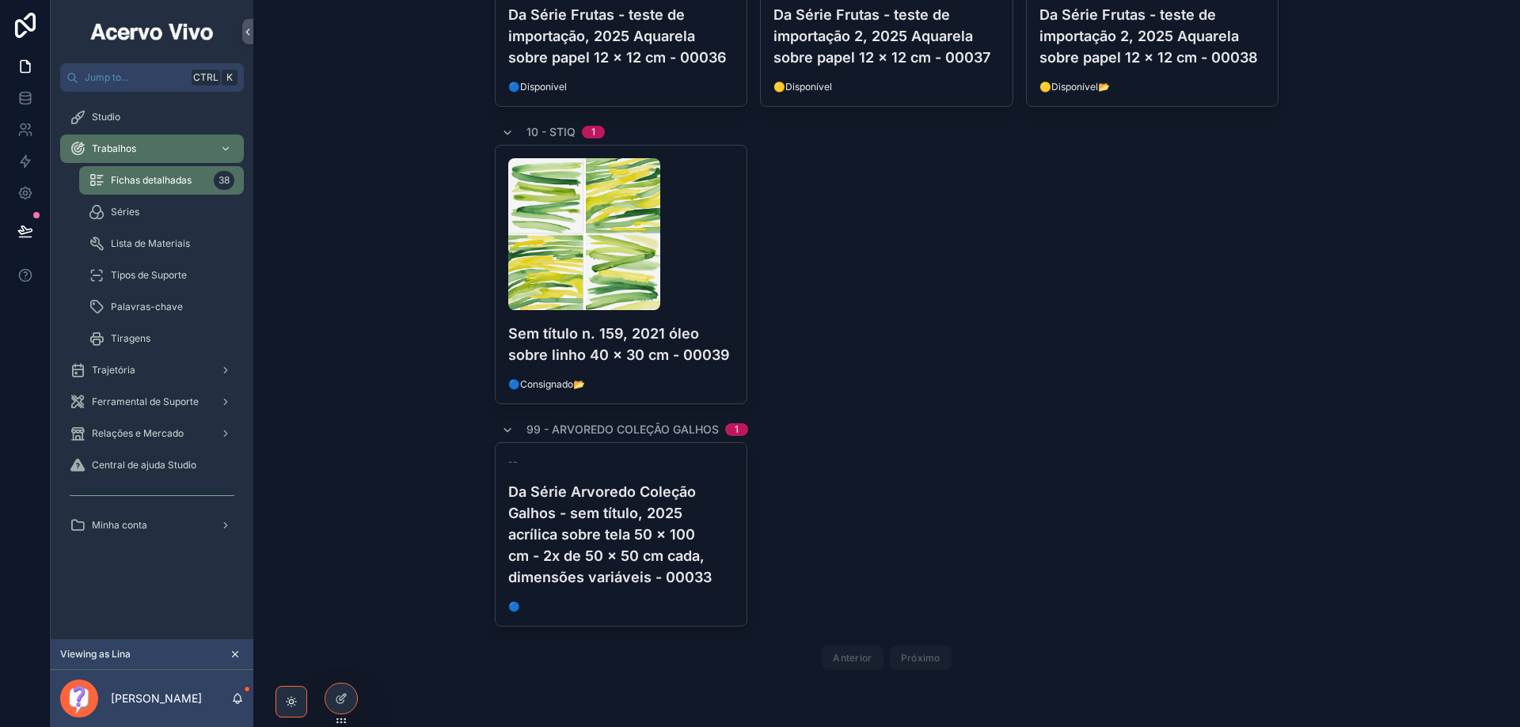
click at [721, 236] on div "scrollable content" at bounding box center [621, 234] width 226 height 152
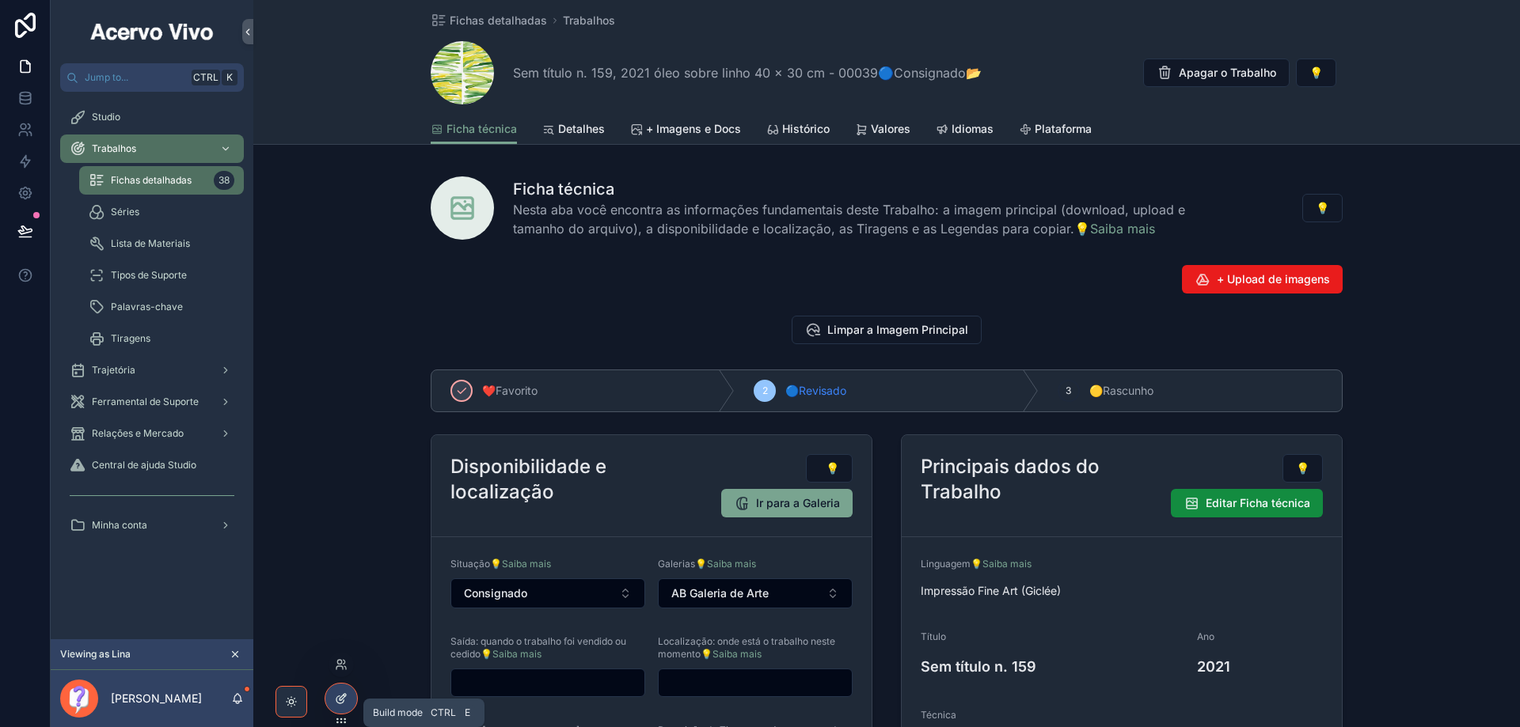
click at [348, 704] on div at bounding box center [341, 699] width 32 height 30
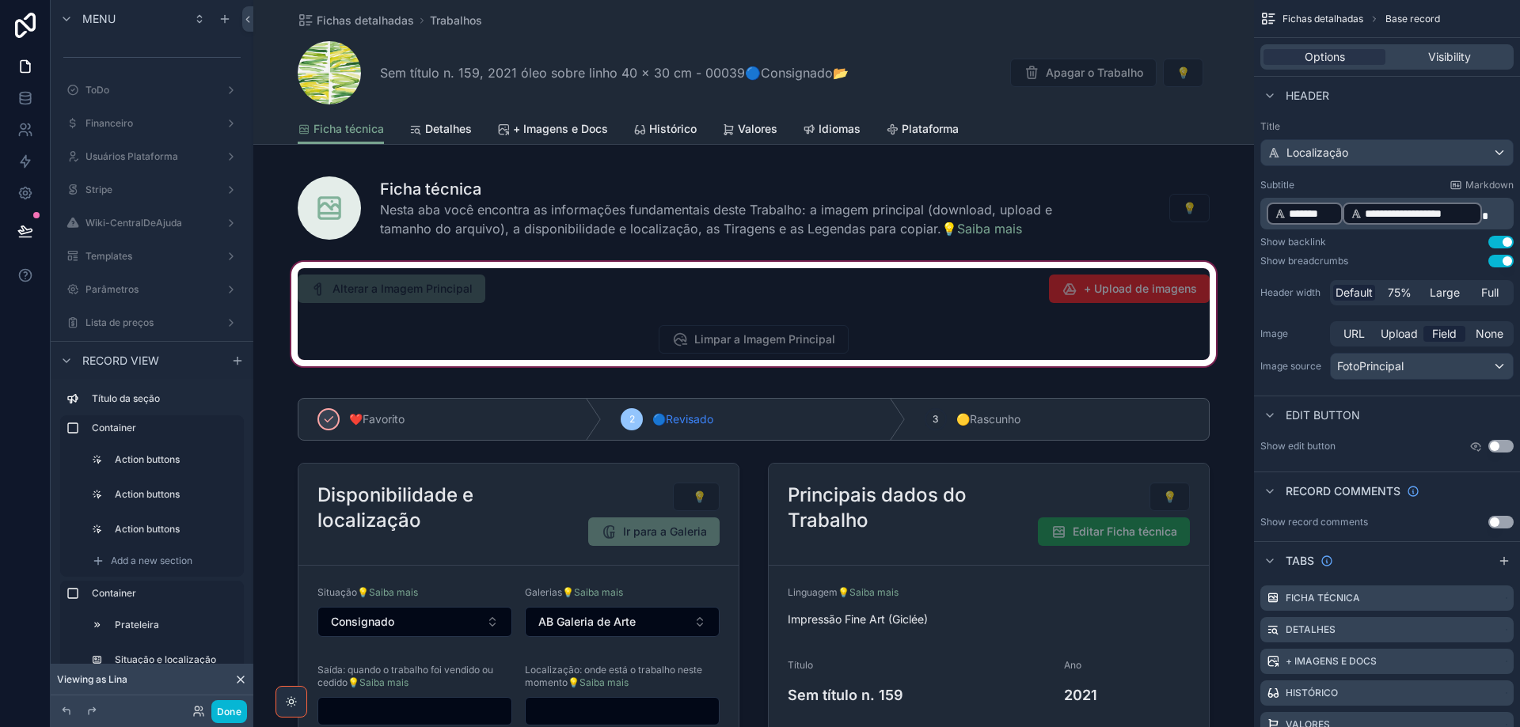
click at [881, 332] on div "scrollable content" at bounding box center [753, 314] width 1001 height 111
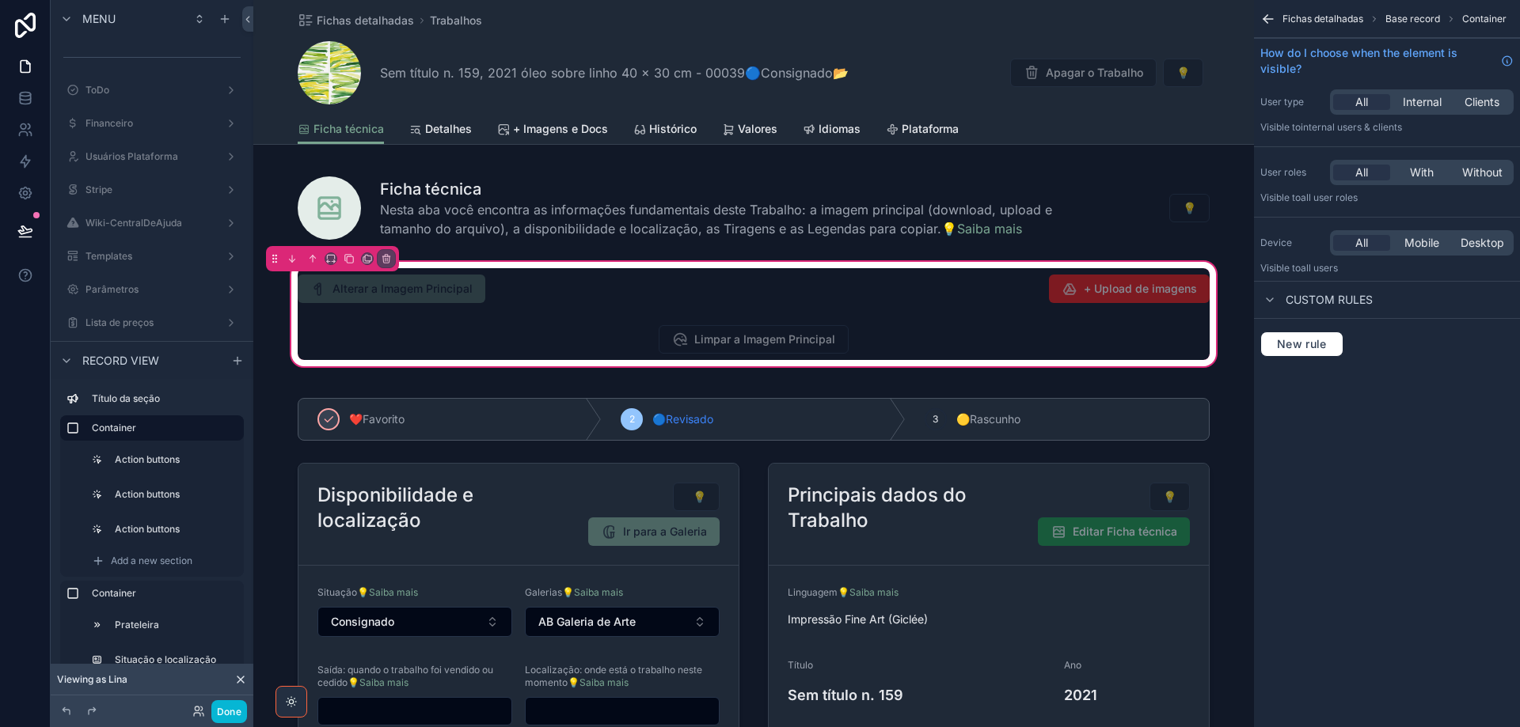
click at [859, 340] on div "scrollable content" at bounding box center [753, 339] width 931 height 41
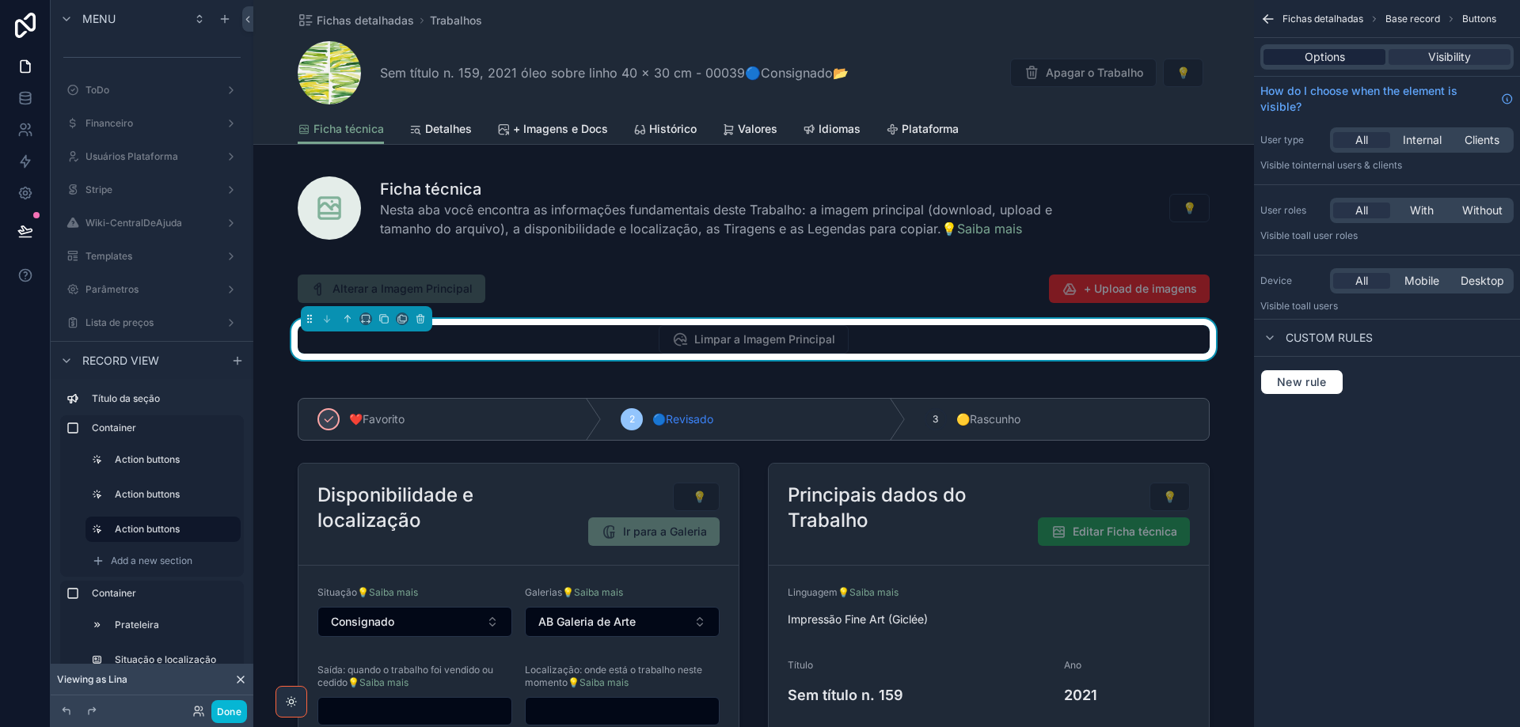
click at [1324, 59] on span "Options" at bounding box center [1325, 57] width 40 height 16
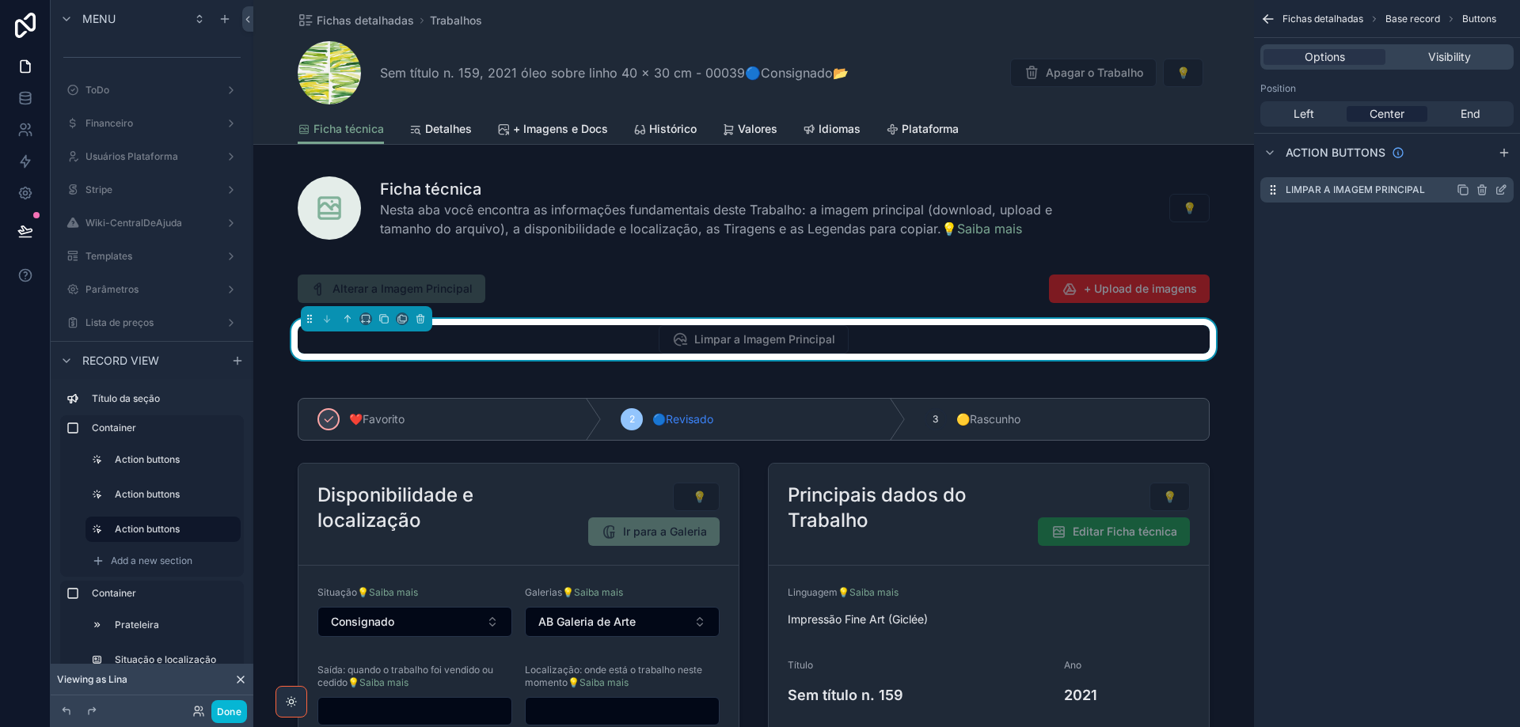
click at [1502, 188] on icon "scrollable content" at bounding box center [1501, 190] width 13 height 13
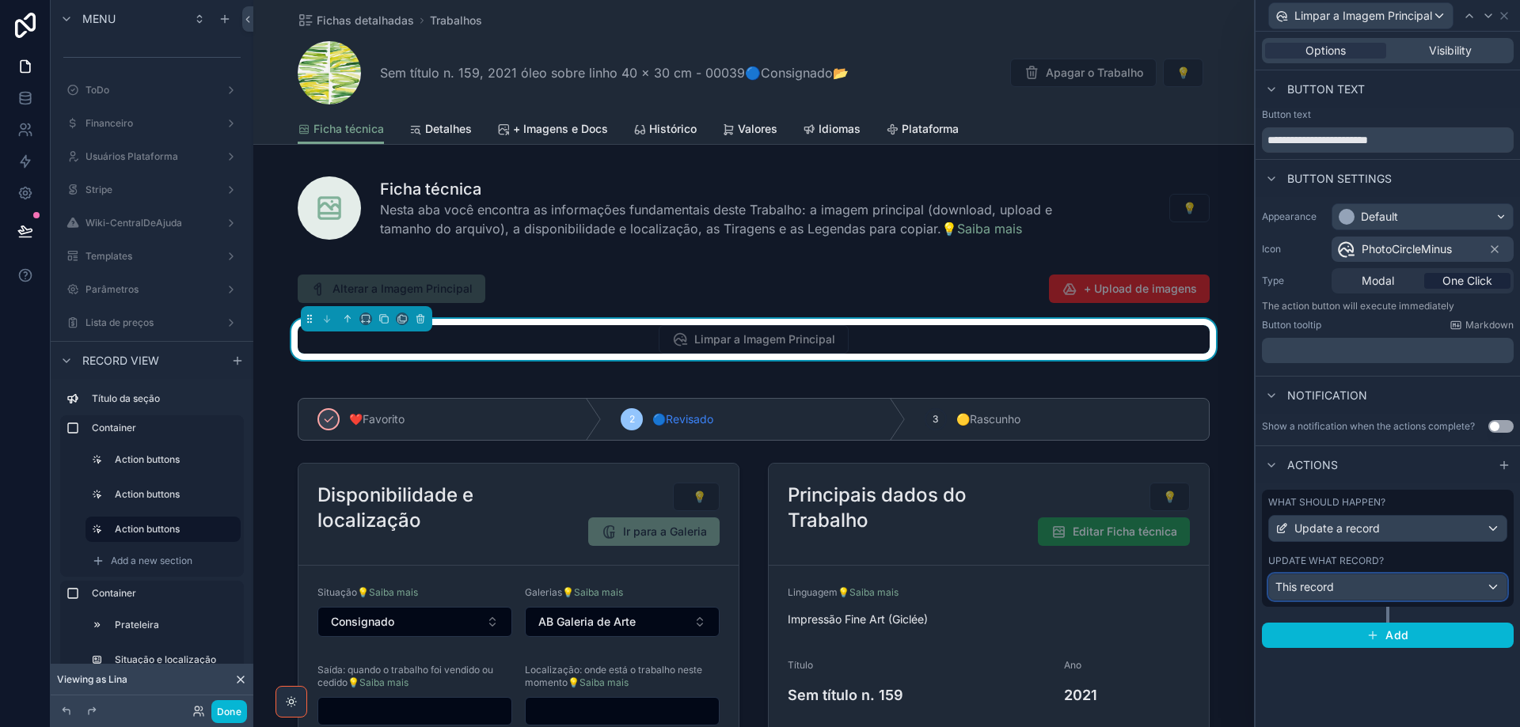
click at [1414, 589] on div "This record" at bounding box center [1387, 587] width 237 height 25
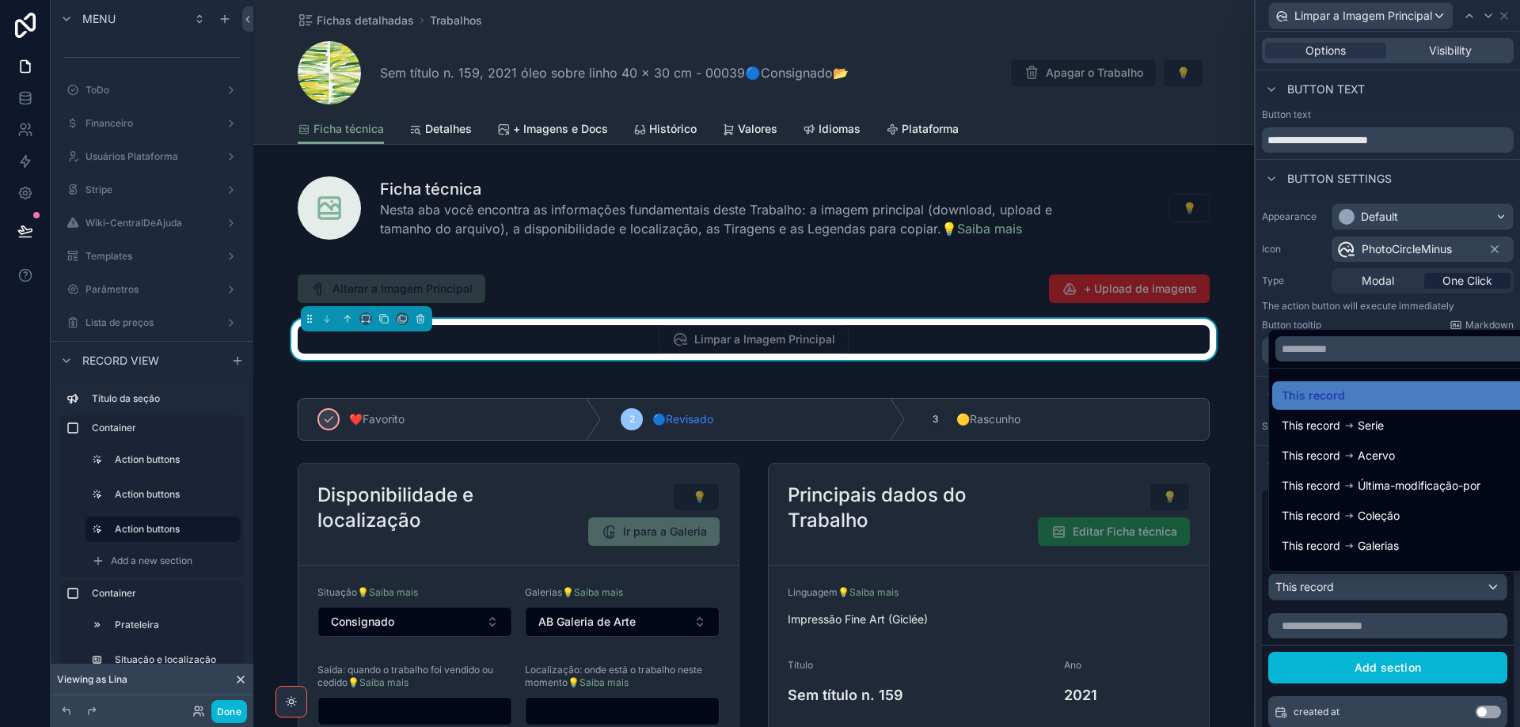
click at [1414, 589] on div at bounding box center [1387, 363] width 264 height 727
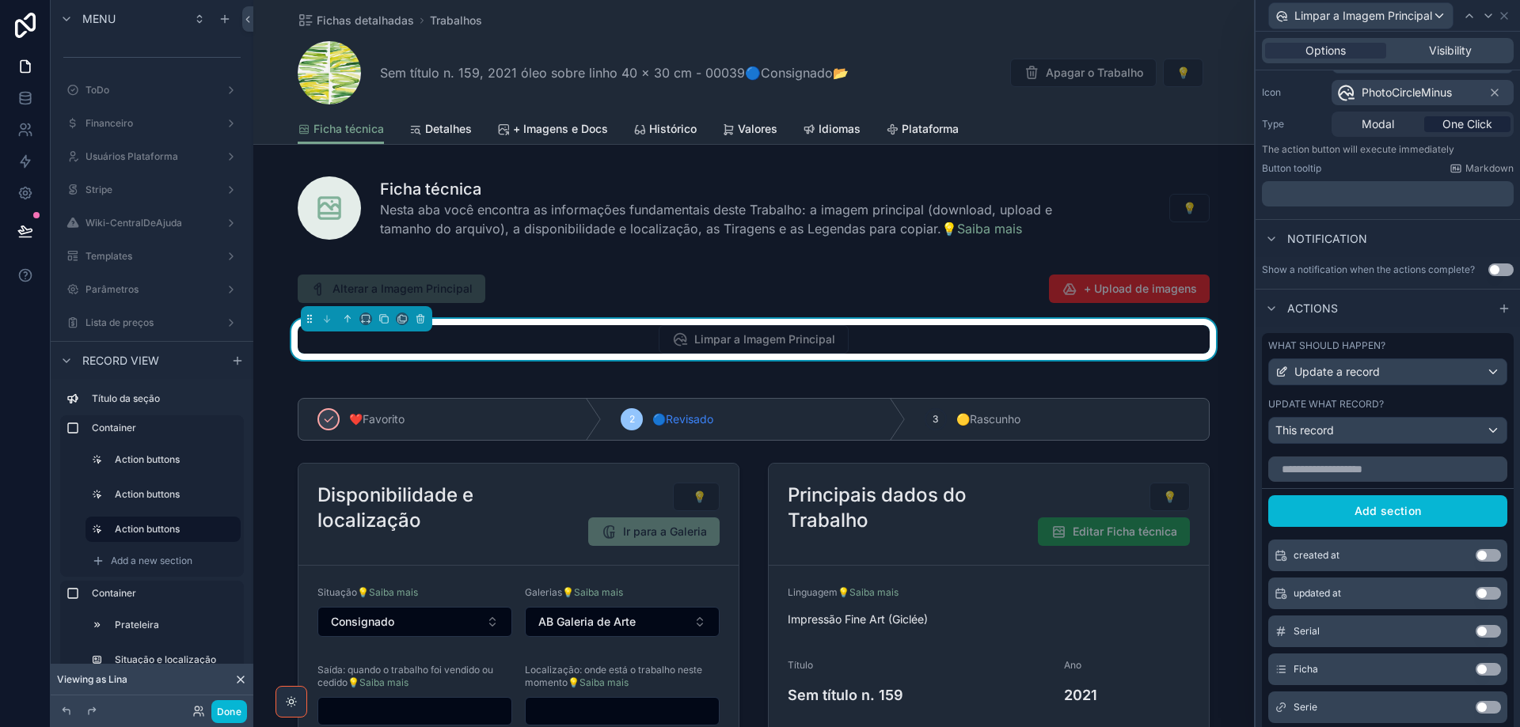
scroll to position [329, 0]
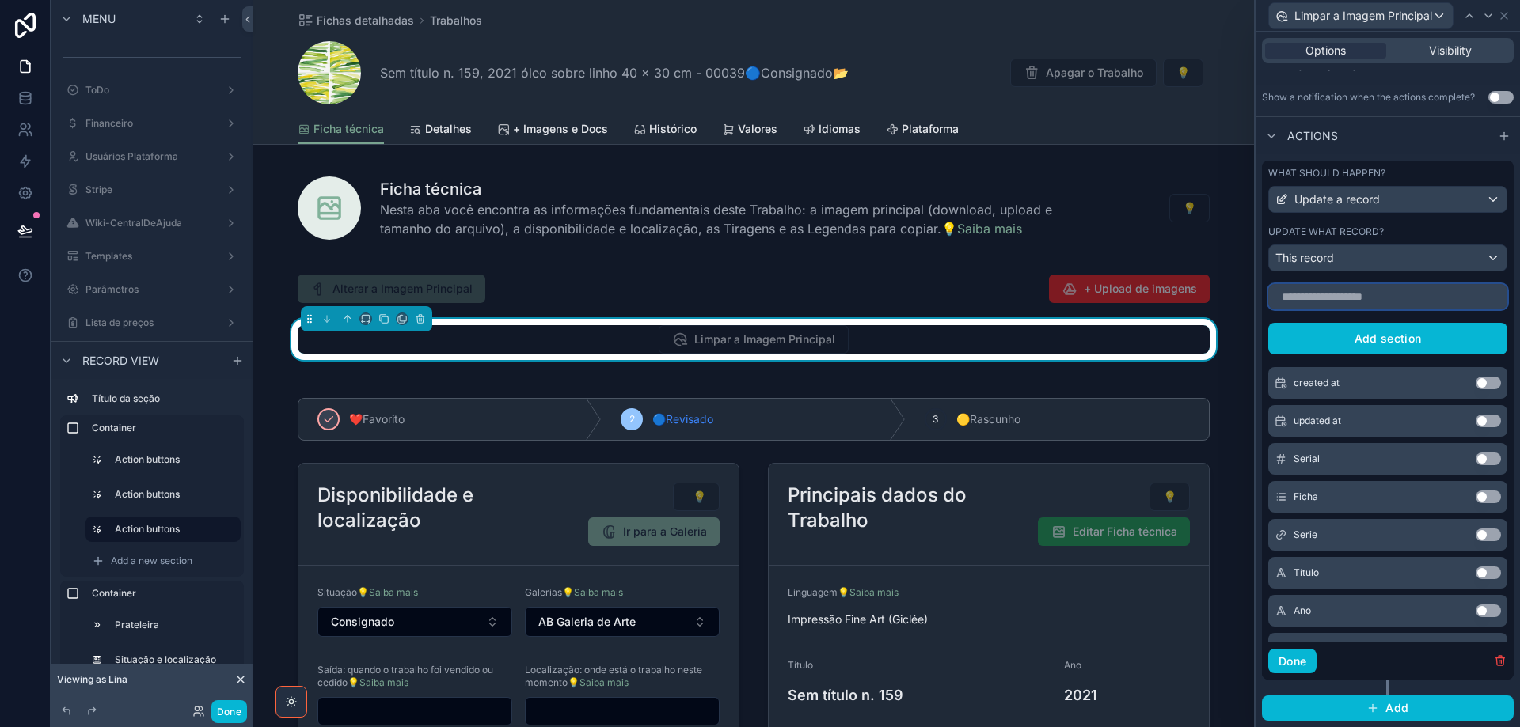
click at [1343, 294] on input "text" at bounding box center [1387, 296] width 239 height 25
type input "*"
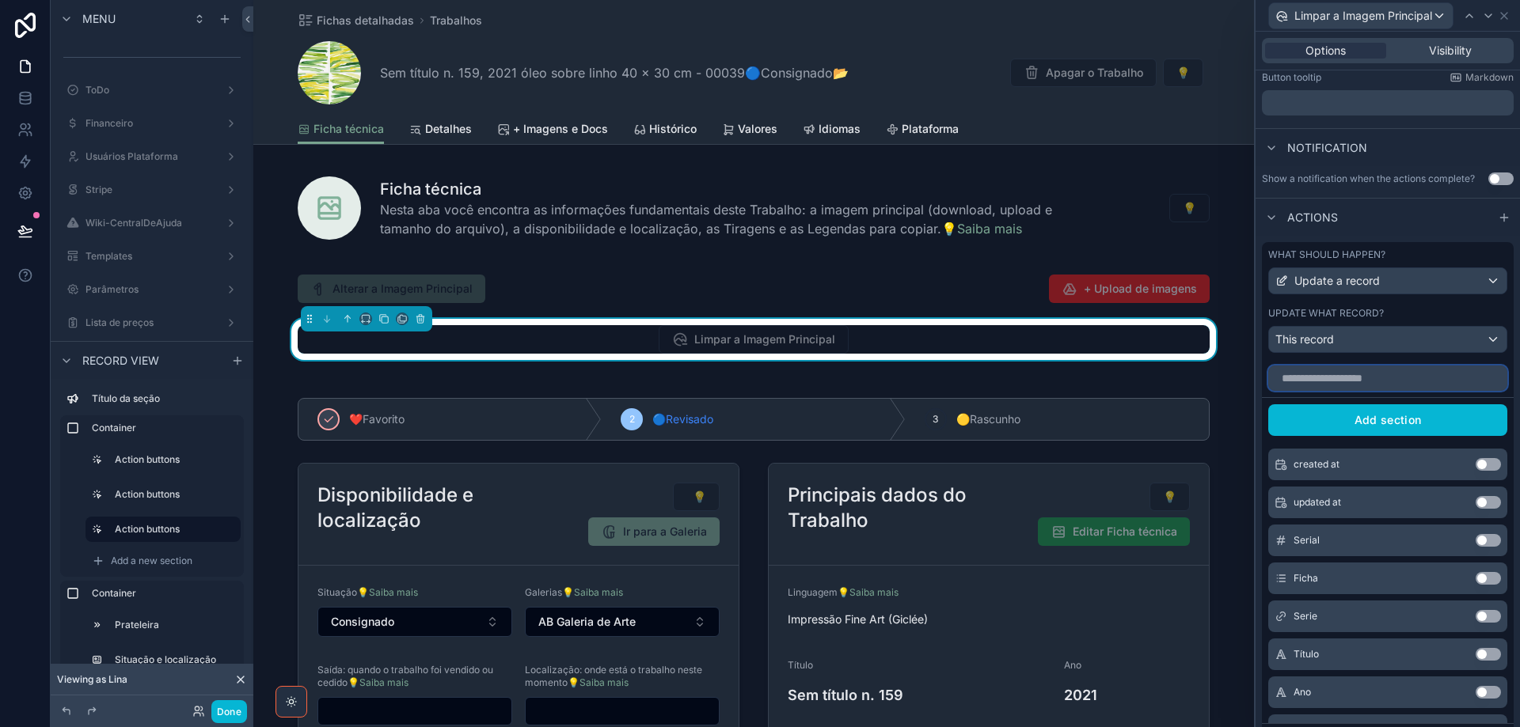
scroll to position [92, 0]
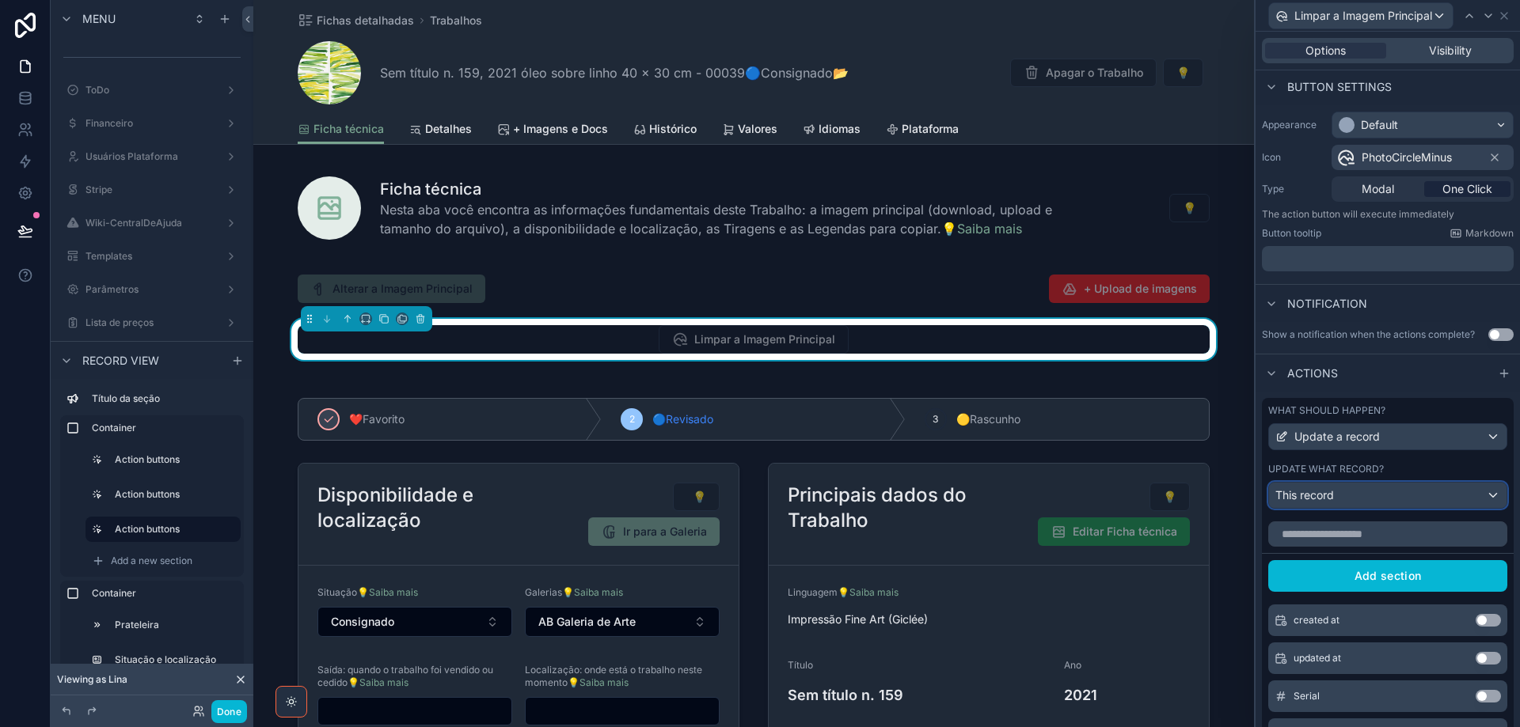
click at [1410, 497] on div "This record" at bounding box center [1387, 495] width 237 height 25
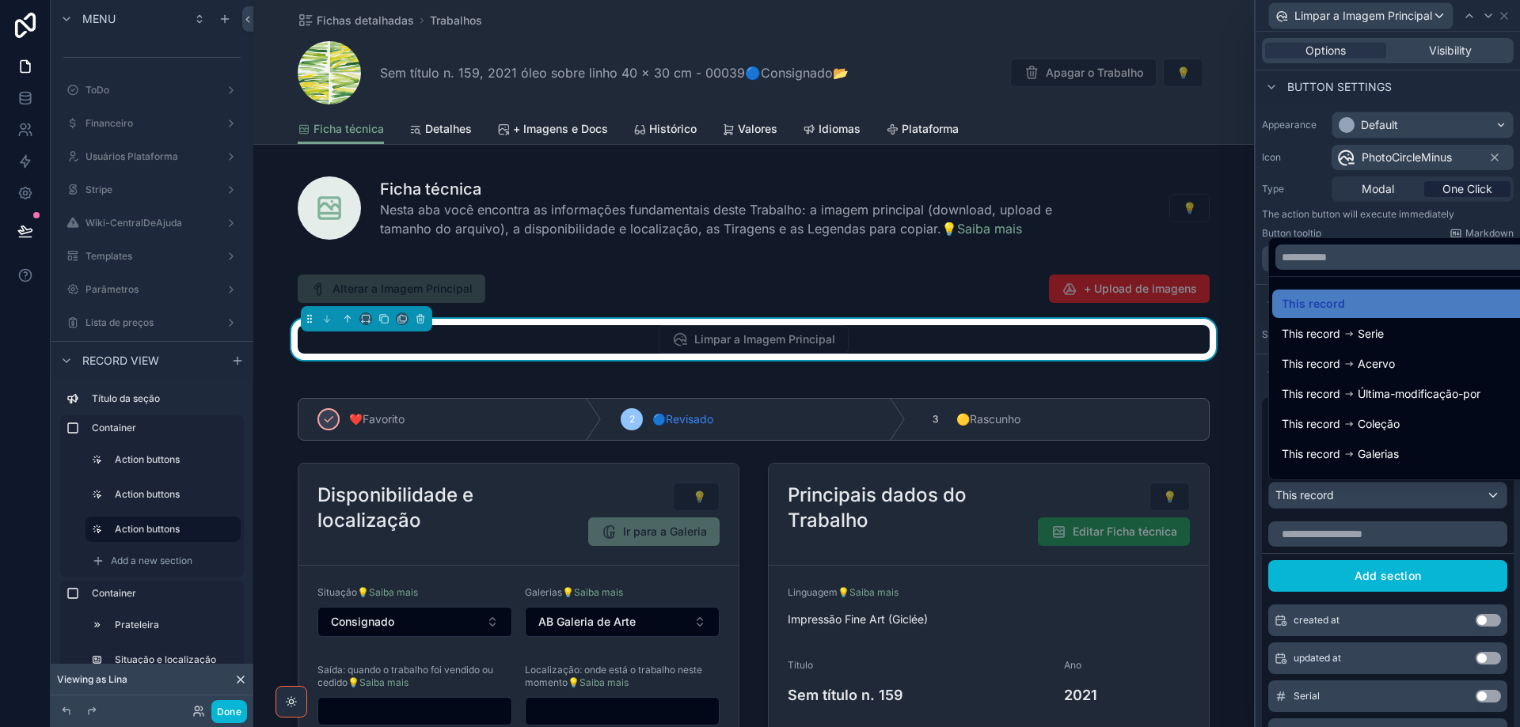
click at [1415, 498] on div at bounding box center [1387, 363] width 264 height 727
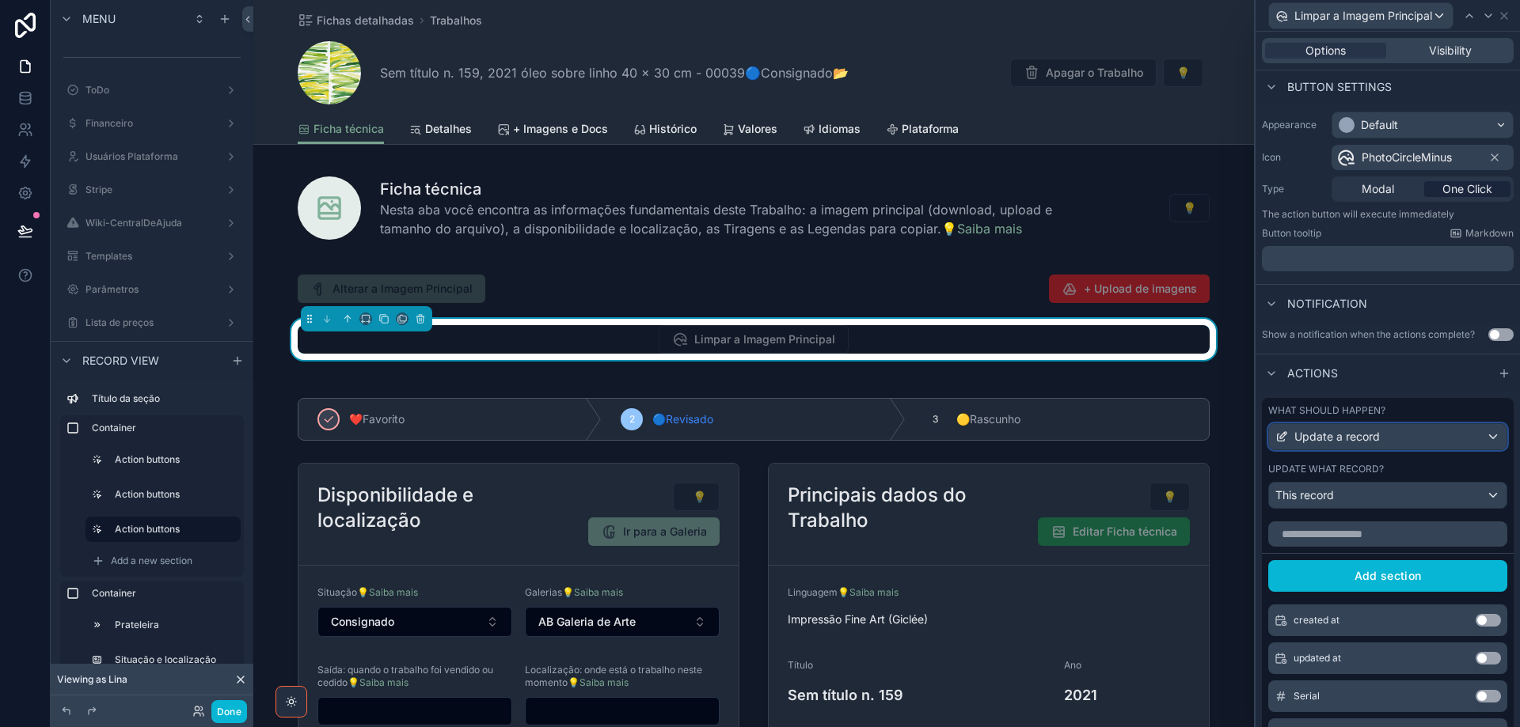
click at [1411, 439] on div "Update a record" at bounding box center [1387, 436] width 237 height 25
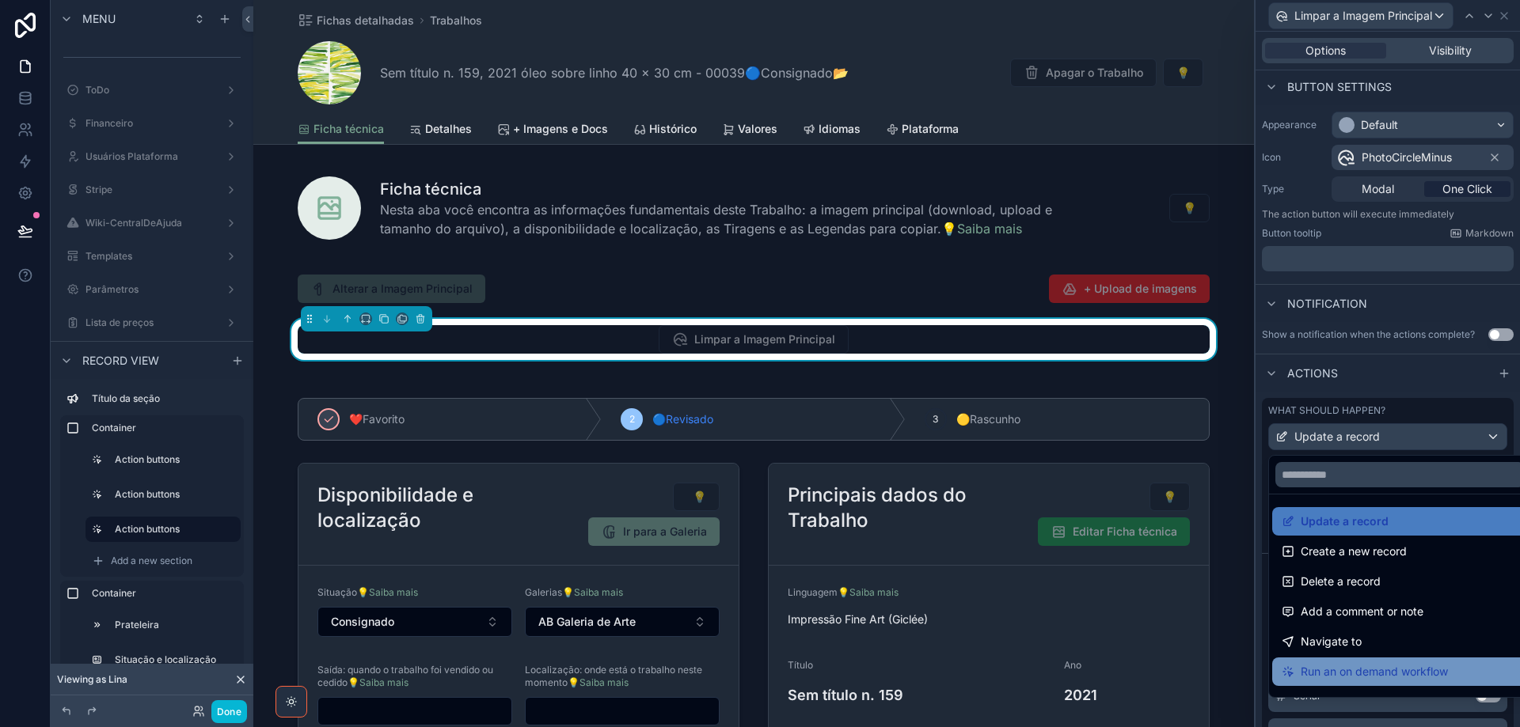
click at [1421, 663] on span "Run an on demand workflow" at bounding box center [1374, 672] width 147 height 19
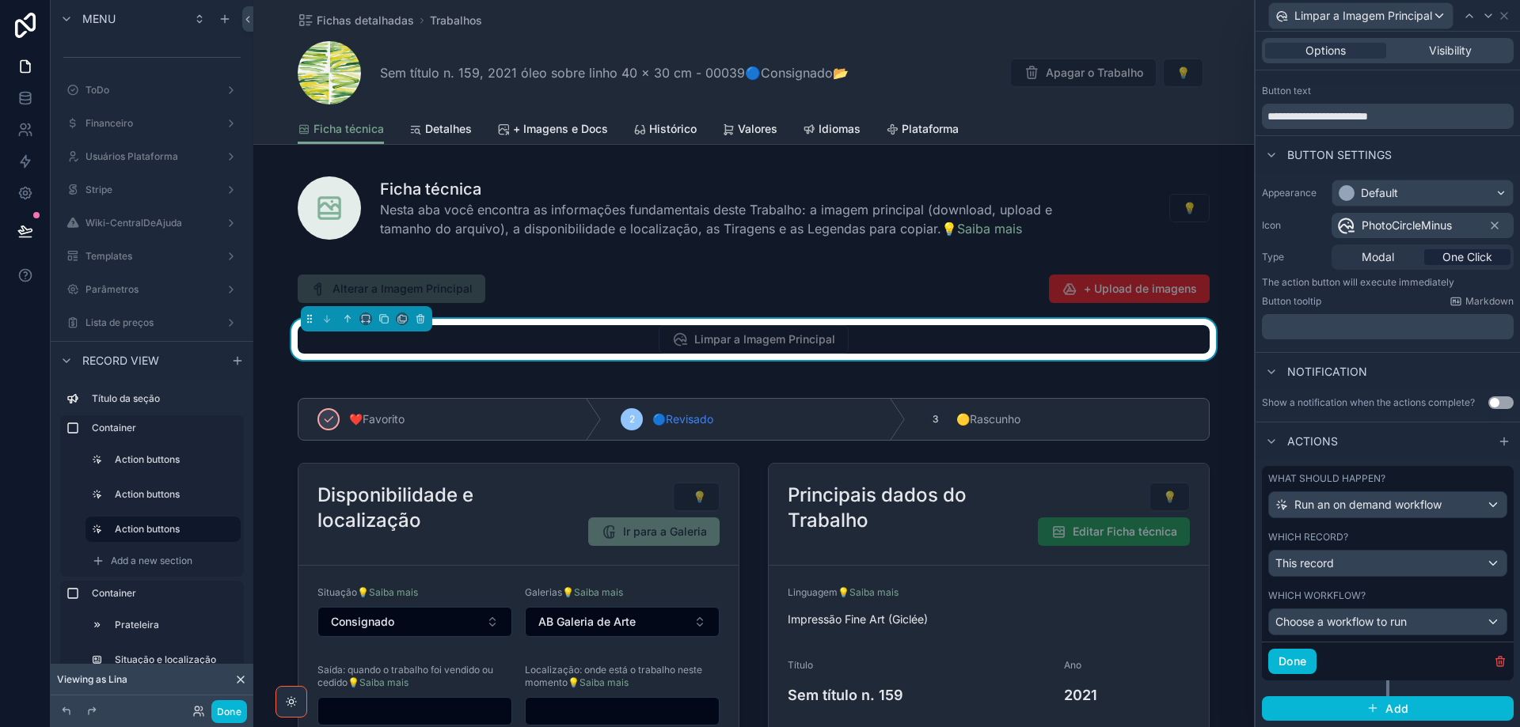
scroll to position [24, 0]
click at [1294, 660] on button "Done" at bounding box center [1292, 661] width 48 height 25
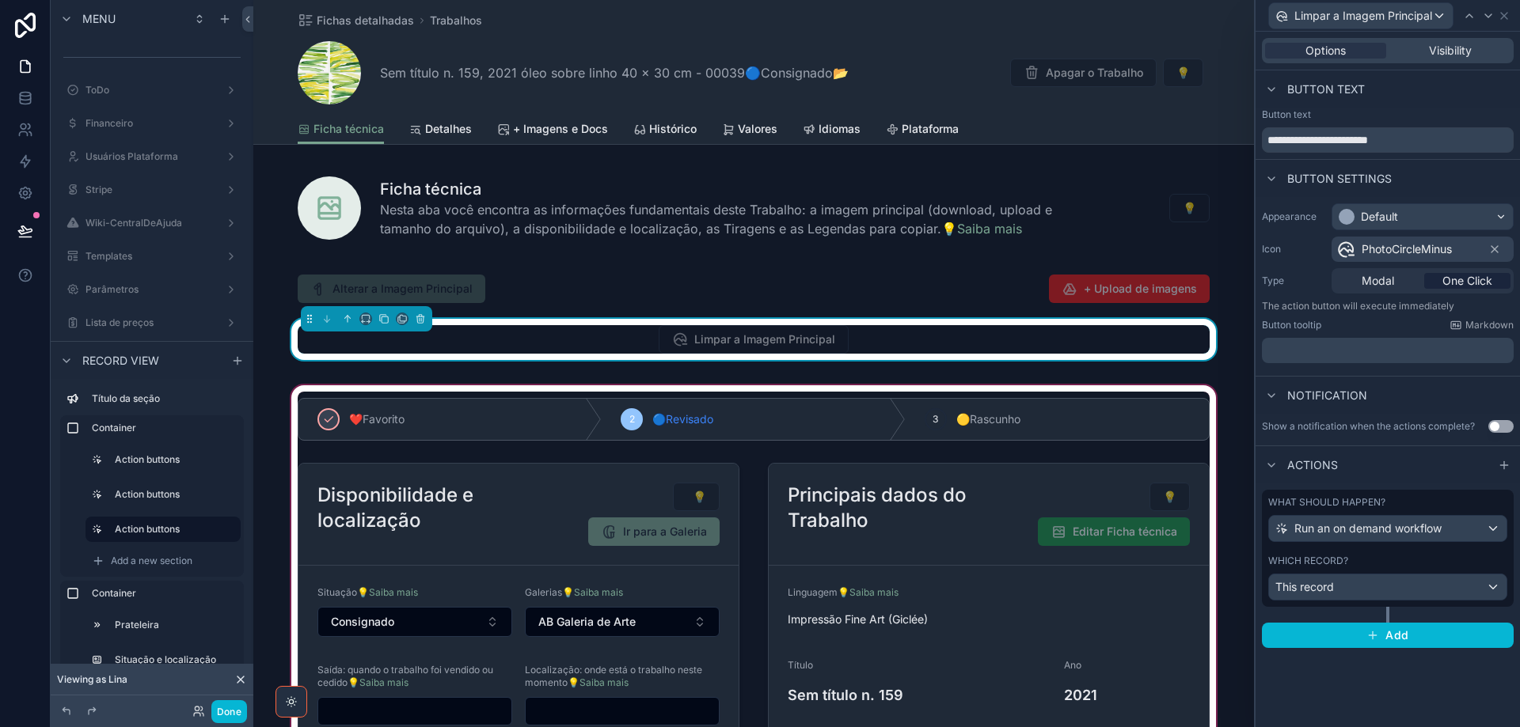
scroll to position [0, 0]
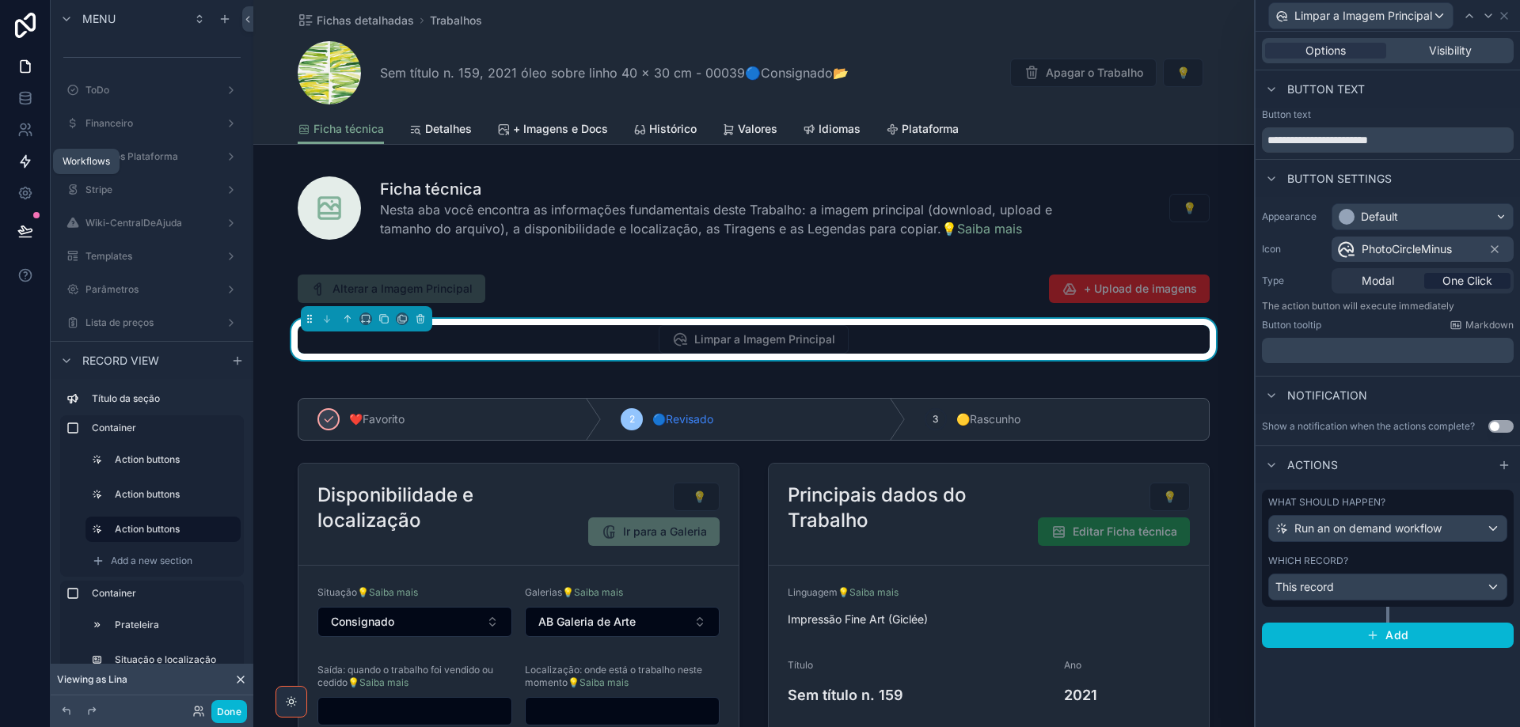
click at [25, 164] on icon at bounding box center [25, 162] width 16 height 16
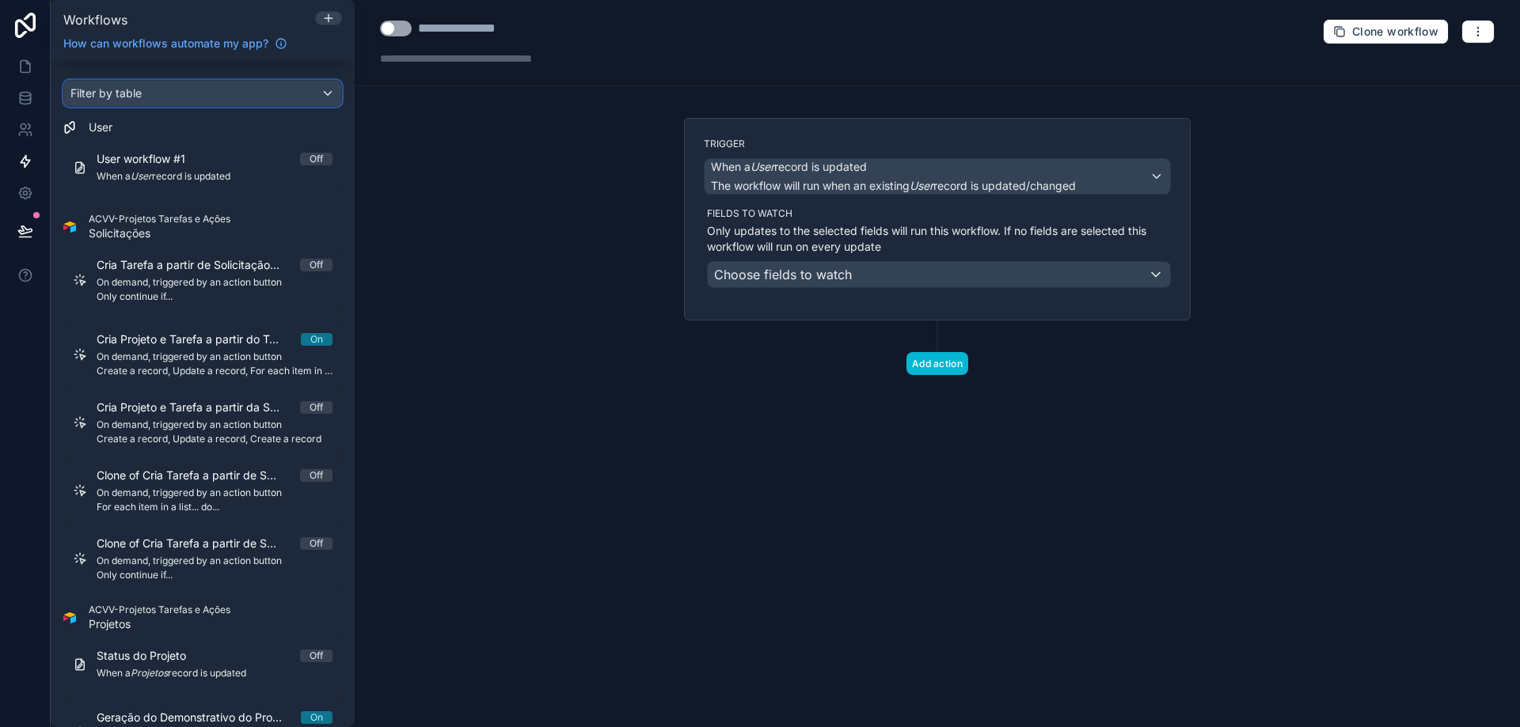
click at [250, 92] on div "Filter by table" at bounding box center [202, 93] width 277 height 25
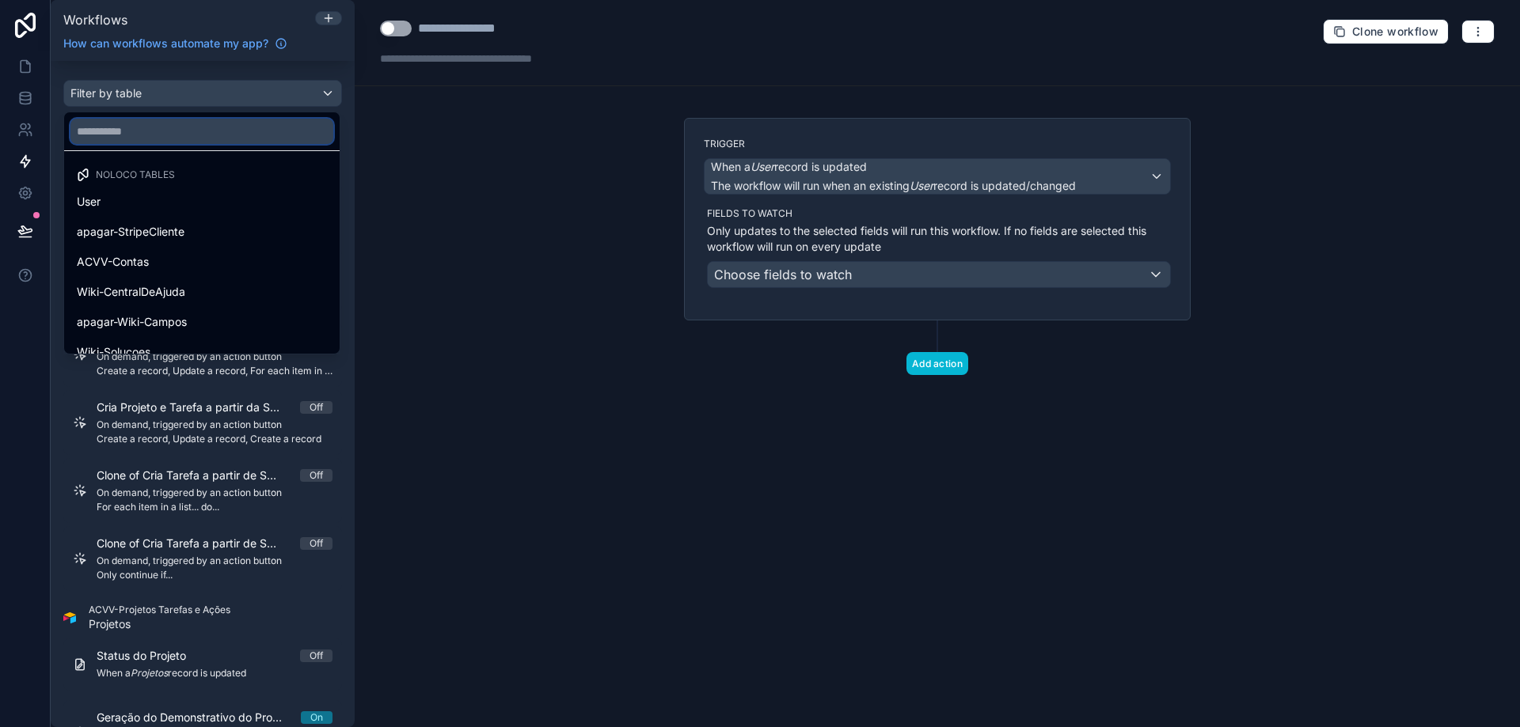
click at [184, 123] on input "text" at bounding box center [201, 131] width 263 height 25
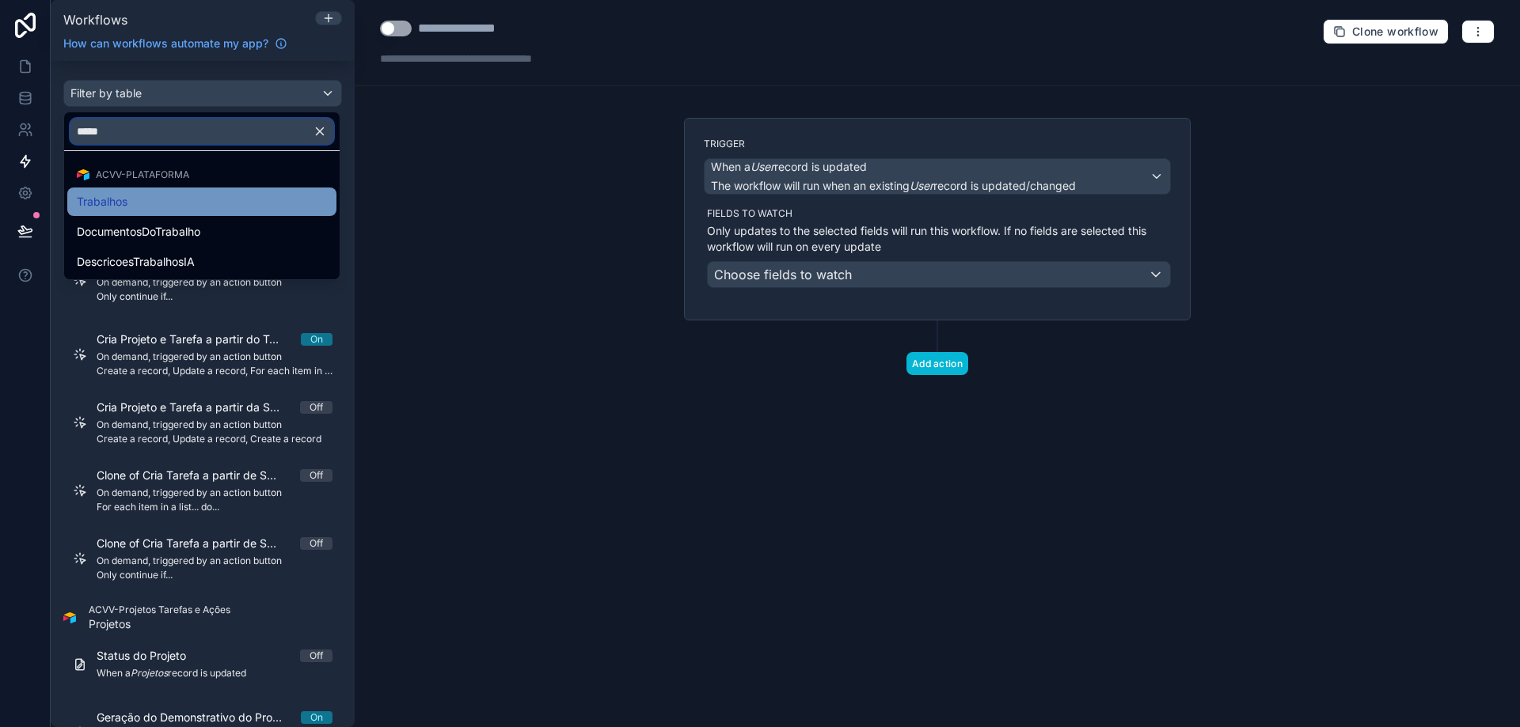
type input "*****"
click at [170, 207] on div "Trabalhos" at bounding box center [202, 201] width 250 height 19
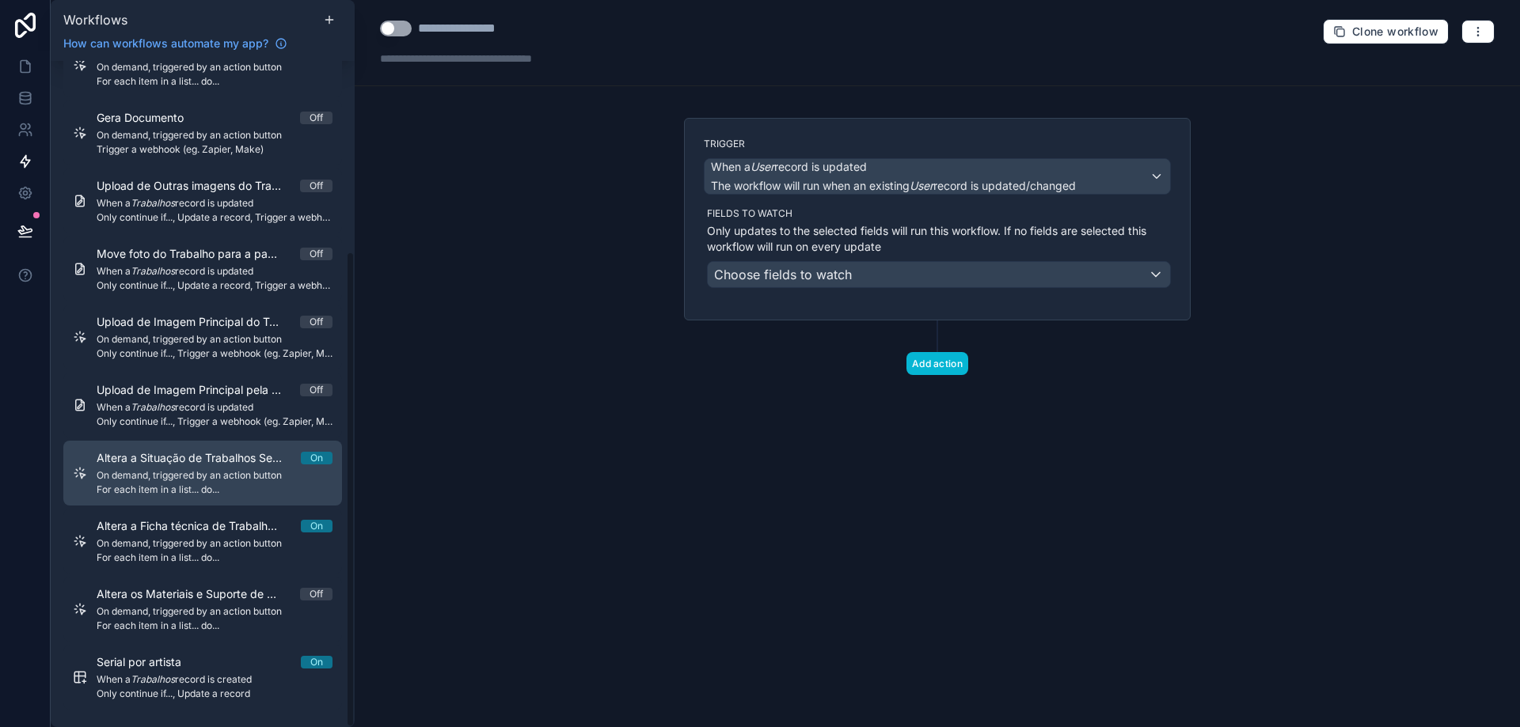
scroll to position [266, 0]
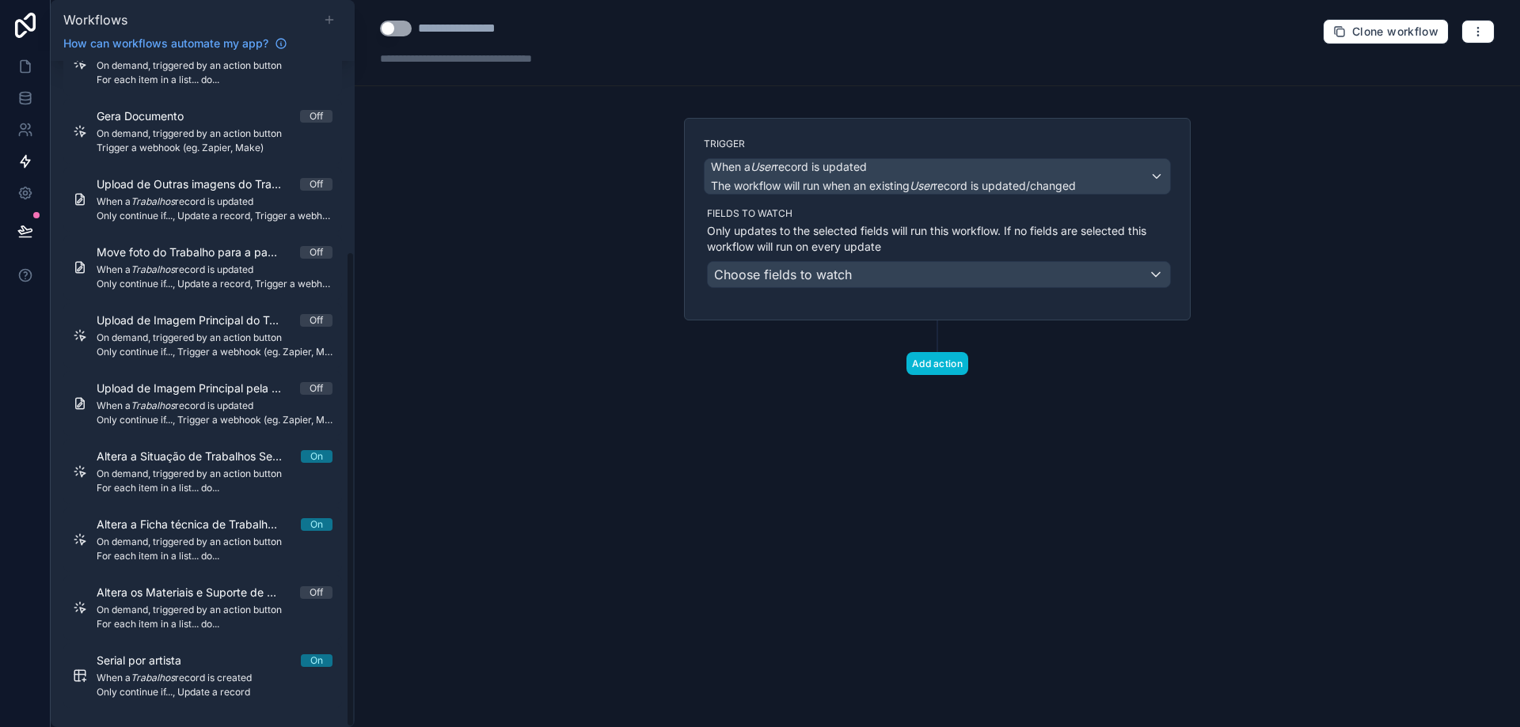
click at [330, 15] on icon at bounding box center [329, 19] width 13 height 13
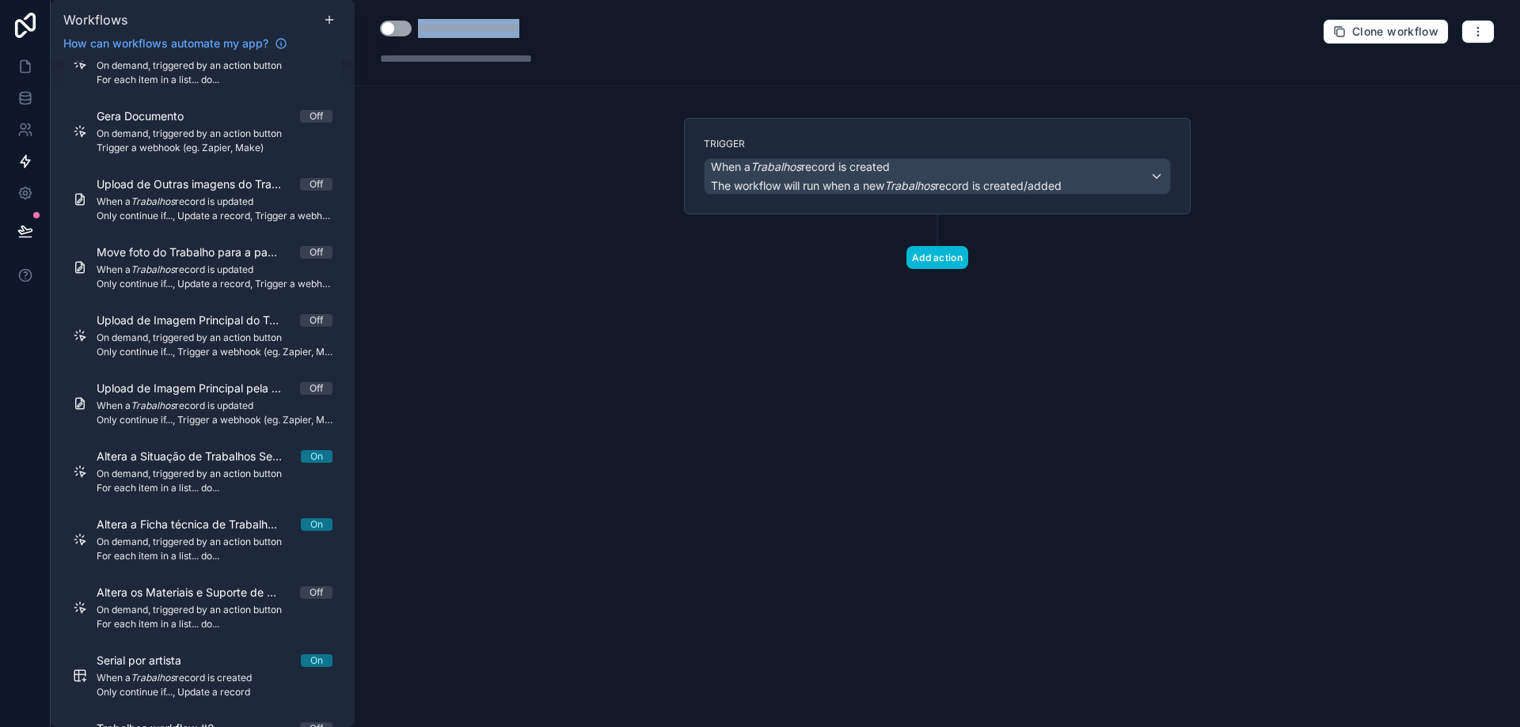
drag, startPoint x: 420, startPoint y: 28, endPoint x: 563, endPoint y: 26, distance: 142.5
click at [563, 25] on div "**********" at bounding box center [493, 28] width 150 height 19
type div "**********"
click at [927, 177] on div "When a Trabalhos record is created The workflow will run when a new Trabalhos r…" at bounding box center [886, 176] width 351 height 35
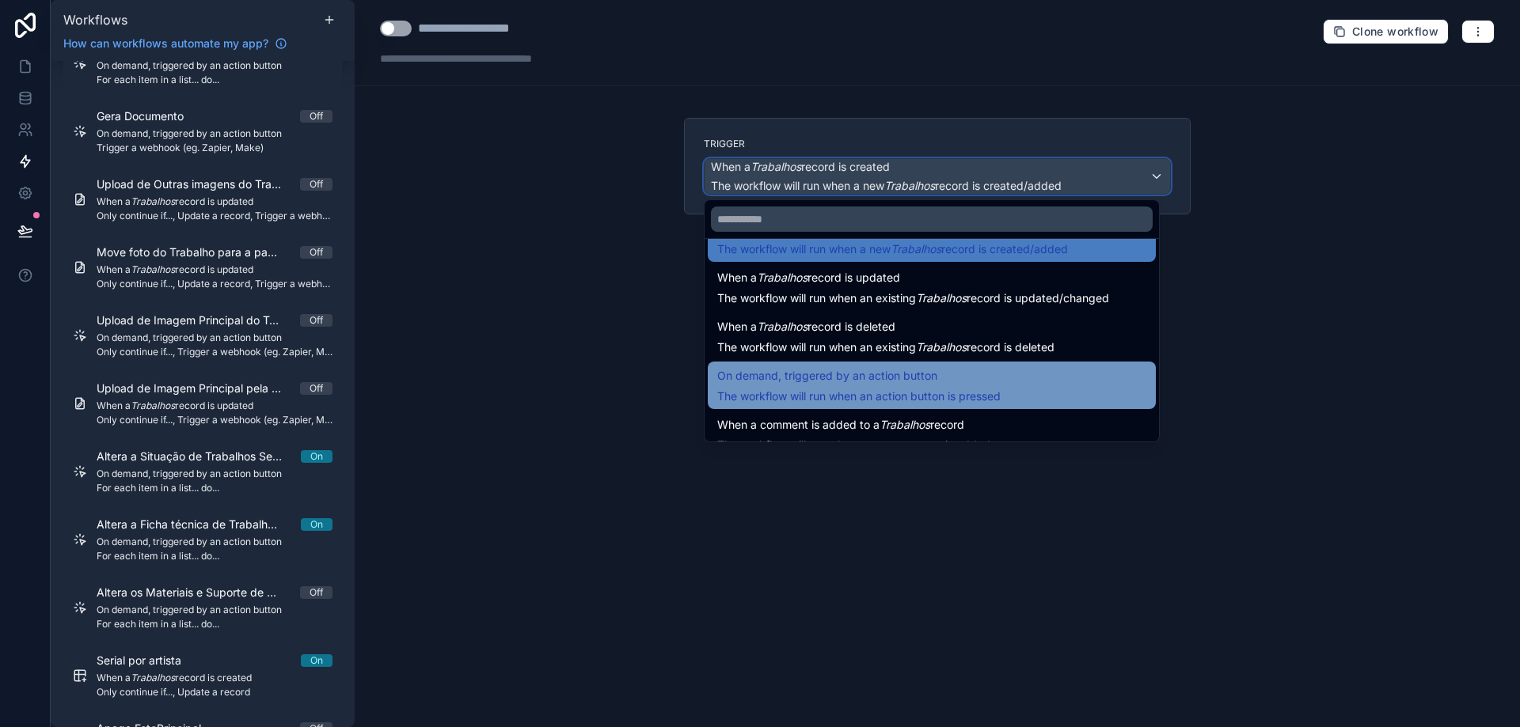
scroll to position [57, 0]
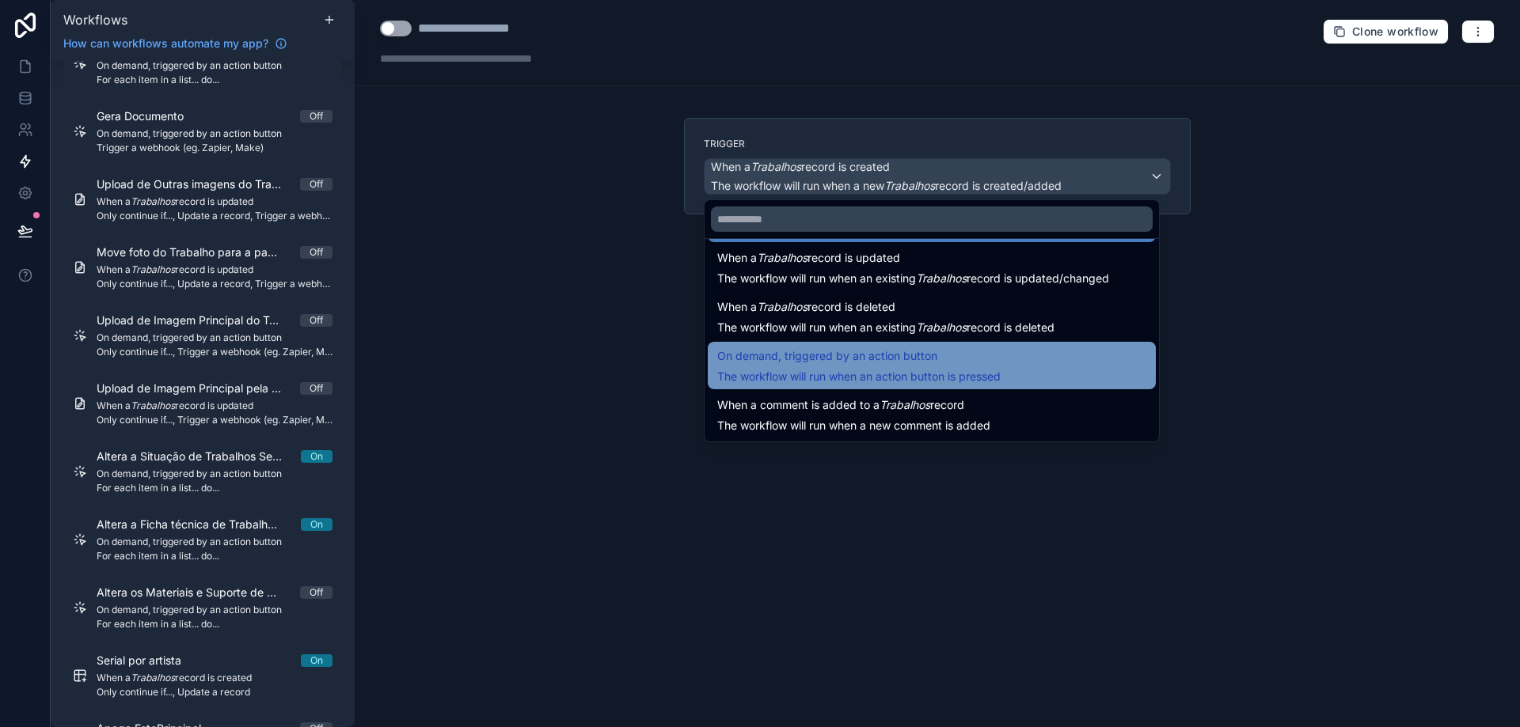
click at [926, 375] on span "The workflow will run when an action button is pressed" at bounding box center [858, 376] width 283 height 13
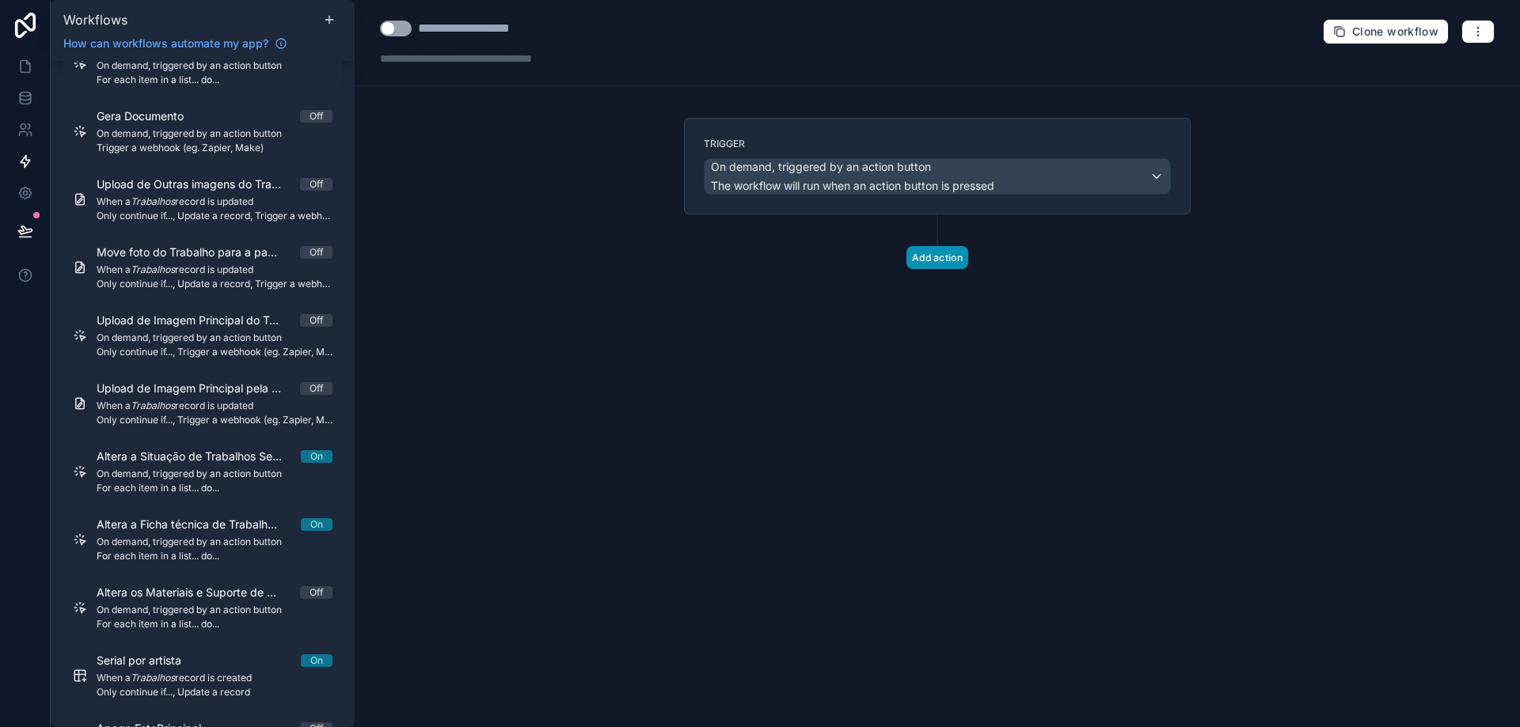
drag, startPoint x: 935, startPoint y: 258, endPoint x: 948, endPoint y: 363, distance: 105.3
click at [935, 257] on button "Add action" at bounding box center [937, 257] width 62 height 23
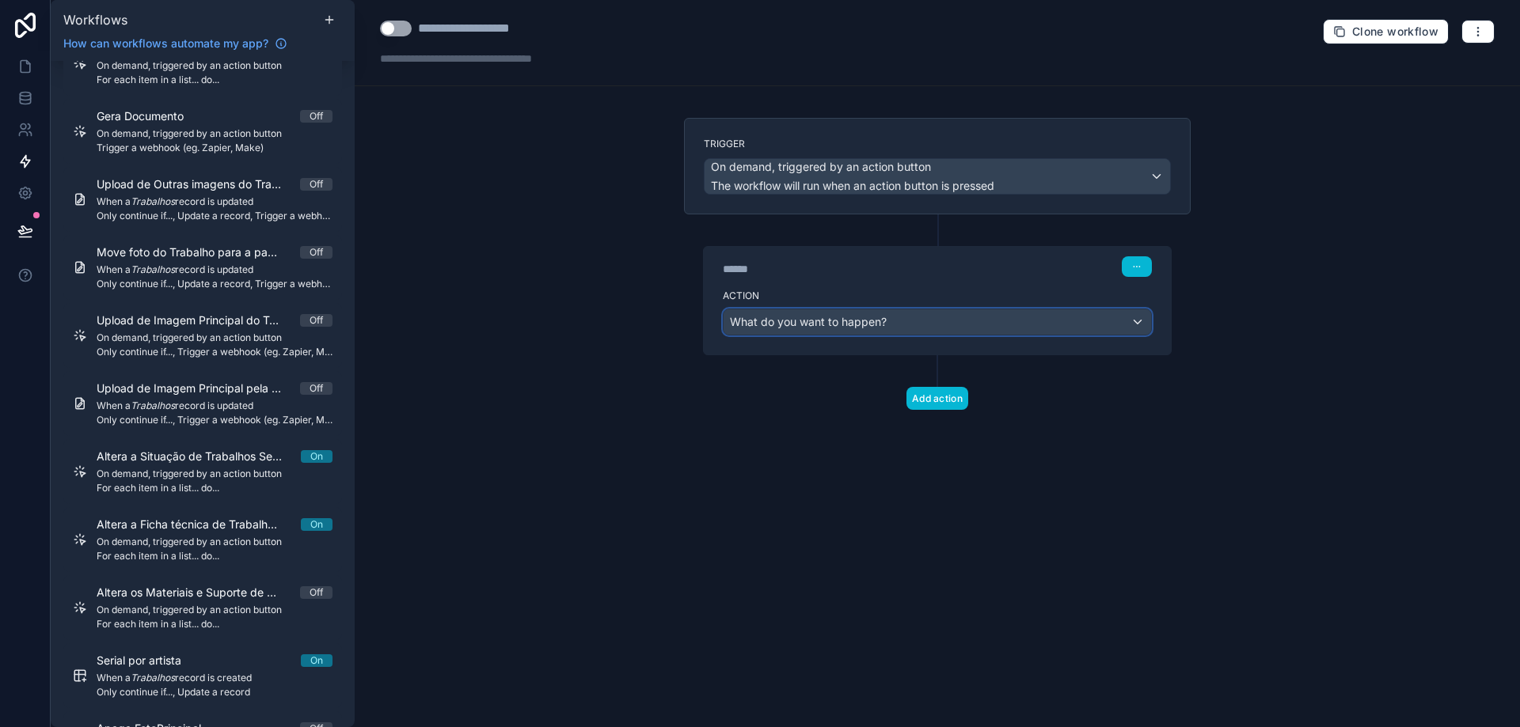
click at [936, 325] on div "What do you want to happen?" at bounding box center [937, 322] width 427 height 25
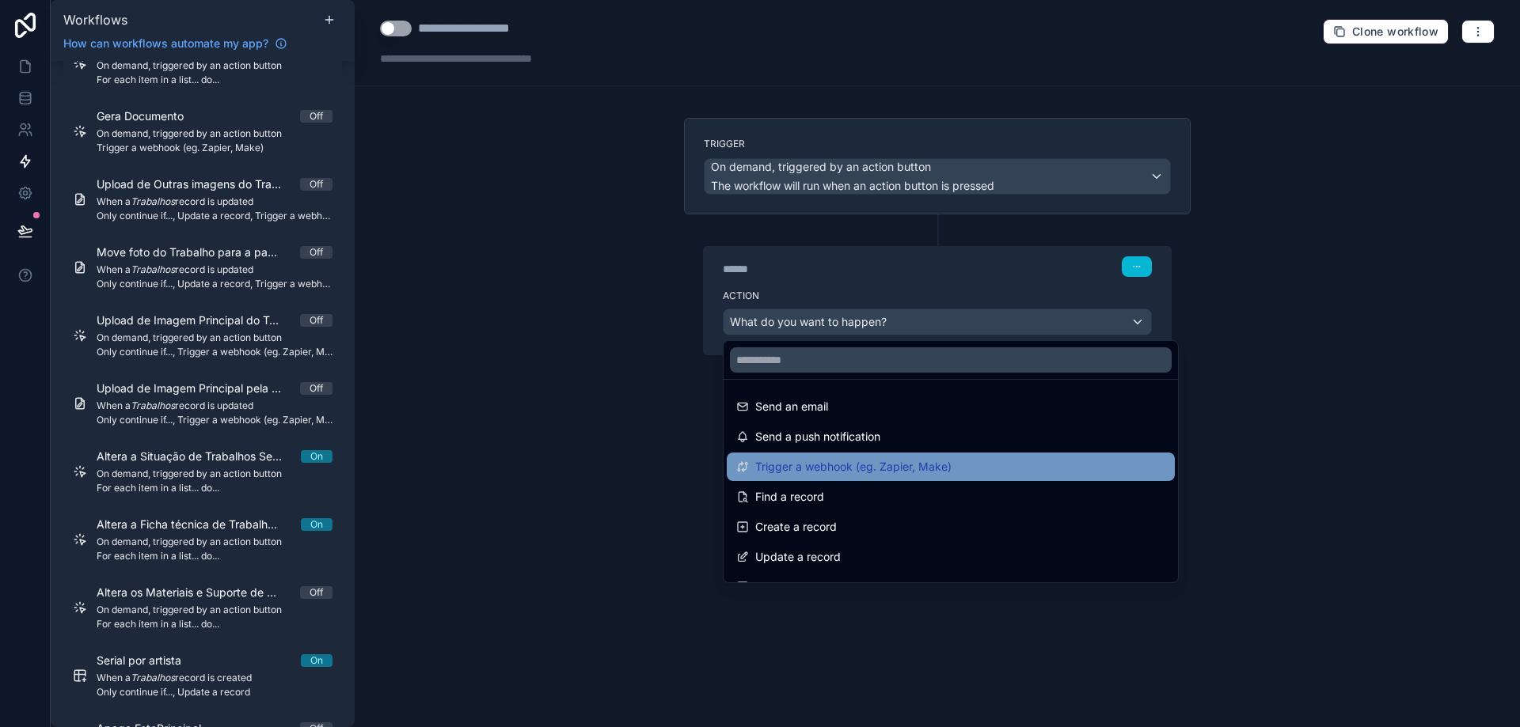
click at [933, 465] on span "Trigger a webhook (eg. Zapier, Make)" at bounding box center [853, 467] width 196 height 19
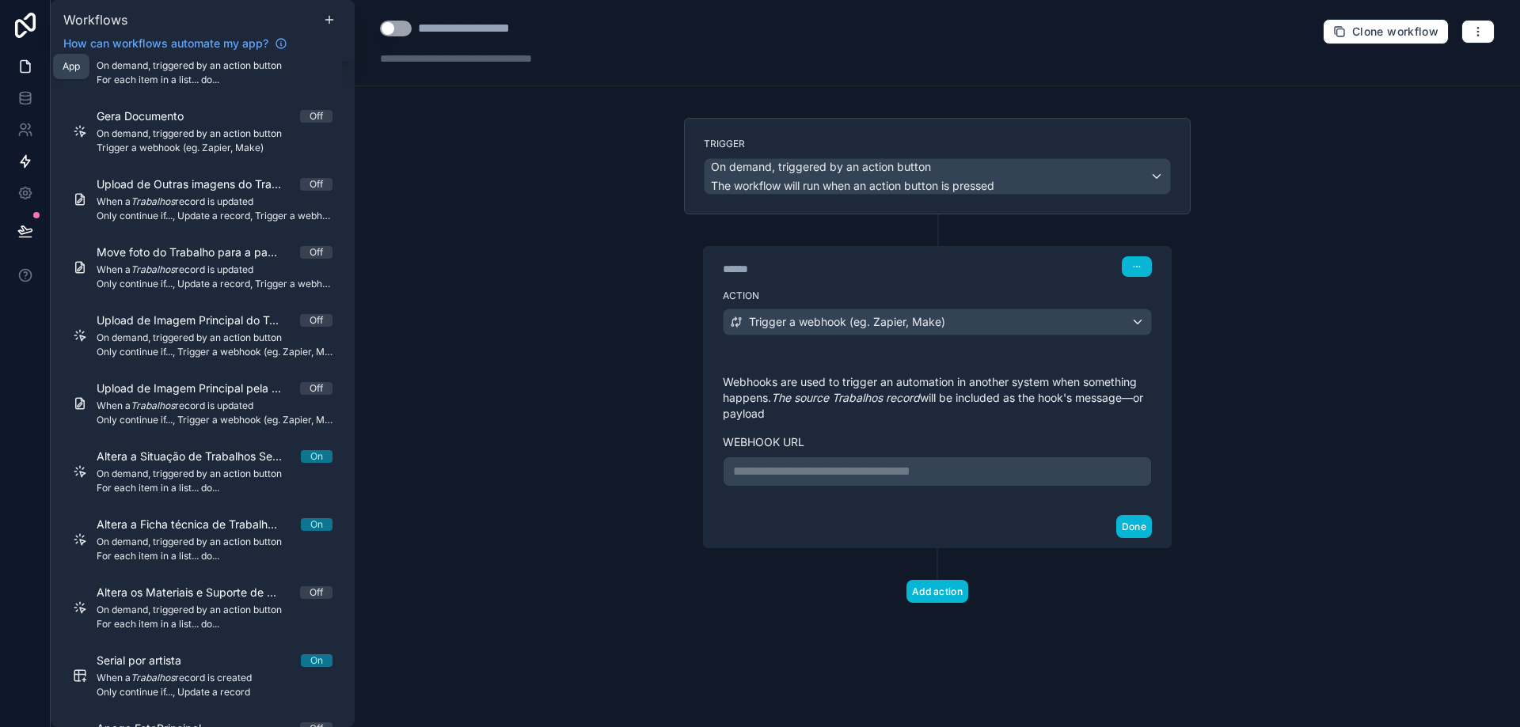
click at [34, 74] on link at bounding box center [25, 67] width 50 height 32
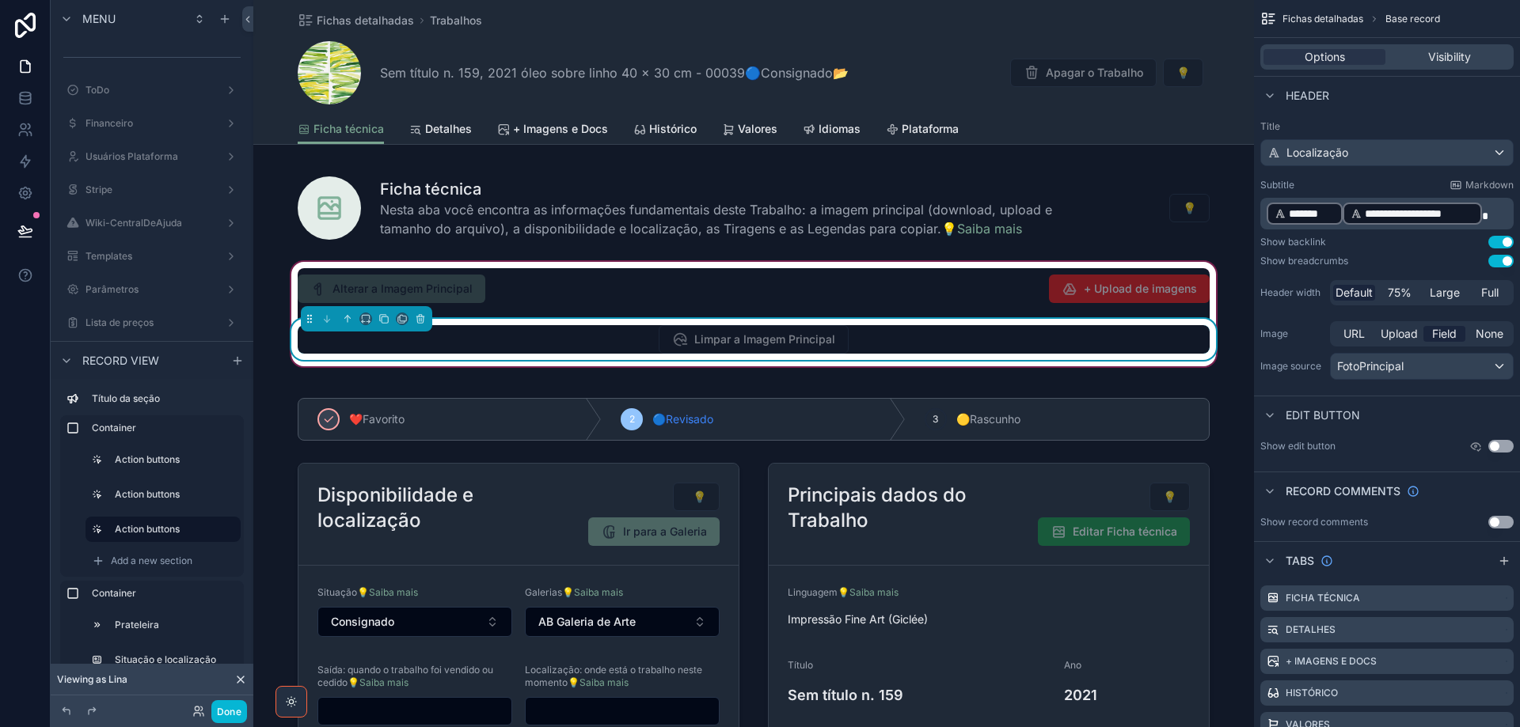
click at [1011, 336] on div "Limpar a Imagem Principal" at bounding box center [754, 339] width 912 height 28
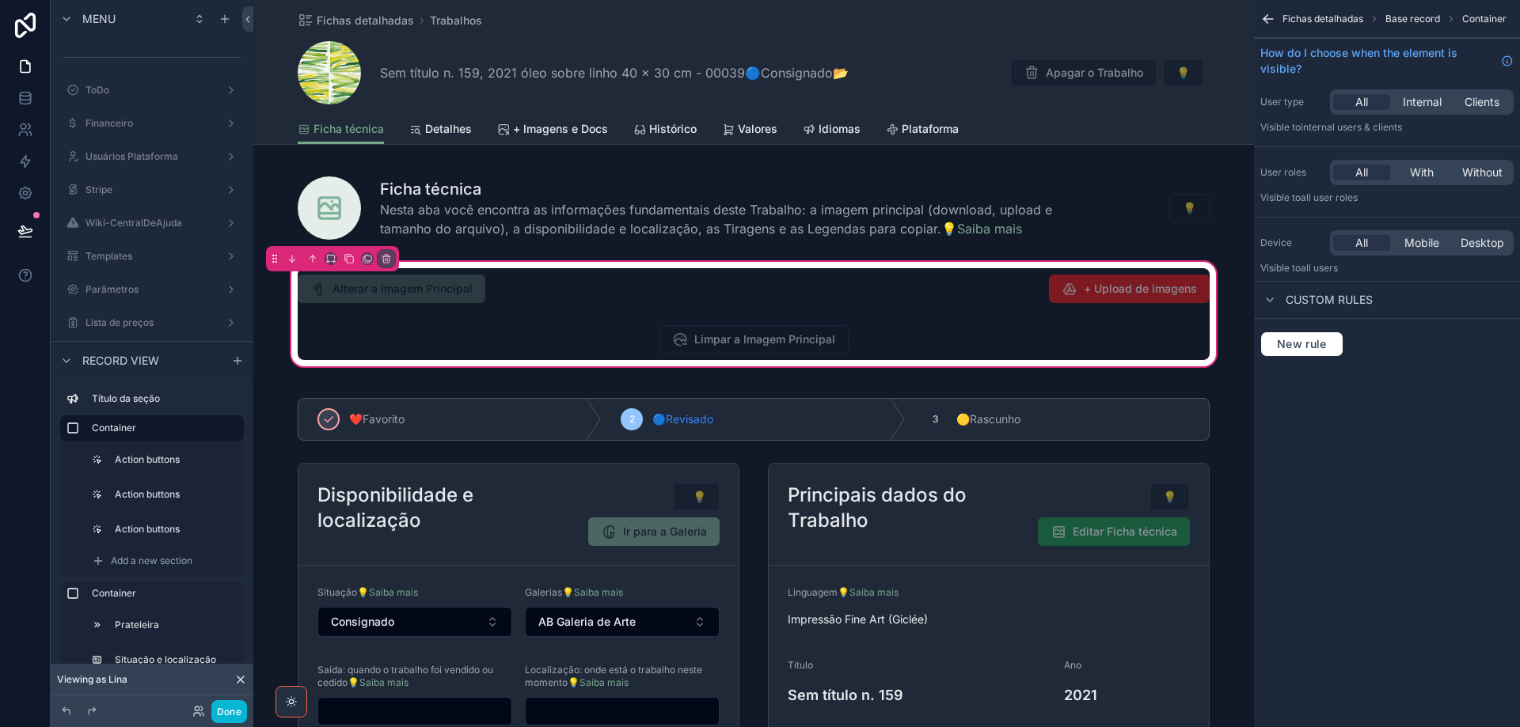
drag, startPoint x: 1016, startPoint y: 334, endPoint x: 1320, endPoint y: 253, distance: 314.7
click at [1016, 334] on div "scrollable content" at bounding box center [753, 339] width 931 height 41
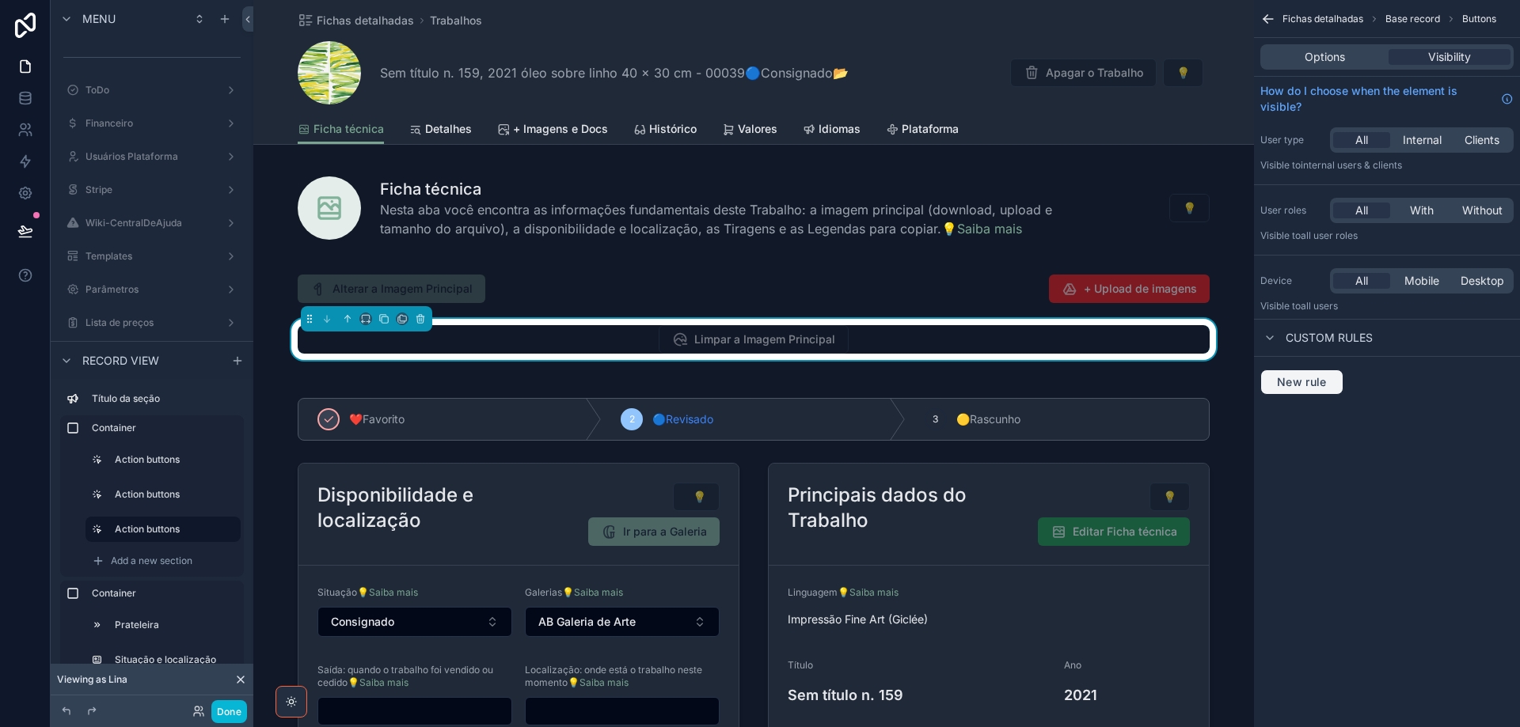
click at [1305, 390] on button "New rule" at bounding box center [1301, 382] width 83 height 25
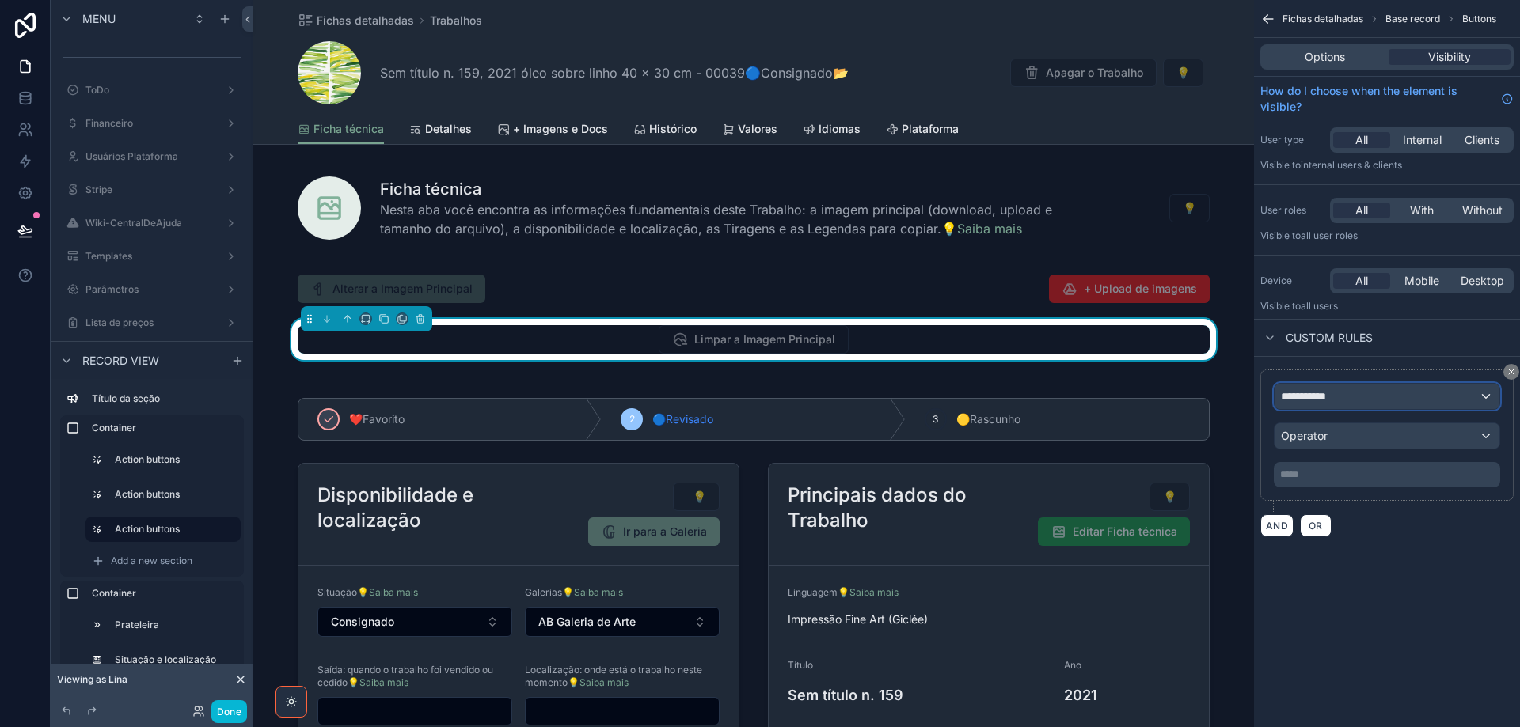
click at [1336, 401] on span "**********" at bounding box center [1310, 397] width 59 height 16
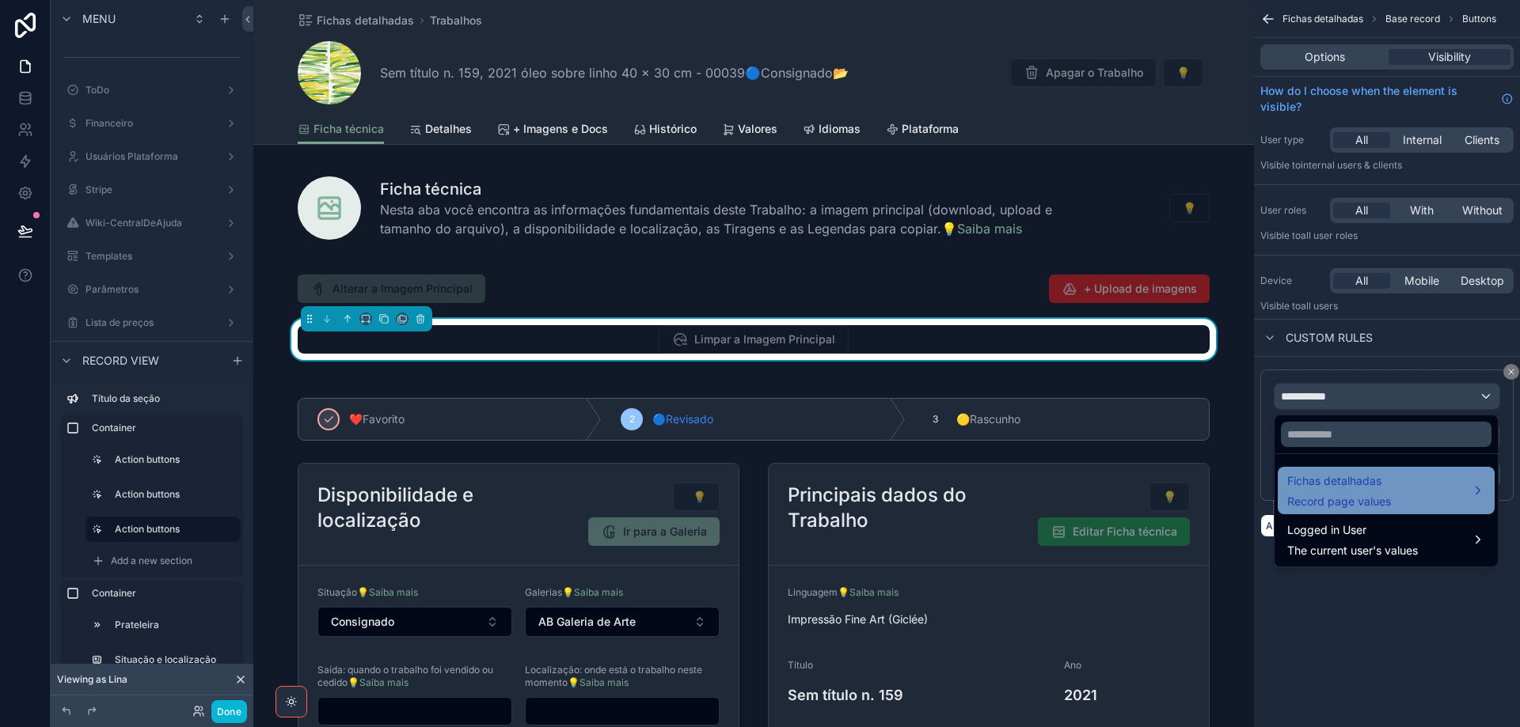
click at [1362, 480] on span "Fichas detalhadas" at bounding box center [1339, 481] width 104 height 19
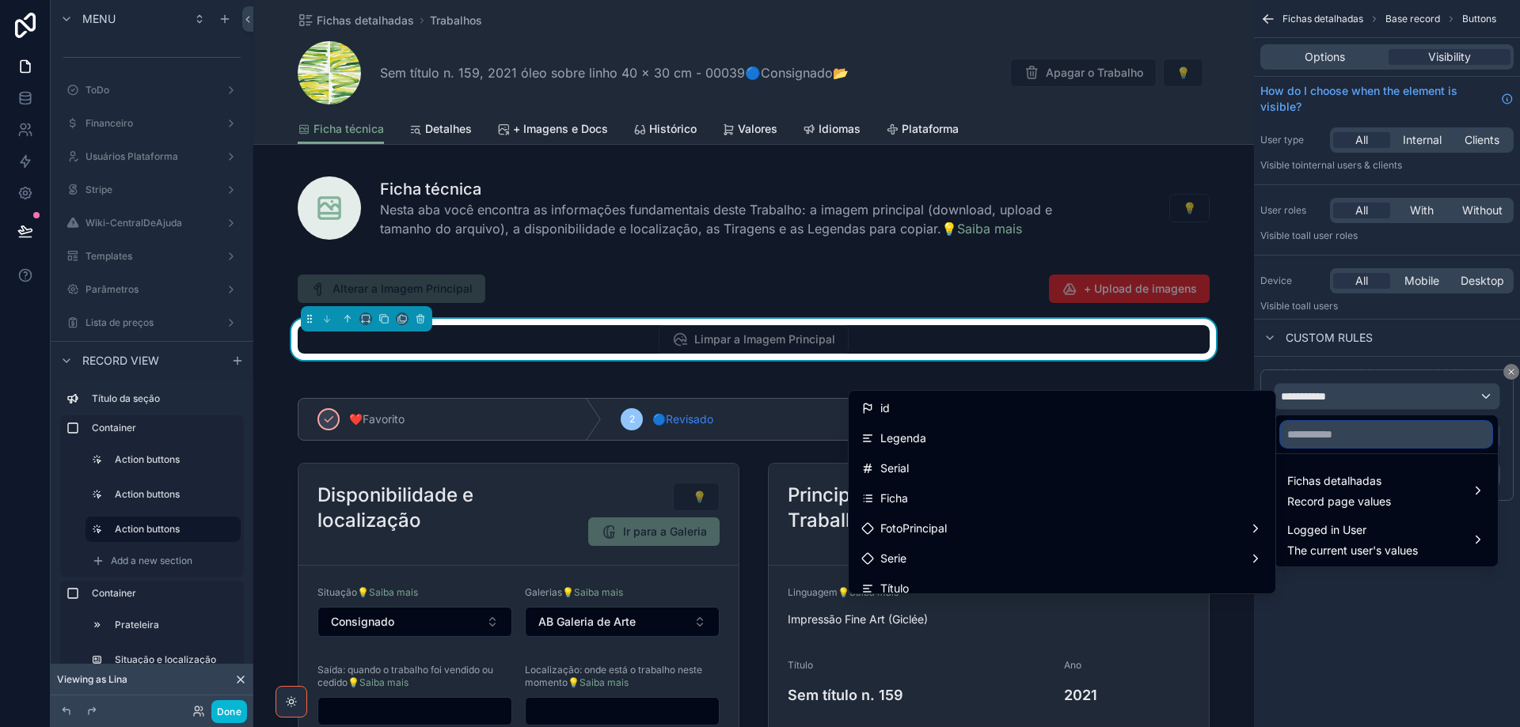
click at [1367, 435] on input "text" at bounding box center [1386, 434] width 211 height 25
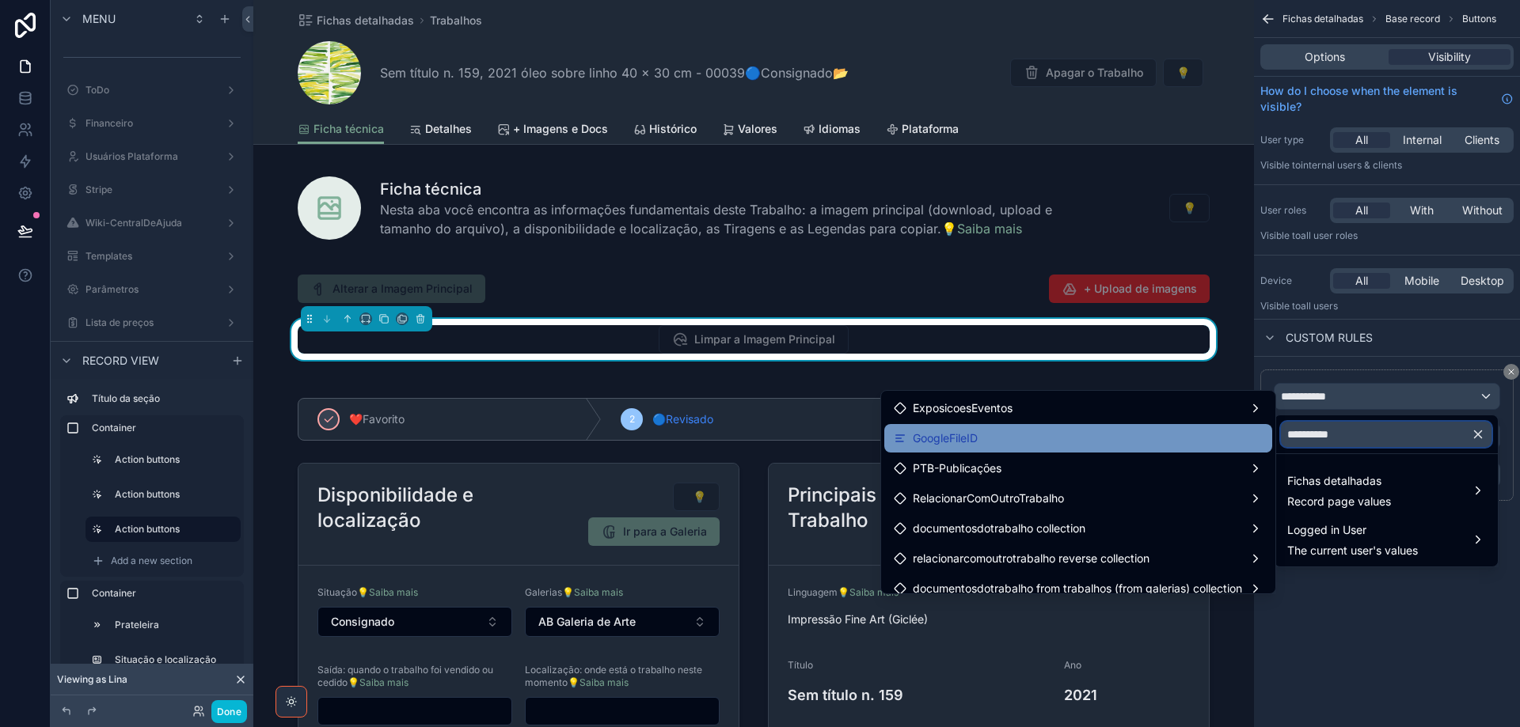
type input "**********"
click at [1206, 435] on div "GoogleFileID" at bounding box center [1078, 438] width 369 height 19
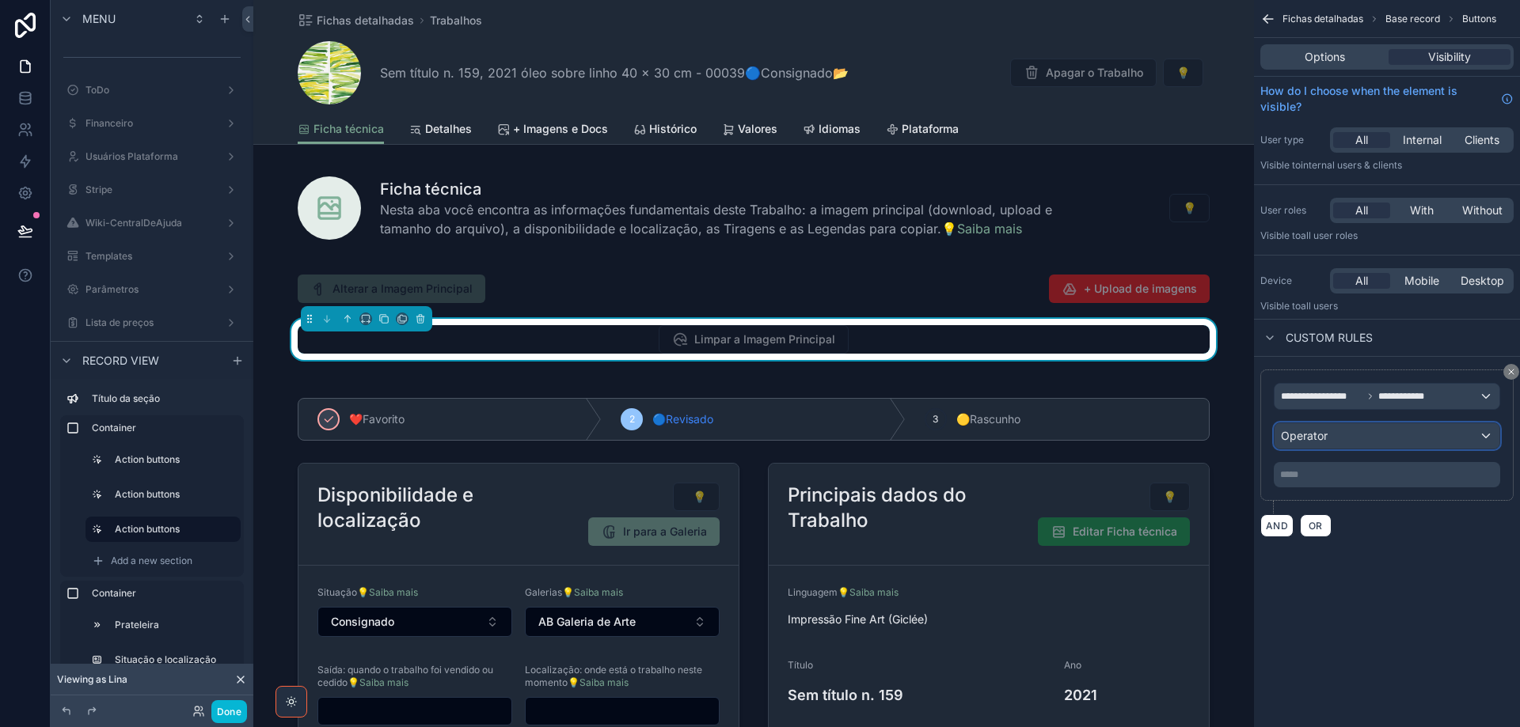
click at [1348, 435] on div "Operator" at bounding box center [1386, 436] width 225 height 25
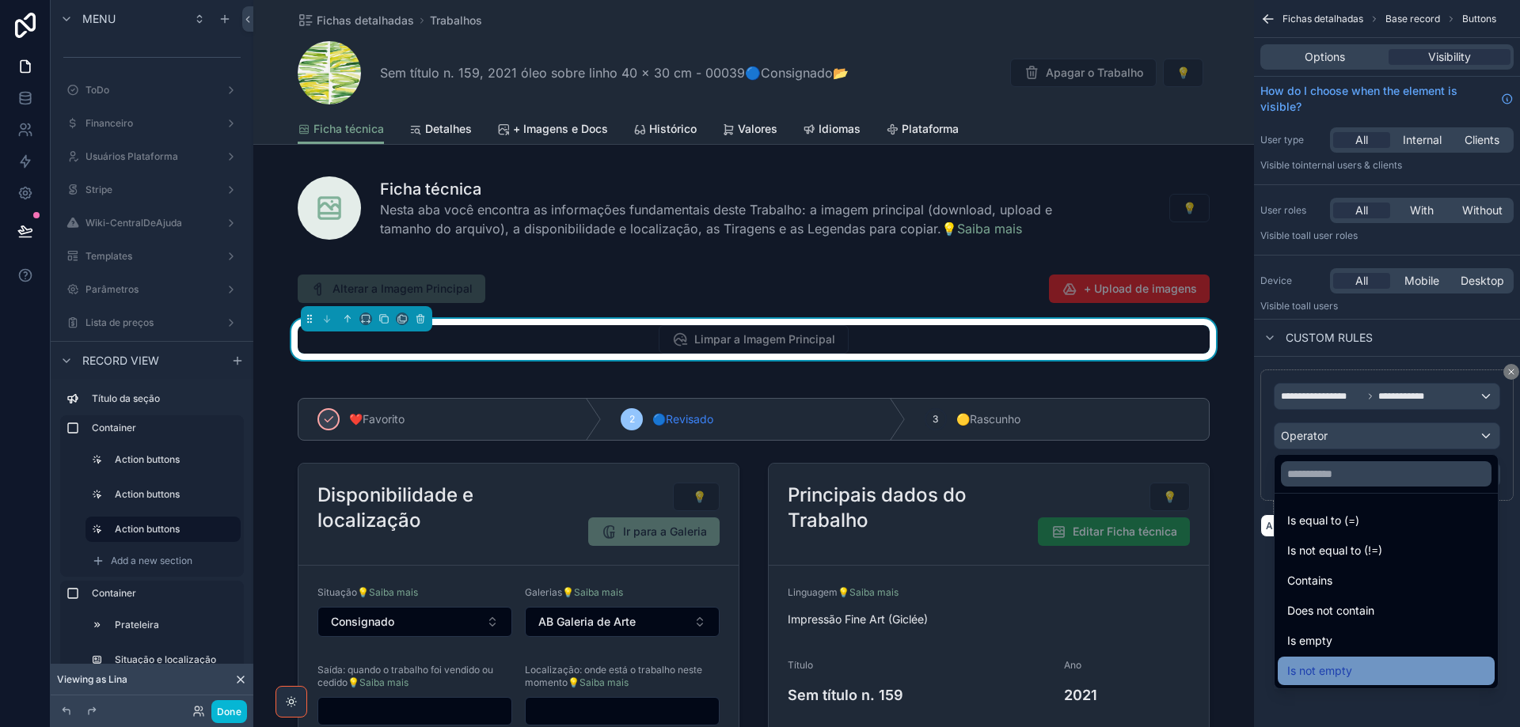
click at [1378, 681] on div "Is not empty" at bounding box center [1386, 671] width 217 height 28
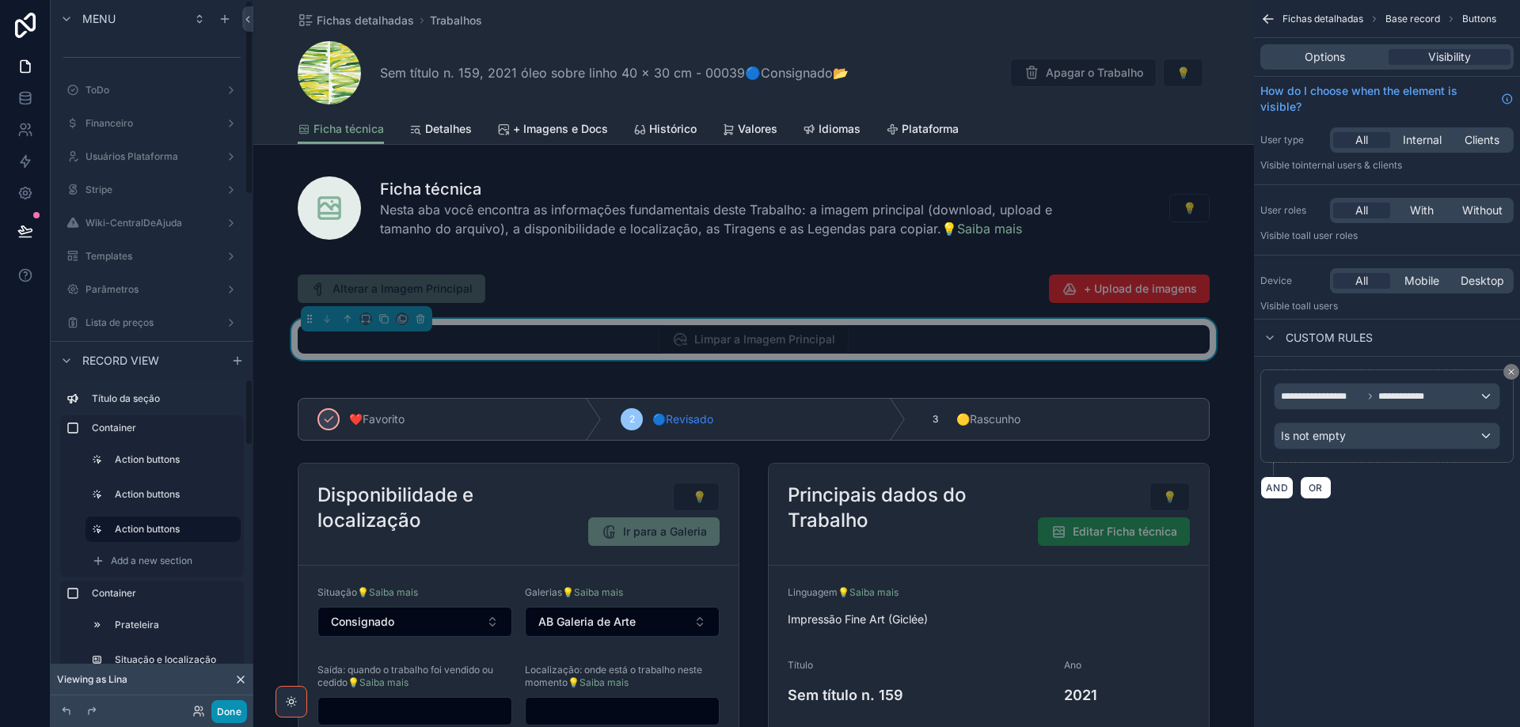
click at [232, 715] on button "Done" at bounding box center [229, 712] width 36 height 23
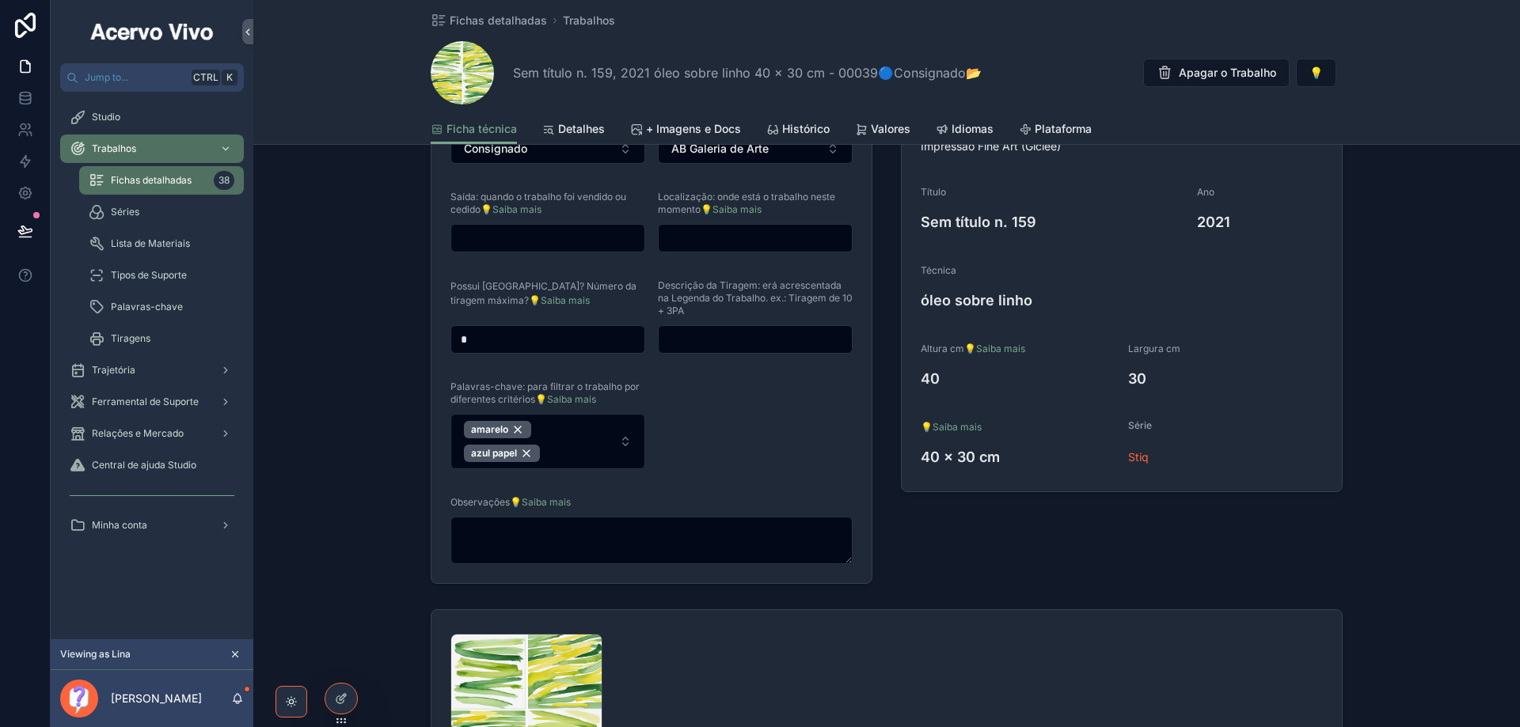
scroll to position [317, 0]
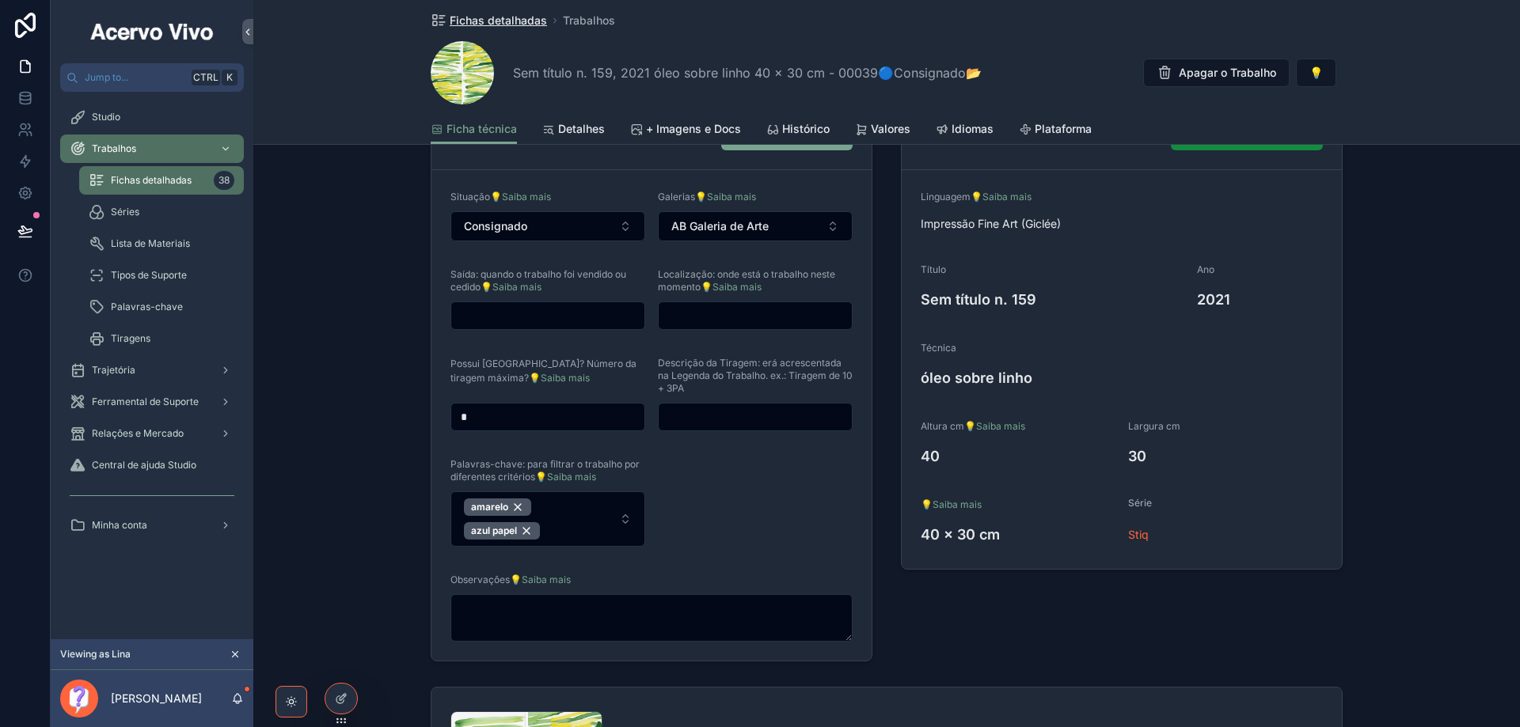
click at [496, 21] on span "Fichas detalhadas" at bounding box center [498, 21] width 97 height 16
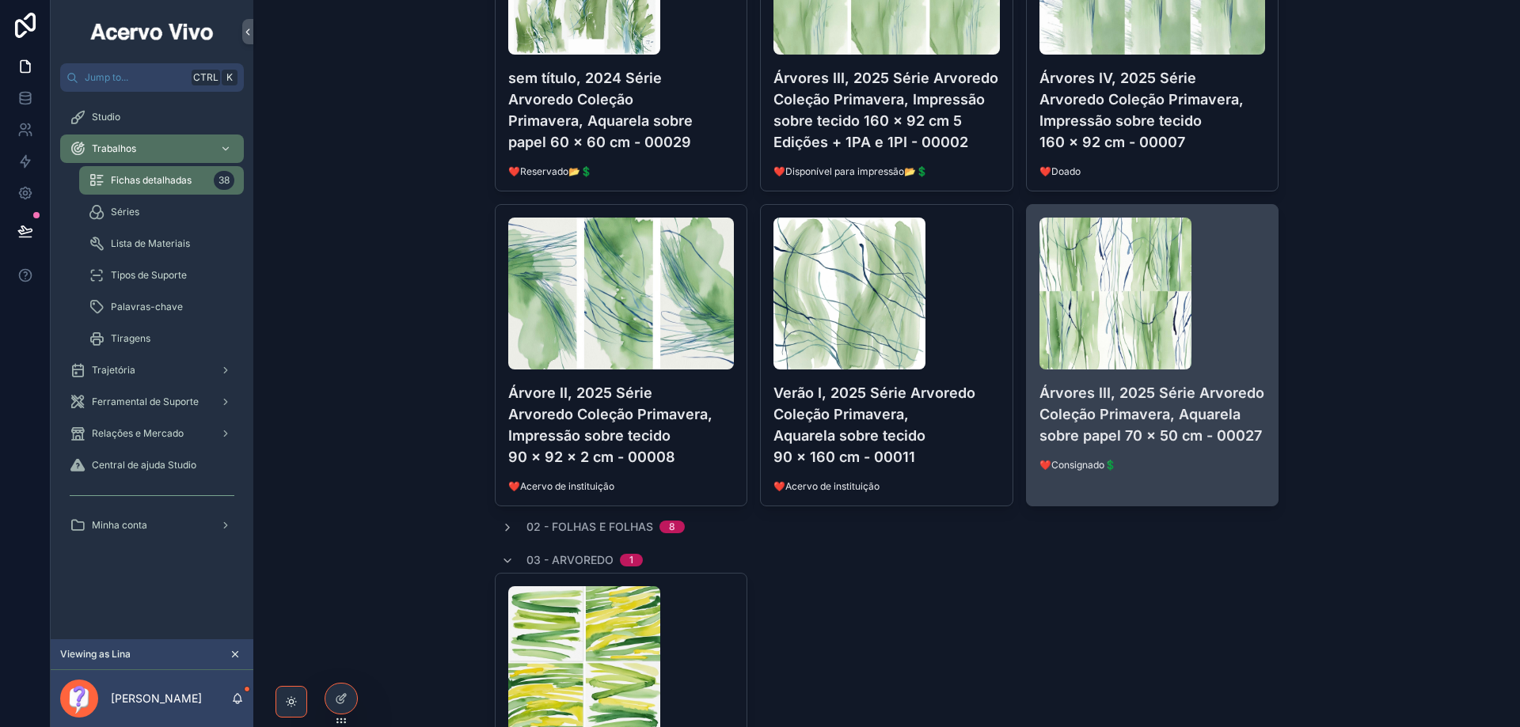
click at [1157, 425] on h4 "Árvores III, 2025 Série Arvoredo Coleção Primavera, Aquarela sobre papel 70 x 5…" at bounding box center [1152, 414] width 226 height 64
